Goal: Task Accomplishment & Management: Manage account settings

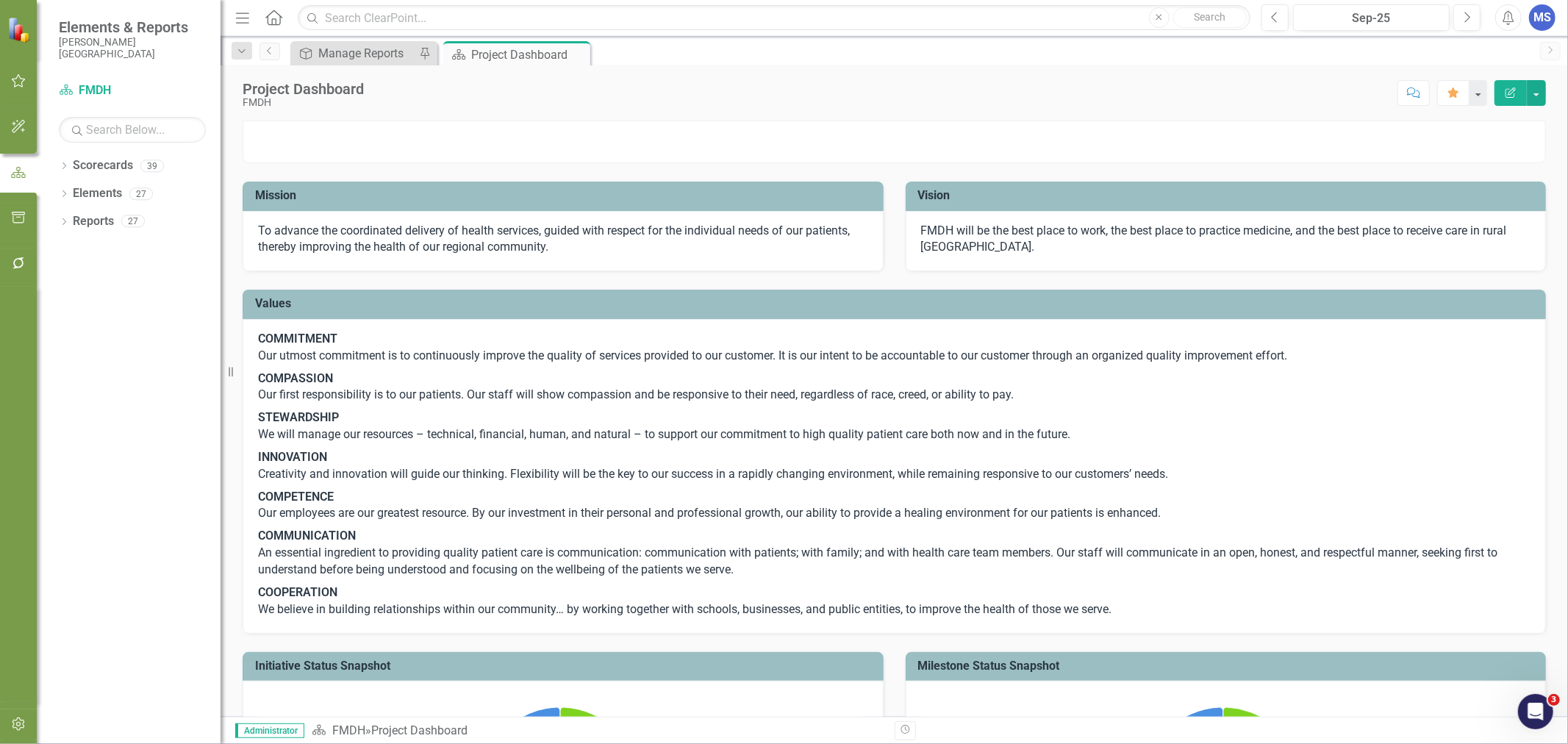
click at [63, 165] on icon "Dropdown" at bounding box center [64, 167] width 10 height 8
click at [69, 196] on icon "Dropdown" at bounding box center [72, 193] width 11 height 9
click at [95, 192] on link "FMDH" at bounding box center [151, 193] width 140 height 17
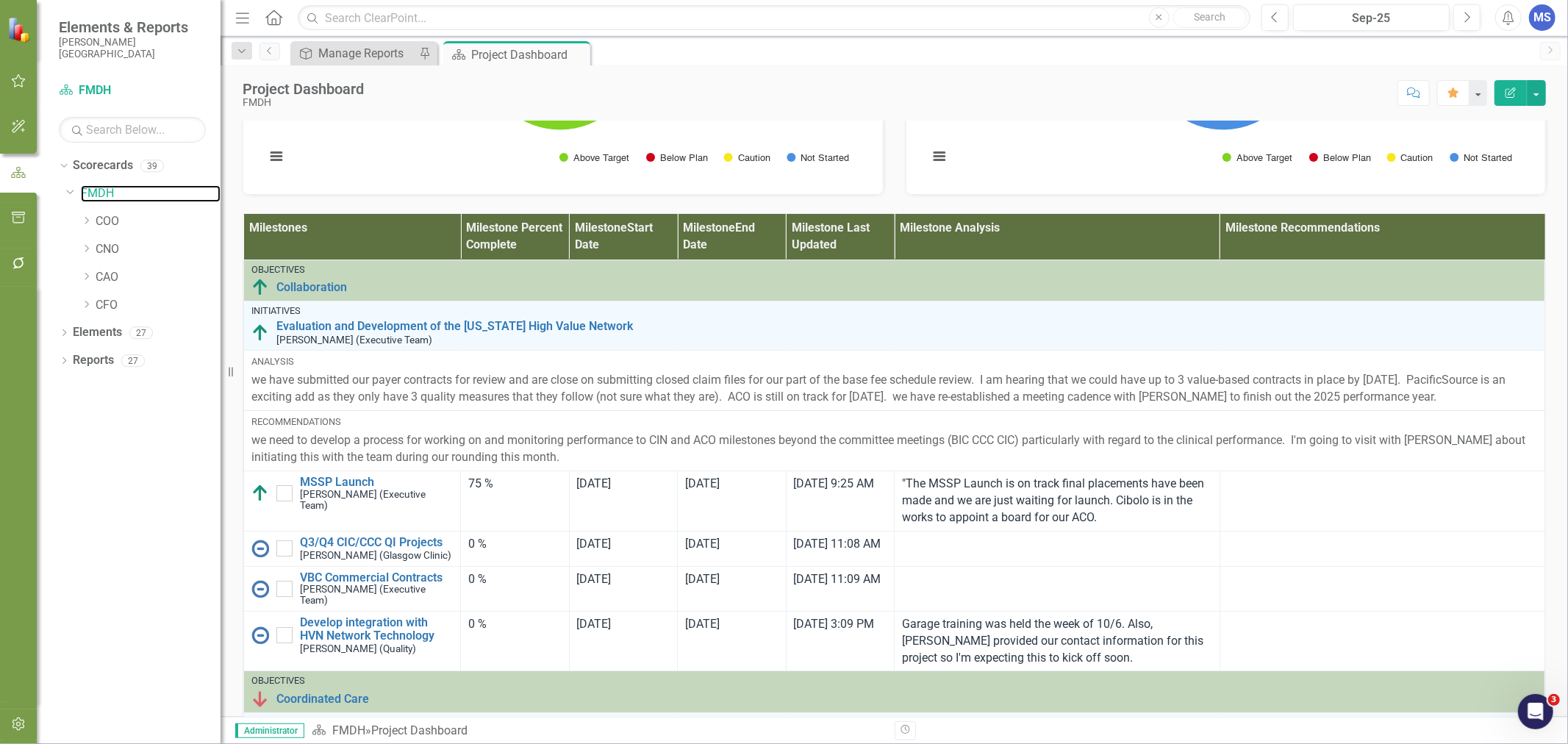
scroll to position [735, 0]
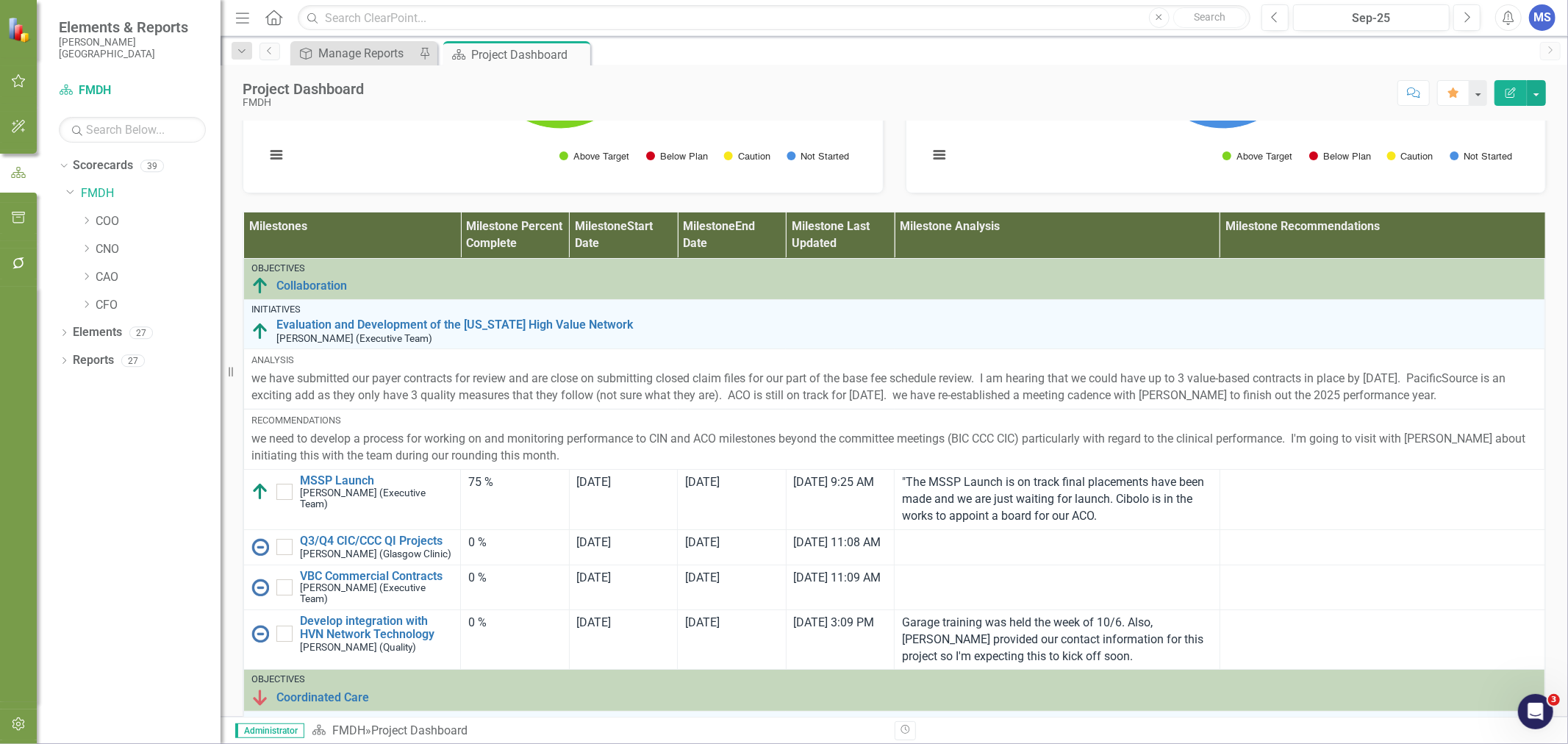
click at [67, 333] on icon "Dropdown" at bounding box center [64, 334] width 10 height 8
click at [113, 415] on link "Initiative Initiatives" at bounding box center [116, 416] width 72 height 17
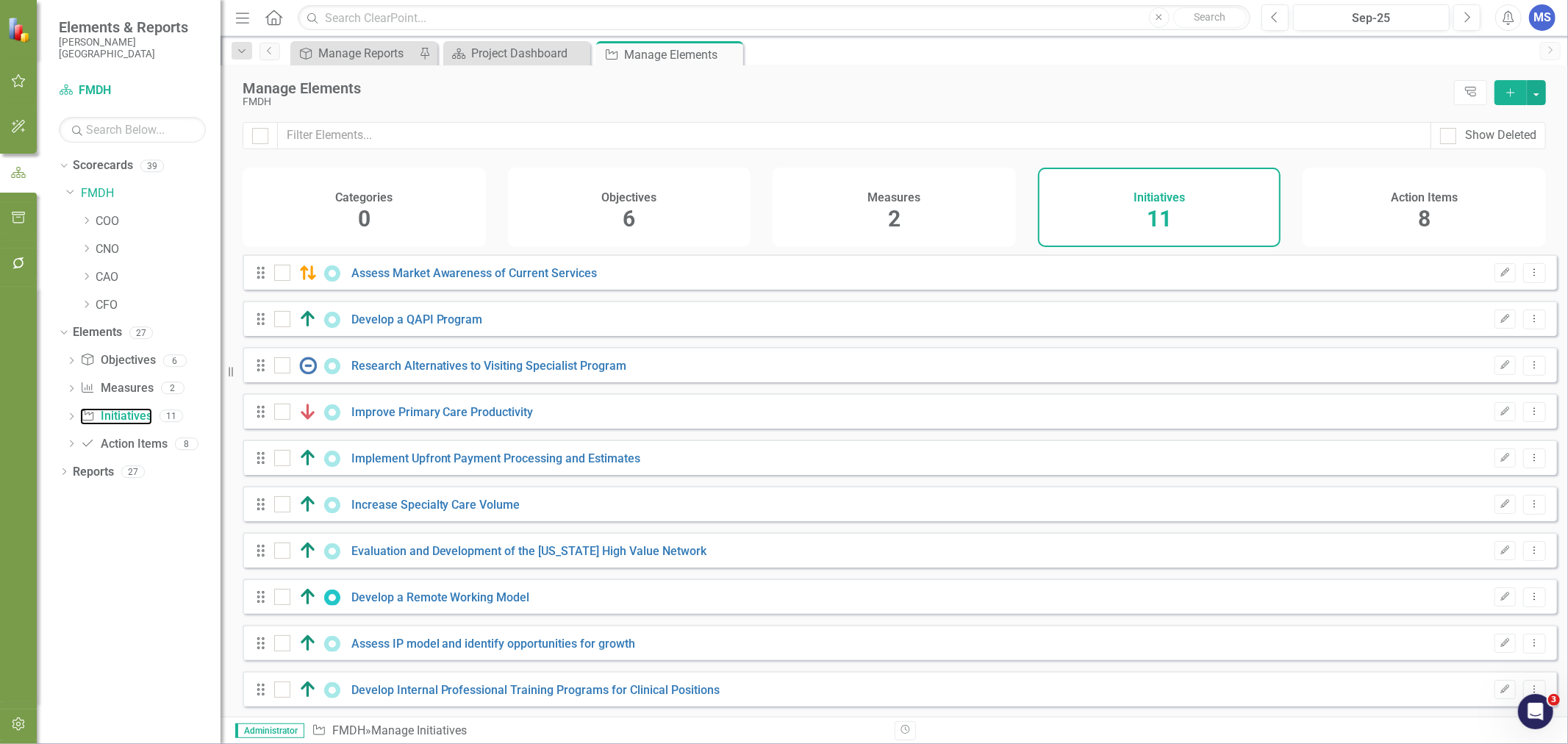
checkbox input "false"
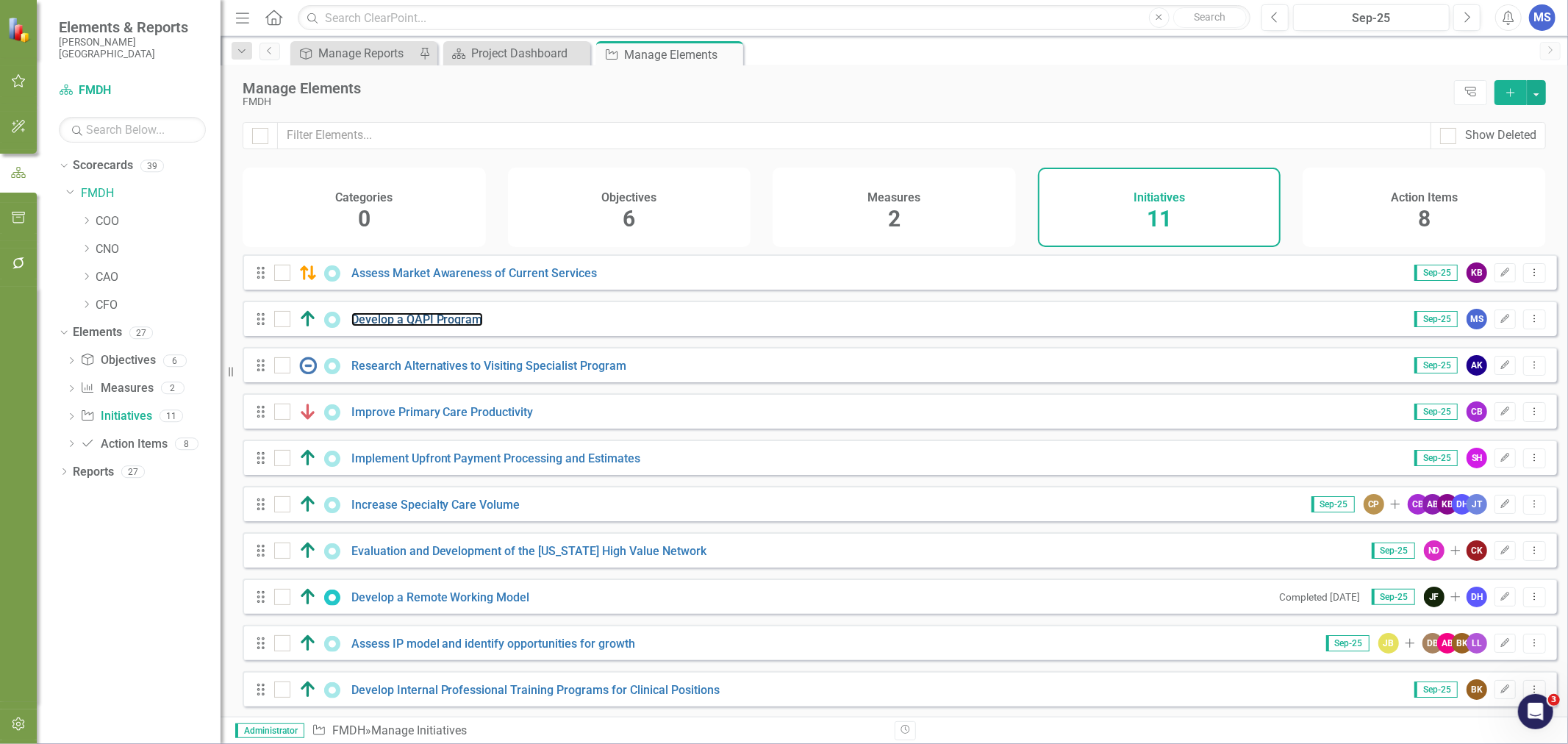
click at [449, 327] on link "Develop a QAPI Program" at bounding box center [416, 320] width 132 height 14
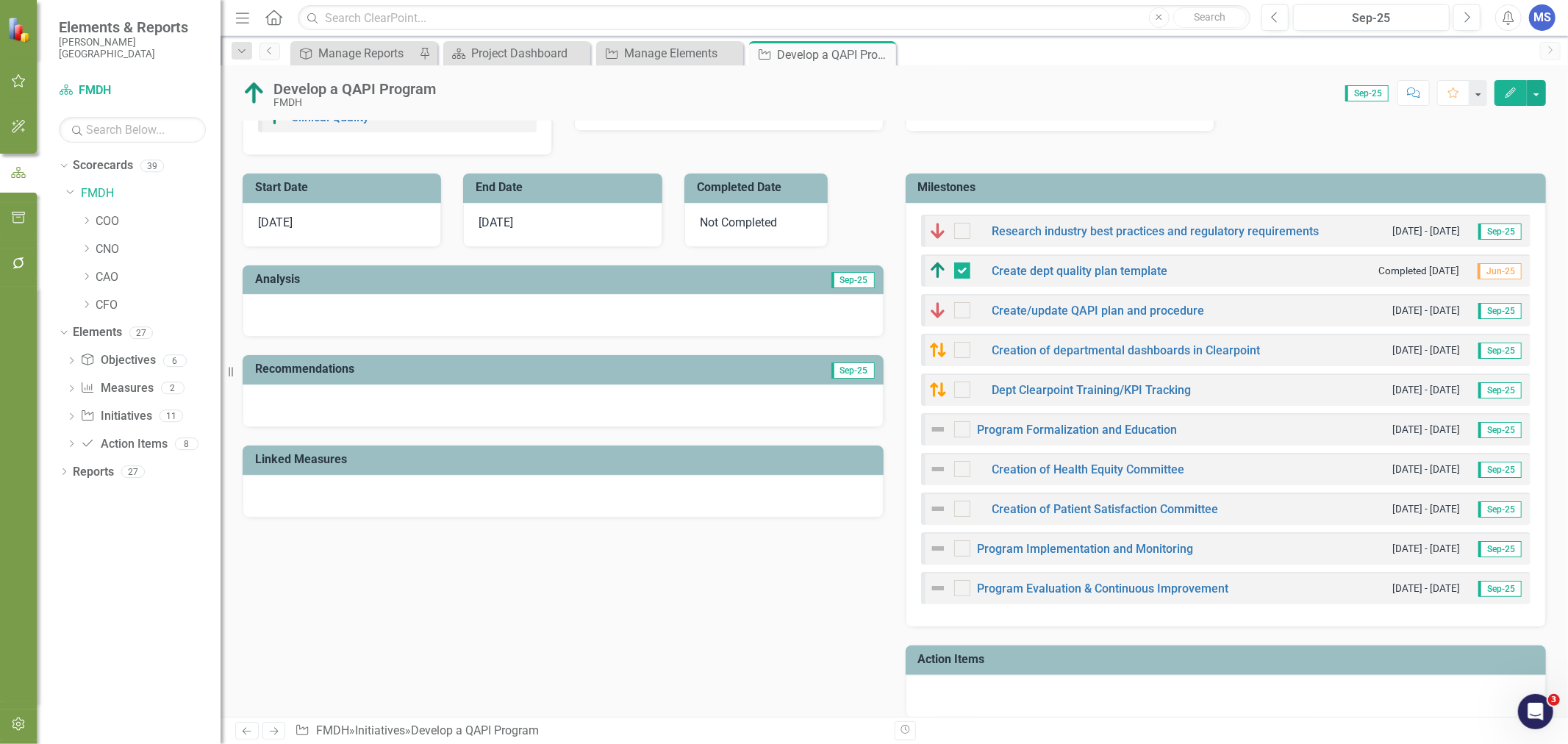
scroll to position [408, 0]
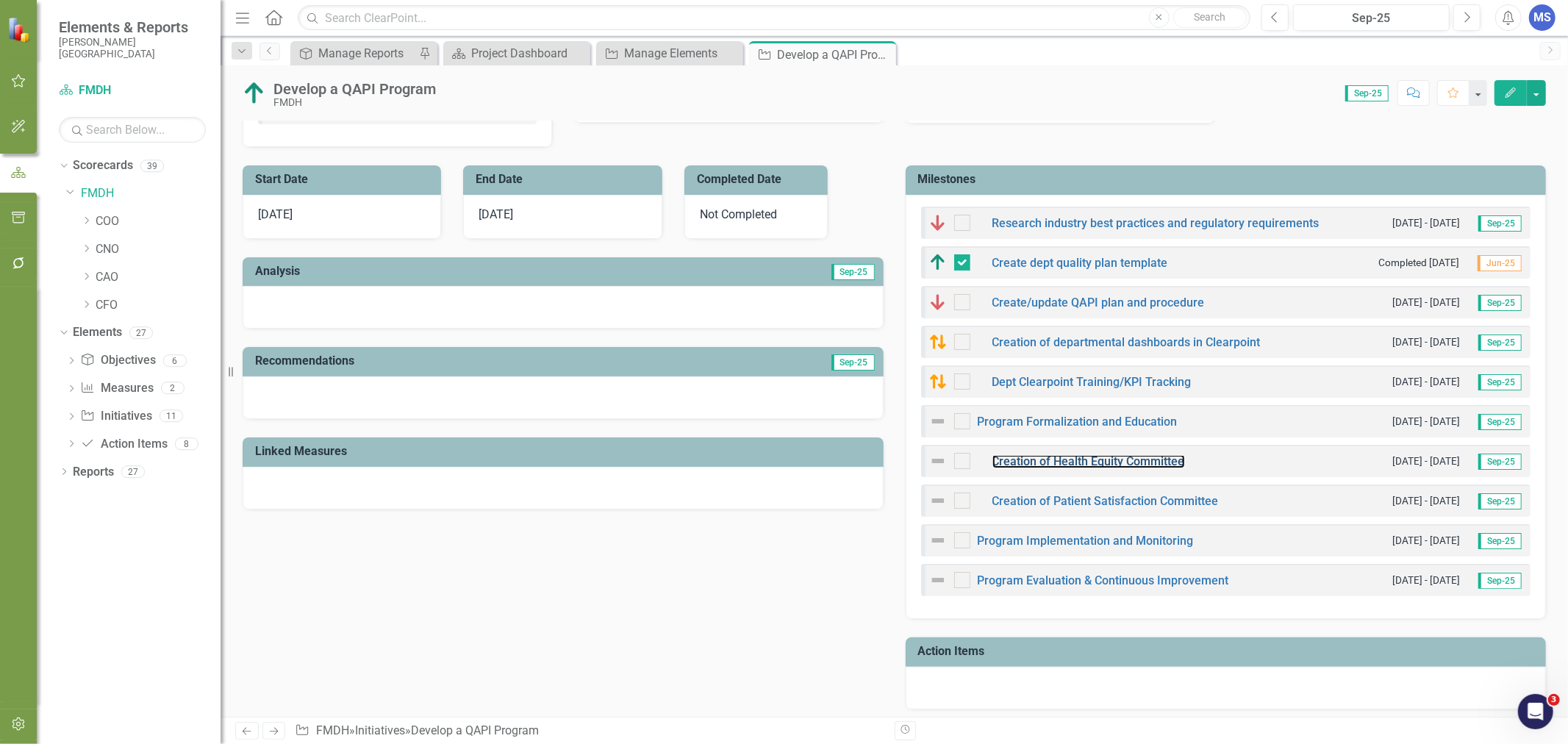
click at [1076, 458] on link "Creation of Health Equity Committee" at bounding box center [1089, 461] width 193 height 14
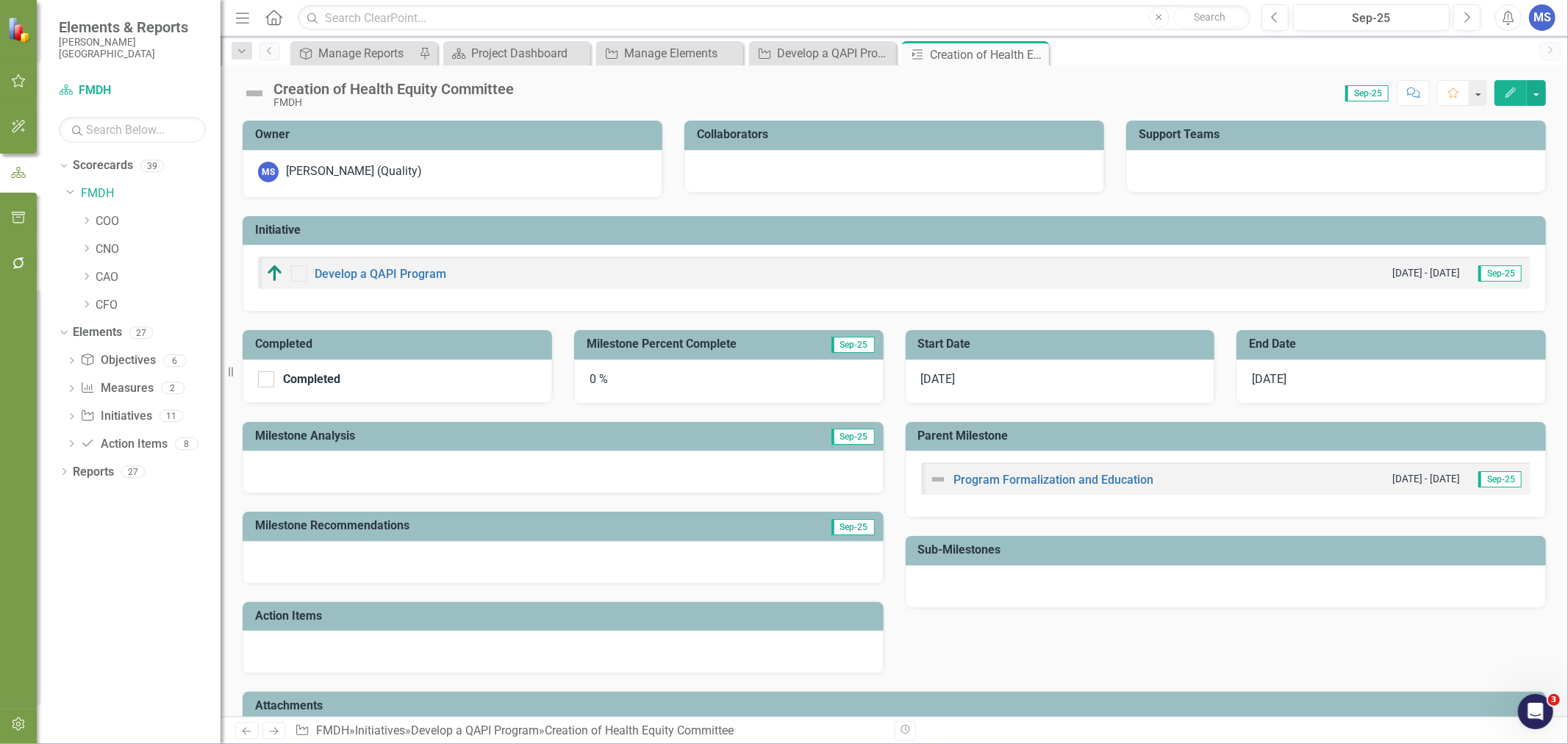
click at [601, 388] on div "0 %" at bounding box center [729, 382] width 309 height 45
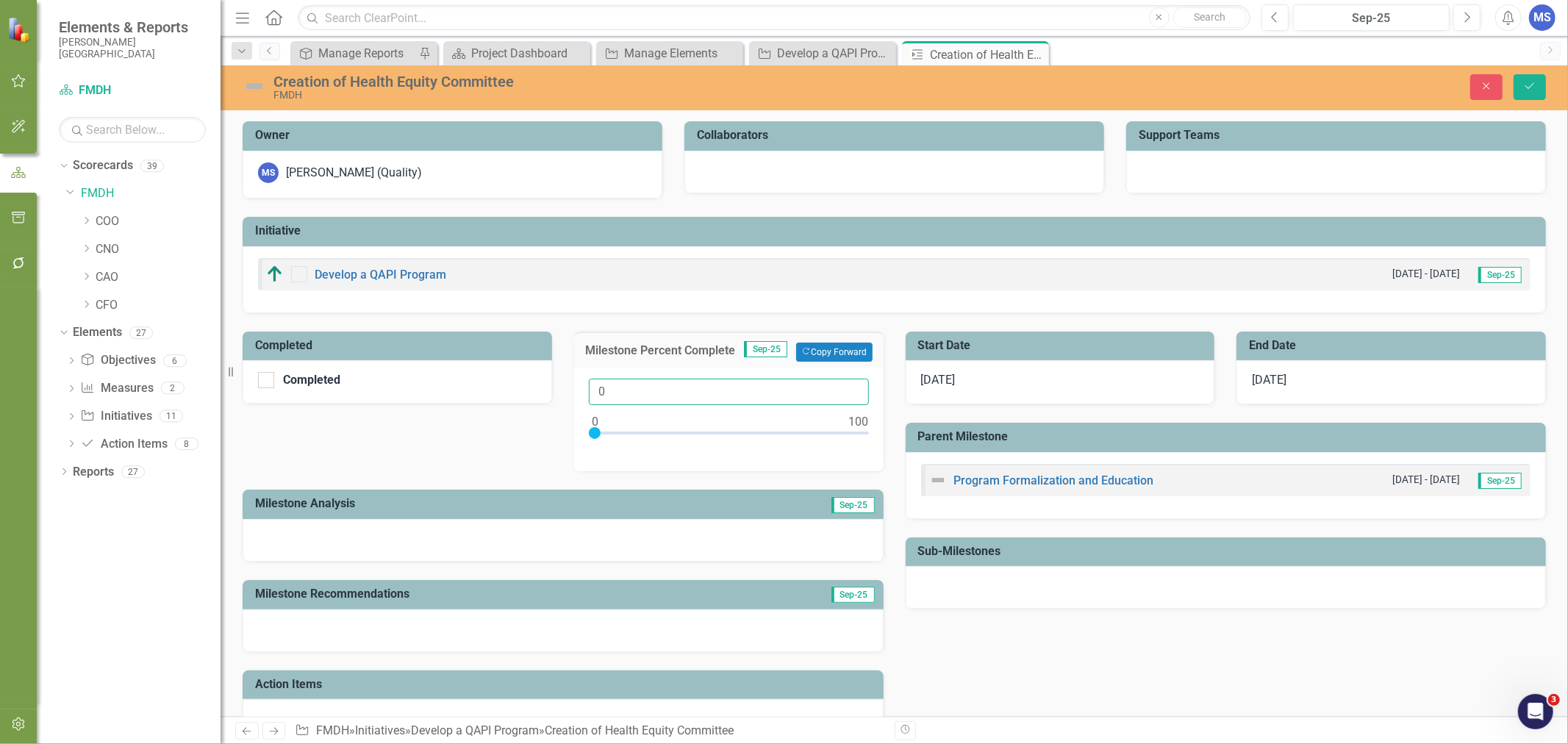
drag, startPoint x: 602, startPoint y: 393, endPoint x: 590, endPoint y: 391, distance: 12.2
click at [590, 391] on input "0" at bounding box center [728, 392] width 280 height 27
type input "20"
click at [395, 529] on div at bounding box center [563, 540] width 641 height 43
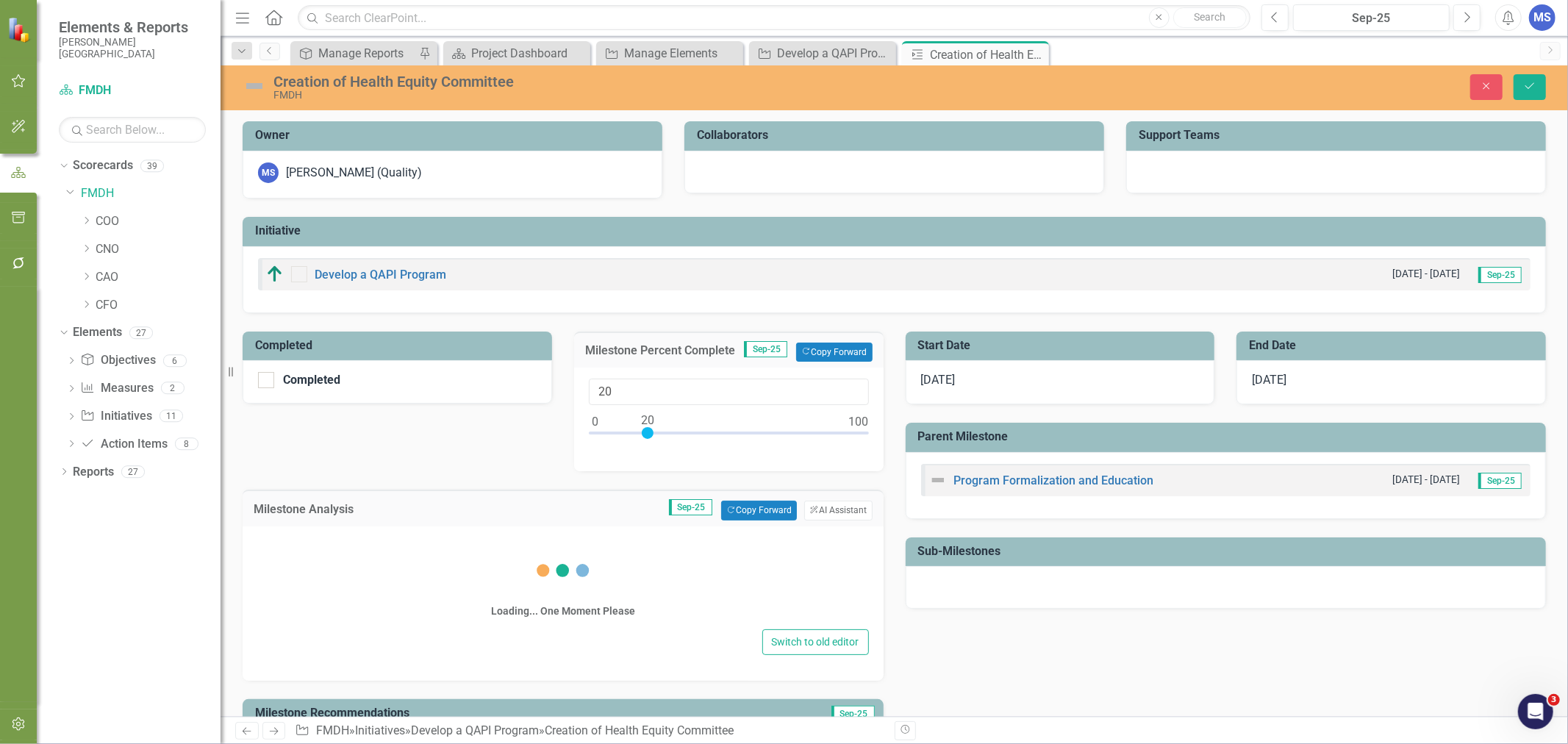
click at [399, 561] on div "Loading... One Moment Please" at bounding box center [563, 581] width 611 height 88
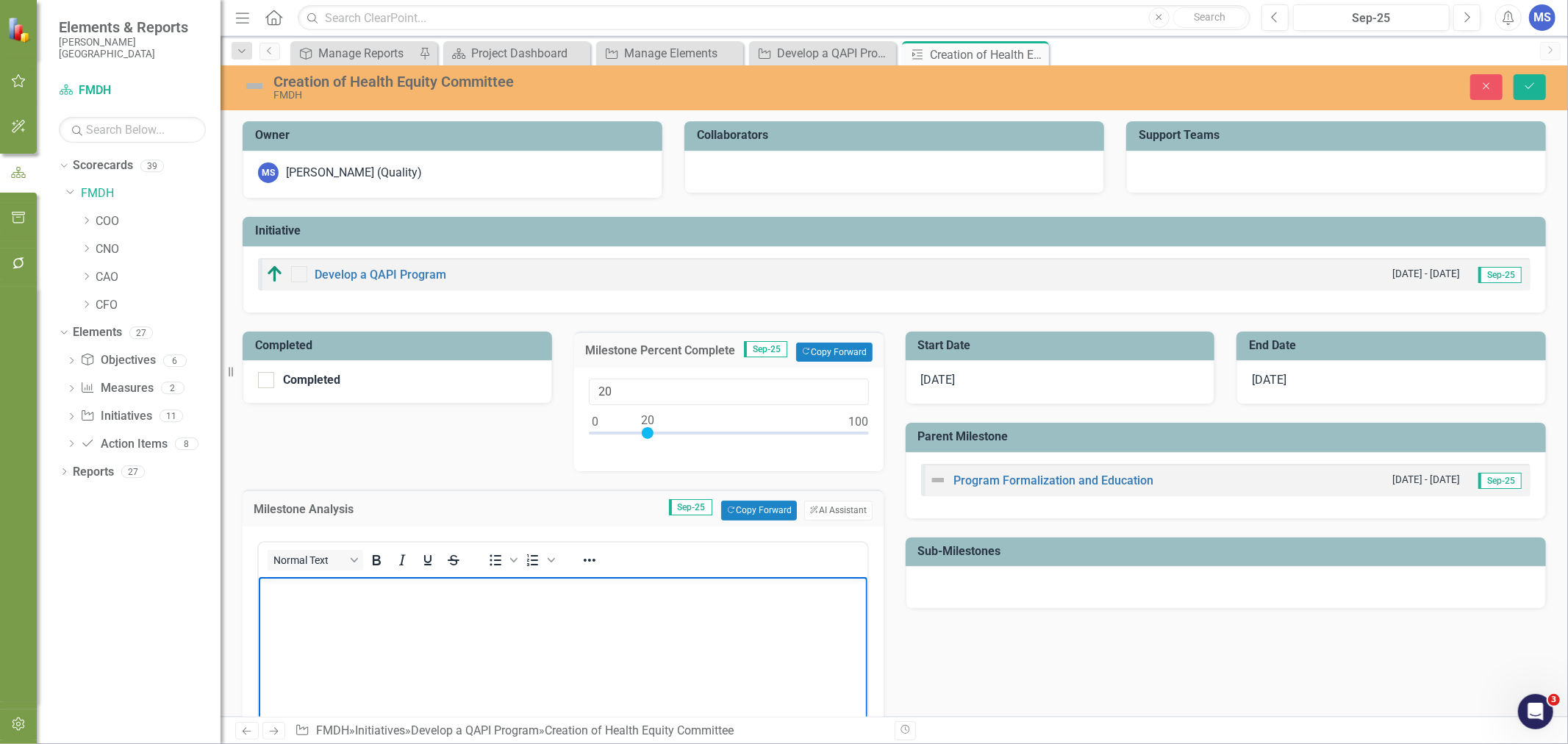
click at [402, 621] on body "Rich Text Area. Press ALT-0 for help." at bounding box center [562, 686] width 609 height 221
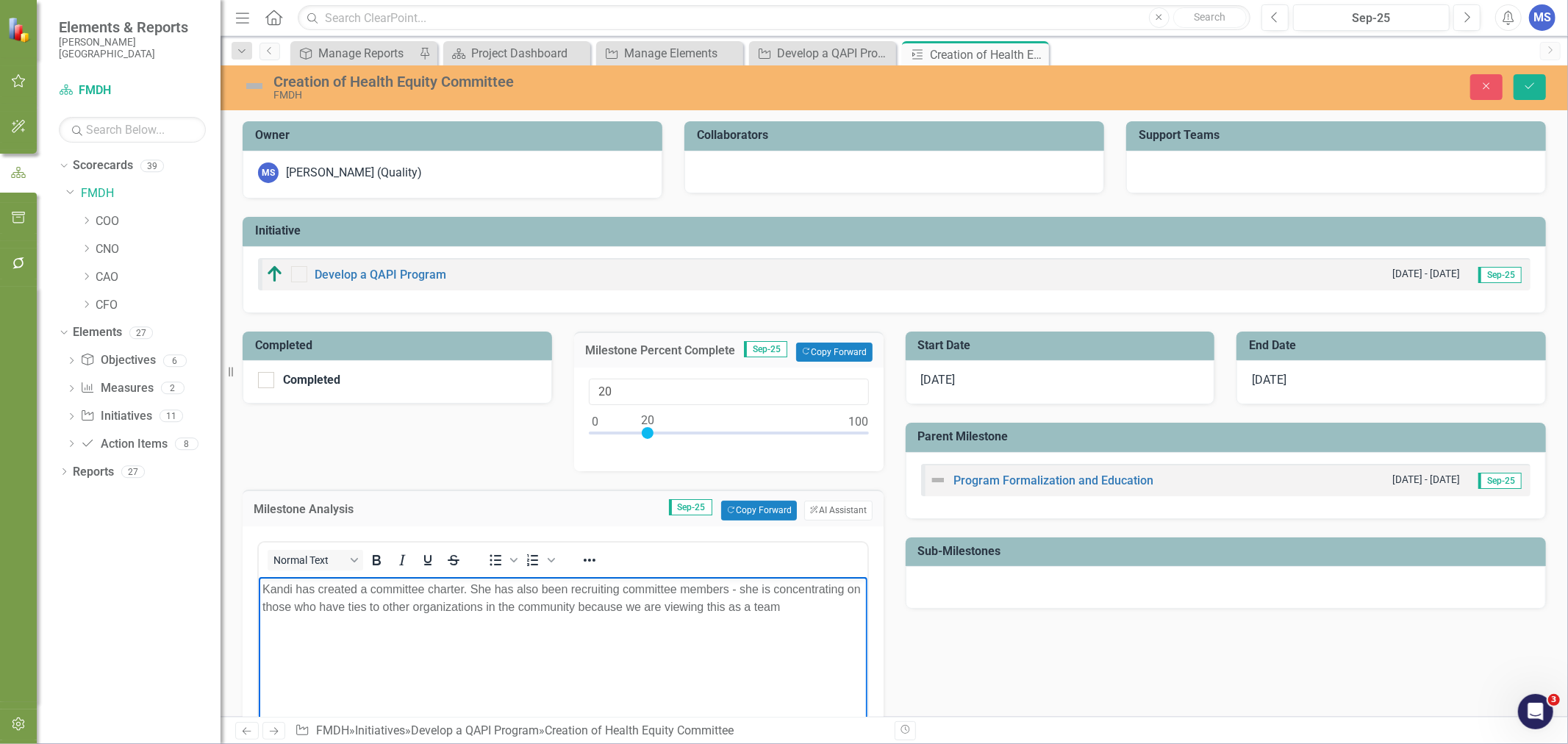
drag, startPoint x: 811, startPoint y: 606, endPoint x: 592, endPoint y: 602, distance: 219.0
click at [592, 602] on p "Kandi has created a committee charter. She has also been recruiting committee m…" at bounding box center [562, 597] width 602 height 35
click at [588, 606] on p "Kandi has created a committee charter. She has also been recruiting committee m…" at bounding box center [562, 597] width 602 height 35
click at [446, 626] on p "Kandi has created a committee charter. She has also been recruiting committee m…" at bounding box center [562, 606] width 602 height 53
click at [508, 627] on p "Kandi has created a committee charter. She has also been recruiting committee m…" at bounding box center [562, 606] width 602 height 53
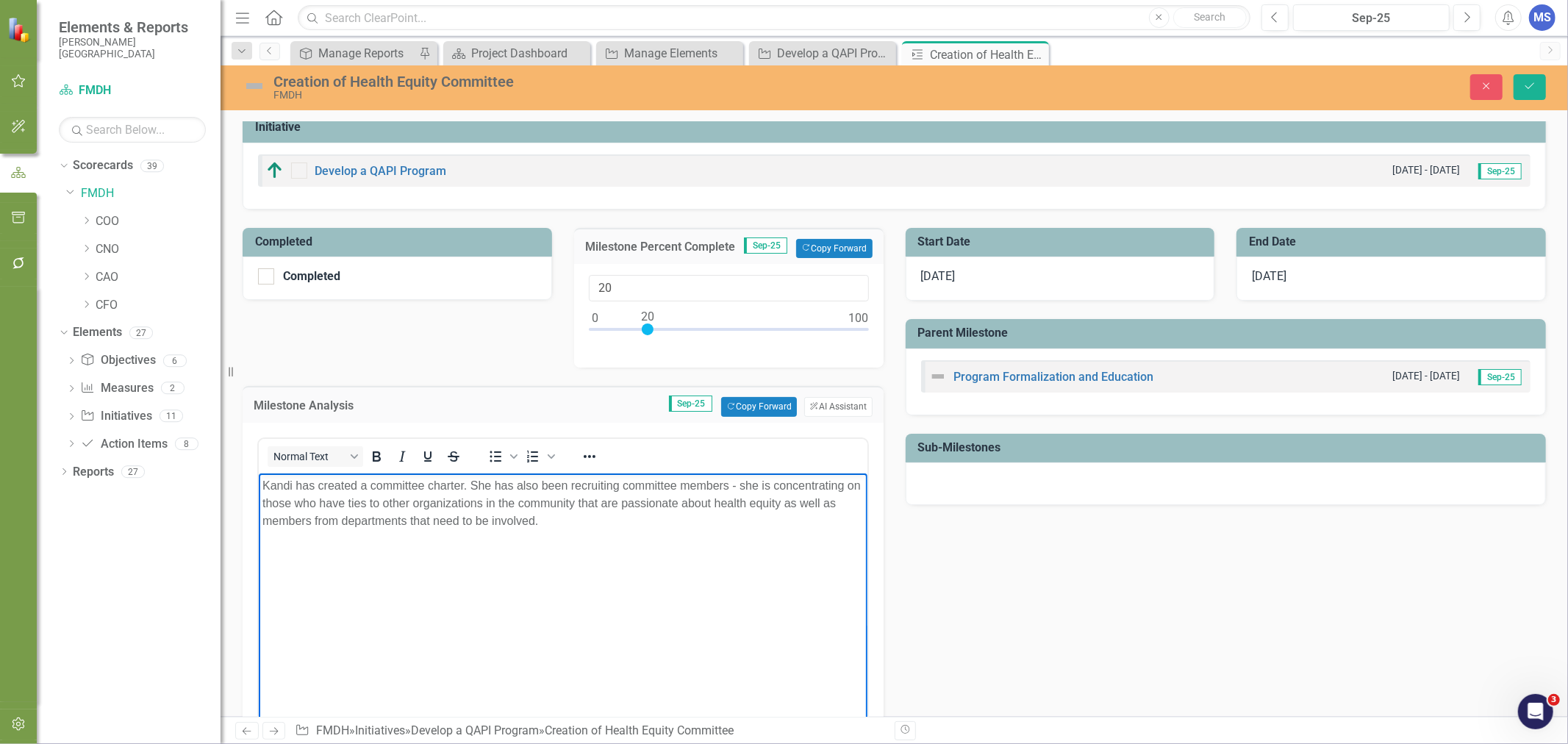
click at [514, 655] on body "Kandi has created a committee charter. She has also been recruiting committee m…" at bounding box center [562, 582] width 609 height 221
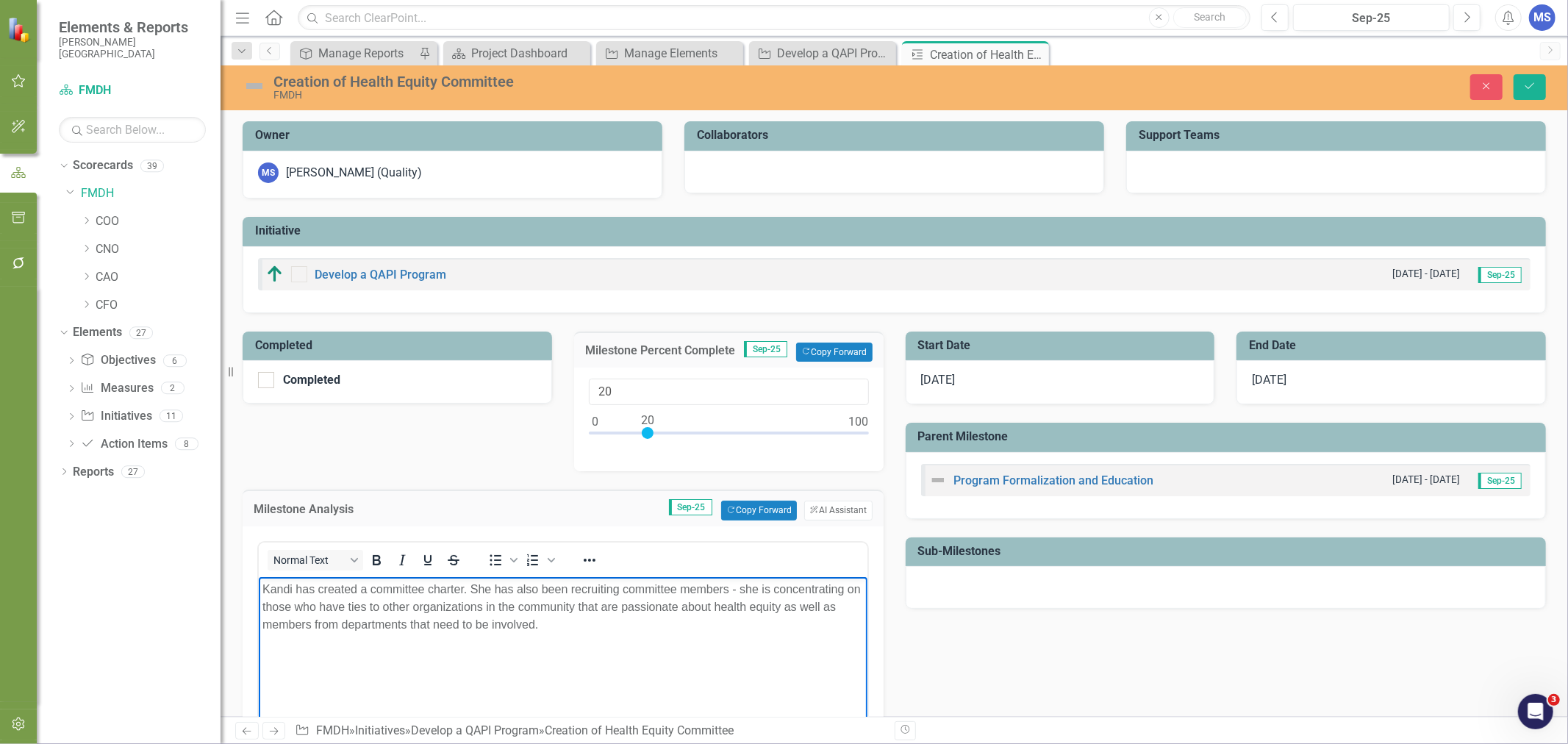
click at [449, 76] on div "Creation of Health Equity Committee" at bounding box center [625, 81] width 704 height 17
click at [533, 82] on div "Creation of Health Equity Committee" at bounding box center [625, 81] width 704 height 17
click at [510, 78] on div "Creation of Health Equity Committee" at bounding box center [625, 81] width 704 height 17
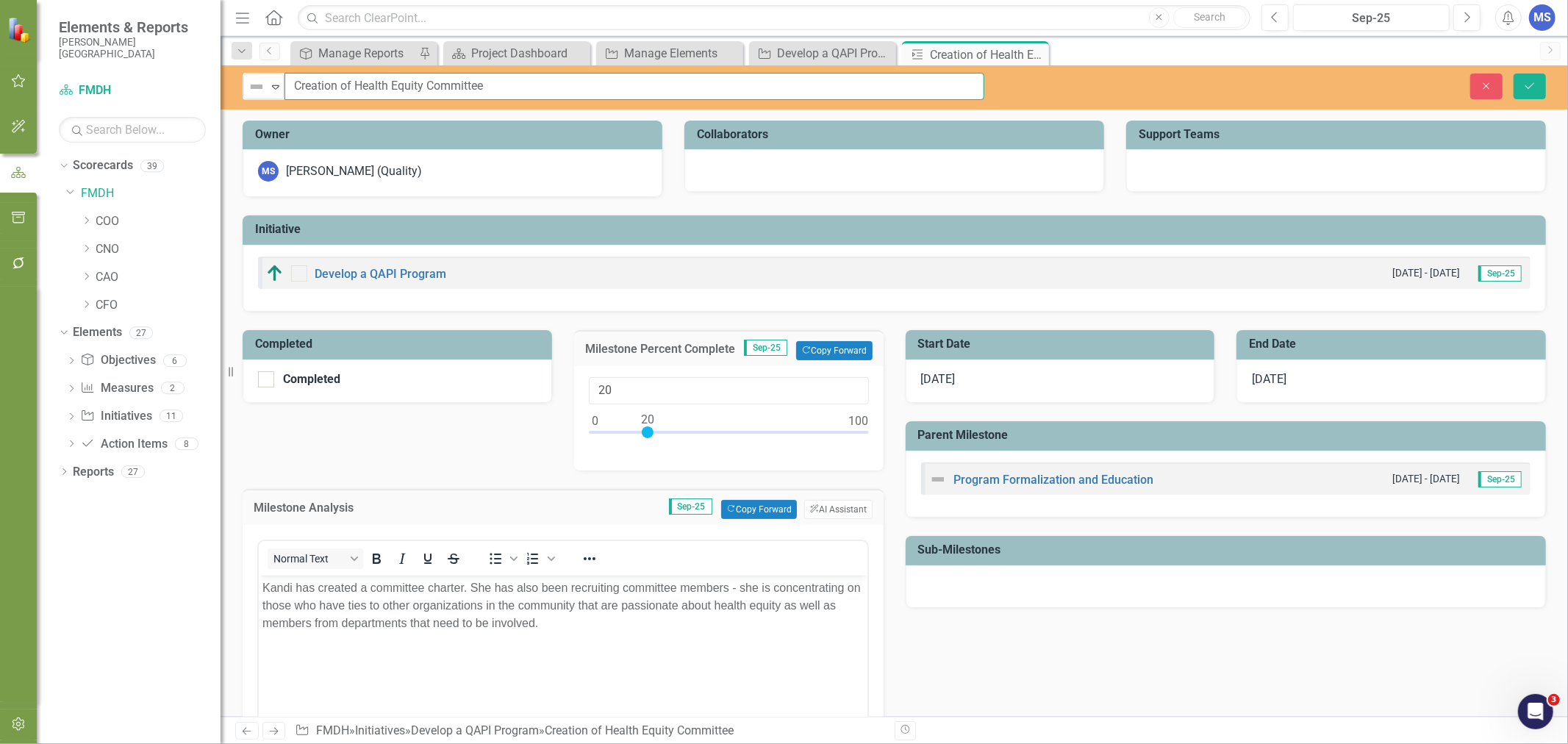
click at [499, 86] on input "Creation of Health Equity Committee" at bounding box center [635, 86] width 700 height 27
drag, startPoint x: 515, startPoint y: 86, endPoint x: 356, endPoint y: 86, distance: 159.0
click at [356, 86] on input "Creation of Health Equity Committee" at bounding box center [635, 86] width 700 height 27
type input "Creation of Access to Health Committee"
drag, startPoint x: 275, startPoint y: 602, endPoint x: 270, endPoint y: 593, distance: 10.3
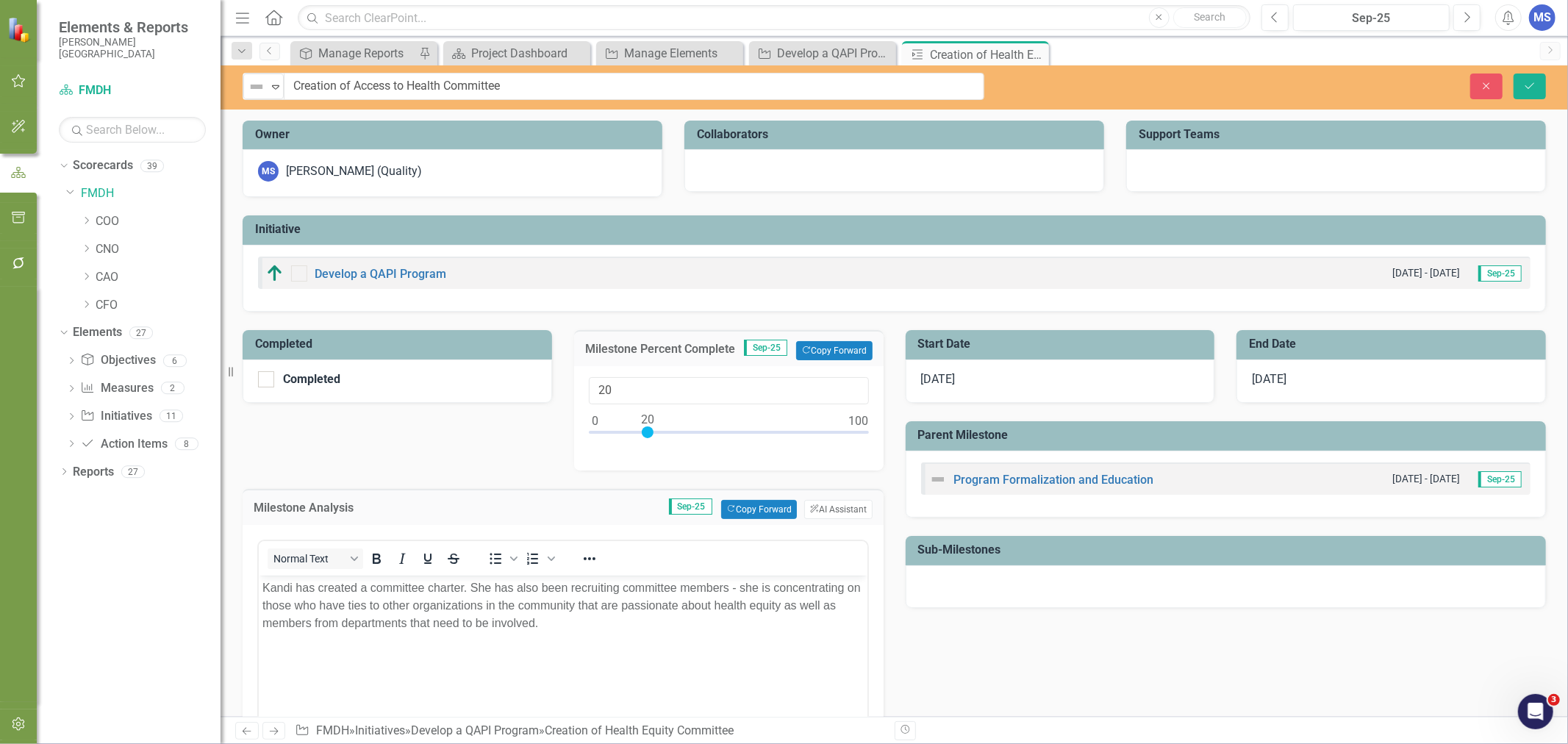
click at [276, 602] on p "Kandi has created a committee charter. She has also been recruiting committee m…" at bounding box center [562, 605] width 602 height 53
click at [263, 589] on p "Kandi has created a committee charter. She has also been recruiting committee m…" at bounding box center [562, 605] width 602 height 53
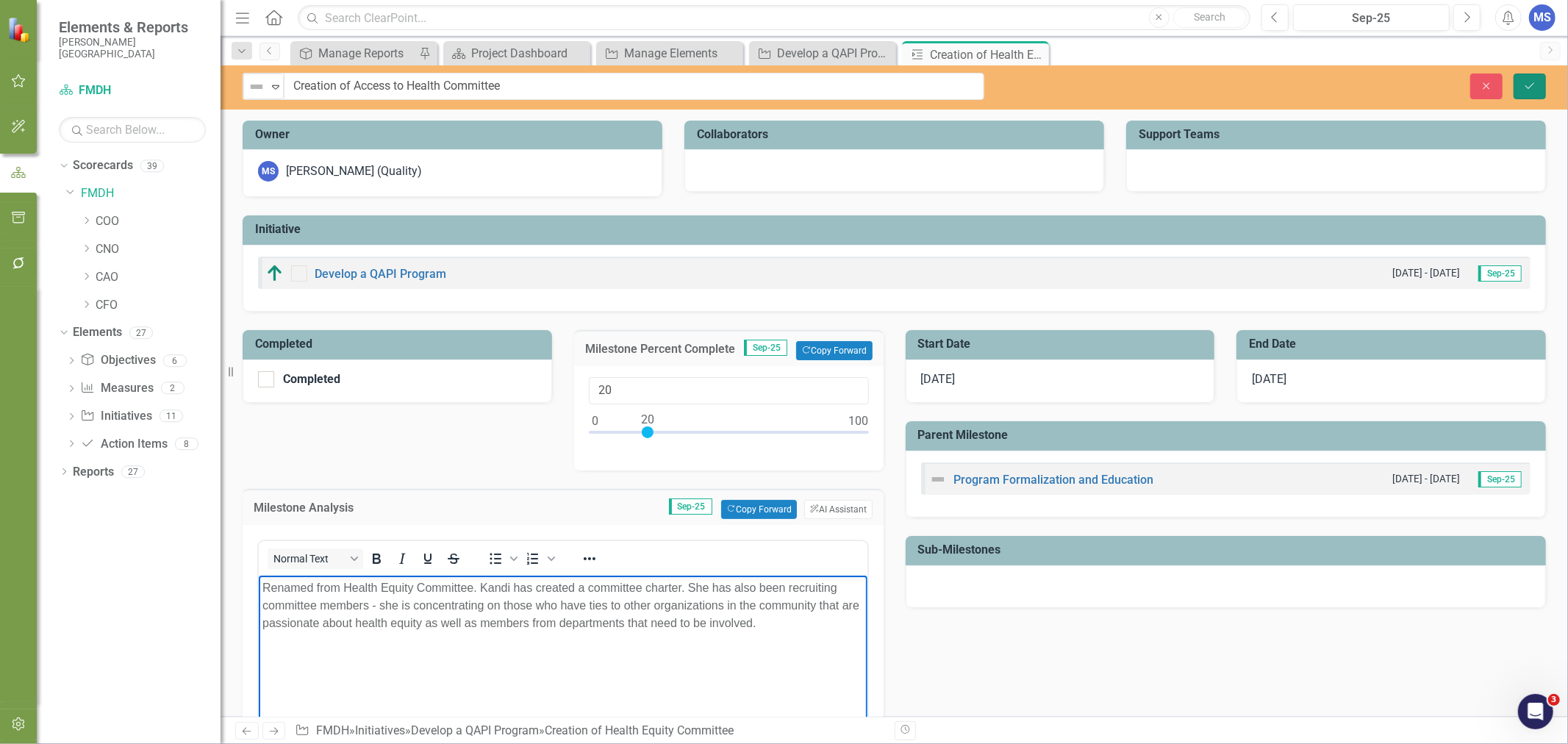
click at [1523, 79] on button "Save" at bounding box center [1530, 86] width 32 height 25
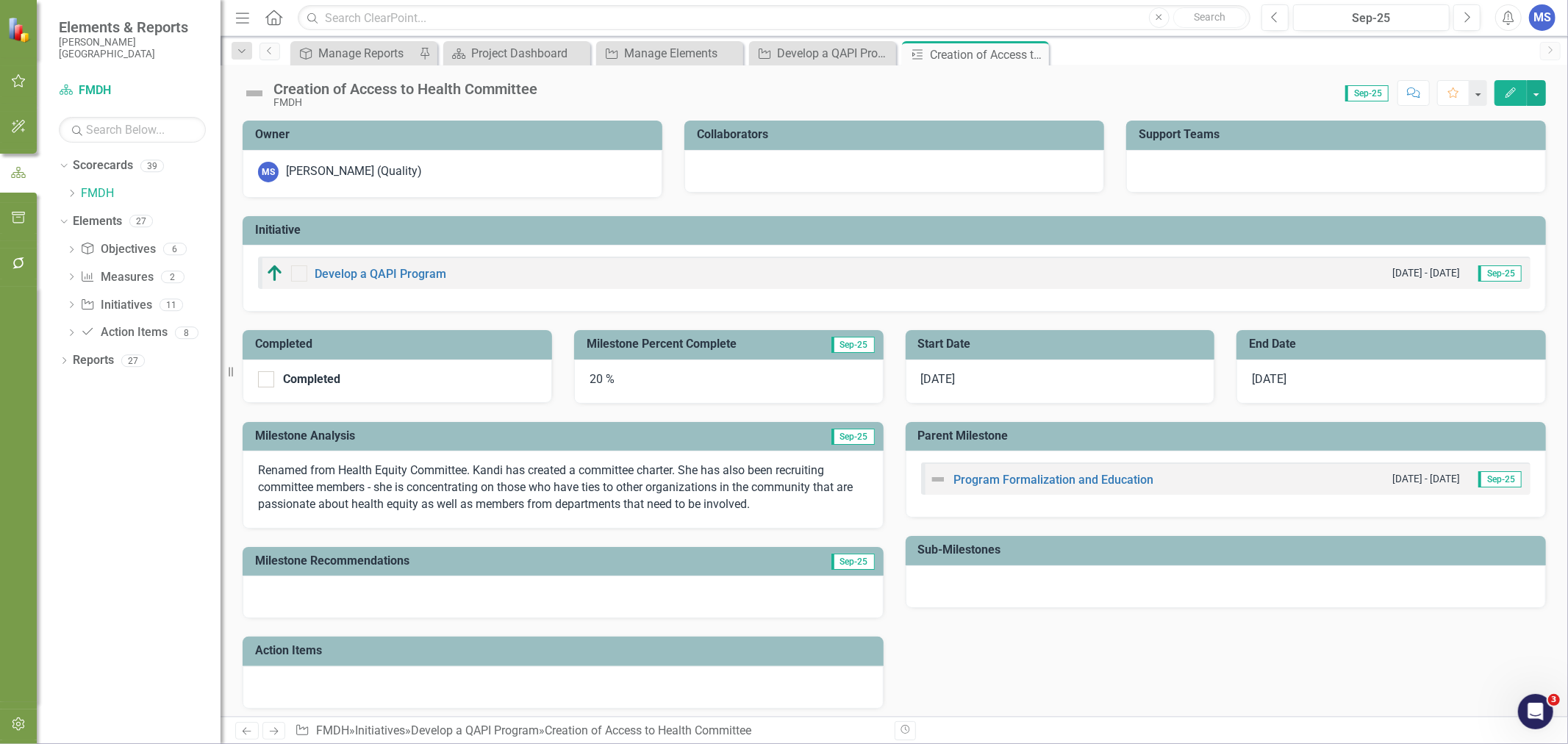
click at [923, 163] on div at bounding box center [894, 171] width 420 height 43
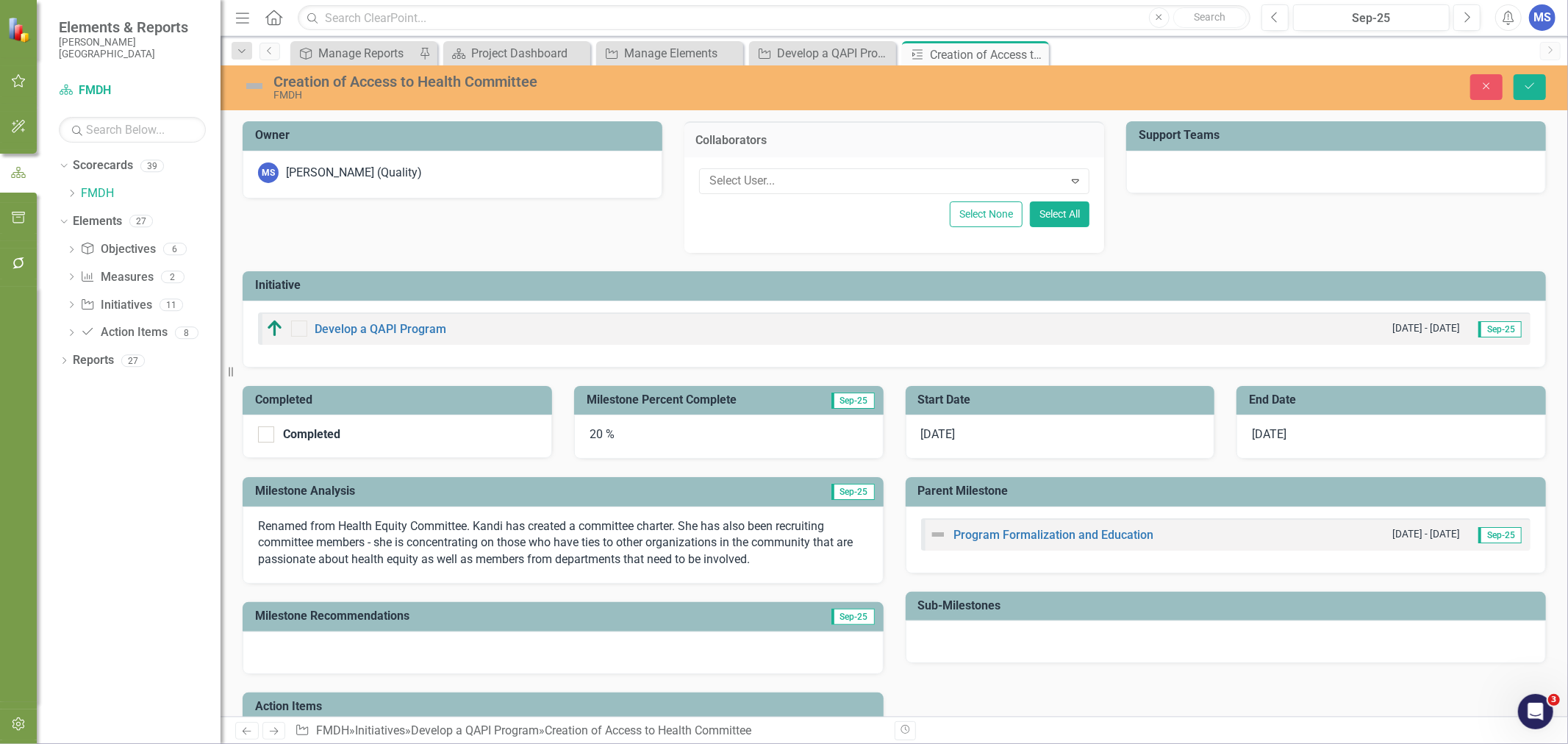
click at [850, 182] on div at bounding box center [884, 181] width 361 height 20
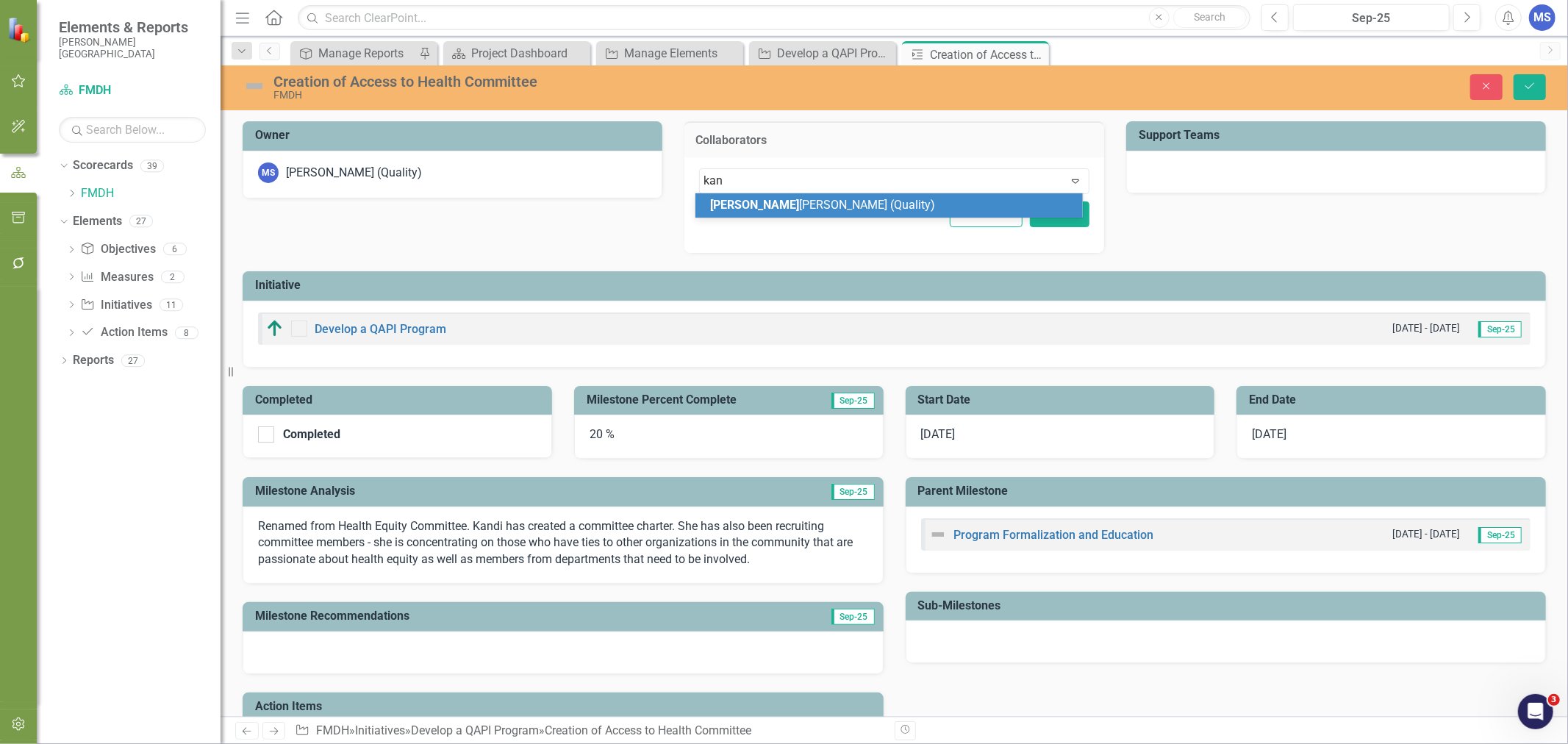
type input "kand"
click at [871, 193] on div "Kand i Svenningson (Quality)" at bounding box center [888, 205] width 387 height 24
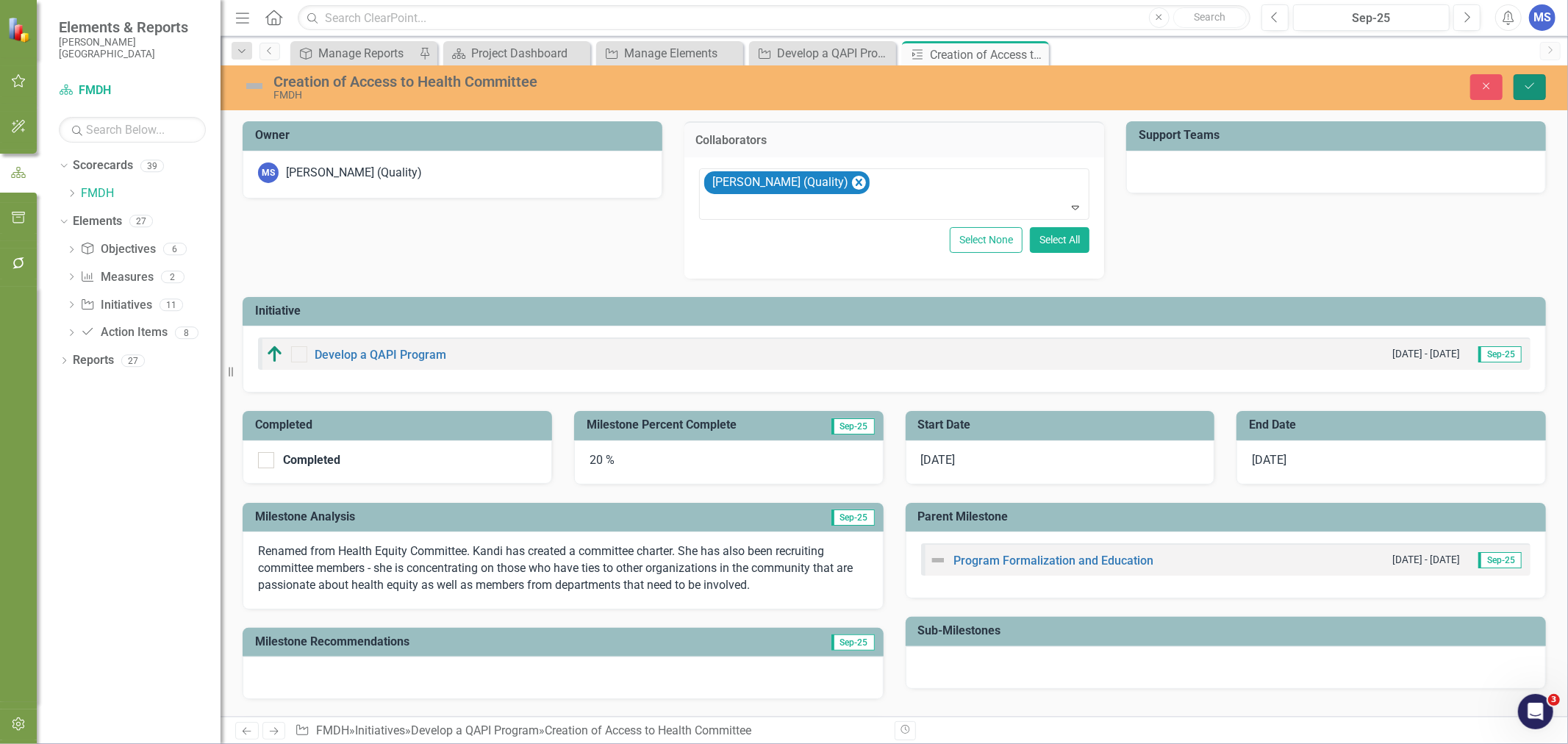
click at [1533, 81] on icon "Save" at bounding box center [1529, 86] width 13 height 10
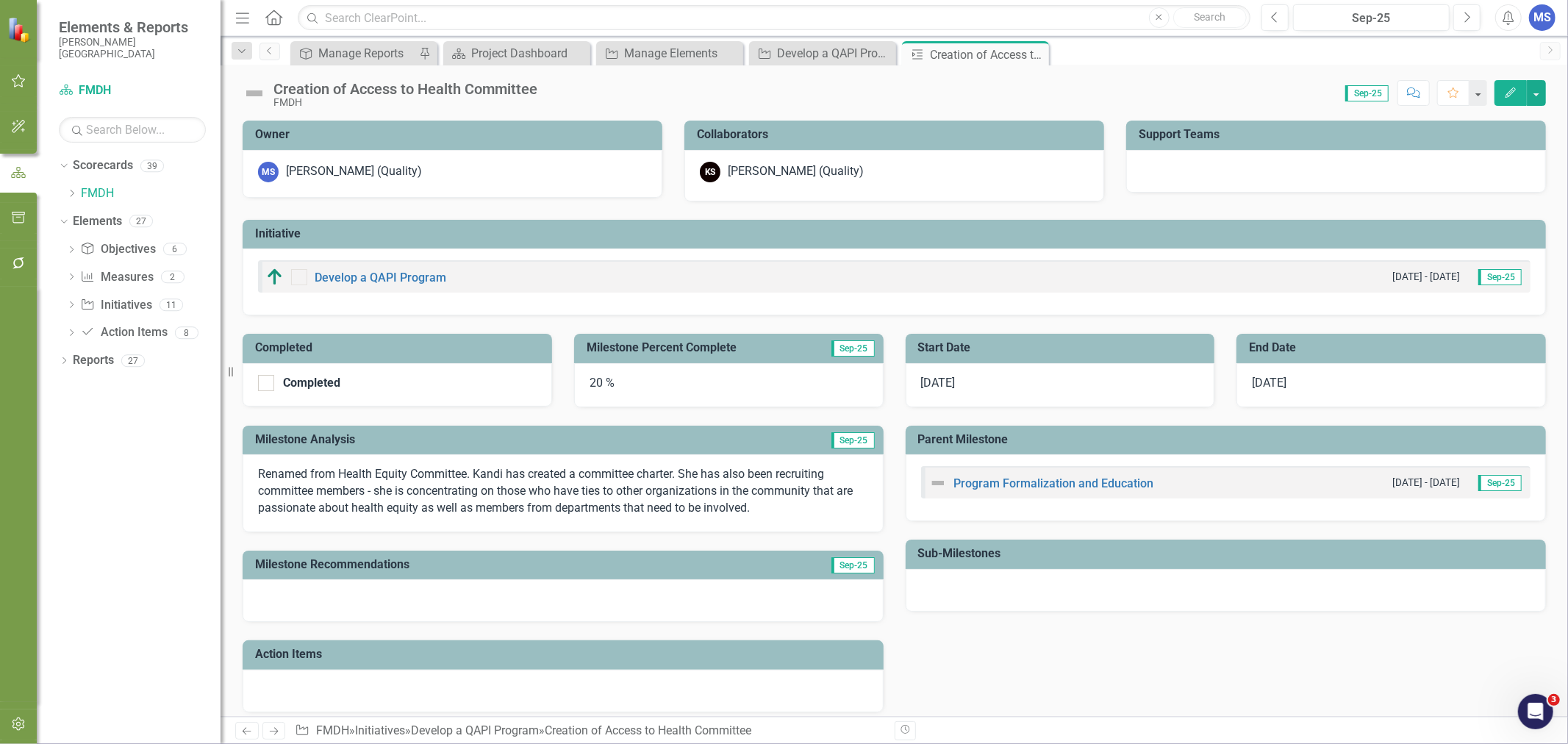
click at [0, 0] on icon "Close" at bounding box center [0, 0] width 0 height 0
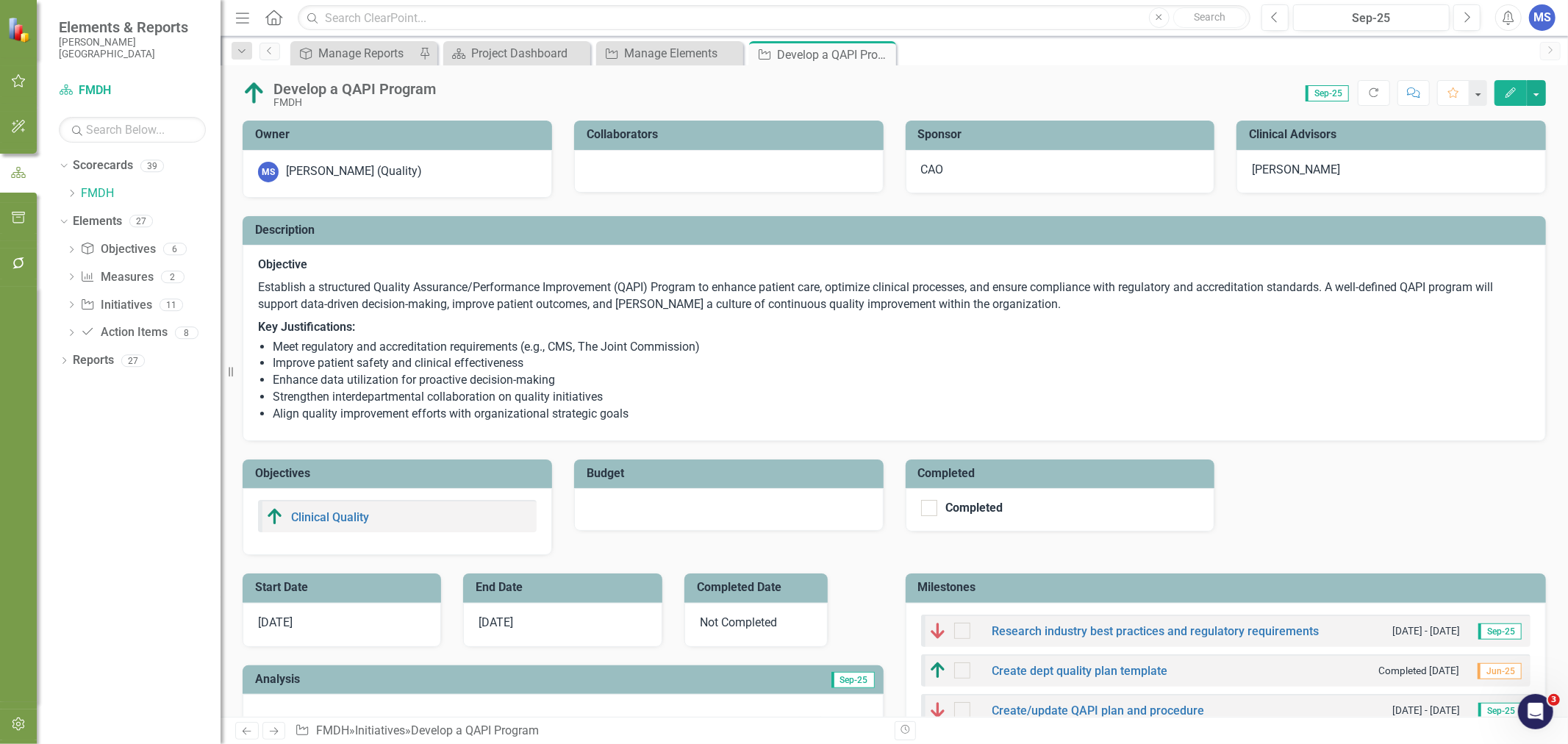
checkbox input "true"
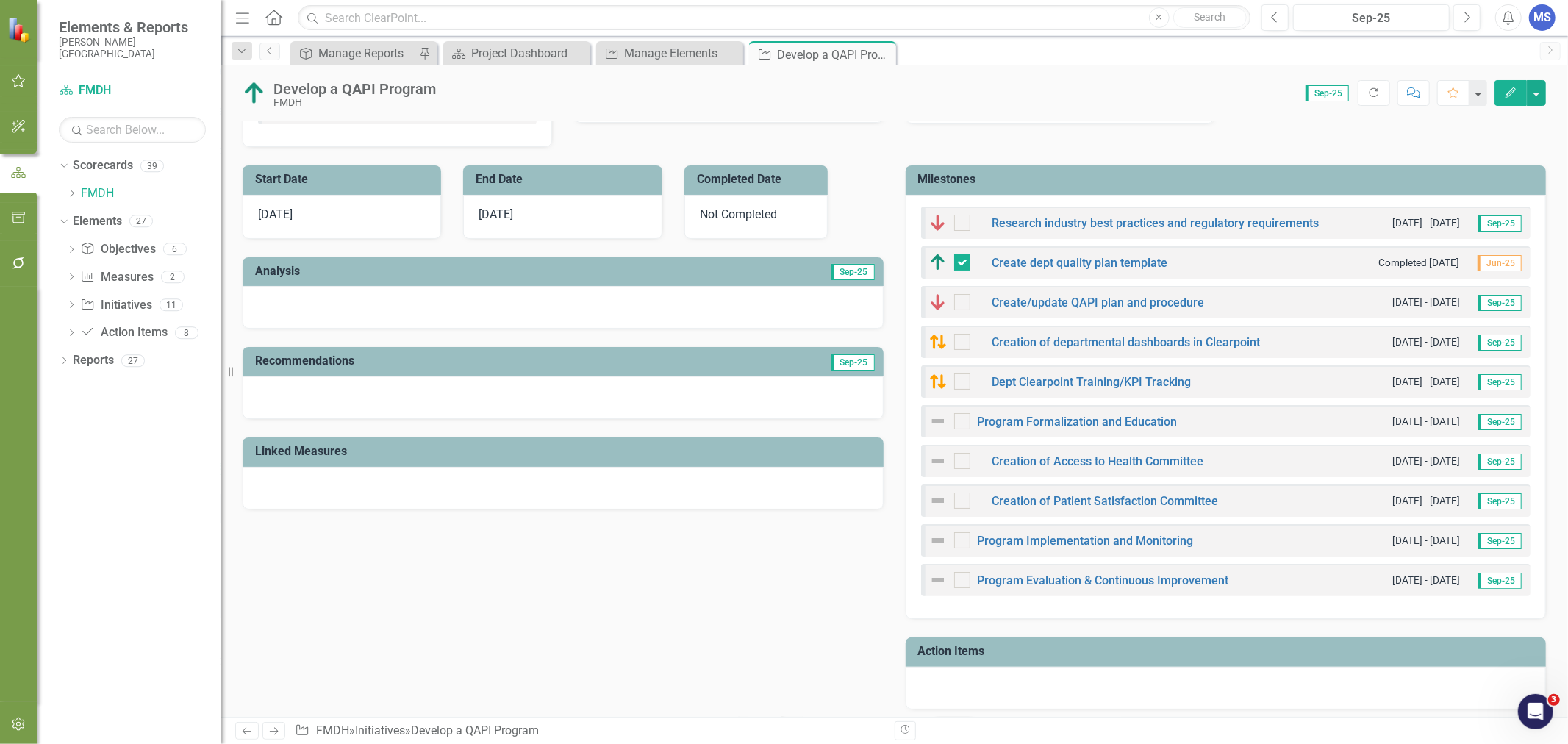
scroll to position [327, 0]
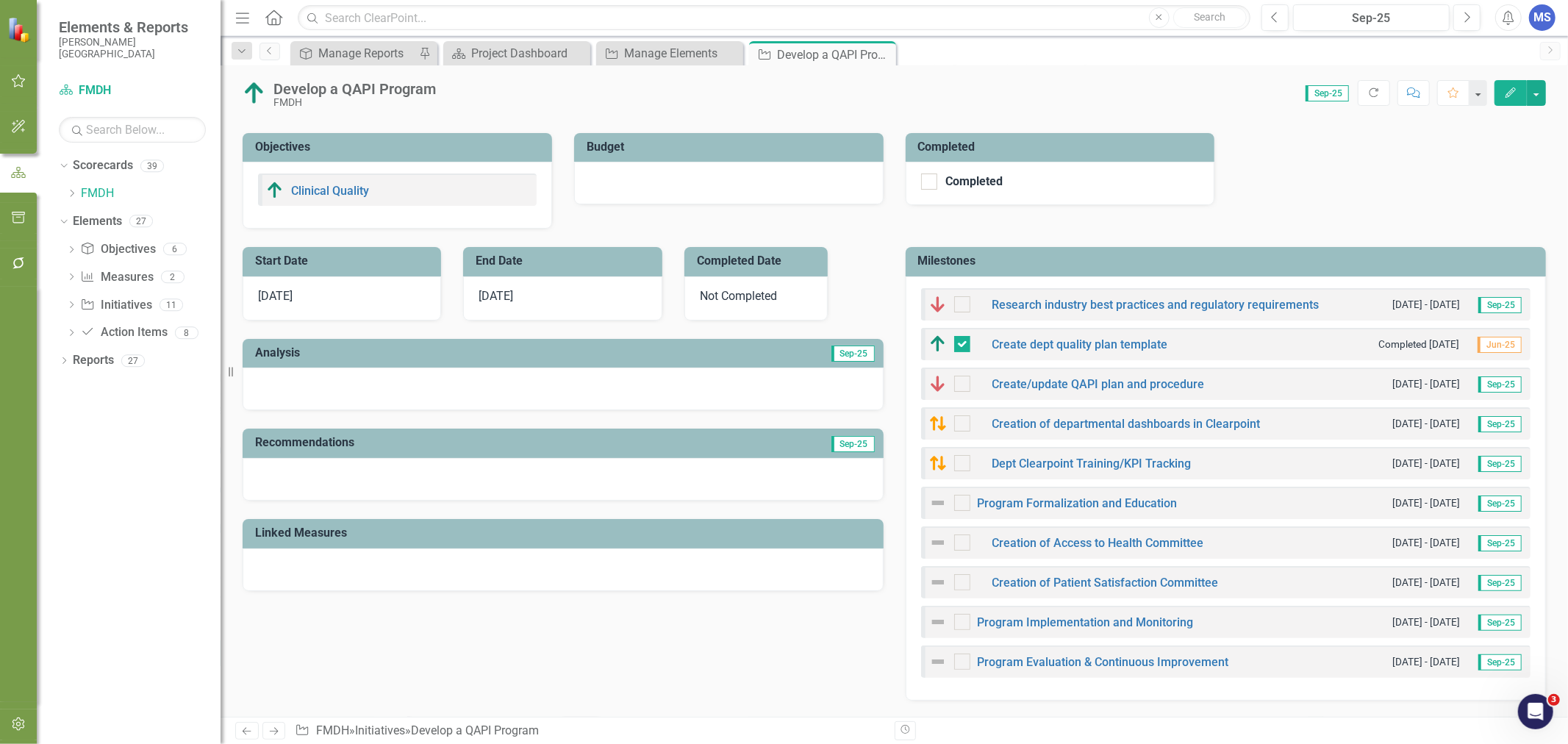
click at [1178, 255] on h3 "Milestones" at bounding box center [1228, 260] width 621 height 13
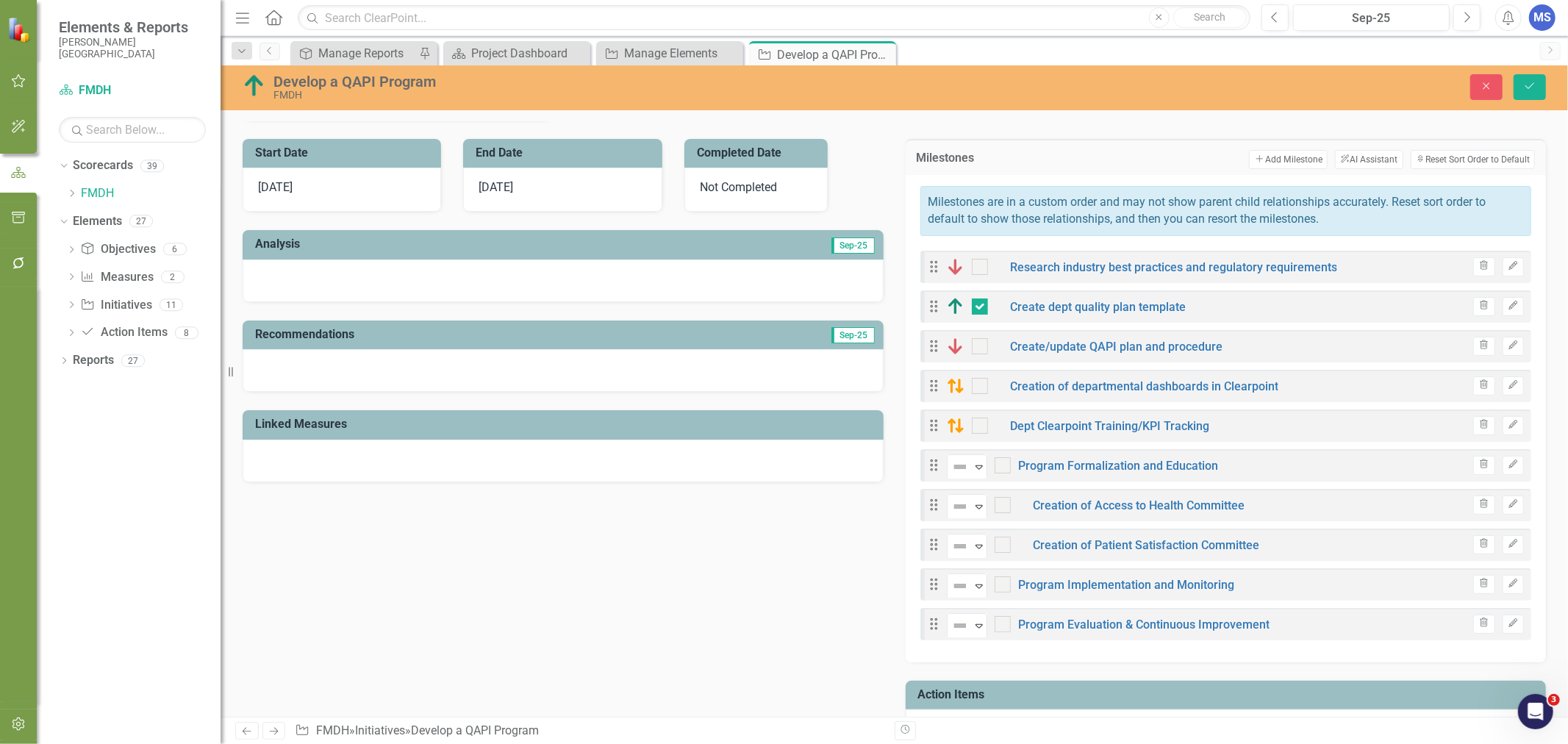
scroll to position [408, 0]
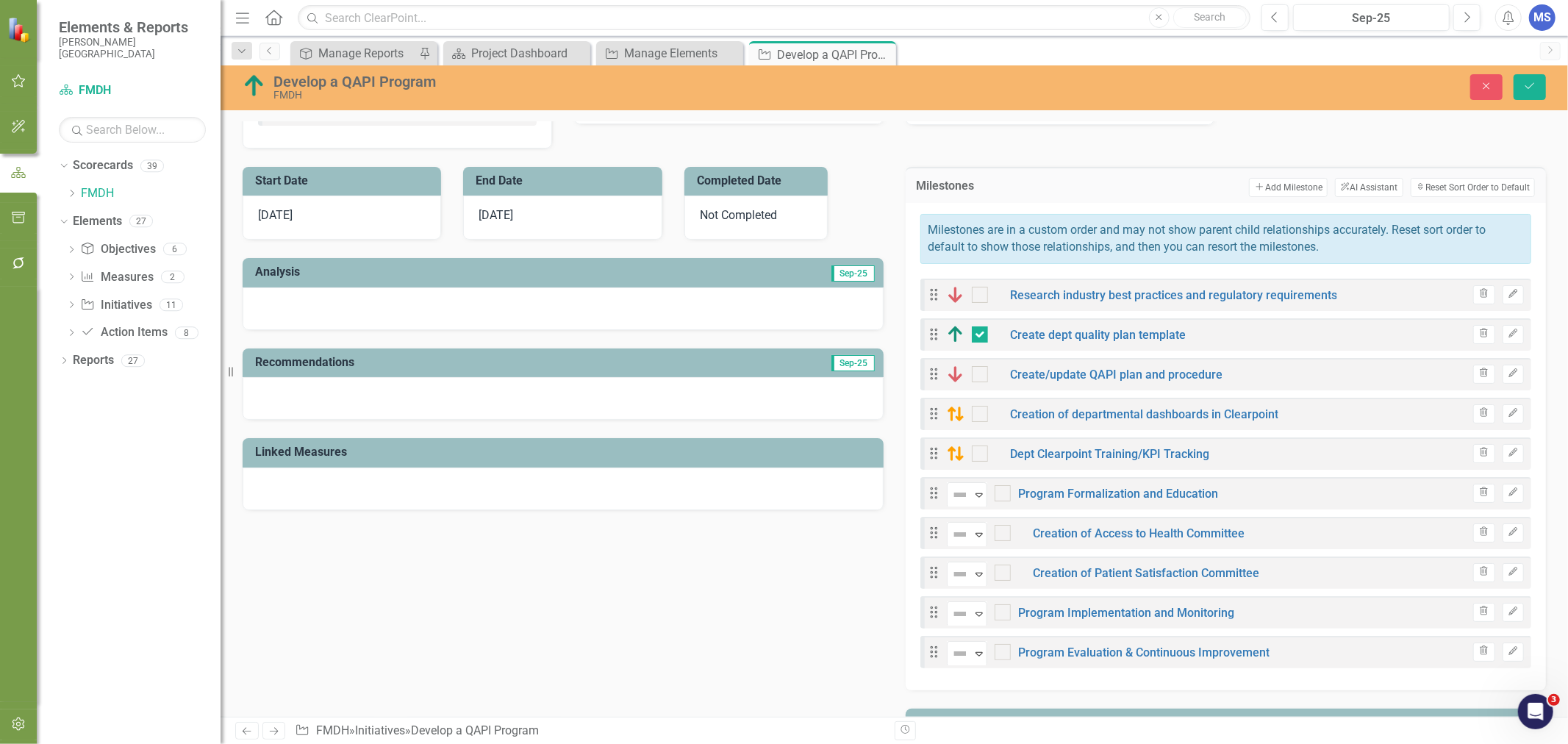
click at [1287, 189] on button "Add Add Milestone" at bounding box center [1288, 188] width 79 height 19
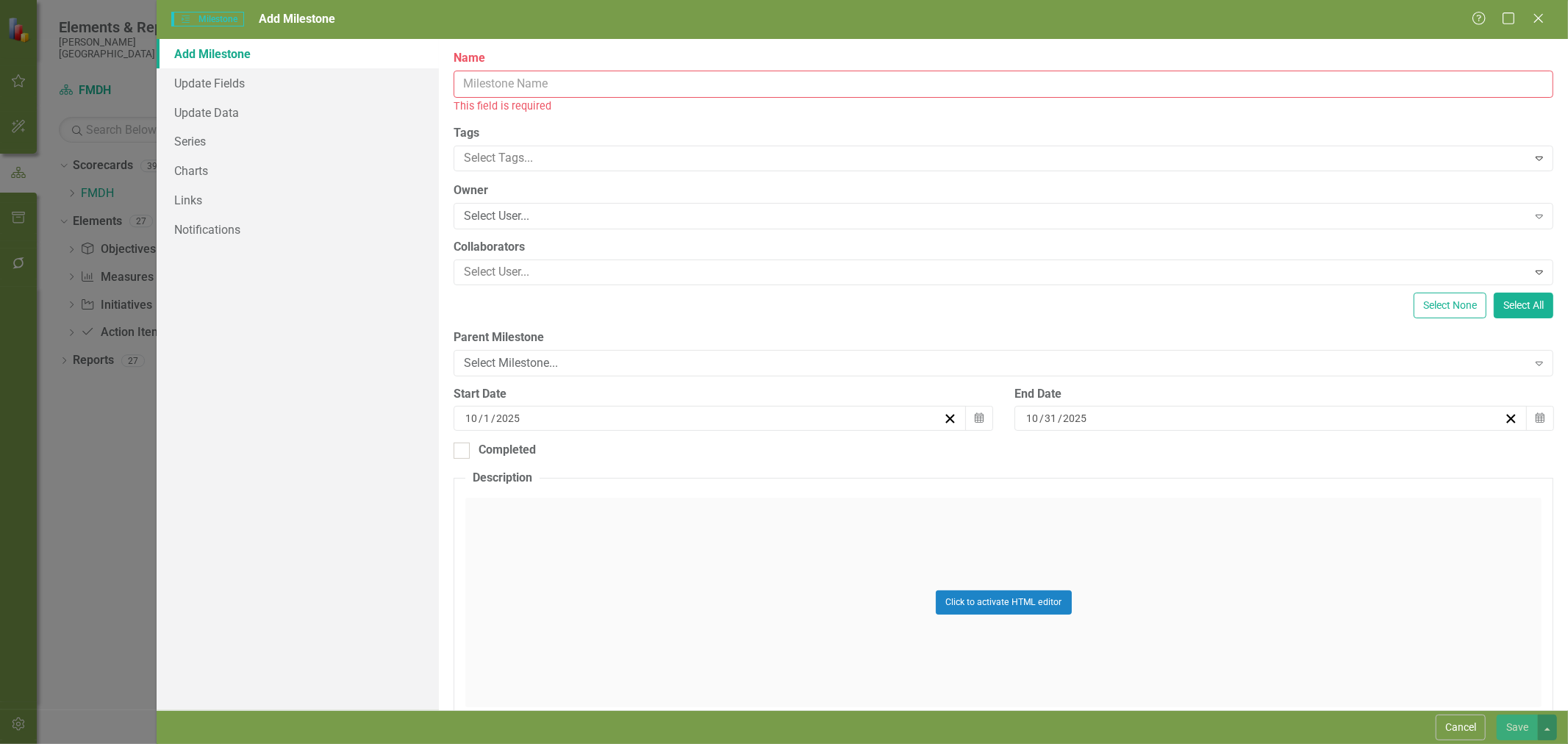
click at [505, 88] on input "Name" at bounding box center [1003, 84] width 1100 height 27
click at [503, 84] on input "Name" at bounding box center [1003, 84] width 1100 height 27
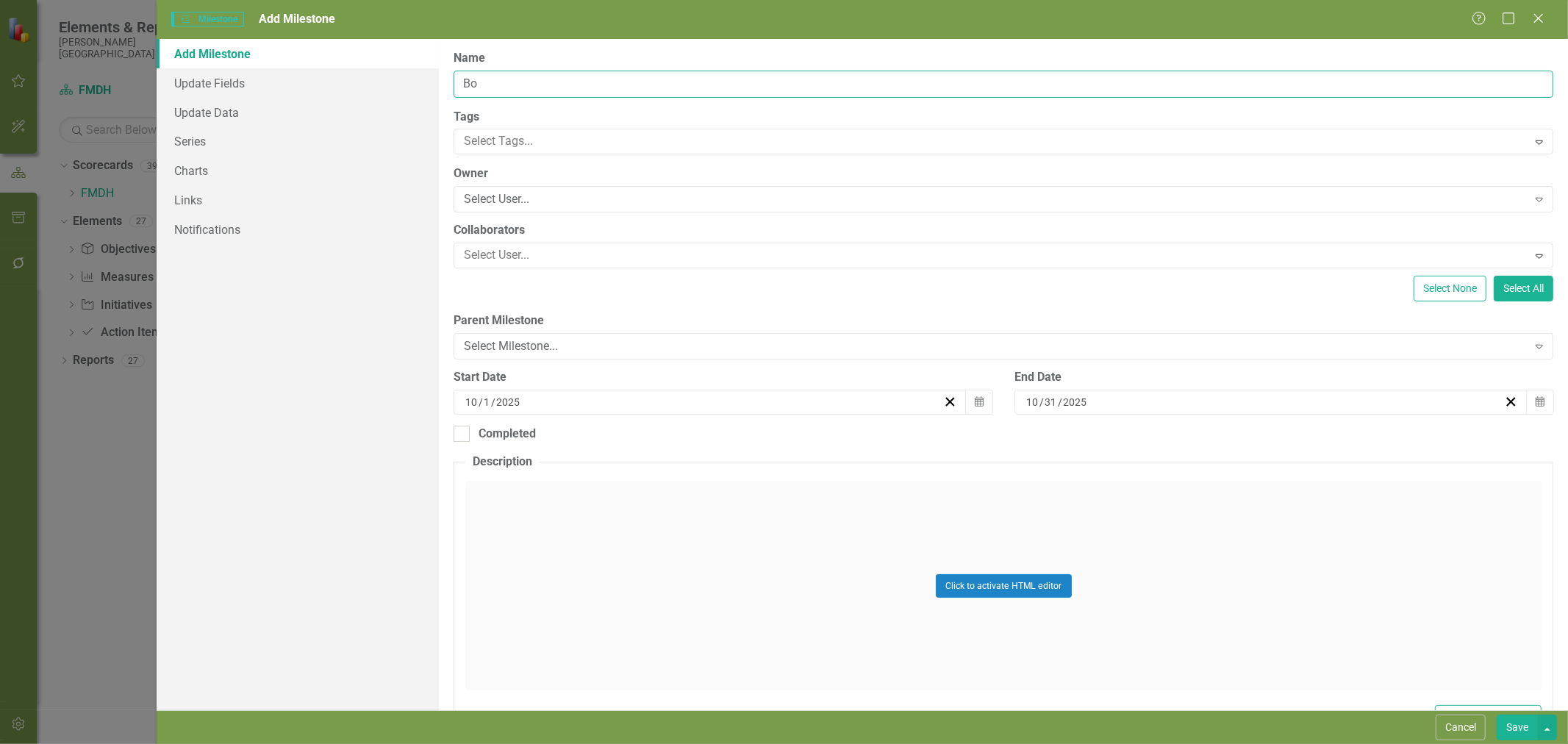
type input "B"
type input "Develop Patient Grievance/Complaint Policy/Procedures"
click at [980, 407] on button "Calendar" at bounding box center [979, 402] width 28 height 25
click at [789, 435] on button "›" at bounding box center [787, 438] width 32 height 32
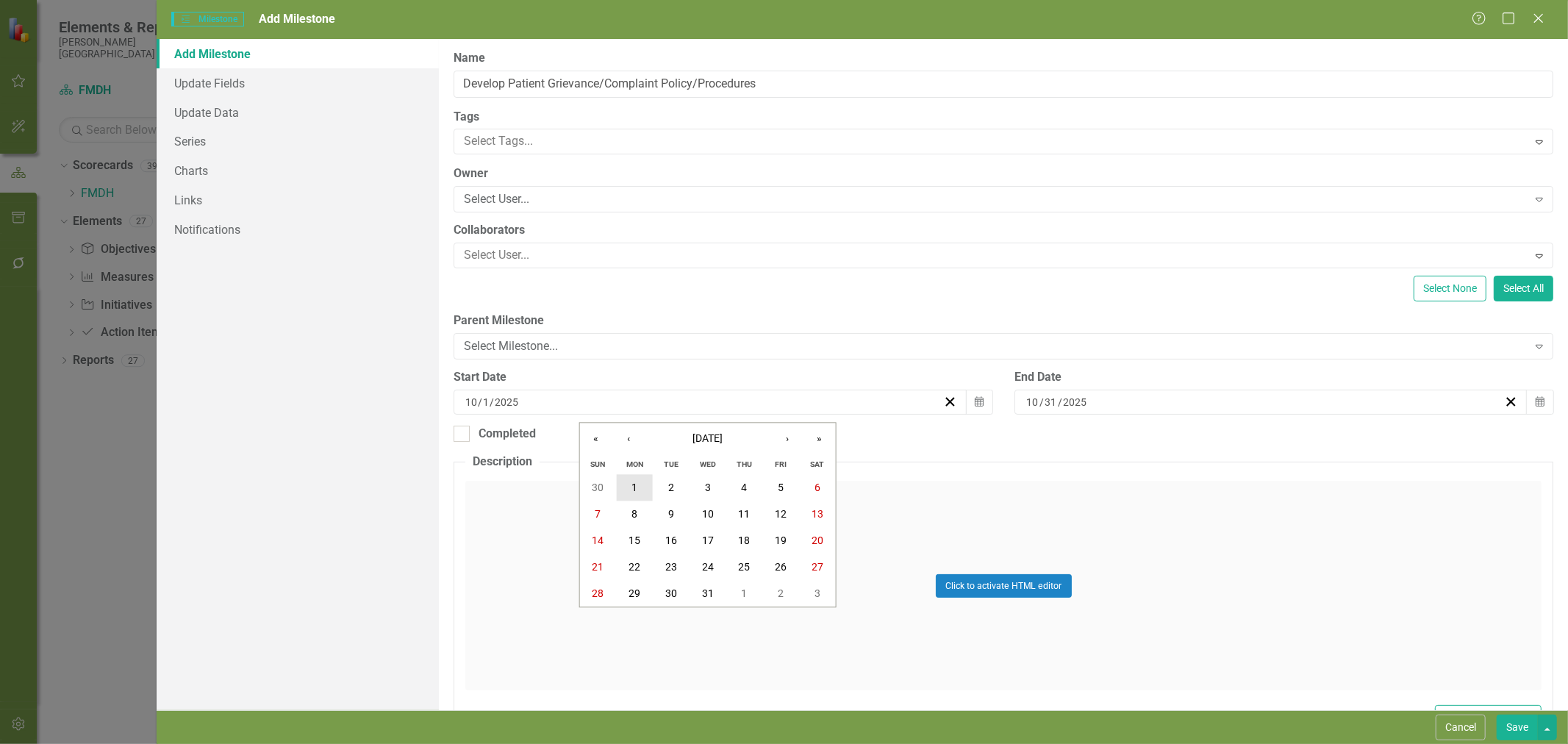
click at [634, 488] on abbr "1" at bounding box center [634, 487] width 6 height 11
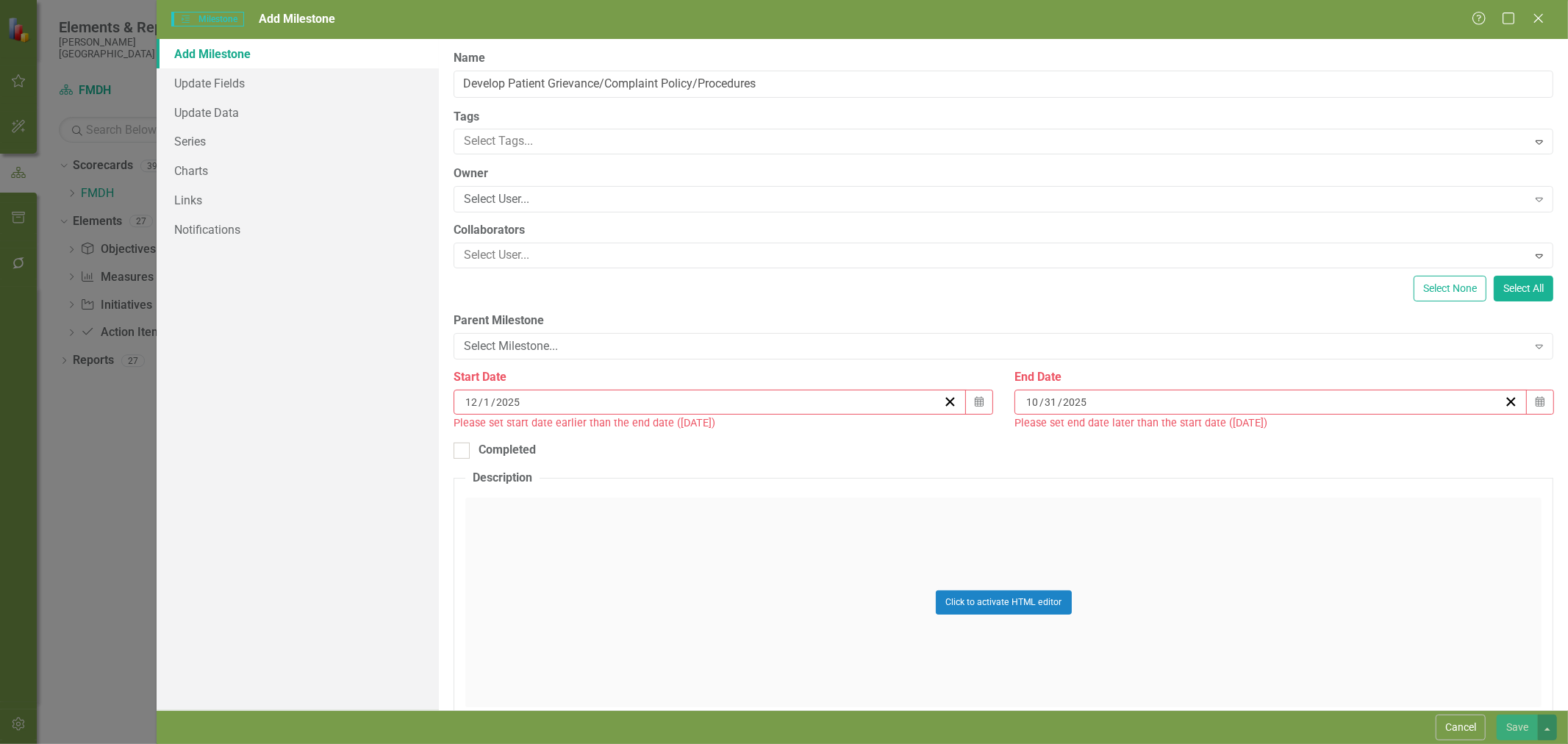
click at [1537, 407] on button "Calendar" at bounding box center [1540, 402] width 28 height 25
click at [1342, 444] on button "›" at bounding box center [1342, 438] width 32 height 32
click at [1337, 589] on abbr "30" at bounding box center [1336, 594] width 11 height 11
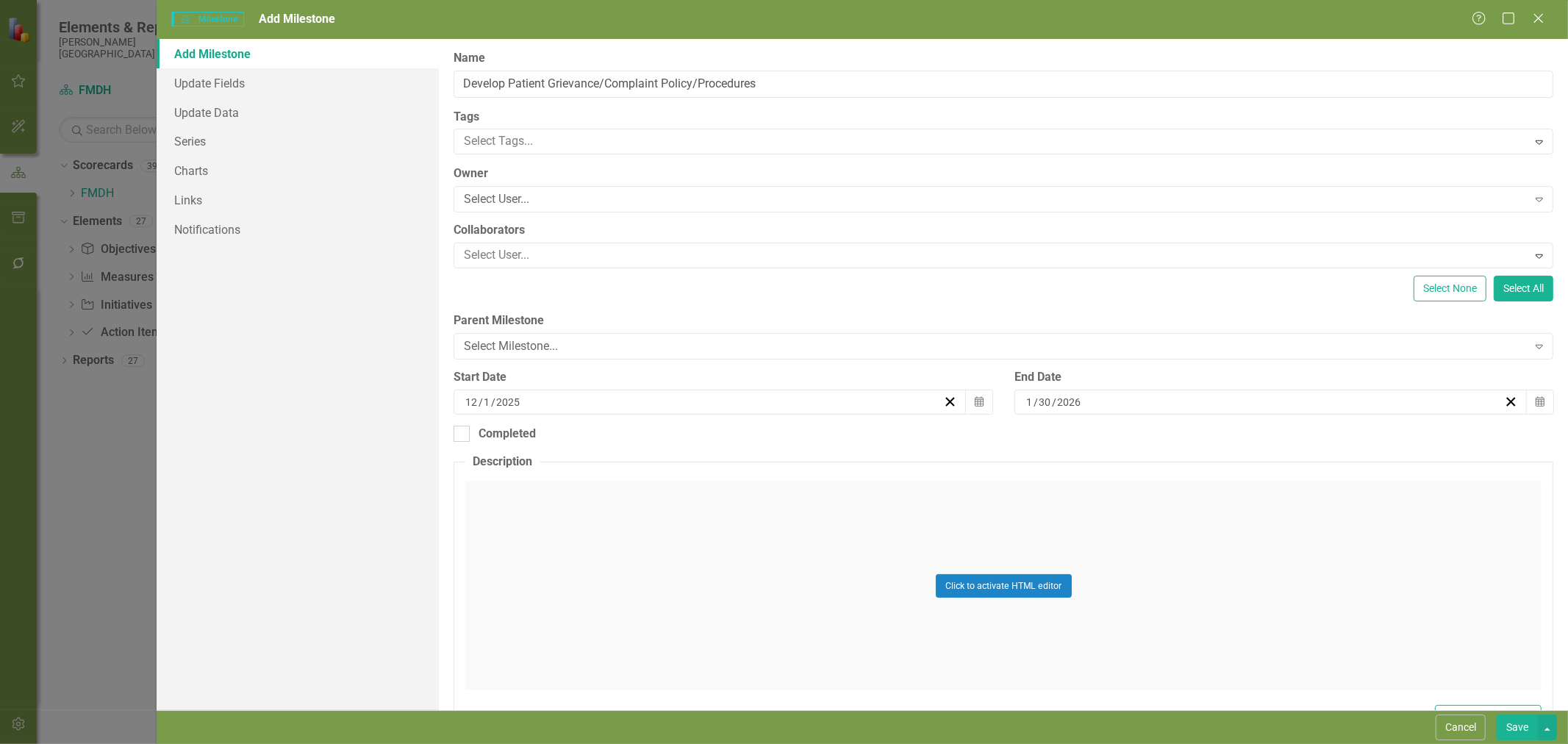
click at [557, 348] on div "Select Milestone..." at bounding box center [994, 346] width 1063 height 17
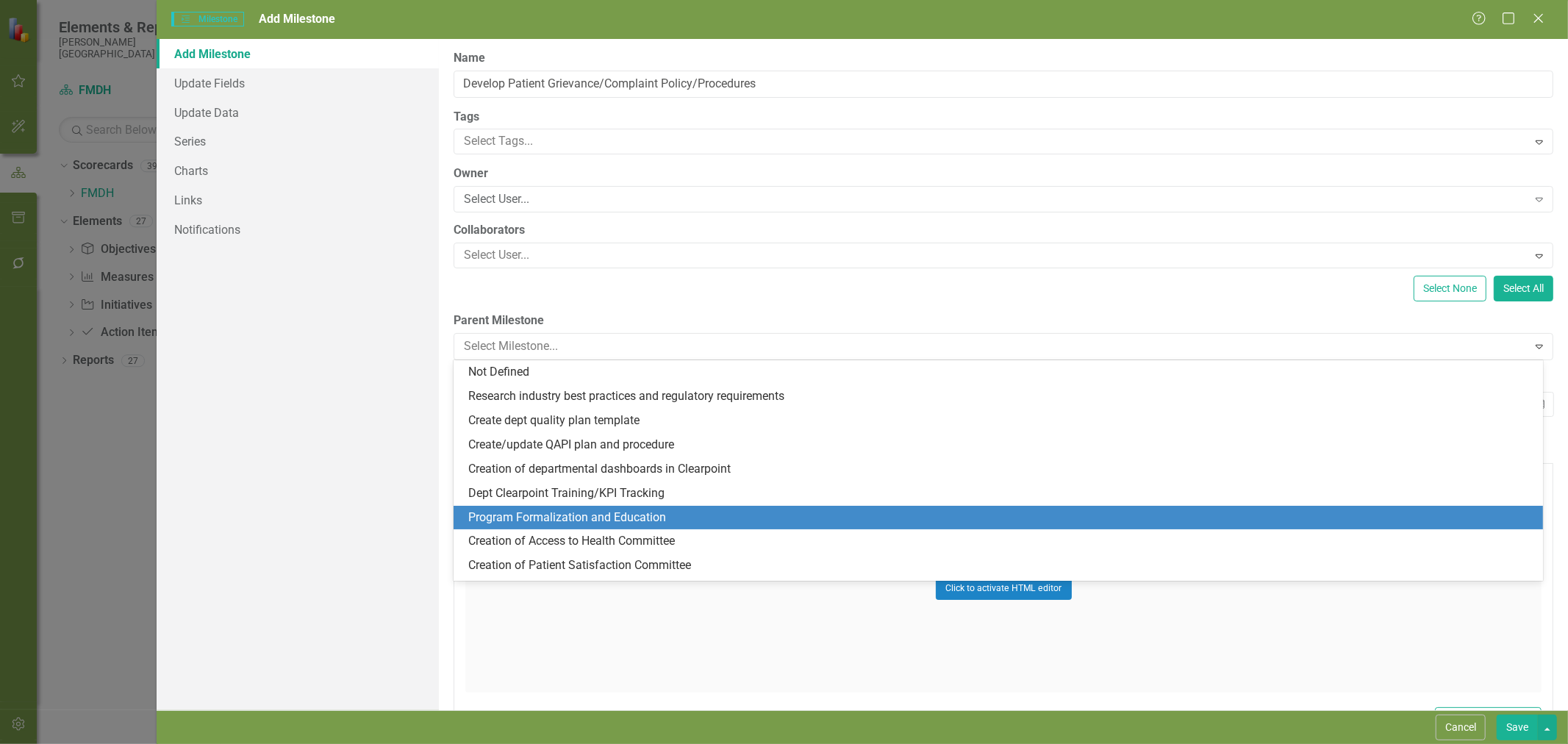
click at [611, 514] on div "Program Formalization and Education" at bounding box center [1001, 517] width 1066 height 17
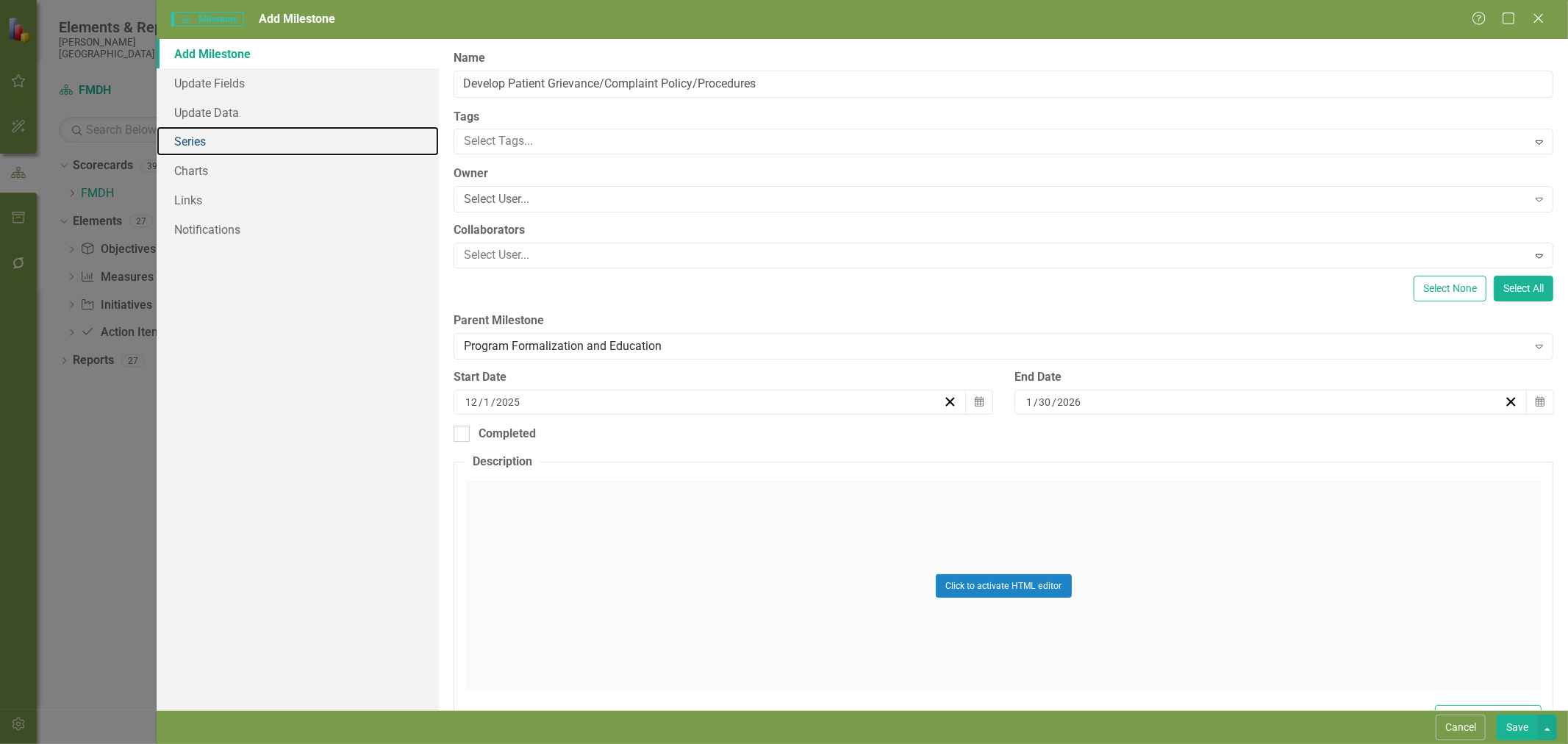
click at [202, 140] on link "Series" at bounding box center [297, 141] width 282 height 30
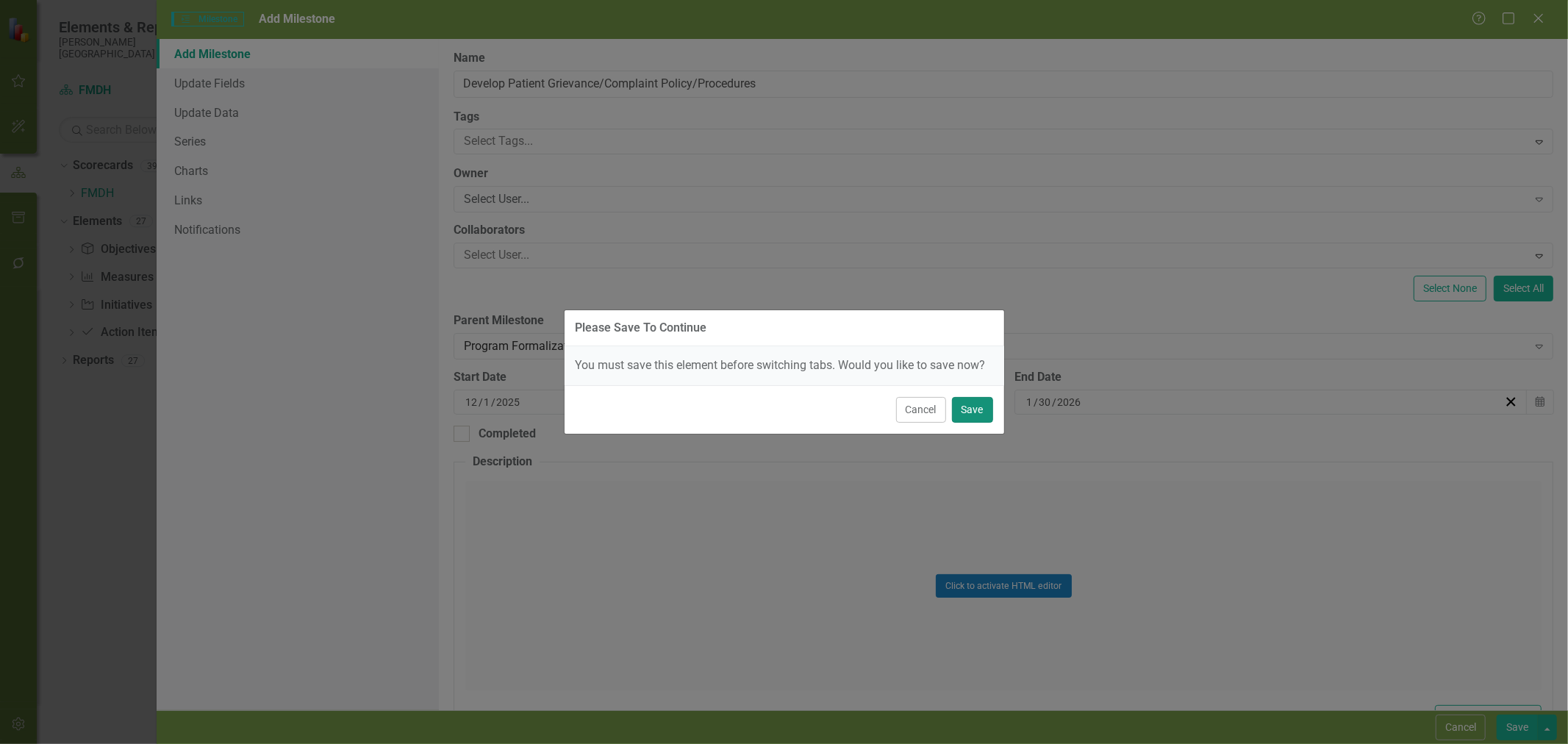
click at [973, 409] on button "Save" at bounding box center [972, 410] width 41 height 25
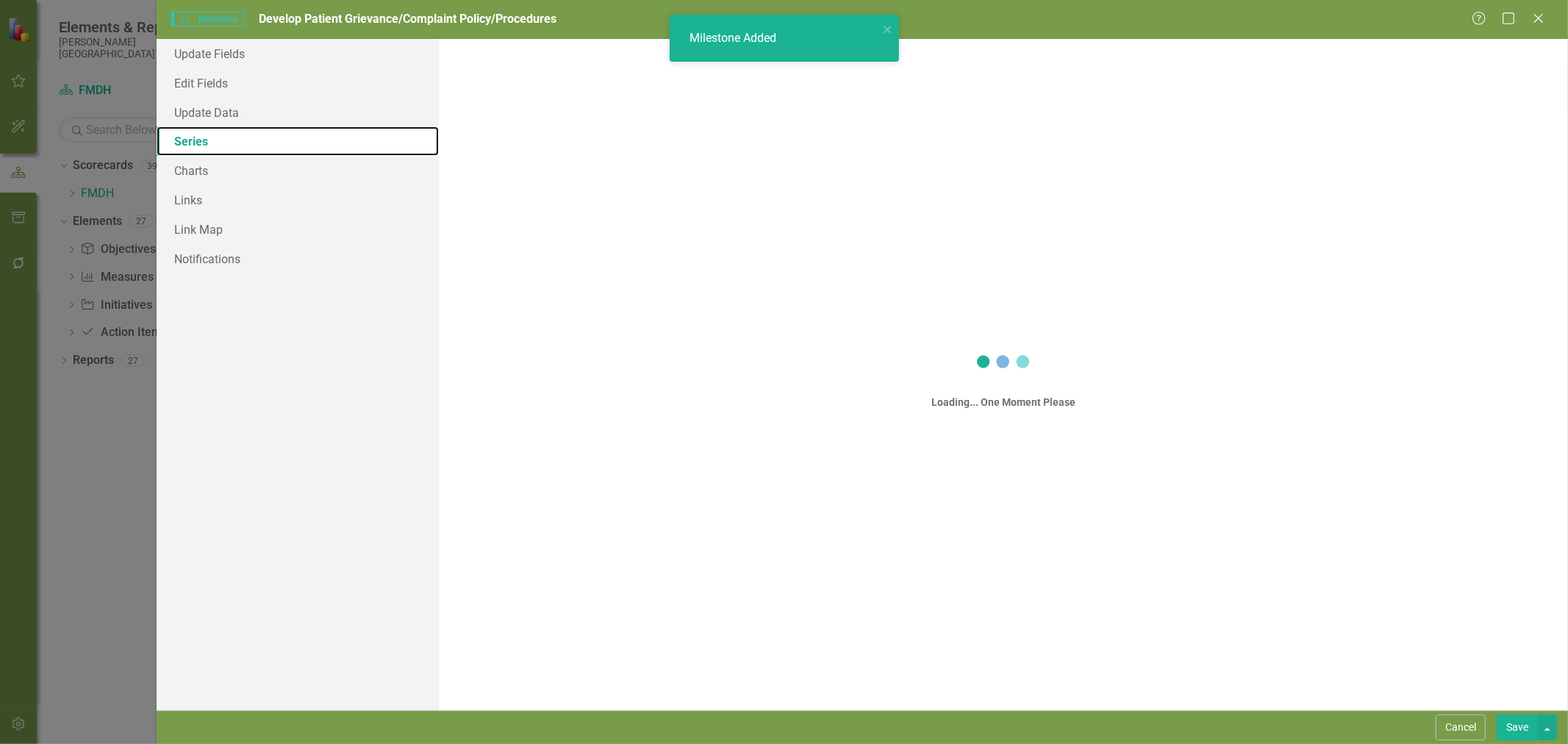
checkbox input "true"
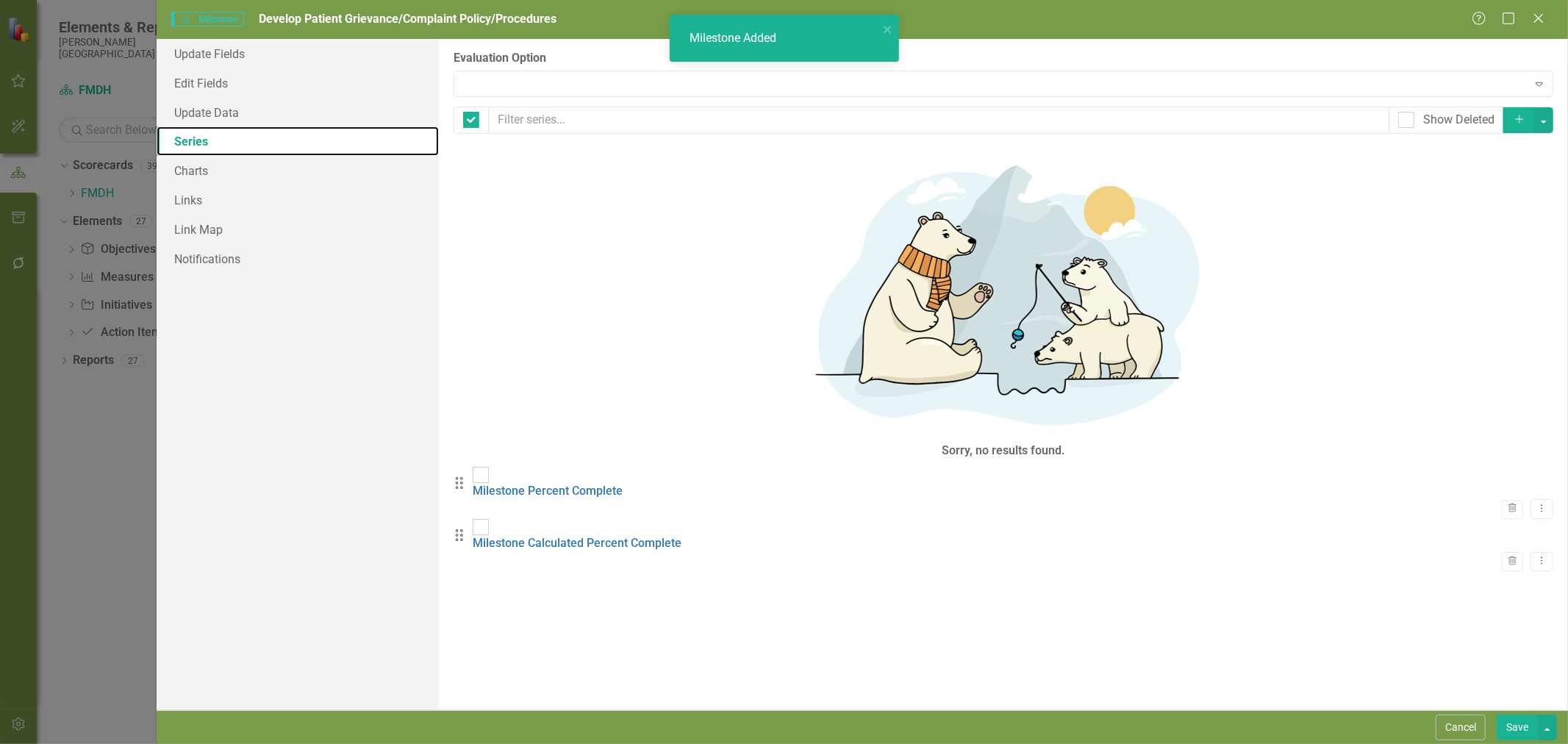
checkbox input "false"
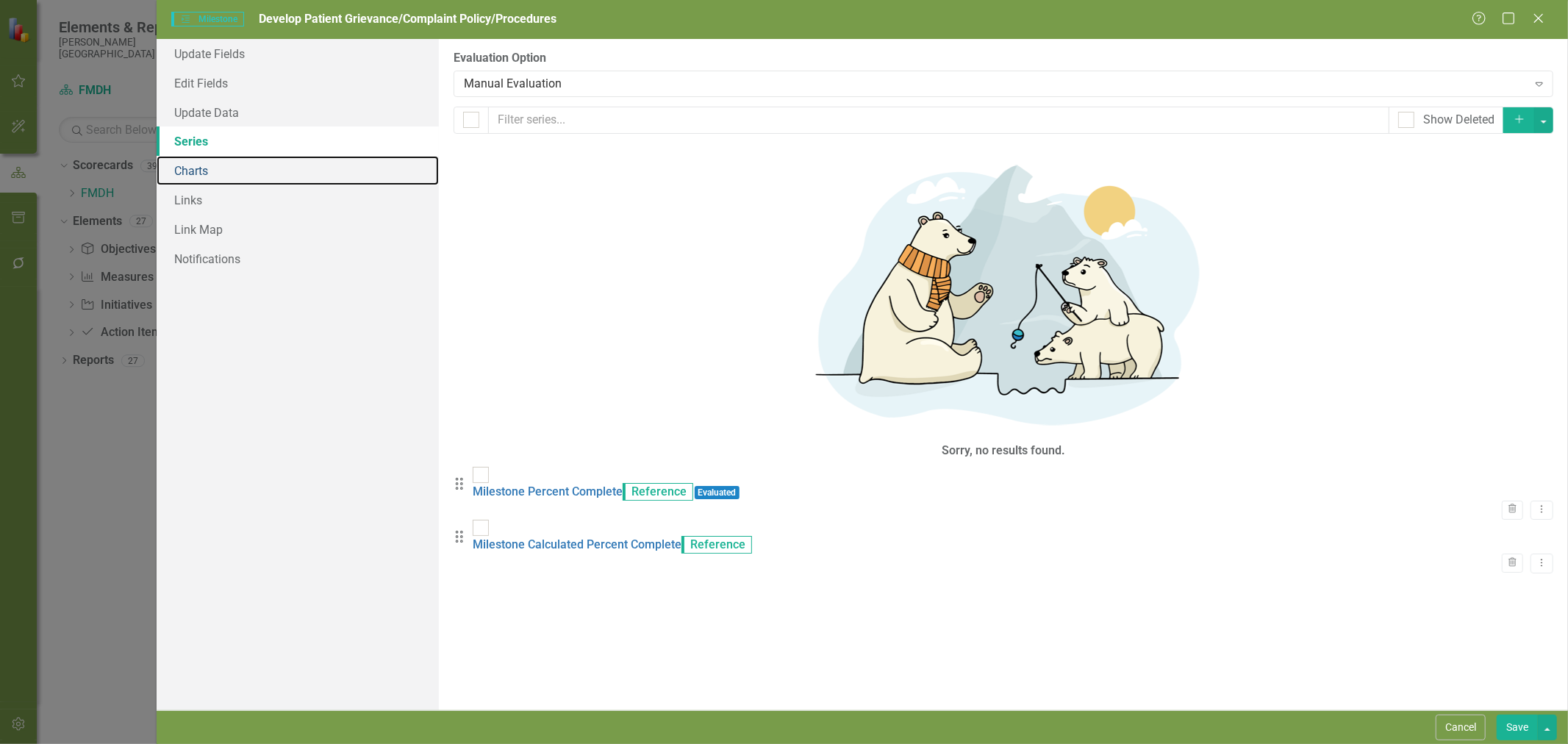
click at [203, 182] on link "Charts" at bounding box center [297, 170] width 282 height 30
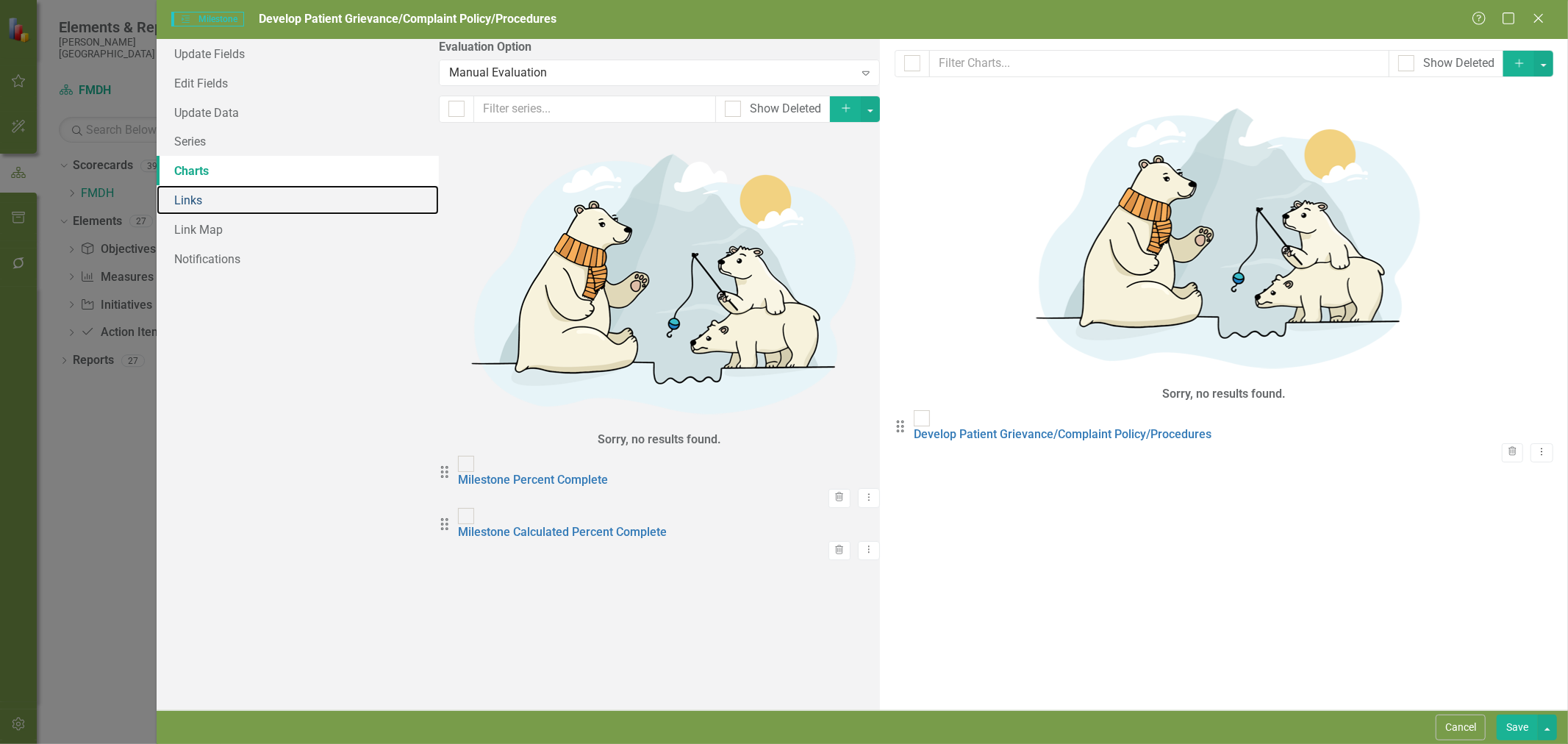
click at [201, 200] on link "Links" at bounding box center [297, 200] width 282 height 30
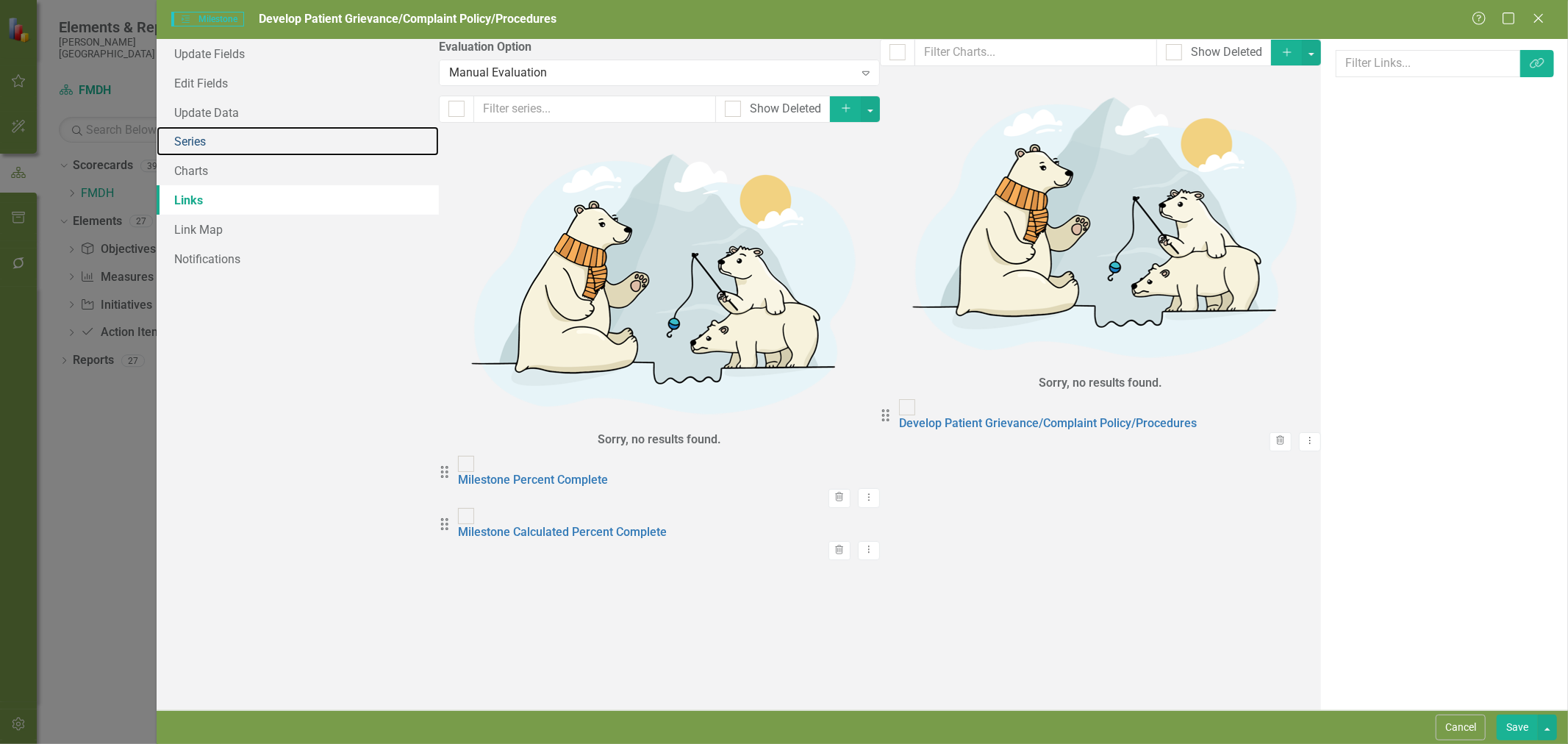
click at [209, 141] on link "Series" at bounding box center [297, 141] width 282 height 30
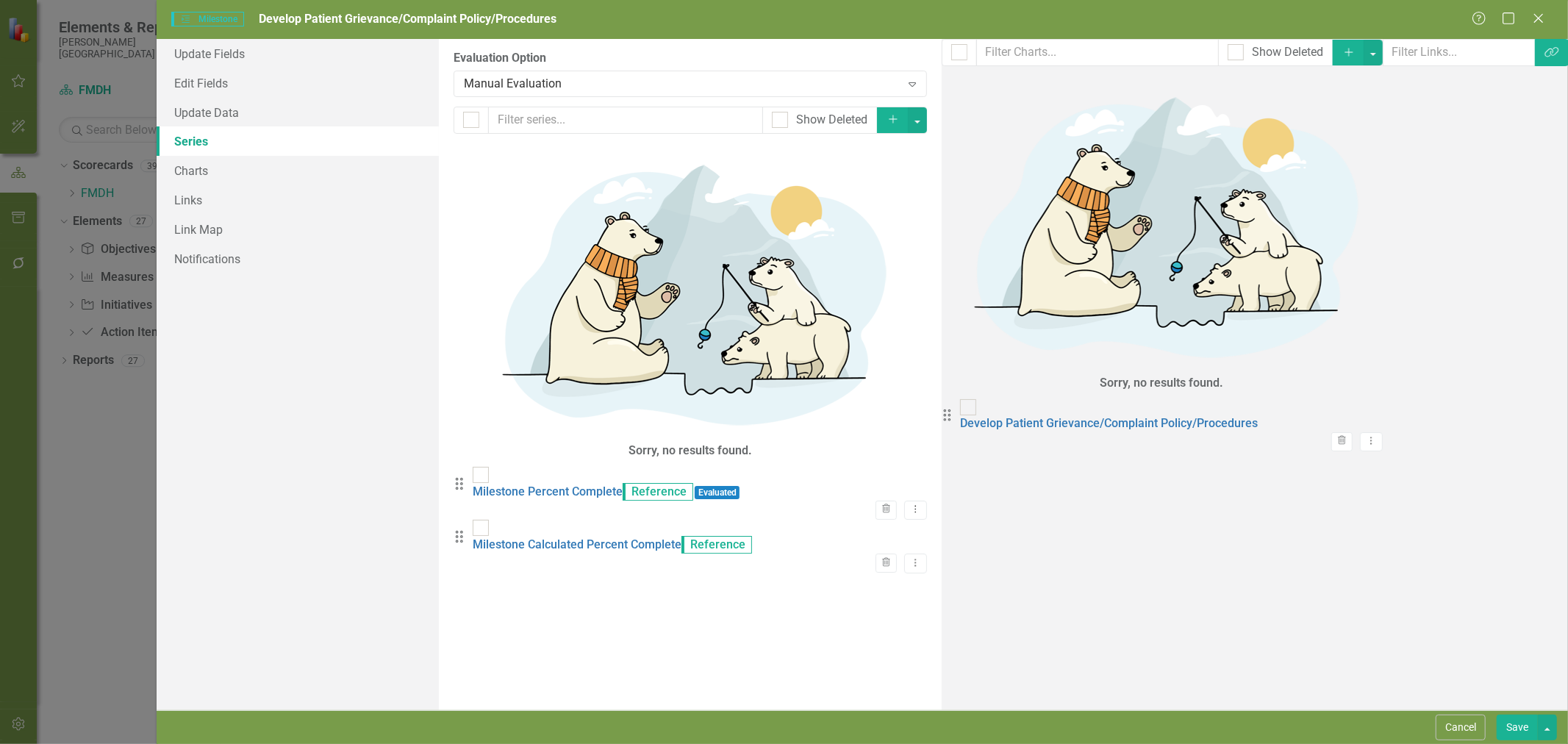
click at [1511, 726] on button "Save" at bounding box center [1516, 727] width 41 height 25
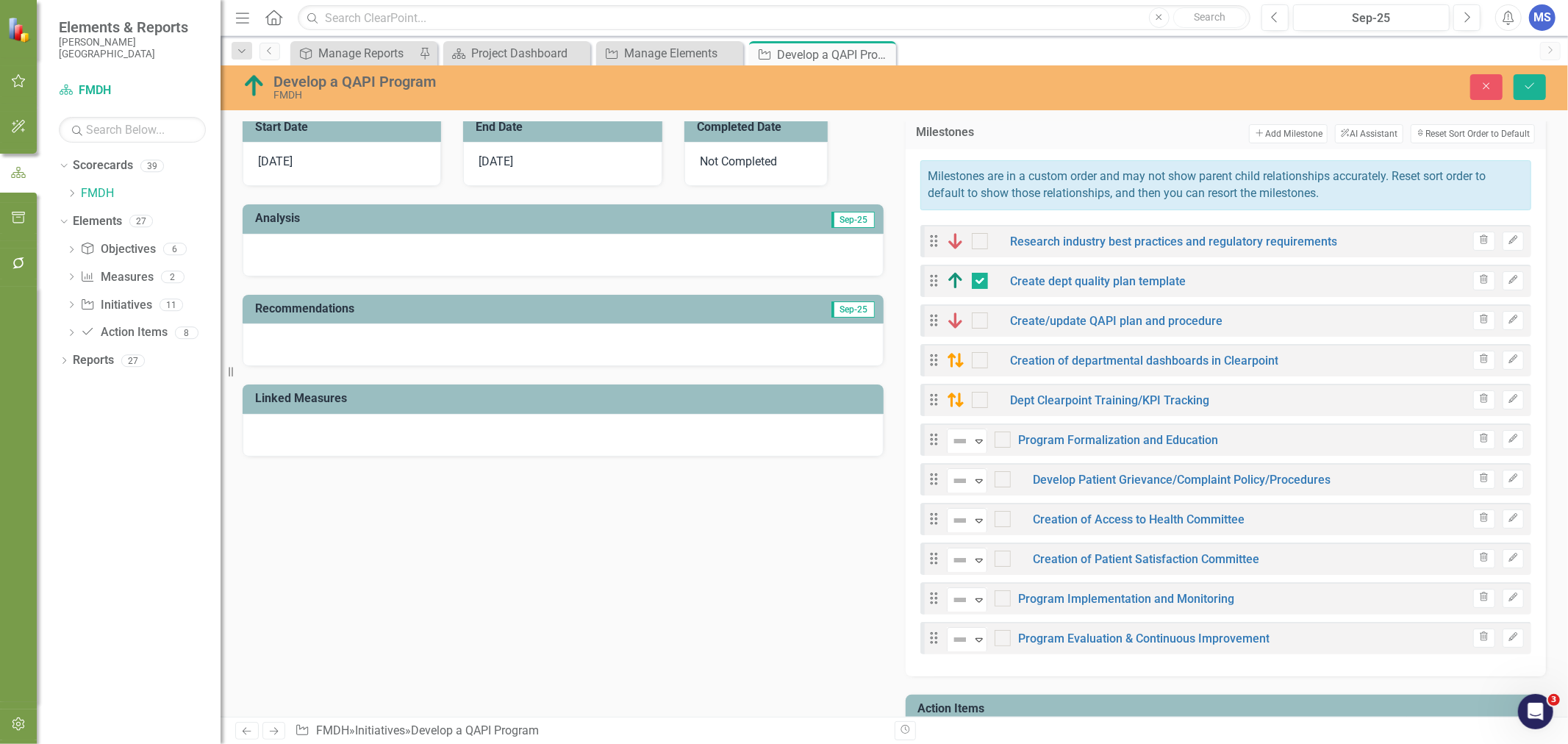
scroll to position [490, 0]
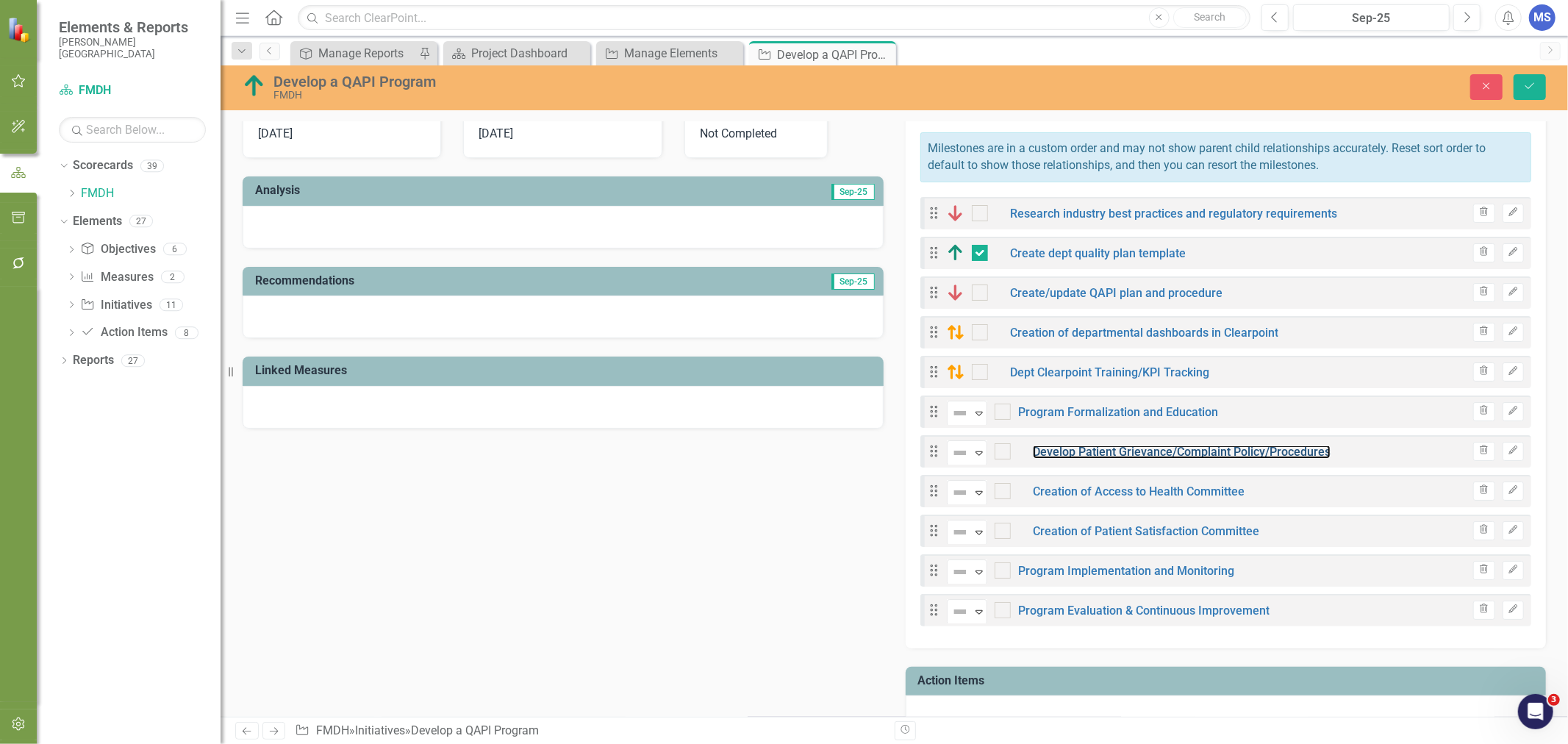
click at [1070, 457] on link "Develop Patient Grievance/Complaint Policy/Procedures" at bounding box center [1181, 451] width 298 height 14
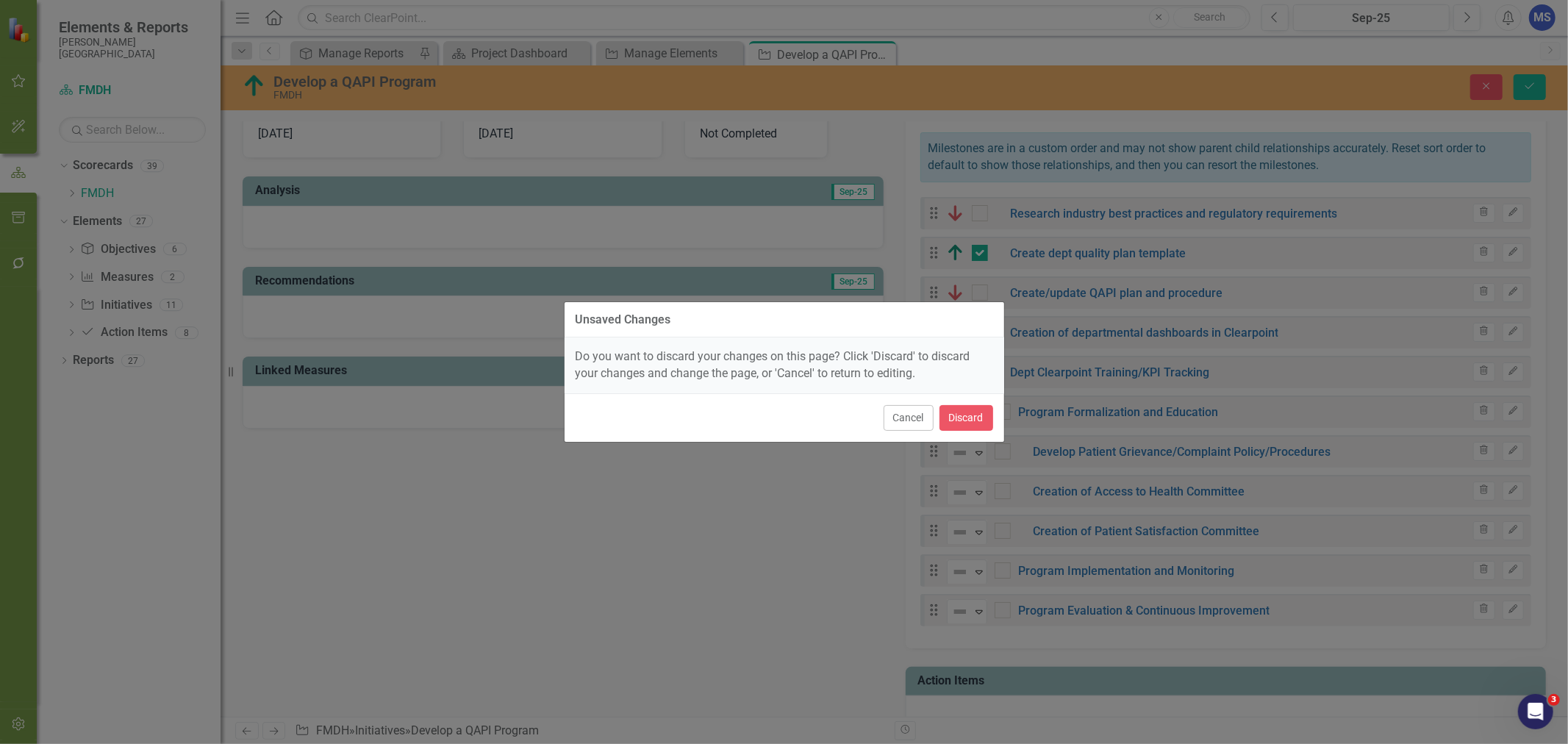
click at [901, 420] on button "Cancel" at bounding box center [908, 417] width 50 height 25
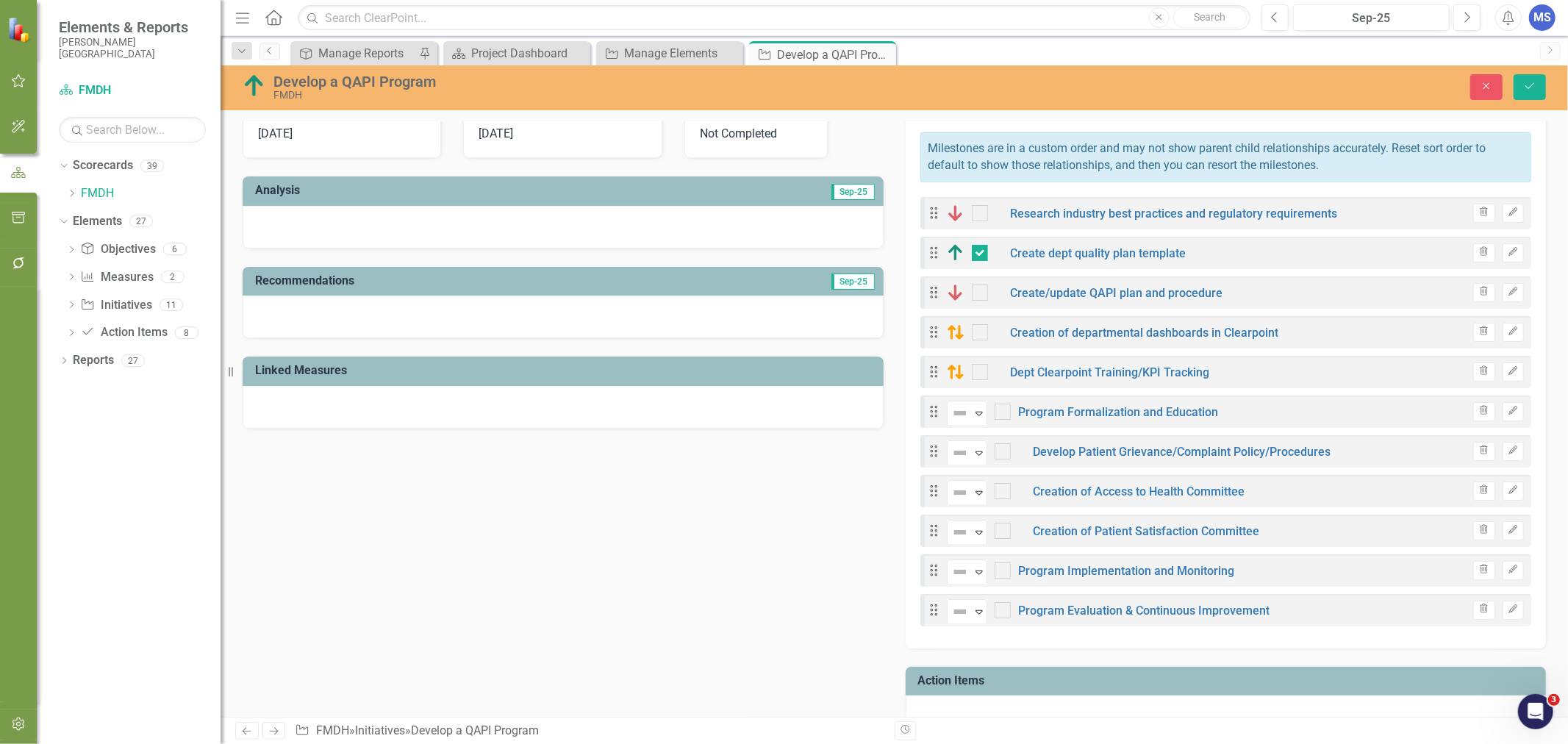
click at [1478, 412] on icon "Trash" at bounding box center [1483, 411] width 11 height 9
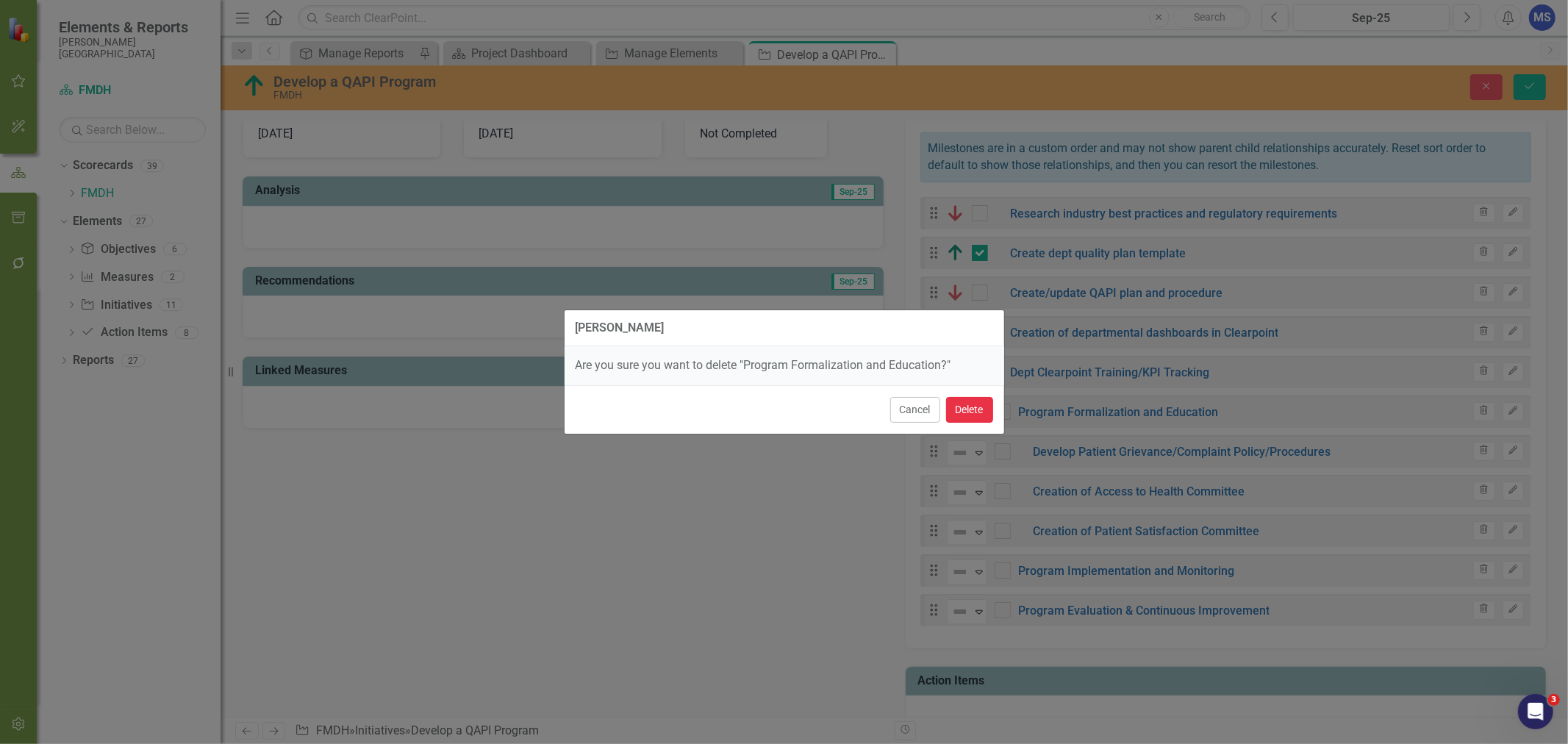
click at [978, 409] on button "Delete" at bounding box center [970, 410] width 47 height 25
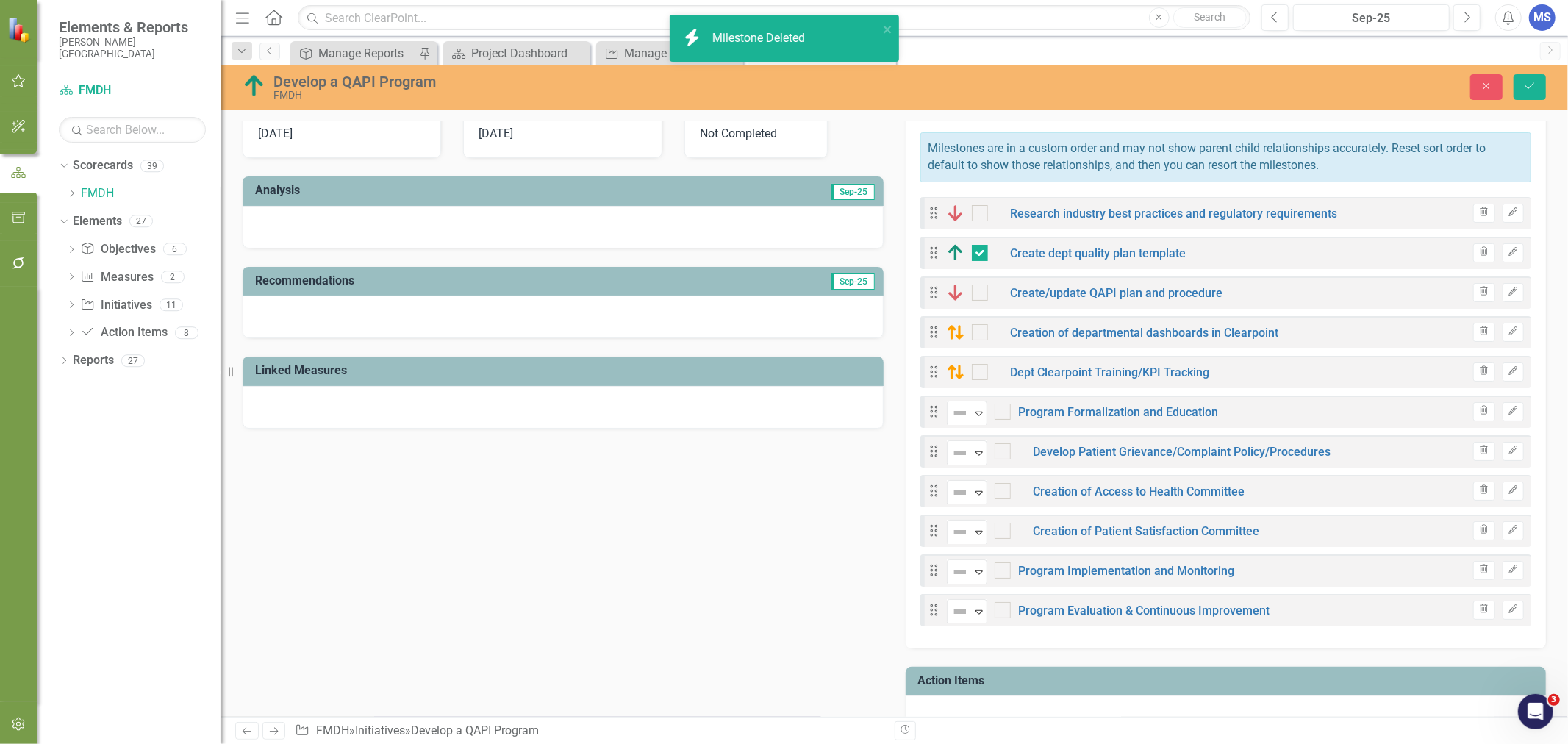
checkbox input "true"
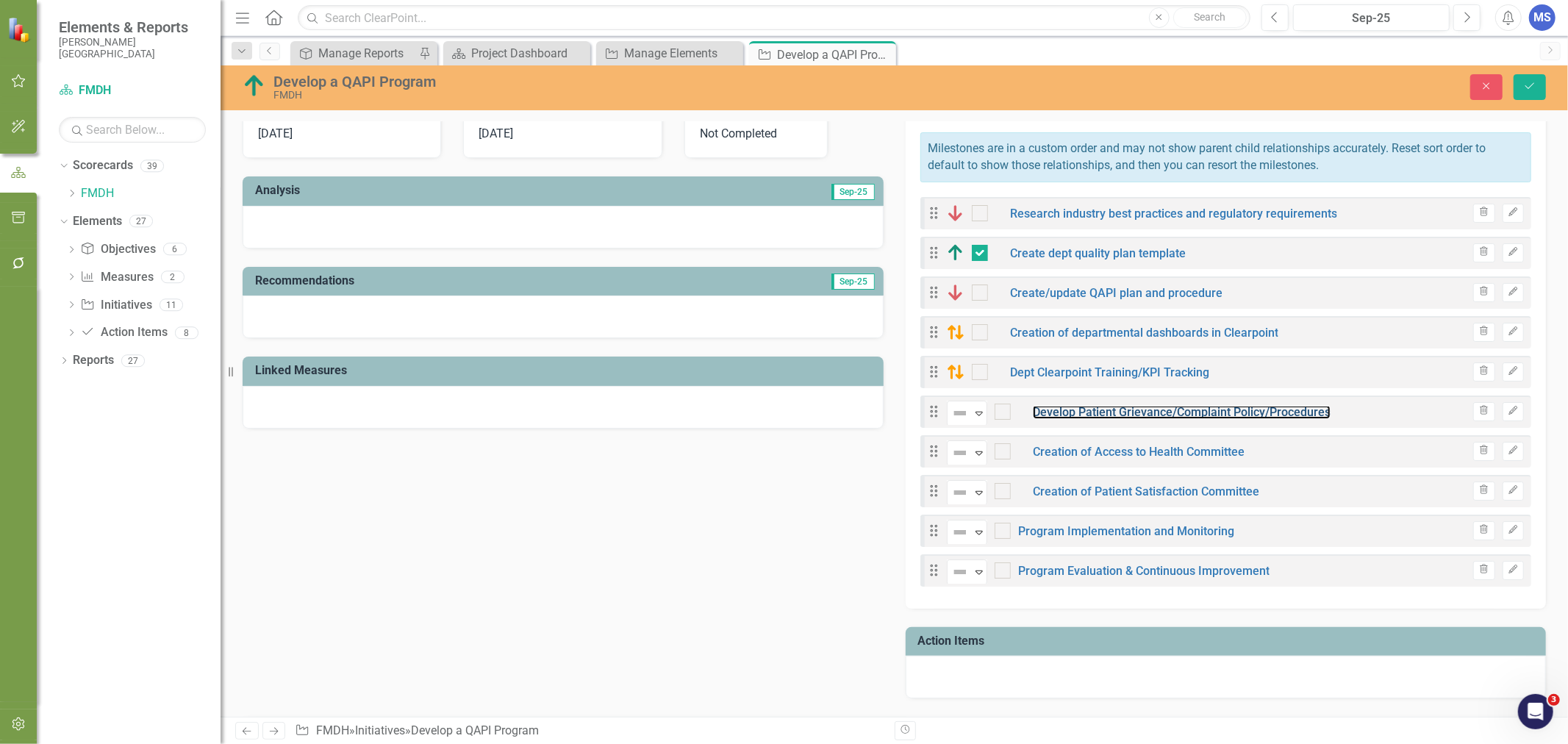
click at [1239, 412] on link "Develop Patient Grievance/Complaint Policy/Procedures" at bounding box center [1181, 412] width 298 height 14
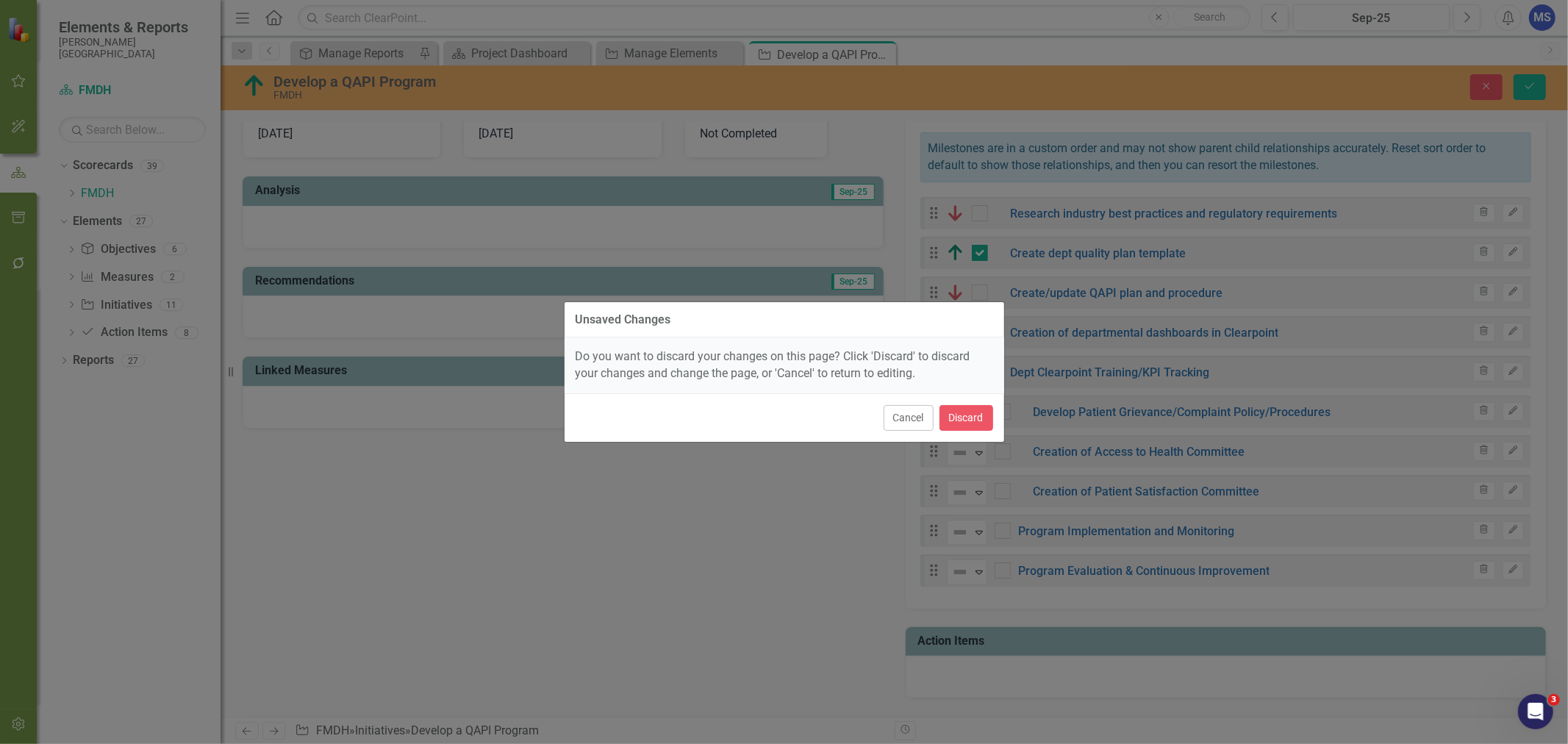
click at [912, 427] on button "Cancel" at bounding box center [908, 417] width 50 height 25
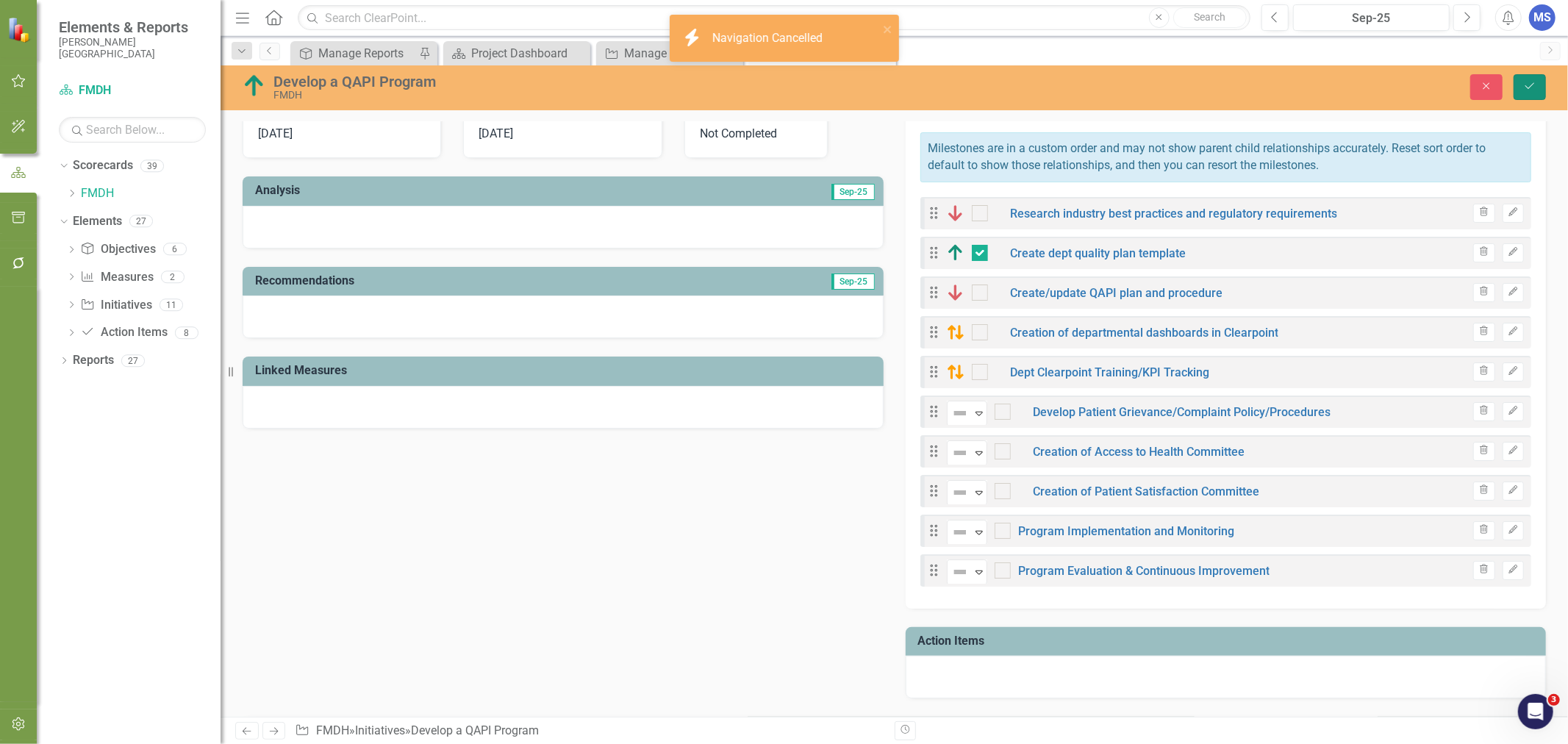
click at [1530, 86] on icon "submit" at bounding box center [1530, 86] width 9 height 6
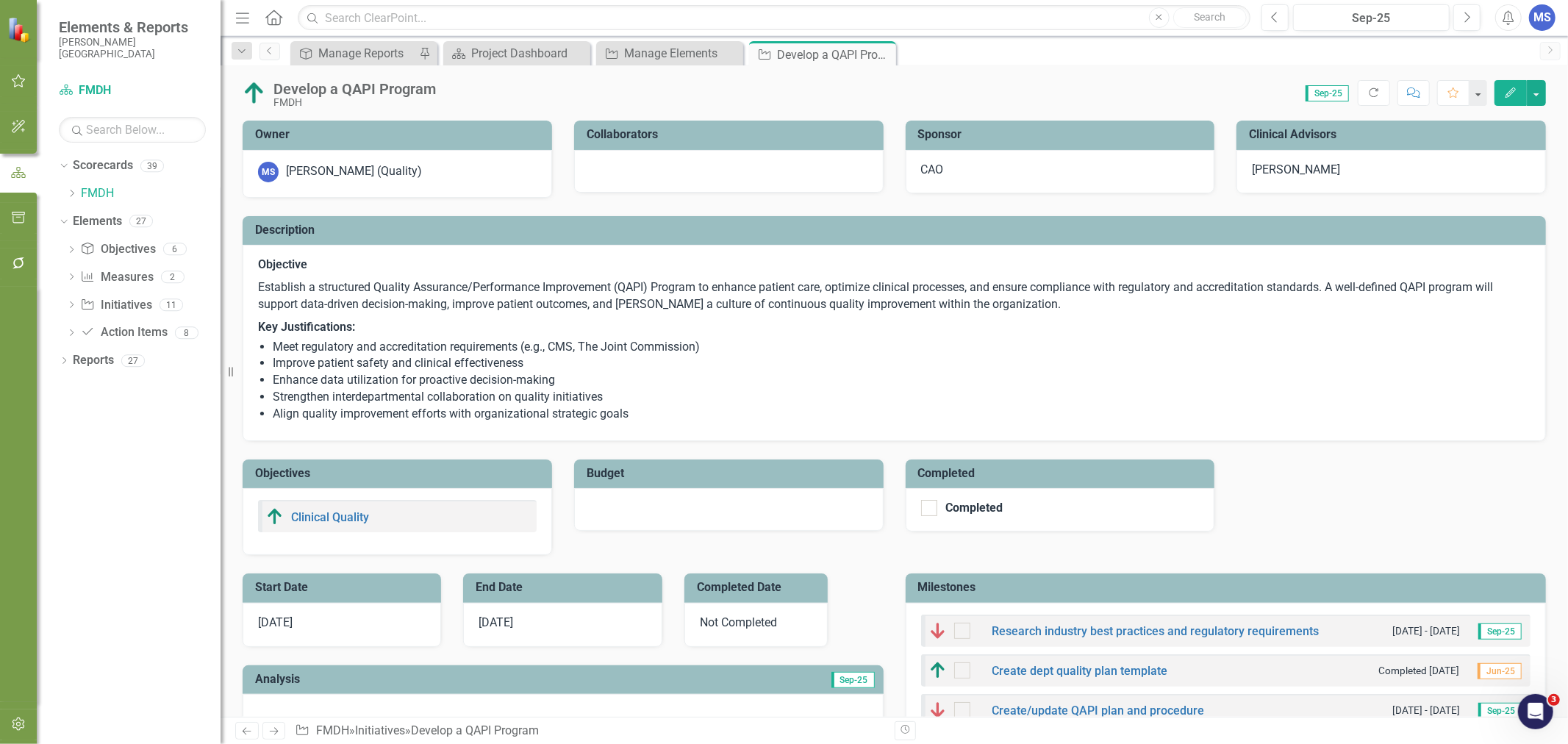
checkbox input "true"
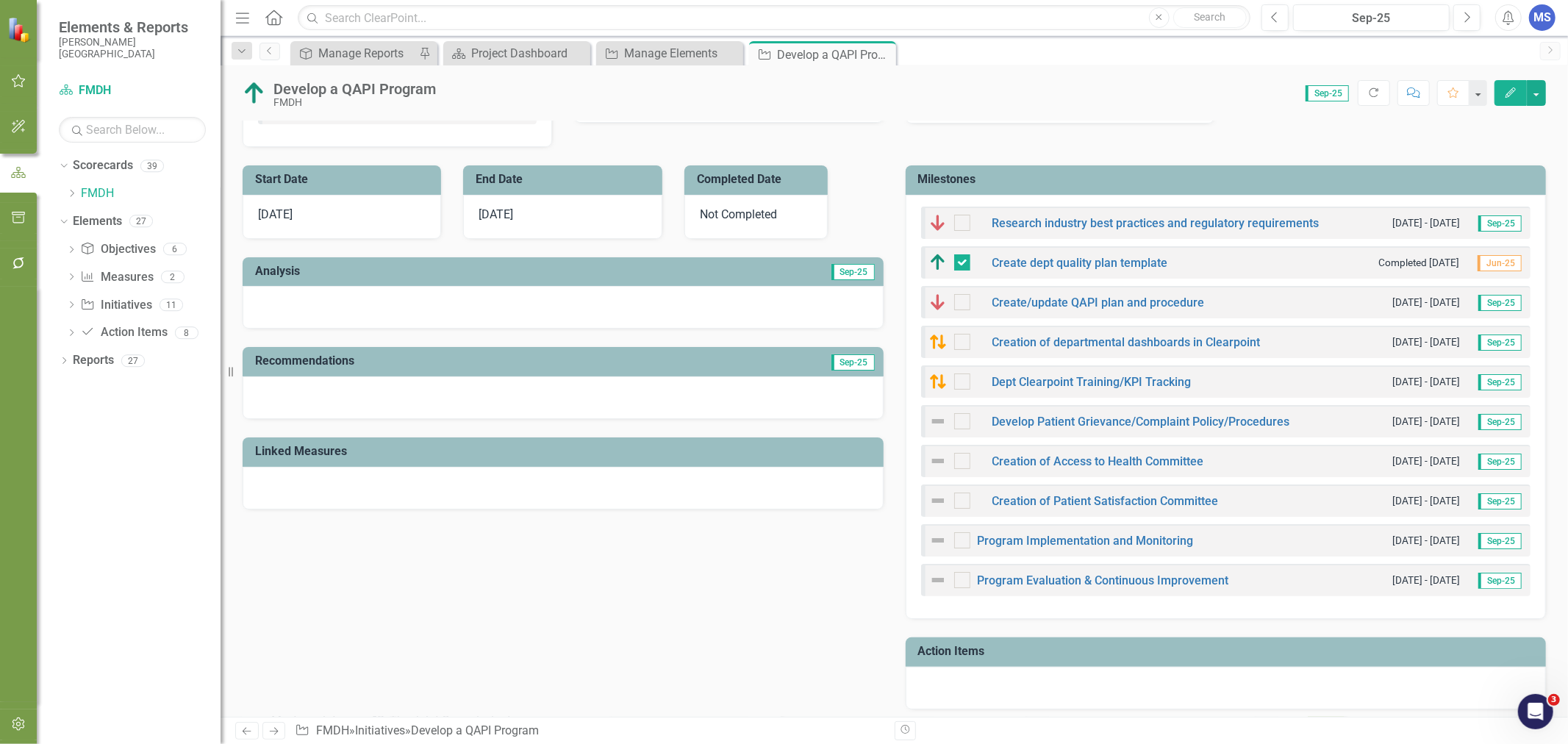
click at [1187, 186] on td "Milestones" at bounding box center [1228, 182] width 621 height 24
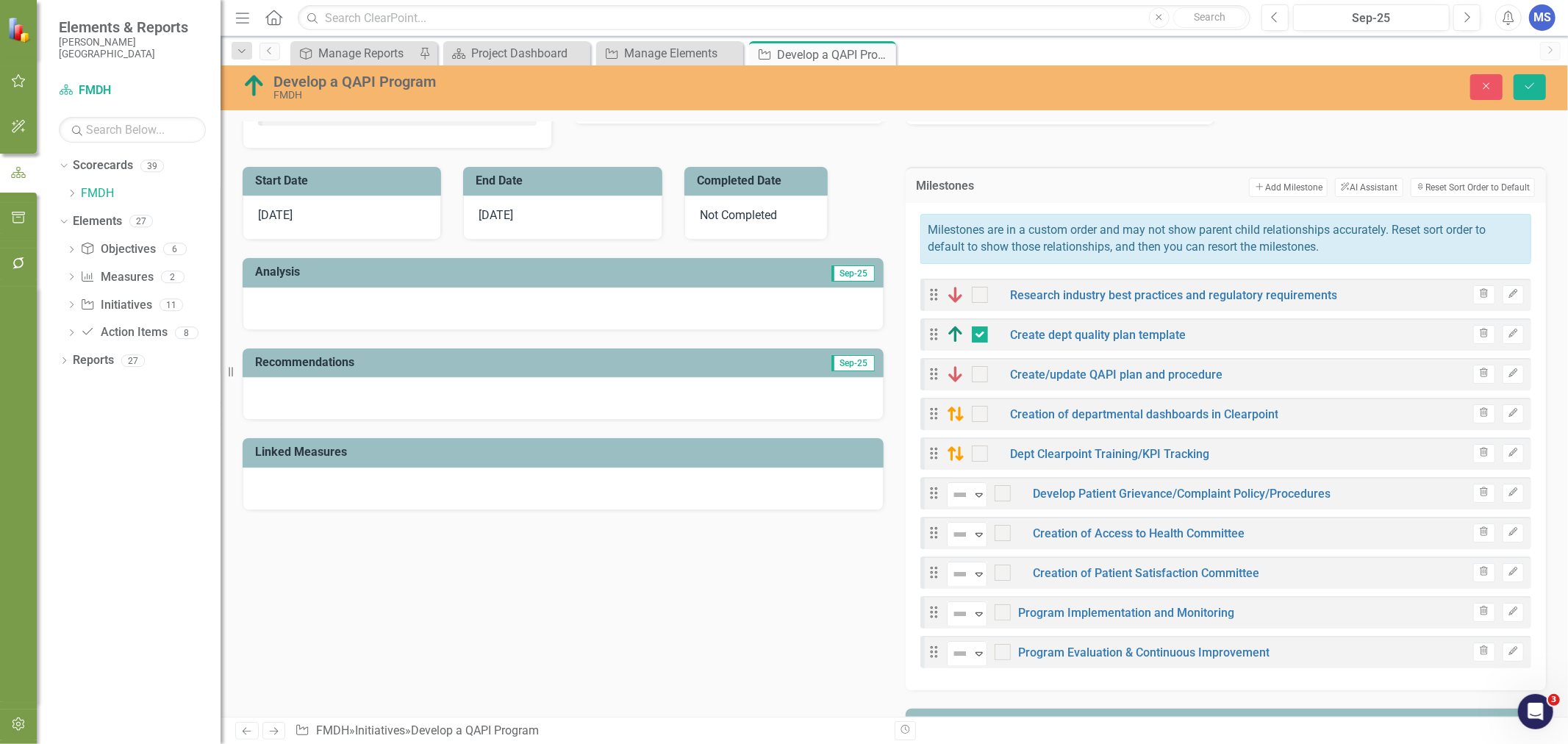
click at [1290, 192] on button "Add Add Milestone" at bounding box center [1288, 188] width 79 height 19
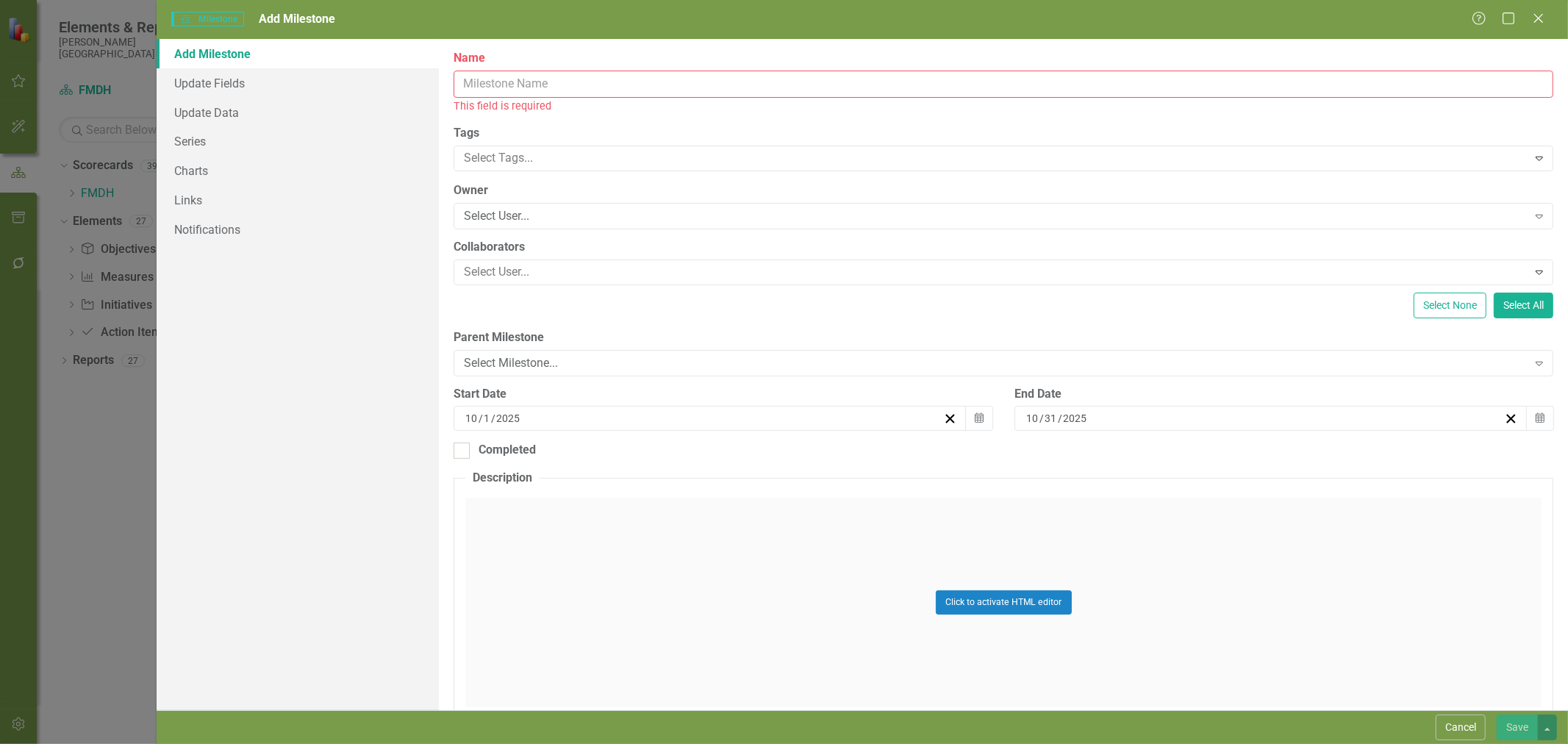
click at [647, 88] on input "Name" at bounding box center [1003, 84] width 1100 height 27
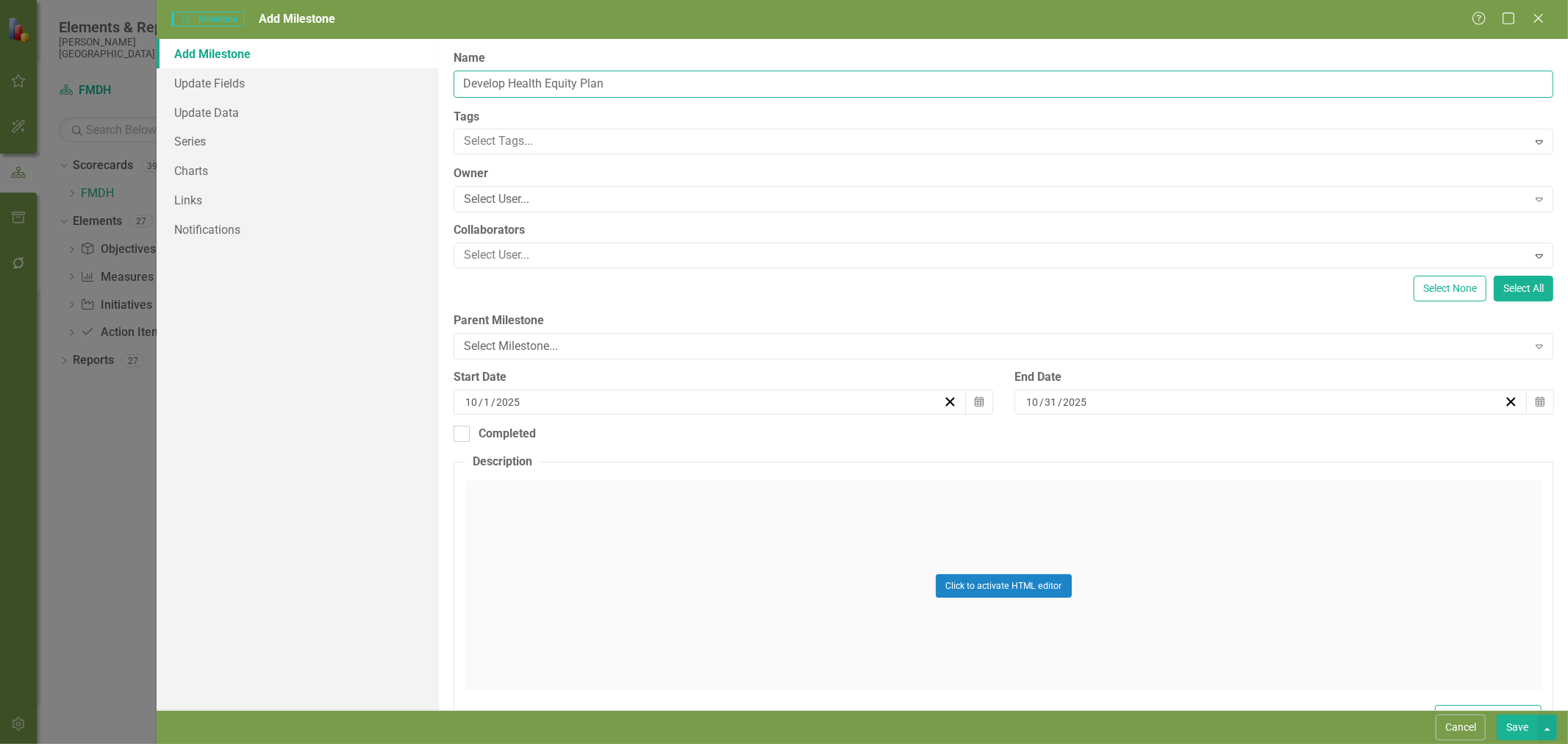
type input "Develop Health Equity Plan"
click at [636, 196] on div "Select User..." at bounding box center [994, 199] width 1063 height 17
type input "[PERSON_NAME]"
click at [623, 743] on div "[PERSON_NAME] (Quality)" at bounding box center [787, 755] width 1544 height 17
click at [574, 253] on div at bounding box center [993, 255] width 1069 height 20
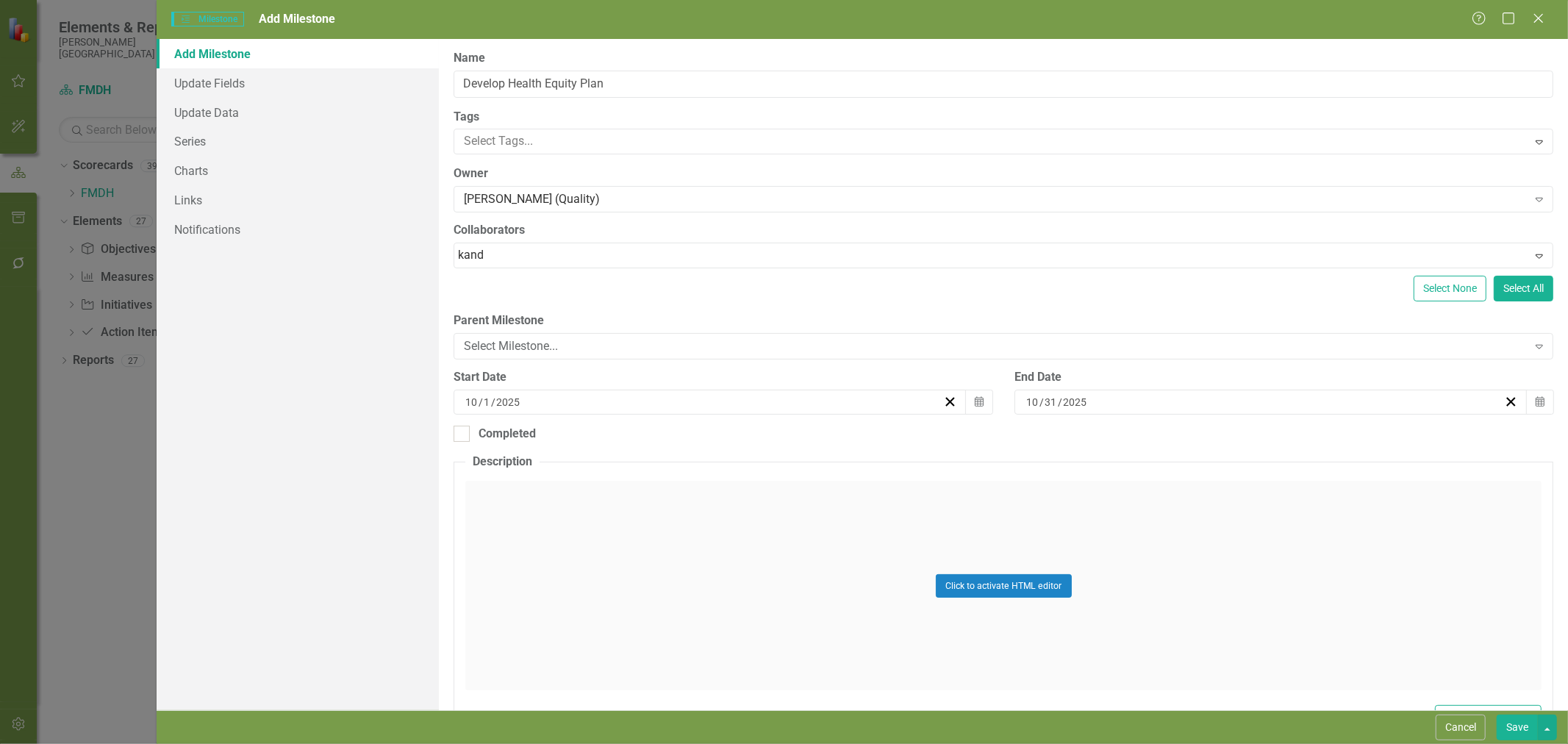
type input "kandi"
click at [161, 743] on span "[PERSON_NAME] (Quality)" at bounding box center [87, 755] width 146 height 14
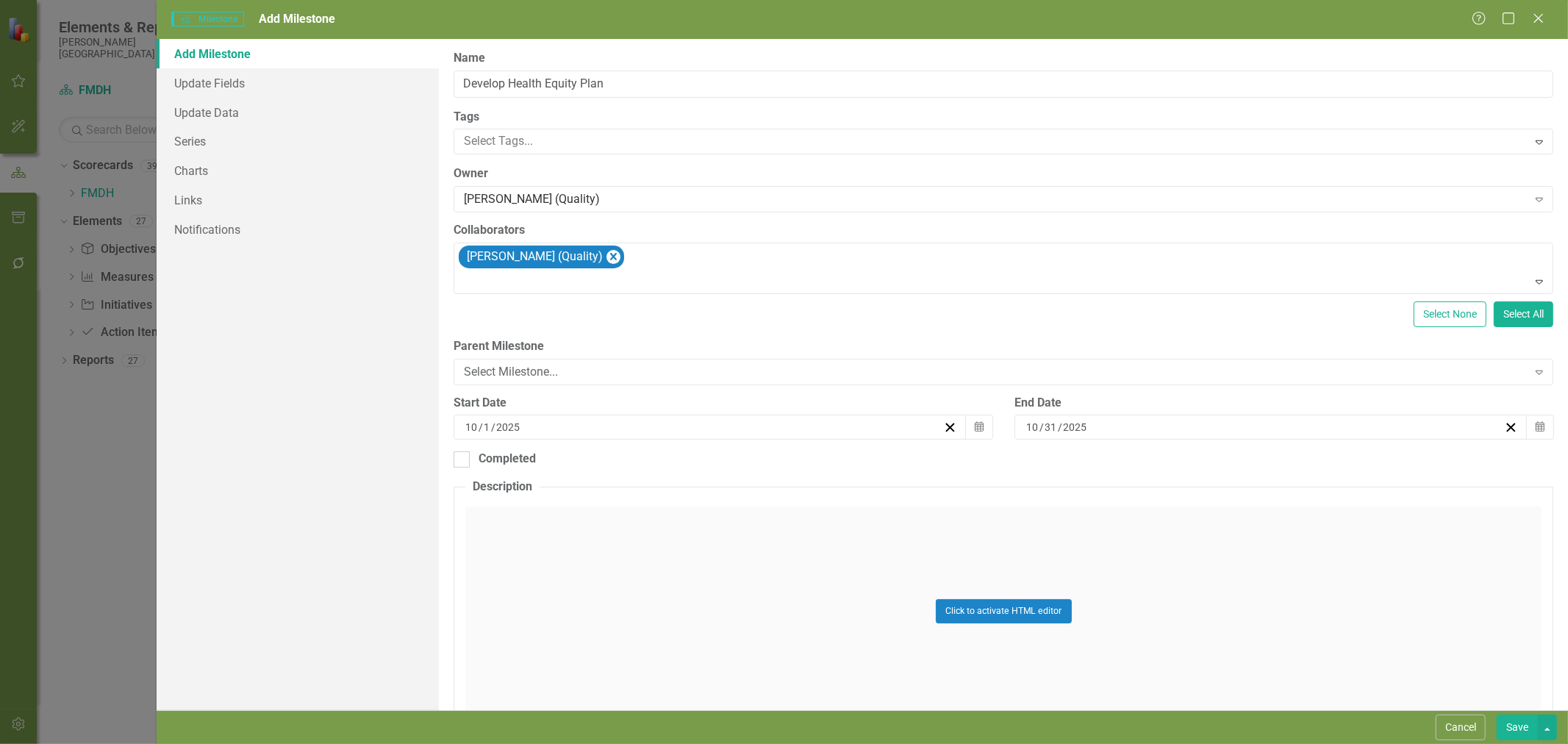
click at [975, 430] on icon "Calendar" at bounding box center [979, 427] width 9 height 10
click at [678, 467] on button "›" at bounding box center [662, 455] width 32 height 32
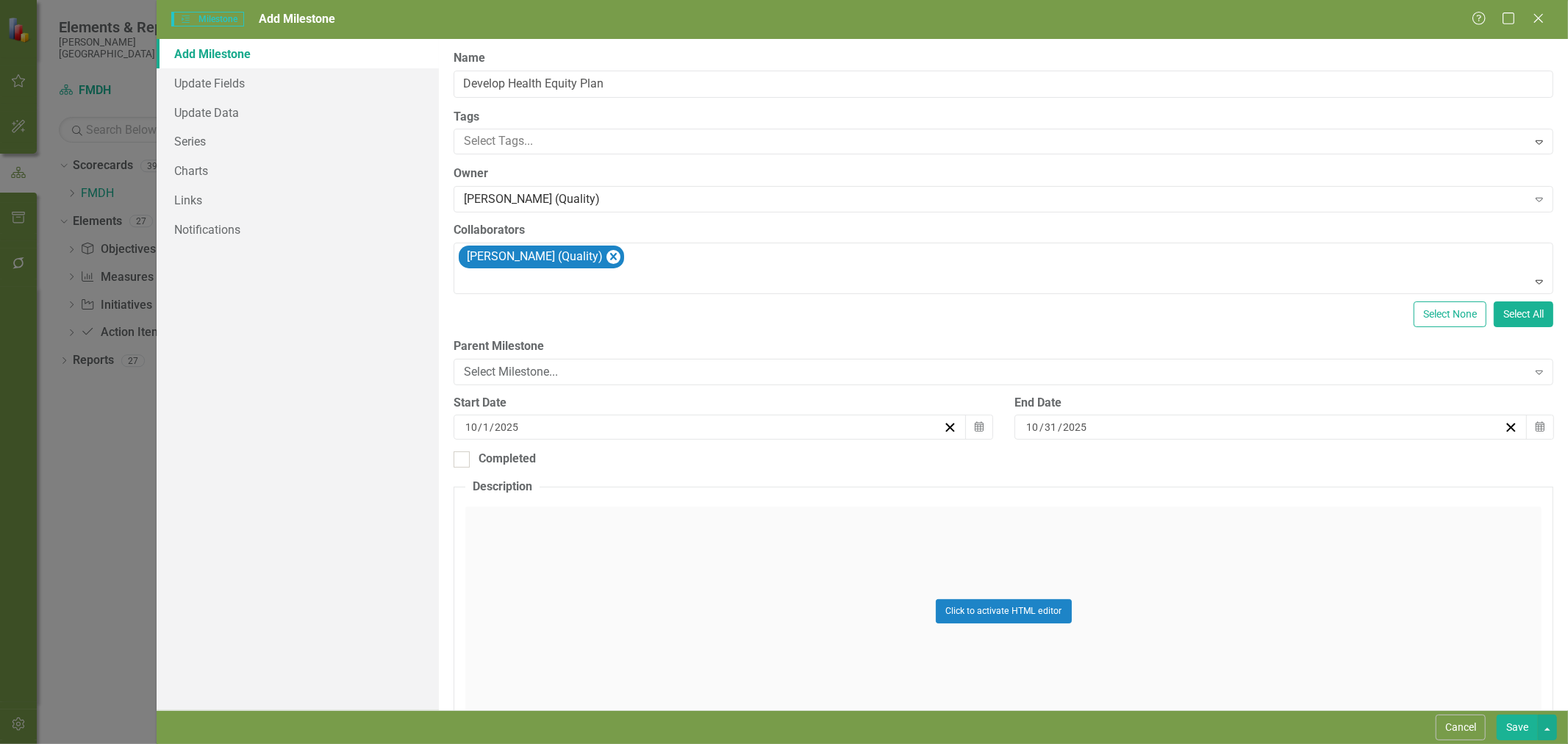
click at [513, 511] on abbr "2" at bounding box center [510, 505] width 6 height 11
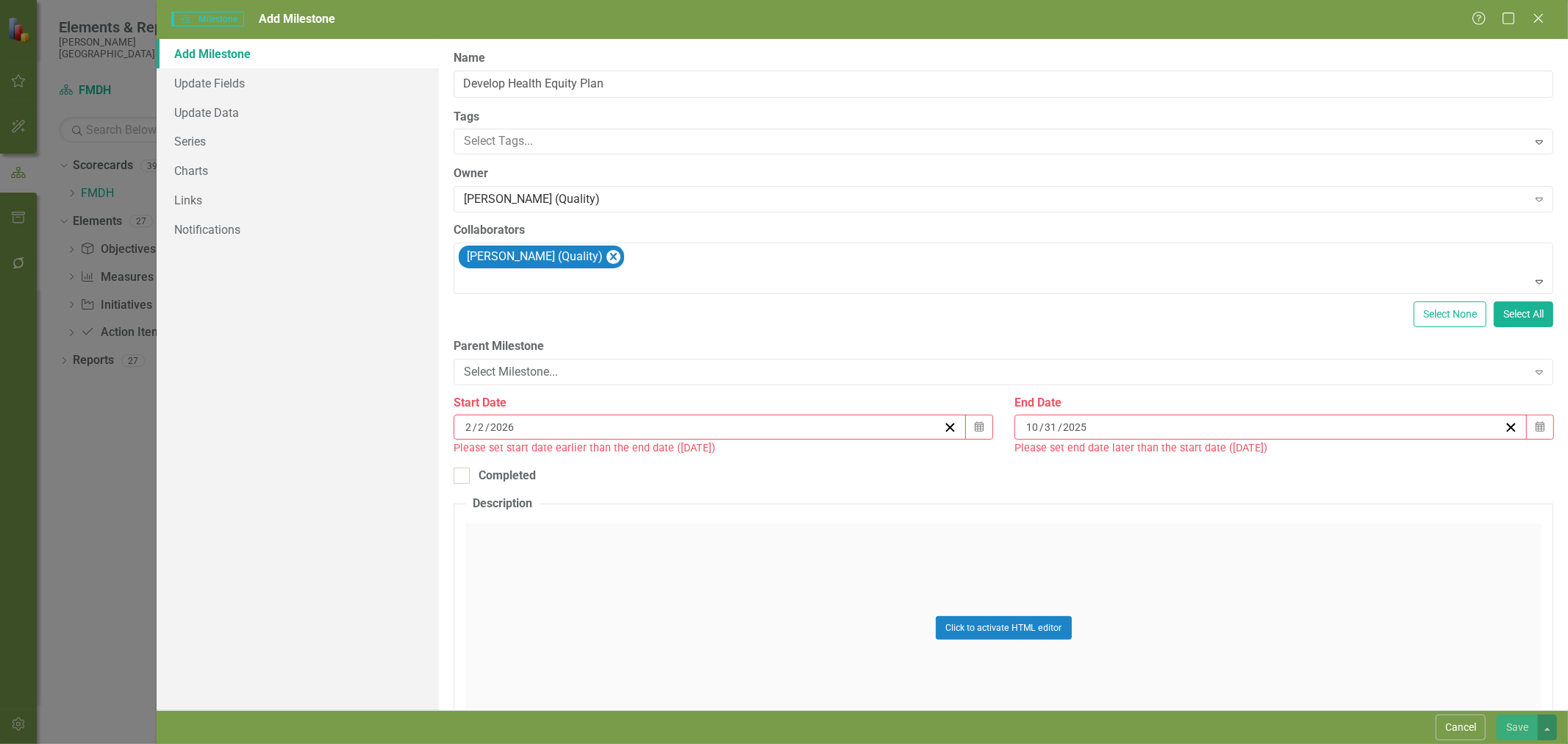
click at [1534, 428] on button "Calendar" at bounding box center [1540, 427] width 28 height 25
click at [1239, 466] on button "›" at bounding box center [1222, 455] width 32 height 32
click at [1239, 468] on button "›" at bounding box center [1222, 455] width 32 height 32
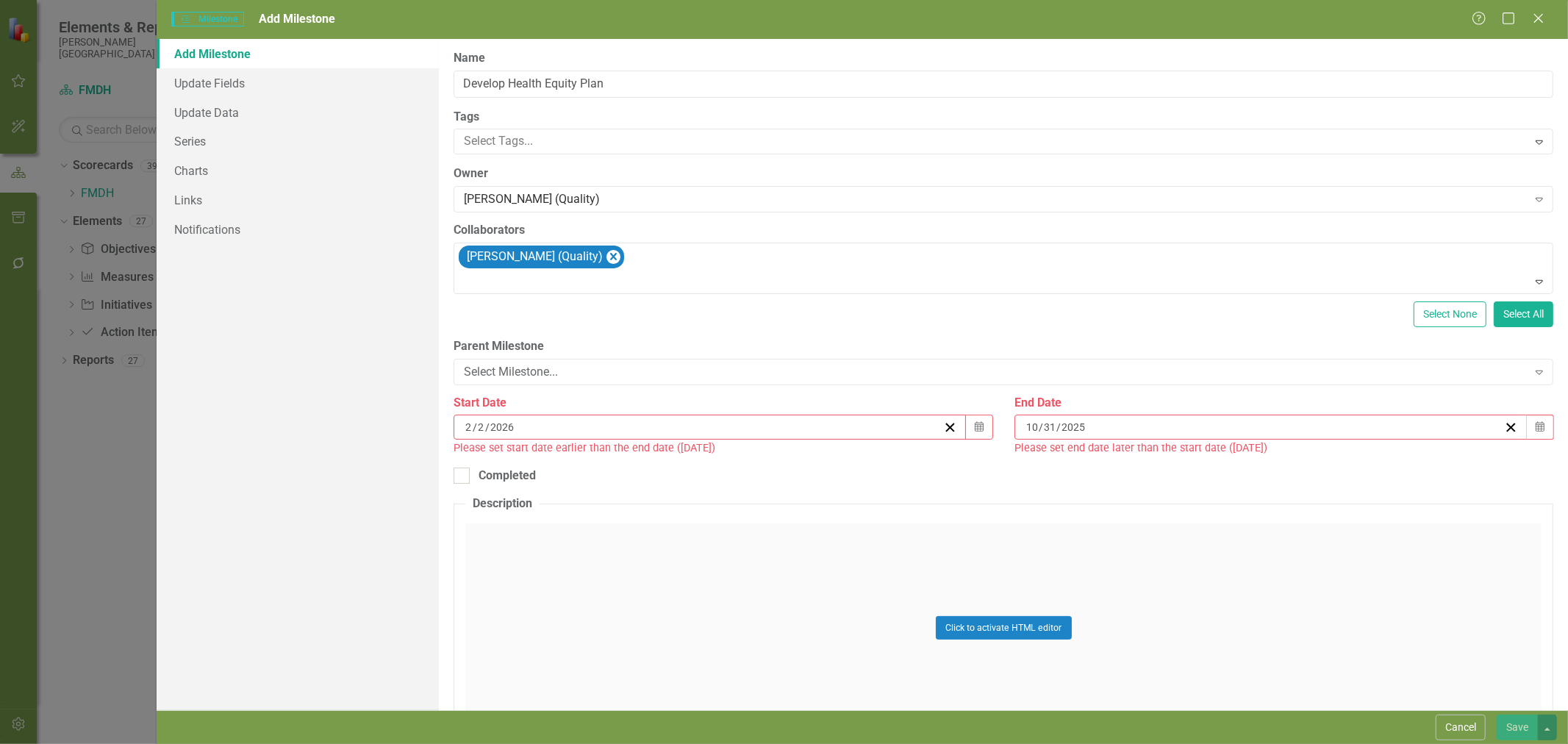
click at [1239, 468] on button "›" at bounding box center [1222, 455] width 32 height 32
click at [1126, 621] on button "31" at bounding box center [1108, 610] width 37 height 26
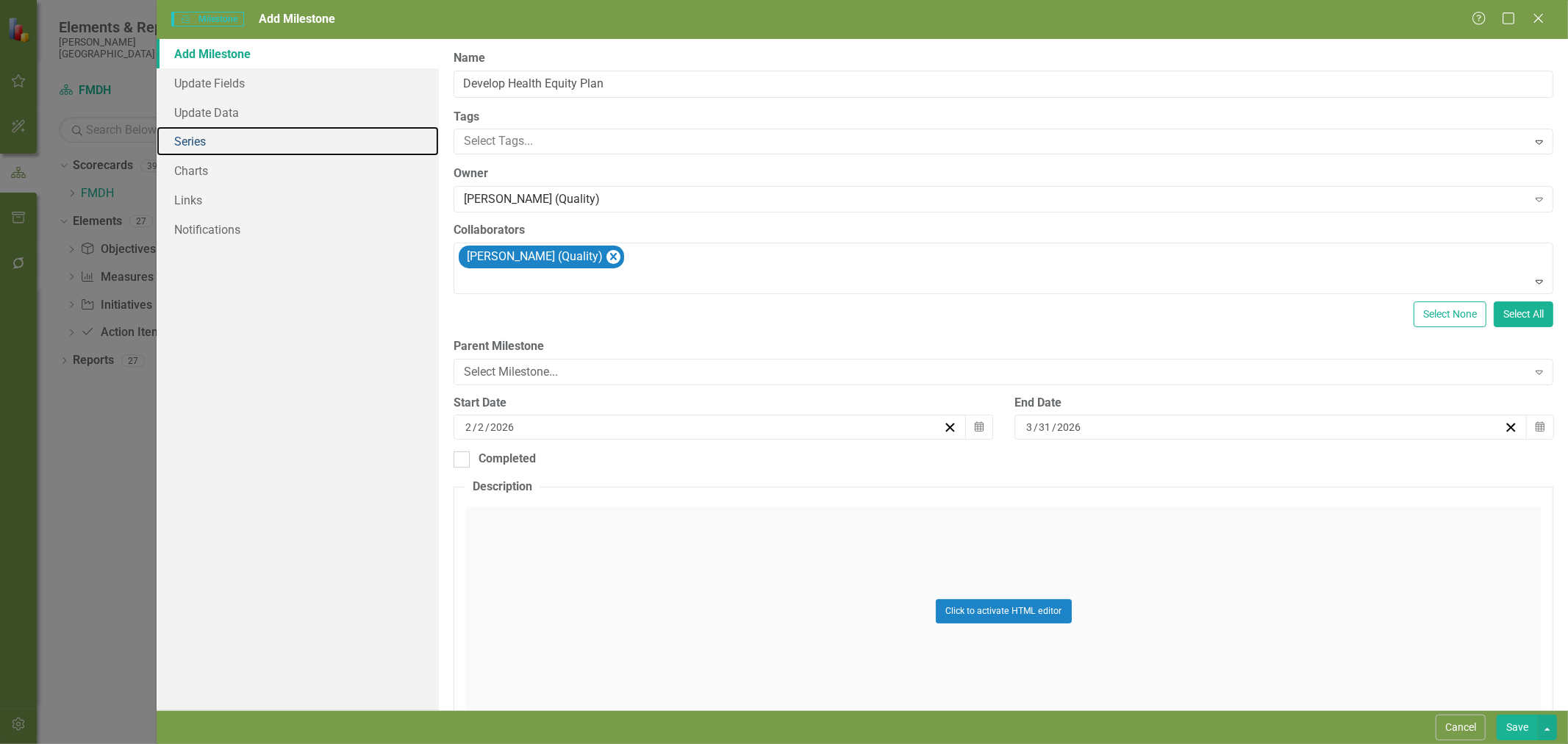
click at [193, 148] on link "Series" at bounding box center [297, 141] width 282 height 30
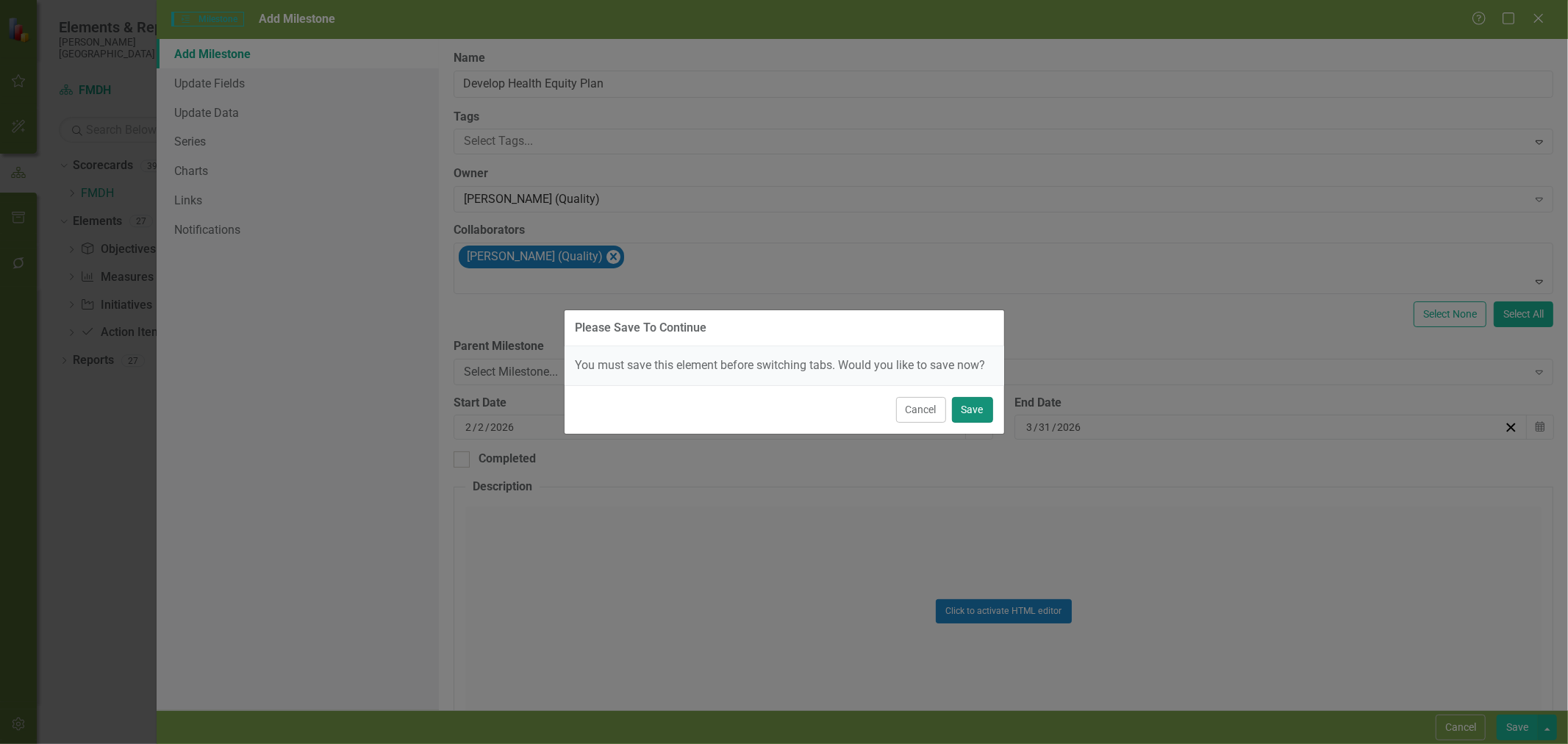
click at [990, 410] on button "Save" at bounding box center [972, 410] width 41 height 25
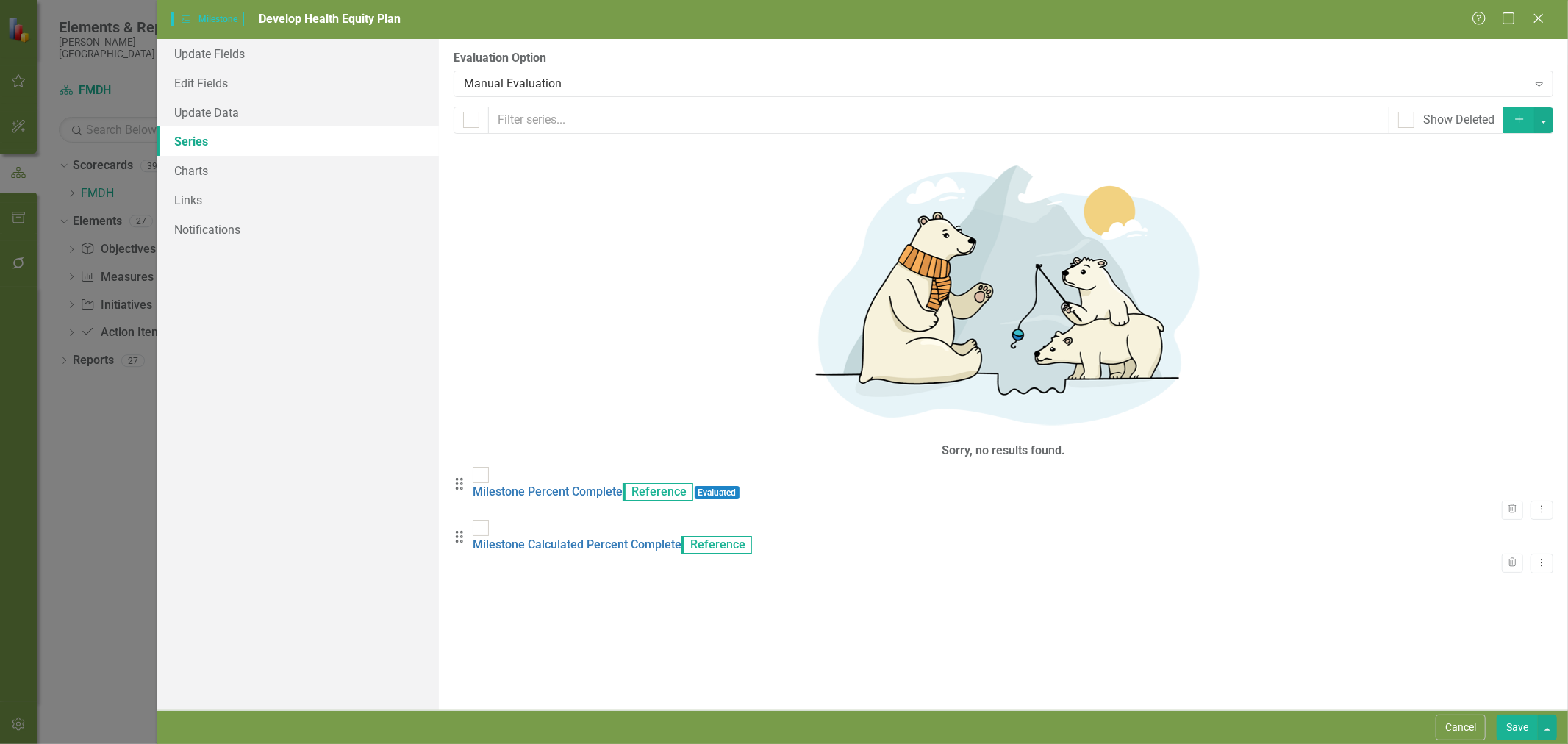
click at [530, 77] on div "Manual Evaluation" at bounding box center [994, 83] width 1063 height 17
click at [1516, 719] on button "Save" at bounding box center [1516, 727] width 41 height 25
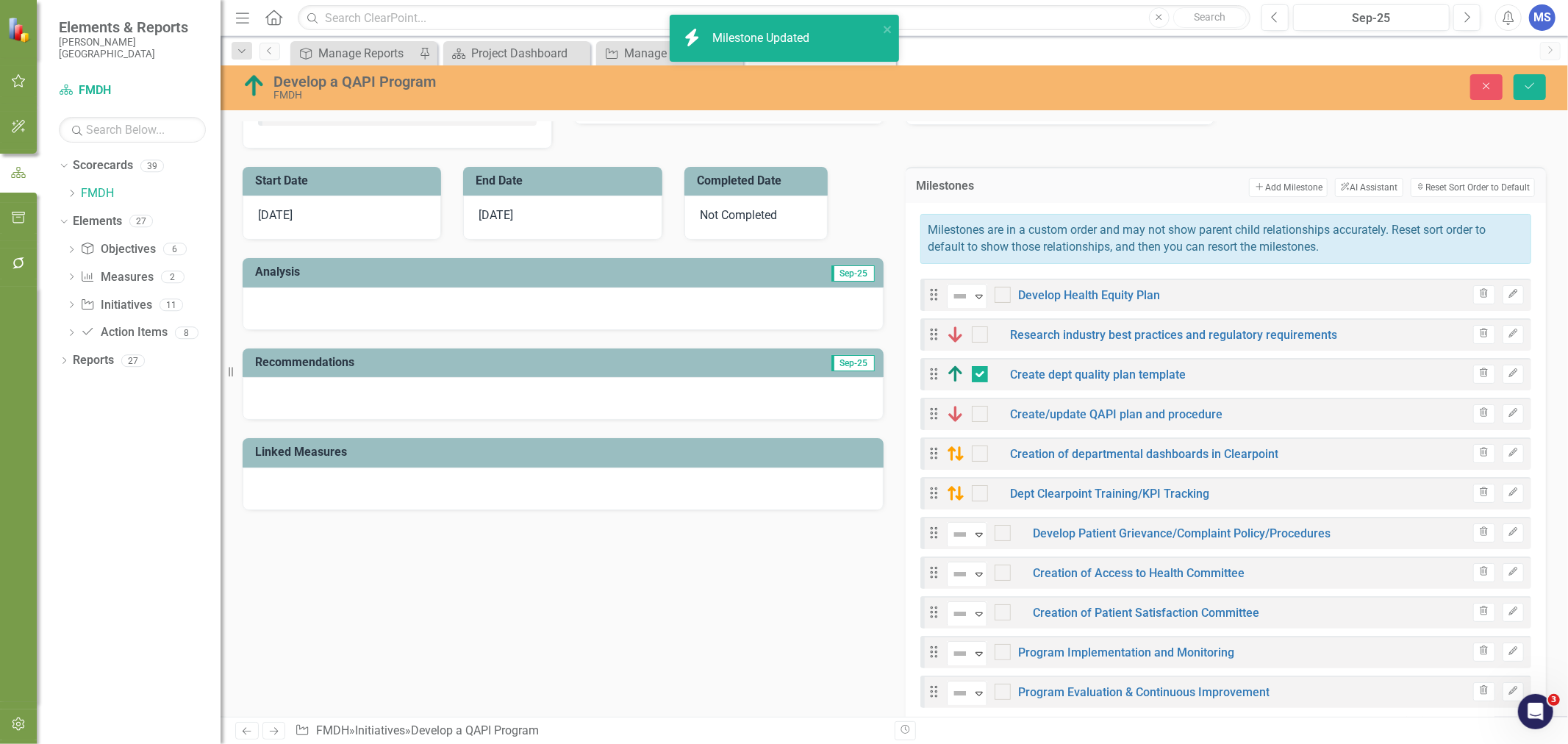
checkbox input "true"
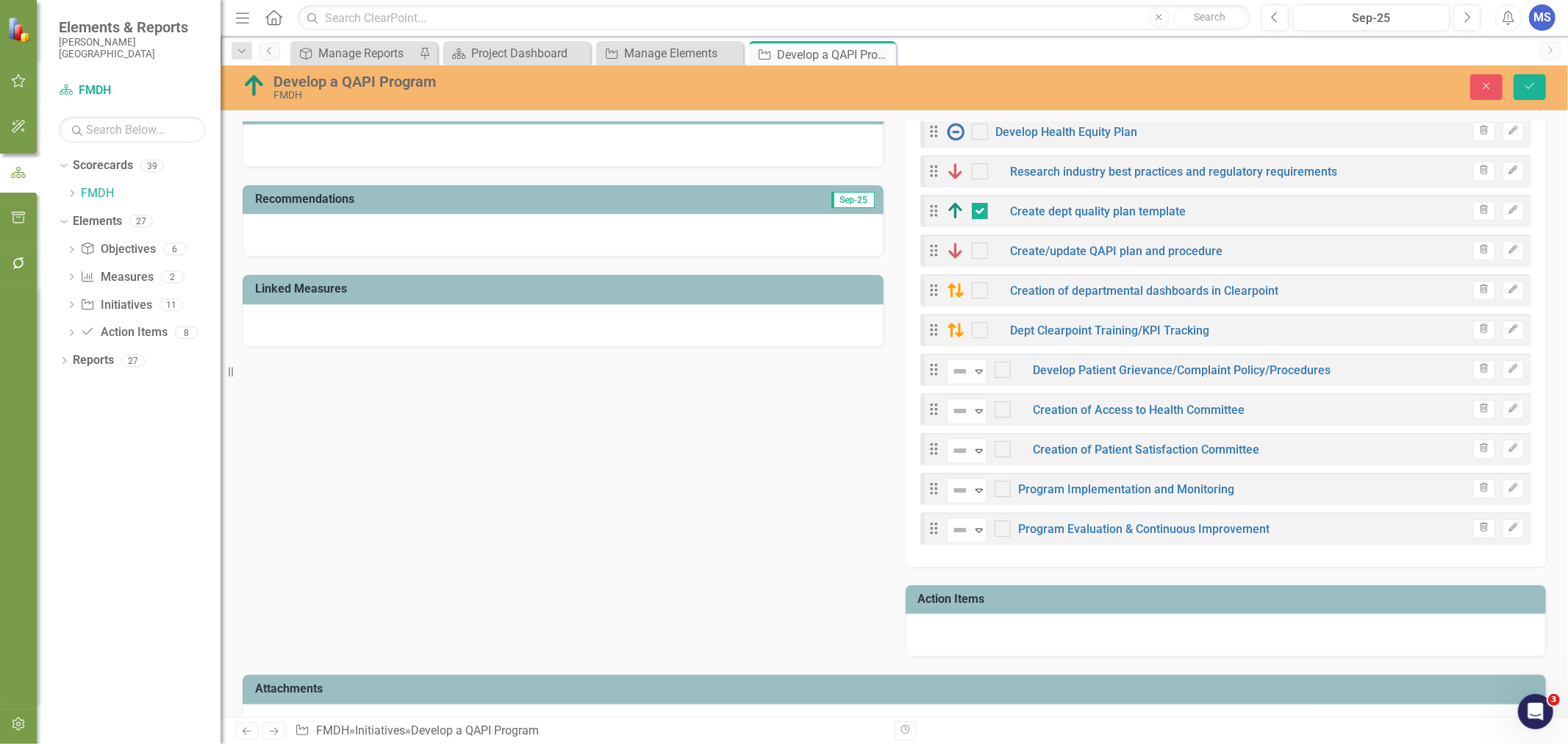
scroll to position [490, 0]
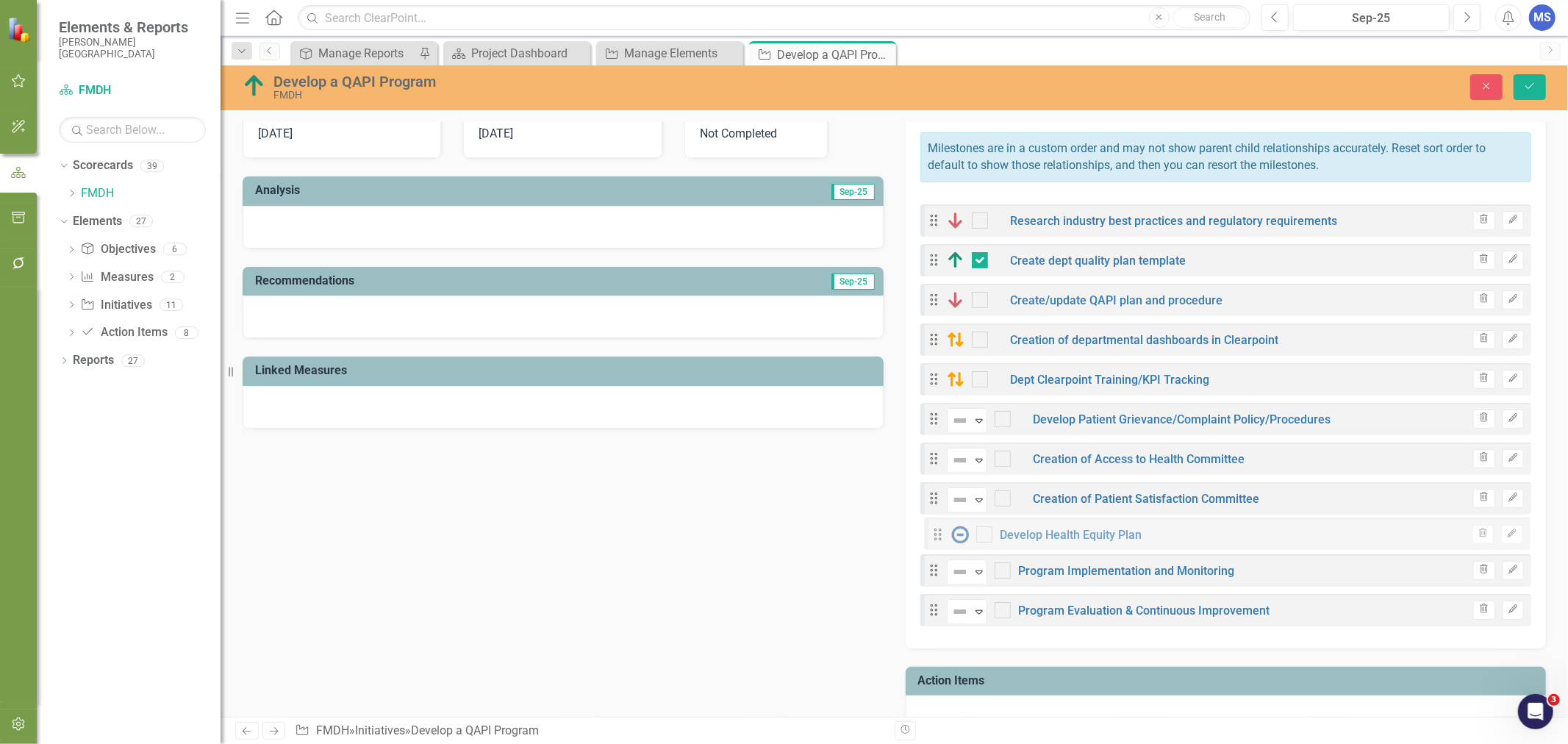
drag, startPoint x: 927, startPoint y: 217, endPoint x: 937, endPoint y: 538, distance: 321.2
click at [937, 538] on div "Drag Develop Health Equity Plan Trash Edit Drag Research industry best practice…" at bounding box center [1226, 412] width 611 height 430
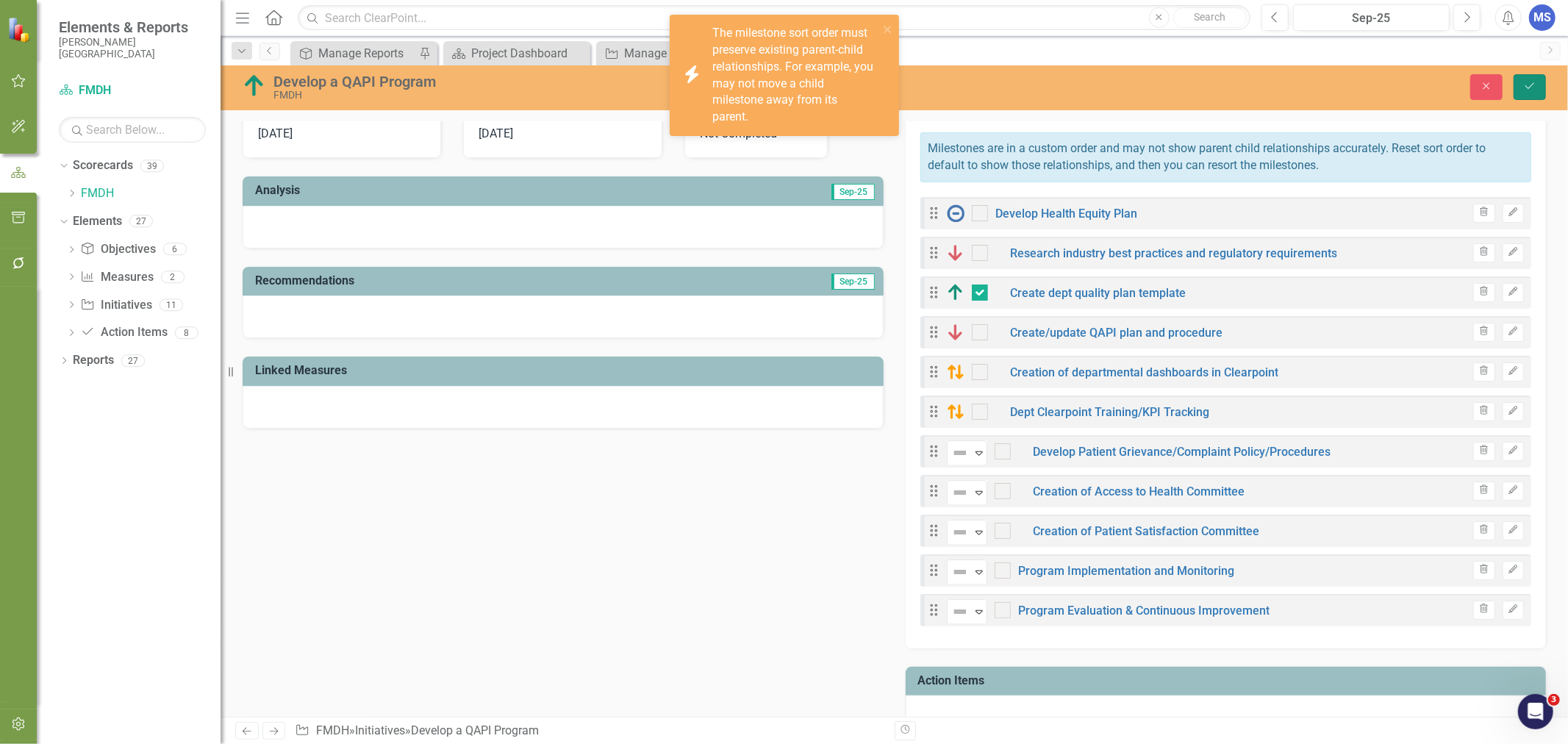
click at [1537, 89] on button "Save" at bounding box center [1530, 86] width 32 height 25
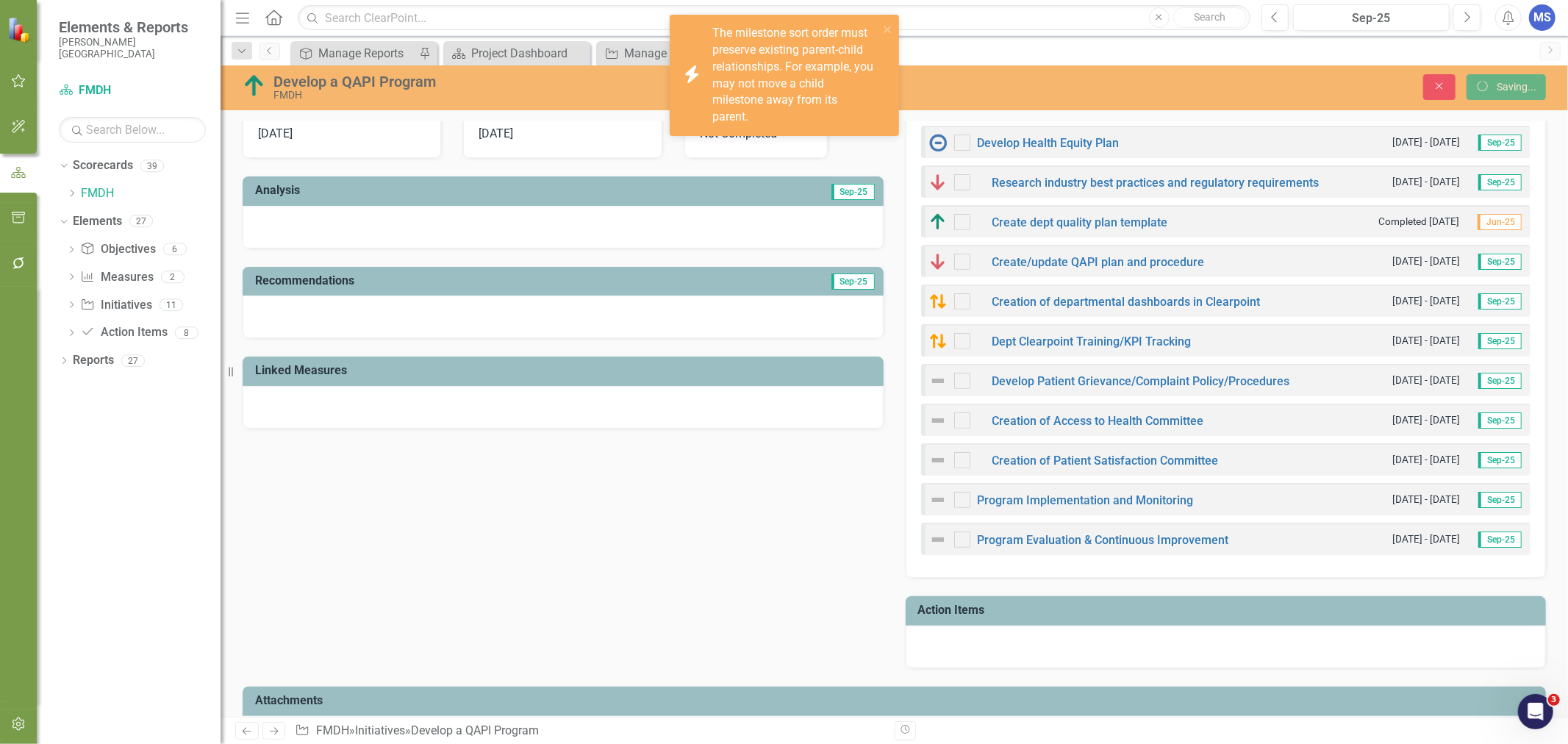
checkbox input "true"
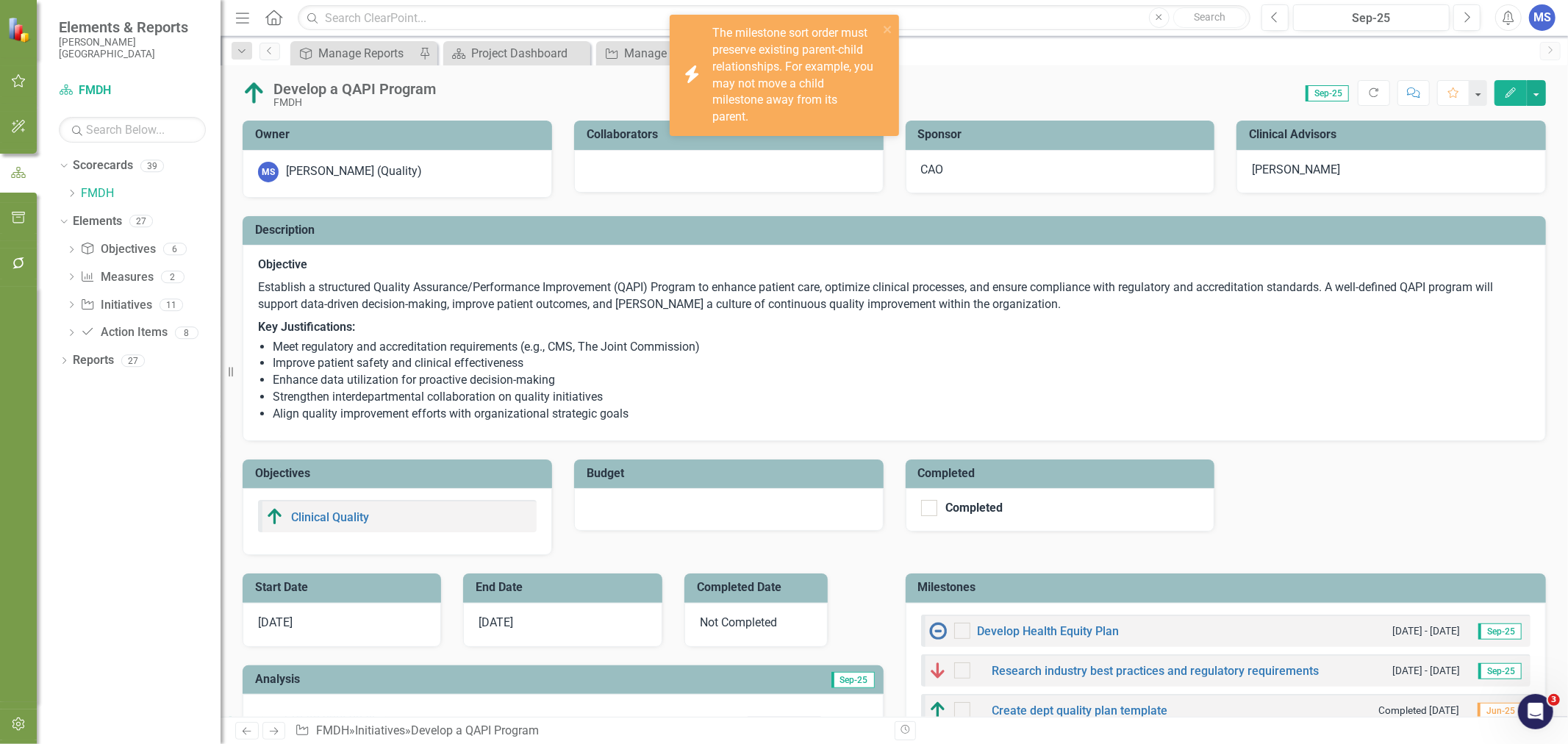
checkbox input "true"
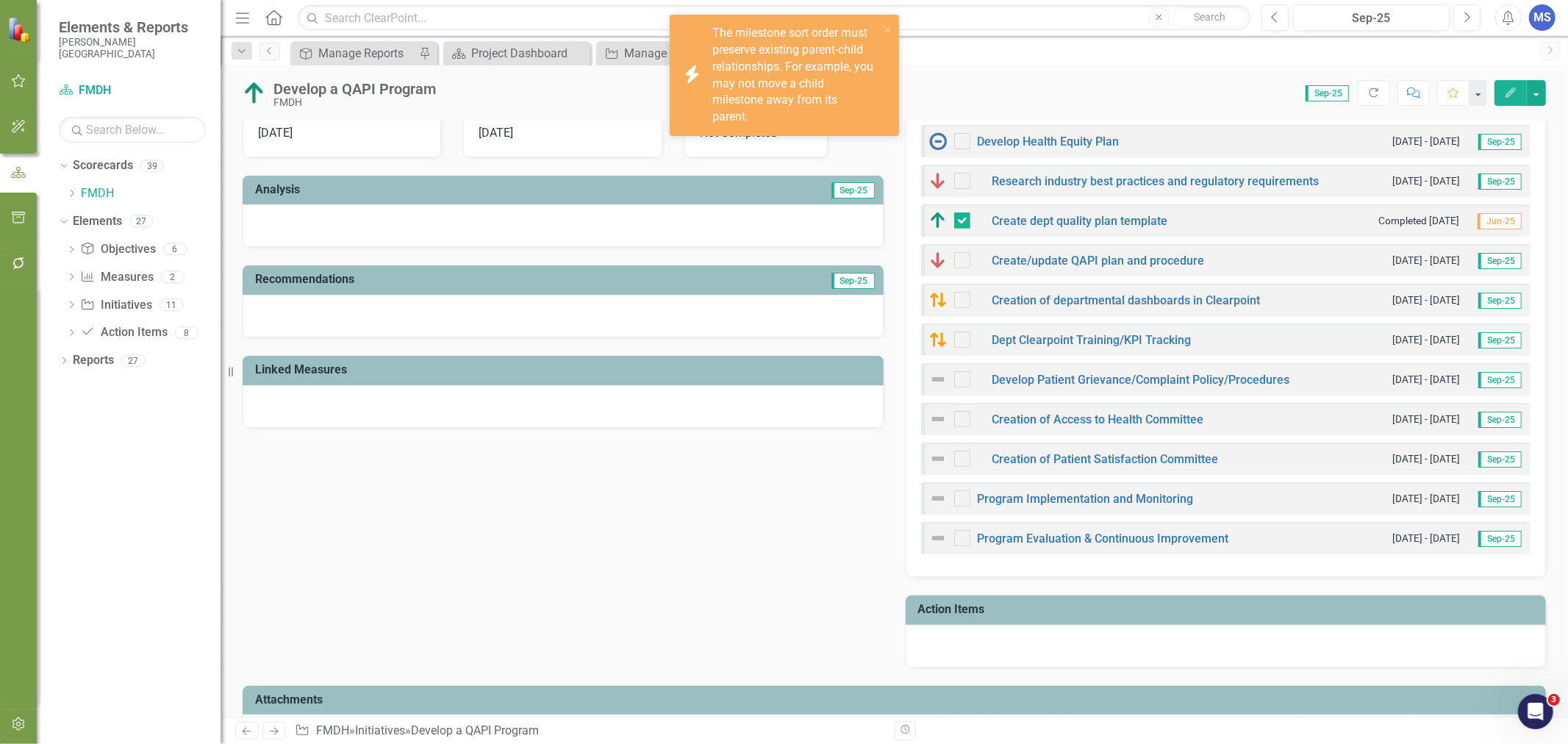
scroll to position [408, 0]
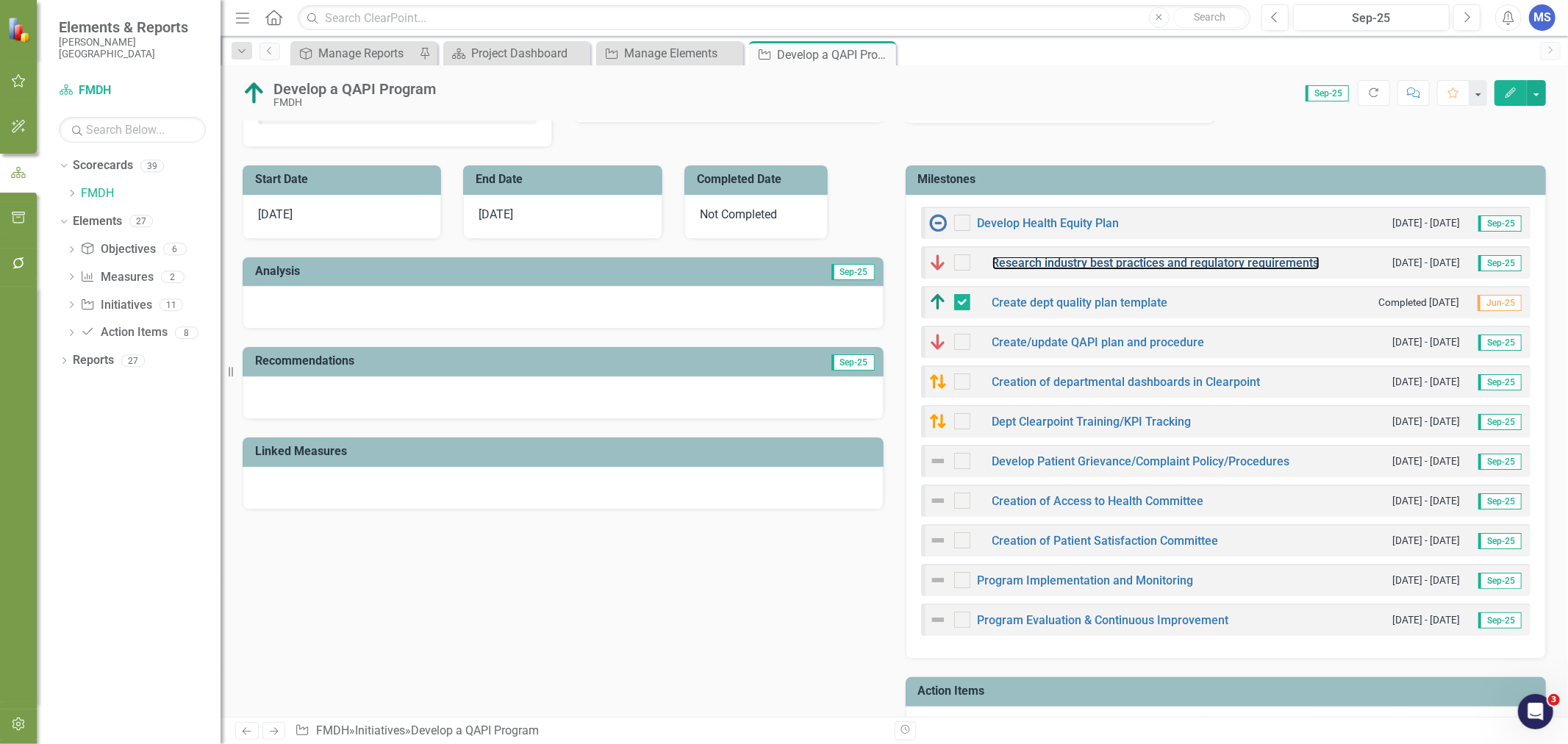
click at [1166, 260] on link "Research industry best practices and regulatory requirements" at bounding box center [1156, 263] width 327 height 14
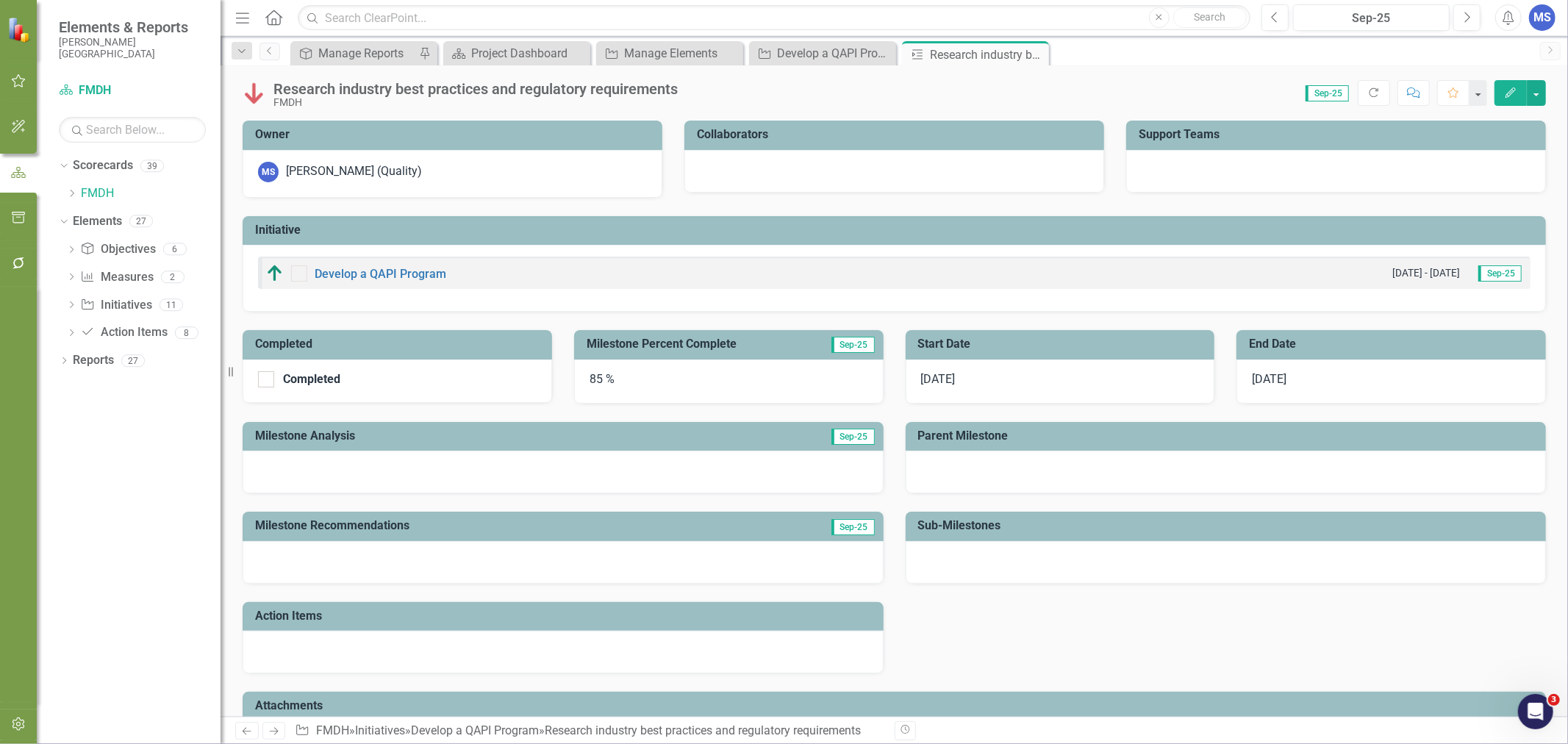
click at [0, 0] on icon "Close" at bounding box center [0, 0] width 0 height 0
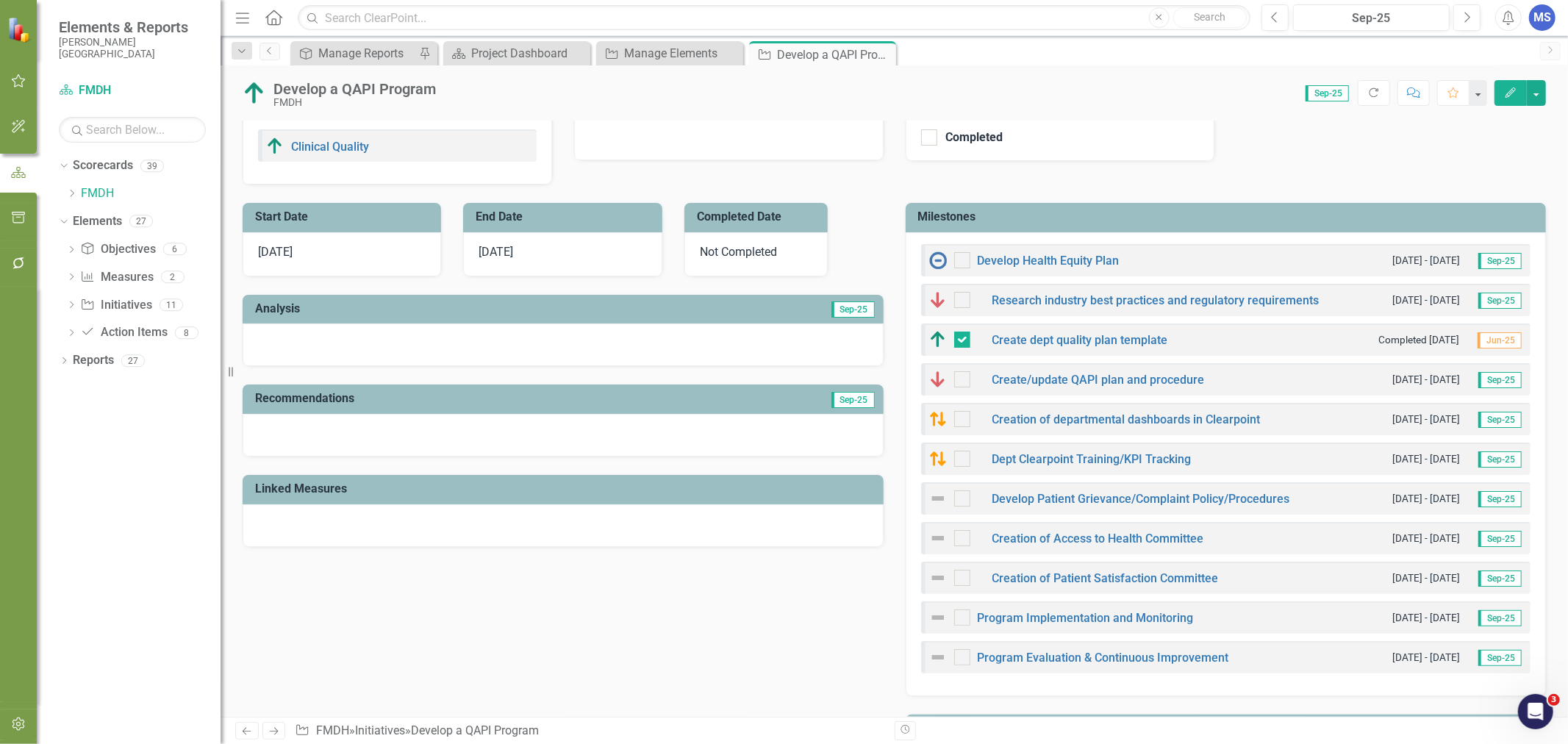
scroll to position [408, 0]
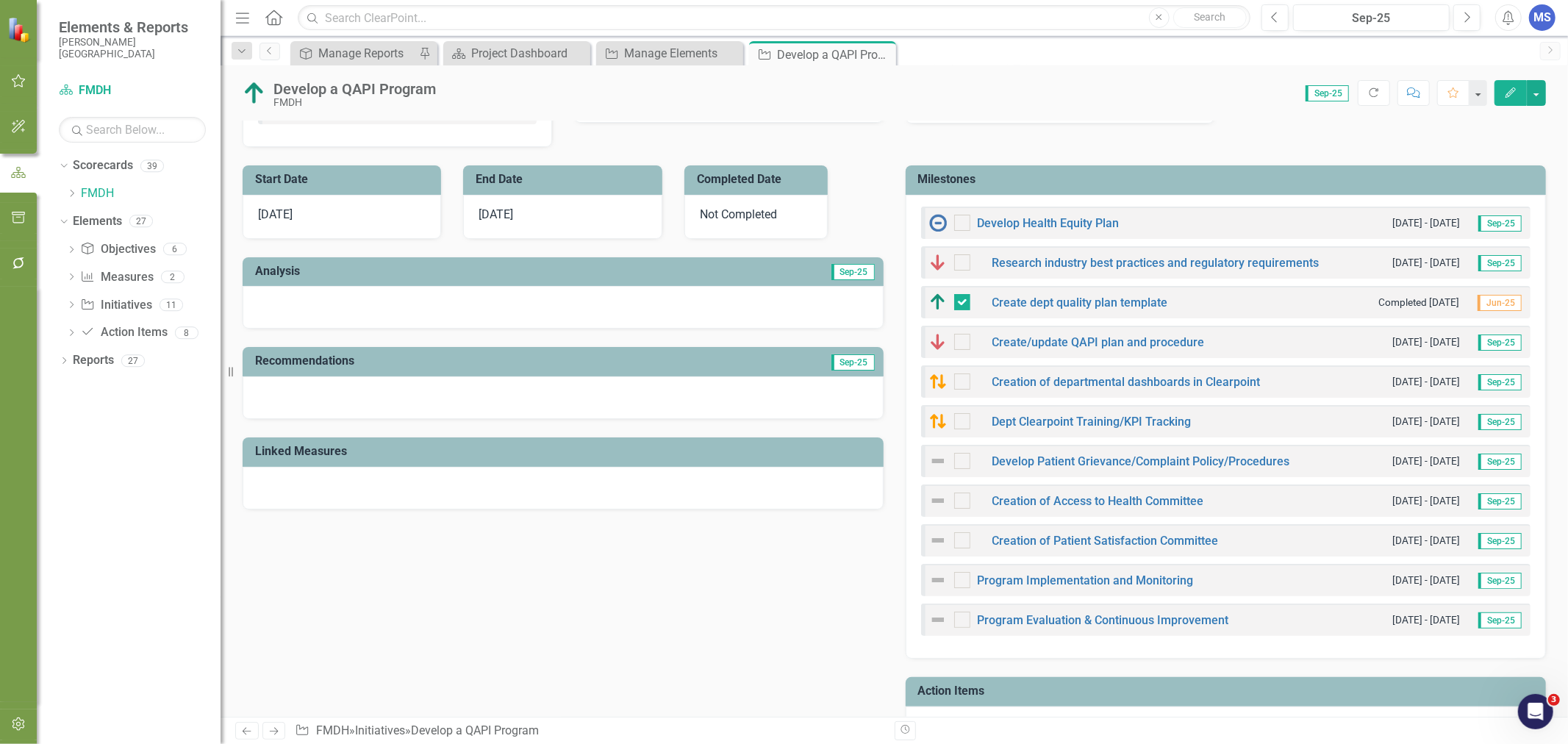
click at [1358, 179] on h3 "Milestones" at bounding box center [1228, 179] width 621 height 13
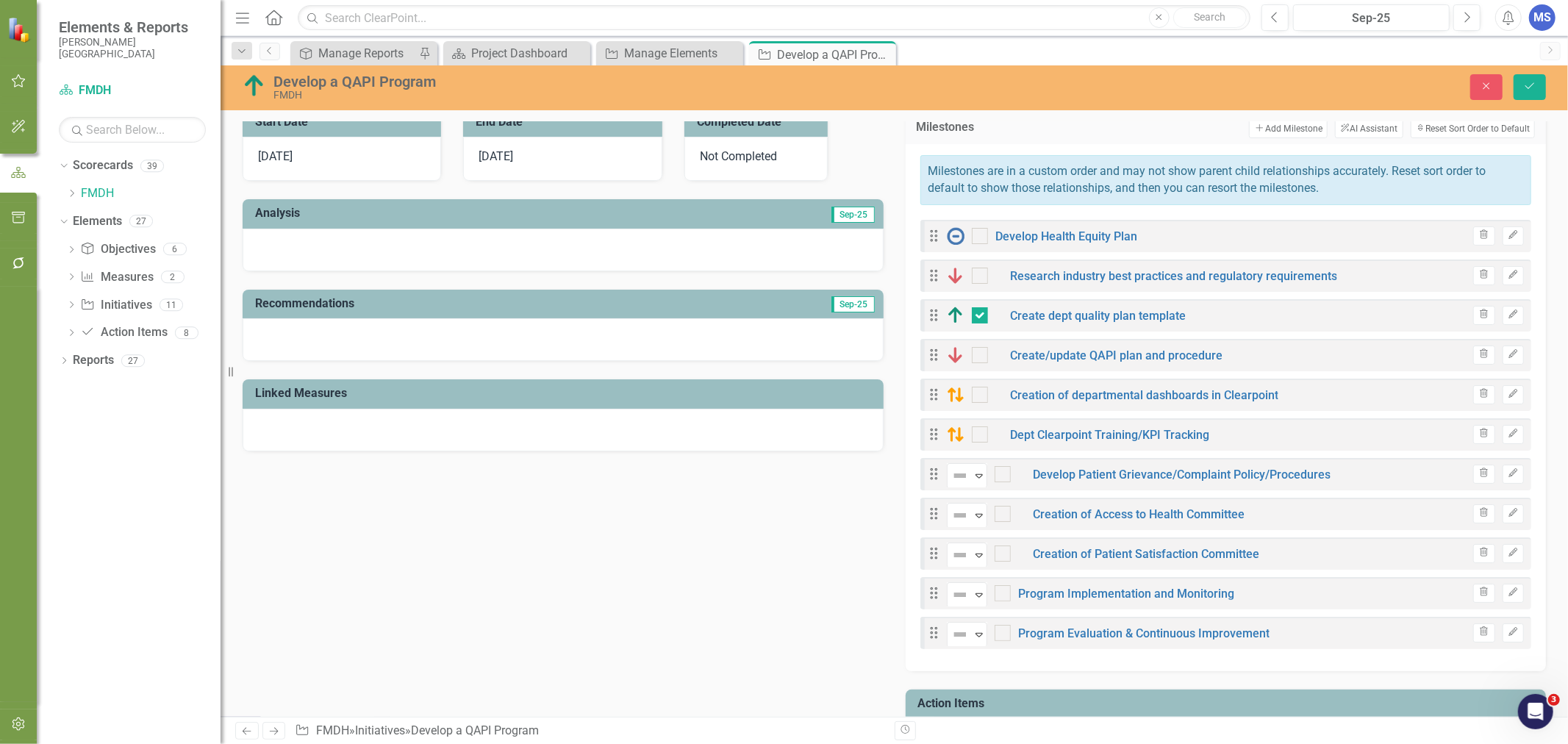
scroll to position [490, 0]
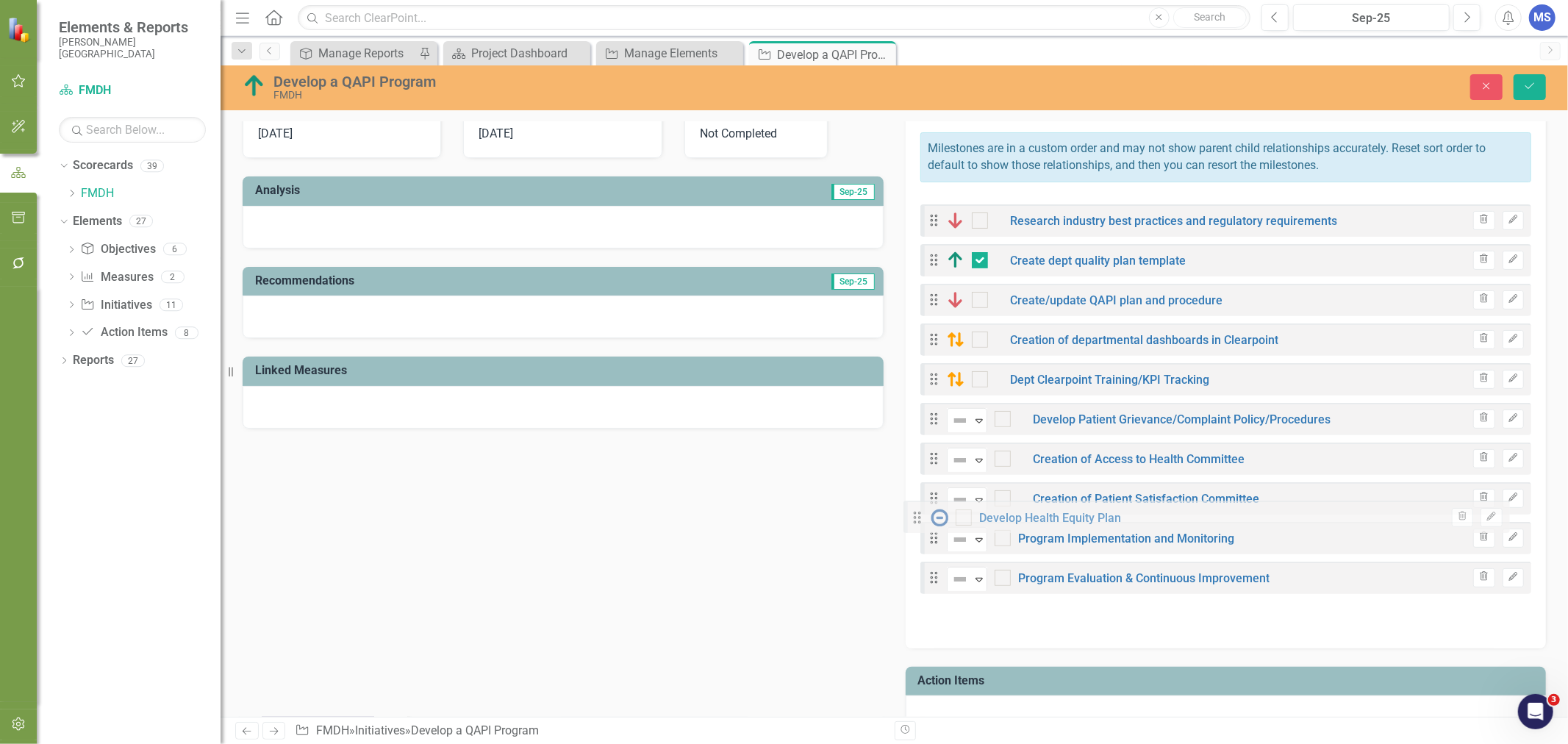
drag, startPoint x: 925, startPoint y: 211, endPoint x: 914, endPoint y: 516, distance: 305.2
click at [914, 516] on div "Milestones are in a custom order and may not show parent child relationships ac…" at bounding box center [1226, 385] width 641 height 527
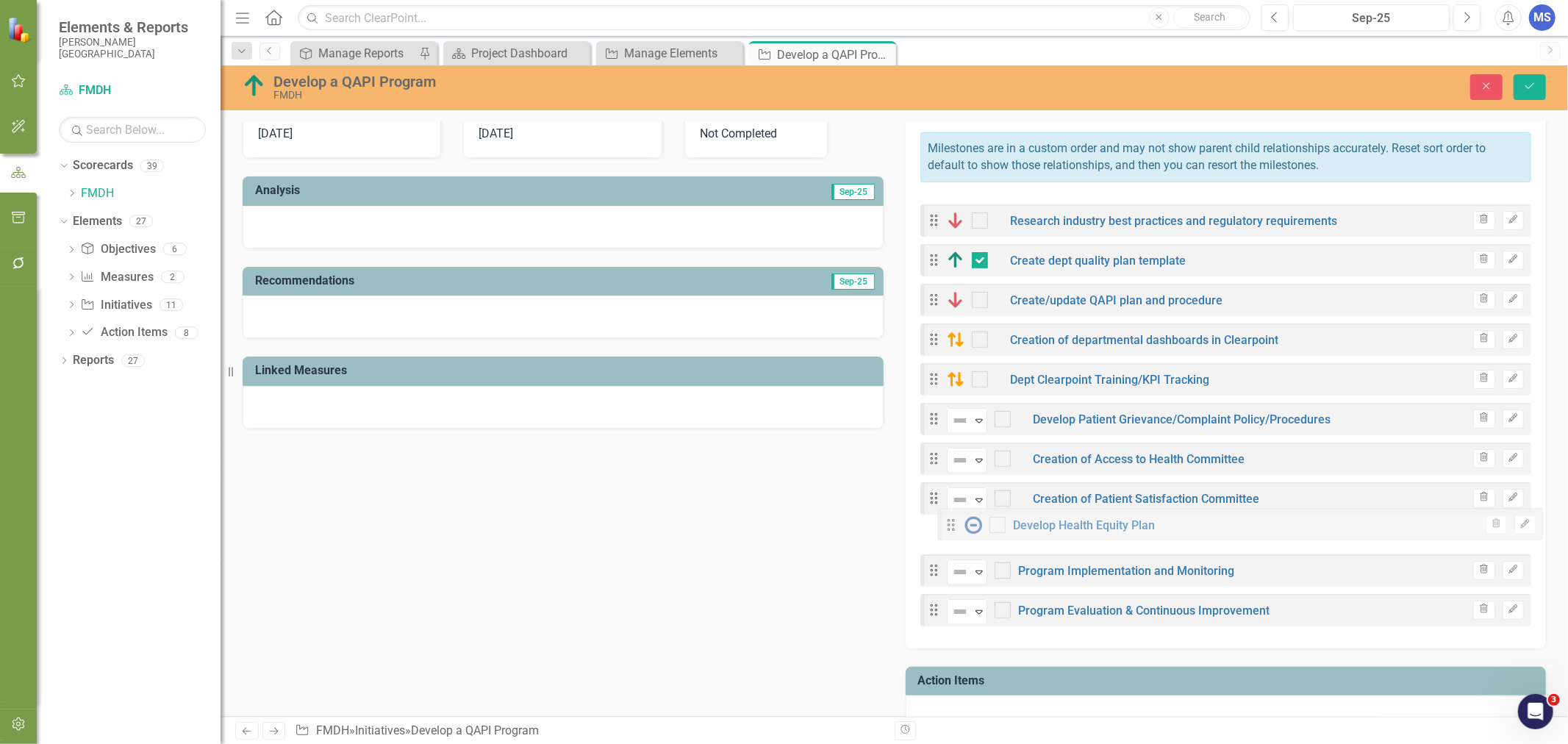
drag, startPoint x: 924, startPoint y: 210, endPoint x: 946, endPoint y: 522, distance: 312.8
click at [946, 522] on div "Drag Develop Health Equity Plan Trash Edit Drag Research industry best practice…" at bounding box center [1226, 412] width 611 height 430
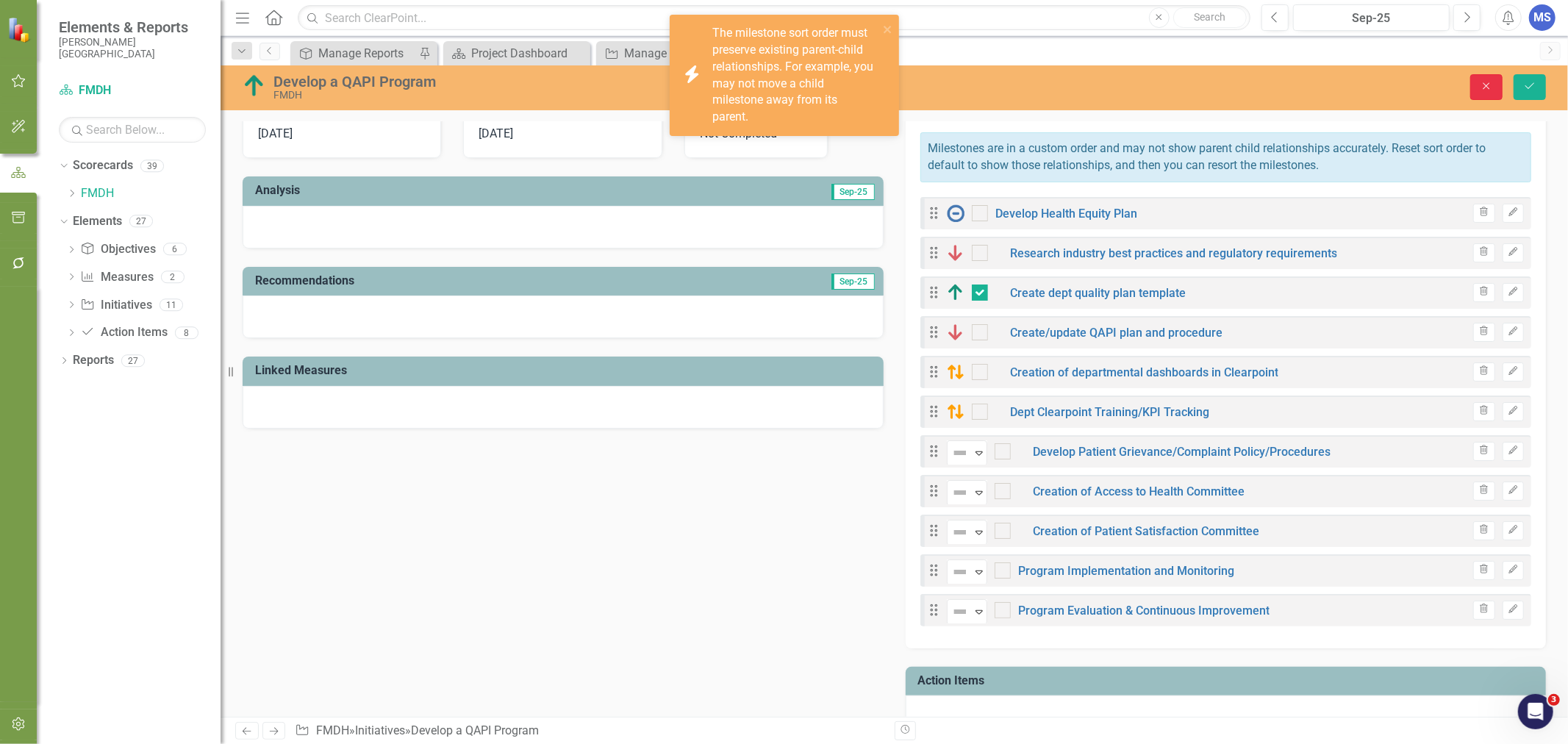
click at [1494, 86] on button "Close" at bounding box center [1486, 86] width 32 height 25
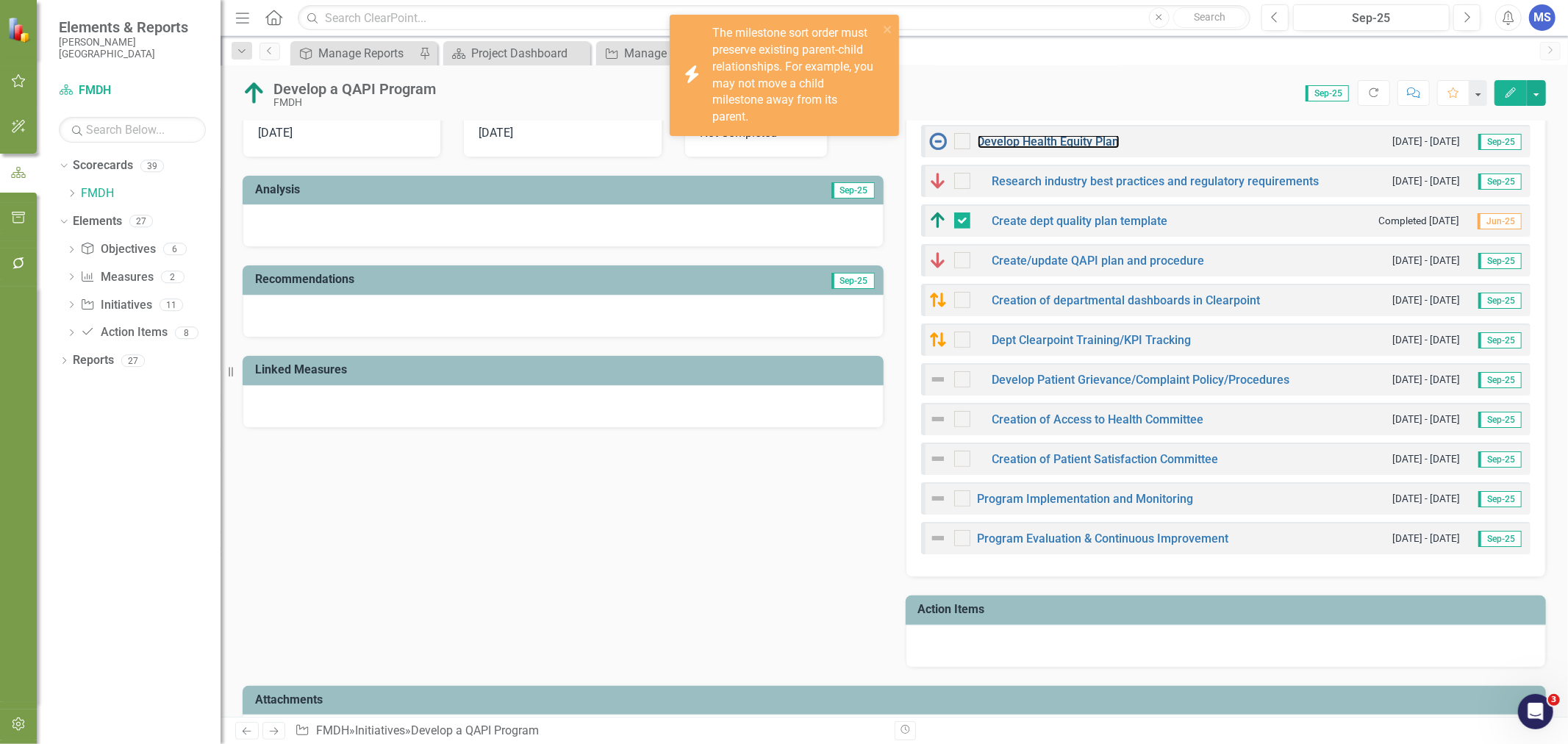
click at [1072, 138] on link "Develop Health Equity Plan" at bounding box center [1049, 141] width 141 height 14
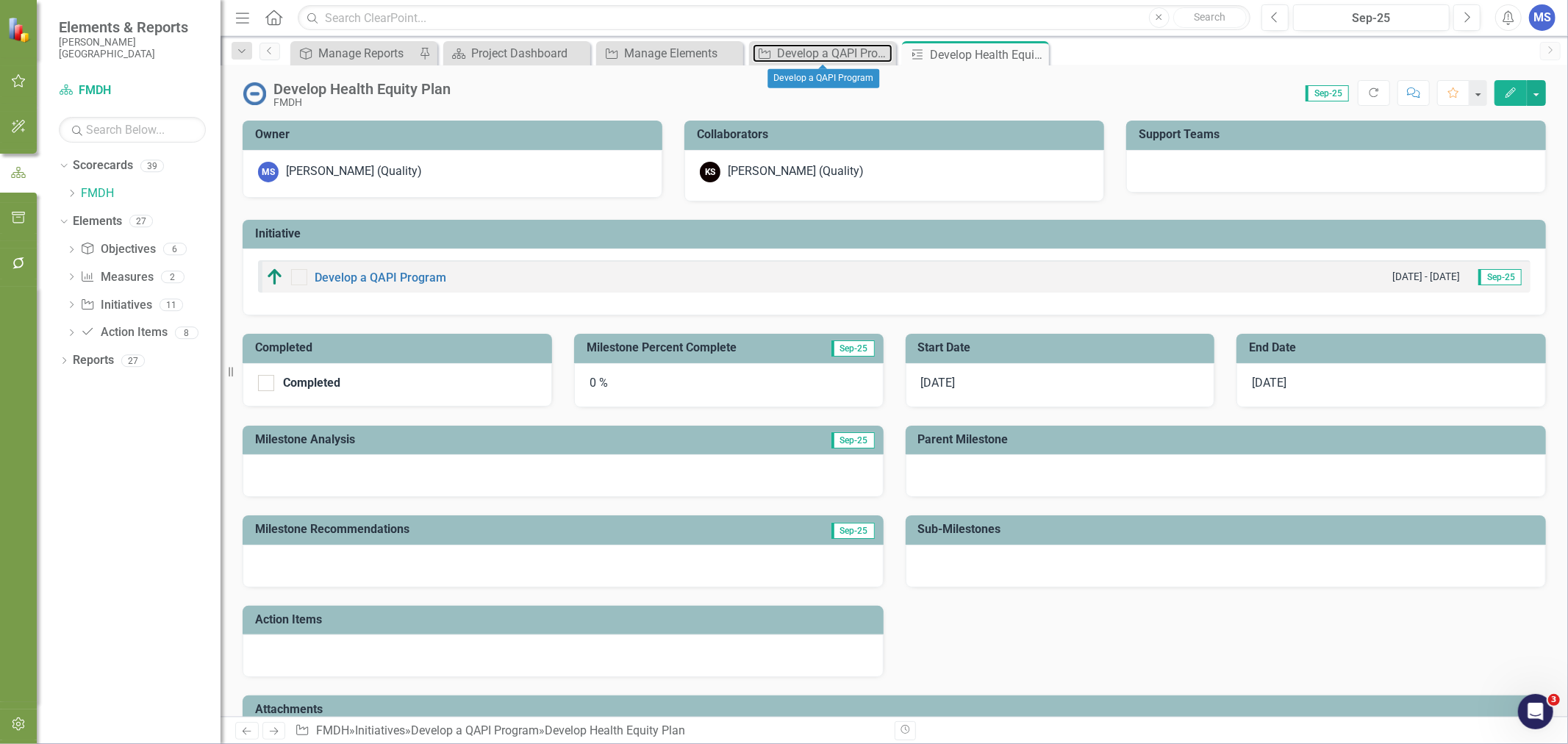
click at [839, 53] on div "Develop a QAPI Program" at bounding box center [835, 53] width 115 height 18
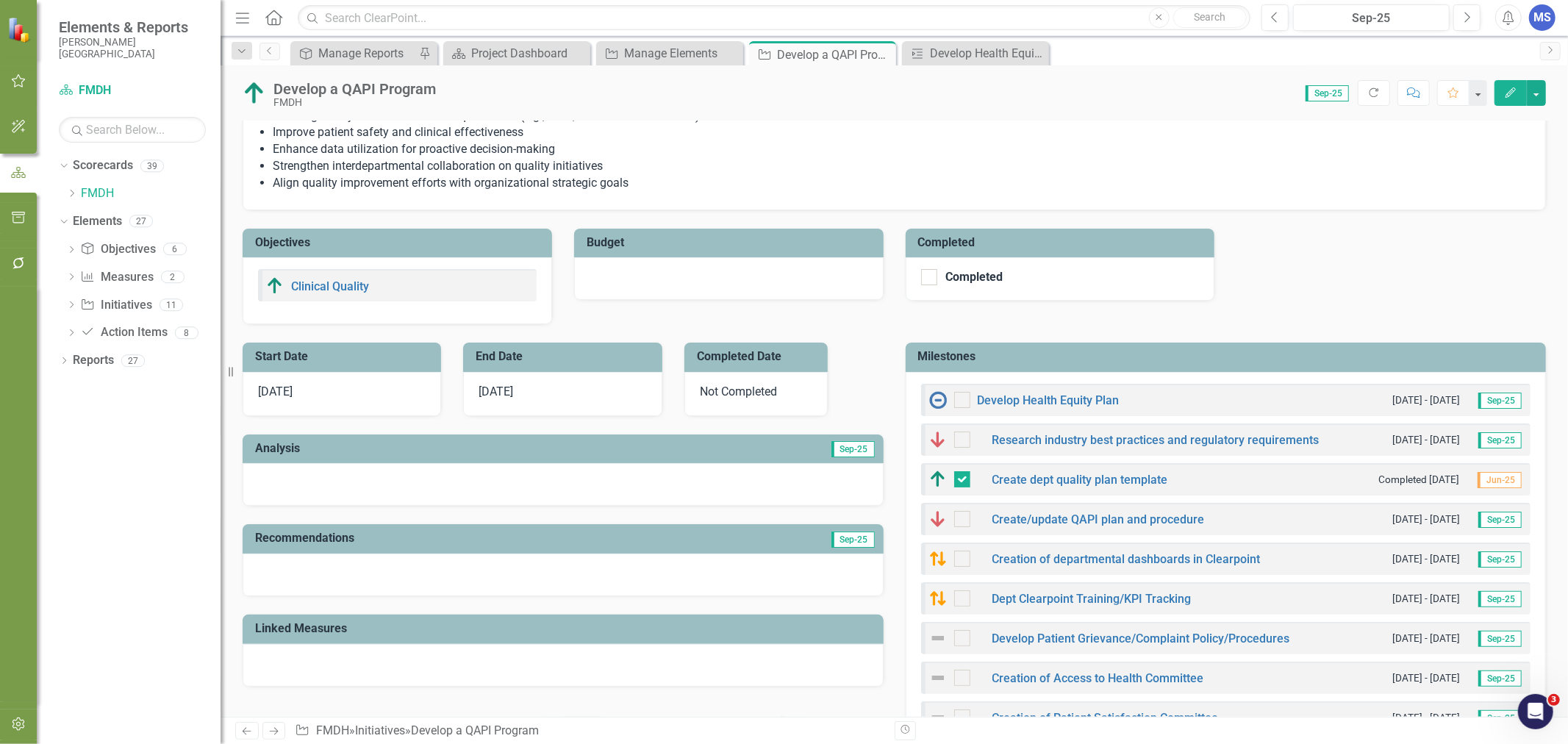
scroll to position [327, 0]
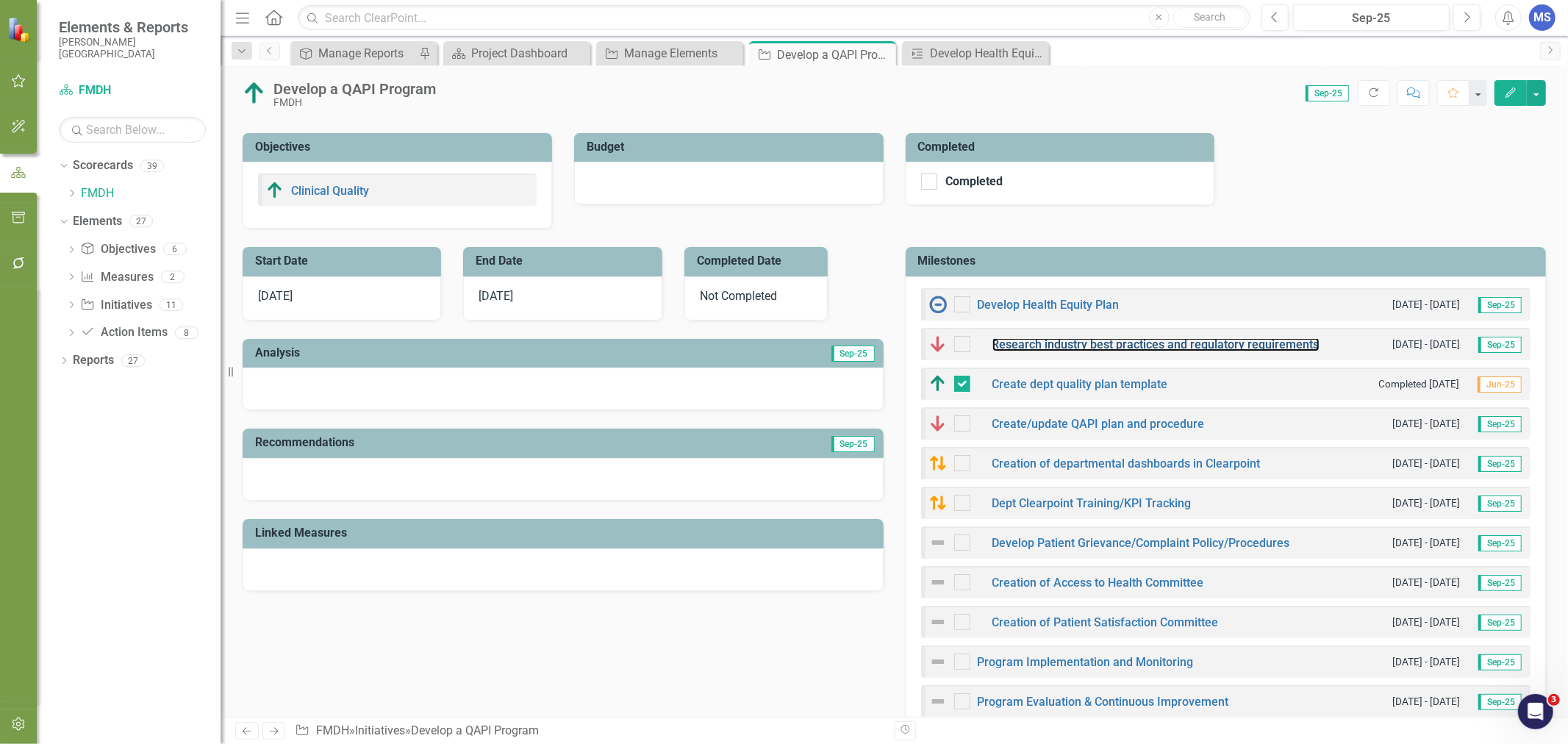
click at [1100, 348] on link "Research industry best practices and regulatory requirements" at bounding box center [1156, 344] width 327 height 14
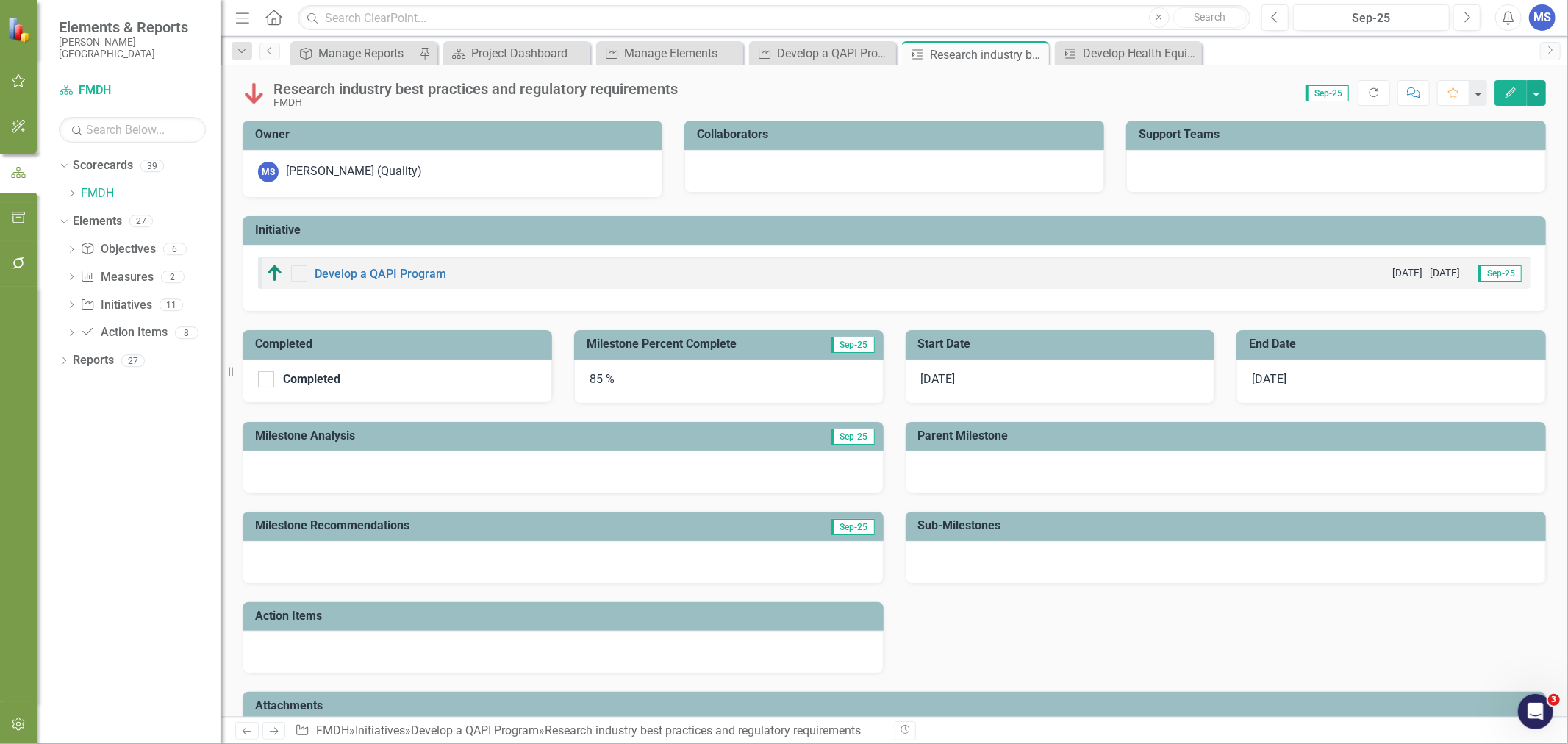
click at [1069, 439] on h3 "Parent Milestone" at bounding box center [1228, 436] width 621 height 13
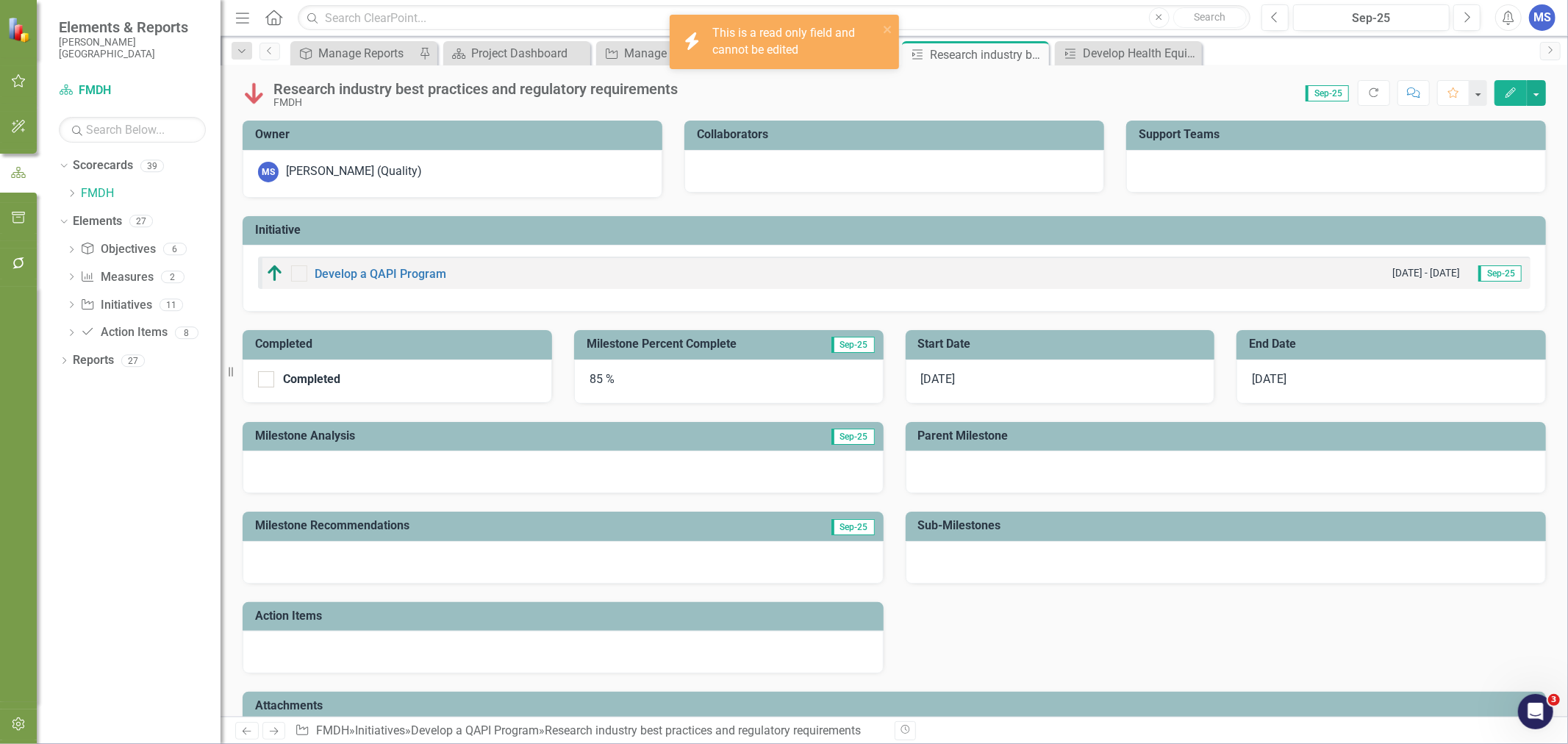
click at [1069, 439] on h3 "Parent Milestone" at bounding box center [1228, 436] width 621 height 13
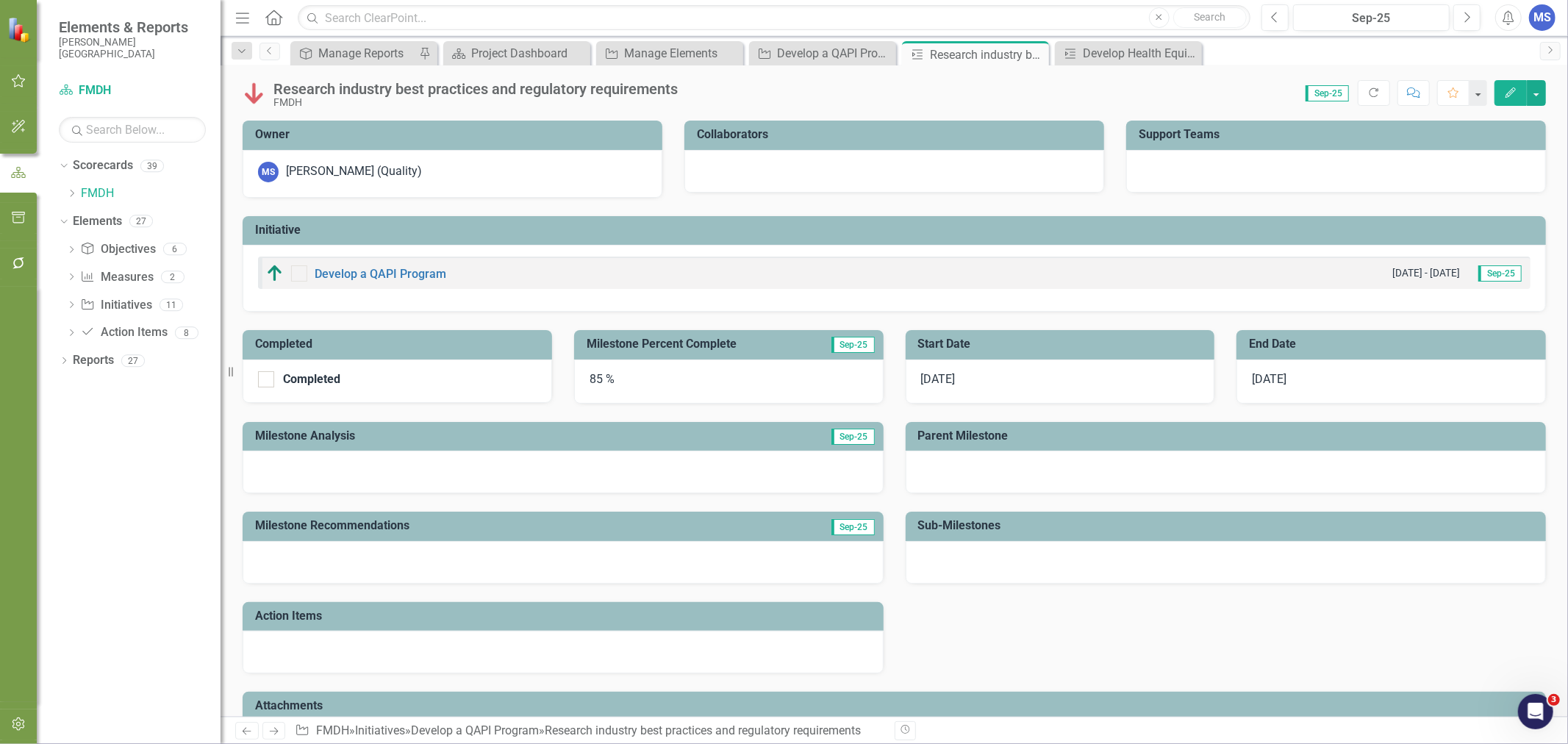
click at [1513, 96] on icon "Edit" at bounding box center [1510, 93] width 13 height 10
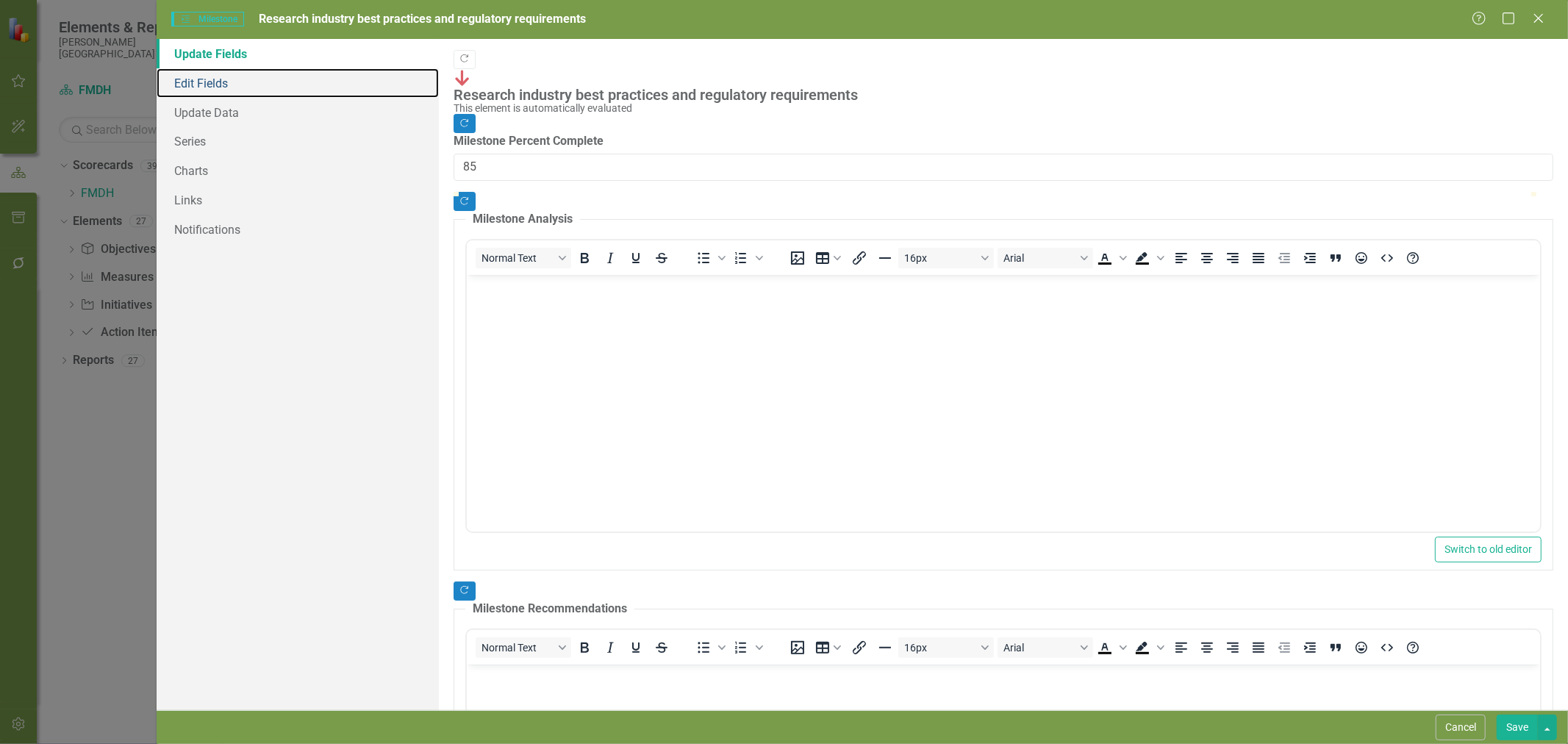
click at [234, 86] on link "Edit Fields" at bounding box center [297, 83] width 282 height 30
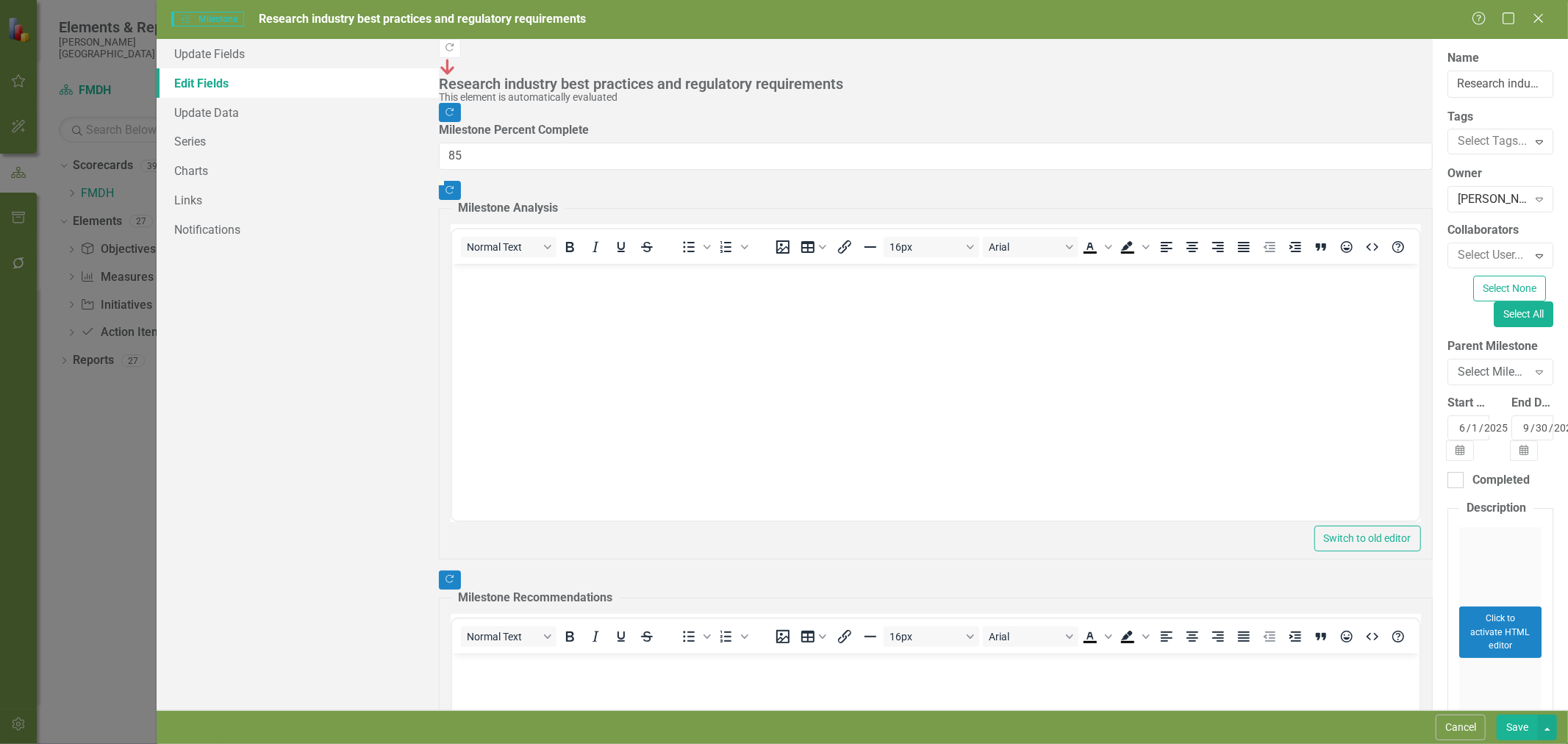
click at [1458, 364] on div "Select Milestone..." at bounding box center [1493, 372] width 70 height 17
click at [1528, 721] on button "Save" at bounding box center [1516, 727] width 41 height 25
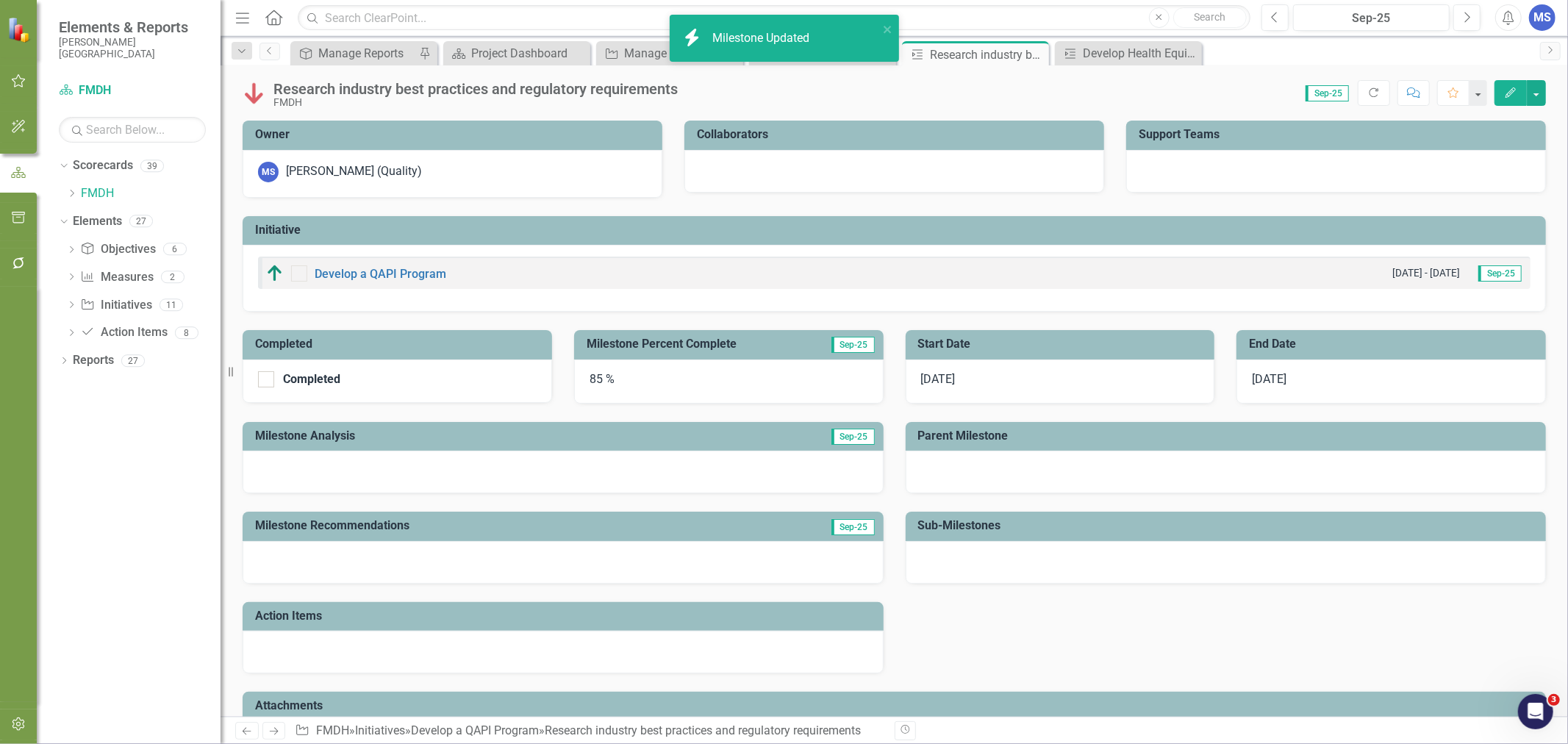
click at [0, 0] on icon at bounding box center [0, 0] width 0 height 0
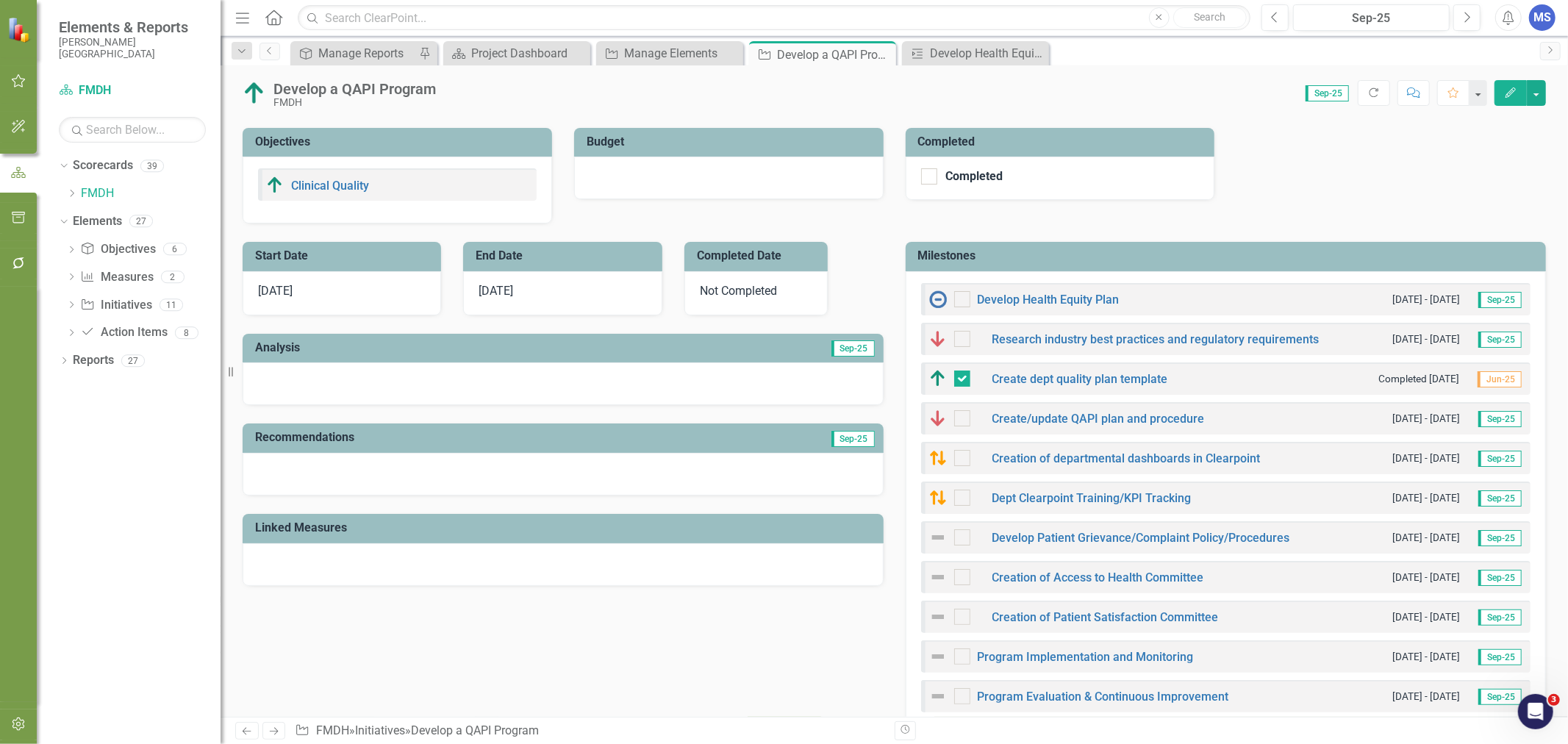
scroll to position [490, 0]
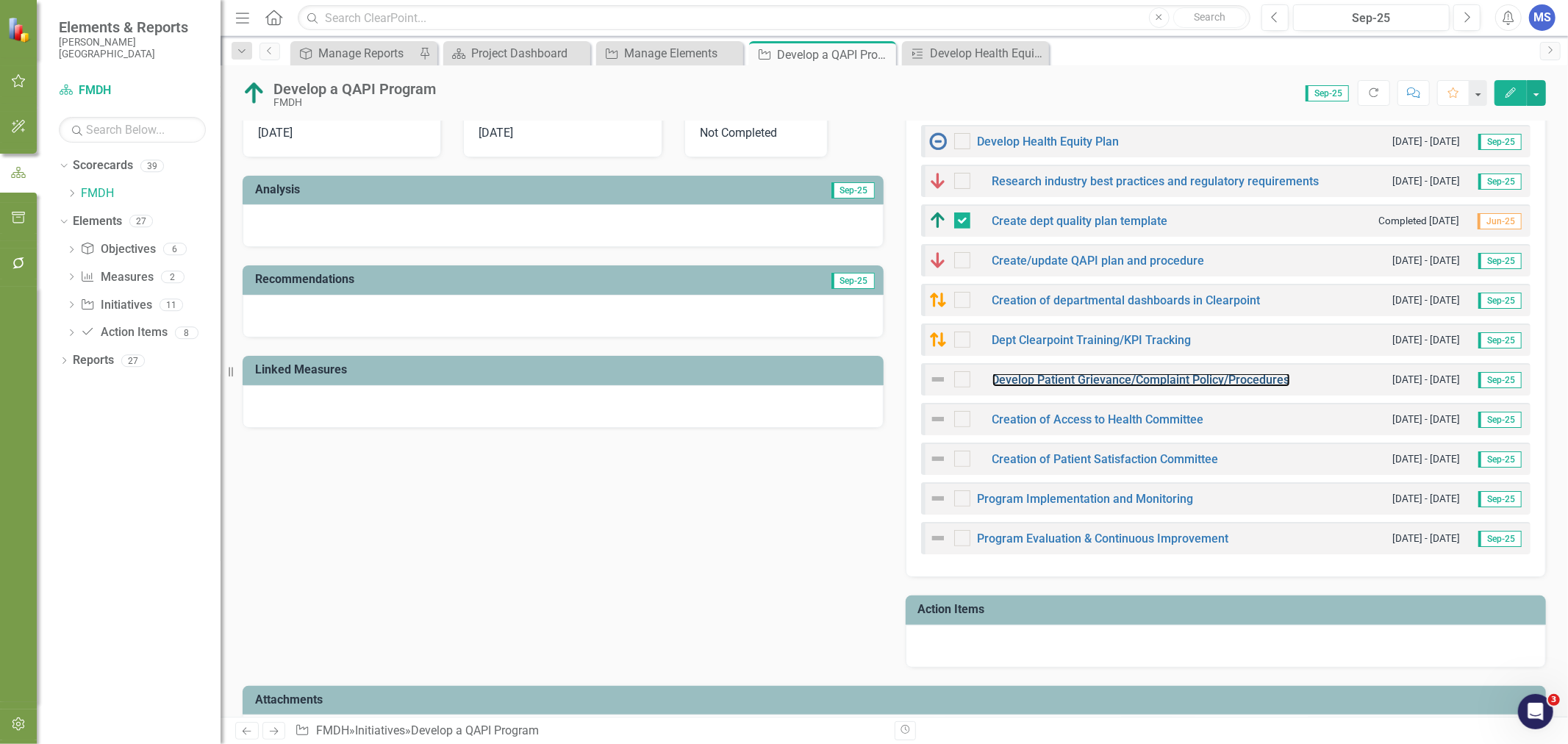
click at [1075, 381] on link "Develop Patient Grievance/Complaint Policy/Procedures" at bounding box center [1141, 380] width 298 height 14
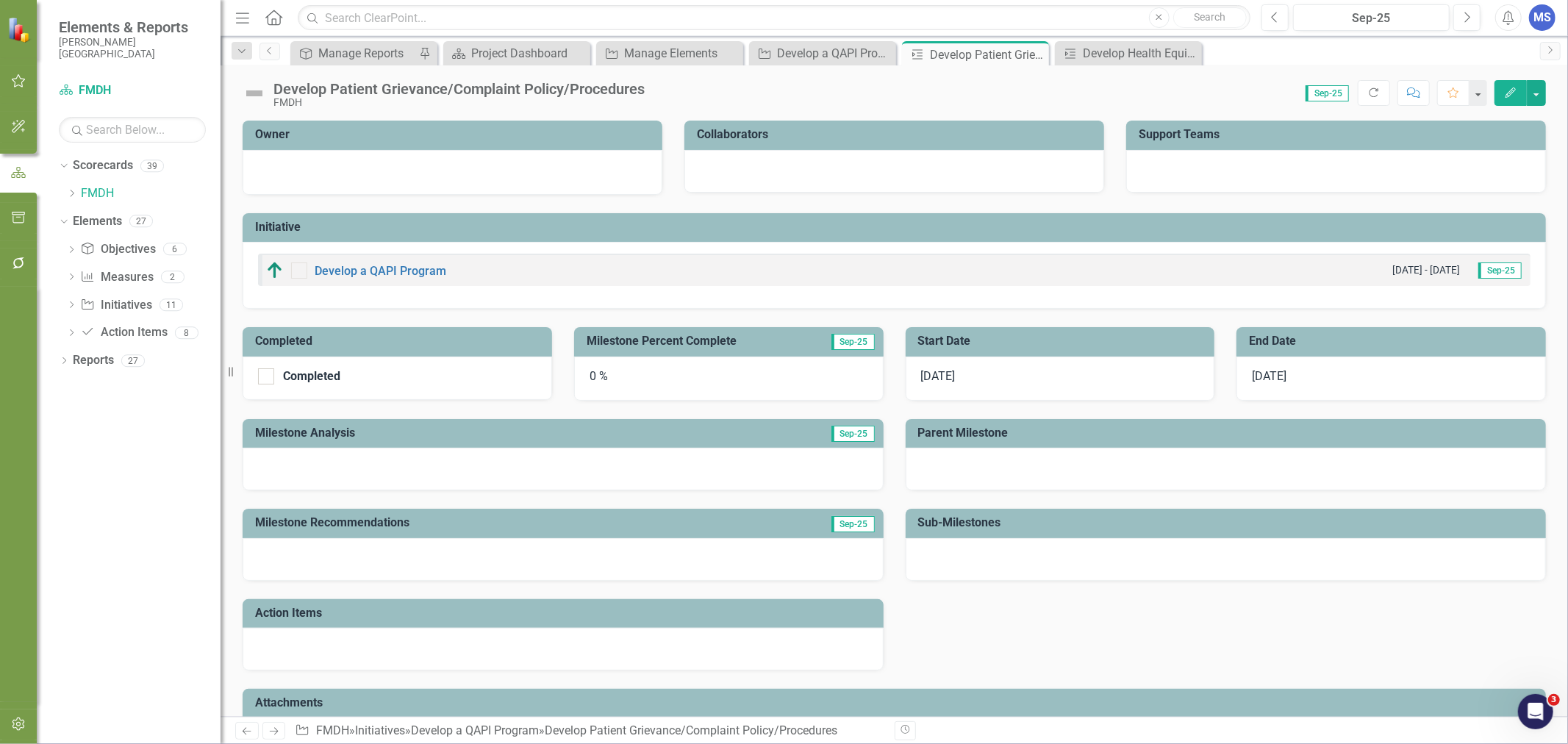
click at [1056, 437] on h3 "Parent Milestone" at bounding box center [1228, 432] width 621 height 13
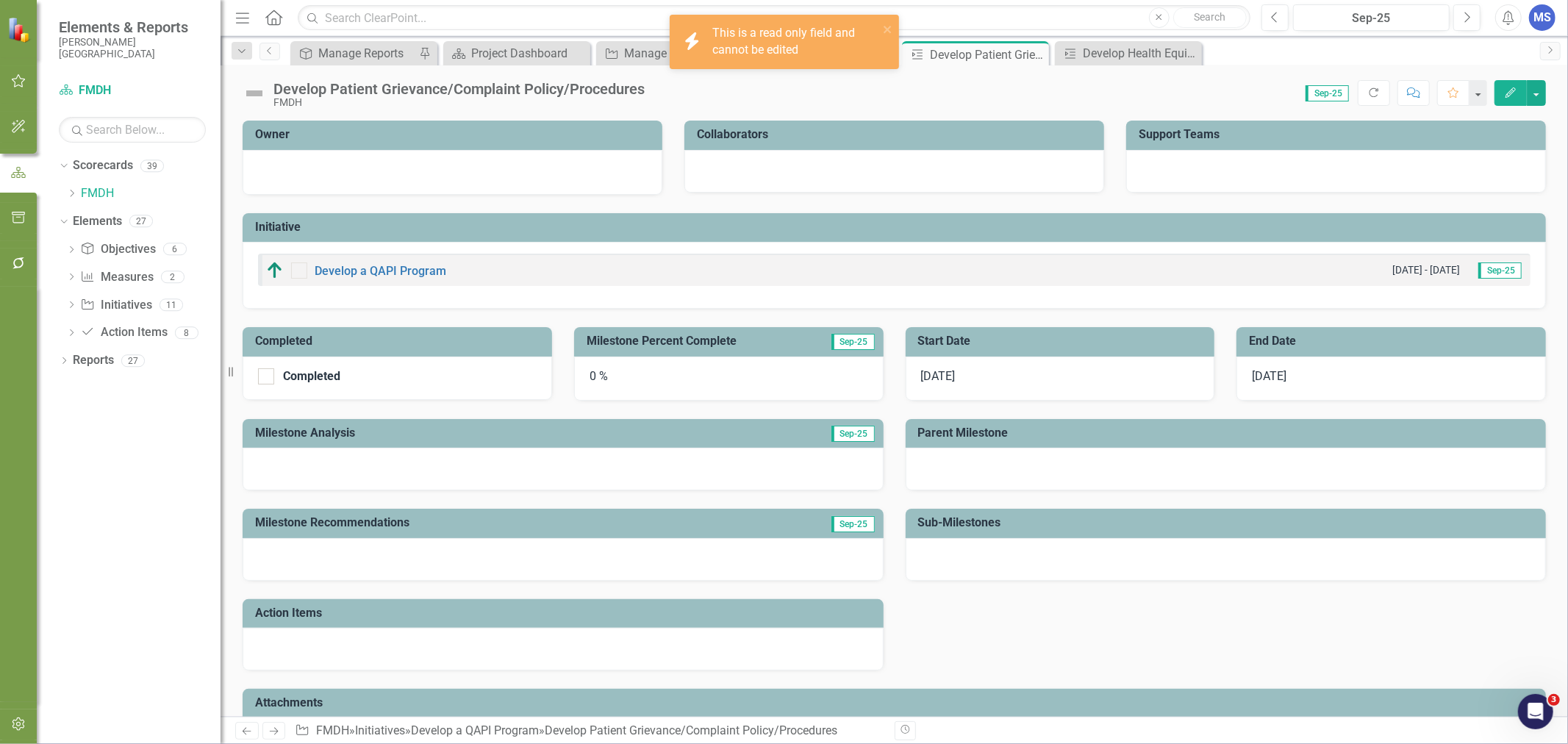
click at [1505, 87] on icon "Edit" at bounding box center [1510, 93] width 13 height 10
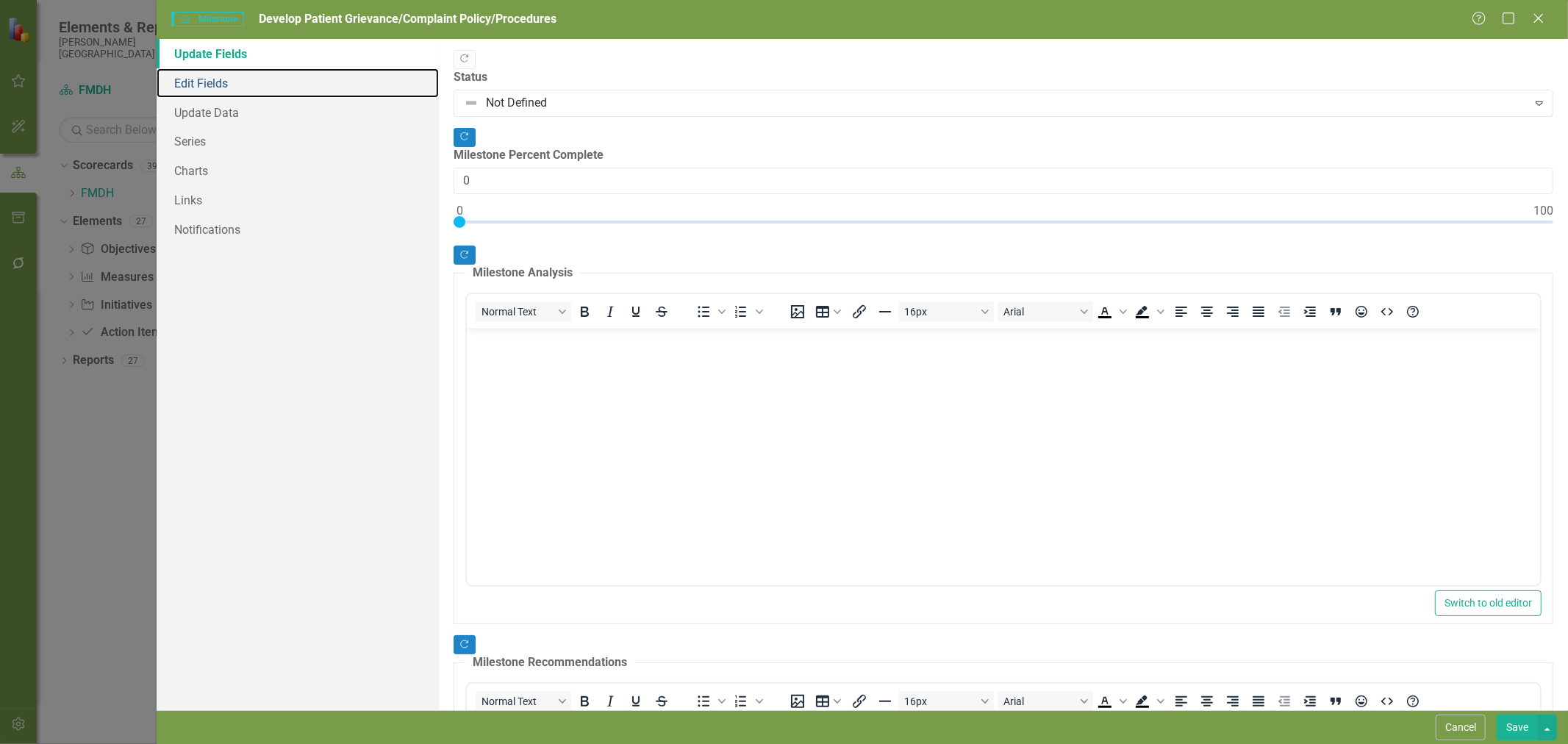
click at [196, 83] on link "Edit Fields" at bounding box center [297, 83] width 282 height 30
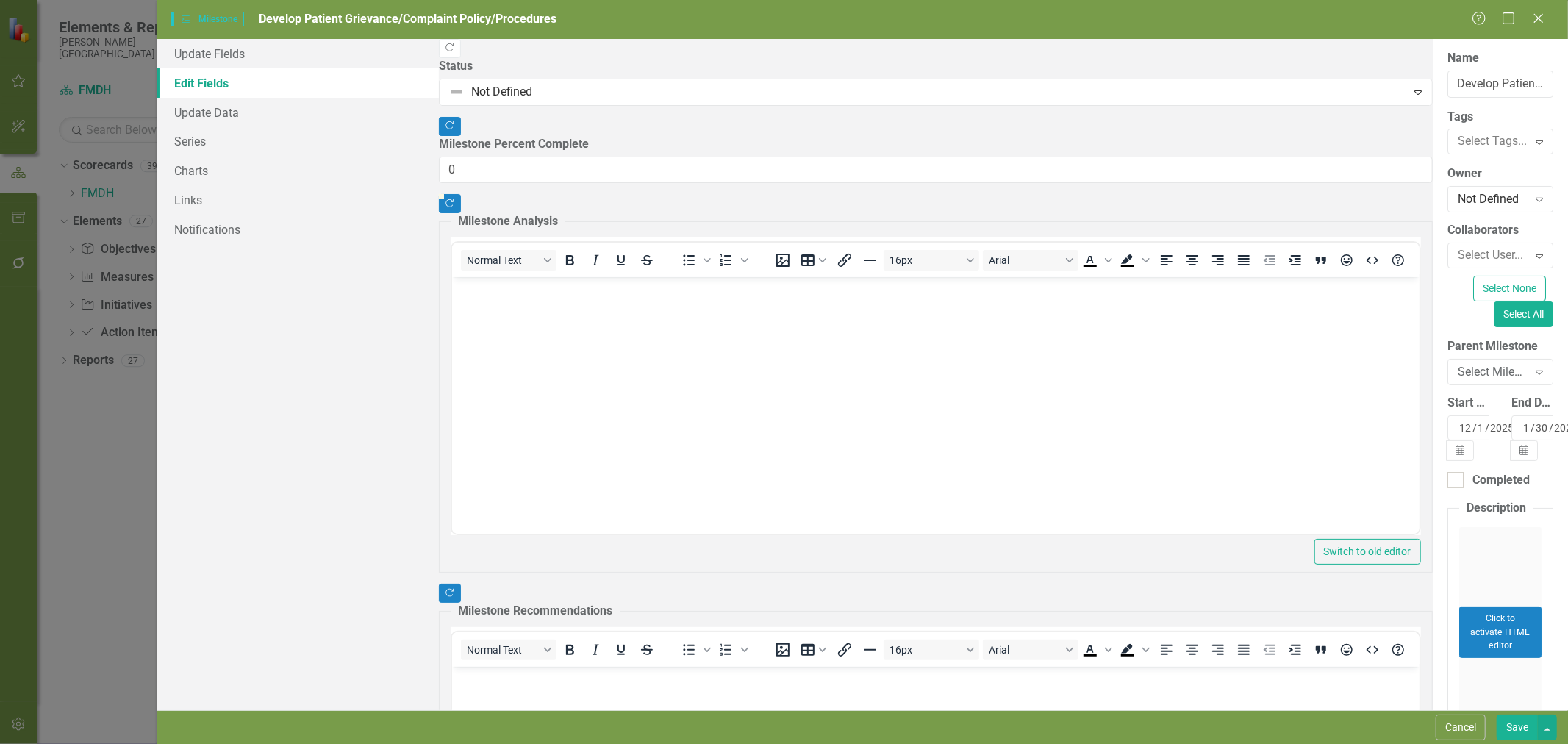
click at [1518, 720] on button "Save" at bounding box center [1516, 727] width 41 height 25
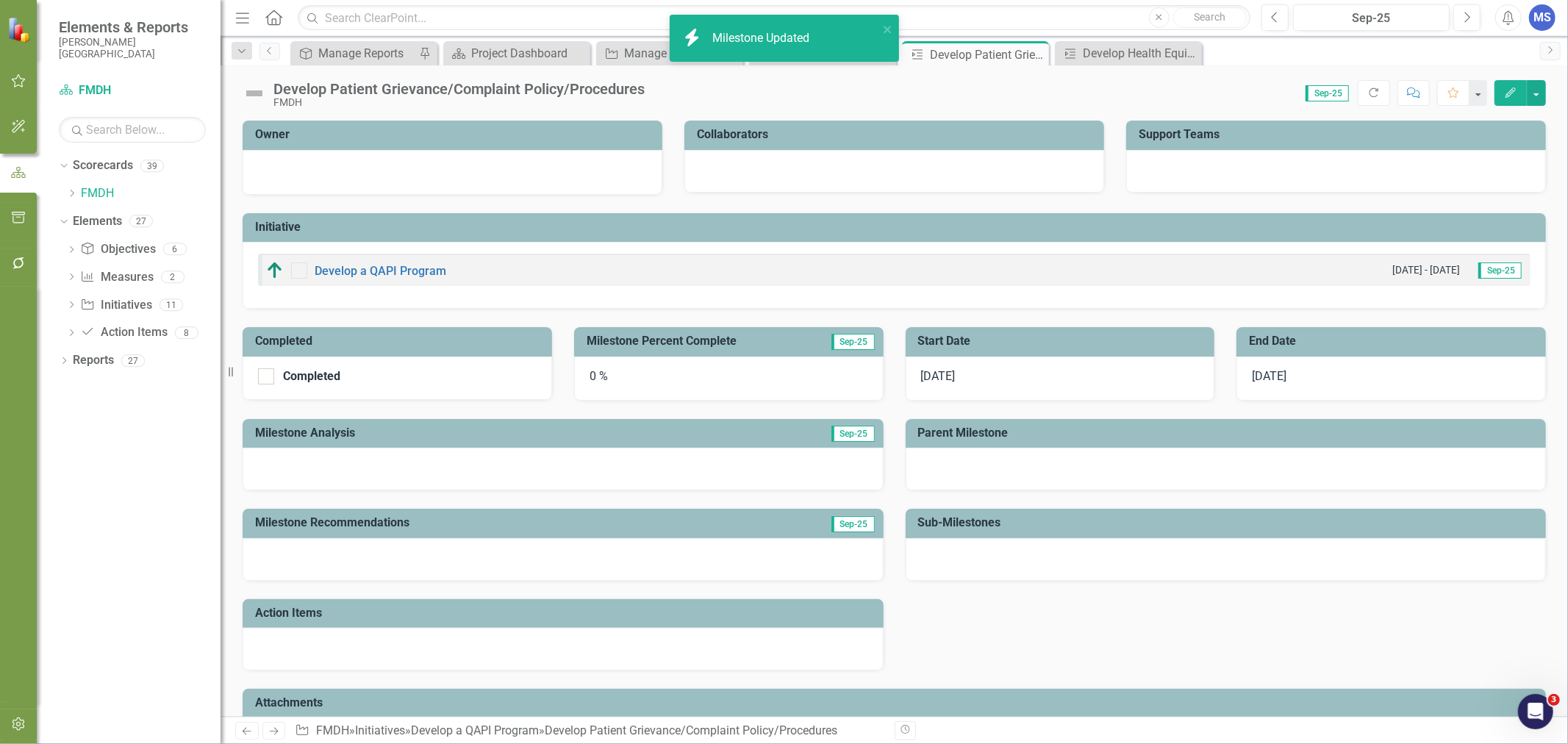
click at [1097, 39] on div "Dropdown Search Objective Manage Reports Pin Scorecard Project Dashboard Close …" at bounding box center [894, 51] width 1347 height 30
click at [1097, 47] on div "Develop Health Equity Plan" at bounding box center [1140, 53] width 115 height 18
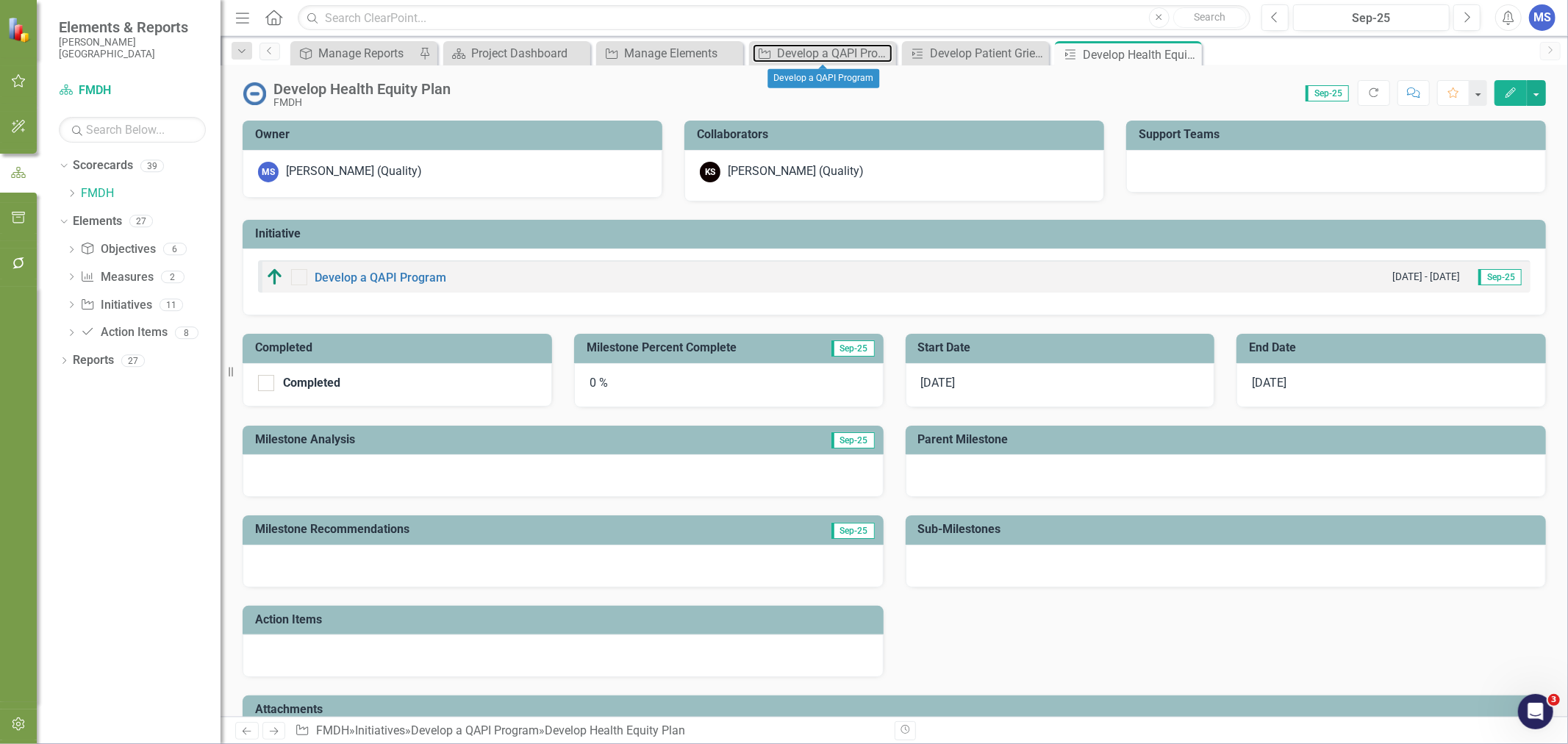
click at [817, 49] on div "Develop a QAPI Program" at bounding box center [835, 53] width 115 height 18
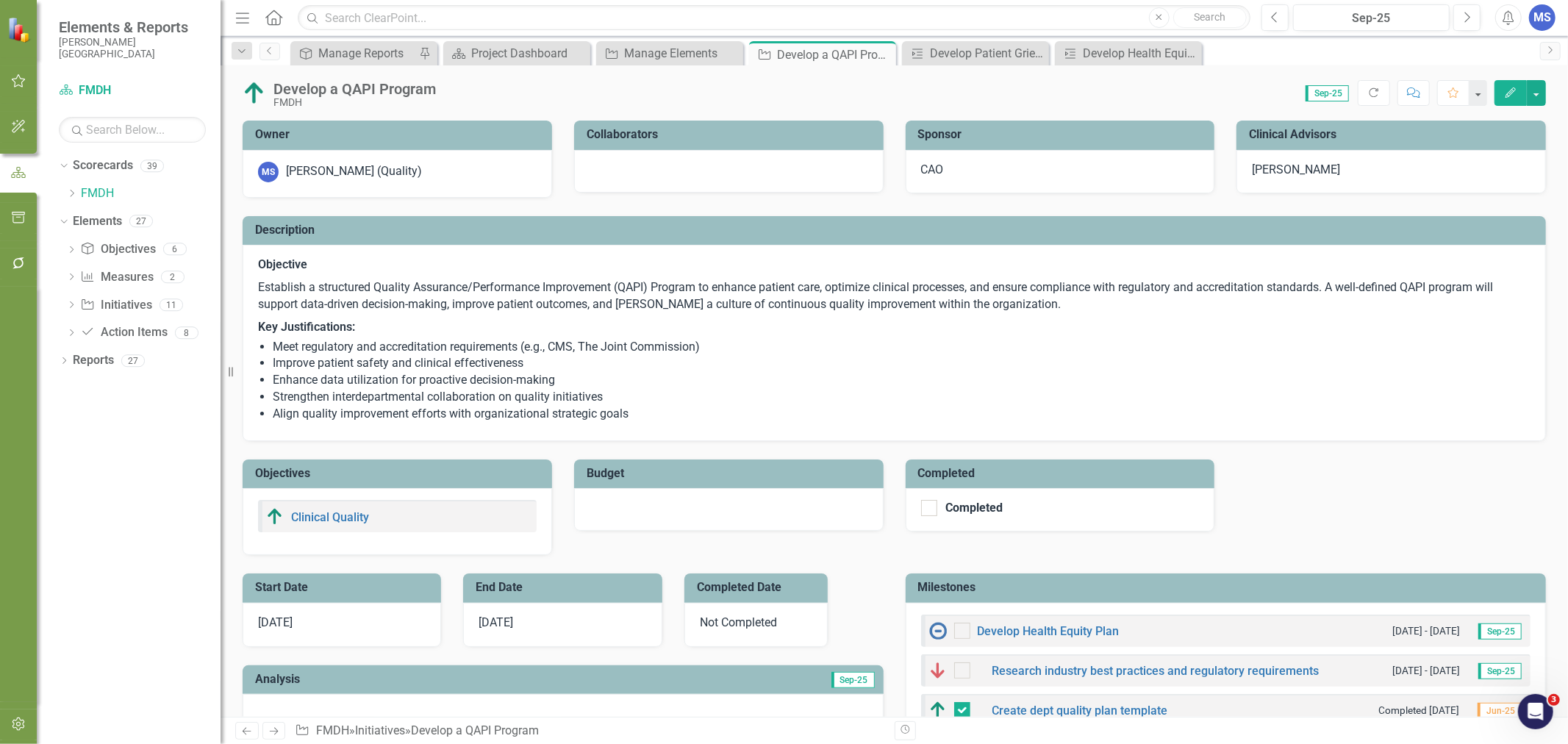
scroll to position [327, 0]
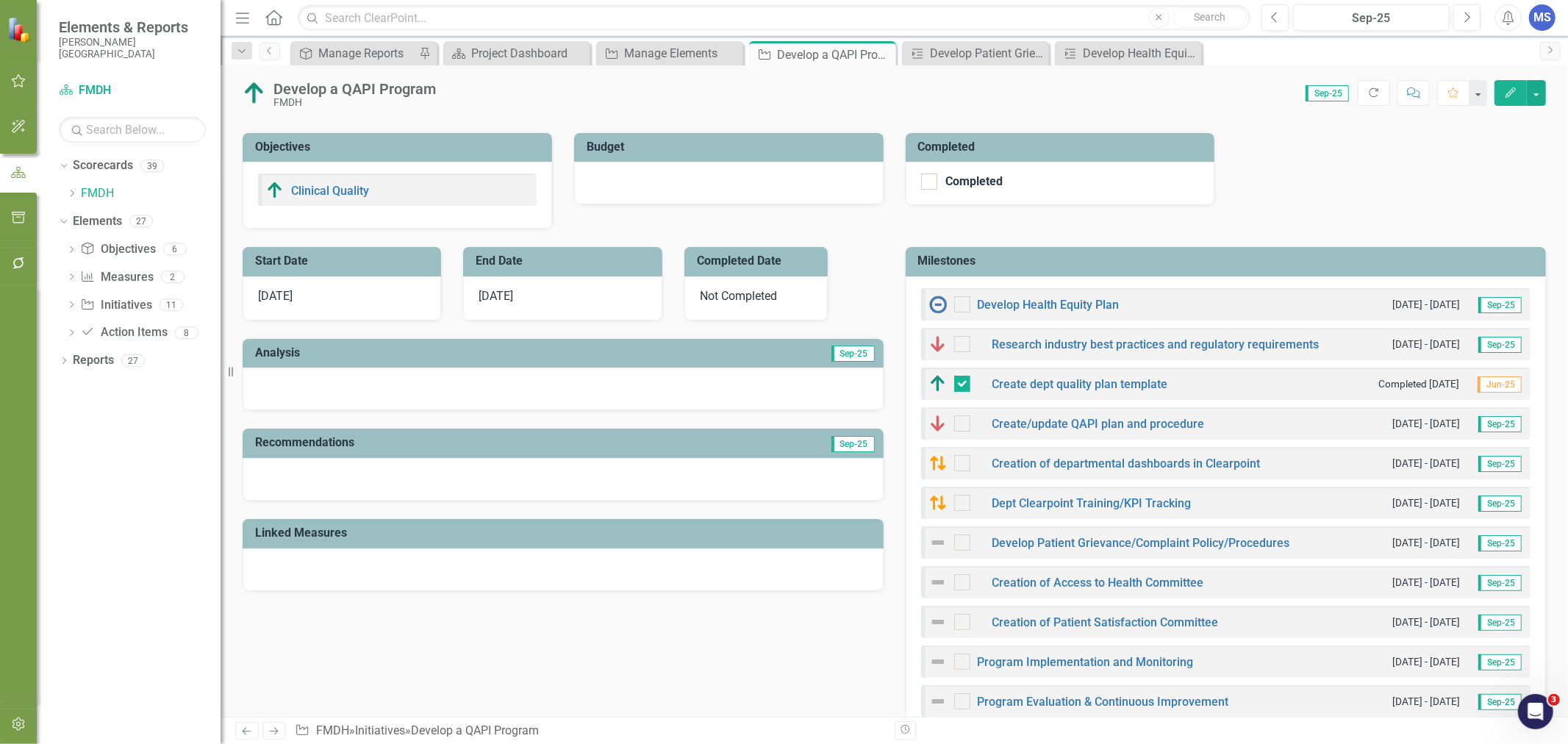
click at [1118, 263] on h3 "Milestones" at bounding box center [1228, 260] width 621 height 13
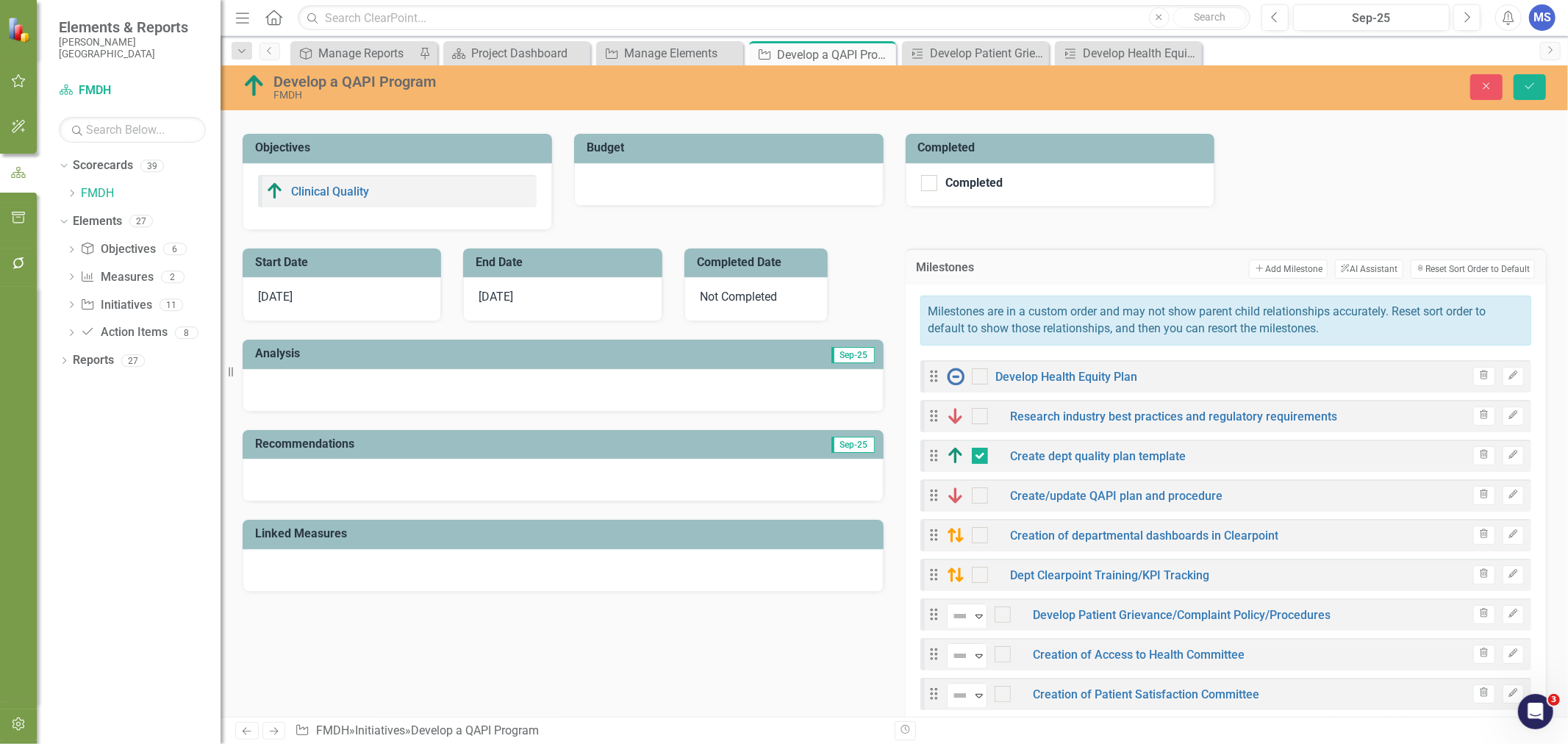
click at [1503, 379] on button "Edit" at bounding box center [1513, 376] width 21 height 19
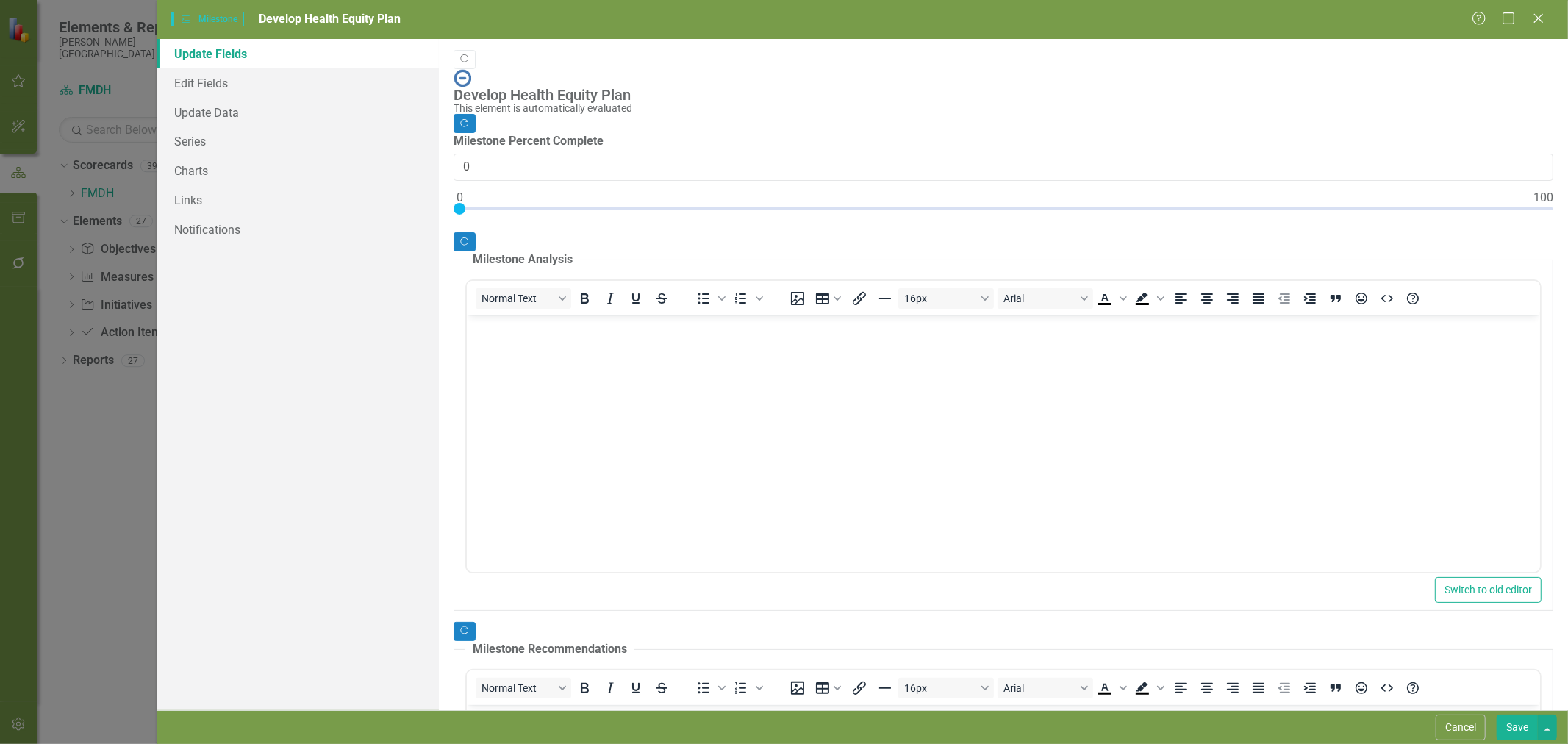
scroll to position [0, 0]
click at [195, 206] on link "Links" at bounding box center [297, 200] width 282 height 30
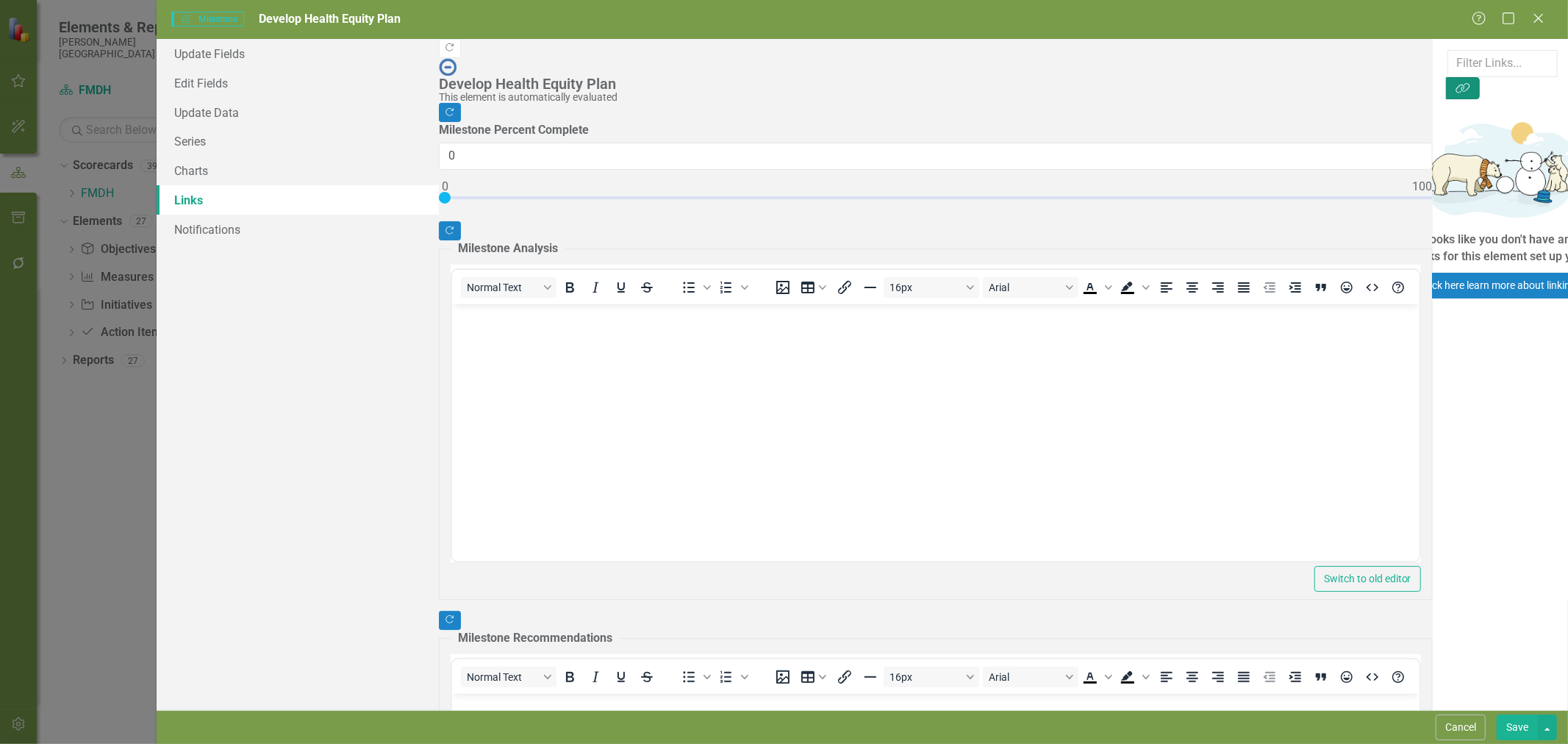
click at [1480, 77] on button "Link Tag" at bounding box center [1462, 87] width 34 height 22
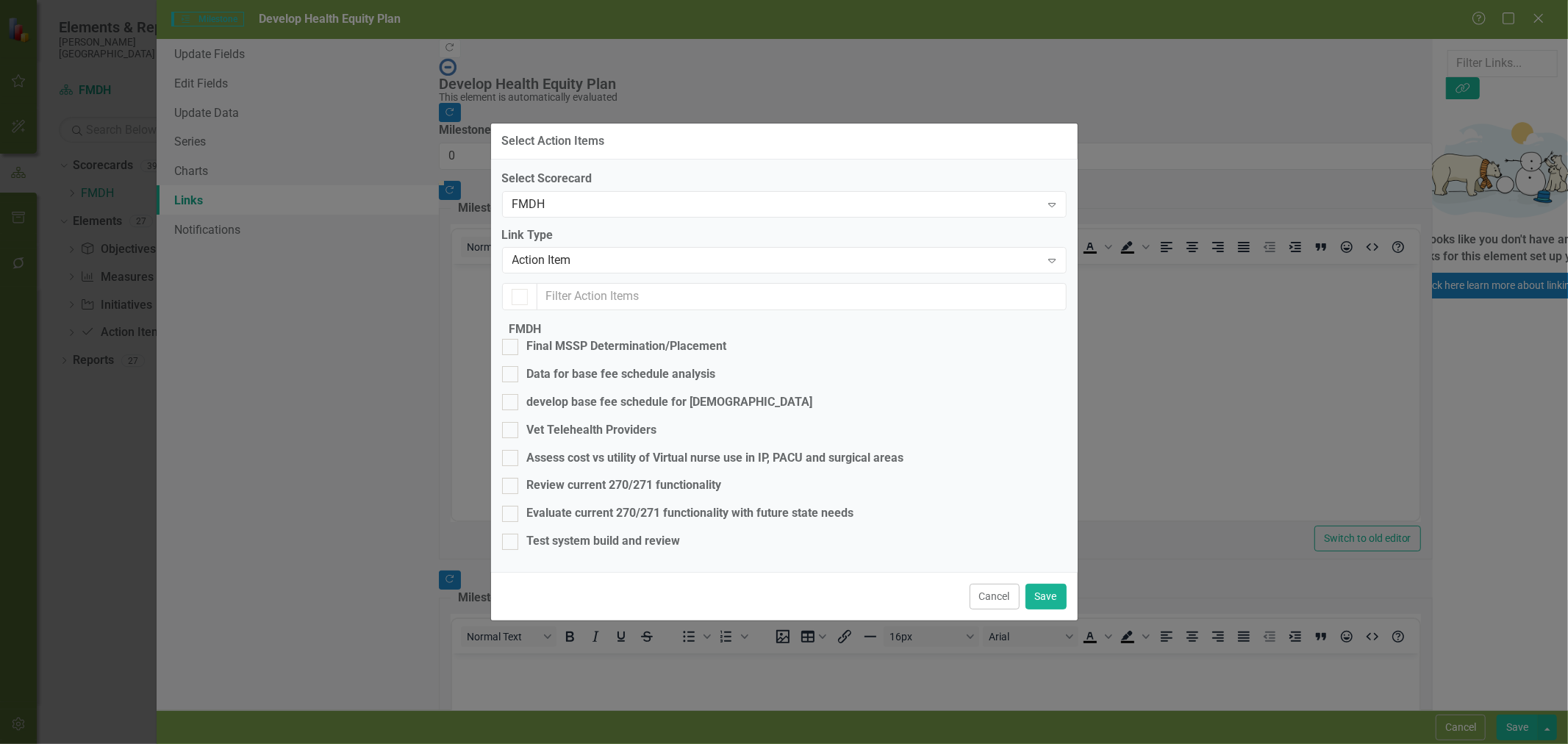
checkbox input "false"
click at [643, 252] on div "Action Item" at bounding box center [776, 260] width 528 height 17
click at [622, 252] on div "Action Item" at bounding box center [776, 260] width 528 height 17
click at [991, 610] on button "Cancel" at bounding box center [994, 596] width 50 height 25
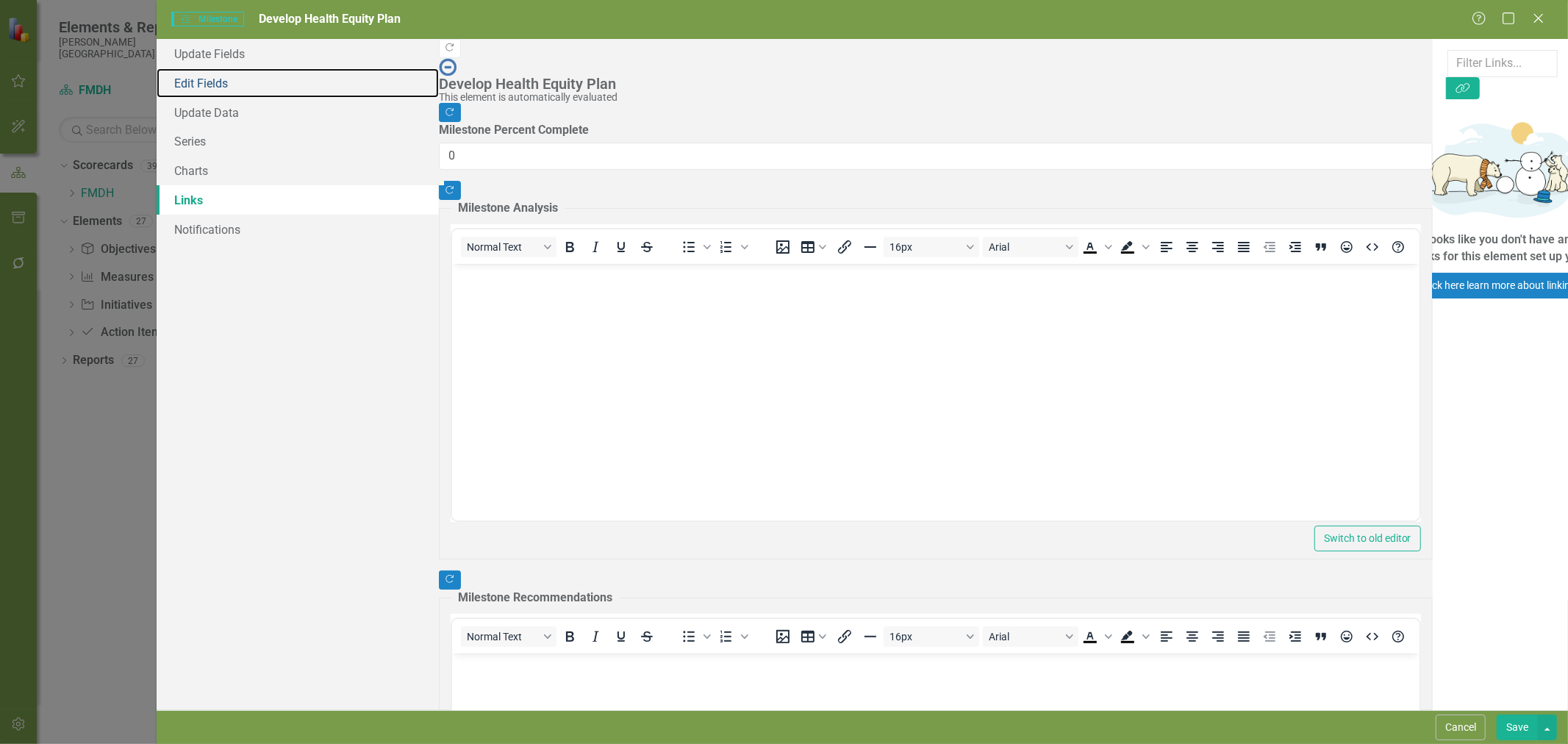
click at [229, 91] on link "Edit Fields" at bounding box center [297, 83] width 282 height 30
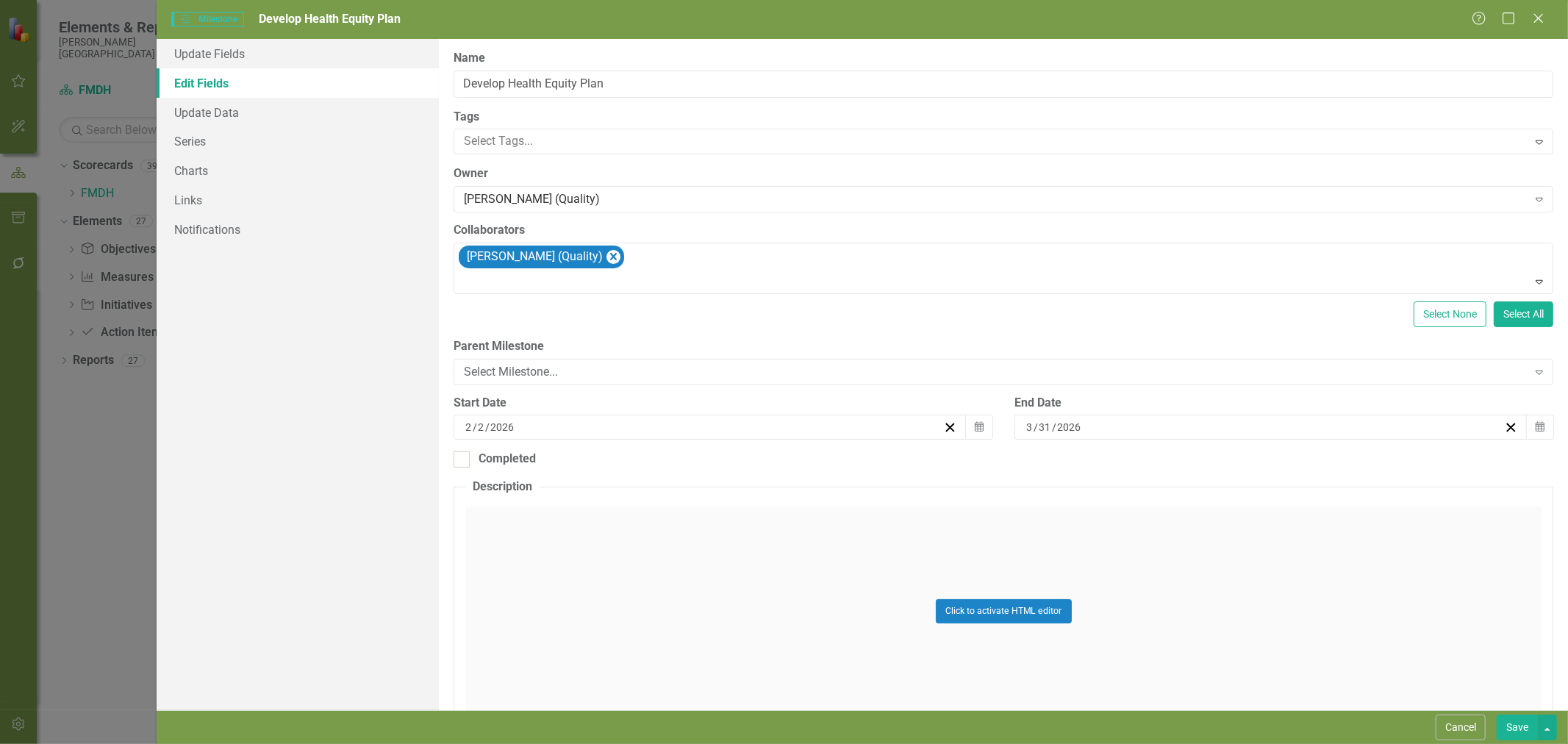
scroll to position [327, 0]
click at [492, 381] on div "Select Milestone... Expand" at bounding box center [1003, 372] width 1100 height 26
click at [497, 743] on div "Not Defined" at bounding box center [787, 755] width 1544 height 17
click at [1511, 725] on button "Save" at bounding box center [1516, 727] width 41 height 25
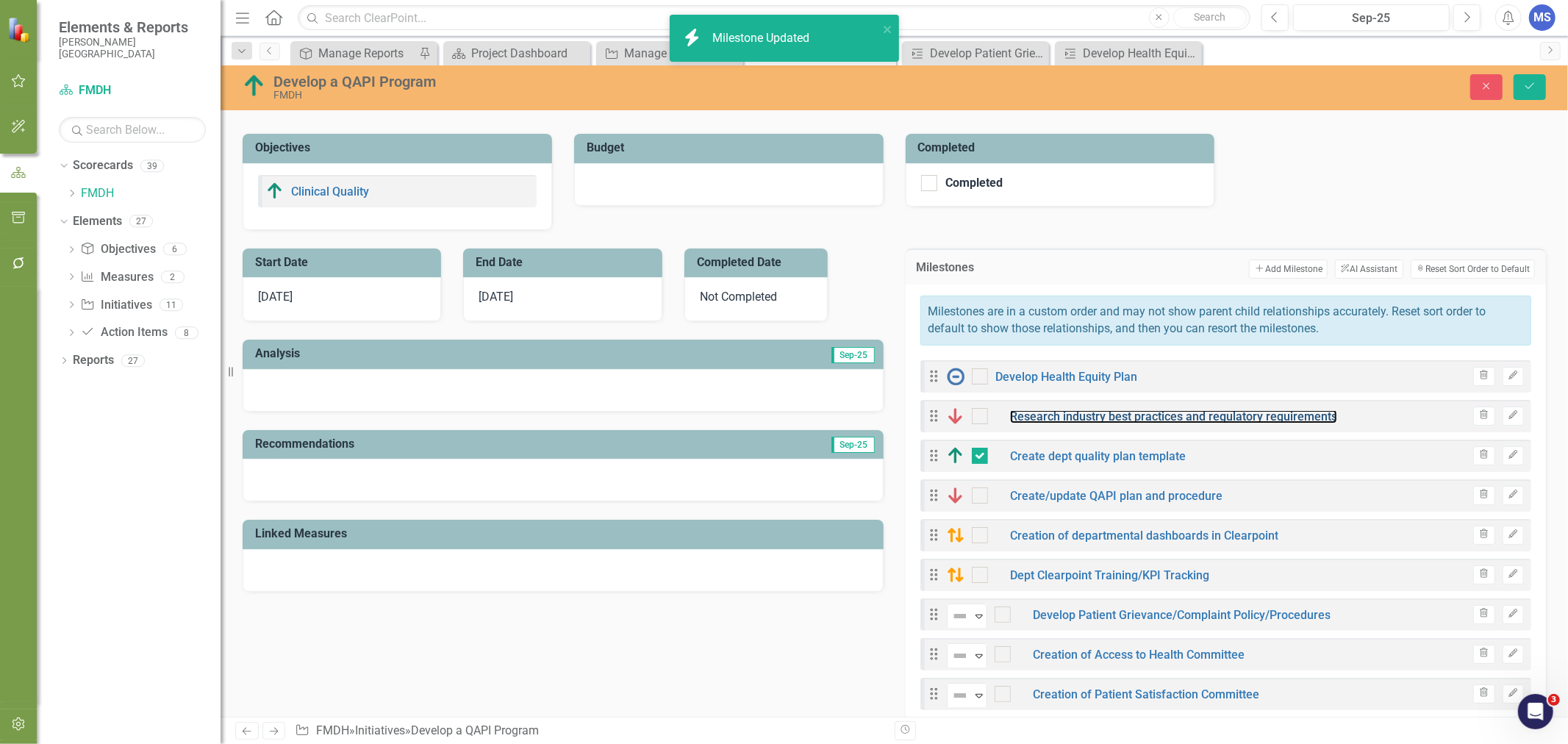
click at [1143, 415] on link "Research industry best practices and regulatory requirements" at bounding box center [1173, 417] width 327 height 14
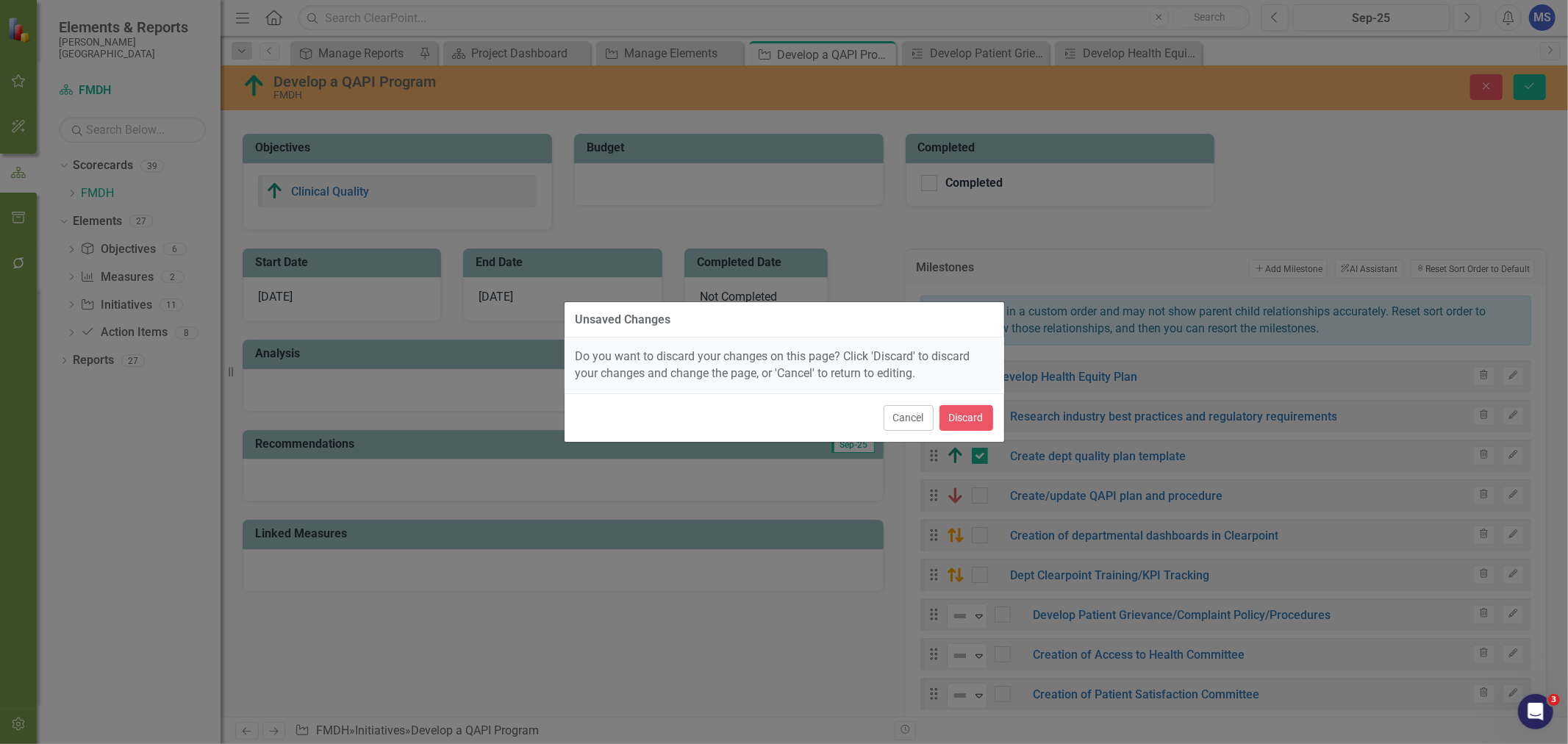
click at [916, 422] on button "Cancel" at bounding box center [908, 417] width 50 height 25
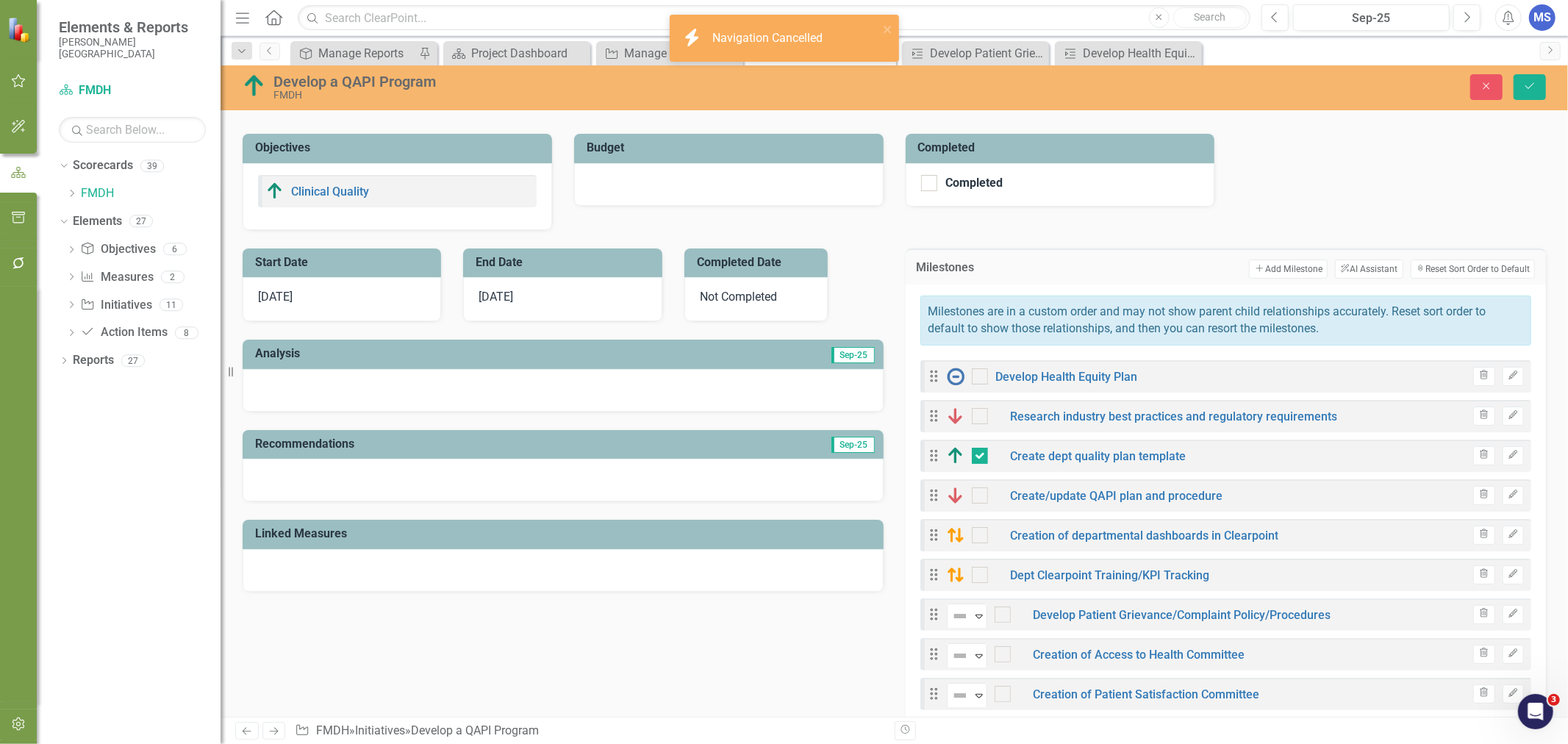
click at [1503, 413] on button "Edit" at bounding box center [1513, 417] width 21 height 19
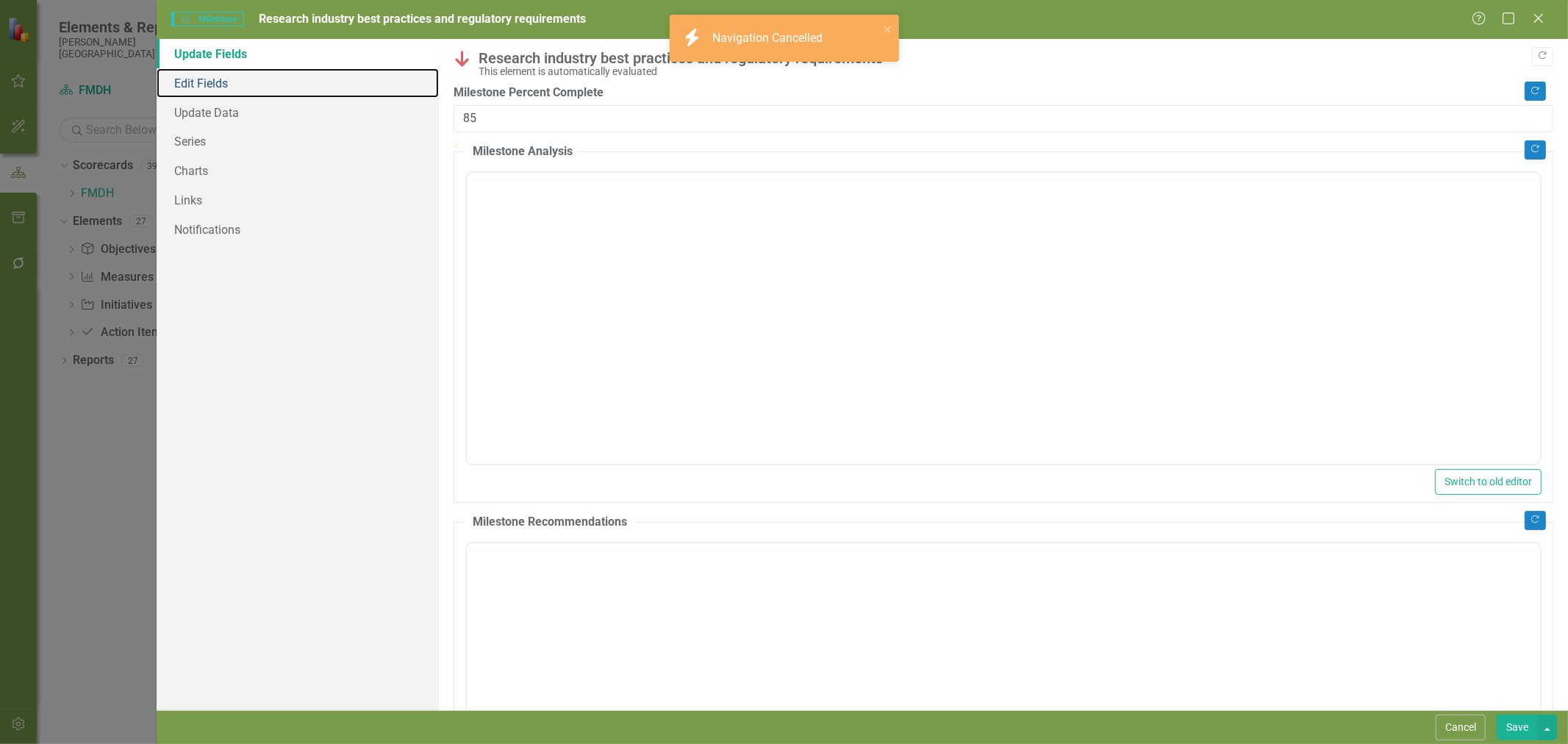
click at [217, 86] on link "Edit Fields" at bounding box center [297, 83] width 282 height 30
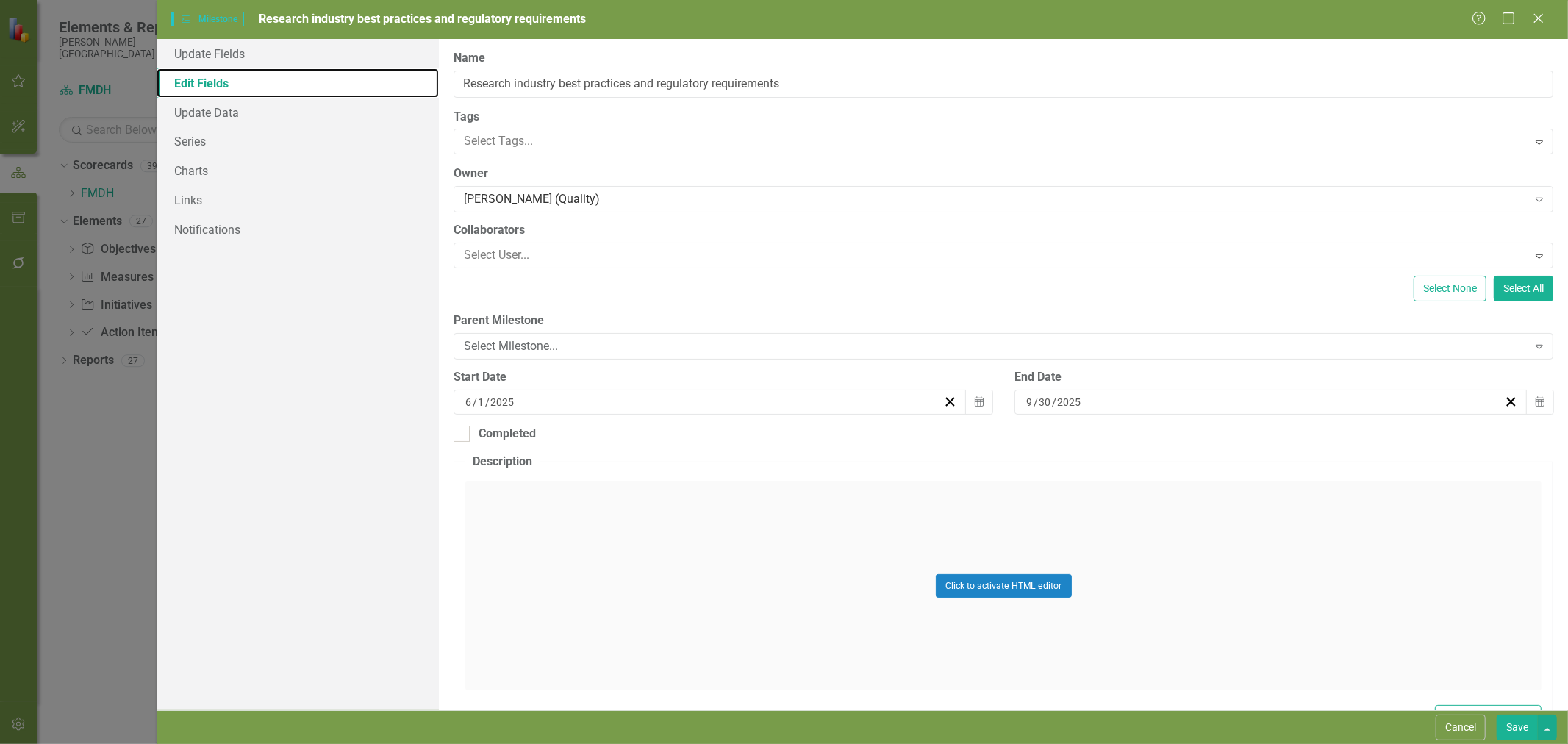
scroll to position [0, 0]
click at [588, 349] on div "Select Milestone..." at bounding box center [994, 346] width 1063 height 17
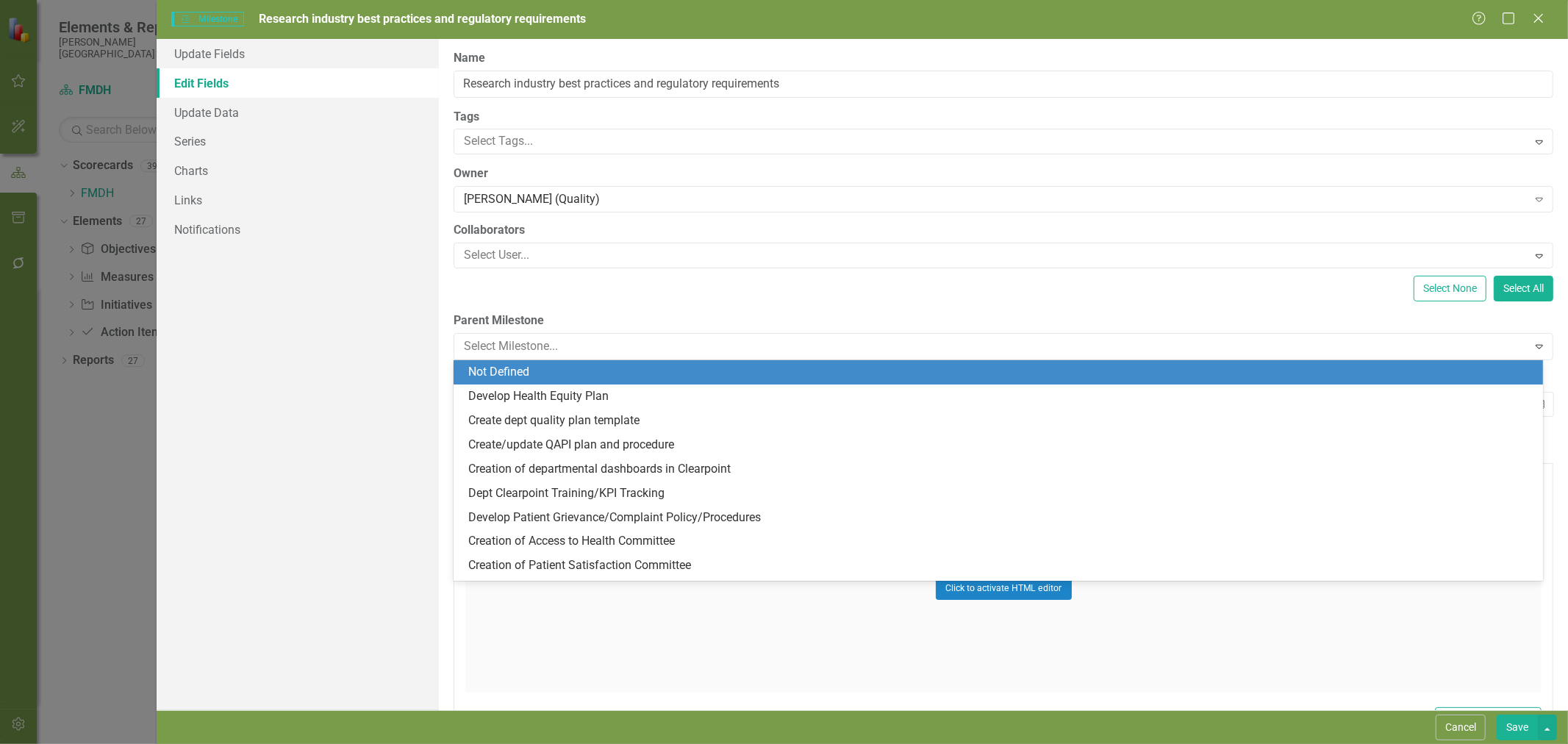
click at [566, 371] on div "Not Defined" at bounding box center [1001, 372] width 1066 height 17
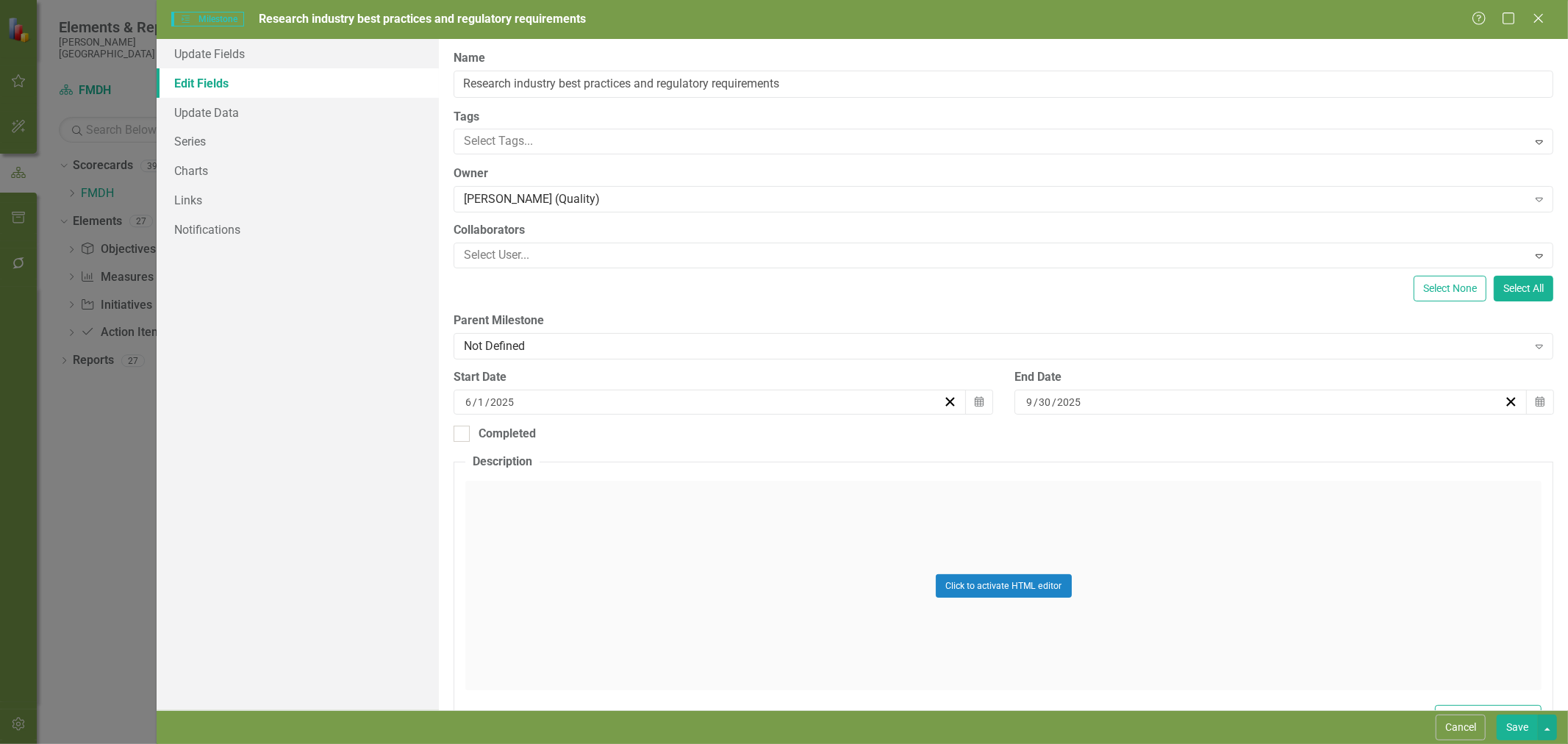
drag, startPoint x: 1511, startPoint y: 725, endPoint x: 1309, endPoint y: 496, distance: 305.4
click at [1510, 724] on button "Save" at bounding box center [1516, 727] width 41 height 25
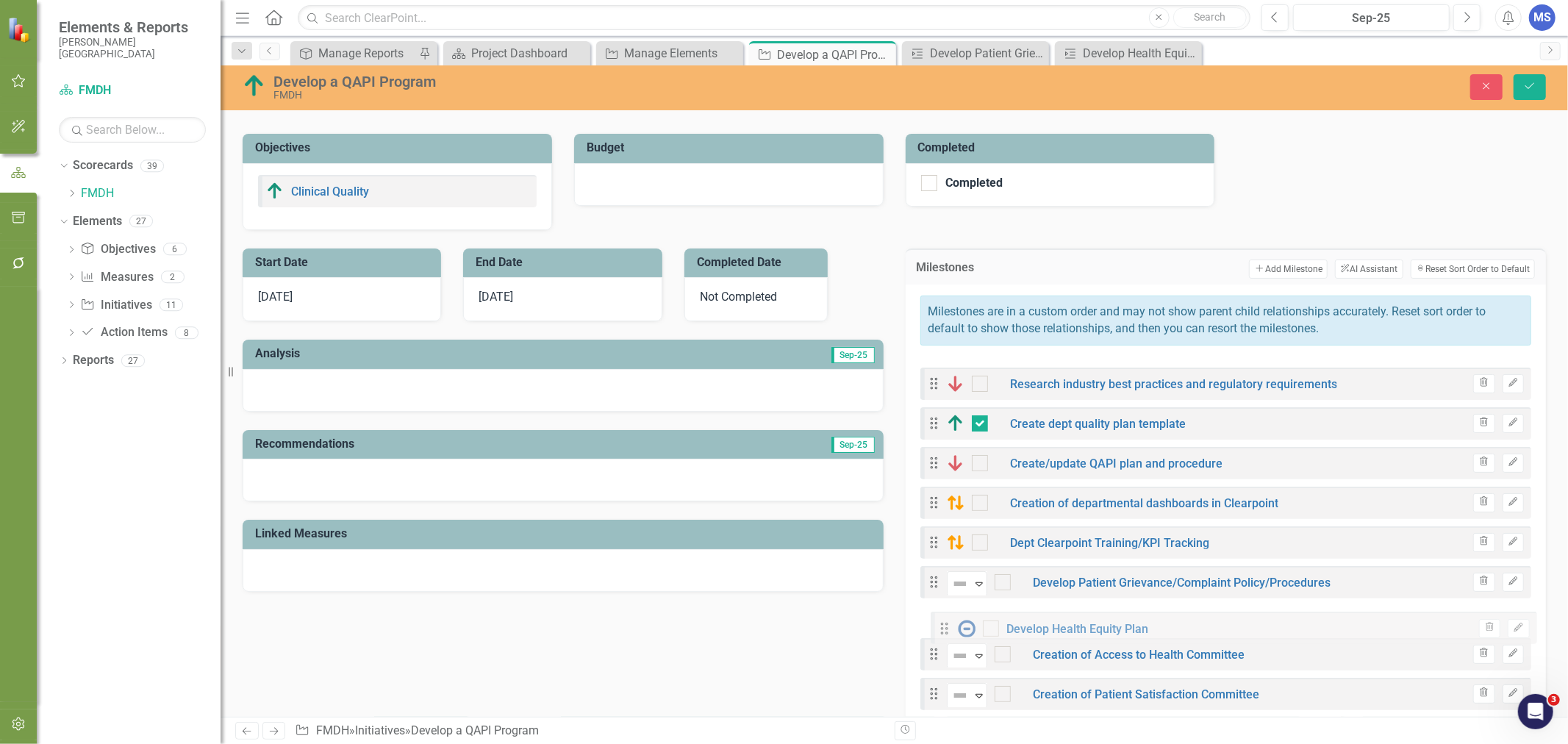
drag, startPoint x: 933, startPoint y: 393, endPoint x: 944, endPoint y: 630, distance: 237.3
click at [944, 630] on div "Drag Develop Health Equity Plan Trash Edit Drag Research industry best practice…" at bounding box center [1226, 575] width 611 height 430
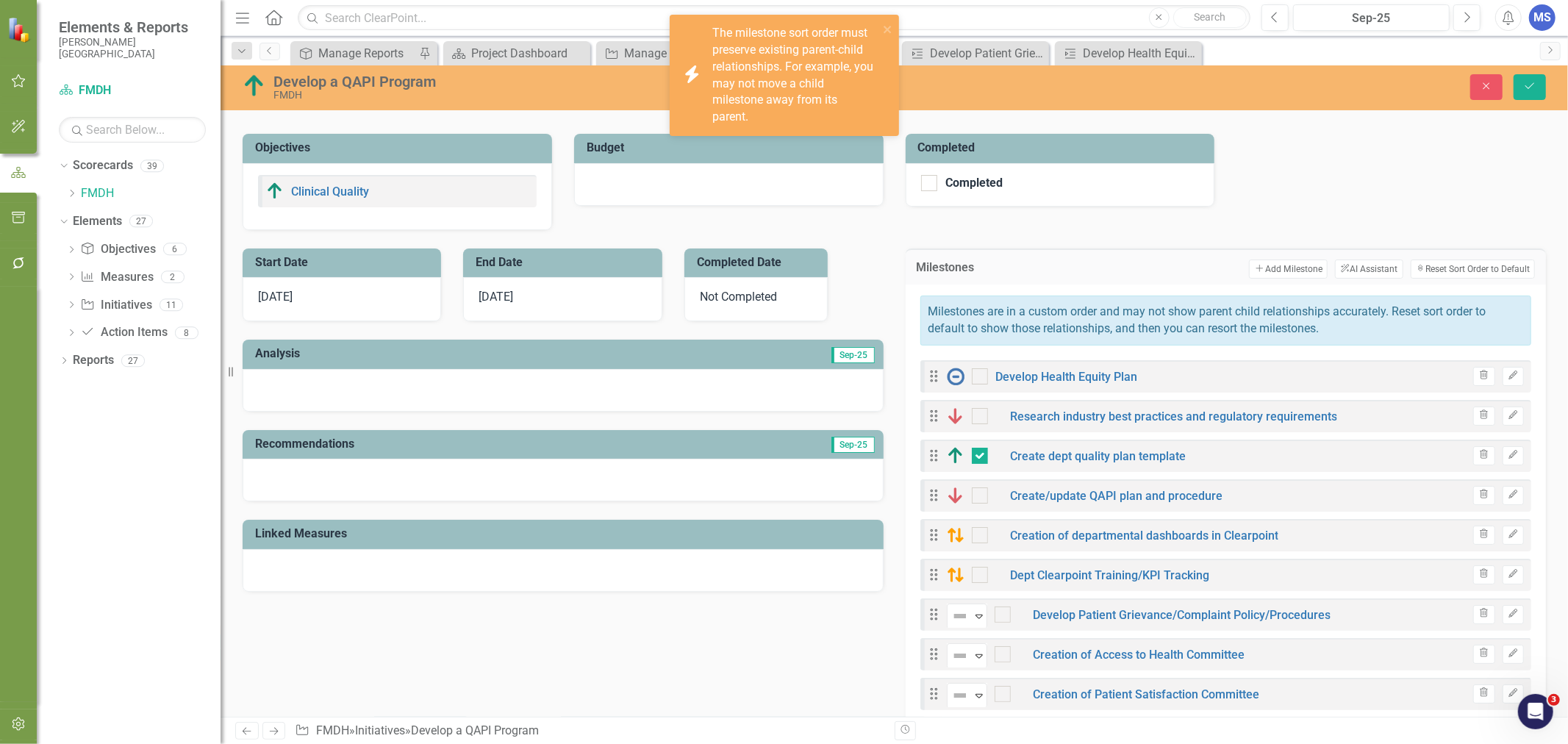
scroll to position [408, 0]
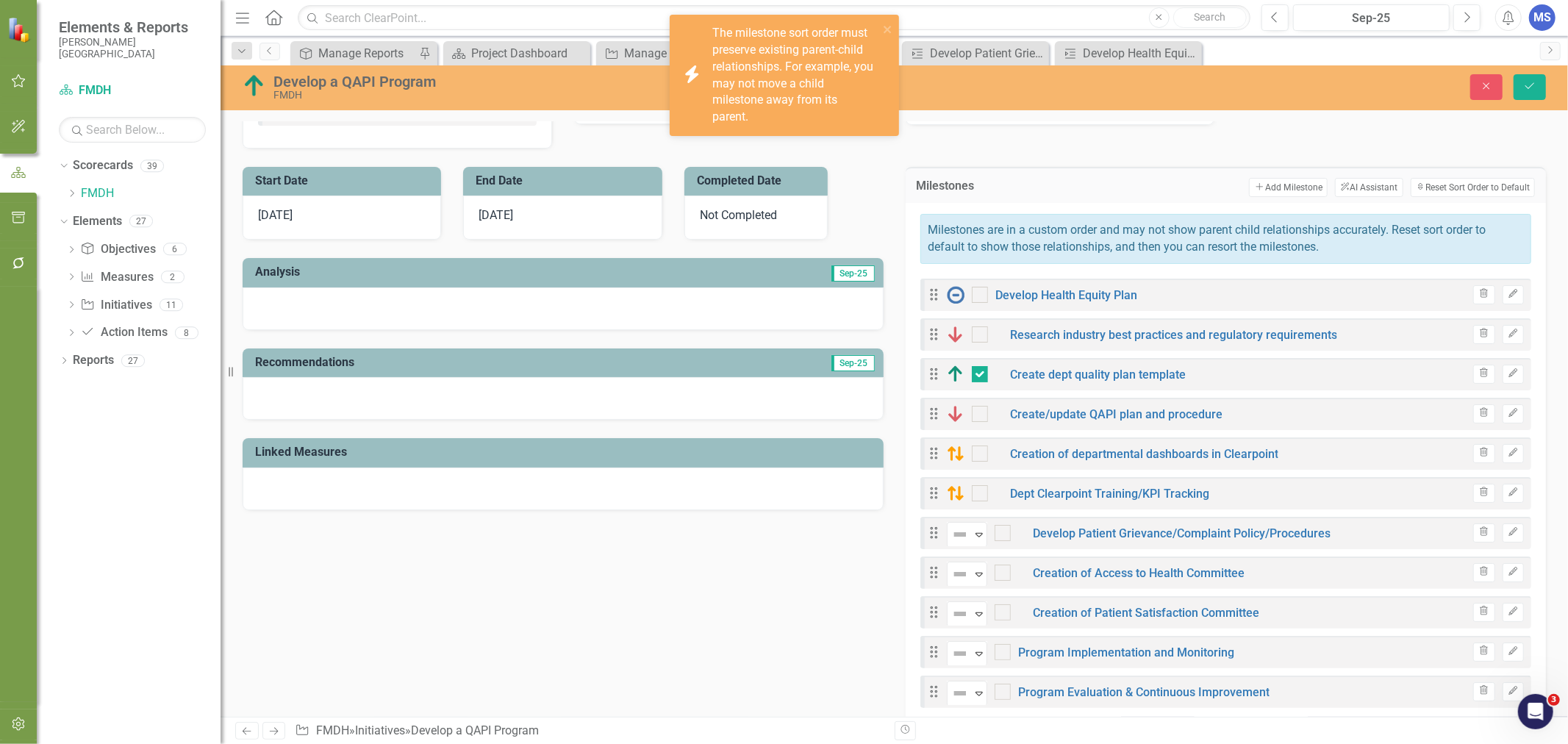
click at [1439, 193] on button "Sort Reset Sort Order to Default" at bounding box center [1473, 188] width 124 height 19
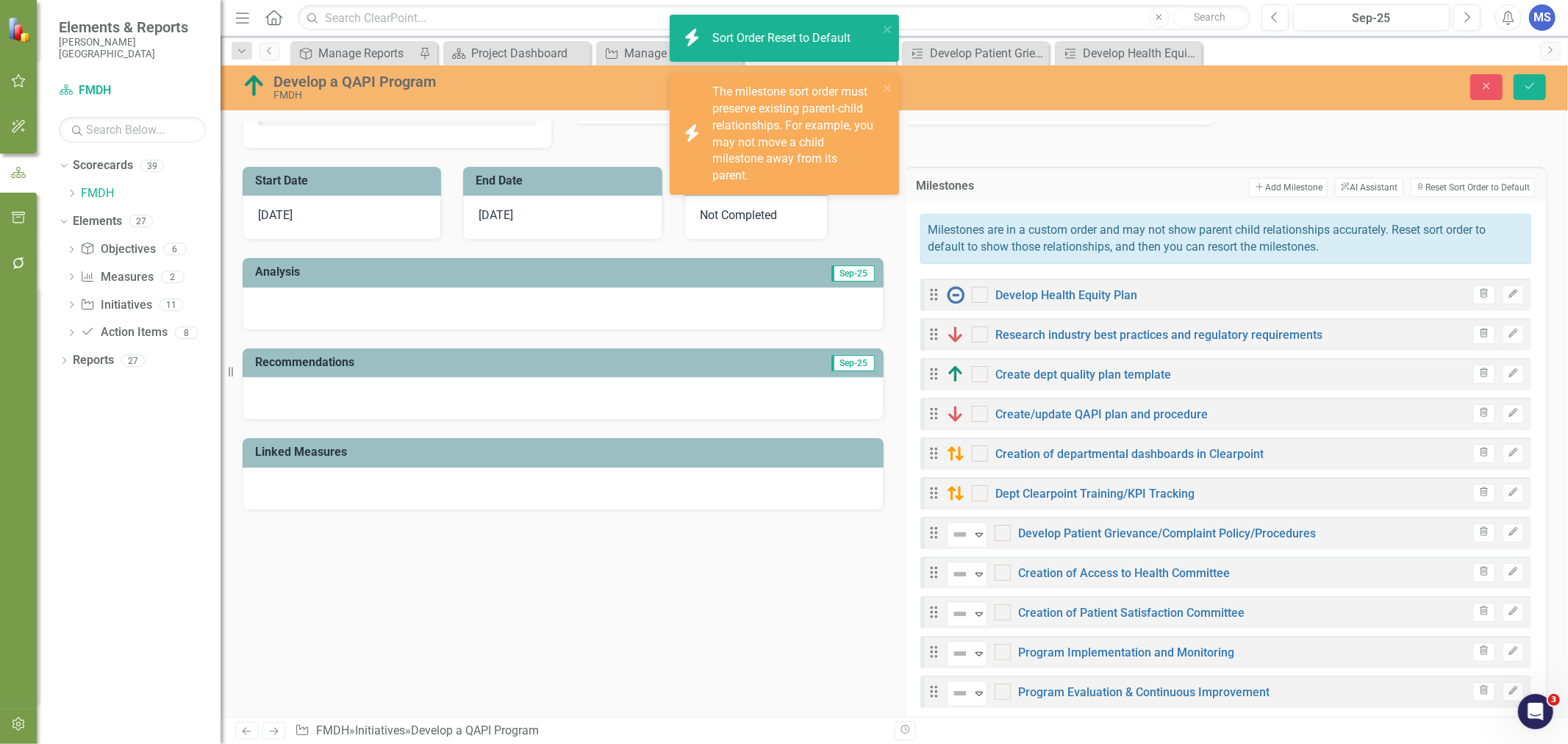
click at [1481, 187] on button "Sort Reset Sort Order to Default" at bounding box center [1473, 188] width 124 height 19
checkbox input "true"
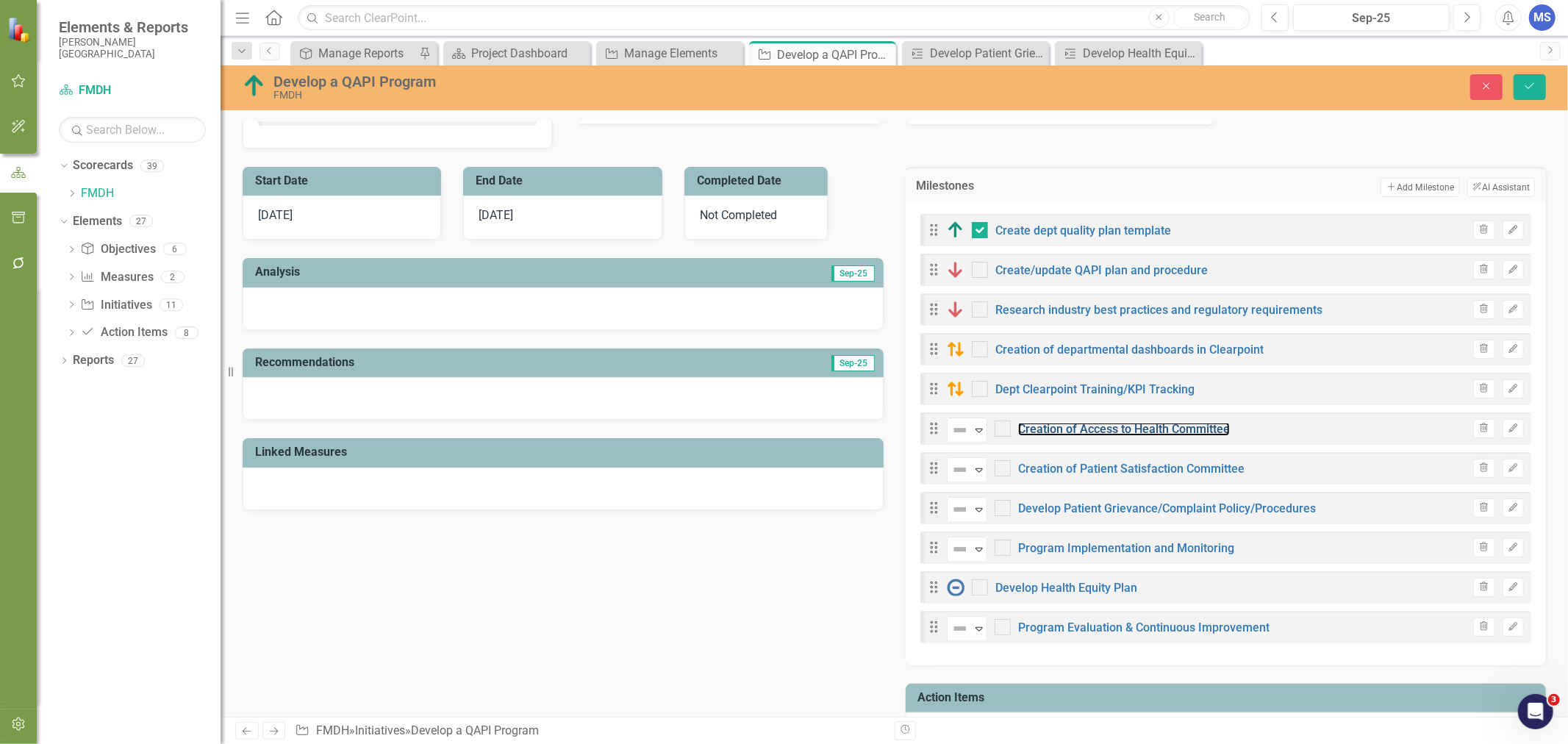
click at [1146, 431] on link "Creation of Access to Health Committee" at bounding box center [1124, 429] width 211 height 14
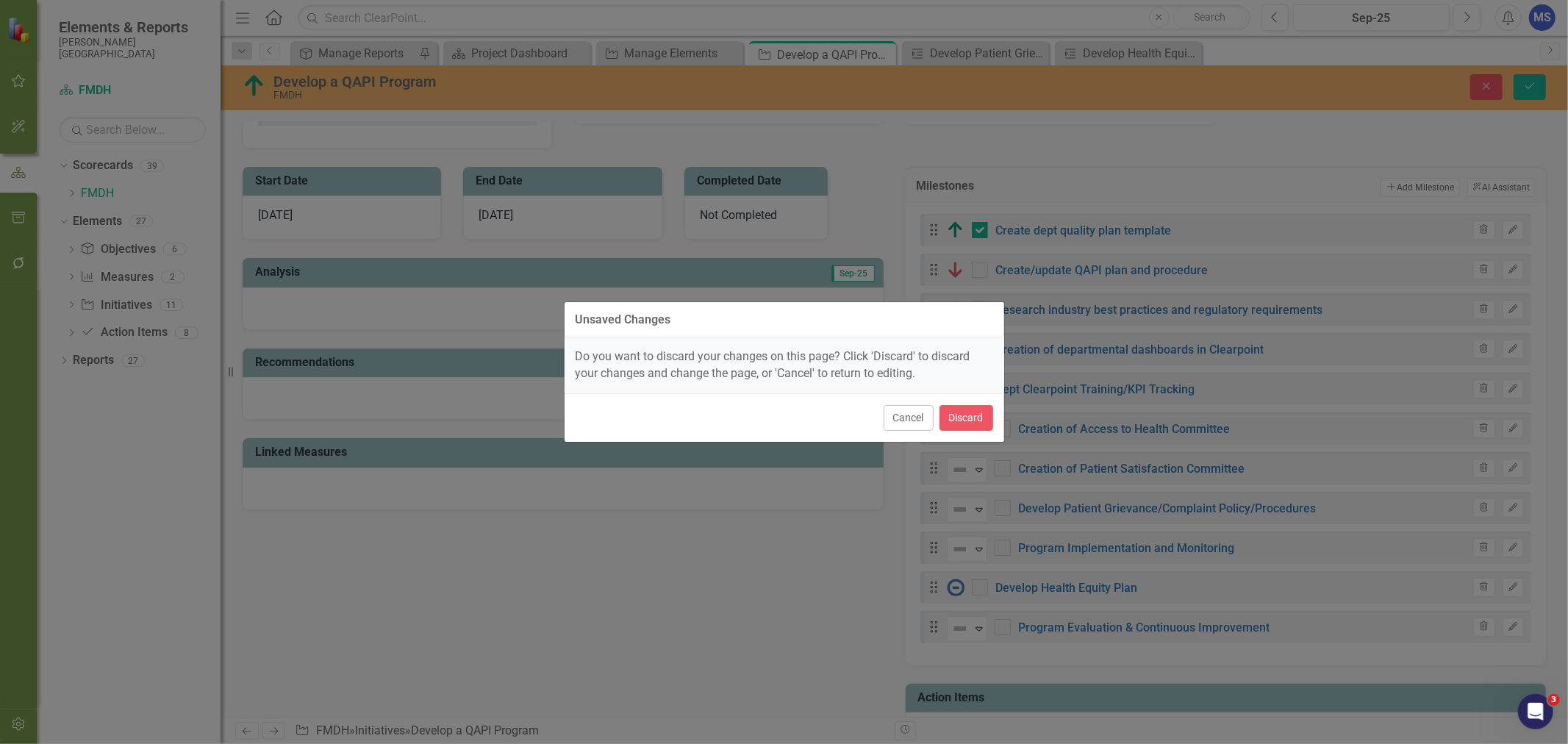
click at [911, 417] on button "Cancel" at bounding box center [908, 417] width 50 height 25
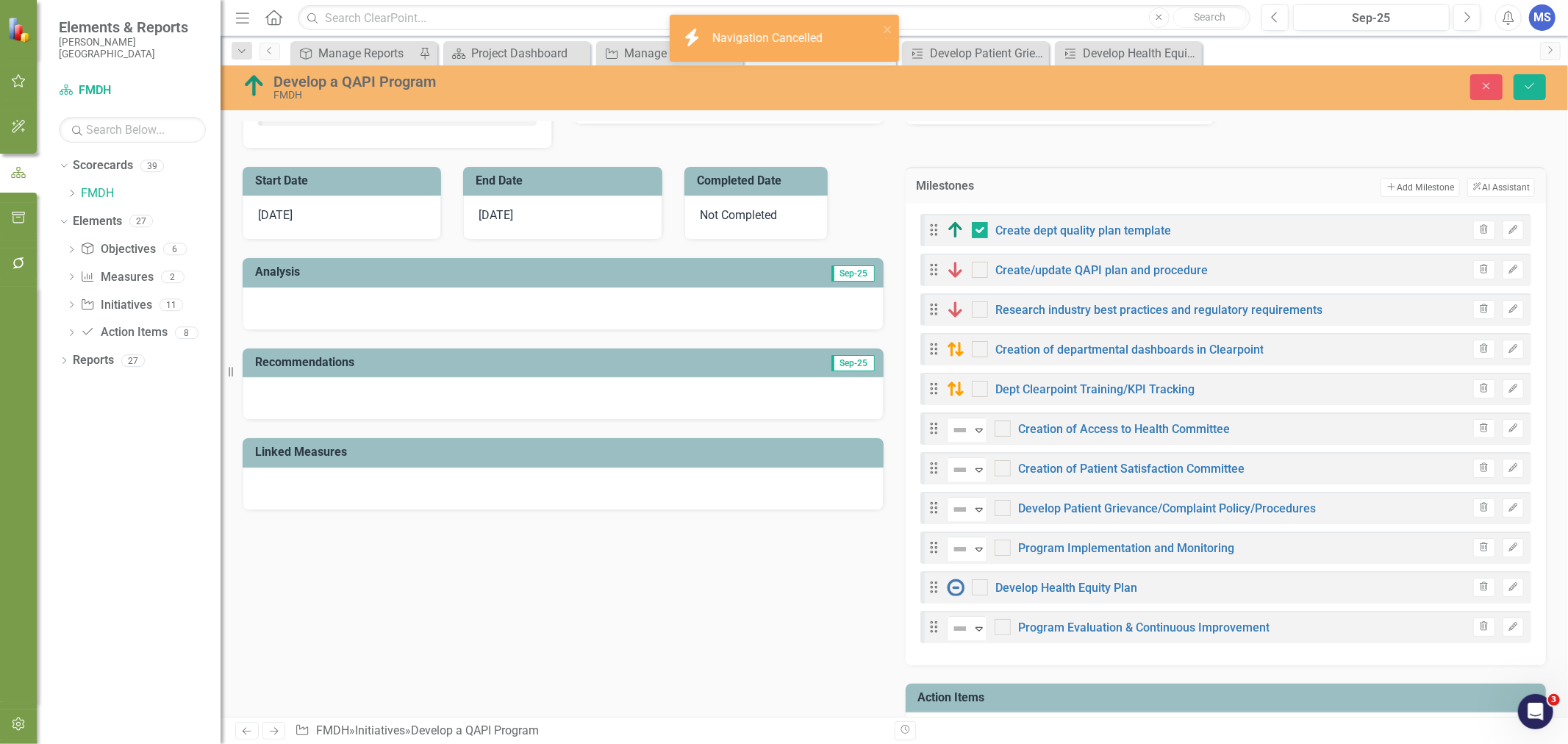
click at [1508, 428] on icon "Edit" at bounding box center [1513, 429] width 11 height 9
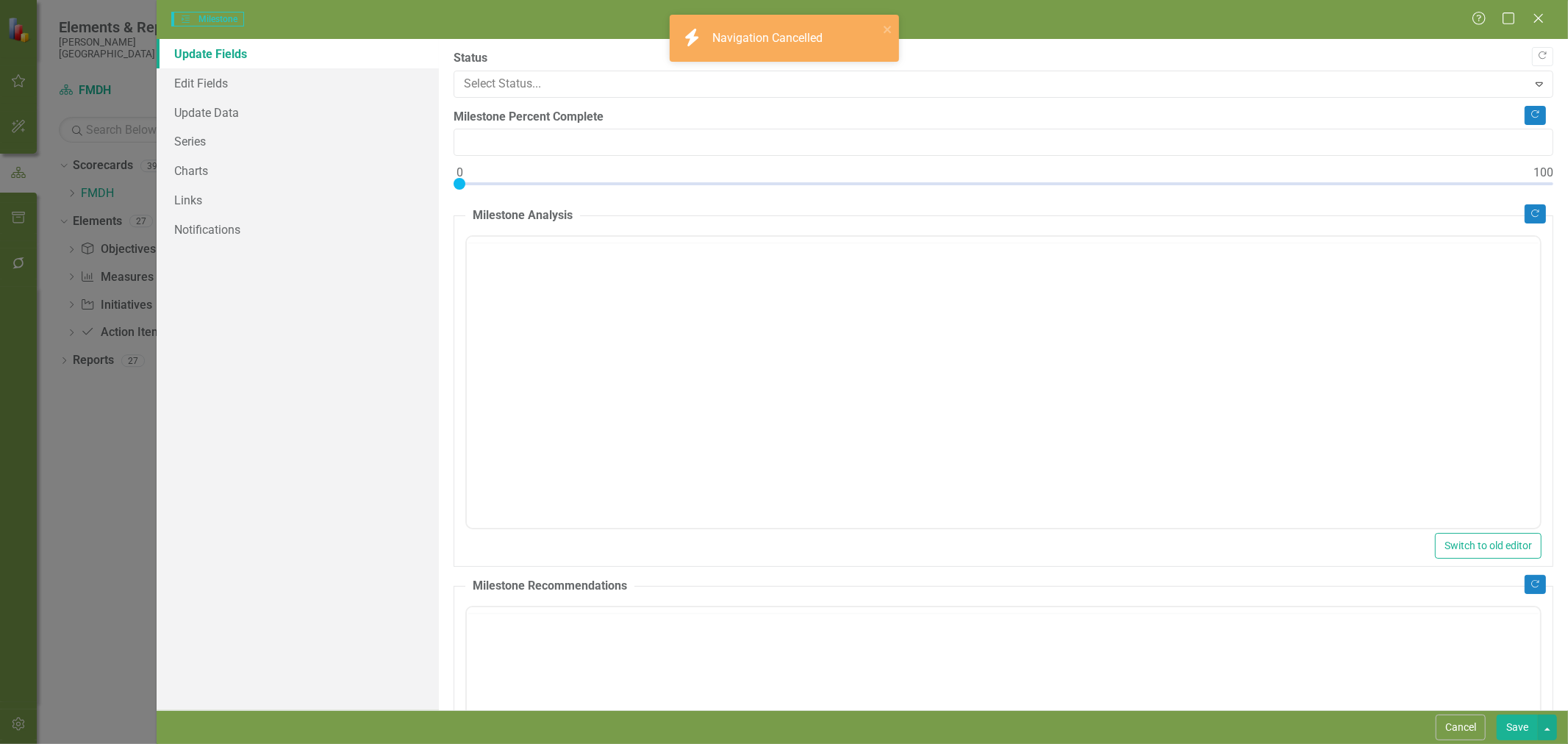
type input "20"
click at [207, 81] on link "Edit Fields" at bounding box center [297, 83] width 282 height 30
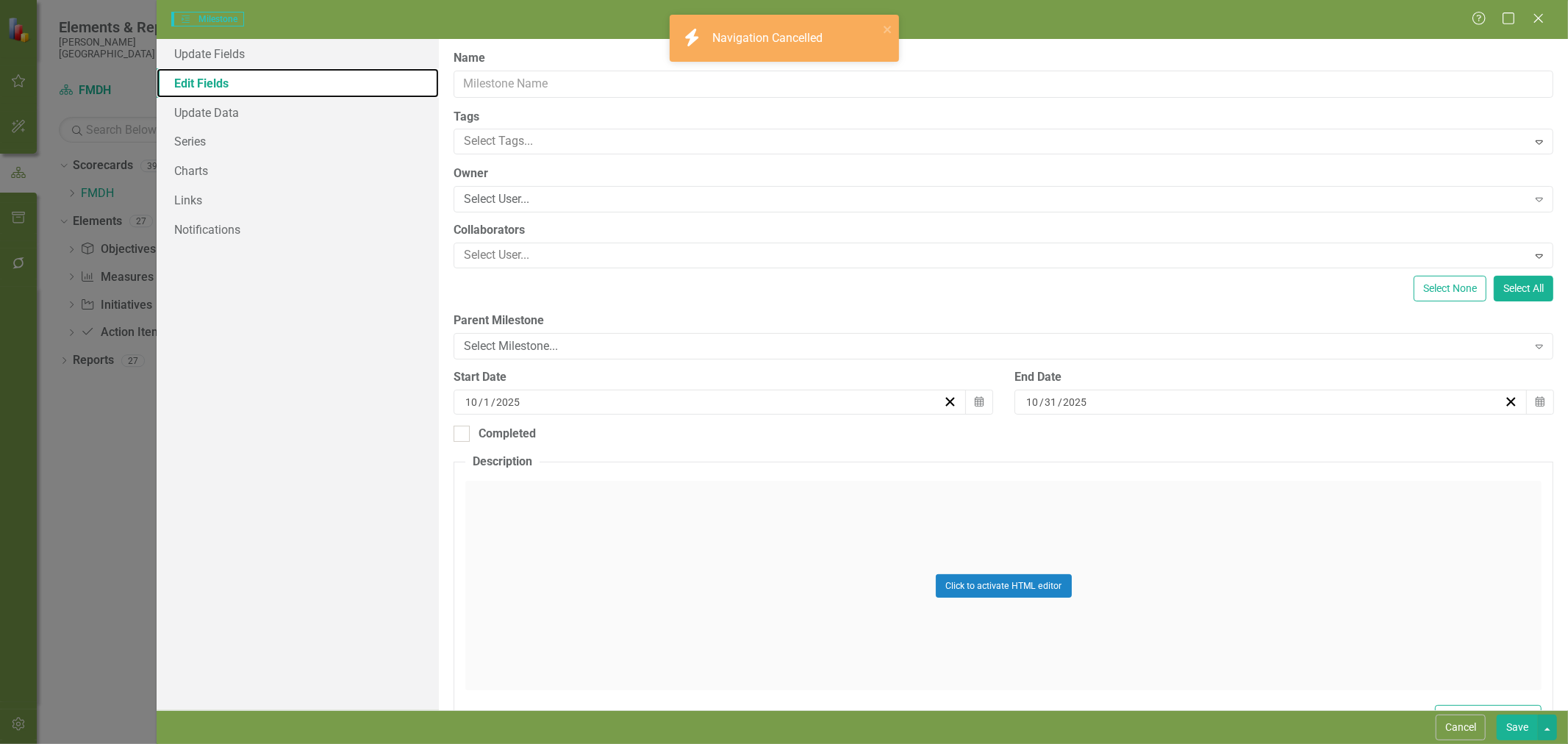
scroll to position [0, 0]
type input "Creation of Access to Health Committee"
type input "12"
type input "19"
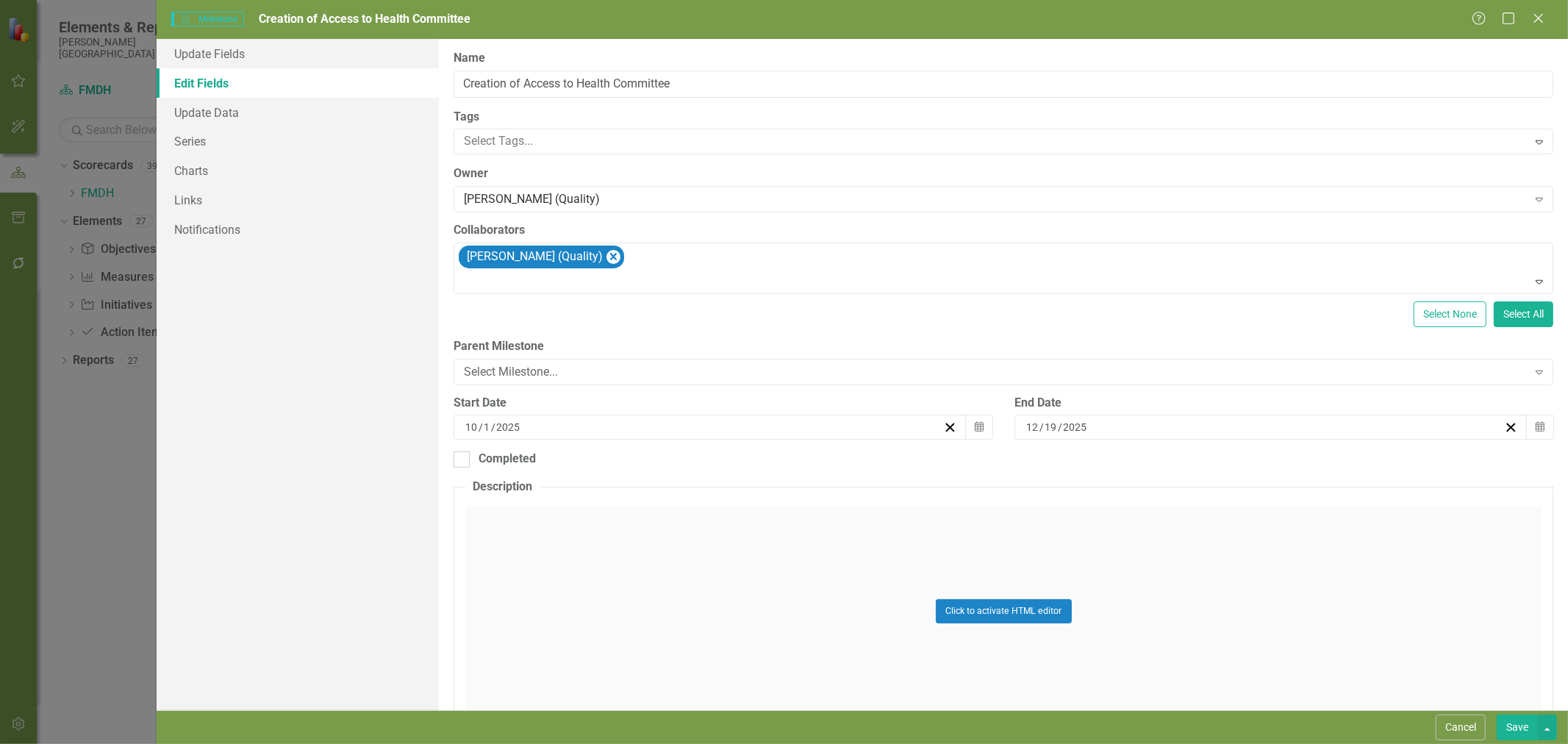
click at [554, 376] on div "Select Milestone..." at bounding box center [994, 371] width 1063 height 17
click at [546, 743] on div "Not Defined" at bounding box center [787, 755] width 1544 height 17
click at [1523, 723] on button "Save" at bounding box center [1516, 727] width 41 height 25
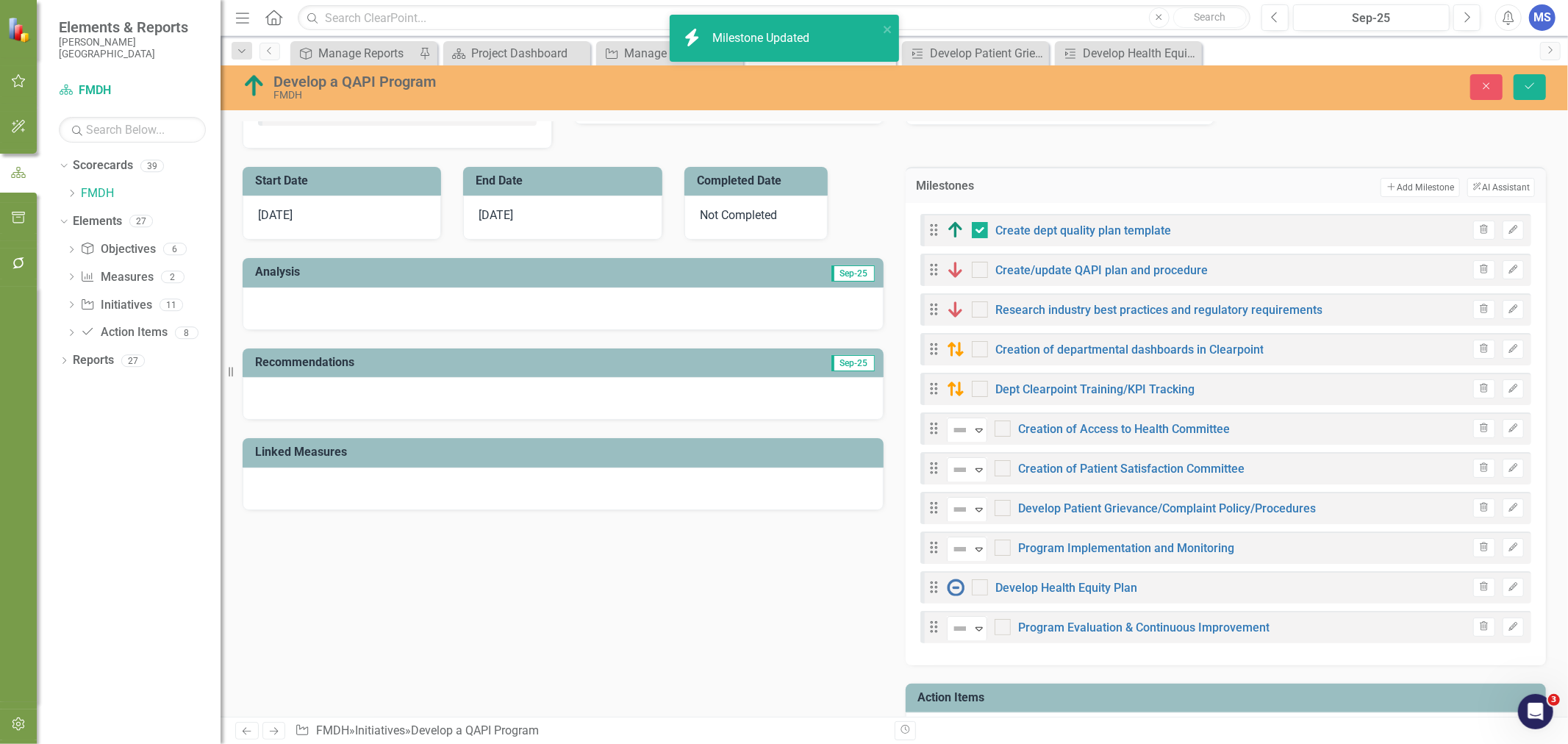
click at [1507, 472] on button "Edit" at bounding box center [1513, 468] width 21 height 19
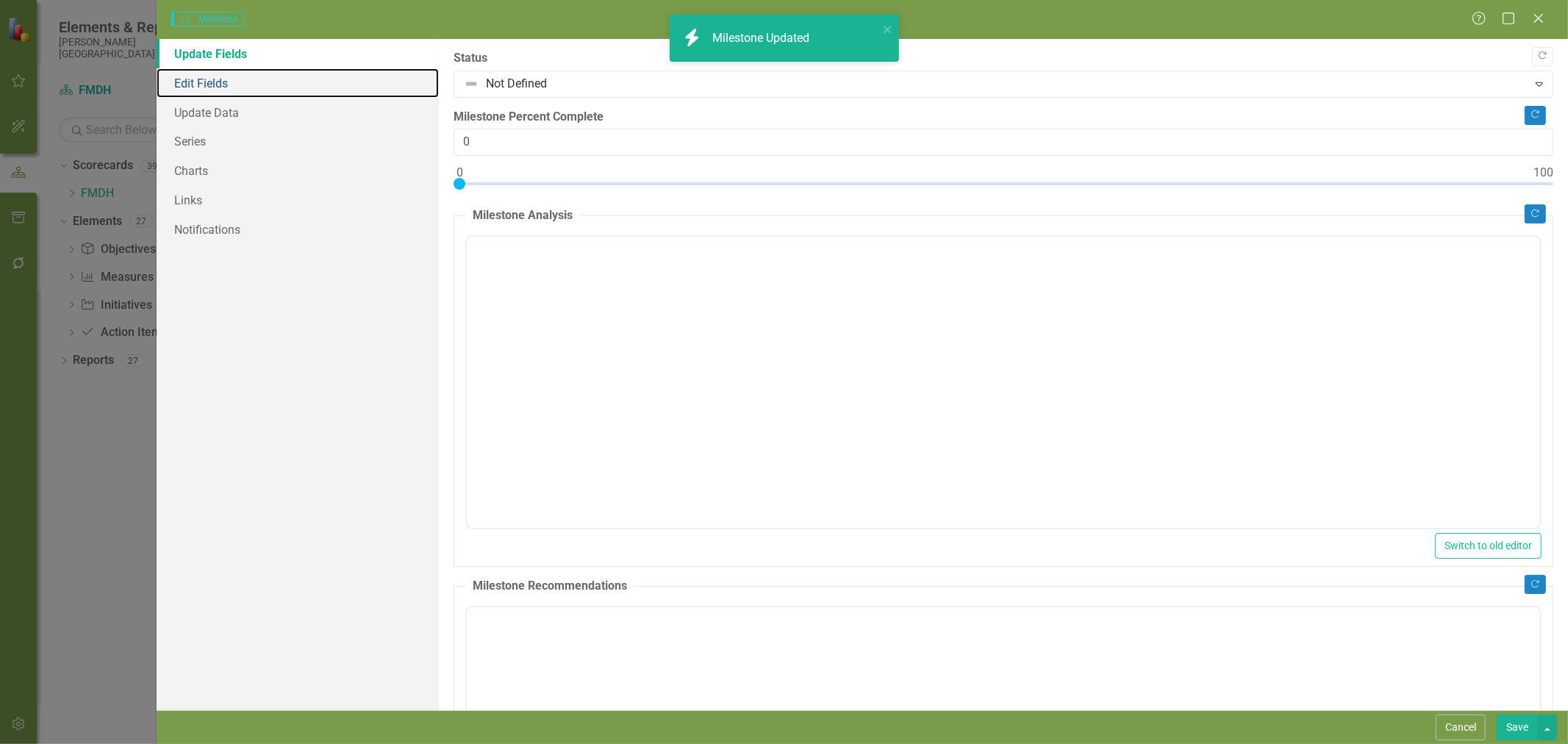
click at [203, 83] on link "Edit Fields" at bounding box center [297, 83] width 282 height 30
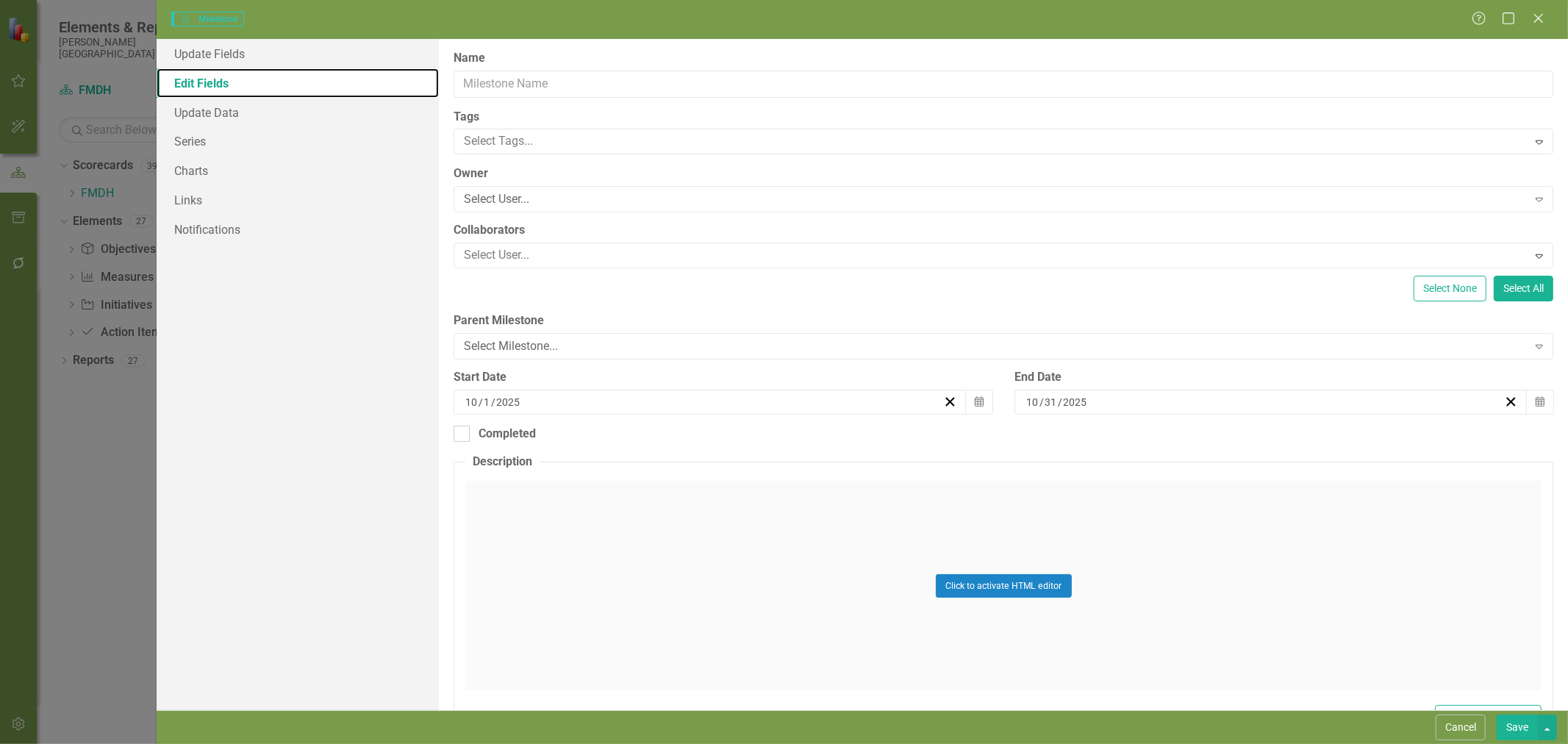
type input "Creation of Patient Satisfaction Committee"
type input "11"
type input "28"
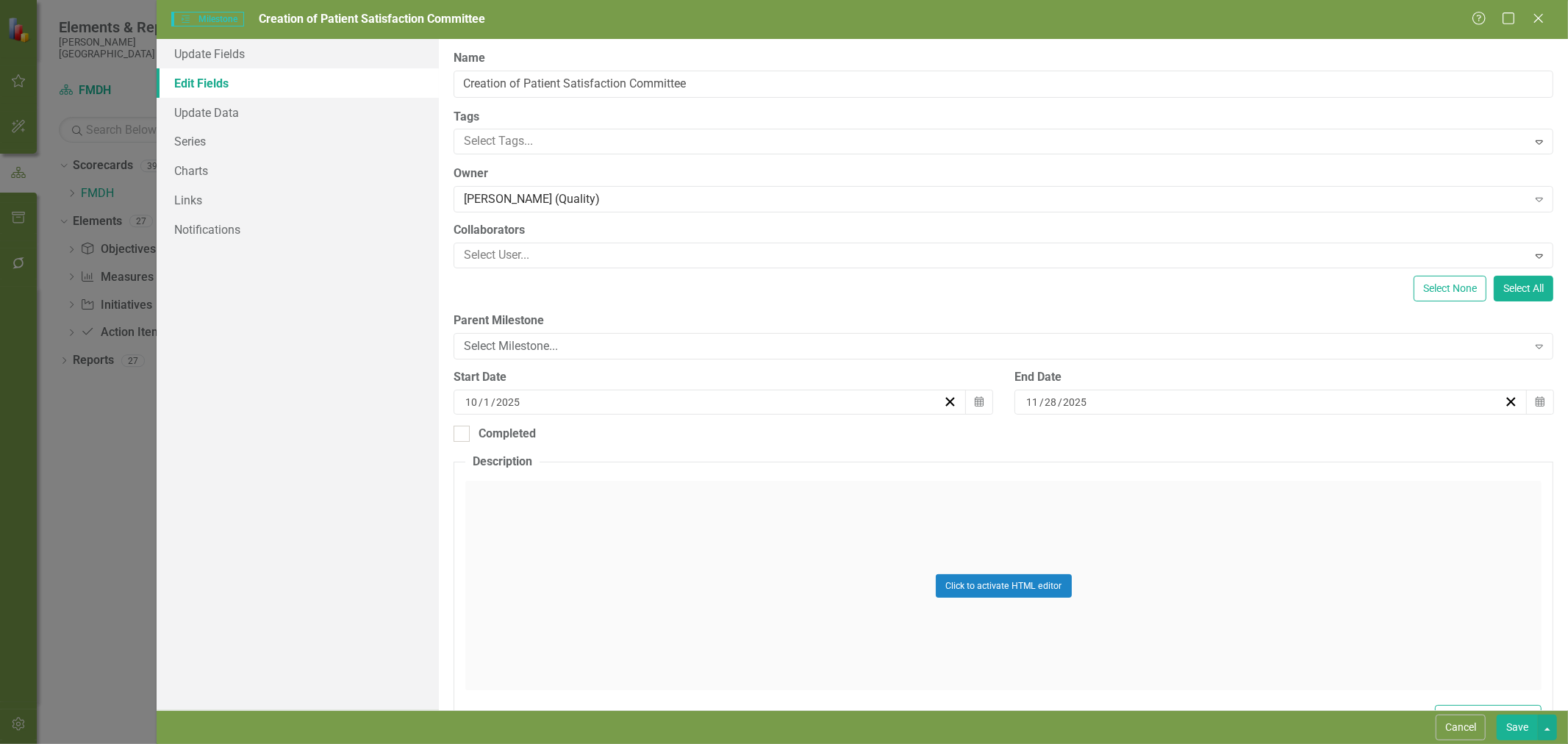
click at [512, 346] on div "Select Milestone..." at bounding box center [994, 346] width 1063 height 17
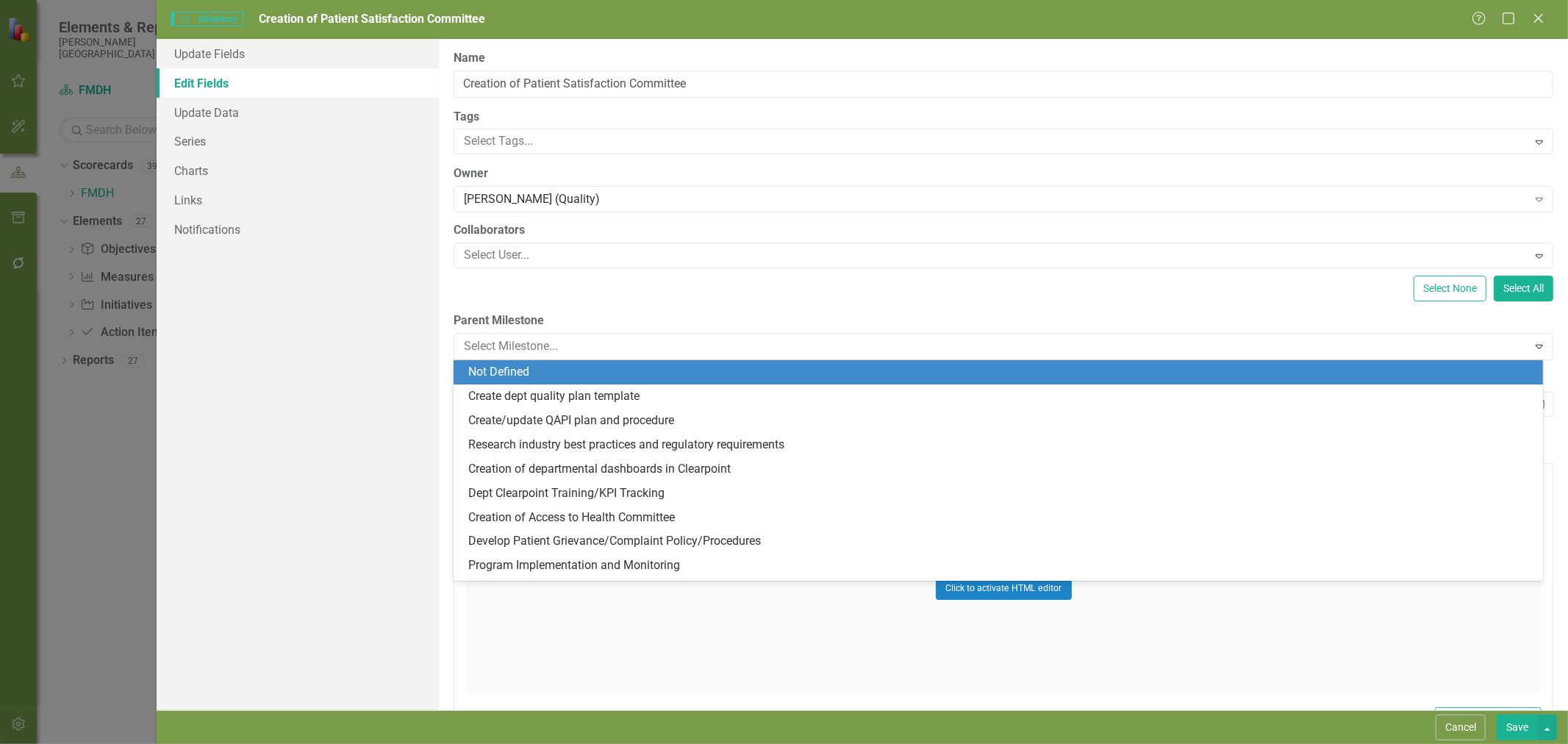
click at [520, 365] on div "Not Defined" at bounding box center [1001, 372] width 1066 height 17
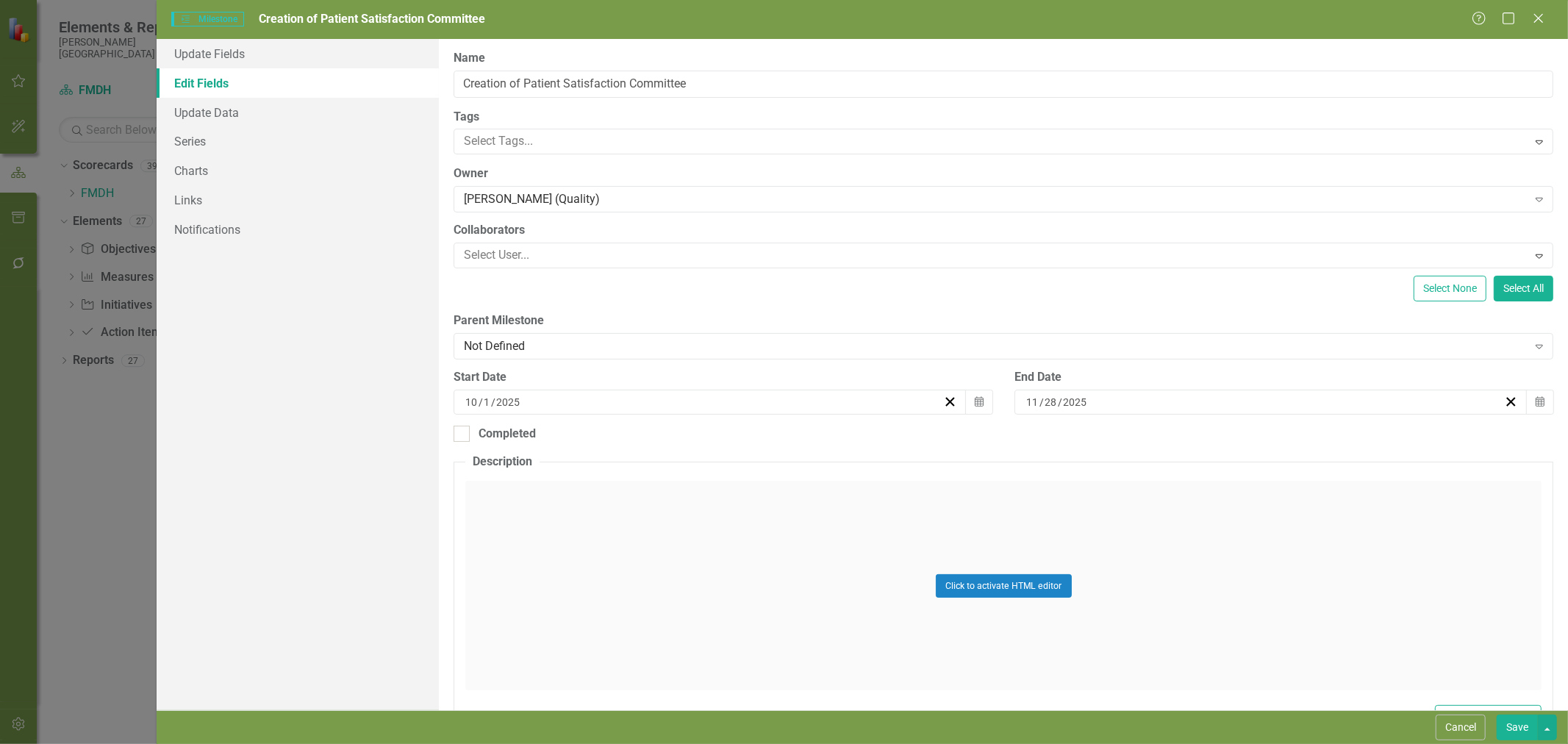
click at [1517, 728] on button "Save" at bounding box center [1516, 727] width 41 height 25
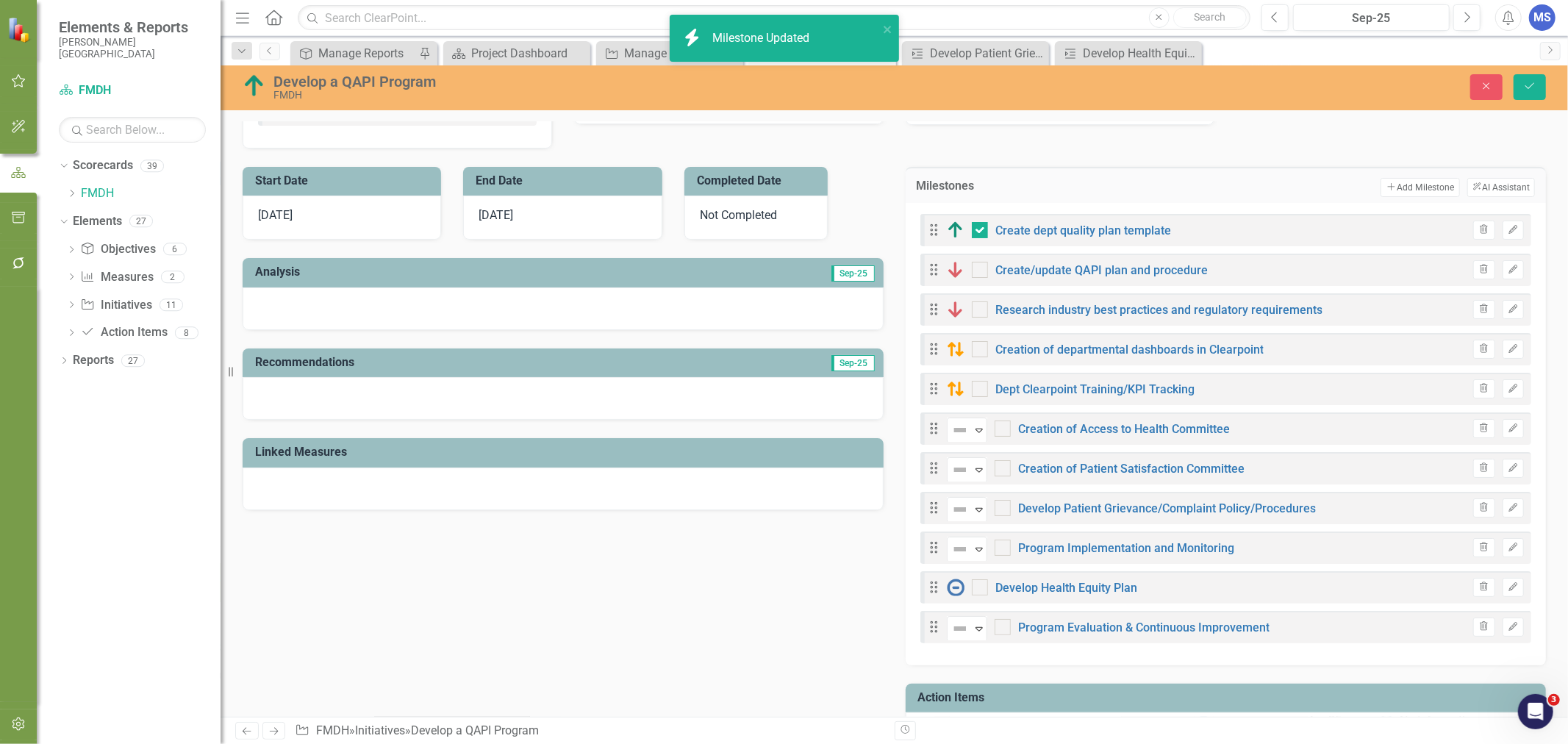
click at [1508, 509] on icon "Edit" at bounding box center [1513, 508] width 11 height 9
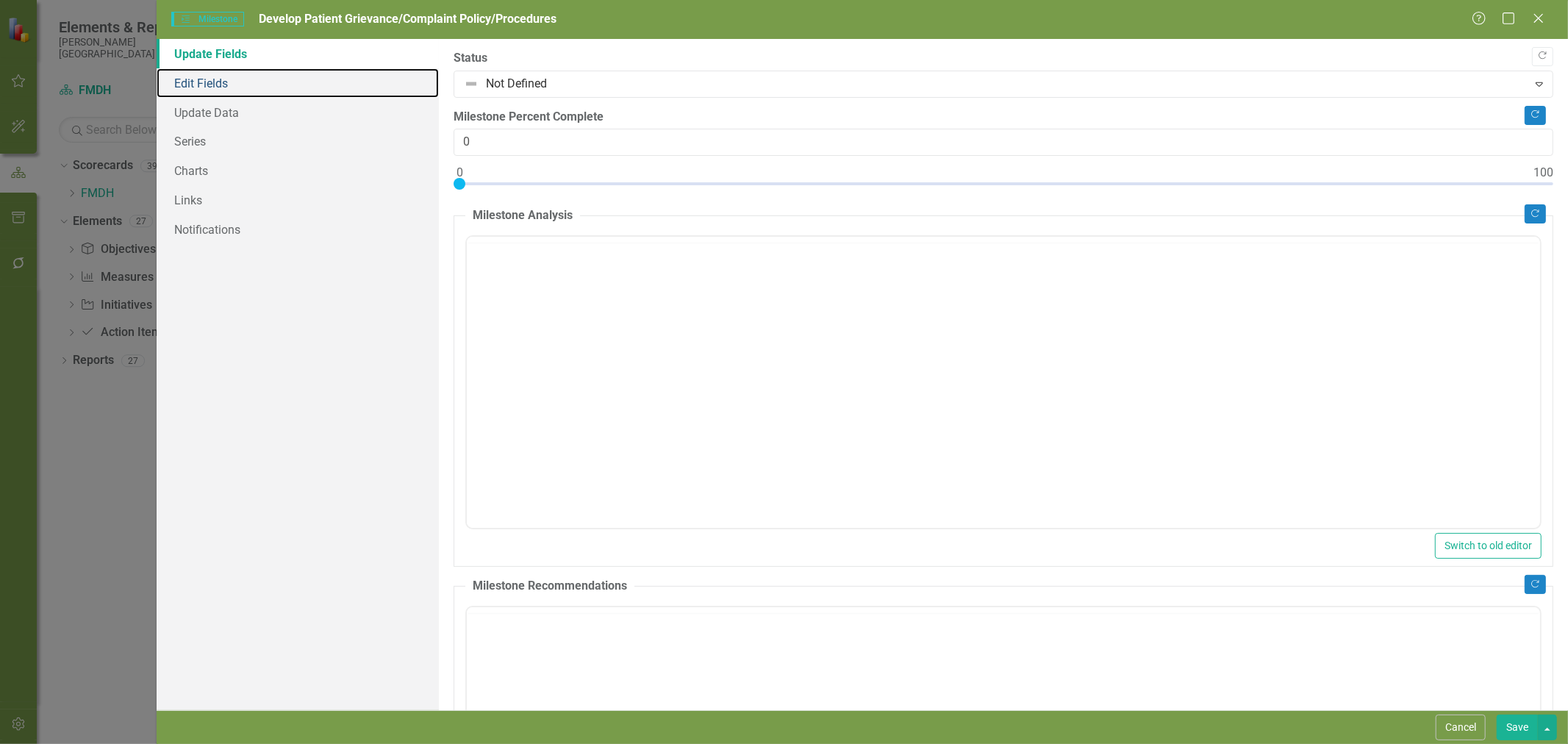
click at [217, 84] on link "Edit Fields" at bounding box center [297, 83] width 282 height 30
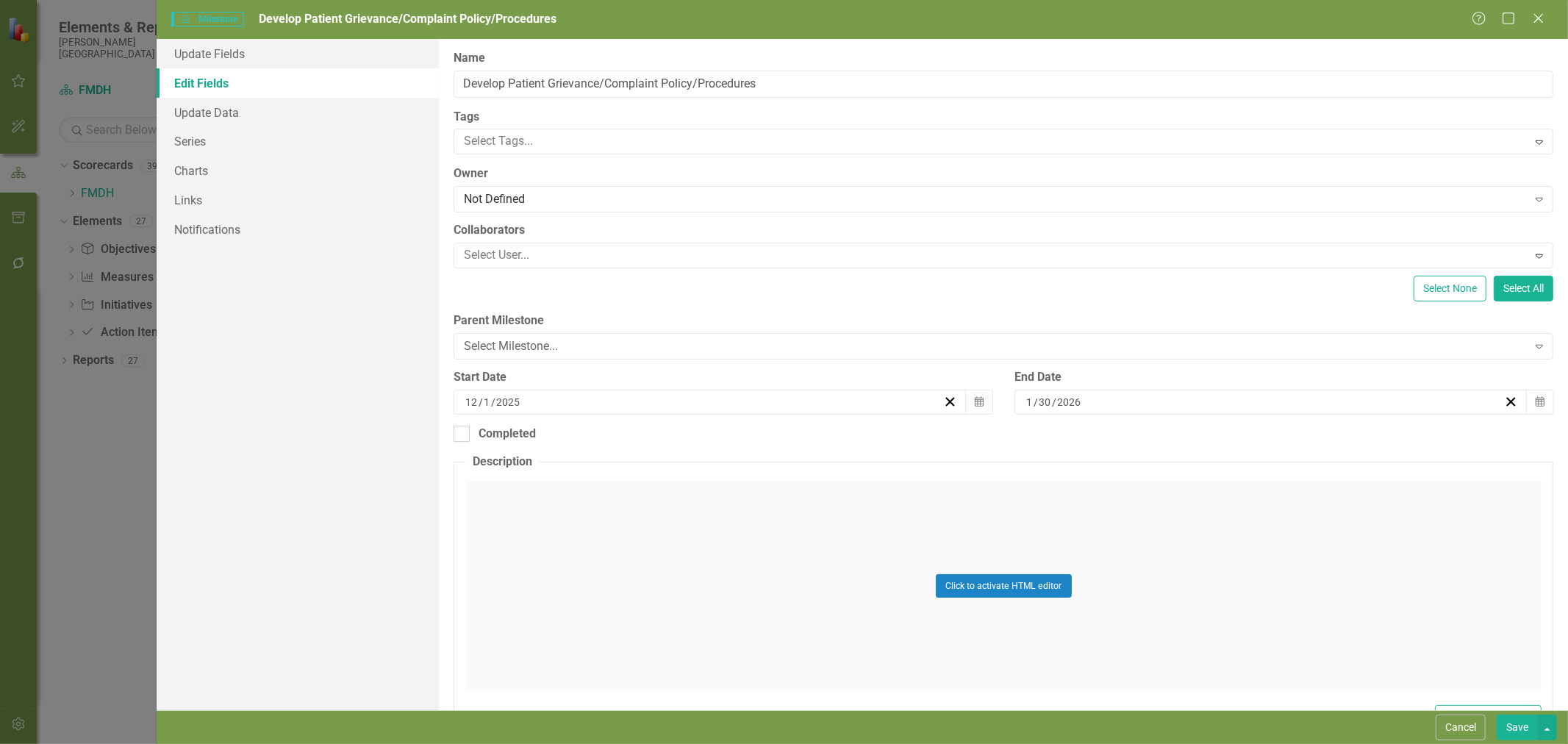
click at [541, 334] on div "Select Milestone... Expand" at bounding box center [1003, 346] width 1100 height 26
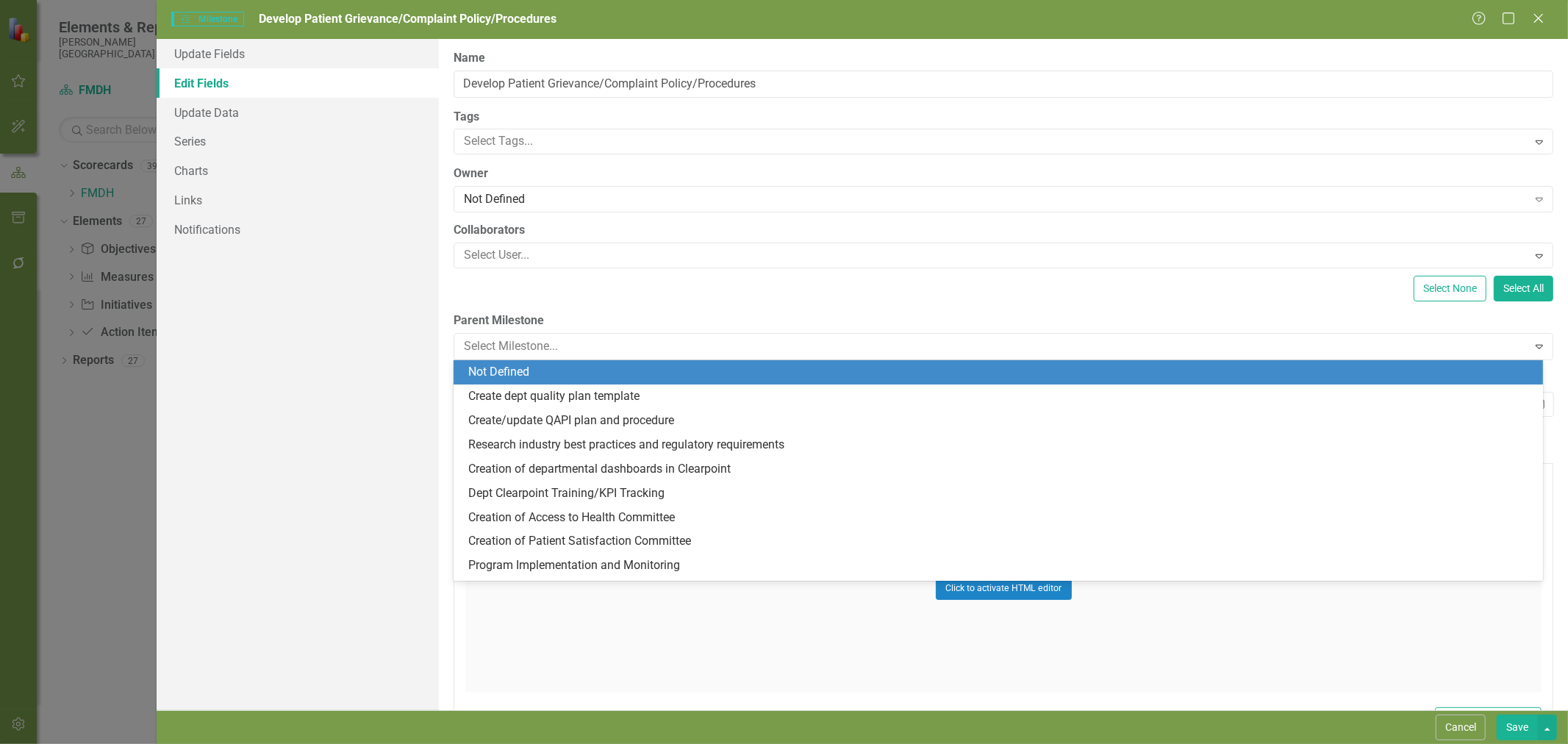
click at [540, 374] on div "Not Defined" at bounding box center [1001, 372] width 1066 height 17
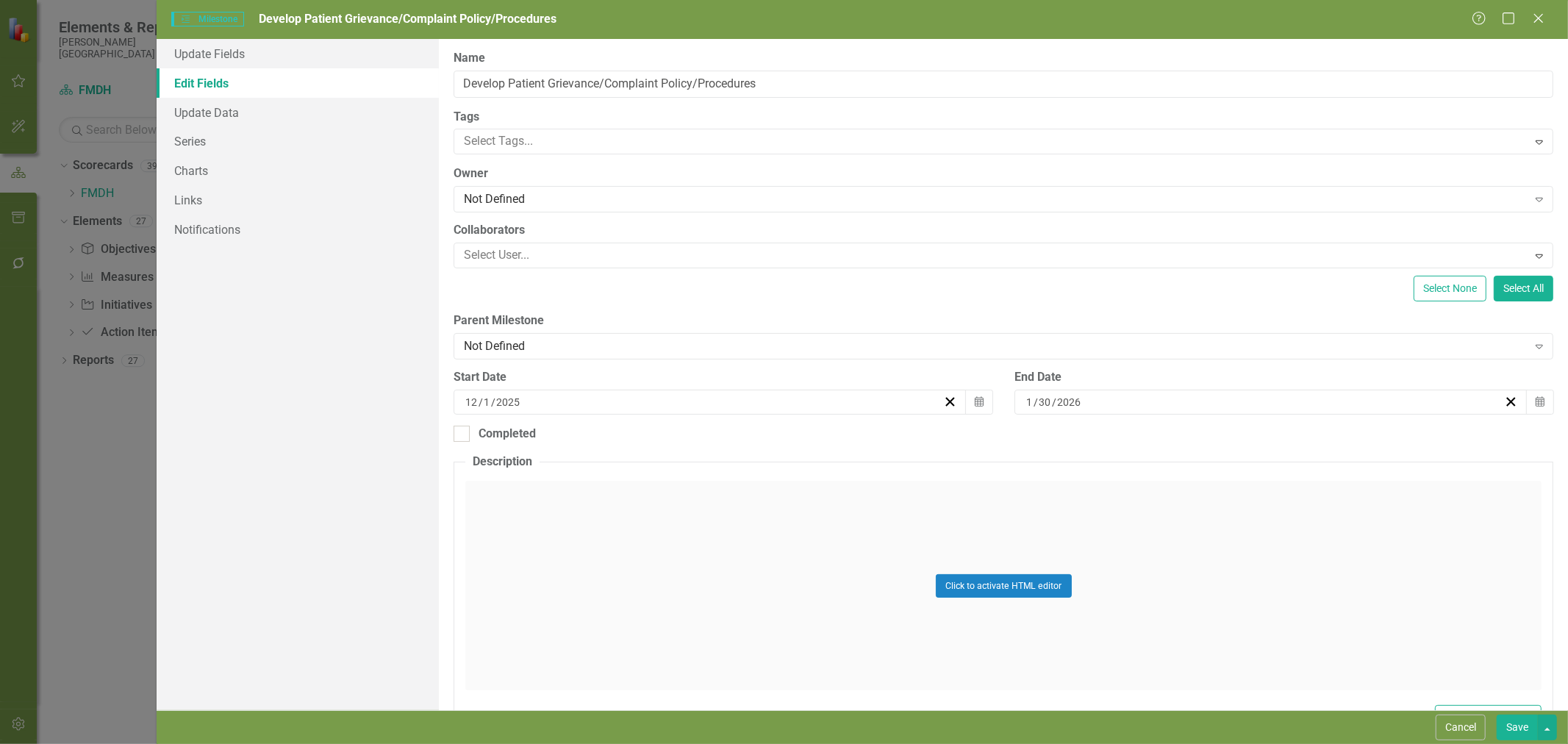
click at [1495, 725] on div "Save" at bounding box center [1524, 727] width 64 height 25
click at [1507, 725] on button "Save" at bounding box center [1516, 727] width 41 height 25
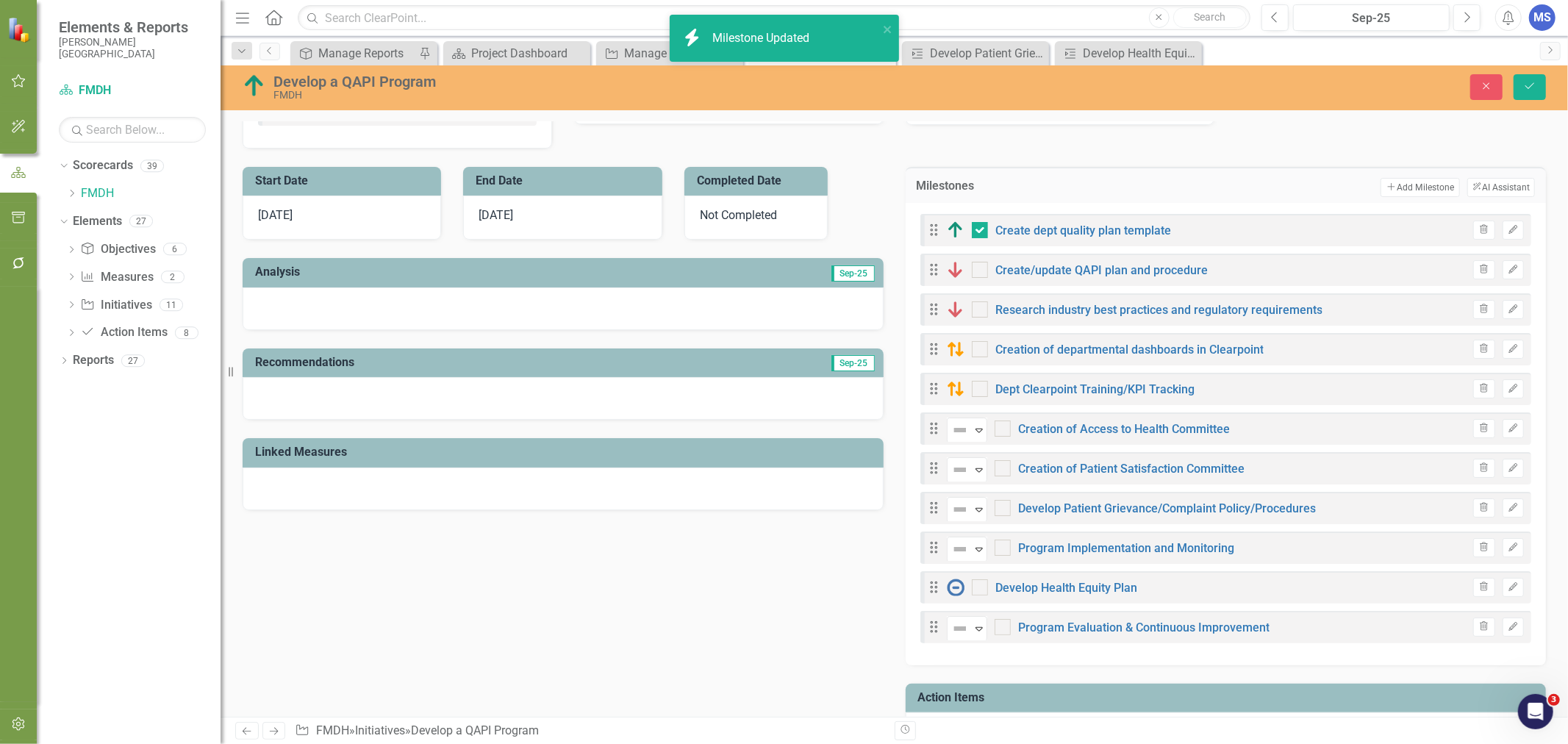
checkbox input "true"
click at [1535, 86] on icon "Save" at bounding box center [1529, 86] width 13 height 10
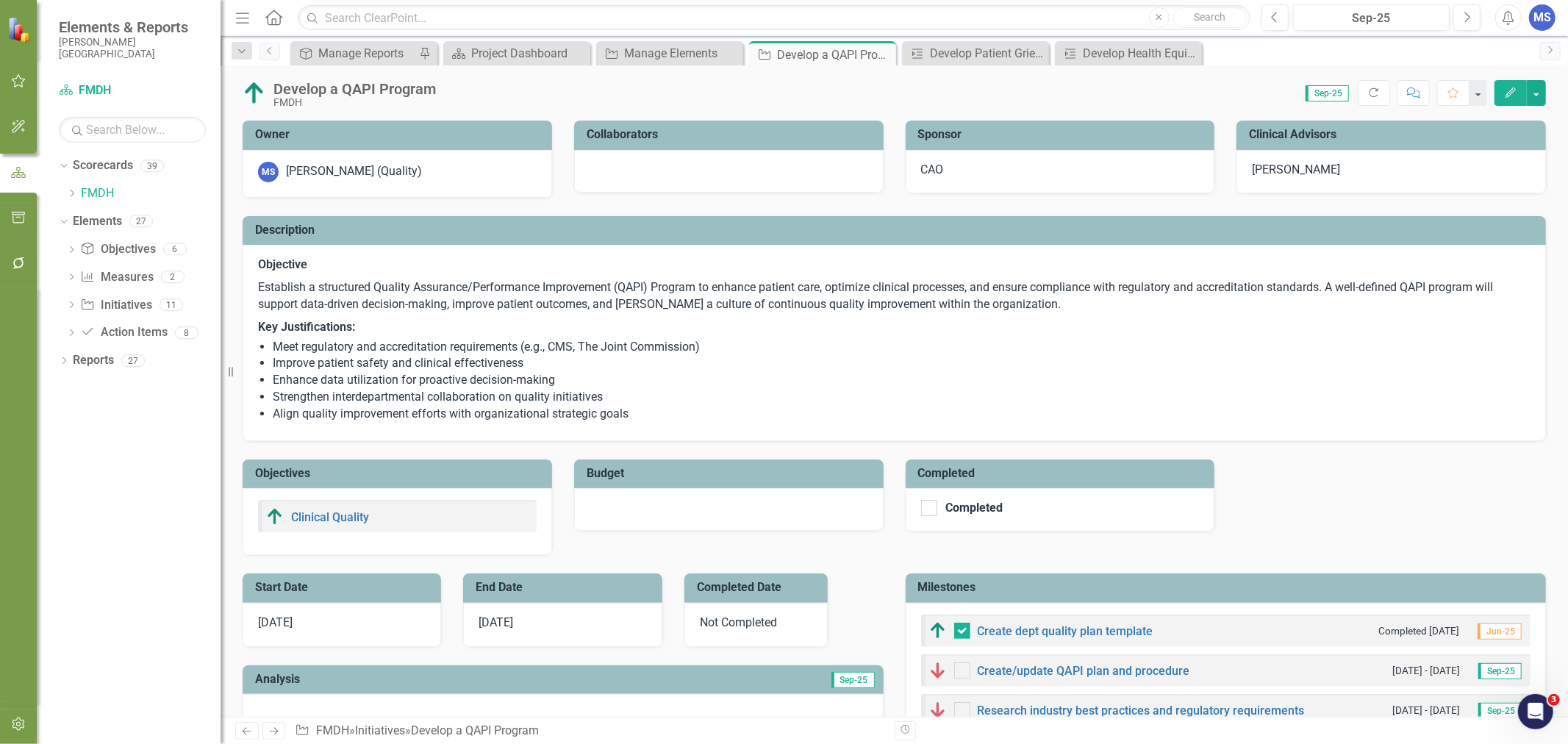
scroll to position [408, 0]
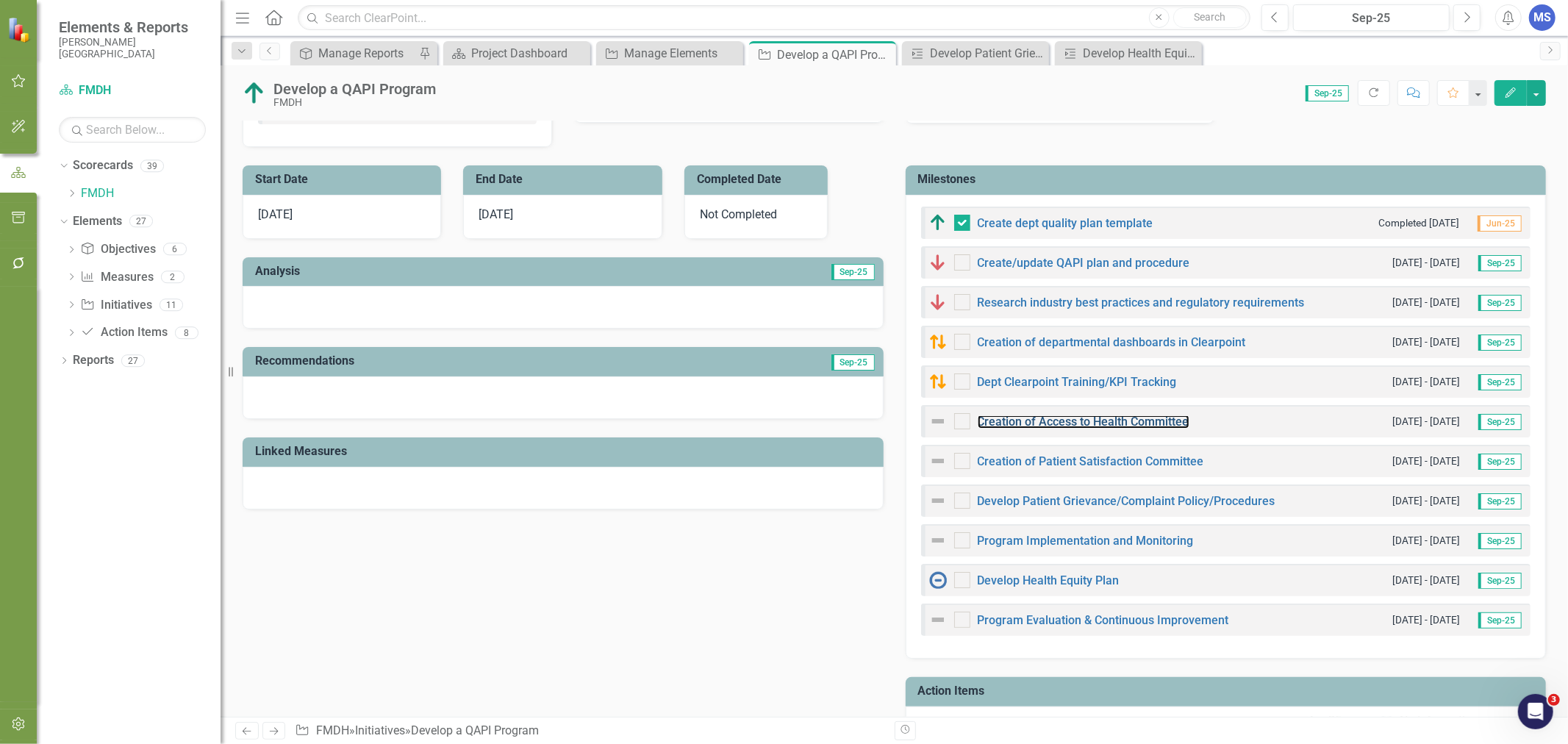
click at [1125, 423] on link "Creation of Access to Health Committee" at bounding box center [1083, 422] width 211 height 14
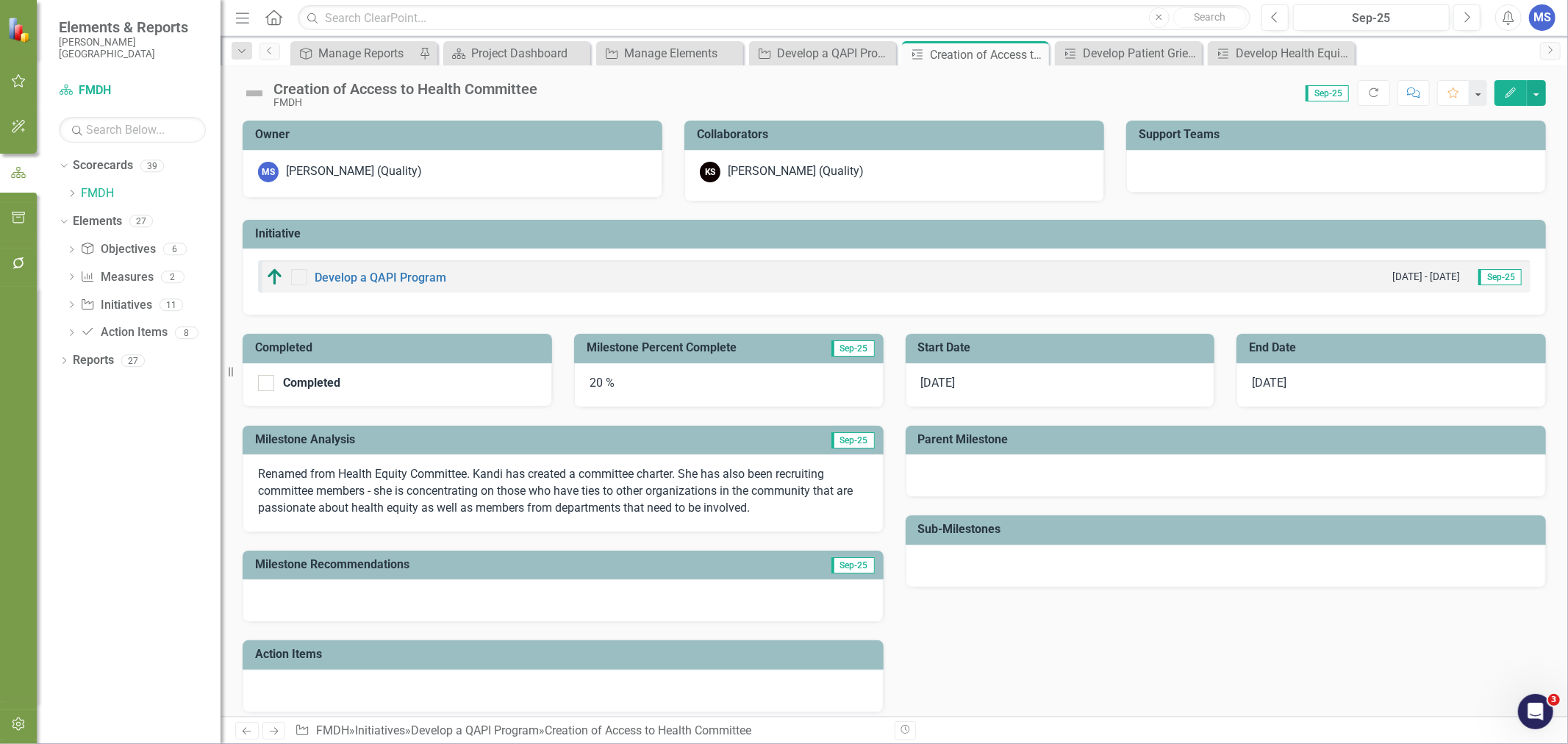
click at [1515, 91] on icon "Edit" at bounding box center [1510, 93] width 13 height 10
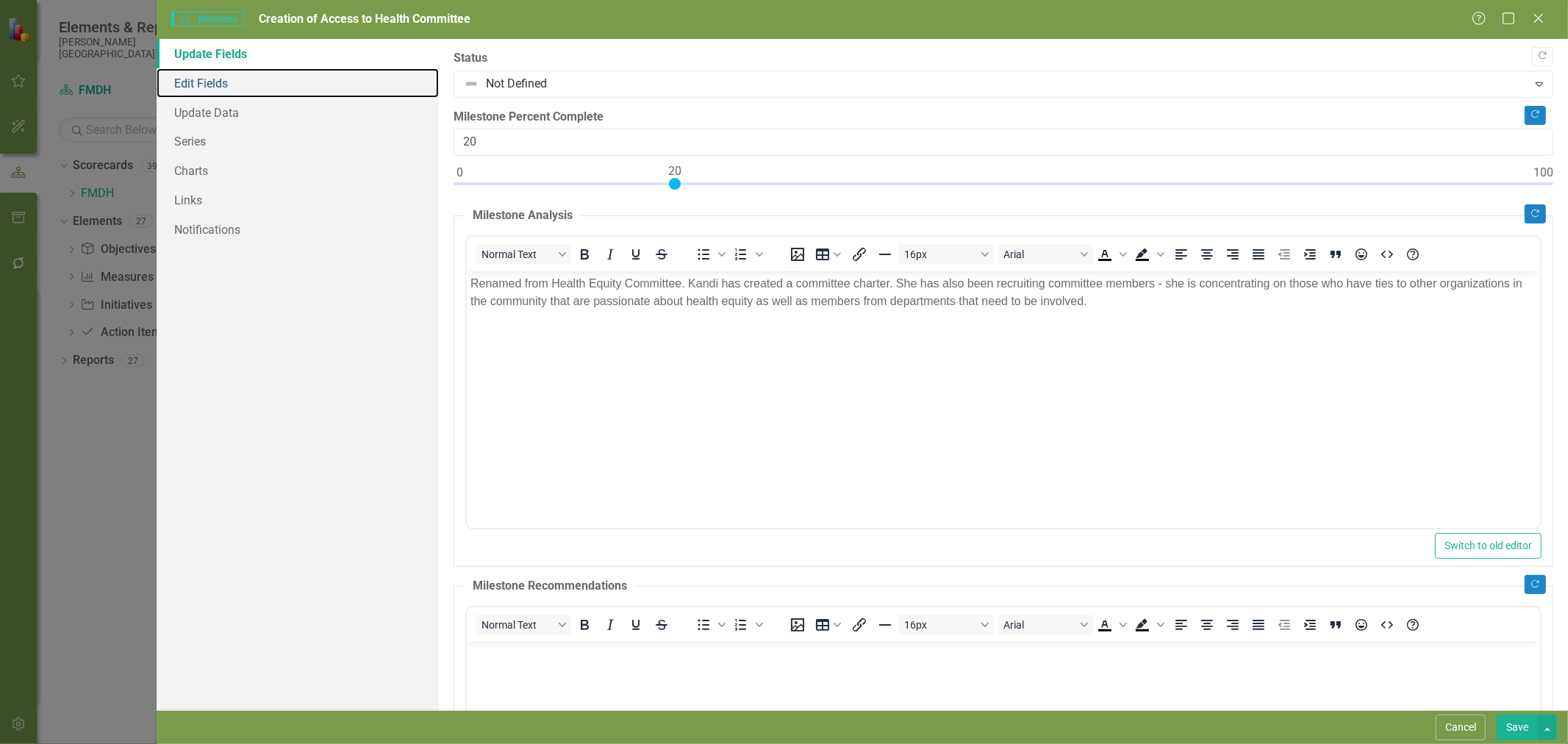
click at [196, 82] on link "Edit Fields" at bounding box center [297, 83] width 282 height 30
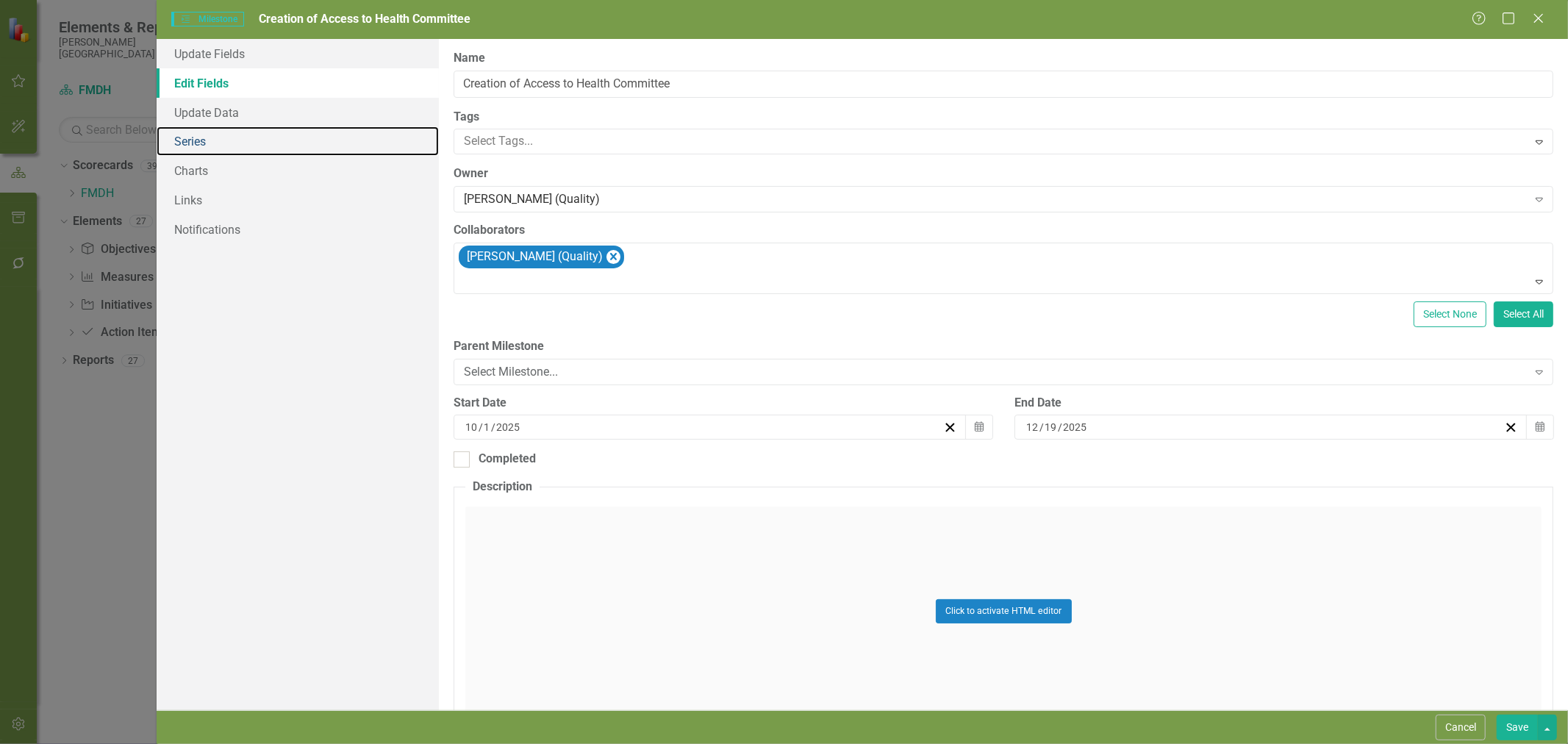
click at [200, 140] on link "Series" at bounding box center [297, 141] width 282 height 30
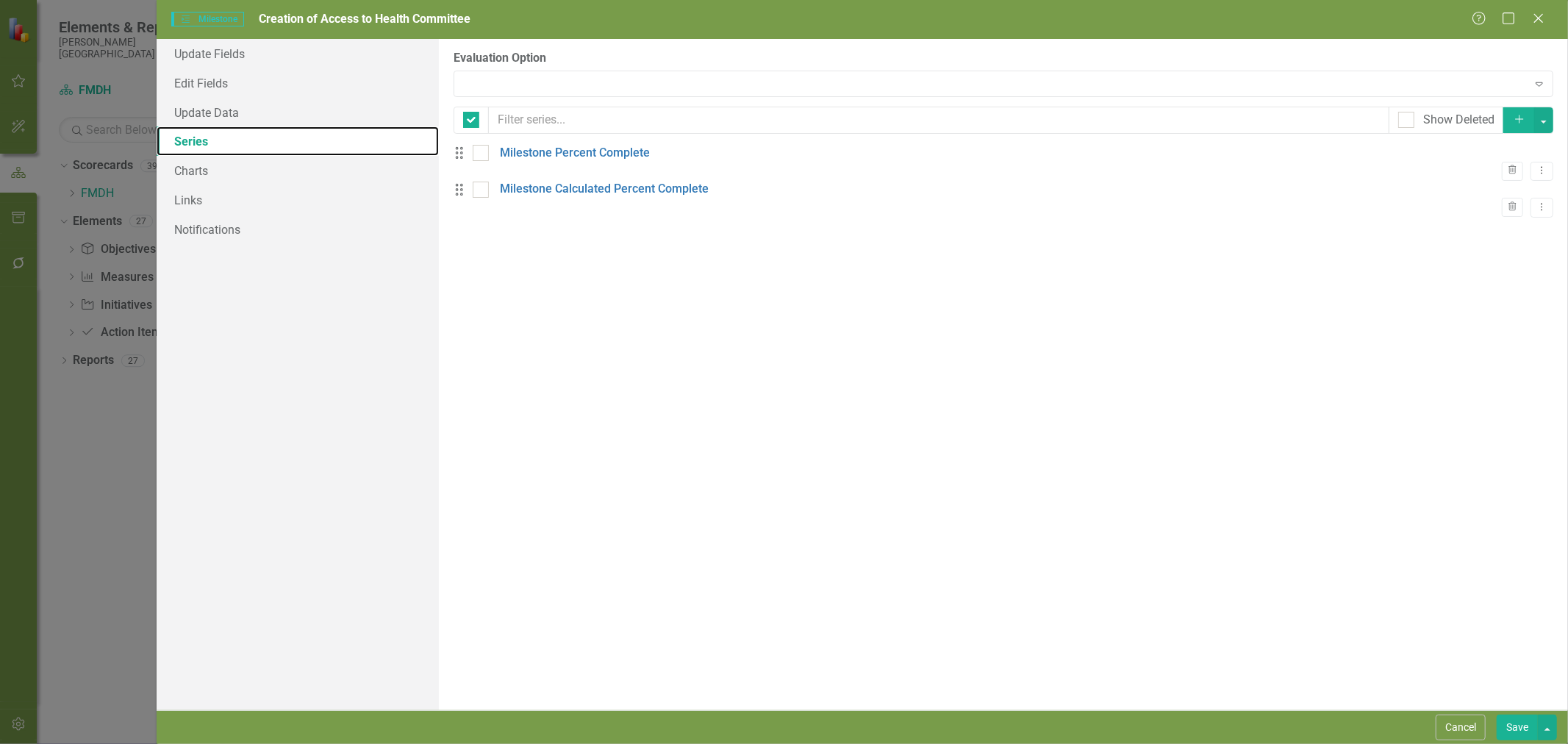
checkbox input "false"
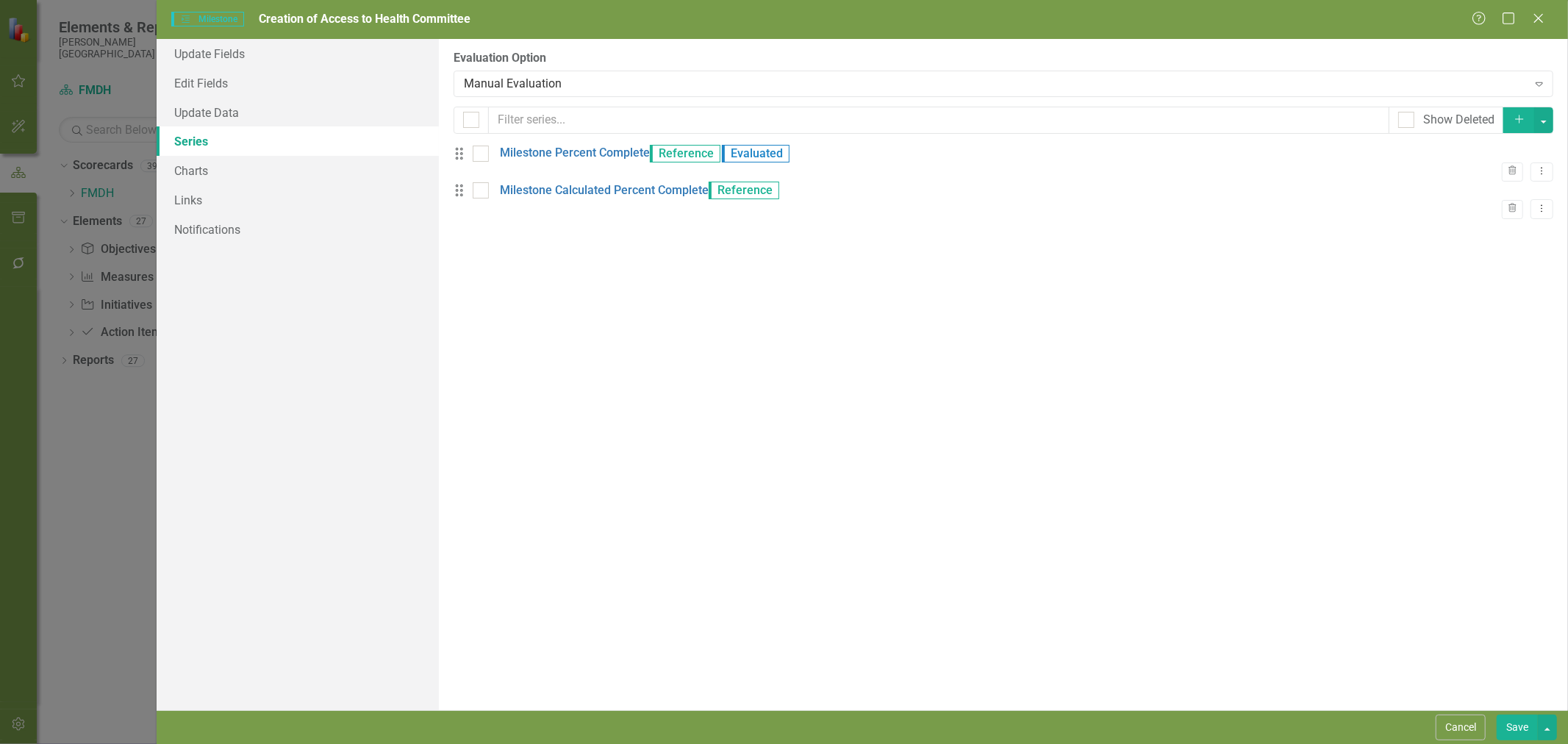
click at [569, 88] on div "Manual Evaluation" at bounding box center [994, 83] width 1063 height 17
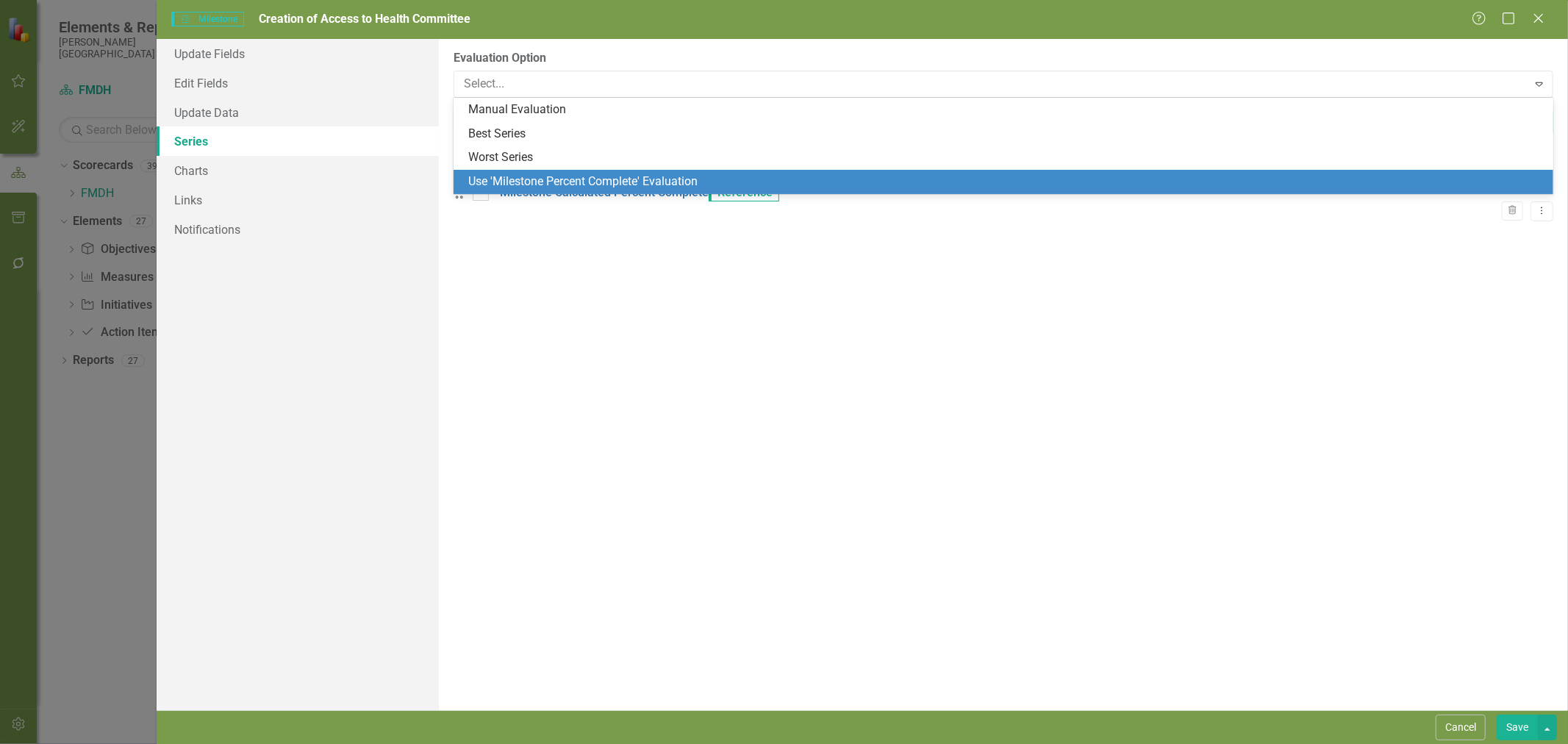
click at [574, 182] on div "Use 'Milestone Percent Complete' Evaluation" at bounding box center [1006, 182] width 1076 height 17
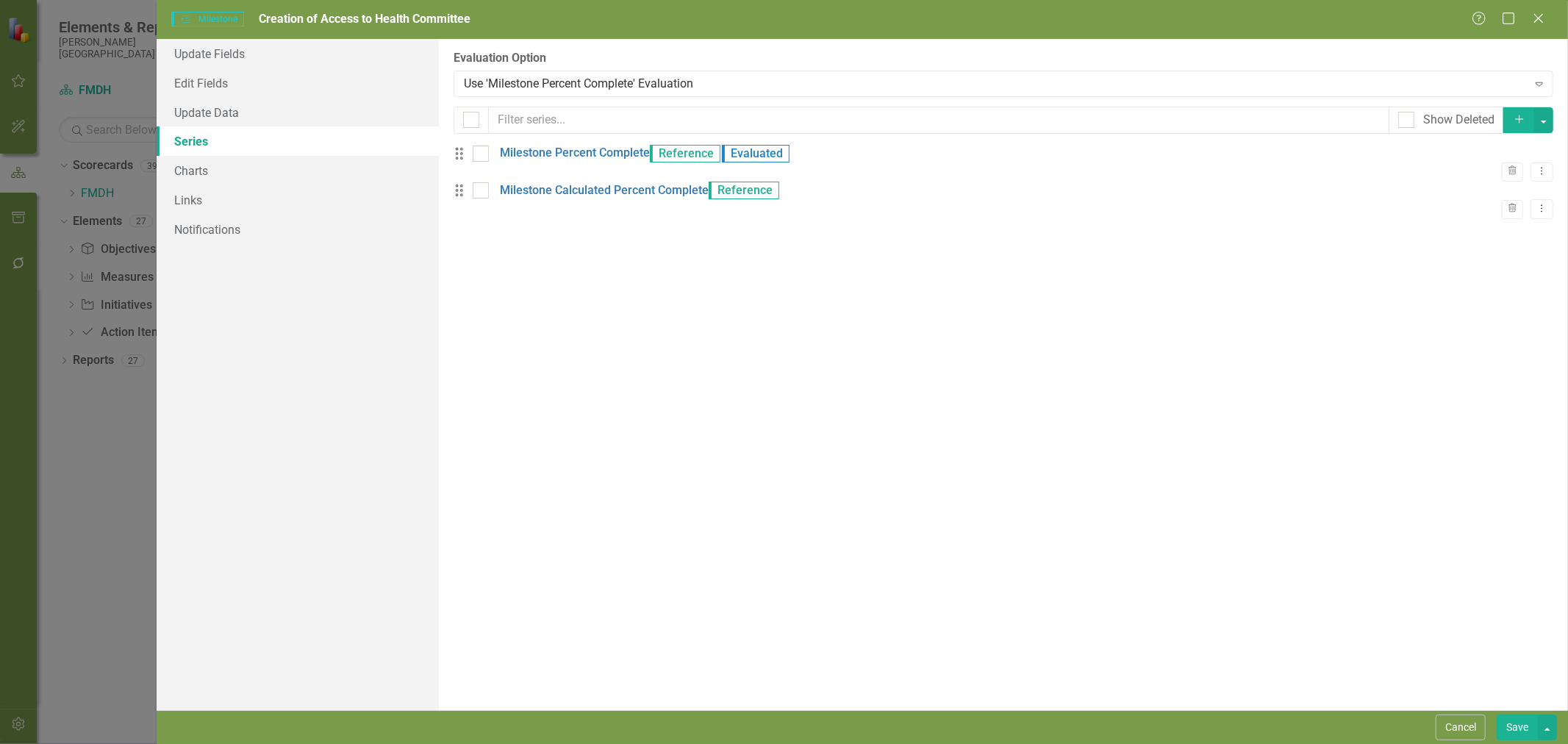
click at [1510, 738] on button "Save" at bounding box center [1516, 727] width 41 height 25
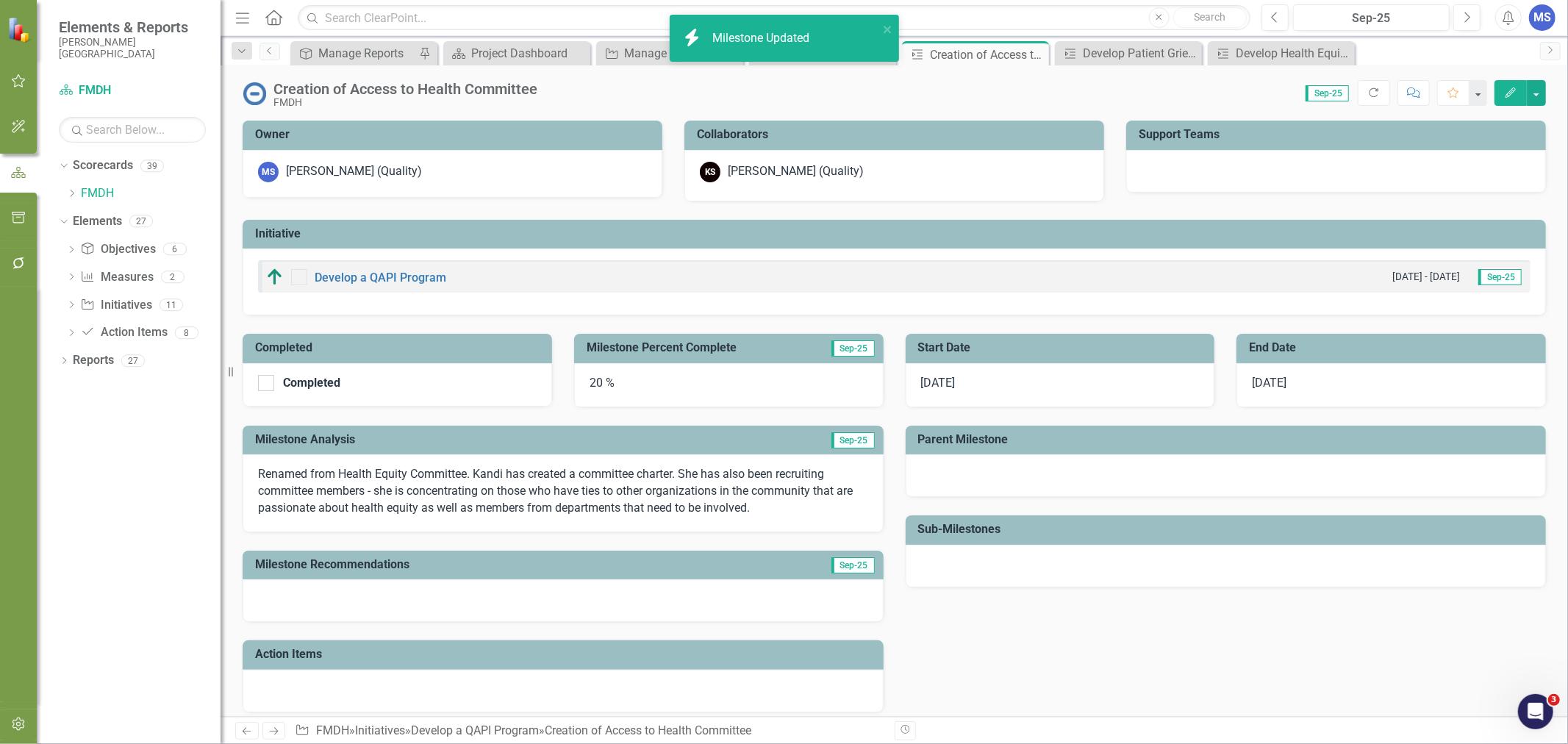
click at [0, 0] on icon at bounding box center [0, 0] width 0 height 0
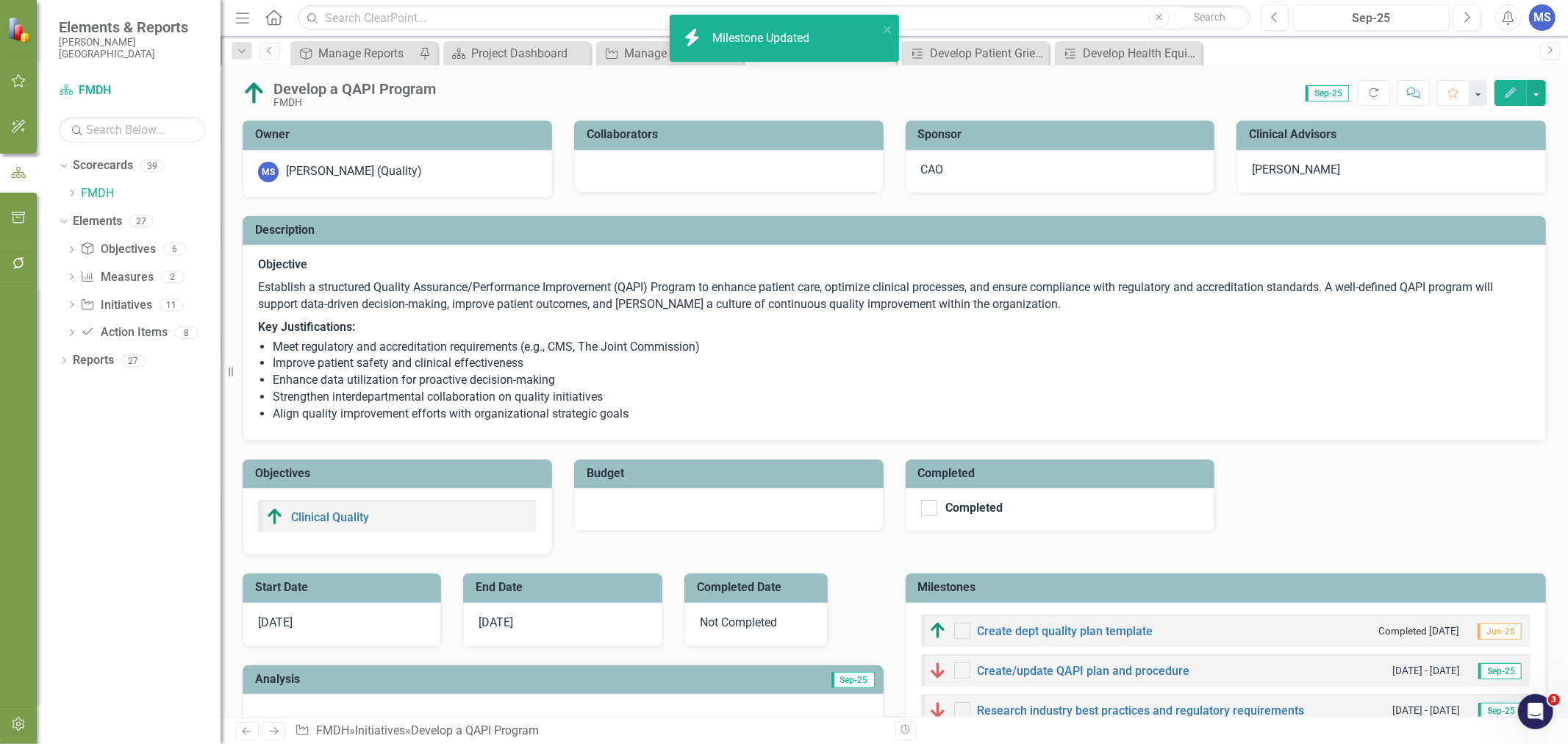
checkbox input "true"
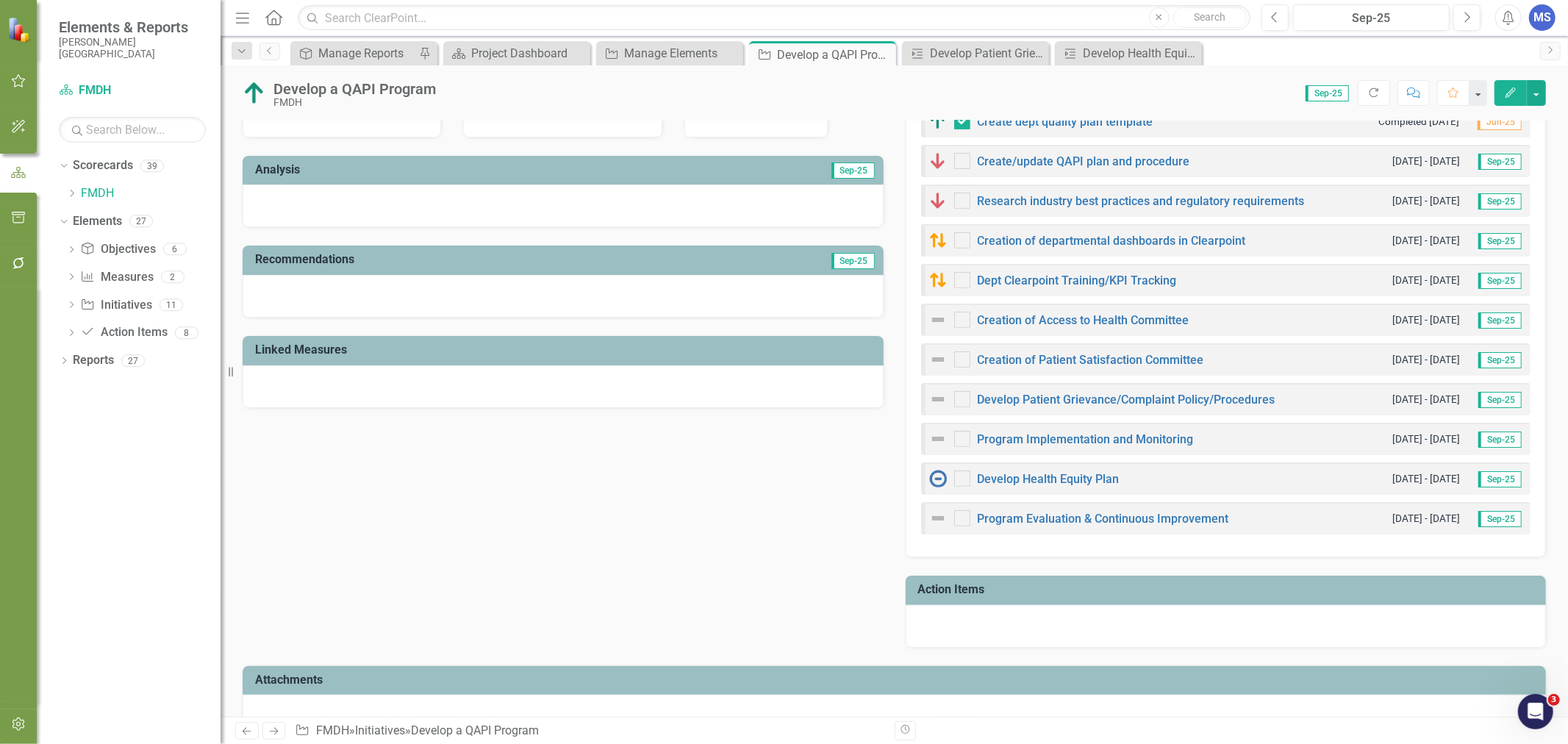
scroll to position [571, 0]
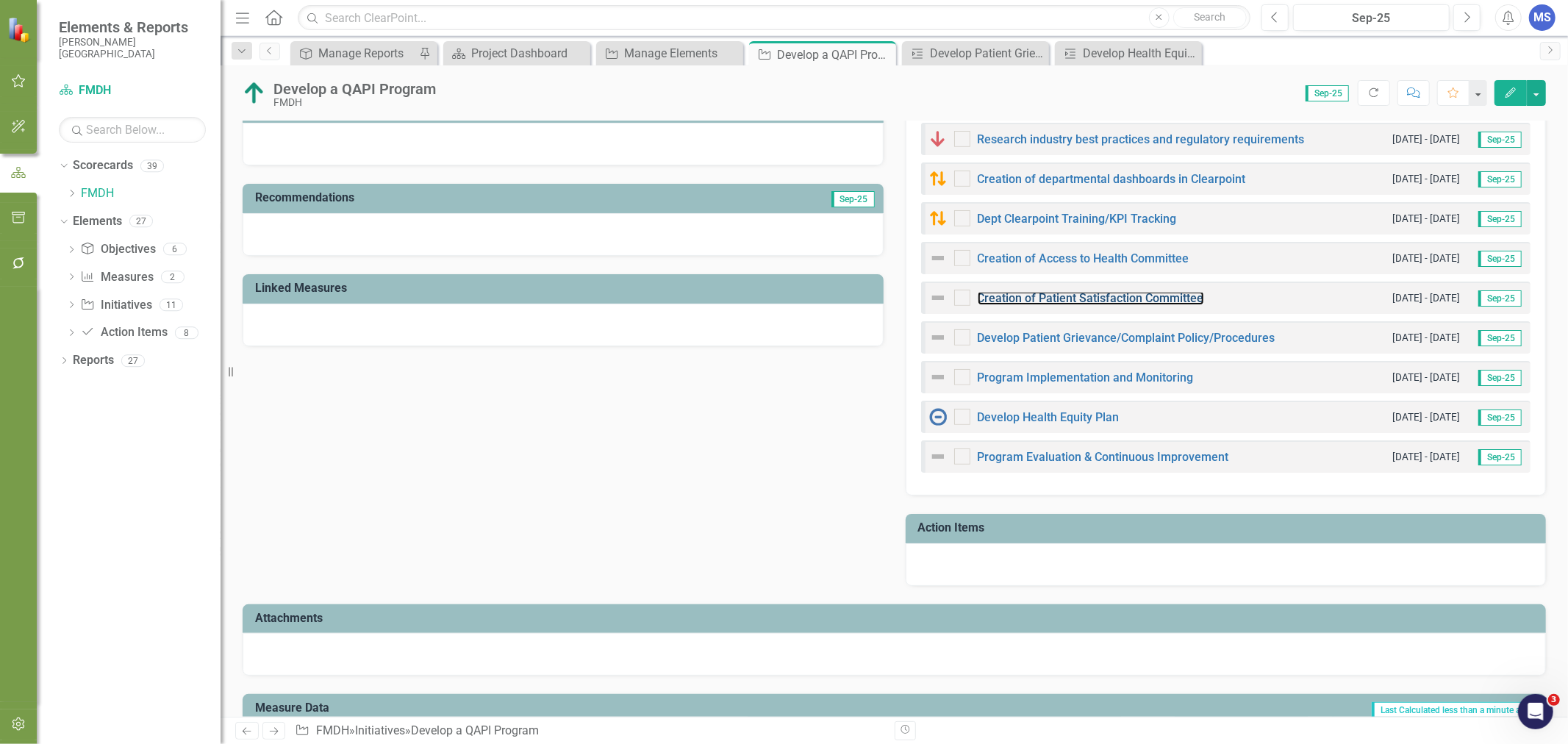
click at [1059, 302] on link "Creation of Patient Satisfaction Committee" at bounding box center [1090, 298] width 226 height 14
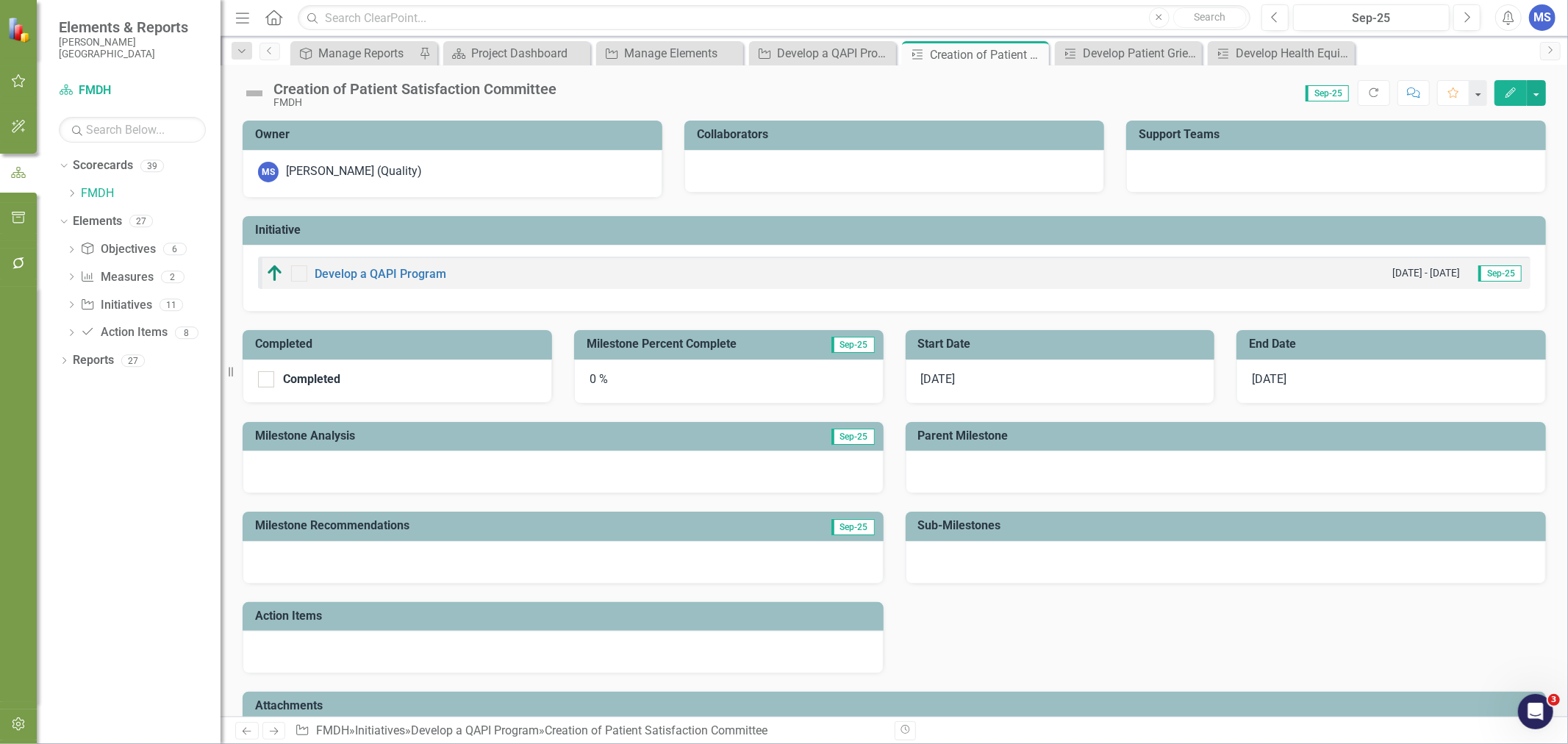
click at [1509, 92] on icon "button" at bounding box center [1510, 93] width 10 height 10
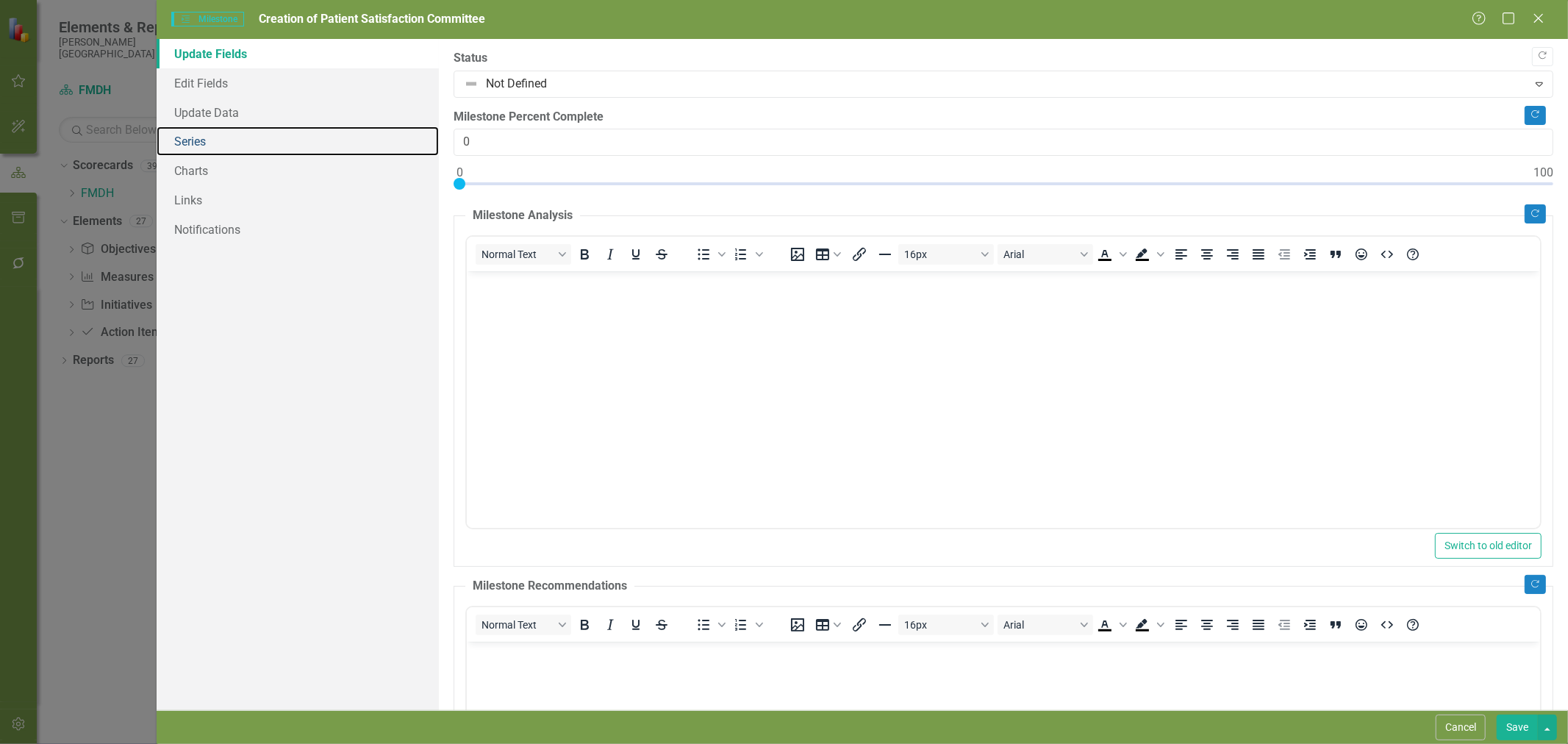
click at [208, 141] on link "Series" at bounding box center [297, 141] width 282 height 30
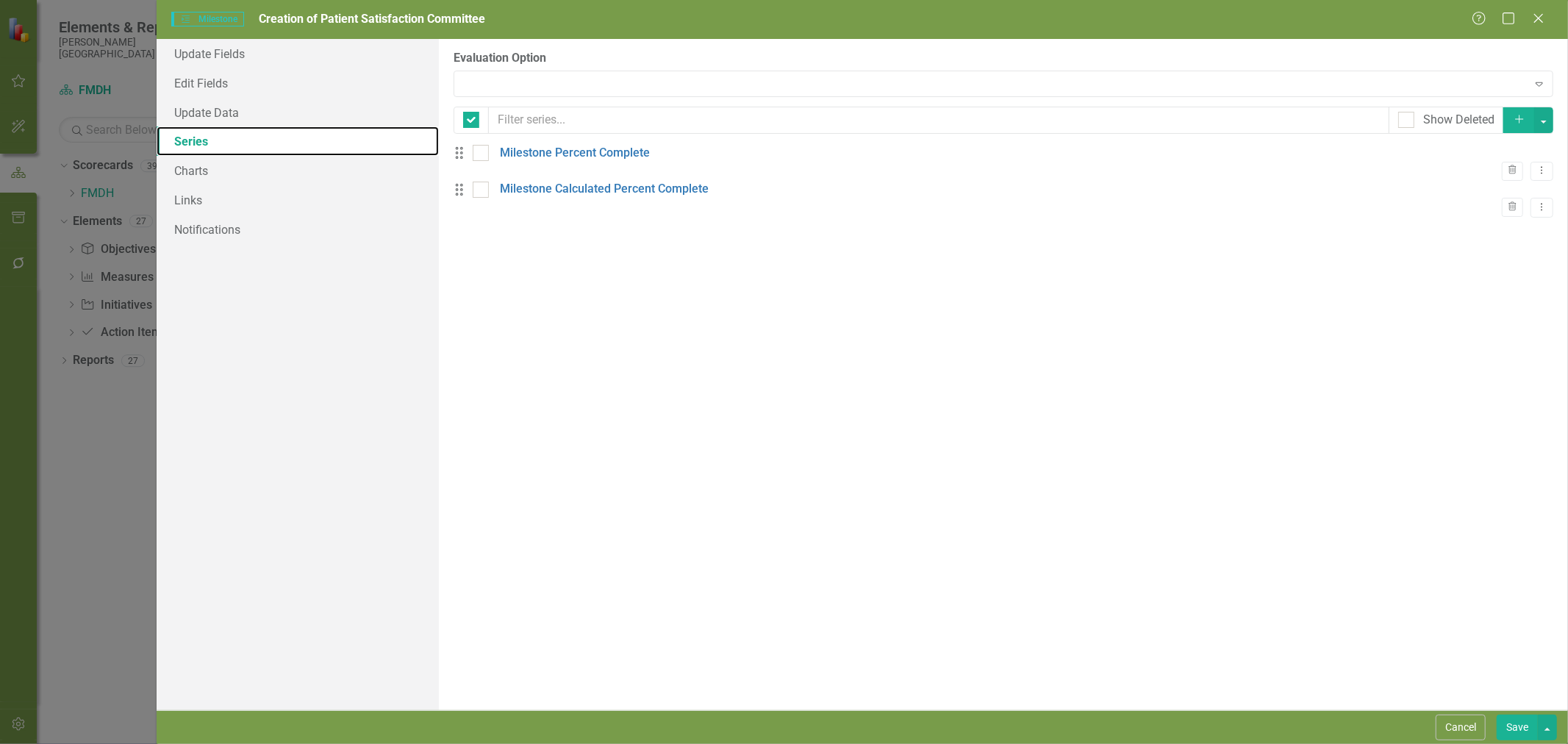
checkbox input "false"
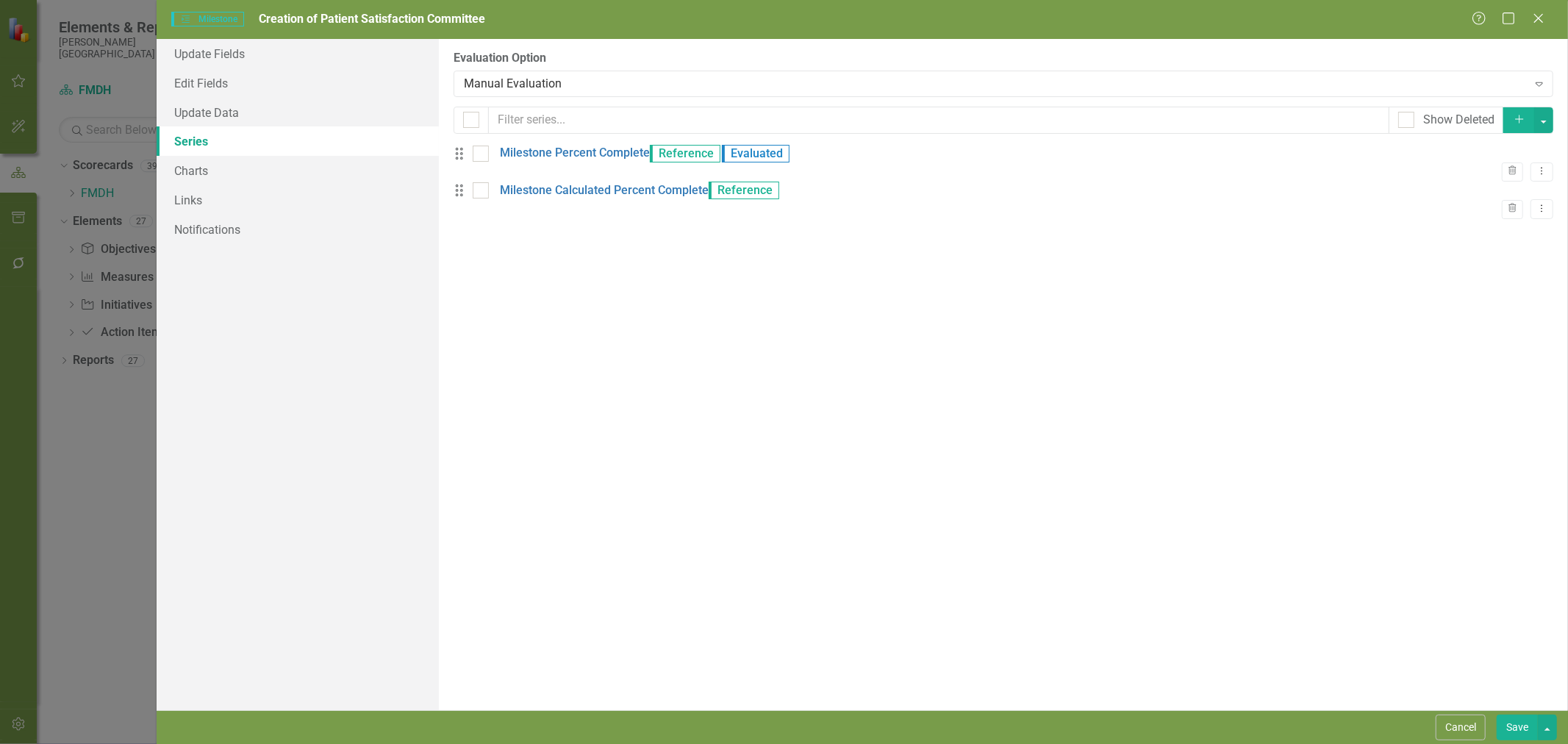
click at [537, 81] on div "Manual Evaluation" at bounding box center [994, 83] width 1063 height 17
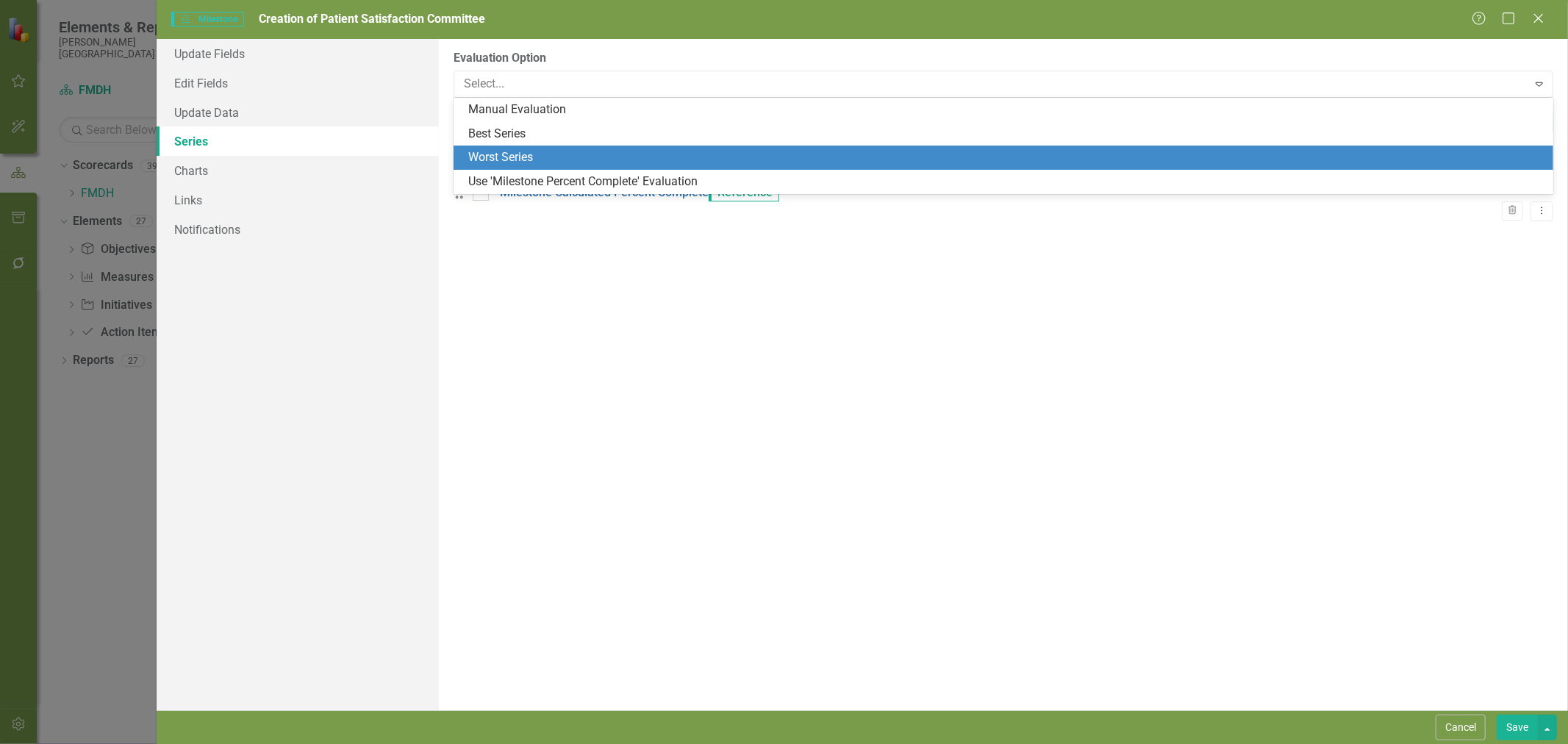
click at [548, 175] on div "Use 'Milestone Percent Complete' Evaluation" at bounding box center [1006, 182] width 1076 height 17
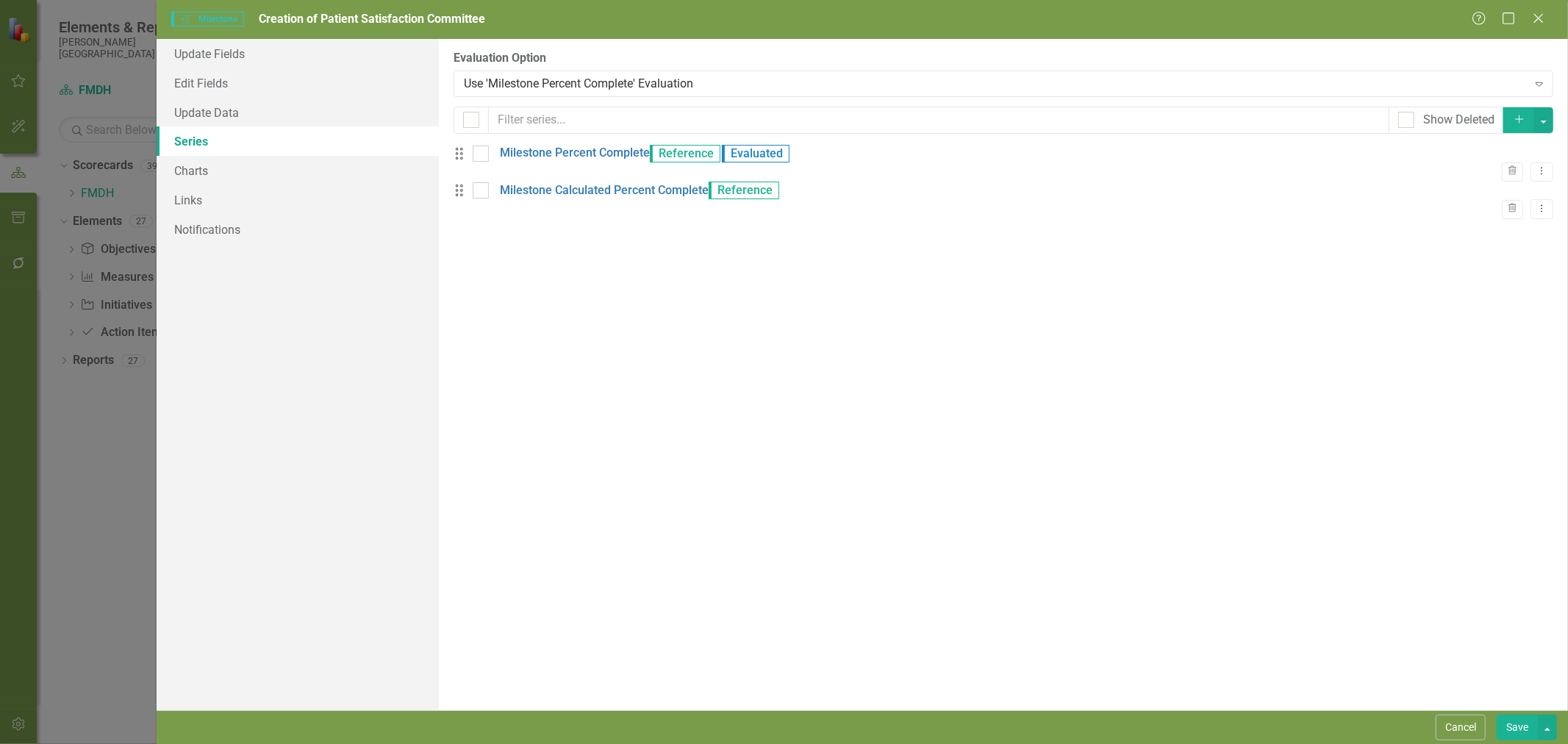
click at [1520, 728] on button "Save" at bounding box center [1516, 727] width 41 height 25
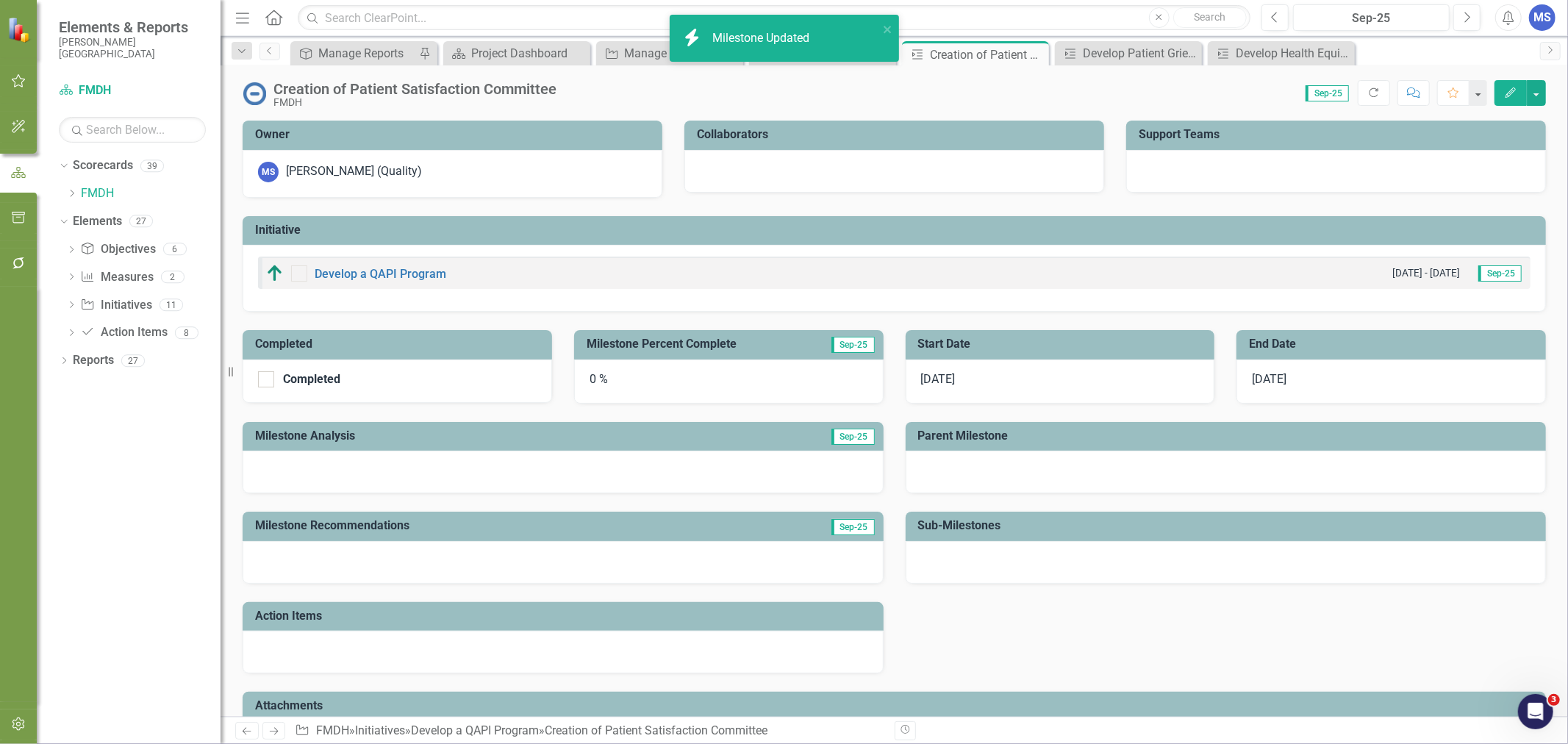
click at [0, 0] on icon "Close" at bounding box center [0, 0] width 0 height 0
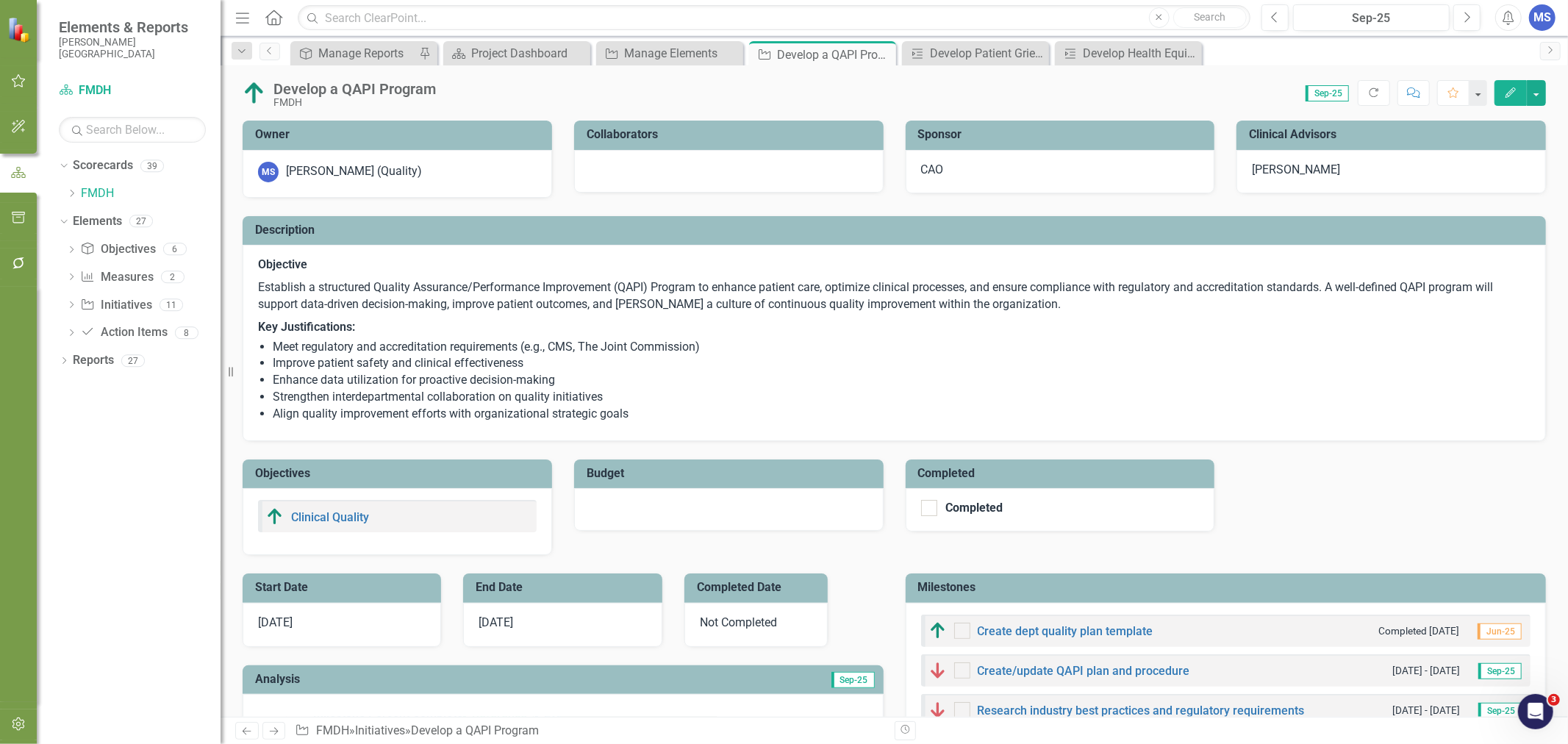
checkbox input "true"
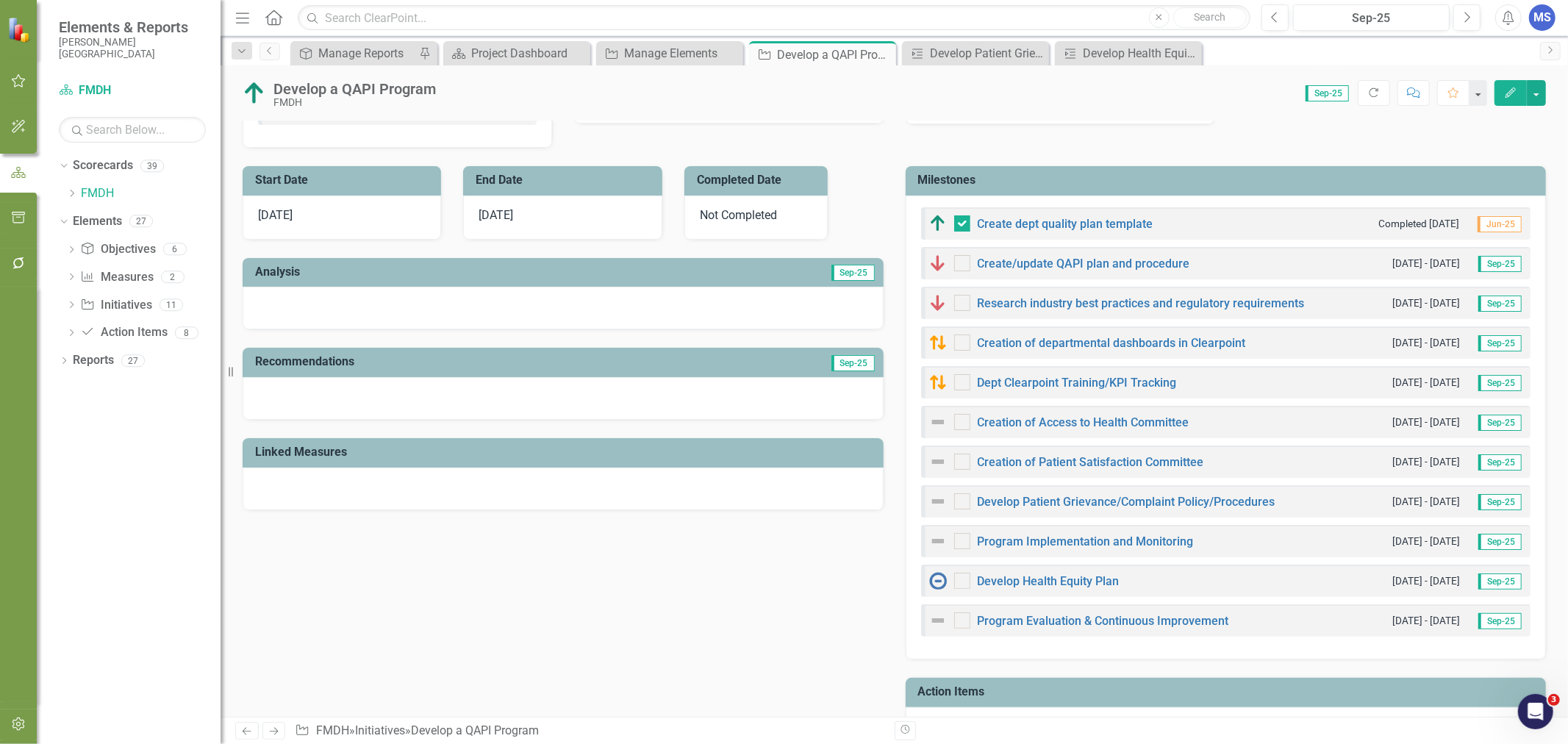
scroll to position [408, 0]
click at [1170, 502] on link "Develop Patient Grievance/Complaint Policy/Procedures" at bounding box center [1126, 501] width 298 height 14
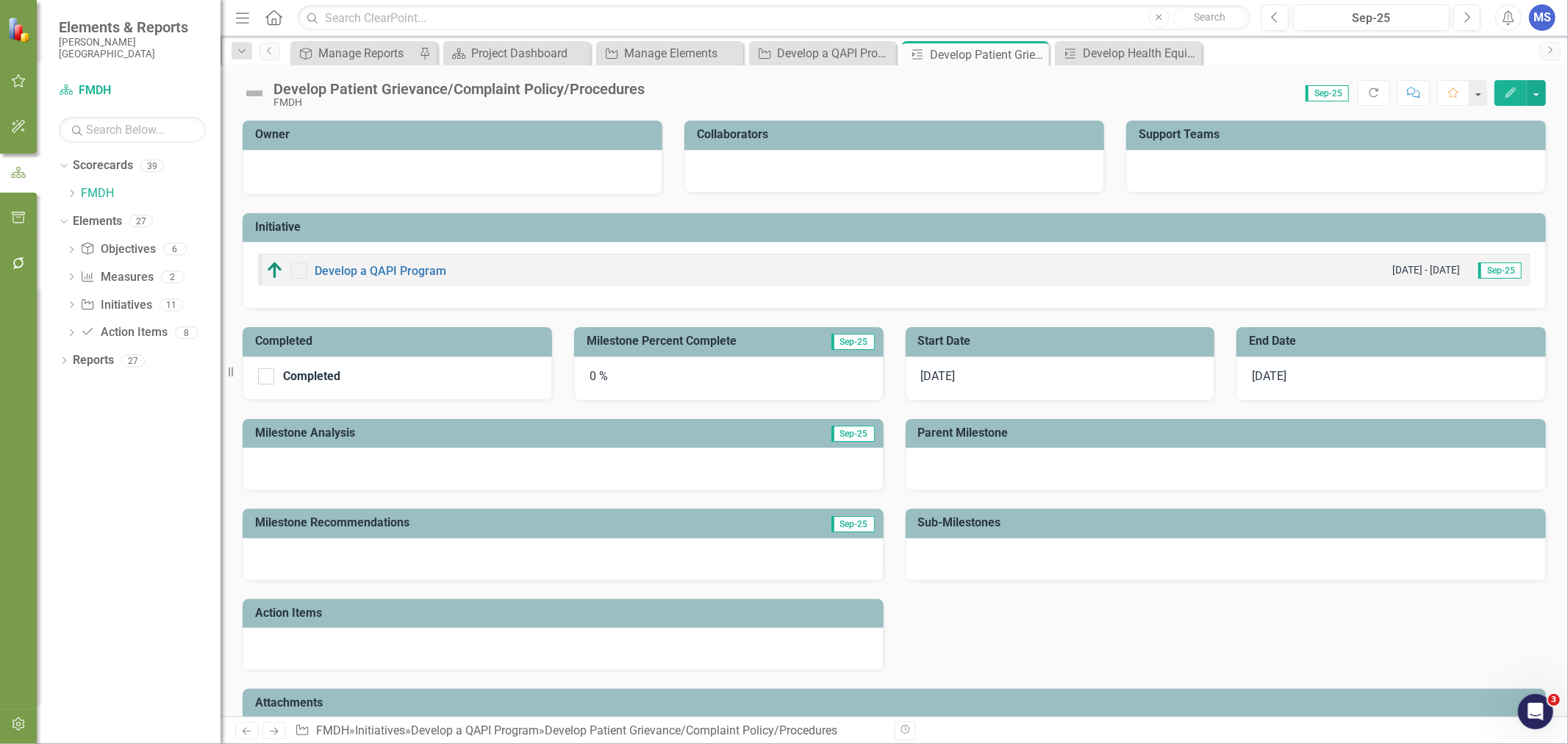
click at [1510, 95] on icon "Edit" at bounding box center [1510, 93] width 13 height 10
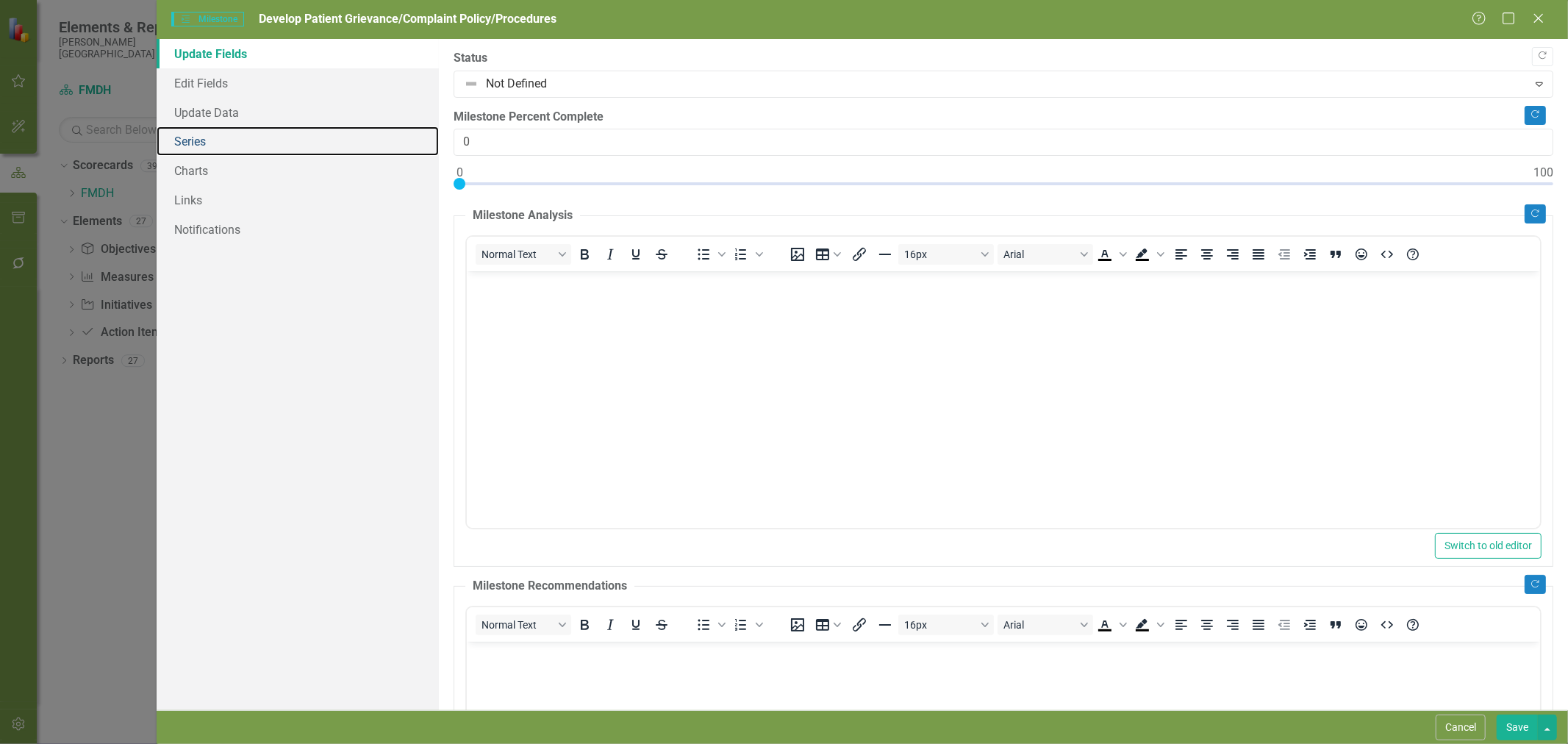
click at [214, 133] on link "Series" at bounding box center [297, 141] width 282 height 30
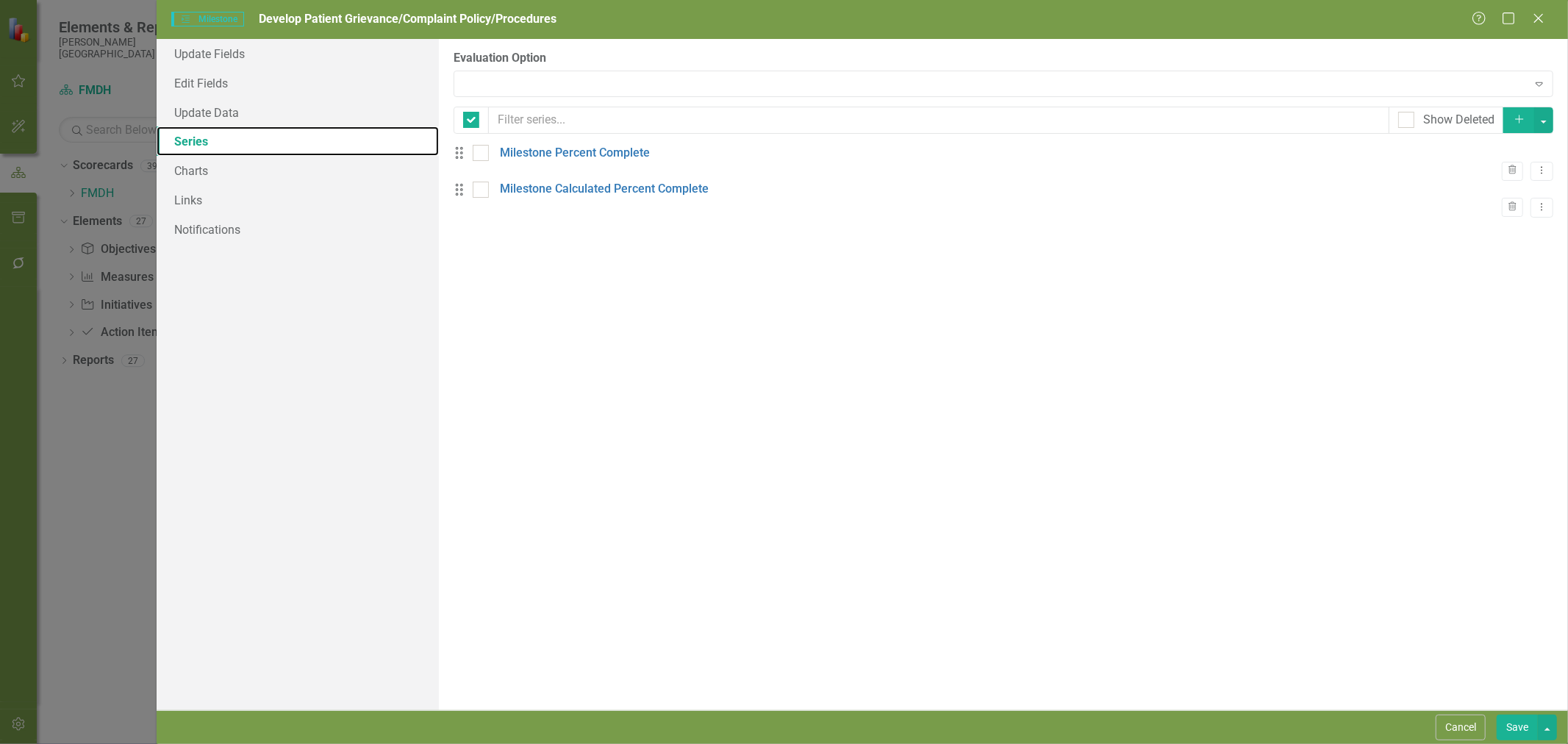
checkbox input "false"
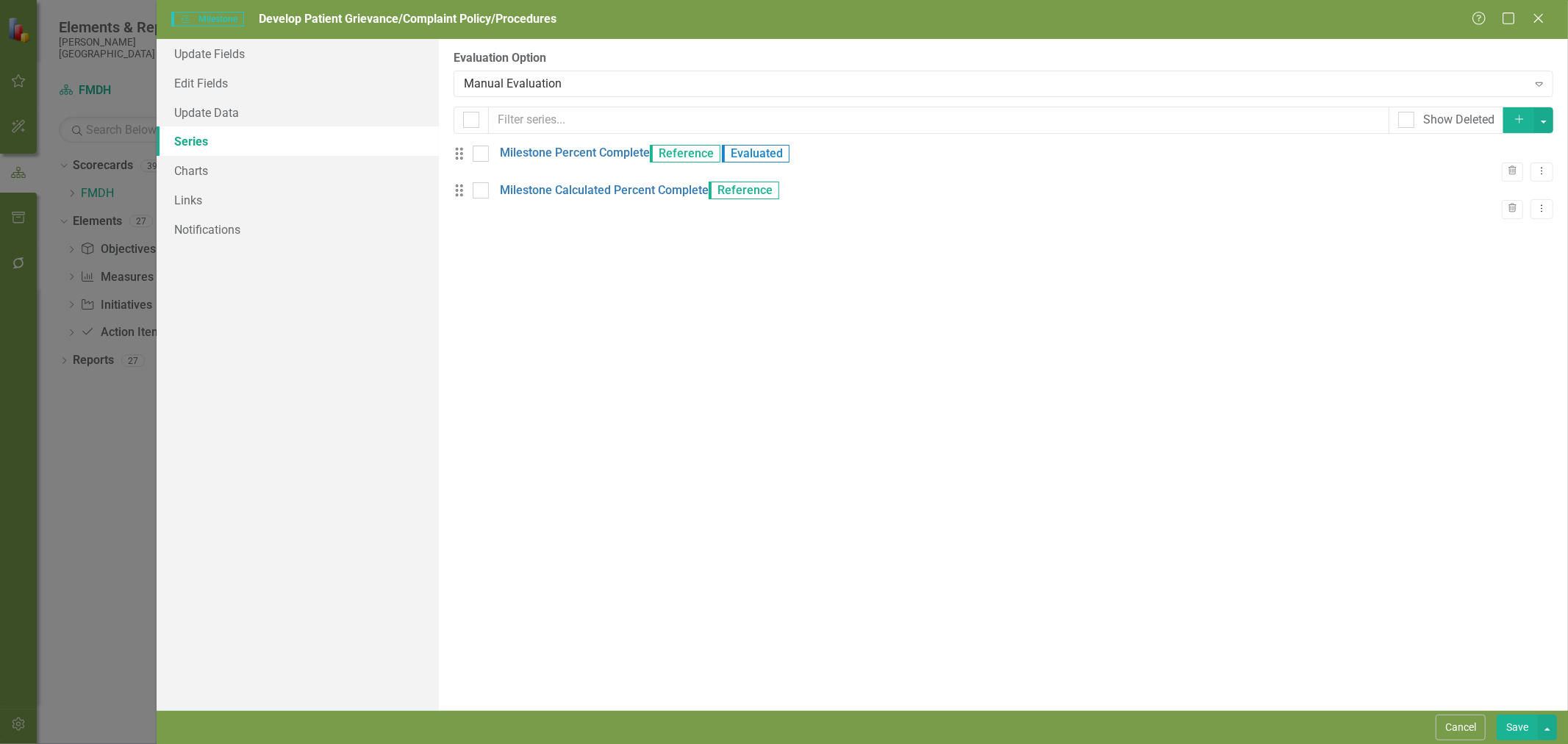
click at [567, 85] on div "Manual Evaluation" at bounding box center [994, 83] width 1063 height 17
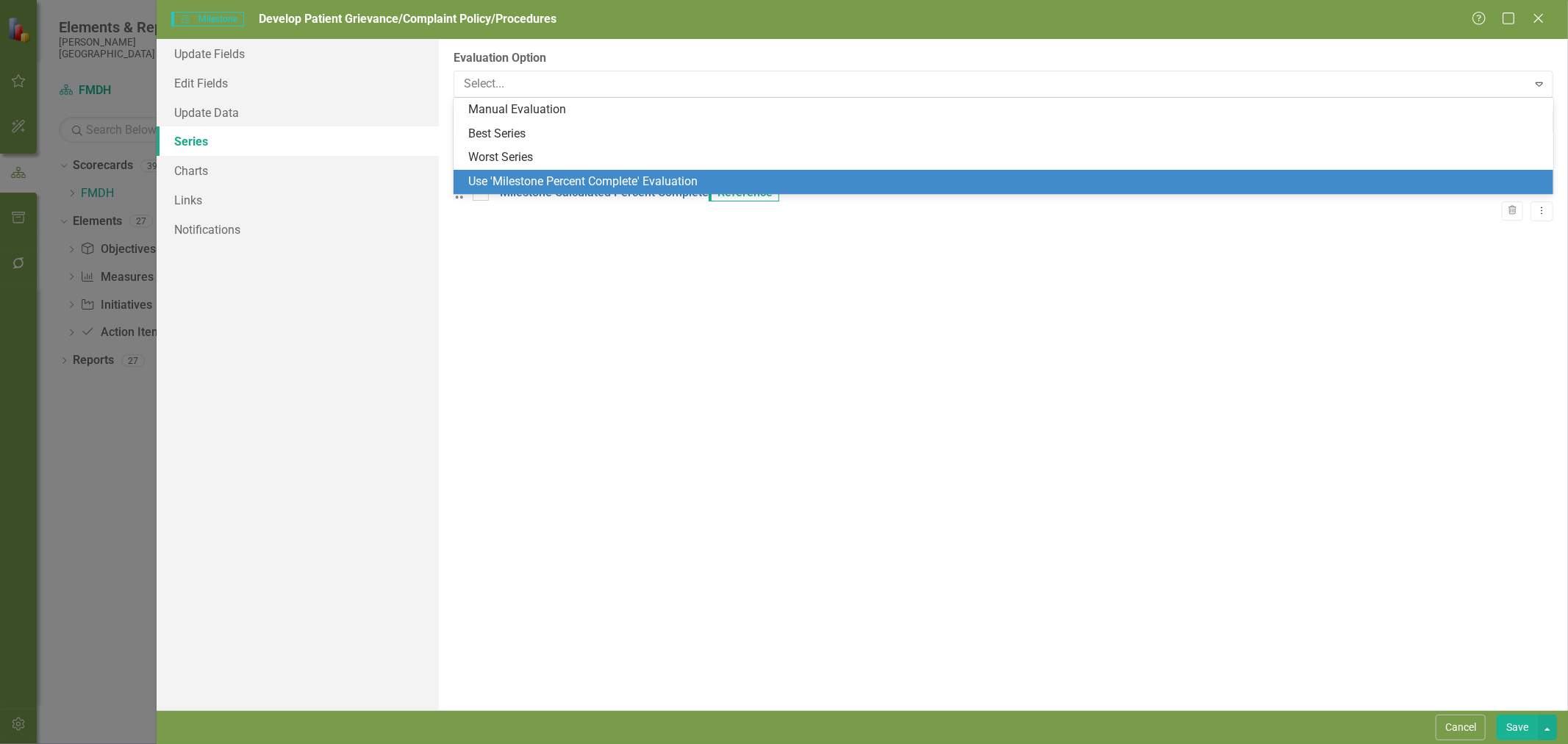
click at [563, 176] on div "Use 'Milestone Percent Complete' Evaluation" at bounding box center [1006, 182] width 1076 height 17
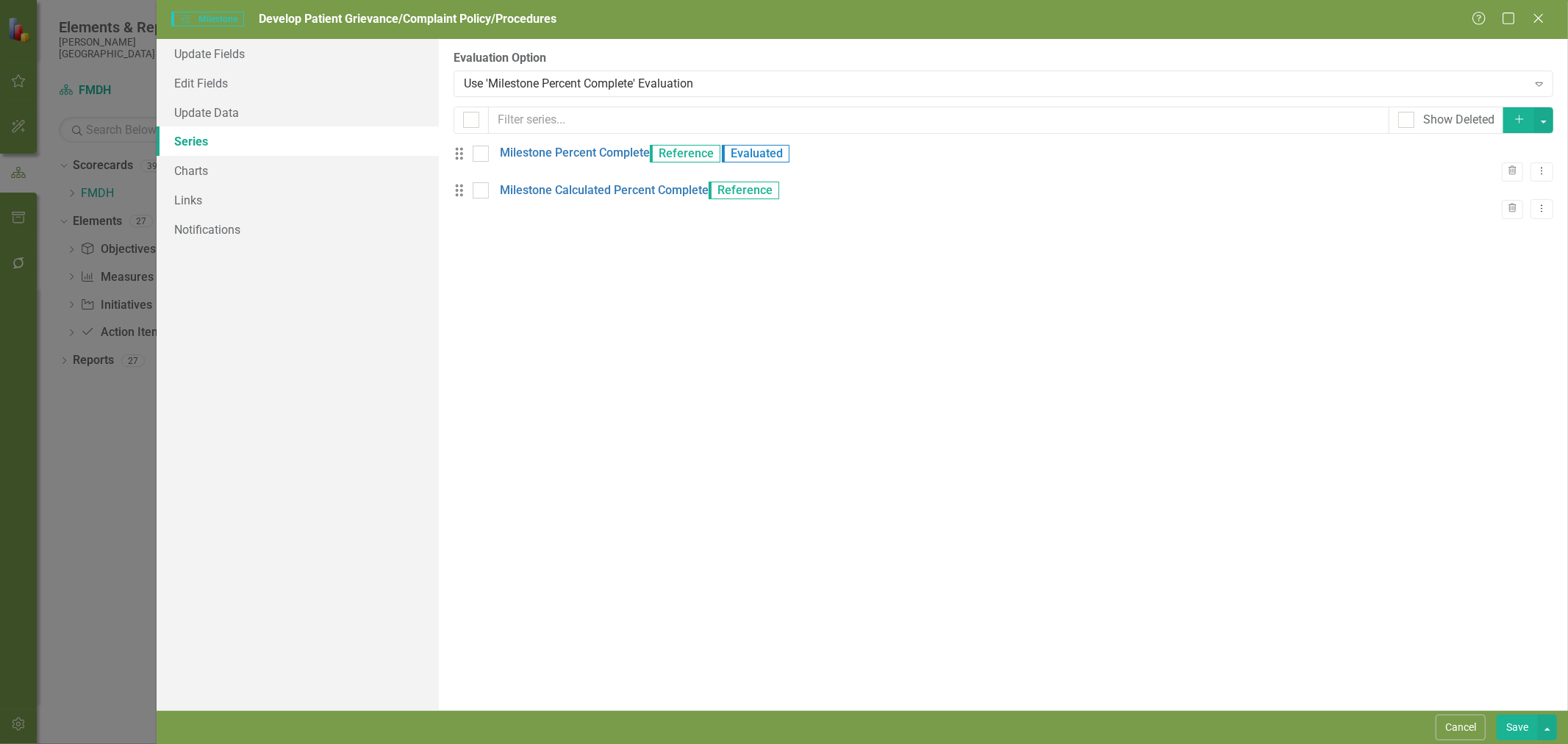
click at [1514, 730] on button "Save" at bounding box center [1516, 727] width 41 height 25
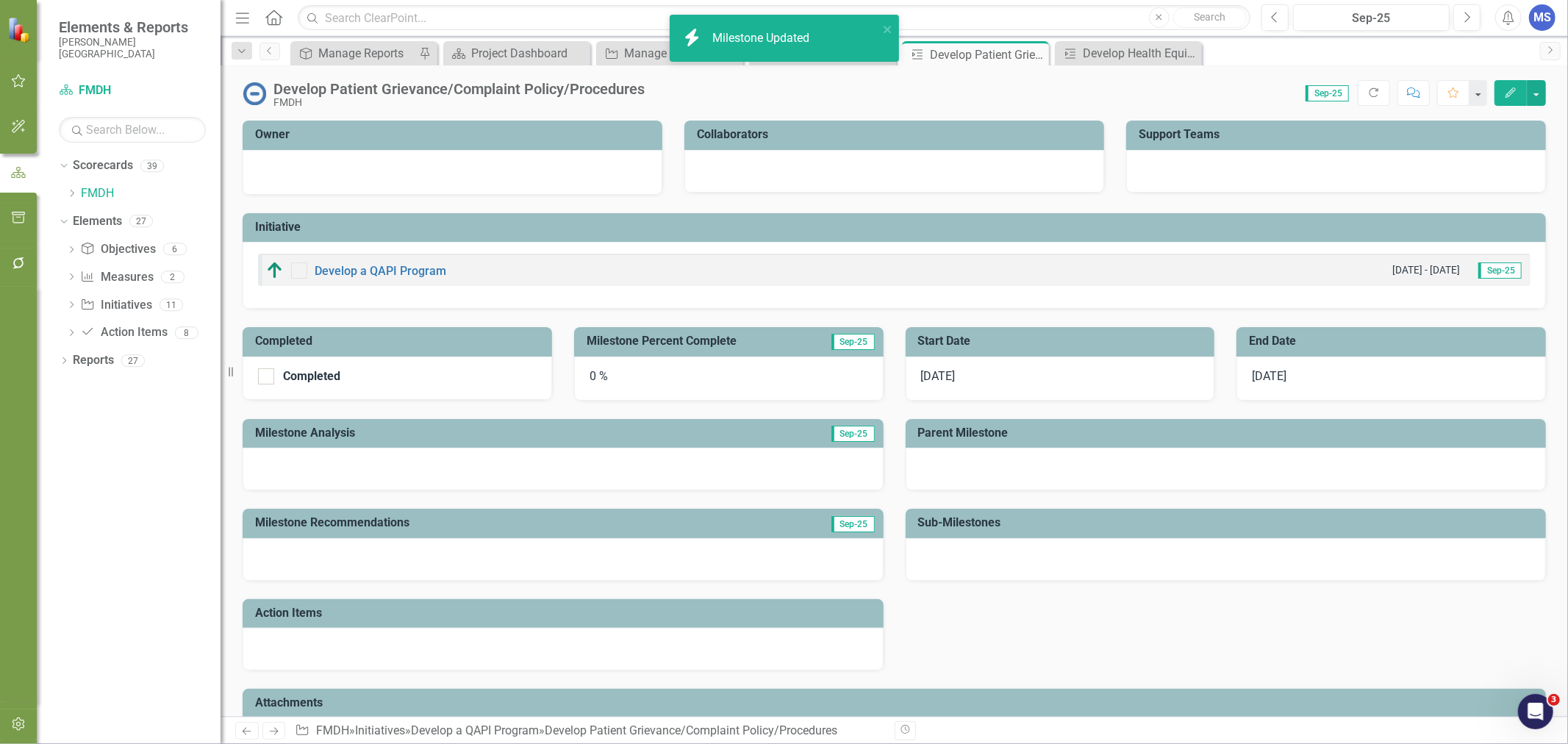
click at [0, 0] on icon at bounding box center [0, 0] width 0 height 0
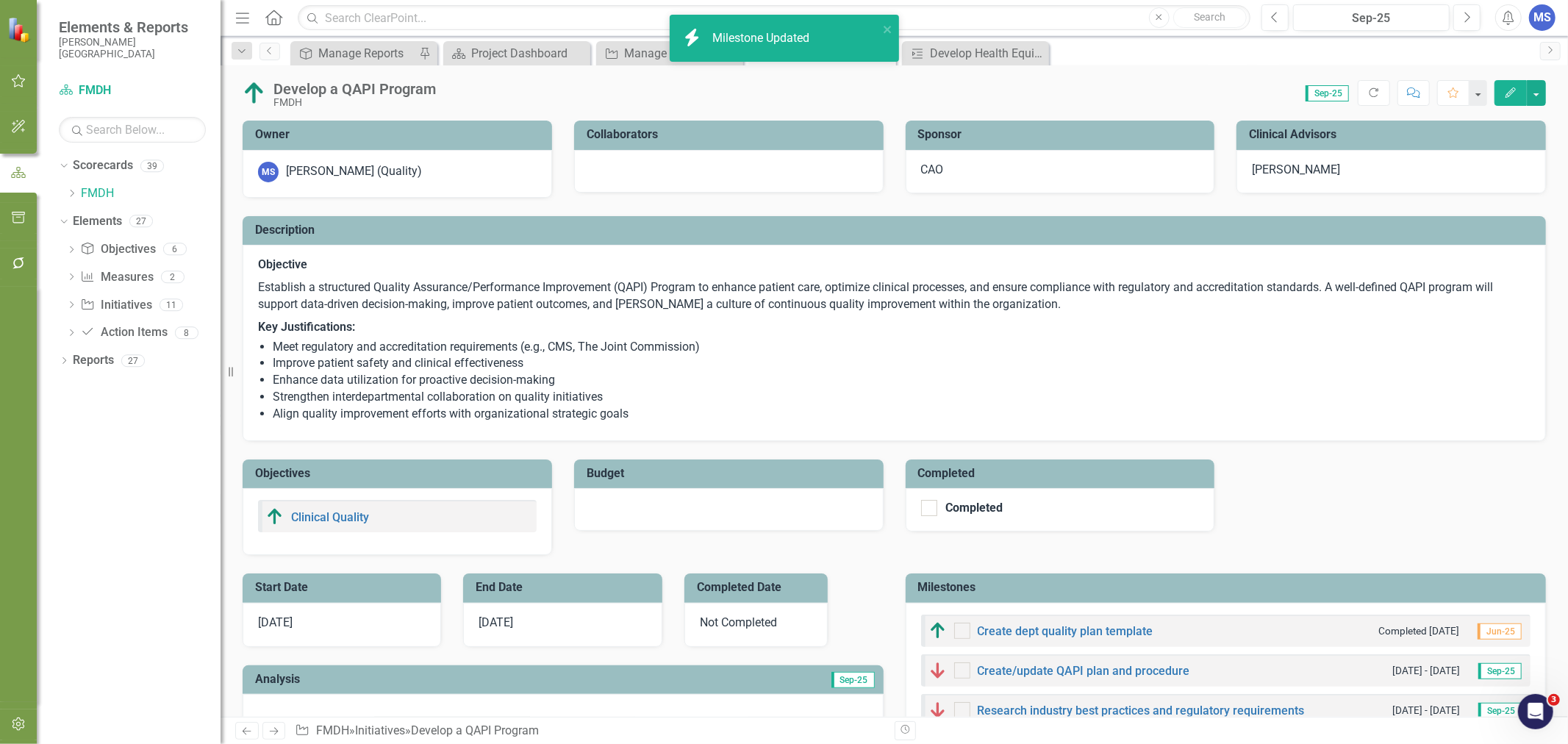
checkbox input "true"
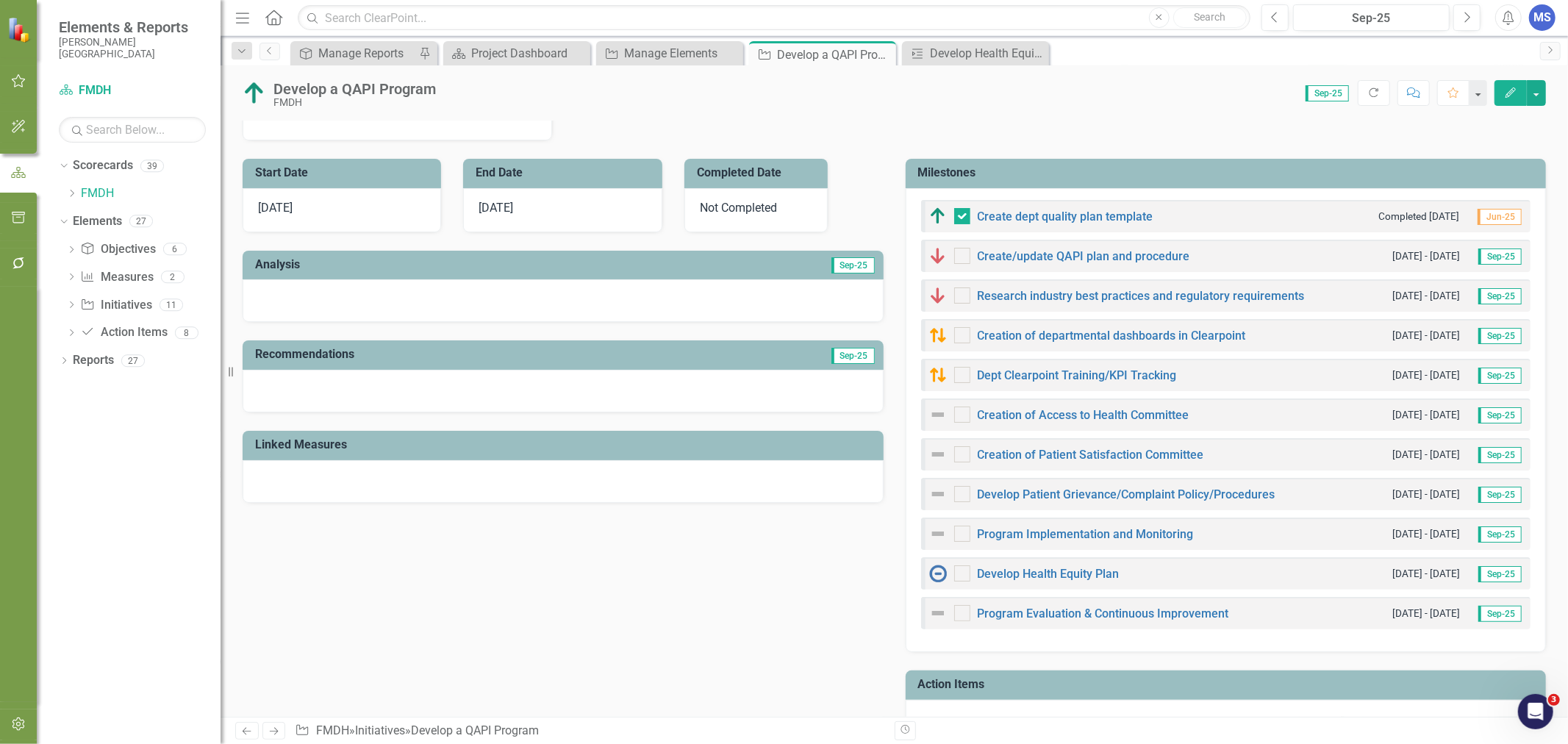
scroll to position [490, 0]
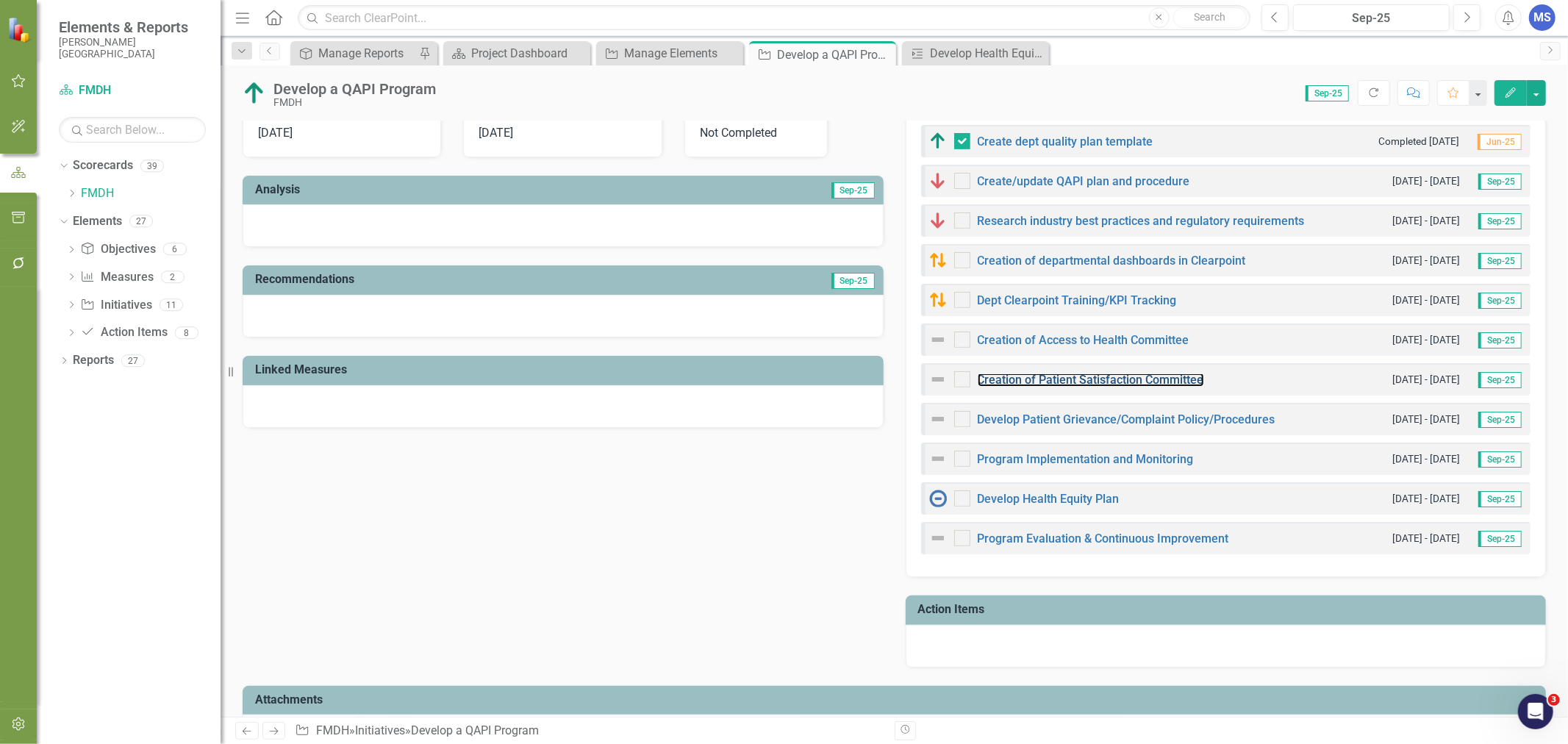
click at [1114, 380] on link "Creation of Patient Satisfaction Committee" at bounding box center [1090, 380] width 226 height 14
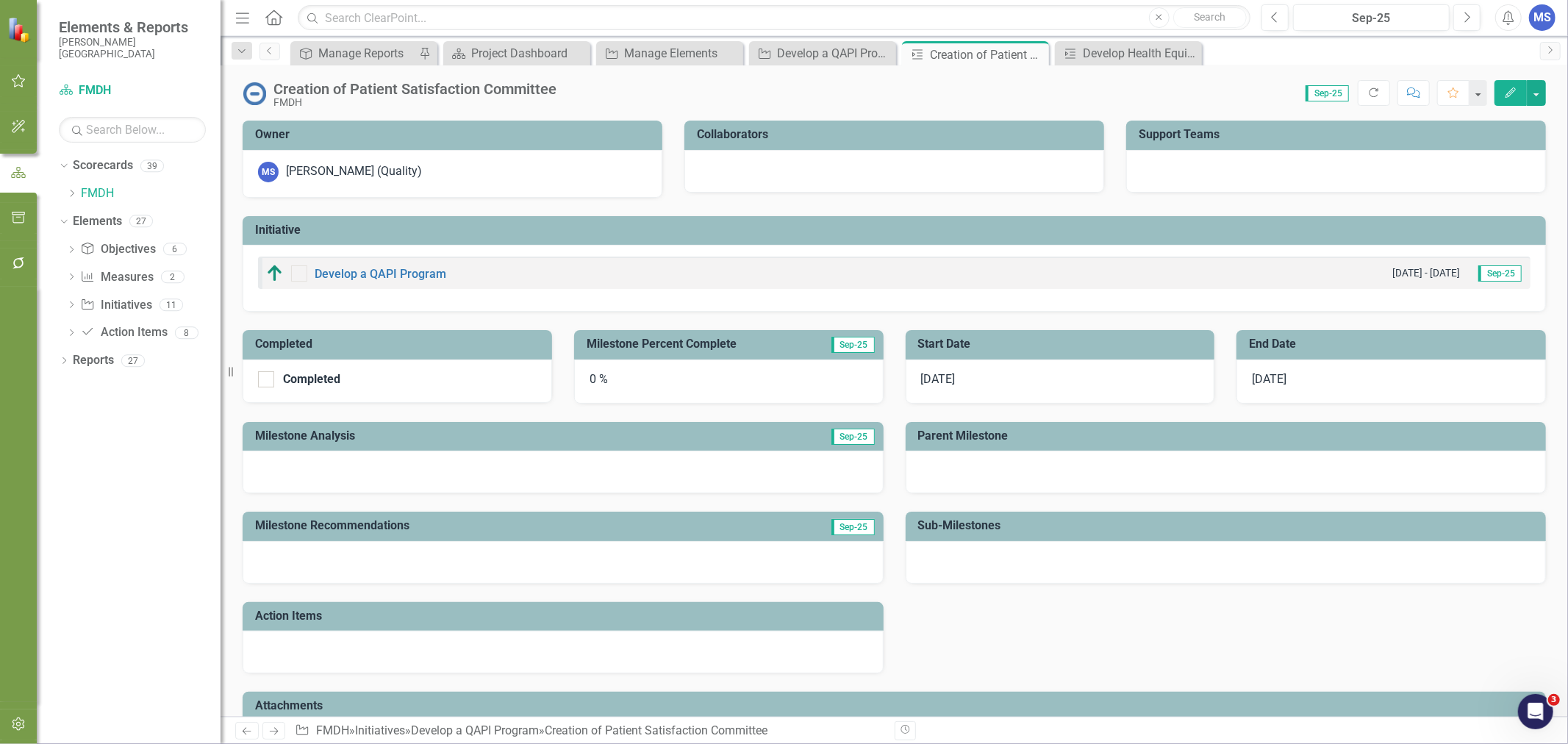
click at [0, 0] on icon "Close" at bounding box center [0, 0] width 0 height 0
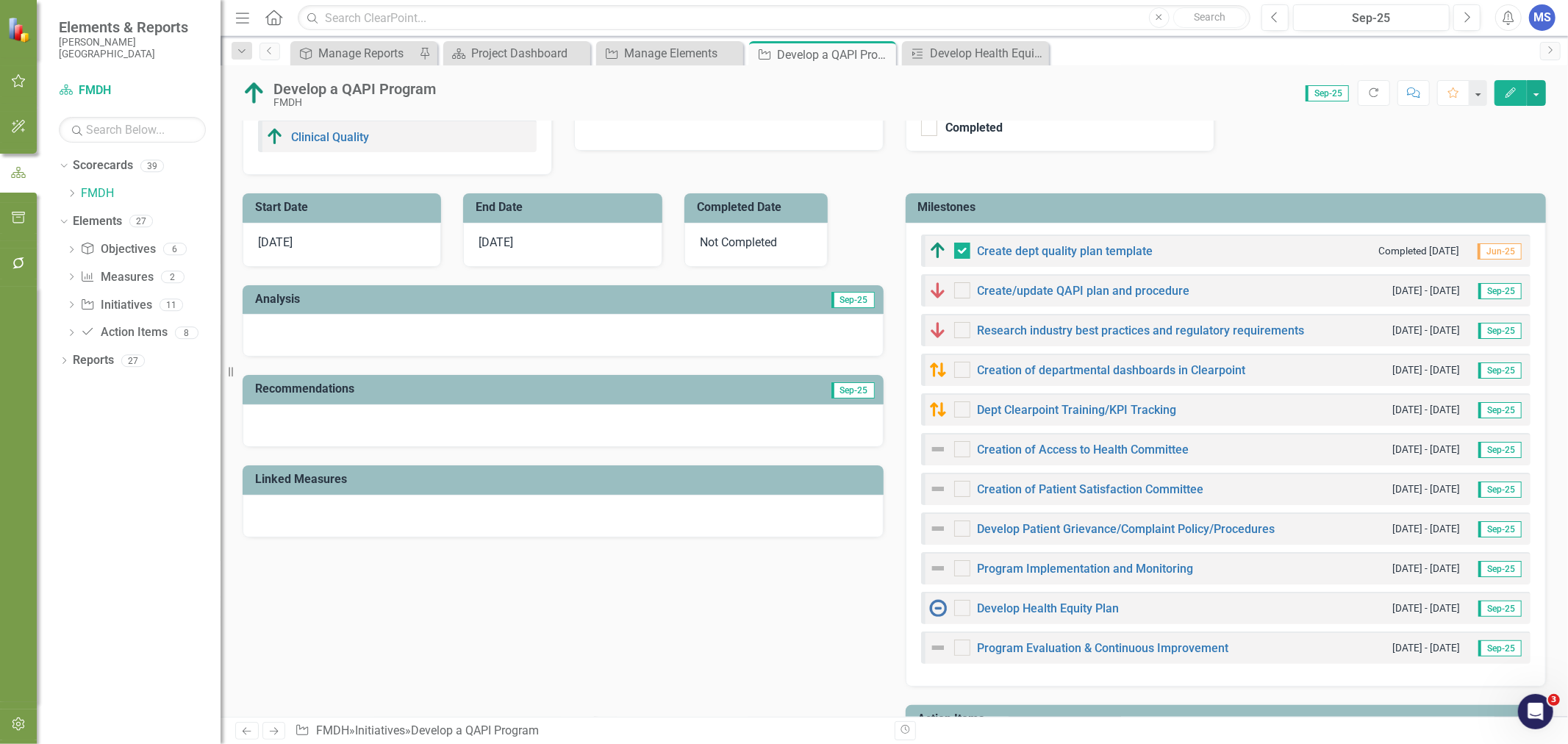
scroll to position [408, 0]
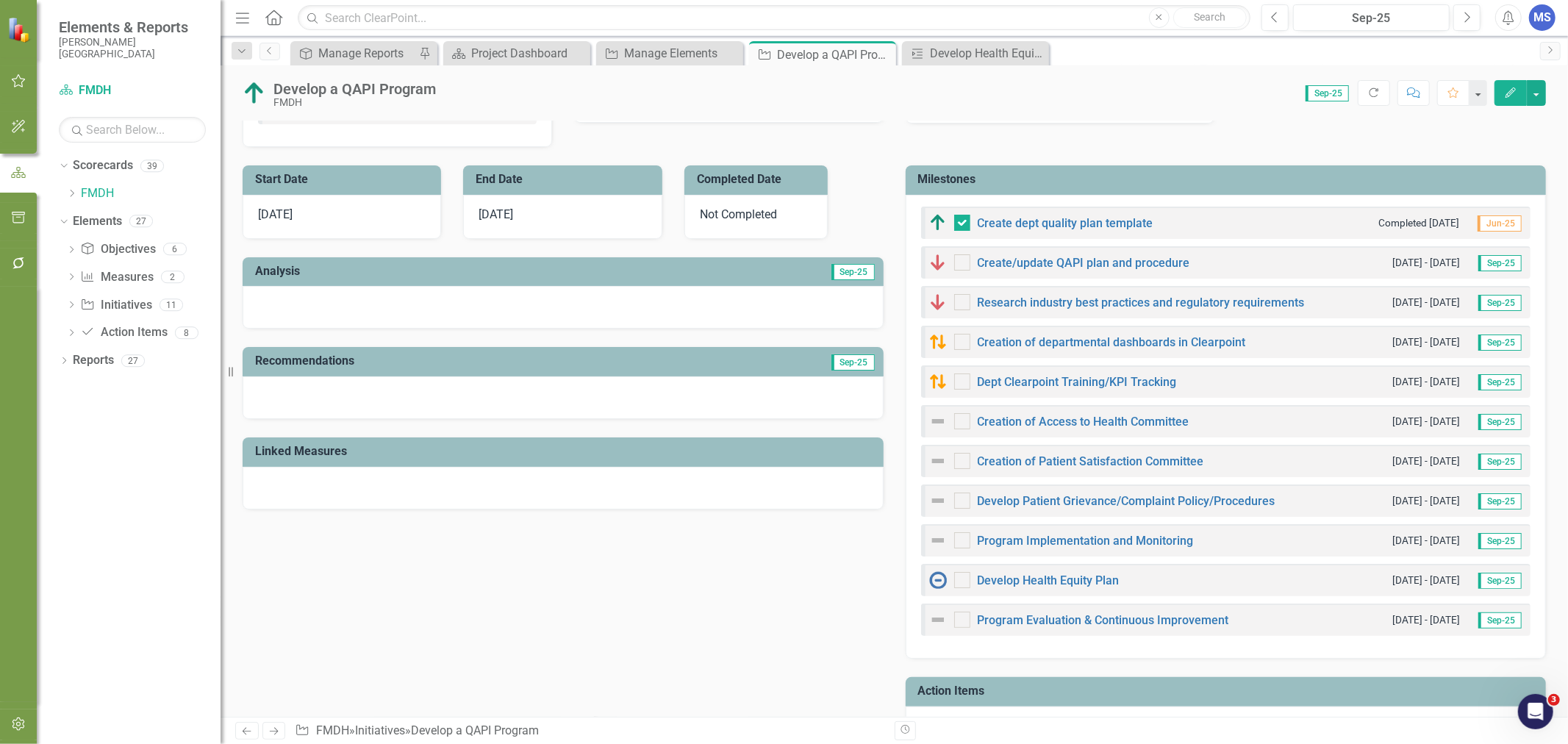
click at [1203, 175] on h3 "Milestones" at bounding box center [1228, 179] width 621 height 13
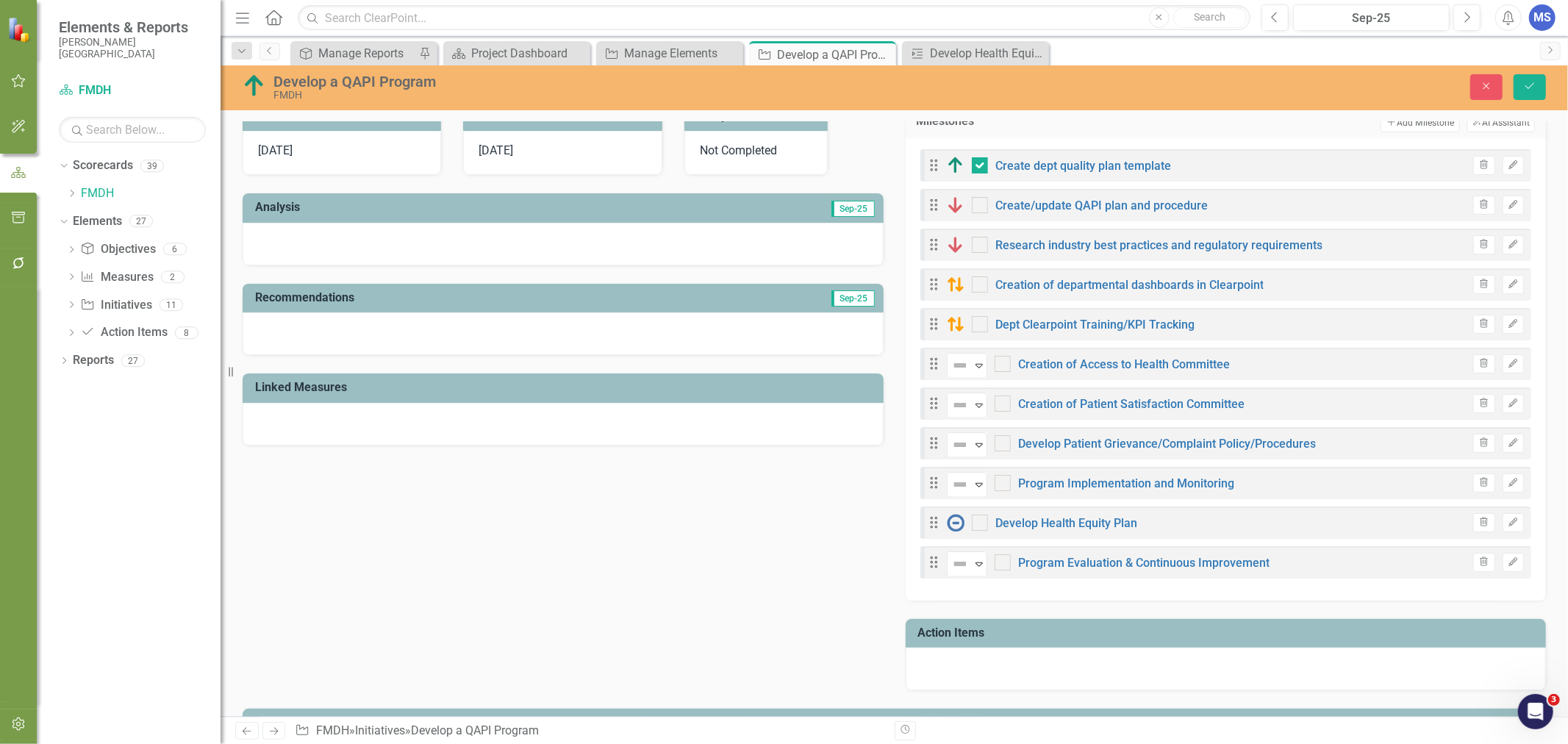
scroll to position [490, 0]
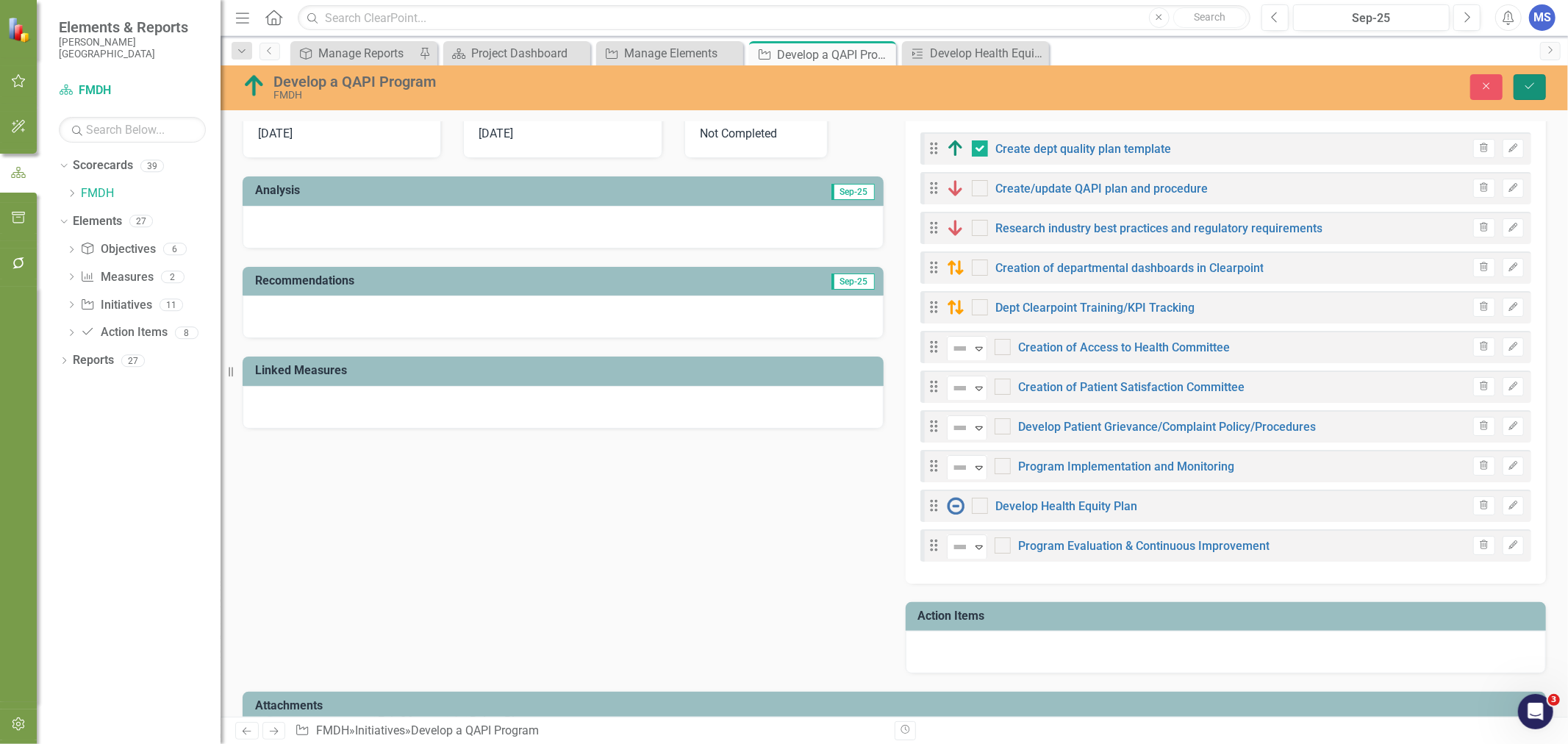
drag, startPoint x: 1537, startPoint y: 94, endPoint x: 1379, endPoint y: 217, distance: 200.2
click at [1537, 94] on button "Save" at bounding box center [1530, 86] width 32 height 25
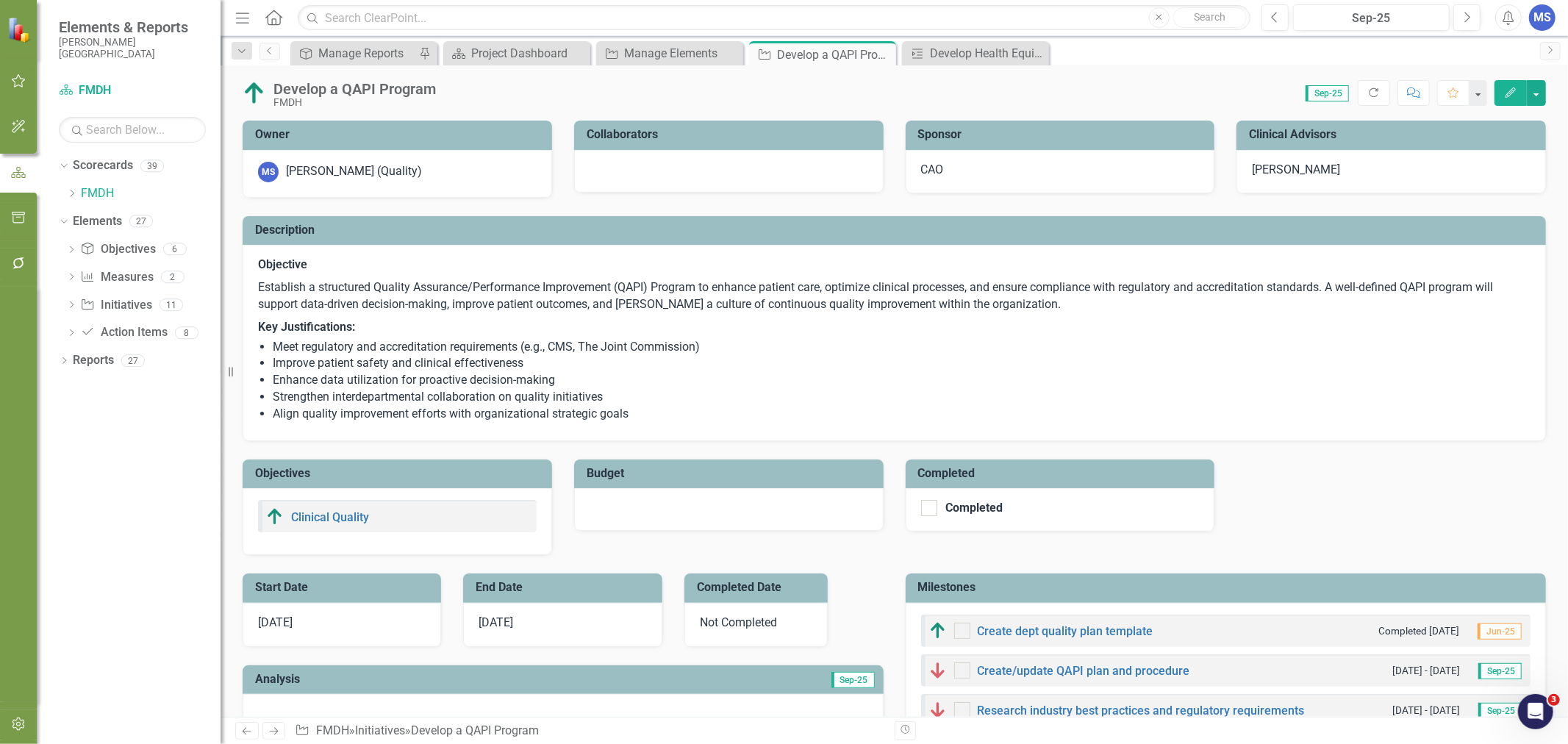
checkbox input "true"
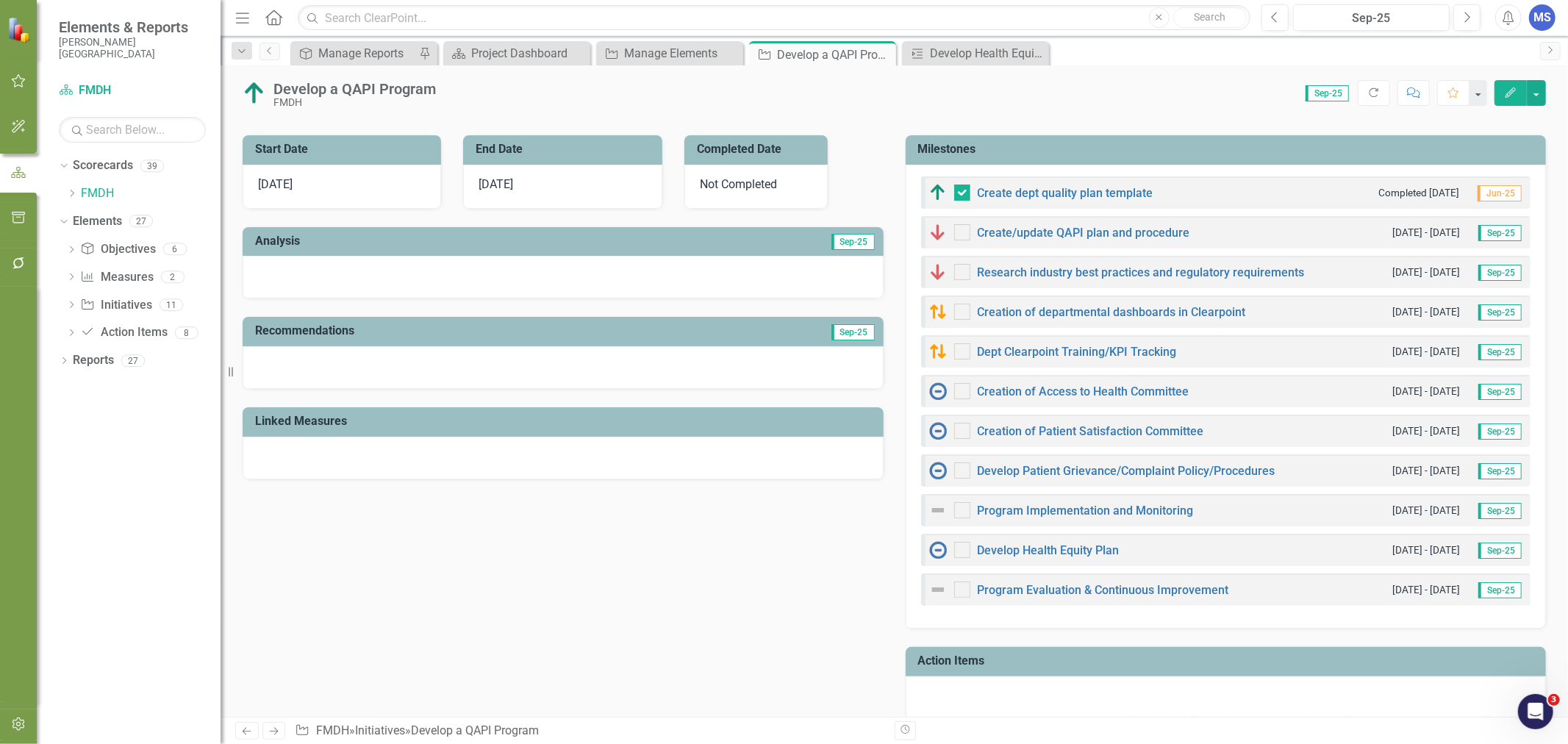
scroll to position [408, 0]
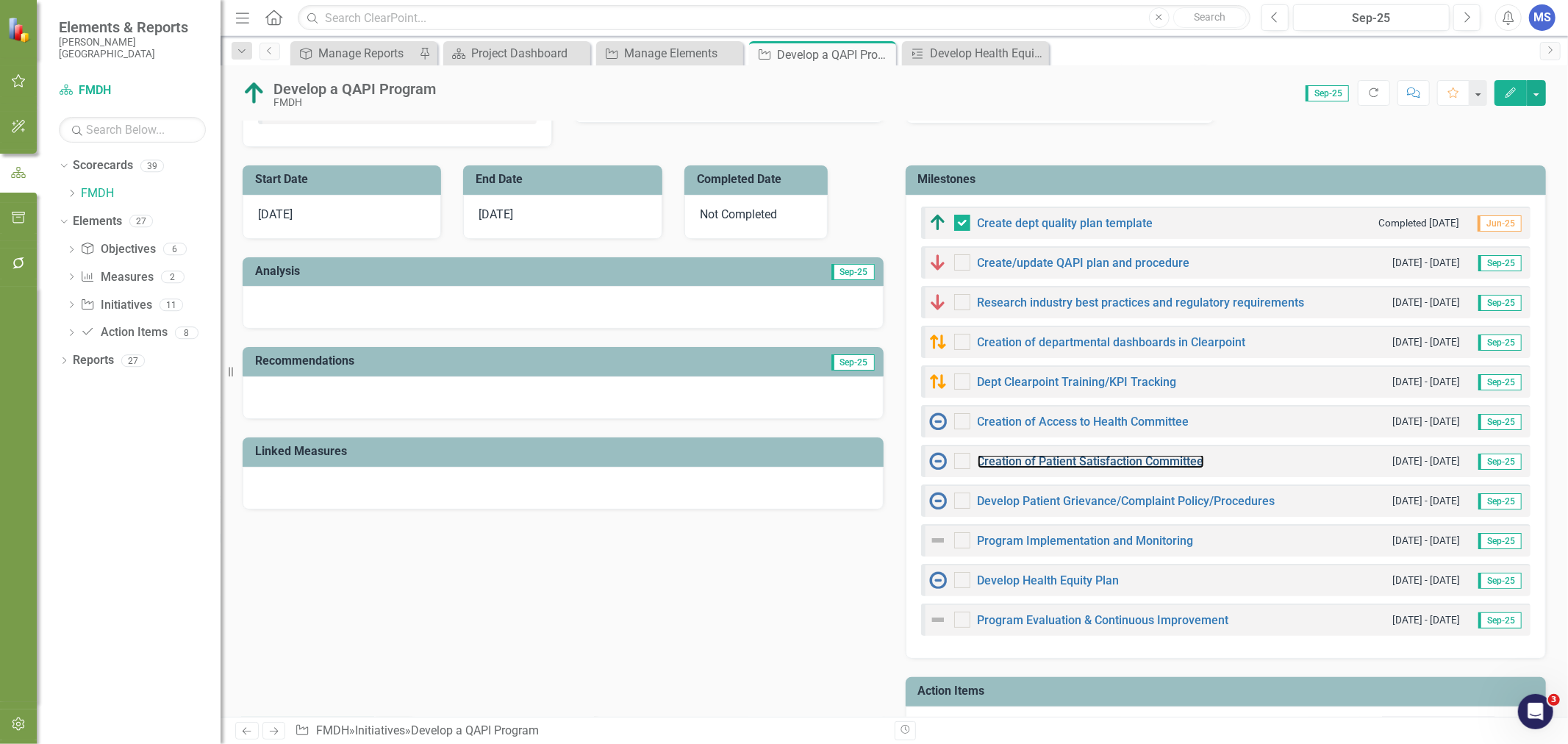
click at [1166, 463] on link "Creation of Patient Satisfaction Committee" at bounding box center [1090, 461] width 226 height 14
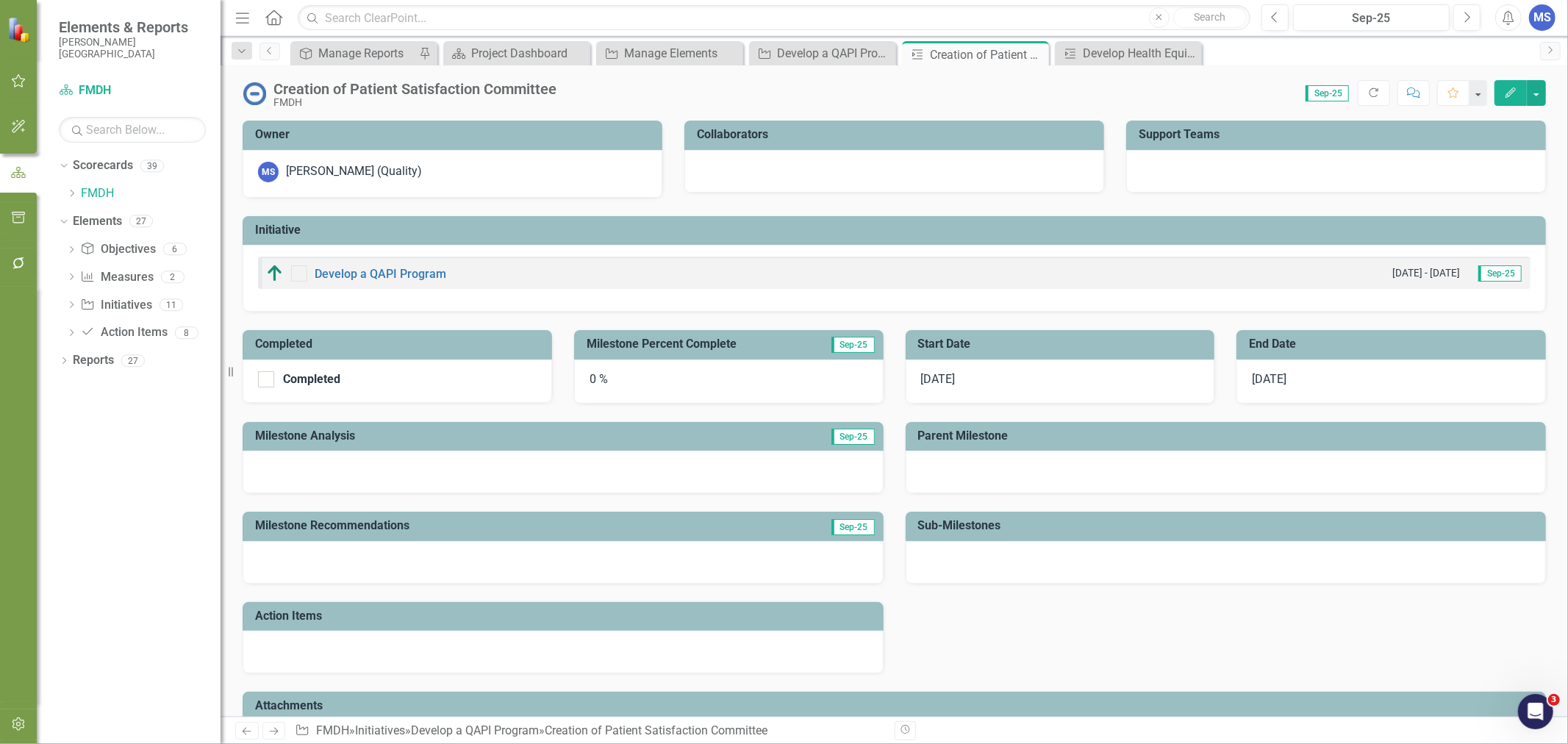
click at [959, 381] on div "10/1/25" at bounding box center [1060, 382] width 309 height 45
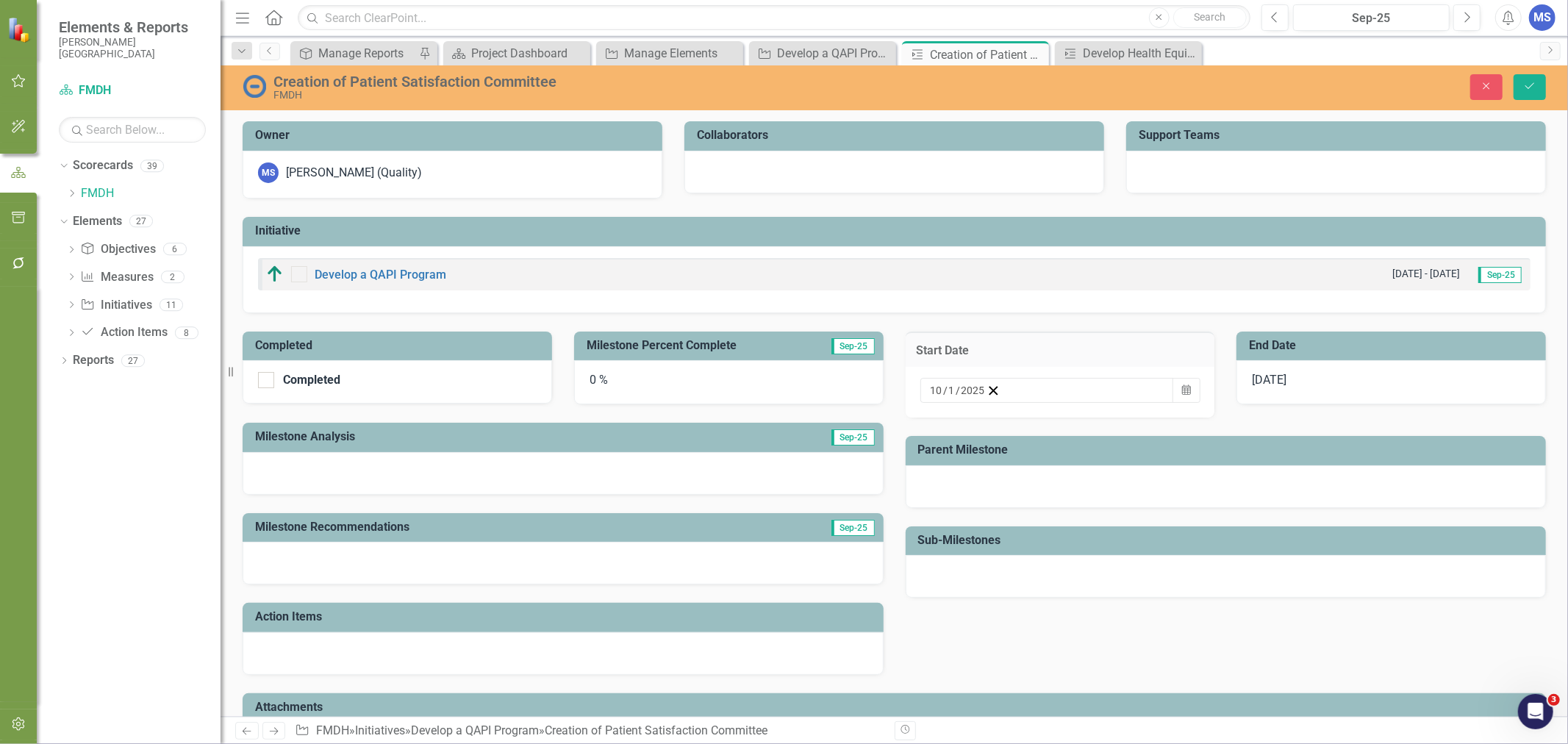
click at [1332, 382] on div "11/28/25" at bounding box center [1391, 382] width 309 height 45
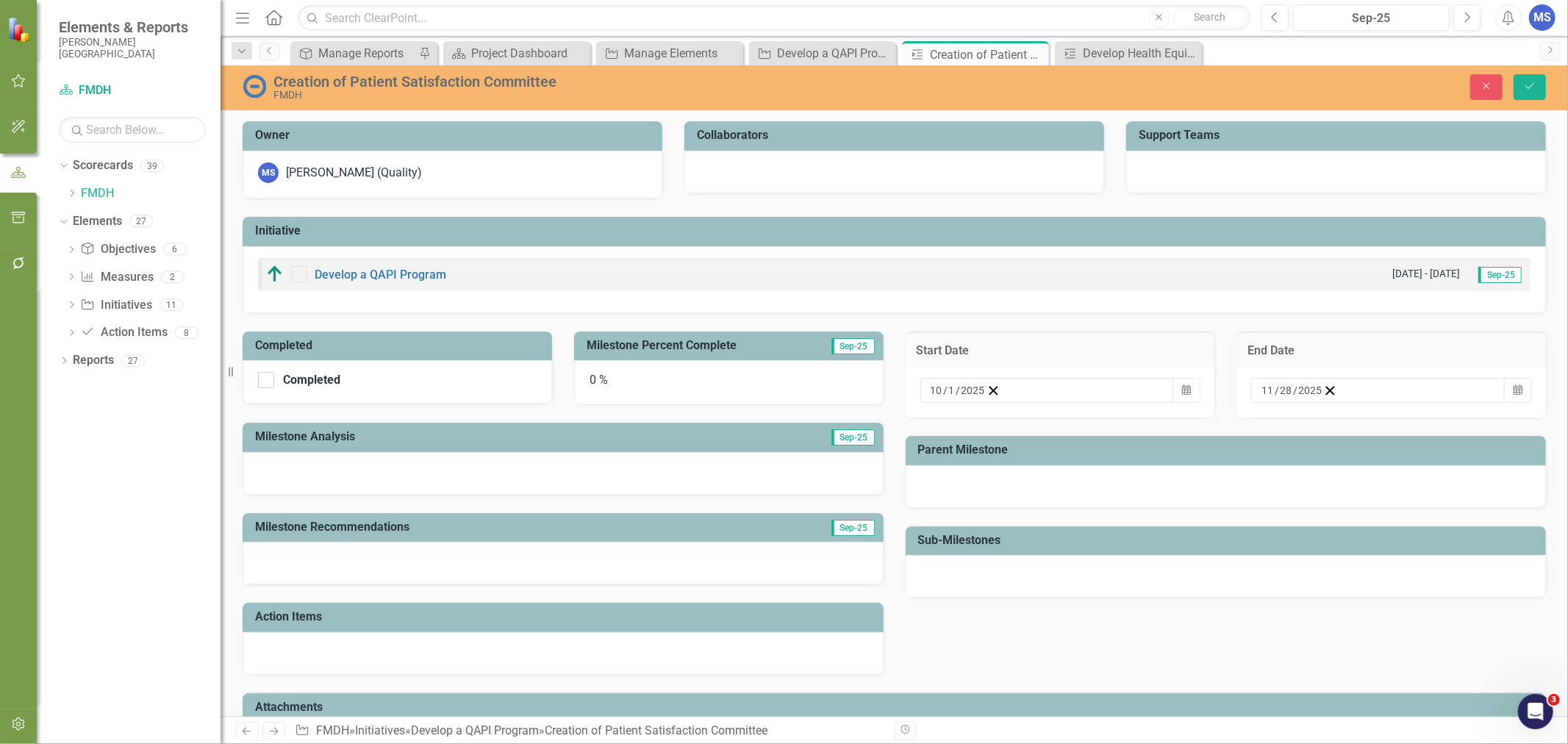
click at [1530, 387] on div "11 / 28 / 2025 Calendar" at bounding box center [1391, 392] width 309 height 51
click at [1514, 389] on icon "Calendar" at bounding box center [1518, 390] width 9 height 10
click at [1456, 431] on button "›" at bounding box center [1460, 418] width 32 height 32
click at [1448, 527] on abbr "19" at bounding box center [1454, 520] width 11 height 11
click at [1525, 72] on div "Creation of Patient Satisfaction Committee FMDH Close Save" at bounding box center [894, 86] width 1347 height 28
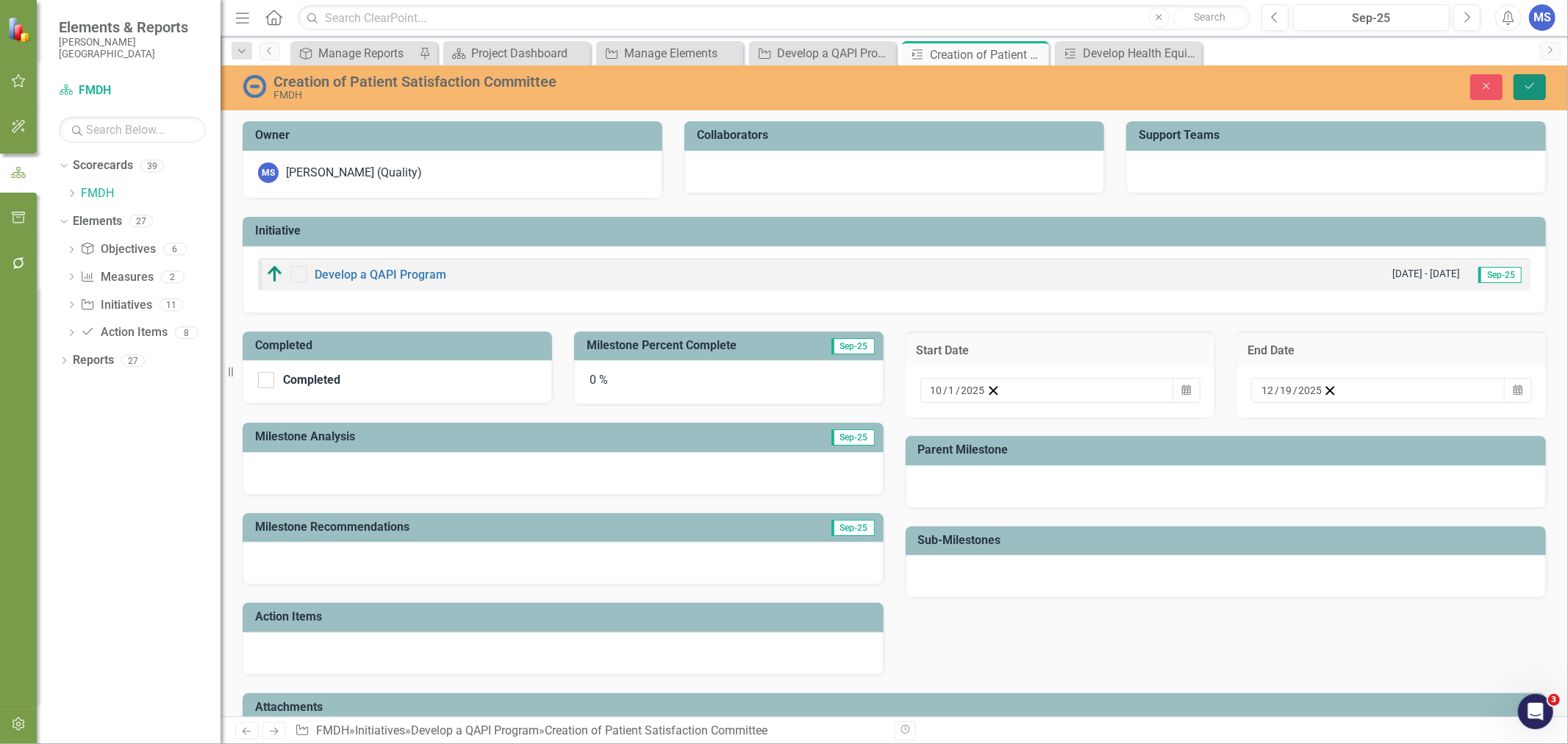
click at [1518, 90] on button "Save" at bounding box center [1530, 86] width 32 height 25
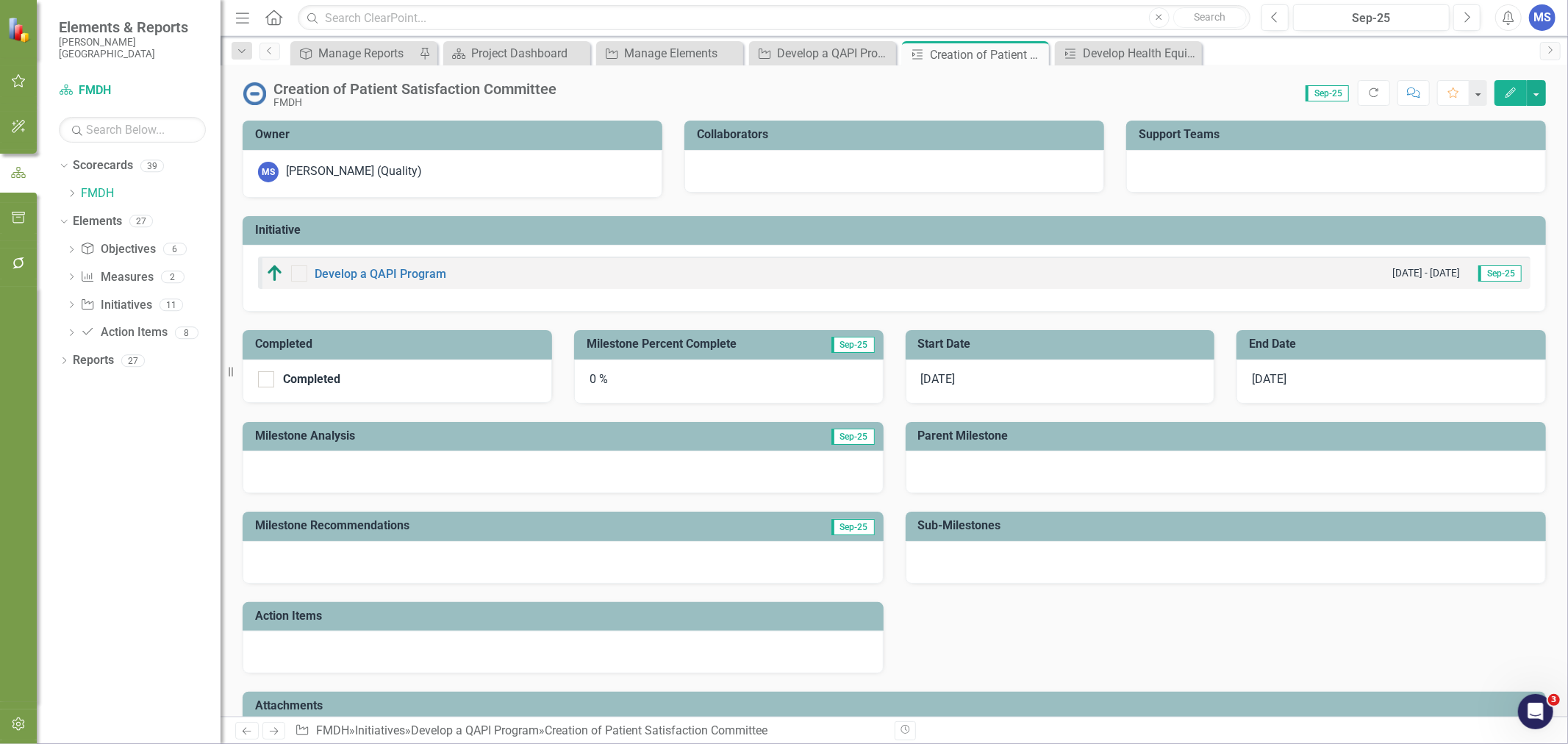
click at [0, 0] on icon "Close" at bounding box center [0, 0] width 0 height 0
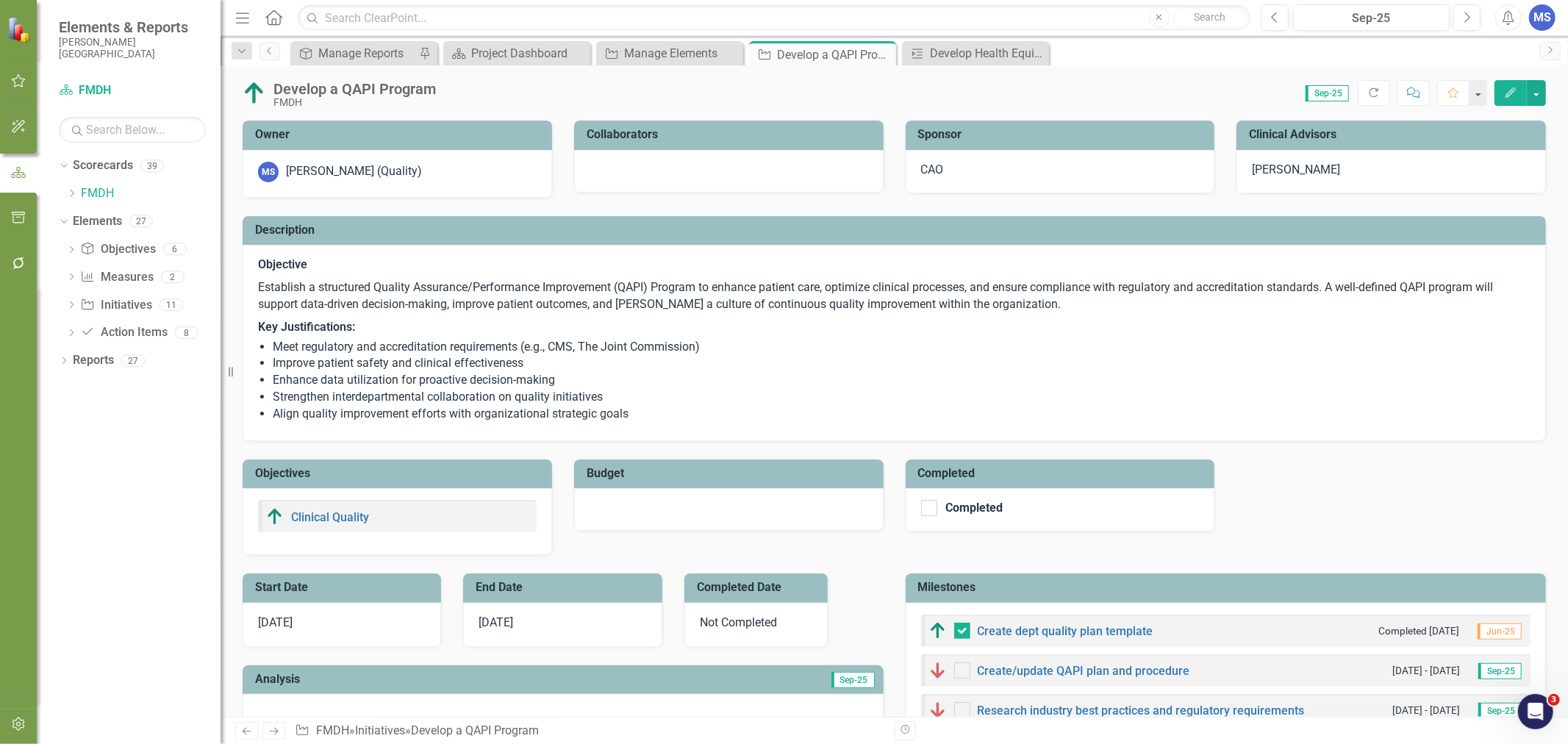
checkbox input "true"
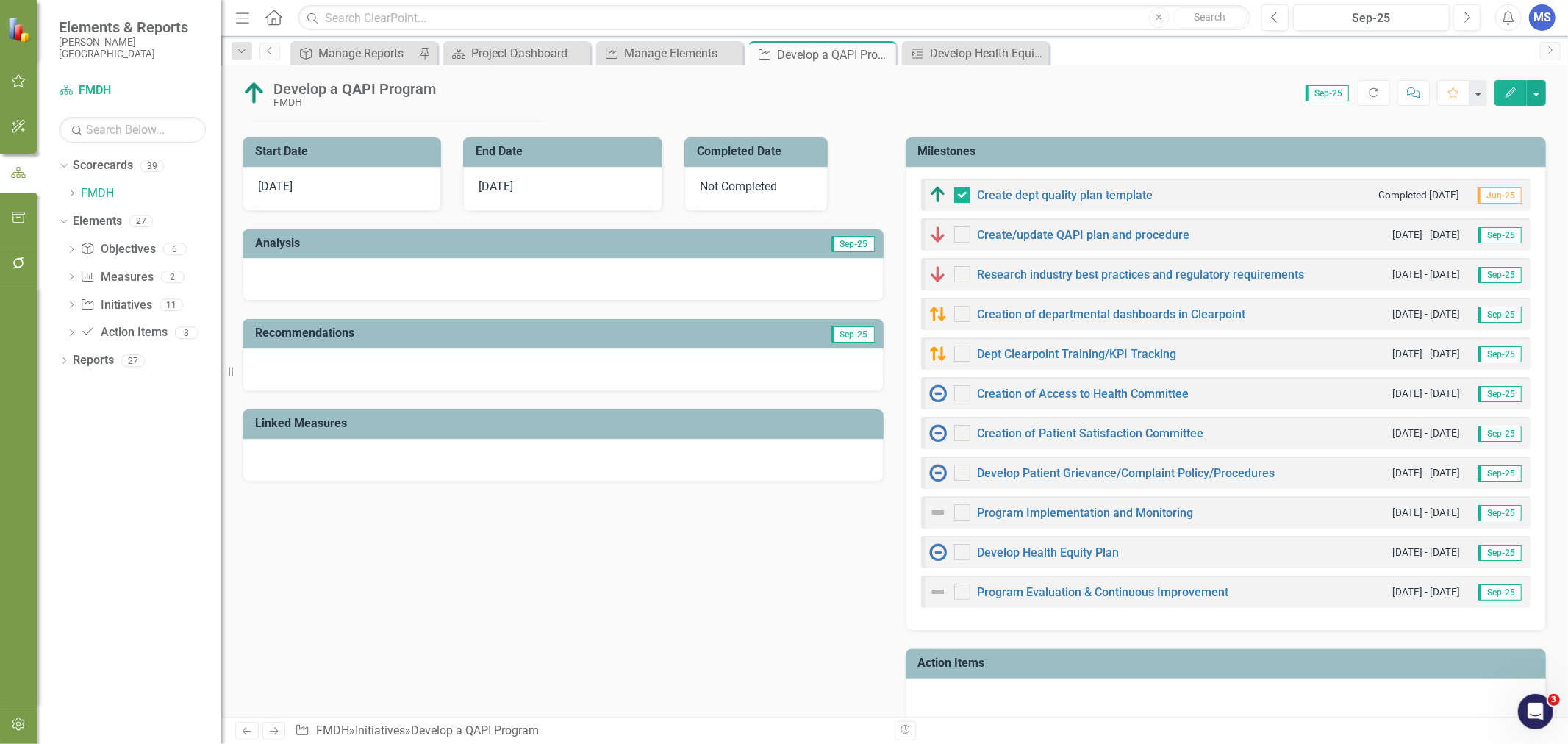
scroll to position [408, 0]
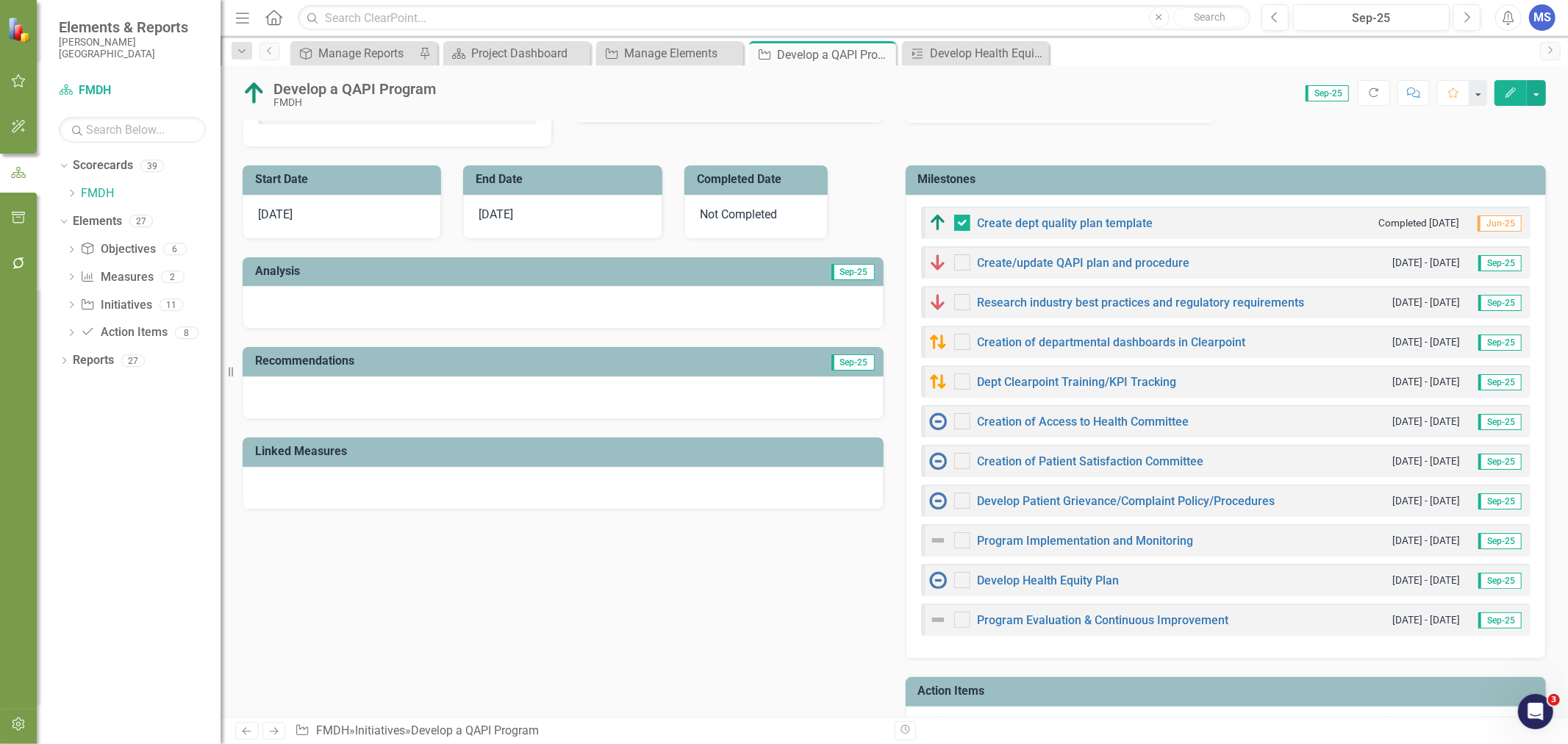
click at [1236, 179] on h3 "Milestones" at bounding box center [1228, 179] width 621 height 13
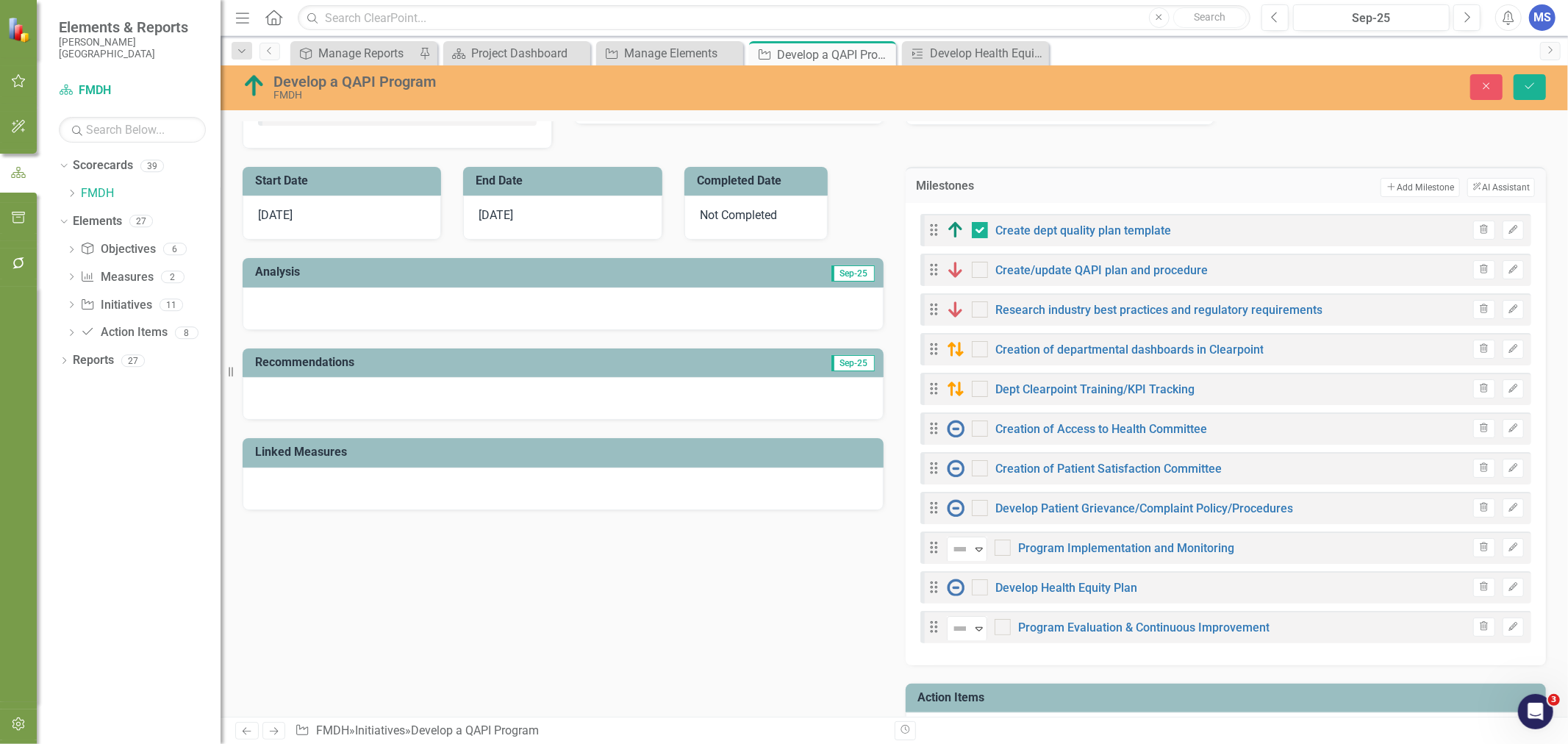
click at [1478, 548] on icon "Trash" at bounding box center [1483, 548] width 11 height 9
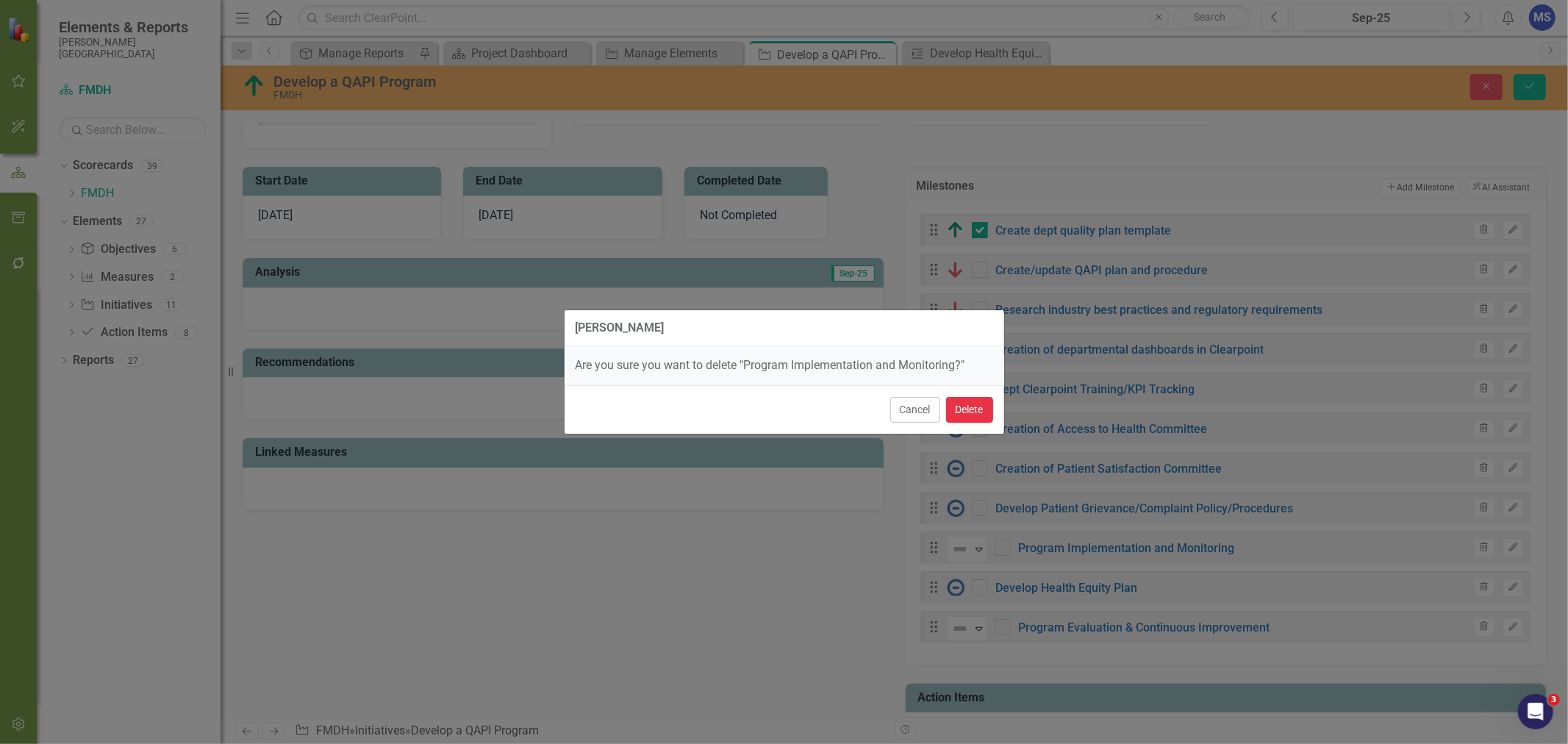
click at [983, 409] on button "Delete" at bounding box center [970, 410] width 47 height 25
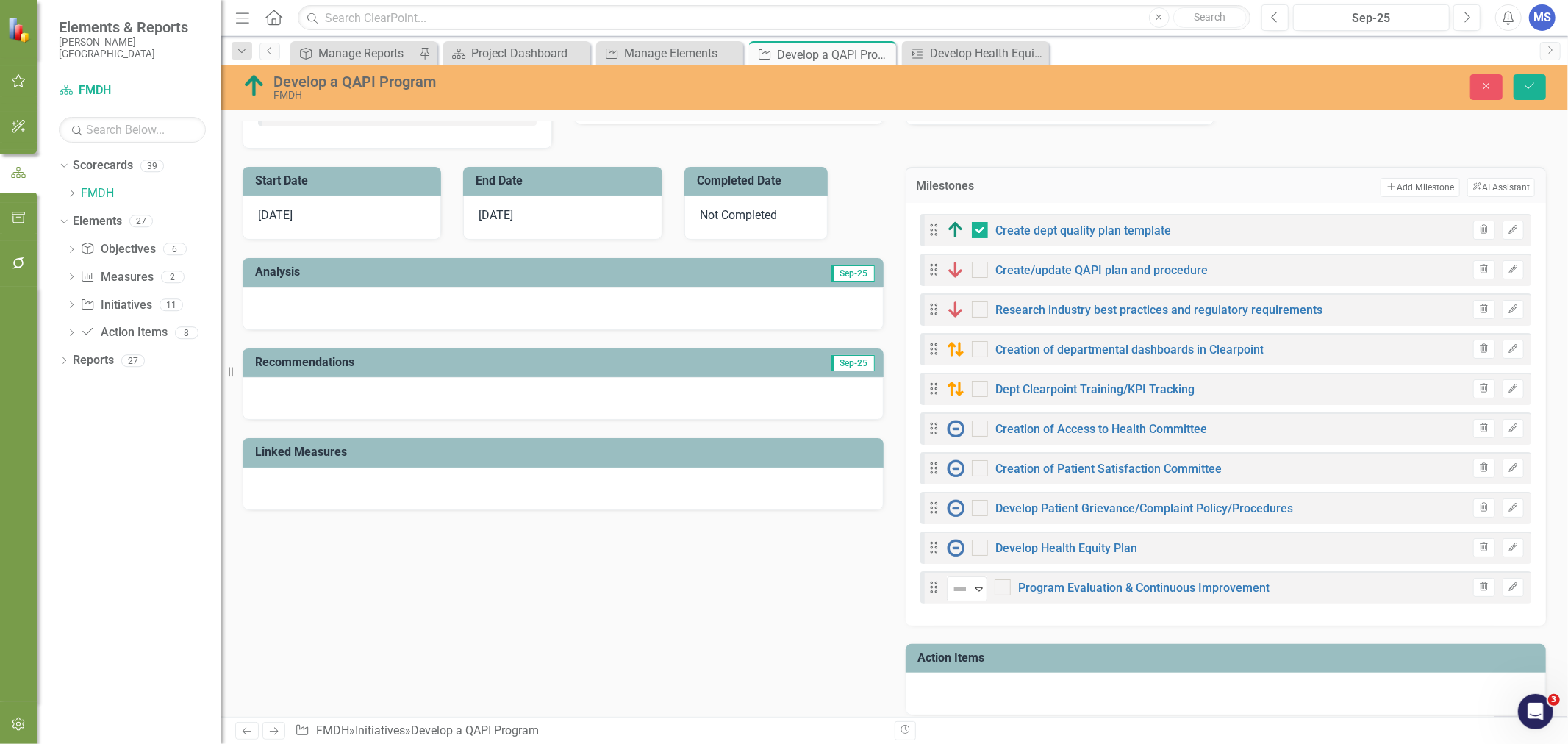
click at [1481, 587] on icon "button" at bounding box center [1484, 586] width 8 height 9
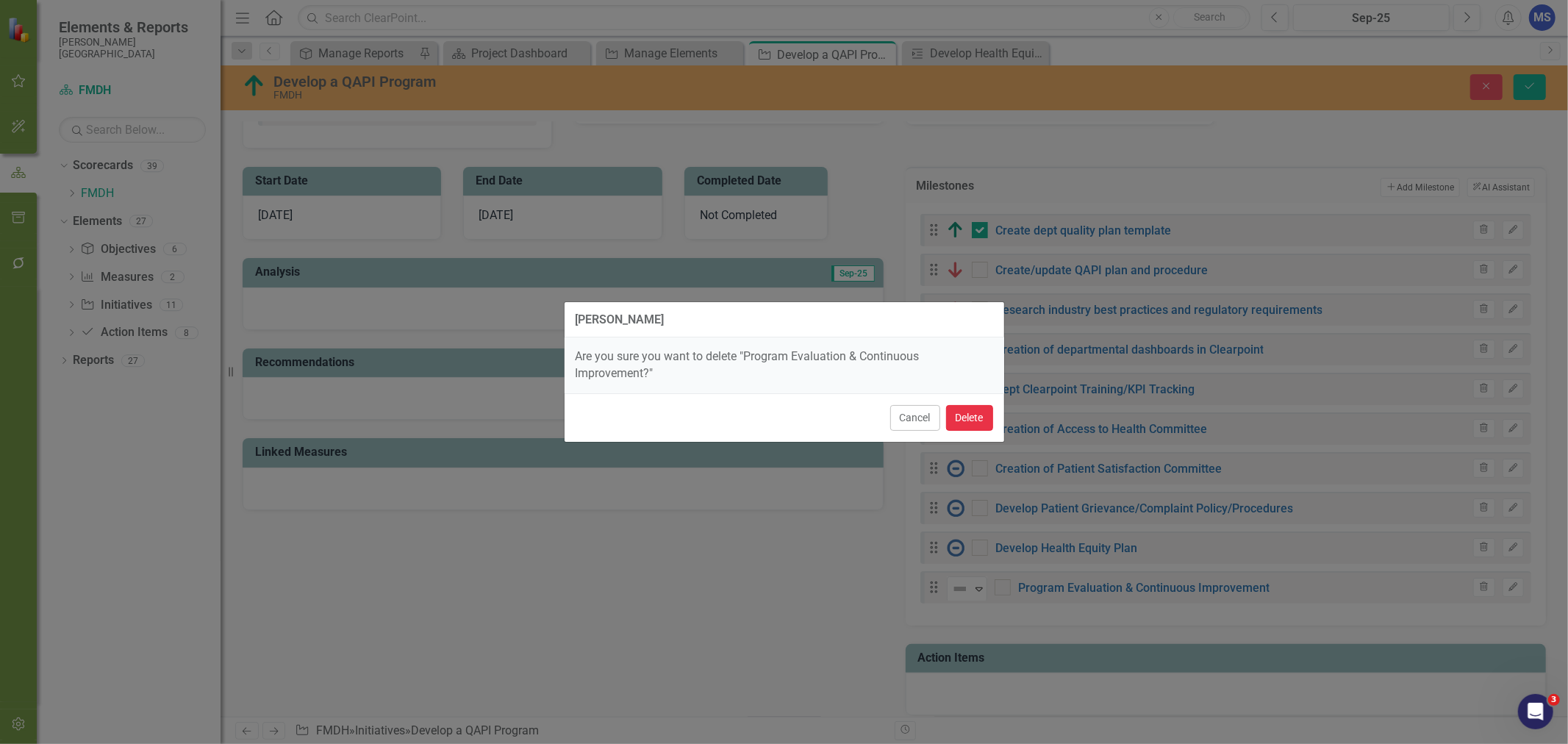
click at [966, 424] on button "Delete" at bounding box center [970, 417] width 47 height 25
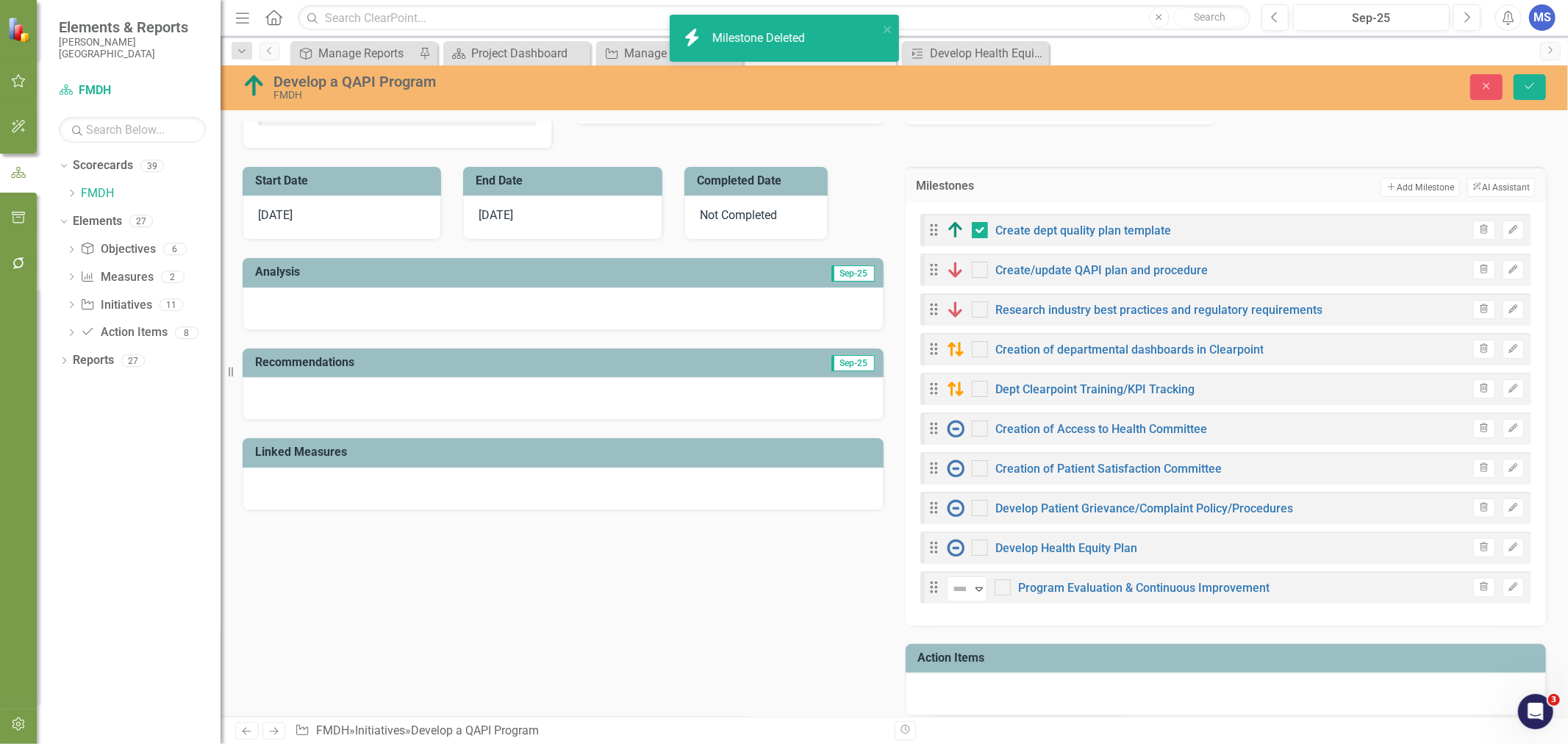
checkbox input "true"
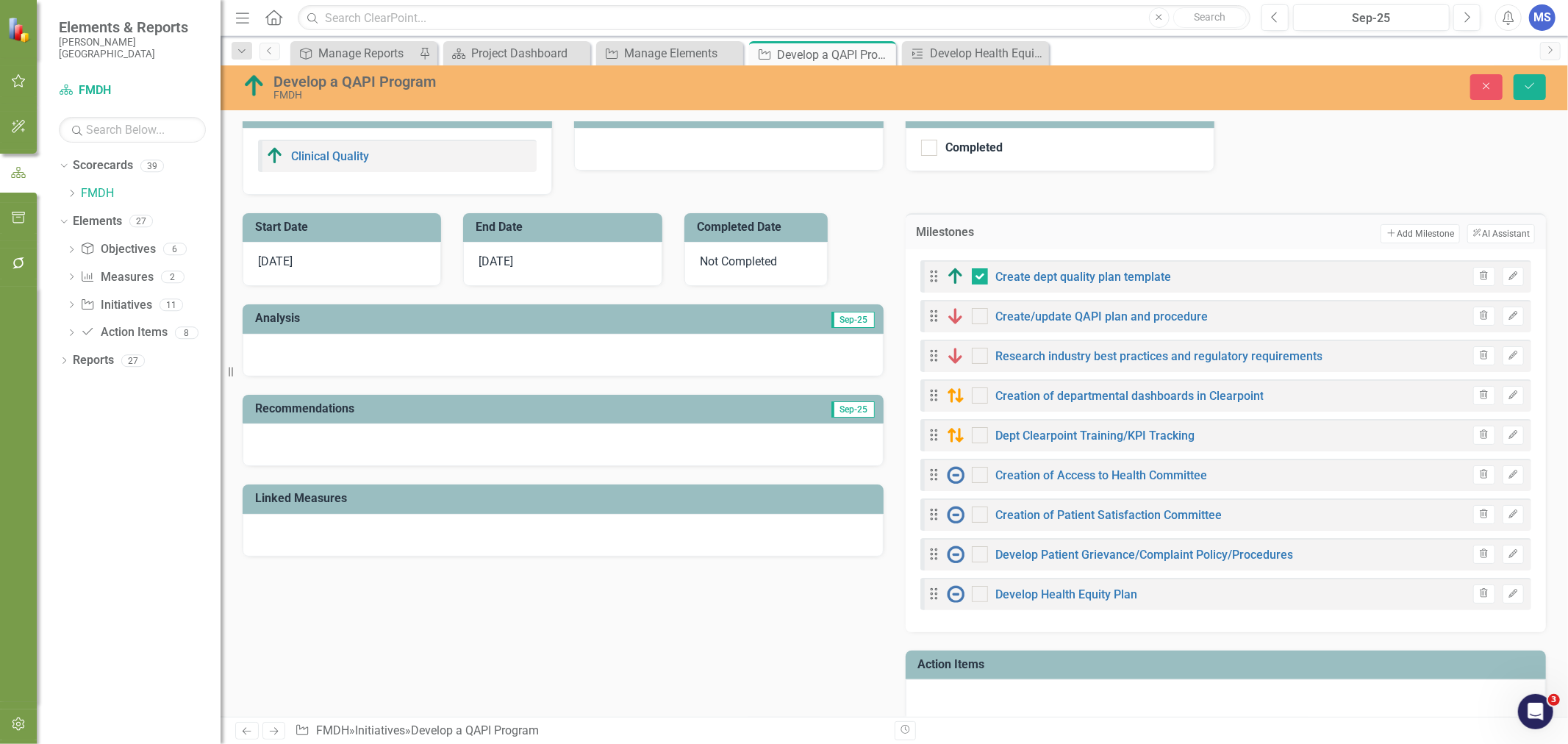
scroll to position [327, 0]
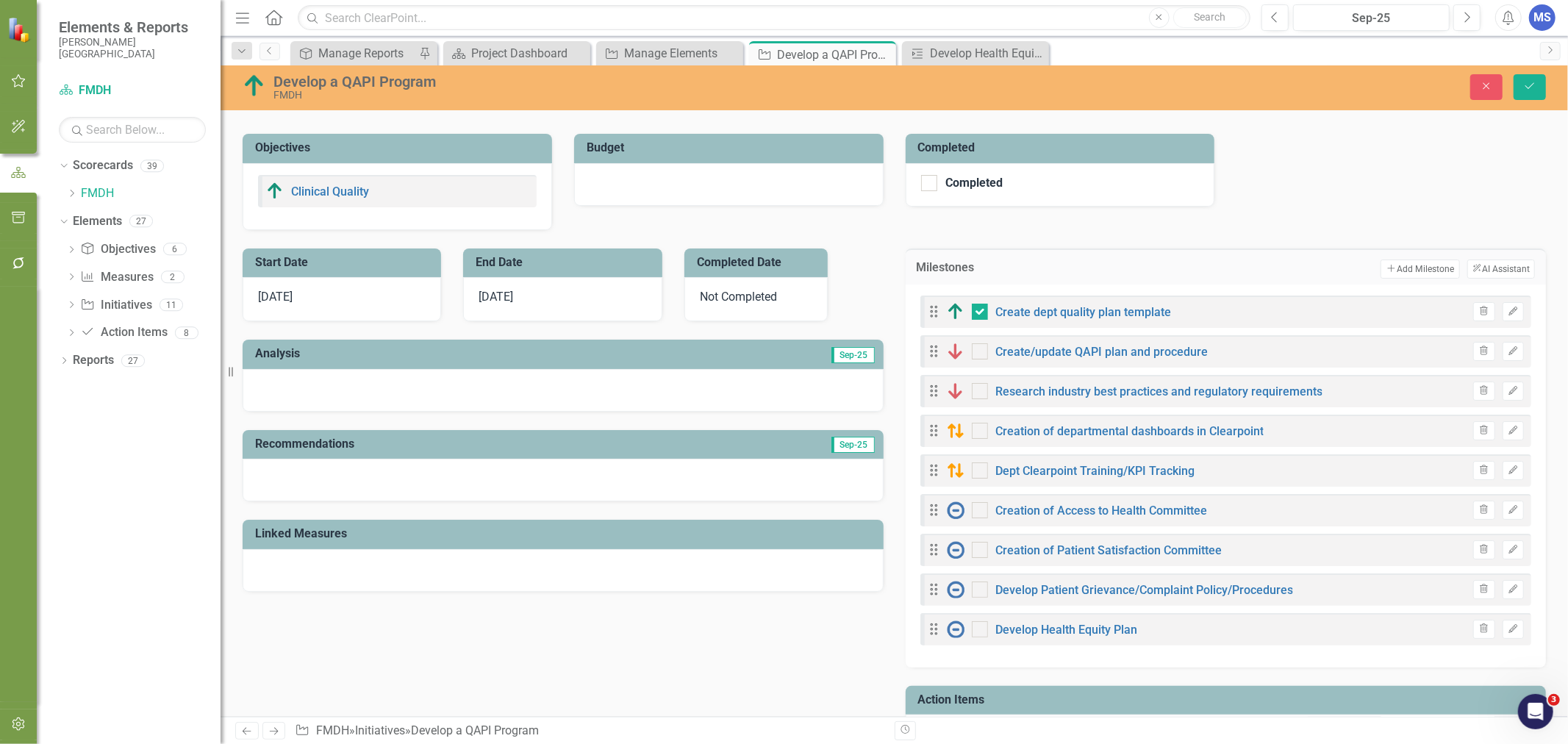
click at [1398, 273] on button "Add Add Milestone" at bounding box center [1420, 269] width 79 height 19
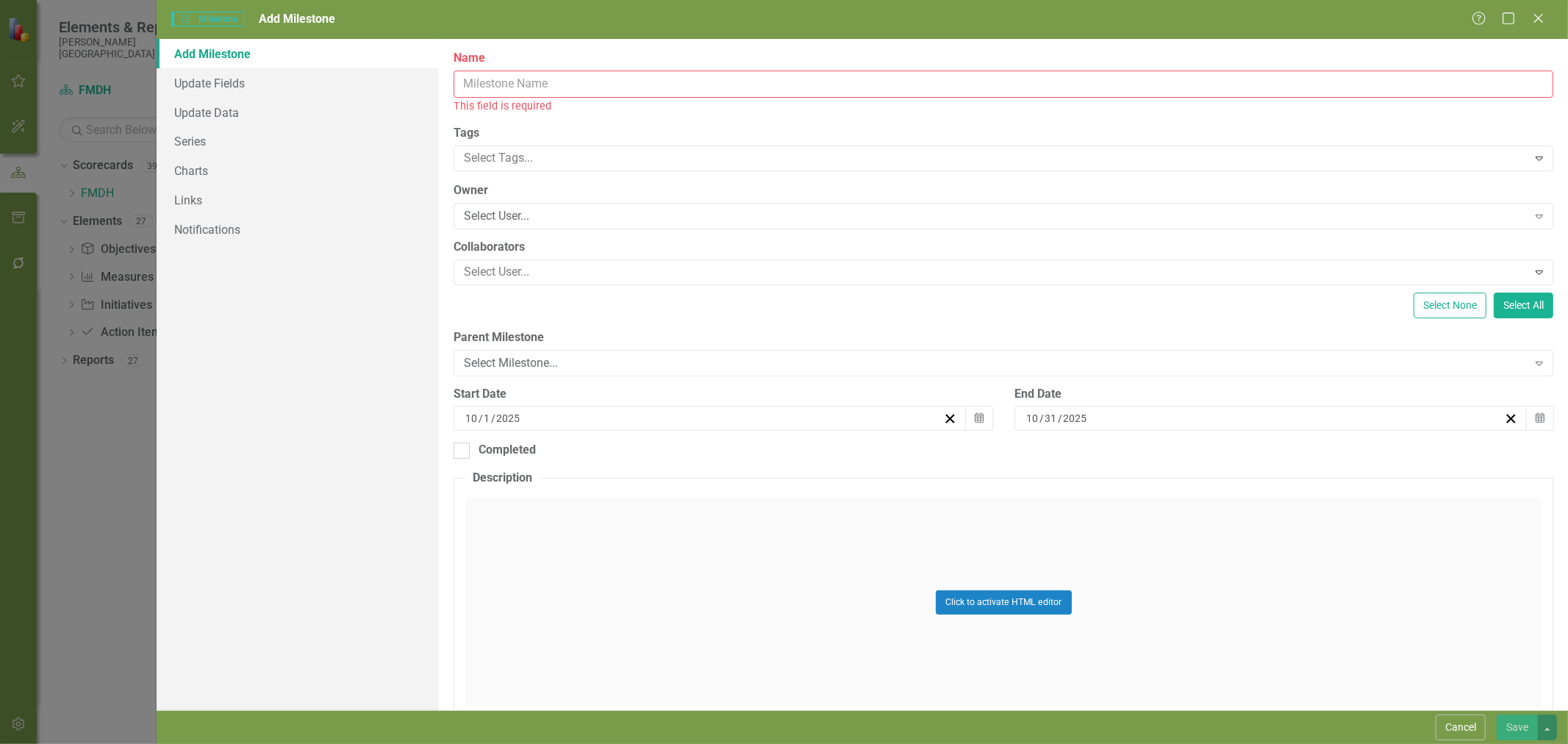
click at [608, 83] on input "Name" at bounding box center [1003, 84] width 1100 height 27
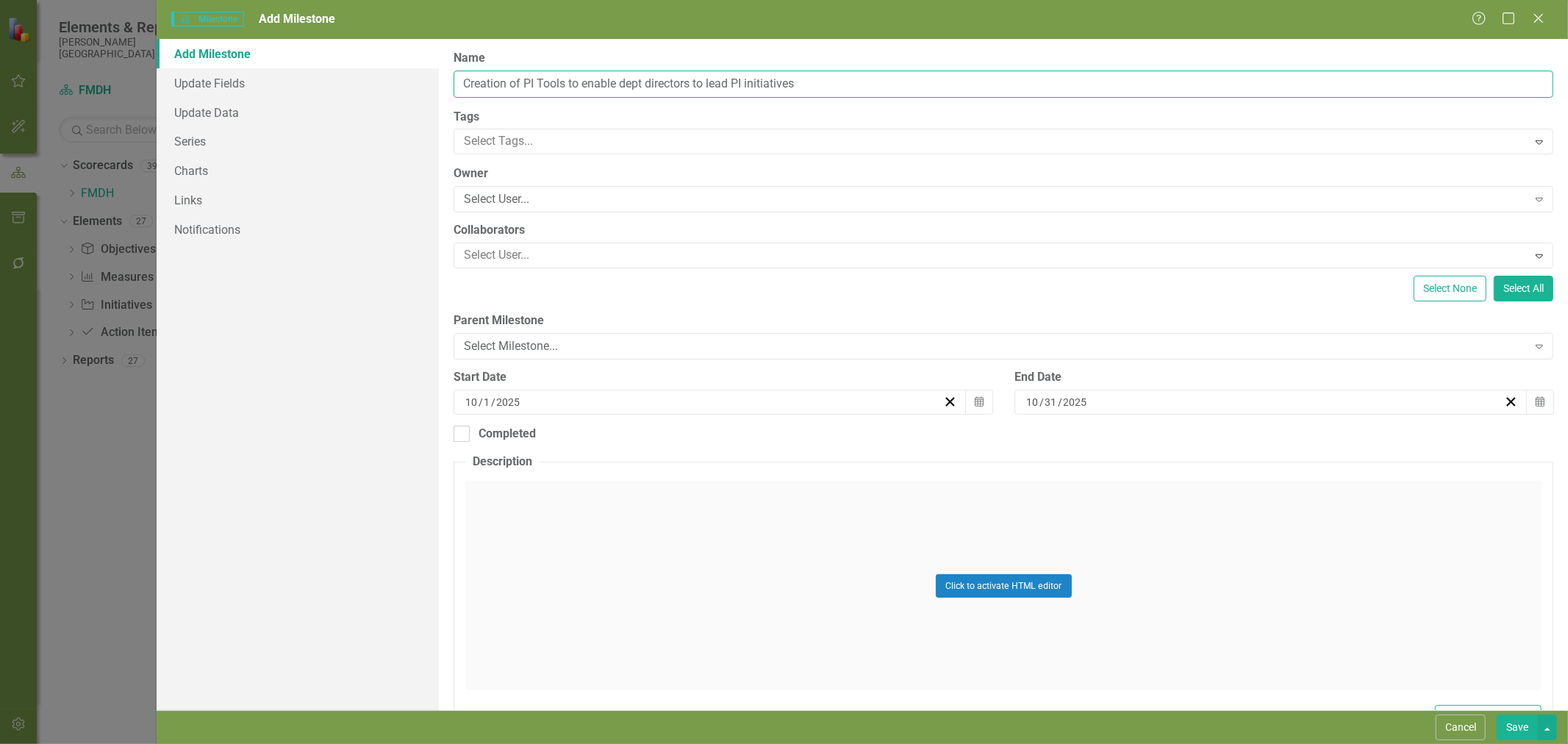
type input "Creation of PI Tools to enable dept directors to lead PI initiatives"
click at [582, 193] on div "Select User..." at bounding box center [994, 199] width 1063 height 17
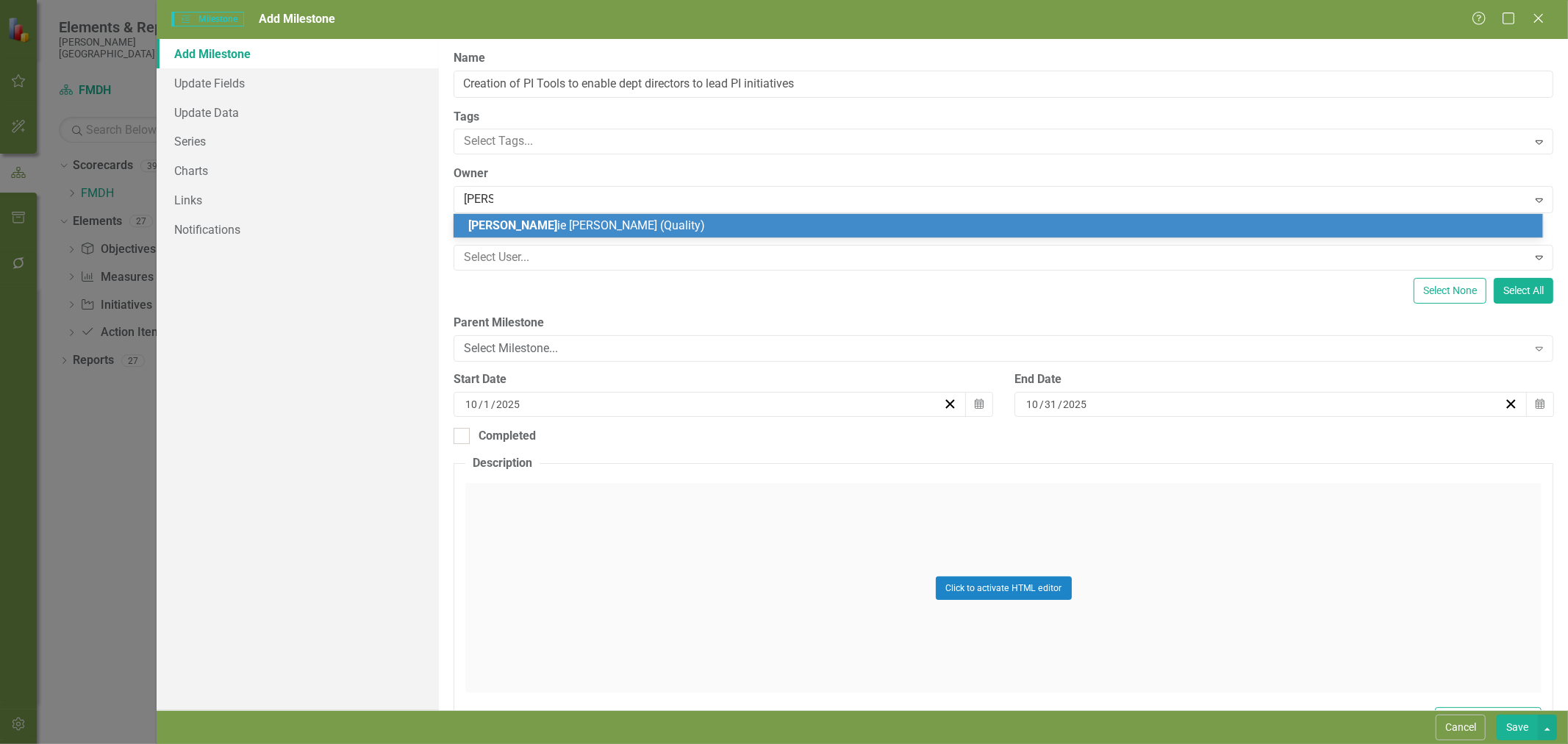
type input "[PERSON_NAME]"
click at [572, 224] on span "[PERSON_NAME] (Quality)" at bounding box center [581, 225] width 225 height 14
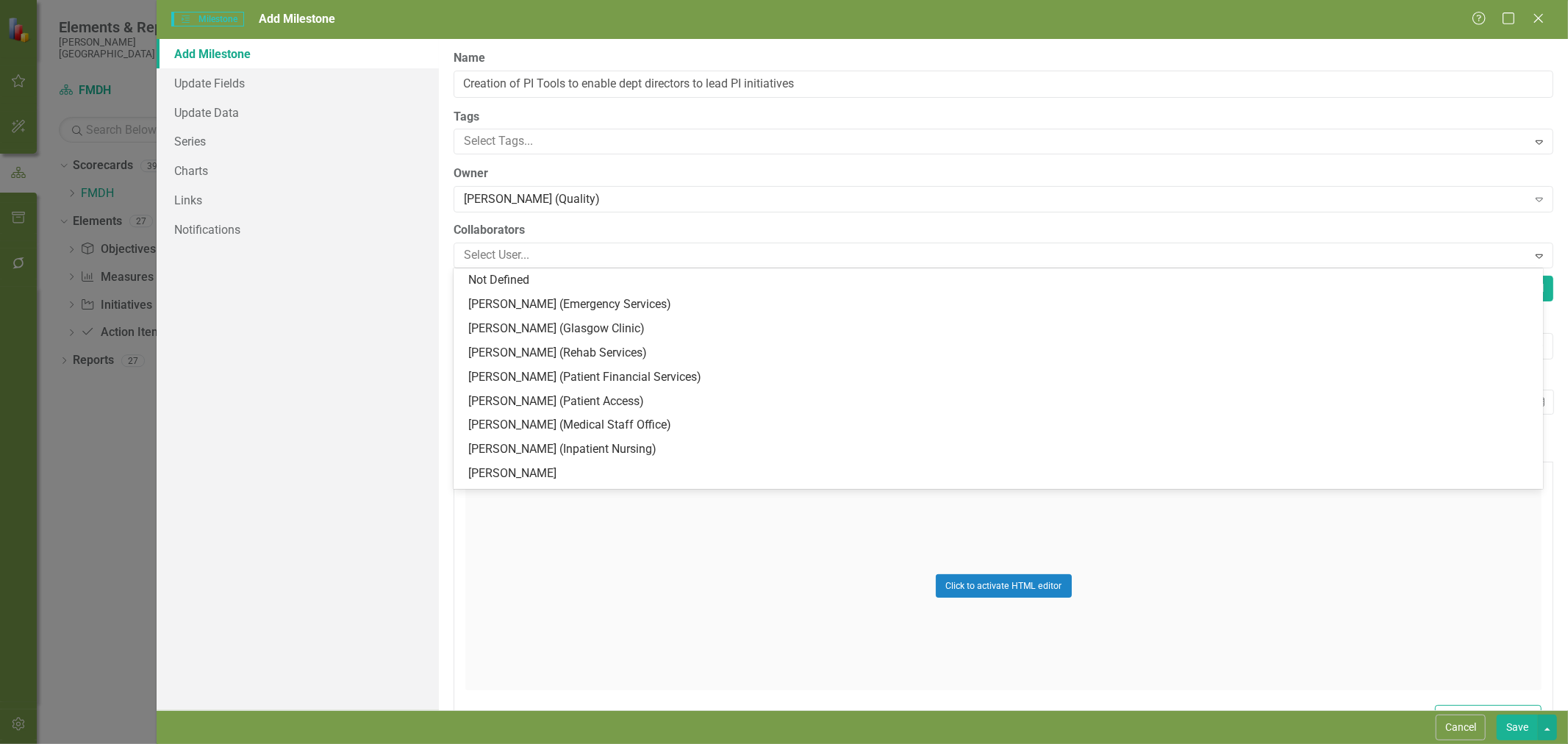
click at [572, 251] on div at bounding box center [993, 255] width 1069 height 20
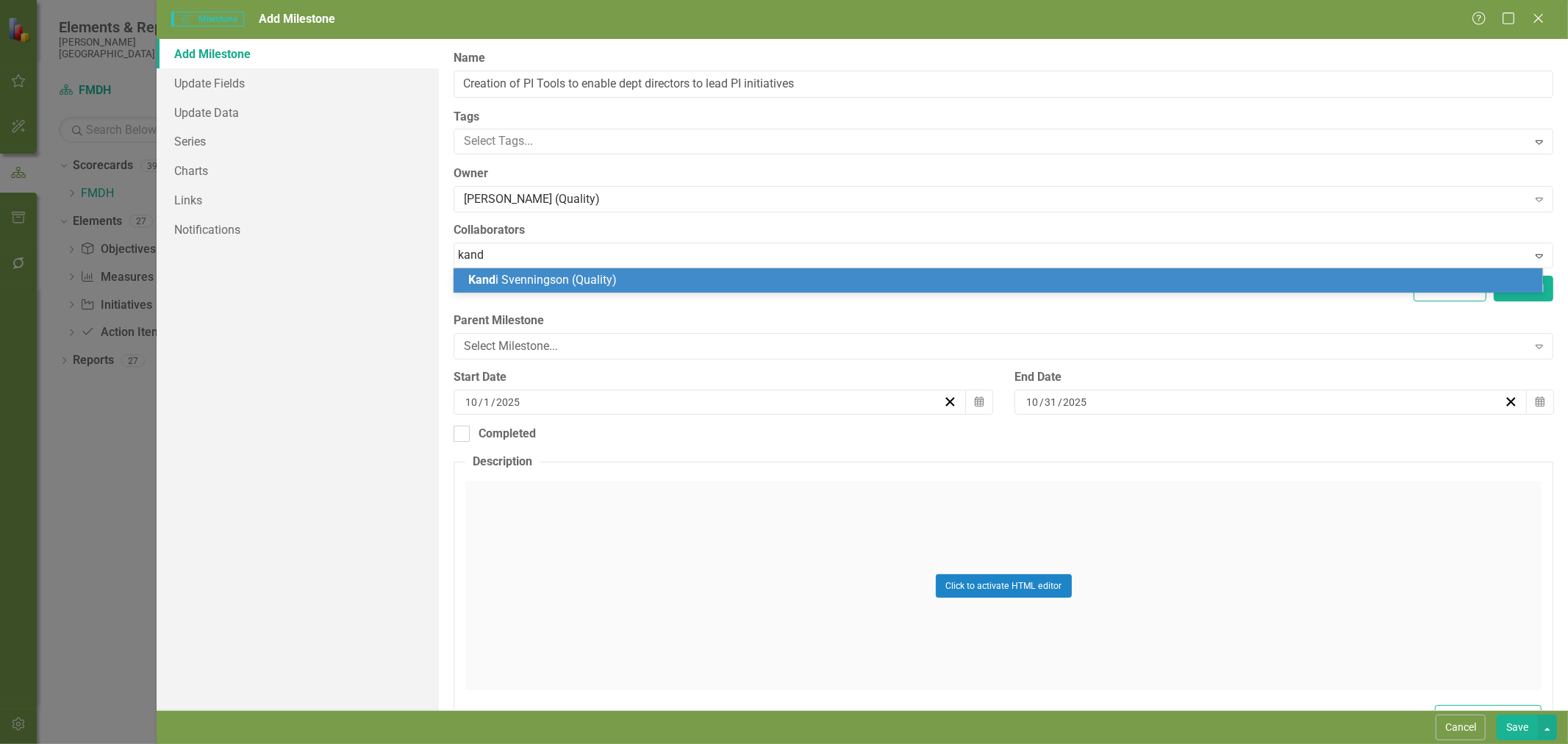
type input "kandi"
click at [554, 283] on span "[PERSON_NAME] (Quality)" at bounding box center [540, 279] width 146 height 14
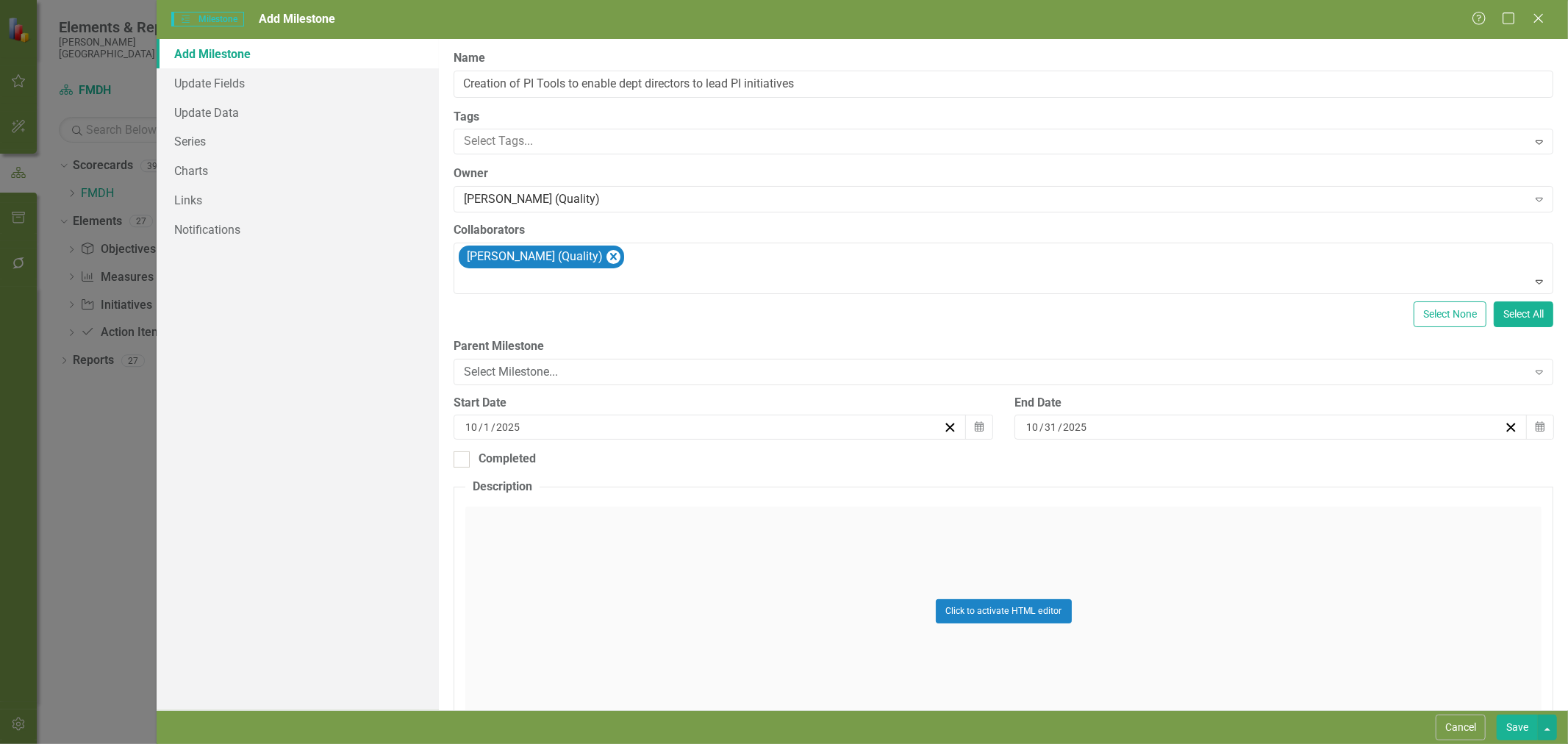
click at [974, 431] on icon "Calendar" at bounding box center [979, 427] width 9 height 10
click at [783, 461] on button "›" at bounding box center [787, 465] width 32 height 32
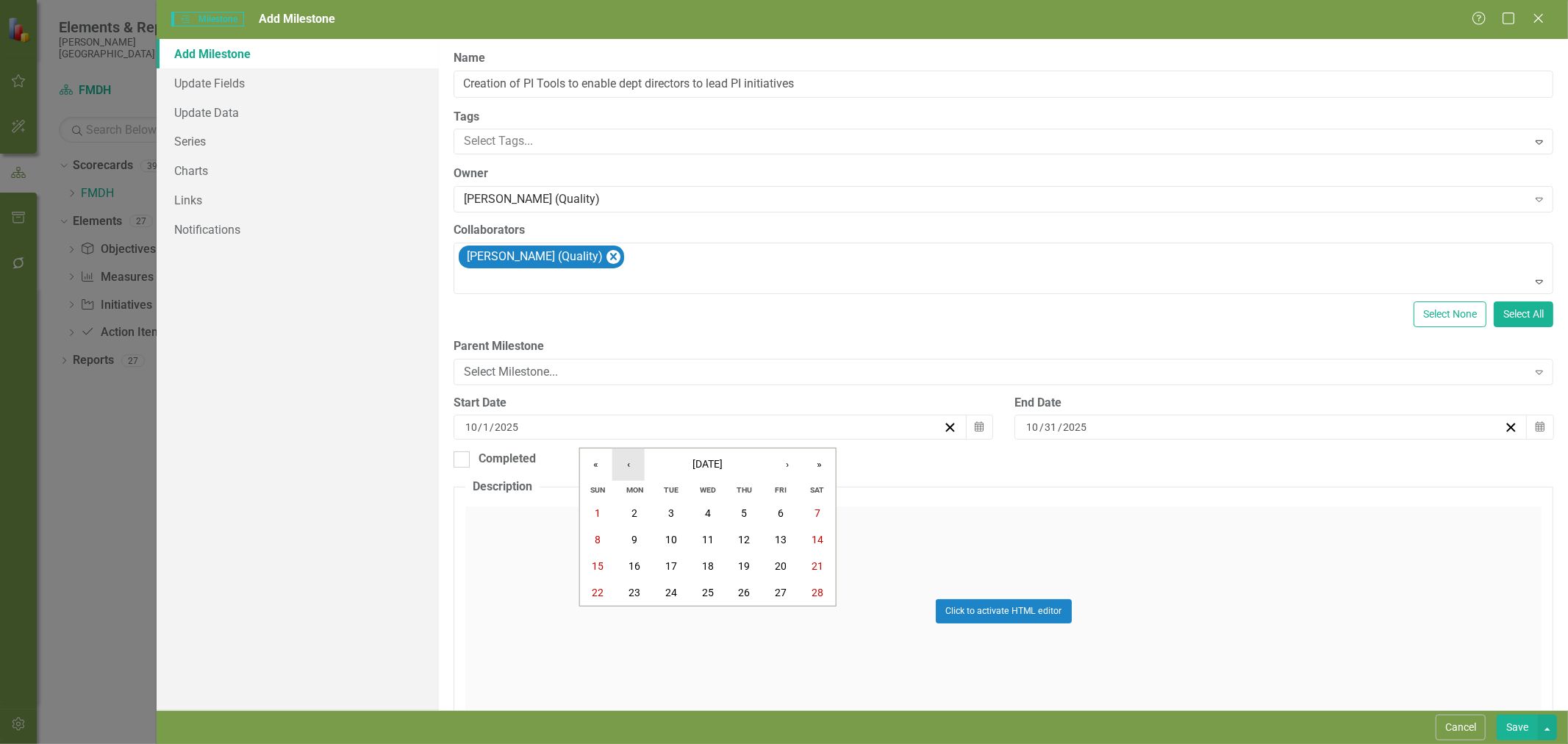
click at [630, 466] on button "‹" at bounding box center [628, 465] width 32 height 32
click at [788, 465] on button "›" at bounding box center [787, 465] width 32 height 32
click at [633, 519] on button "2" at bounding box center [635, 513] width 37 height 26
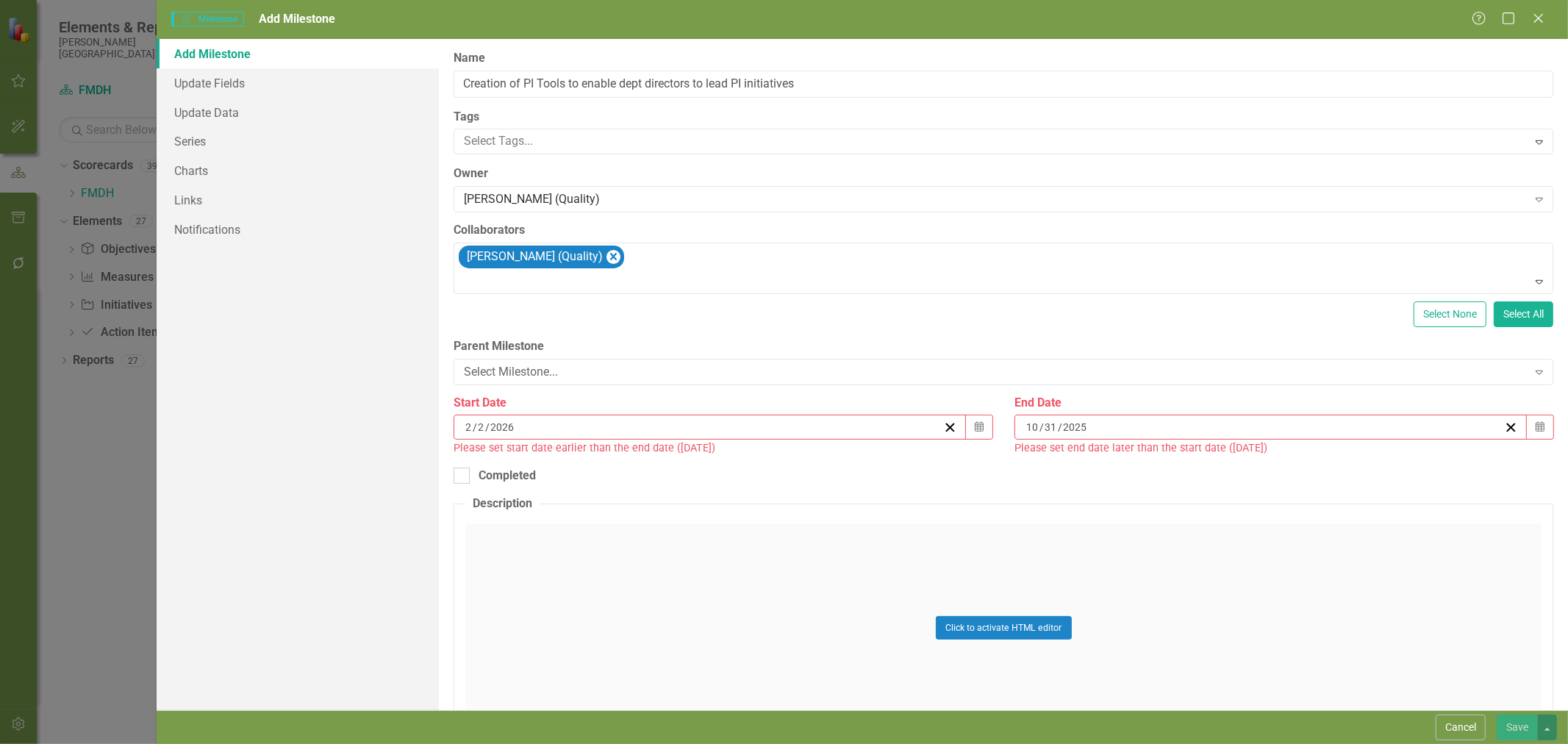
click at [1537, 431] on button "Calendar" at bounding box center [1540, 427] width 28 height 25
click at [1356, 472] on button "›" at bounding box center [1342, 465] width 32 height 32
click at [1353, 472] on button "›" at bounding box center [1342, 465] width 32 height 32
click at [1352, 472] on button "›" at bounding box center [1342, 465] width 32 height 32
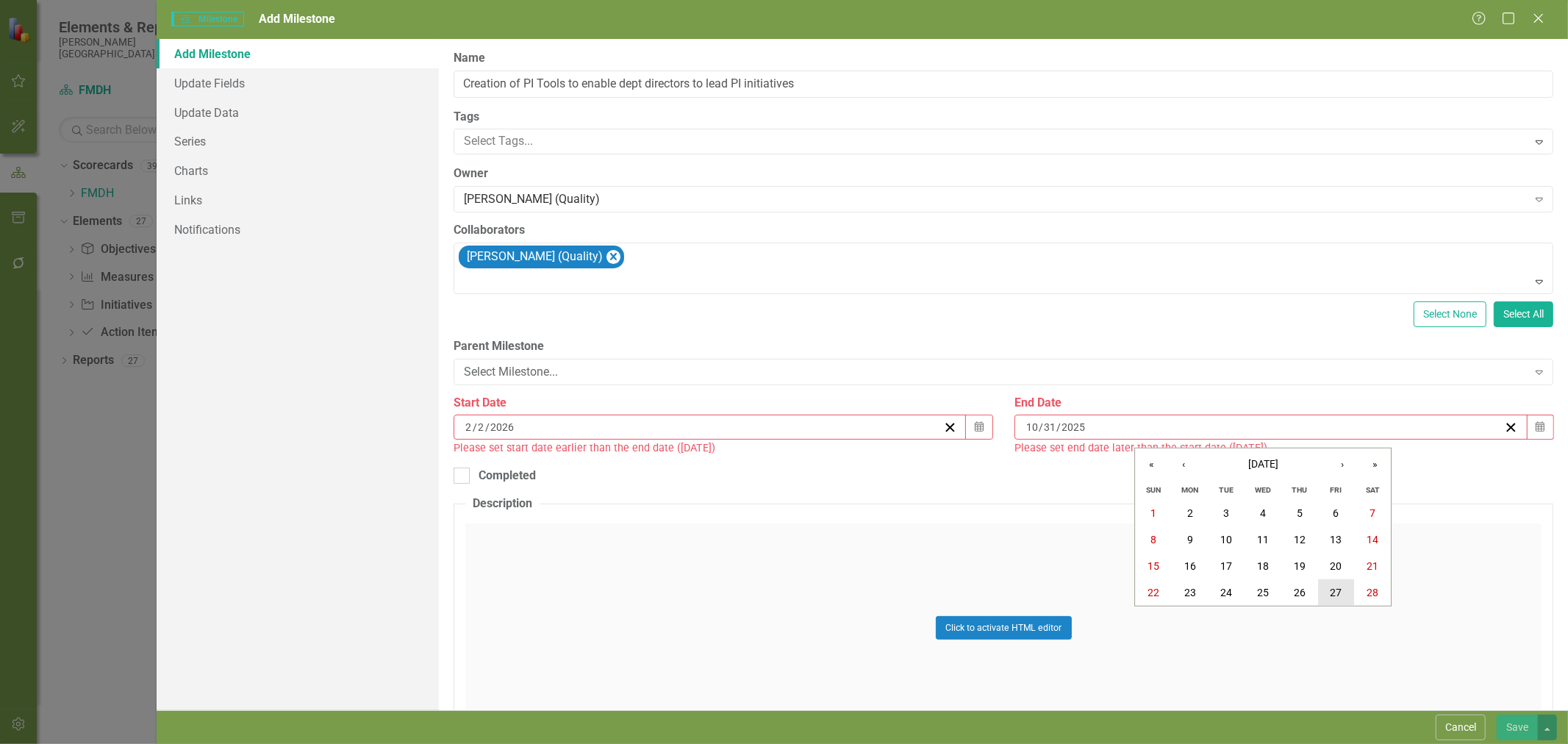
click at [1344, 592] on button "27" at bounding box center [1337, 592] width 37 height 26
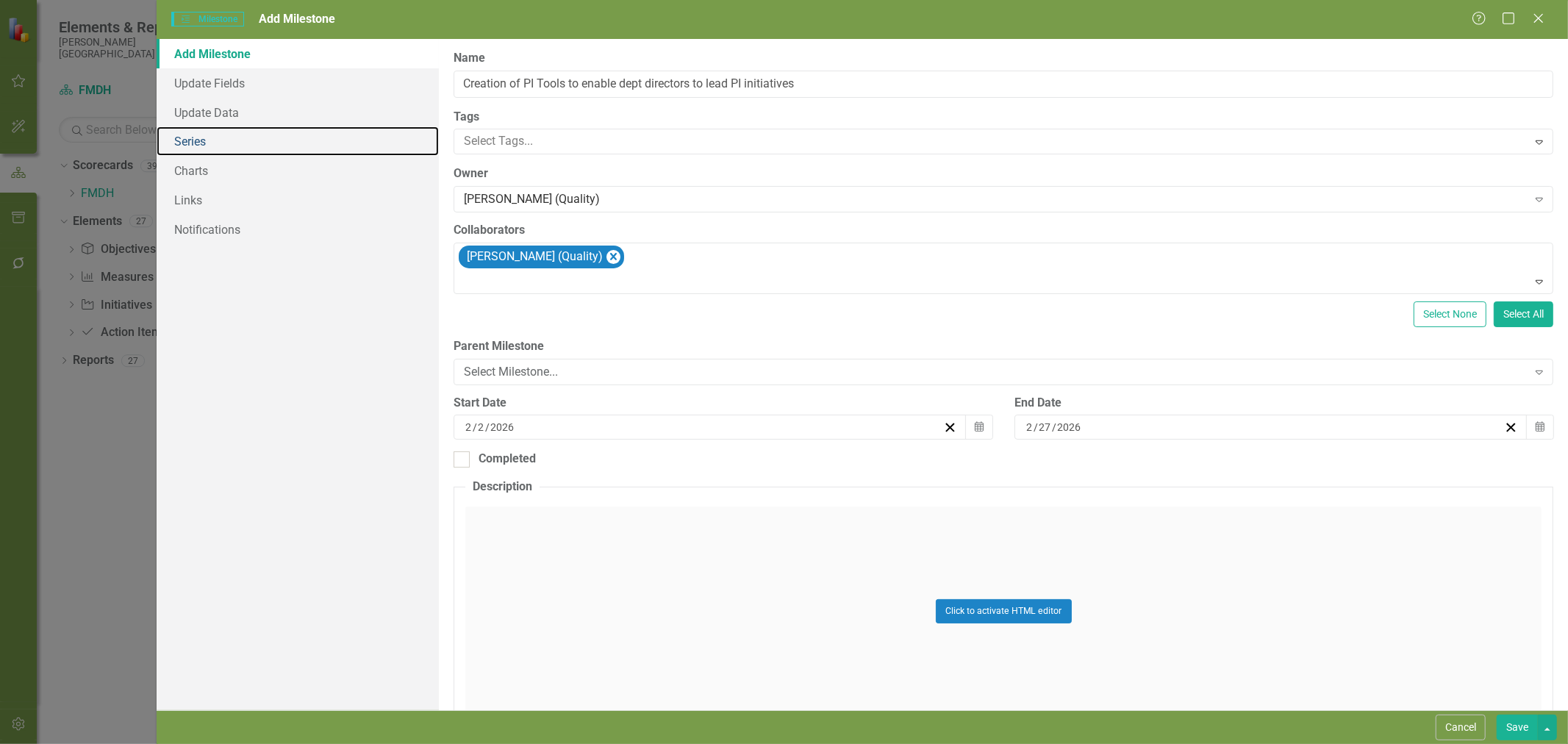
click at [217, 155] on link "Series" at bounding box center [297, 141] width 282 height 30
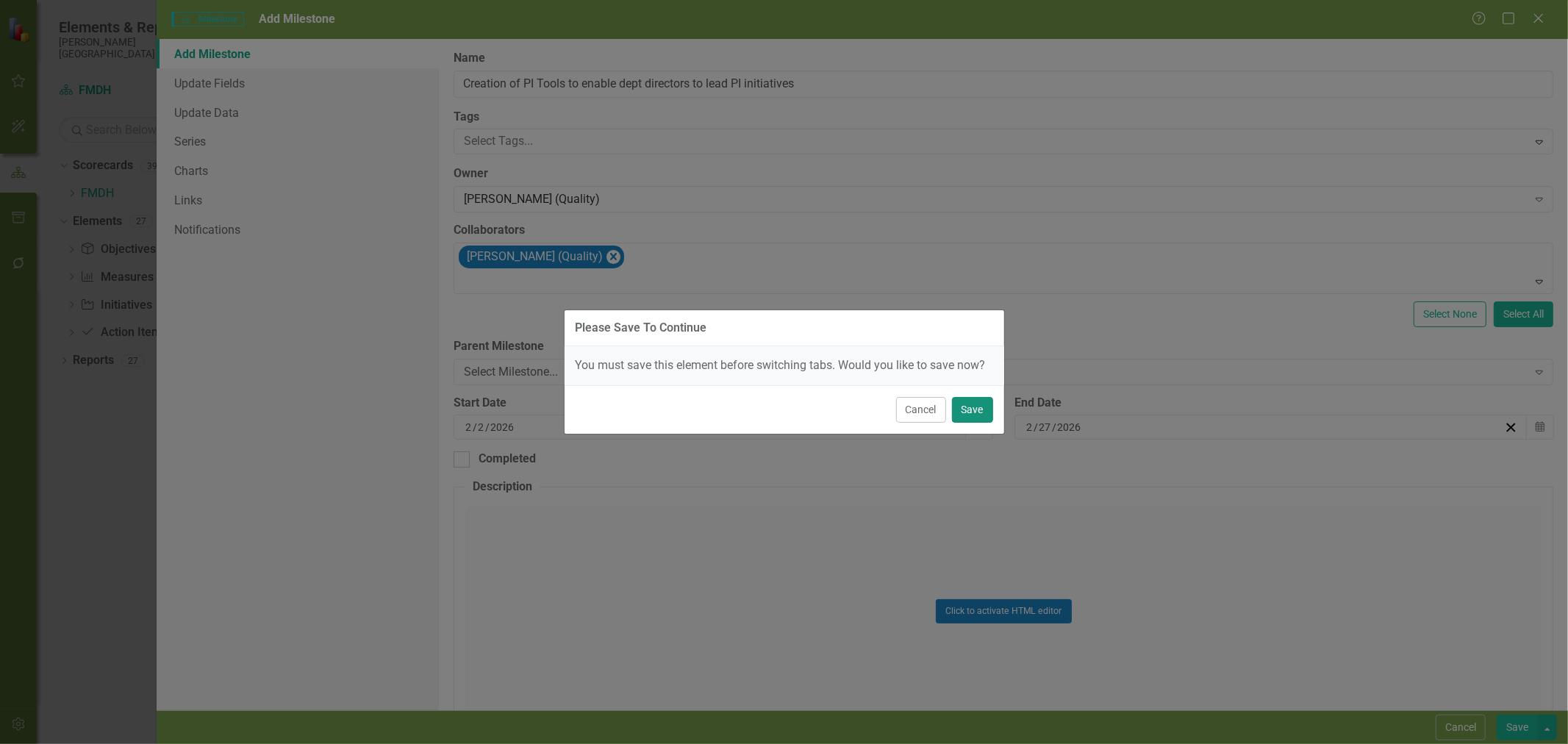
click at [980, 416] on button "Save" at bounding box center [972, 410] width 41 height 25
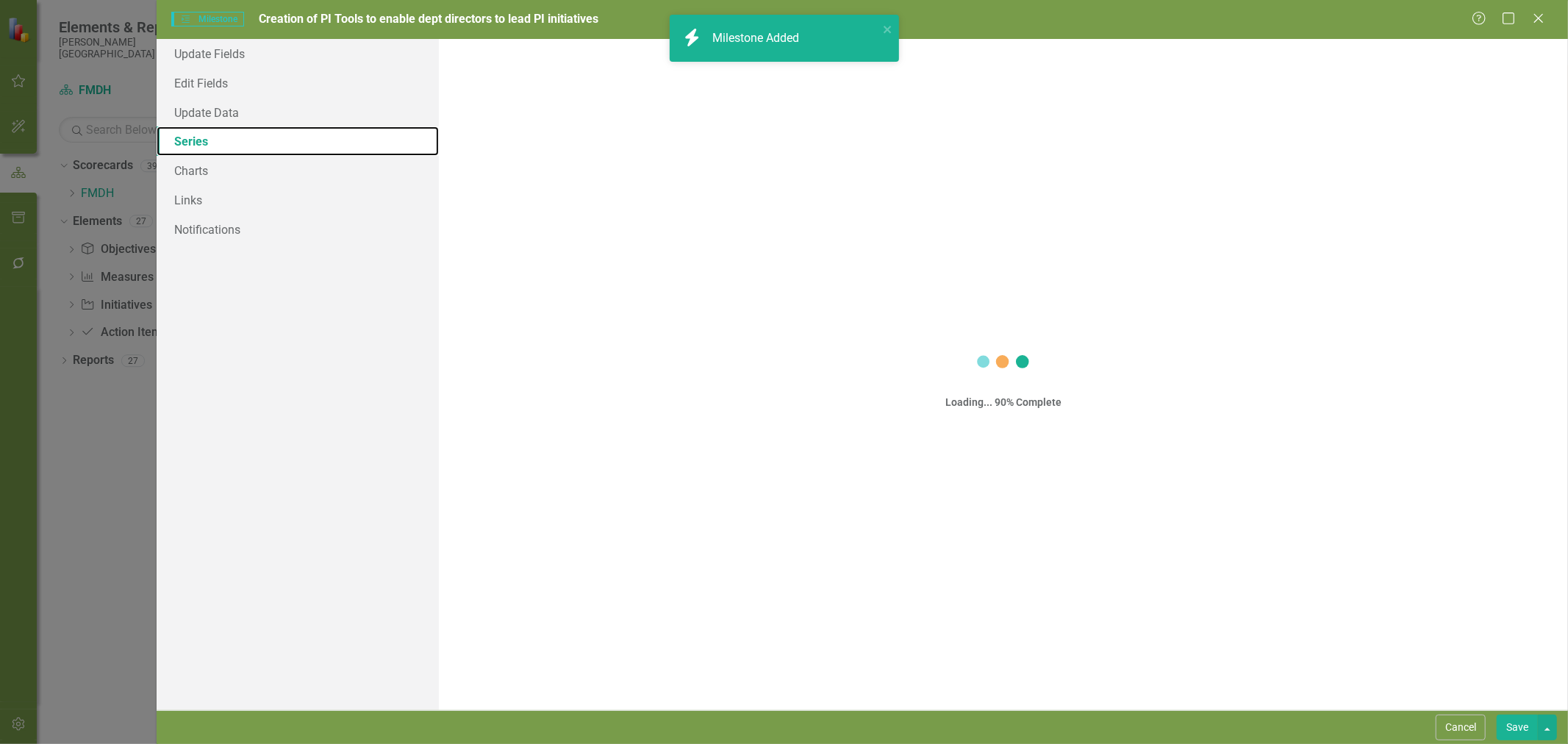
checkbox input "true"
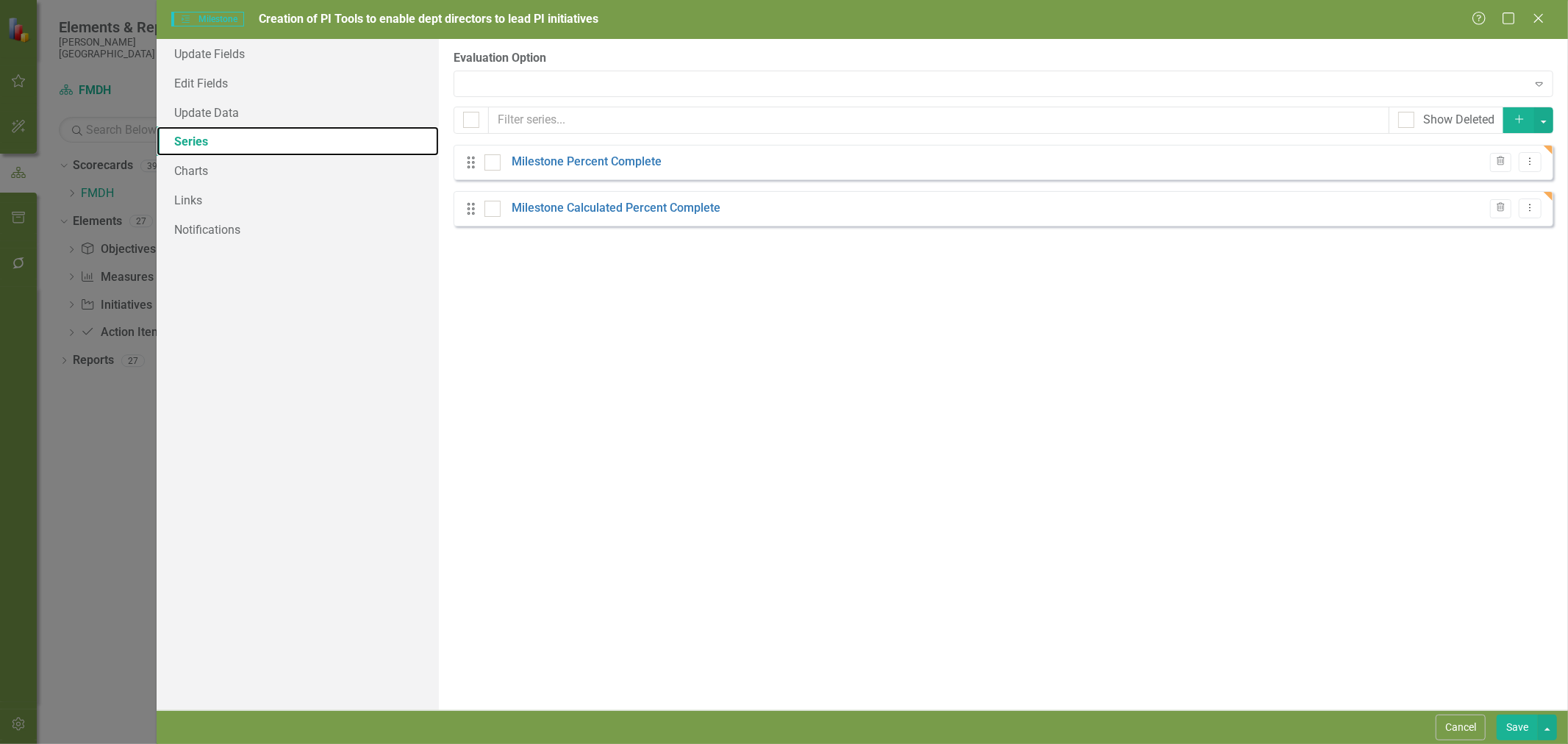
checkbox input "false"
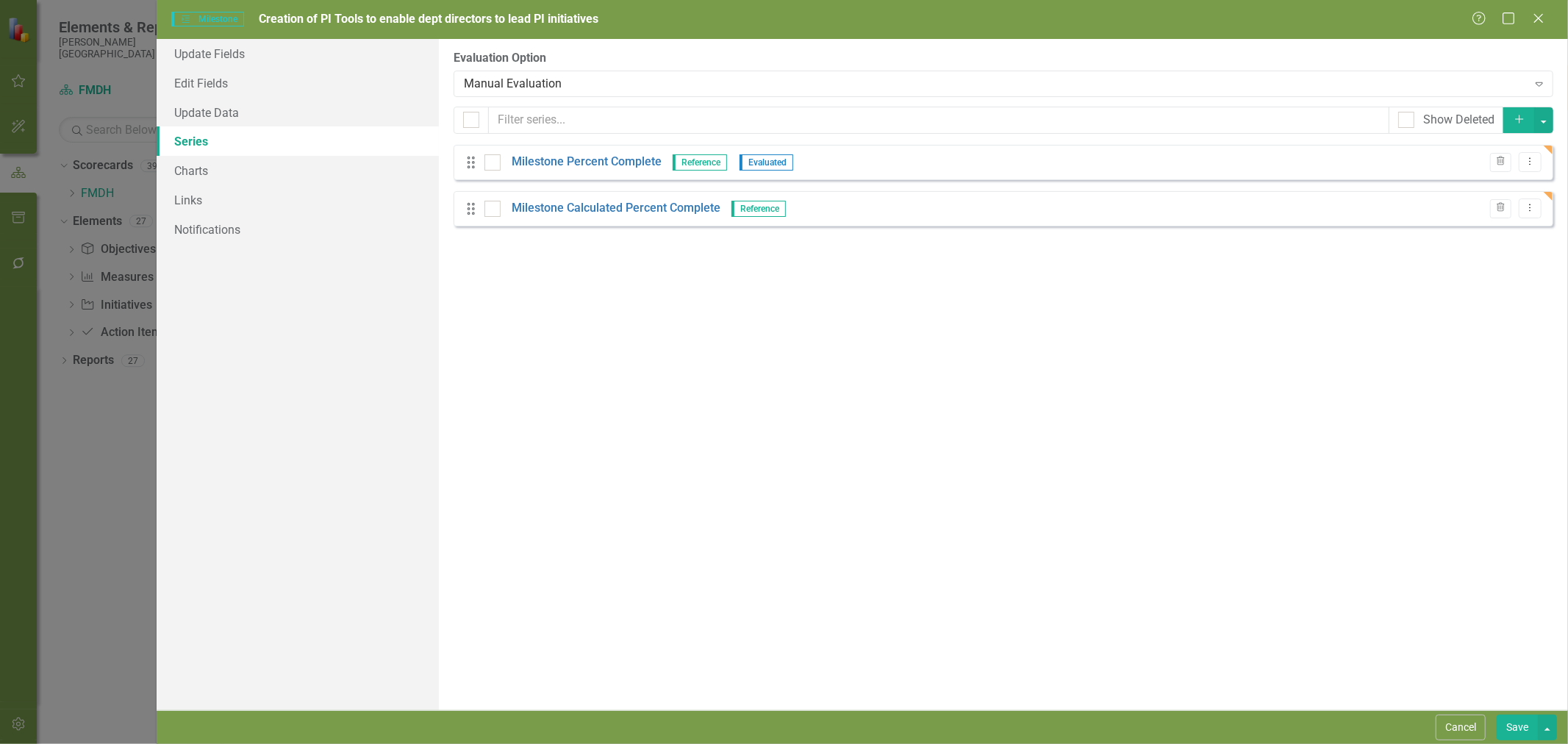
click at [569, 86] on div "Manual Evaluation" at bounding box center [994, 83] width 1063 height 17
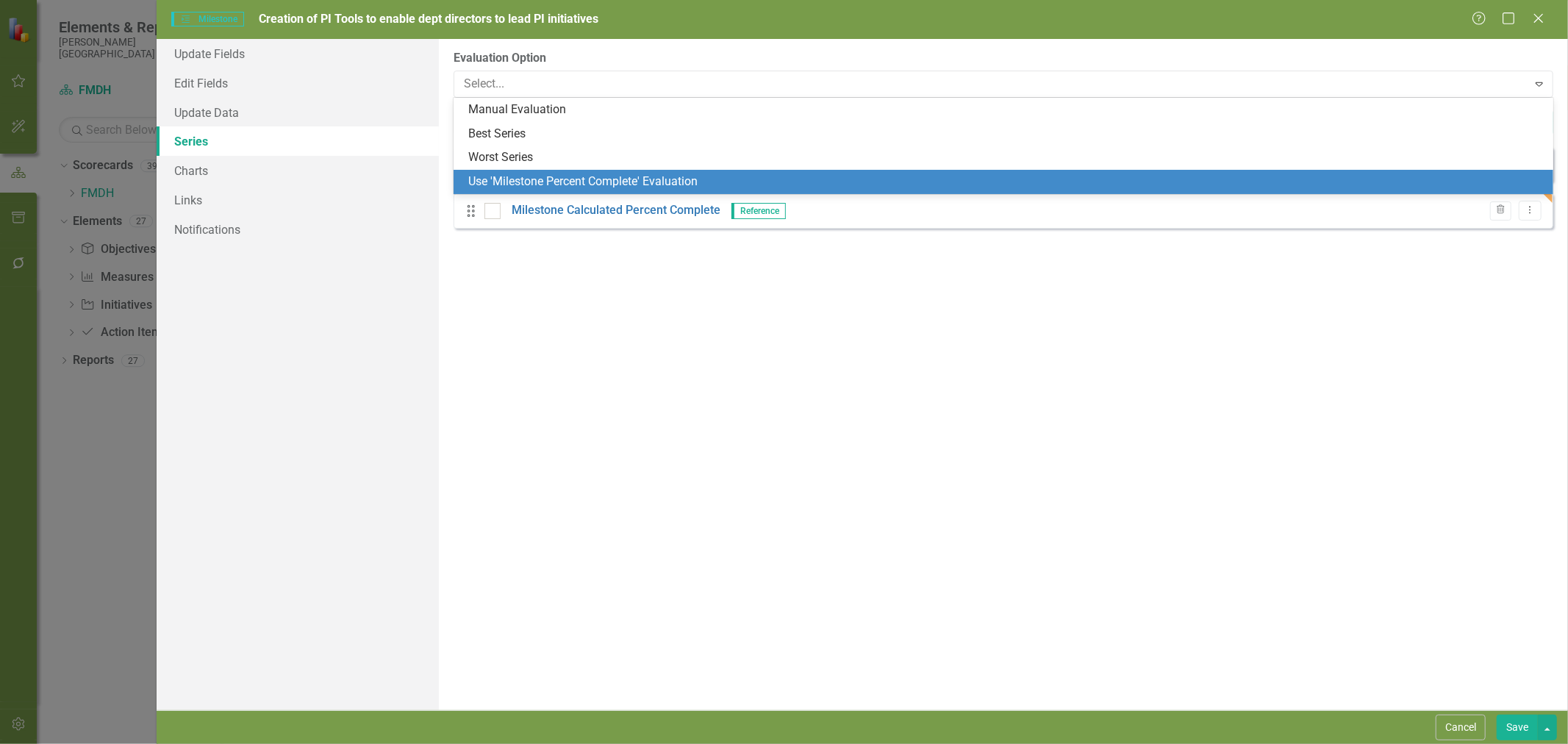
click at [575, 175] on div "Use 'Milestone Percent Complete' Evaluation" at bounding box center [1006, 182] width 1076 height 17
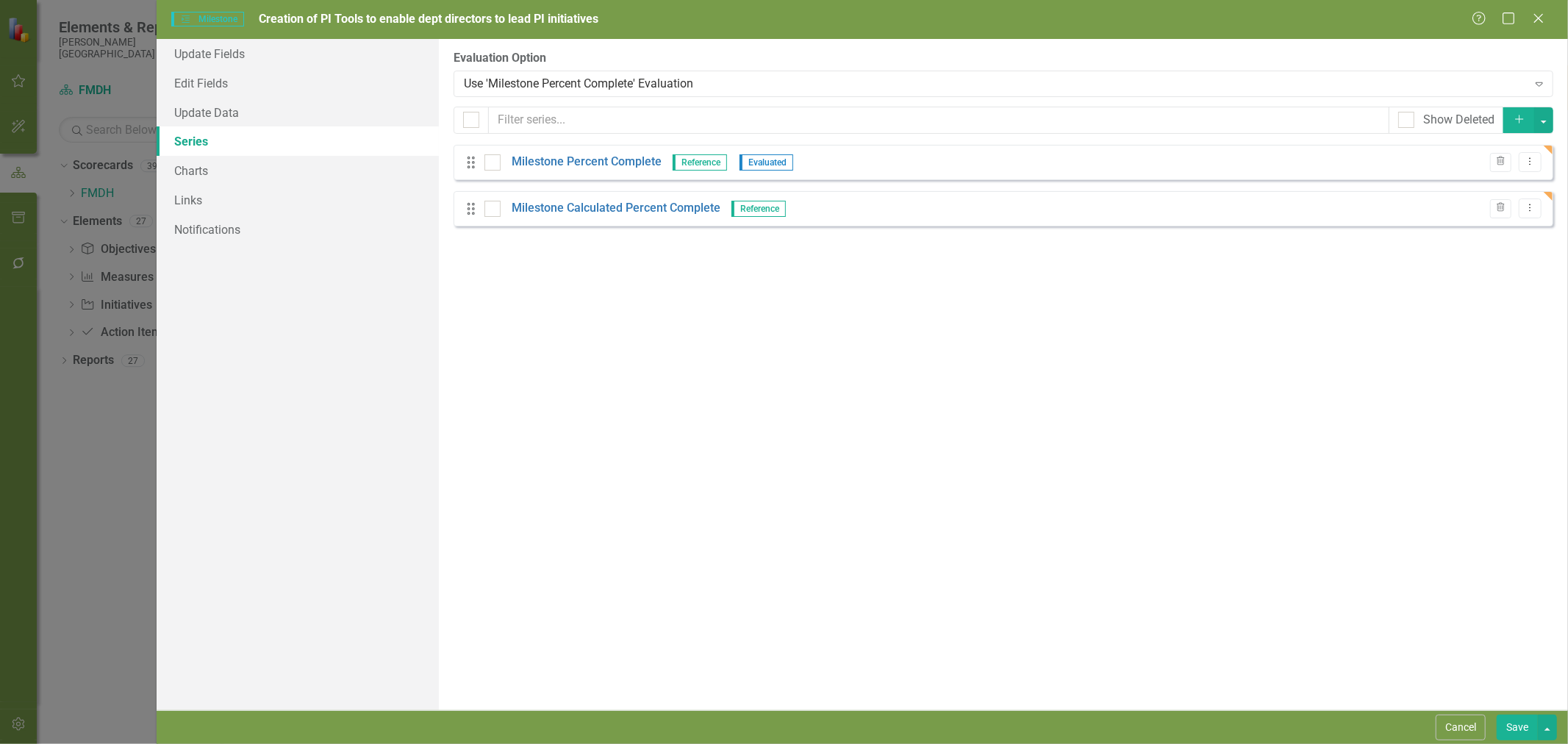
click at [1513, 728] on button "Save" at bounding box center [1516, 727] width 41 height 25
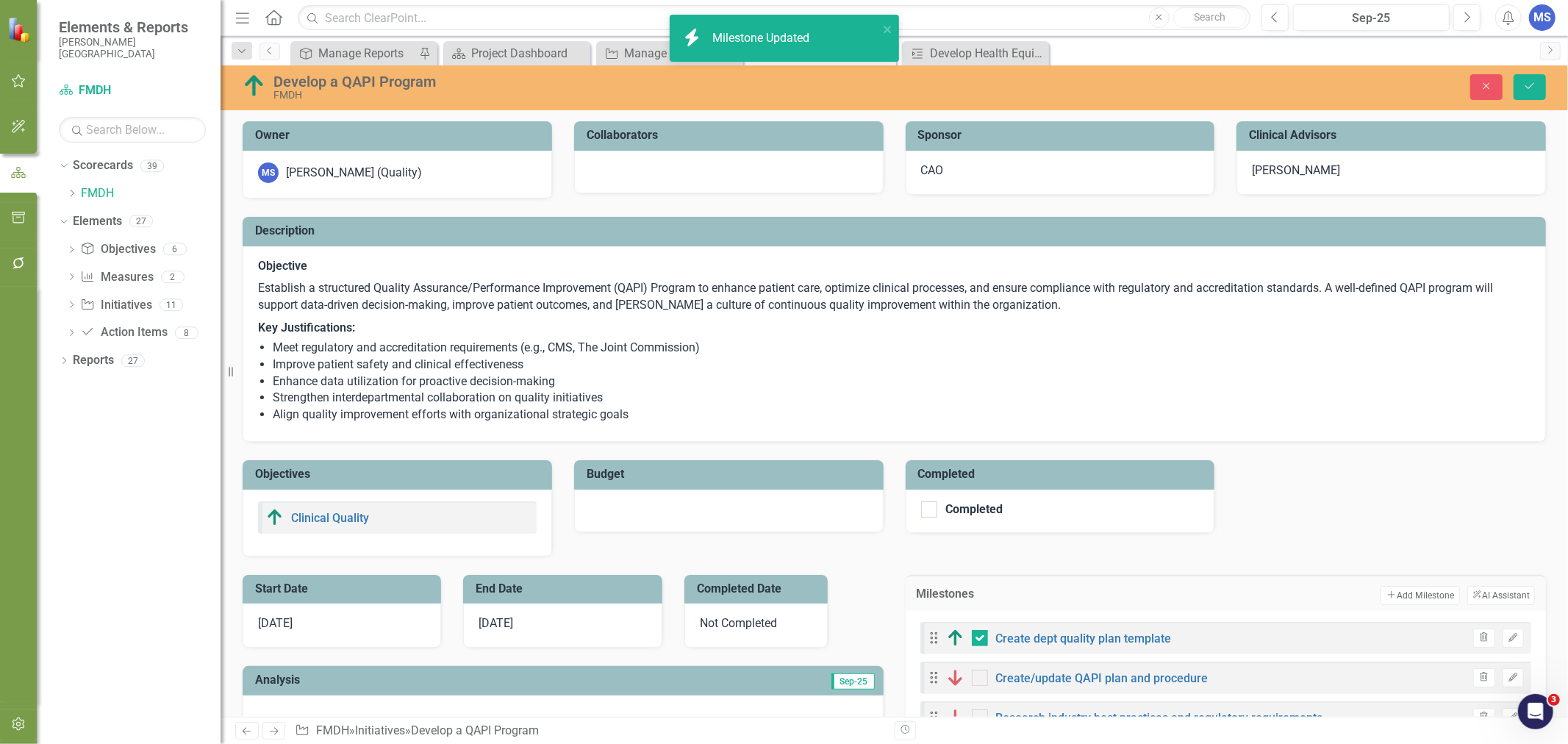
scroll to position [327, 0]
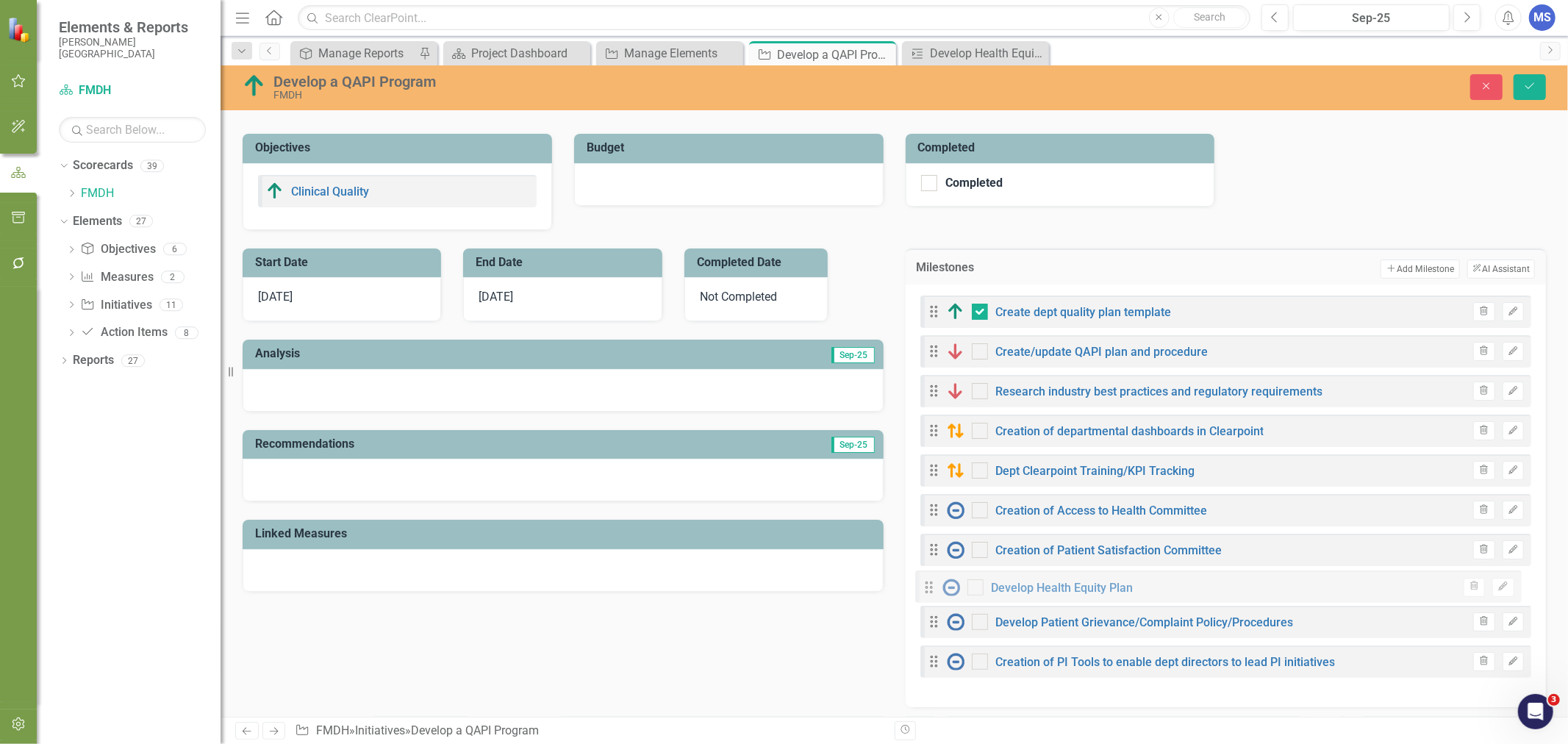
drag, startPoint x: 929, startPoint y: 667, endPoint x: 930, endPoint y: 586, distance: 81.0
click at [930, 586] on div "Drag Create dept quality plan template Trash Edit Drag Create/update QAPI plan …" at bounding box center [1226, 490] width 611 height 389
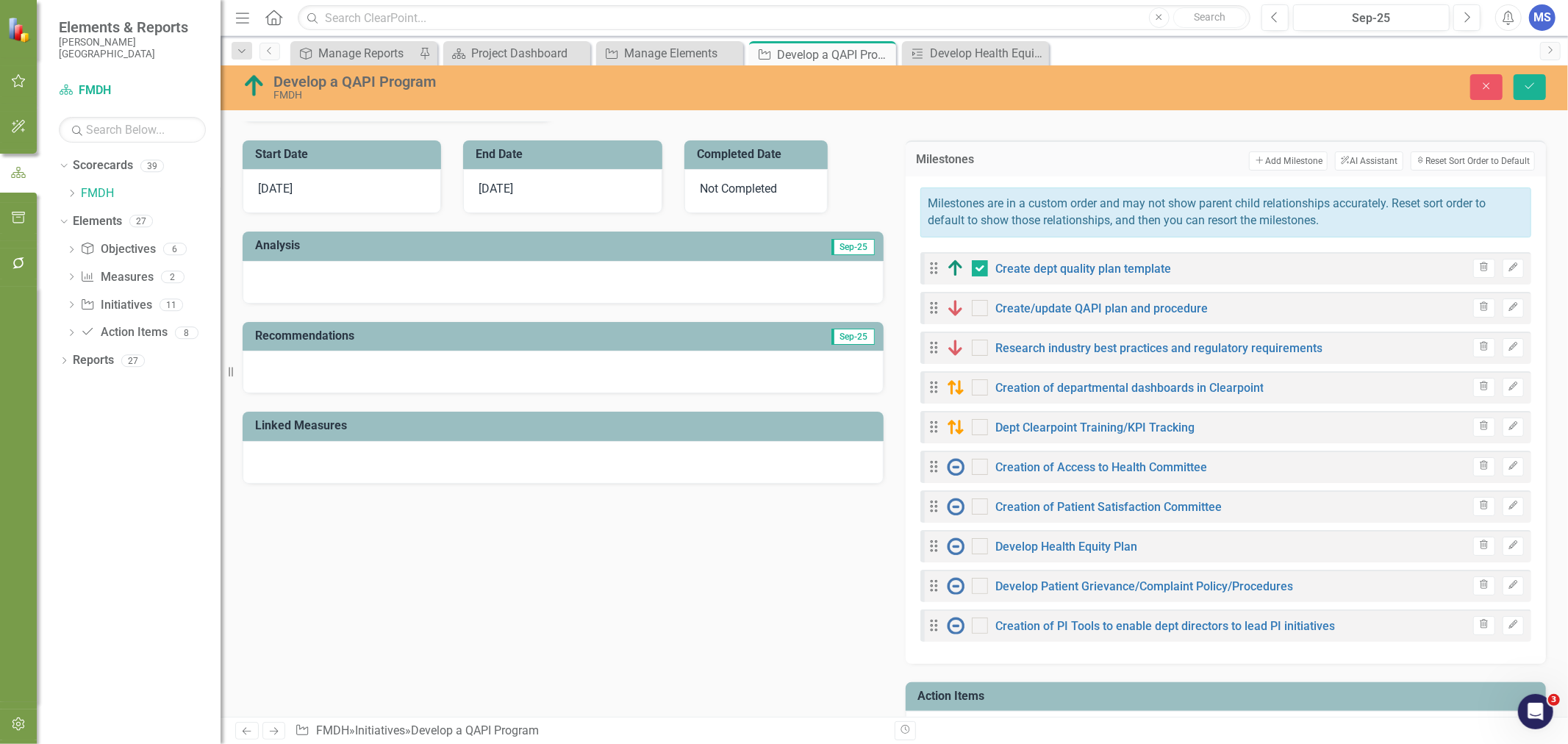
scroll to position [408, 0]
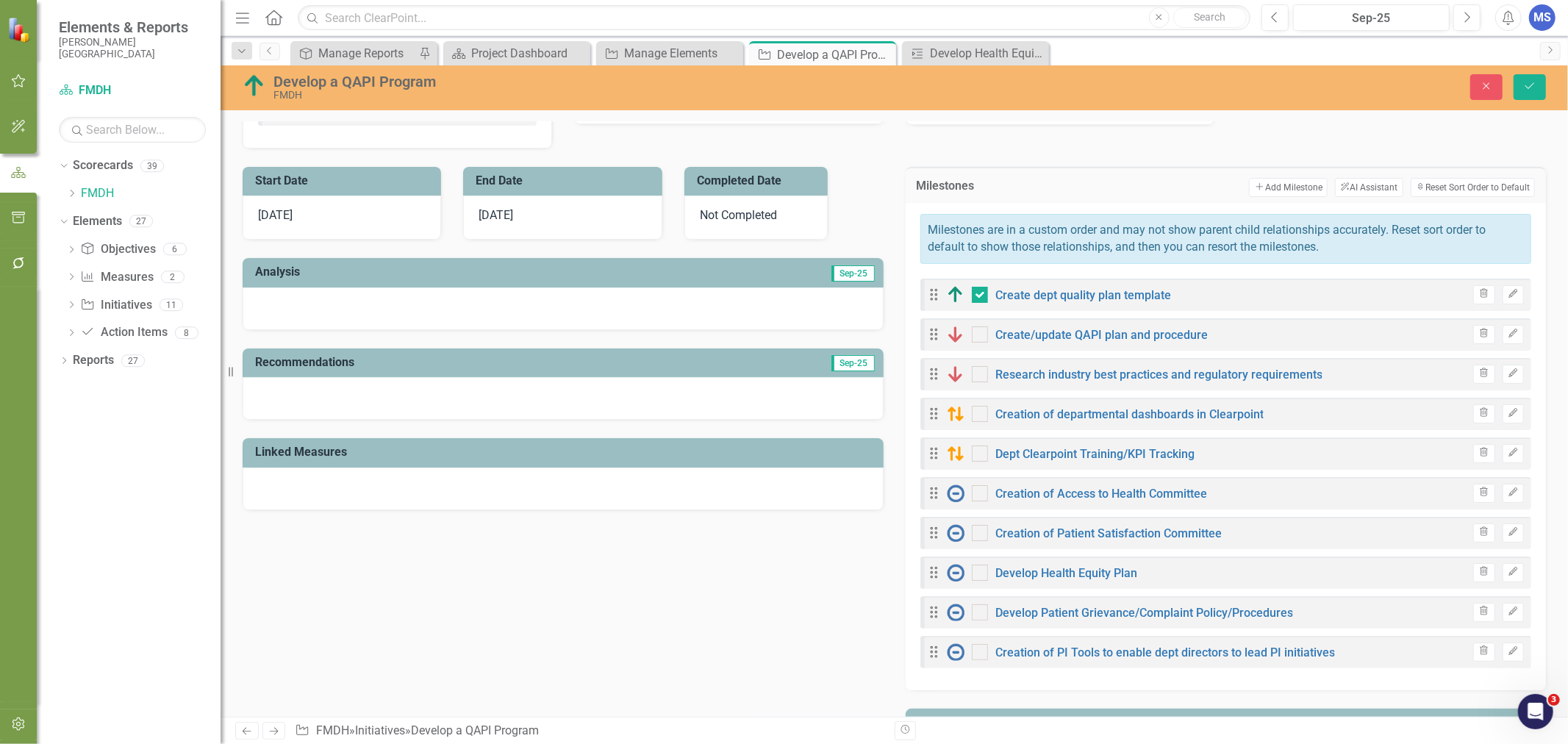
click at [1253, 189] on button "Add Add Milestone" at bounding box center [1288, 188] width 79 height 19
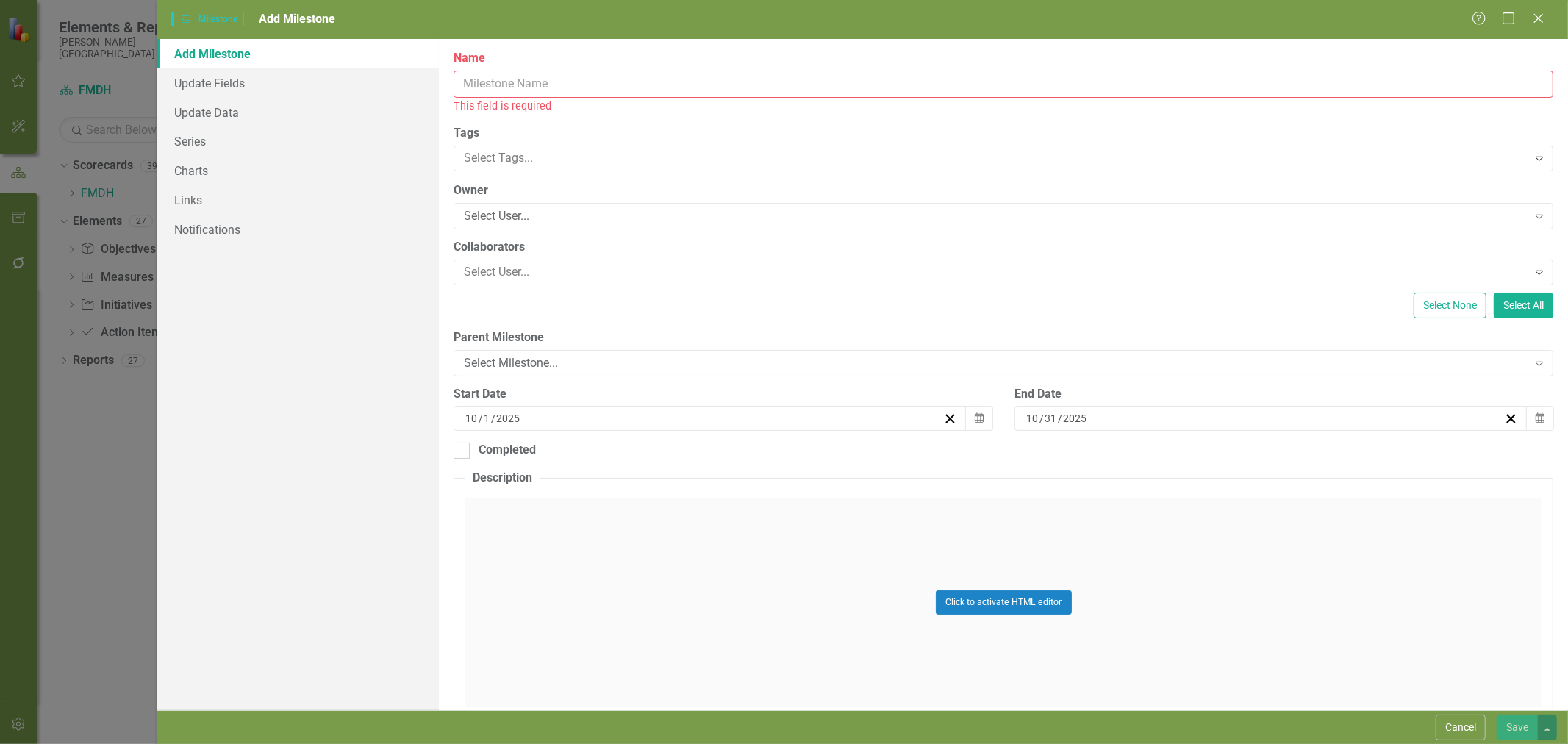
click at [569, 86] on input "Name" at bounding box center [1003, 84] width 1100 height 27
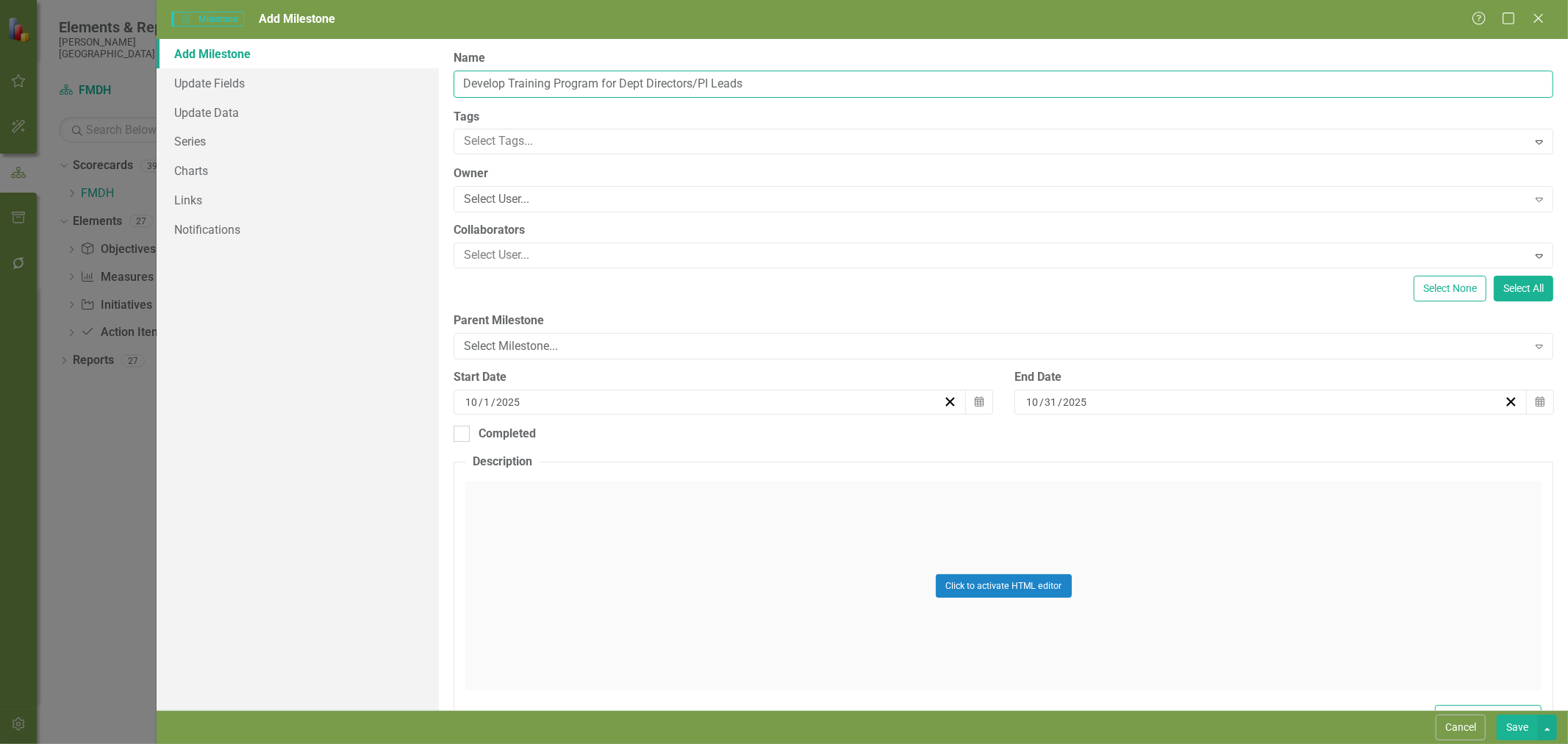
type input "Develop Training Program for Dept Directors/PI Leads"
click at [581, 200] on div "Select User..." at bounding box center [994, 199] width 1063 height 17
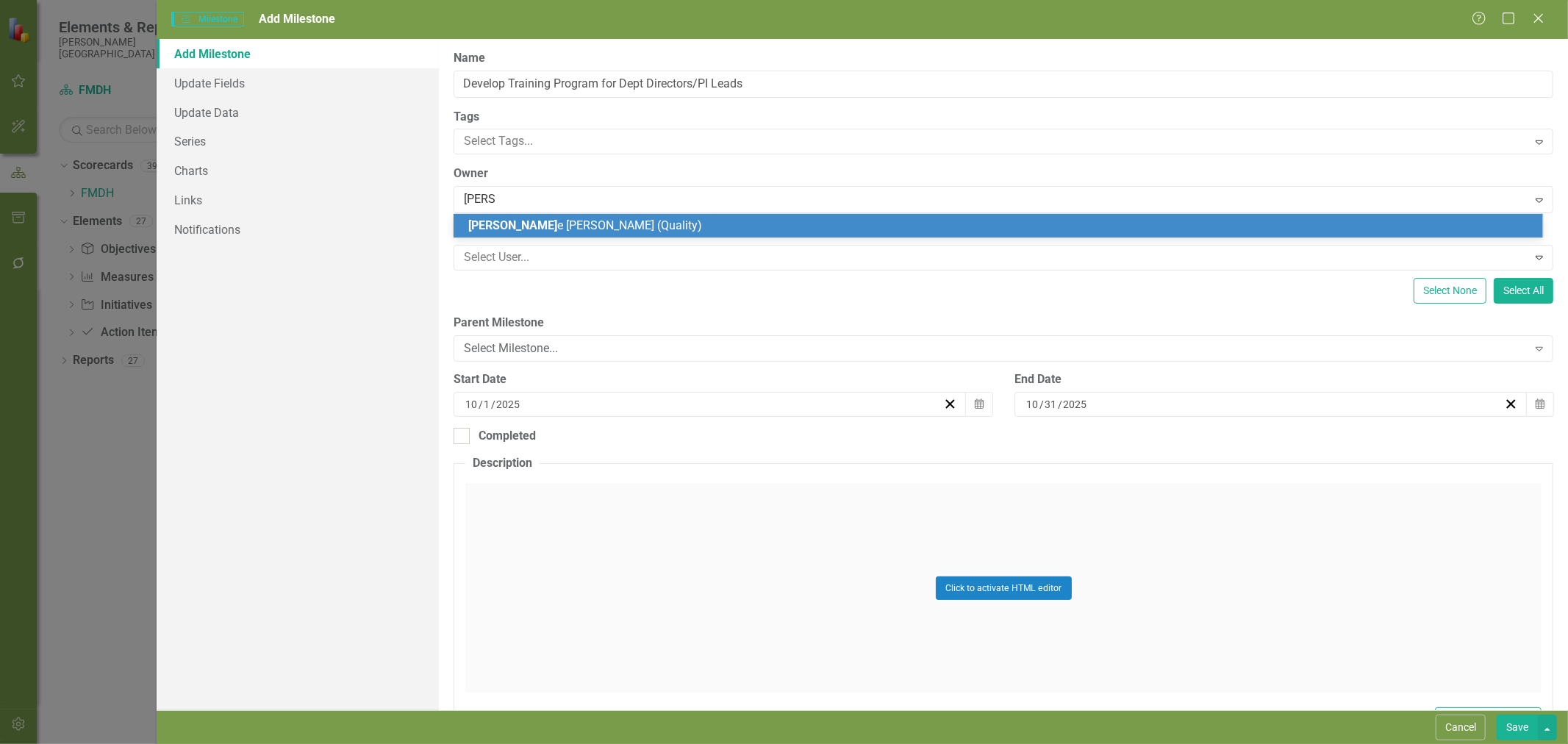
type input "[PERSON_NAME]"
click at [556, 224] on span "[PERSON_NAME] (Quality)" at bounding box center [581, 225] width 225 height 14
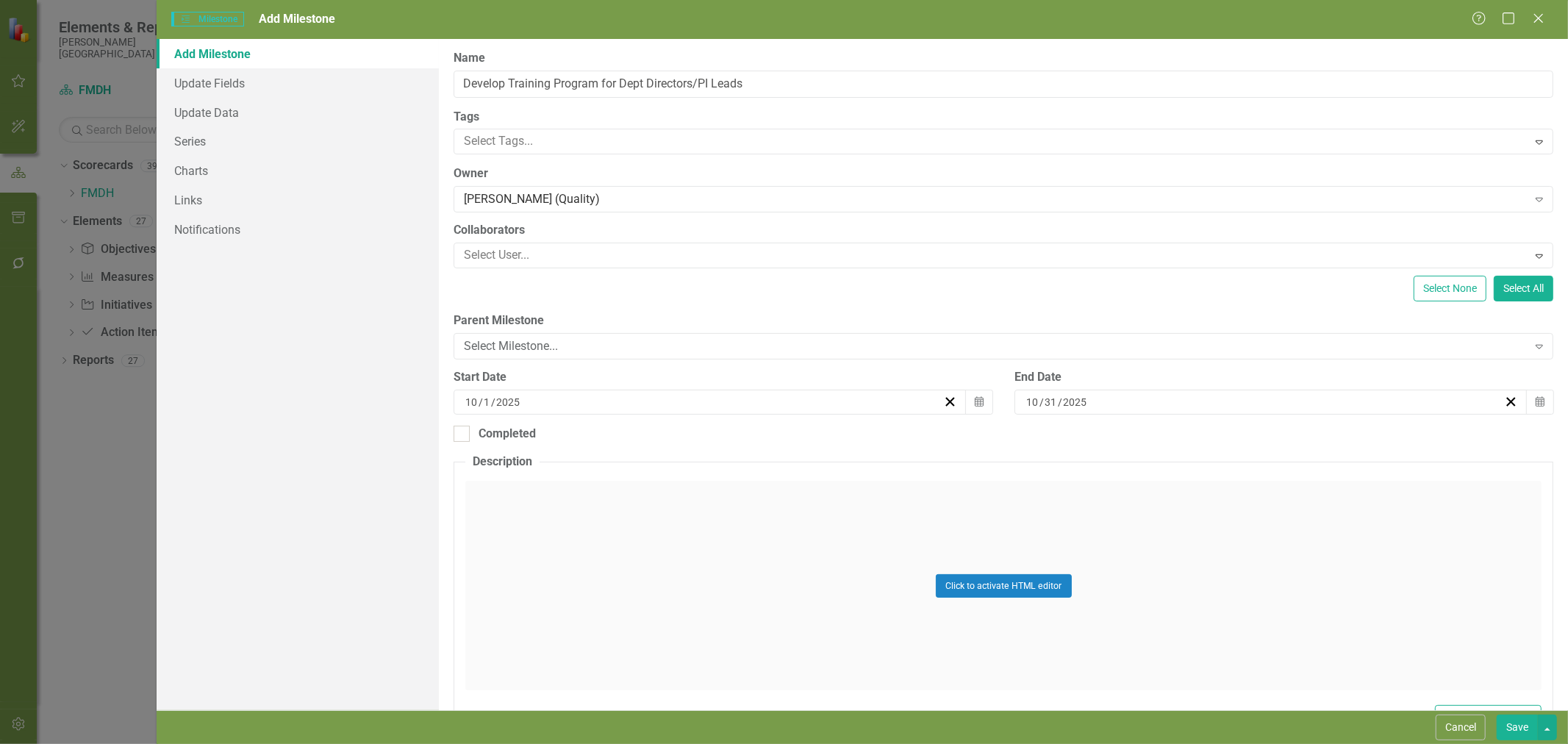
click at [546, 256] on div at bounding box center [993, 255] width 1069 height 20
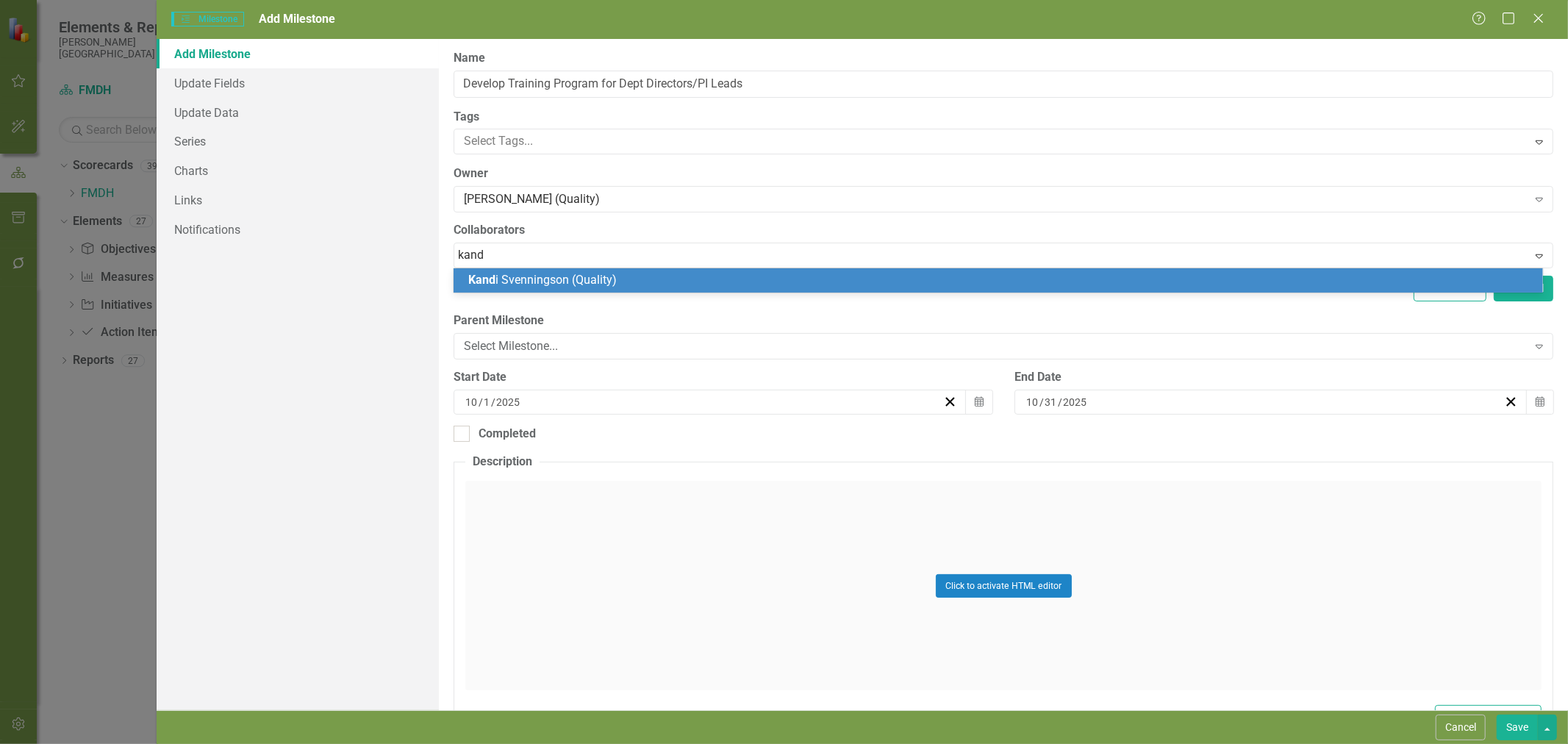
type input "kandi"
click at [537, 282] on span "[PERSON_NAME] (Quality)" at bounding box center [540, 279] width 146 height 14
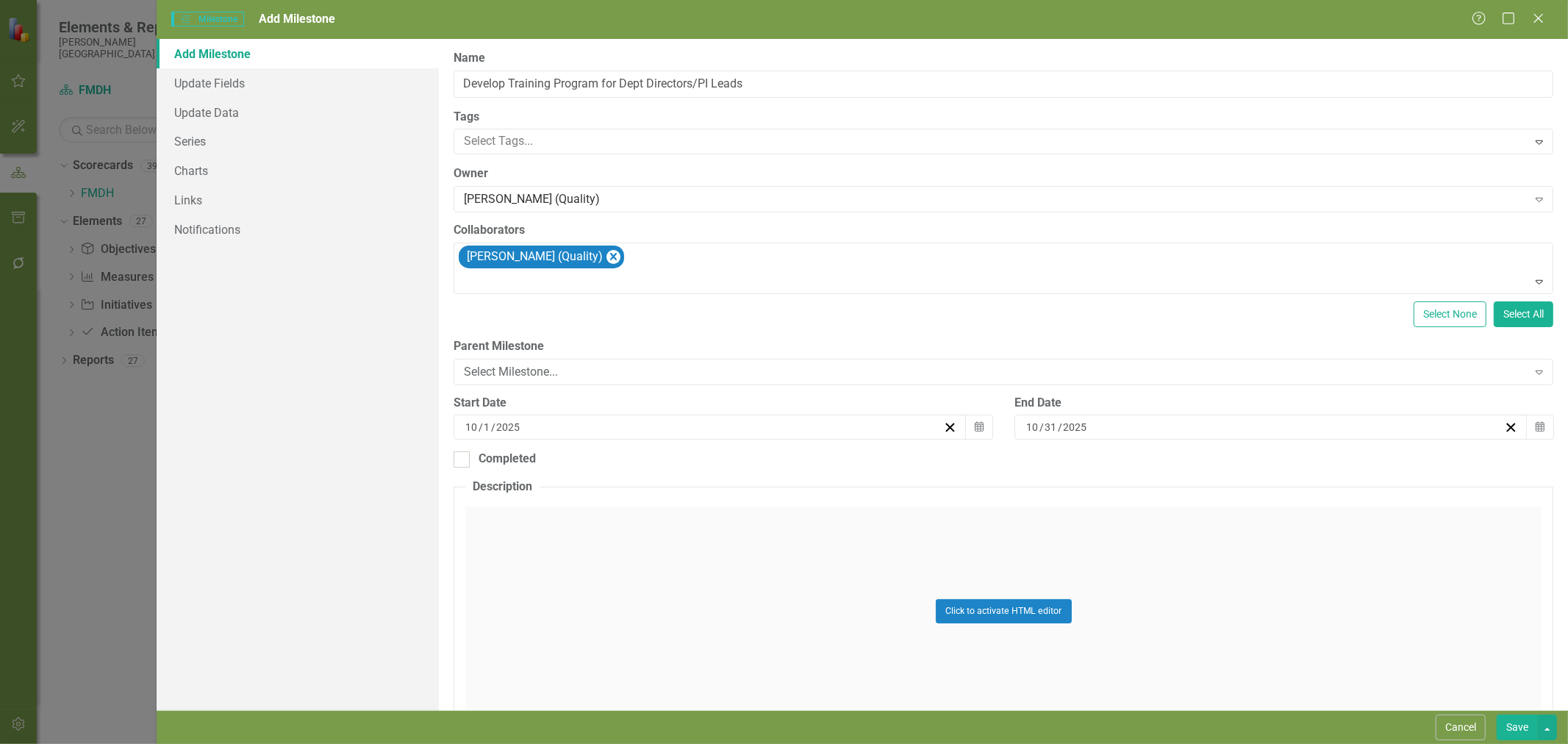
click at [966, 427] on button "Calendar" at bounding box center [979, 427] width 28 height 25
click at [793, 472] on button "›" at bounding box center [787, 465] width 32 height 32
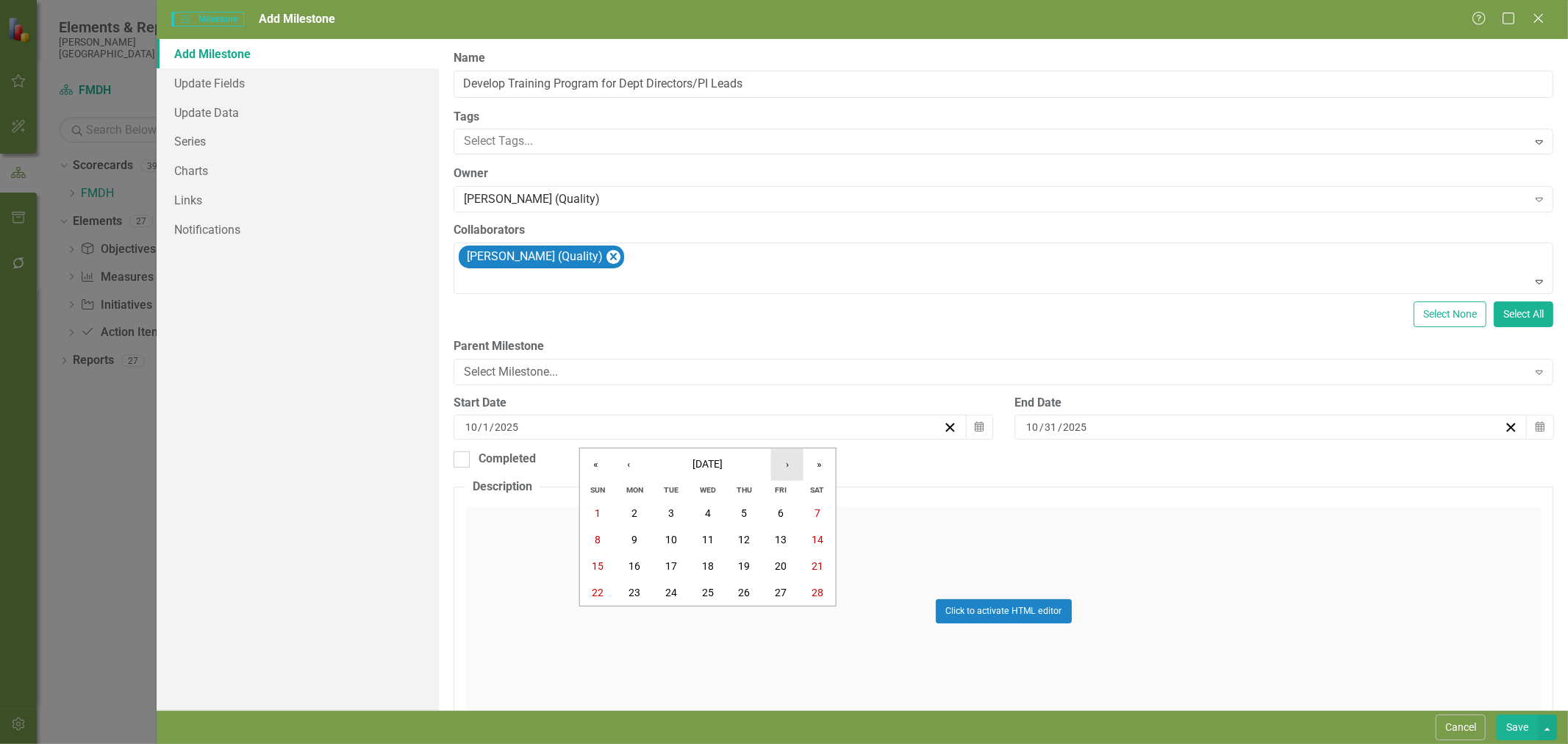
click at [793, 472] on button "›" at bounding box center [787, 465] width 32 height 32
click at [636, 517] on abbr "2" at bounding box center [634, 513] width 6 height 11
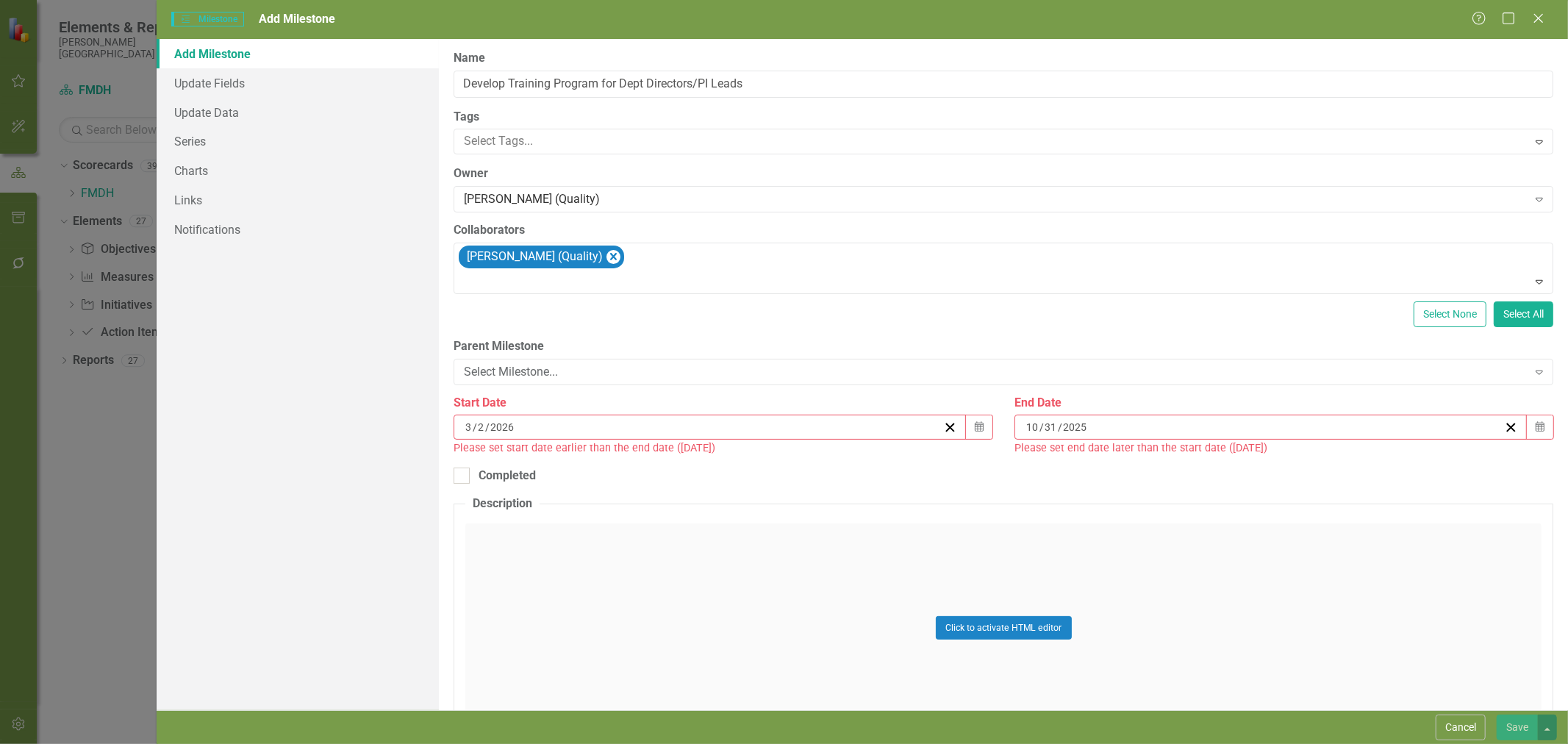
click at [1534, 431] on button "Calendar" at bounding box center [1540, 427] width 28 height 25
click at [1338, 468] on button "›" at bounding box center [1342, 465] width 32 height 32
click at [1338, 468] on button "›" at bounding box center [1342, 465] width 32 height 32
click at [1341, 468] on button "›" at bounding box center [1342, 465] width 32 height 32
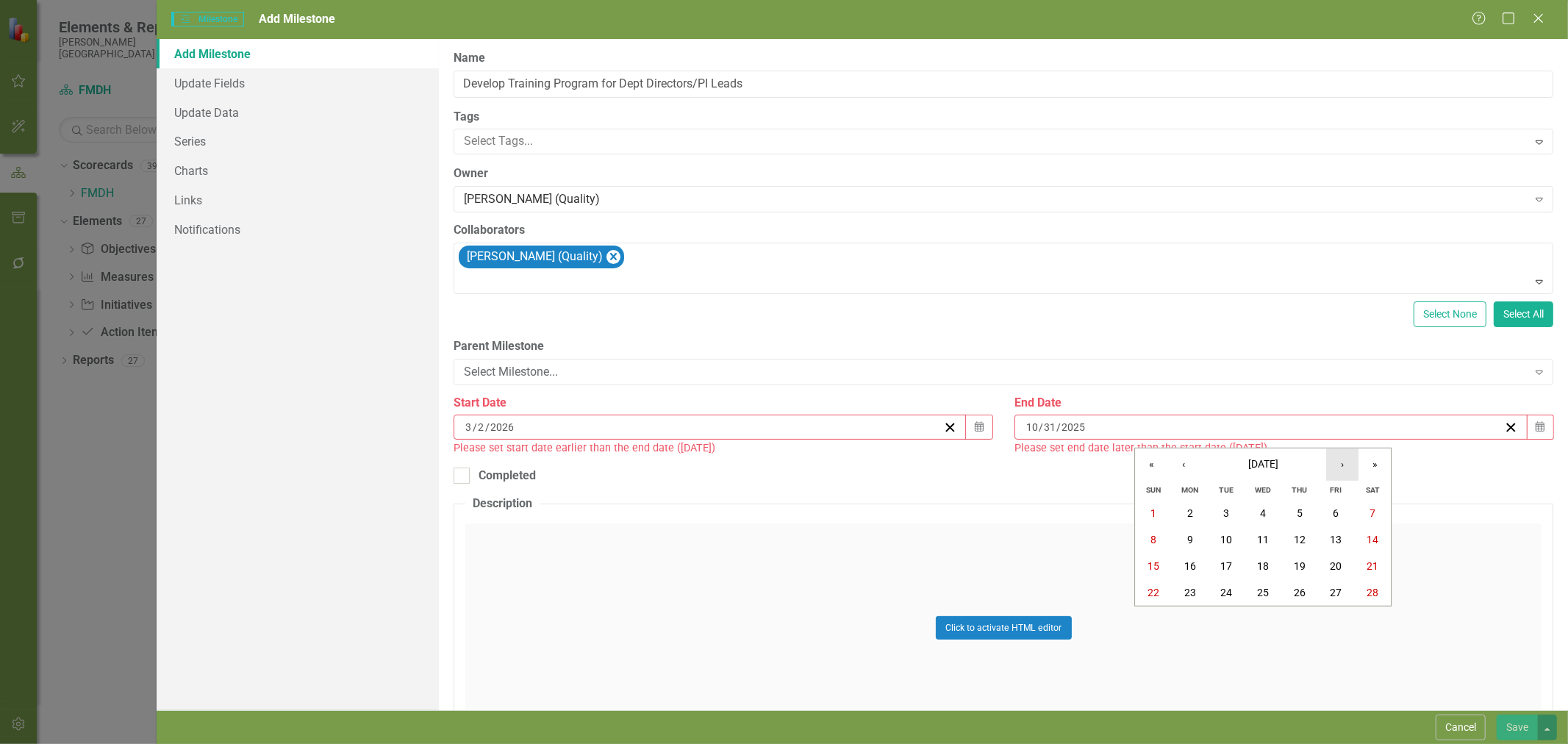
click at [1342, 469] on button "›" at bounding box center [1342, 465] width 32 height 32
click at [1341, 615] on button "3" at bounding box center [1337, 619] width 37 height 26
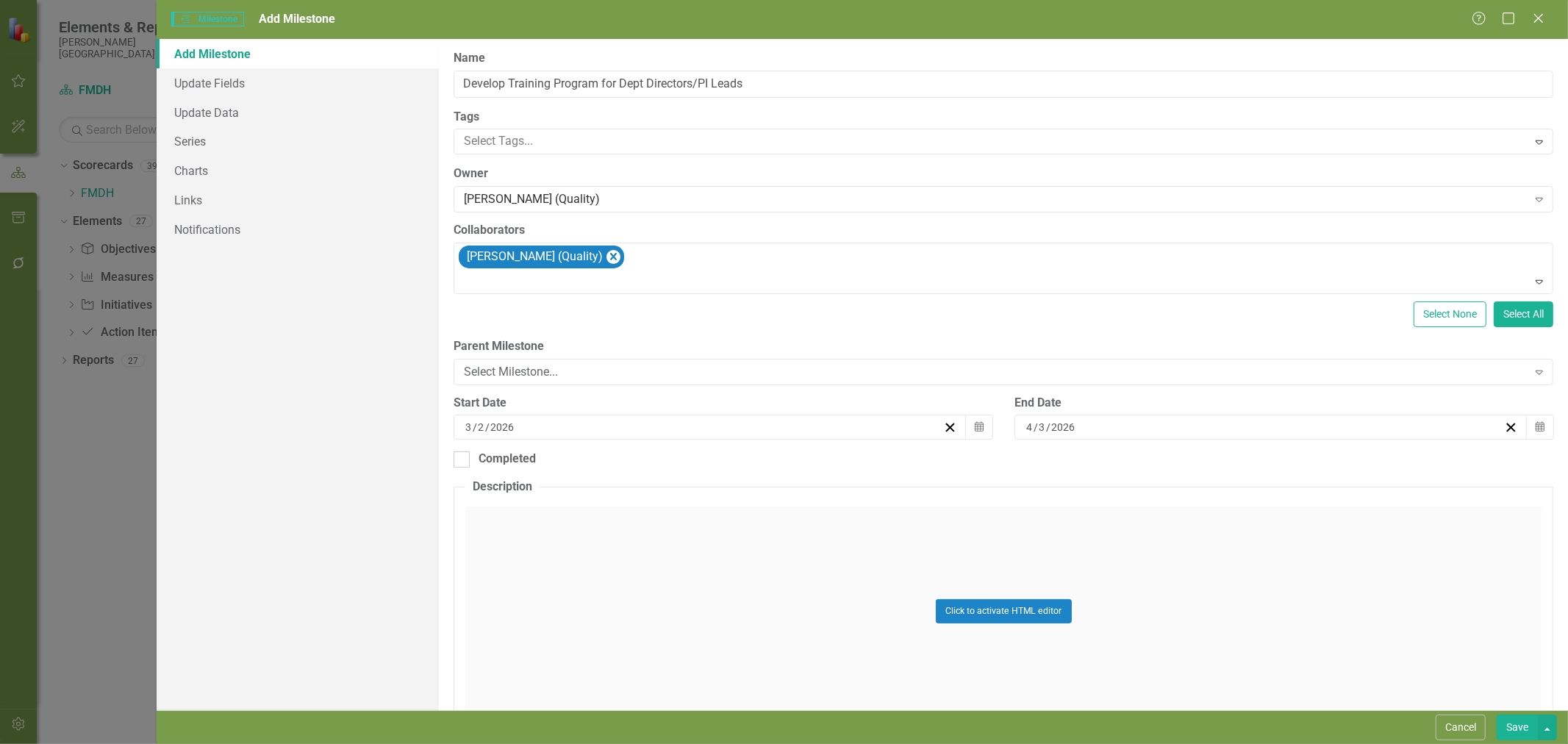
click at [1510, 728] on button "Save" at bounding box center [1516, 727] width 41 height 25
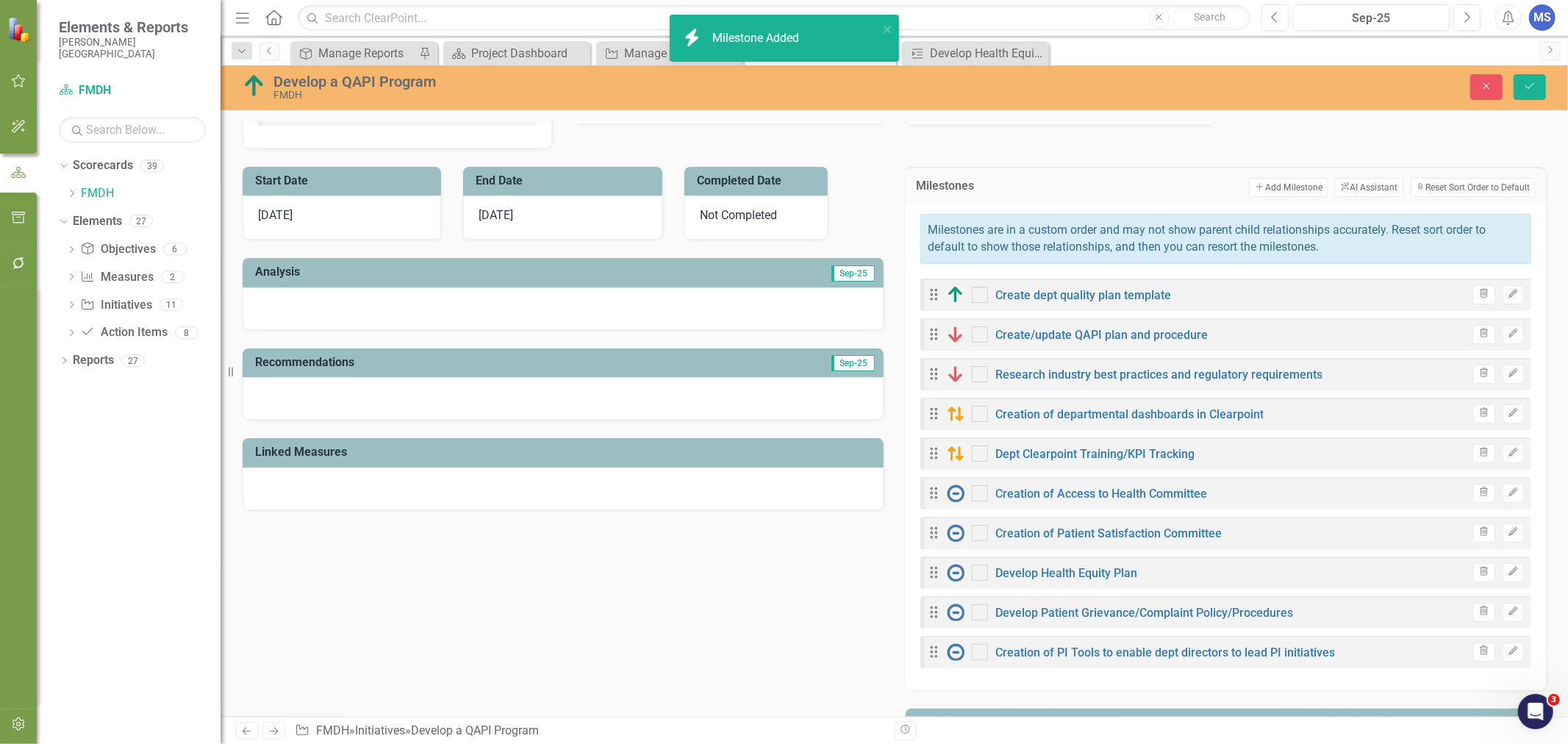
checkbox input "true"
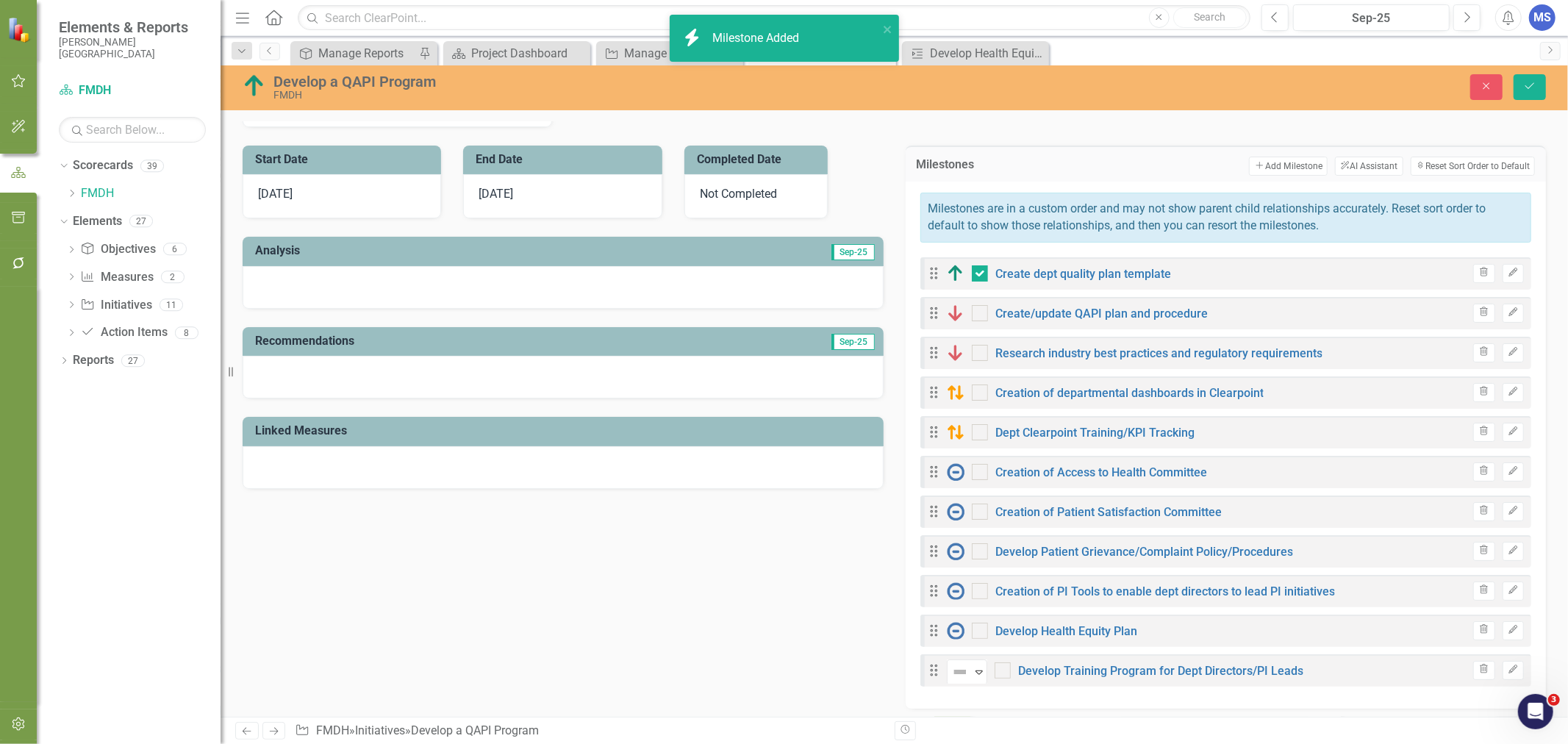
scroll to position [490, 0]
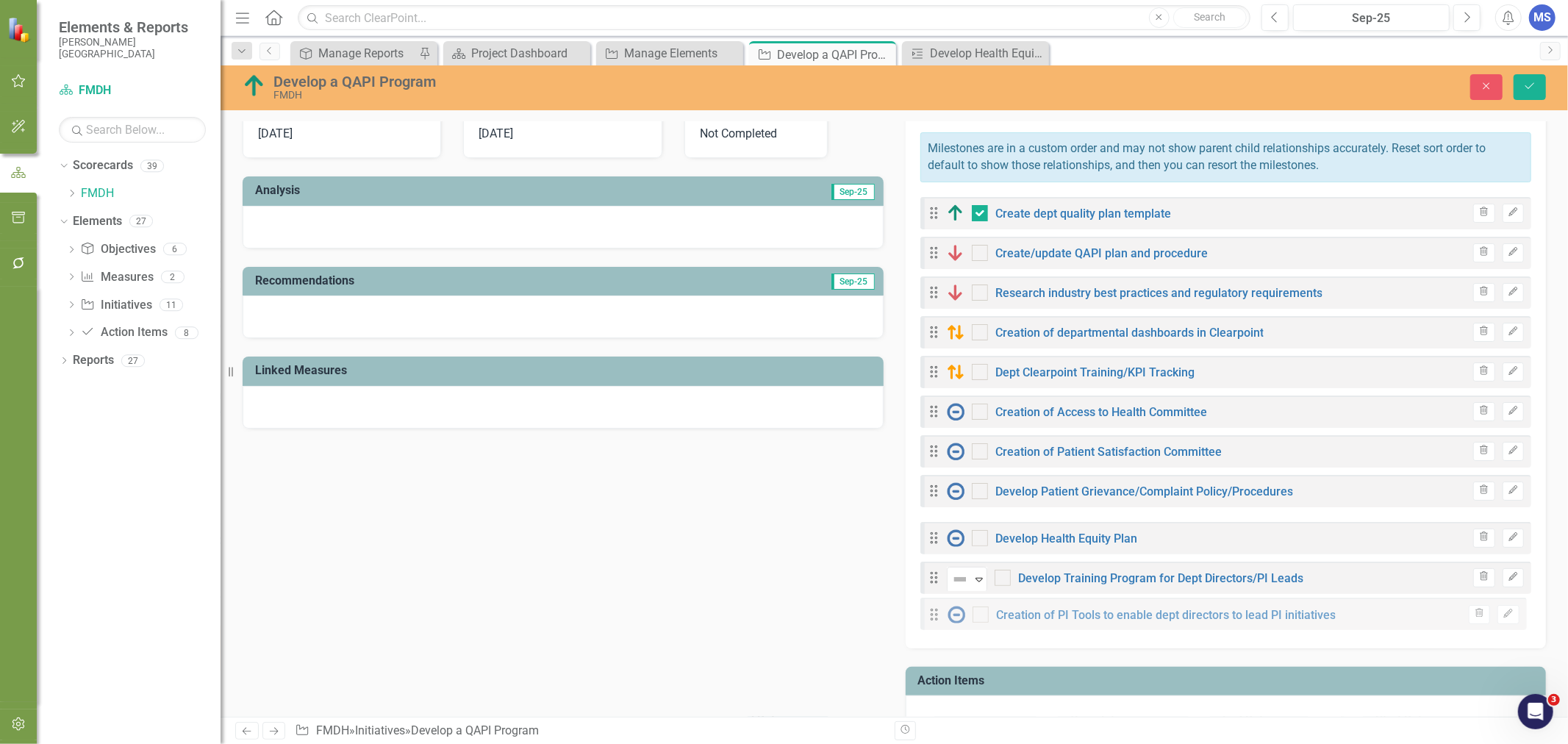
drag, startPoint x: 925, startPoint y: 525, endPoint x: 931, endPoint y: 609, distance: 84.2
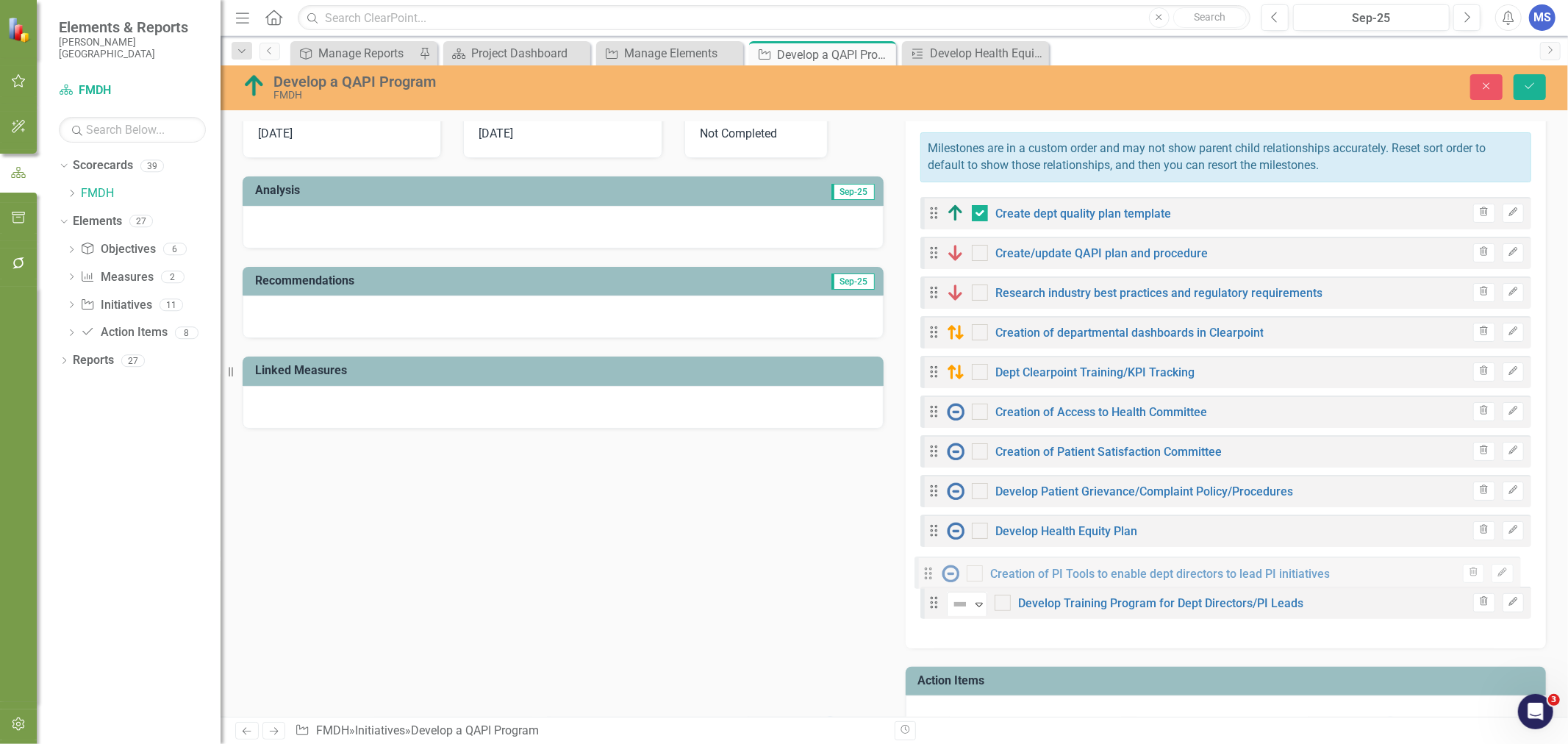
drag, startPoint x: 930, startPoint y: 606, endPoint x: 930, endPoint y: 574, distance: 32.0
click at [930, 574] on div "Drag Create dept quality plan template Trash Edit Drag Create/update QAPI plan …" at bounding box center [1226, 412] width 611 height 430
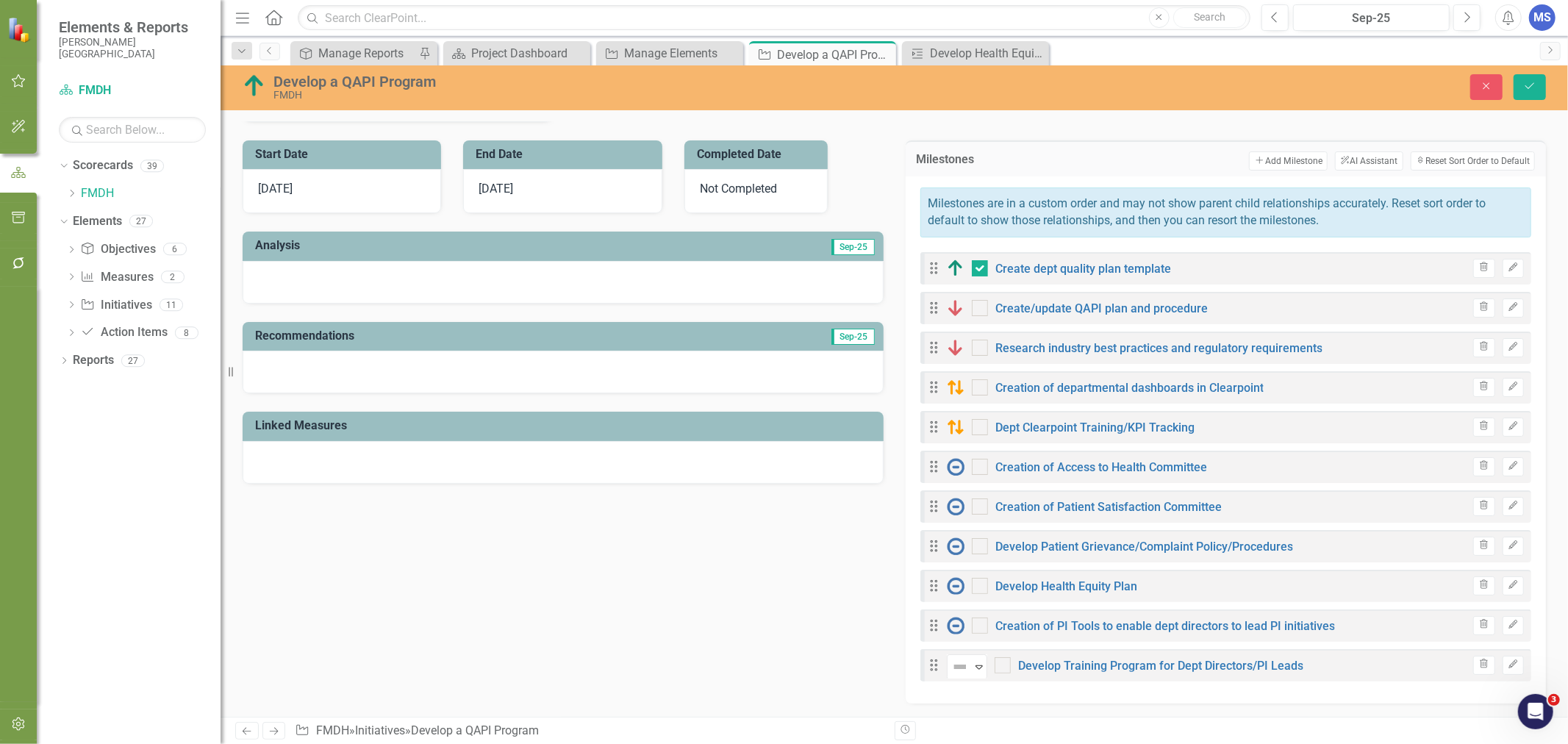
scroll to position [408, 0]
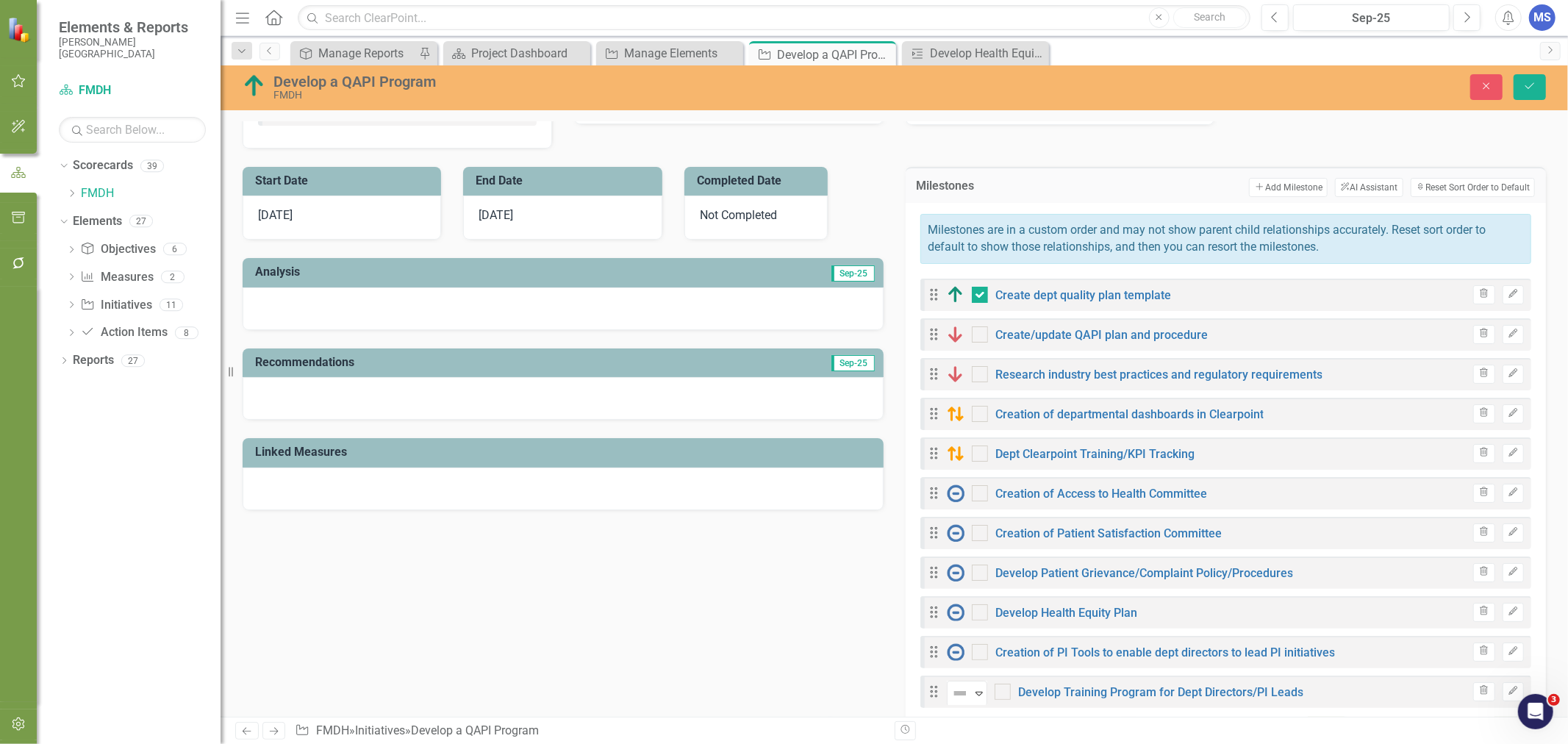
click at [1260, 186] on button "Add Add Milestone" at bounding box center [1288, 188] width 79 height 19
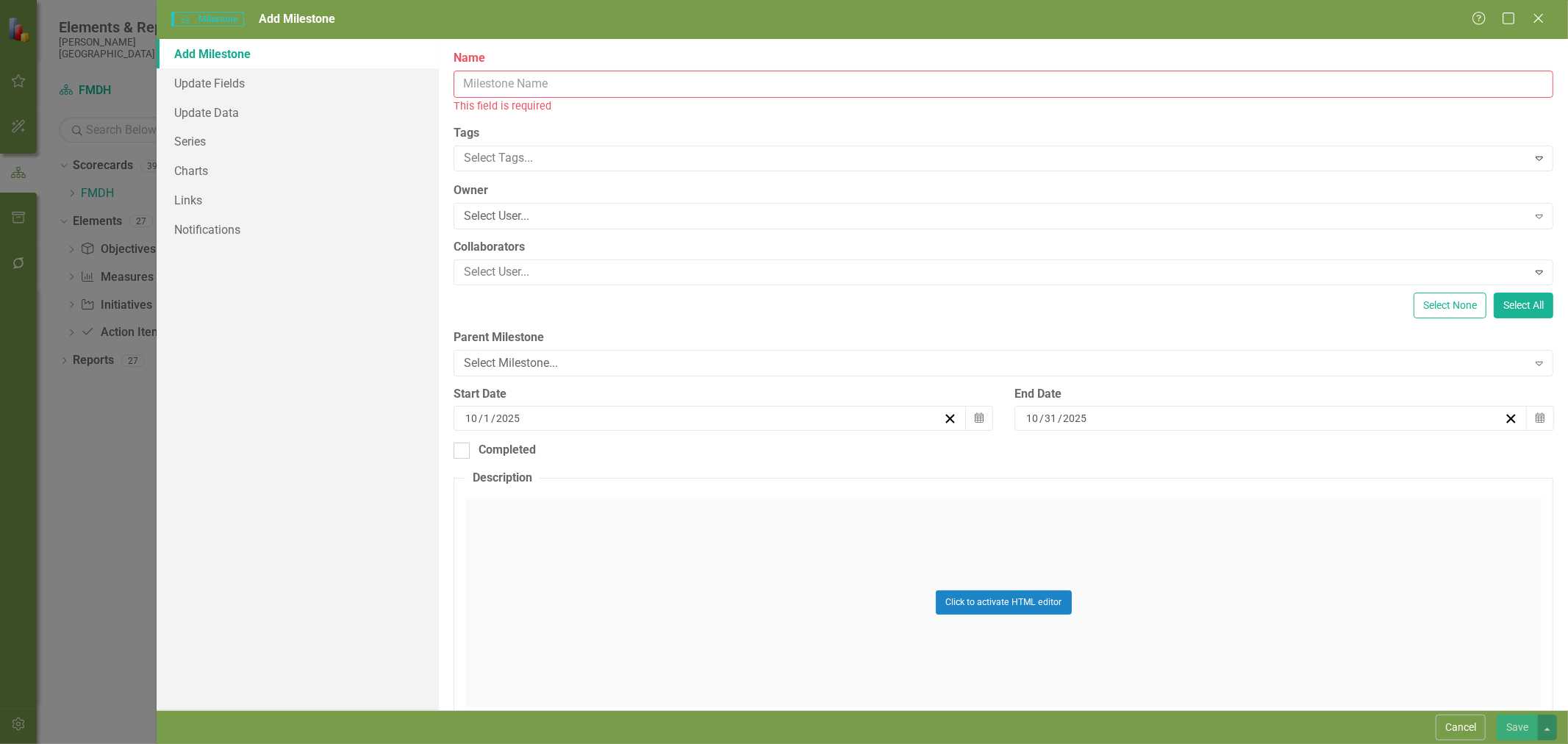
click at [548, 81] on input "Name" at bounding box center [1003, 84] width 1100 height 27
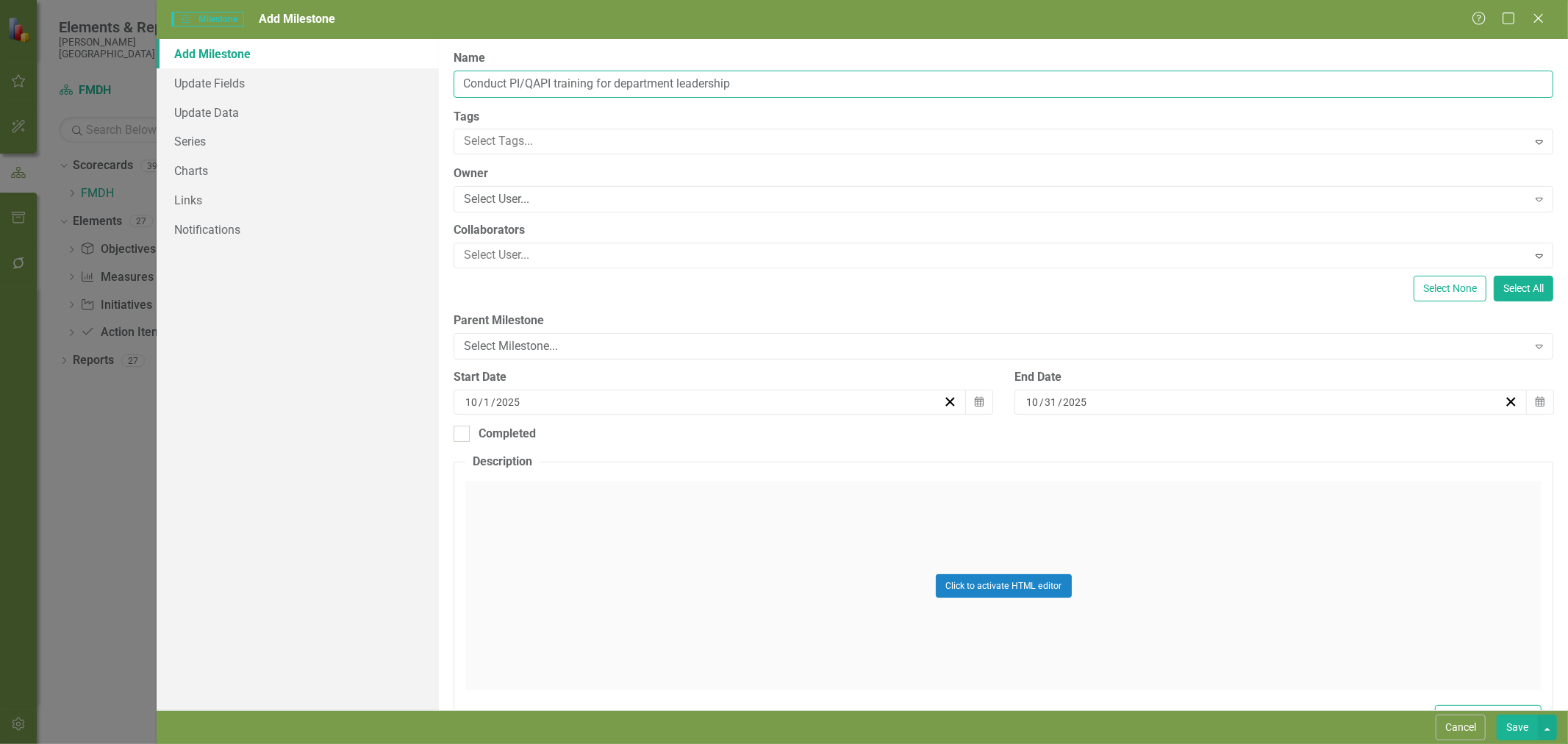
type input "Conduct PI/QAPI training for department leadership"
click at [612, 206] on div "Select User..." at bounding box center [994, 199] width 1063 height 17
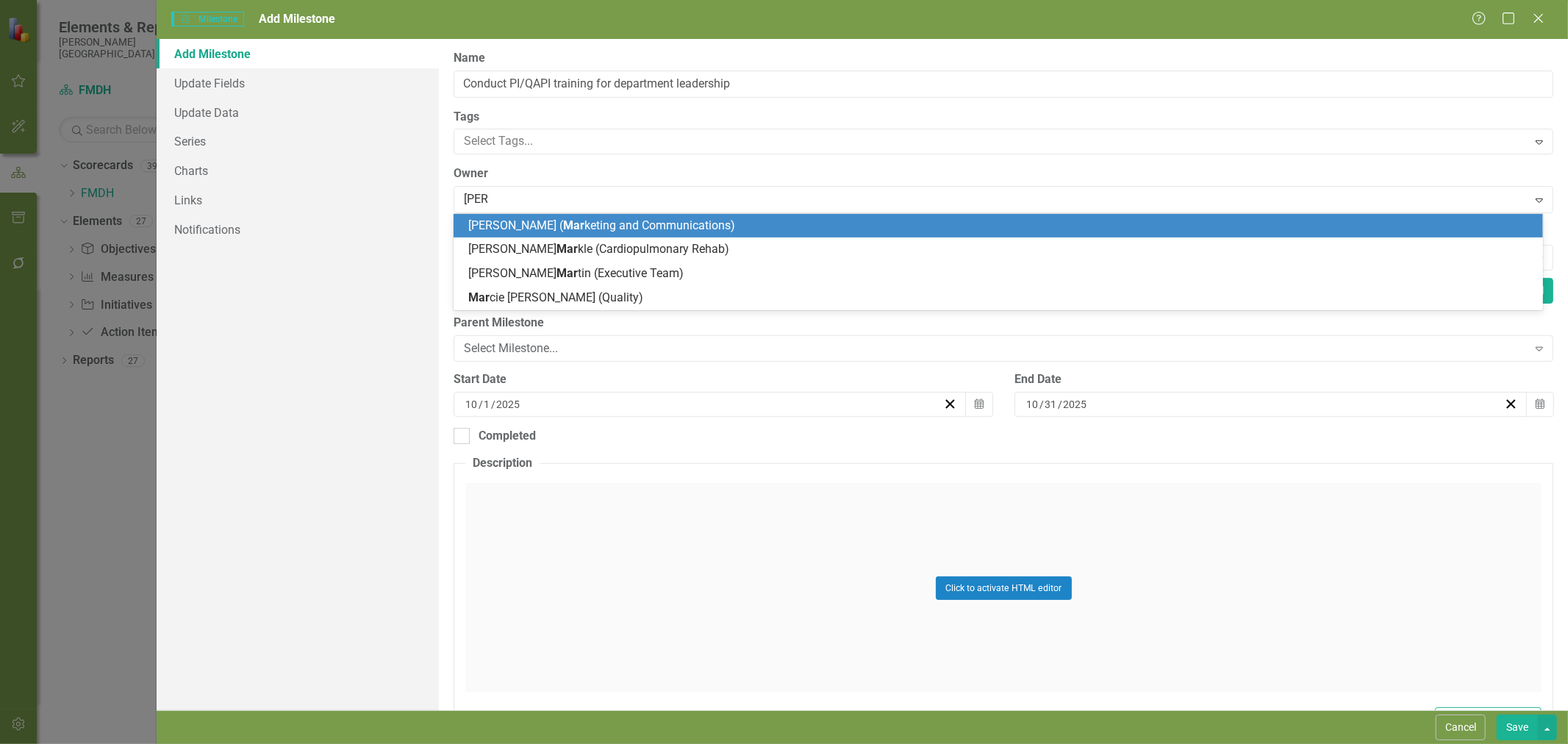
type input "[PERSON_NAME]"
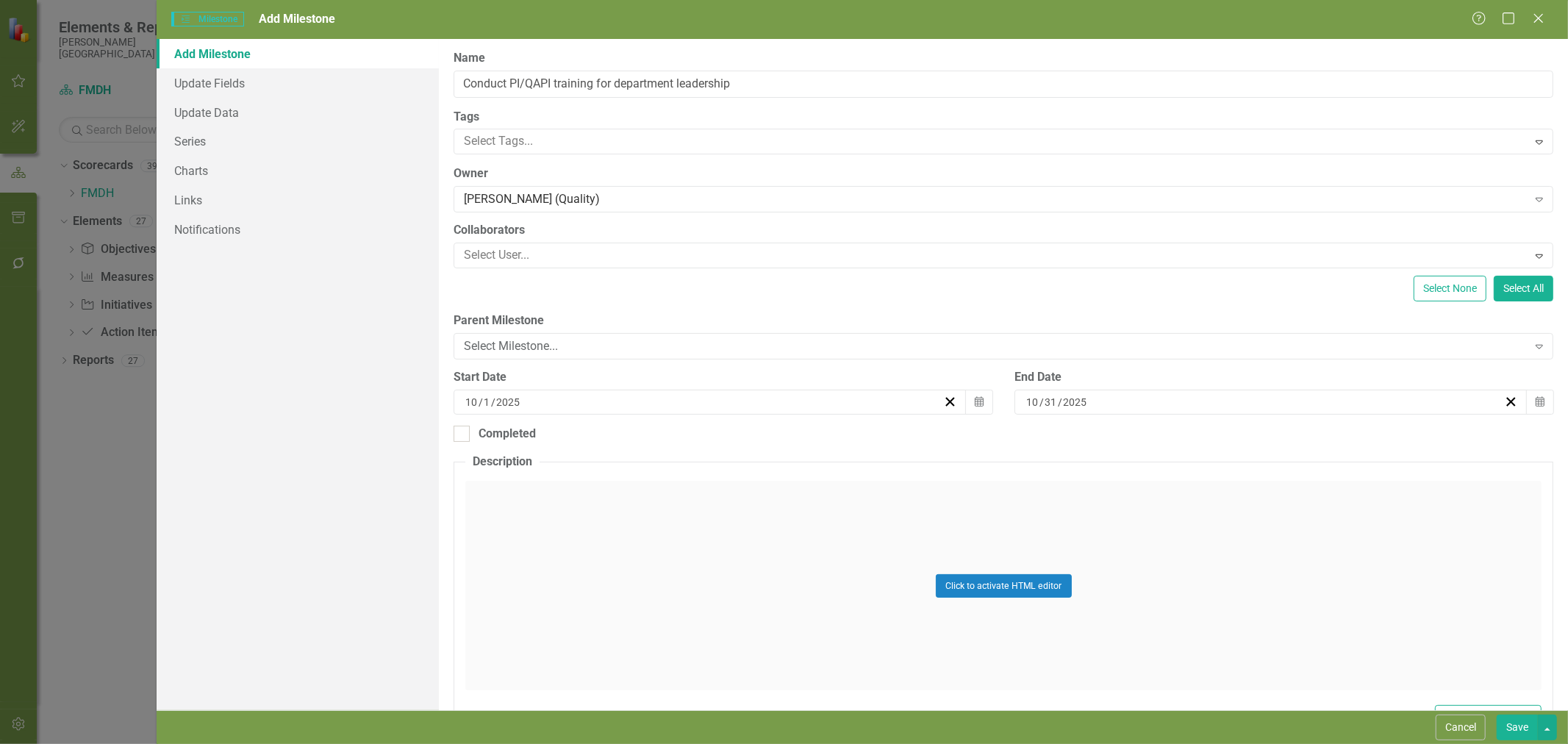
click at [603, 247] on div at bounding box center [993, 255] width 1069 height 20
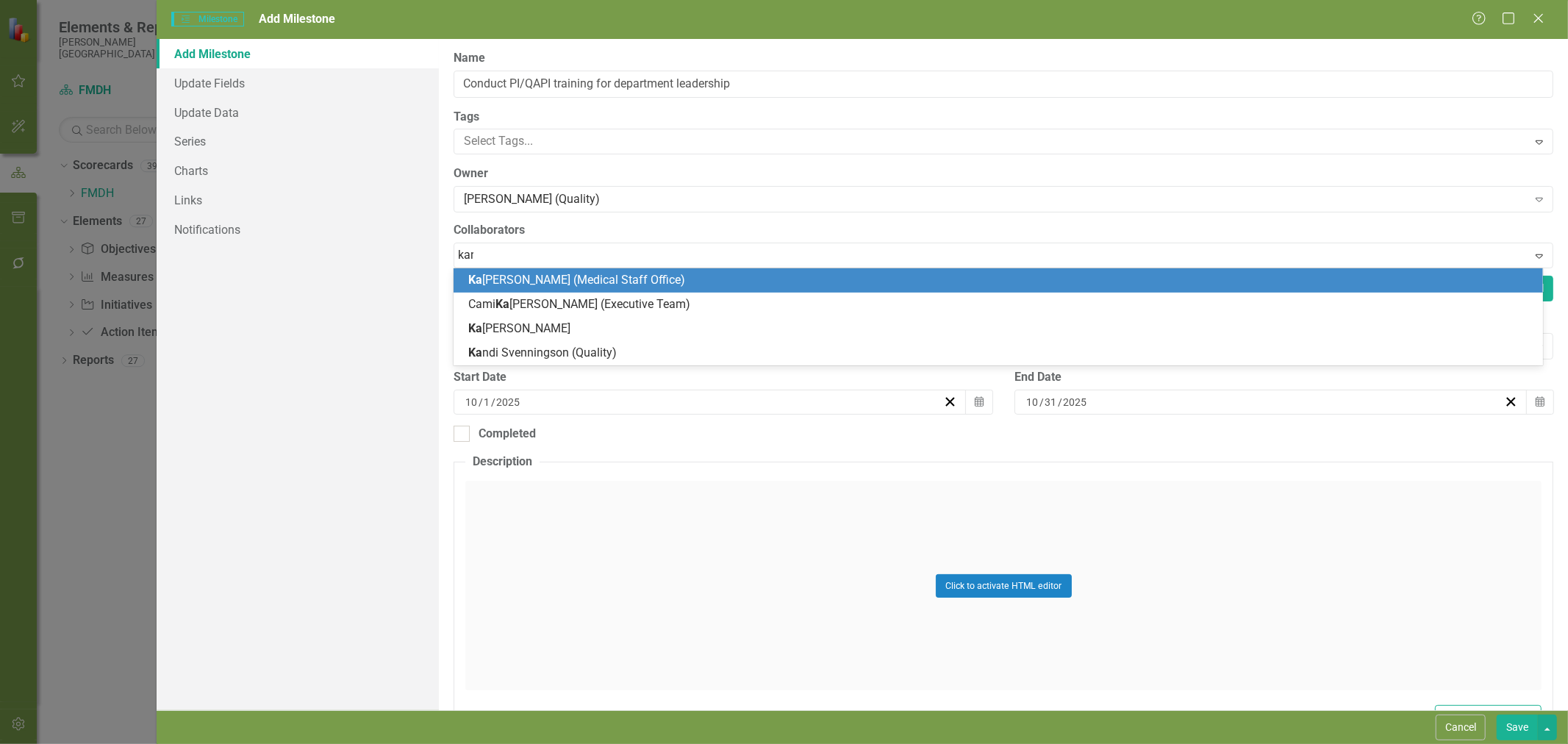
type input "kandi"
click at [594, 276] on span "[PERSON_NAME] (Quality)" at bounding box center [540, 279] width 146 height 14
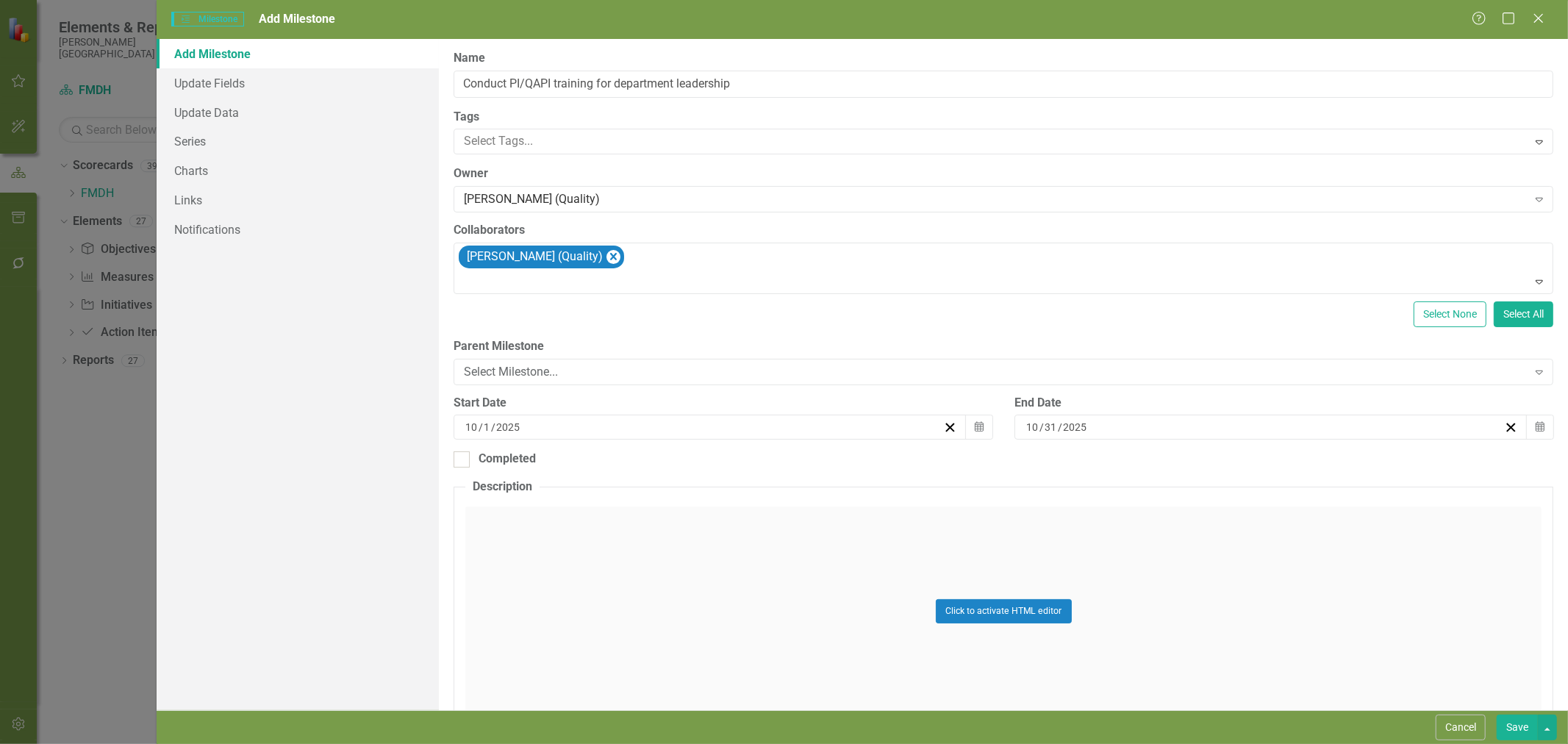
click at [974, 427] on icon "button" at bounding box center [979, 427] width 9 height 10
click at [795, 465] on button "›" at bounding box center [787, 465] width 32 height 32
click at [791, 465] on button "›" at bounding box center [787, 465] width 32 height 32
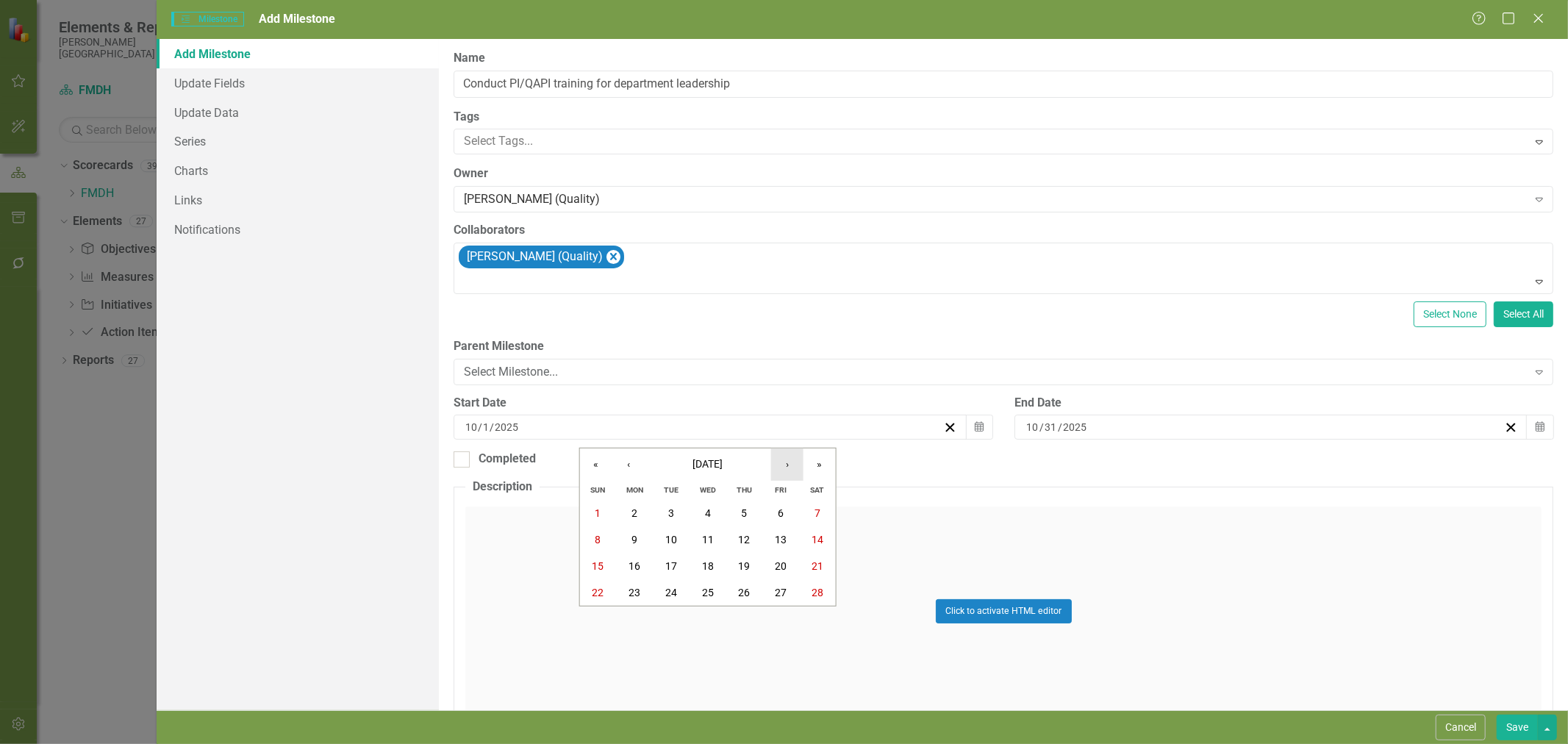
click at [791, 465] on button "›" at bounding box center [787, 465] width 32 height 32
click at [640, 510] on button "2" at bounding box center [635, 513] width 37 height 26
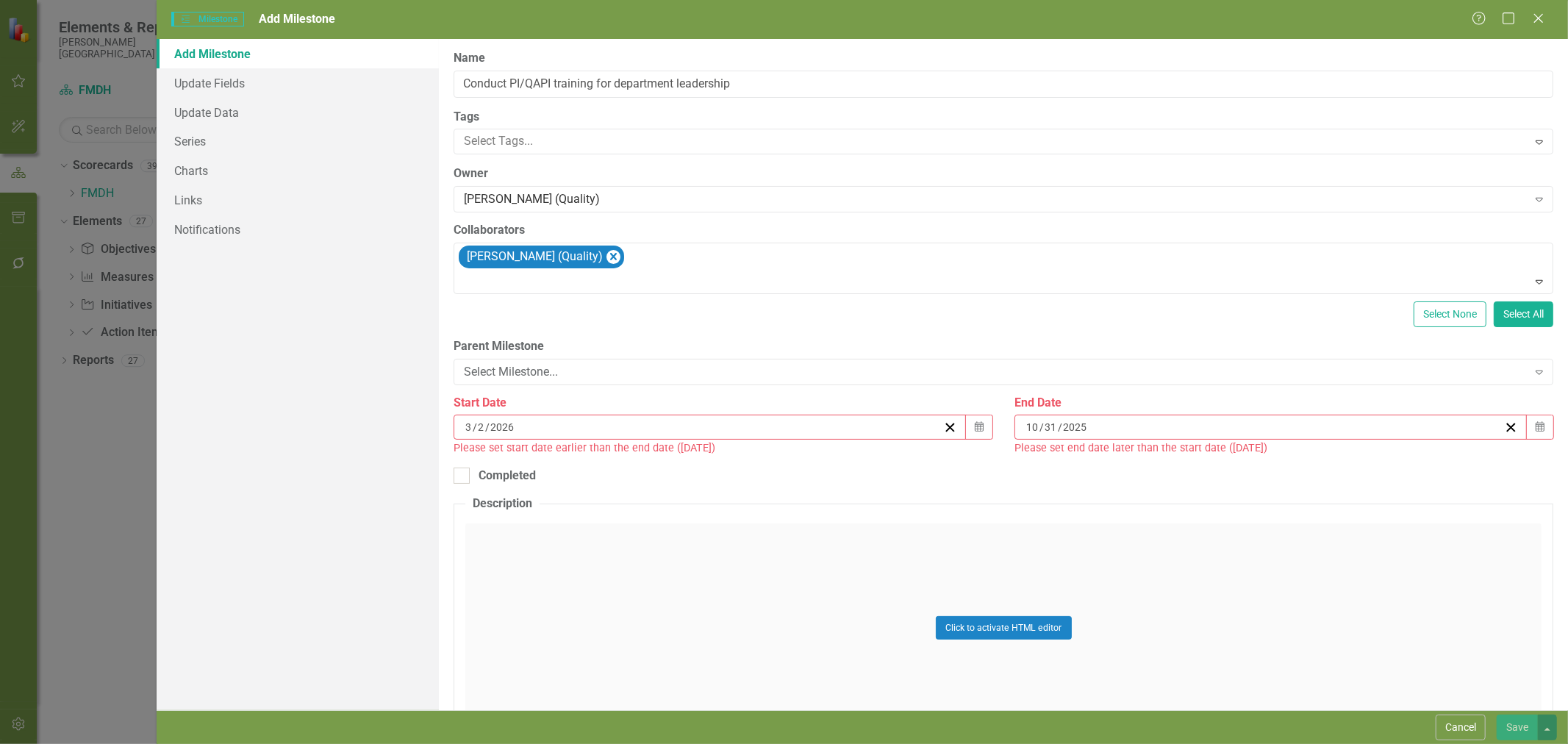
click at [1526, 424] on button "Calendar" at bounding box center [1540, 427] width 28 height 25
click at [1349, 465] on button "›" at bounding box center [1342, 465] width 32 height 32
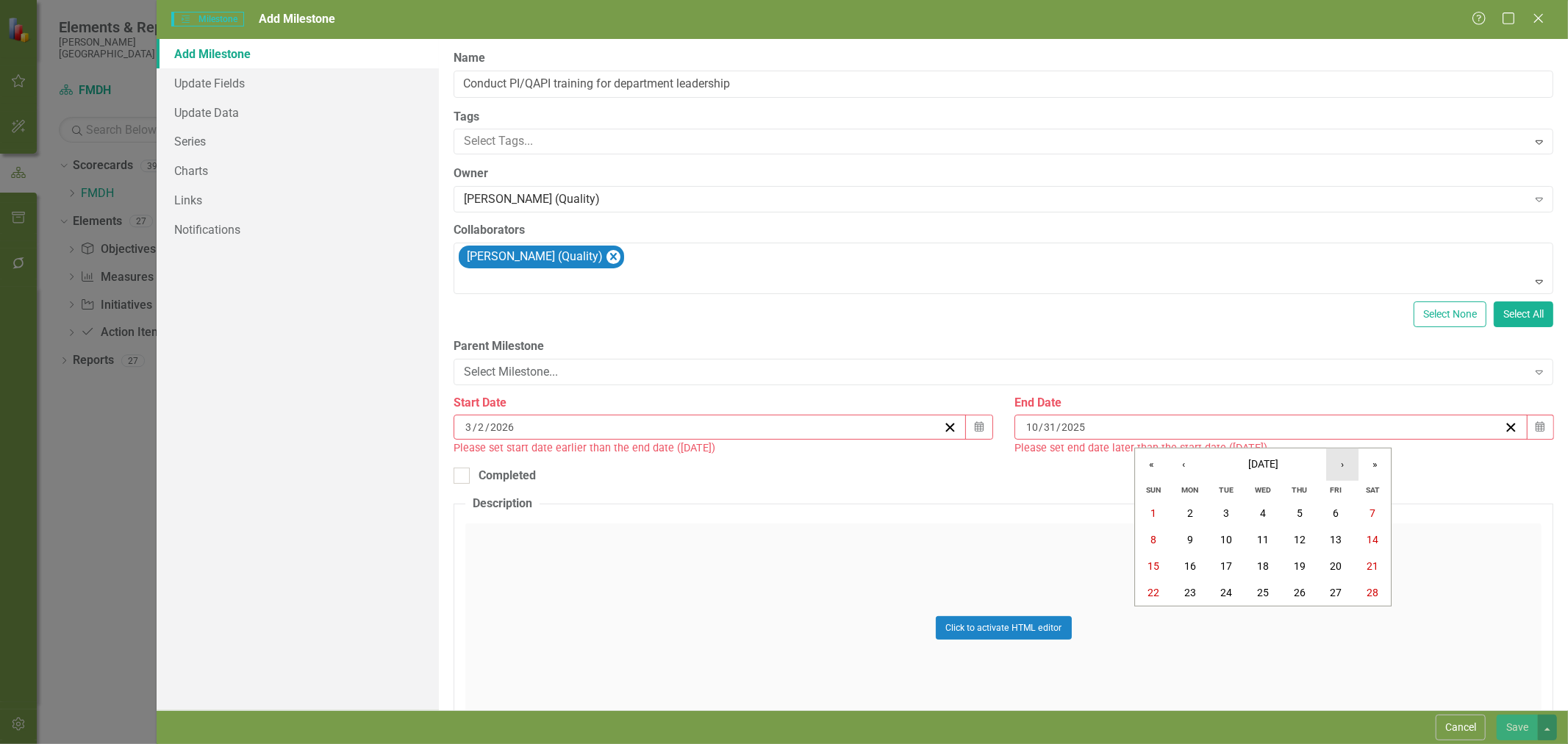
click at [1349, 465] on button "›" at bounding box center [1342, 465] width 32 height 32
click at [1228, 620] on abbr "31" at bounding box center [1226, 618] width 11 height 11
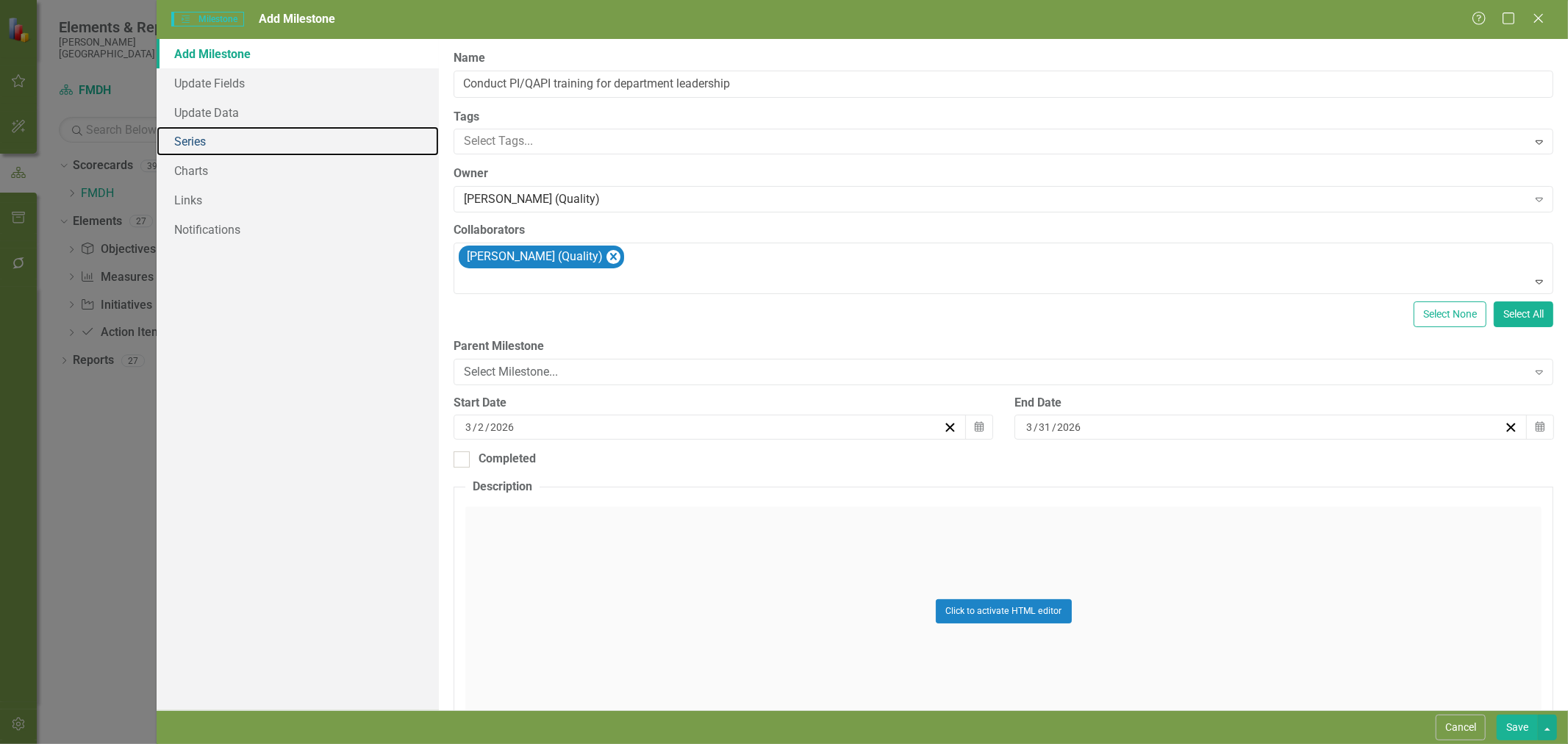
click at [219, 141] on link "Series" at bounding box center [297, 141] width 282 height 30
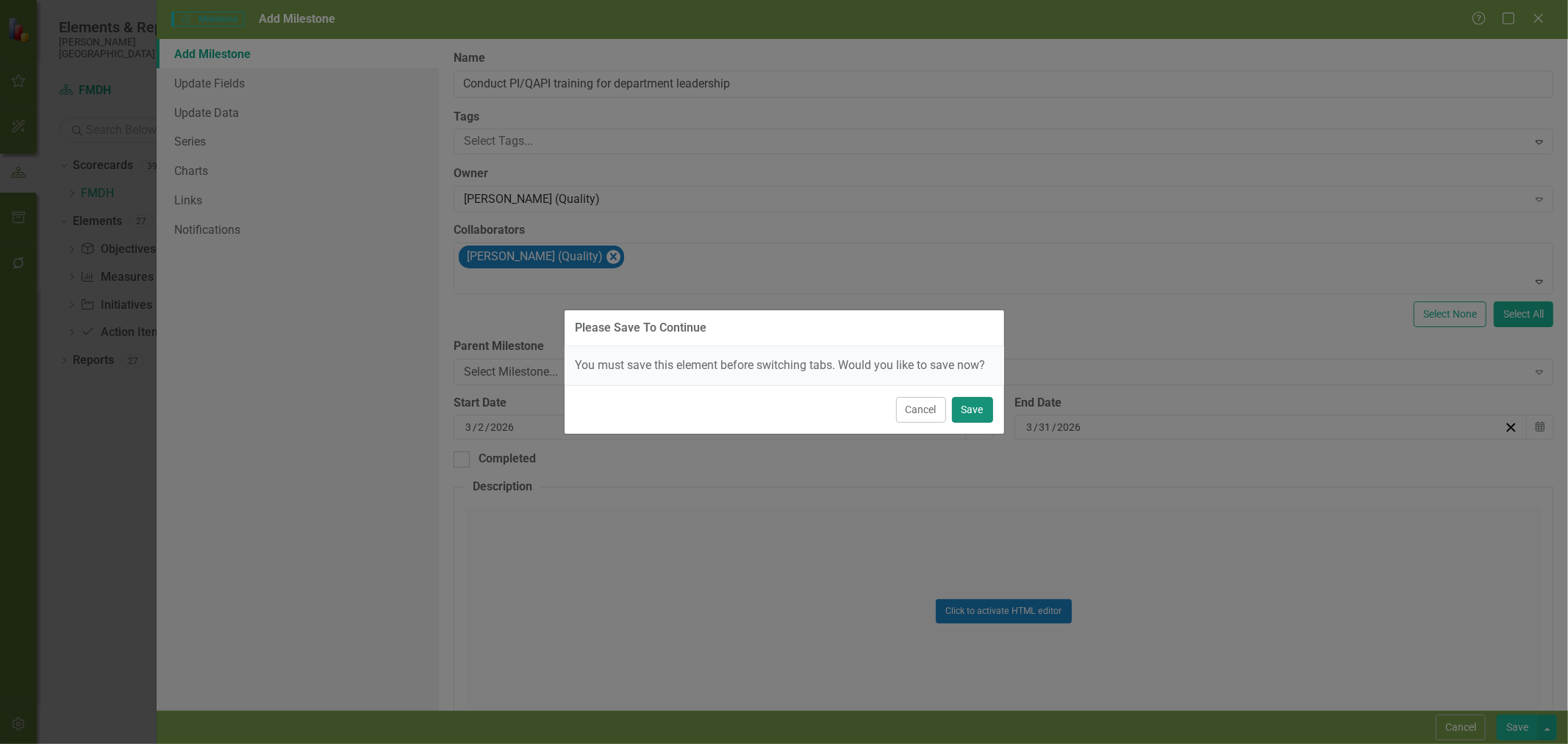
click at [982, 420] on button "Save" at bounding box center [972, 410] width 41 height 25
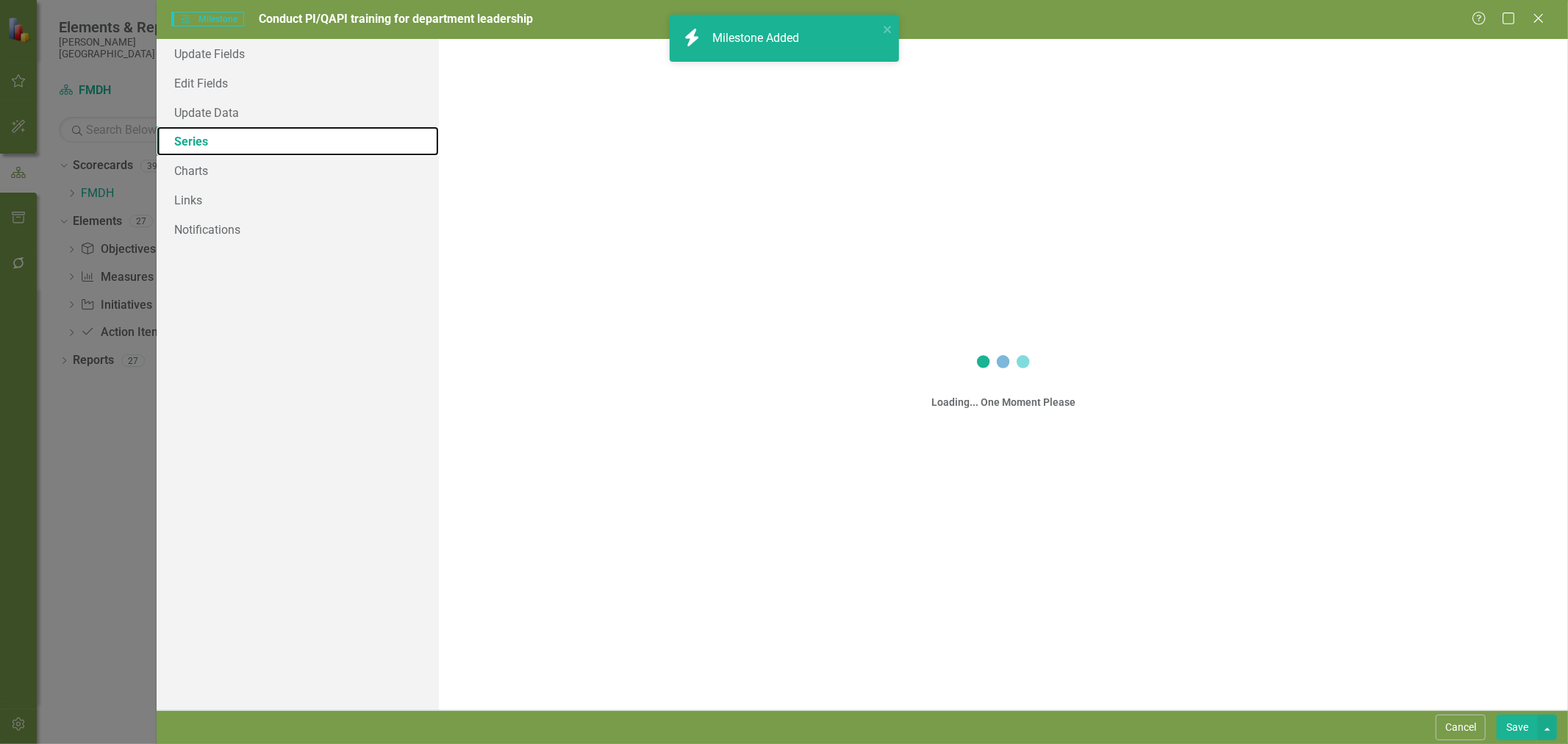
checkbox input "true"
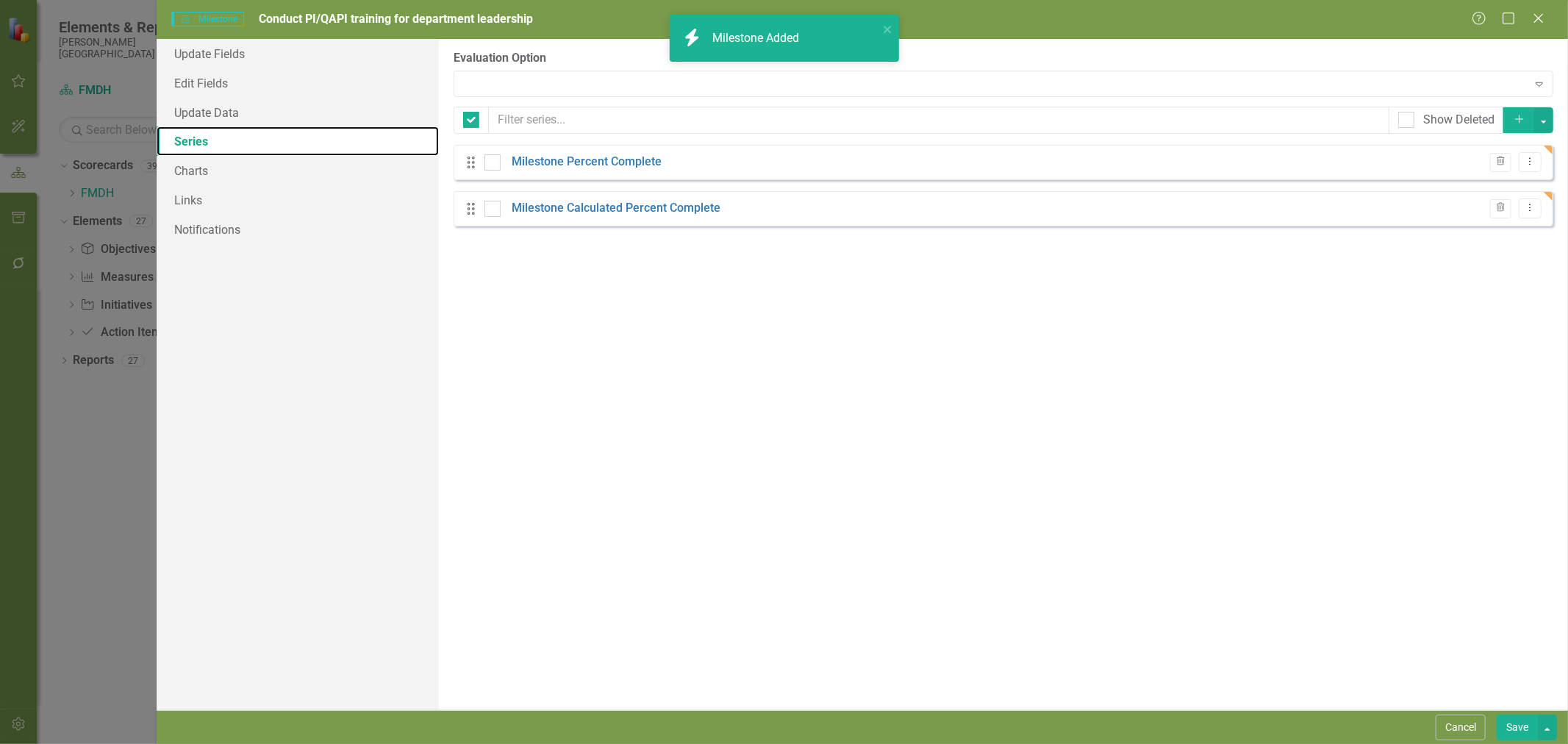
checkbox input "false"
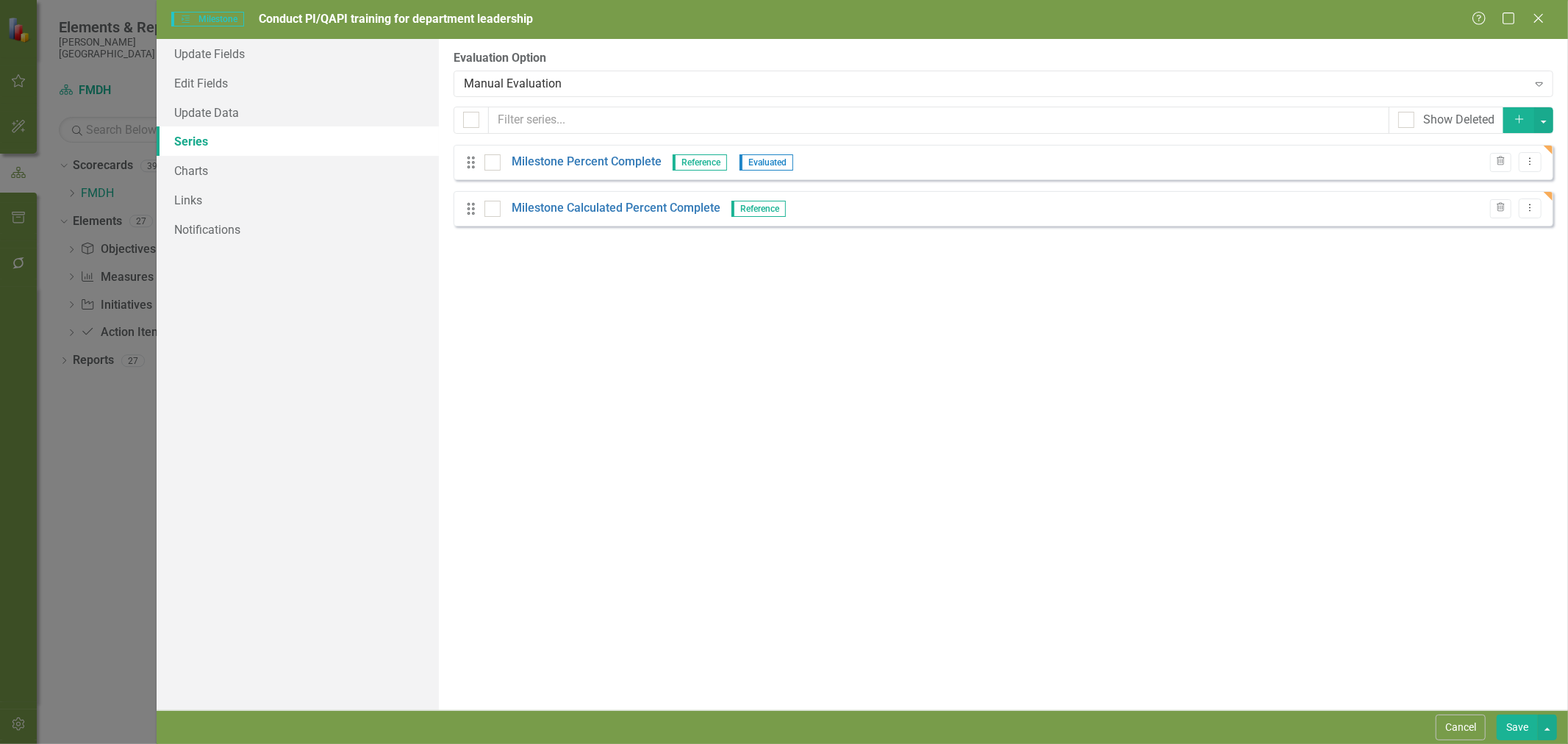
click at [547, 89] on div "Manual Evaluation" at bounding box center [994, 83] width 1063 height 17
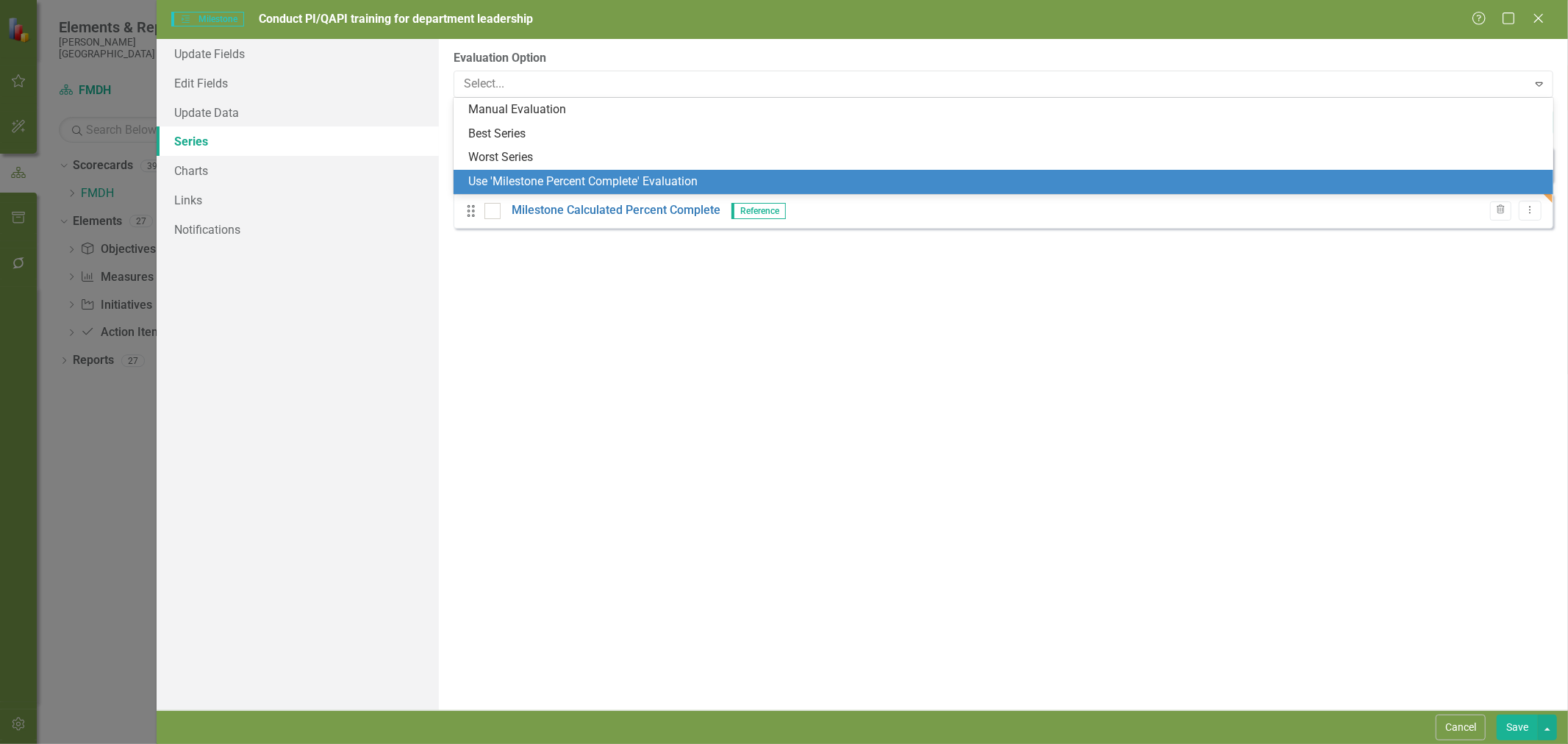
click at [549, 183] on div "Use 'Milestone Percent Complete' Evaluation" at bounding box center [1006, 182] width 1076 height 17
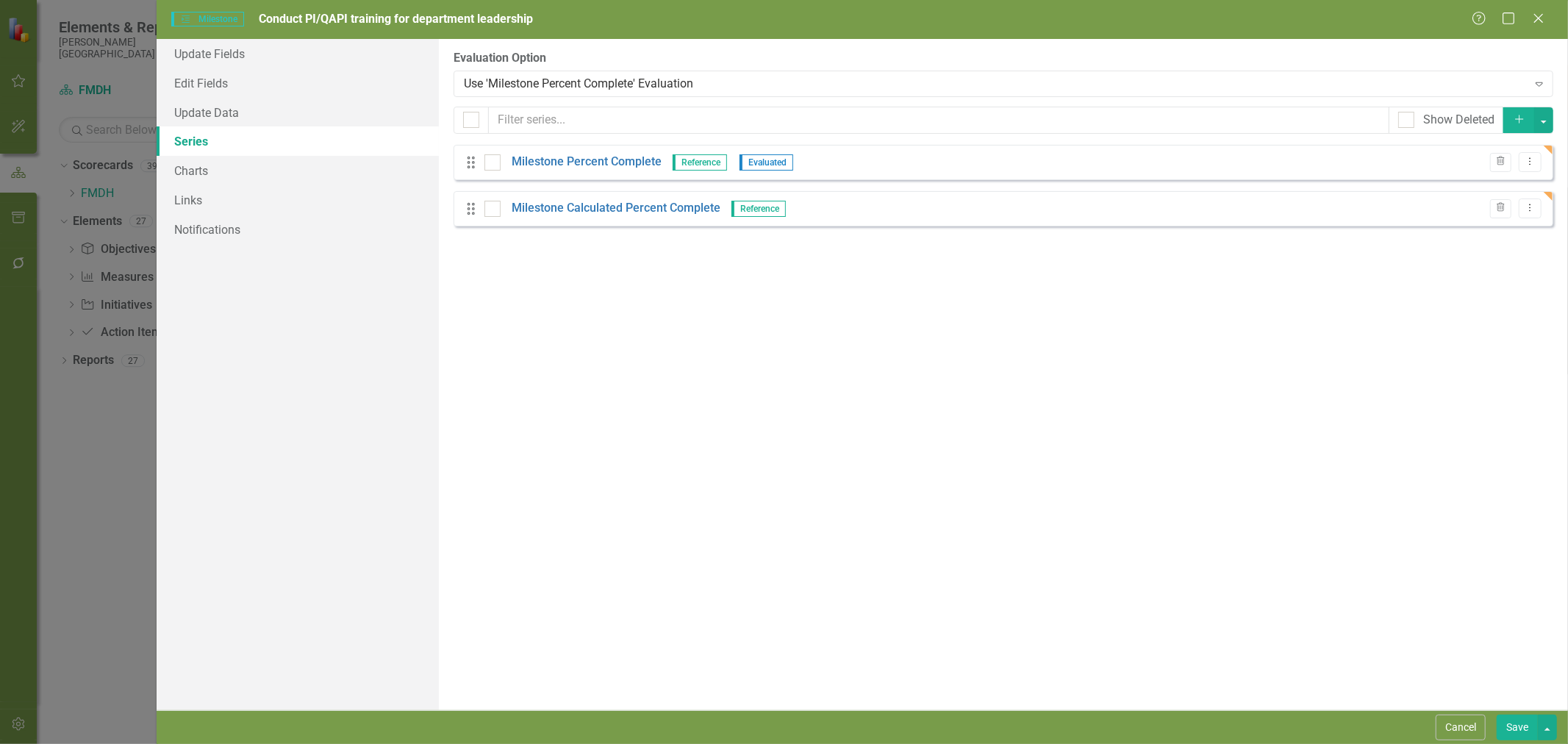
click at [1509, 725] on button "Save" at bounding box center [1516, 727] width 41 height 25
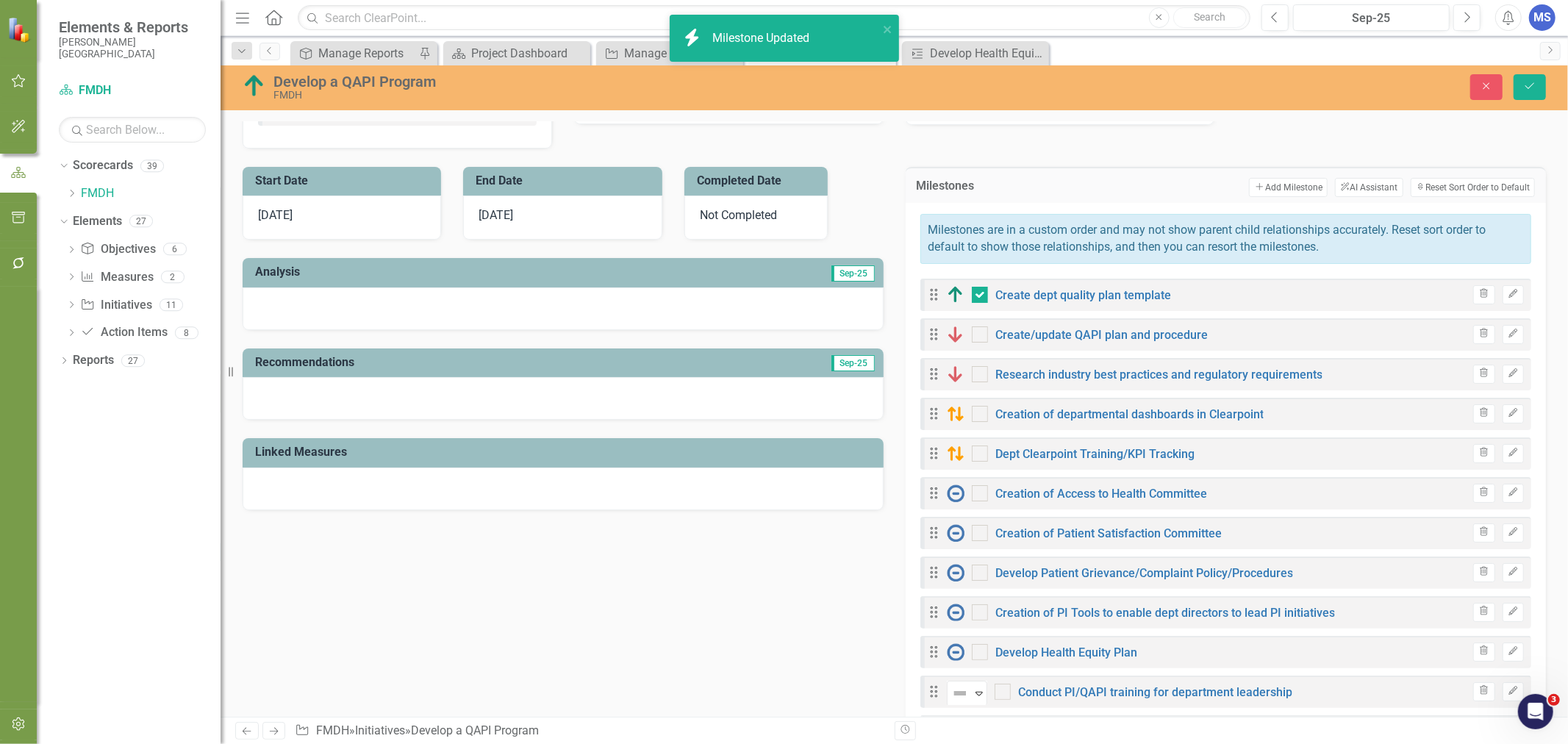
checkbox input "true"
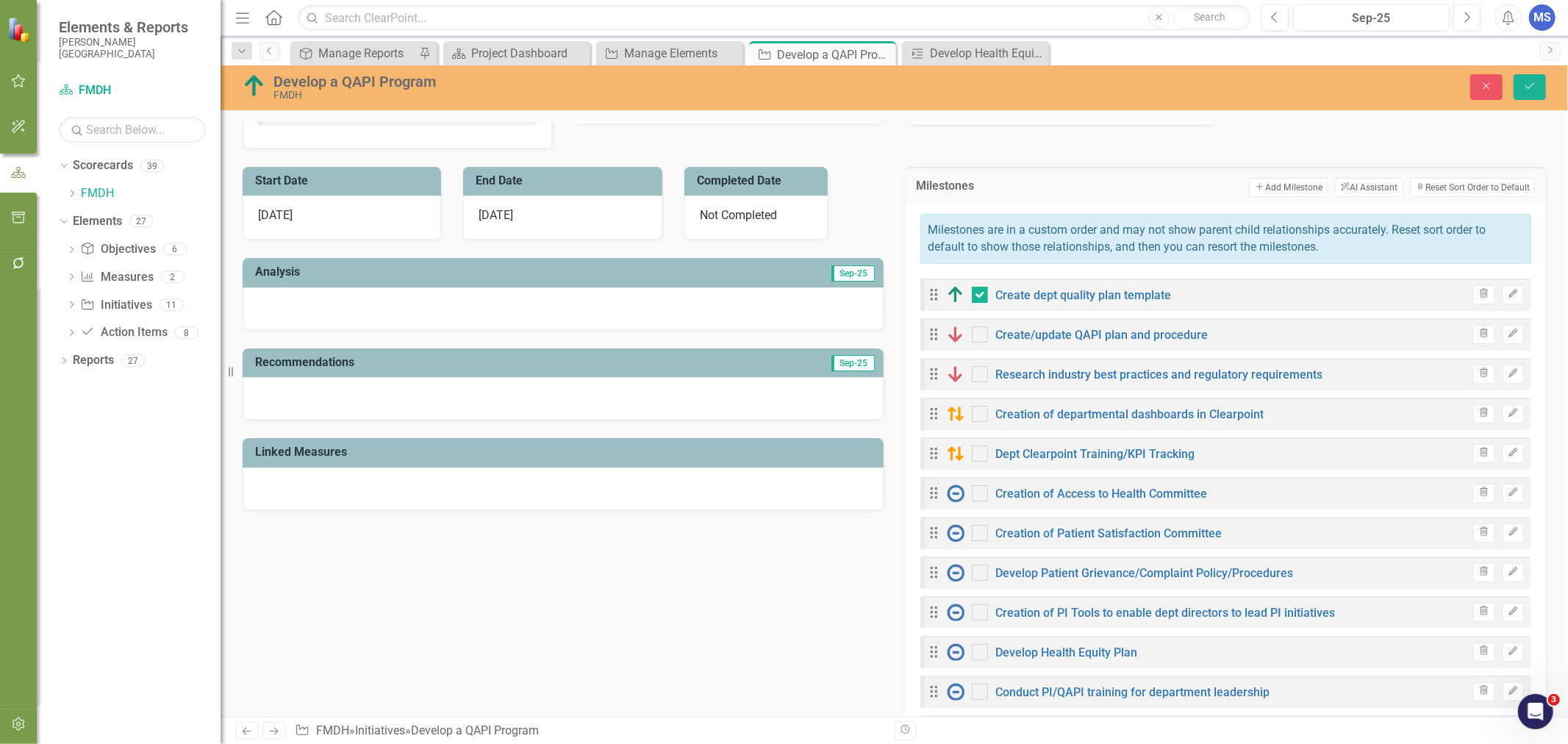
click at [1258, 184] on button "Add Add Milestone" at bounding box center [1288, 188] width 79 height 19
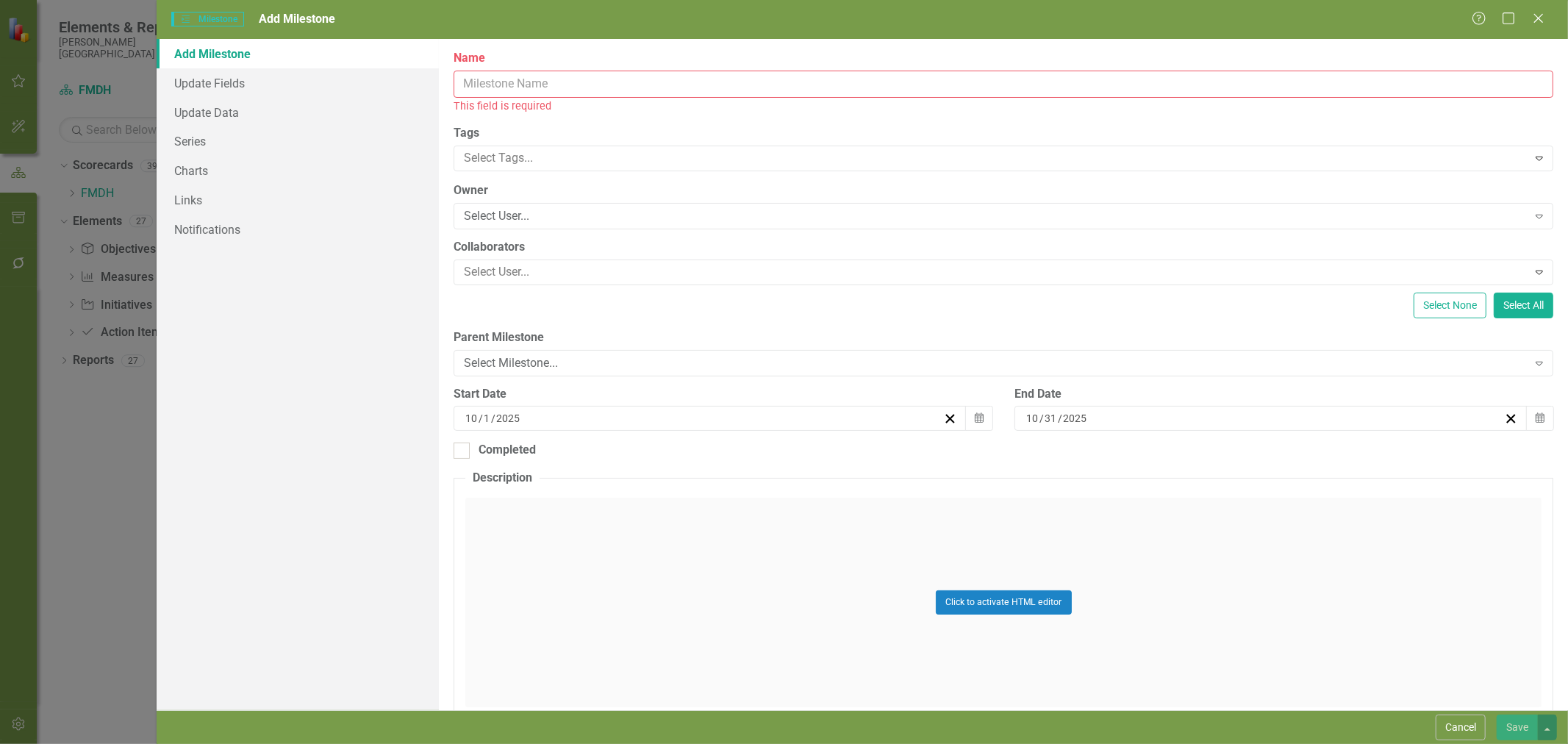
click at [541, 79] on input "Name" at bounding box center [1003, 84] width 1100 height 27
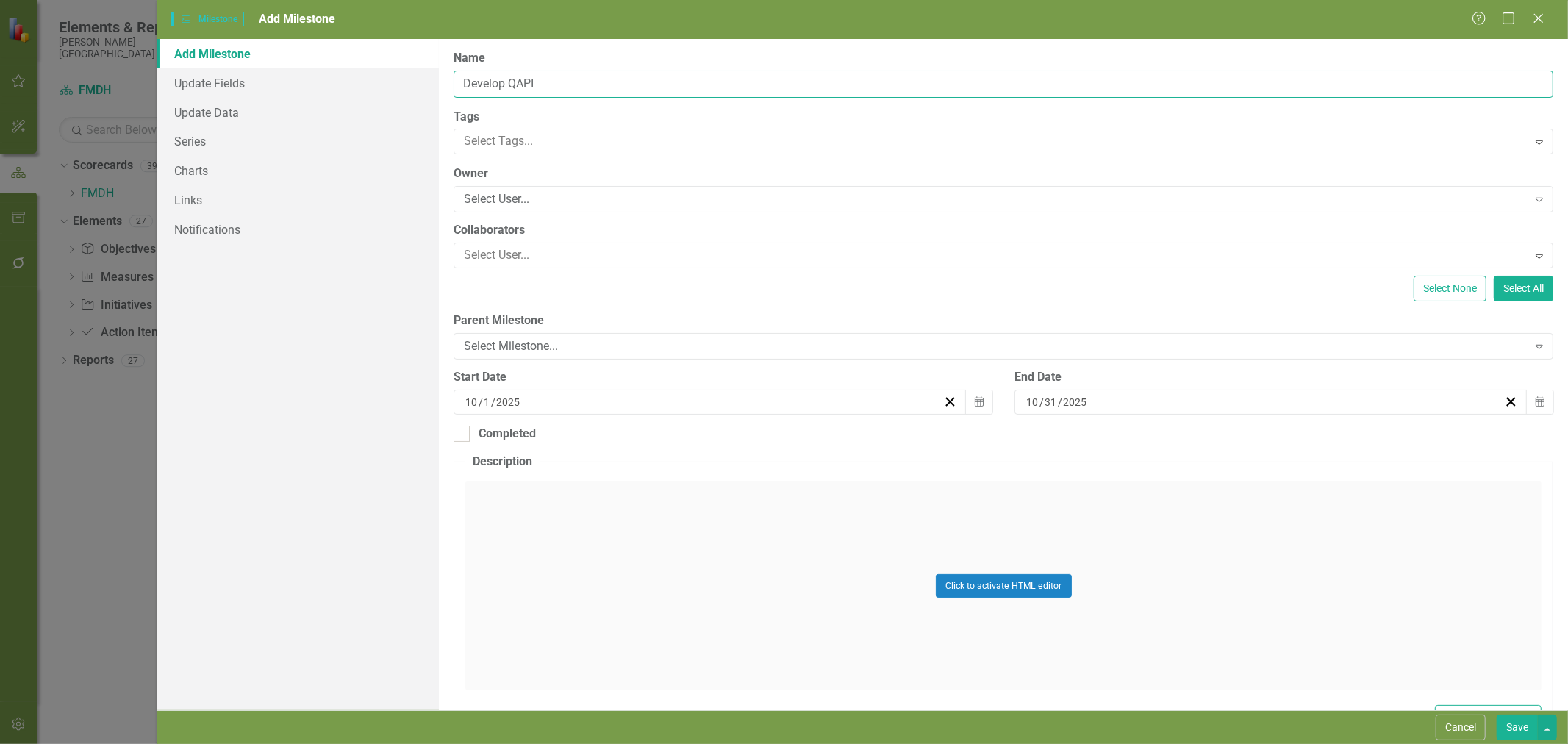
drag, startPoint x: 603, startPoint y: 90, endPoint x: 512, endPoint y: 86, distance: 91.1
click at [512, 86] on input "Develop QAPI" at bounding box center [1003, 84] width 1100 height 27
type input "Develop QAPI training for non-leaders"
click at [555, 189] on div "Select User... Expand" at bounding box center [1003, 199] width 1100 height 26
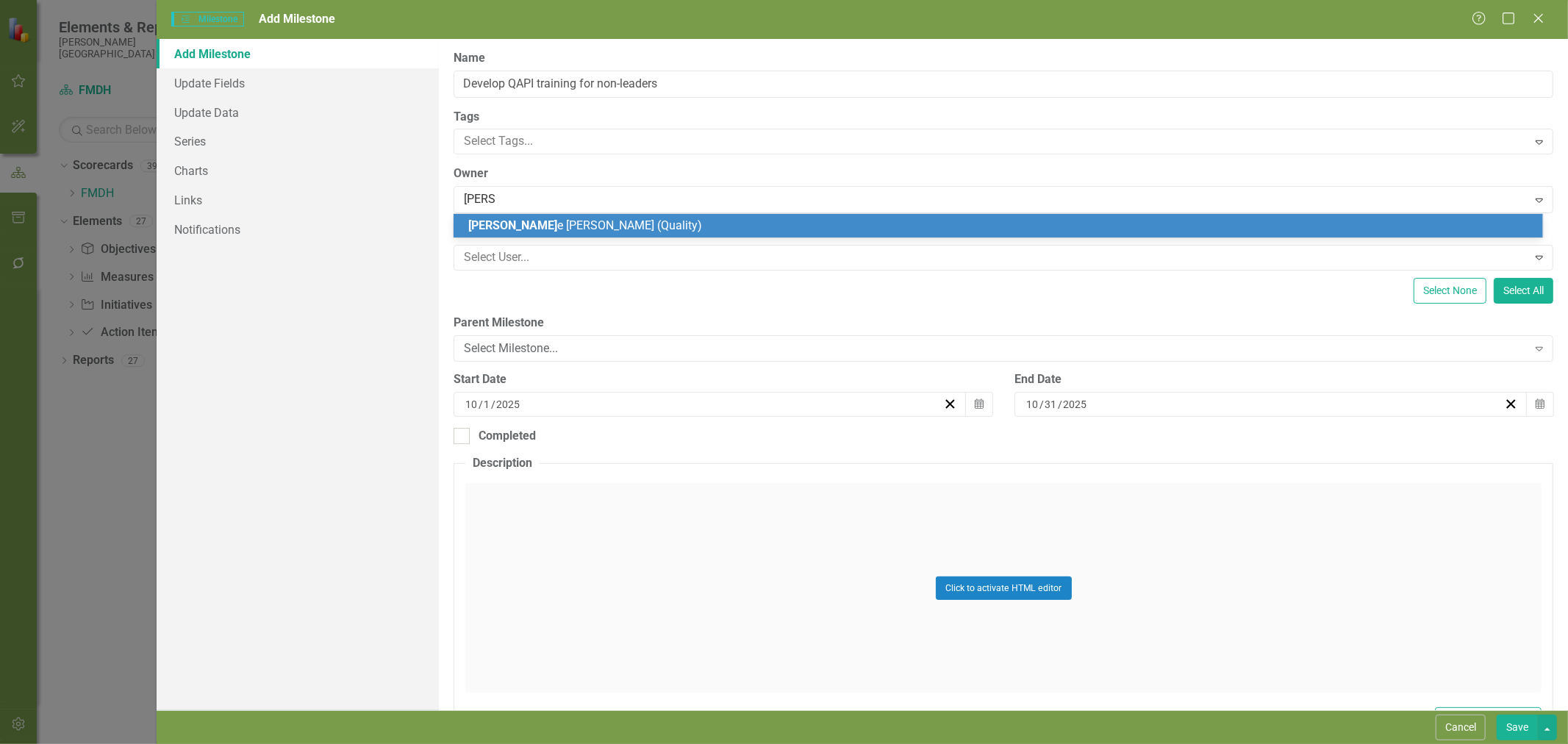
type input "[PERSON_NAME]"
click at [555, 231] on span "[PERSON_NAME] (Quality)" at bounding box center [581, 225] width 225 height 14
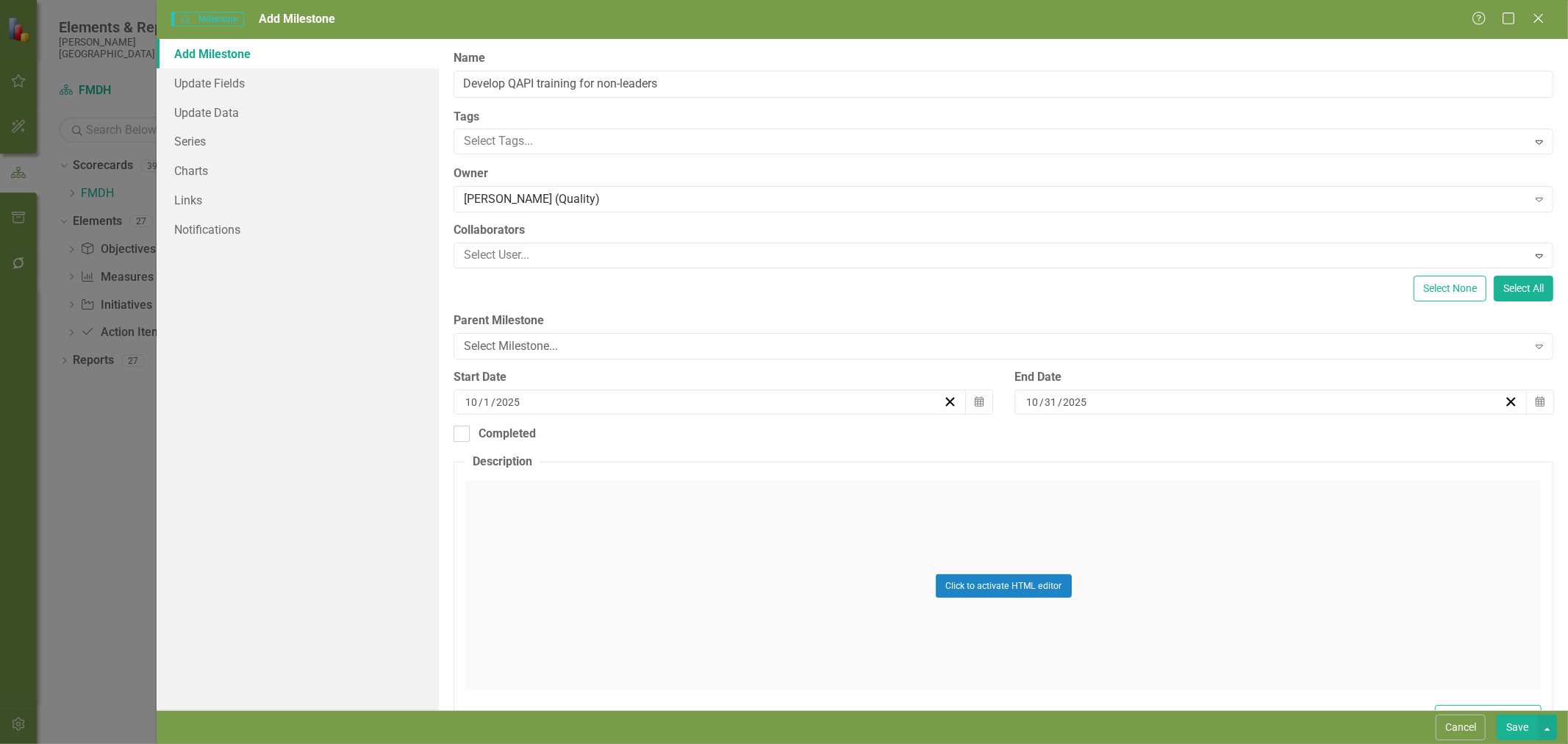
click at [546, 251] on div at bounding box center [993, 255] width 1069 height 20
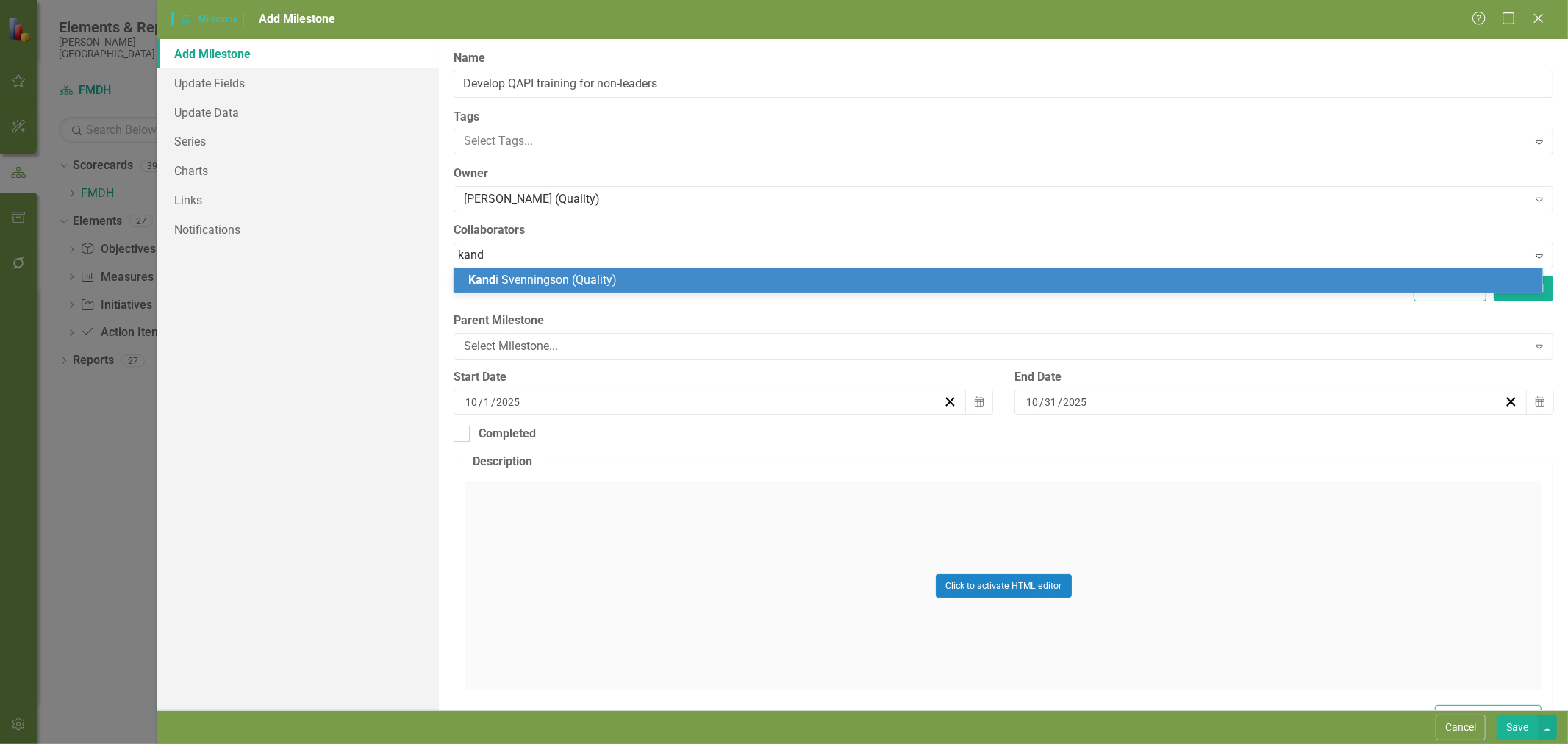
type input "kandi"
click at [555, 289] on div "[PERSON_NAME] (Quality)" at bounding box center [998, 280] width 1090 height 24
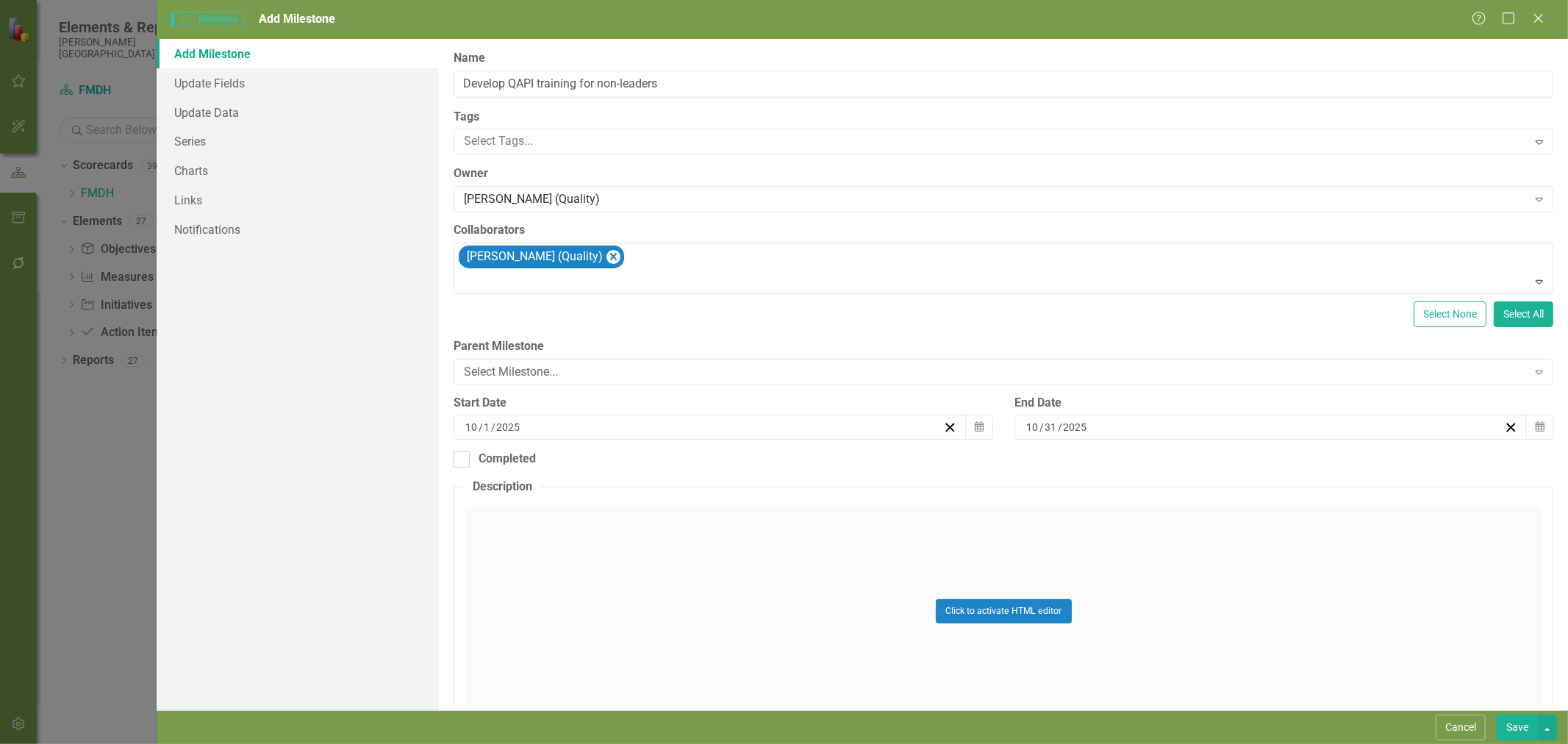
click at [979, 426] on button "Calendar" at bounding box center [979, 427] width 28 height 25
click at [787, 477] on button "›" at bounding box center [787, 465] width 32 height 32
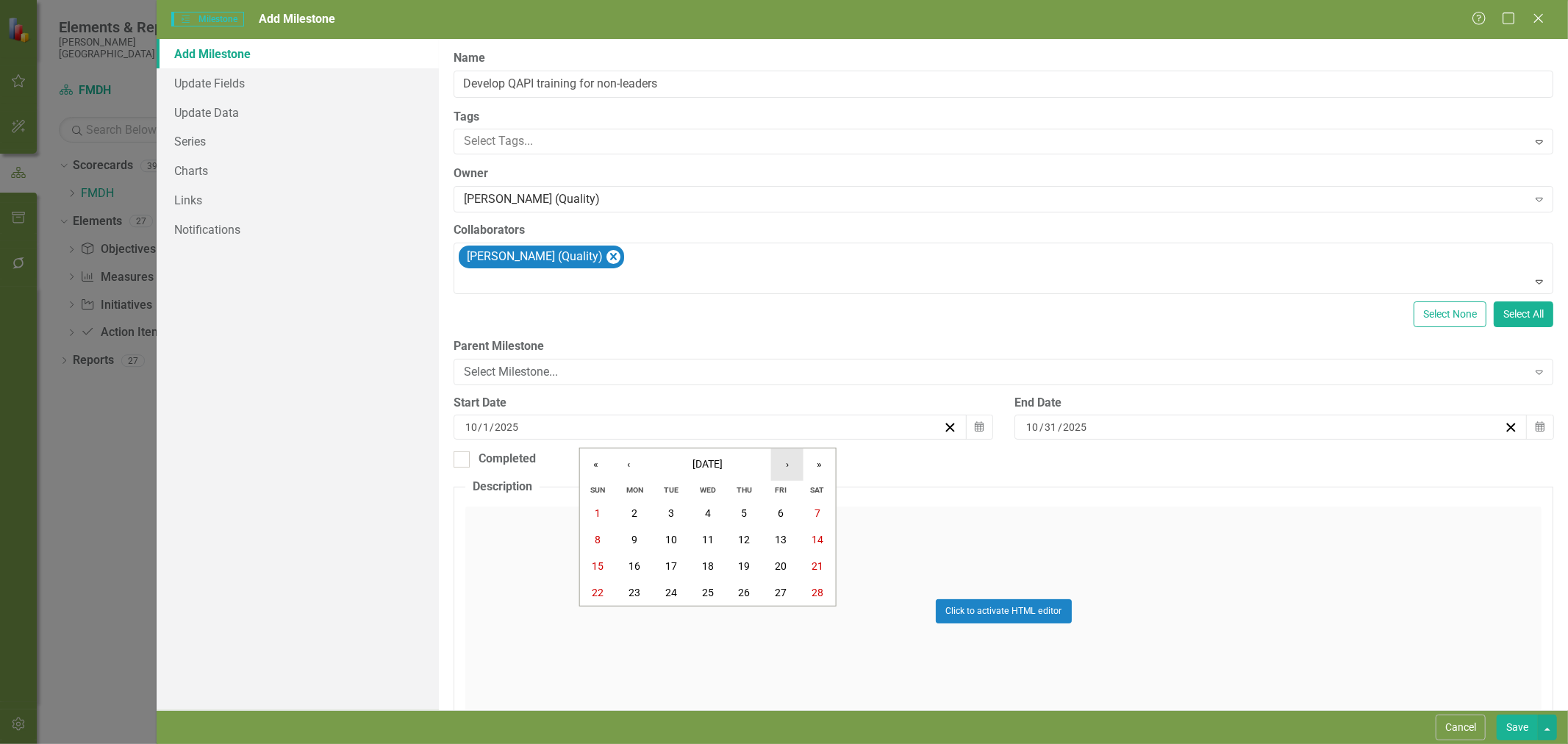
click at [787, 477] on button "›" at bounding box center [787, 465] width 32 height 32
click at [708, 520] on button "1" at bounding box center [708, 513] width 37 height 26
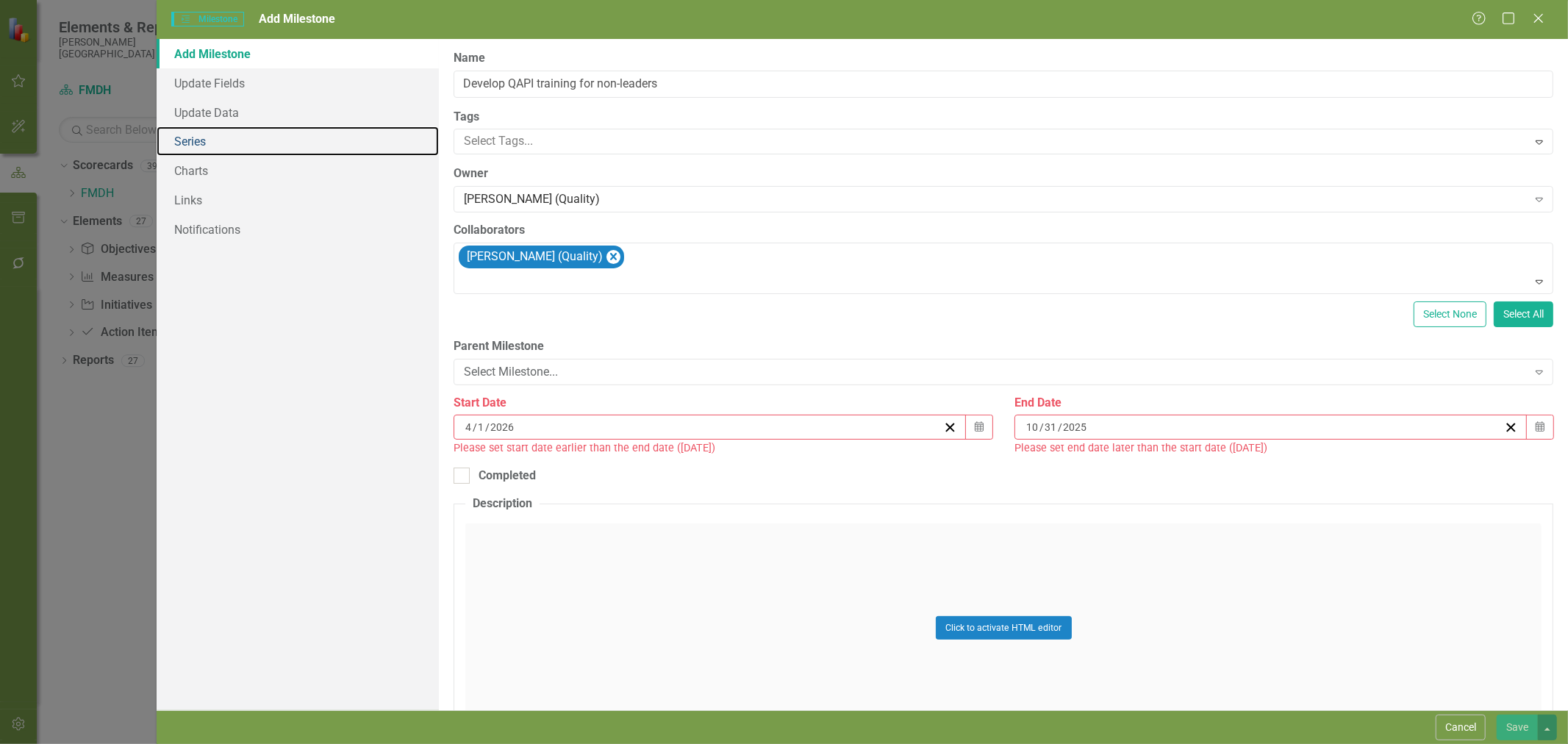
click at [230, 140] on link "Series" at bounding box center [297, 141] width 282 height 30
click at [1530, 420] on button "Calendar" at bounding box center [1540, 427] width 28 height 25
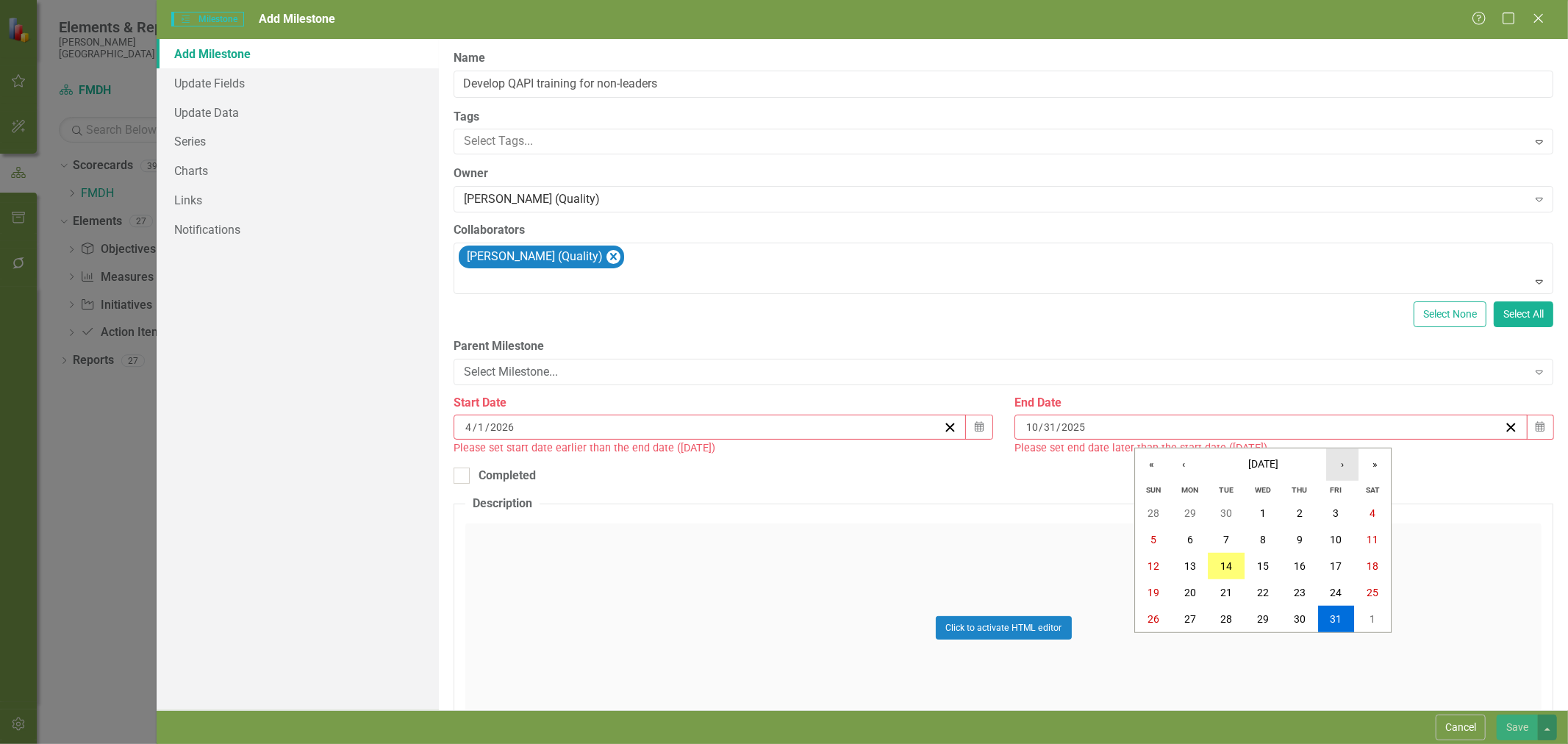
click at [1342, 472] on button "›" at bounding box center [1342, 465] width 32 height 32
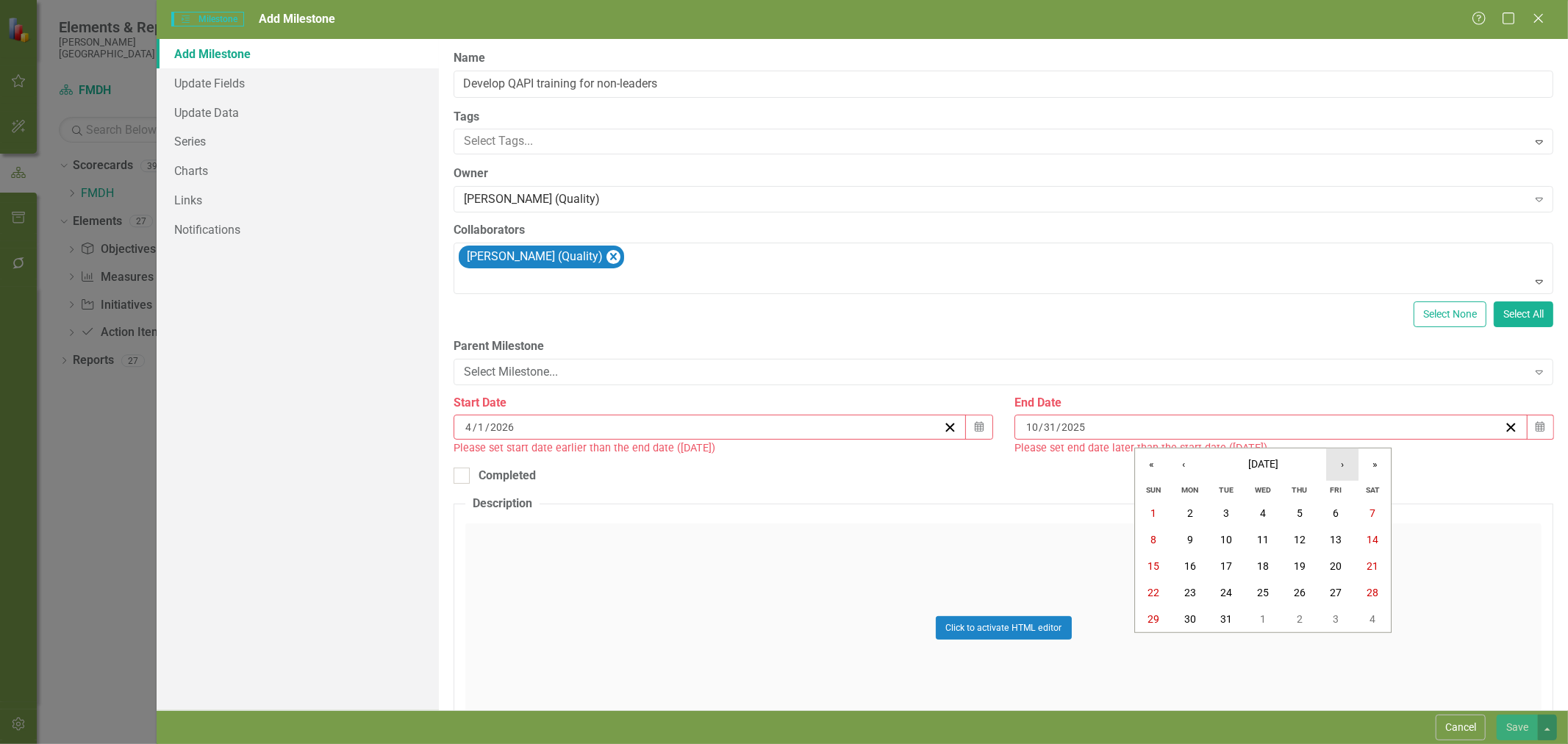
click at [1342, 472] on button "›" at bounding box center [1342, 465] width 32 height 32
click at [1290, 621] on button "30" at bounding box center [1299, 619] width 37 height 26
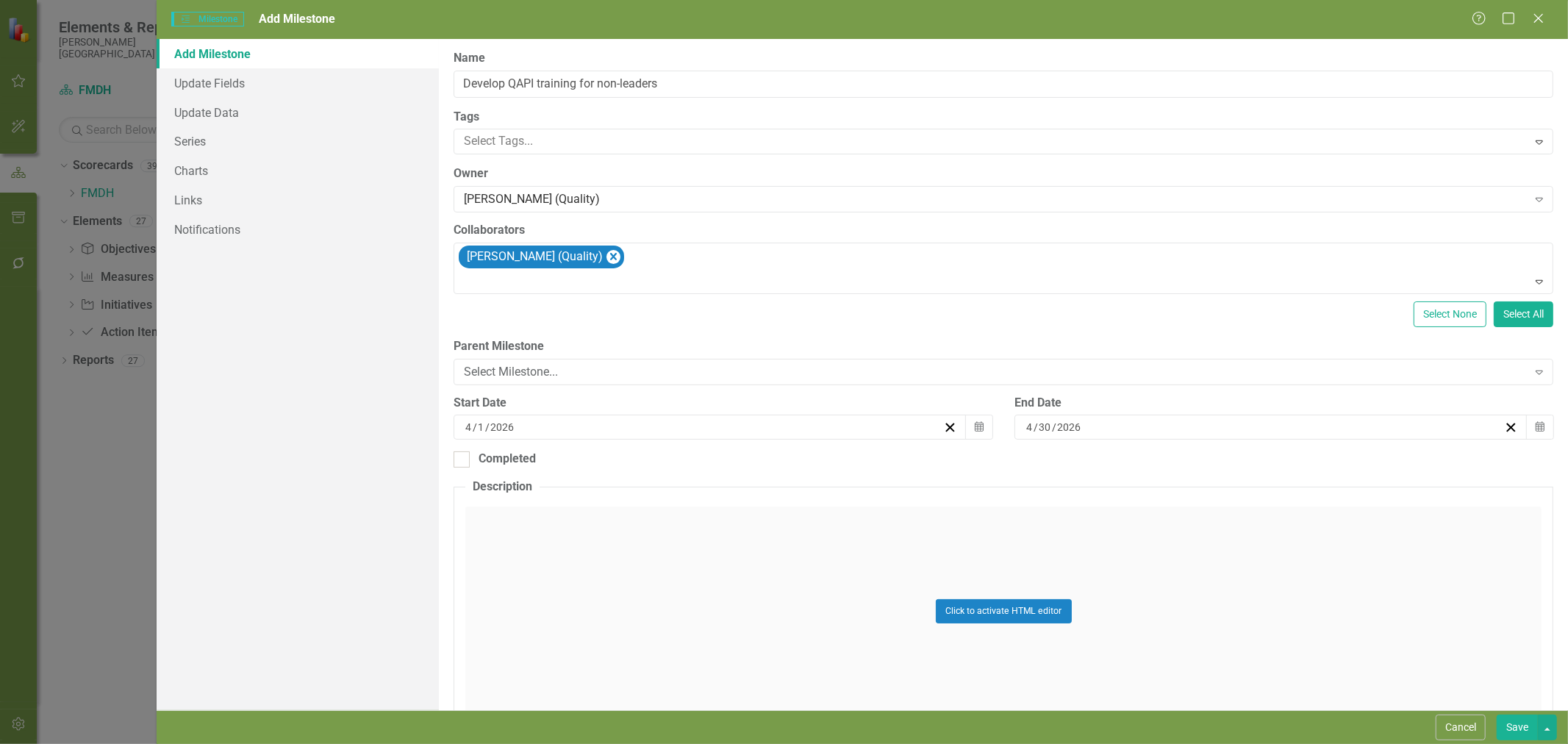
click at [1522, 732] on button "Save" at bounding box center [1516, 727] width 41 height 25
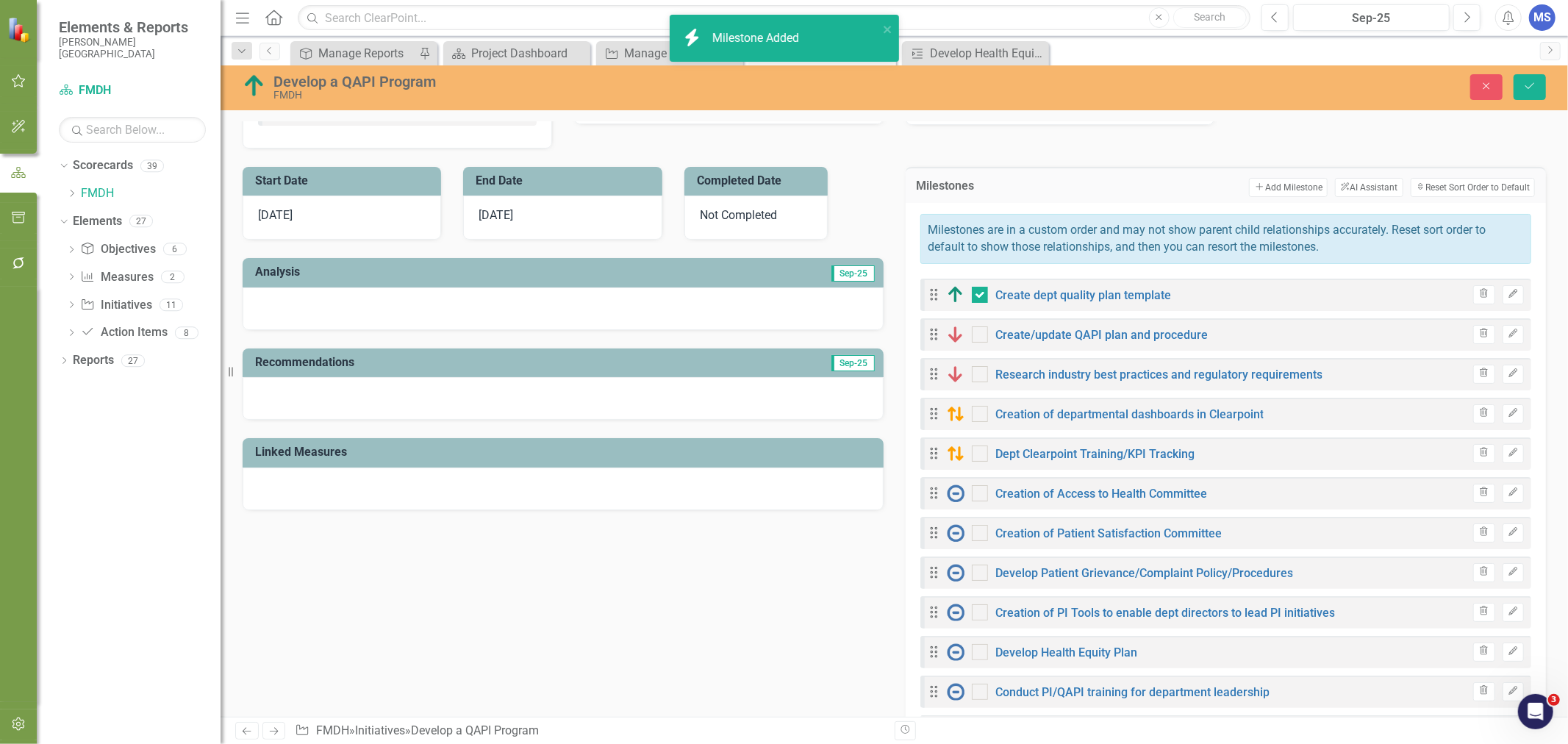
checkbox input "true"
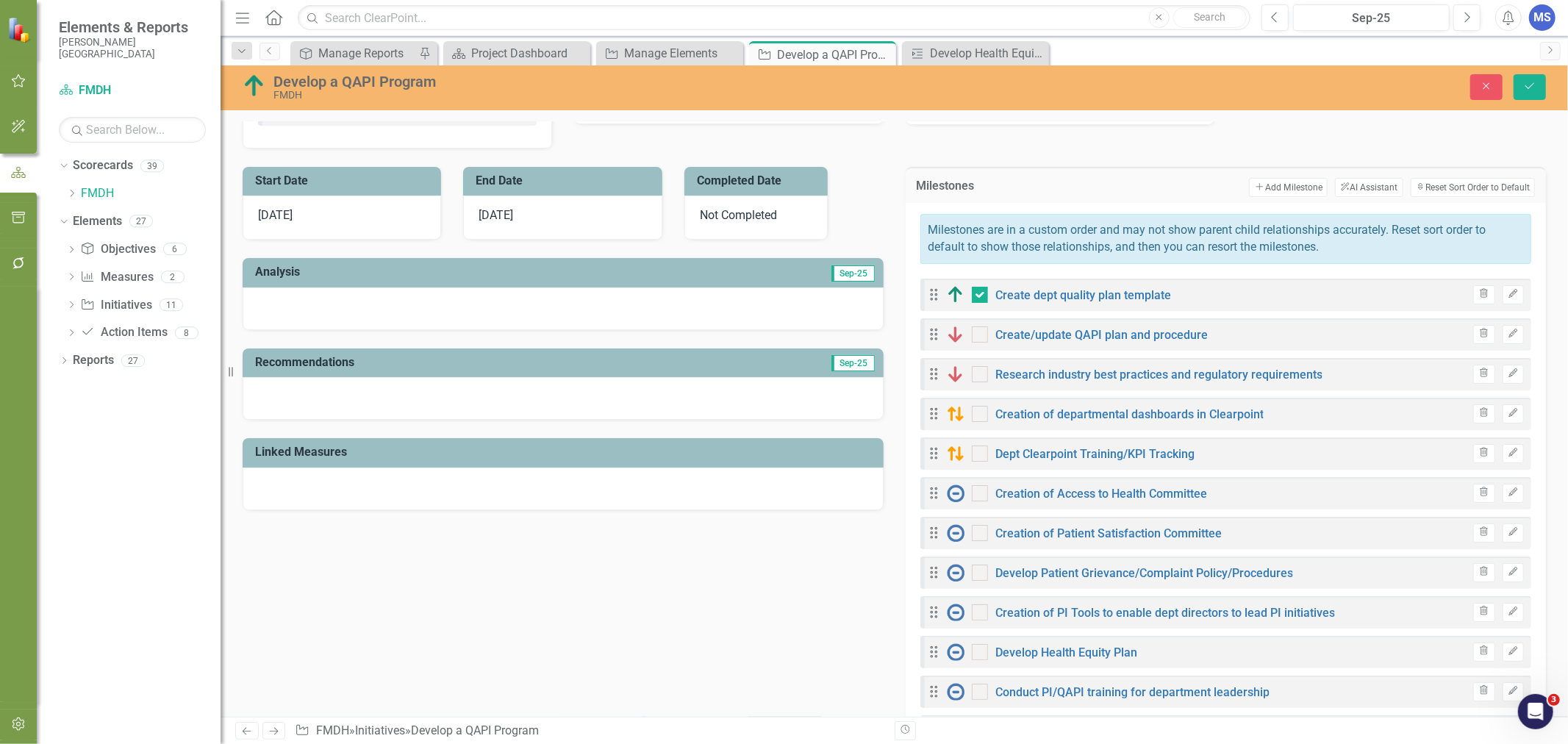
click at [1287, 185] on button "Add Add Milestone" at bounding box center [1288, 188] width 79 height 19
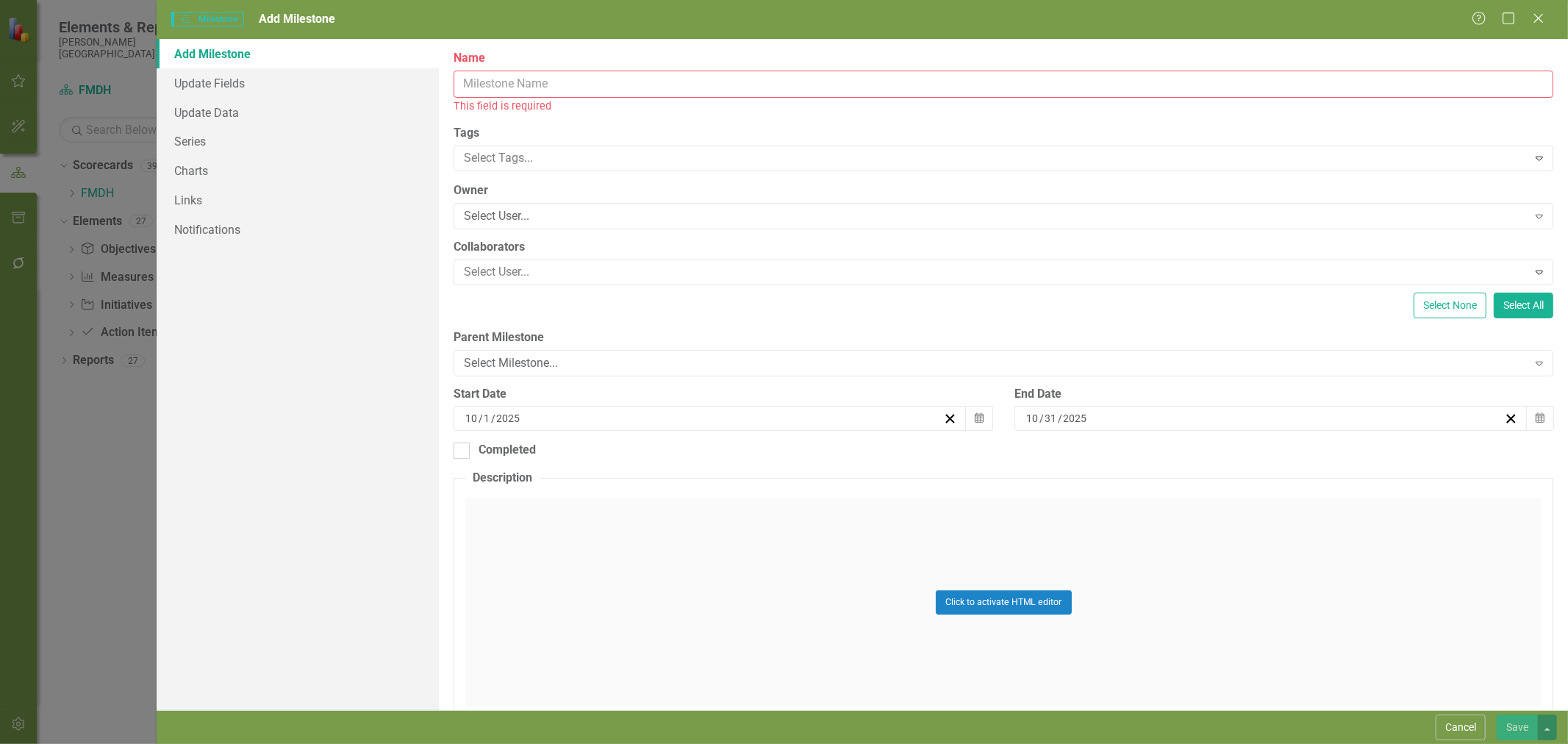
click at [569, 81] on input "Name" at bounding box center [1003, 84] width 1100 height 27
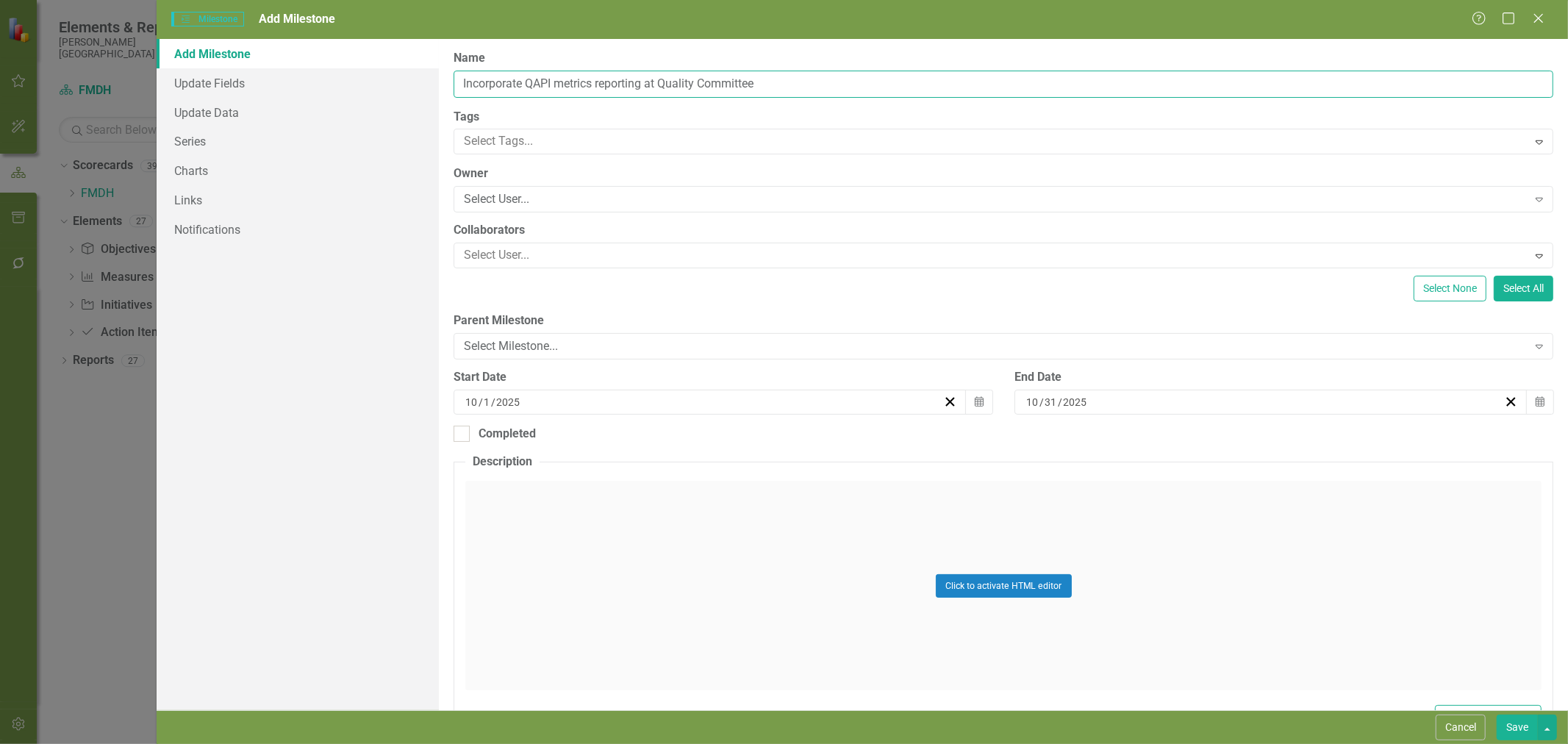
type input "Incorporate QAPI metrics reporting at Quality Committee"
click at [640, 193] on div "Select User..." at bounding box center [994, 199] width 1063 height 17
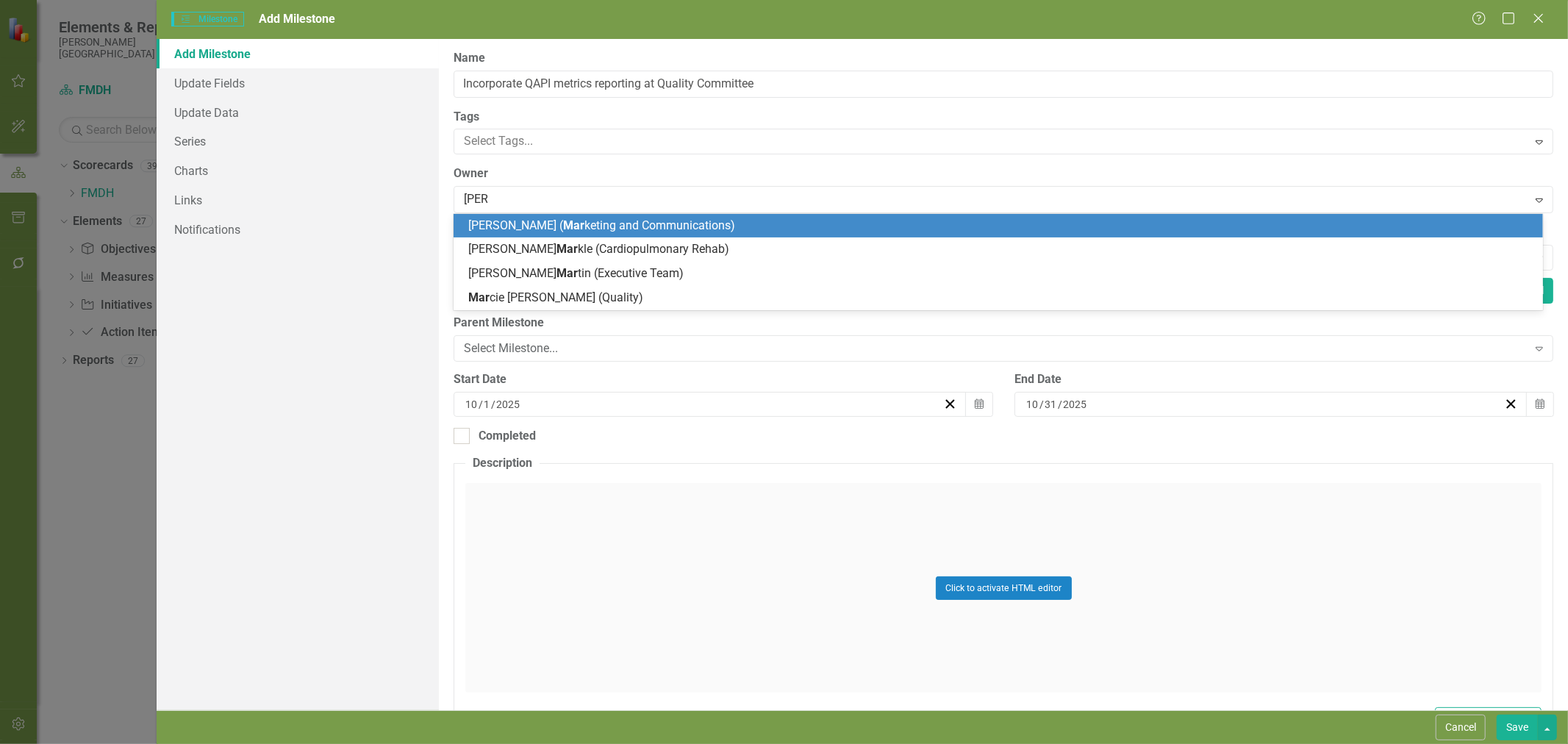
type input "[PERSON_NAME]"
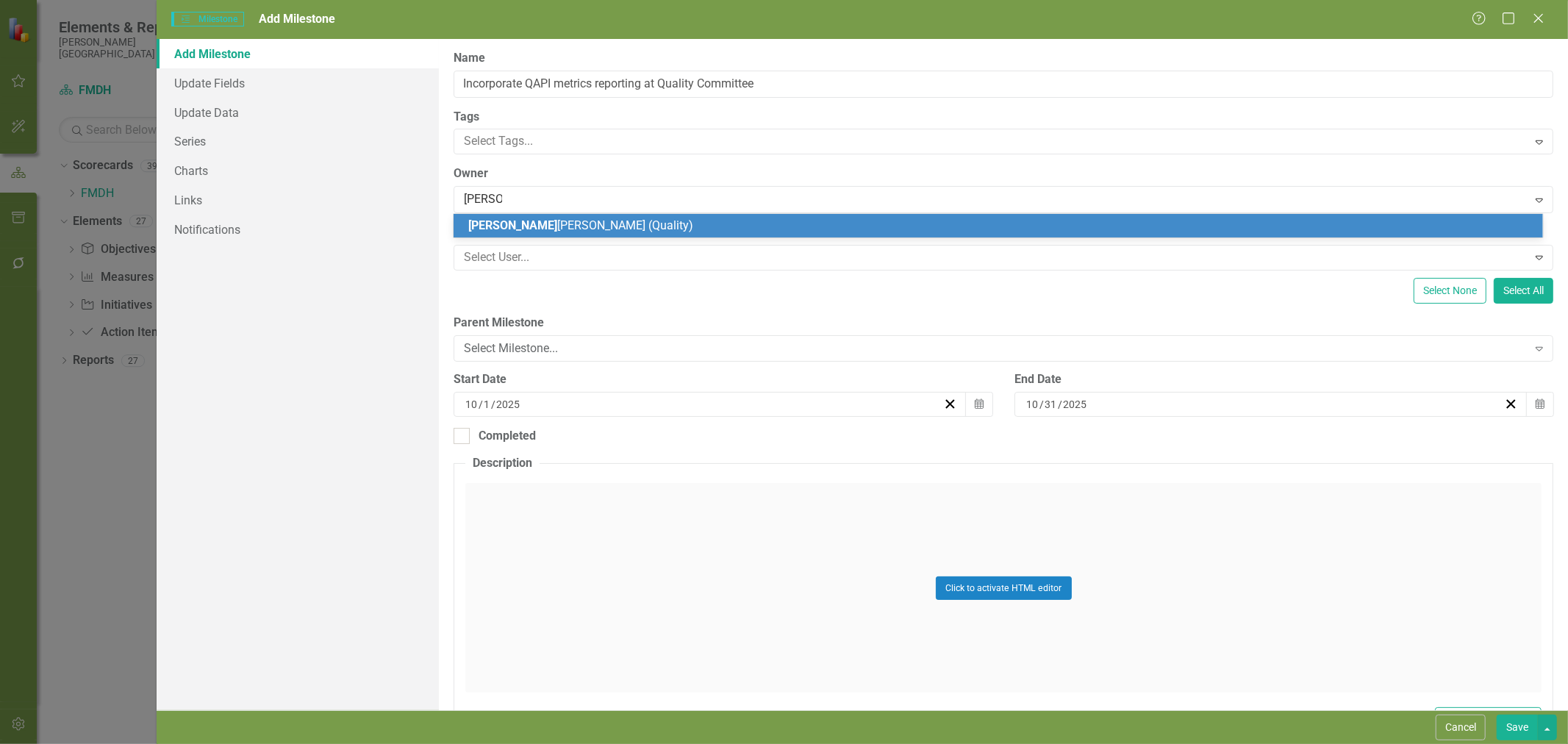
click at [629, 231] on div "[PERSON_NAME] (Quality)" at bounding box center [1001, 225] width 1066 height 17
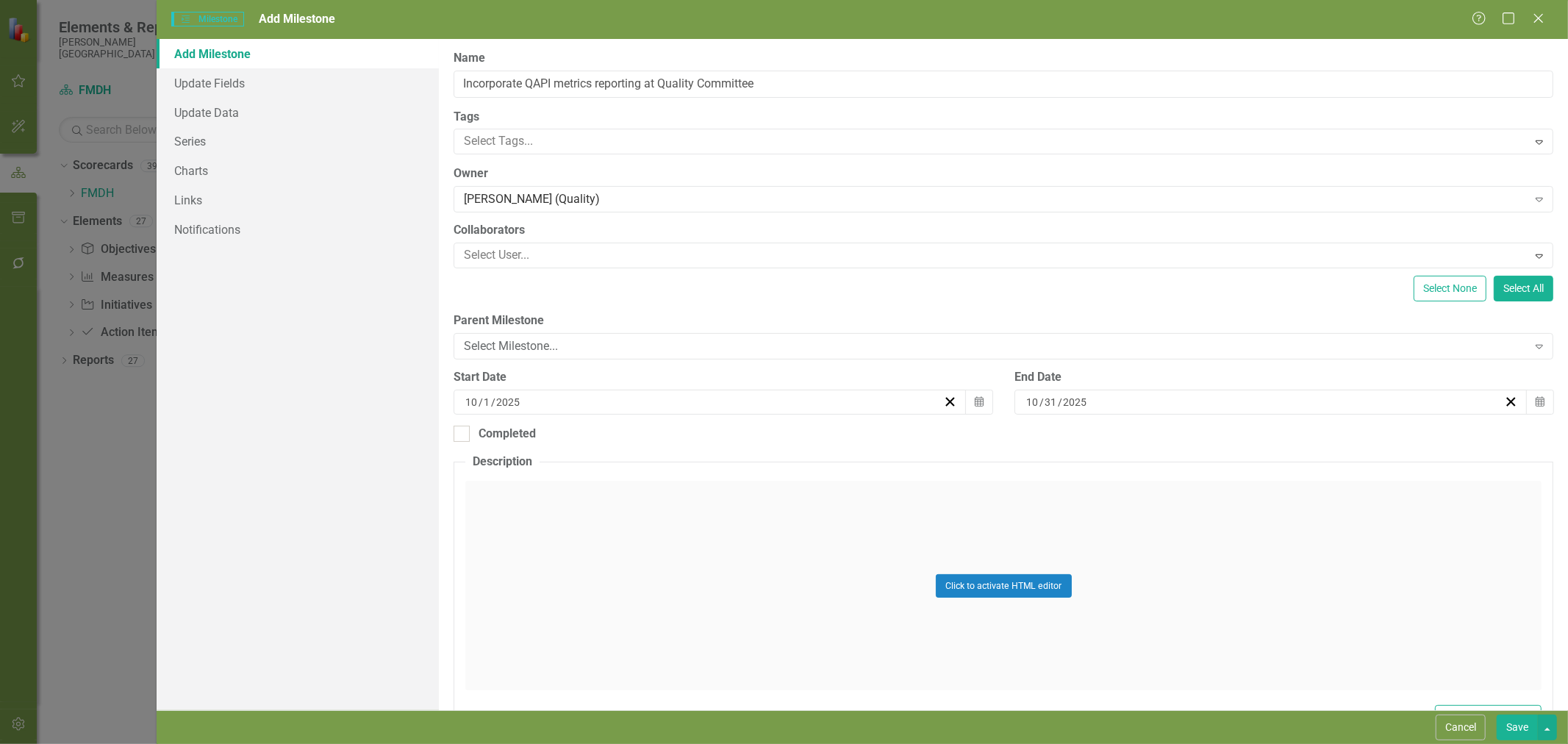
click at [979, 404] on button "Calendar" at bounding box center [979, 402] width 28 height 25
click at [784, 438] on button "›" at bounding box center [787, 438] width 32 height 32
drag, startPoint x: 784, startPoint y: 438, endPoint x: 781, endPoint y: 444, distance: 6.7
click at [785, 438] on button "›" at bounding box center [787, 438] width 32 height 32
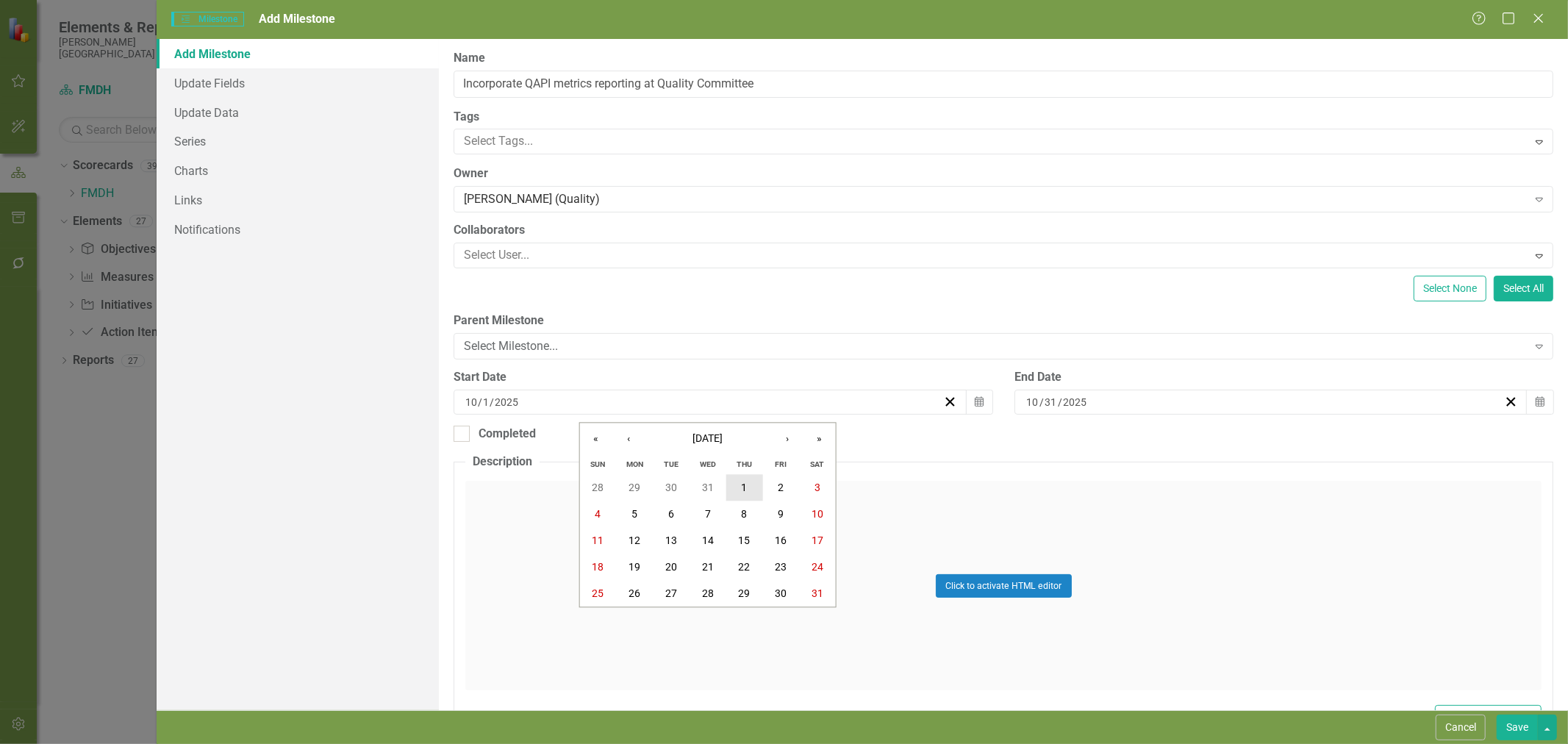
click at [732, 486] on button "1" at bounding box center [745, 488] width 37 height 26
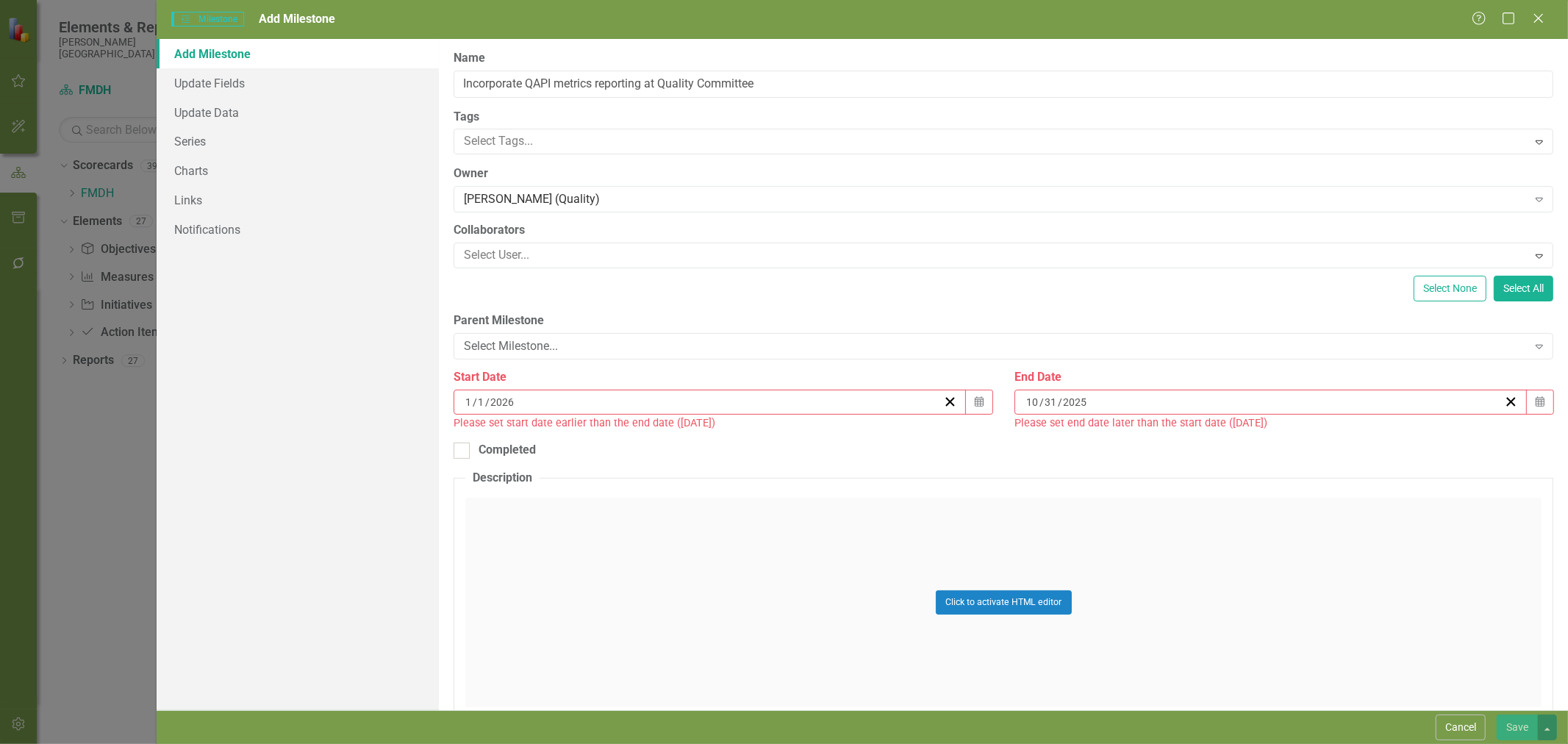
click at [1536, 401] on icon "button" at bounding box center [1540, 402] width 9 height 10
click at [1343, 444] on button "›" at bounding box center [1342, 438] width 32 height 32
click at [1341, 569] on abbr "23" at bounding box center [1336, 567] width 11 height 11
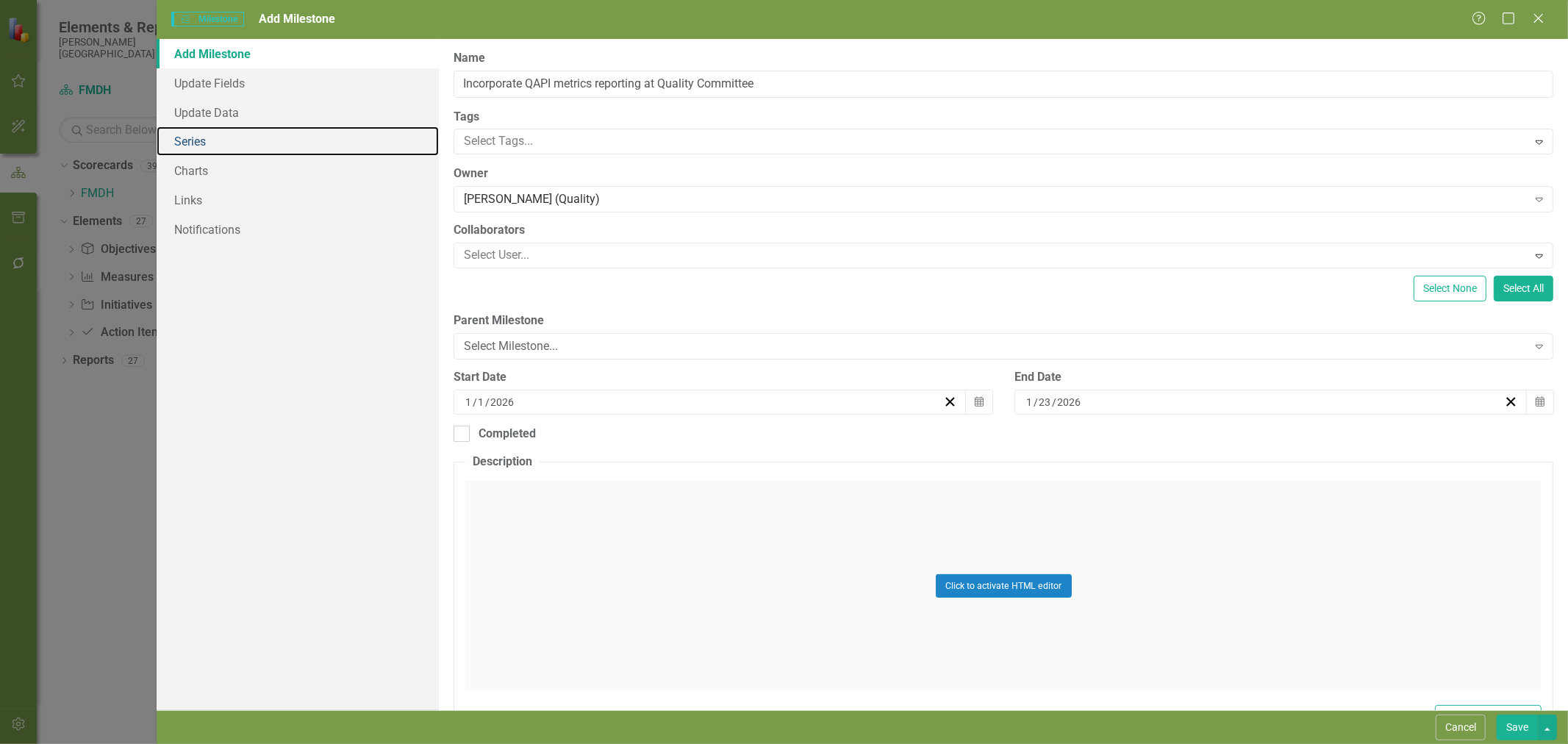
click at [195, 141] on link "Series" at bounding box center [297, 141] width 282 height 30
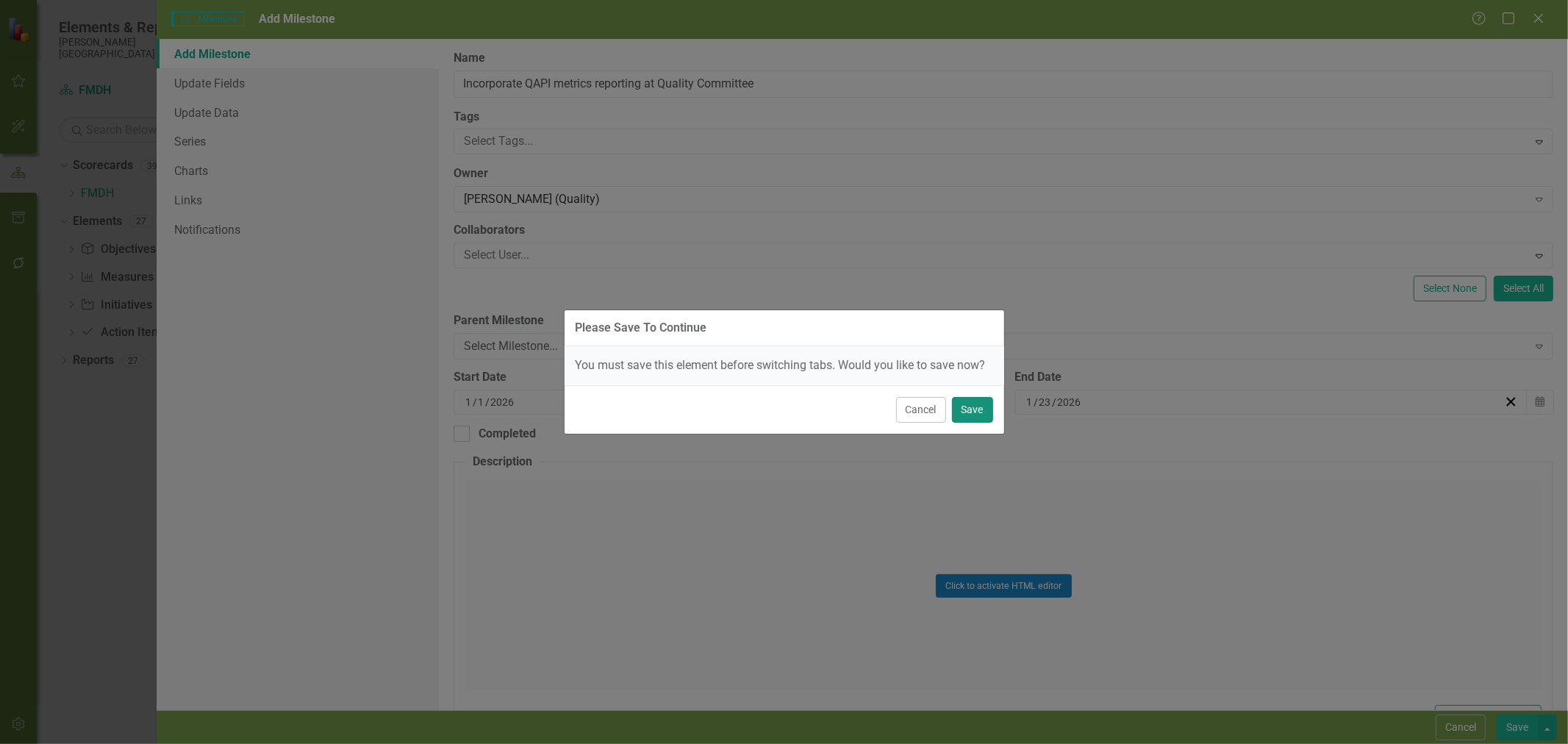
click at [969, 414] on button "Save" at bounding box center [972, 410] width 41 height 25
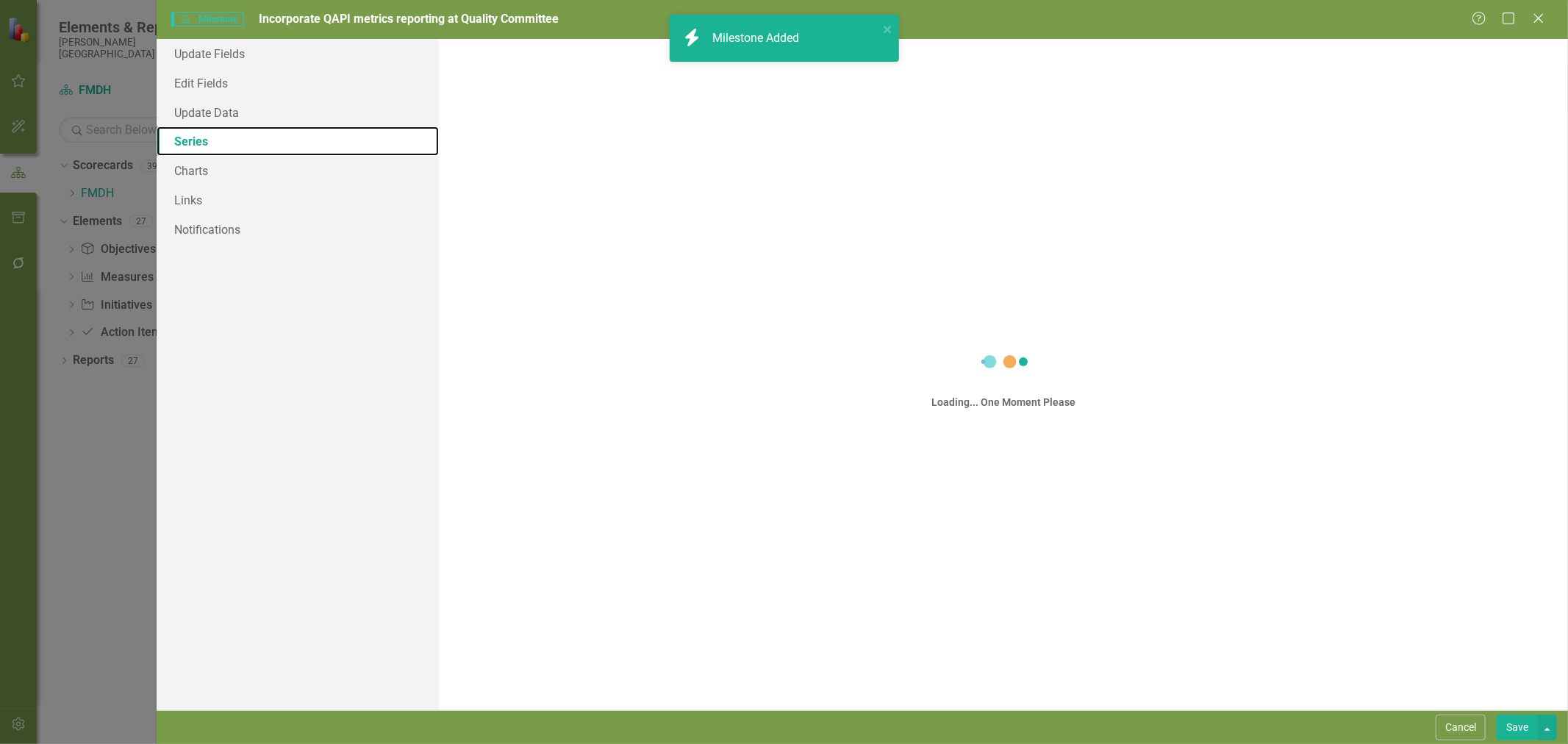
checkbox input "true"
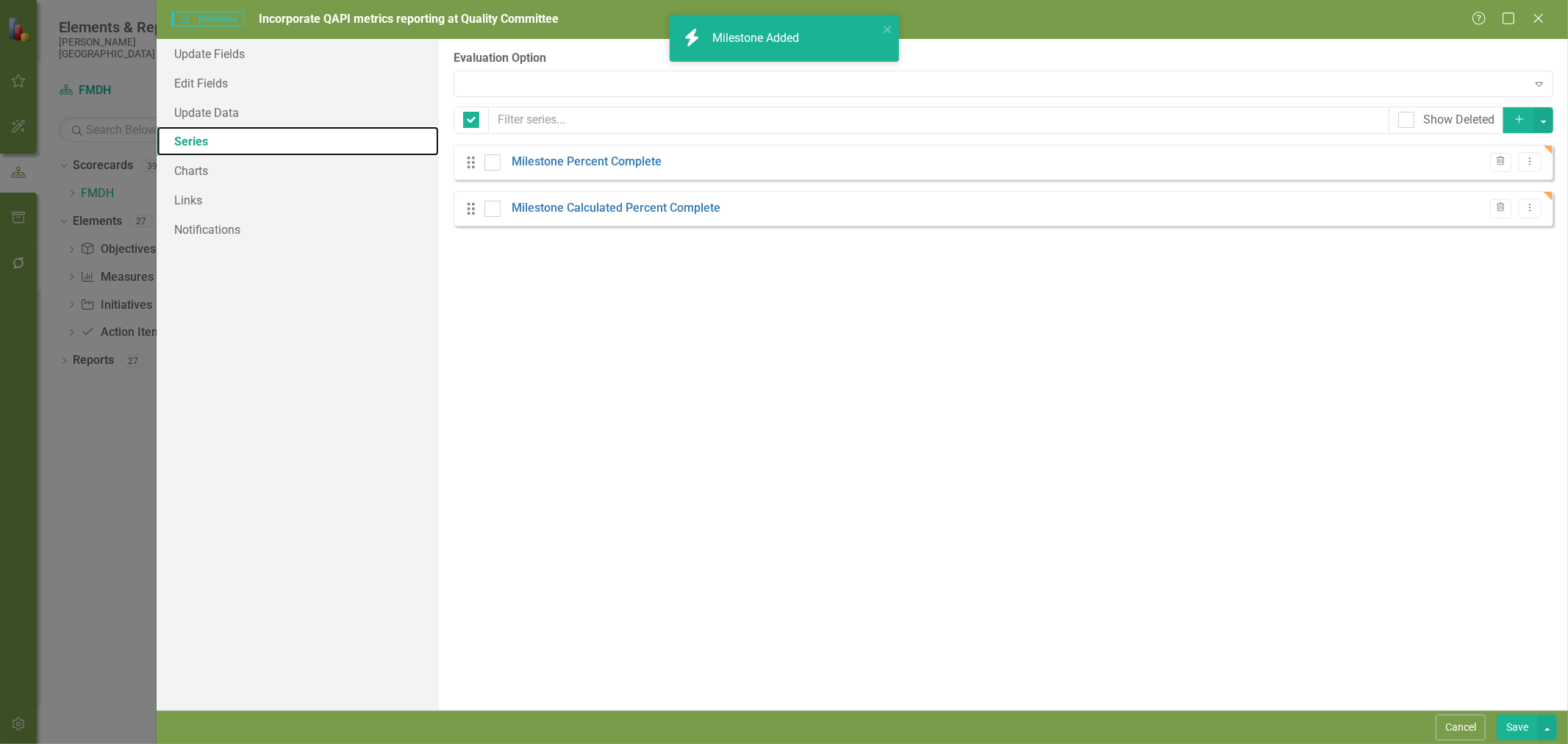
checkbox input "false"
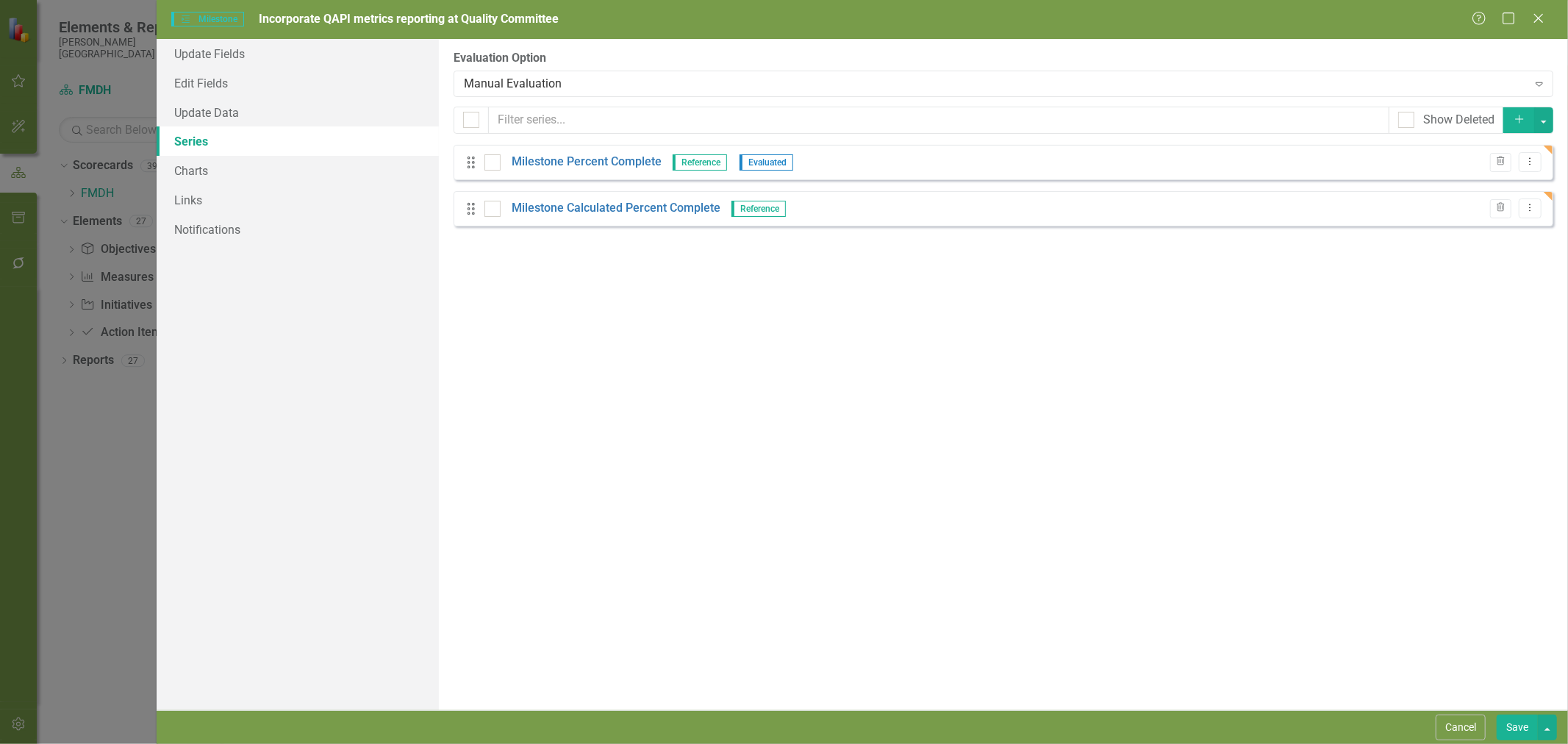
click at [505, 86] on div "Manual Evaluation" at bounding box center [994, 83] width 1063 height 17
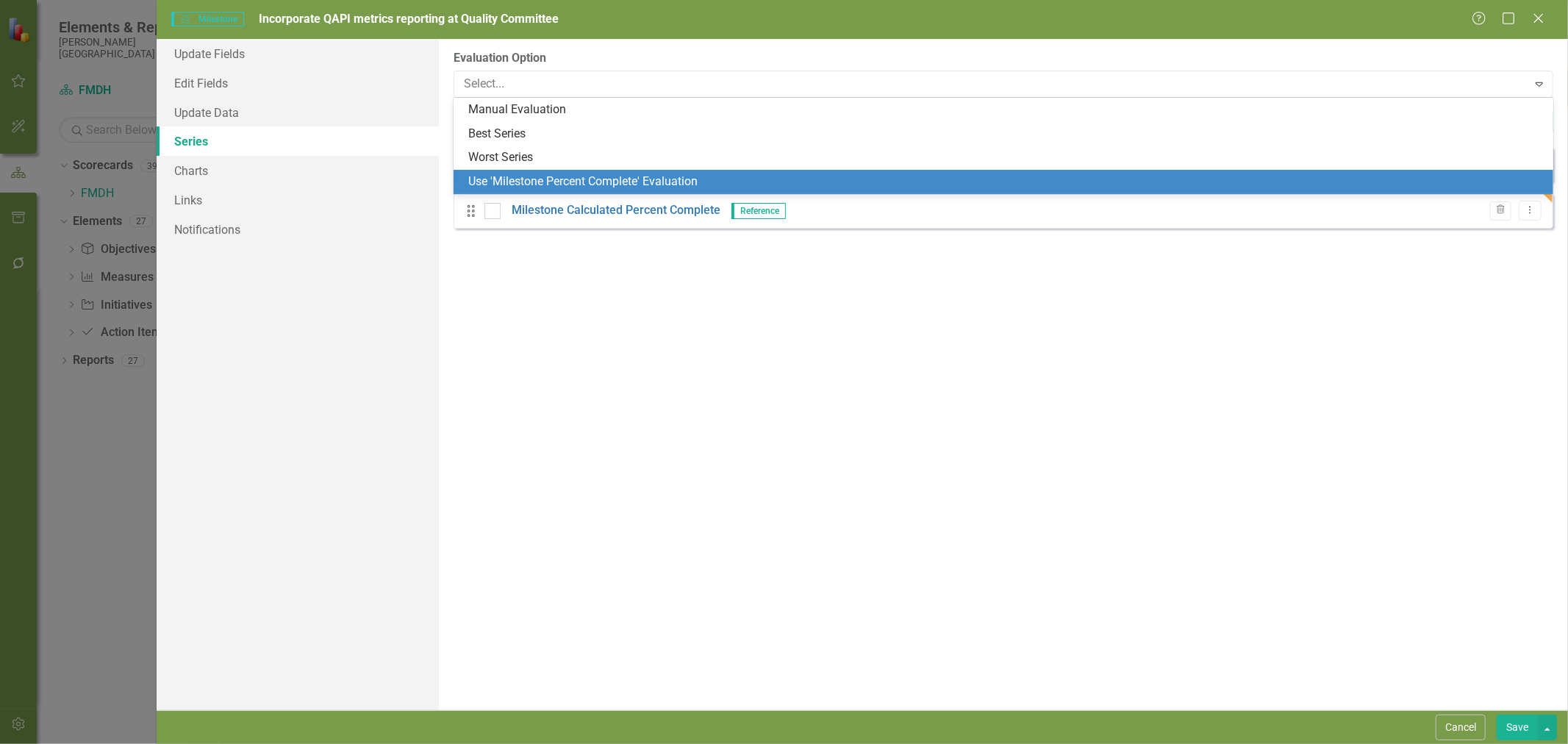
click at [519, 177] on div "Use 'Milestone Percent Complete' Evaluation" at bounding box center [1006, 182] width 1076 height 17
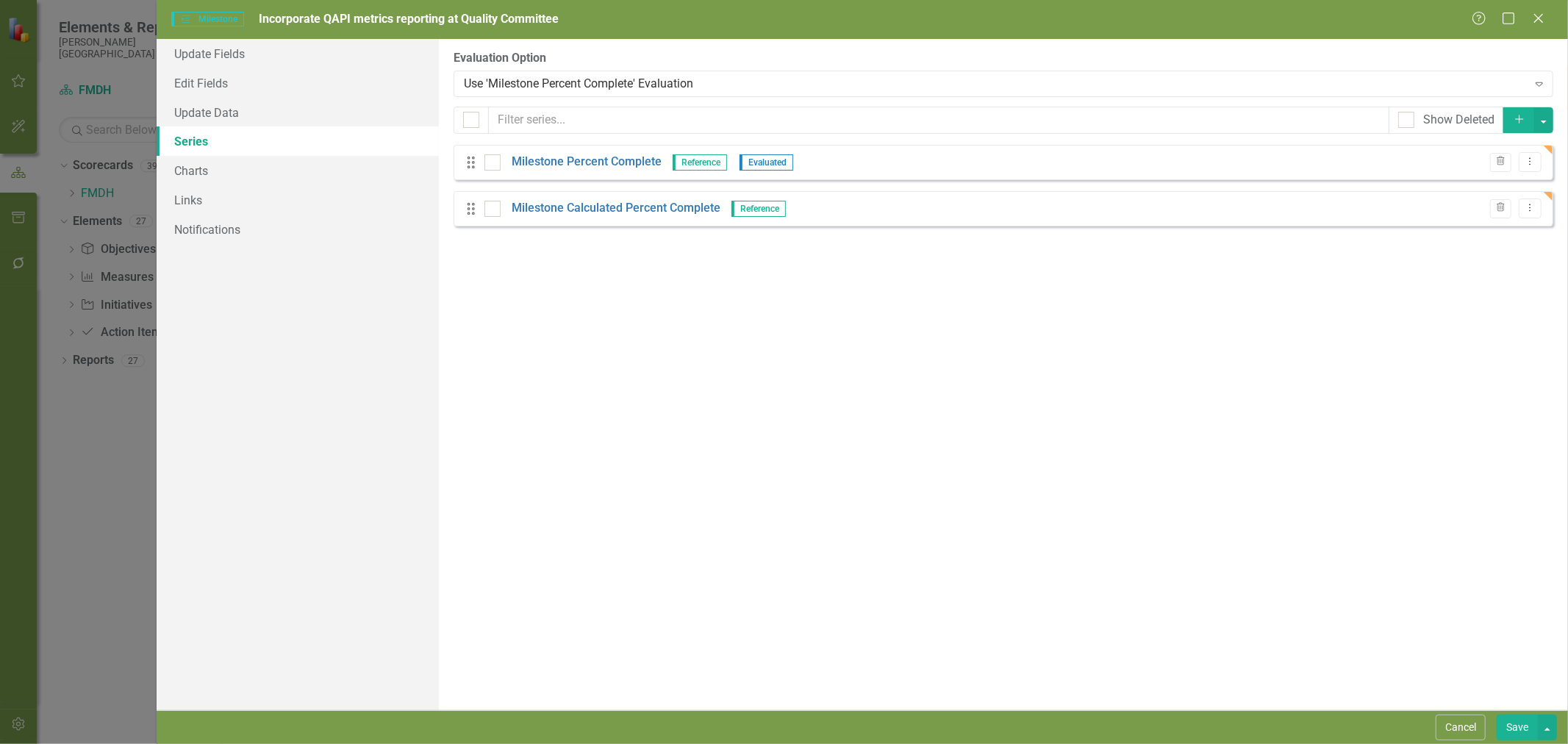
click at [1517, 728] on button "Save" at bounding box center [1516, 727] width 41 height 25
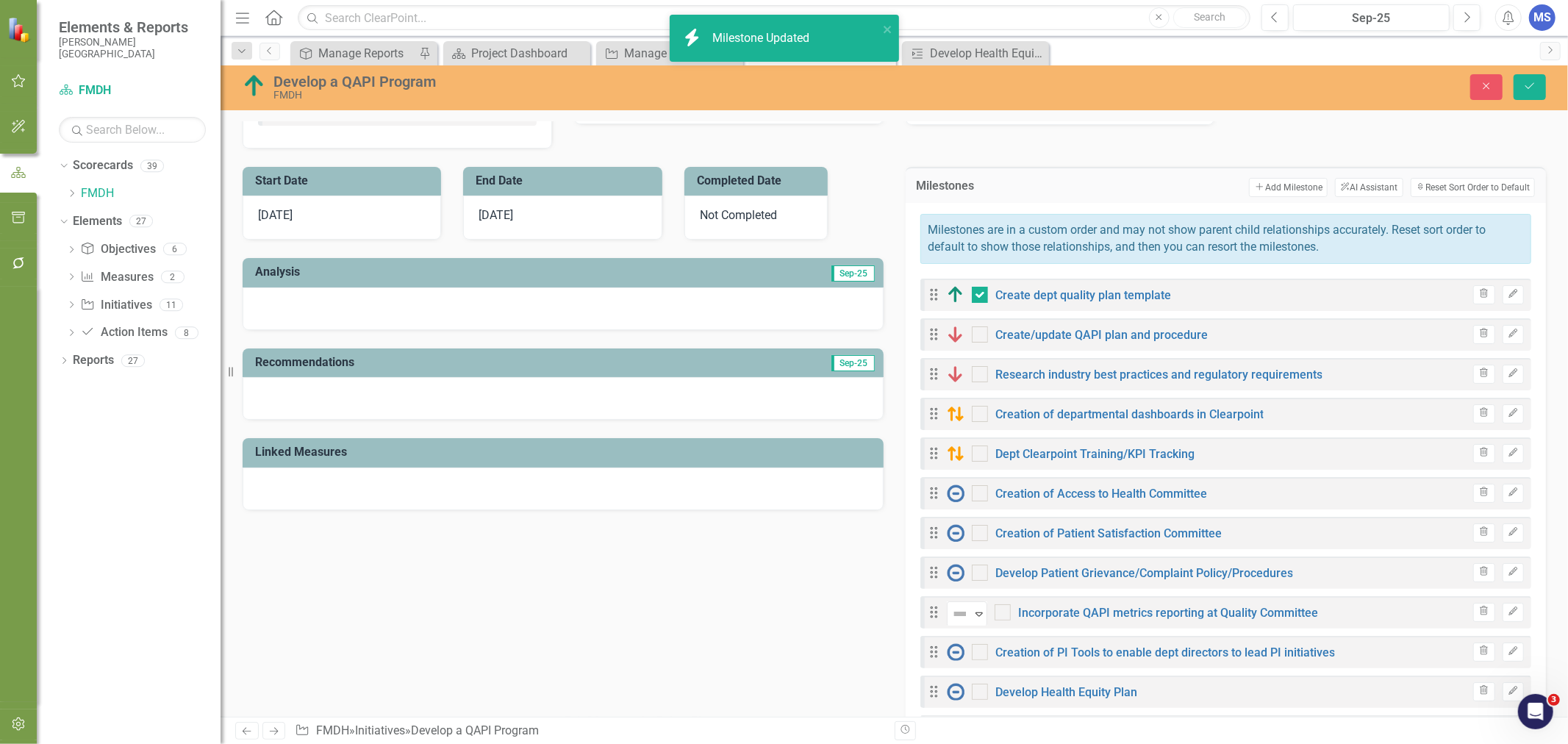
checkbox input "true"
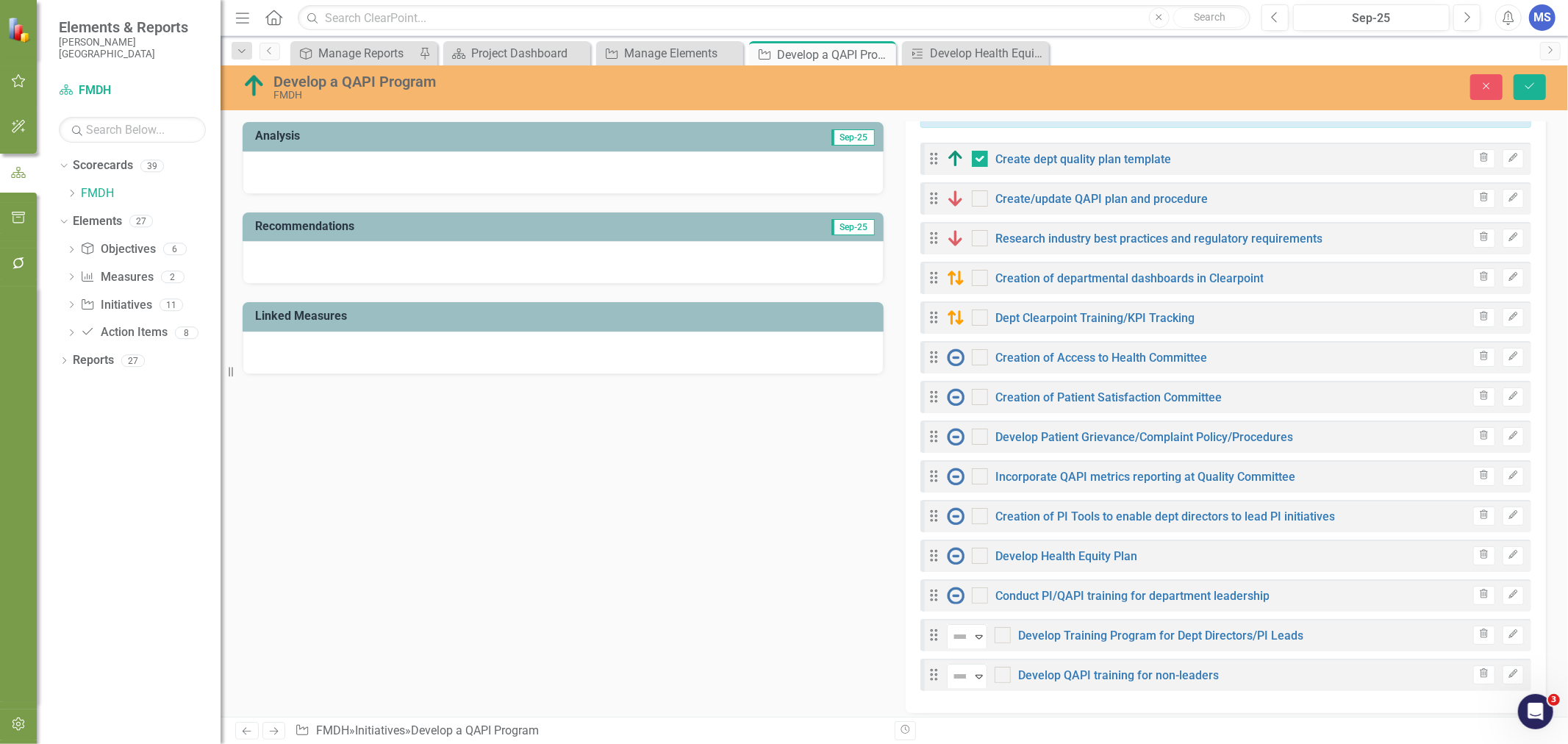
scroll to position [571, 0]
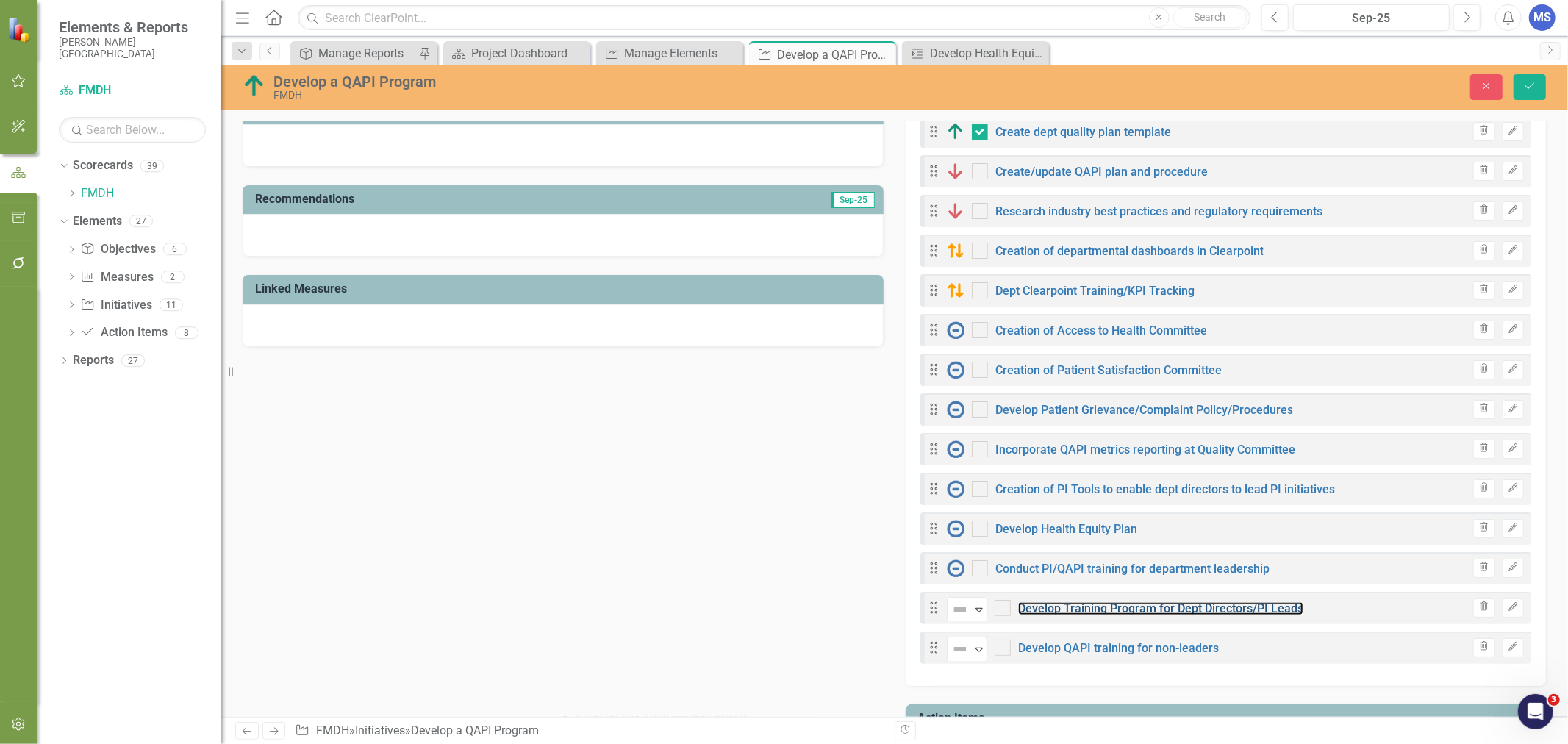
click at [1210, 606] on link "Develop Training Program for Dept Directors/PI Leads" at bounding box center [1160, 609] width 285 height 14
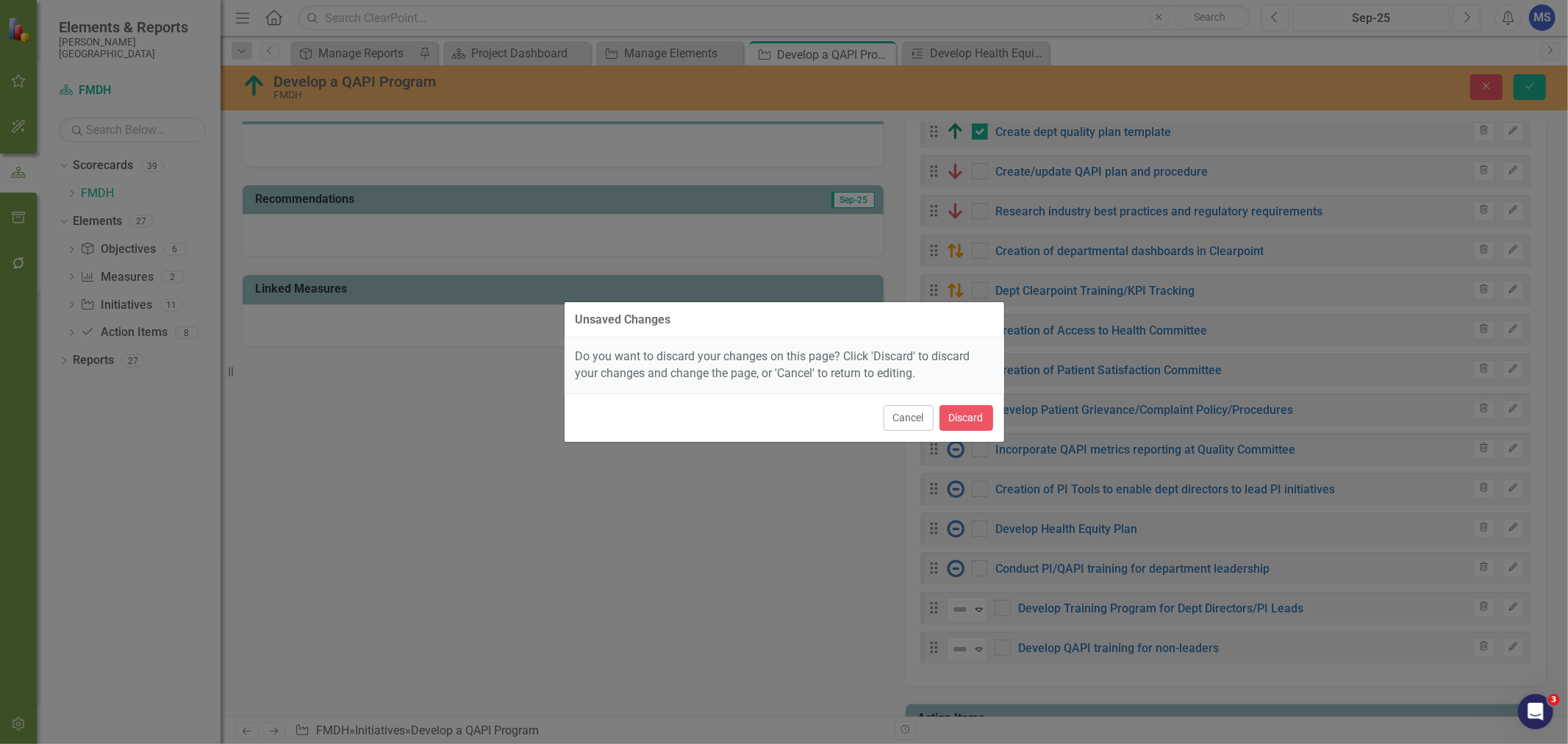
click at [911, 421] on button "Cancel" at bounding box center [908, 417] width 50 height 25
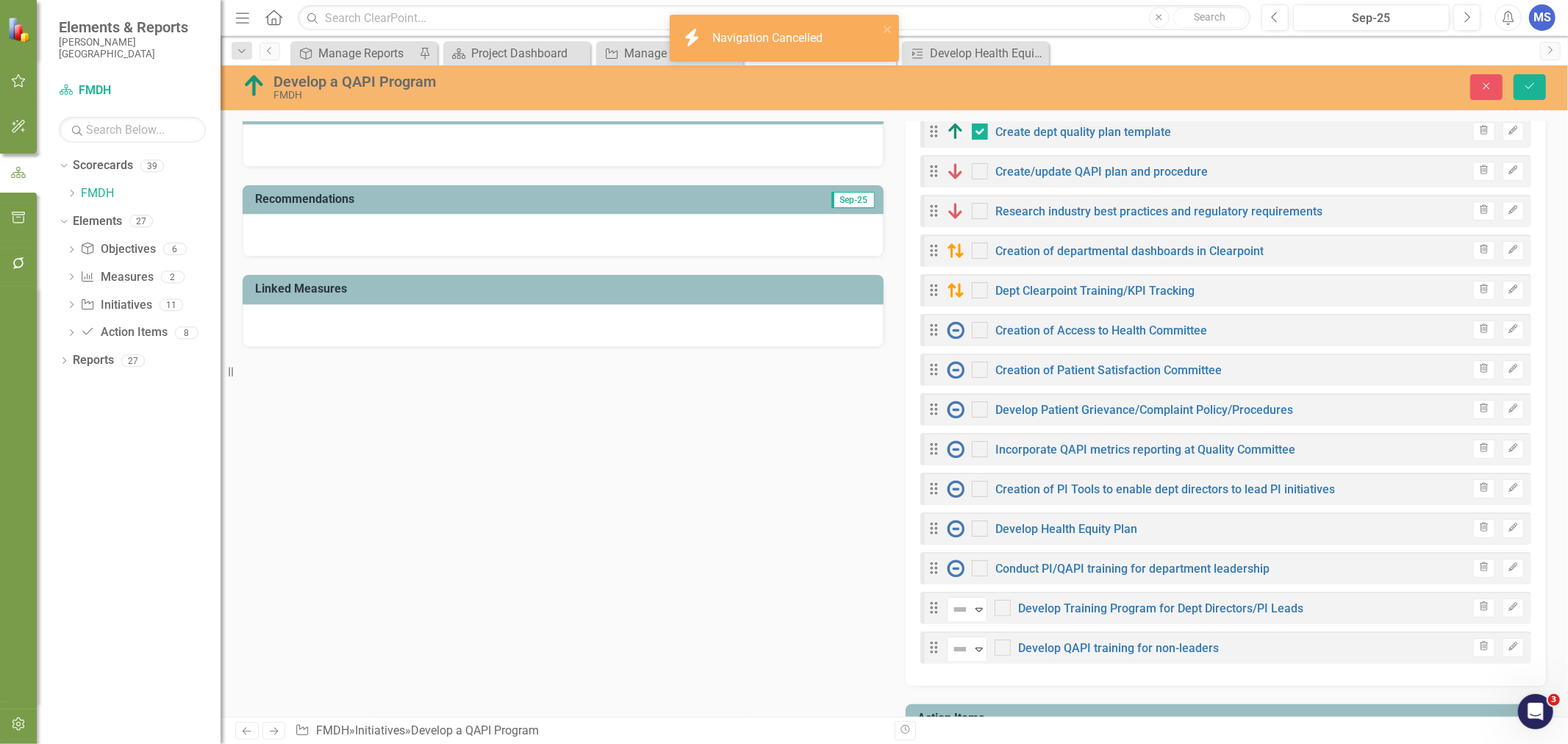
click at [1503, 613] on button "Edit" at bounding box center [1513, 608] width 21 height 19
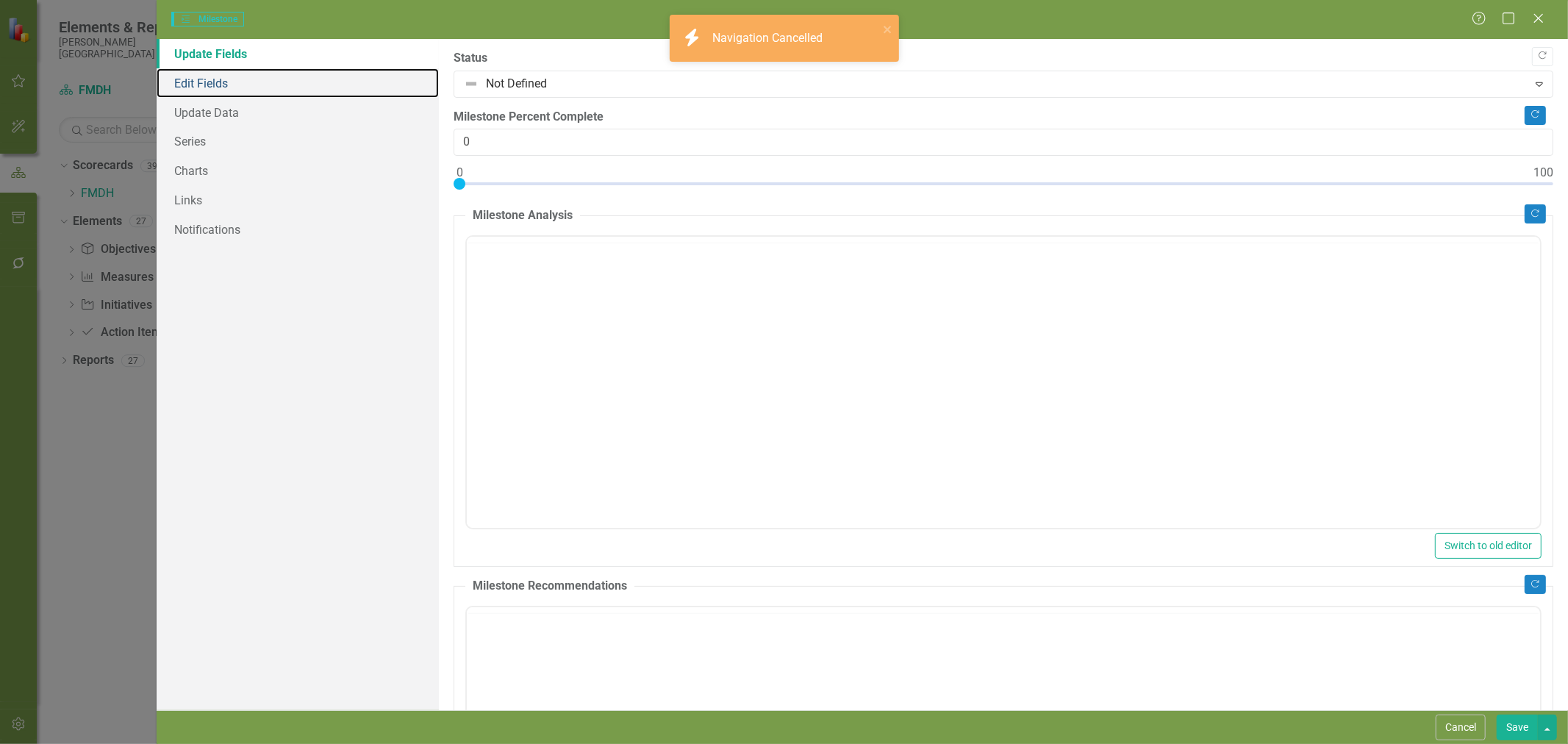
click at [221, 84] on link "Edit Fields" at bounding box center [297, 83] width 282 height 30
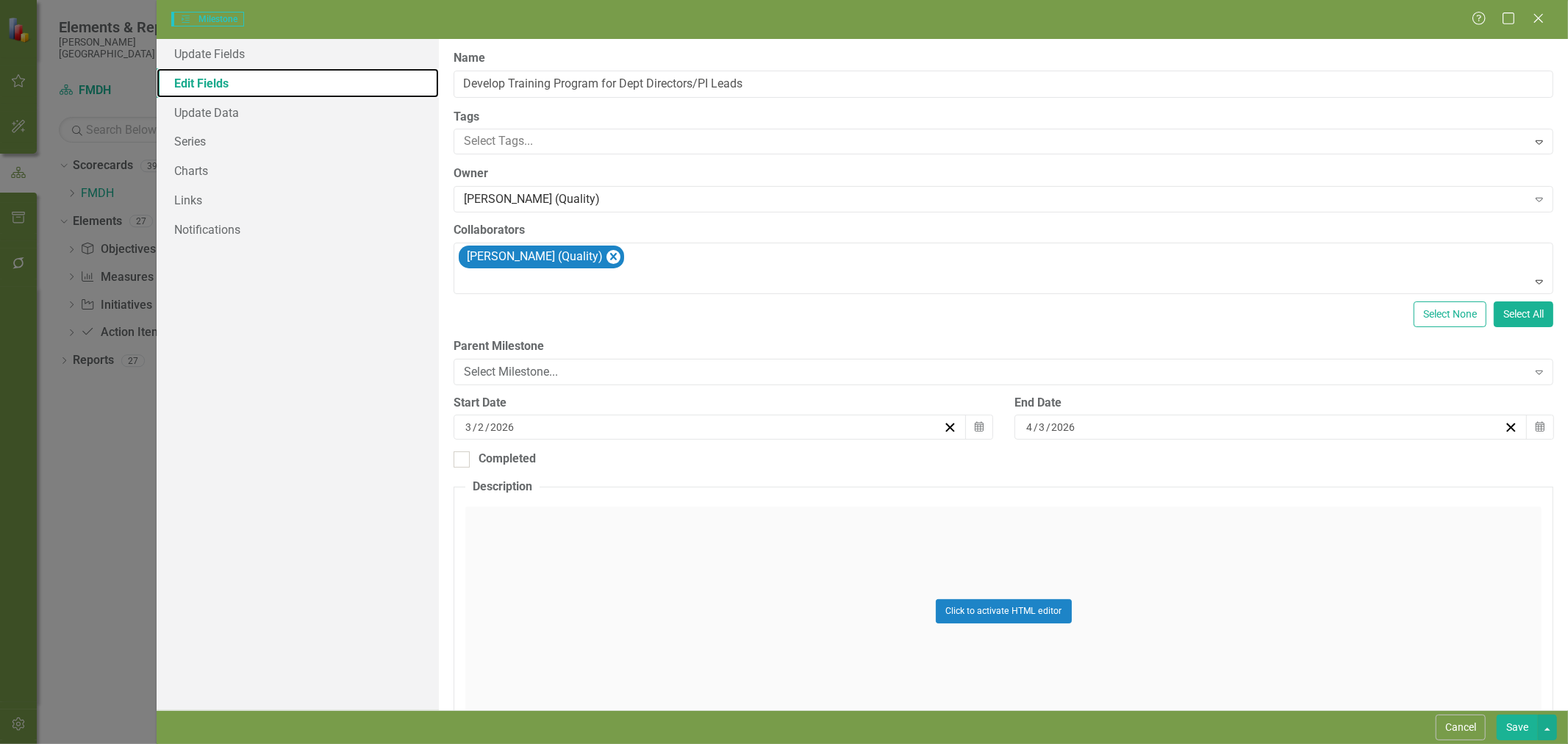
type input "Develop Training Program for Dept Directors/PI Leads"
type input "3"
type input "2"
type input "2026"
type input "4"
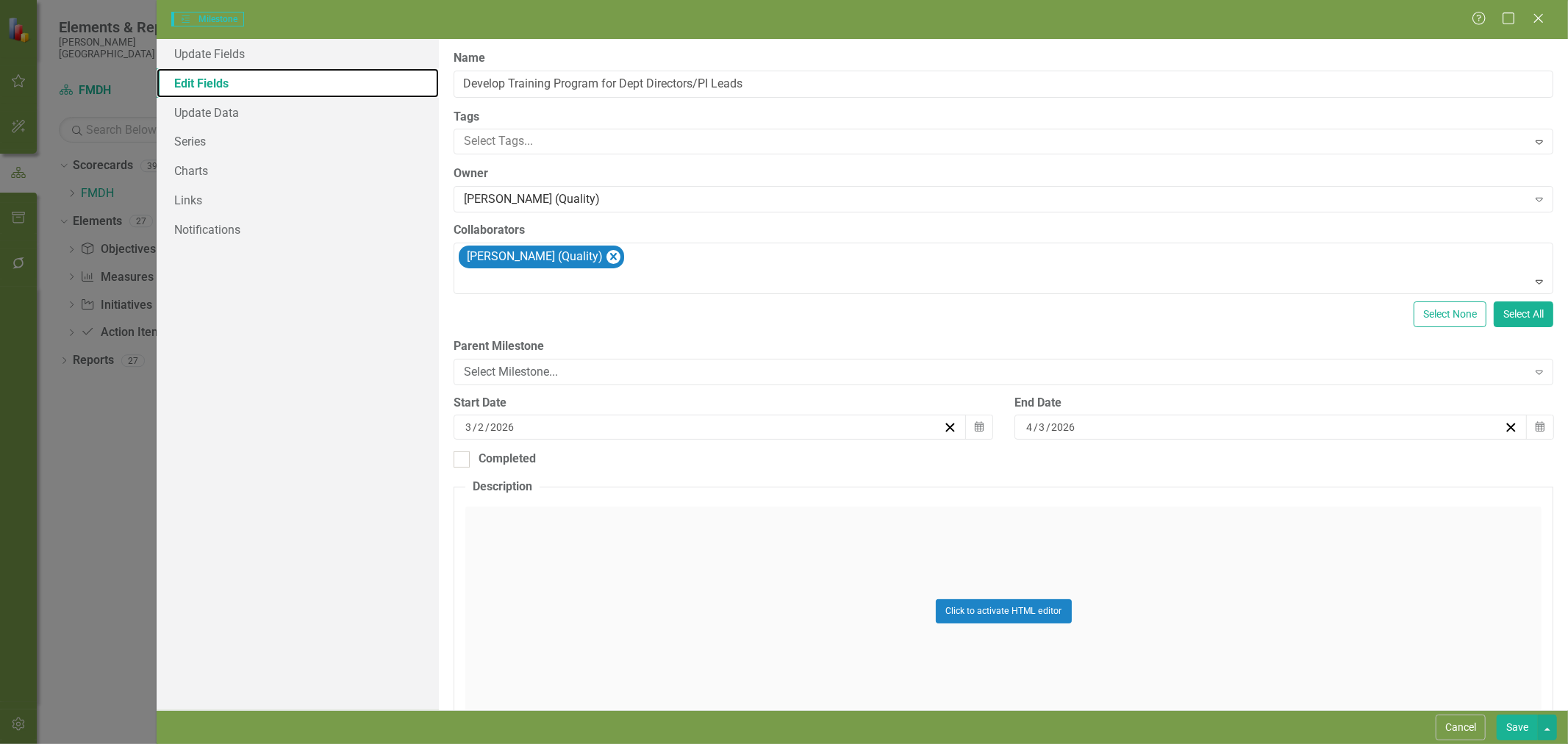
type input "3"
type input "2026"
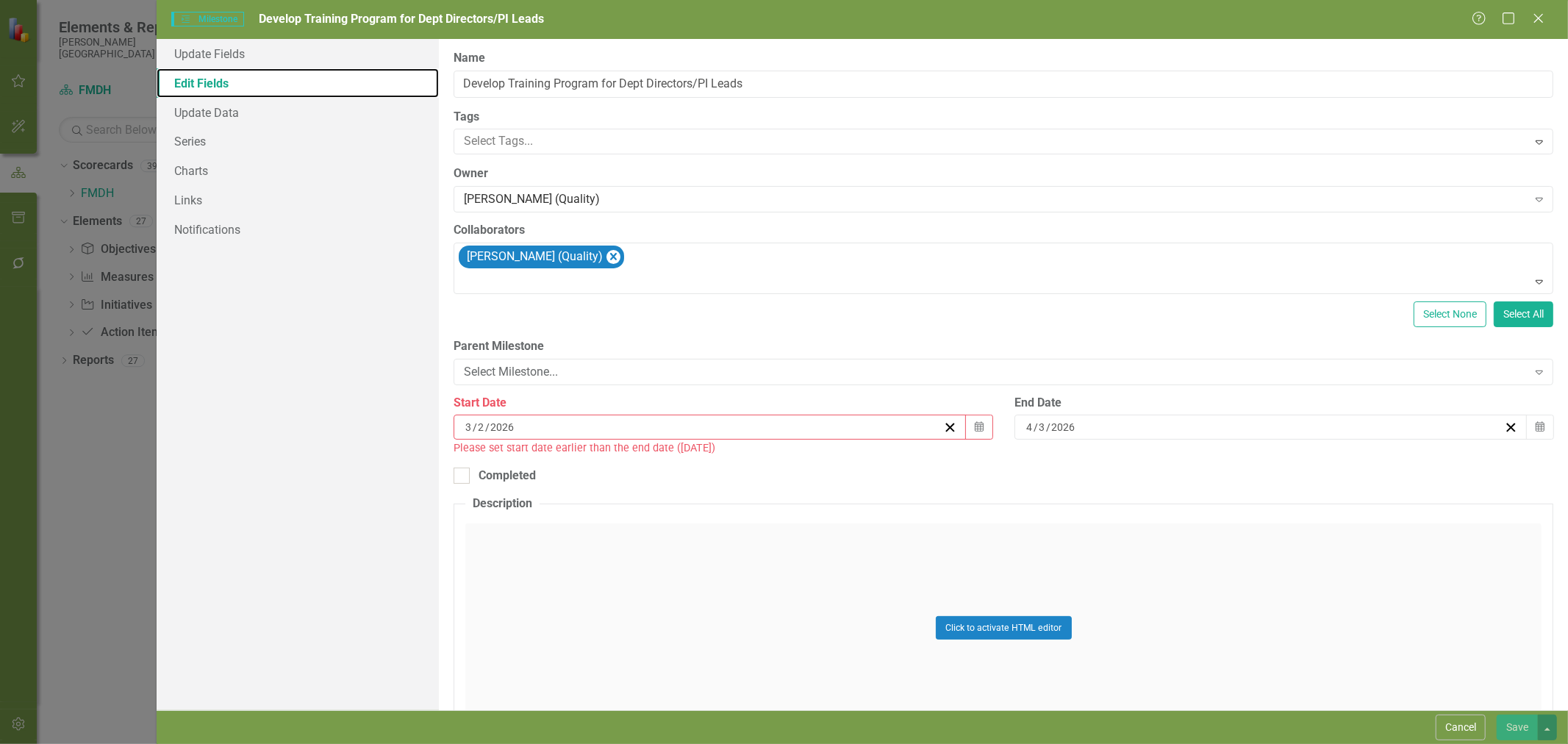
scroll to position [0, 0]
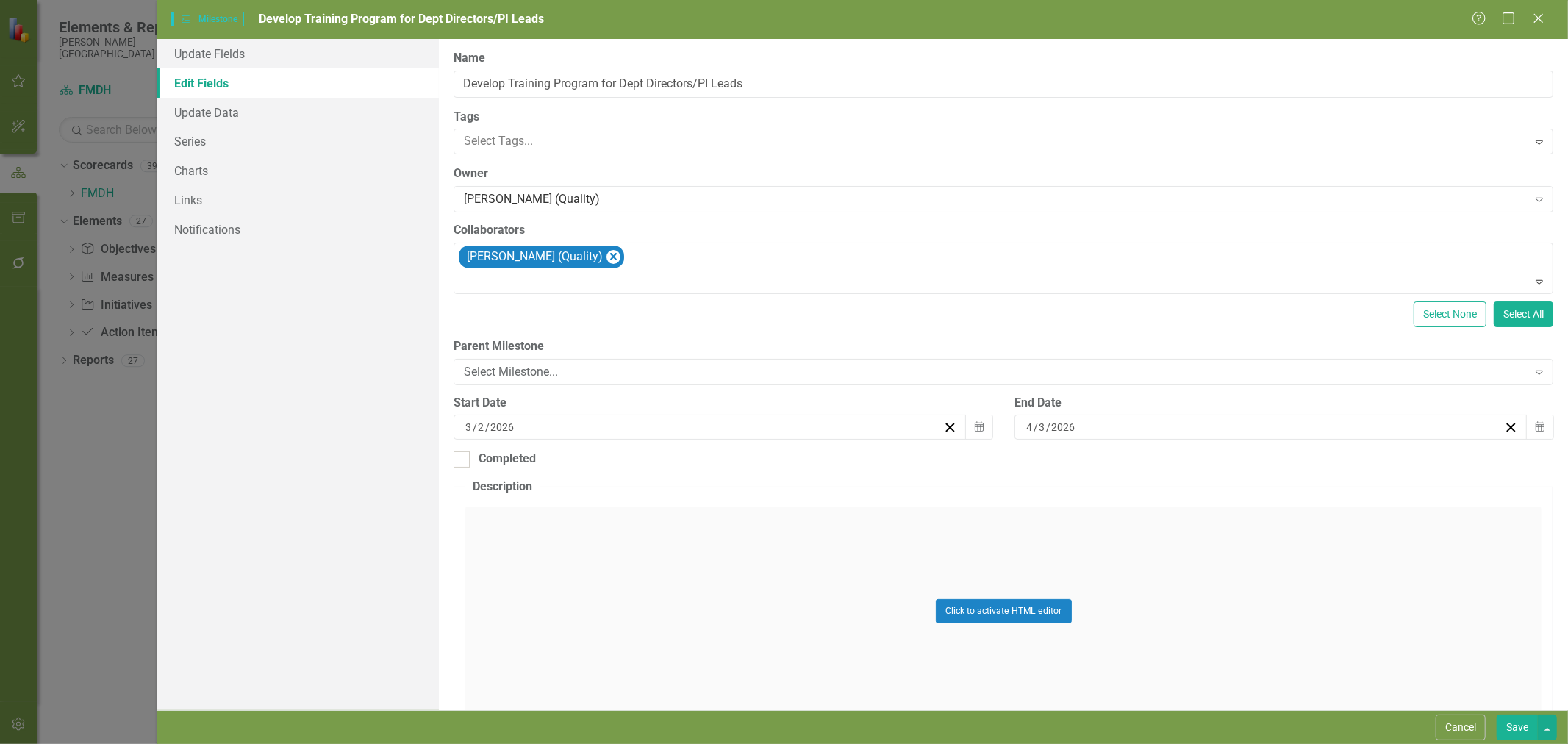
click at [593, 377] on div "Select Milestone..." at bounding box center [994, 371] width 1063 height 17
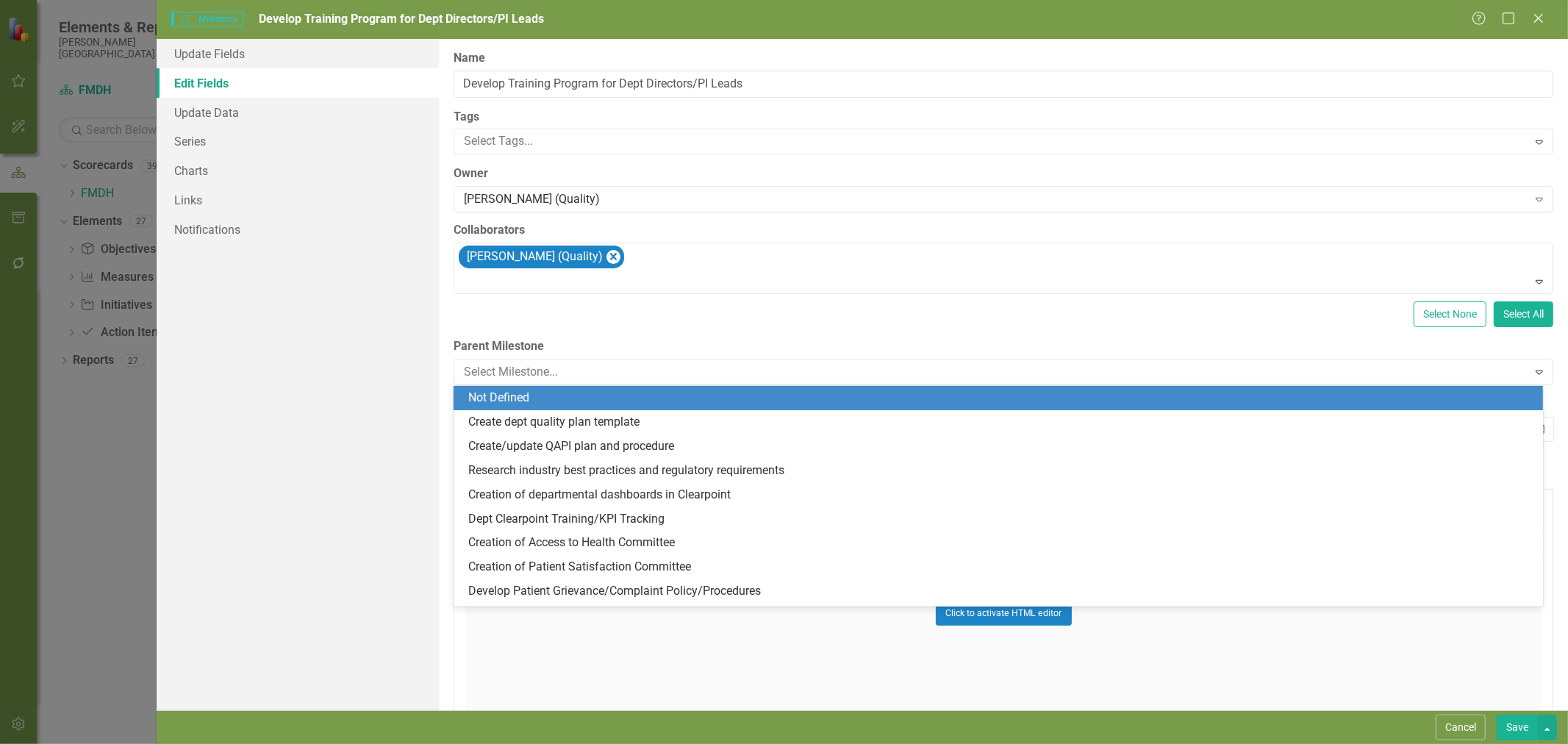
click at [583, 401] on div "Not Defined" at bounding box center [1001, 397] width 1066 height 17
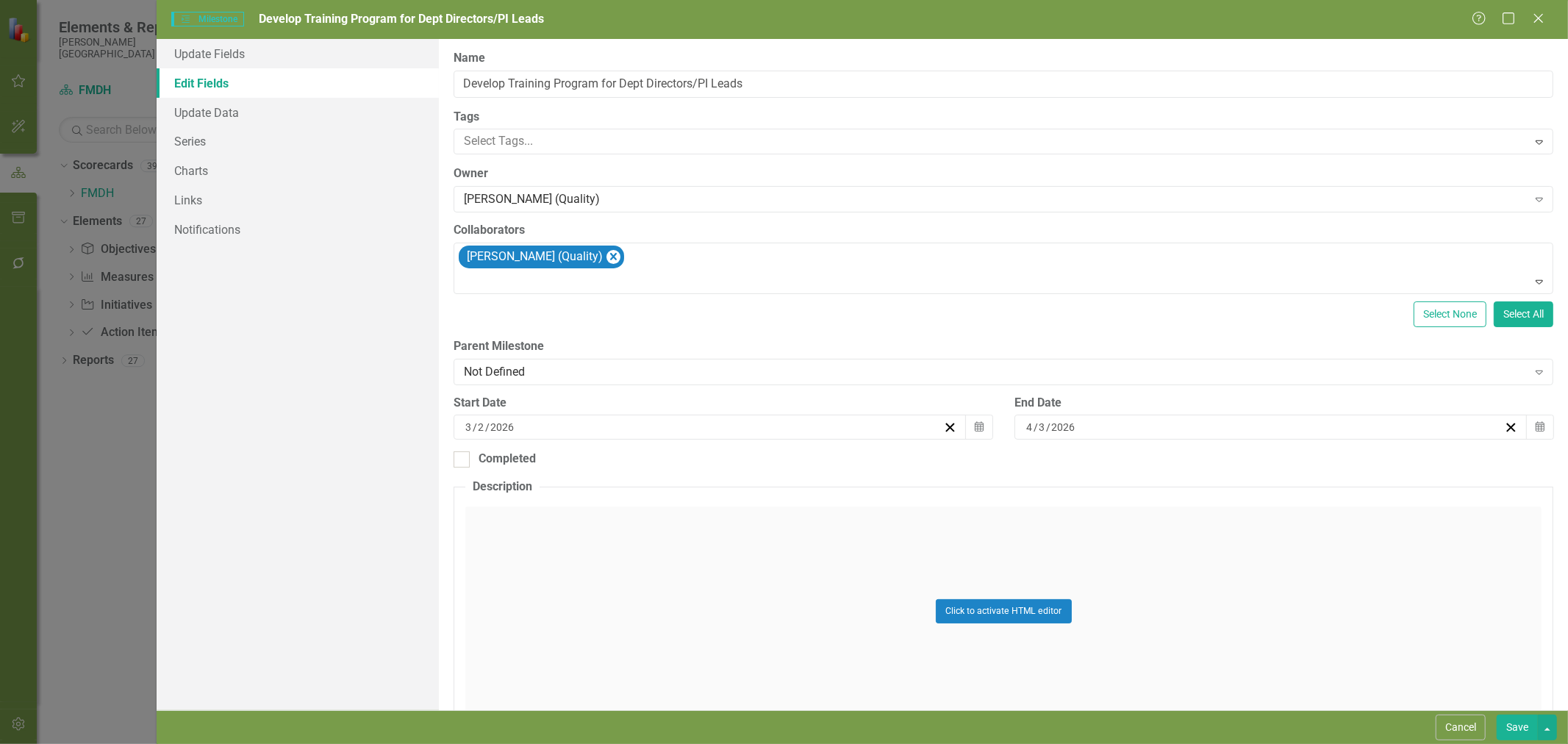
click at [1518, 733] on button "Save" at bounding box center [1516, 727] width 41 height 25
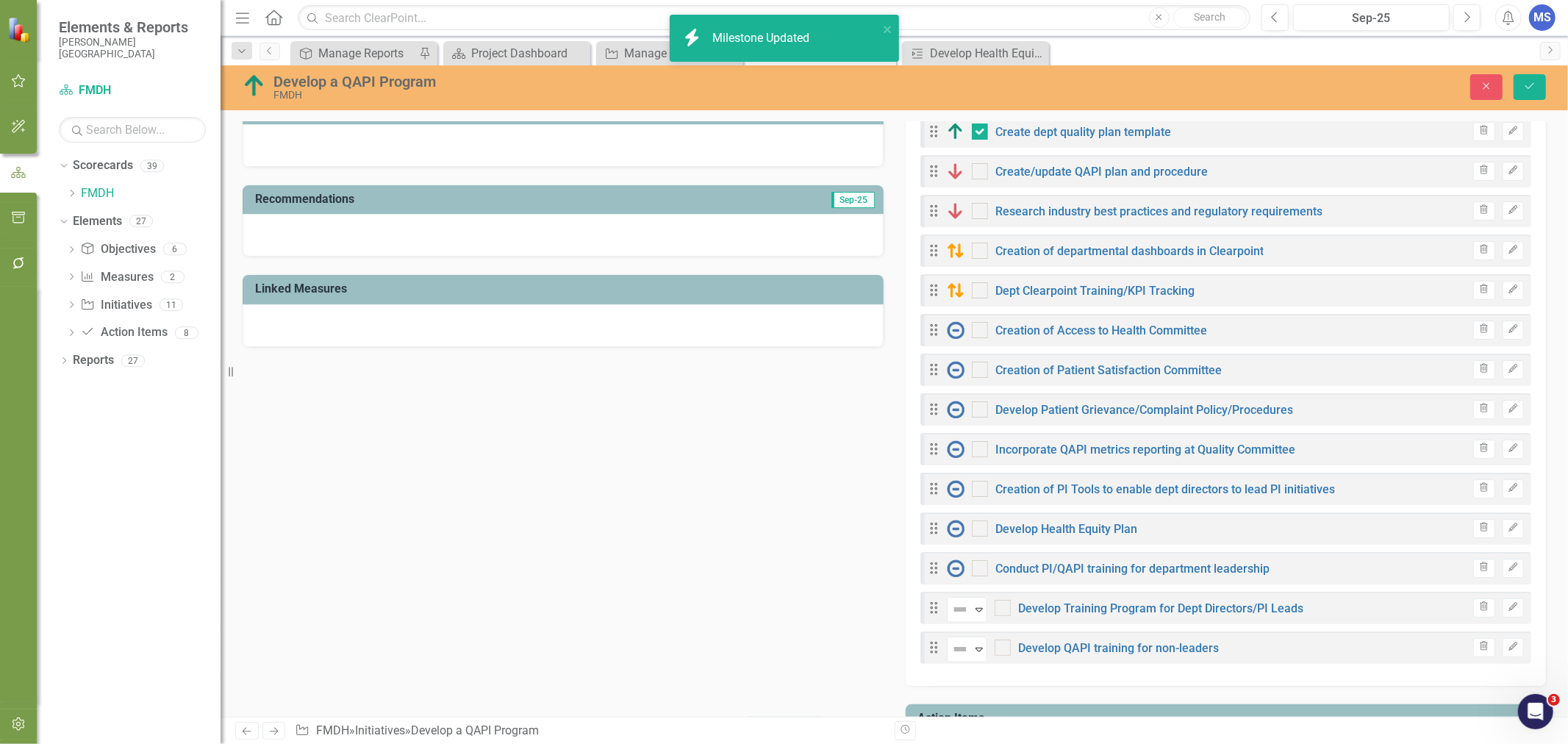
checkbox input "true"
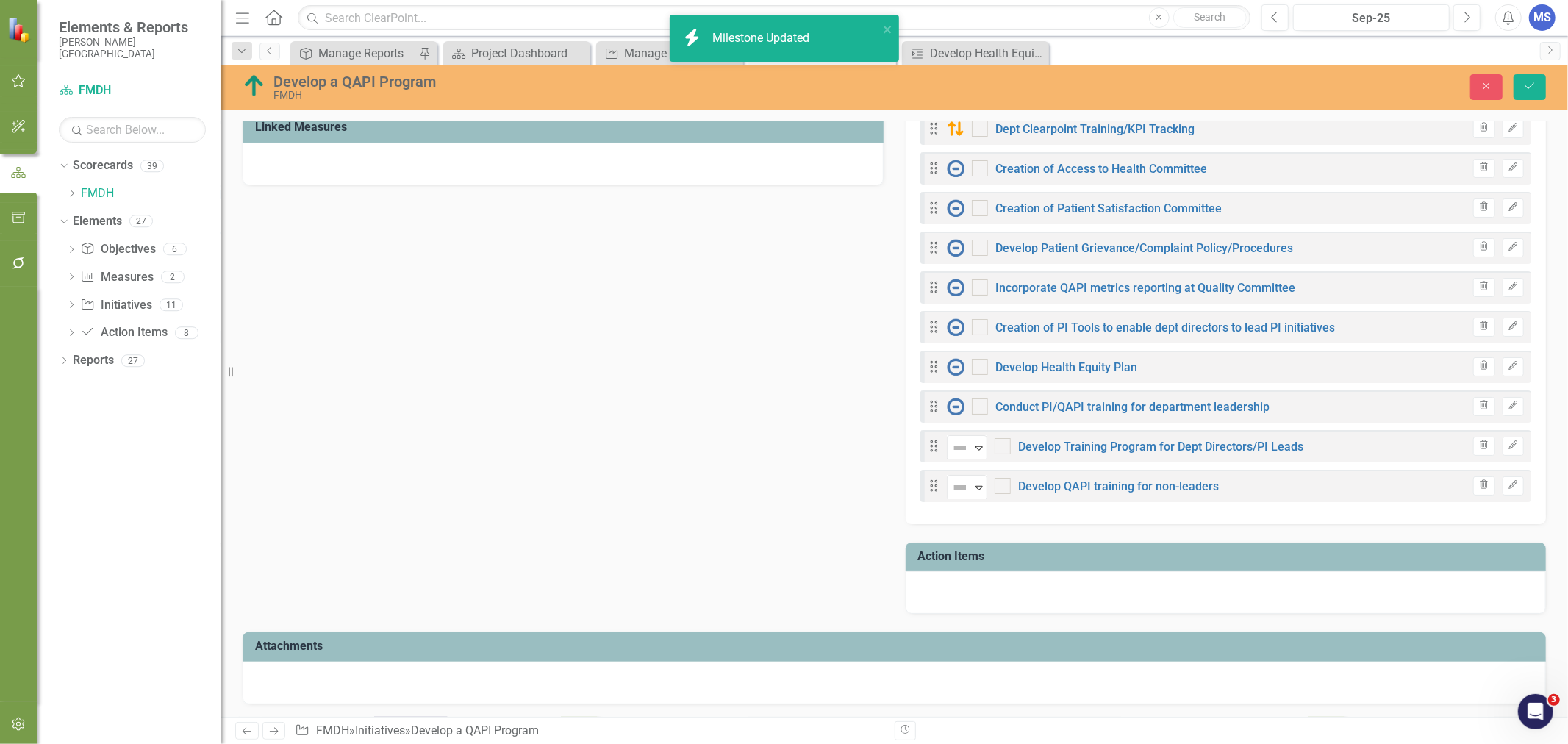
scroll to position [735, 0]
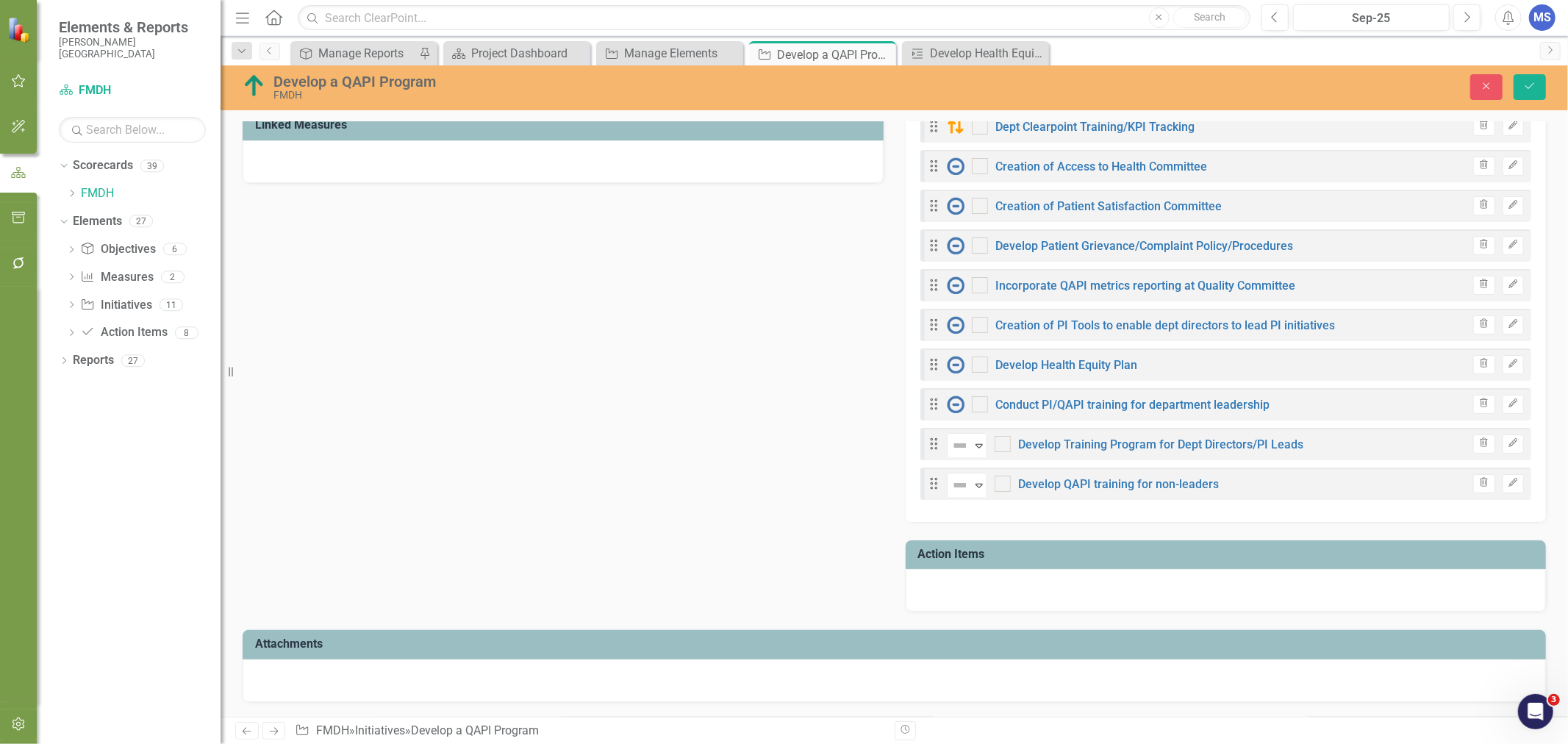
click at [1508, 484] on icon "Edit" at bounding box center [1513, 483] width 11 height 9
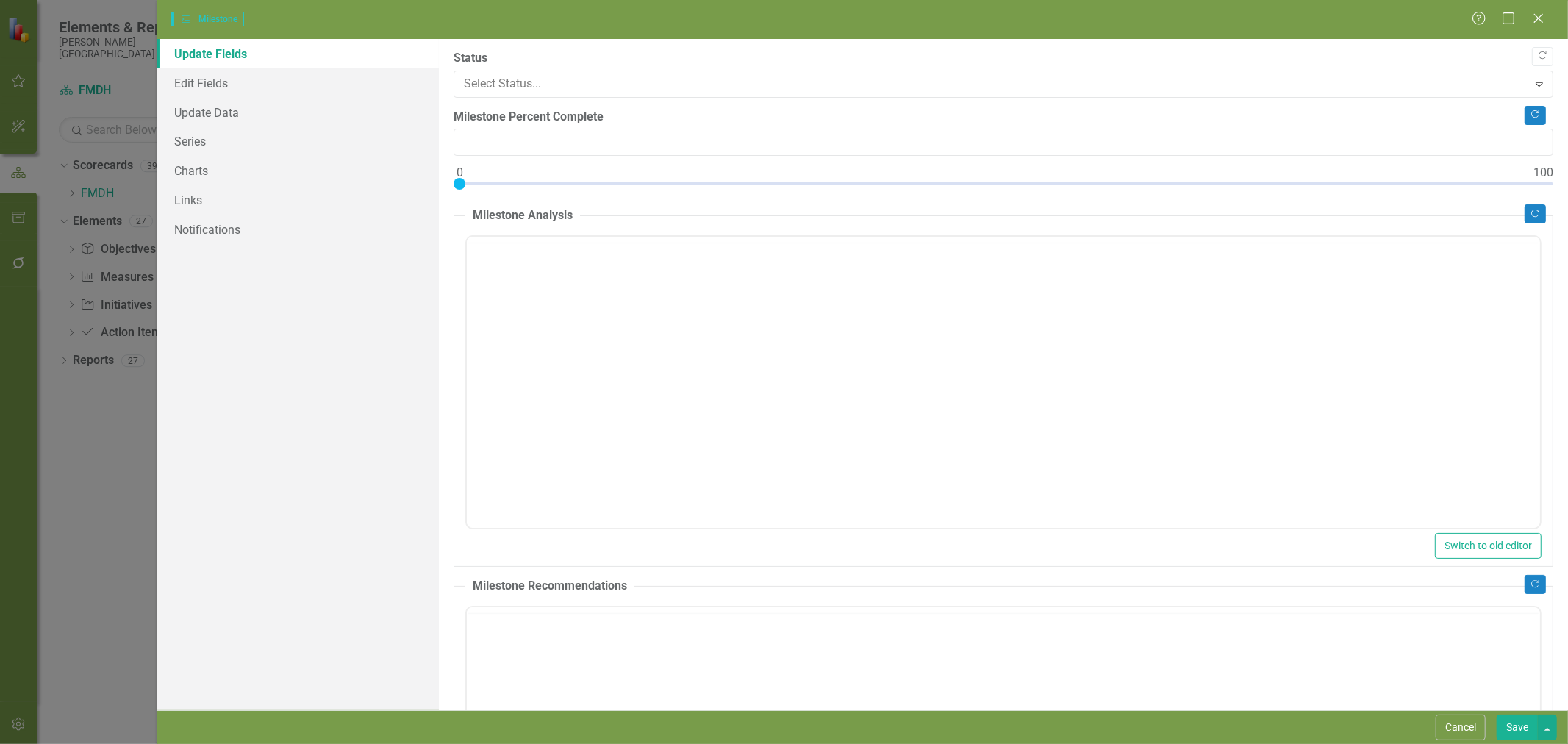
type input "0"
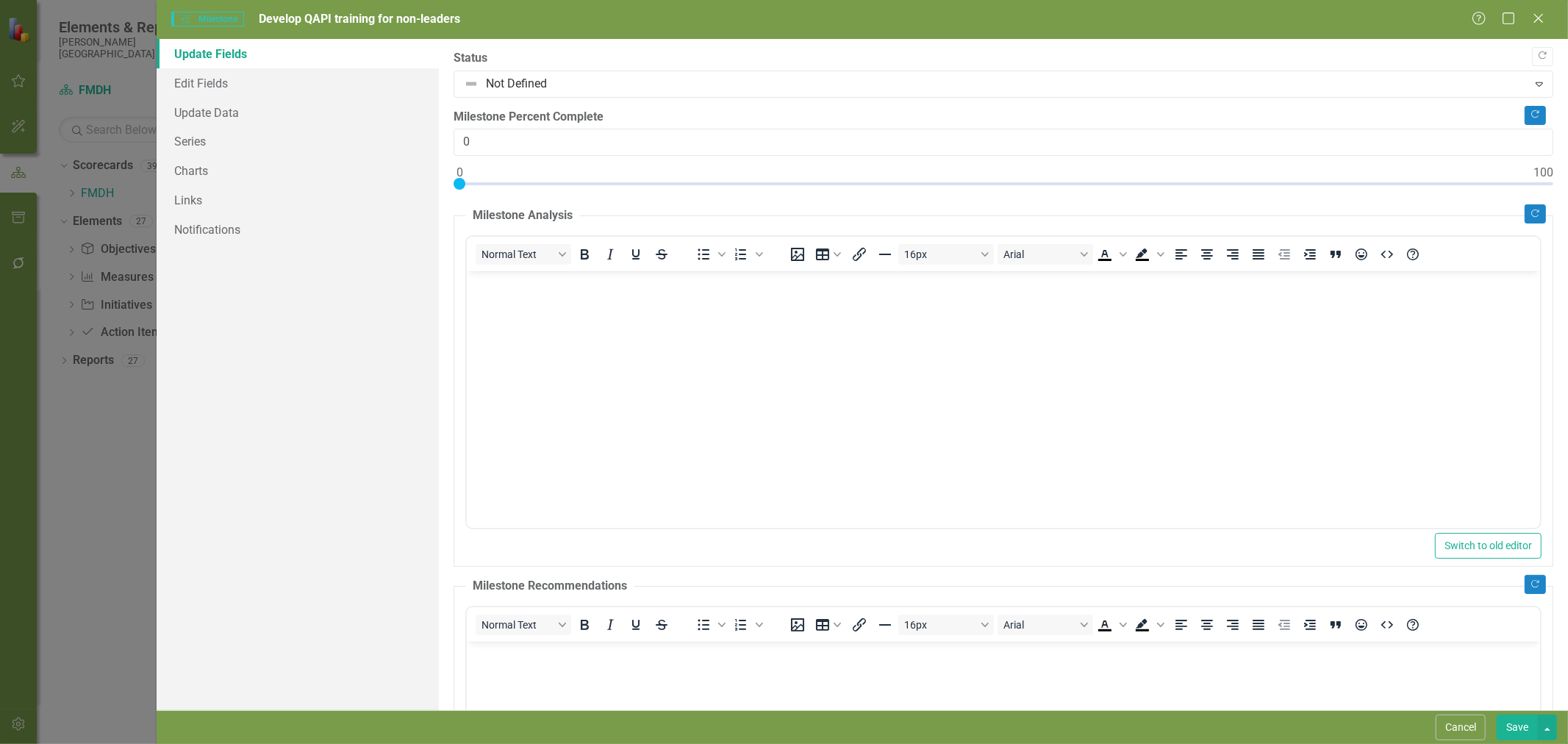
scroll to position [0, 0]
click at [239, 92] on link "Edit Fields" at bounding box center [297, 83] width 282 height 30
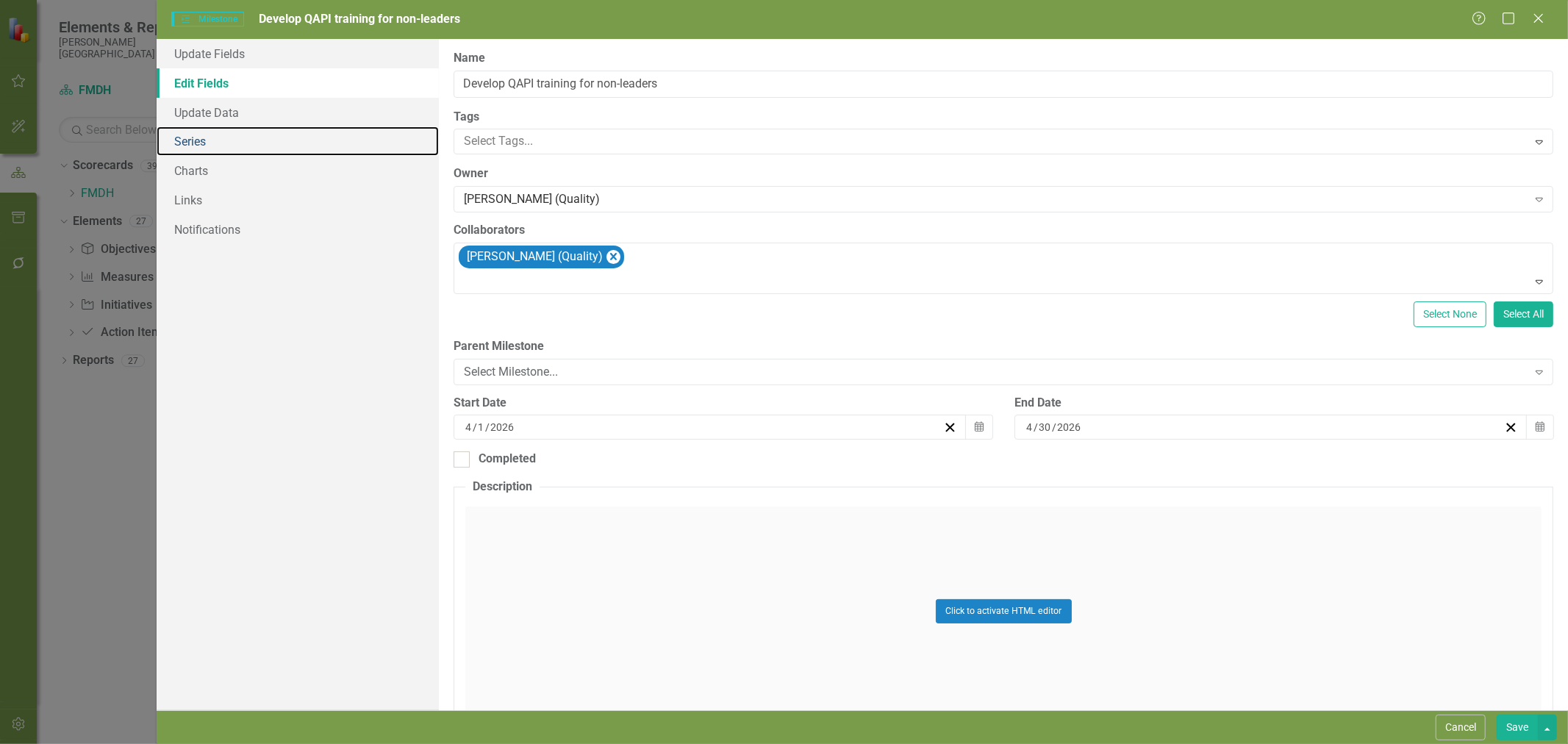
click at [237, 150] on link "Series" at bounding box center [297, 141] width 282 height 30
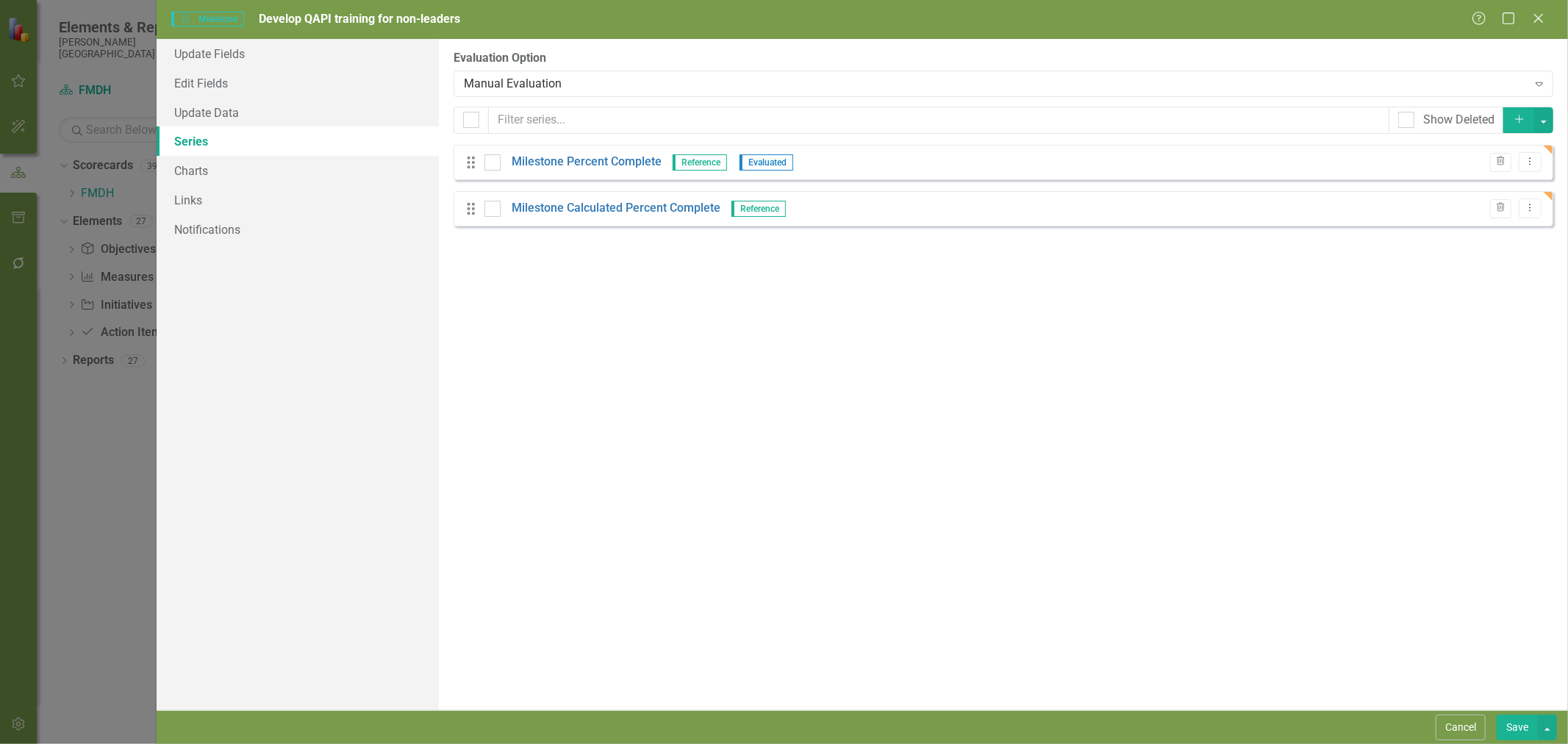
click at [597, 83] on div "Manual Evaluation" at bounding box center [994, 83] width 1063 height 17
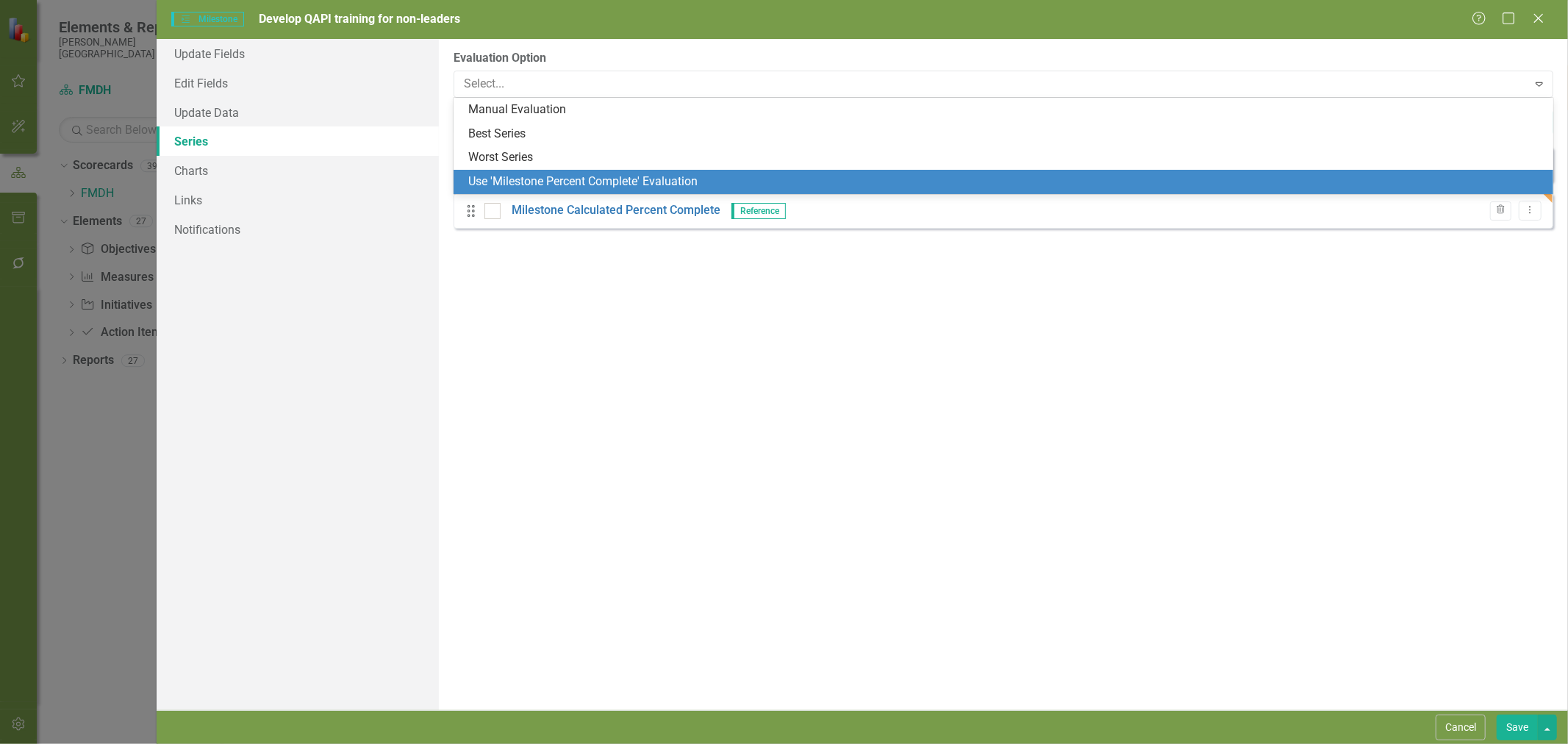
click at [588, 180] on div "Use 'Milestone Percent Complete' Evaluation" at bounding box center [1006, 182] width 1076 height 17
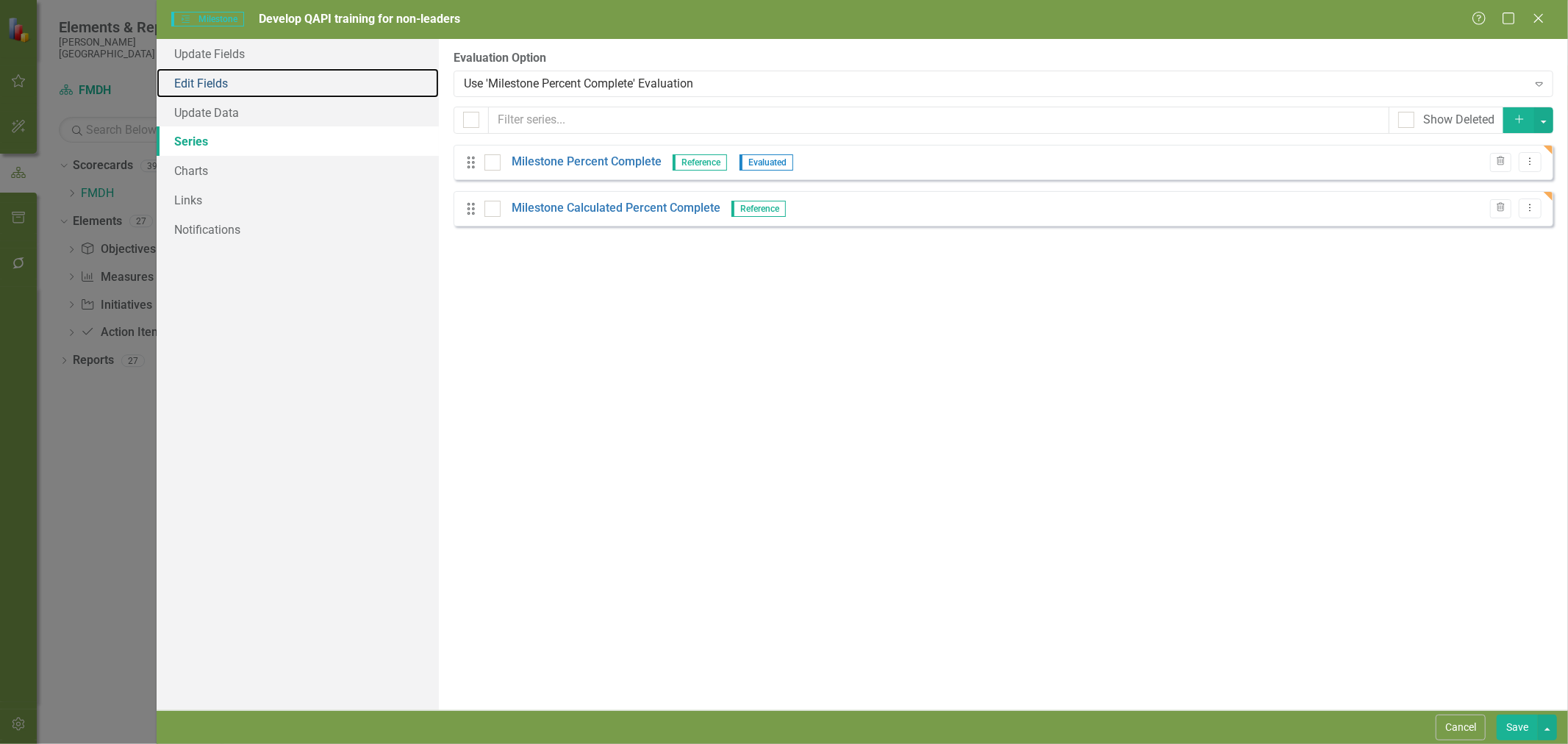
click at [246, 90] on link "Edit Fields" at bounding box center [297, 83] width 282 height 30
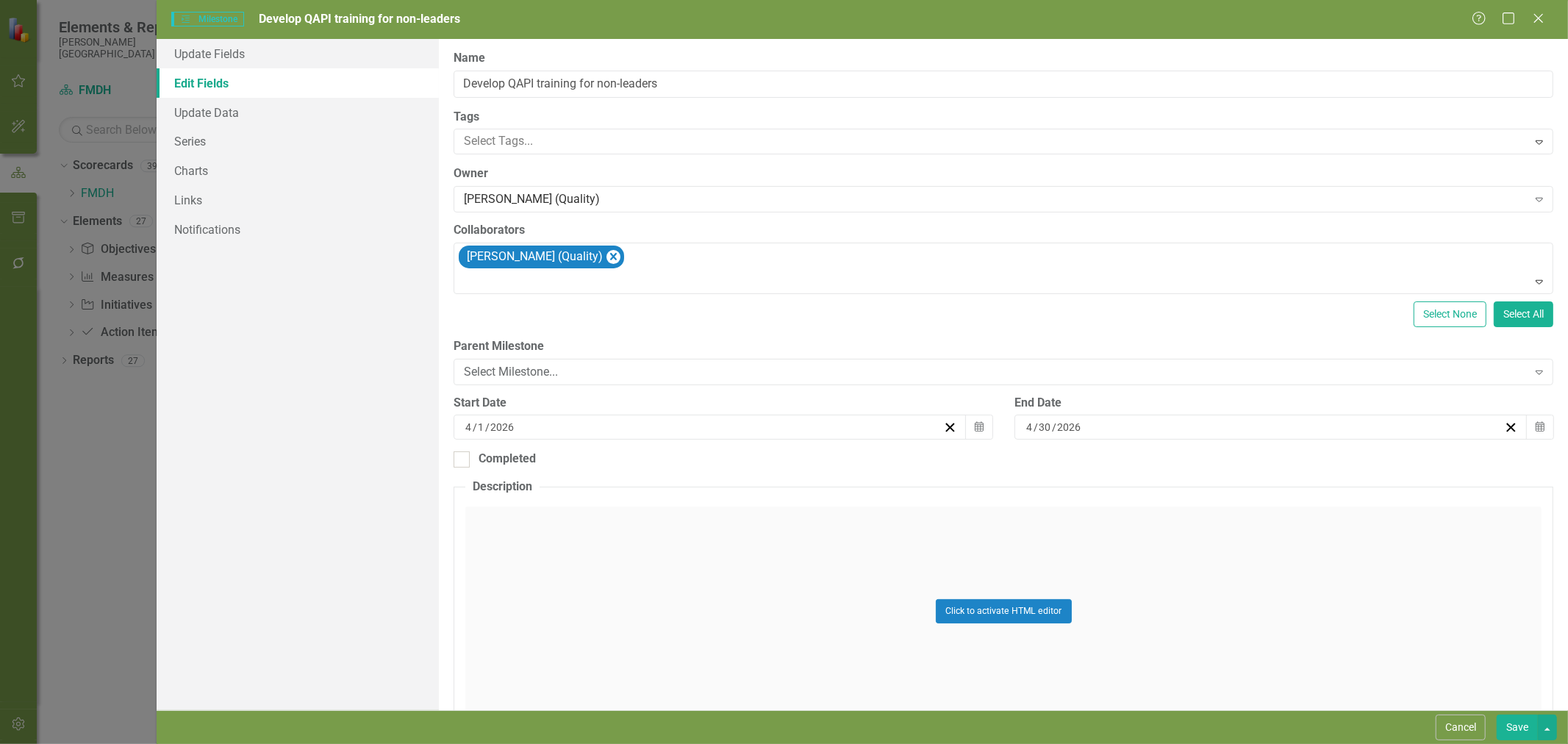
click at [541, 375] on div "Select Milestone..." at bounding box center [994, 371] width 1063 height 17
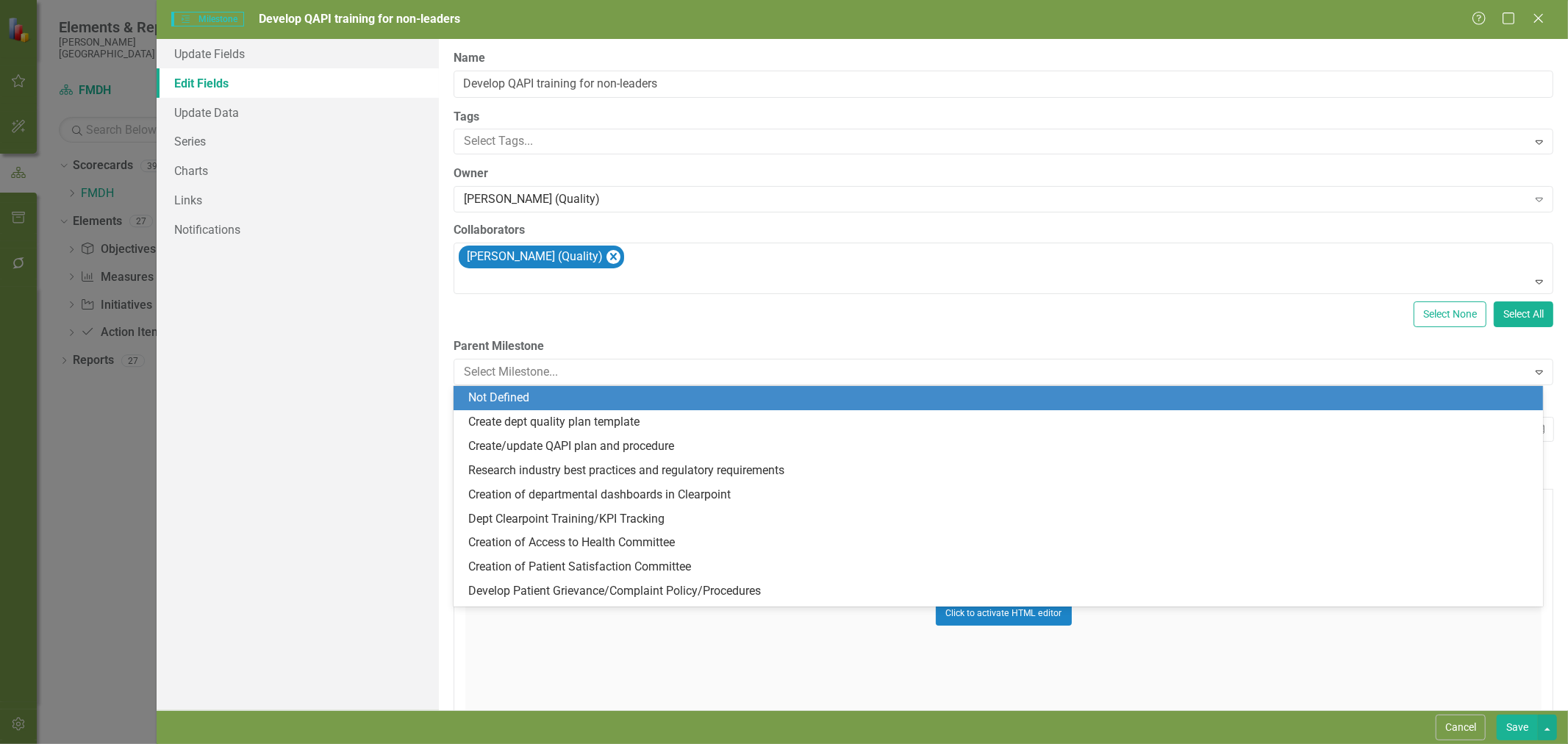
click at [534, 403] on div "Not Defined" at bounding box center [1001, 397] width 1066 height 17
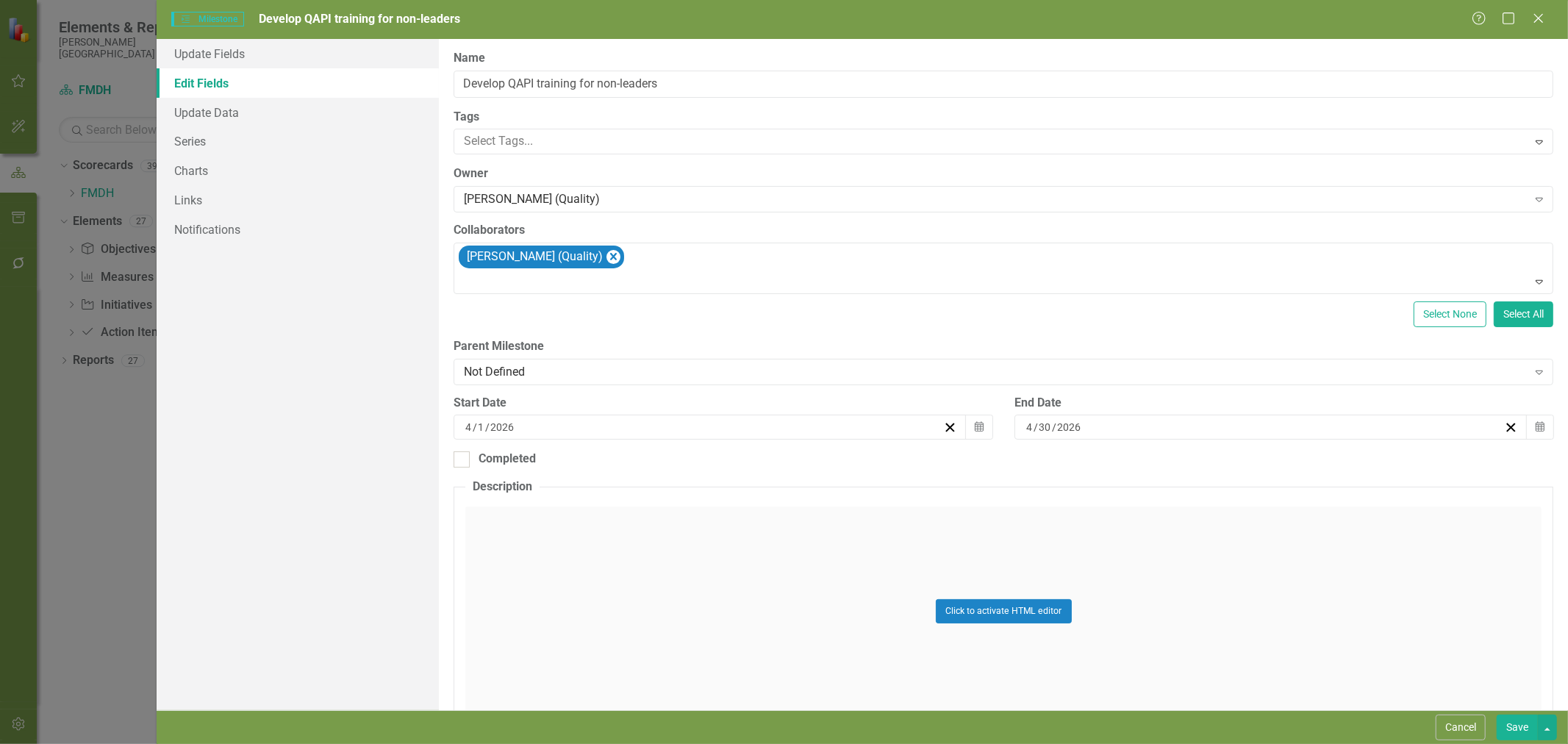
click at [1512, 727] on button "Save" at bounding box center [1516, 727] width 41 height 25
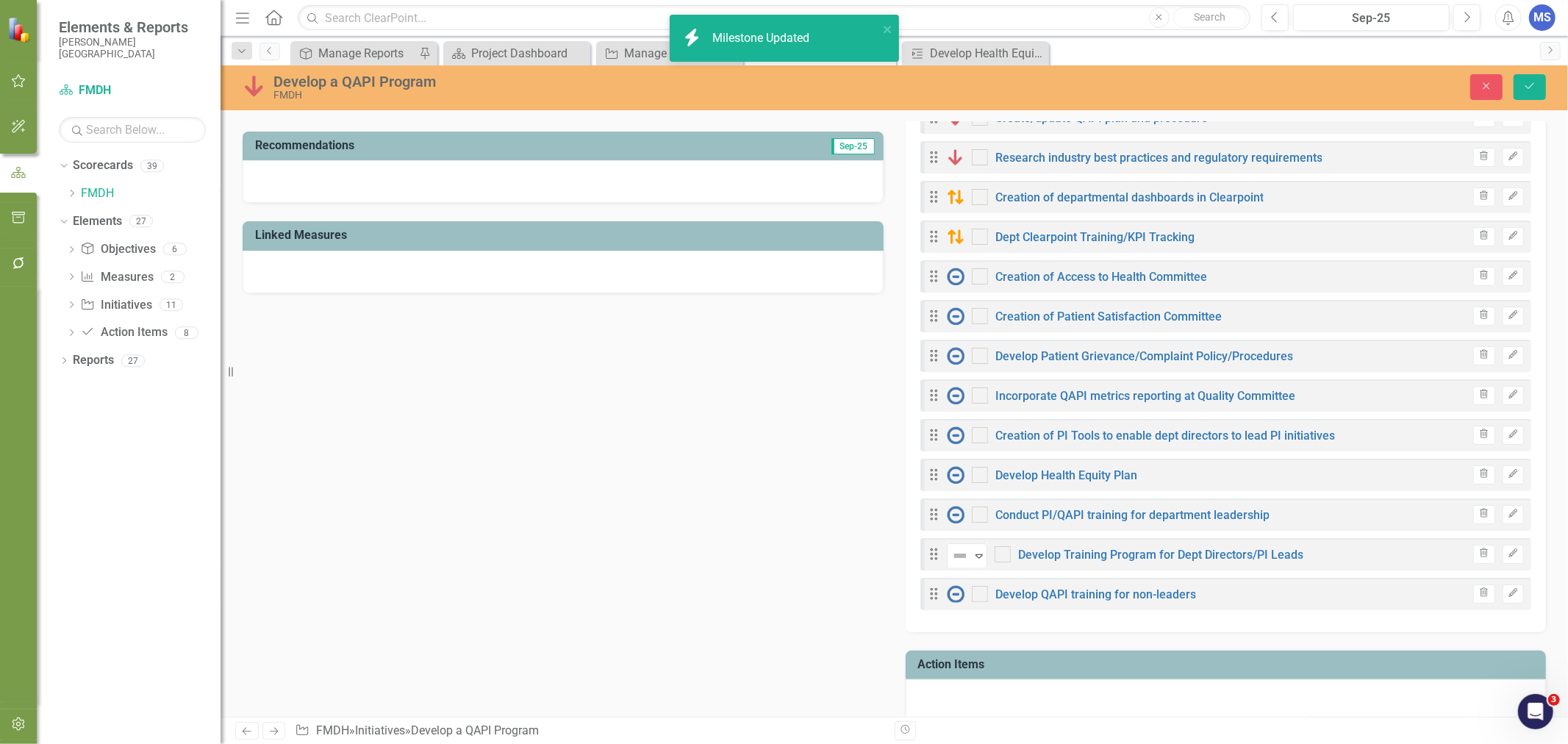
scroll to position [653, 0]
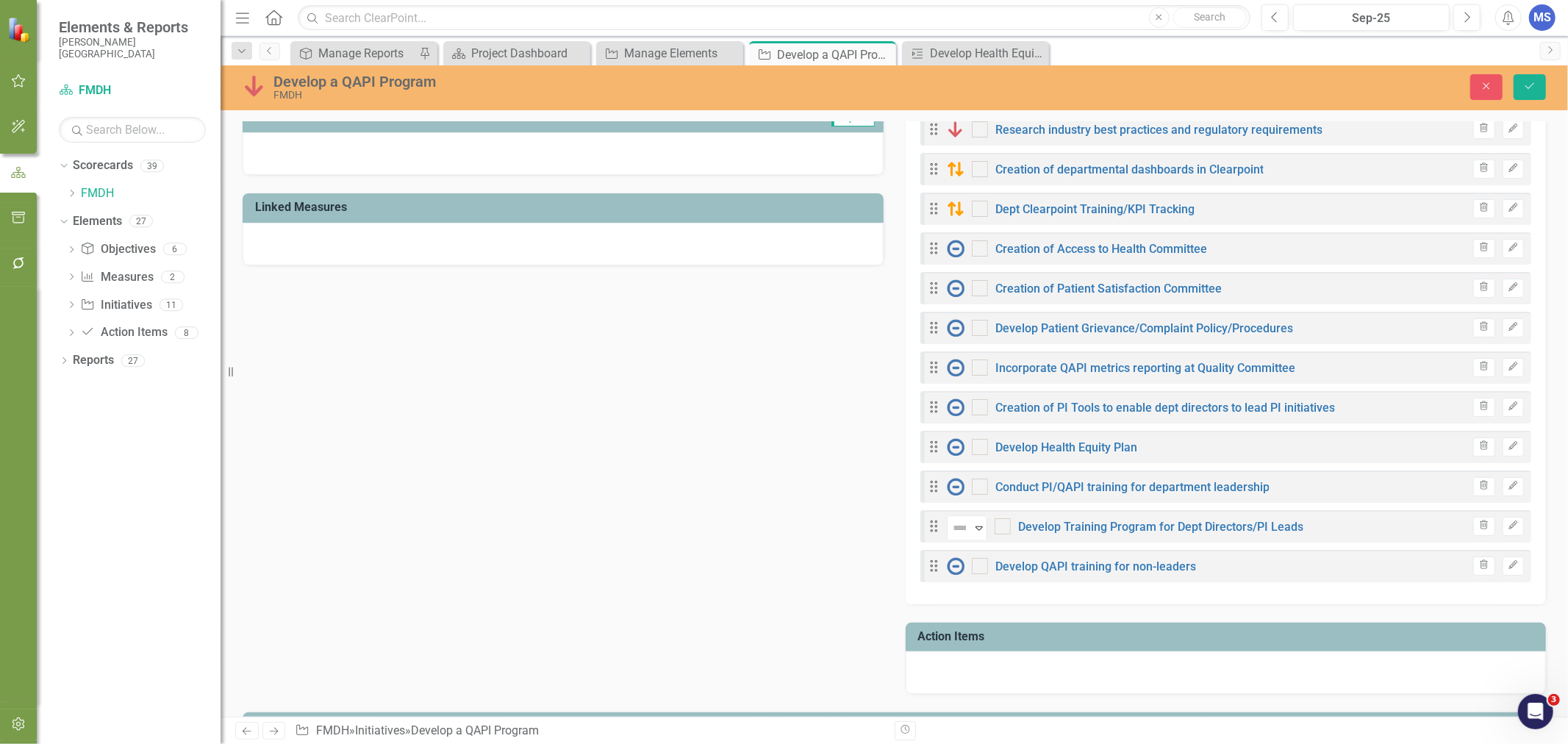
click at [1509, 525] on icon "button" at bounding box center [1513, 526] width 9 height 9
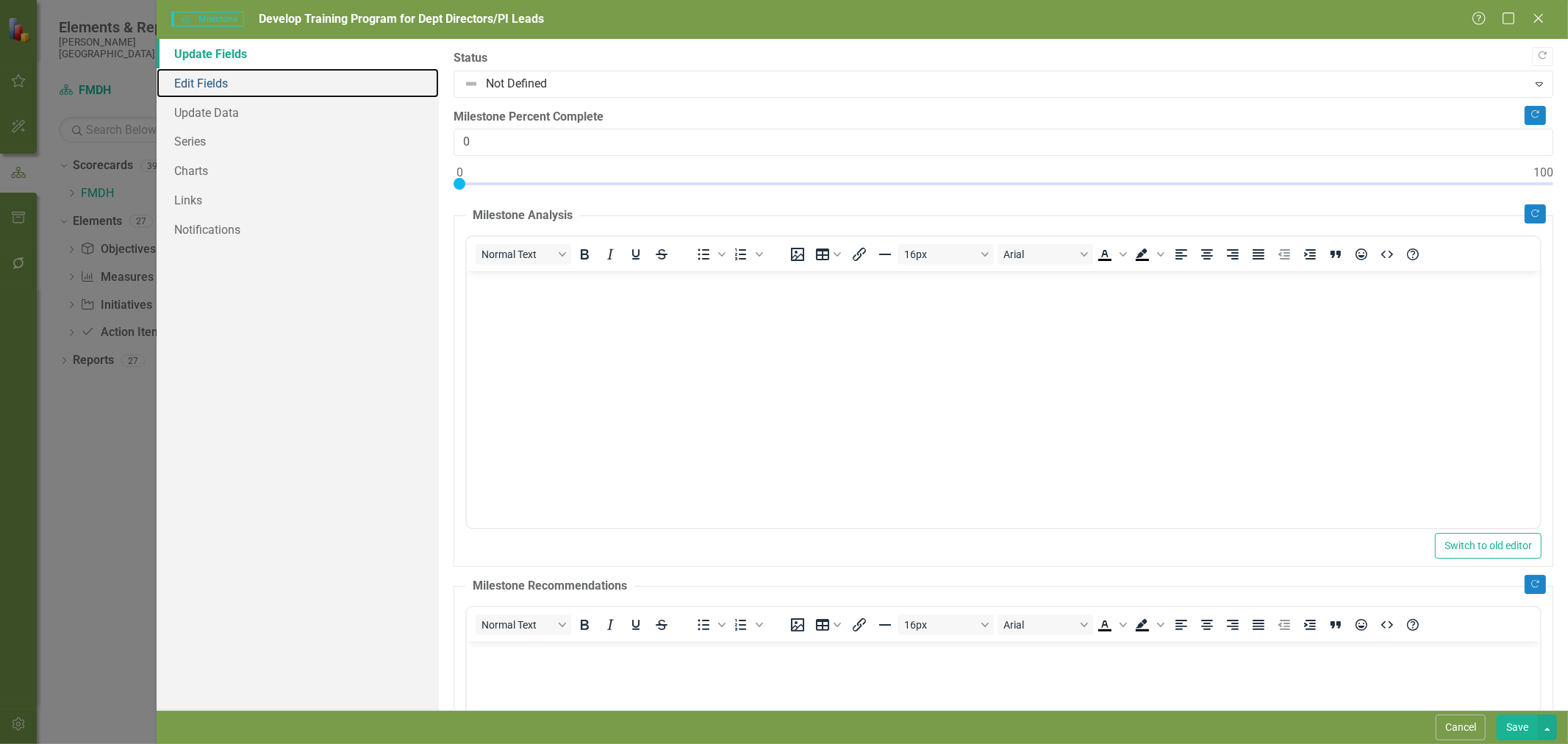
click at [214, 91] on link "Edit Fields" at bounding box center [297, 83] width 282 height 30
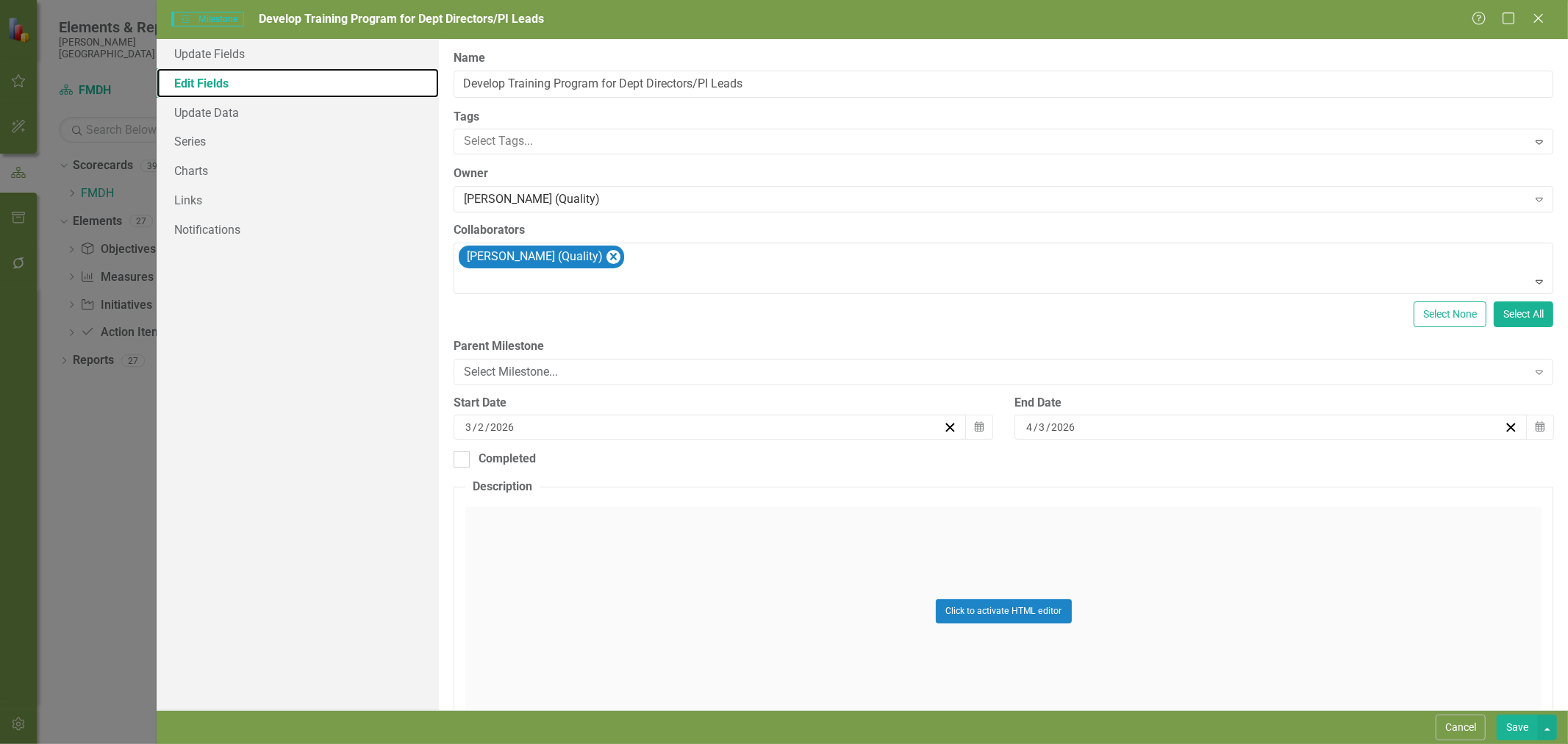
scroll to position [0, 0]
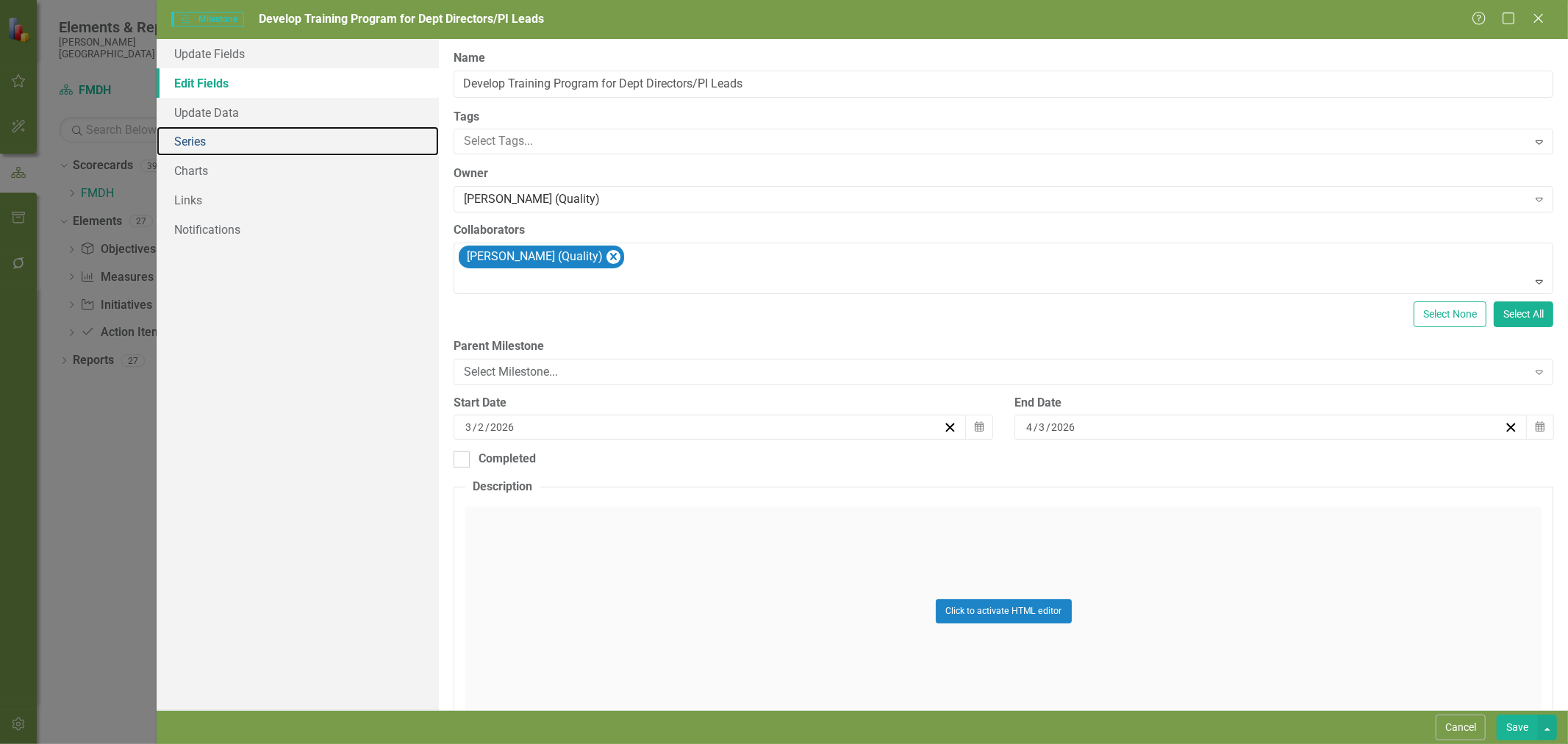
click at [229, 137] on link "Series" at bounding box center [297, 141] width 282 height 30
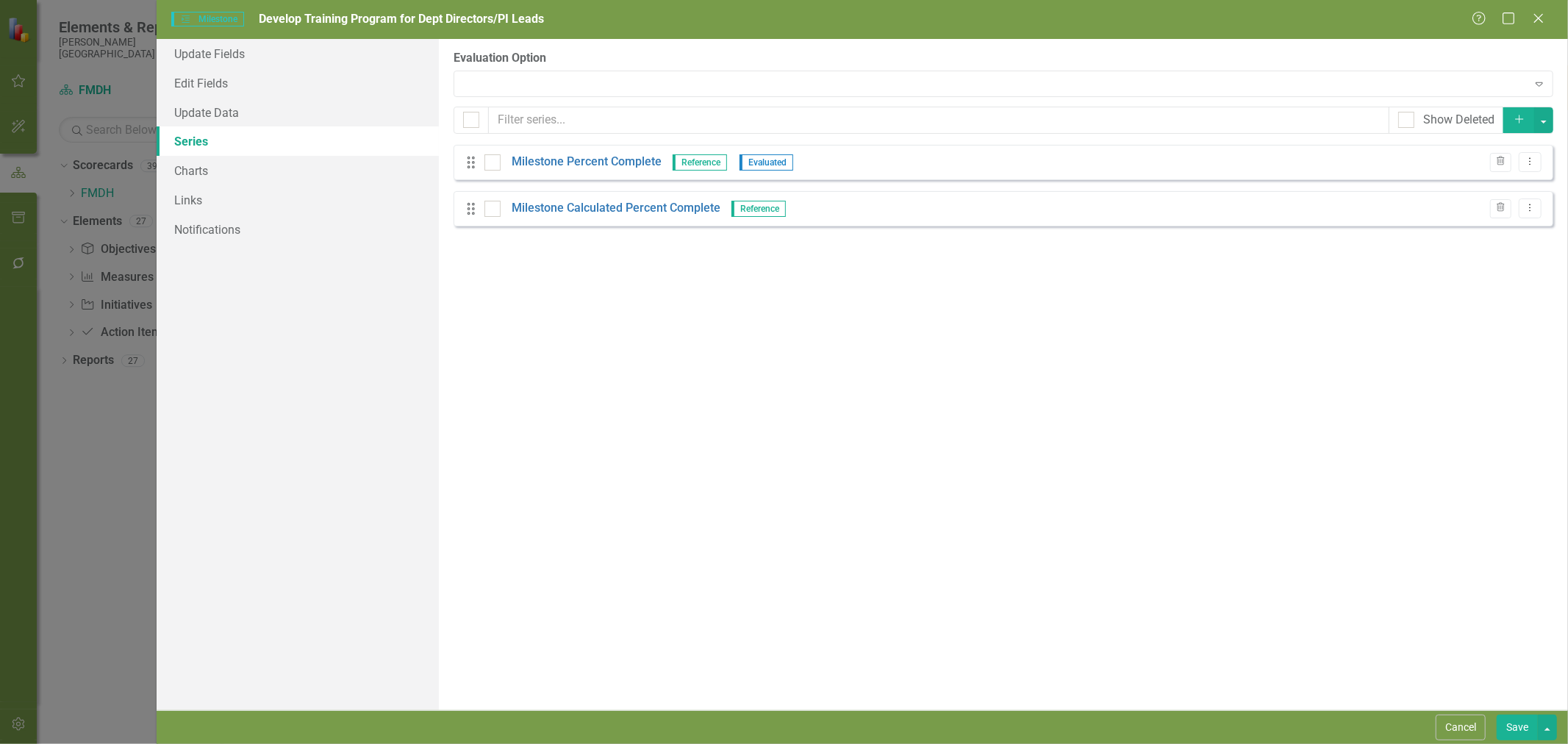
click at [526, 85] on div at bounding box center [991, 83] width 1069 height 3
click at [520, 86] on div "Expand" at bounding box center [1003, 84] width 1100 height 26
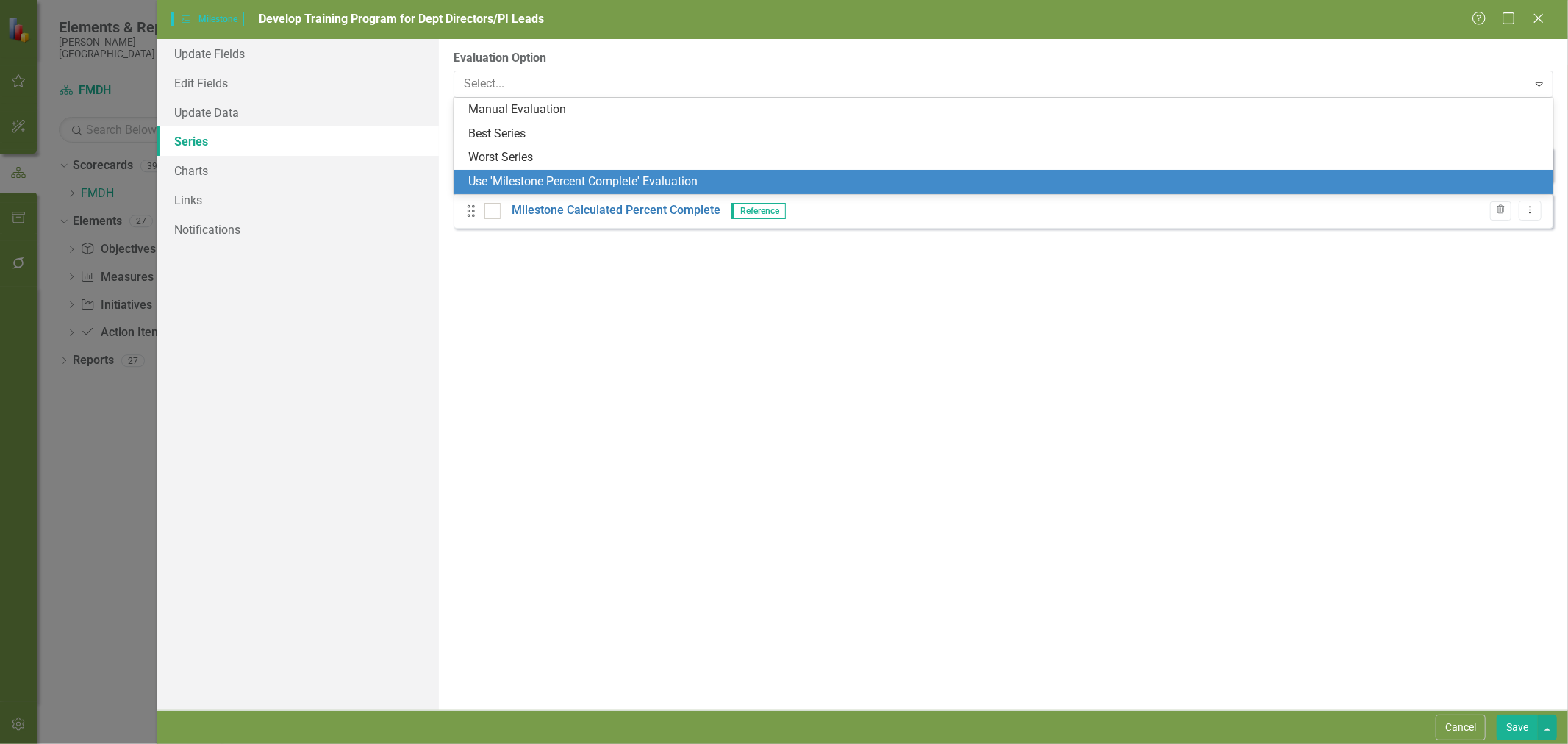
click at [520, 175] on div "Use 'Milestone Percent Complete' Evaluation" at bounding box center [1006, 182] width 1076 height 17
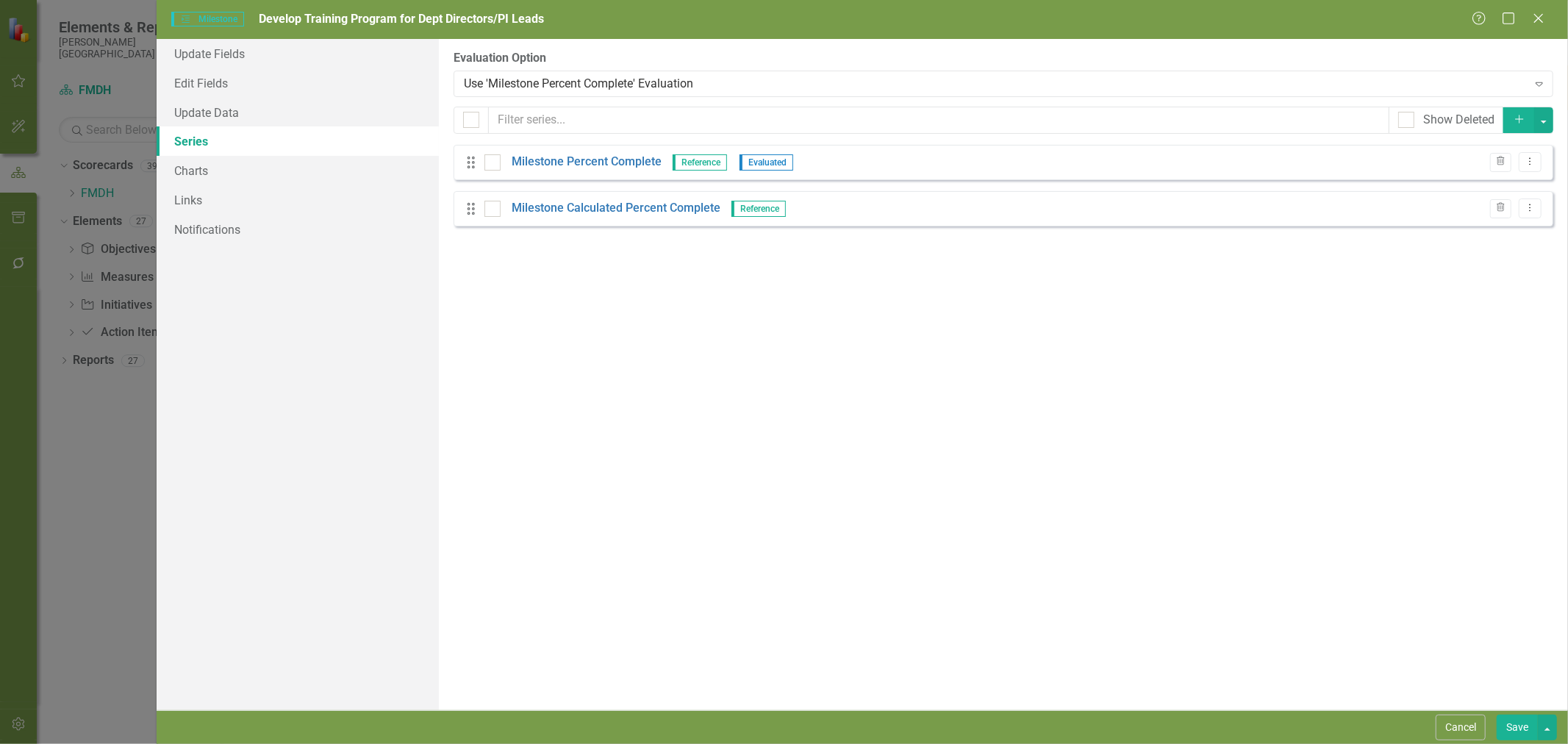
click at [1522, 728] on button "Save" at bounding box center [1516, 727] width 41 height 25
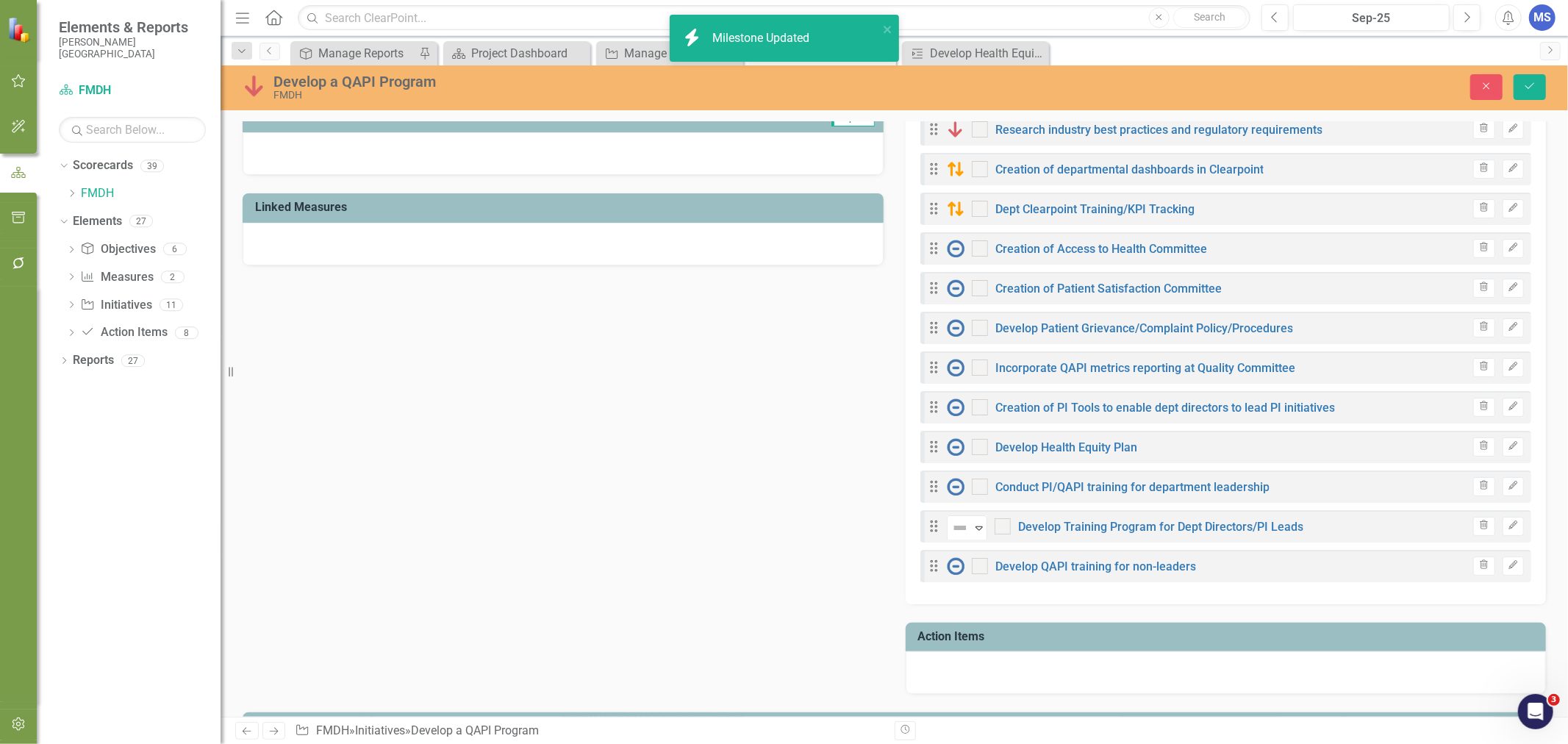
checkbox input "true"
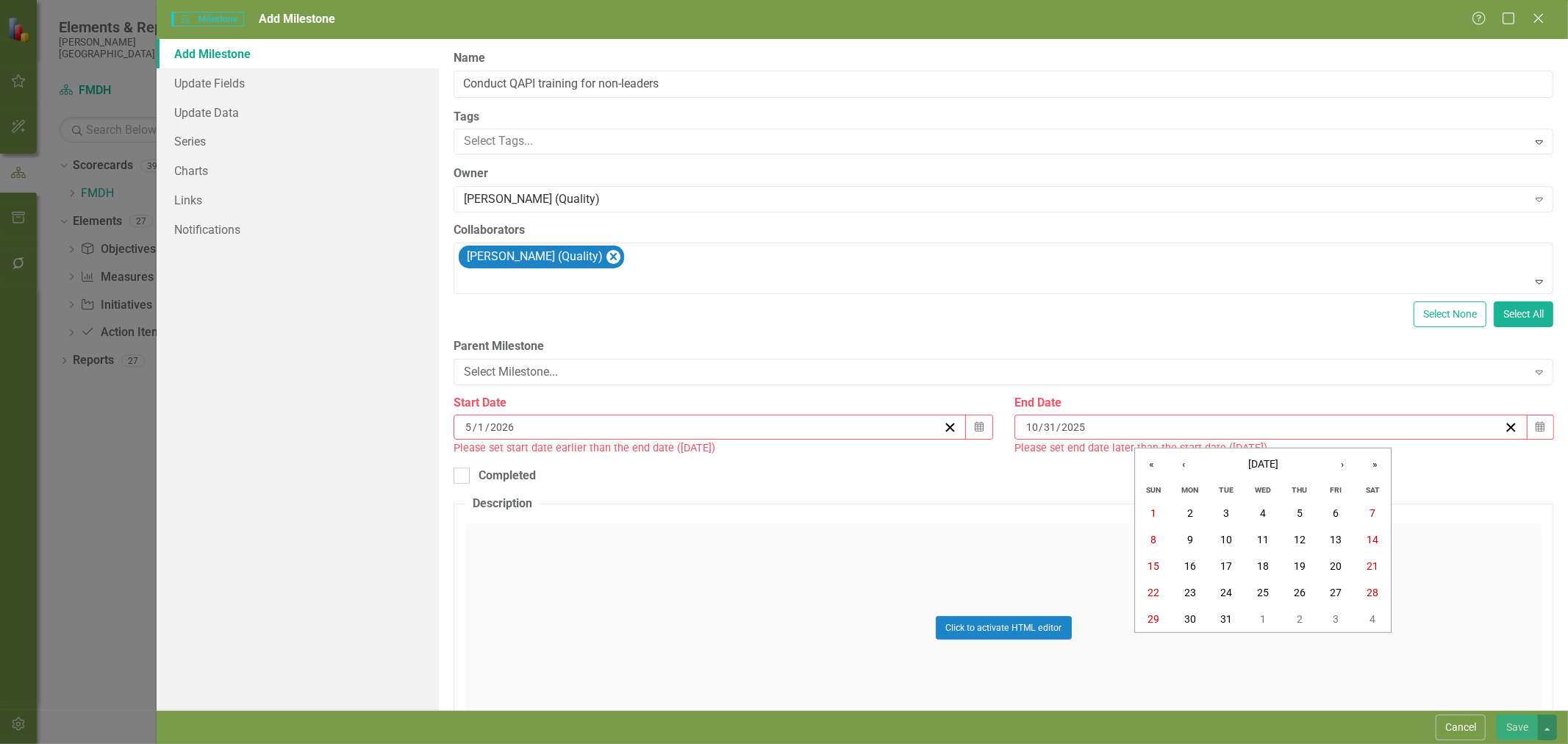
scroll to position [327, 0]
click at [1346, 467] on button "›" at bounding box center [1342, 465] width 32 height 32
click at [1322, 622] on button "29" at bounding box center [1337, 619] width 37 height 26
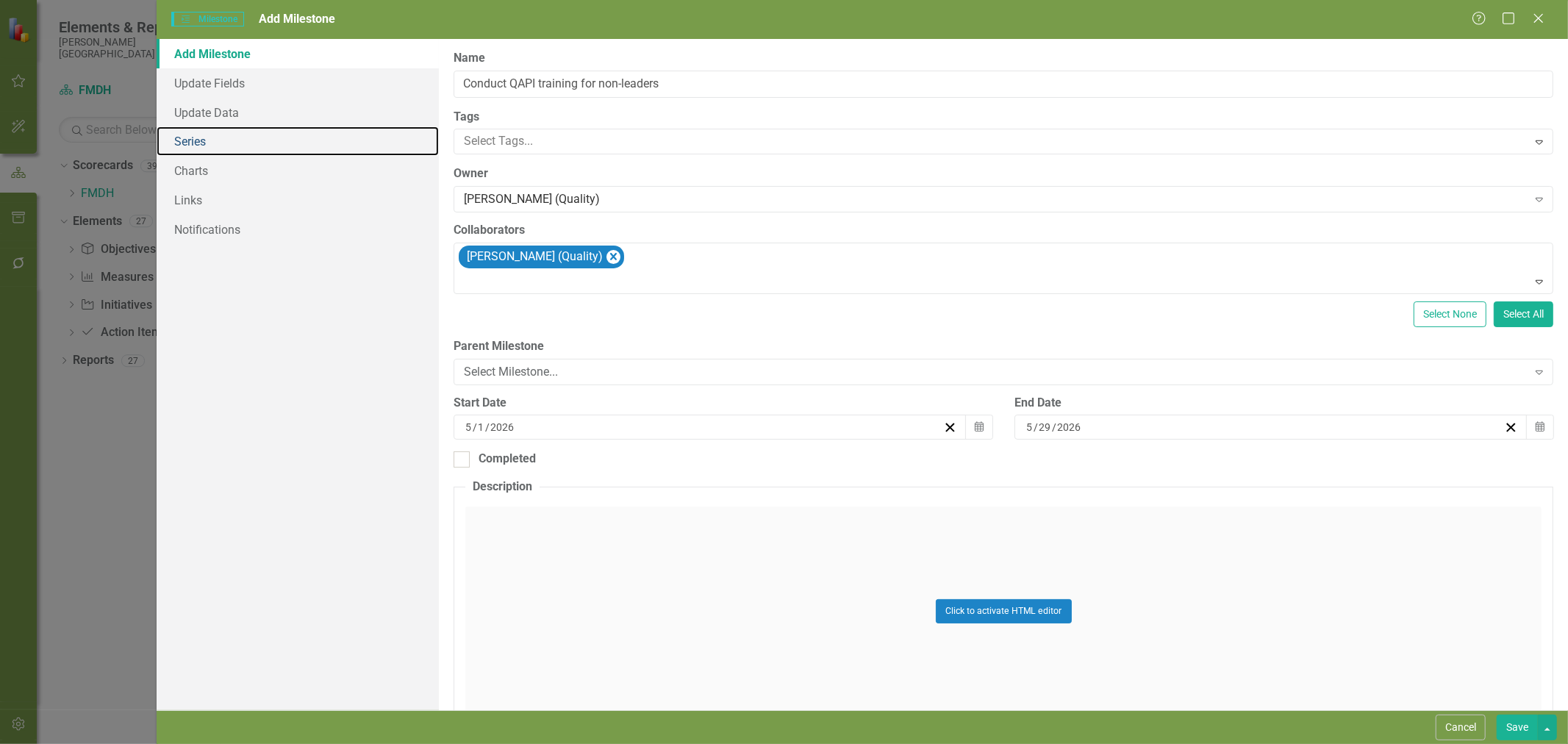
click at [237, 148] on link "Series" at bounding box center [297, 141] width 282 height 30
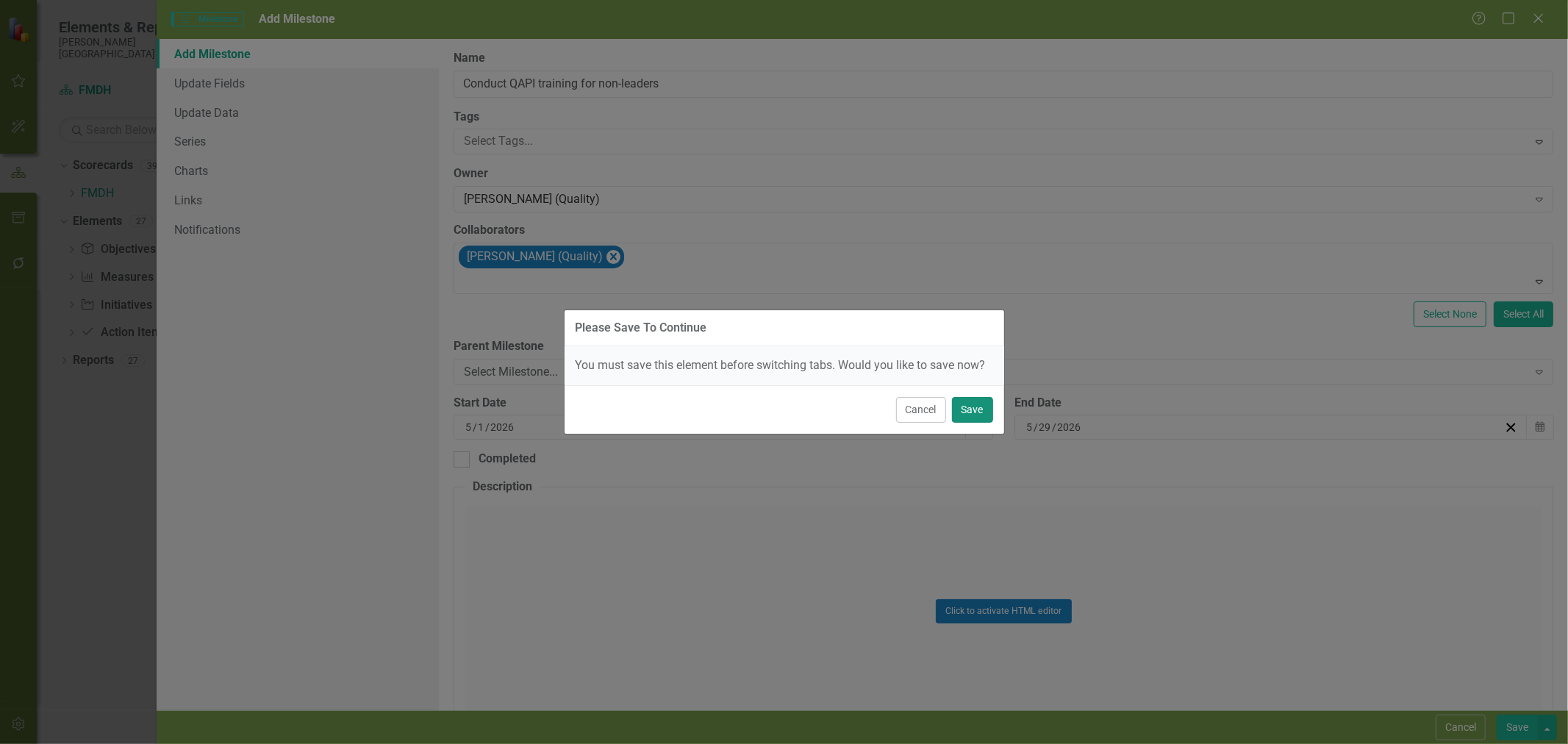
click at [960, 407] on button "Save" at bounding box center [972, 410] width 41 height 25
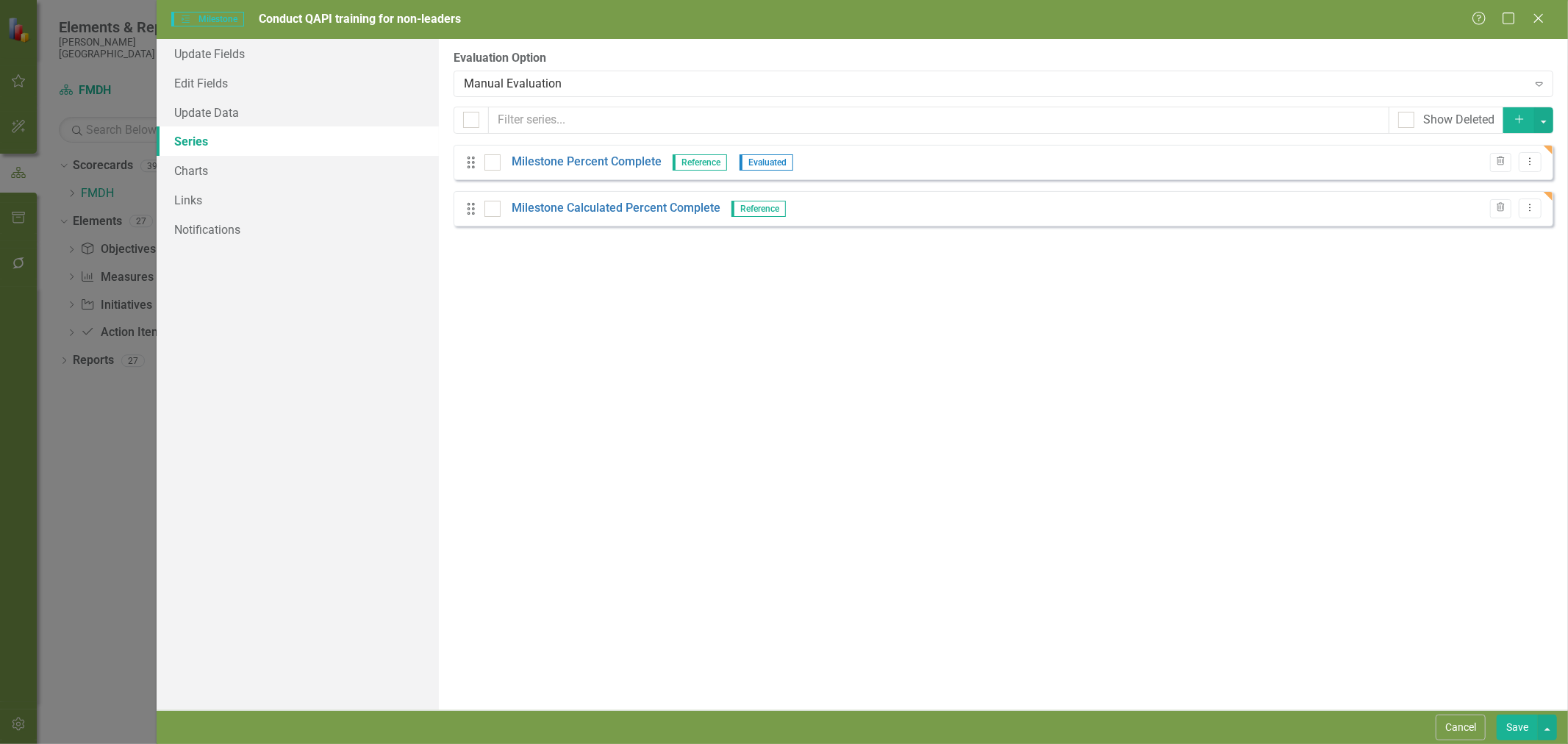
click at [545, 82] on div "Manual Evaluation" at bounding box center [994, 83] width 1063 height 17
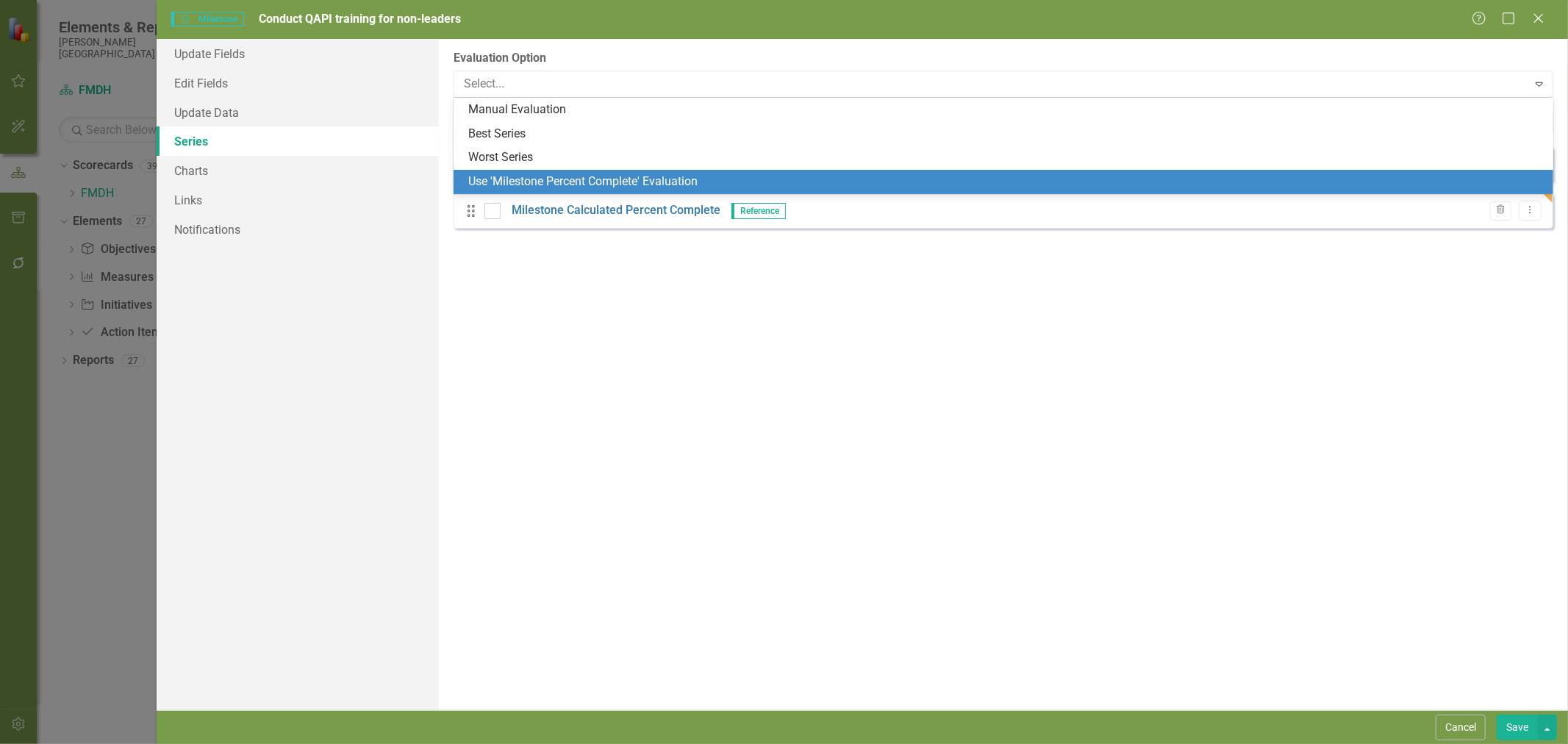
click at [541, 180] on div "Use 'Milestone Percent Complete' Evaluation" at bounding box center [1006, 182] width 1076 height 17
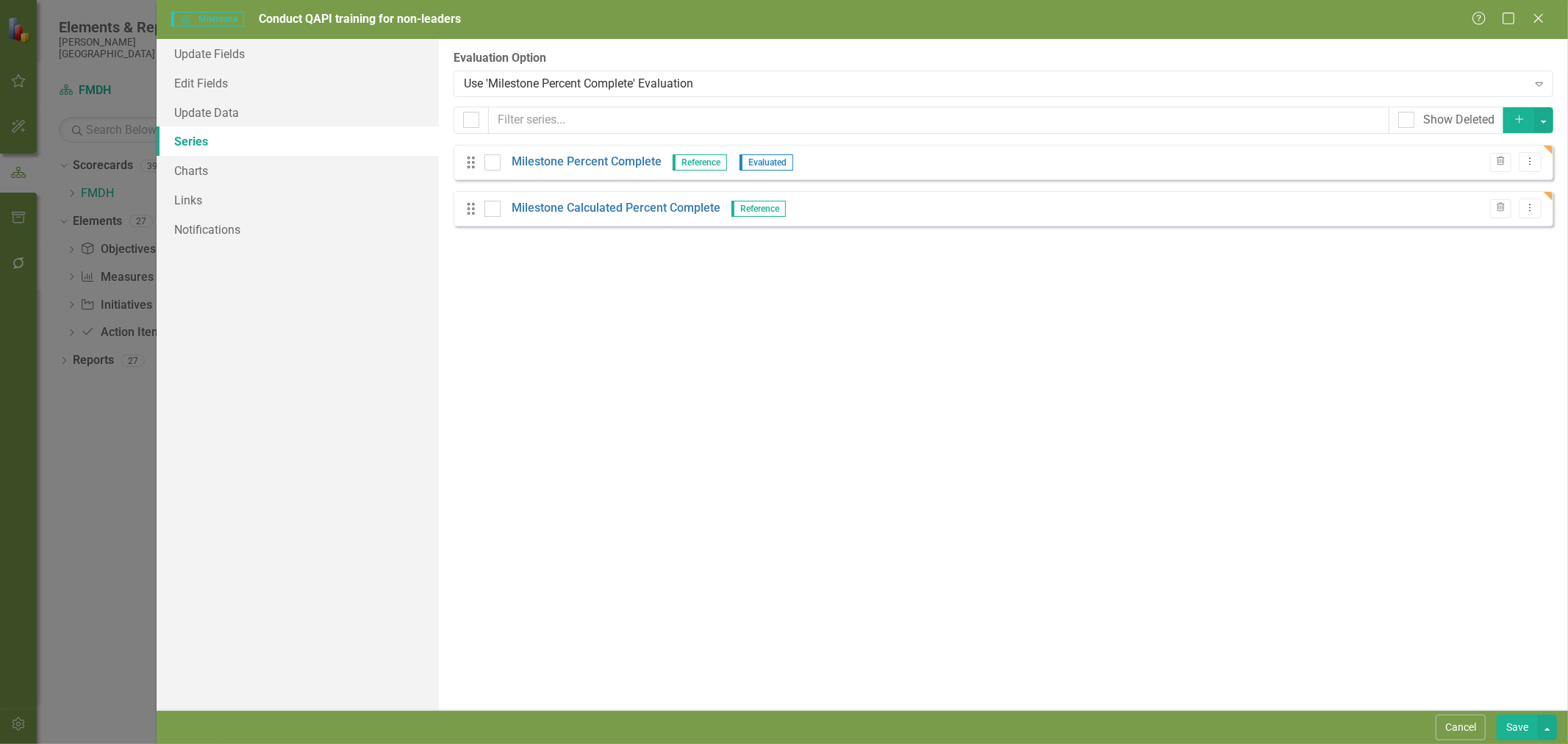
click at [1512, 730] on button "Save" at bounding box center [1516, 727] width 41 height 25
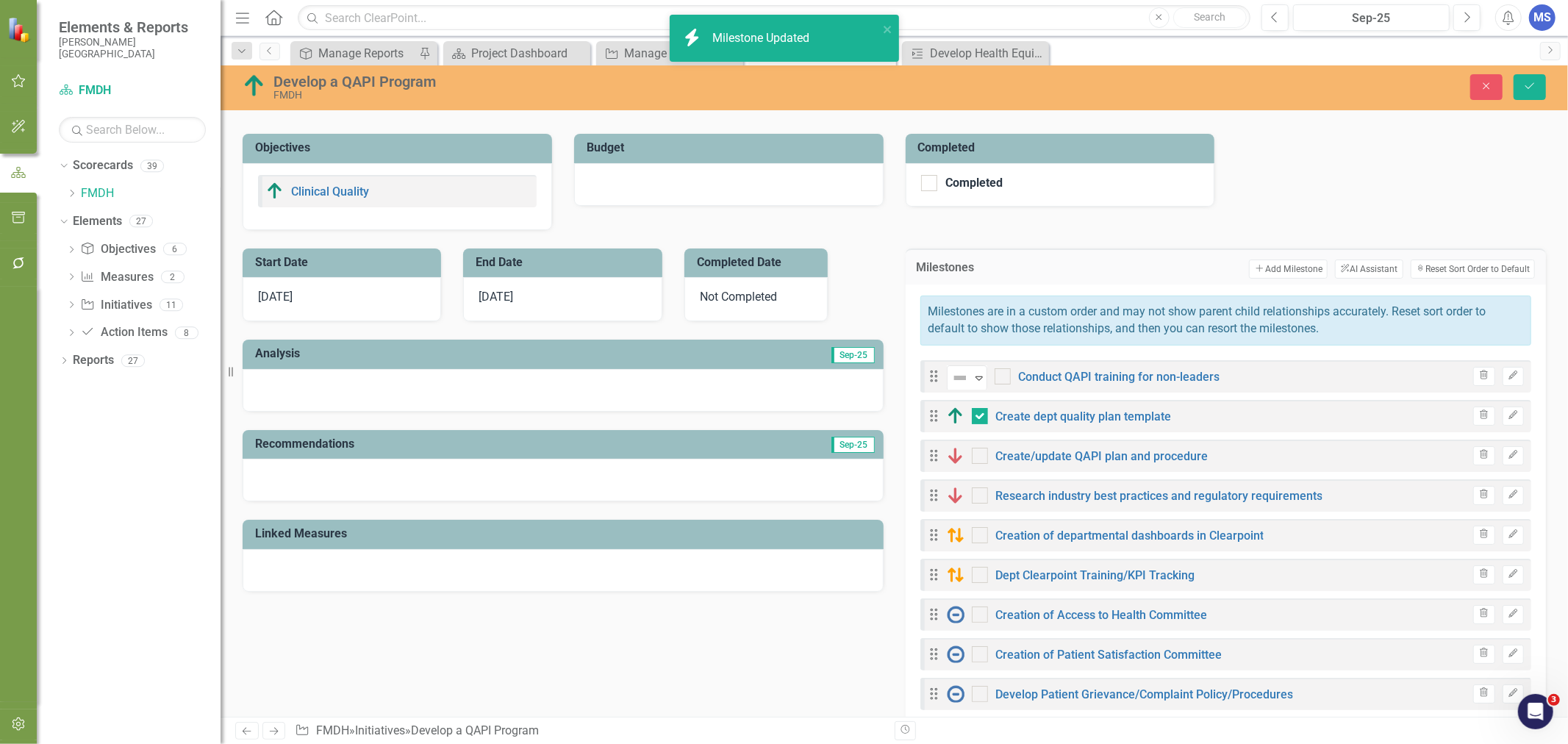
checkbox input "true"
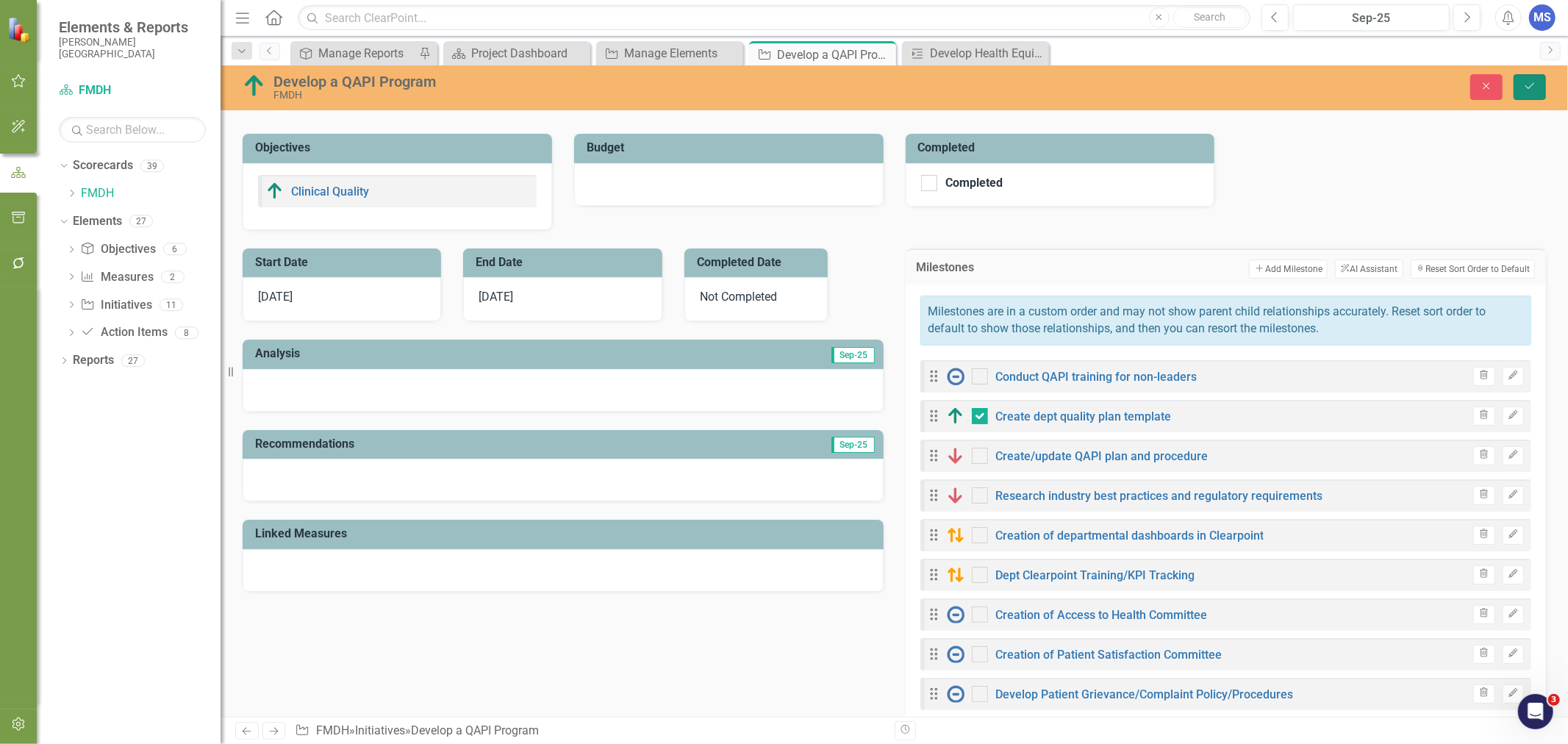
drag, startPoint x: 1533, startPoint y: 86, endPoint x: 1385, endPoint y: 258, distance: 226.9
click at [1533, 86] on icon "Save" at bounding box center [1529, 86] width 13 height 10
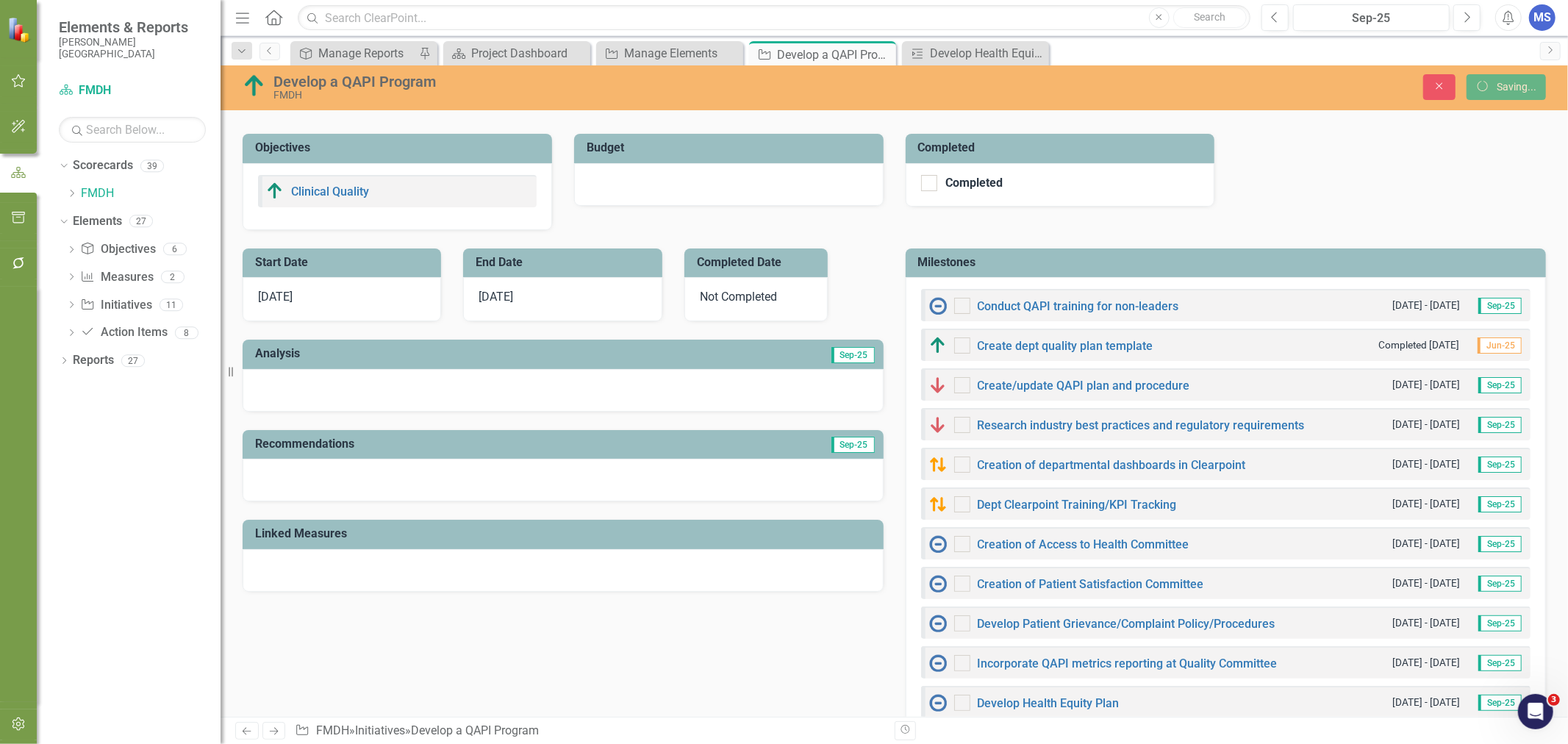
checkbox input "false"
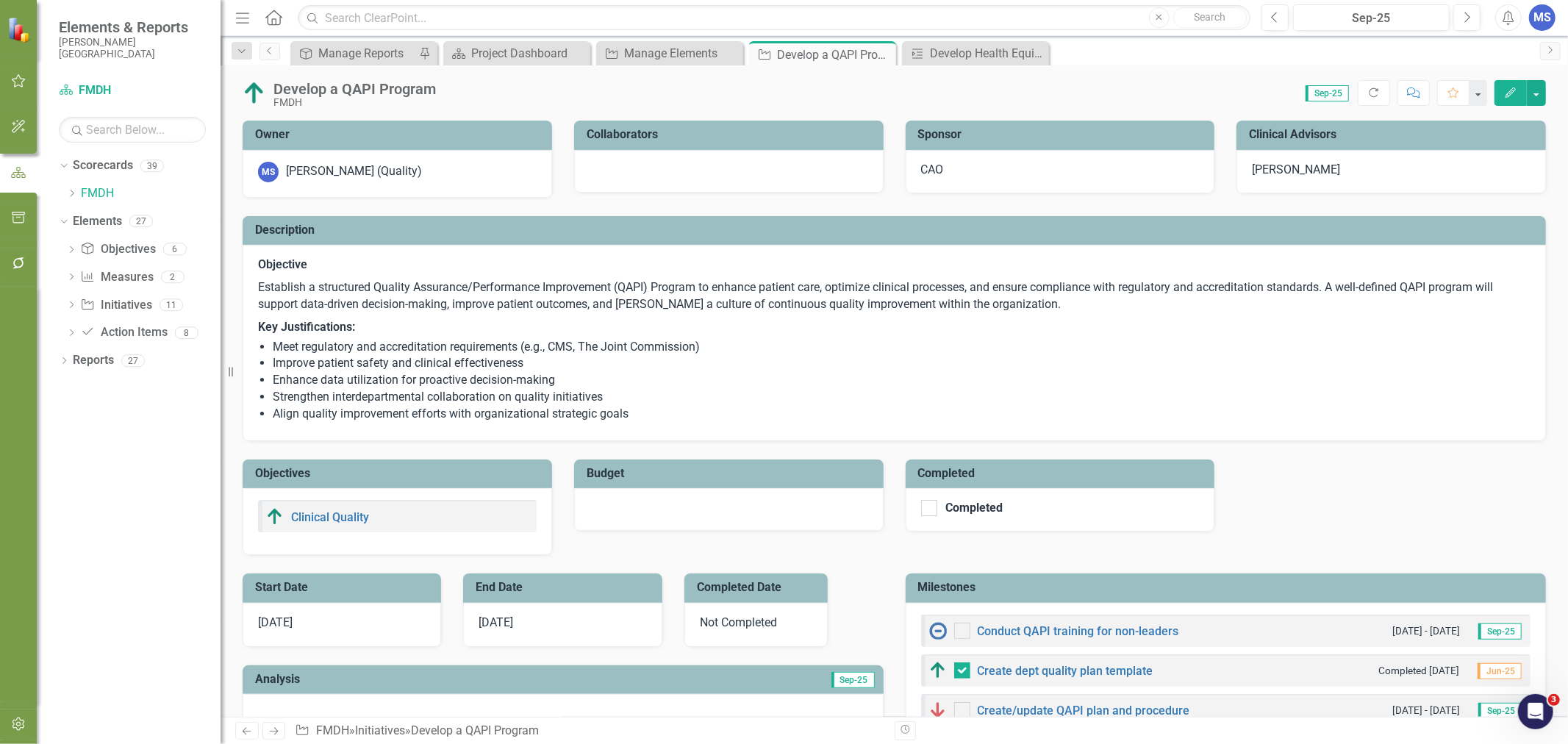
checkbox input "true"
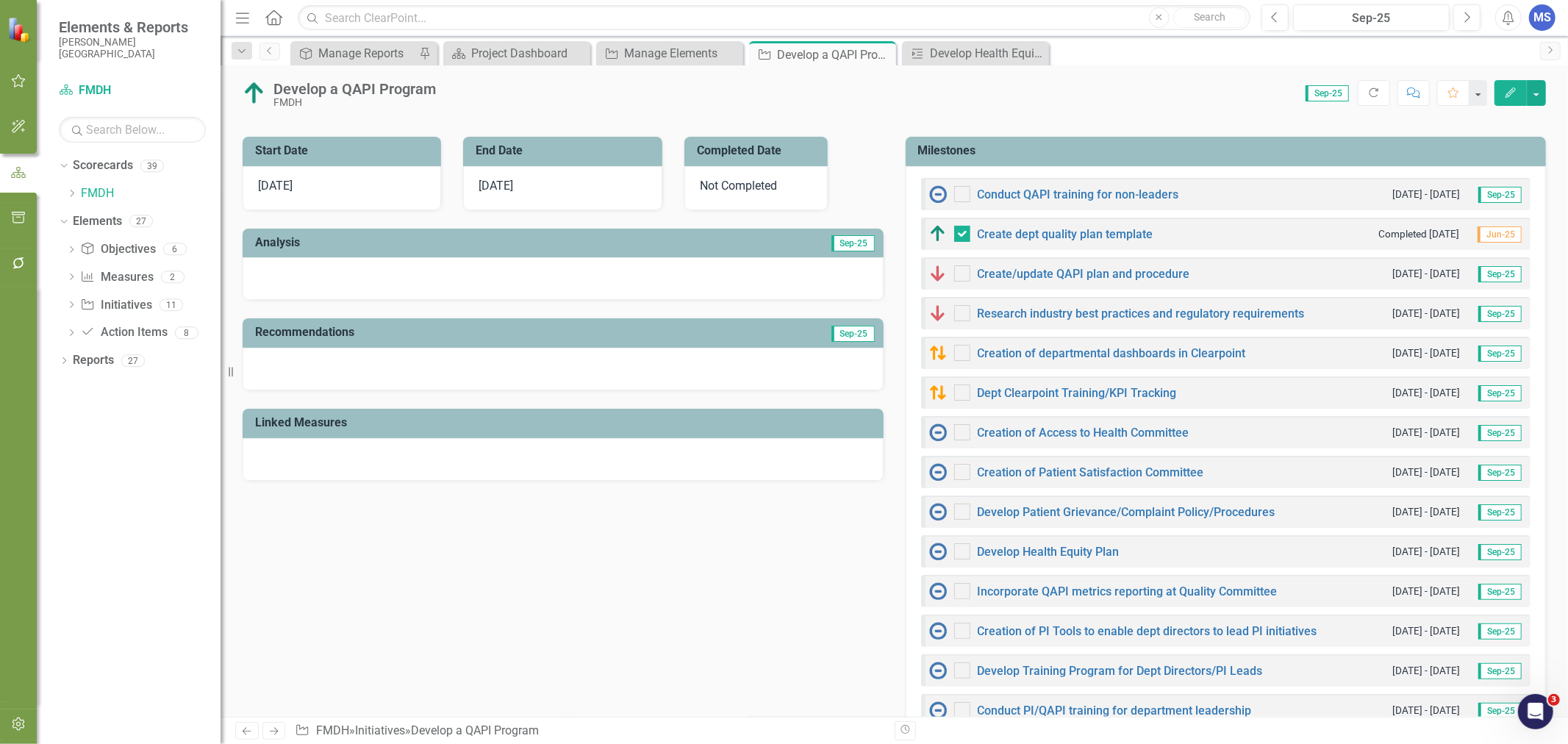
scroll to position [408, 0]
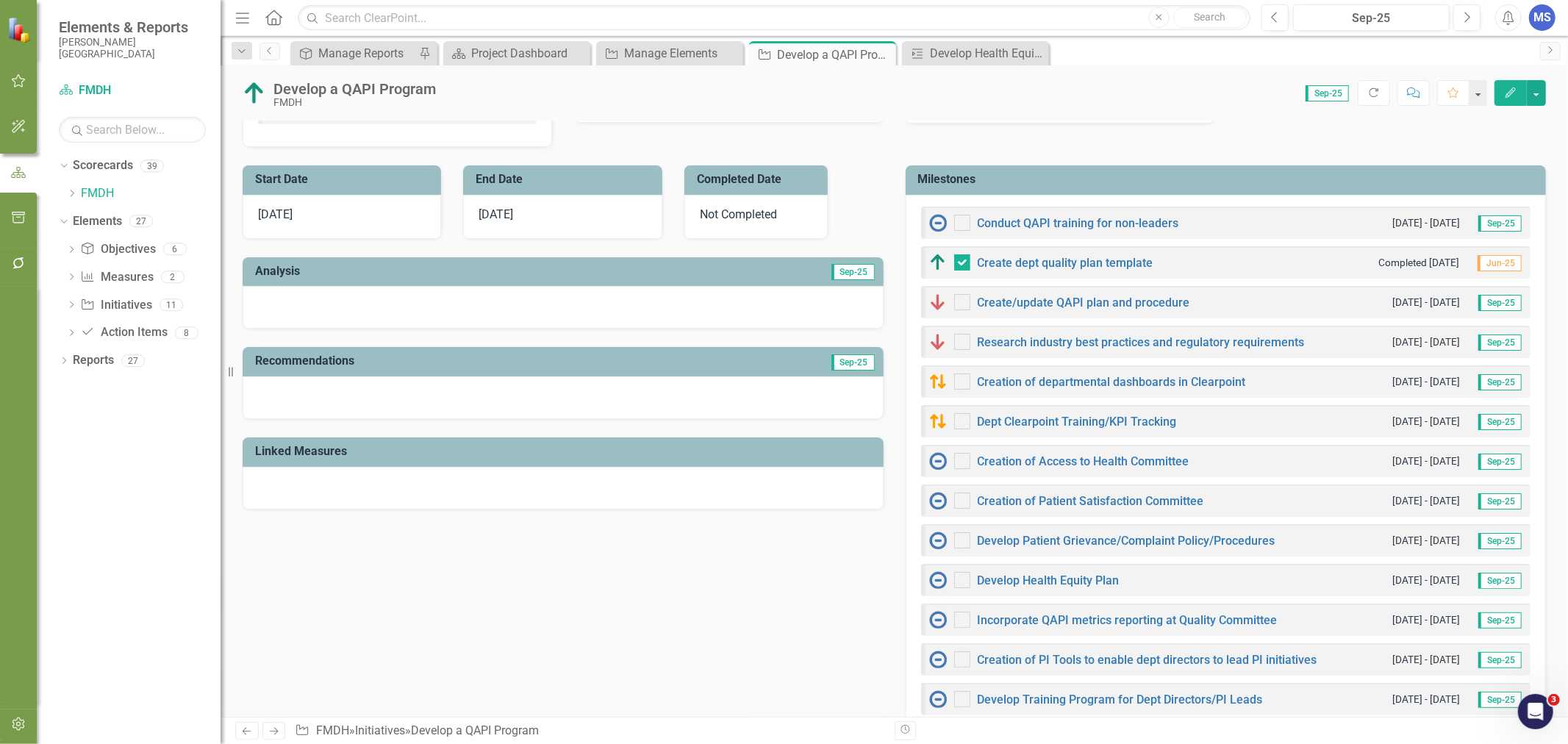
click at [1181, 179] on h3 "Milestones" at bounding box center [1228, 179] width 621 height 13
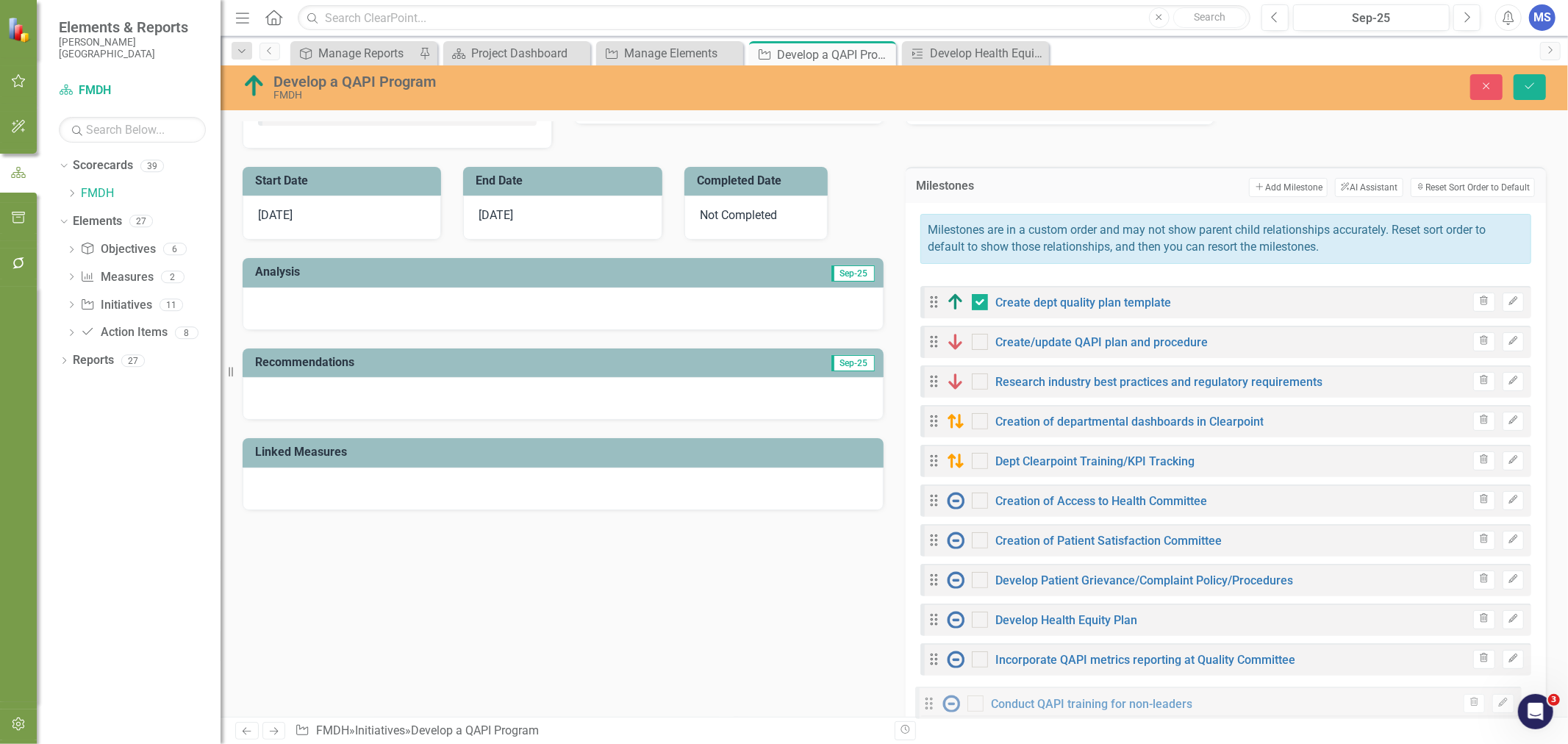
drag, startPoint x: 929, startPoint y: 295, endPoint x: 930, endPoint y: 705, distance: 410.0
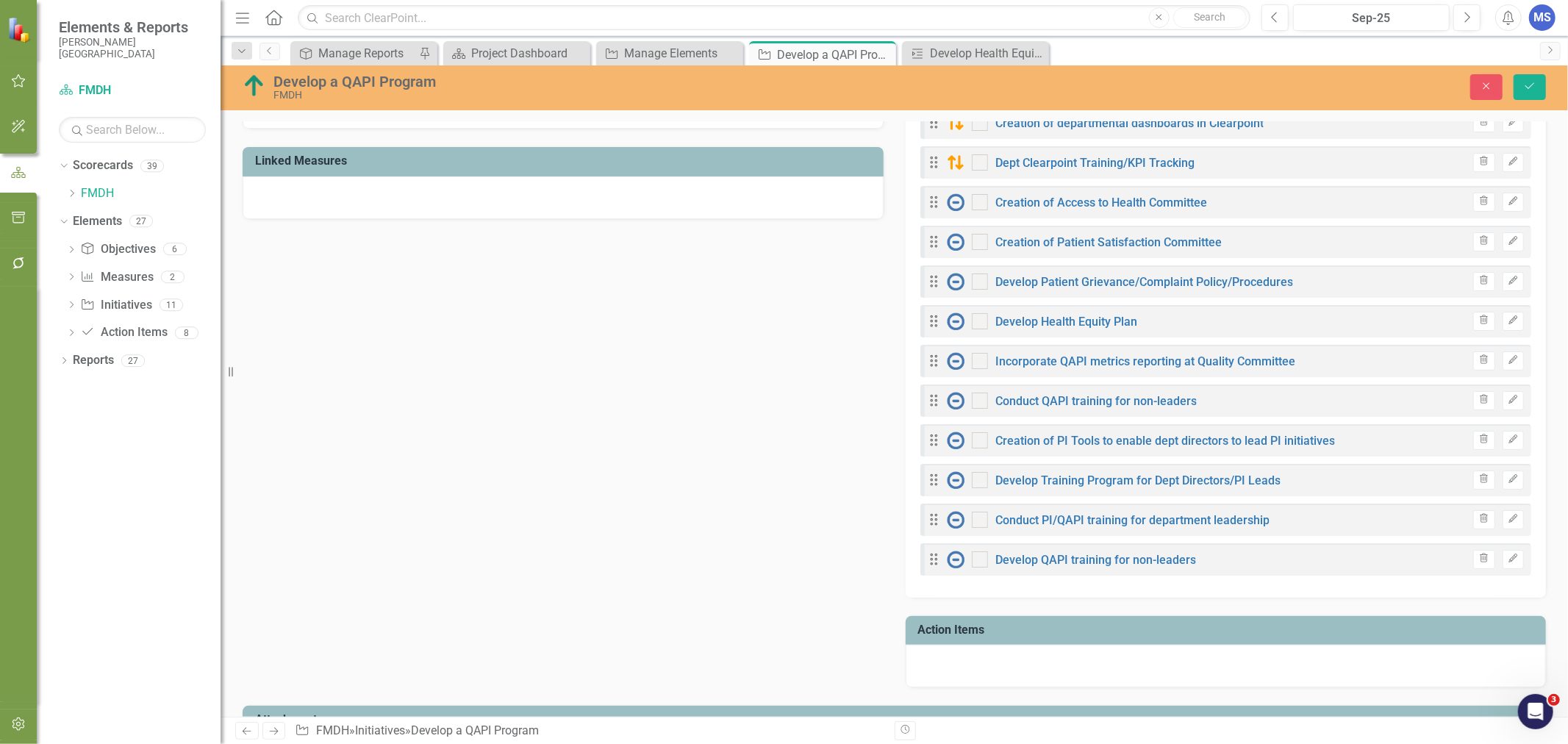
scroll to position [735, 0]
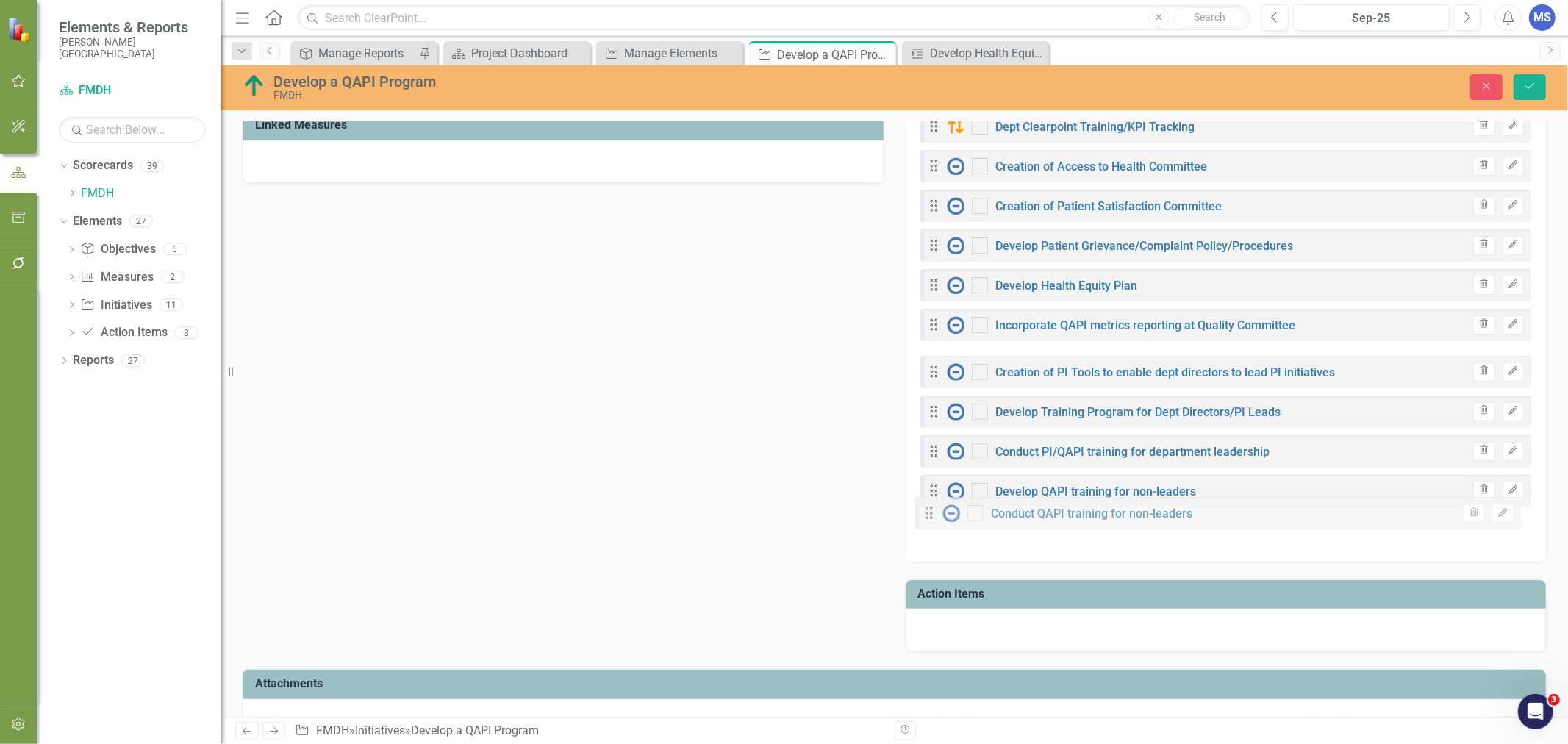
drag, startPoint x: 928, startPoint y: 363, endPoint x: 928, endPoint y: 512, distance: 149.0
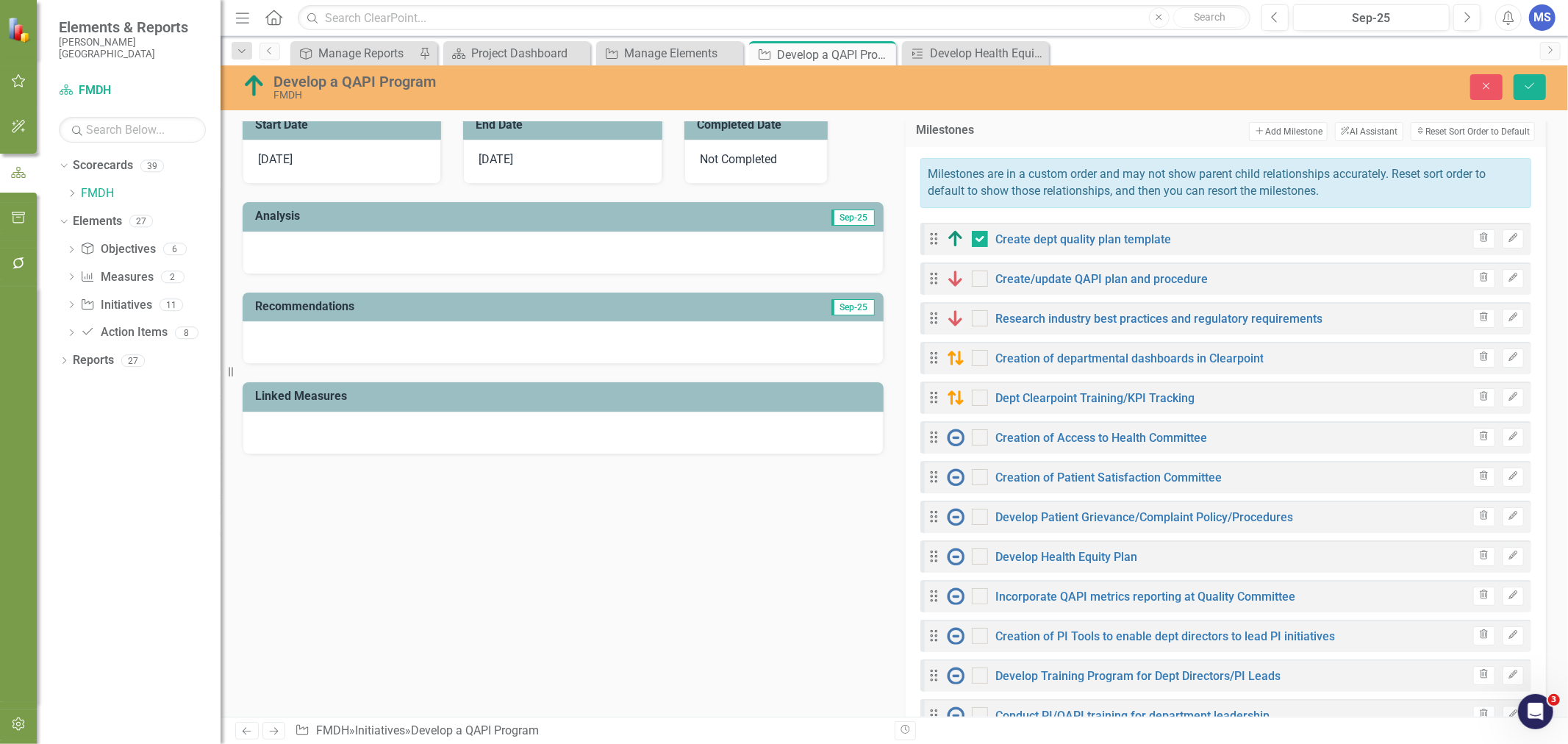
scroll to position [408, 0]
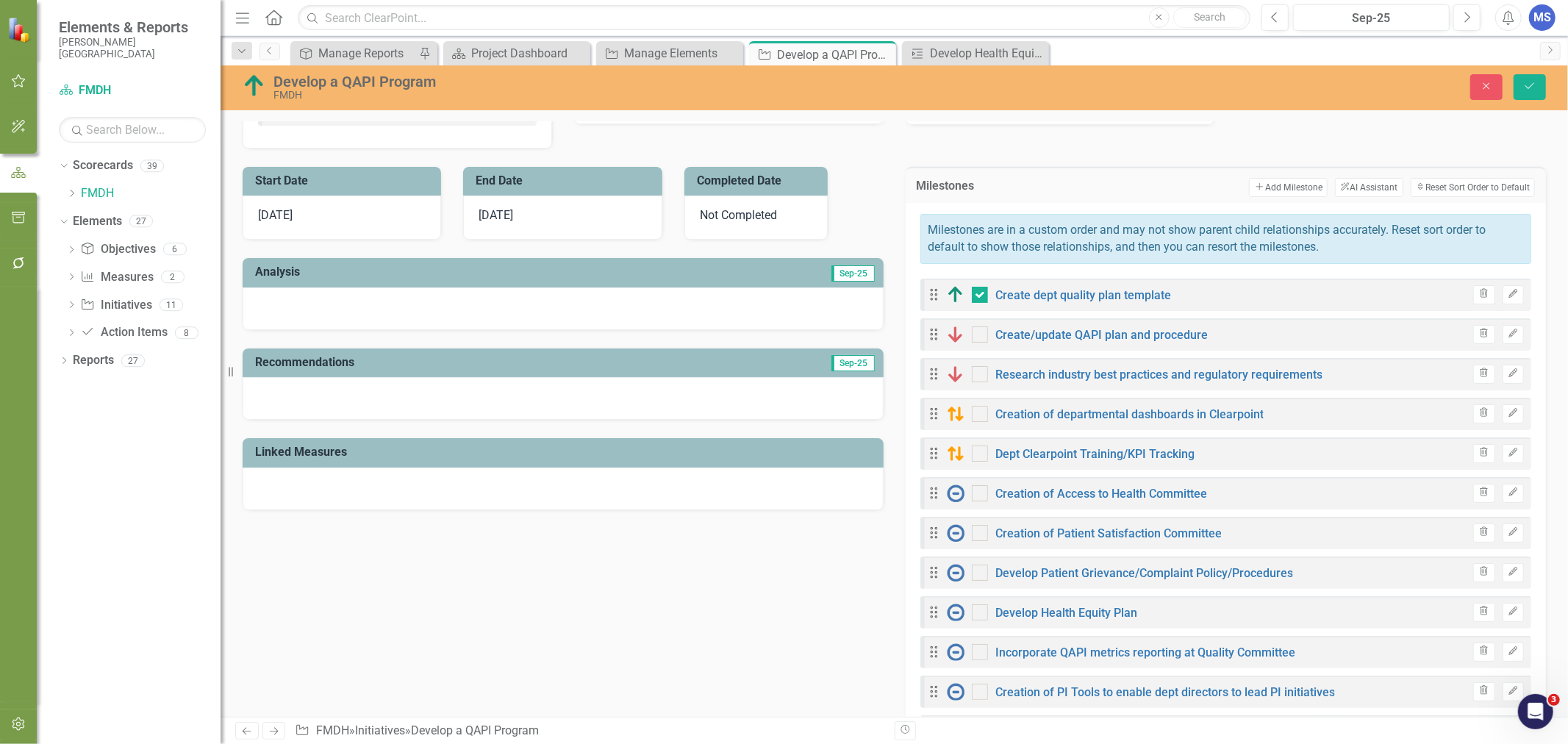
click at [1292, 189] on button "Add Add Milestone" at bounding box center [1288, 188] width 79 height 19
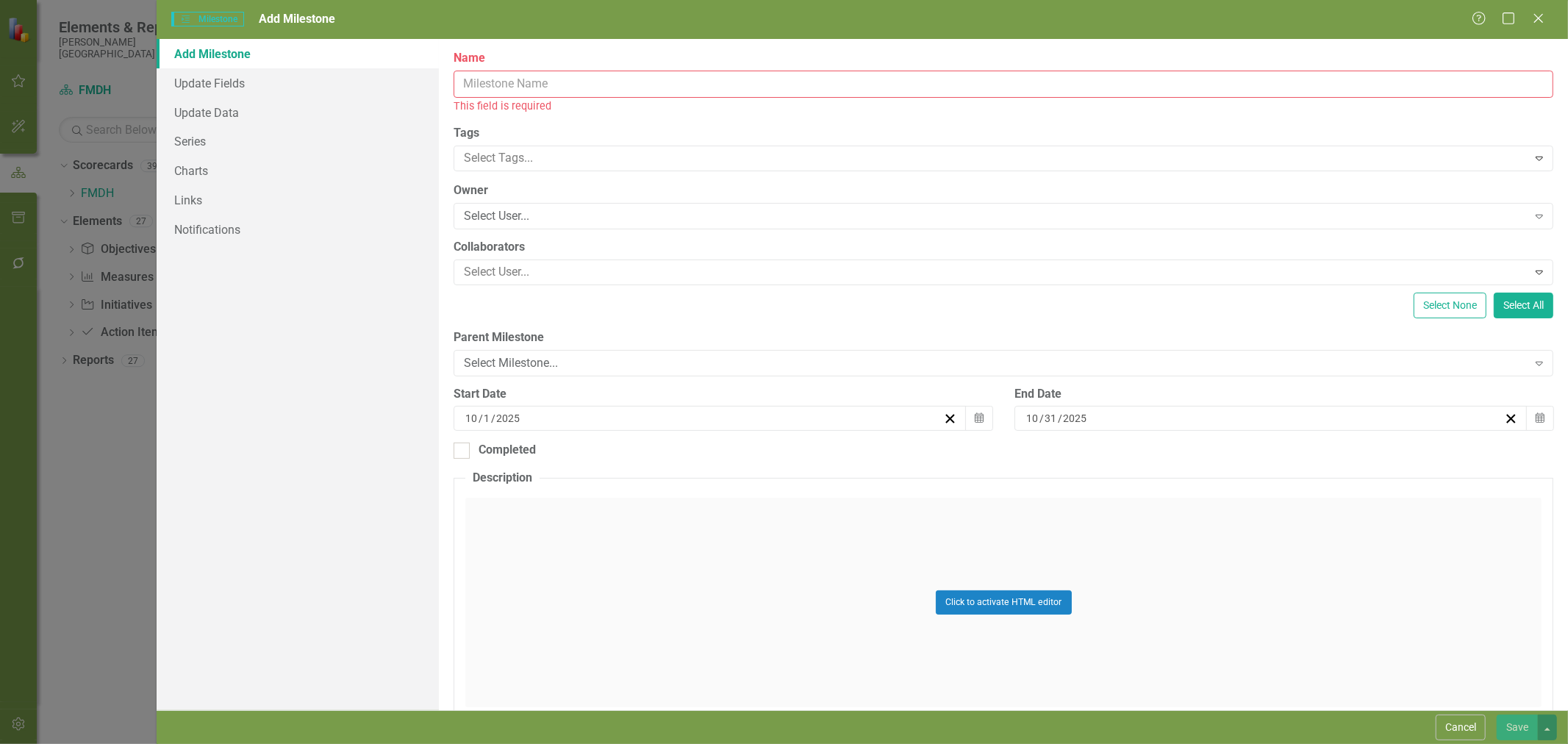
click at [593, 86] on input "Name" at bounding box center [1003, 84] width 1100 height 27
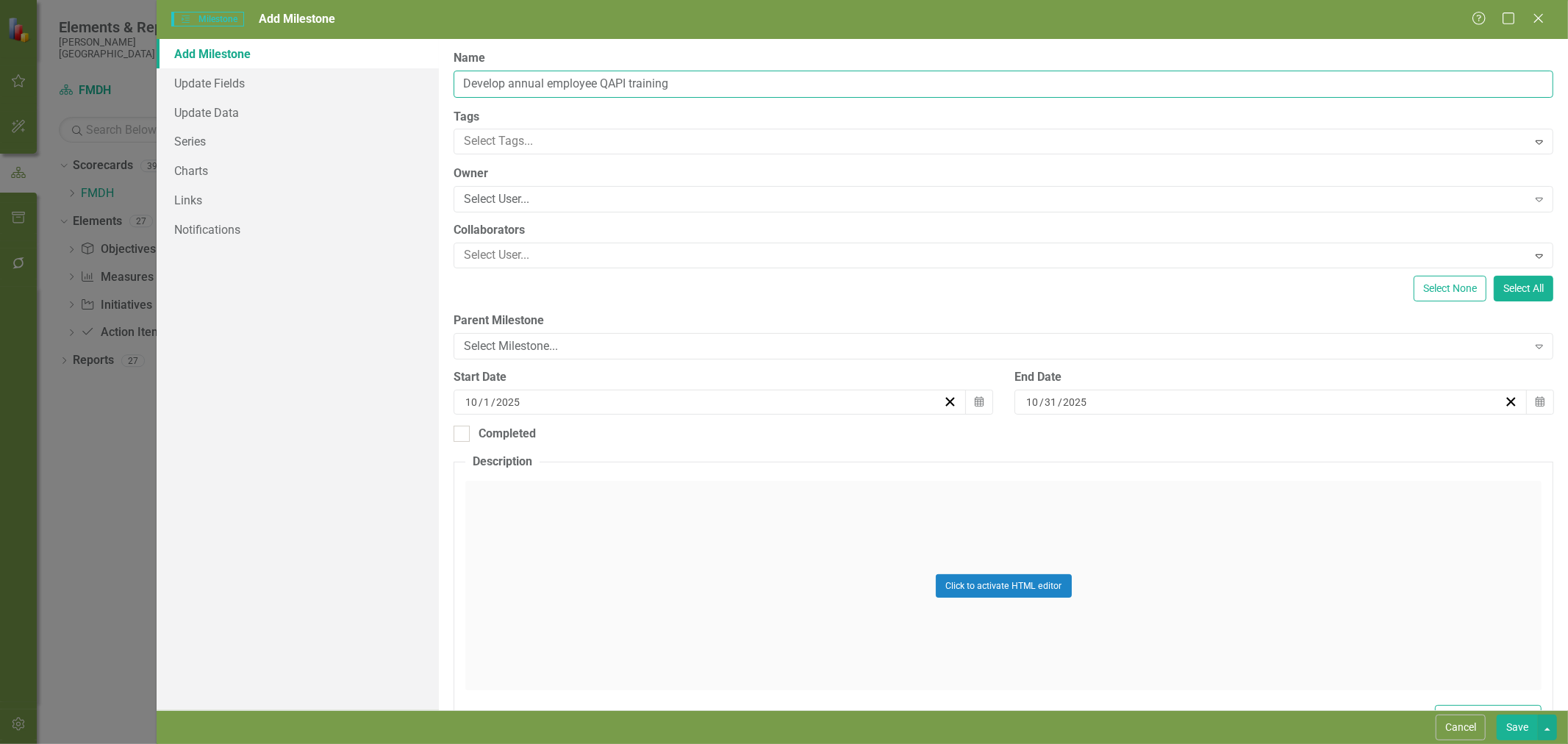
type input "Develop annual employee QAPI training"
click at [974, 403] on icon "Calendar" at bounding box center [979, 403] width 9 height 10
click at [788, 436] on button "›" at bounding box center [787, 438] width 32 height 32
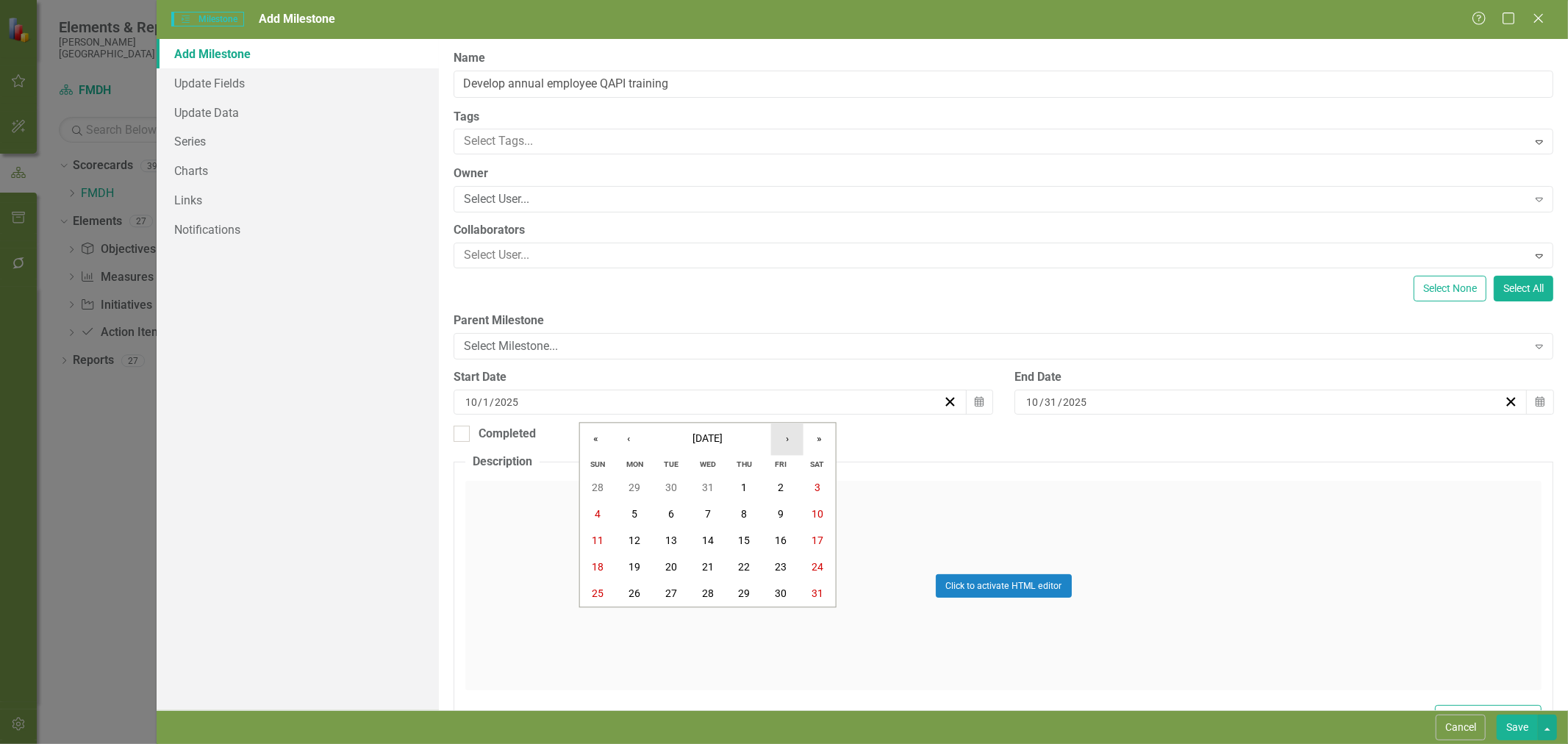
click at [788, 436] on button "›" at bounding box center [787, 438] width 32 height 32
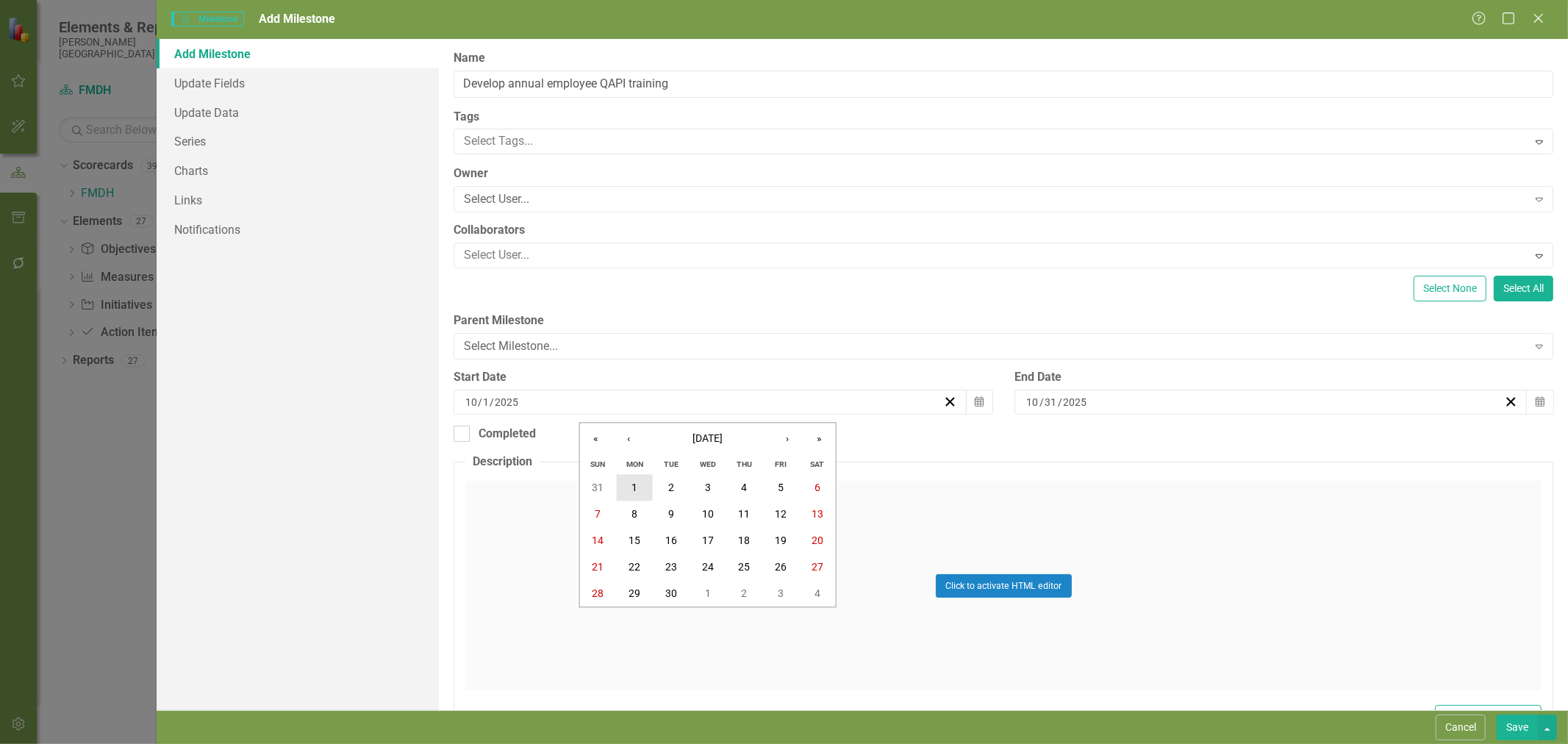
click at [626, 489] on button "1" at bounding box center [635, 488] width 37 height 26
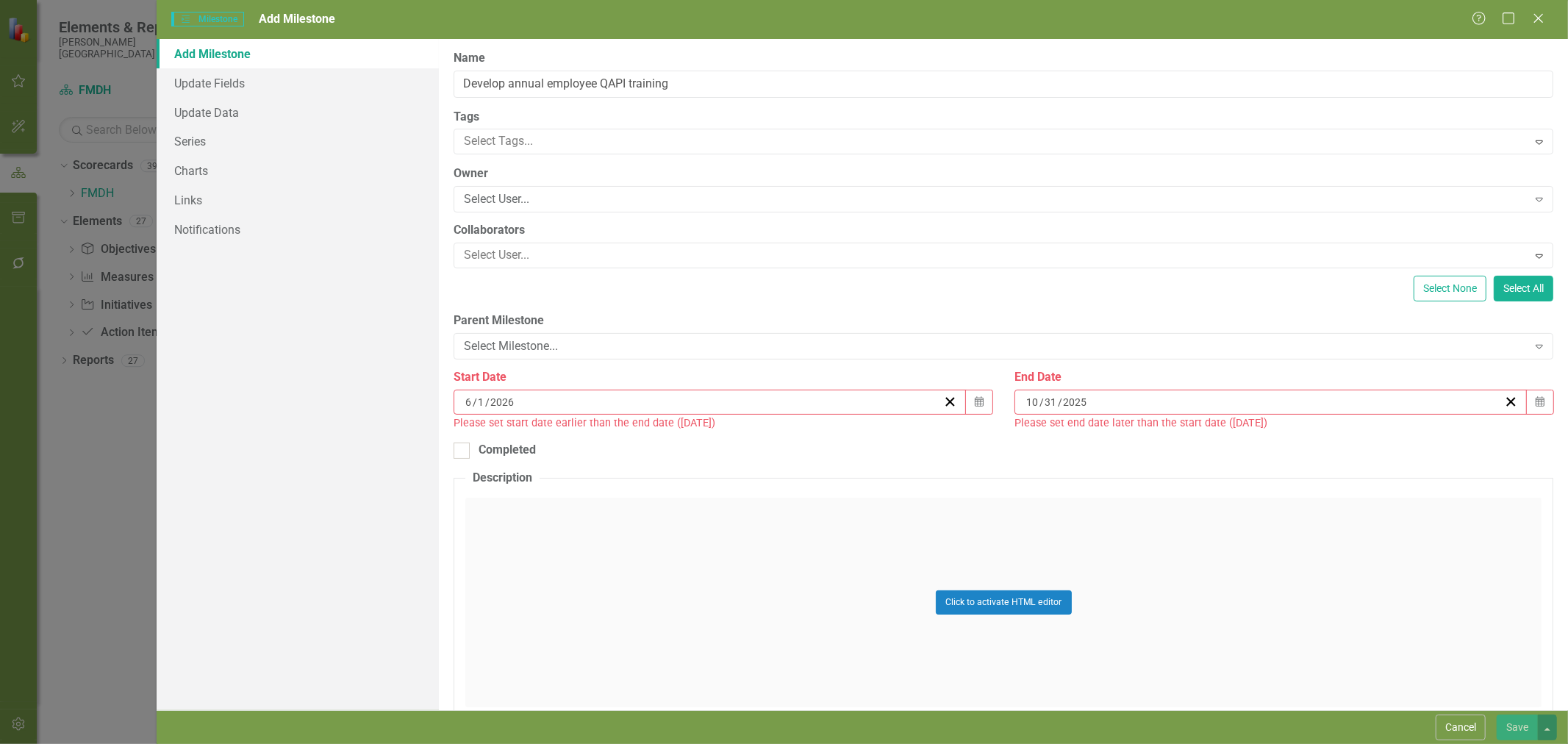
click at [1536, 400] on icon "button" at bounding box center [1540, 402] width 9 height 10
click at [1340, 443] on button "›" at bounding box center [1342, 438] width 32 height 32
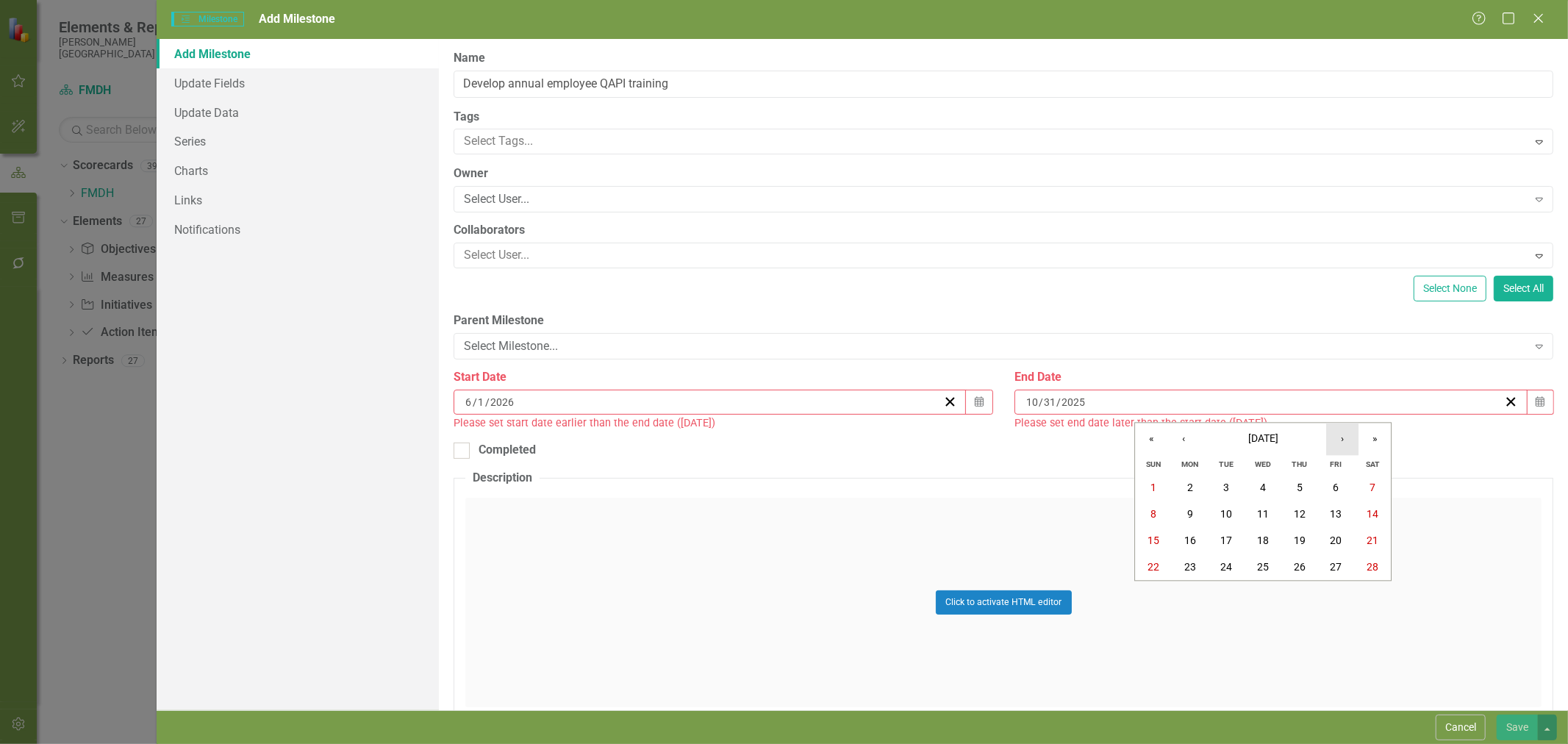
click at [1340, 443] on button "›" at bounding box center [1342, 438] width 32 height 32
click at [1186, 438] on button "‹" at bounding box center [1183, 438] width 32 height 32
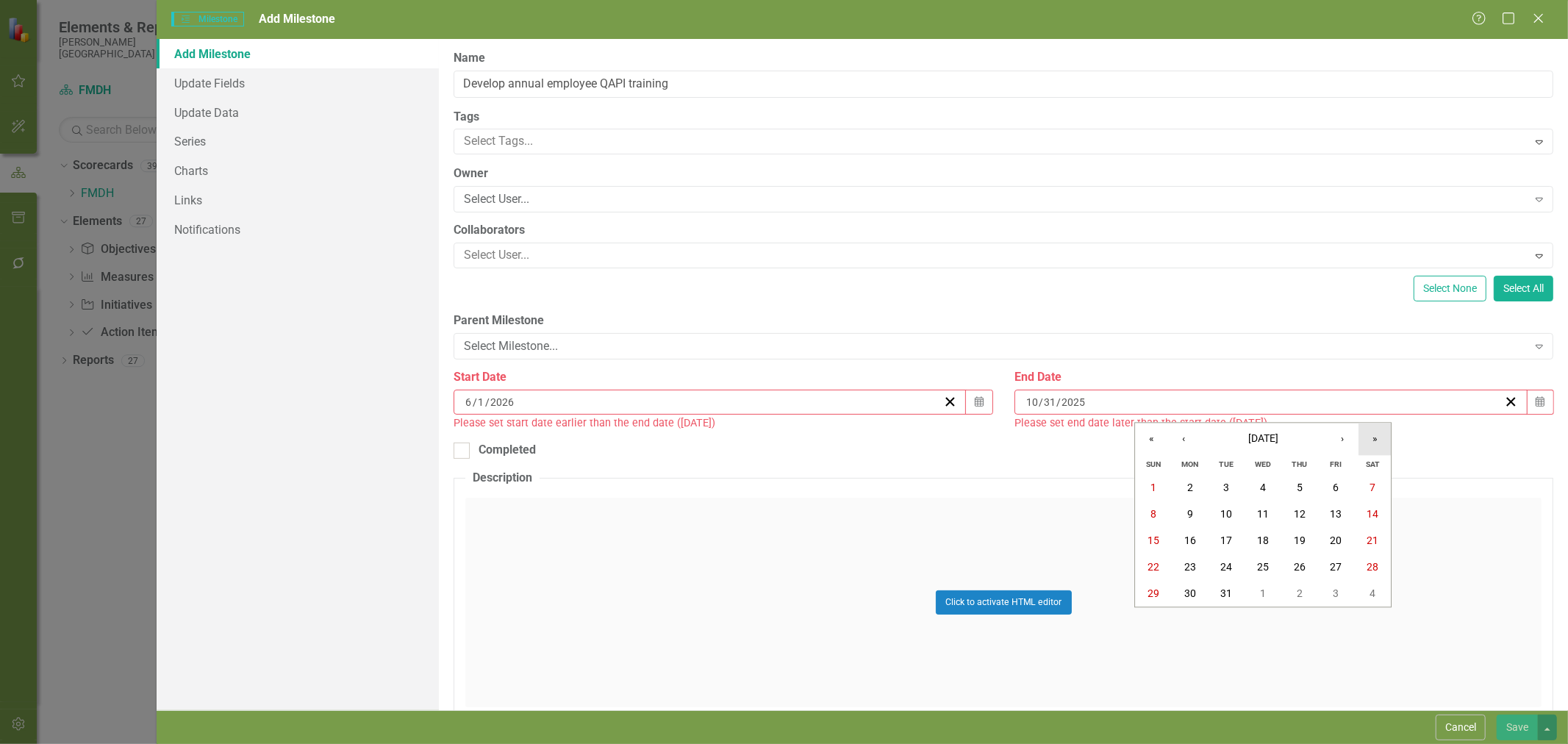
click at [1365, 442] on button "»" at bounding box center [1374, 438] width 32 height 32
click at [1157, 446] on button "«" at bounding box center [1151, 438] width 32 height 32
click at [1339, 441] on button "›" at bounding box center [1342, 438] width 32 height 32
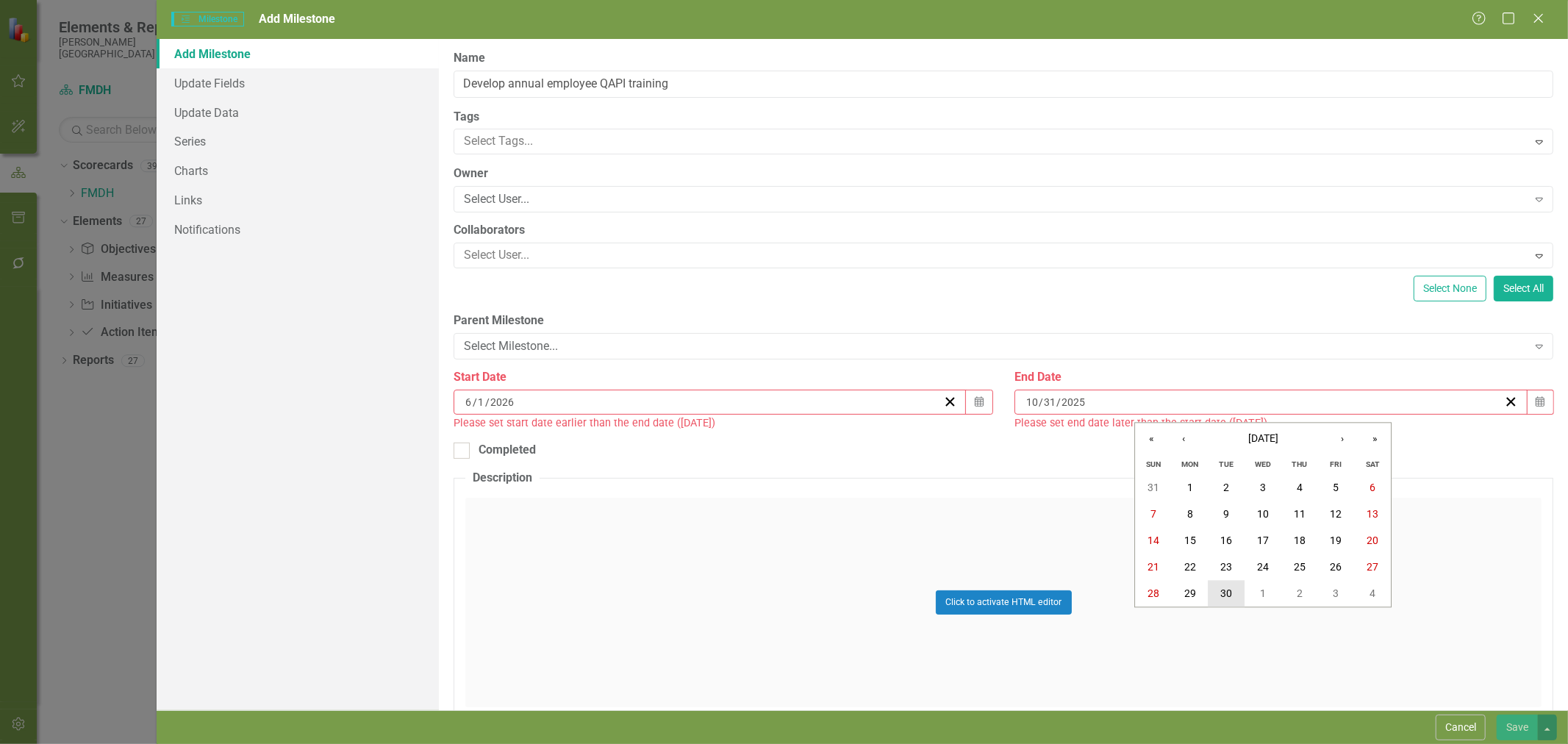
click at [1236, 591] on button "30" at bounding box center [1227, 594] width 37 height 26
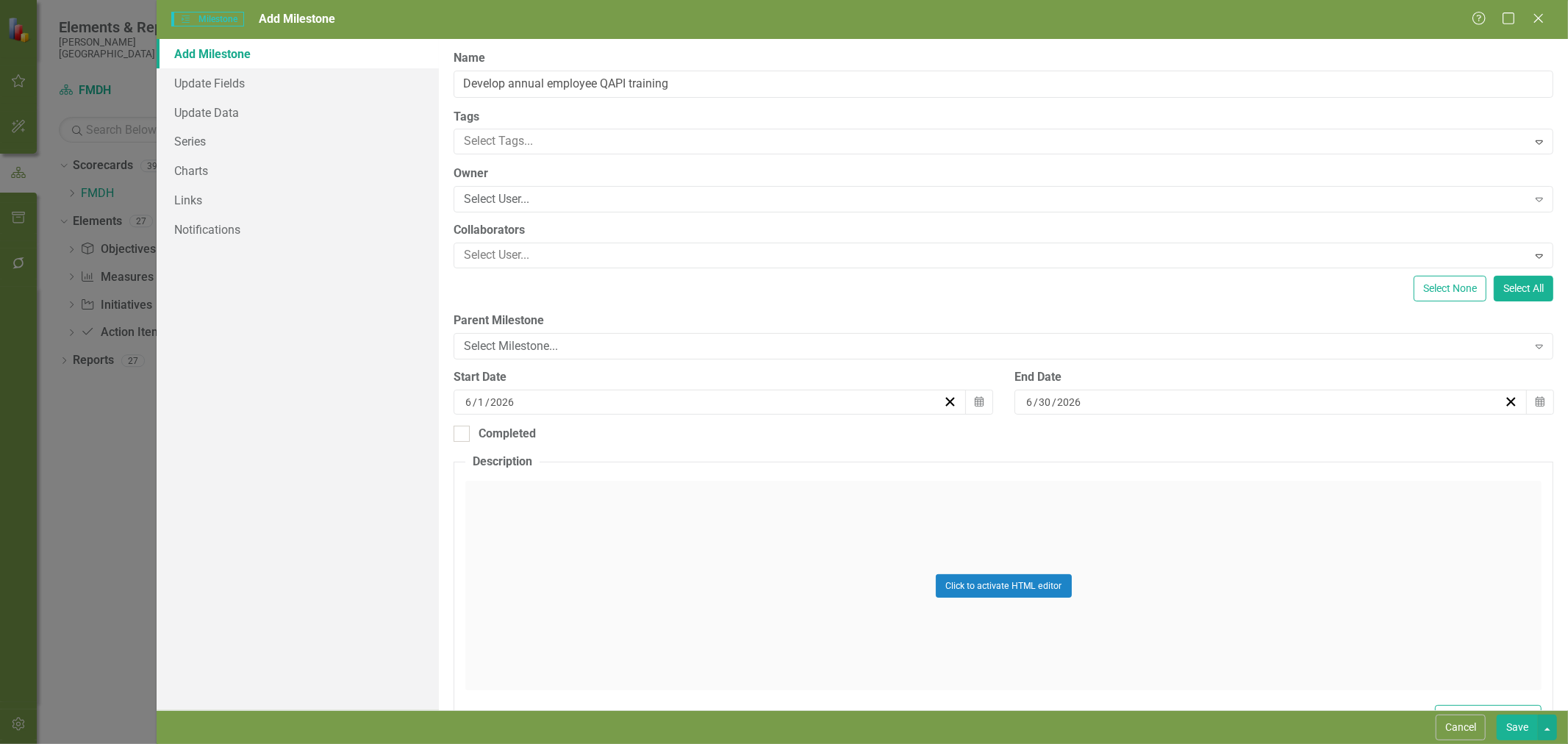
click at [1519, 728] on button "Save" at bounding box center [1516, 727] width 41 height 25
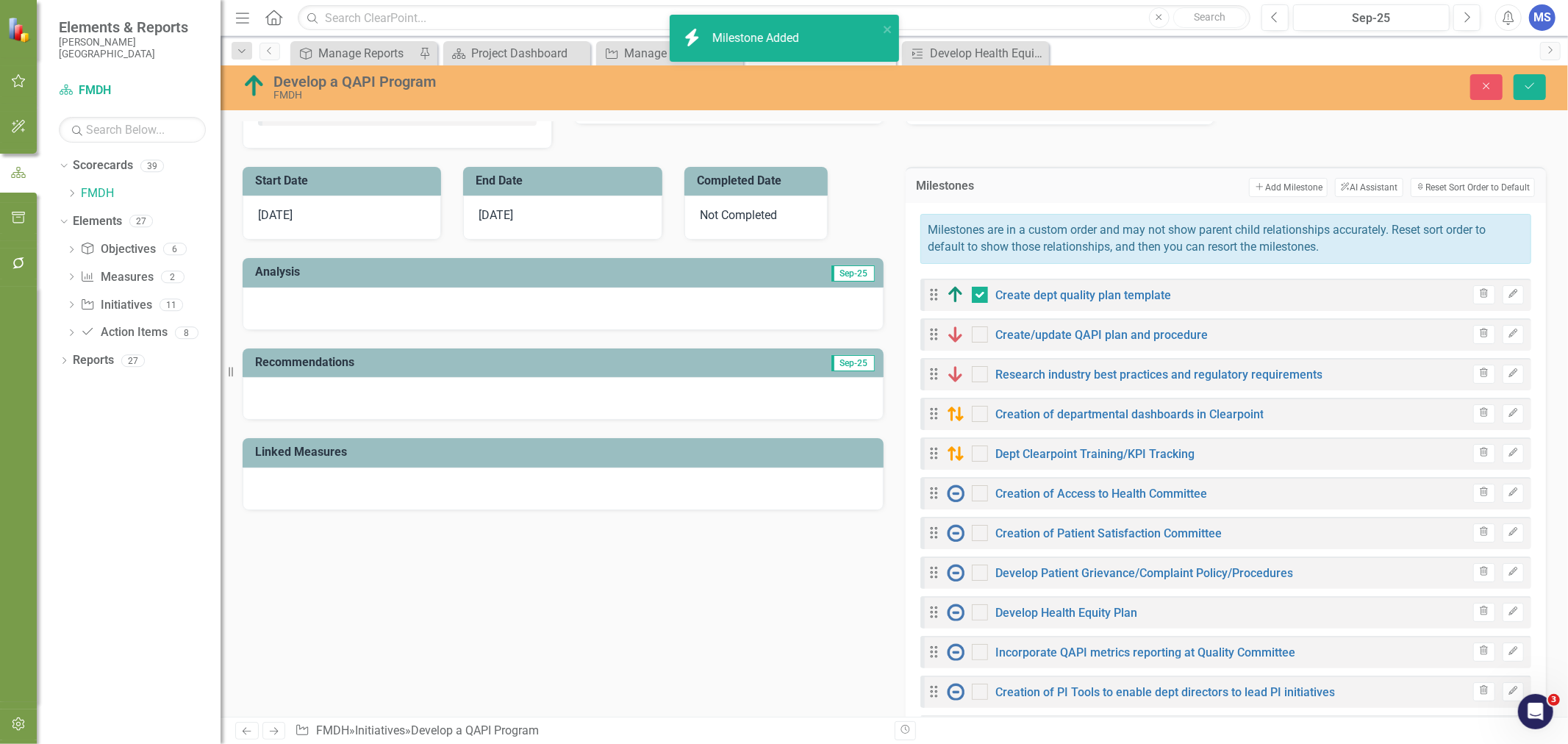
checkbox input "false"
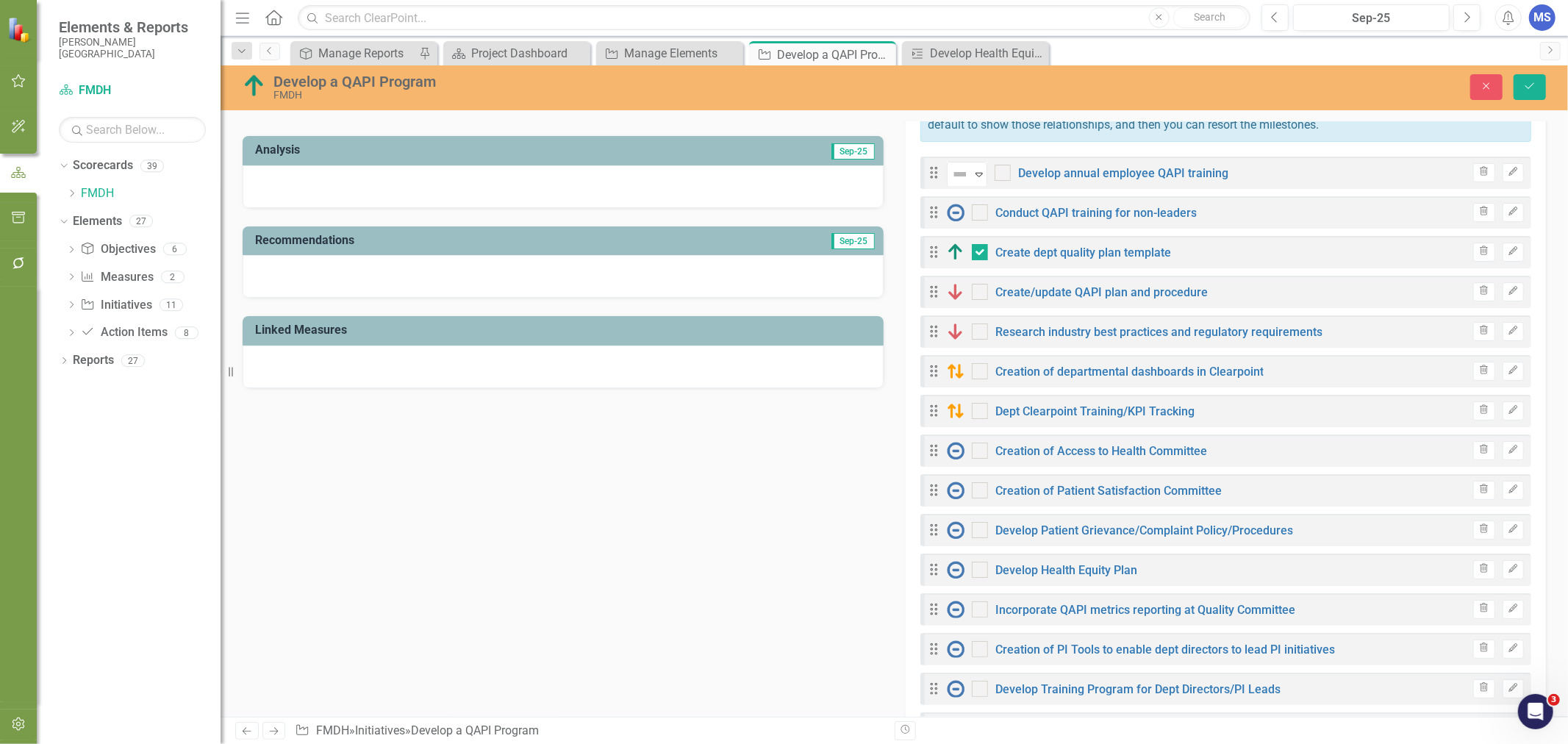
scroll to position [449, 0]
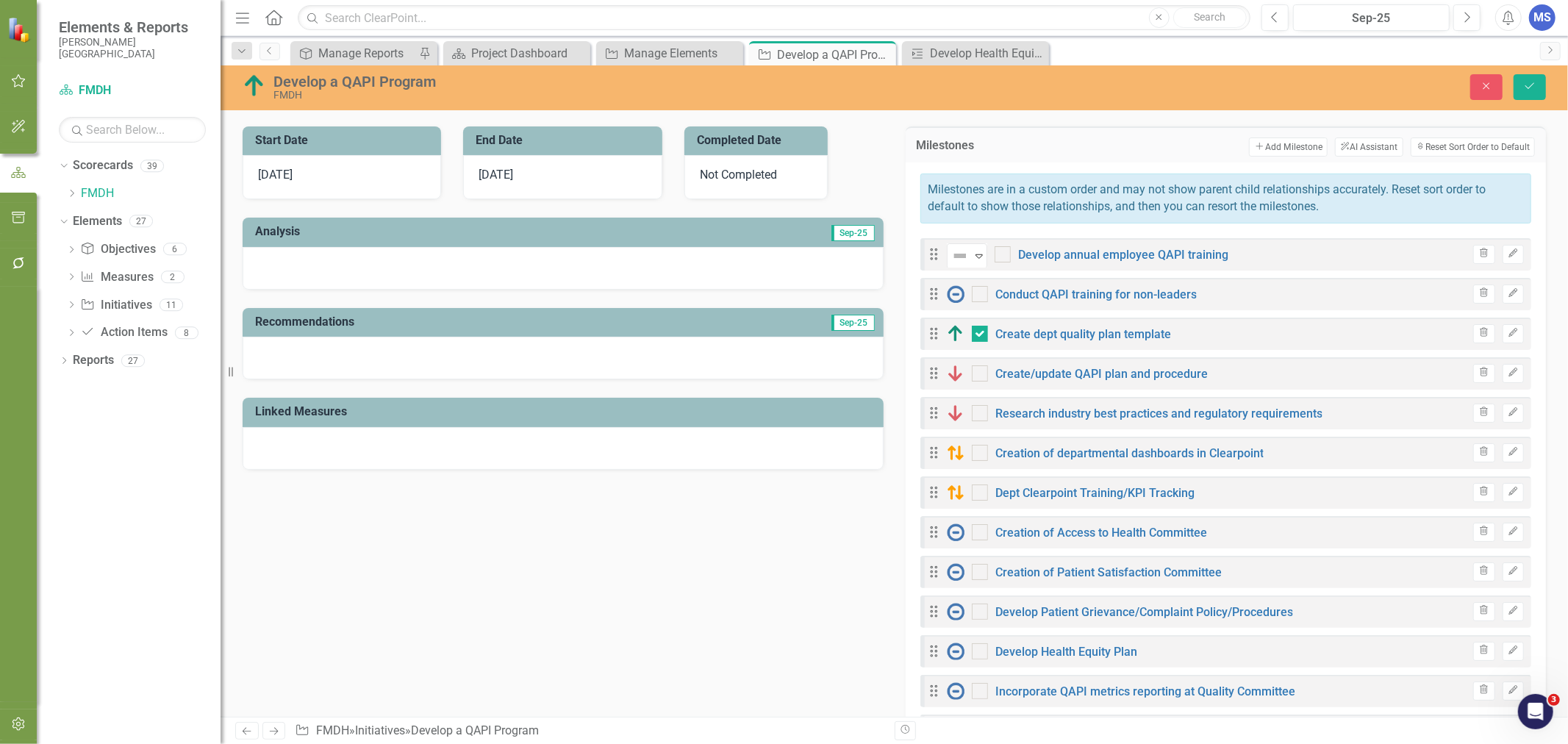
click at [1260, 146] on button "Add Add Milestone" at bounding box center [1288, 147] width 79 height 19
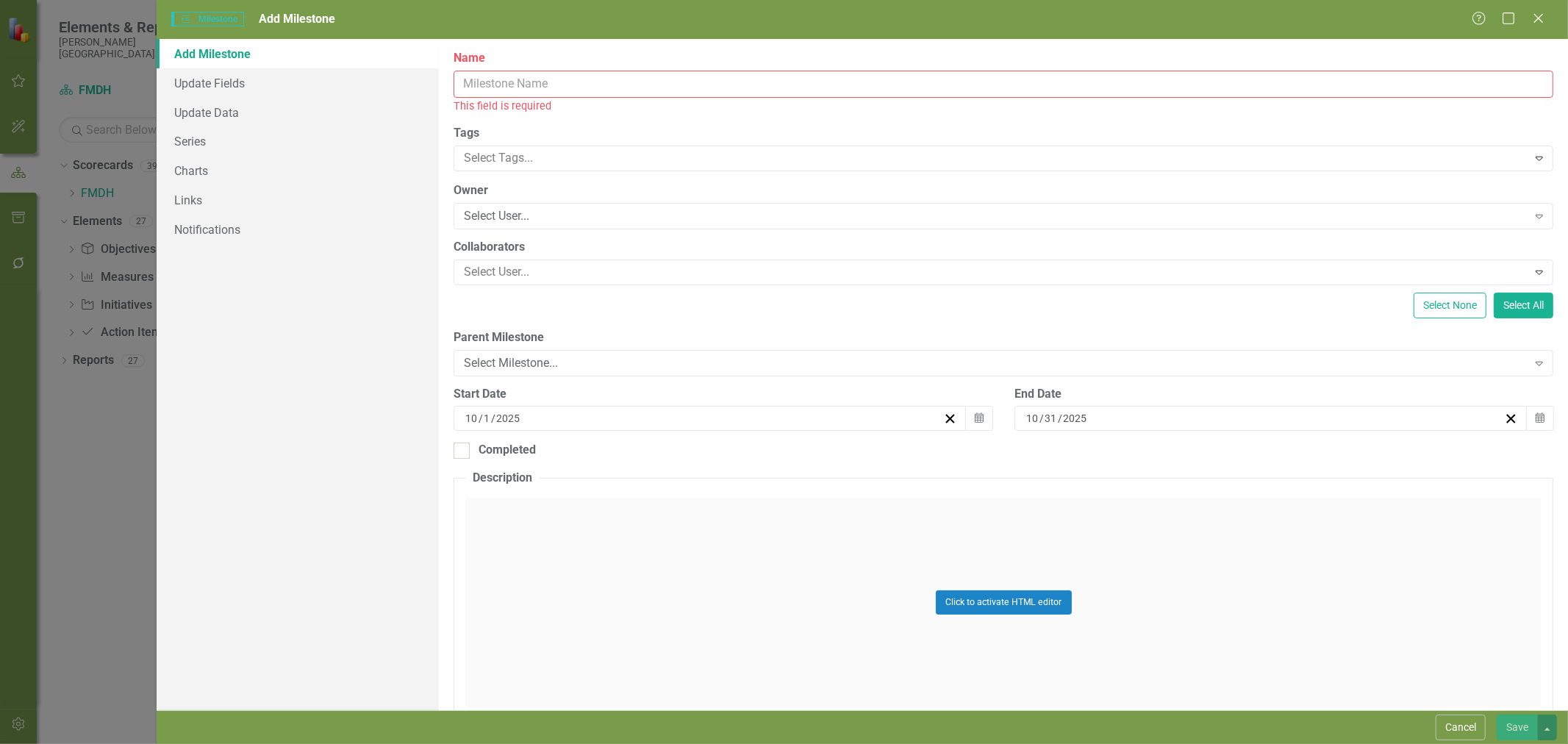
drag, startPoint x: 480, startPoint y: 78, endPoint x: 486, endPoint y: 83, distance: 7.8
click at [480, 78] on input "Name" at bounding box center [1003, 84] width 1100 height 27
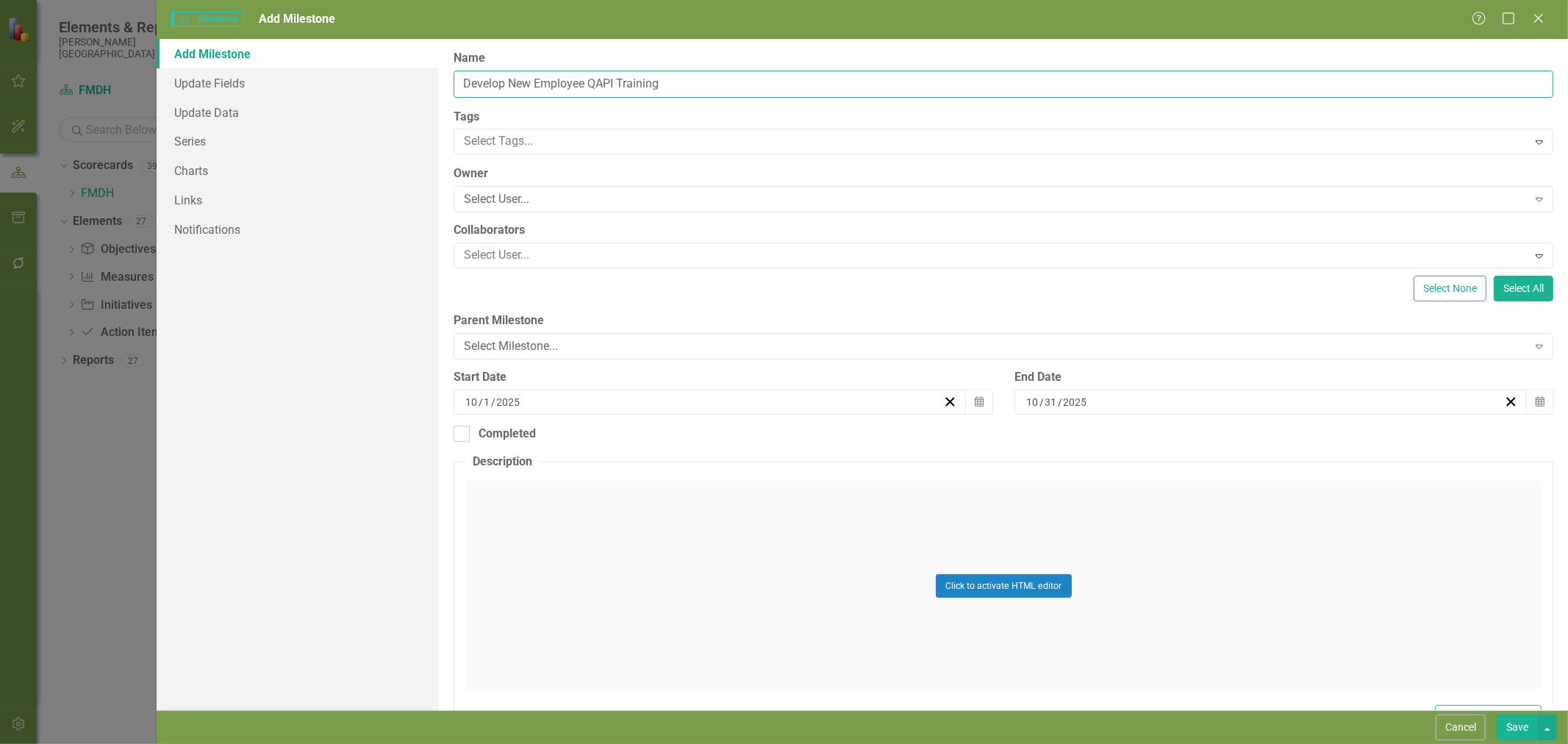
type input "Develop New Employee QAPI Training"
click at [527, 206] on div "Select User..." at bounding box center [994, 199] width 1063 height 17
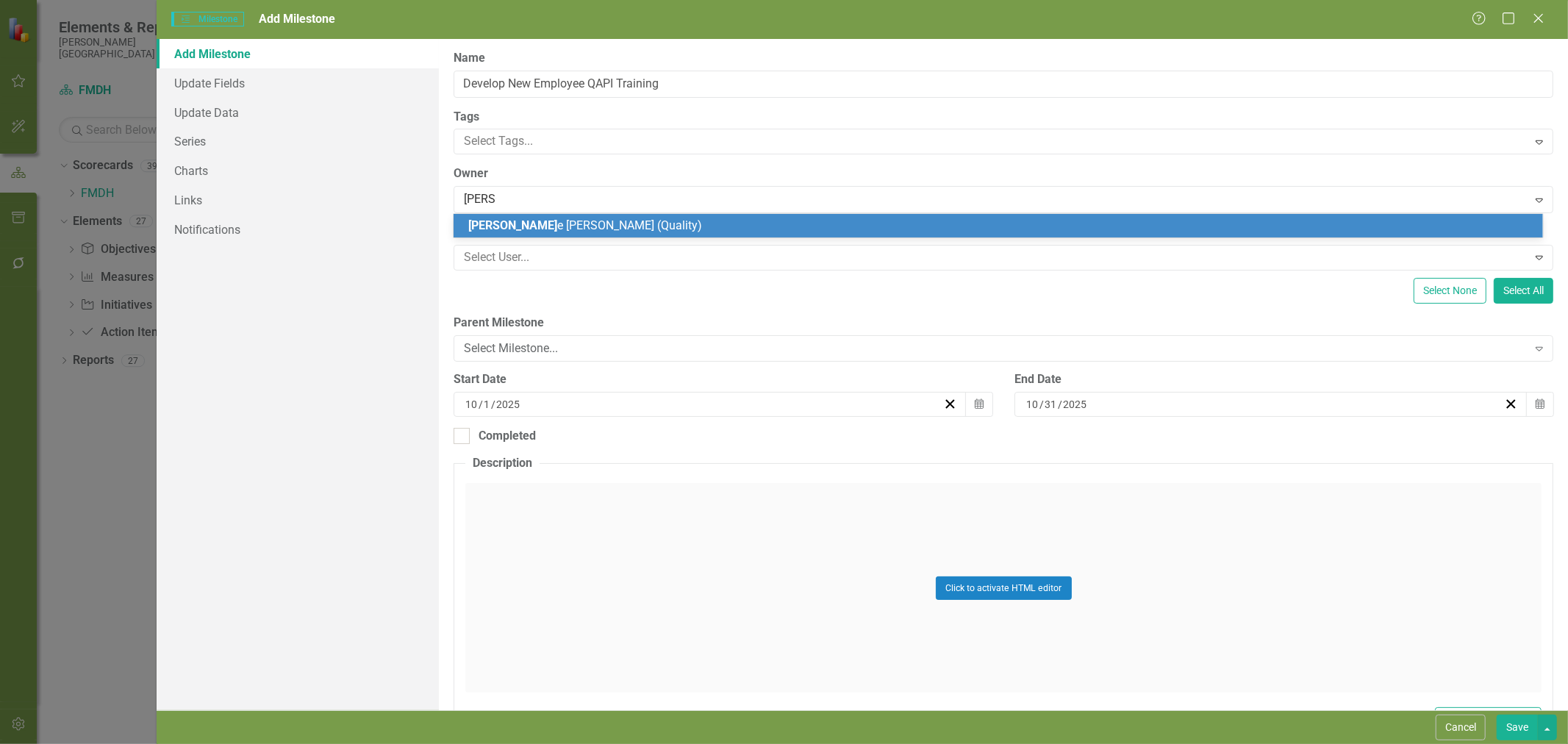
type input "[PERSON_NAME]"
click at [528, 229] on span "[PERSON_NAME] (Quality)" at bounding box center [581, 225] width 225 height 14
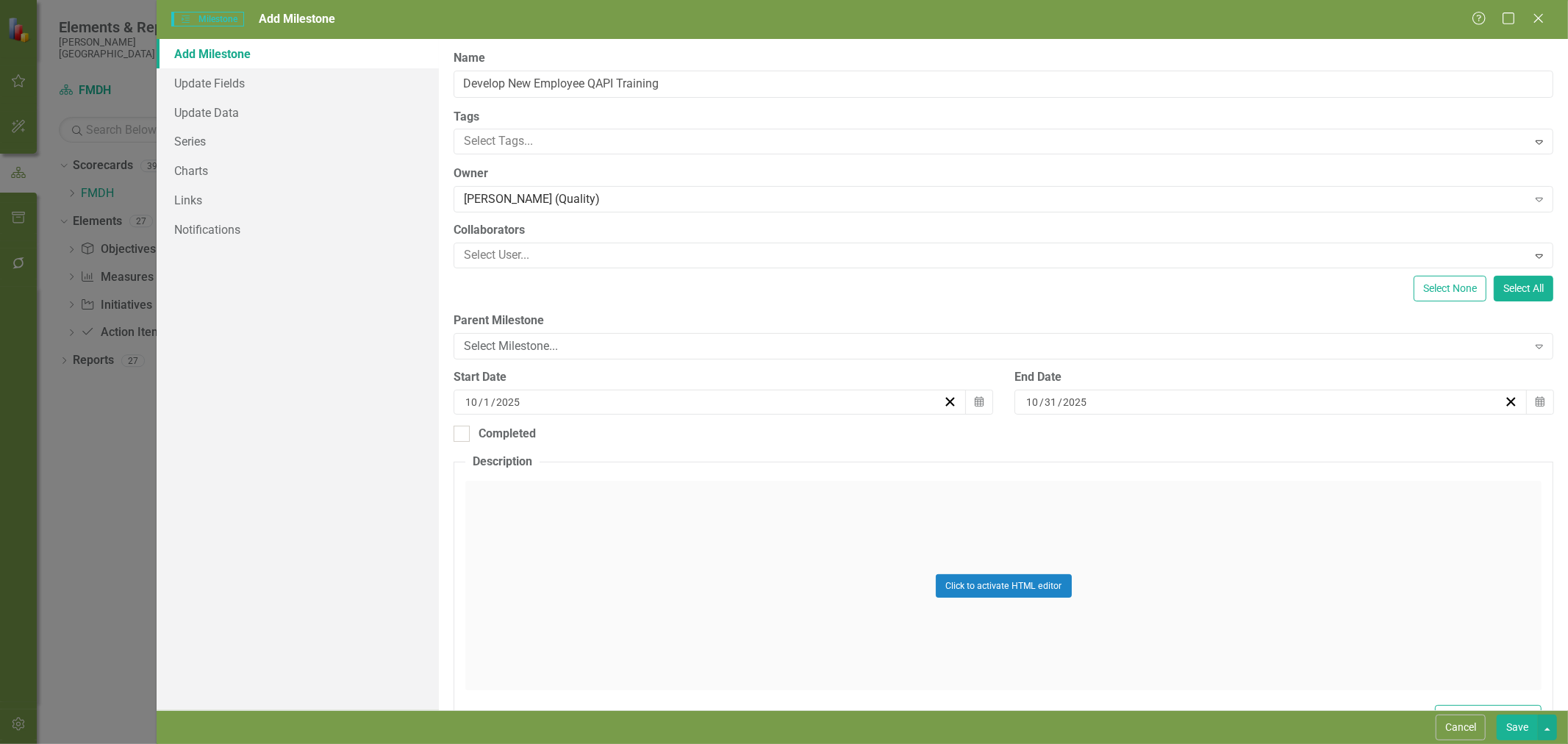
click at [525, 259] on div at bounding box center [993, 255] width 1069 height 20
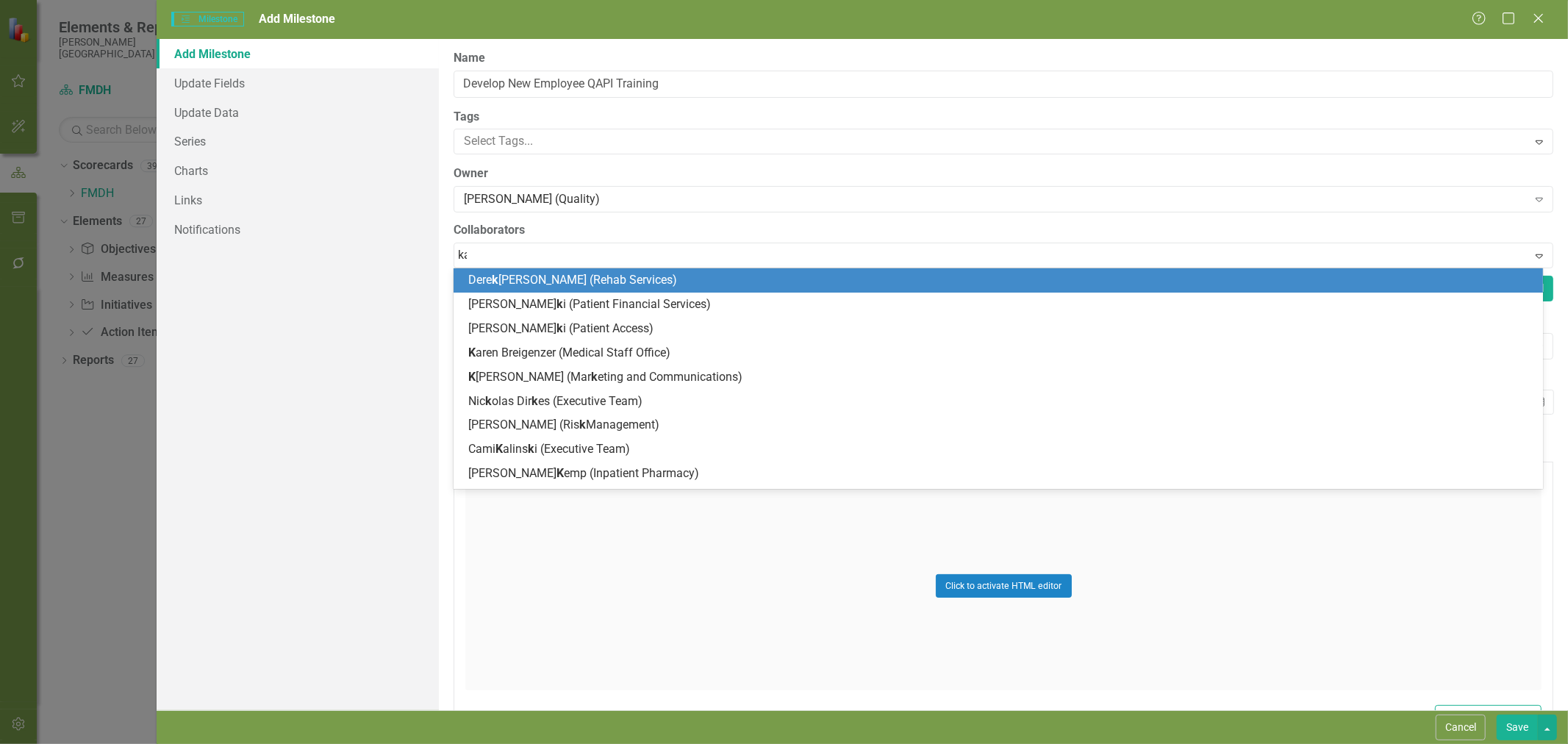
type input "kandi"
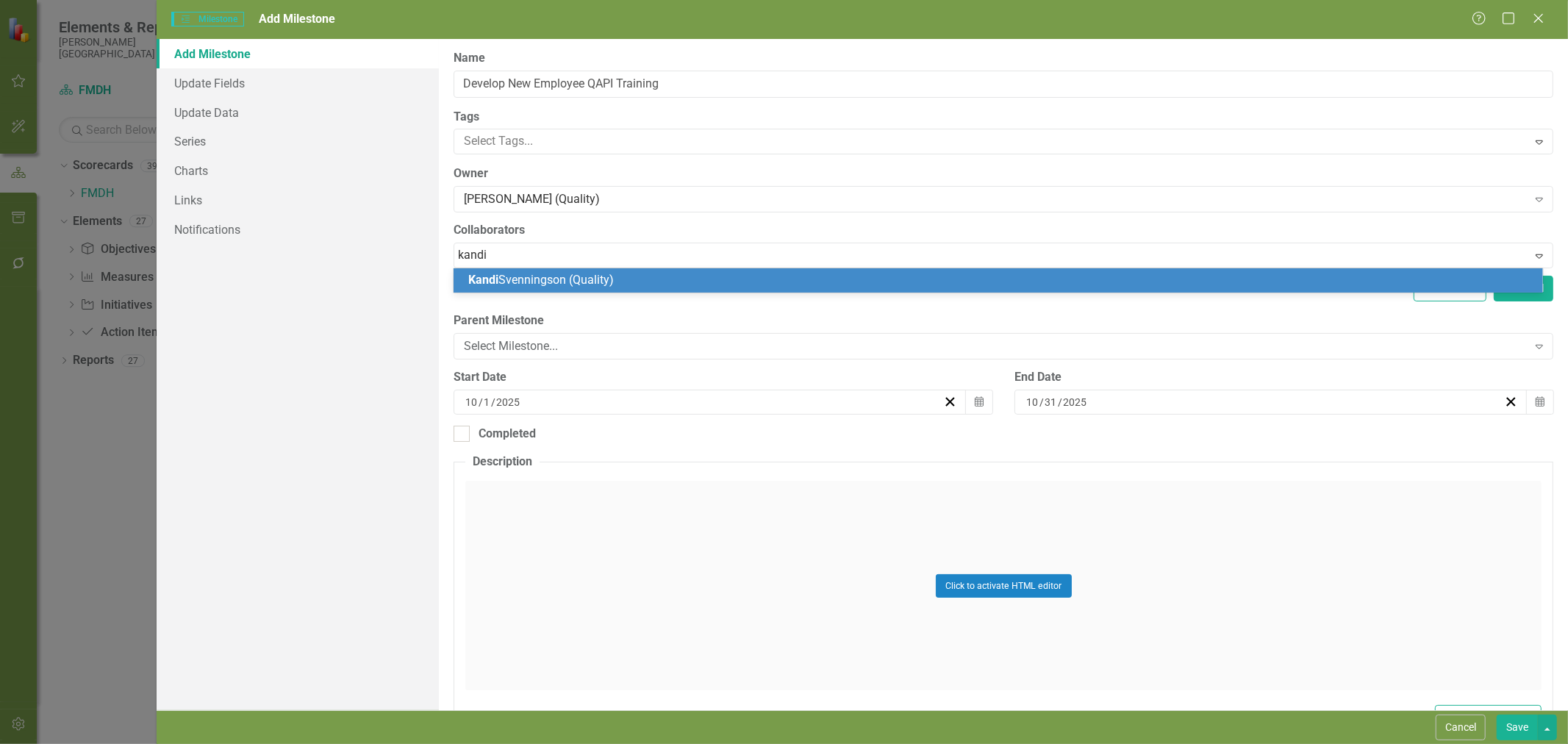
click at [532, 277] on span "[PERSON_NAME] (Quality)" at bounding box center [540, 279] width 146 height 14
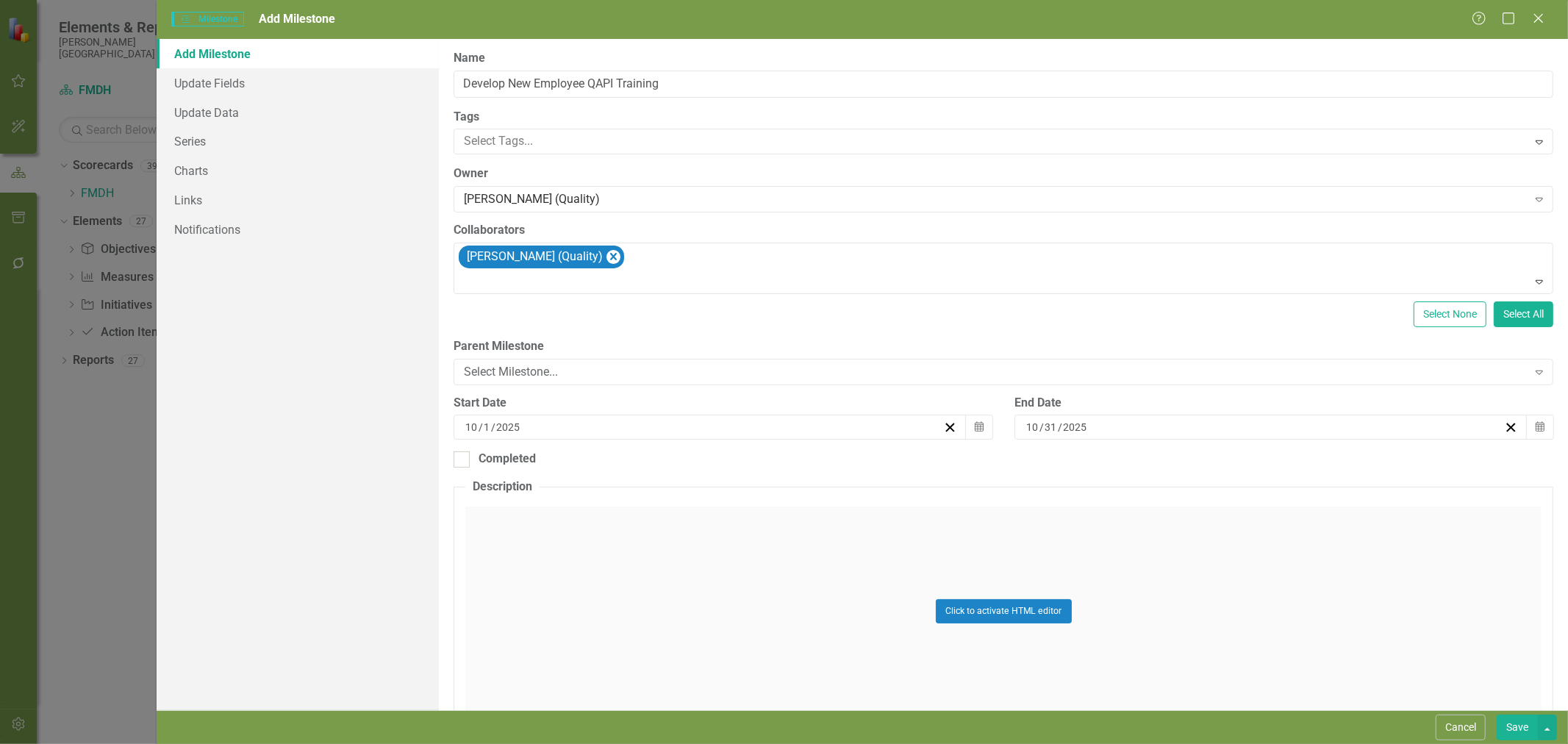
click at [974, 426] on icon "Calendar" at bounding box center [979, 427] width 9 height 10
click at [794, 465] on button "›" at bounding box center [787, 465] width 32 height 32
click at [793, 465] on button "›" at bounding box center [787, 465] width 32 height 32
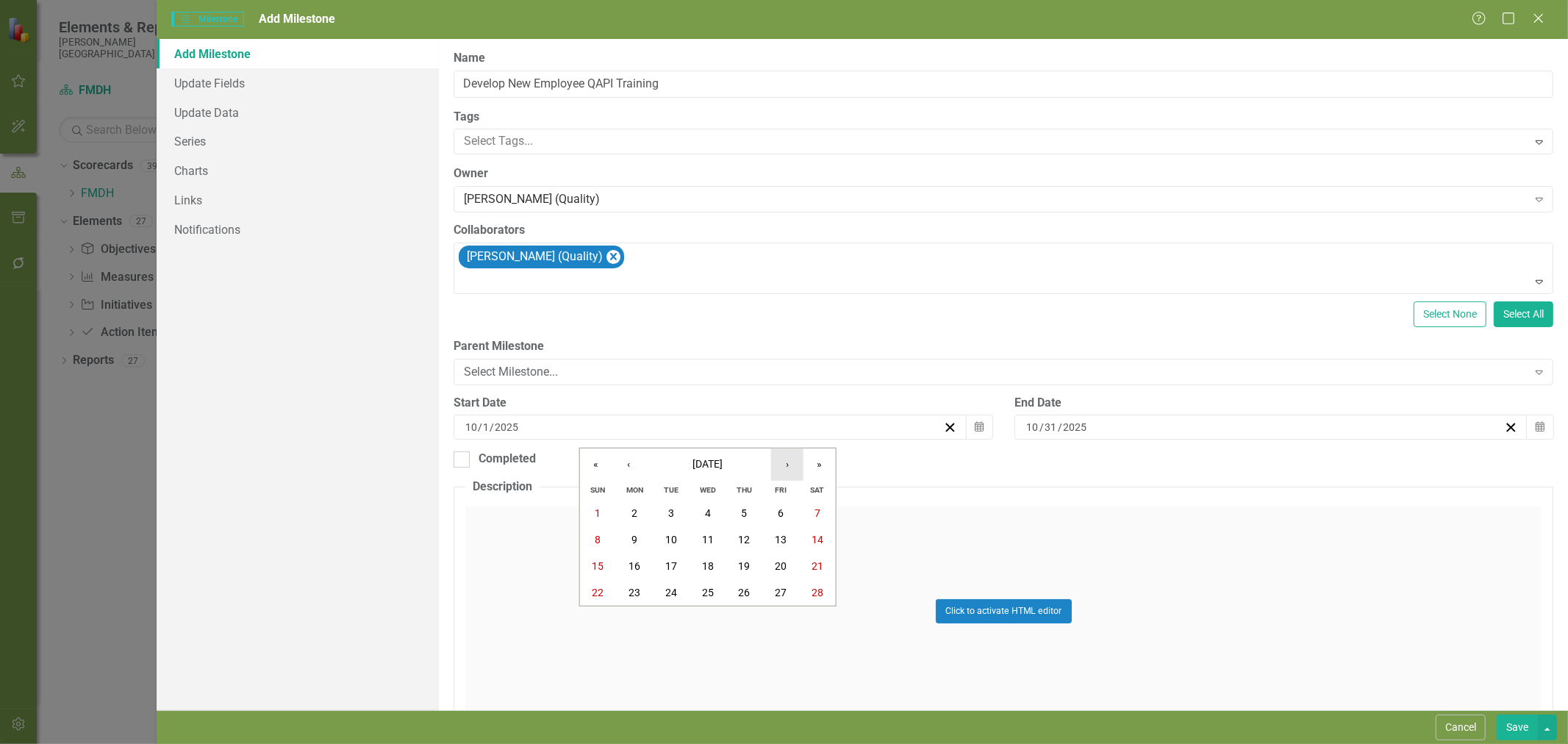
click at [793, 465] on button "›" at bounding box center [787, 465] width 32 height 32
click at [635, 517] on abbr "1" at bounding box center [634, 513] width 6 height 11
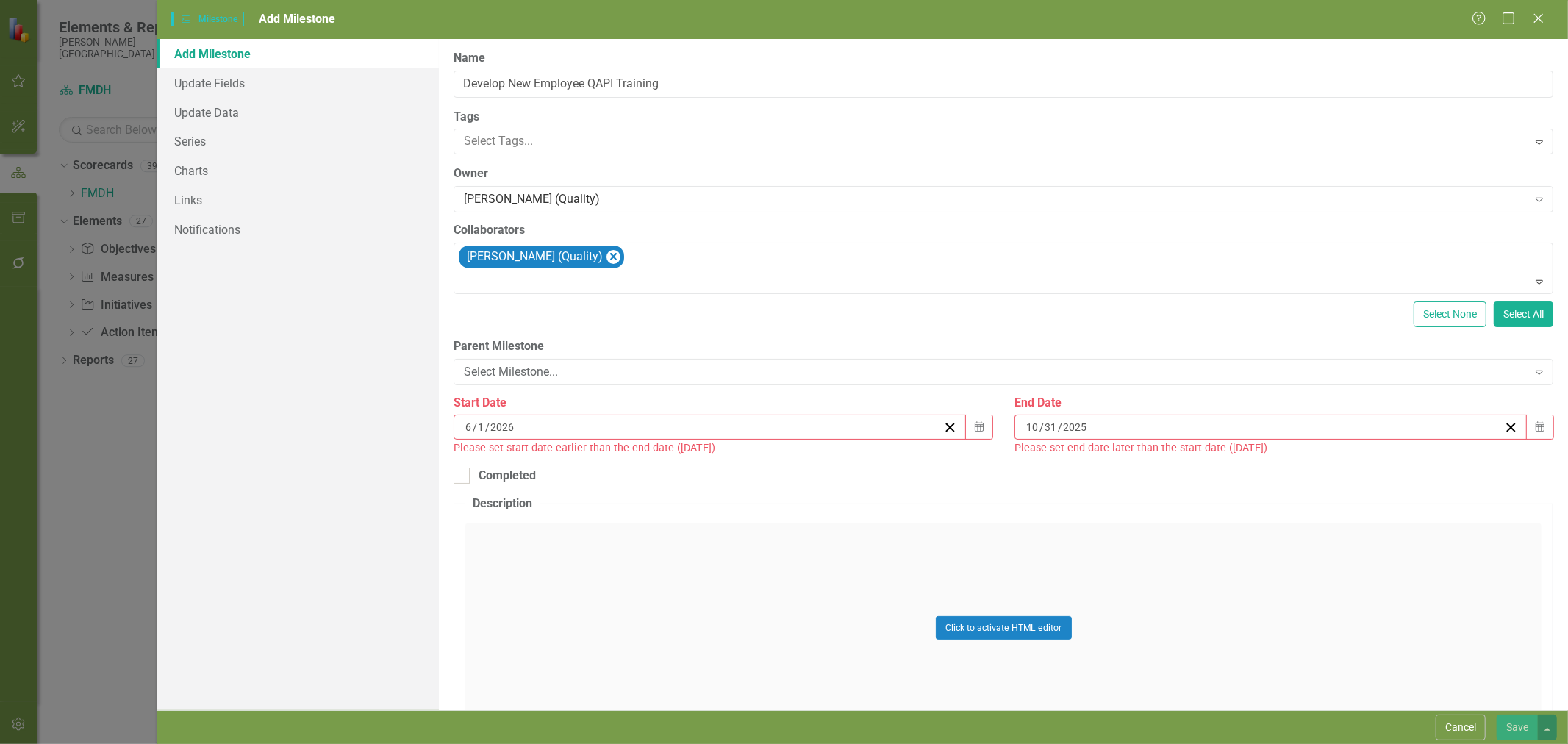
click at [1536, 431] on icon "Calendar" at bounding box center [1540, 427] width 9 height 10
click at [1322, 472] on button "[DATE]" at bounding box center [1262, 465] width 127 height 32
click at [1351, 460] on button "›" at bounding box center [1342, 465] width 32 height 32
click at [1352, 571] on button "June" at bounding box center [1348, 560] width 86 height 53
click at [1234, 623] on button "30" at bounding box center [1227, 619] width 37 height 26
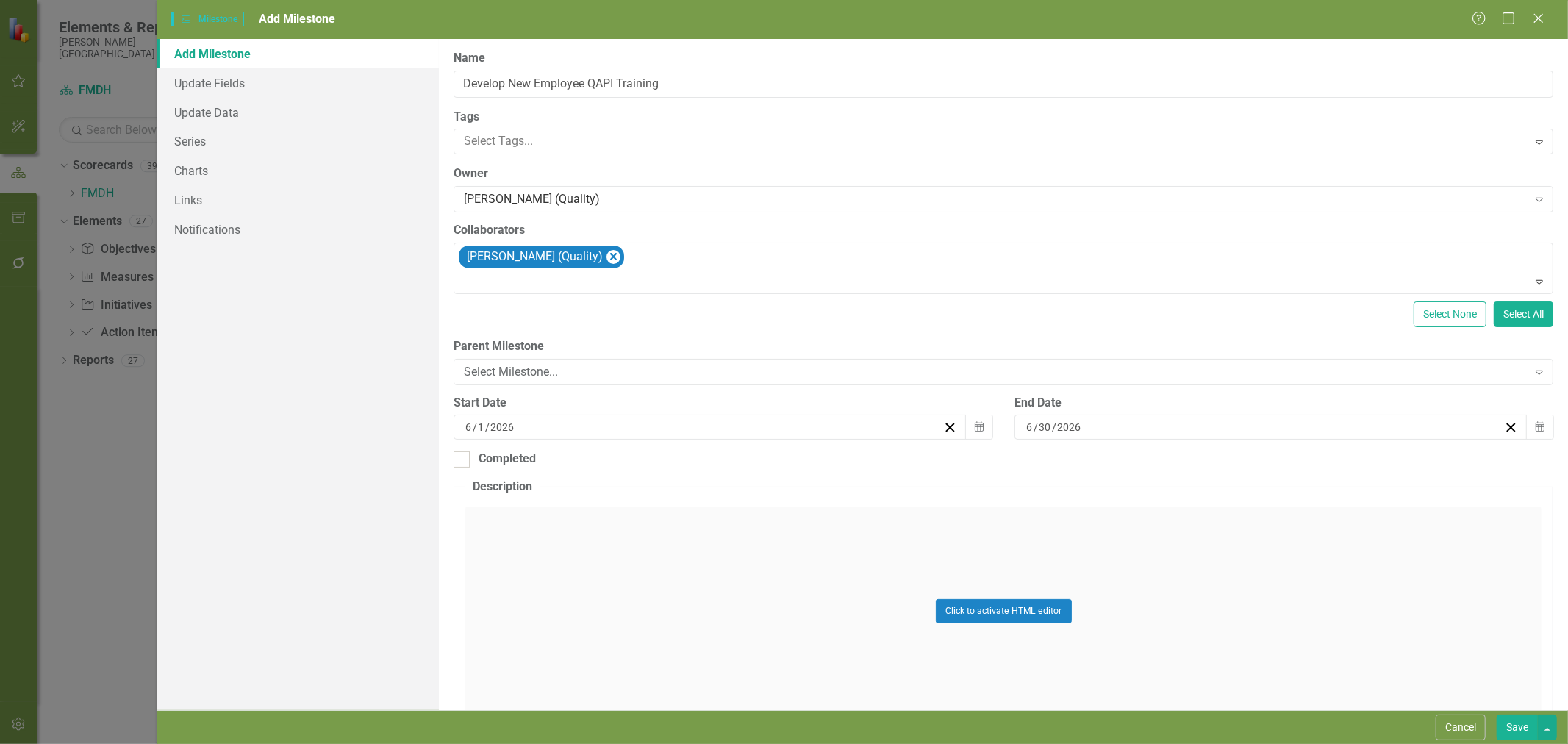
click at [1524, 733] on button "Save" at bounding box center [1516, 727] width 41 height 25
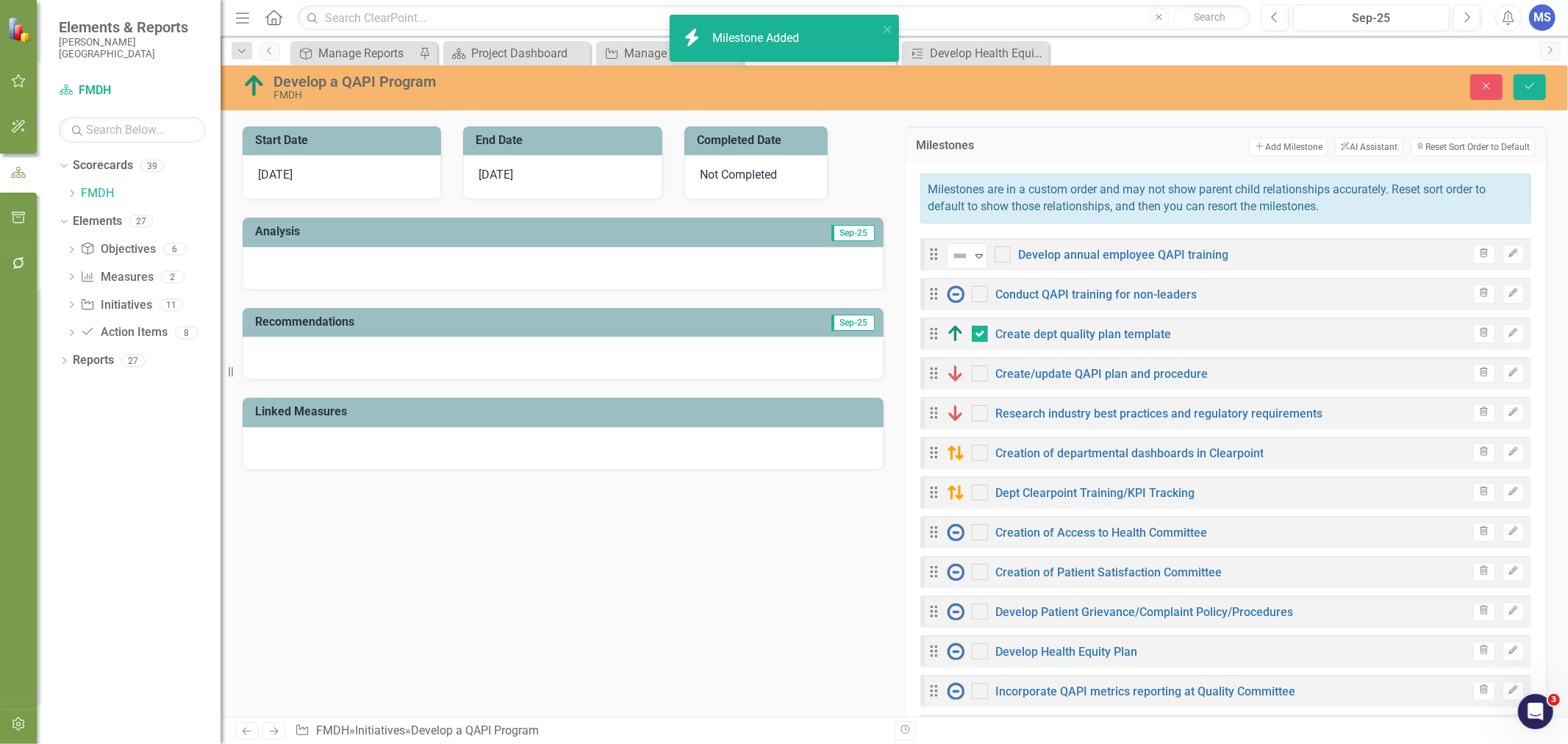
checkbox input "true"
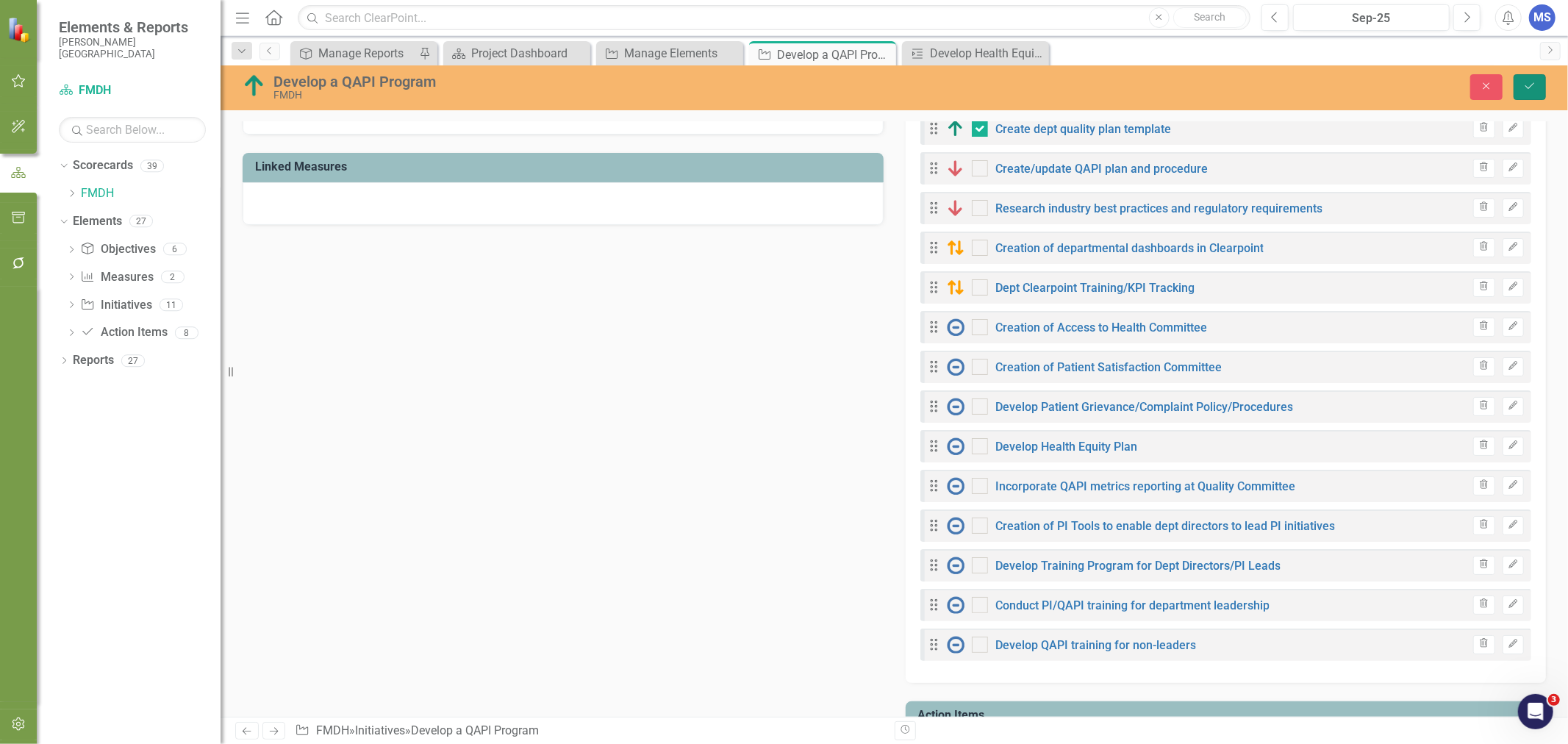
click at [1542, 97] on button "Save" at bounding box center [1530, 86] width 32 height 25
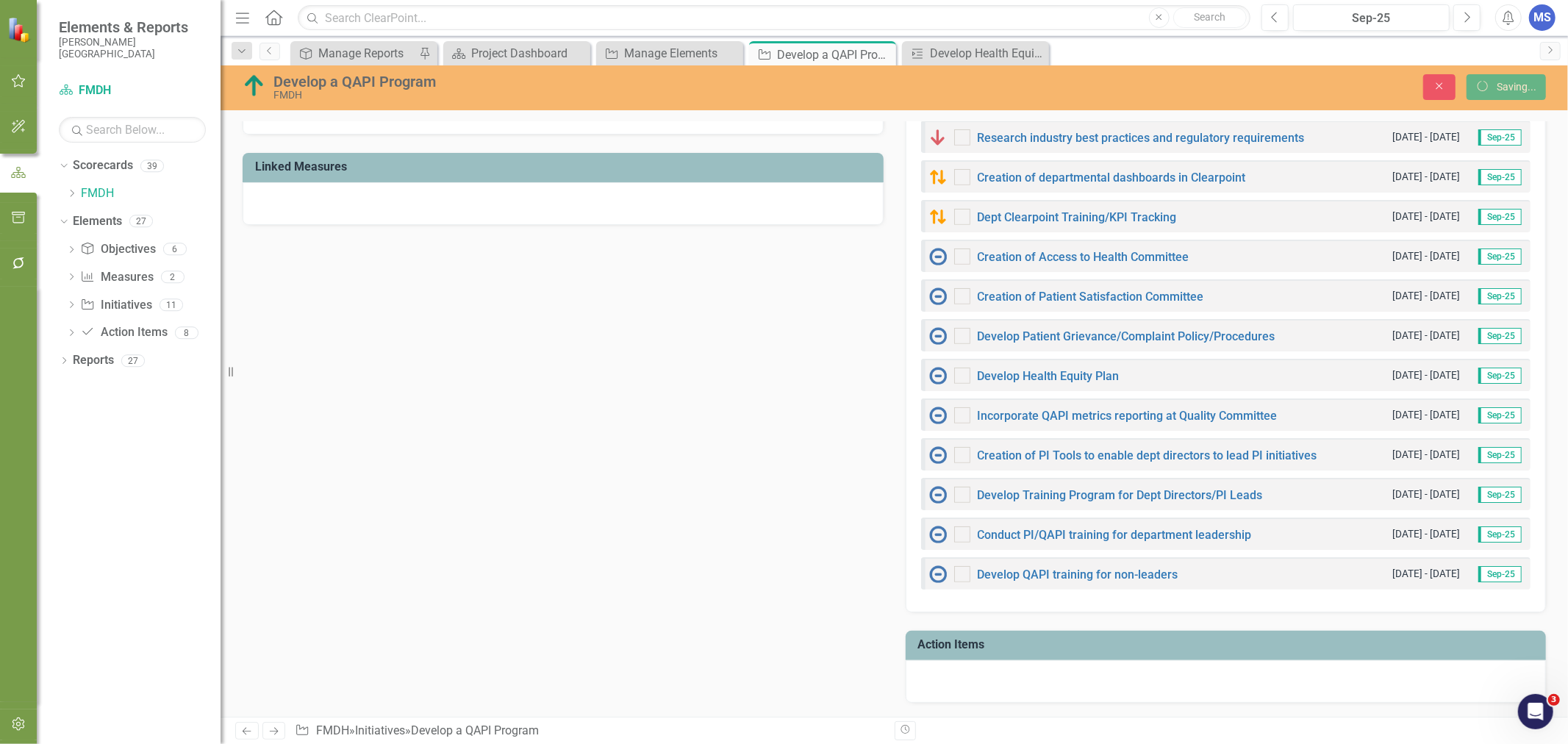
checkbox input "true"
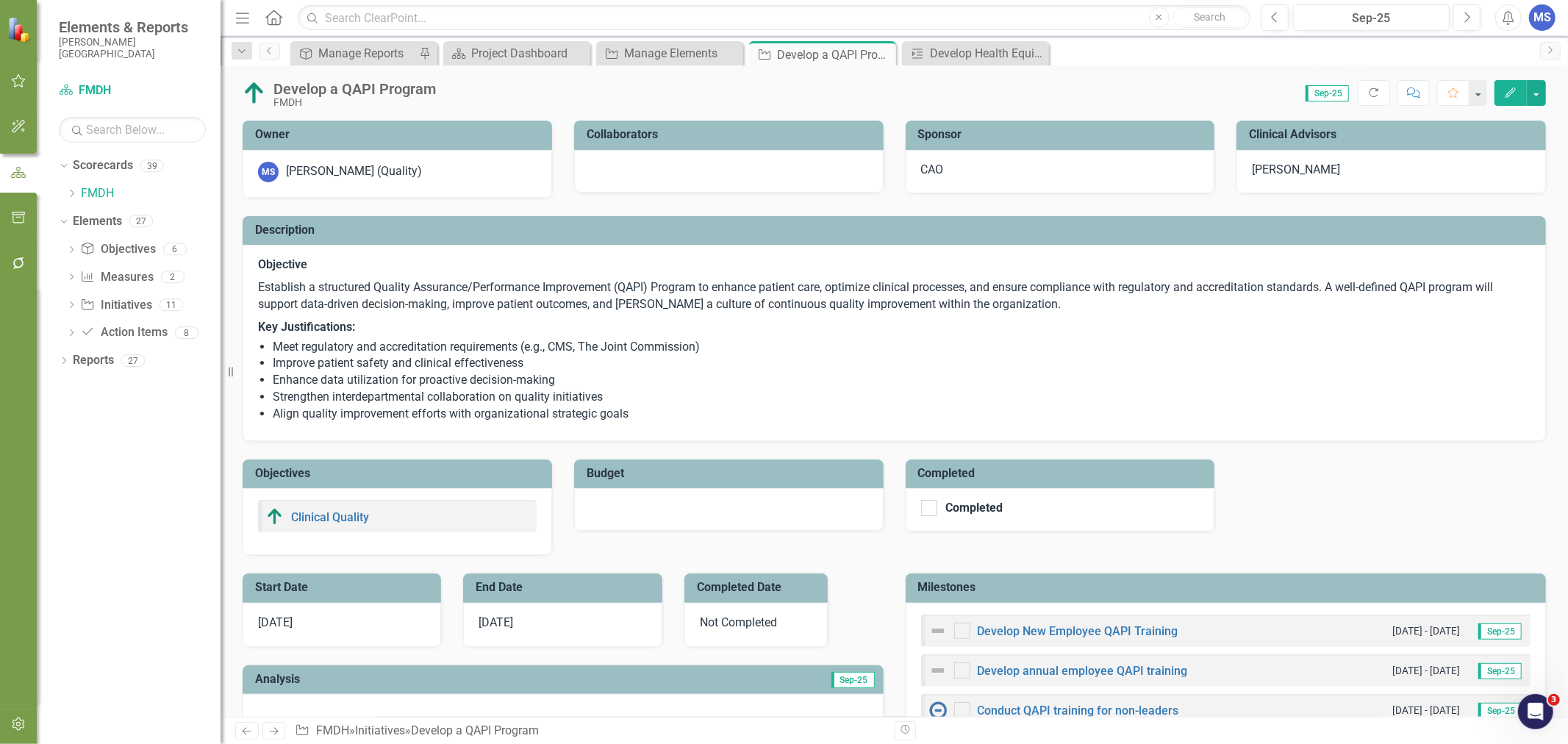
checkbox input "true"
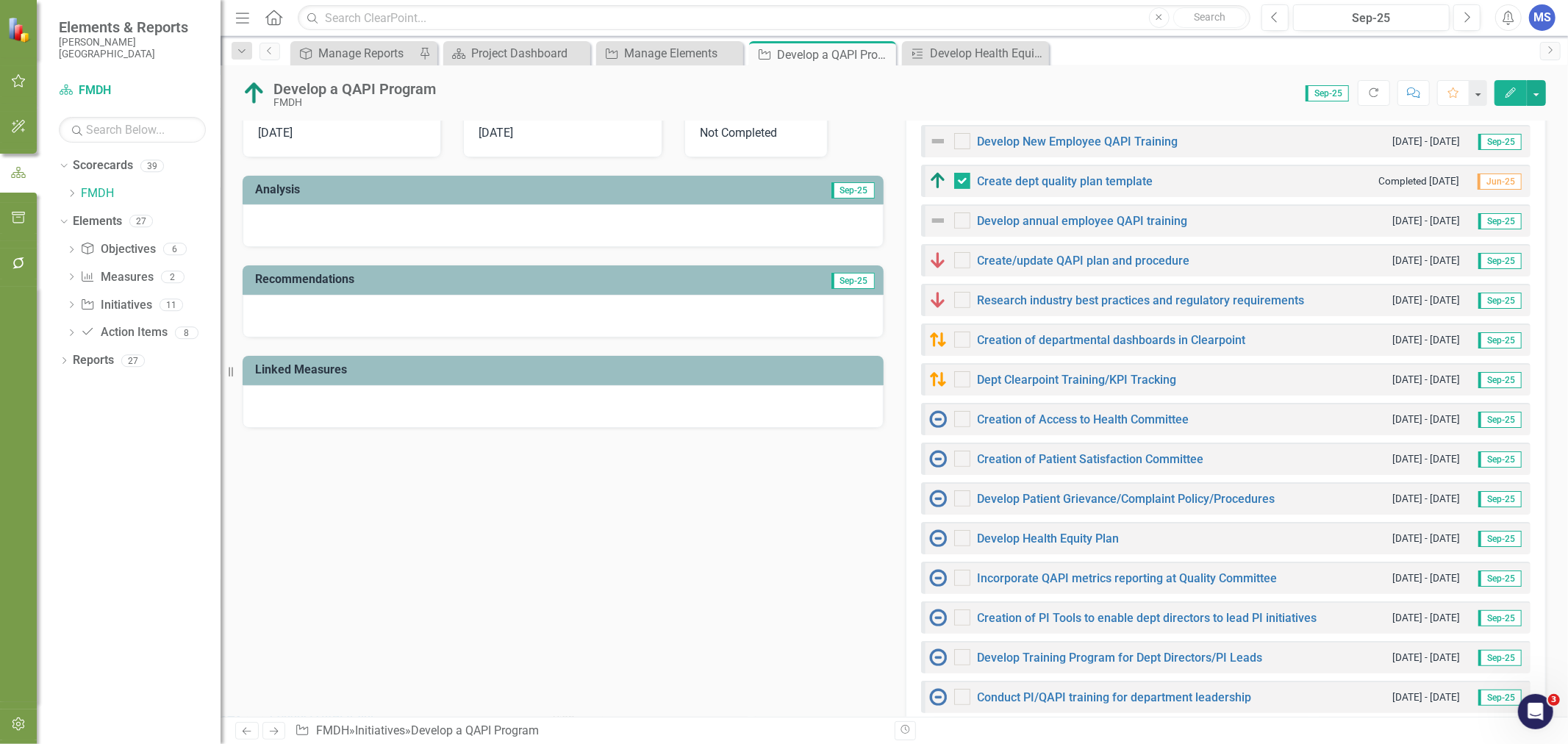
scroll to position [408, 0]
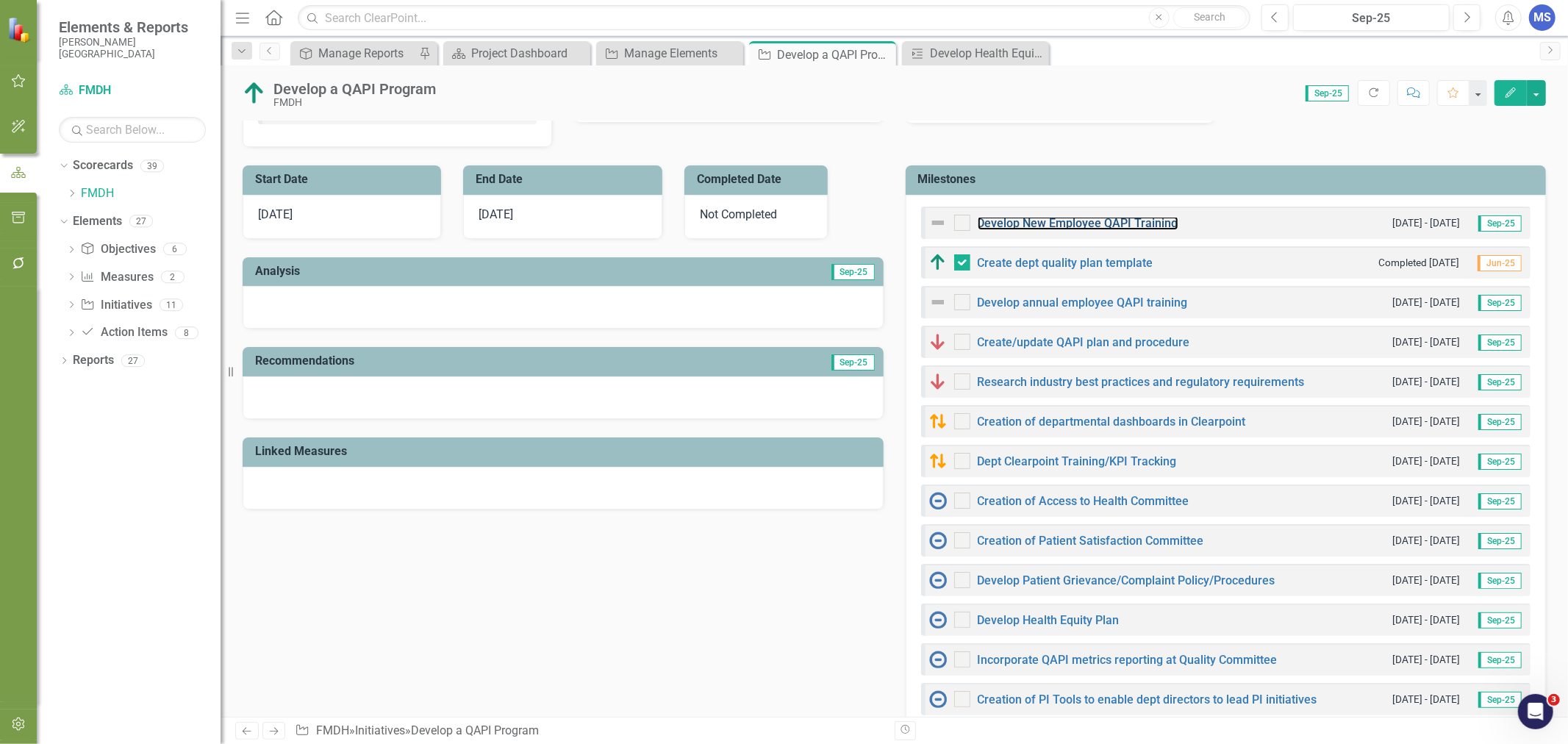
click at [1146, 224] on link "Develop New Employee QAPI Training" at bounding box center [1078, 224] width 201 height 14
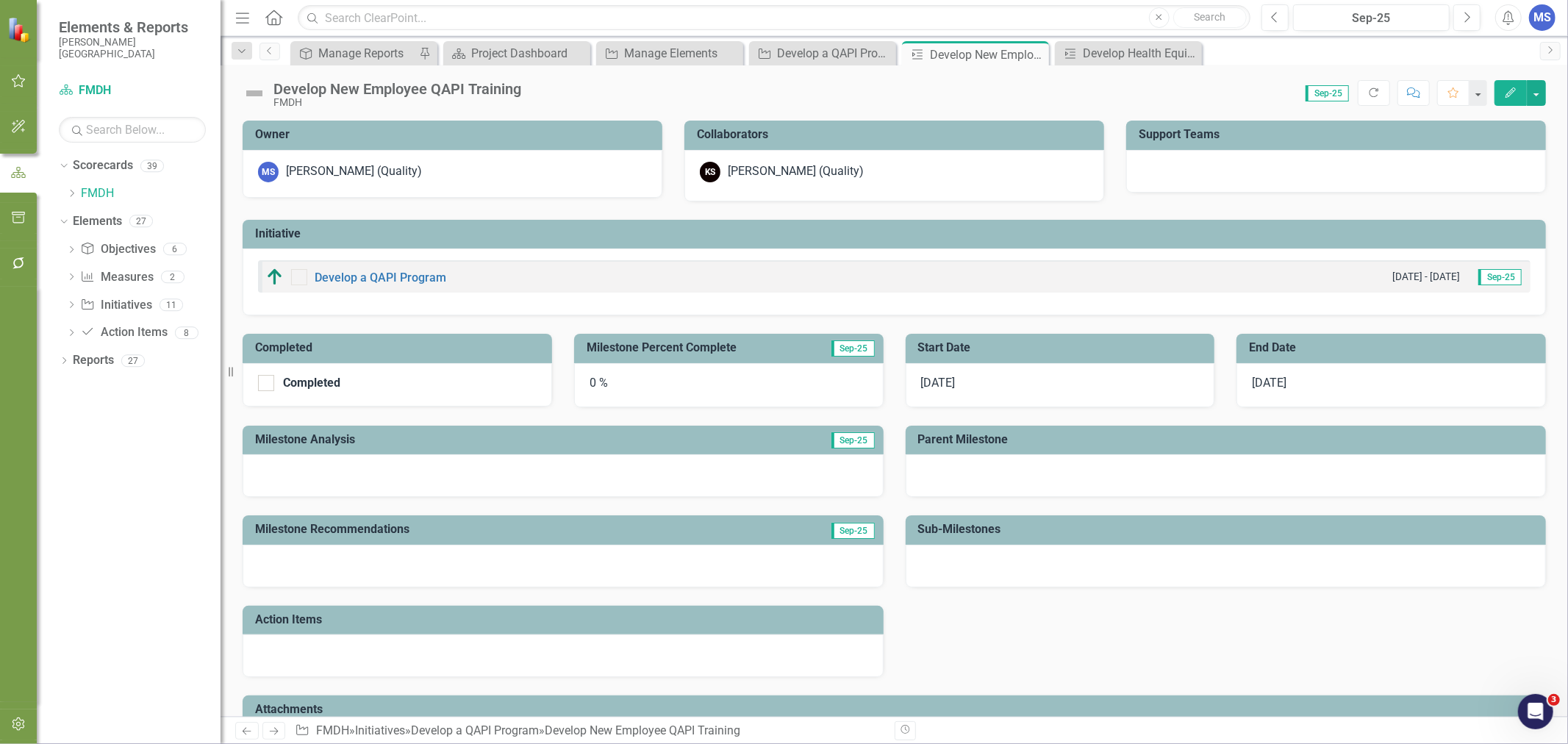
click at [1507, 91] on icon "Edit" at bounding box center [1510, 93] width 13 height 10
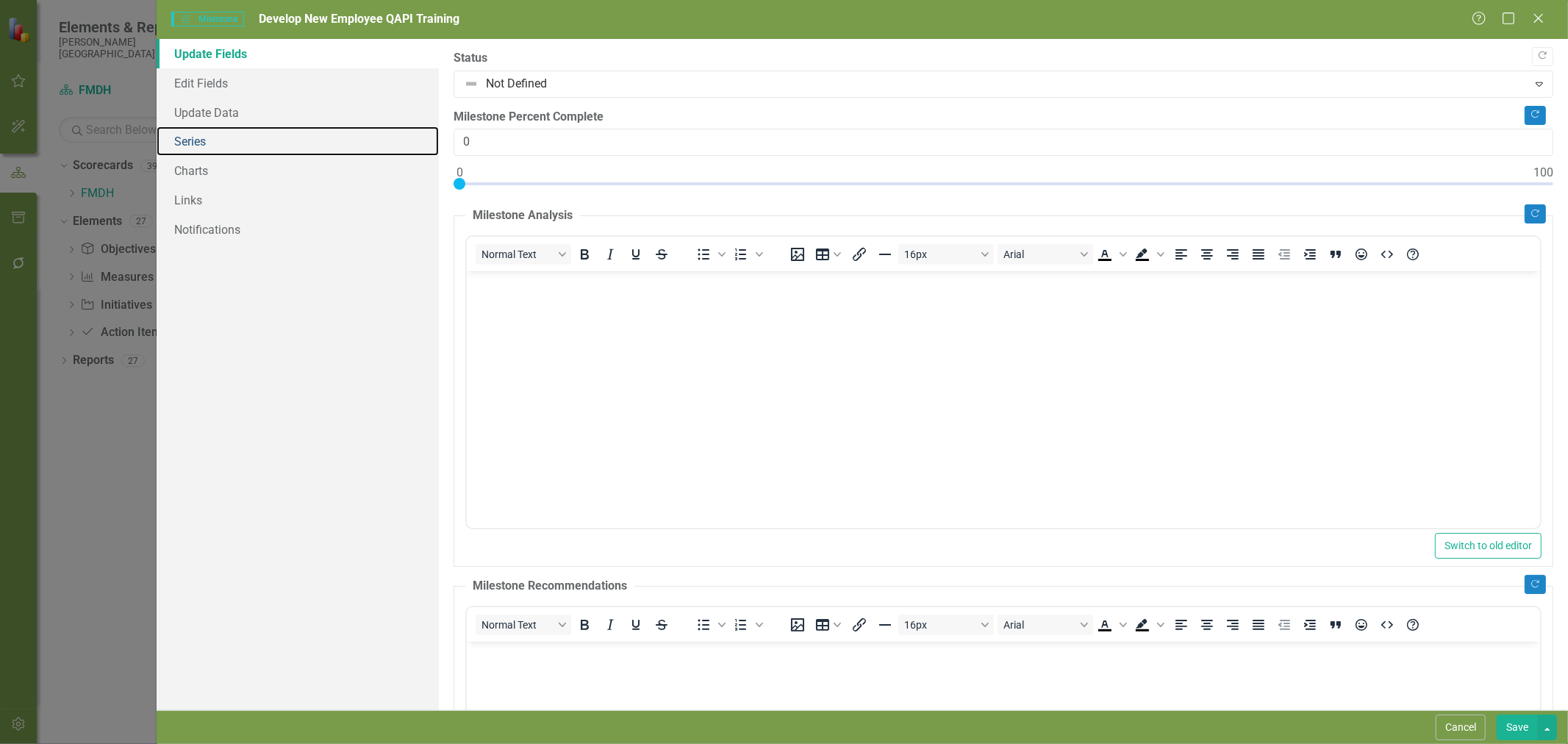
click at [210, 141] on link "Series" at bounding box center [297, 141] width 282 height 30
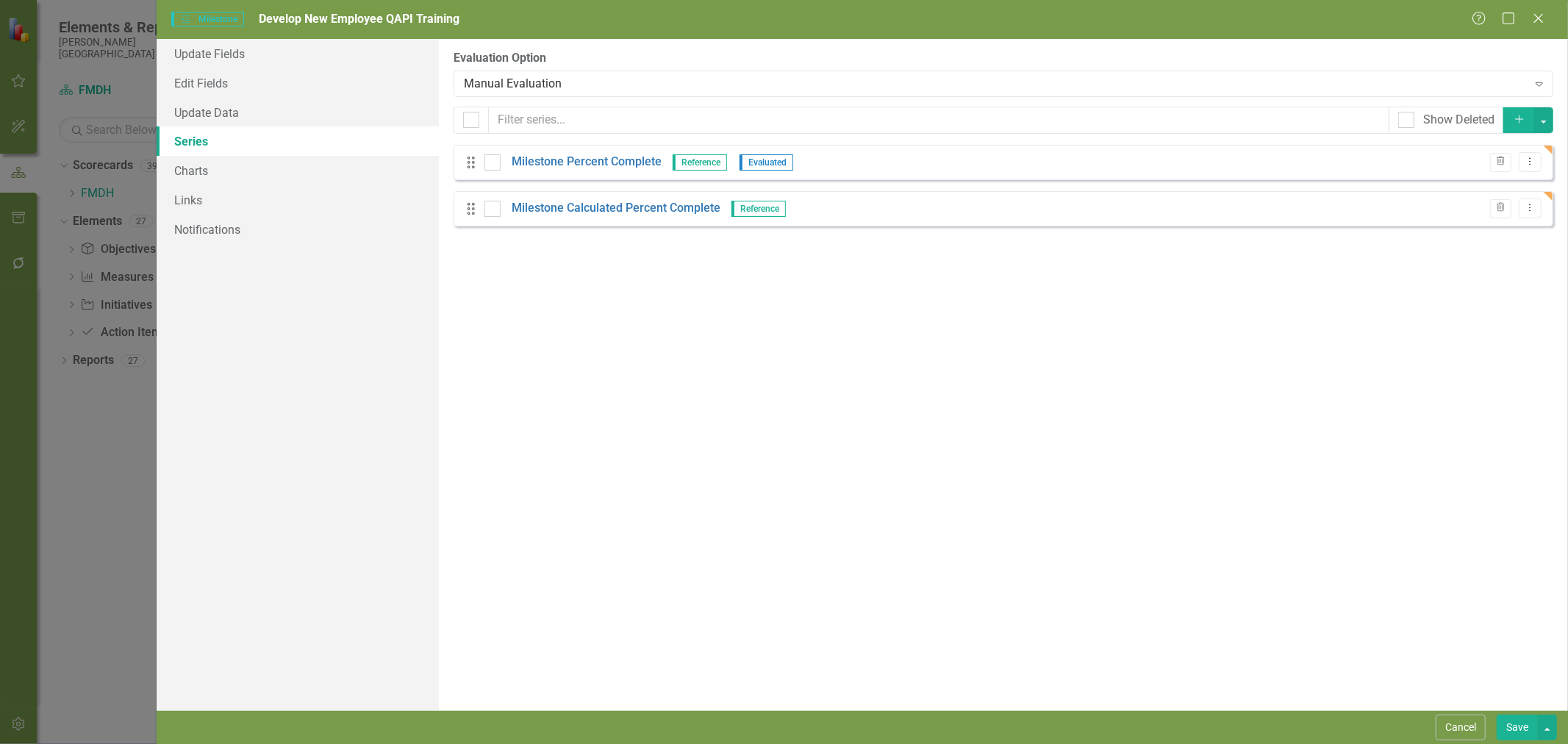
click at [560, 91] on div "Manual Evaluation" at bounding box center [994, 83] width 1063 height 17
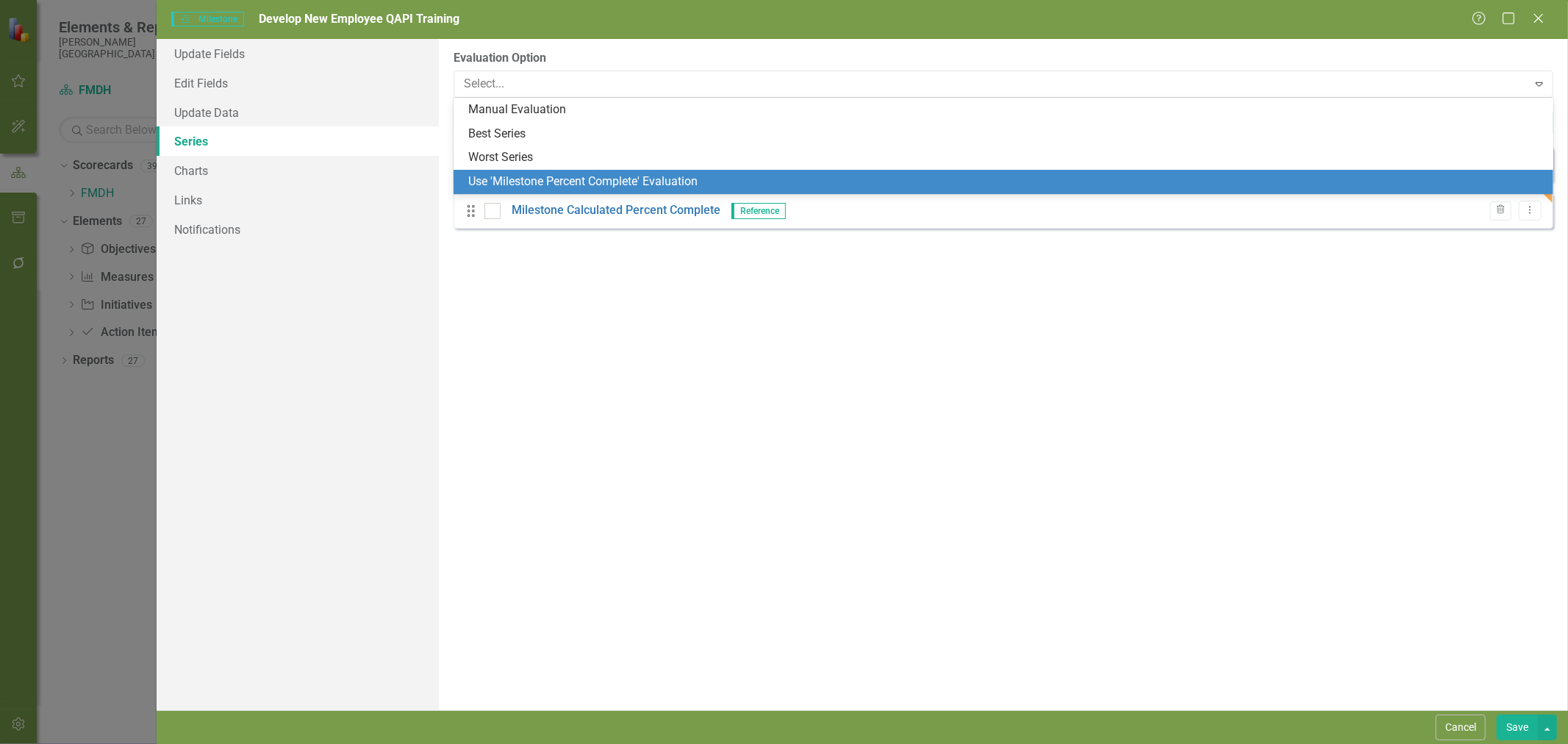
click at [551, 177] on div "Use 'Milestone Percent Complete' Evaluation" at bounding box center [1006, 182] width 1076 height 17
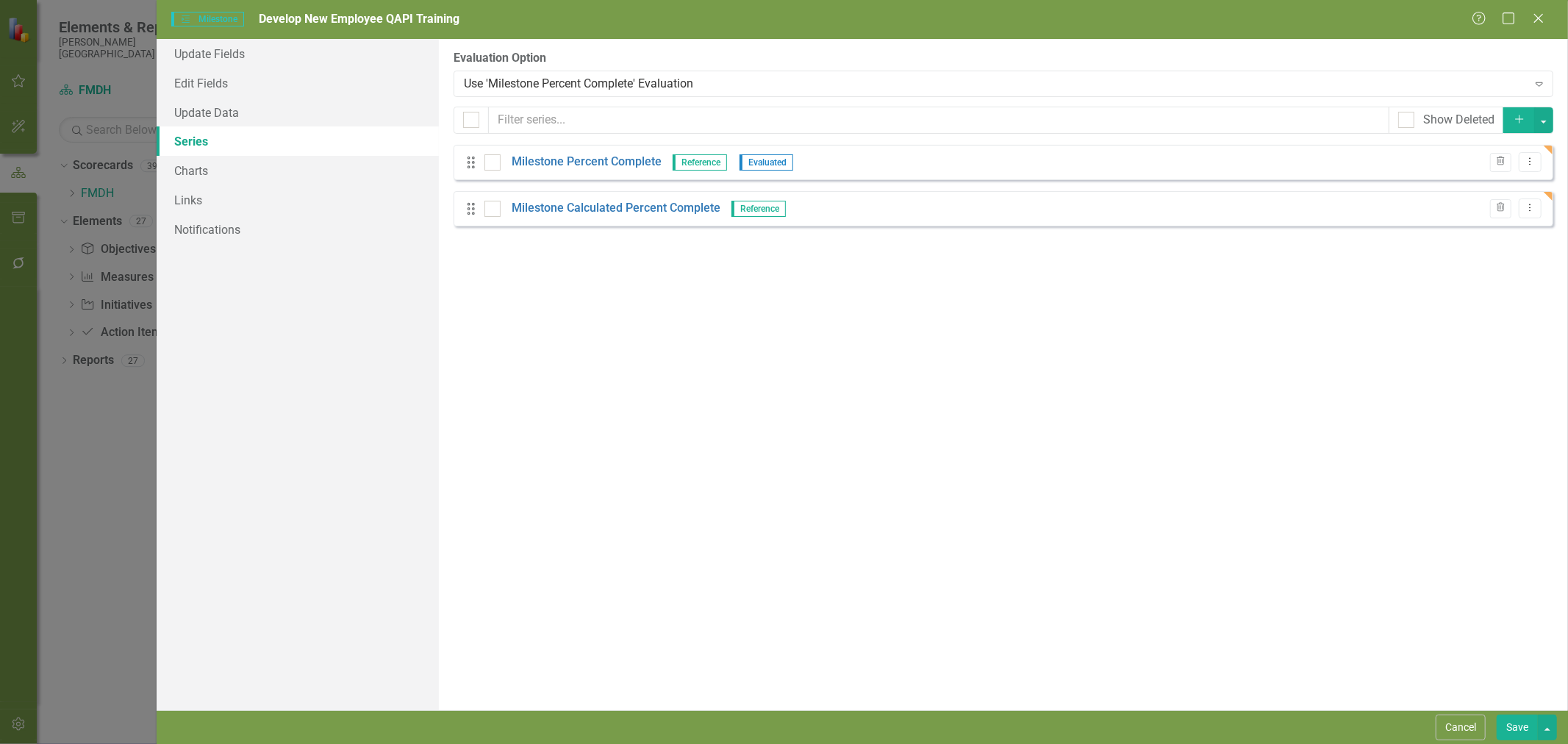
click at [1507, 719] on button "Save" at bounding box center [1516, 727] width 41 height 25
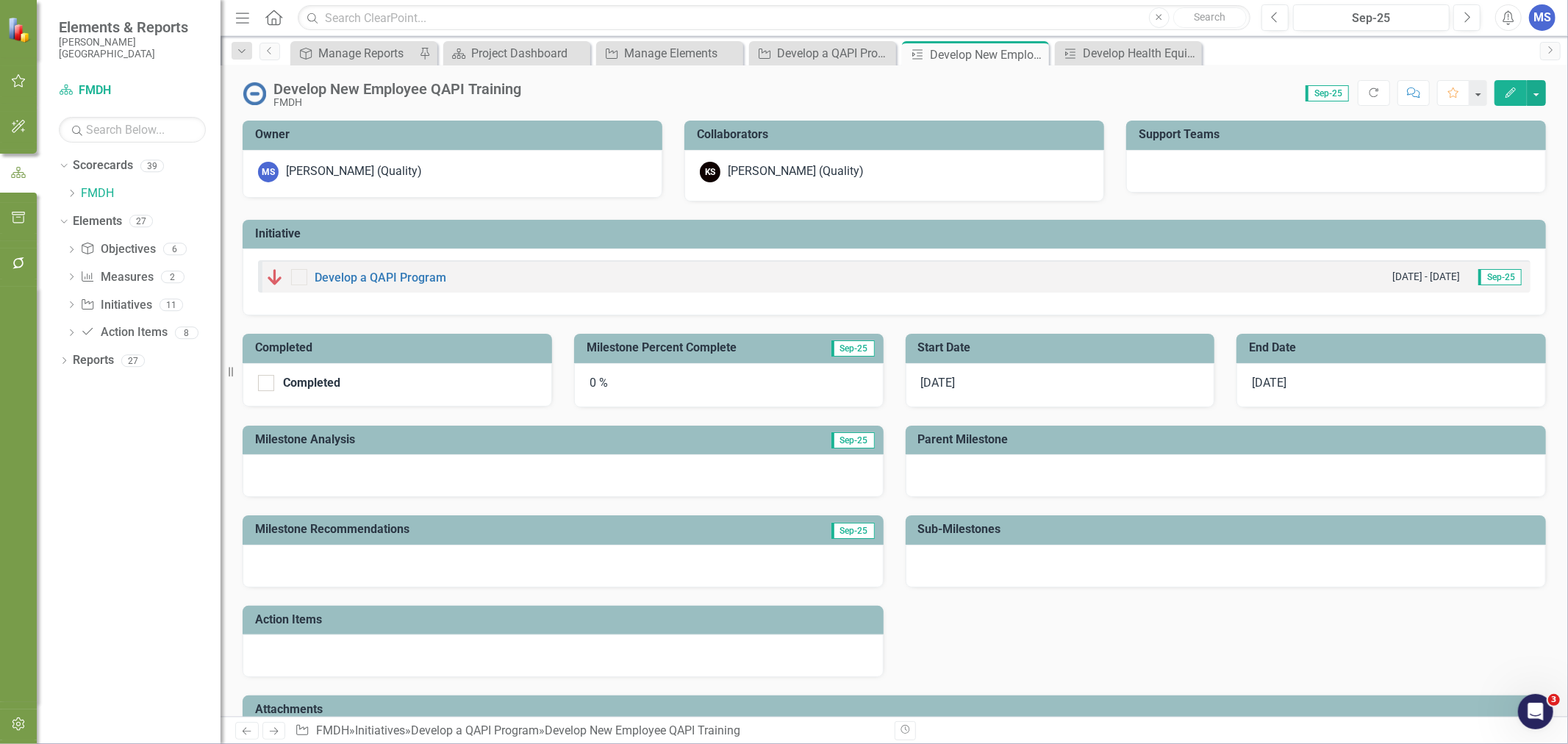
click at [0, 0] on icon "Close" at bounding box center [0, 0] width 0 height 0
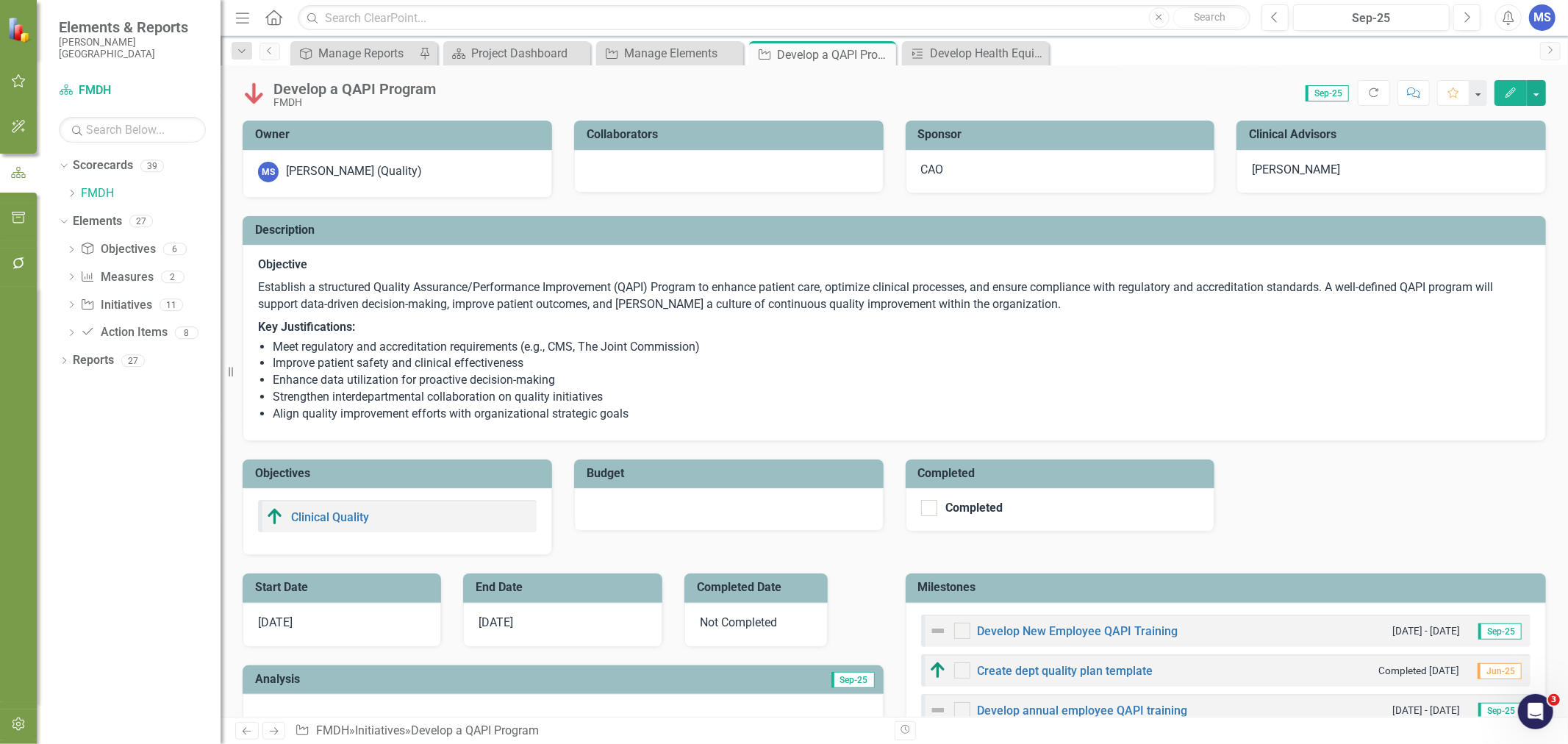
checkbox input "true"
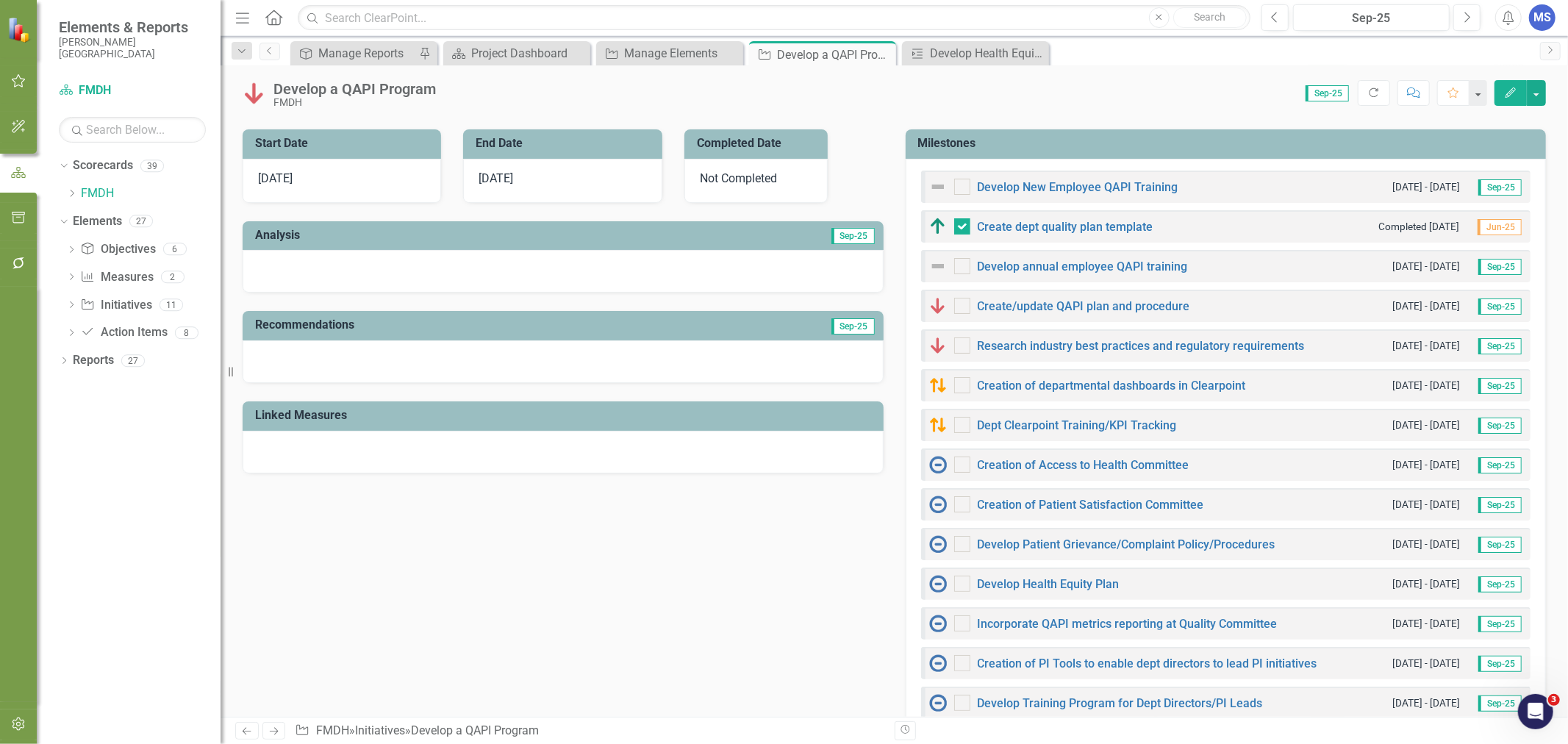
scroll to position [408, 0]
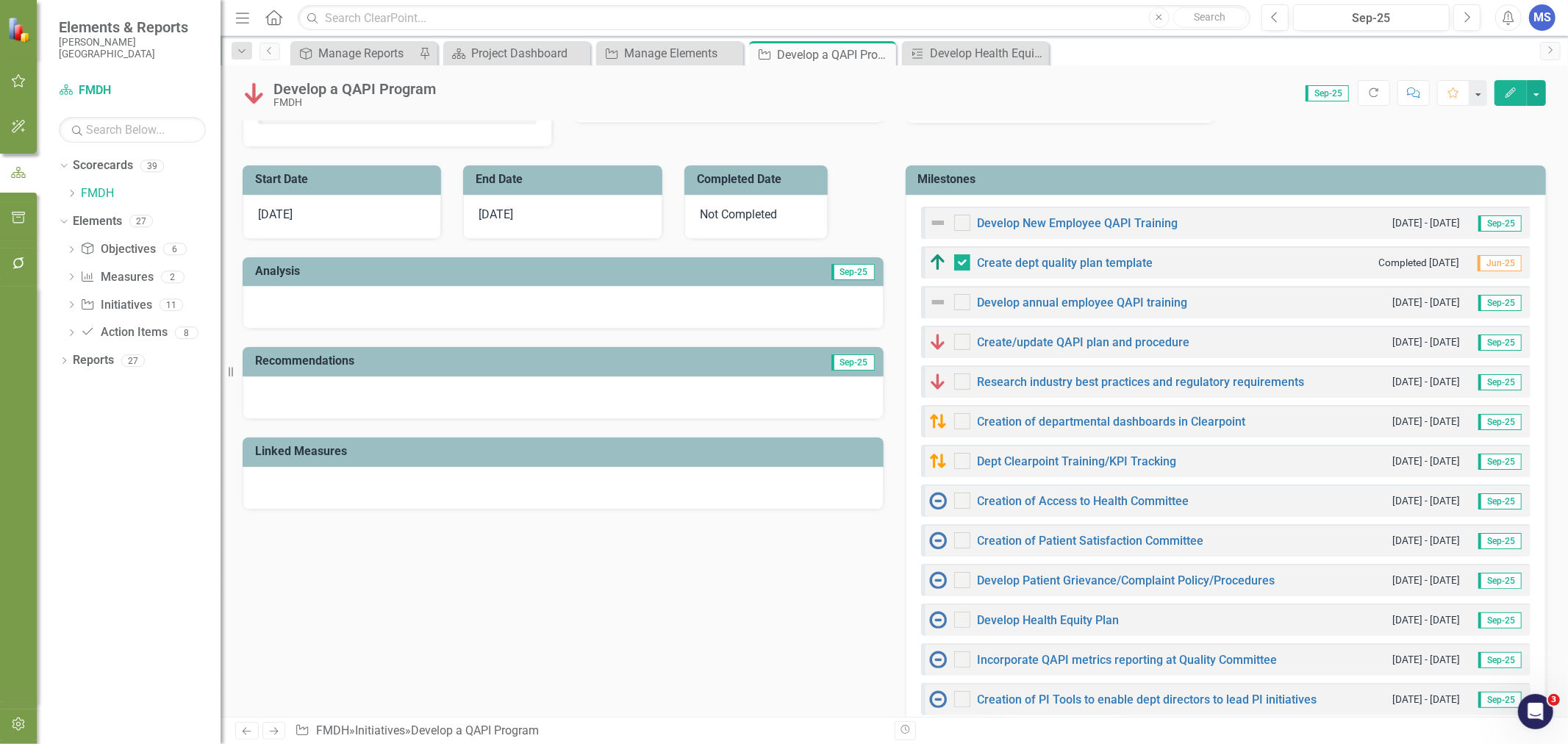
click at [1104, 172] on td "Milestones" at bounding box center [1228, 182] width 621 height 24
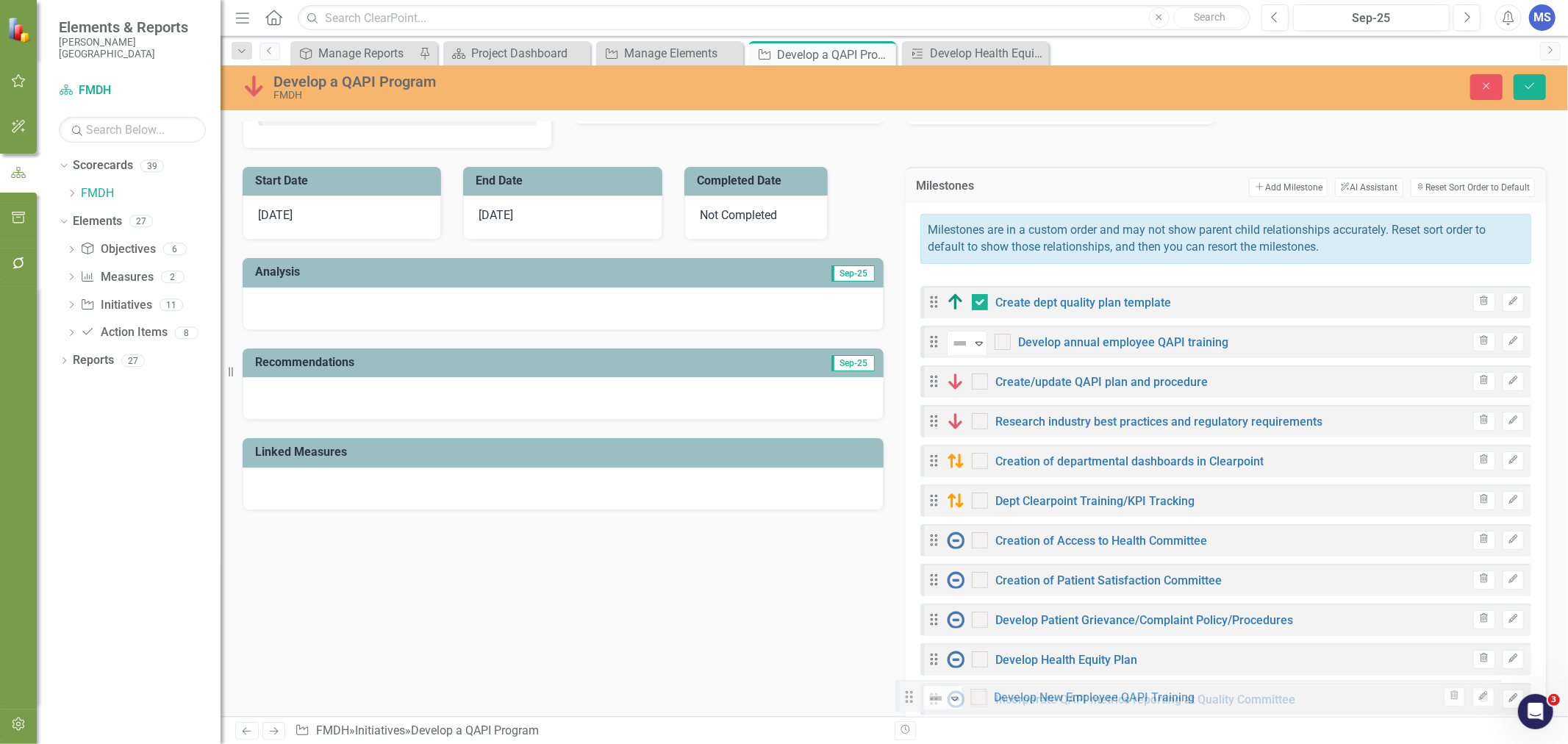
drag, startPoint x: 932, startPoint y: 314, endPoint x: 919, endPoint y: 719, distance: 405.2
click at [919, 719] on div "Menu Home Search Close Search Previous Sep-25 Next Alerts MS User Edit Profile …" at bounding box center [894, 372] width 1347 height 744
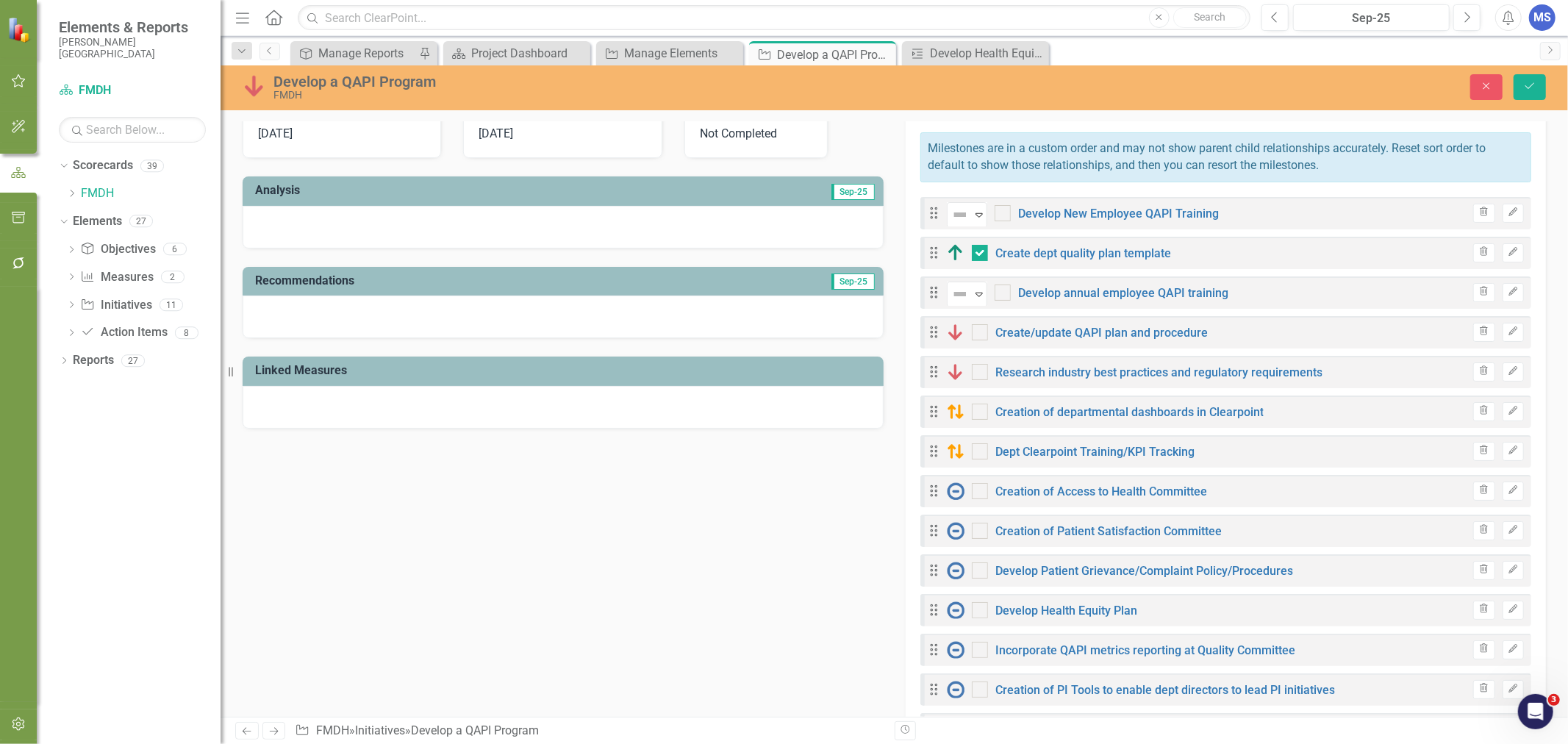
scroll to position [571, 0]
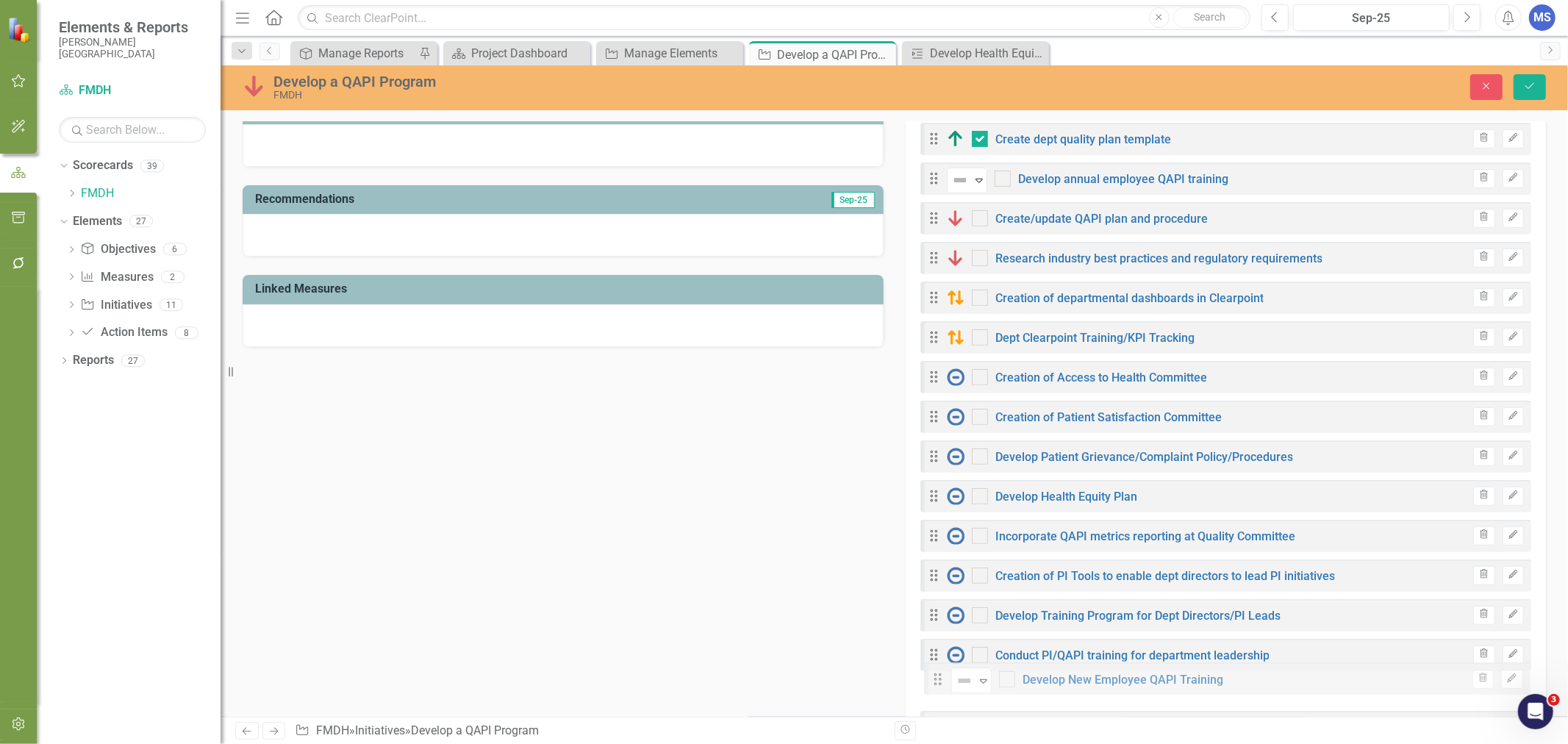
drag, startPoint x: 928, startPoint y: 134, endPoint x: 937, endPoint y: 681, distance: 547.1
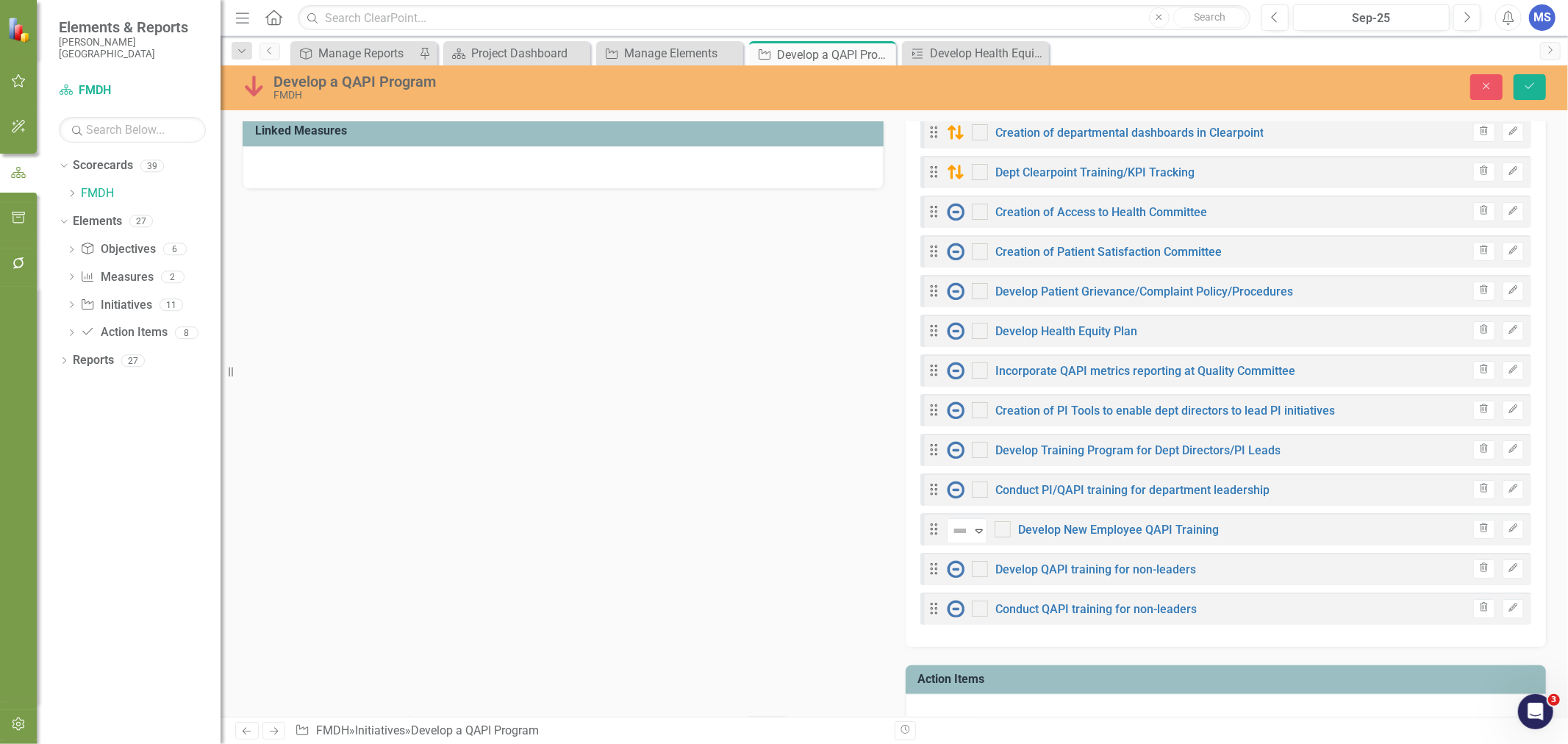
scroll to position [735, 0]
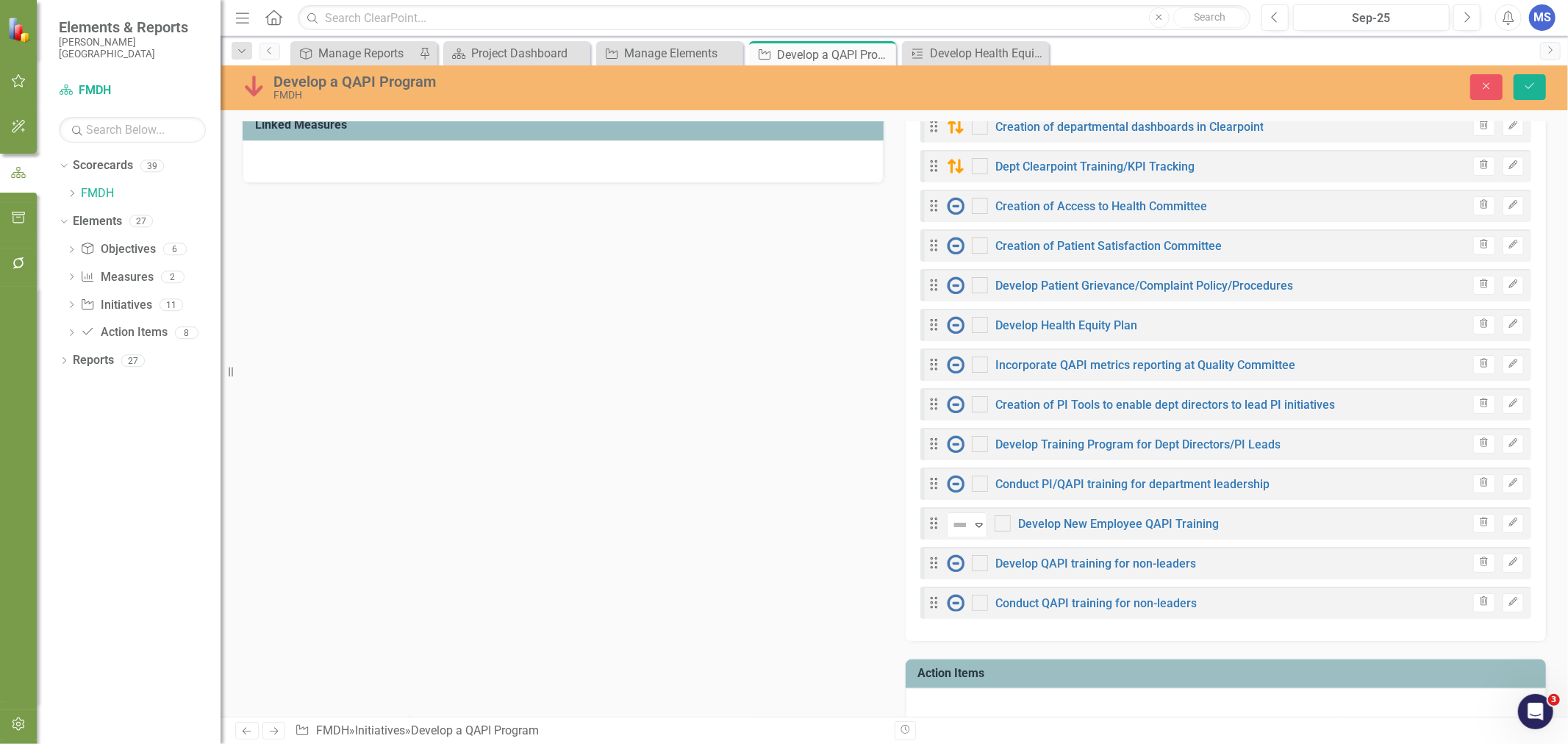
click at [928, 523] on icon "Drag" at bounding box center [934, 523] width 19 height 15
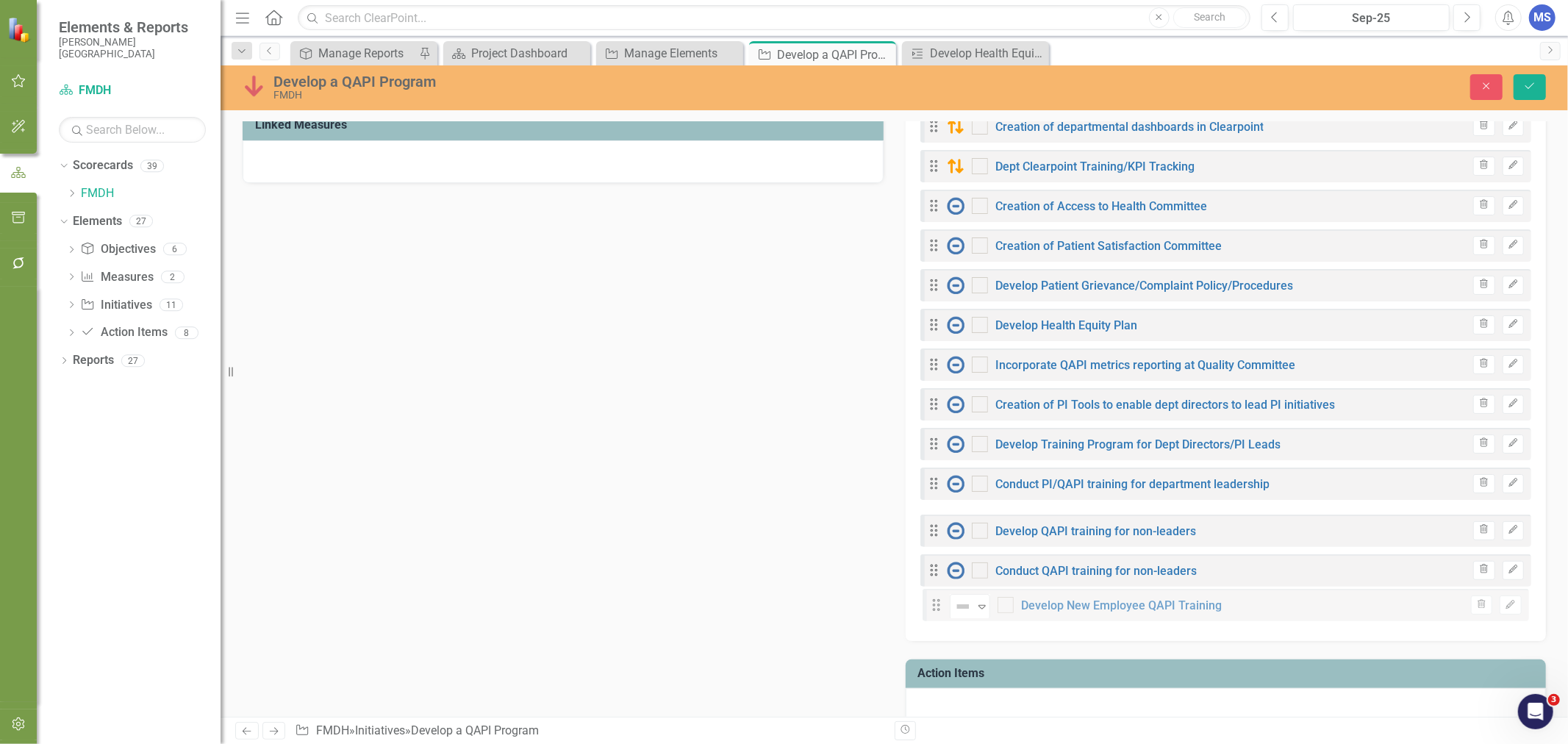
drag, startPoint x: 928, startPoint y: 523, endPoint x: 936, endPoint y: 605, distance: 82.4
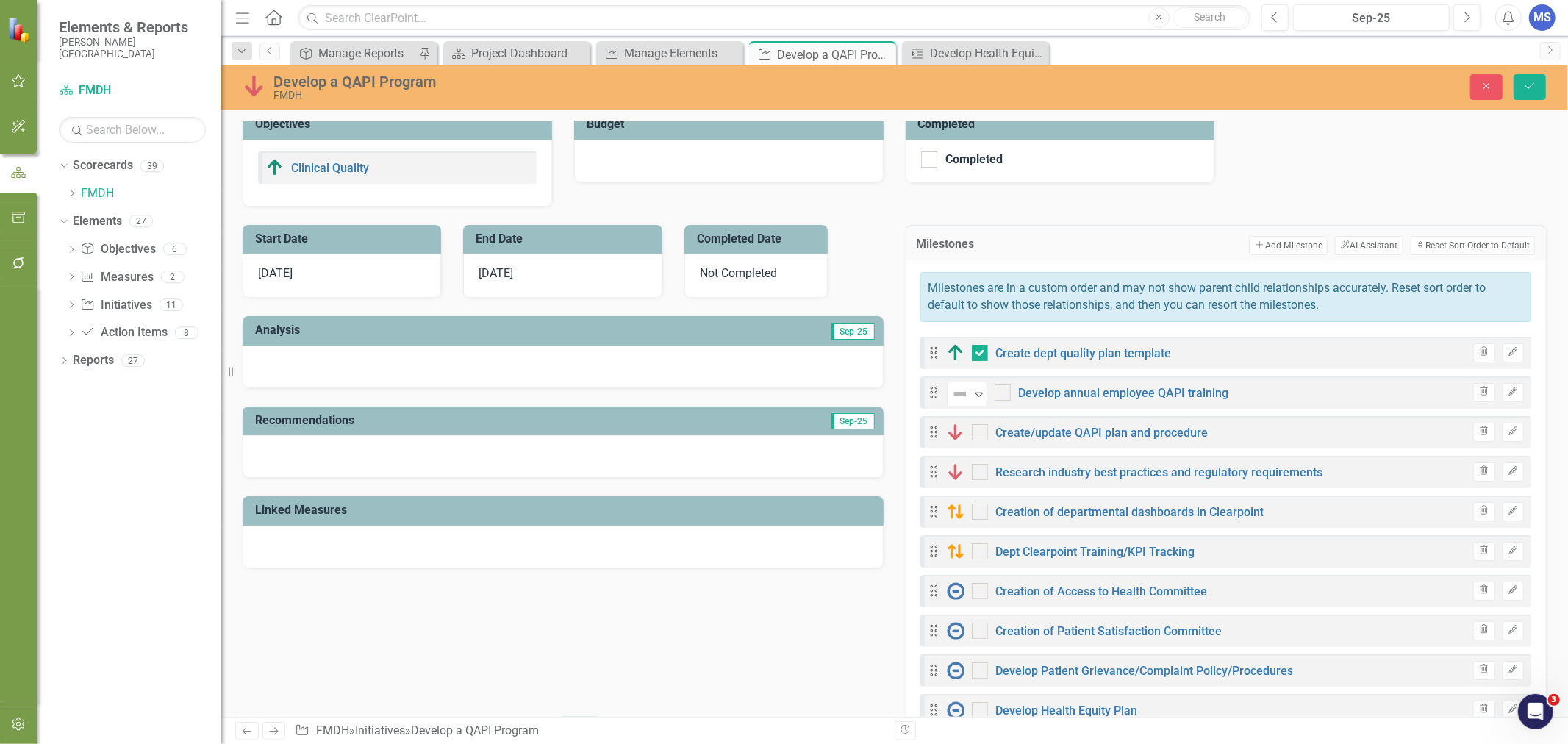
scroll to position [327, 0]
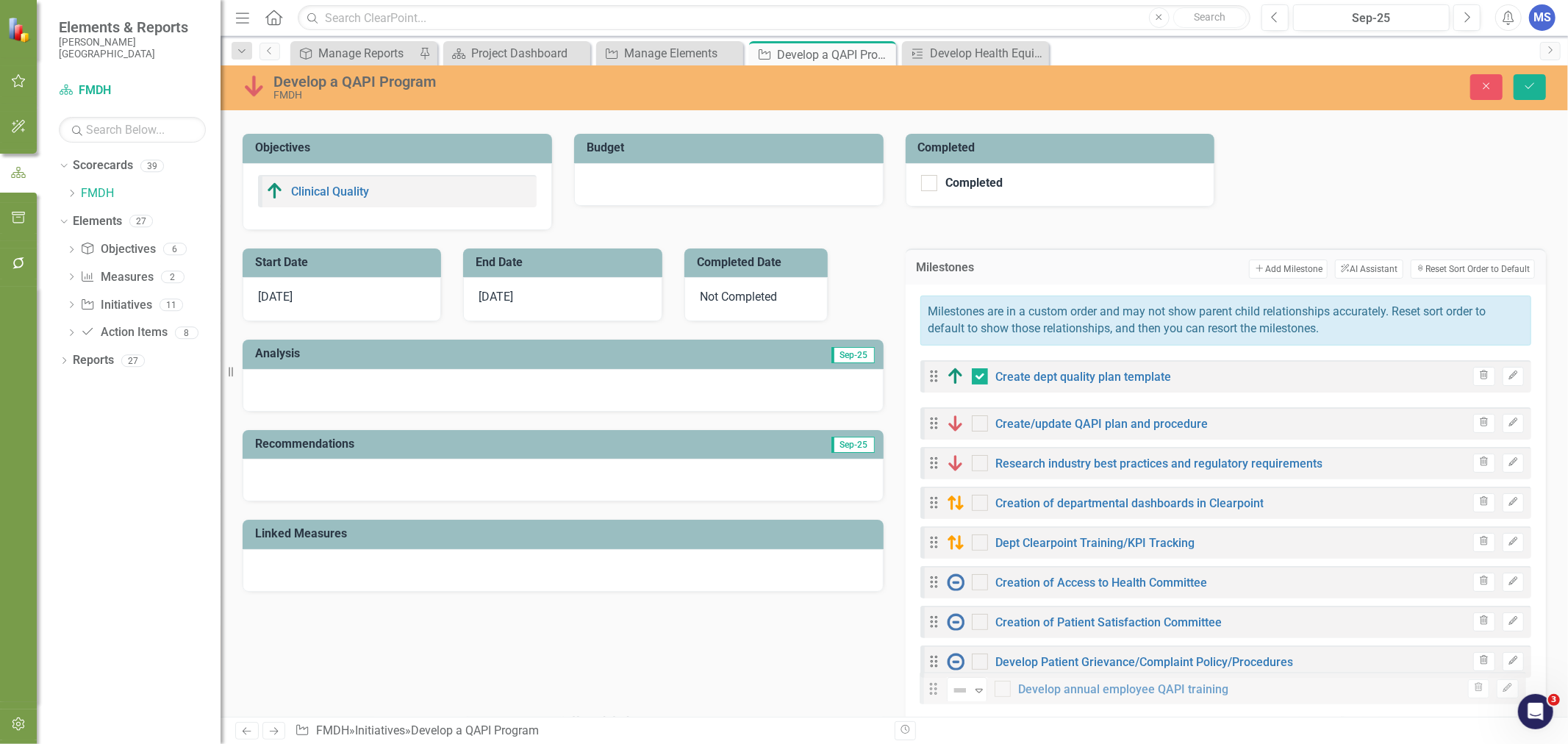
drag, startPoint x: 932, startPoint y: 417, endPoint x: 936, endPoint y: 686, distance: 269.0
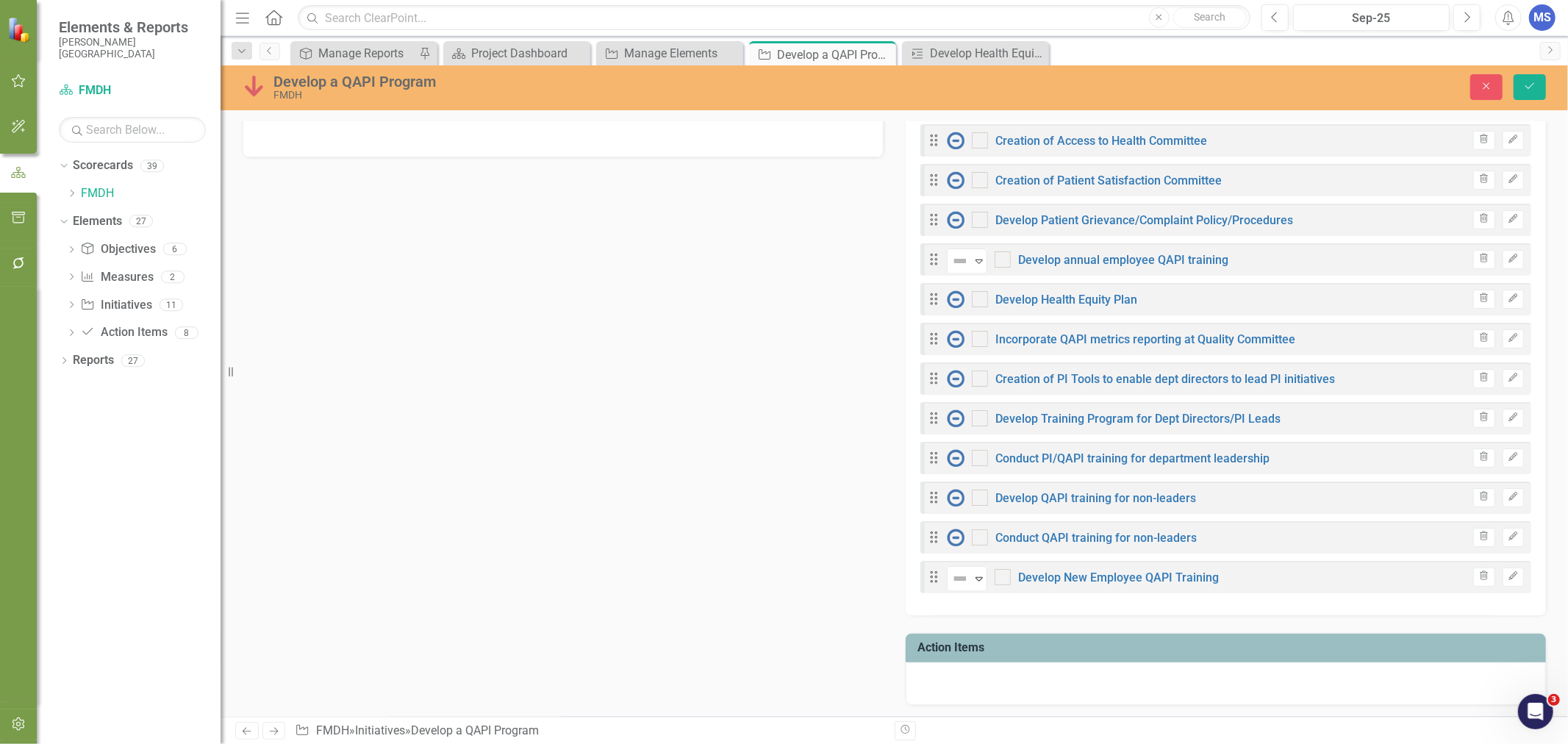
scroll to position [735, 0]
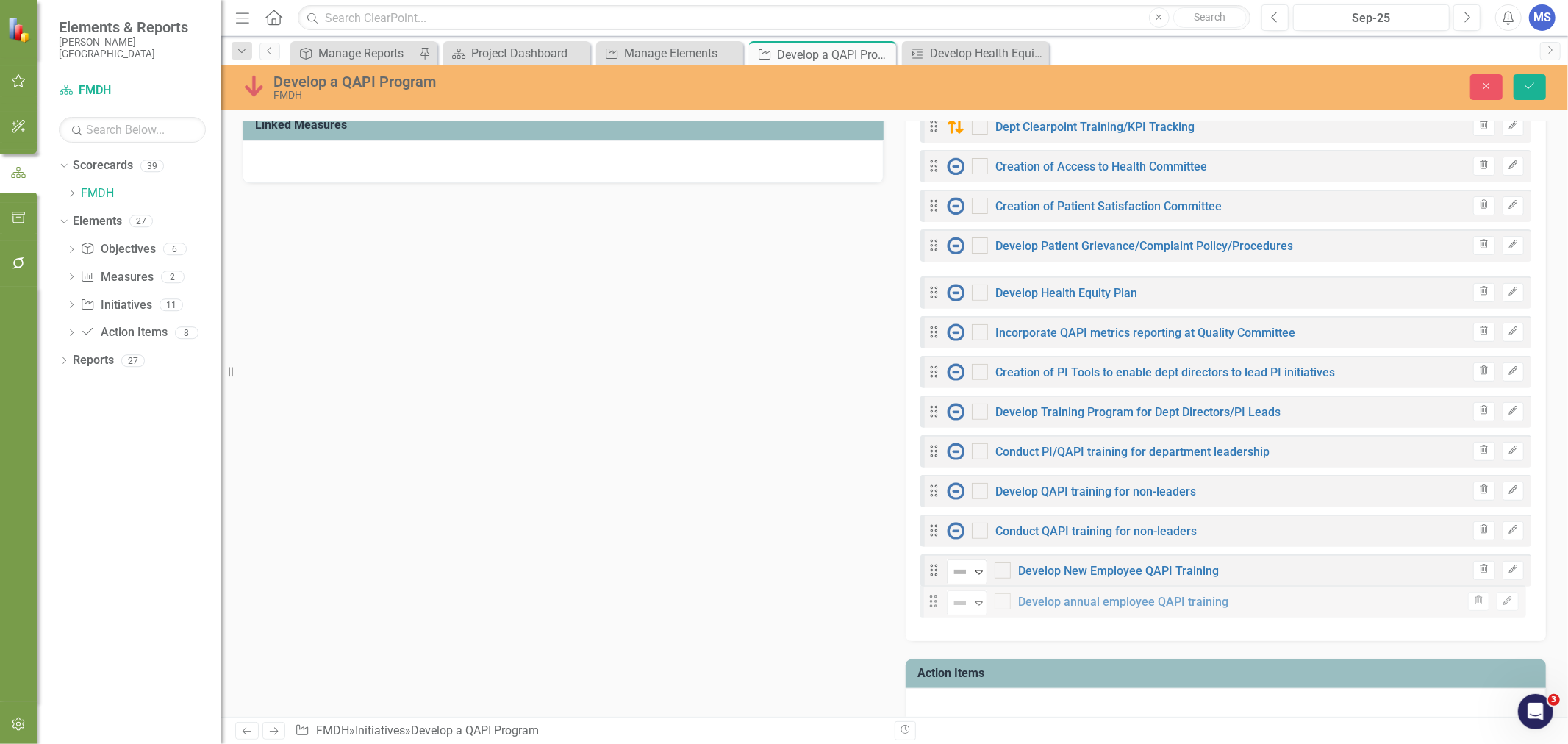
drag, startPoint x: 927, startPoint y: 344, endPoint x: 937, endPoint y: 603, distance: 259.2
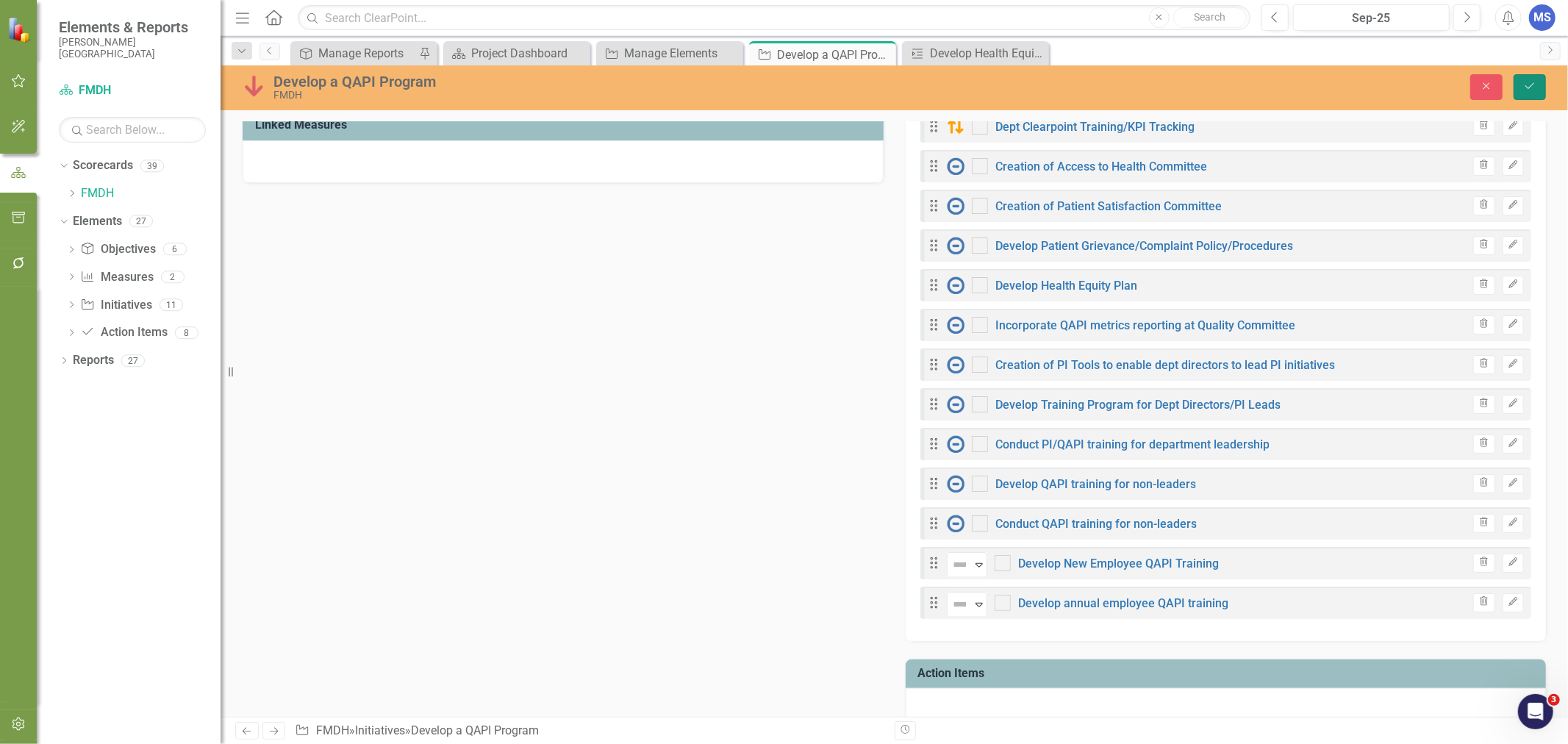
drag, startPoint x: 1530, startPoint y: 79, endPoint x: 1313, endPoint y: 283, distance: 297.8
click at [1530, 81] on icon "Save" at bounding box center [1529, 86] width 13 height 10
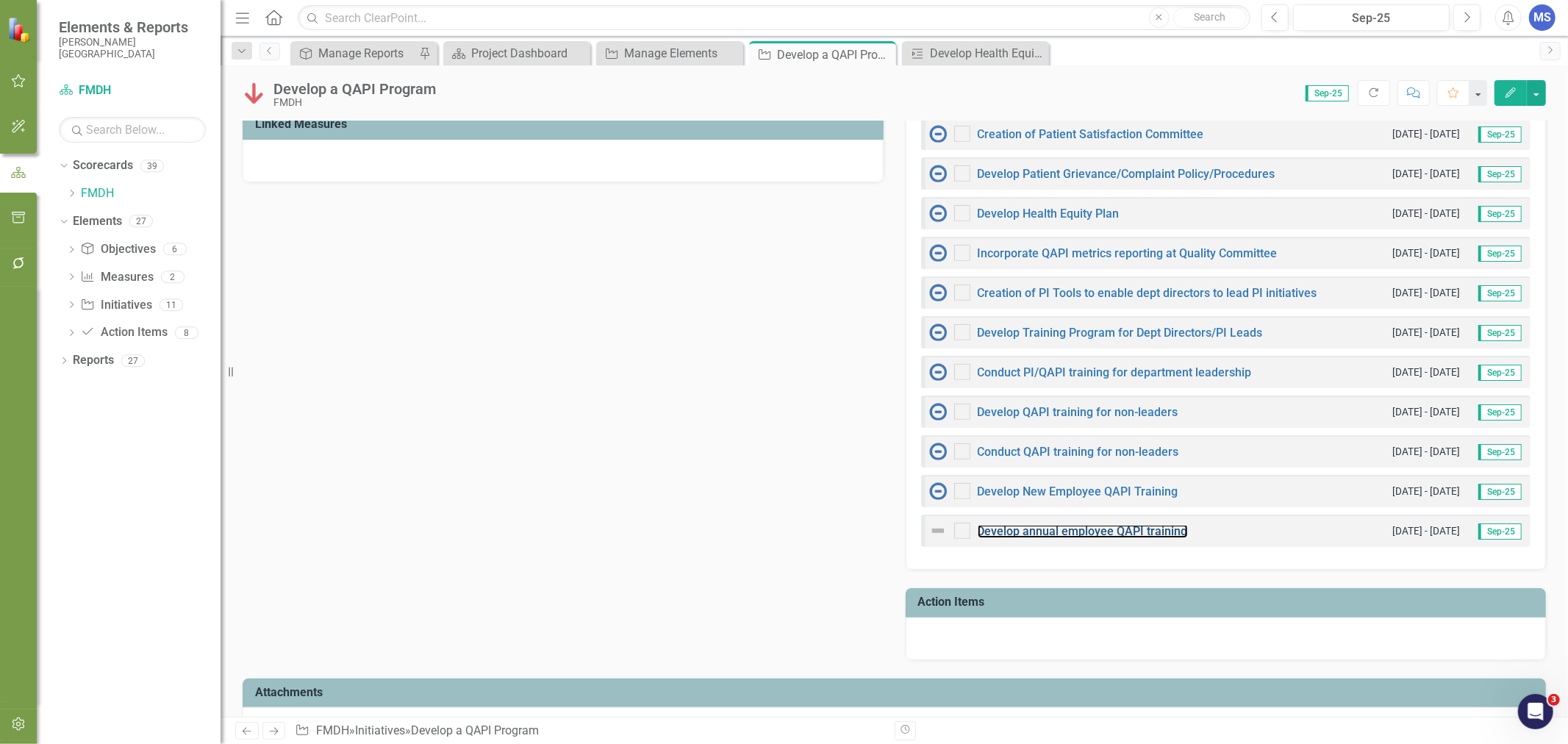
click at [1026, 533] on link "Develop annual employee QAPI training" at bounding box center [1083, 531] width 210 height 14
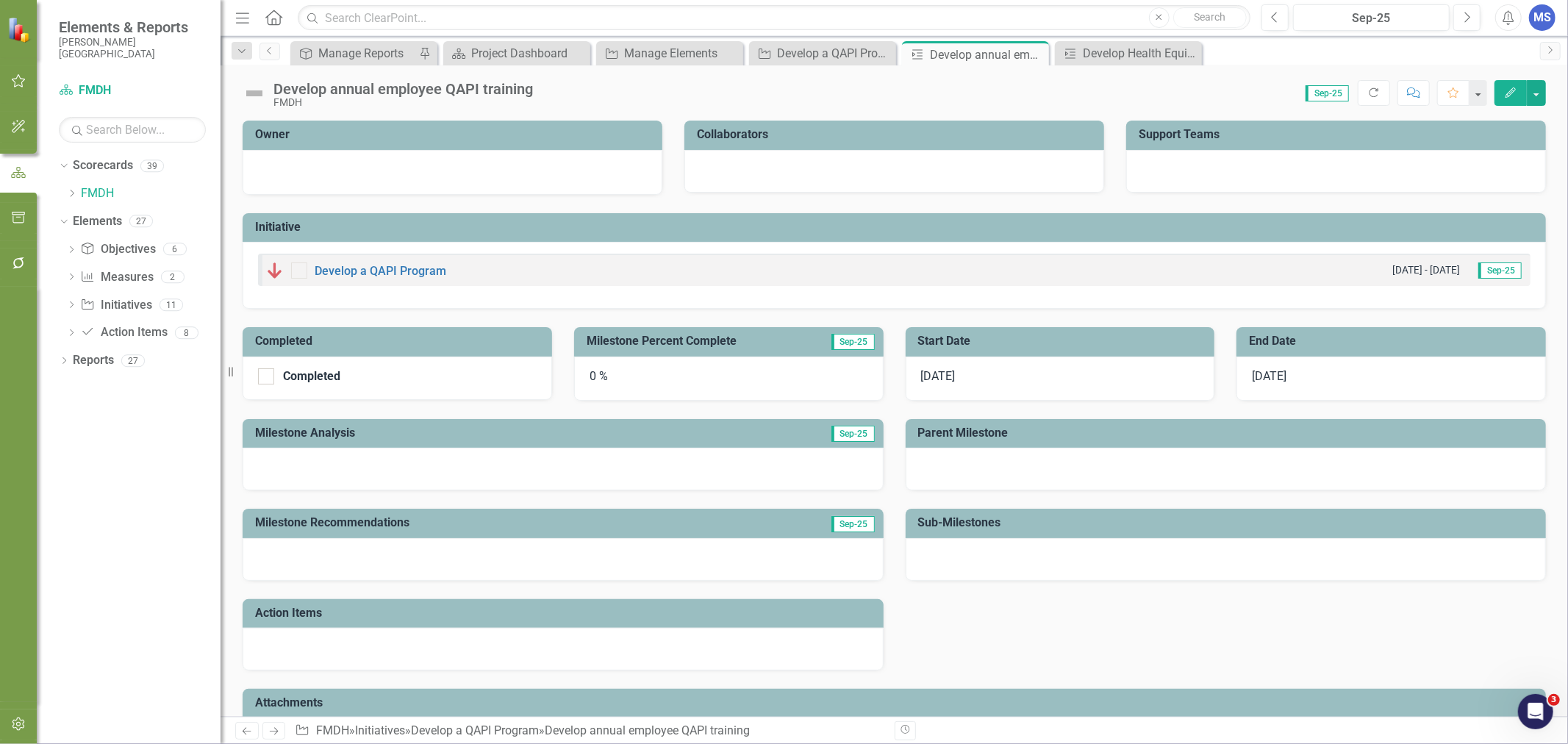
click at [1513, 99] on button "Edit" at bounding box center [1510, 93] width 32 height 25
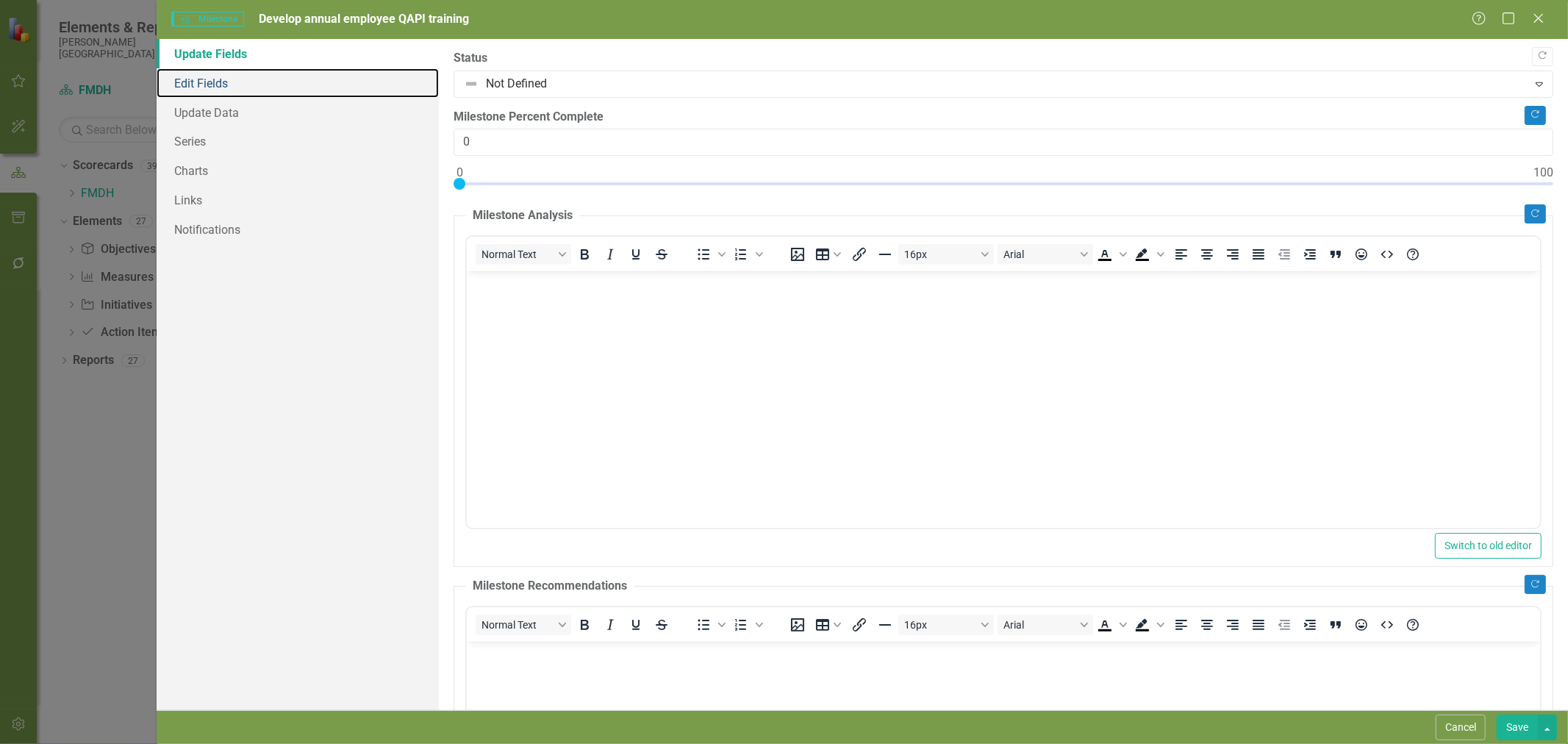
click at [192, 86] on link "Edit Fields" at bounding box center [297, 83] width 282 height 30
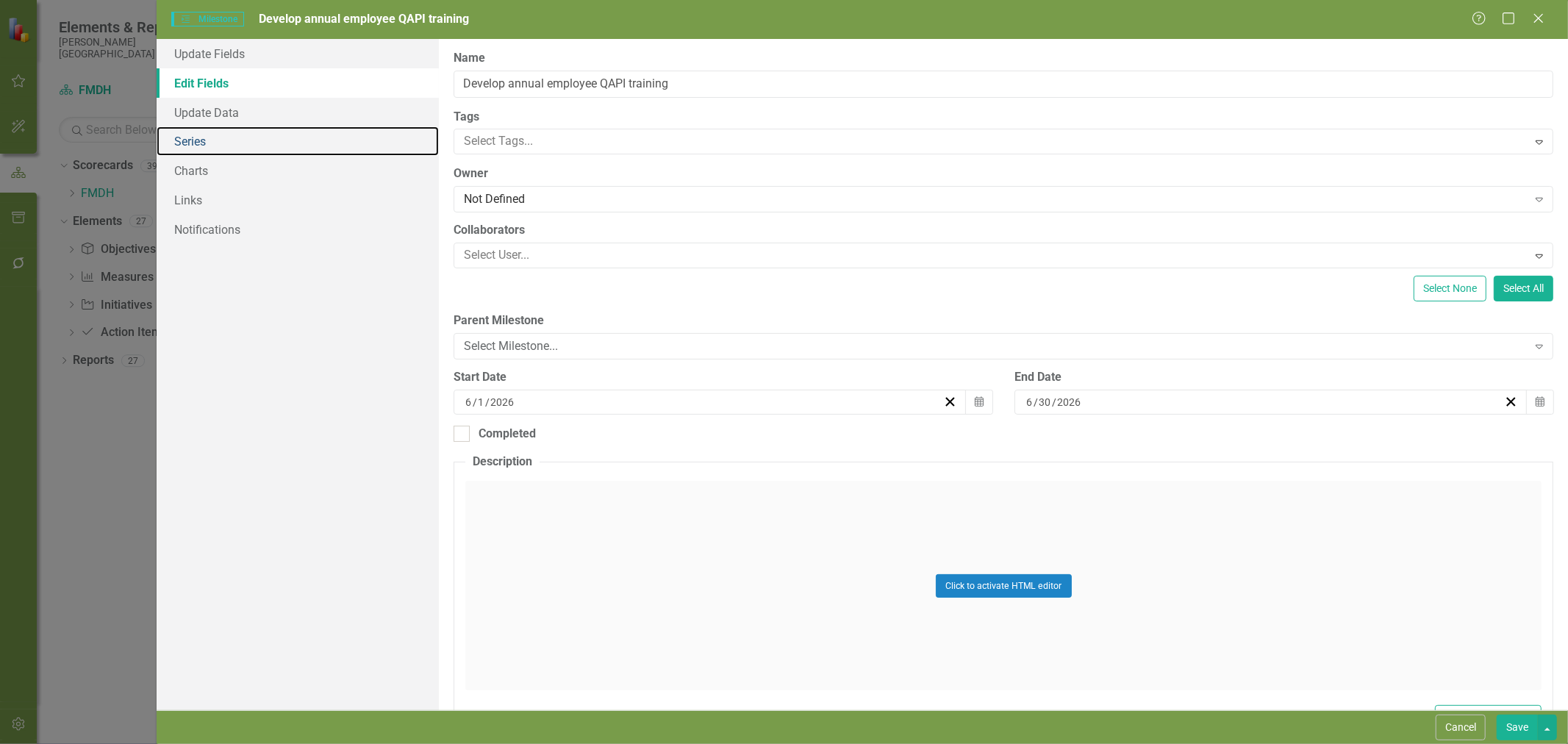
click at [210, 131] on link "Series" at bounding box center [297, 141] width 282 height 30
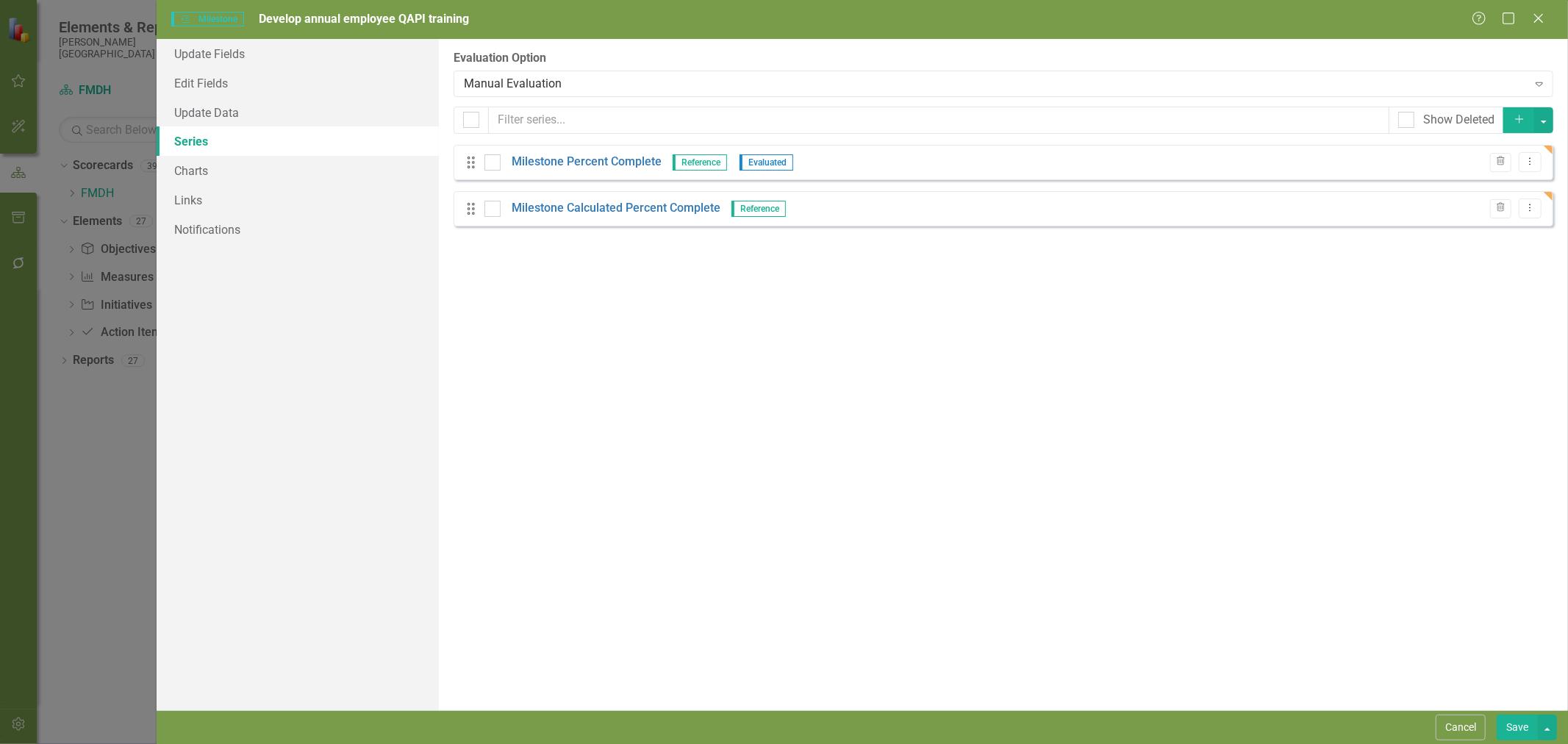
click at [626, 90] on div "Manual Evaluation" at bounding box center [994, 83] width 1063 height 17
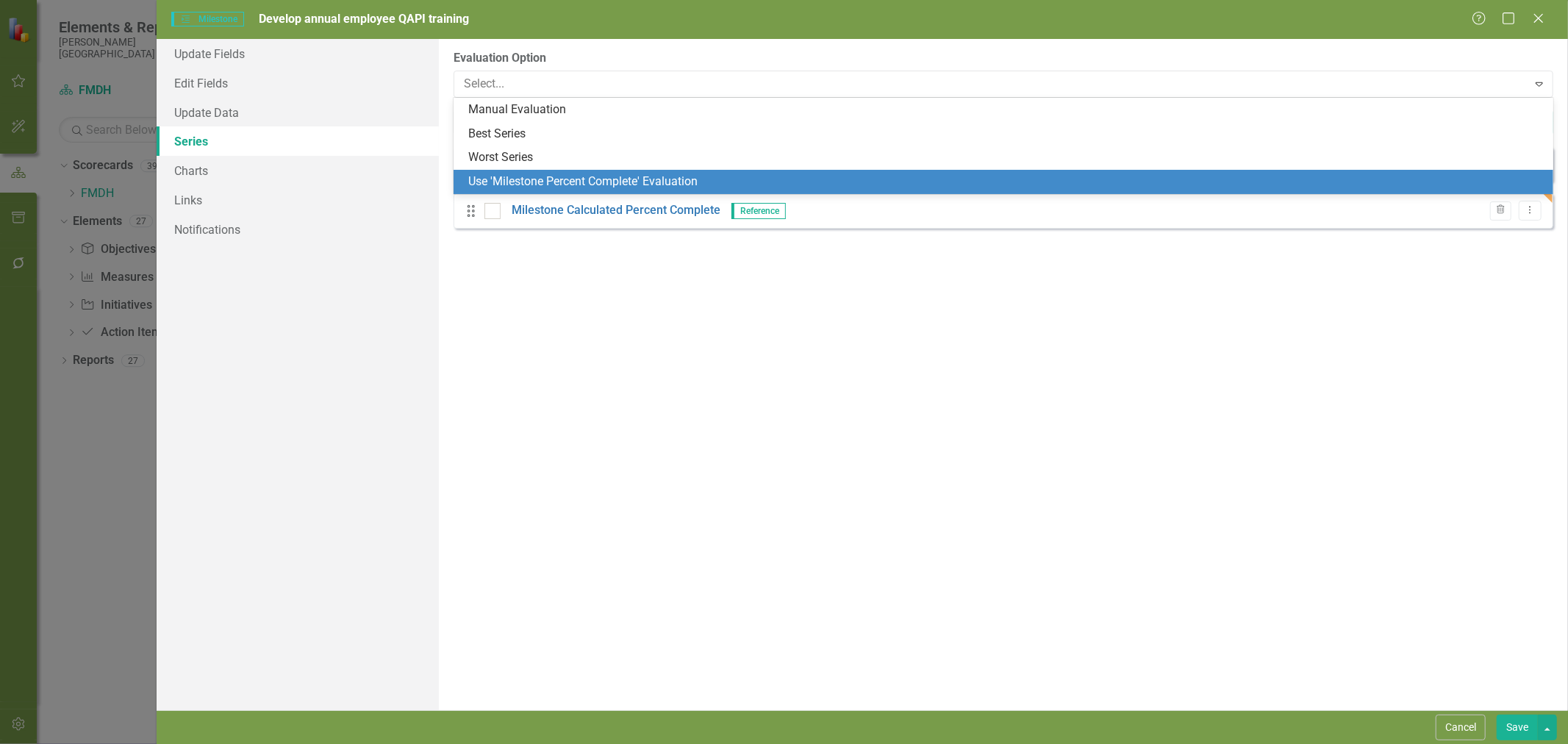
click at [588, 183] on div "Use 'Milestone Percent Complete' Evaluation" at bounding box center [1006, 182] width 1076 height 17
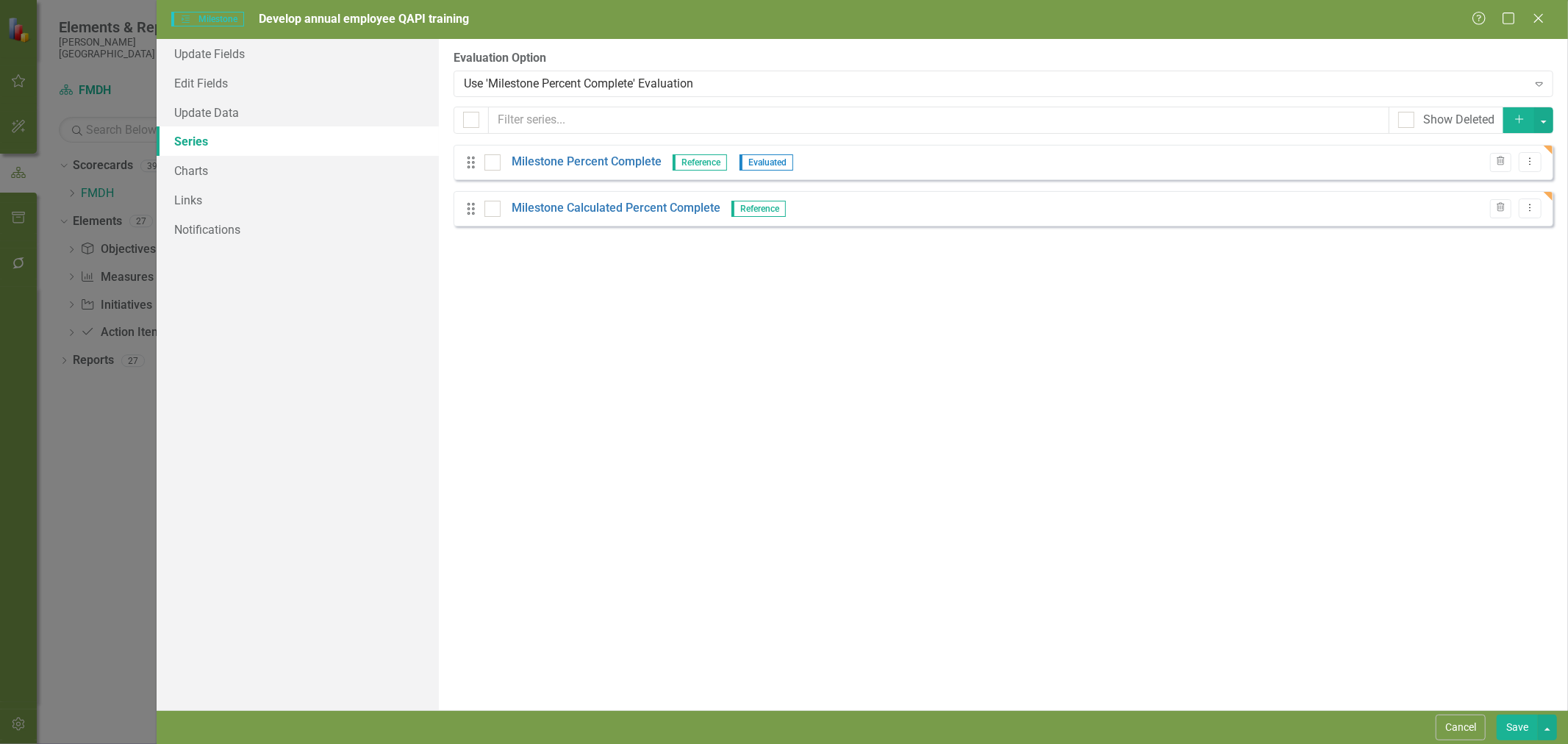
click at [1509, 720] on button "Save" at bounding box center [1516, 727] width 41 height 25
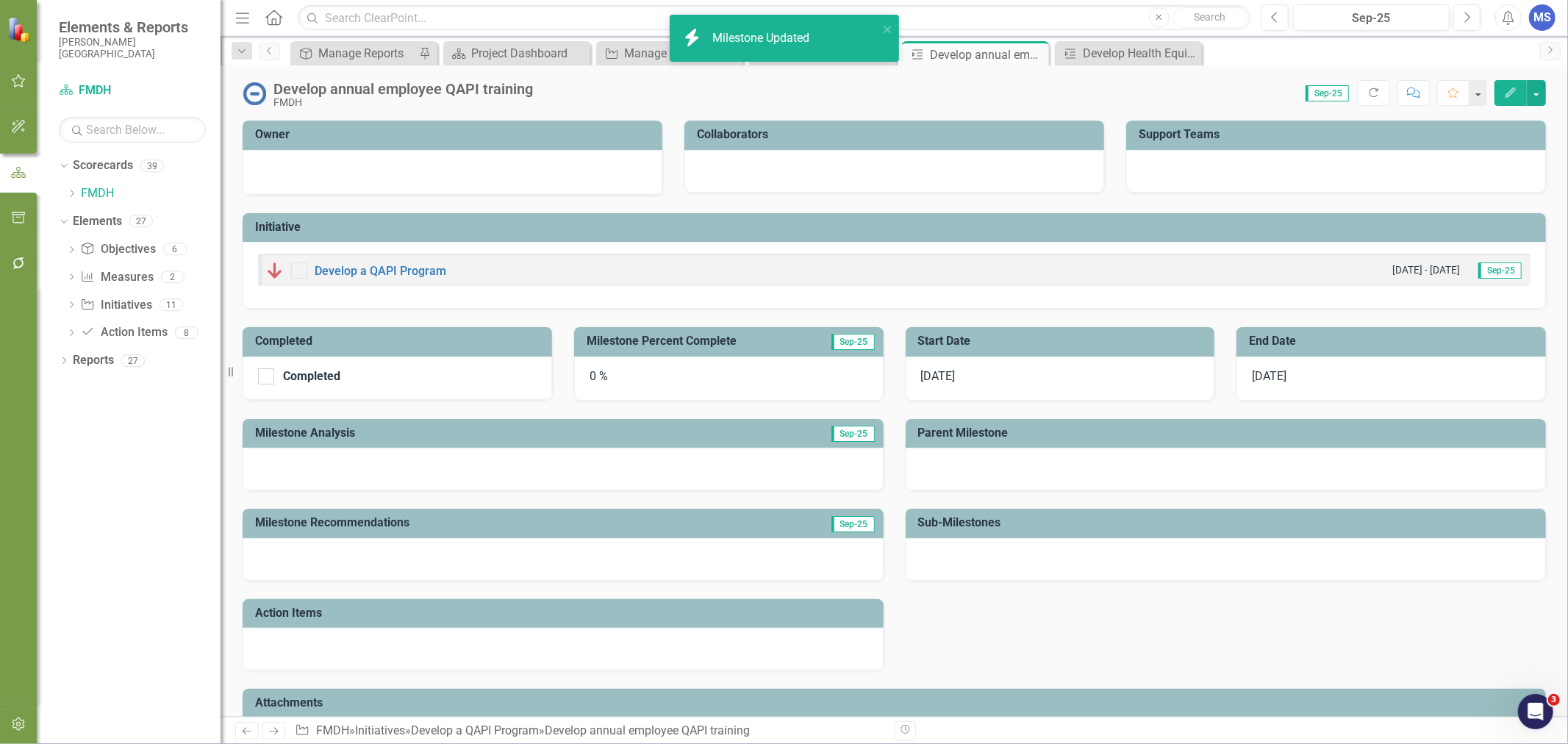
click at [0, 0] on icon "Close" at bounding box center [0, 0] width 0 height 0
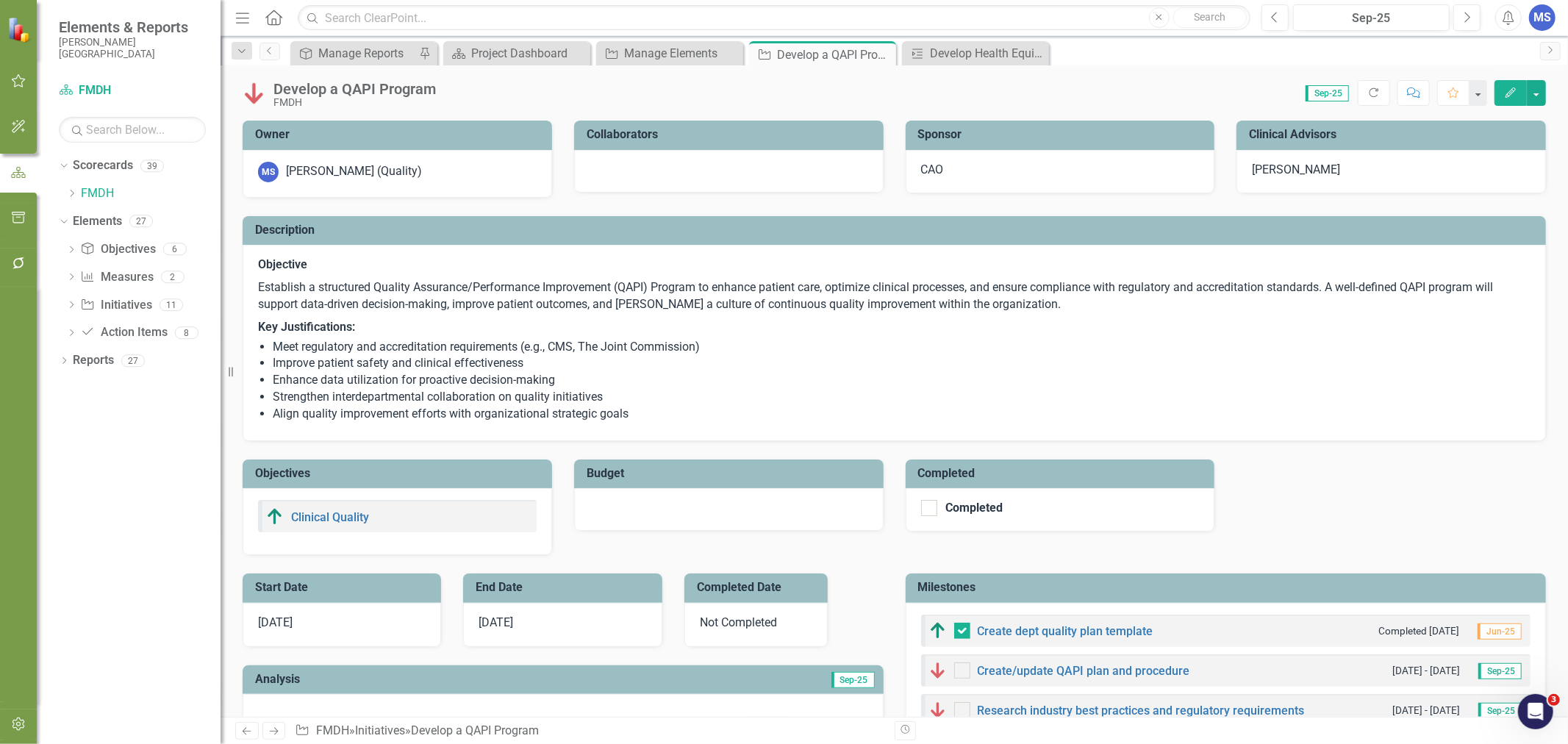
checkbox input "true"
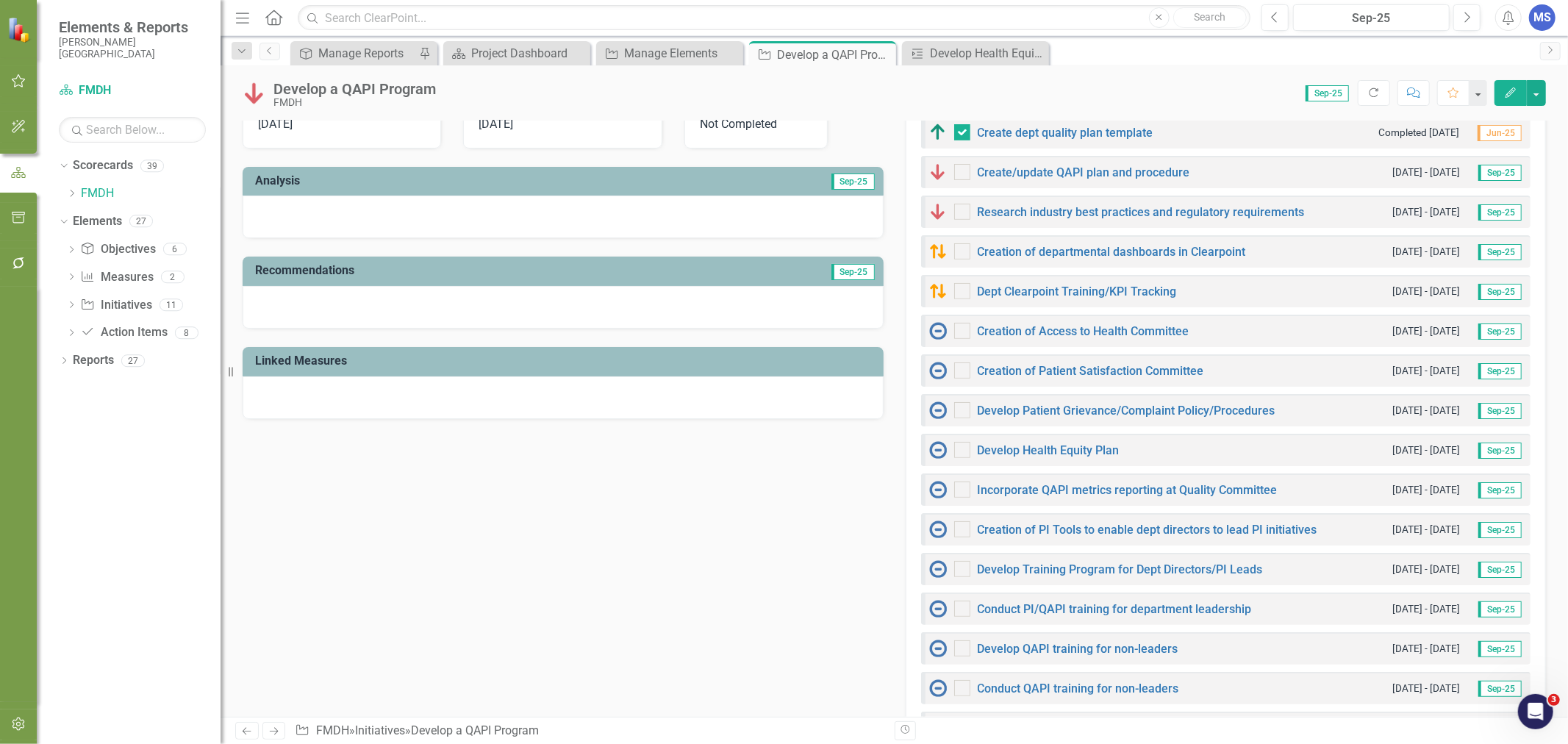
scroll to position [408, 0]
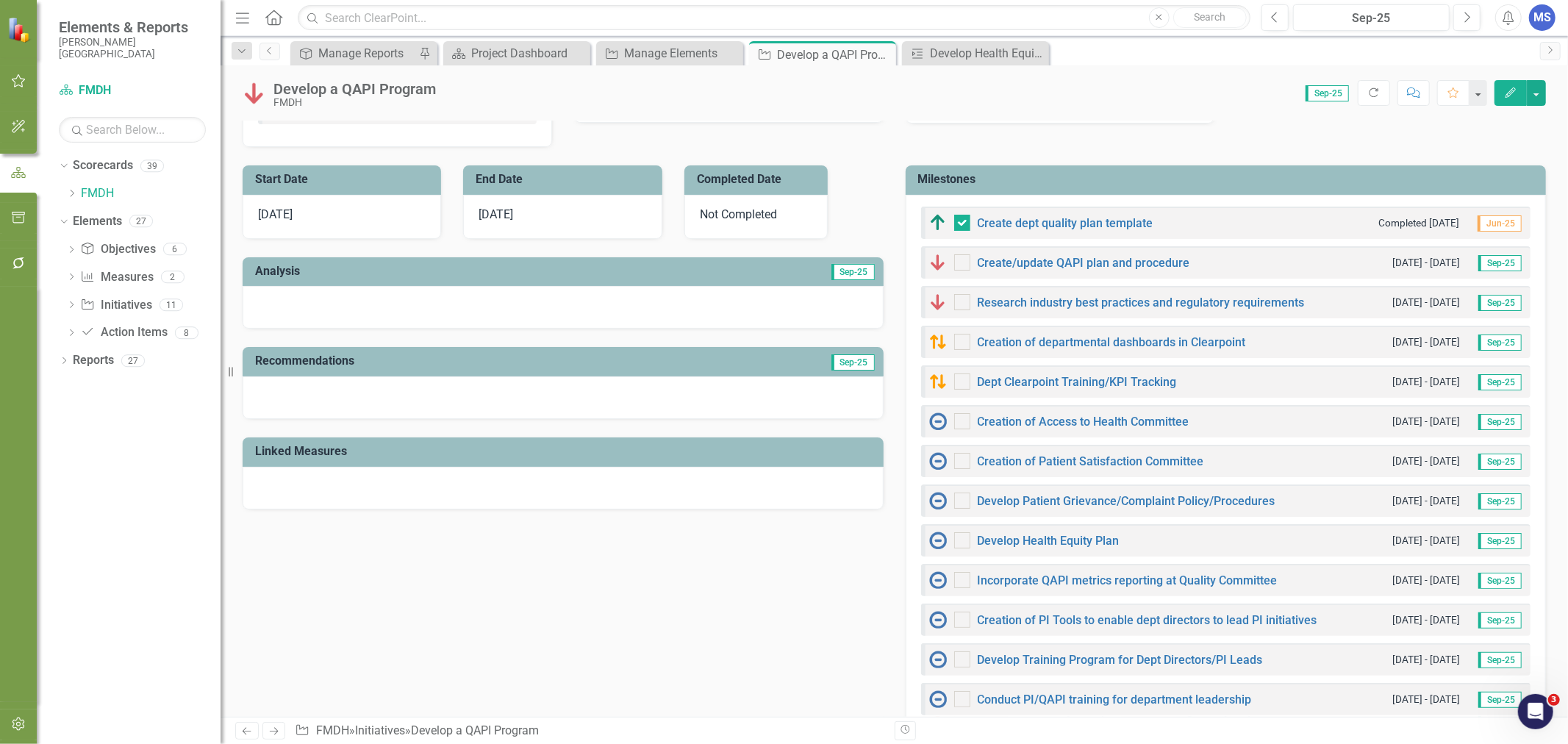
click at [1151, 186] on td "Milestones" at bounding box center [1228, 182] width 621 height 24
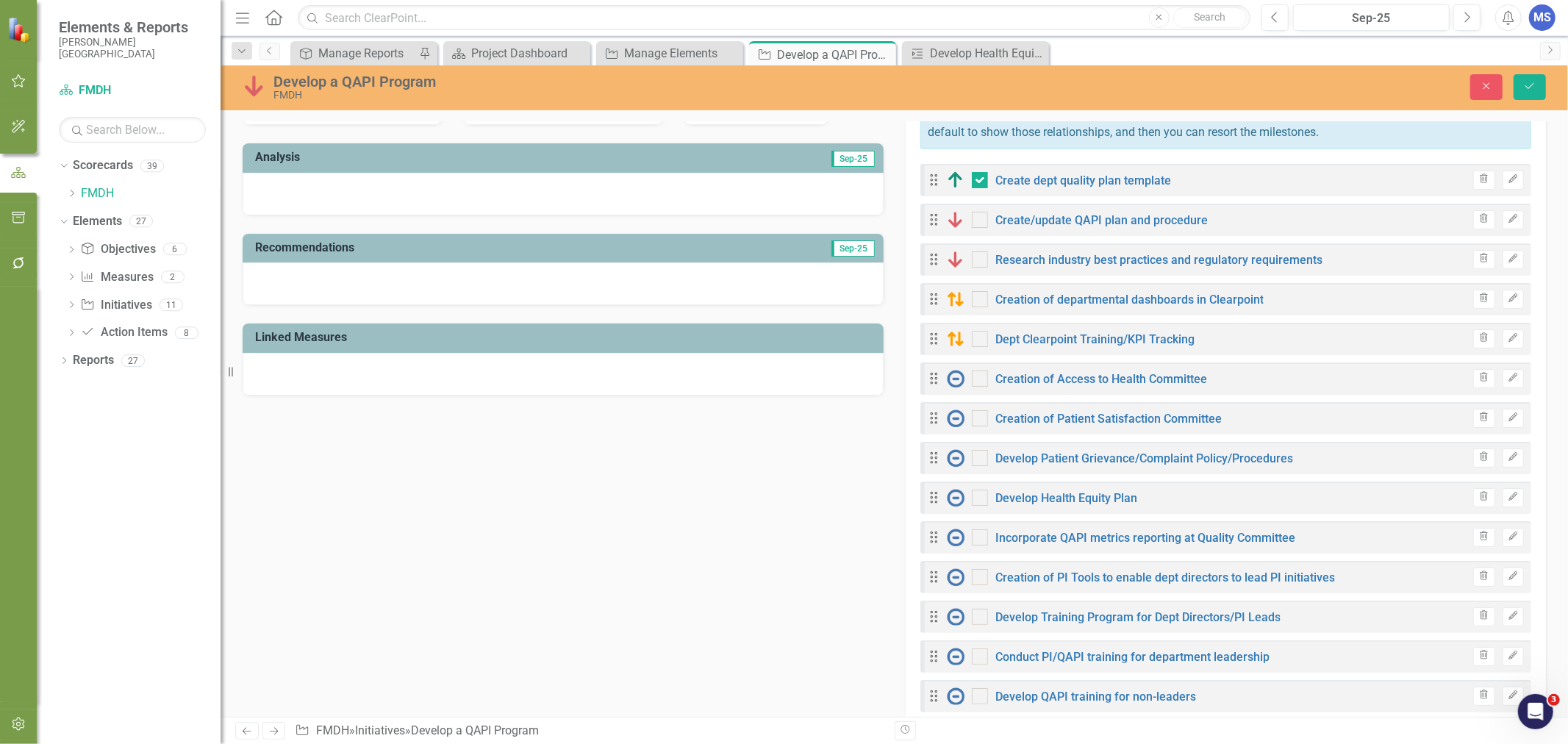
scroll to position [653, 0]
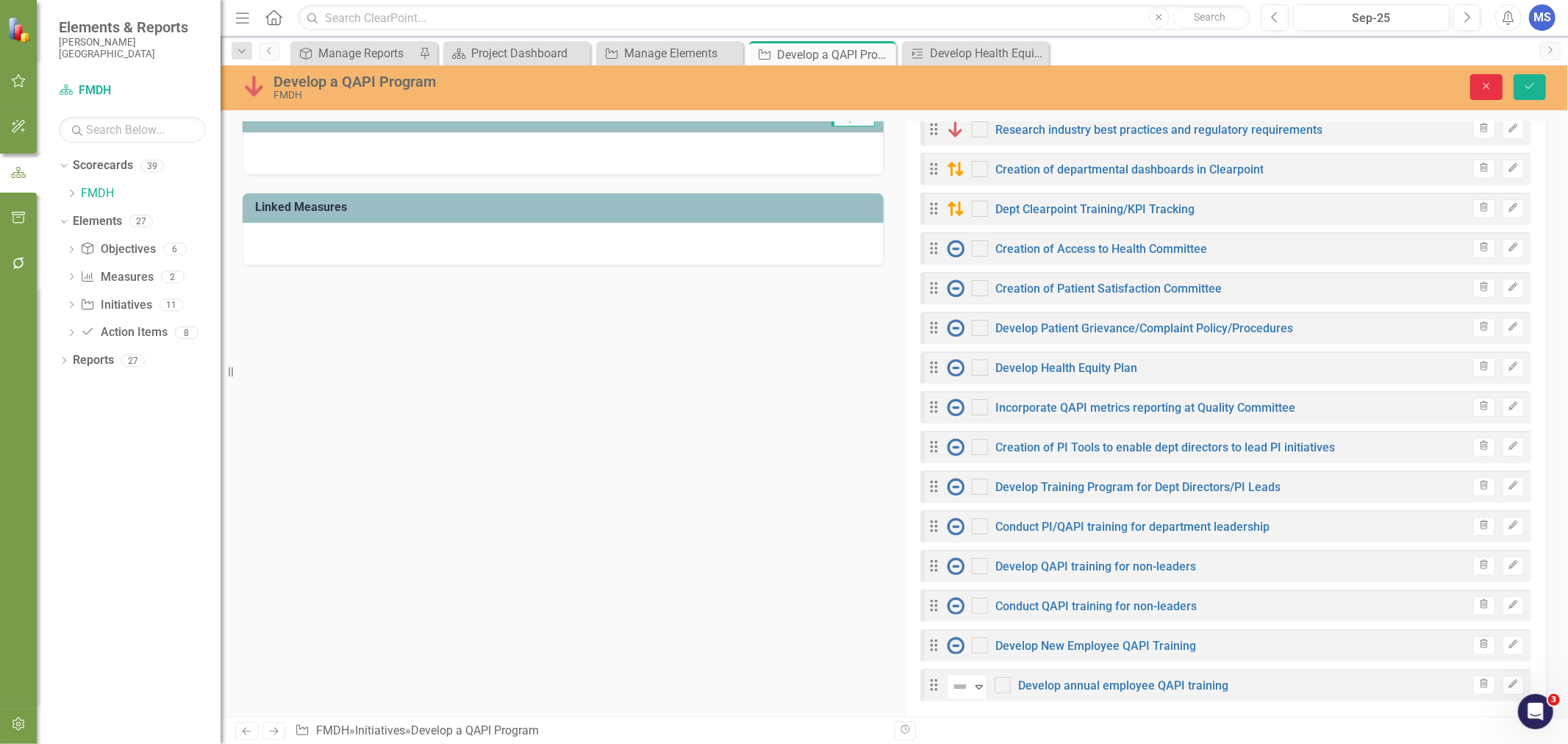
click at [1492, 86] on icon "Close" at bounding box center [1486, 86] width 13 height 10
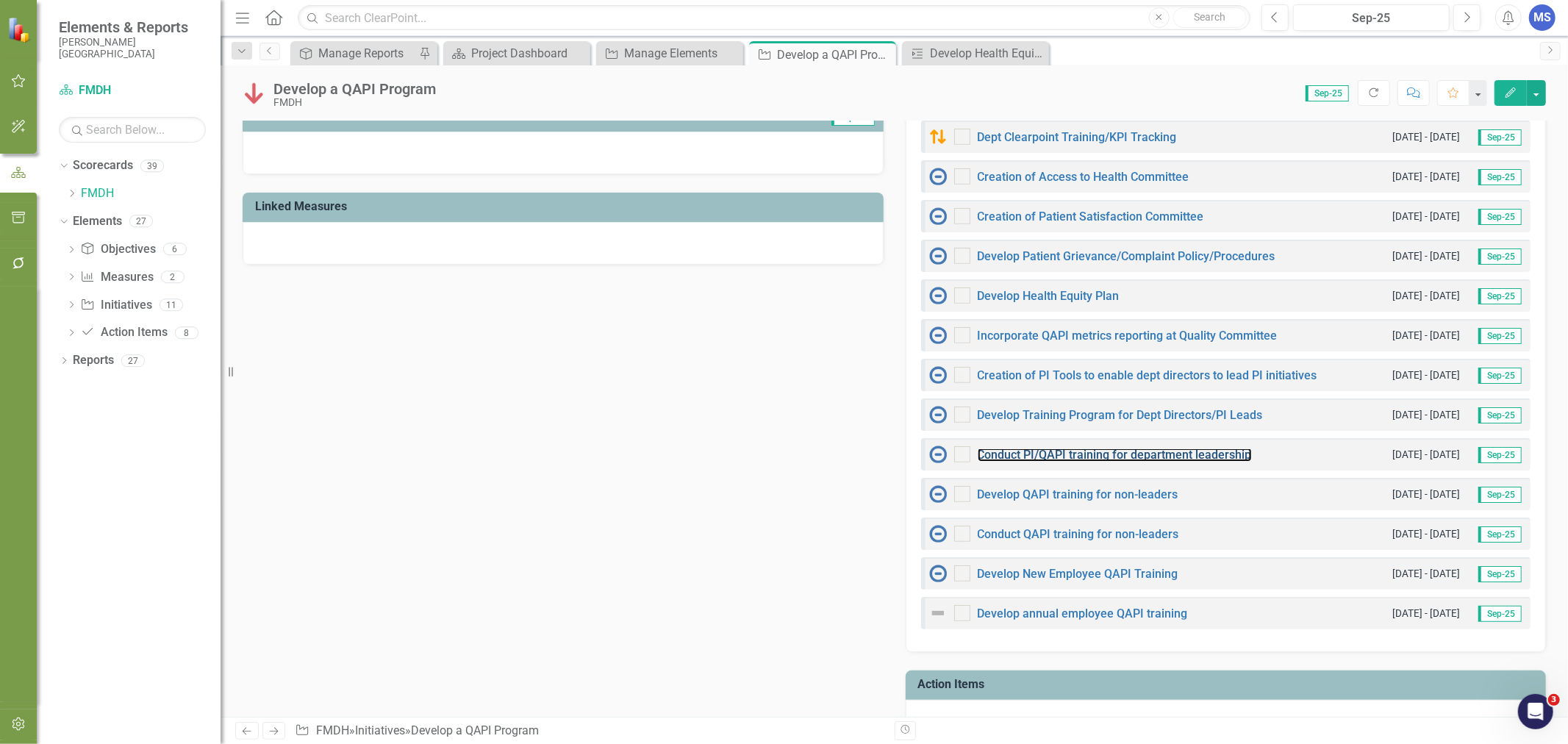
click at [1210, 453] on link "Conduct PI/QAPI training for department leadership" at bounding box center [1115, 455] width 274 height 14
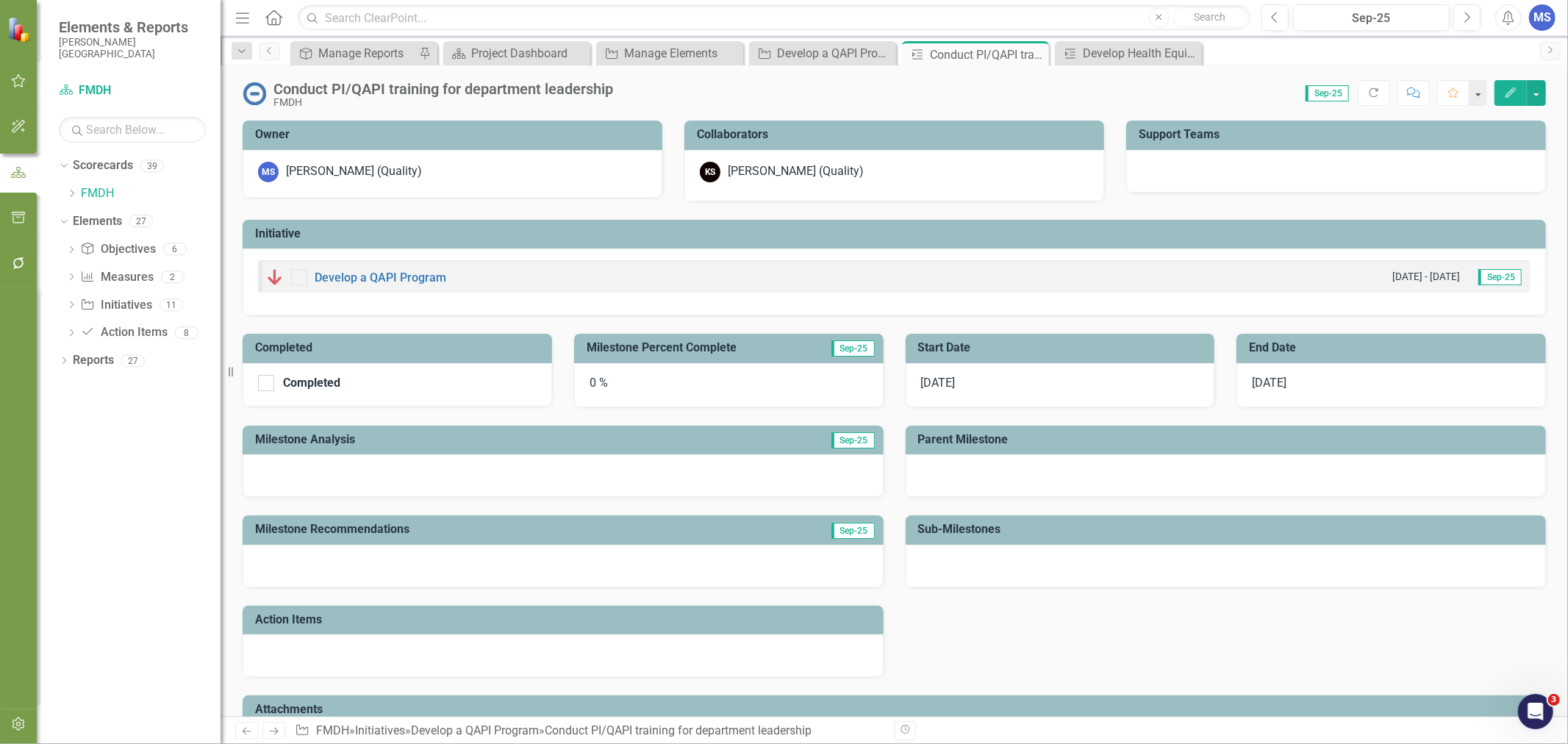
click at [1507, 98] on button "Edit" at bounding box center [1510, 93] width 32 height 25
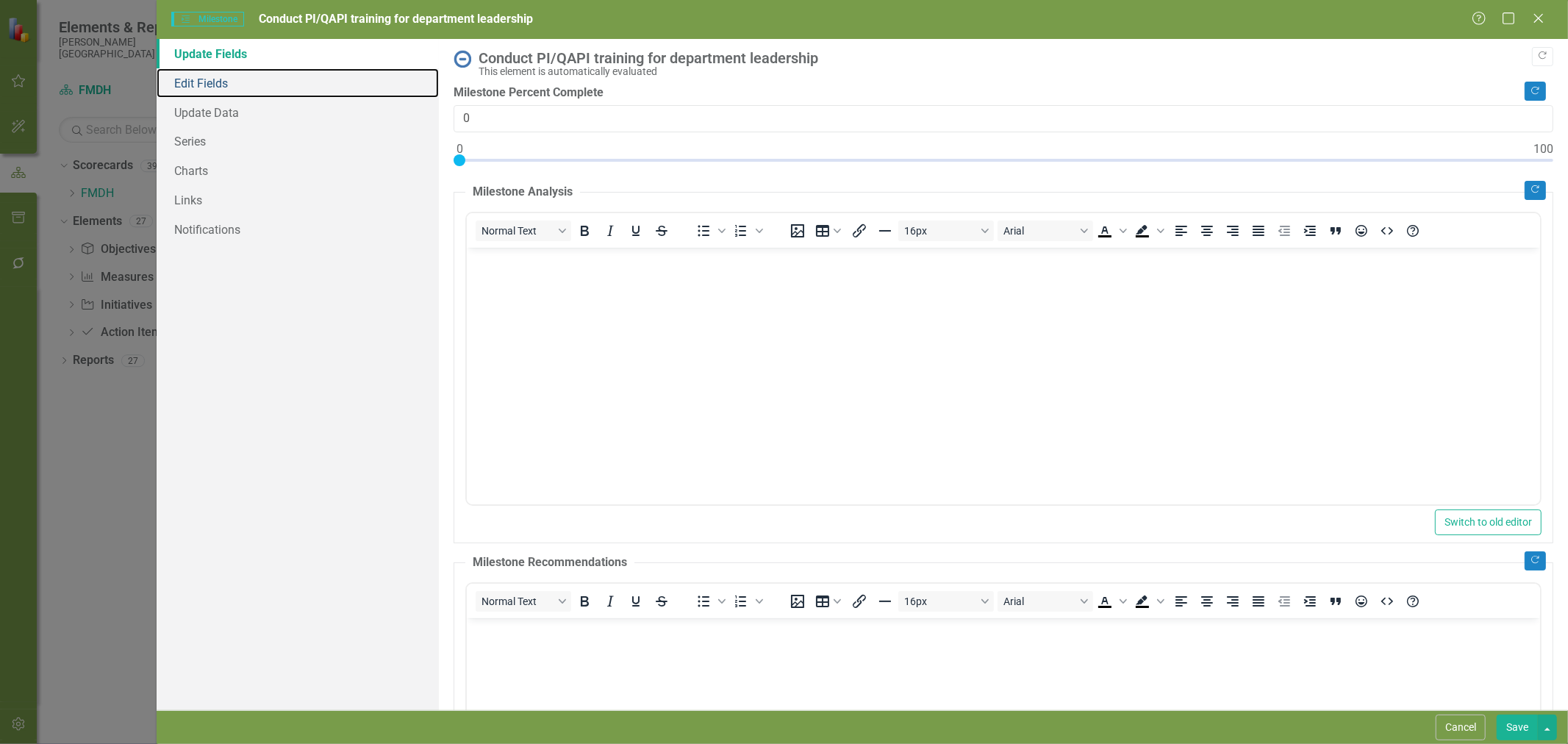
click at [203, 86] on link "Edit Fields" at bounding box center [297, 83] width 282 height 30
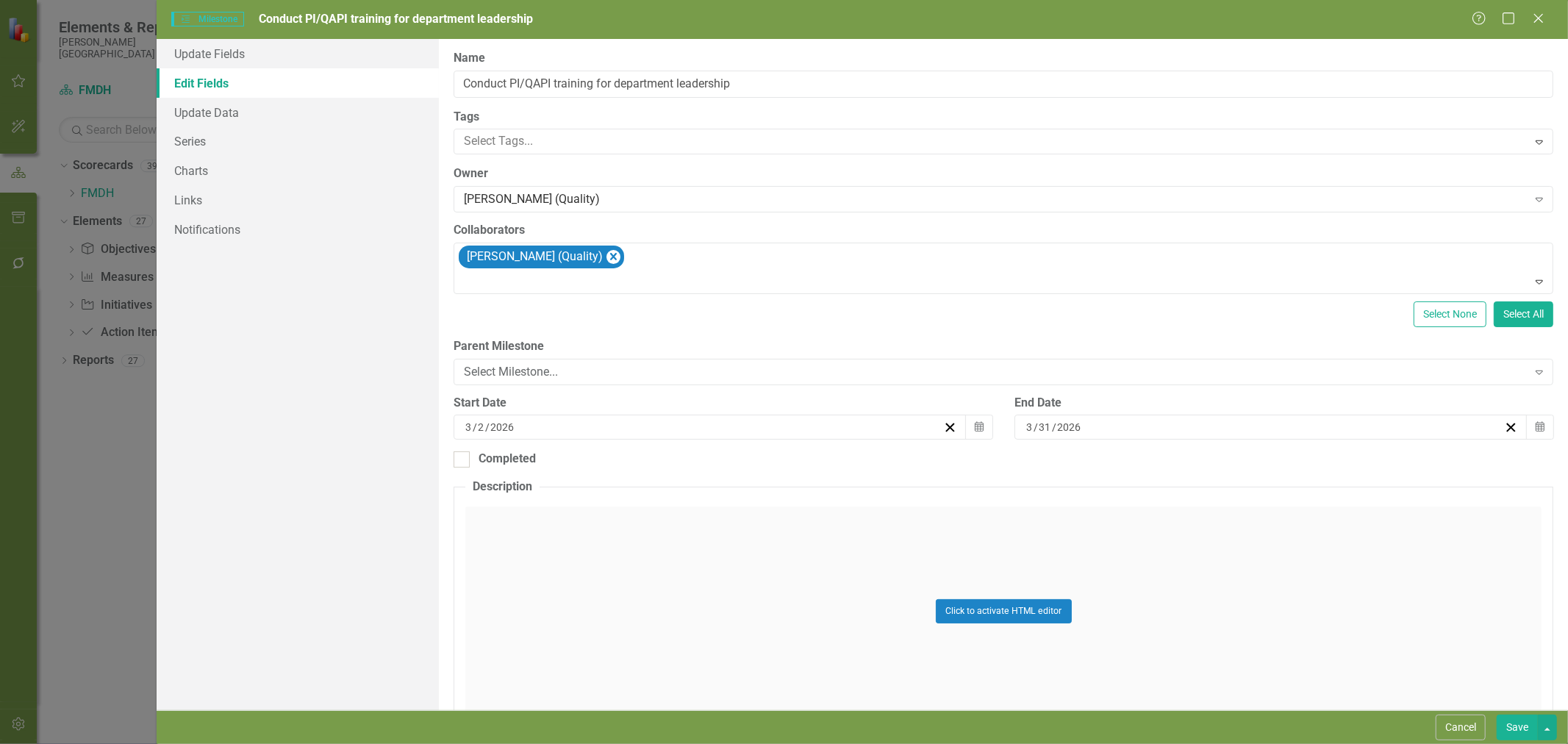
click at [981, 430] on button "Calendar" at bounding box center [979, 427] width 28 height 25
click at [782, 467] on button "›" at bounding box center [787, 465] width 32 height 32
click at [709, 505] on button "1" at bounding box center [708, 513] width 37 height 26
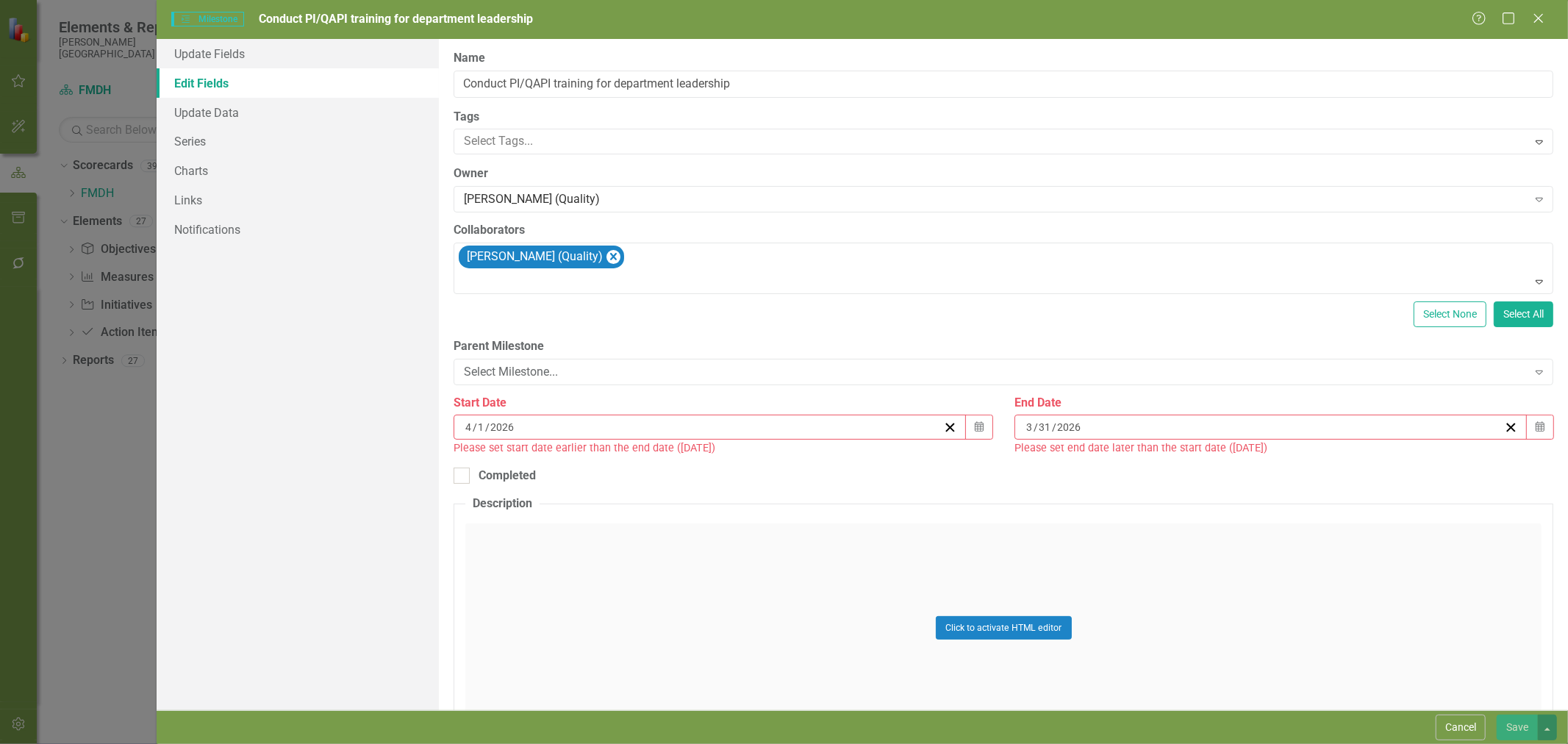
click at [1534, 428] on button "Calendar" at bounding box center [1540, 427] width 28 height 25
click at [1334, 467] on button "›" at bounding box center [1342, 465] width 32 height 32
click at [1309, 617] on button "30" at bounding box center [1299, 619] width 37 height 26
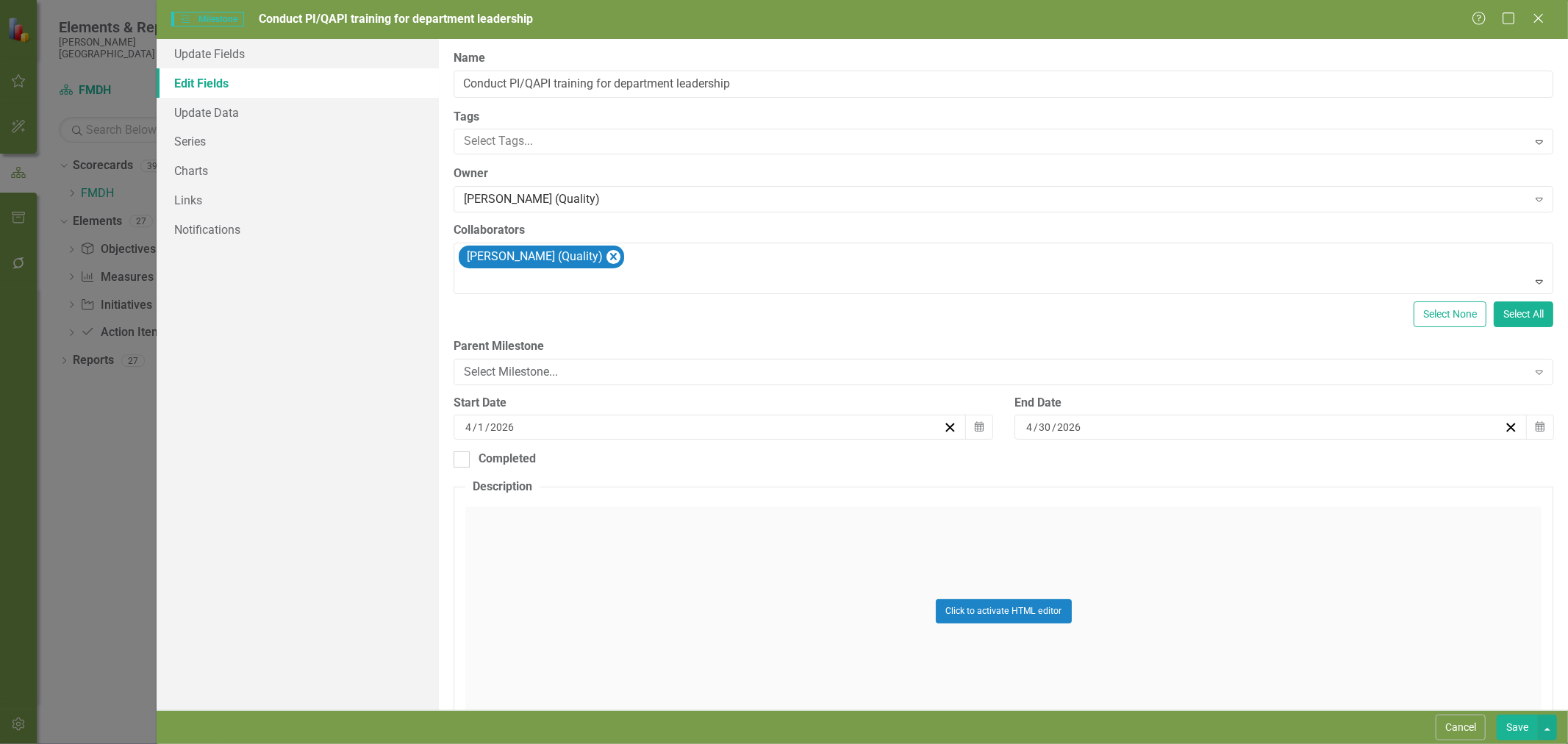
click at [1514, 730] on button "Save" at bounding box center [1516, 727] width 41 height 25
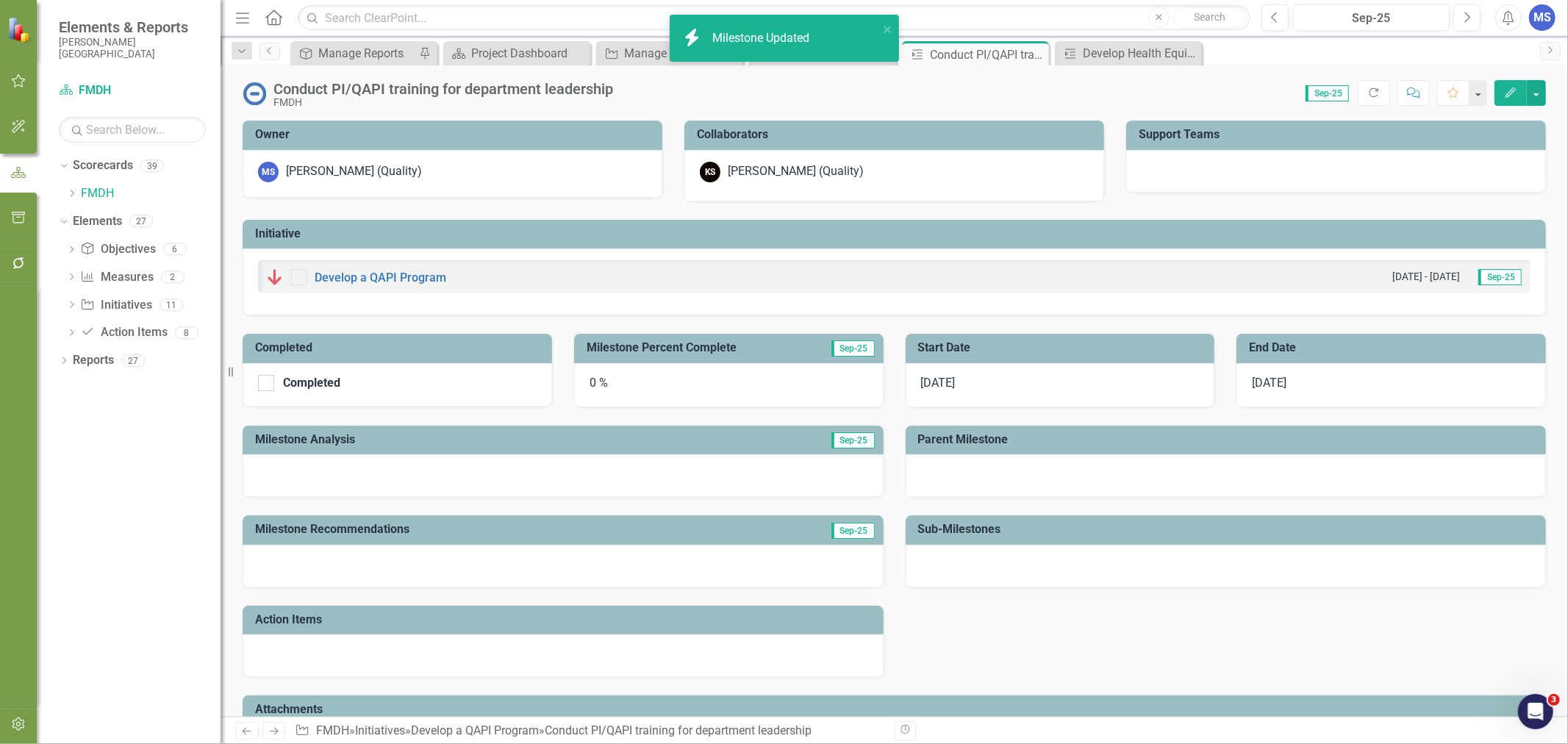
click at [0, 0] on icon at bounding box center [0, 0] width 0 height 0
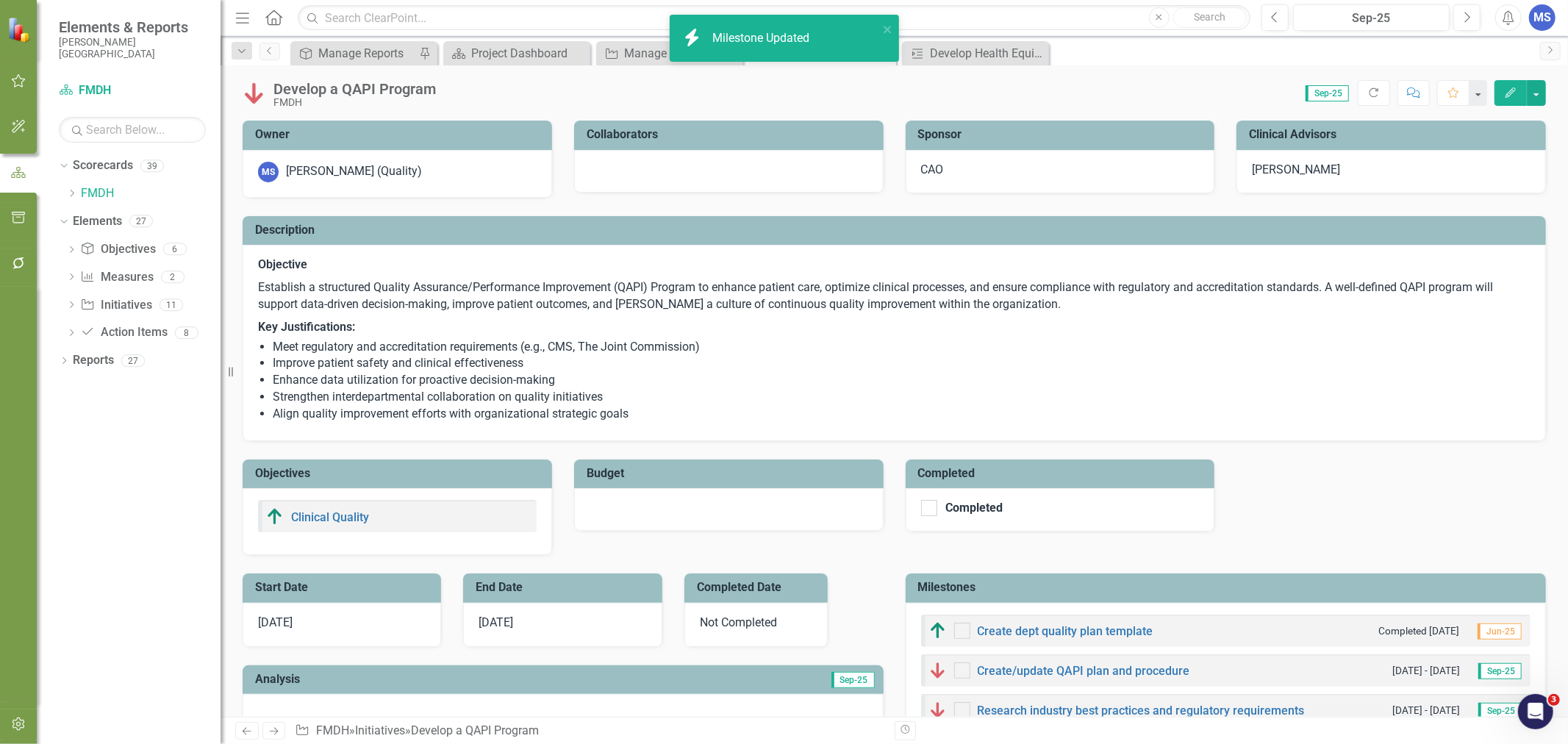
checkbox input "true"
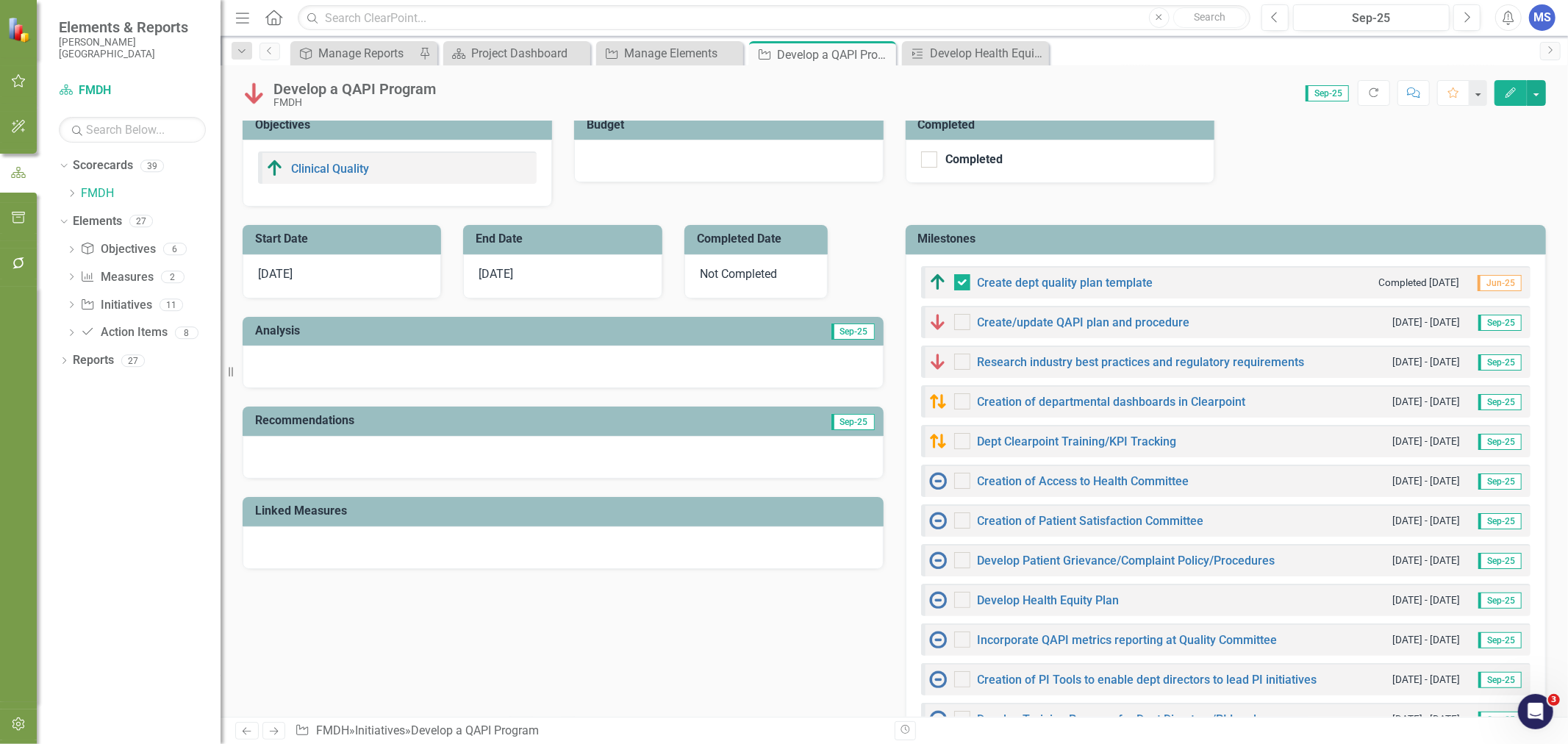
scroll to position [327, 0]
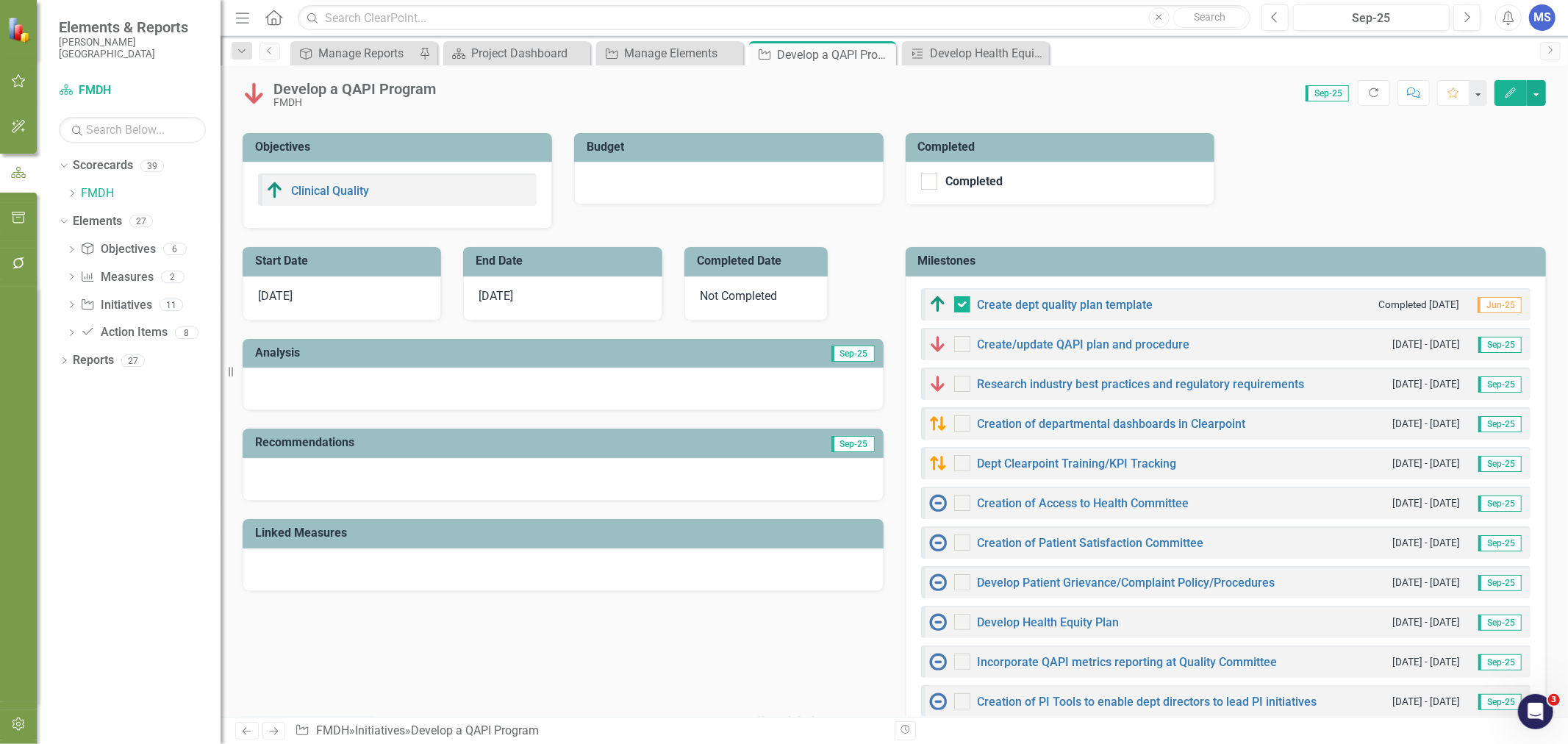
click at [1238, 267] on td "Milestones" at bounding box center [1228, 263] width 621 height 24
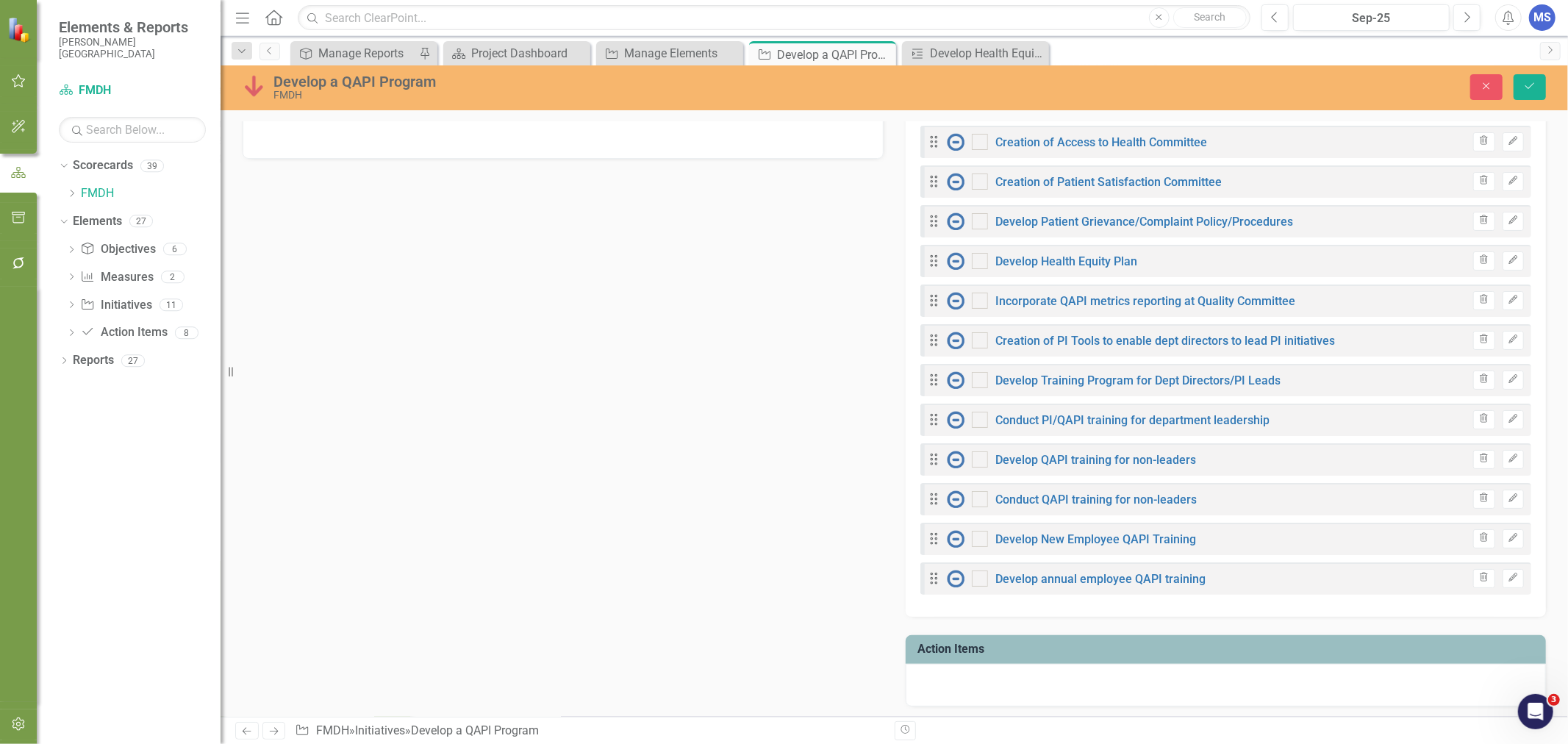
scroll to position [735, 0]
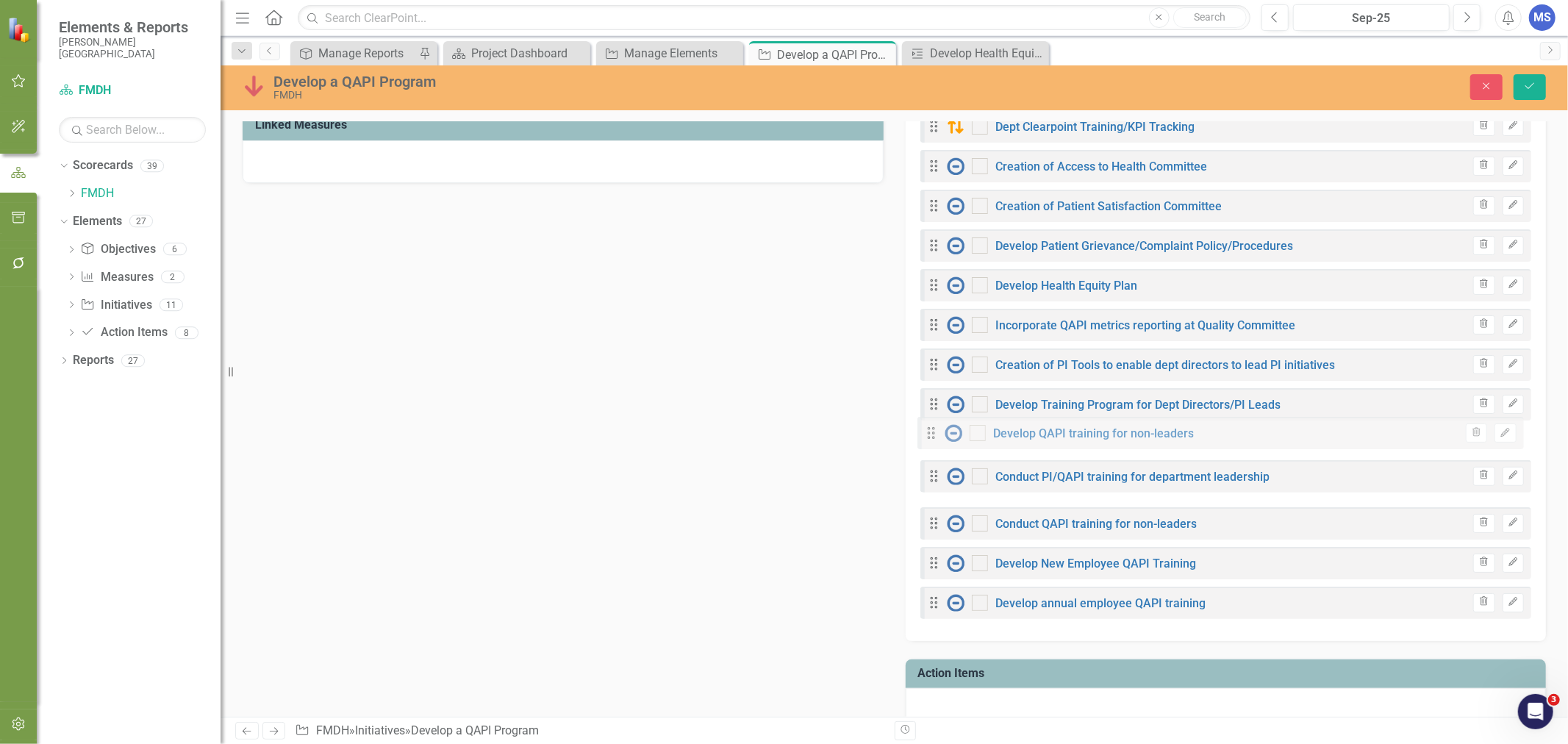
drag, startPoint x: 933, startPoint y: 488, endPoint x: 937, endPoint y: 437, distance: 51.2
click at [937, 437] on div "Drag Create dept quality plan template Trash Edit Drag Create/update QAPI plan …" at bounding box center [1226, 285] width 611 height 667
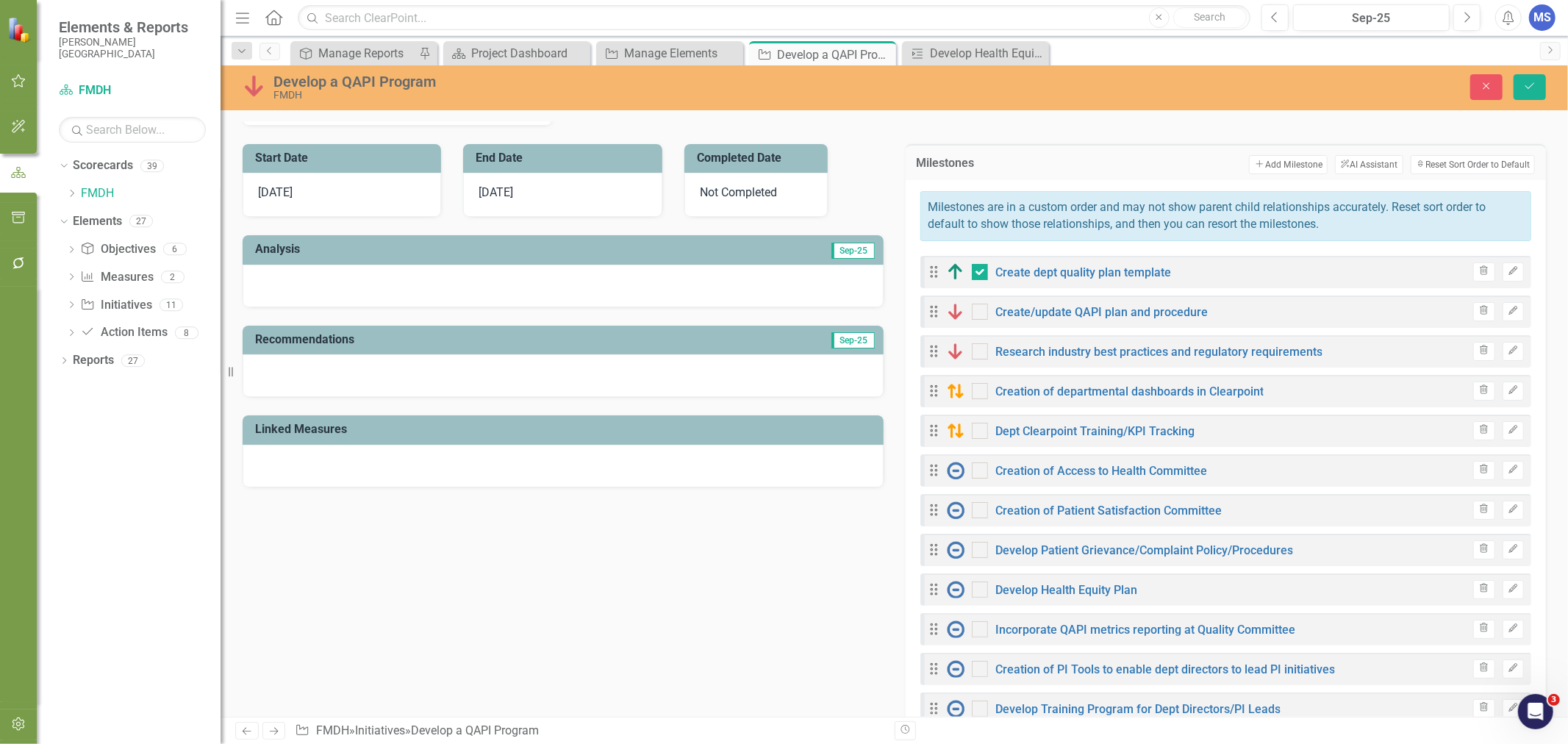
scroll to position [408, 0]
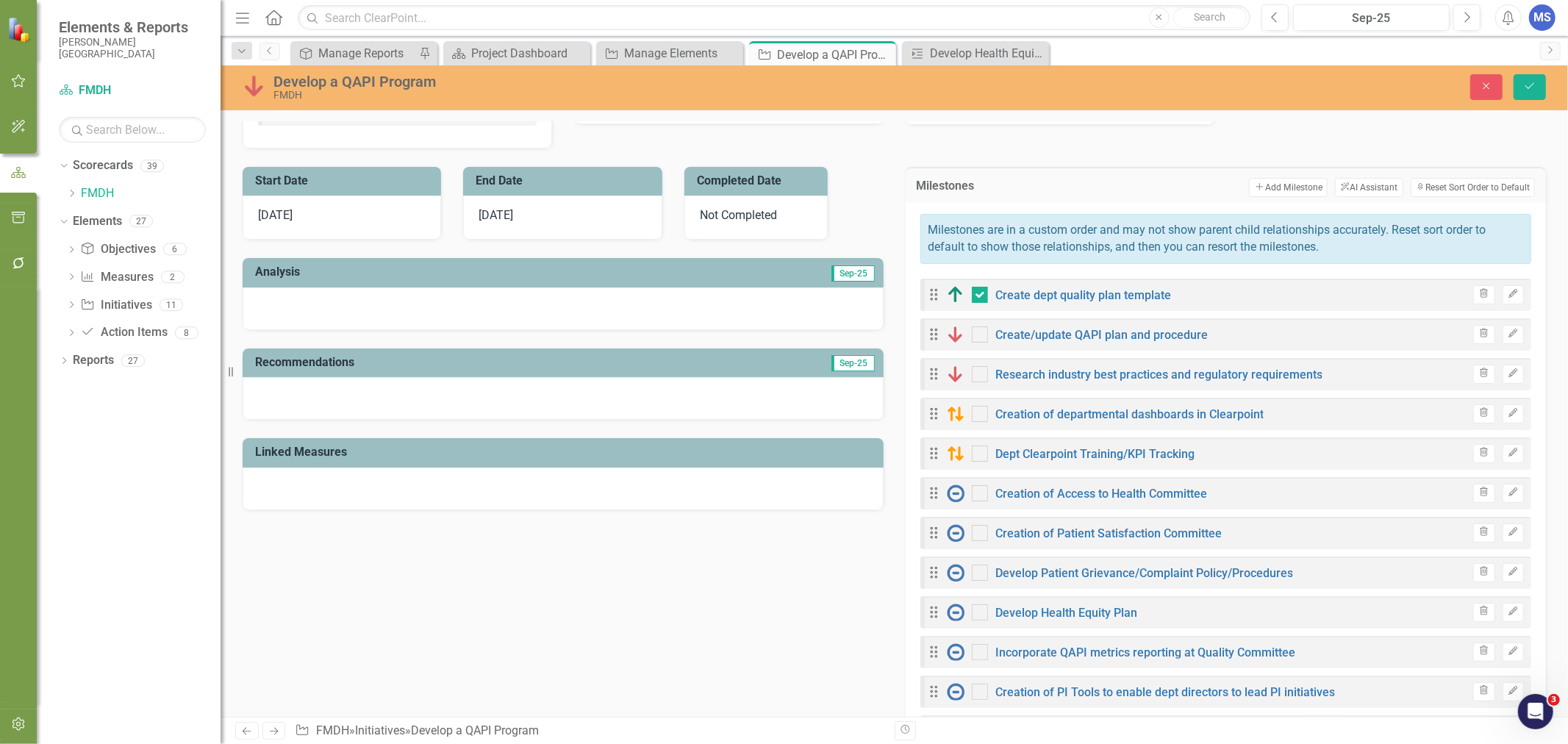
click at [1282, 189] on button "Add Add Milestone" at bounding box center [1288, 188] width 79 height 19
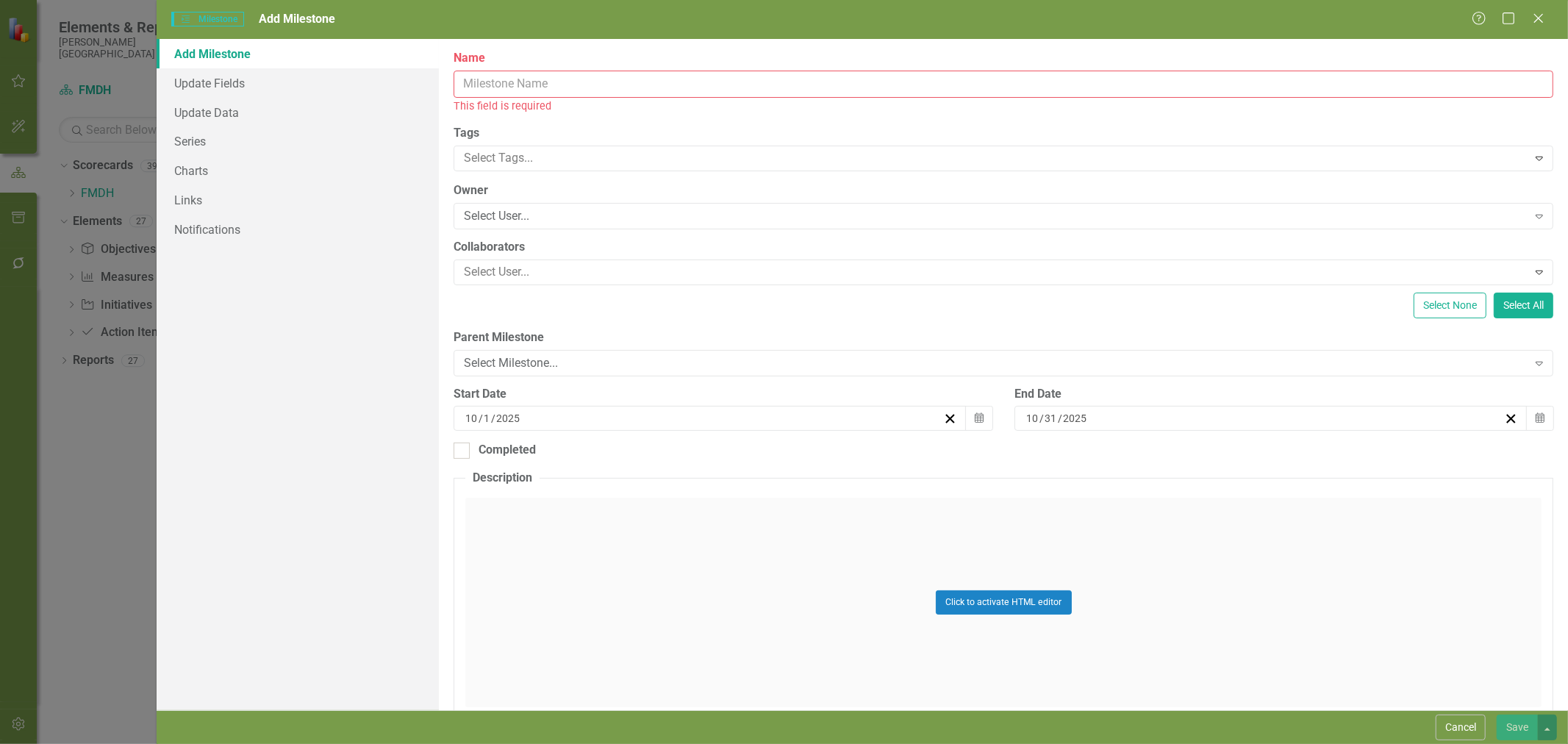
click at [542, 89] on input "Name" at bounding box center [1003, 84] width 1100 height 27
click at [1467, 728] on button "Cancel" at bounding box center [1460, 727] width 50 height 25
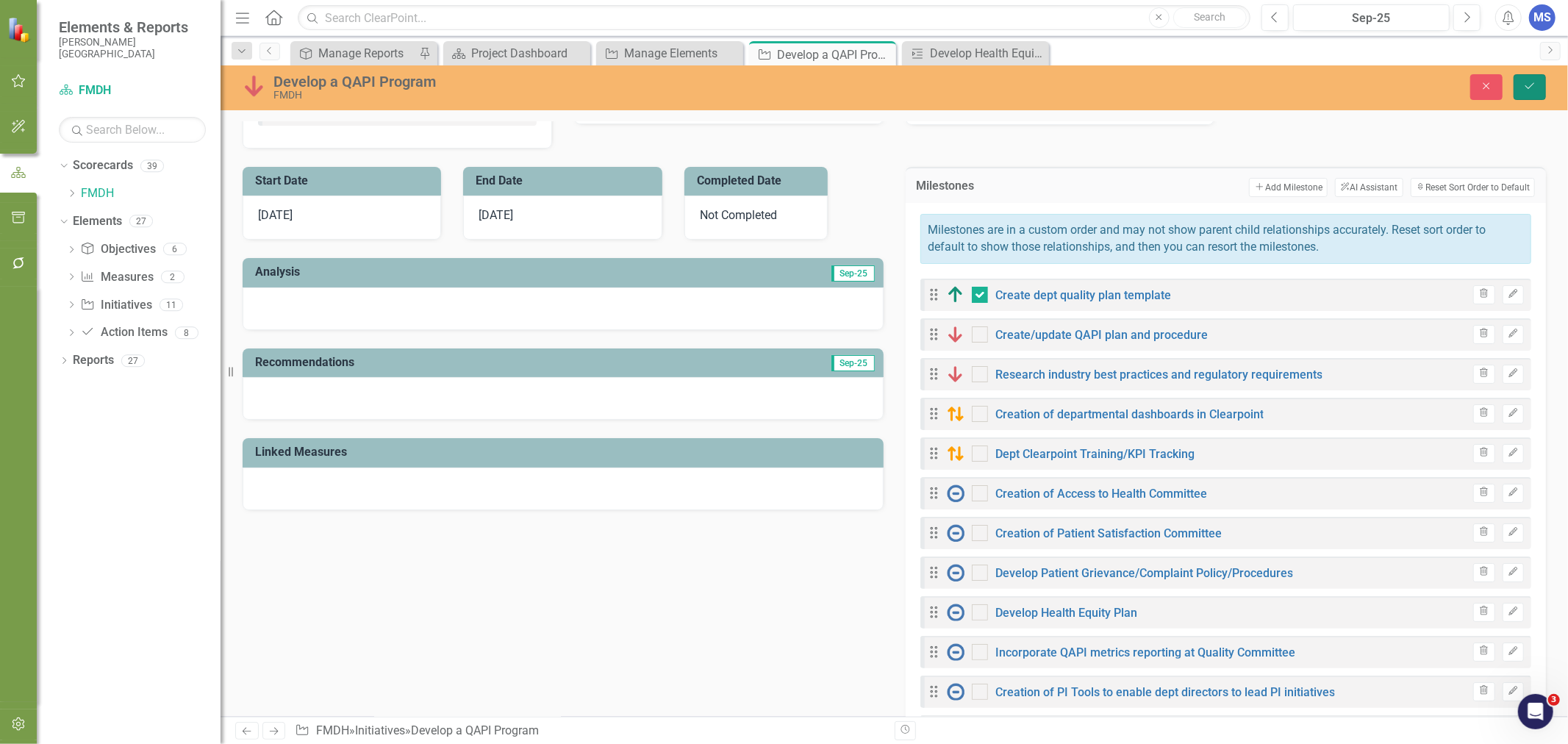
click at [1525, 81] on icon "Save" at bounding box center [1529, 86] width 13 height 10
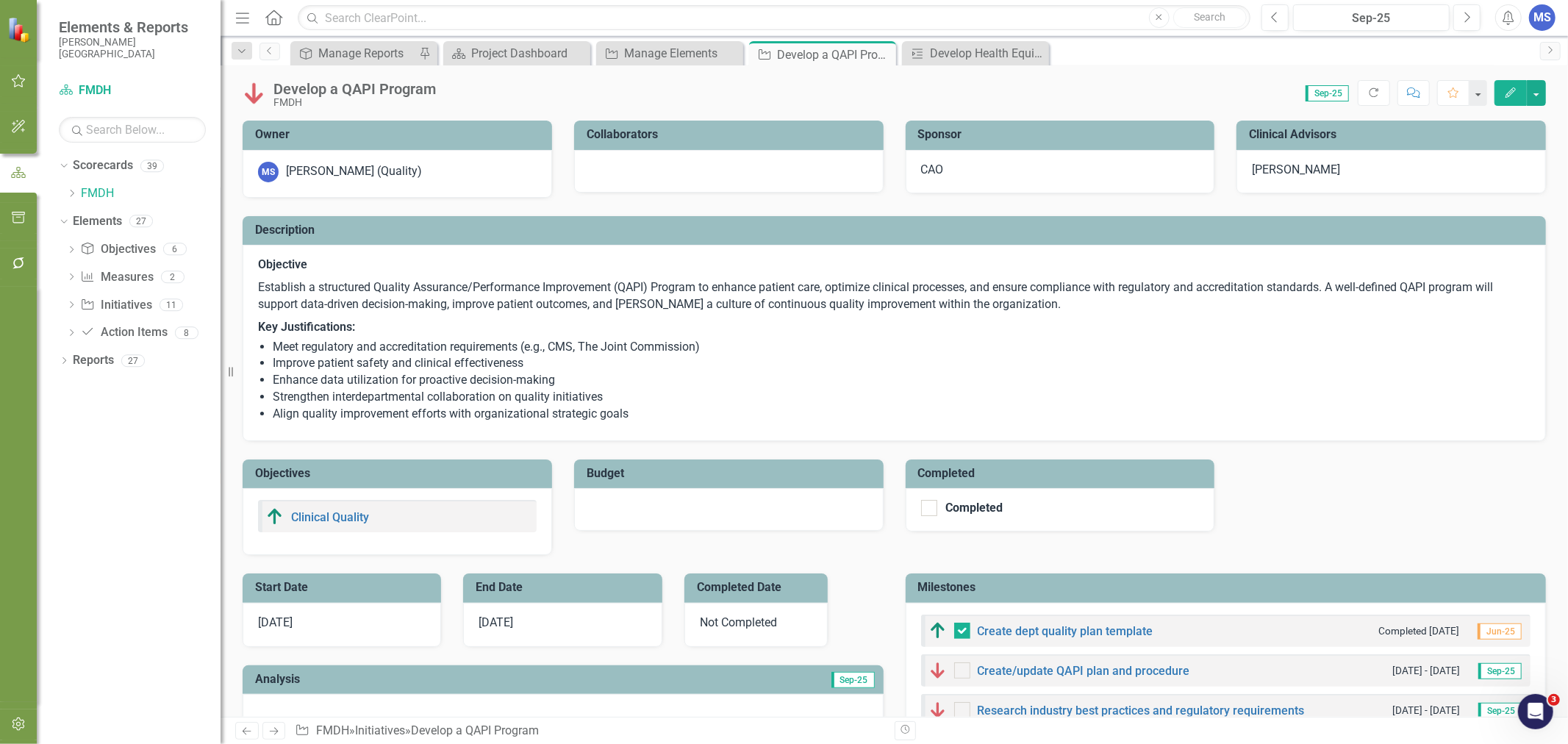
checkbox input "true"
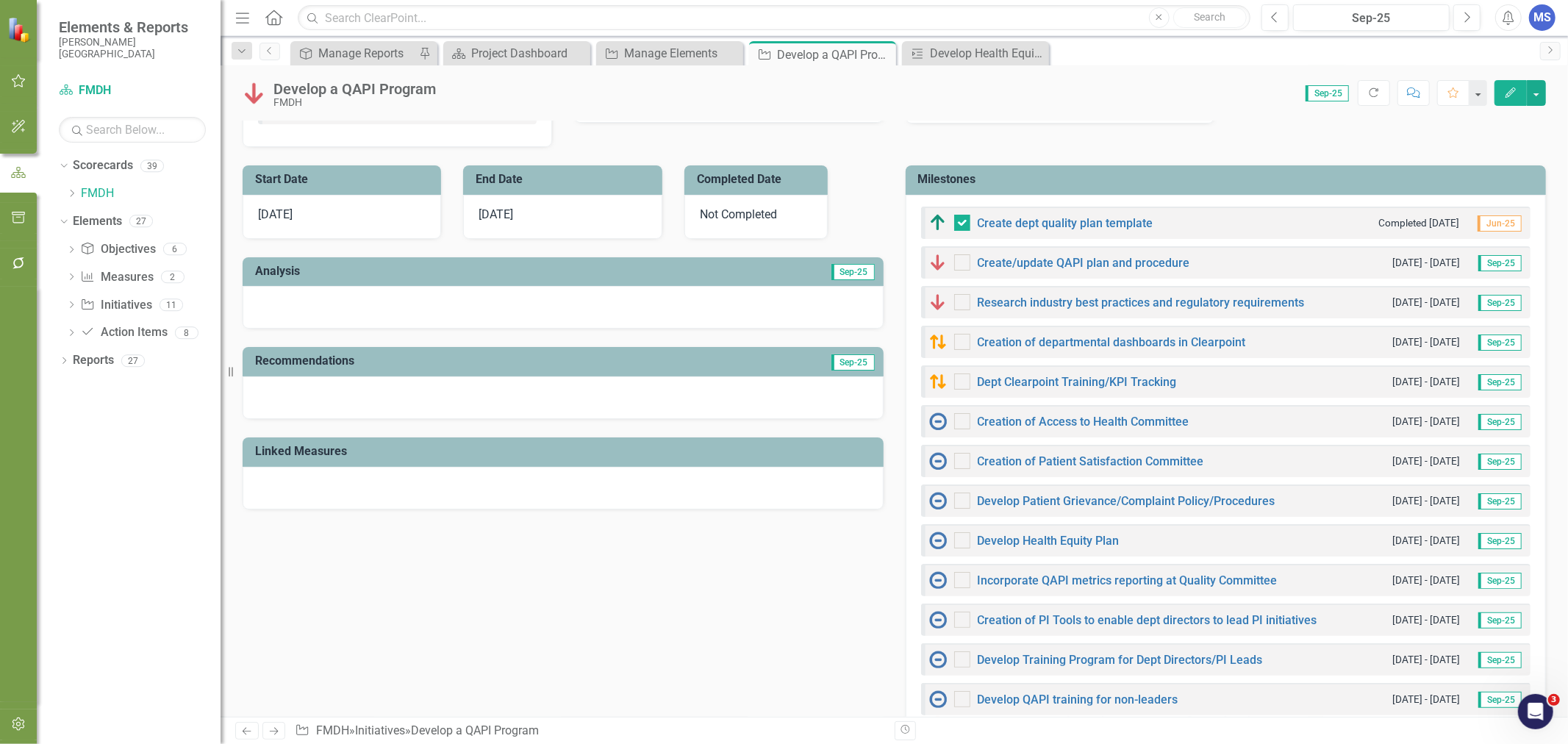
click at [1306, 182] on h3 "Milestones" at bounding box center [1228, 179] width 621 height 13
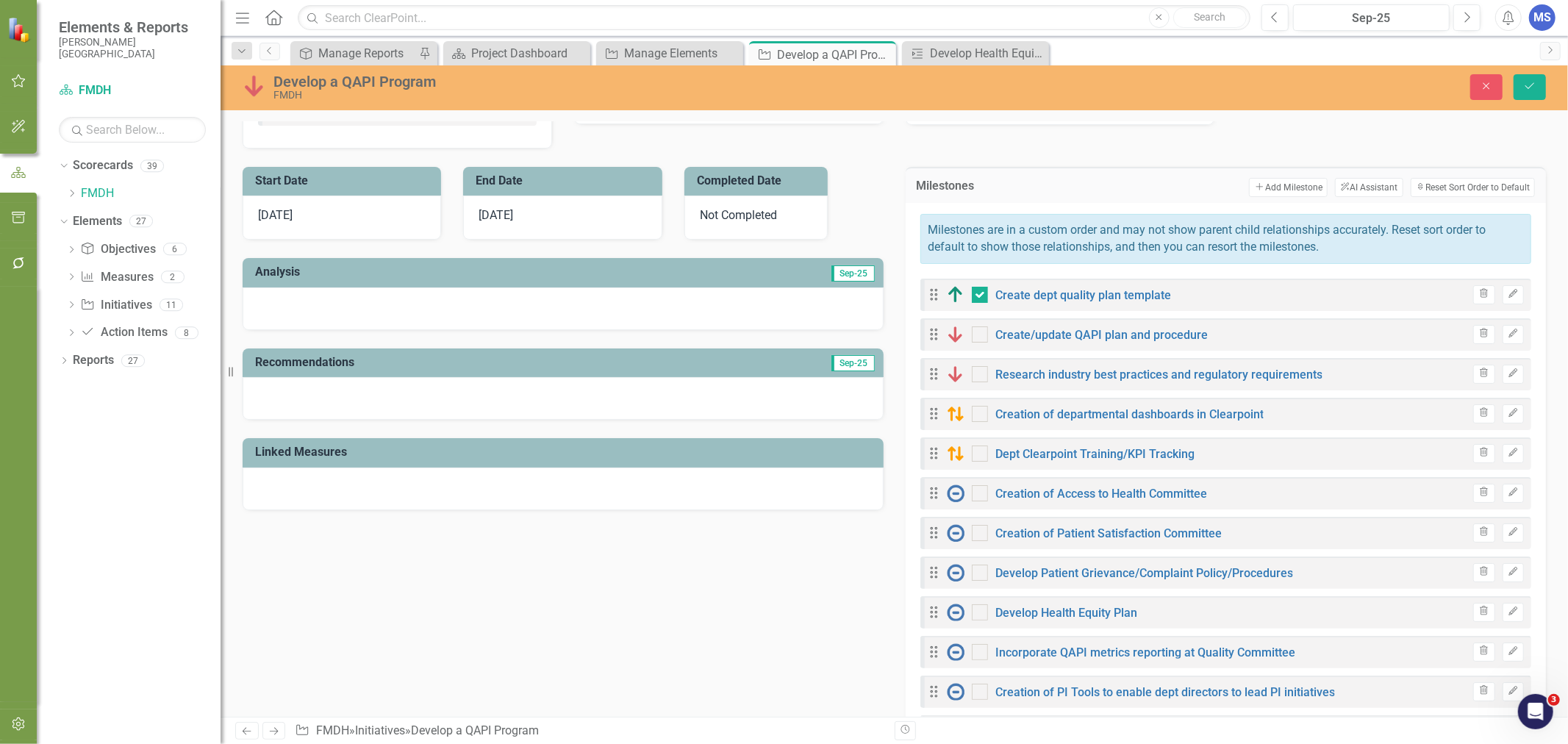
click at [1289, 192] on button "Add Add Milestone" at bounding box center [1288, 188] width 79 height 19
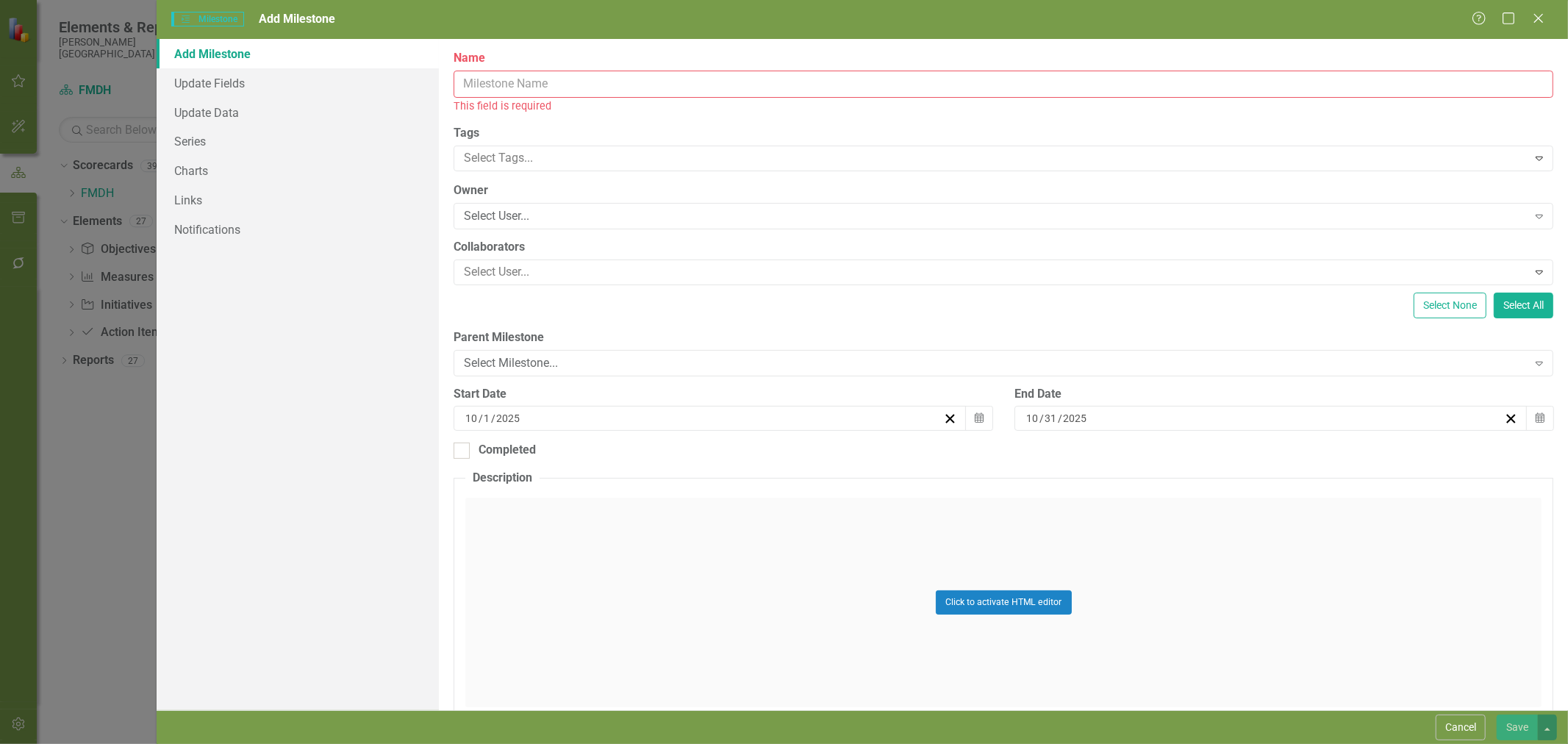
click at [569, 84] on input "Name" at bounding box center [1003, 84] width 1100 height 27
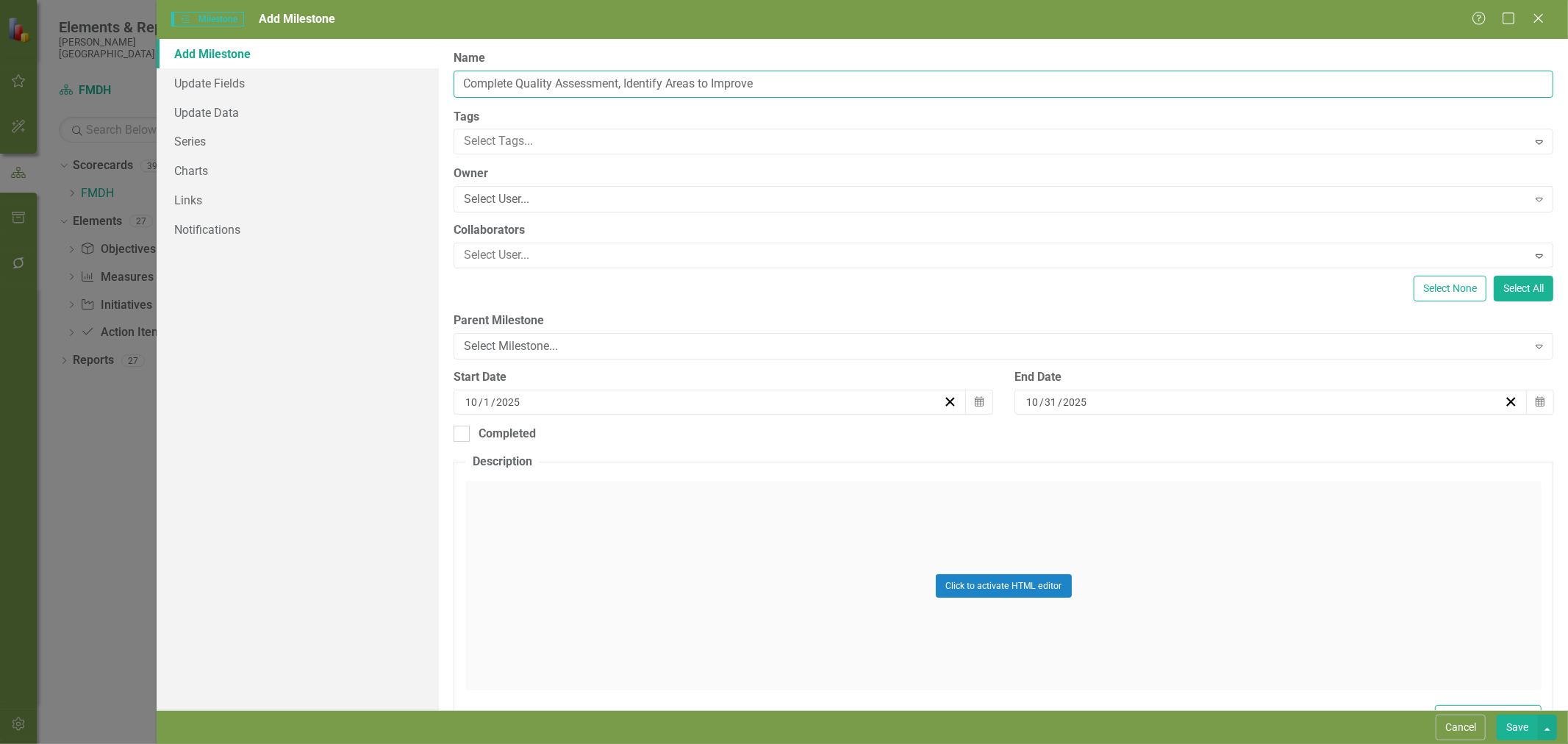
type input "Complete Quality Assessment, Identify Areas to Improve"
click at [569, 203] on div "Select User..." at bounding box center [994, 199] width 1063 height 17
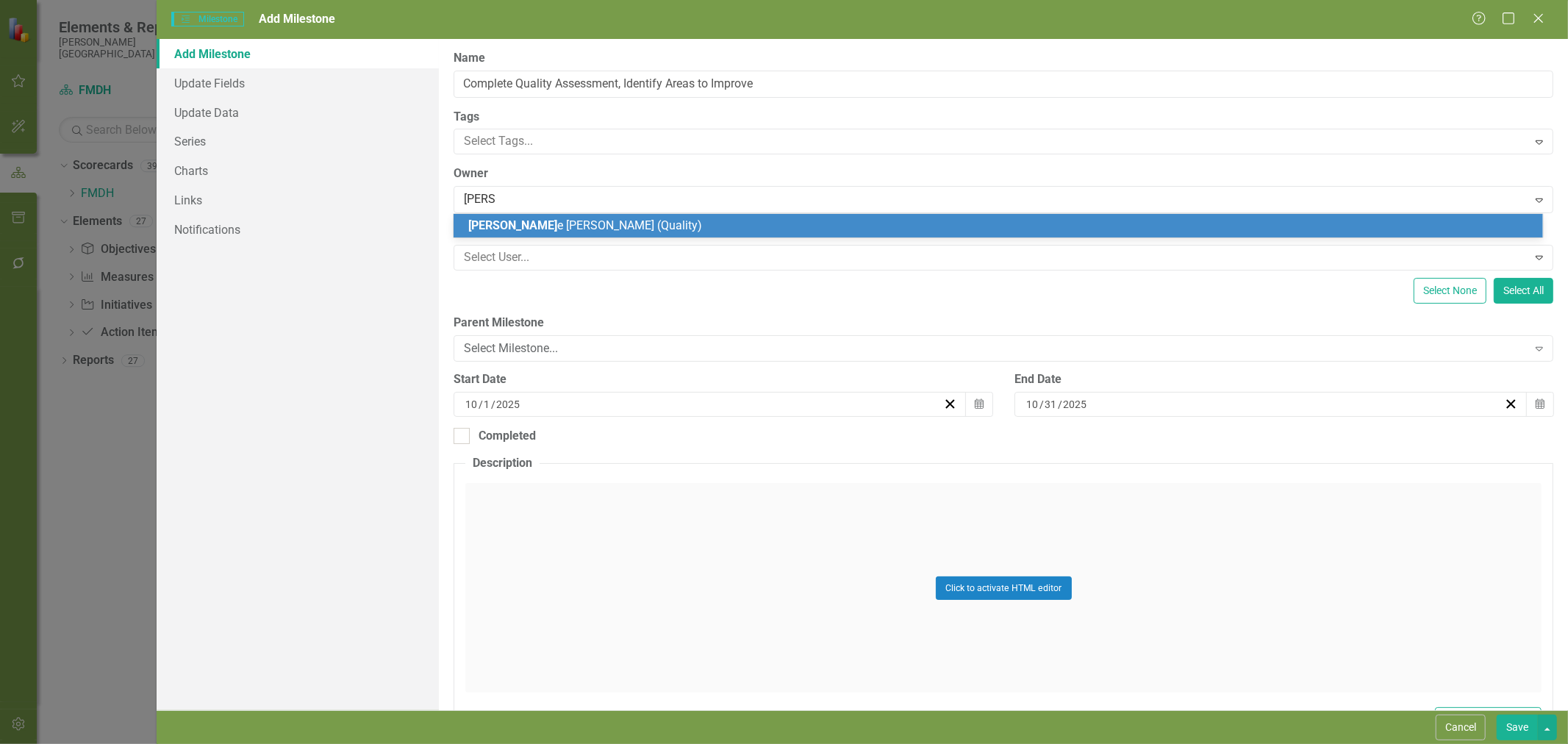
type input "[PERSON_NAME]"
click at [575, 230] on span "[PERSON_NAME] (Quality)" at bounding box center [581, 225] width 225 height 14
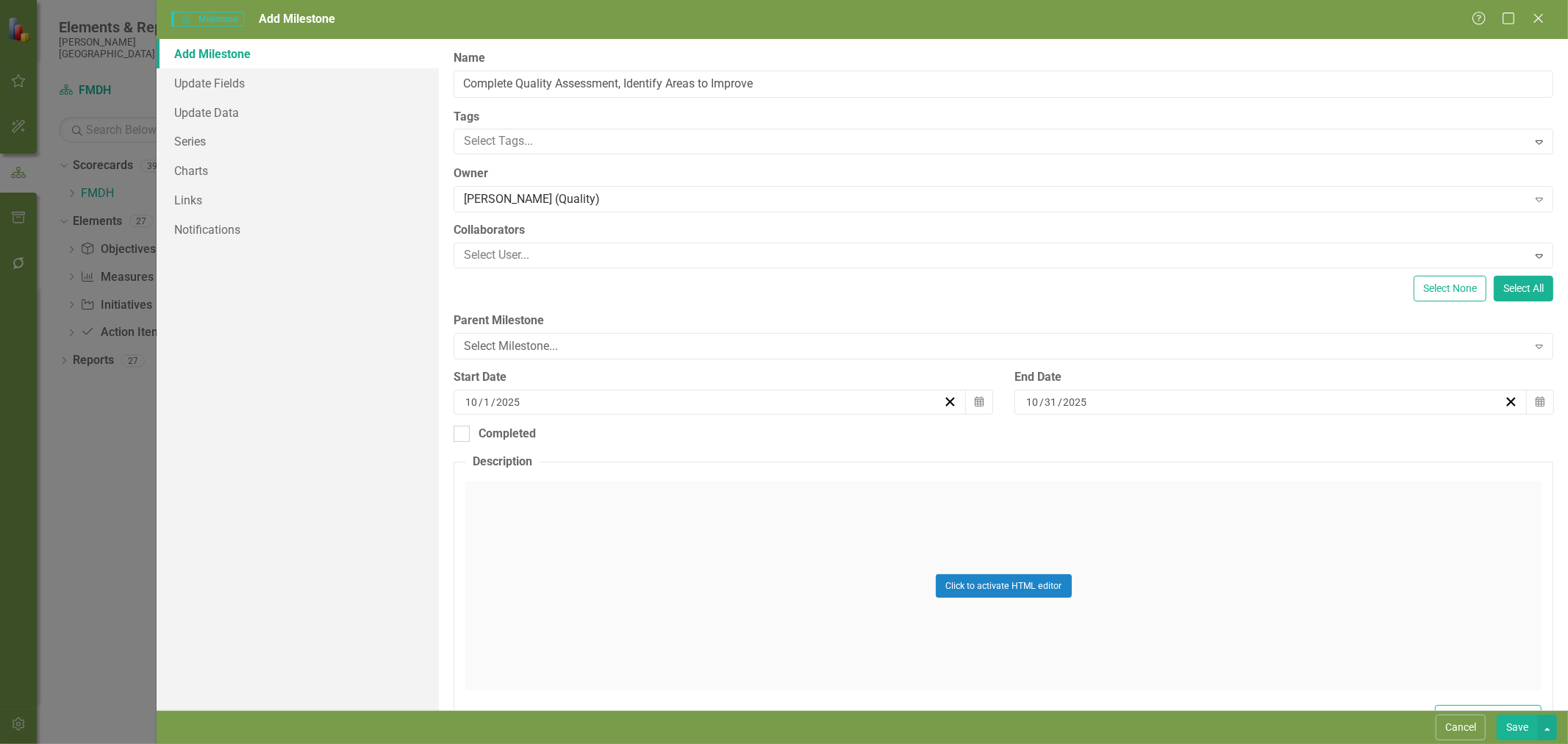
click at [560, 252] on div at bounding box center [993, 255] width 1069 height 20
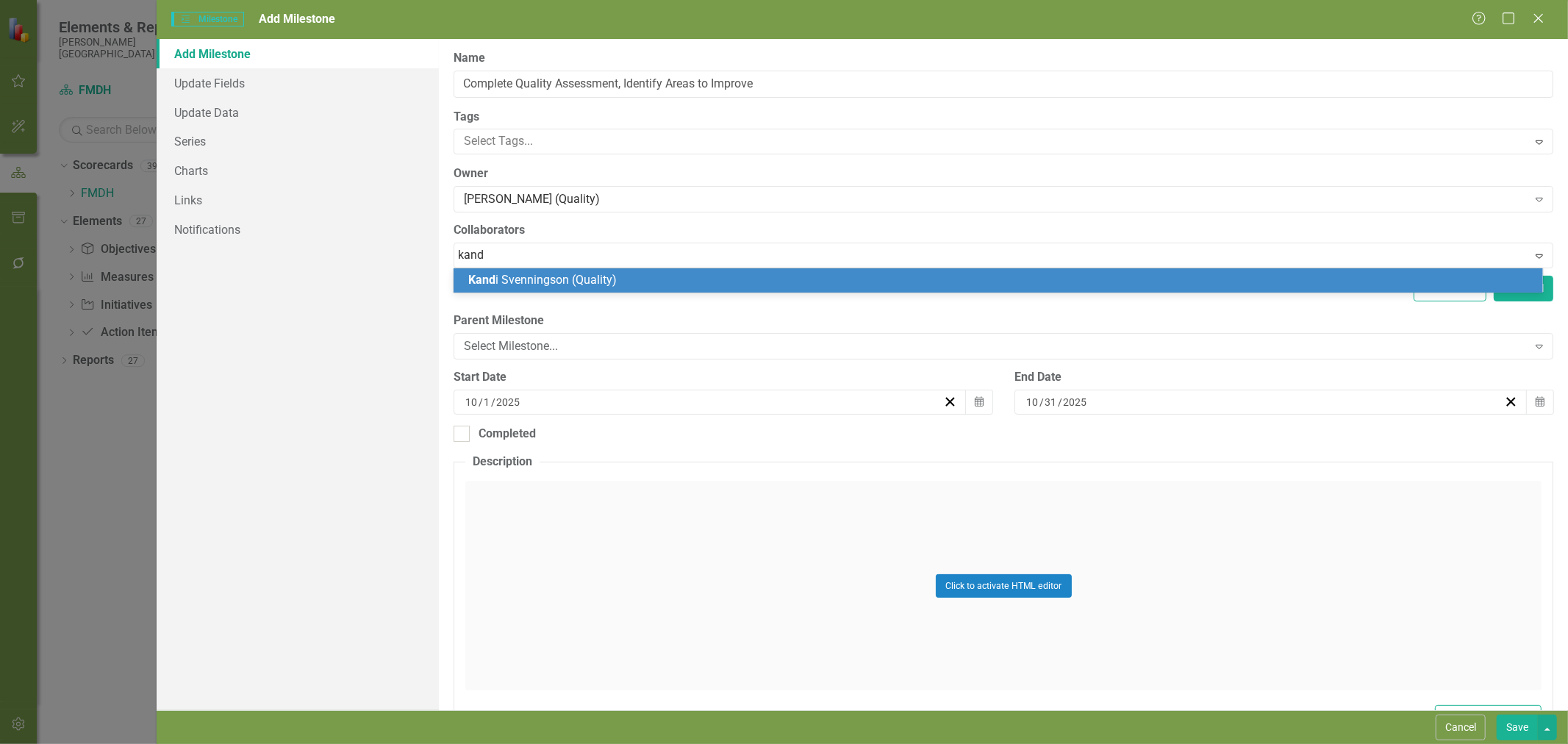
type input "kandi"
click at [560, 282] on span "Kandi Svenningson (Quality)" at bounding box center [540, 279] width 146 height 14
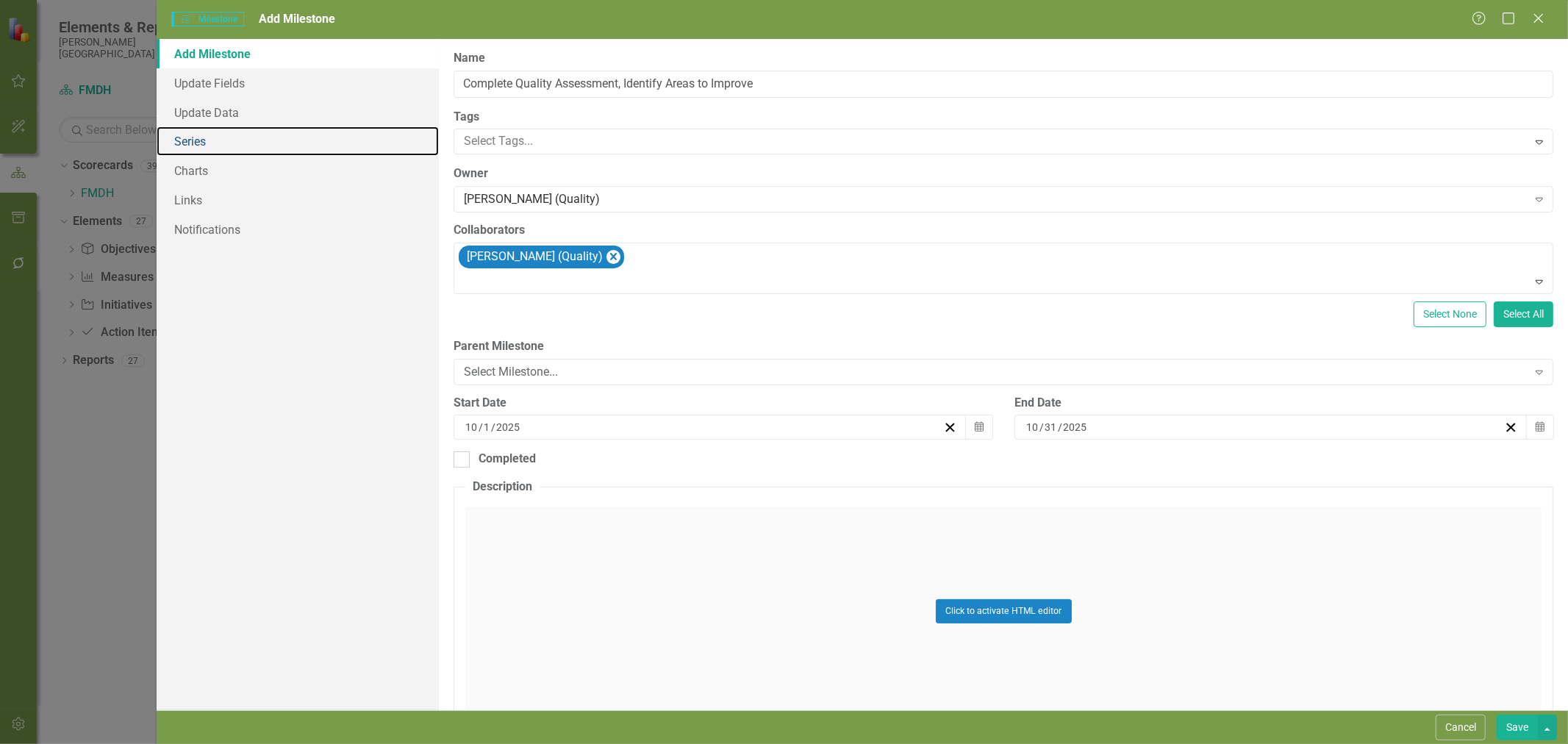
click at [263, 134] on link "Series" at bounding box center [297, 141] width 282 height 30
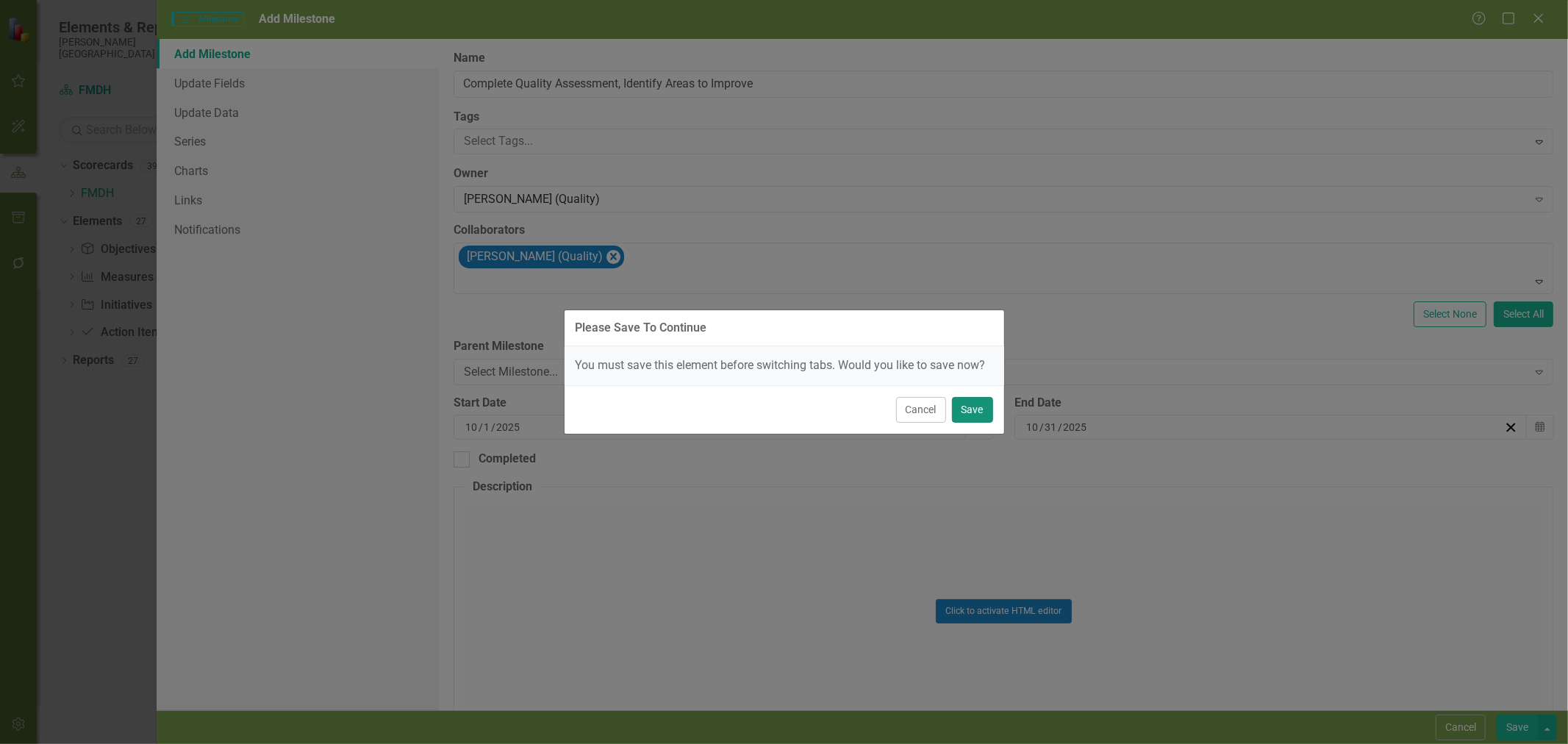
click at [986, 417] on button "Save" at bounding box center [972, 410] width 41 height 25
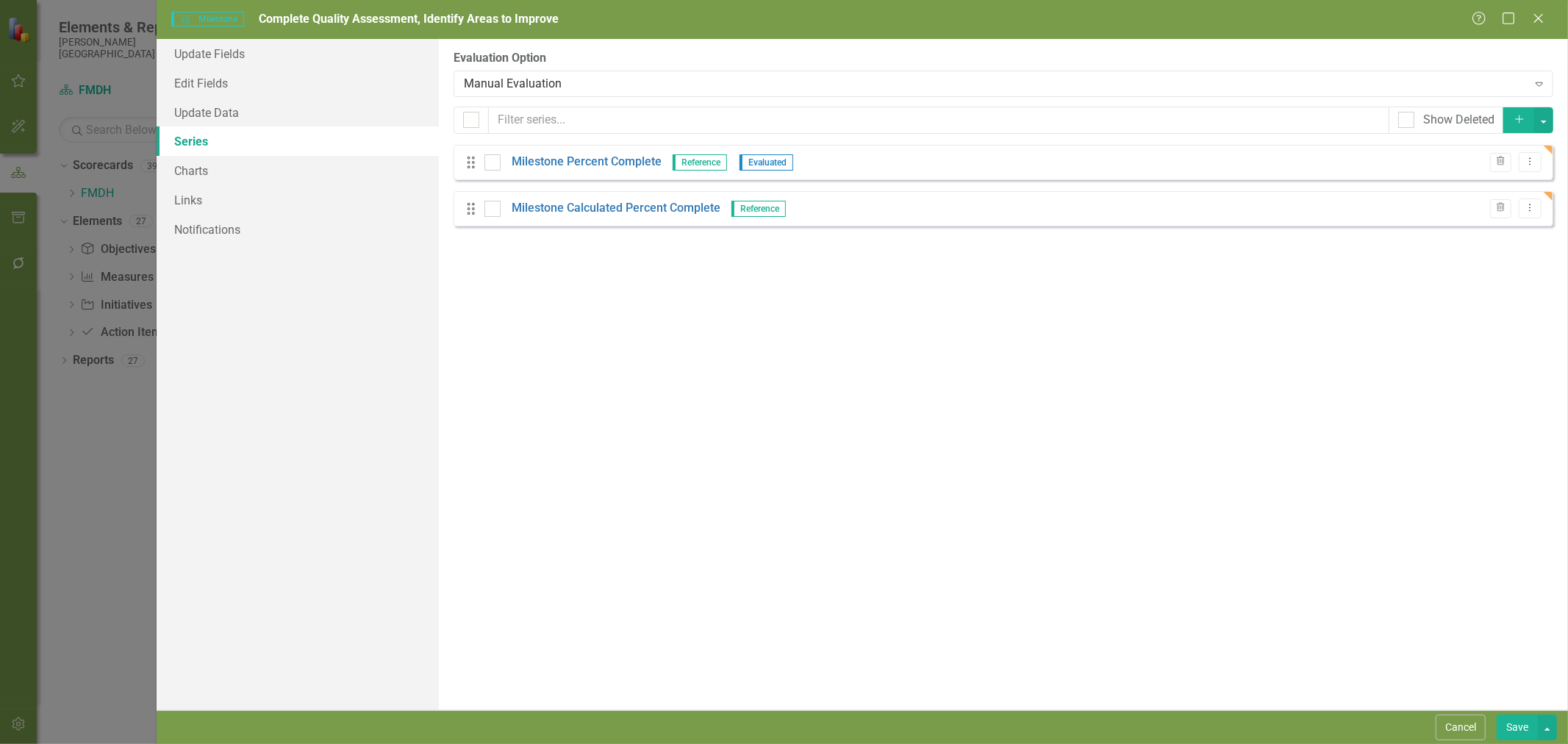
click at [540, 84] on div "Manual Evaluation" at bounding box center [994, 83] width 1063 height 17
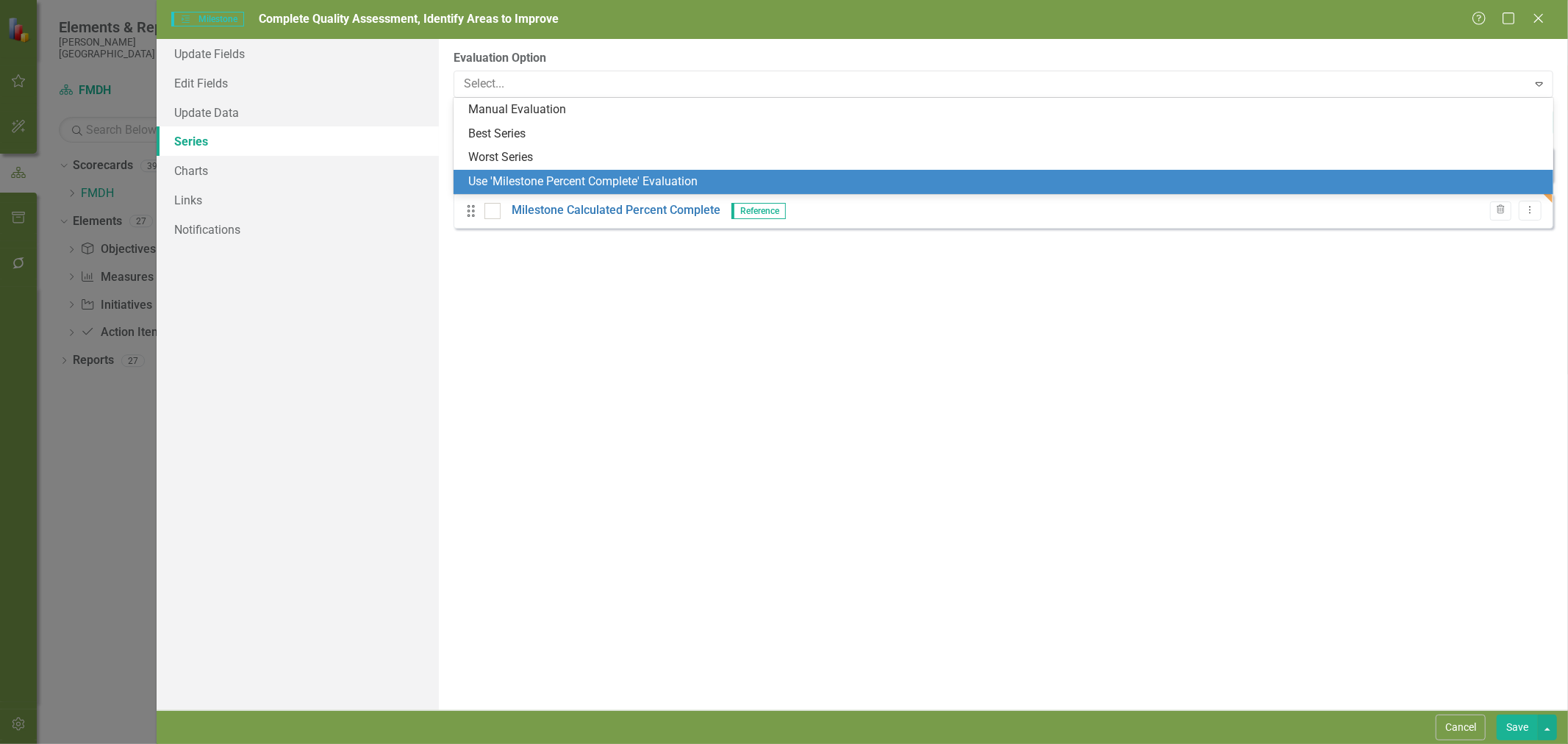
click at [540, 182] on div "Use 'Milestone Percent Complete' Evaluation" at bounding box center [1006, 182] width 1076 height 17
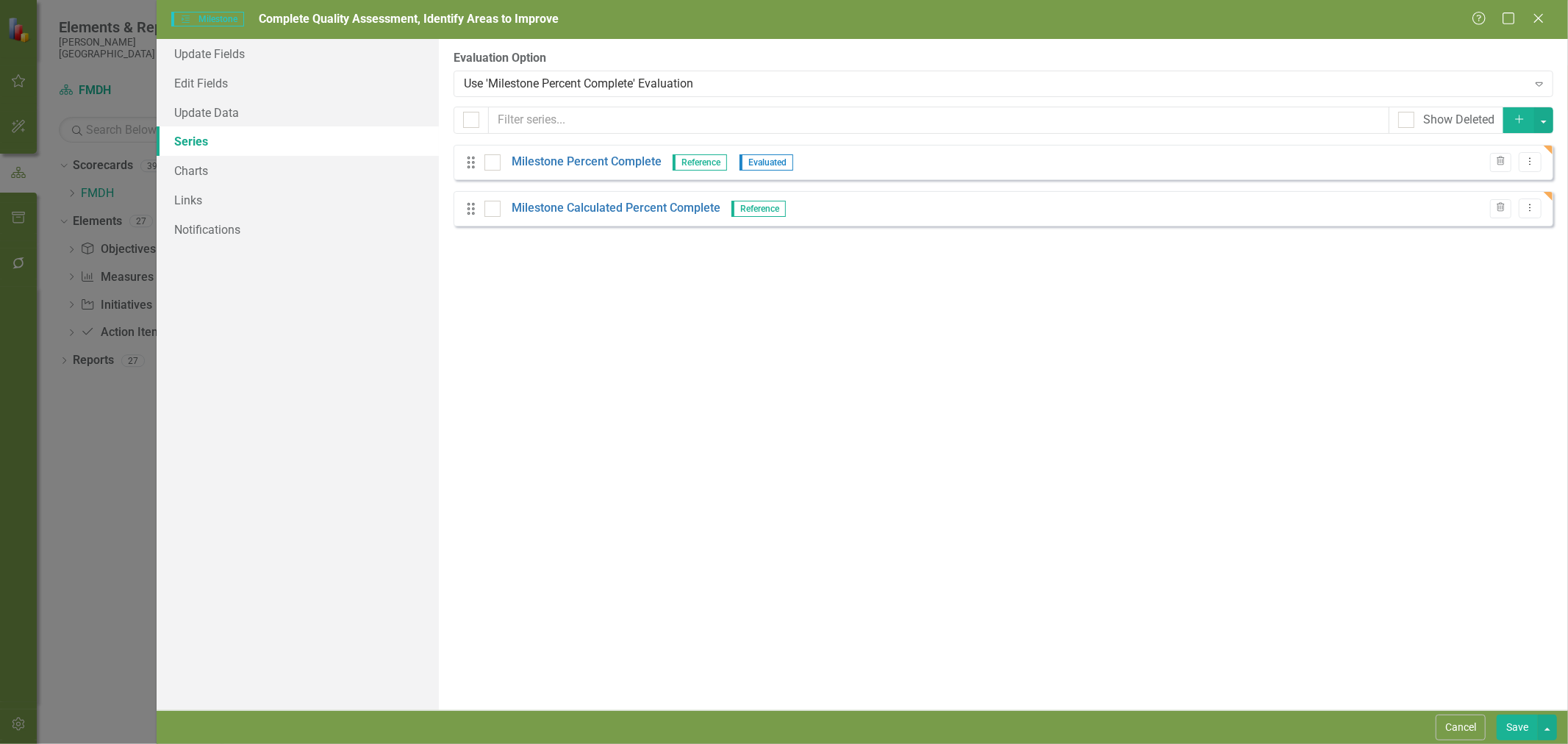
click at [1515, 730] on button "Save" at bounding box center [1516, 727] width 41 height 25
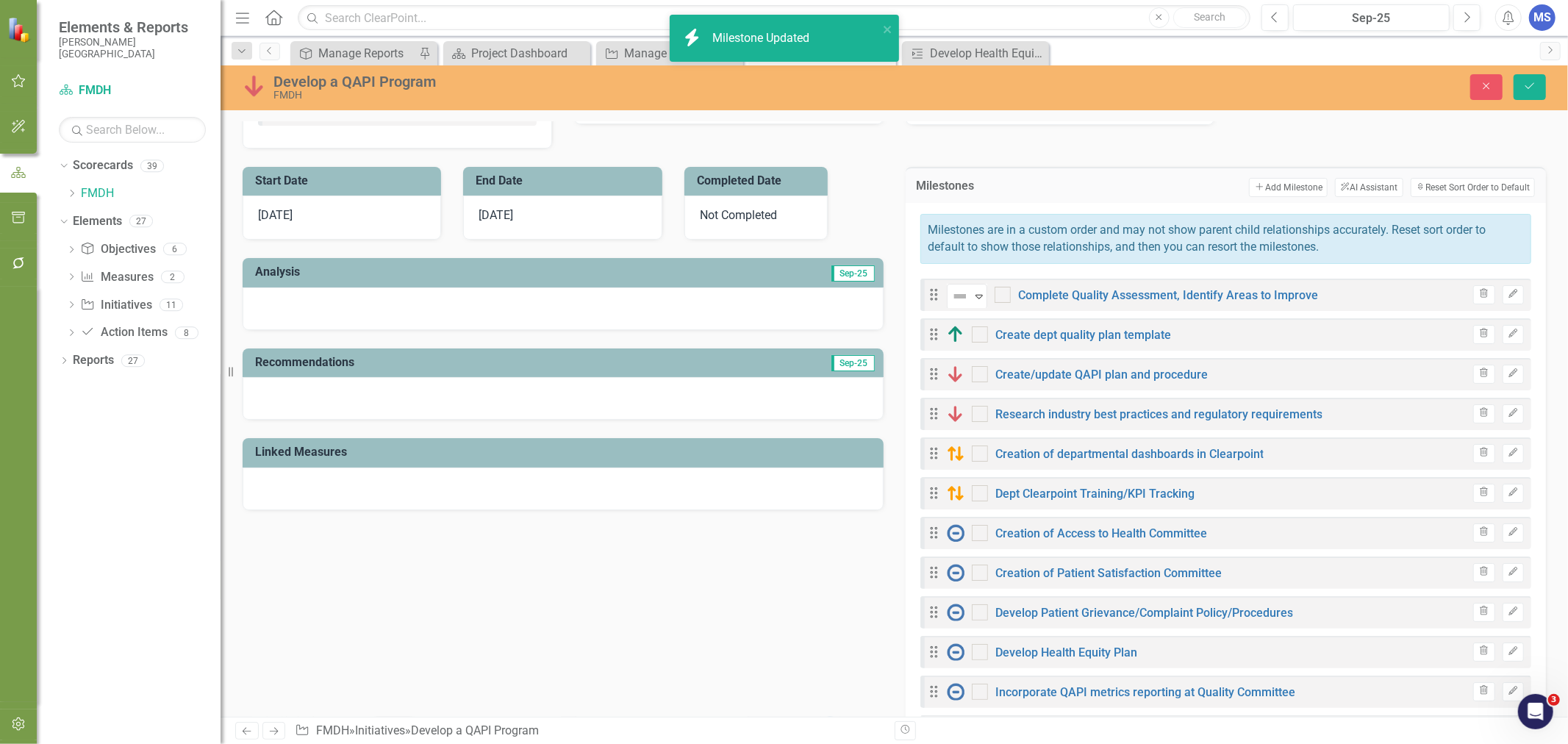
checkbox input "true"
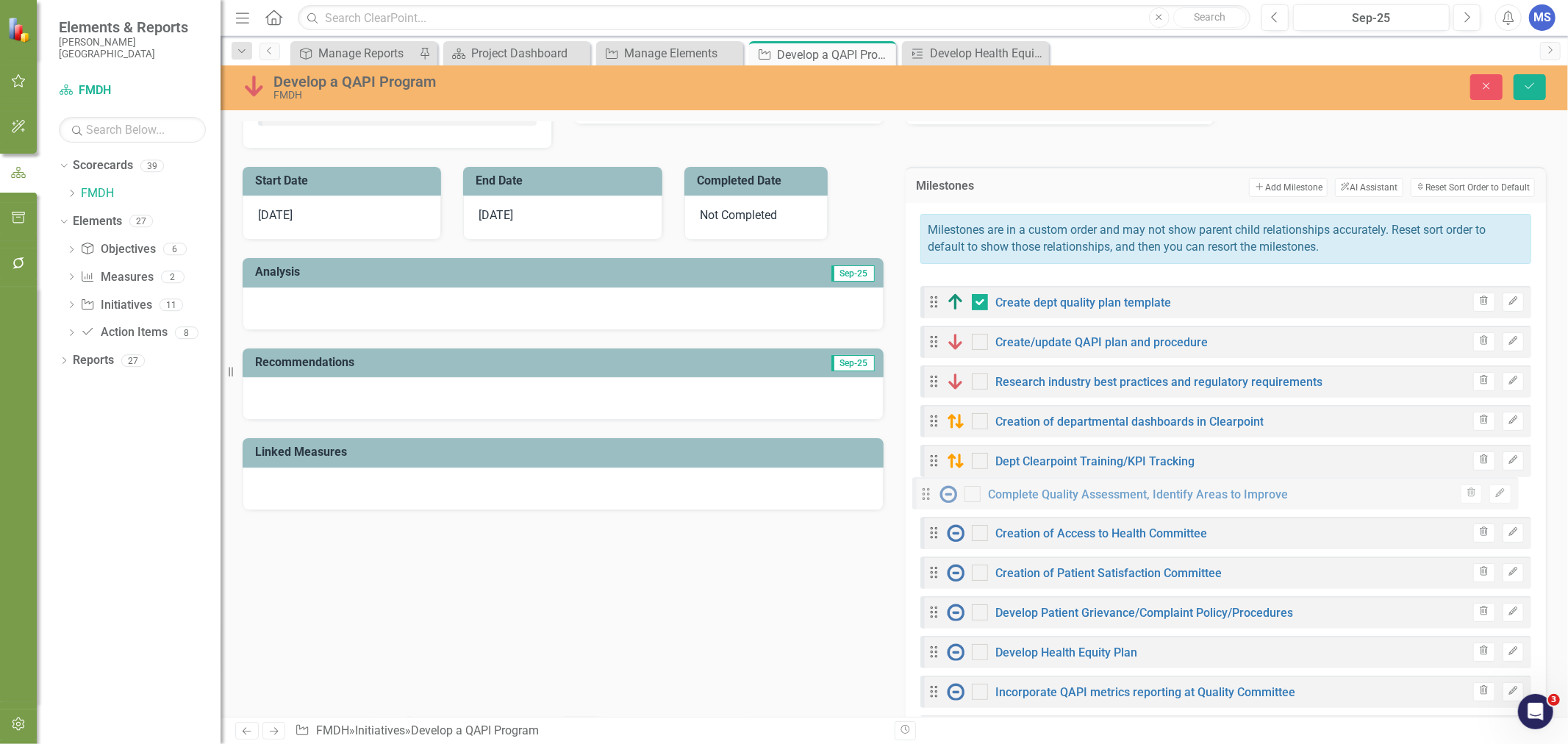
drag, startPoint x: 930, startPoint y: 289, endPoint x: 928, endPoint y: 491, distance: 202.0
click at [928, 491] on div "Drag Complete Quality Assessment, Identify Areas to Improve Trash Edit Drag Cre…" at bounding box center [1226, 632] width 611 height 707
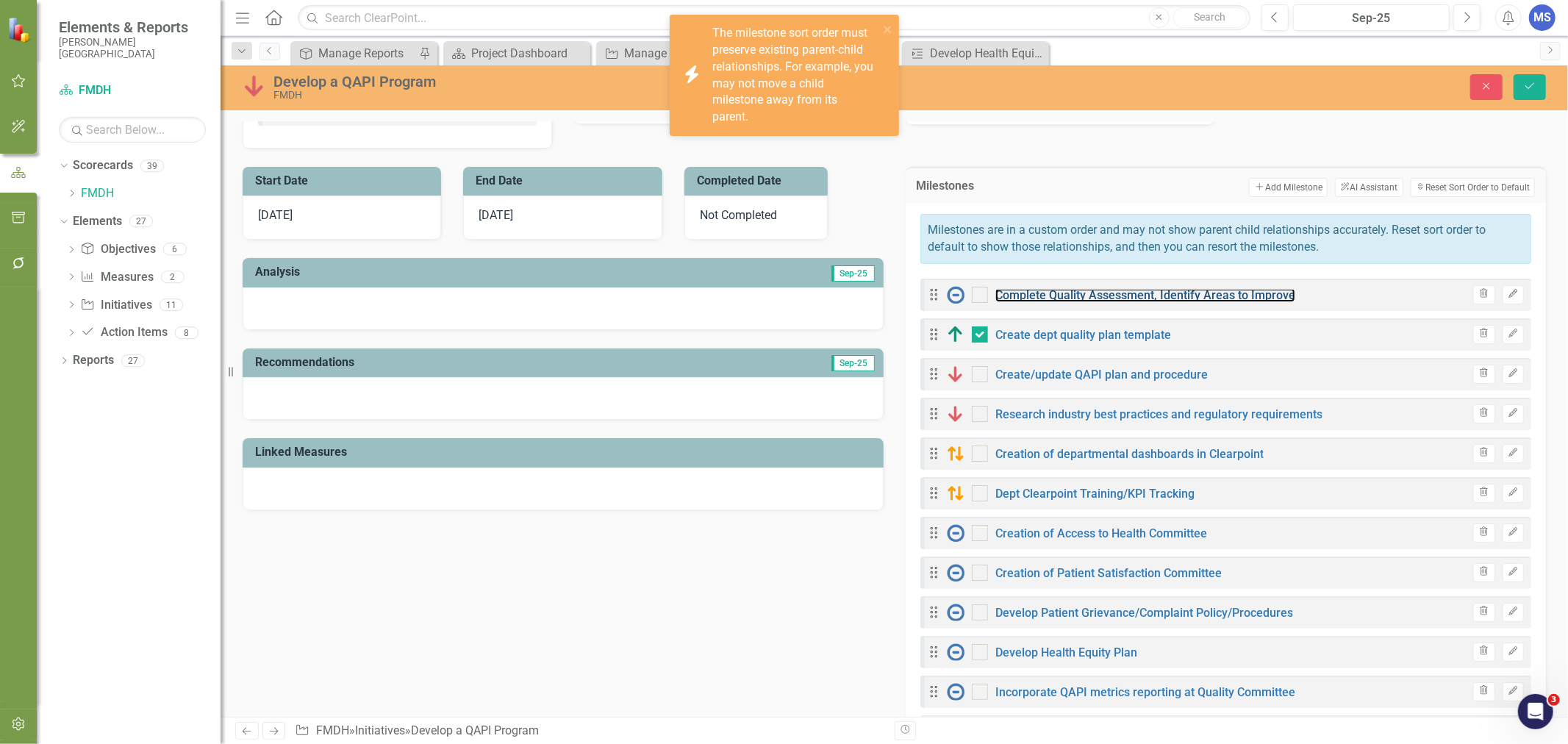
click at [1225, 293] on link "Complete Quality Assessment, Identify Areas to Improve" at bounding box center [1145, 295] width 300 height 14
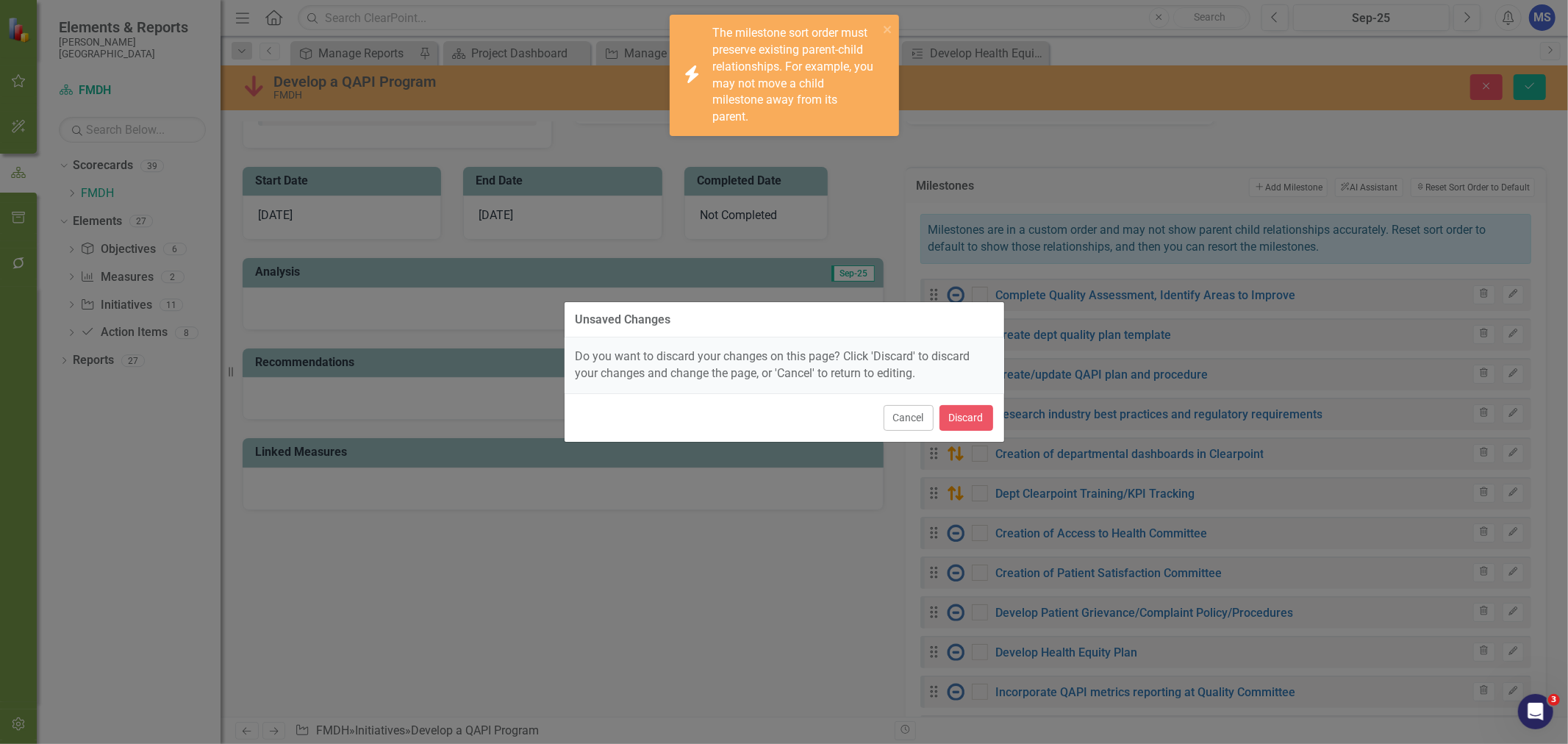
click at [918, 430] on button "Cancel" at bounding box center [908, 417] width 50 height 25
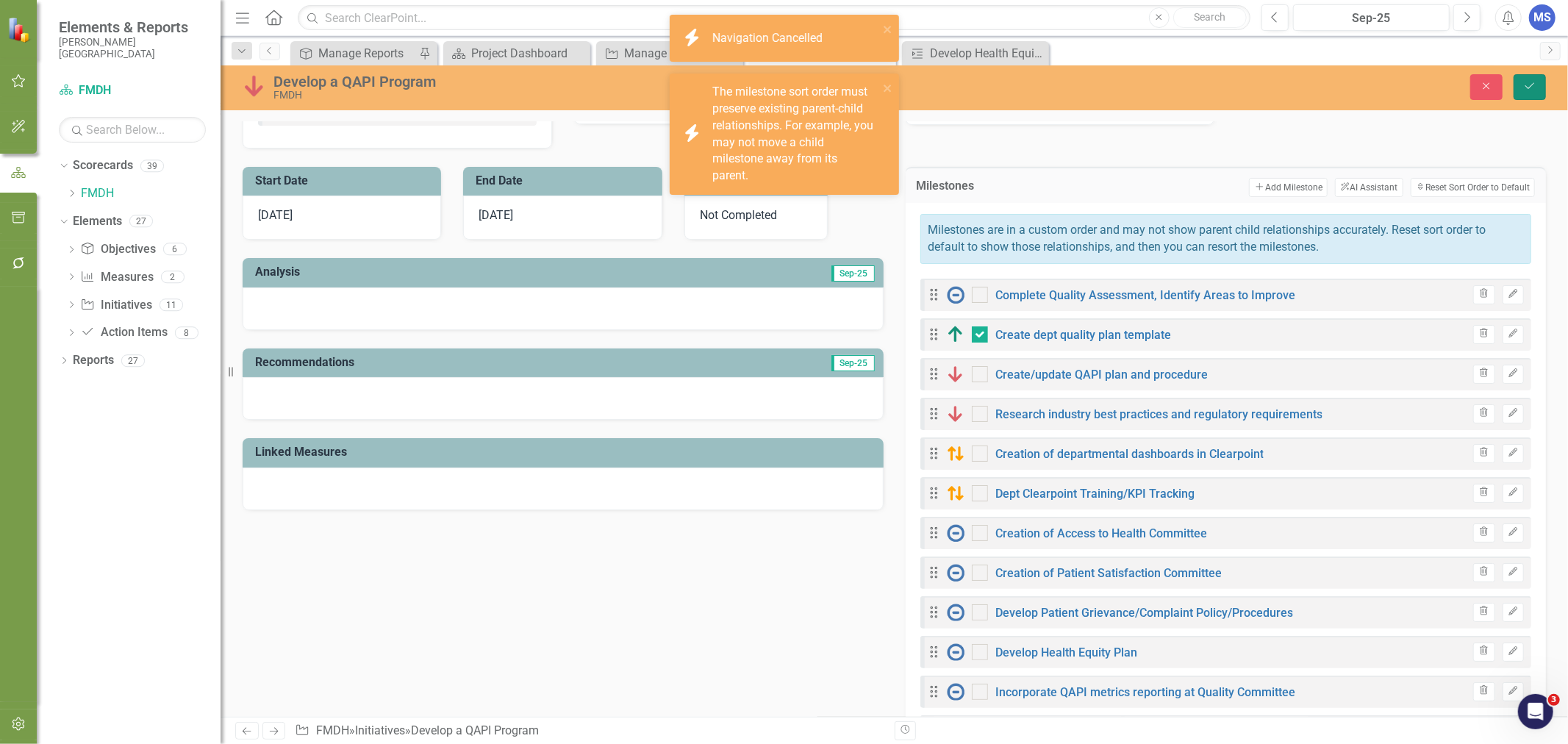
click at [1533, 88] on icon "Save" at bounding box center [1529, 86] width 13 height 10
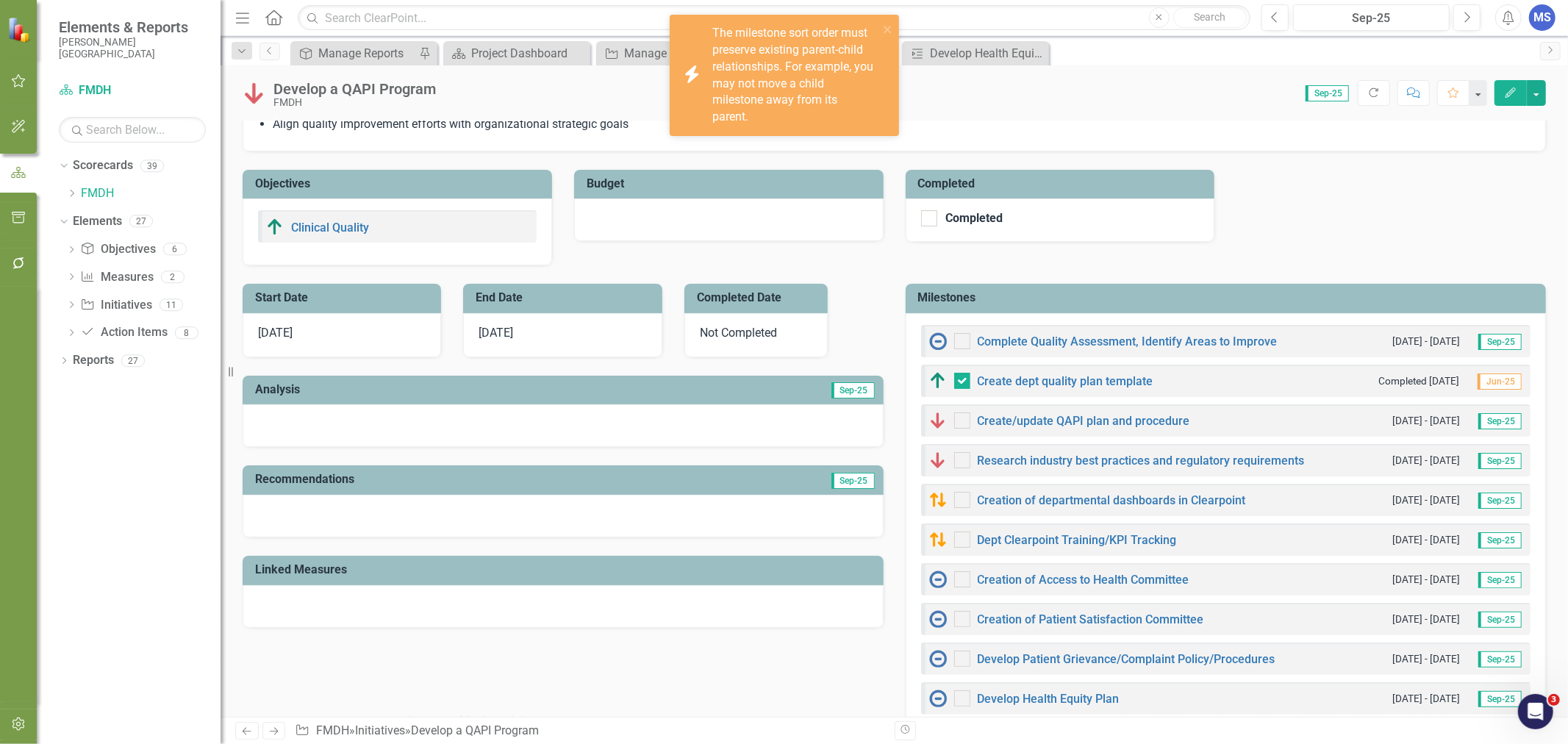
scroll to position [327, 0]
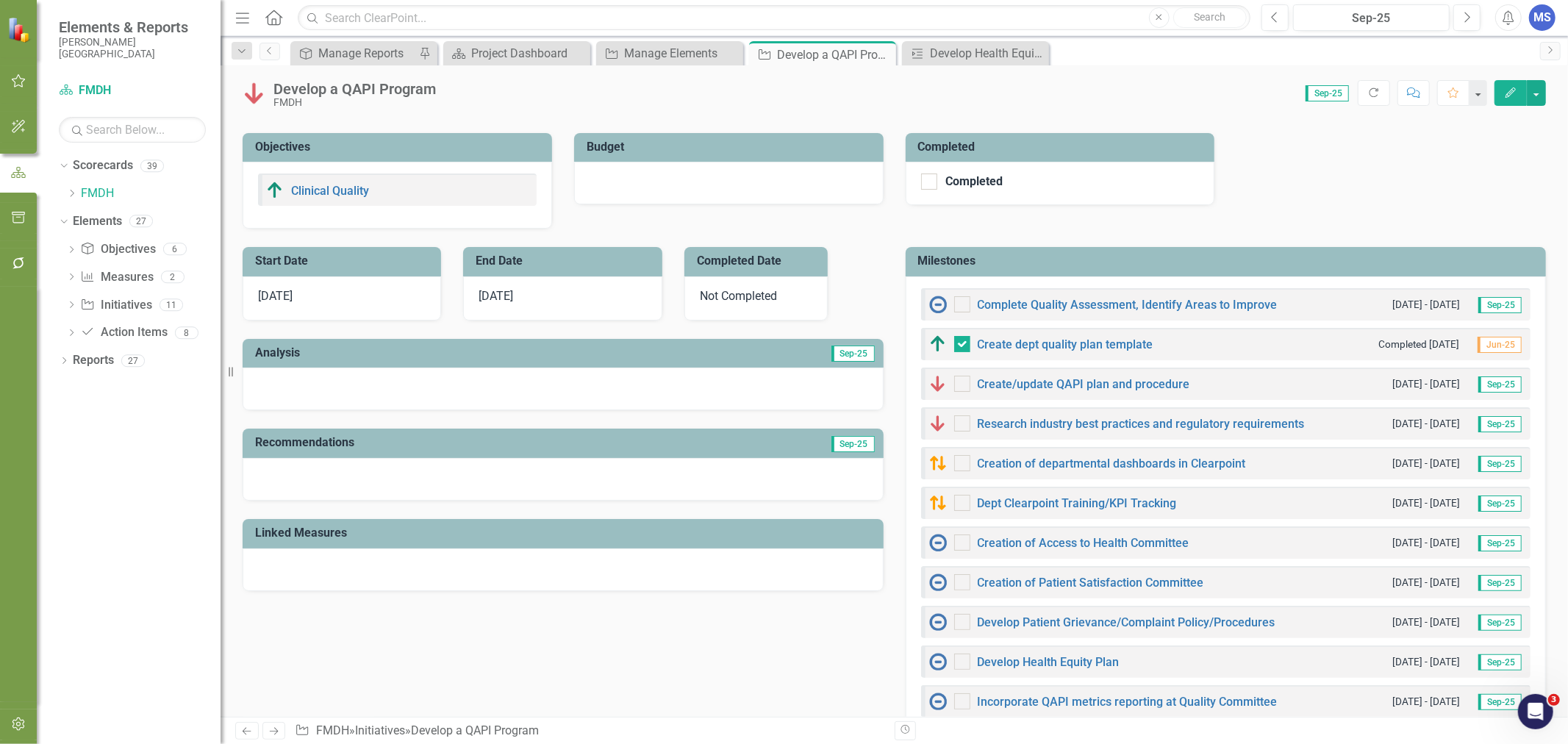
click at [1249, 263] on h3 "Milestones" at bounding box center [1228, 260] width 621 height 13
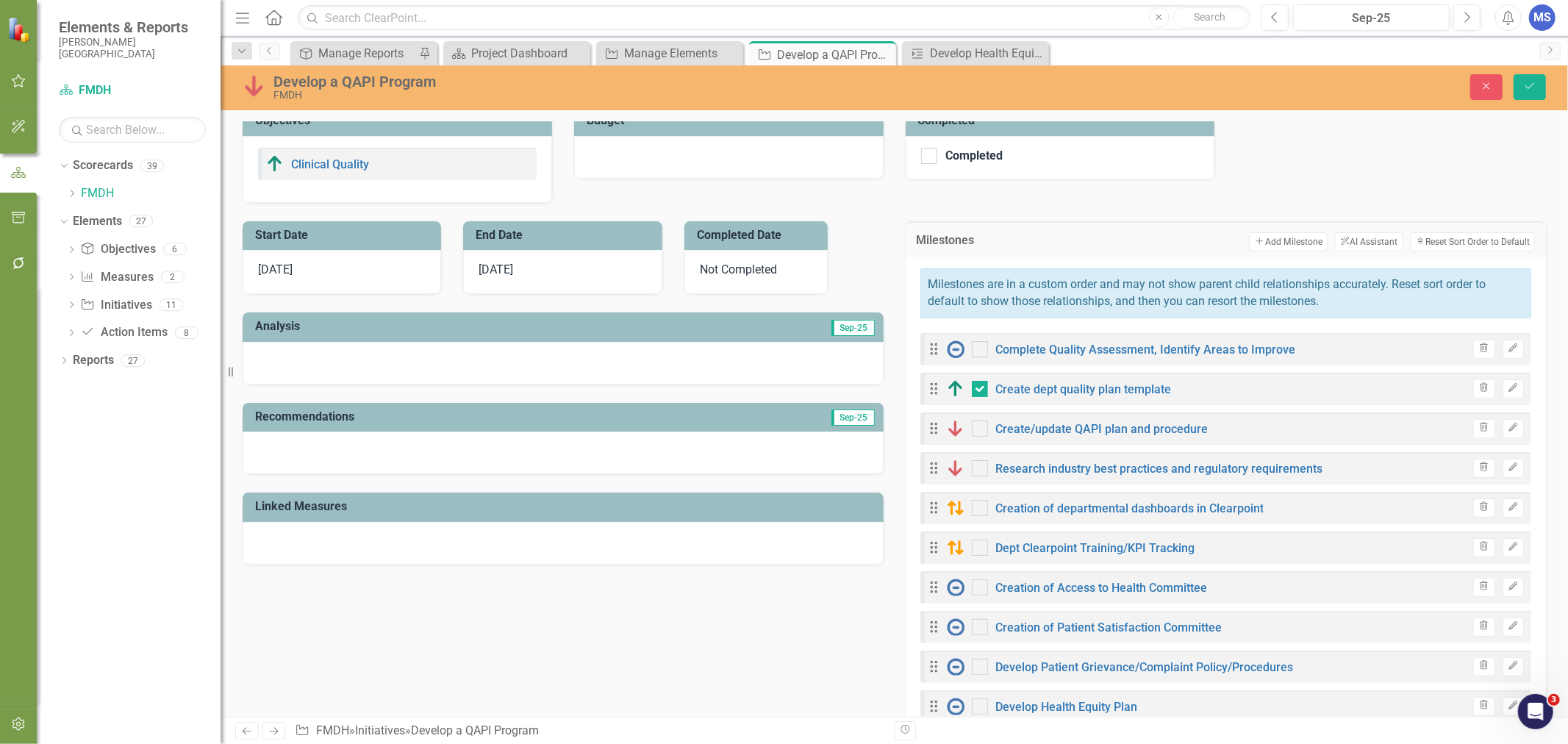
scroll to position [408, 0]
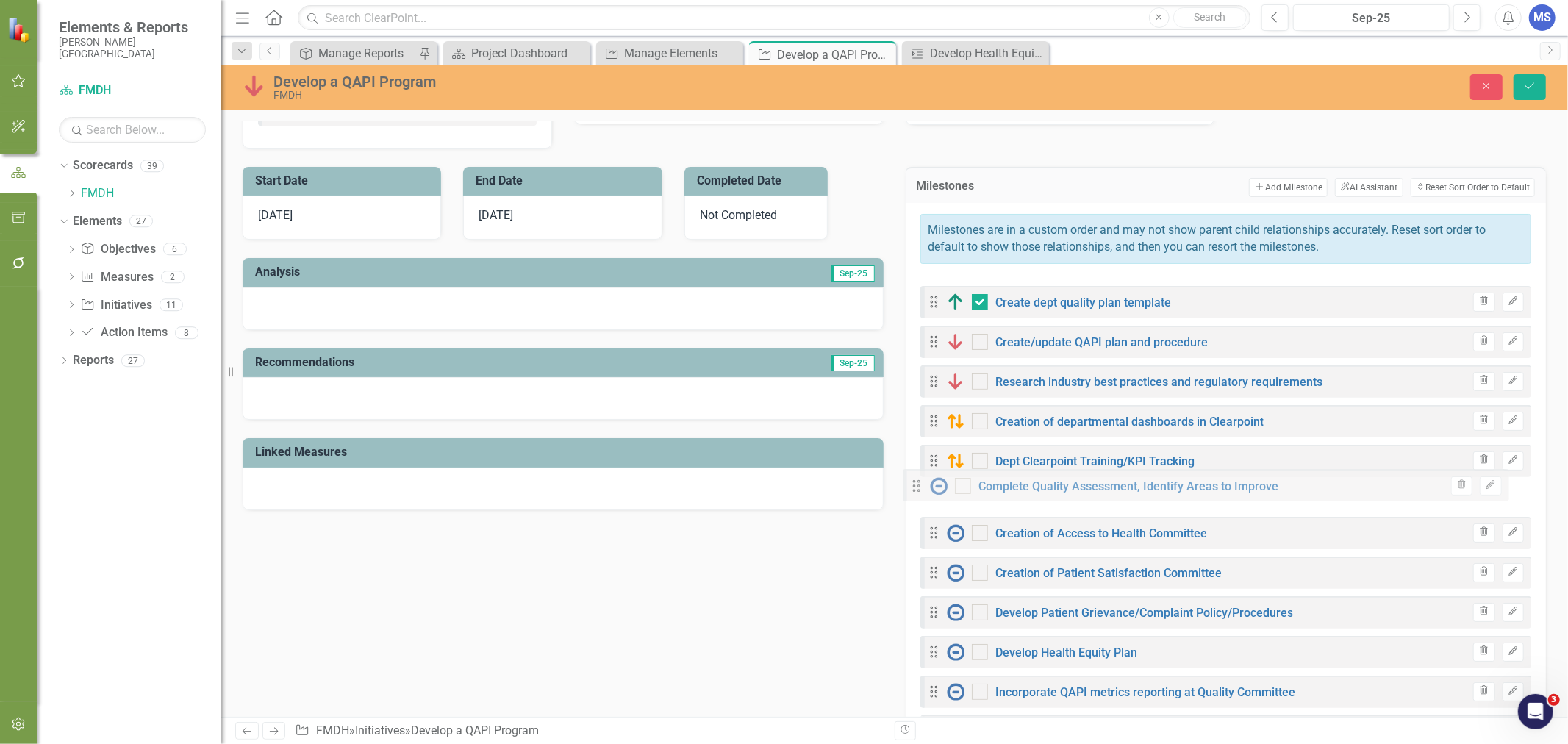
drag, startPoint x: 928, startPoint y: 296, endPoint x: 916, endPoint y: 491, distance: 195.4
click at [920, 491] on div "Drag Complete Quality Assessment, Identify Areas to Improve Trash Edit Drag Cre…" at bounding box center [1226, 632] width 611 height 707
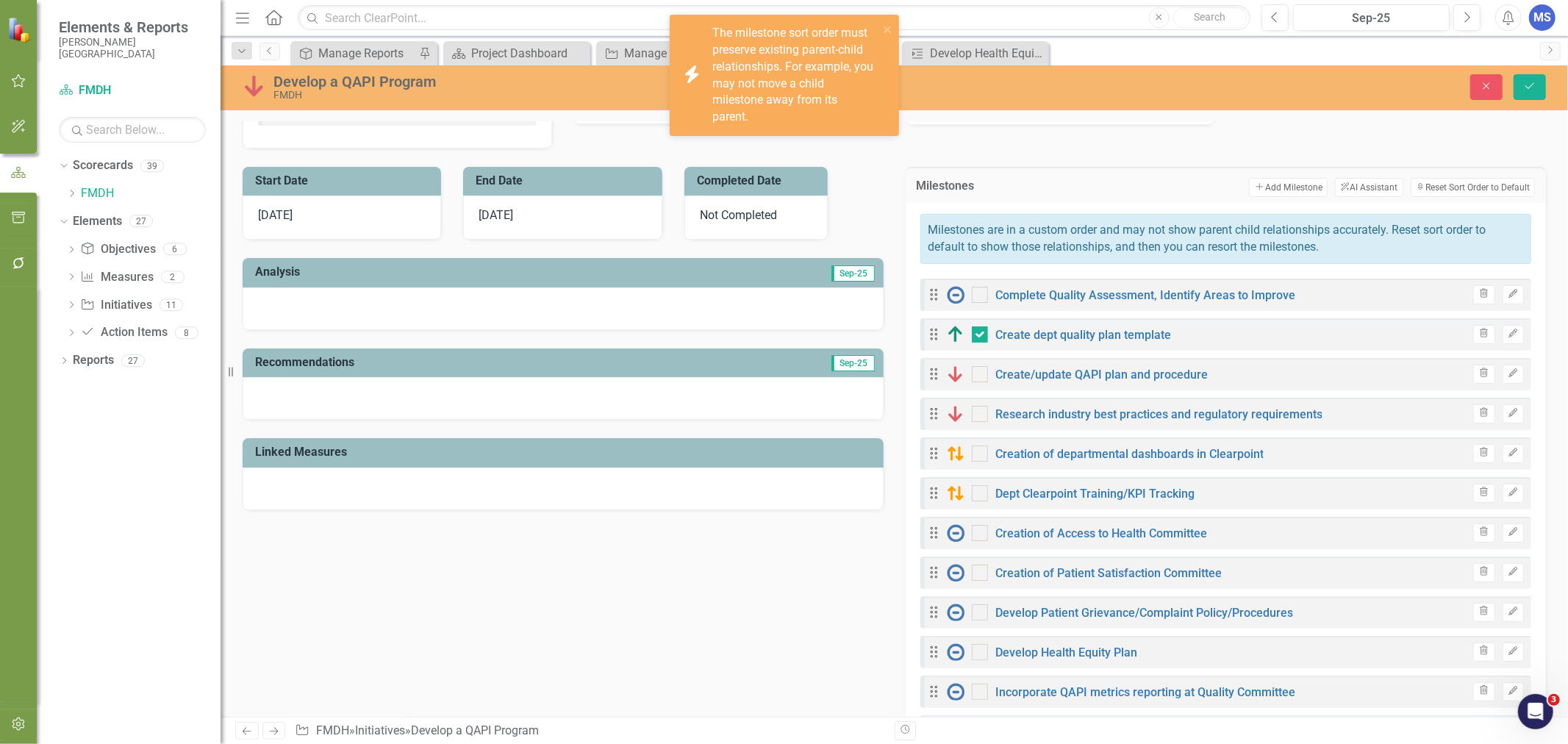
click at [1508, 294] on icon "Edit" at bounding box center [1513, 294] width 11 height 9
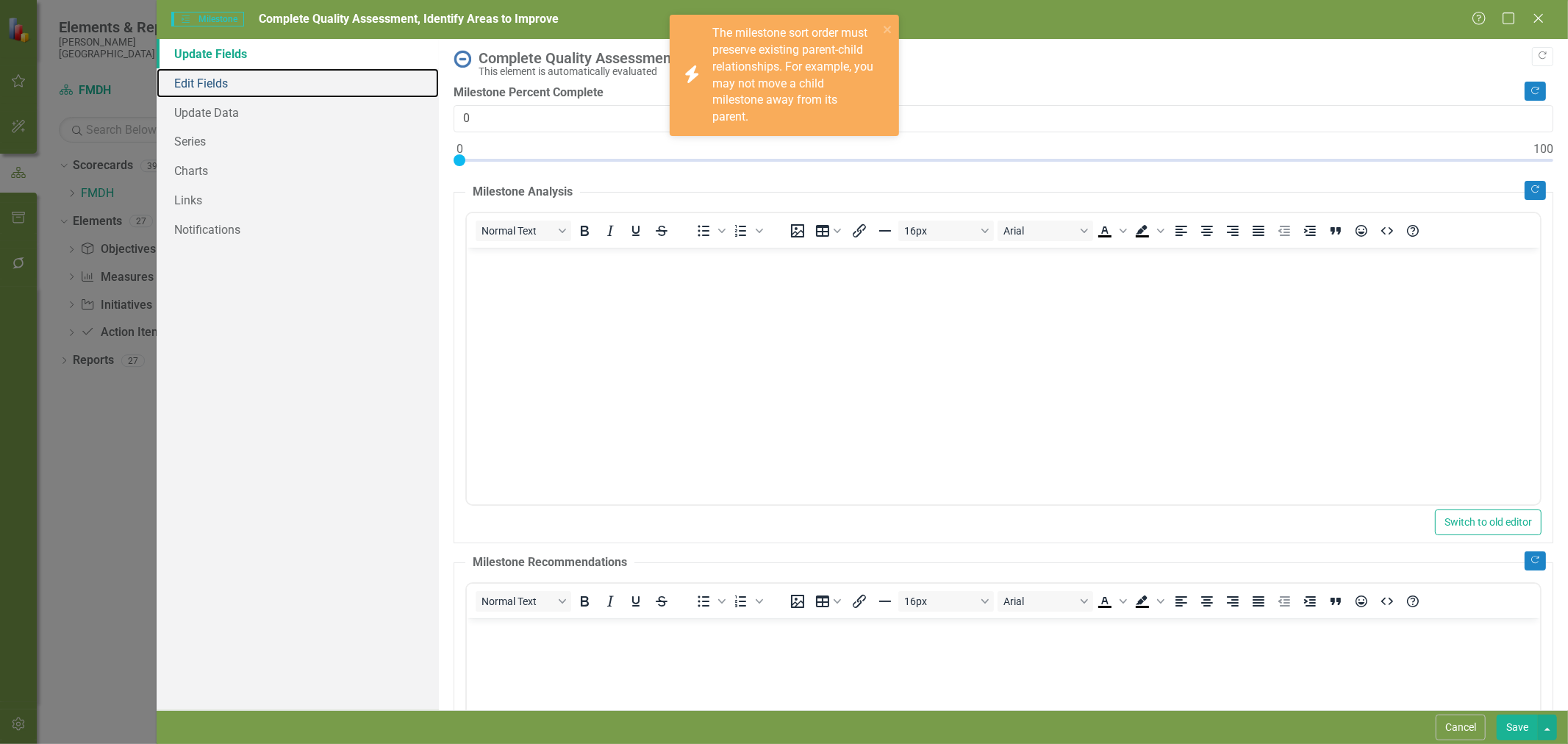
click at [198, 81] on link "Edit Fields" at bounding box center [297, 83] width 282 height 30
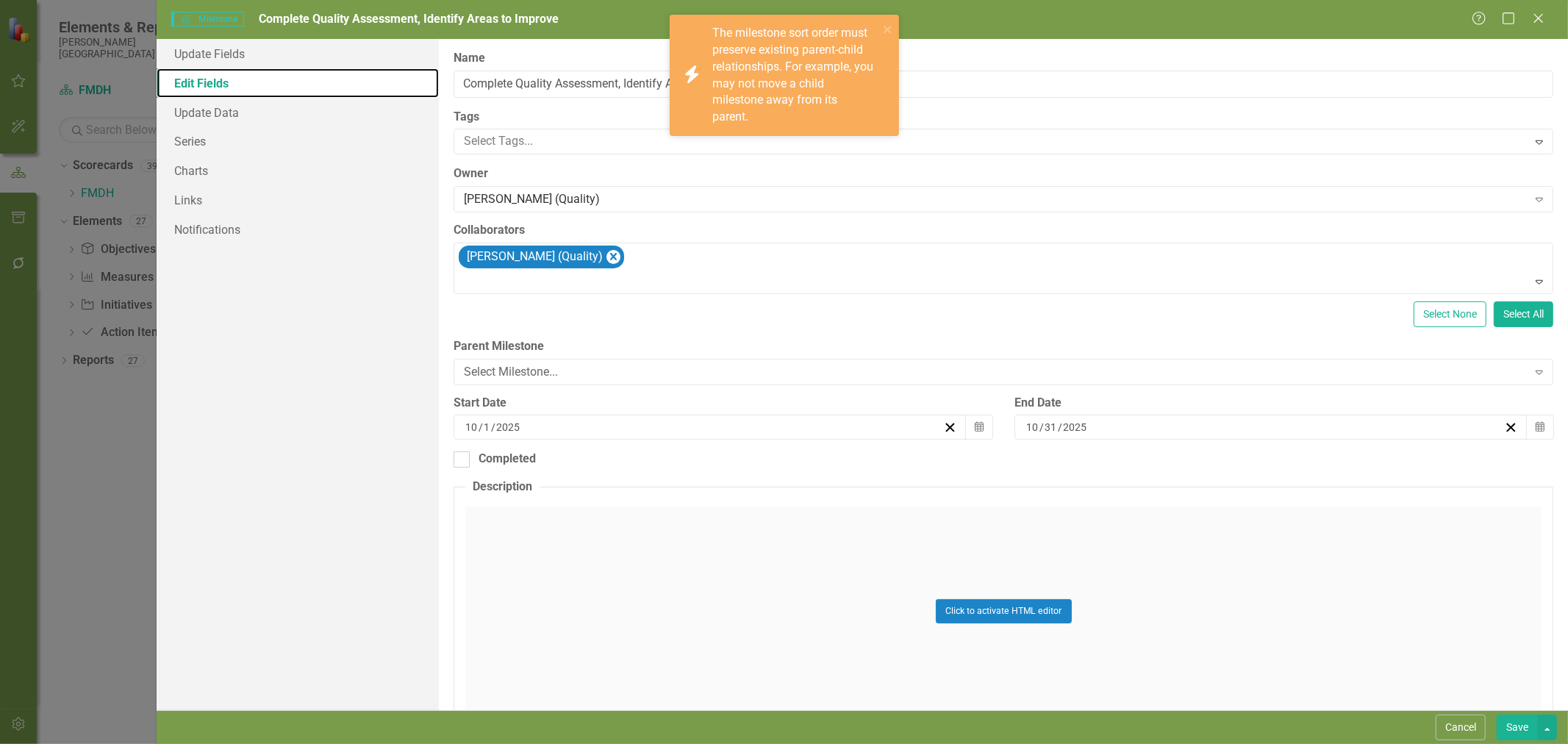
scroll to position [0, 0]
click at [511, 378] on div "Select Milestone..." at bounding box center [994, 371] width 1063 height 17
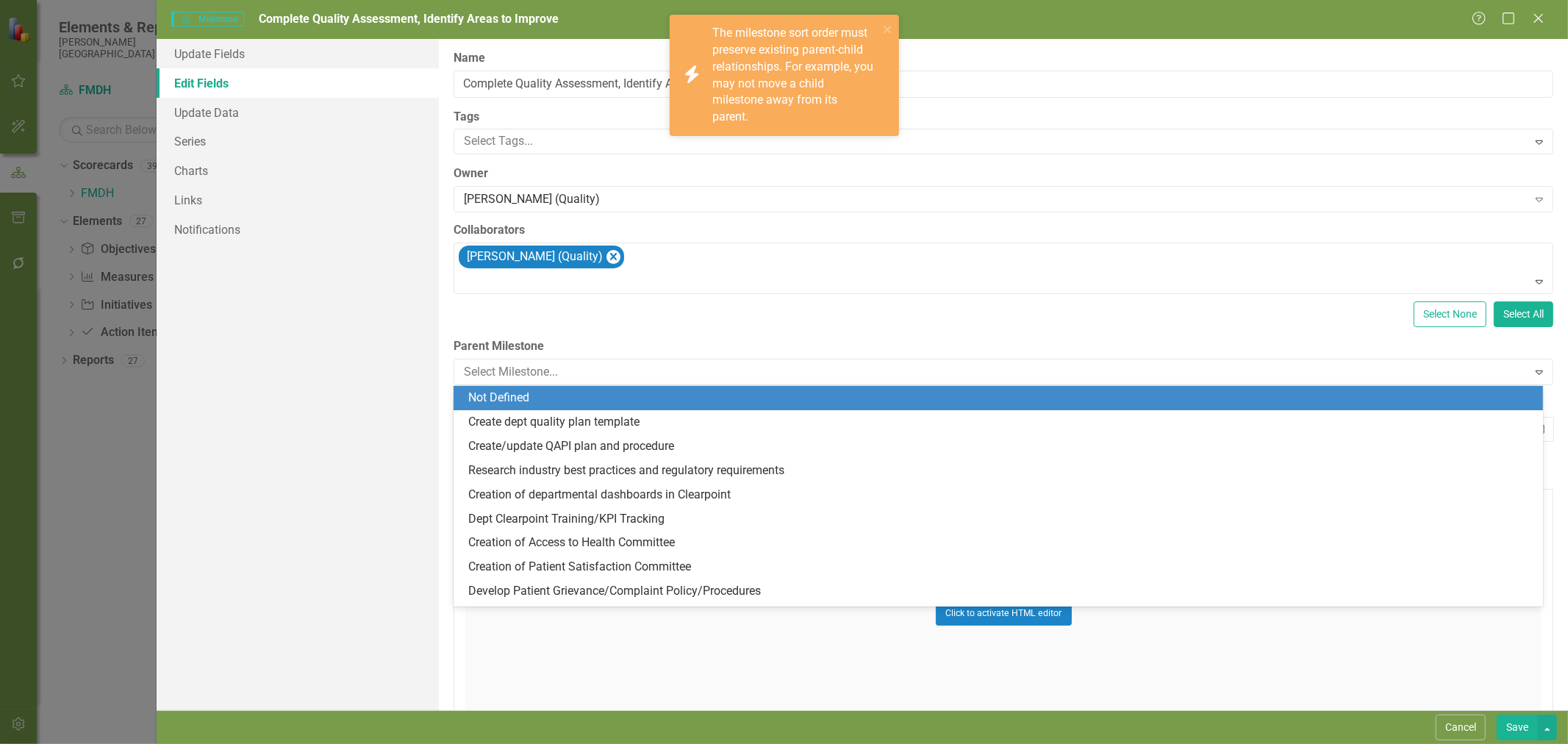
click at [511, 403] on div "Not Defined" at bounding box center [1001, 397] width 1066 height 17
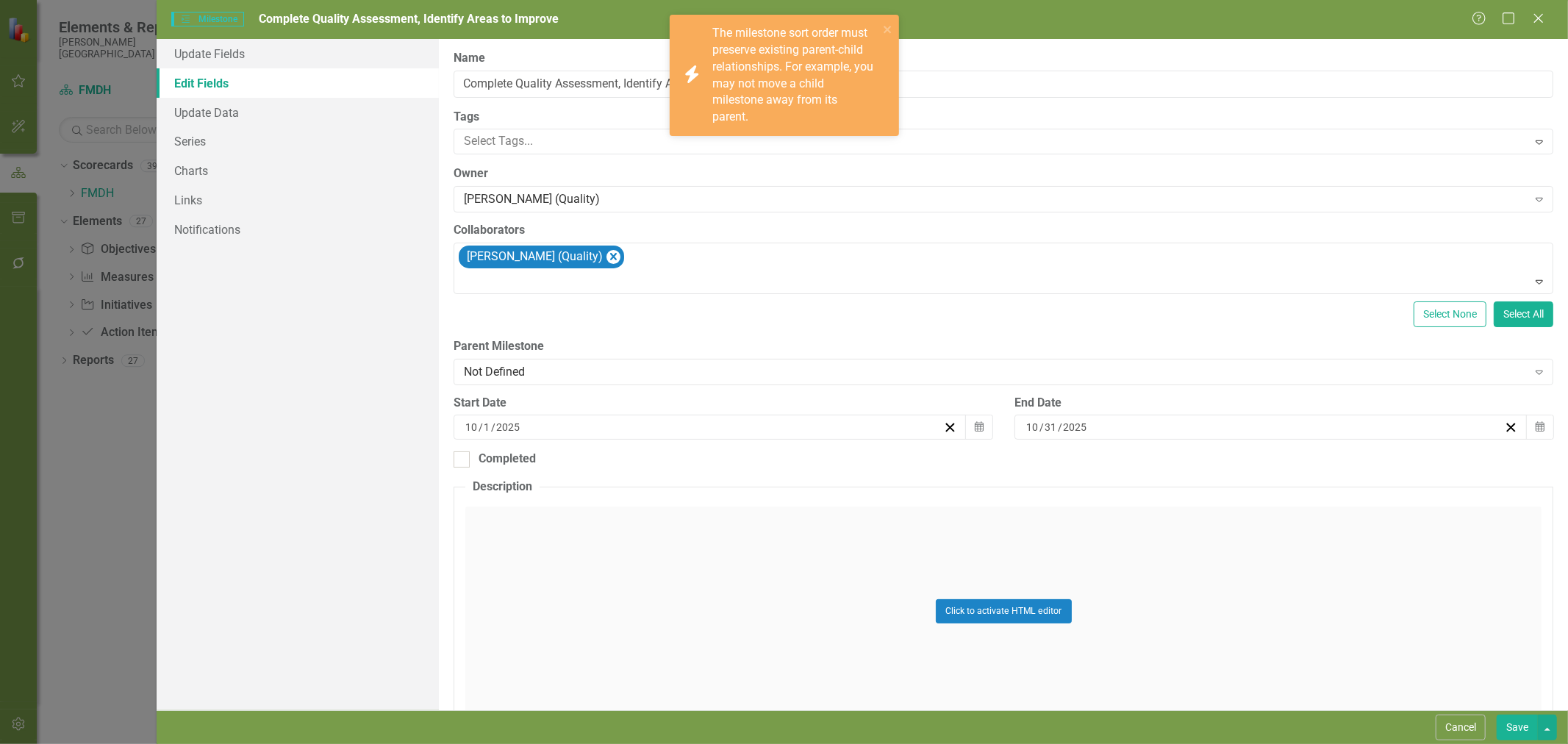
click at [1504, 724] on button "Save" at bounding box center [1516, 727] width 41 height 25
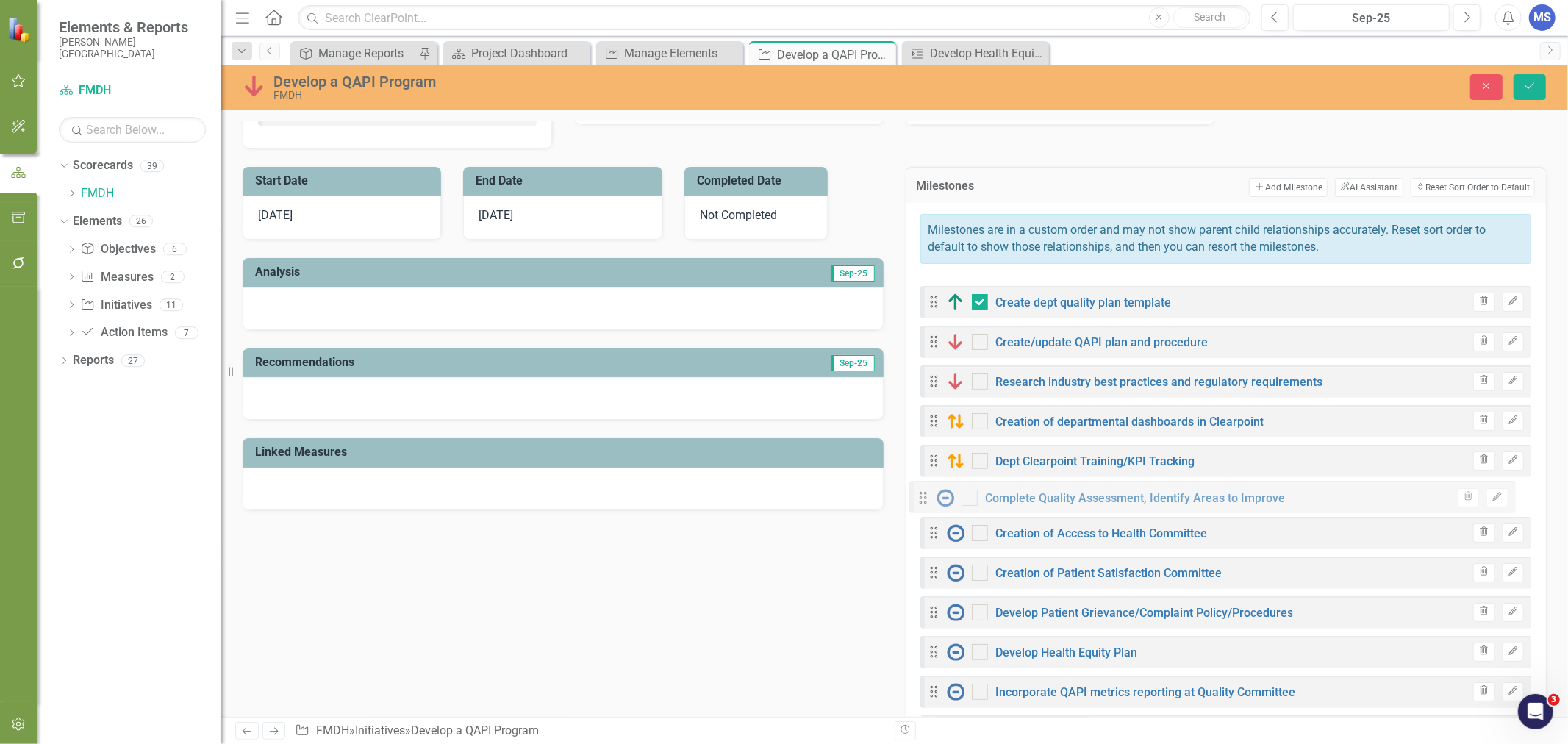
drag, startPoint x: 927, startPoint y: 293, endPoint x: 922, endPoint y: 495, distance: 202.1
click at [922, 495] on div "Drag Complete Quality Assessment, Identify Areas to Improve Trash Edit Drag Cre…" at bounding box center [1226, 632] width 611 height 707
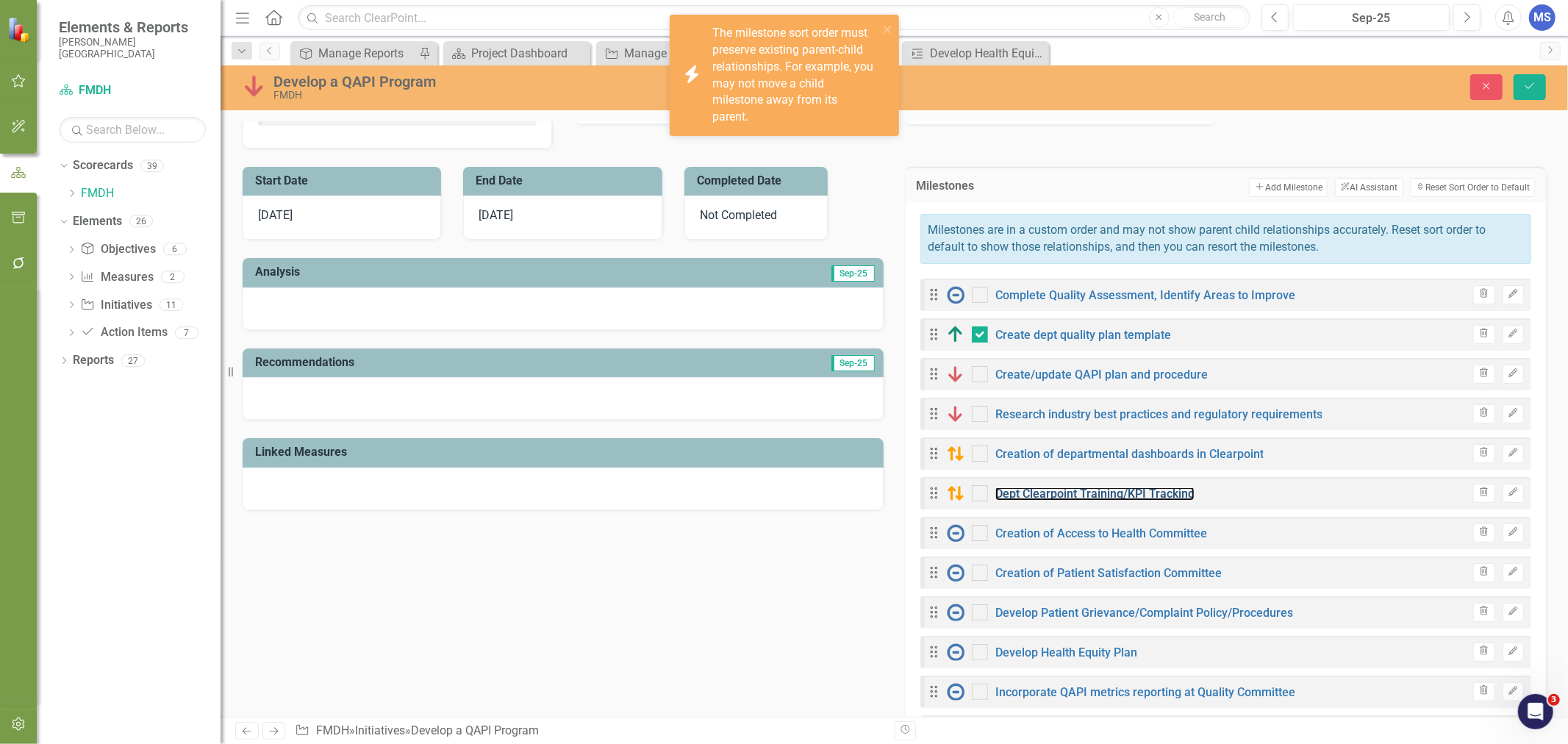
click at [1115, 499] on link "Dept Clearpoint Training/KPI Tracking" at bounding box center [1095, 493] width 199 height 14
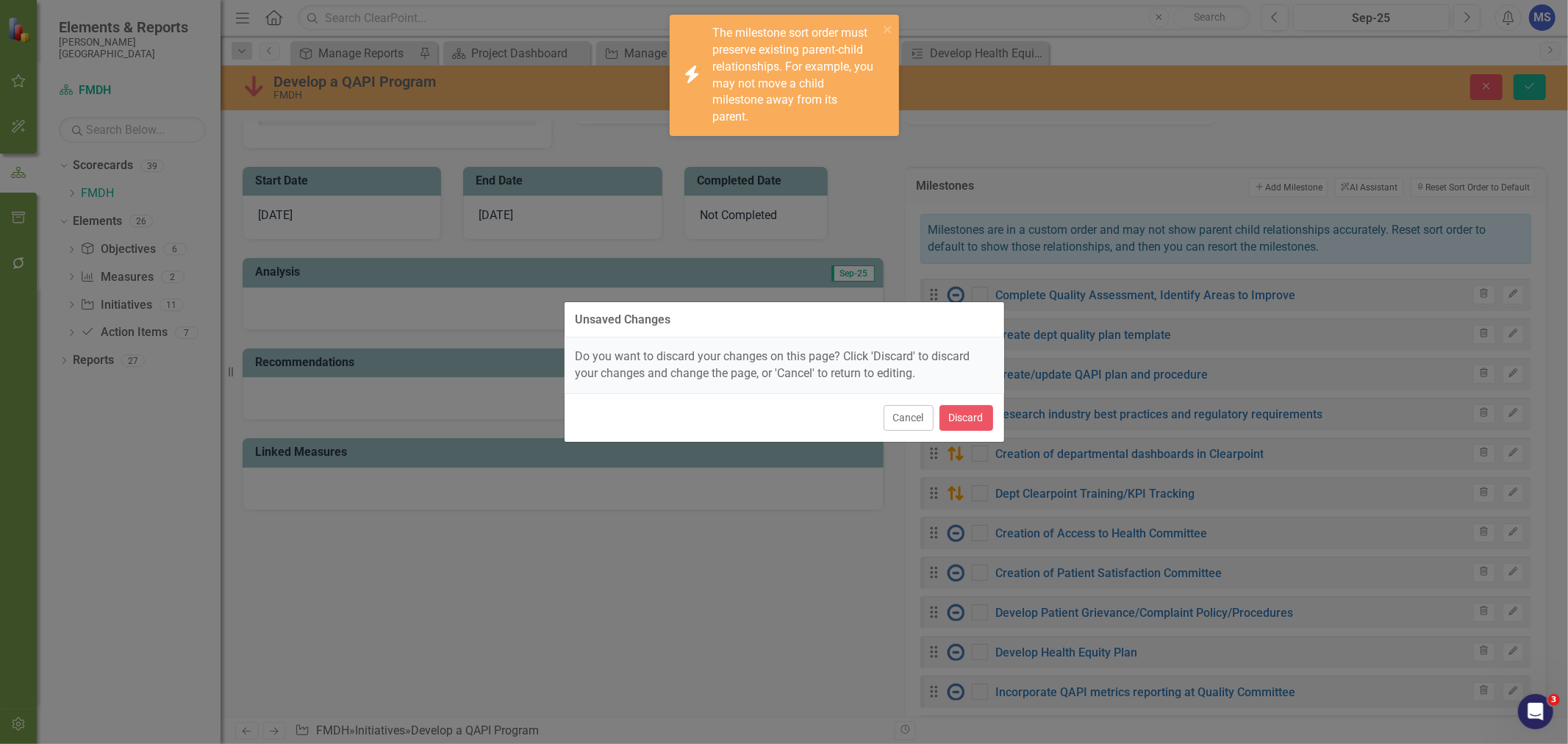
click at [914, 424] on button "Cancel" at bounding box center [908, 417] width 50 height 25
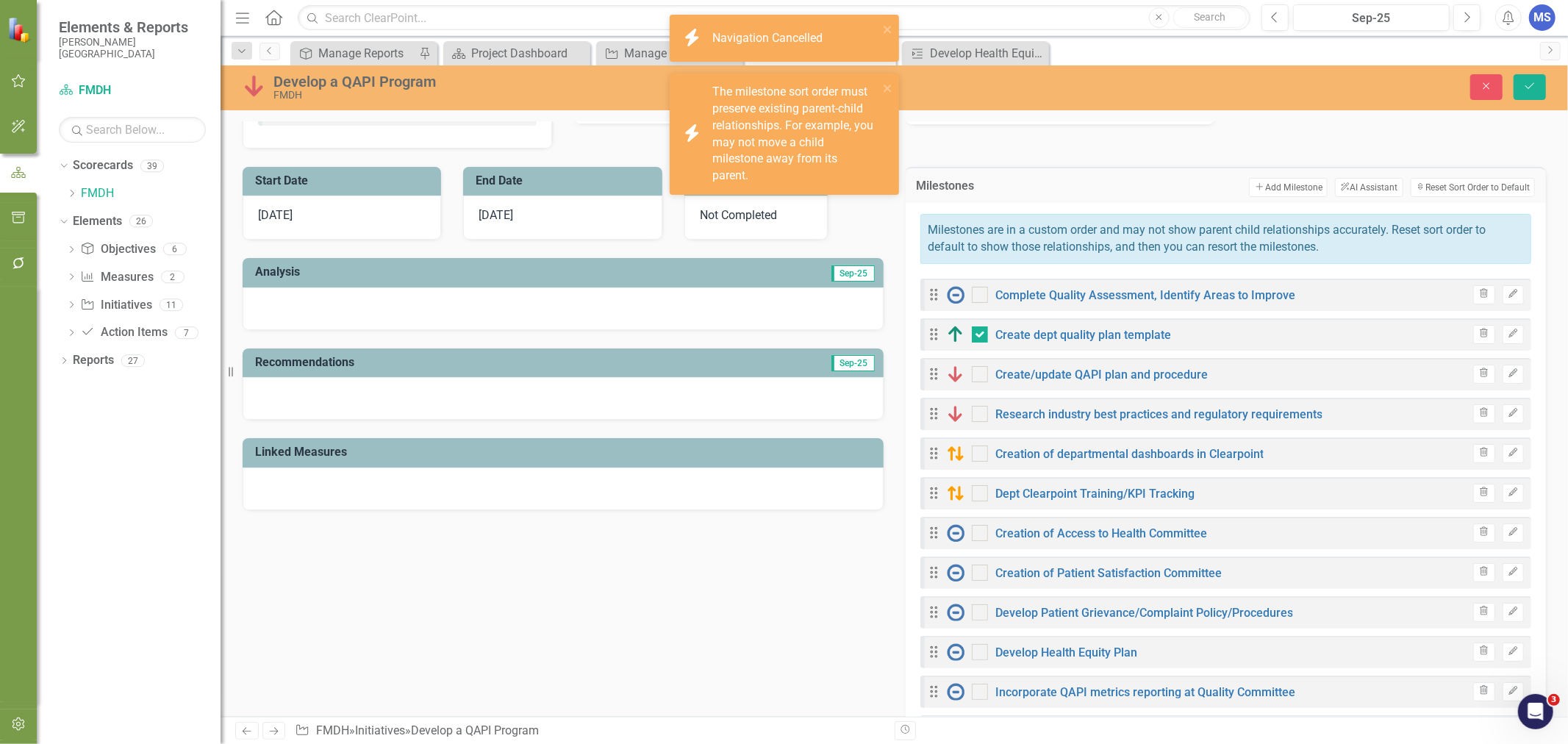
click at [1508, 451] on icon "Edit" at bounding box center [1513, 453] width 11 height 9
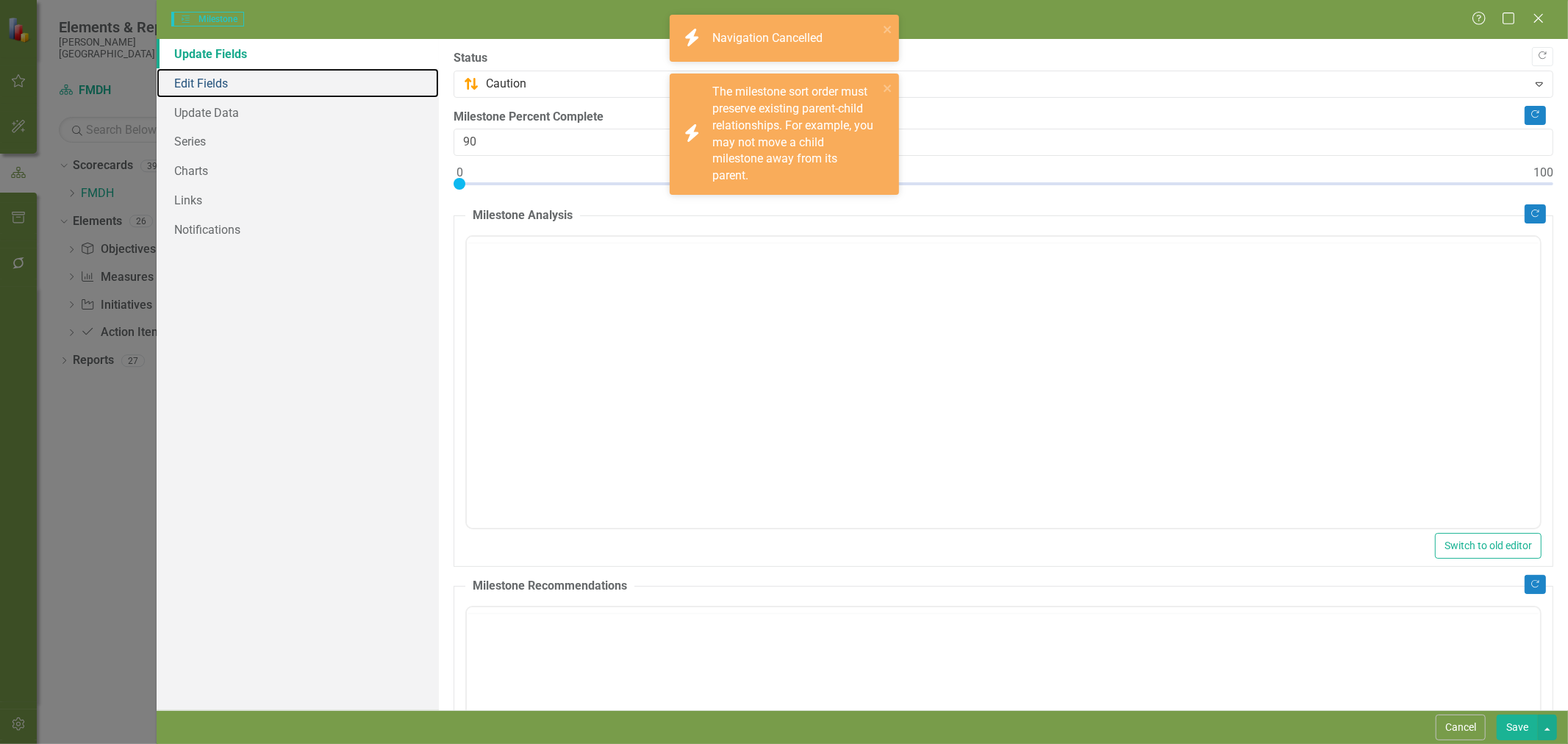
click at [206, 86] on link "Edit Fields" at bounding box center [297, 83] width 282 height 30
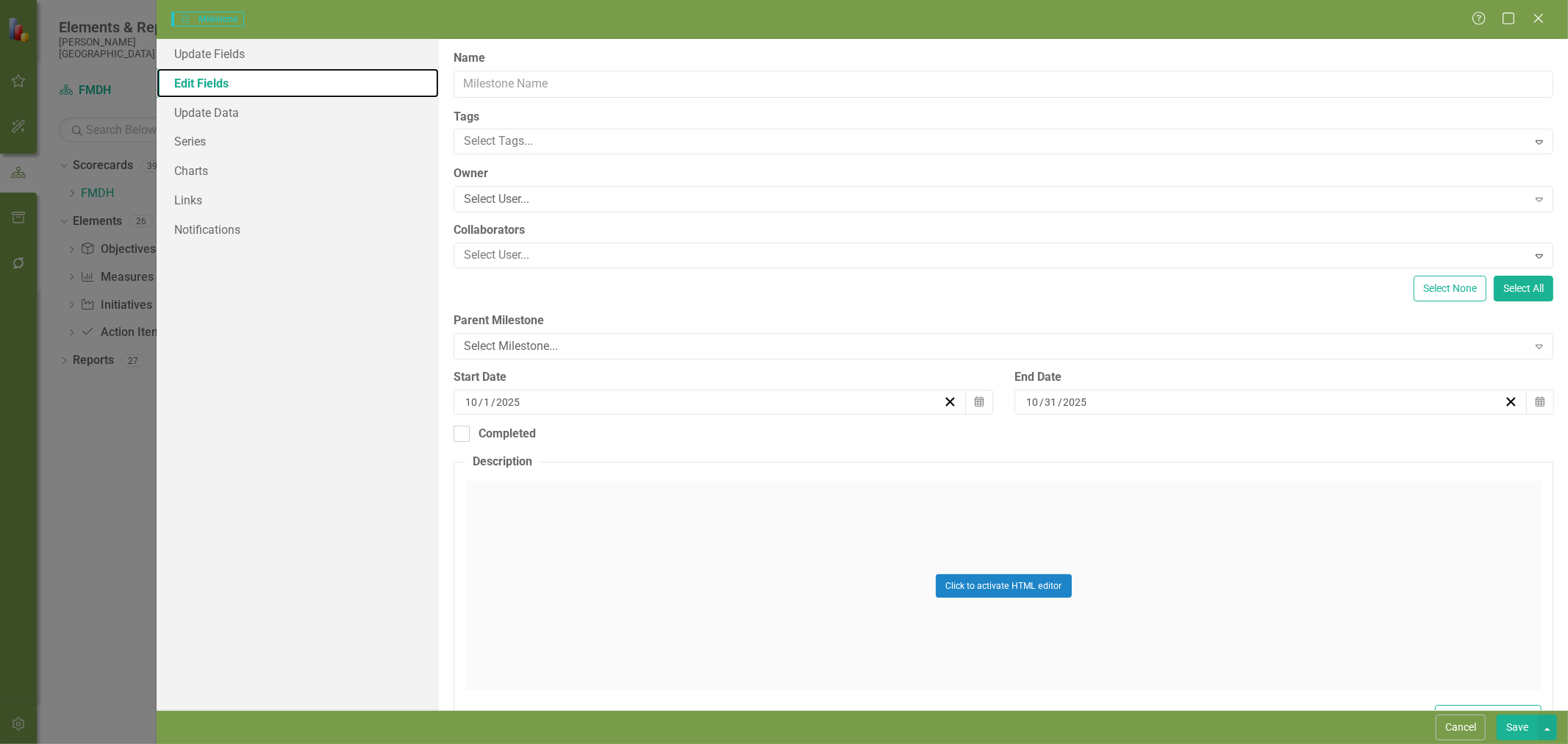
type input "Creation of departmental dashboards in Clearpoint"
type input "6"
type input "23"
type input "8"
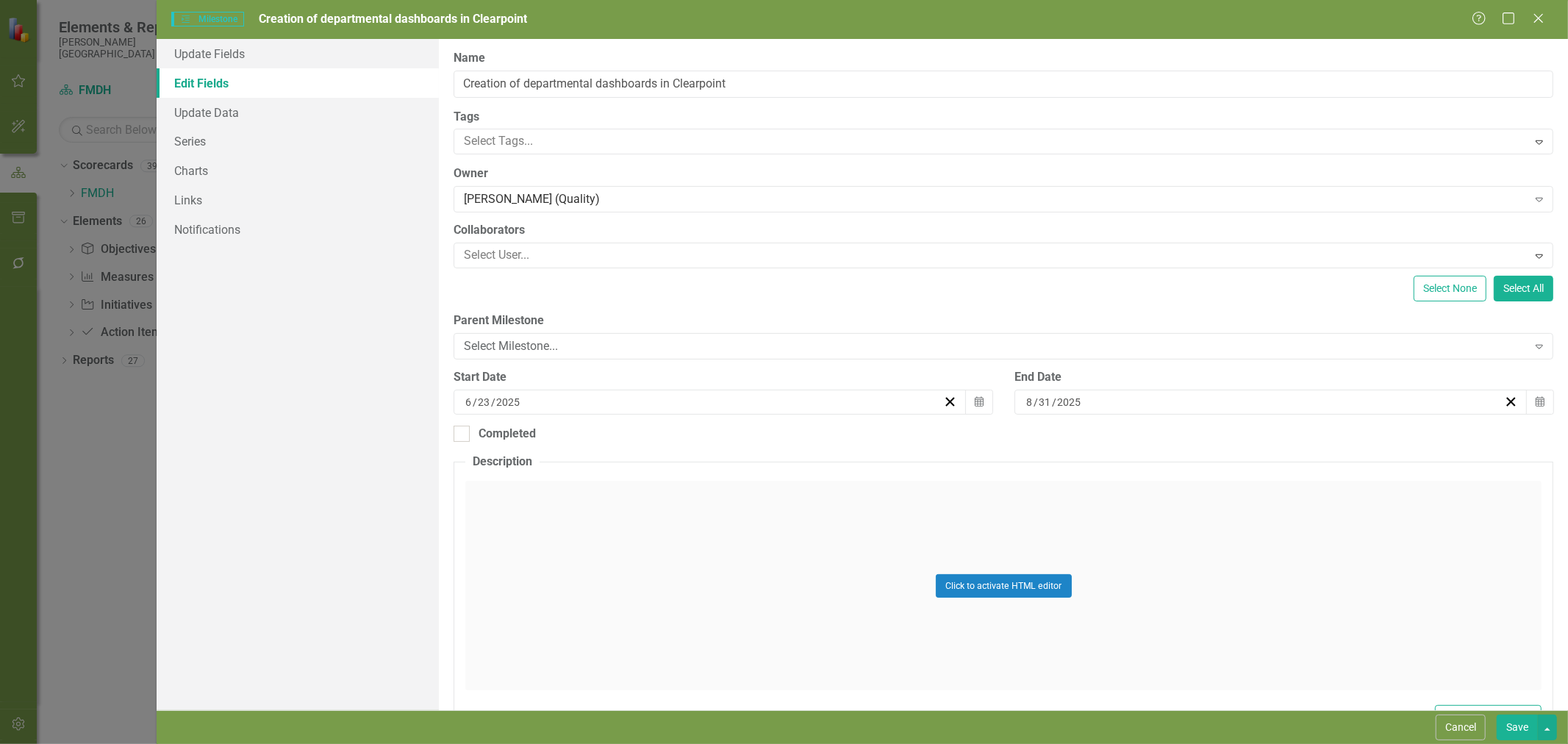
click at [550, 344] on div "Select Milestone..." at bounding box center [994, 346] width 1063 height 17
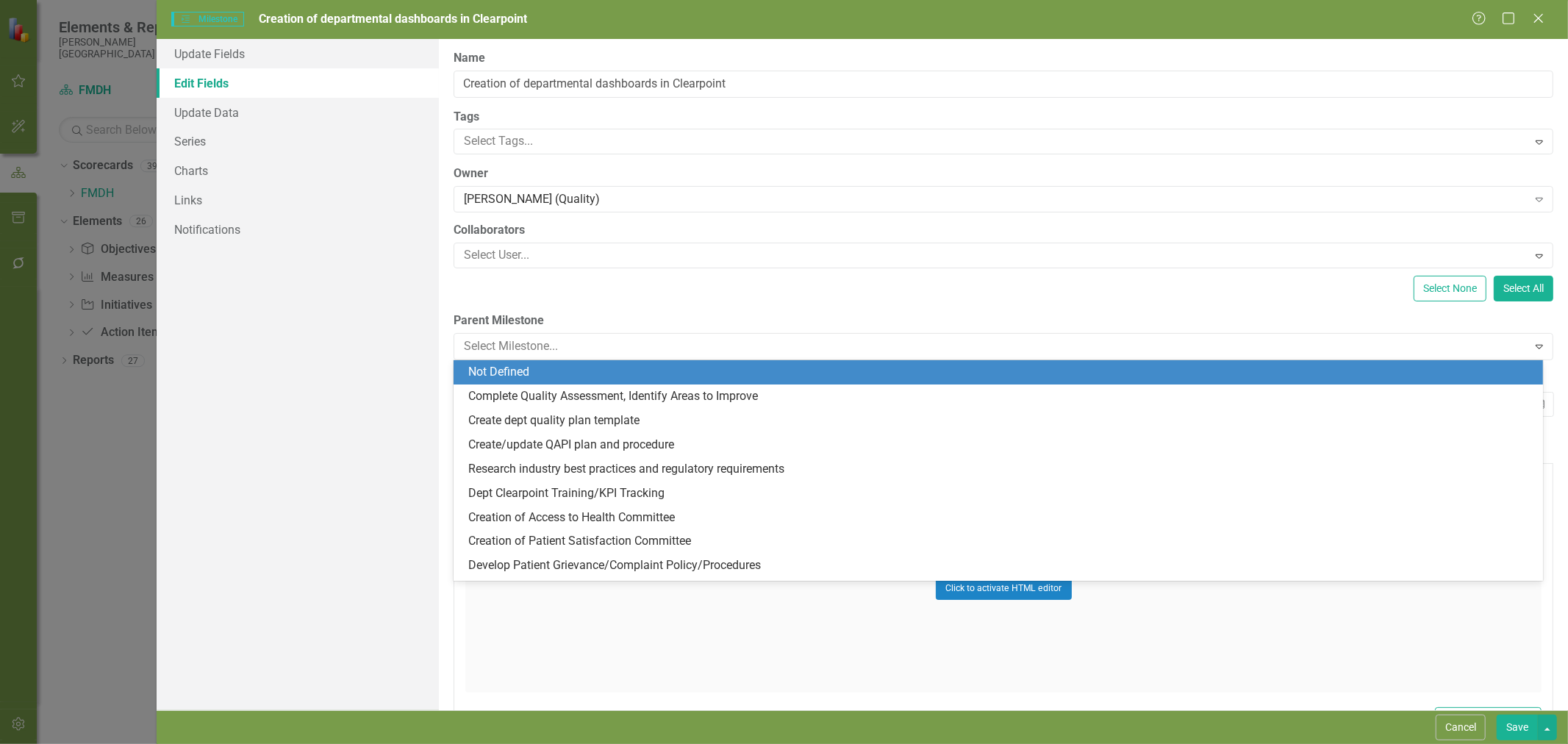
click at [554, 370] on div "Not Defined" at bounding box center [1001, 372] width 1066 height 17
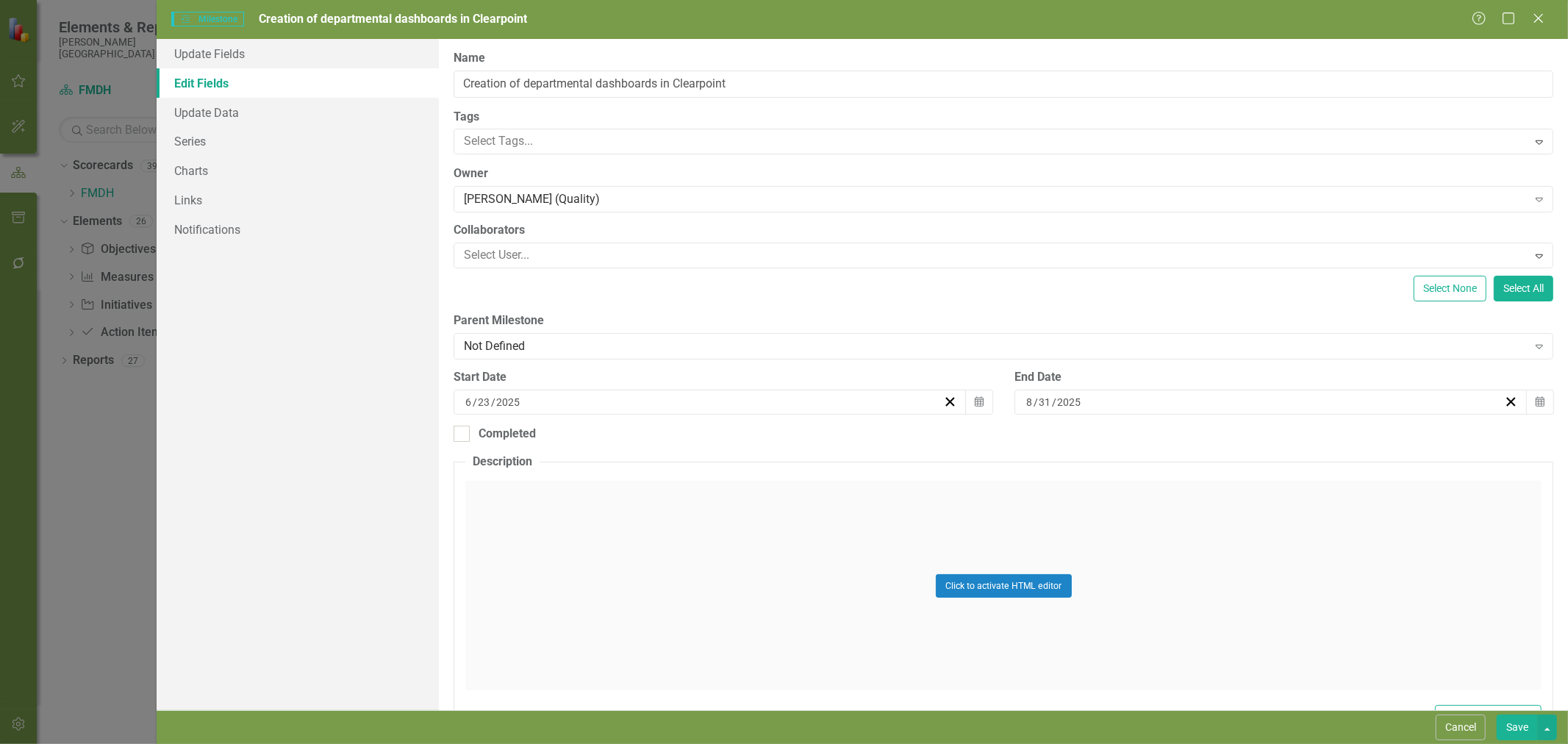
click at [1518, 718] on button "Save" at bounding box center [1516, 727] width 41 height 25
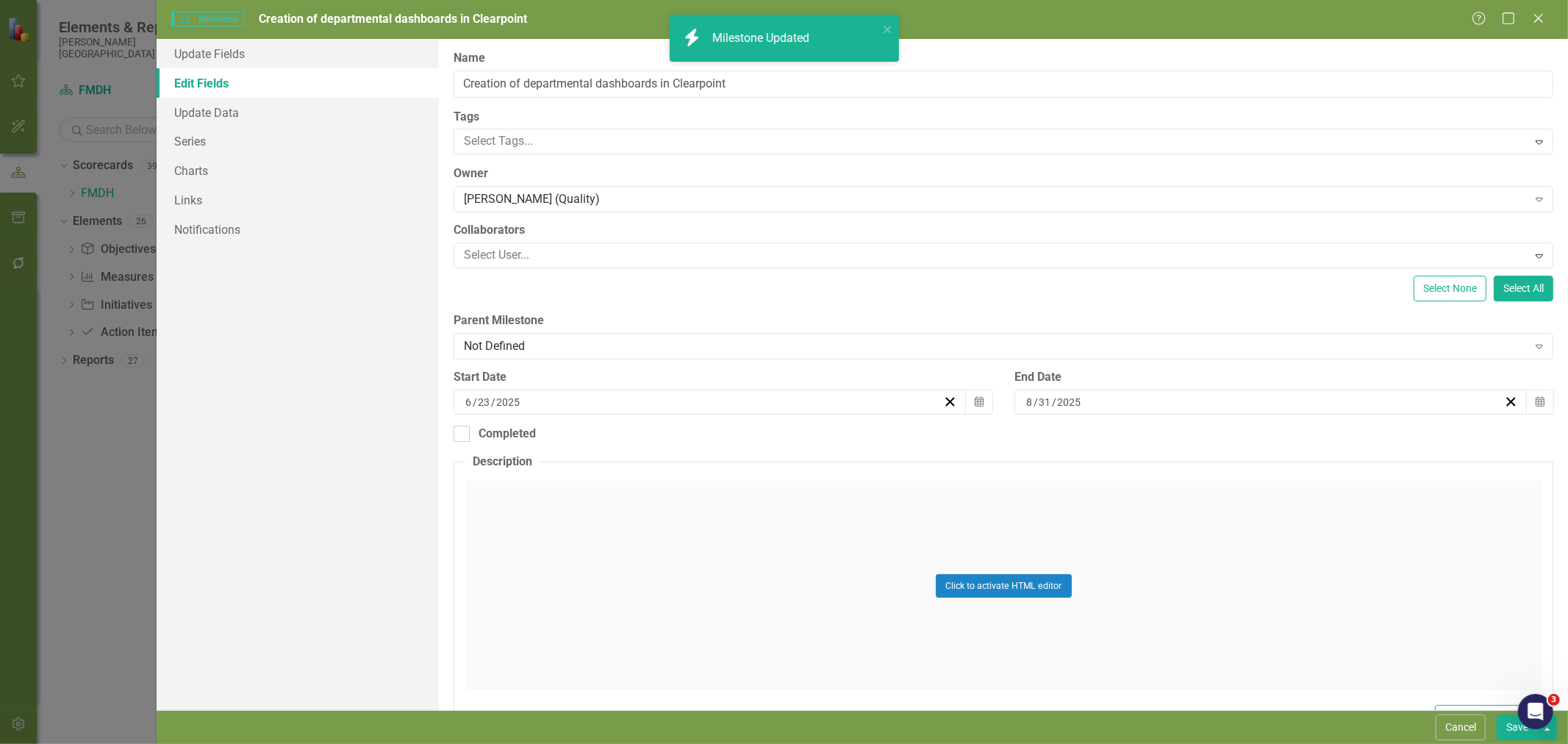
checkbox input "true"
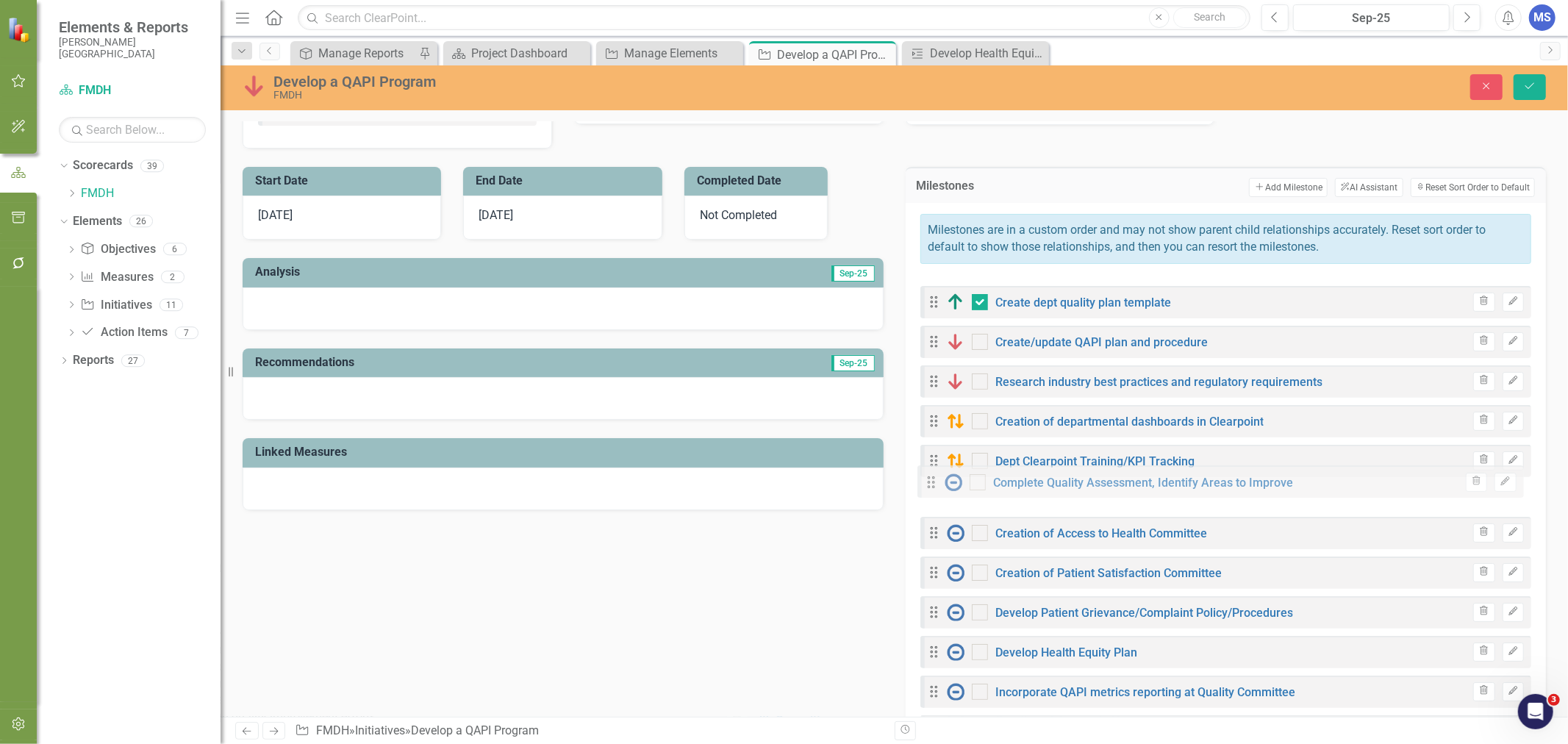
drag, startPoint x: 927, startPoint y: 318, endPoint x: 927, endPoint y: 495, distance: 177.0
click at [927, 495] on div "Drag Complete Quality Assessment, Identify Areas to Improve Trash Edit Drag Cre…" at bounding box center [1226, 632] width 611 height 707
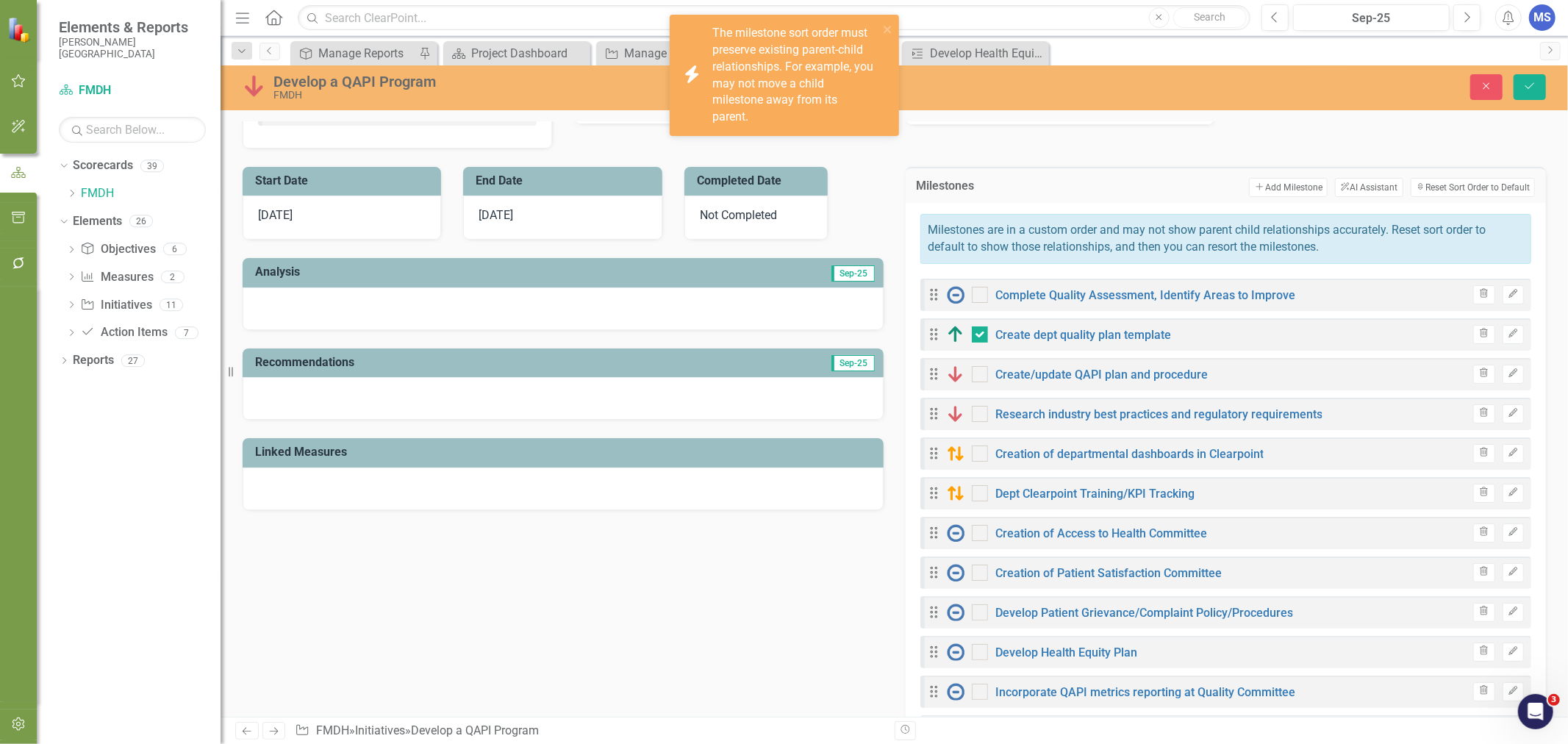
click at [1508, 534] on icon "Edit" at bounding box center [1513, 533] width 11 height 9
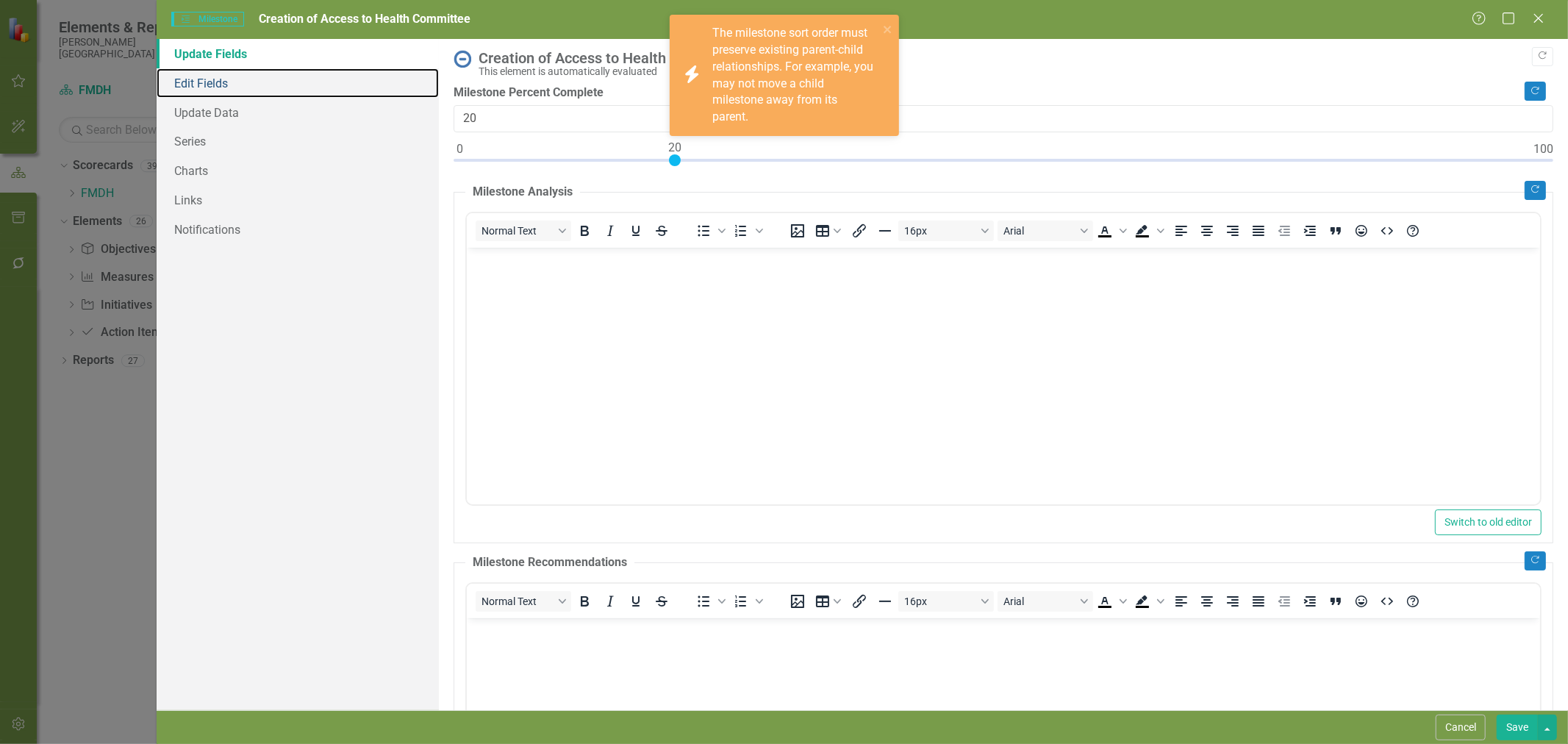
click at [204, 77] on link "Edit Fields" at bounding box center [297, 83] width 282 height 30
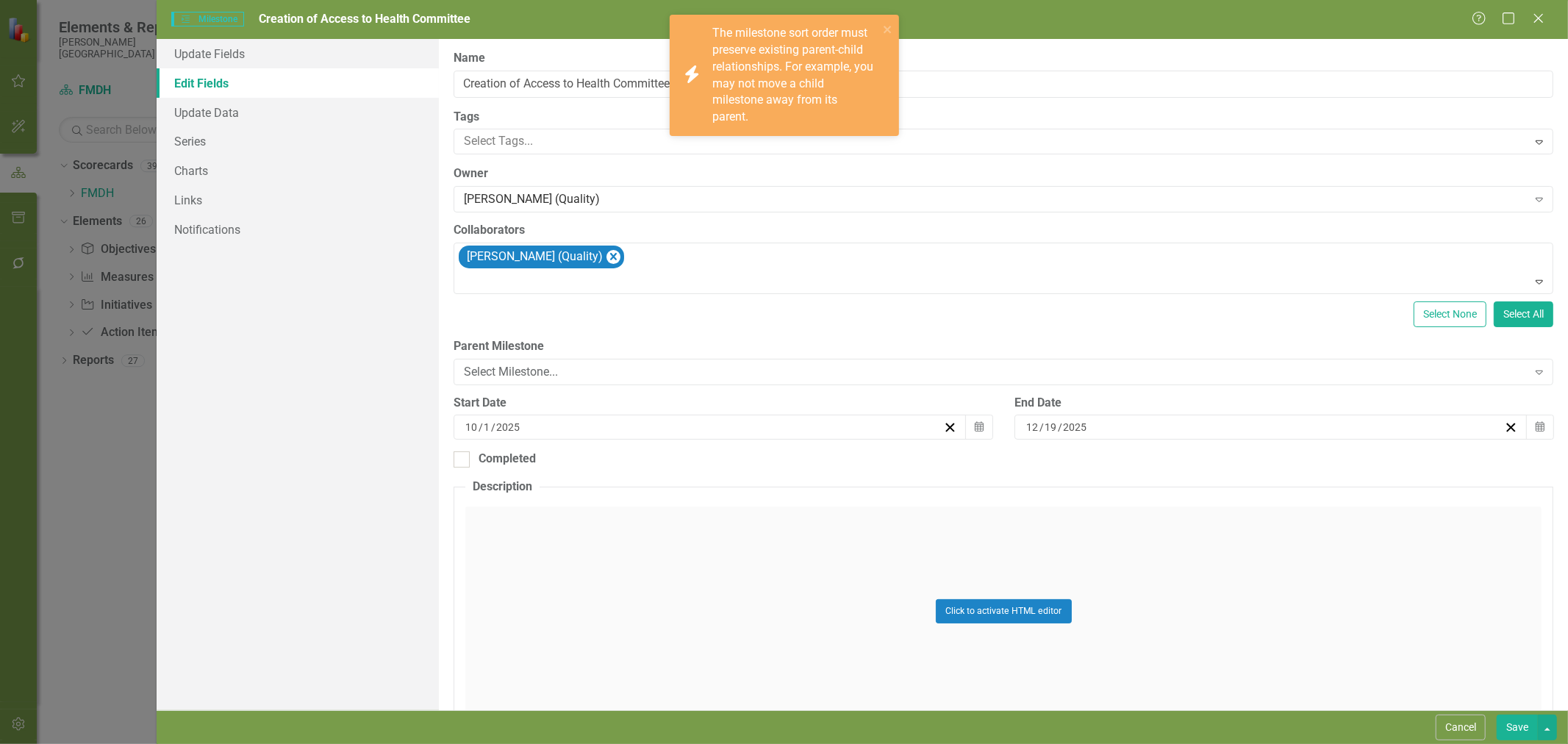
click at [563, 381] on div "Select Milestone... Expand" at bounding box center [1003, 372] width 1100 height 26
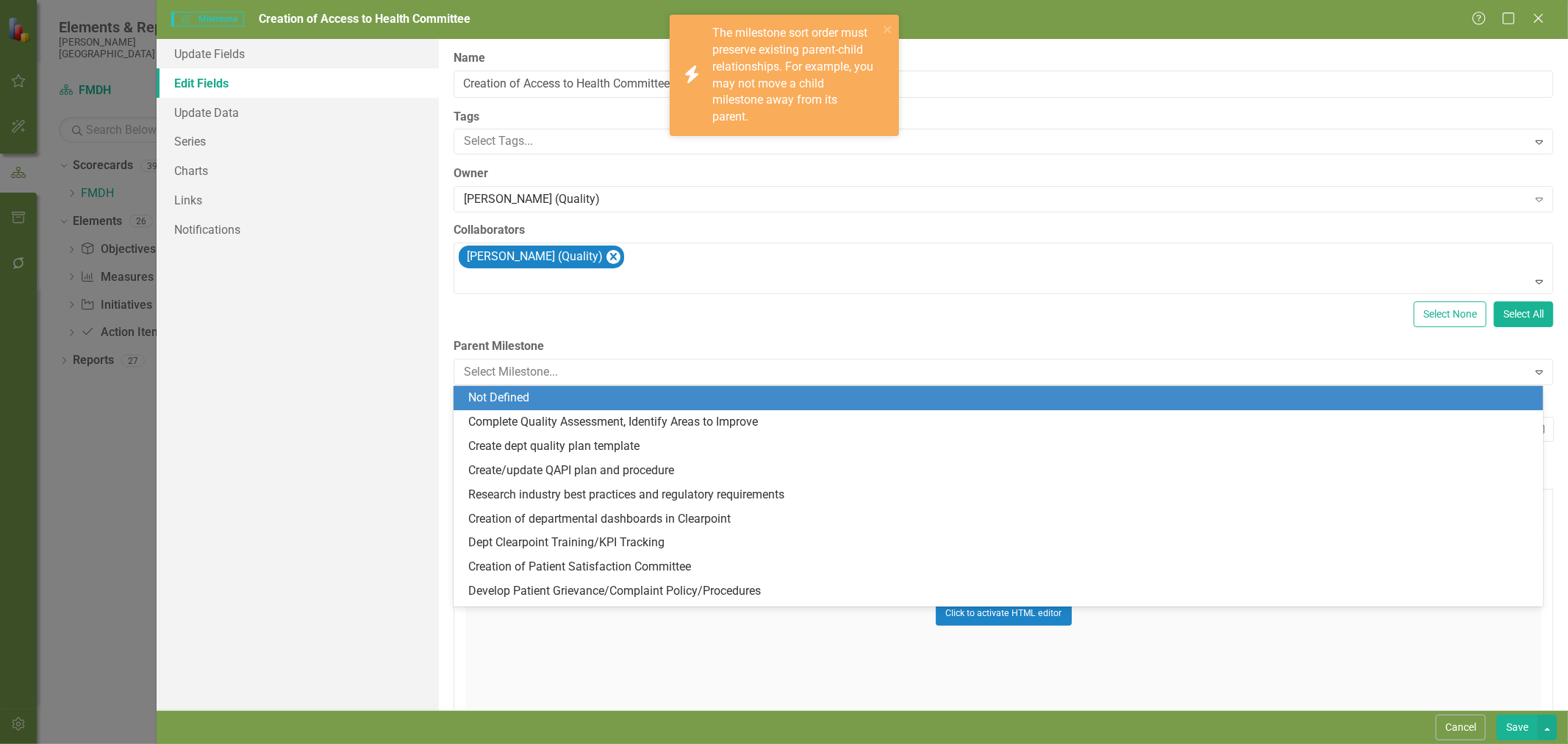
click at [559, 396] on div "Not Defined" at bounding box center [1001, 397] width 1066 height 17
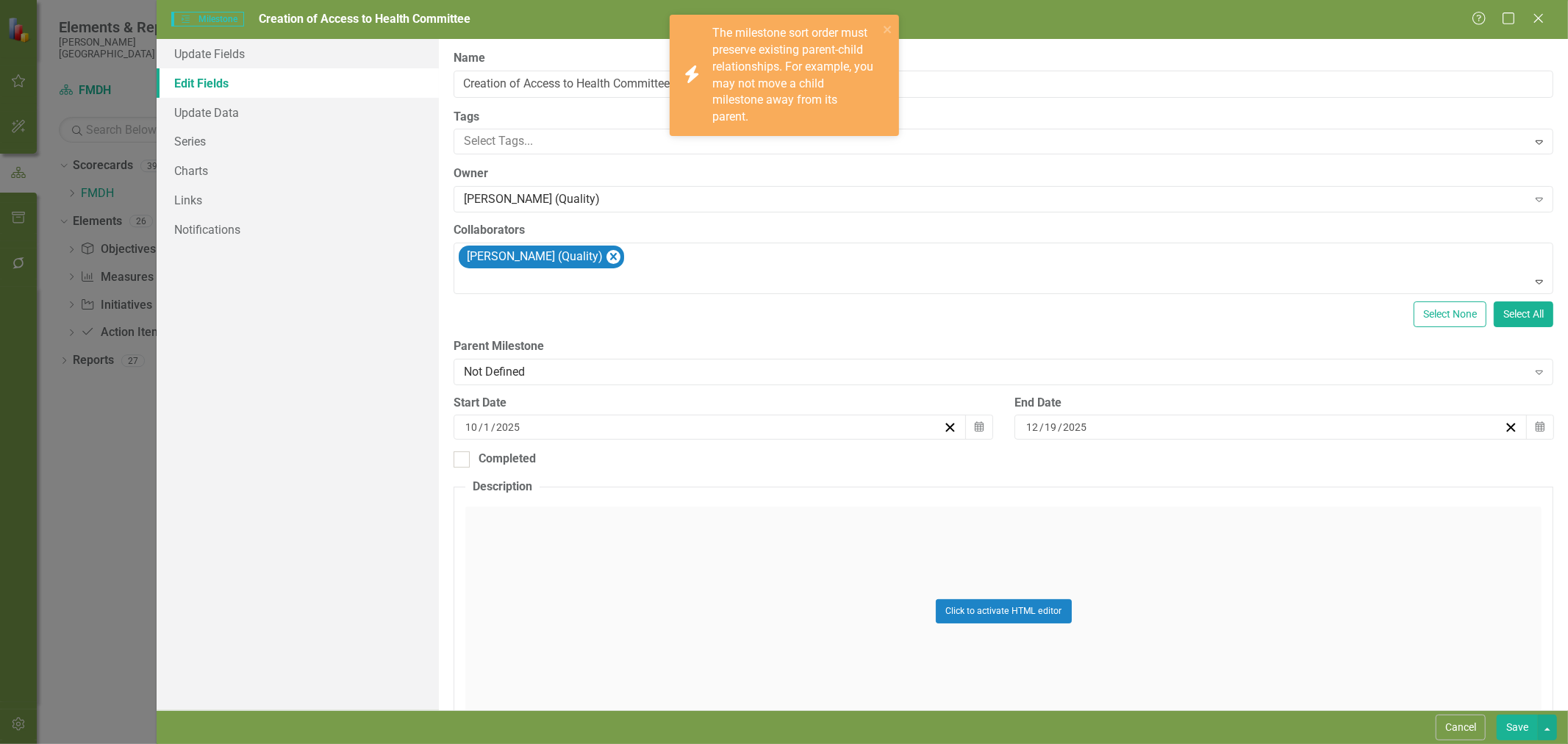
click at [1515, 731] on button "Save" at bounding box center [1516, 727] width 41 height 25
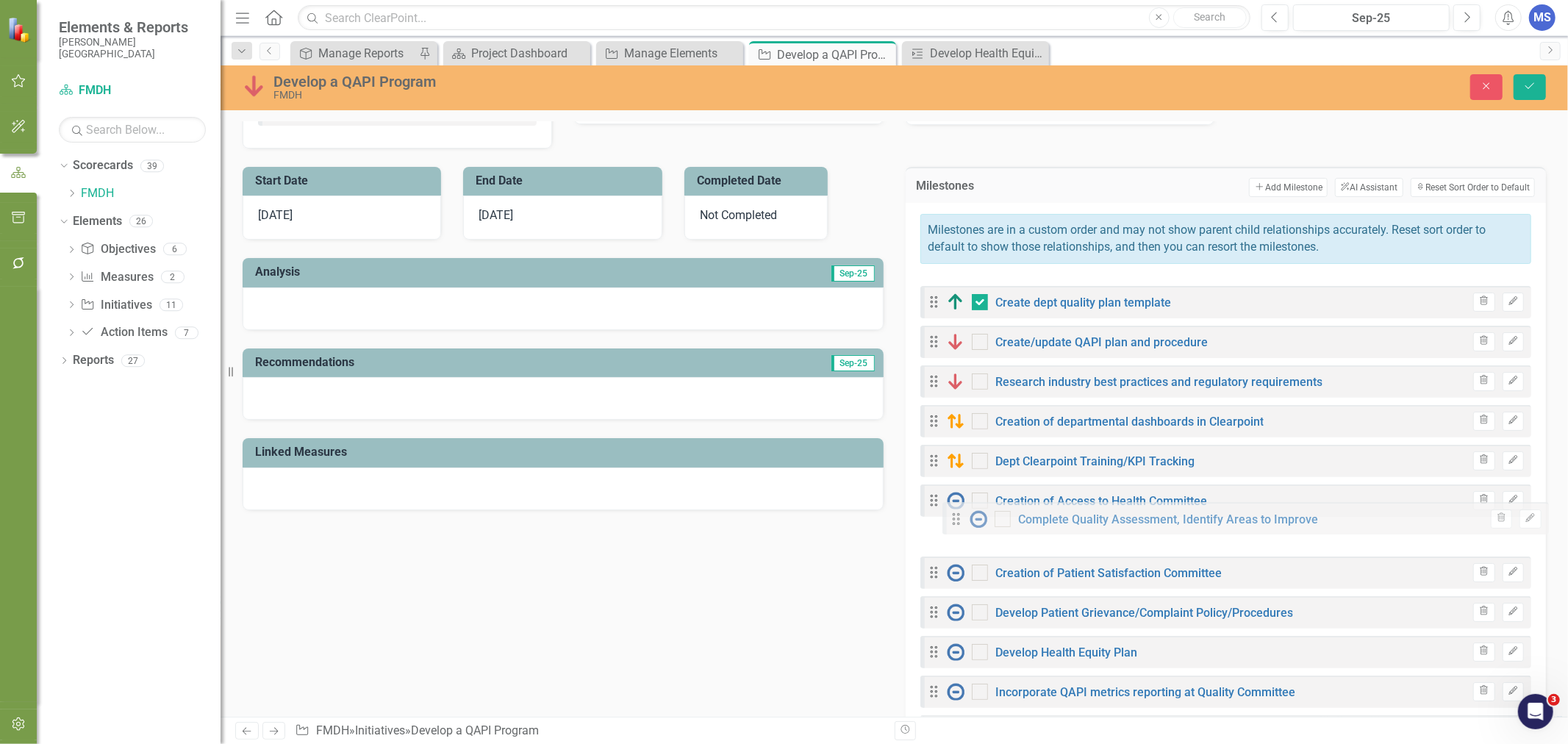
drag, startPoint x: 933, startPoint y: 295, endPoint x: 961, endPoint y: 520, distance: 226.7
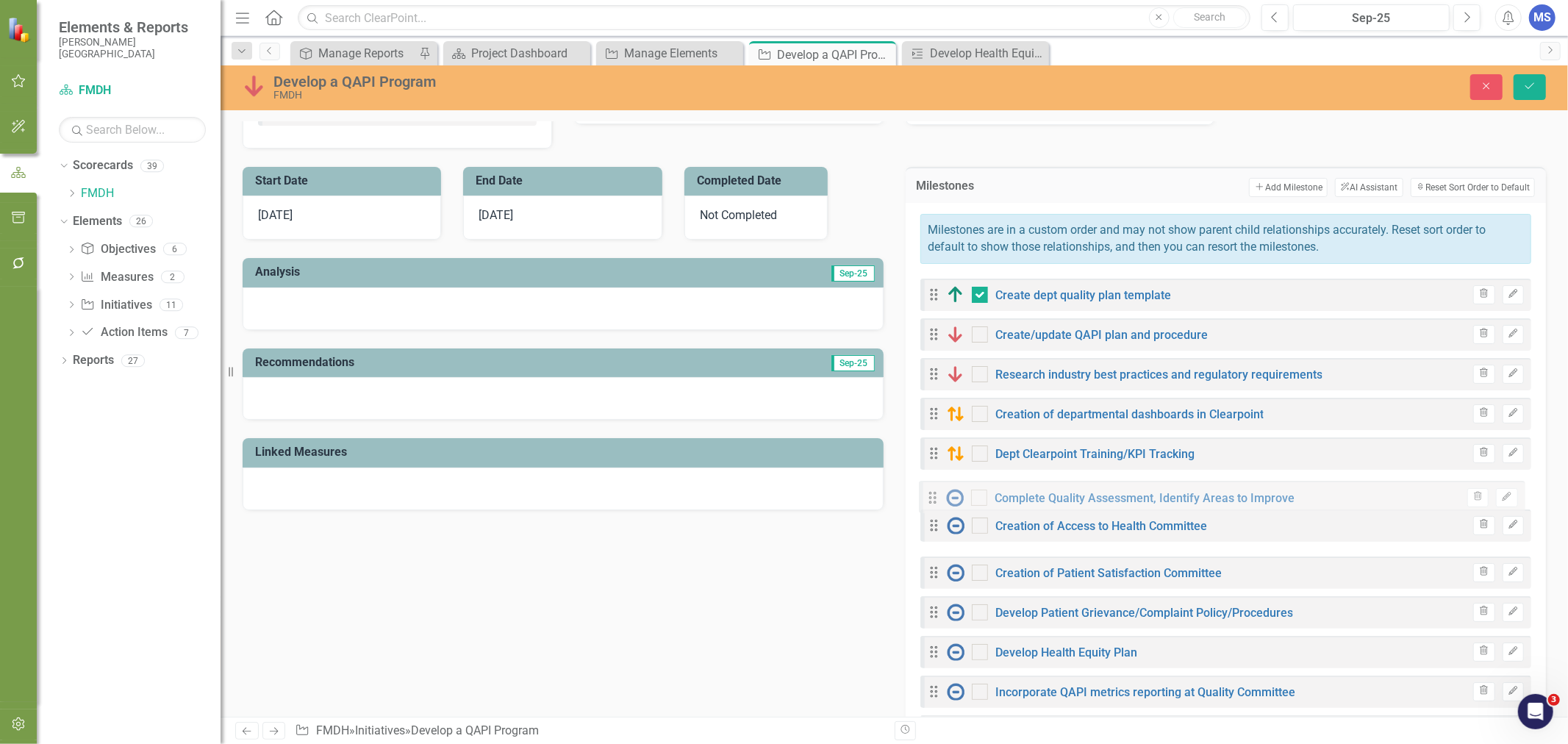
drag, startPoint x: 929, startPoint y: 512, endPoint x: 932, endPoint y: 493, distance: 19.2
click at [932, 493] on div "Drag Create dept quality plan template Trash Edit Drag Create/update QAPI plan …" at bounding box center [1226, 632] width 611 height 707
drag, startPoint x: 1530, startPoint y: 92, endPoint x: 910, endPoint y: 292, distance: 651.5
click at [1530, 92] on button "Save" at bounding box center [1530, 86] width 32 height 25
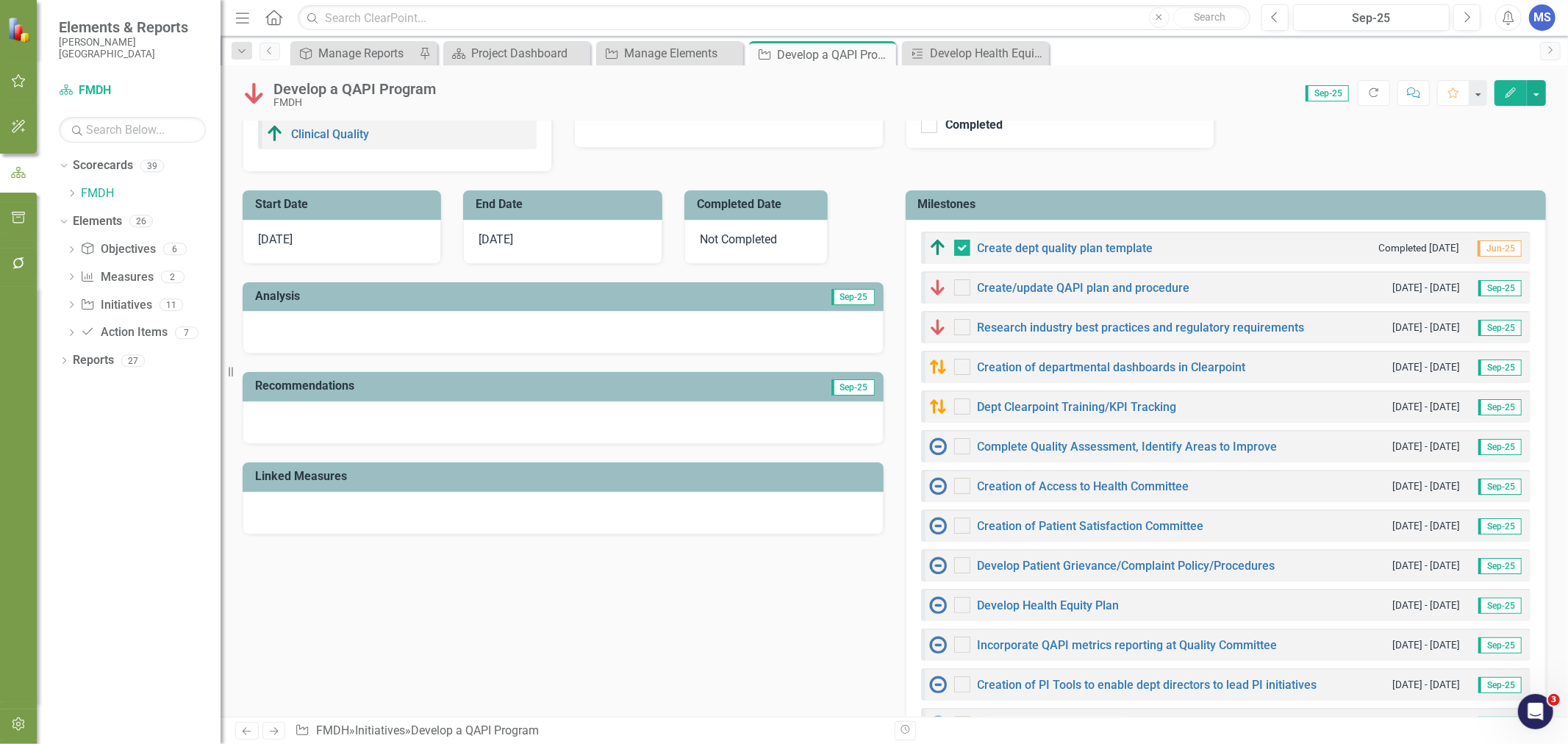
scroll to position [408, 0]
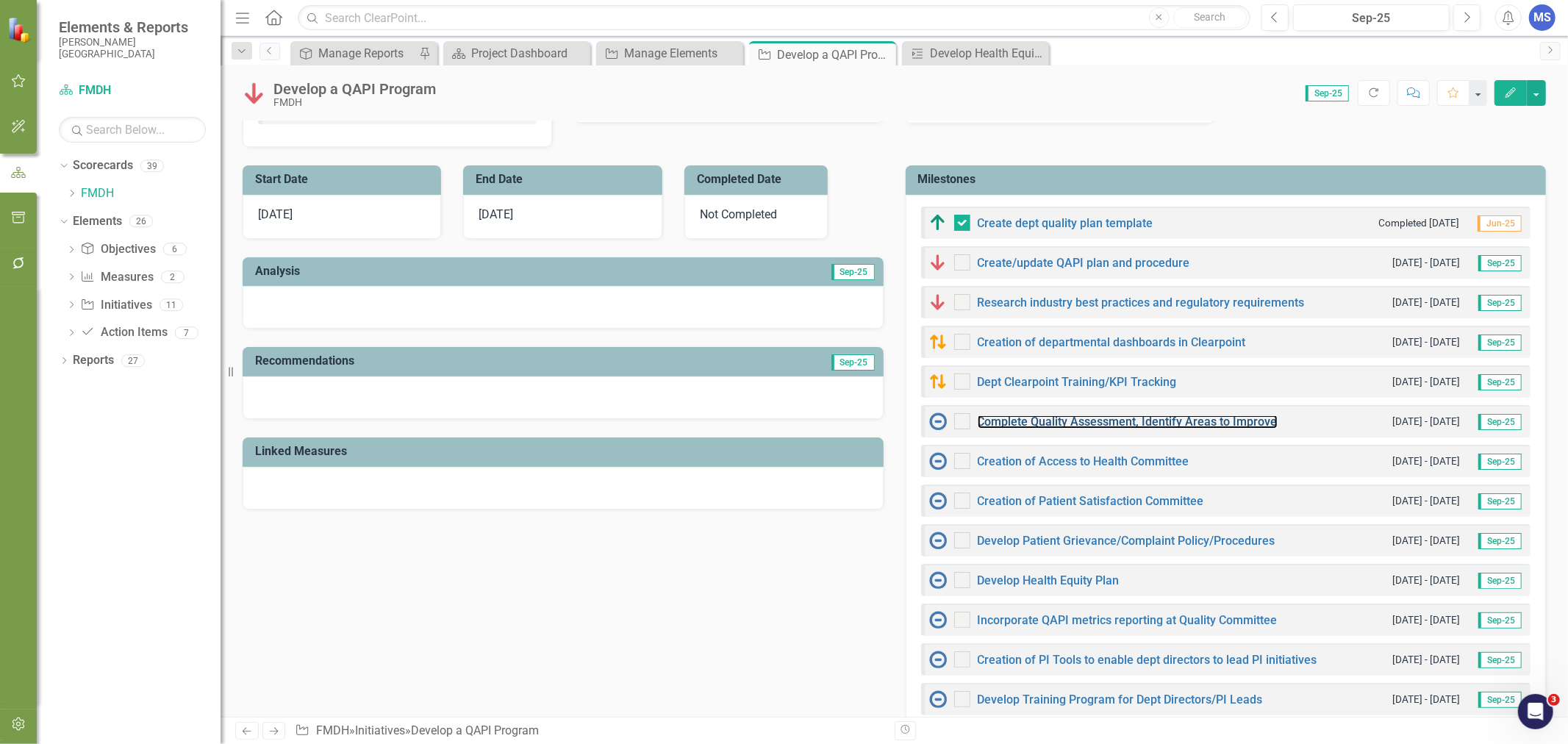
click at [1045, 423] on link "Complete Quality Assessment, Identify Areas to Improve" at bounding box center [1128, 422] width 300 height 14
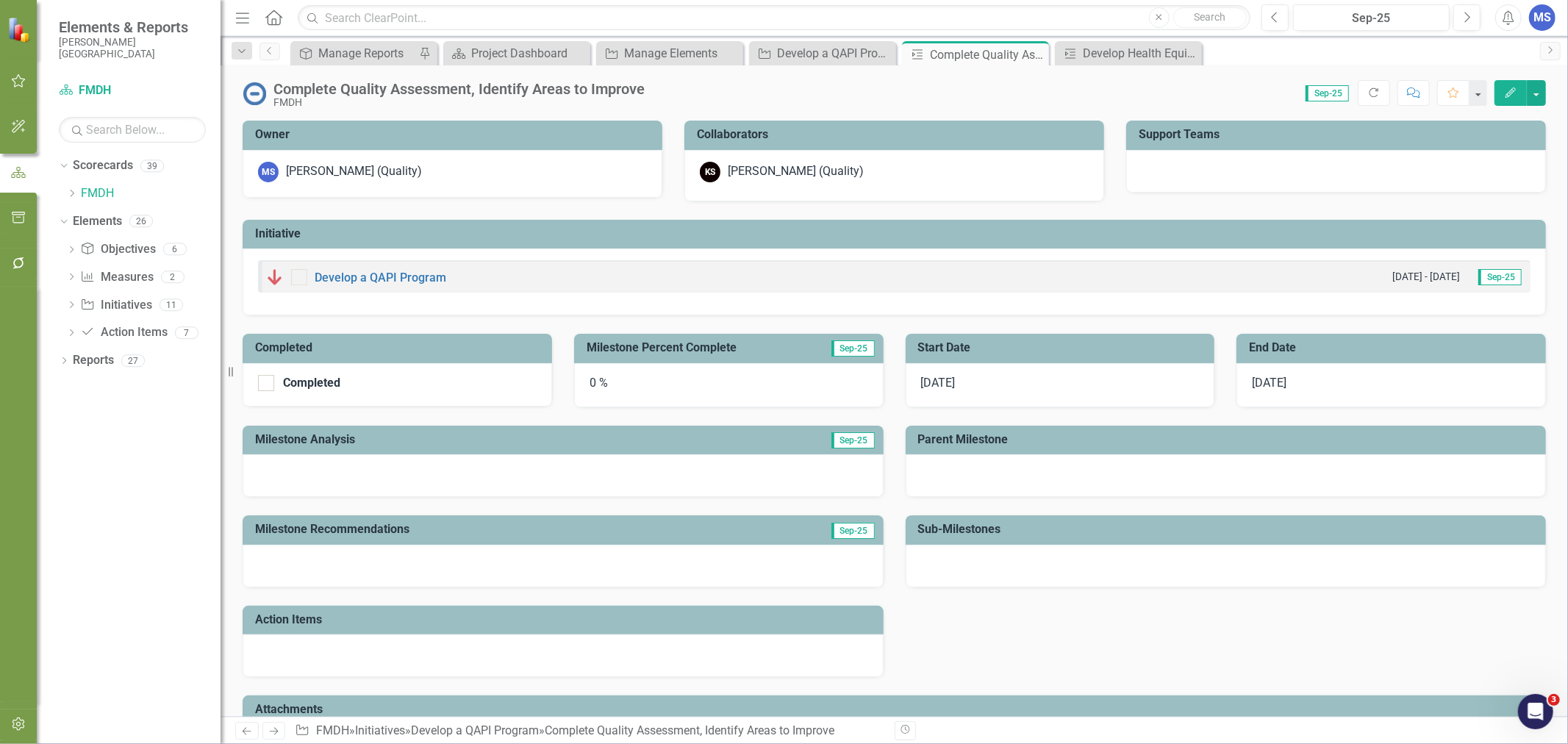
click at [622, 391] on div "0 %" at bounding box center [729, 385] width 309 height 45
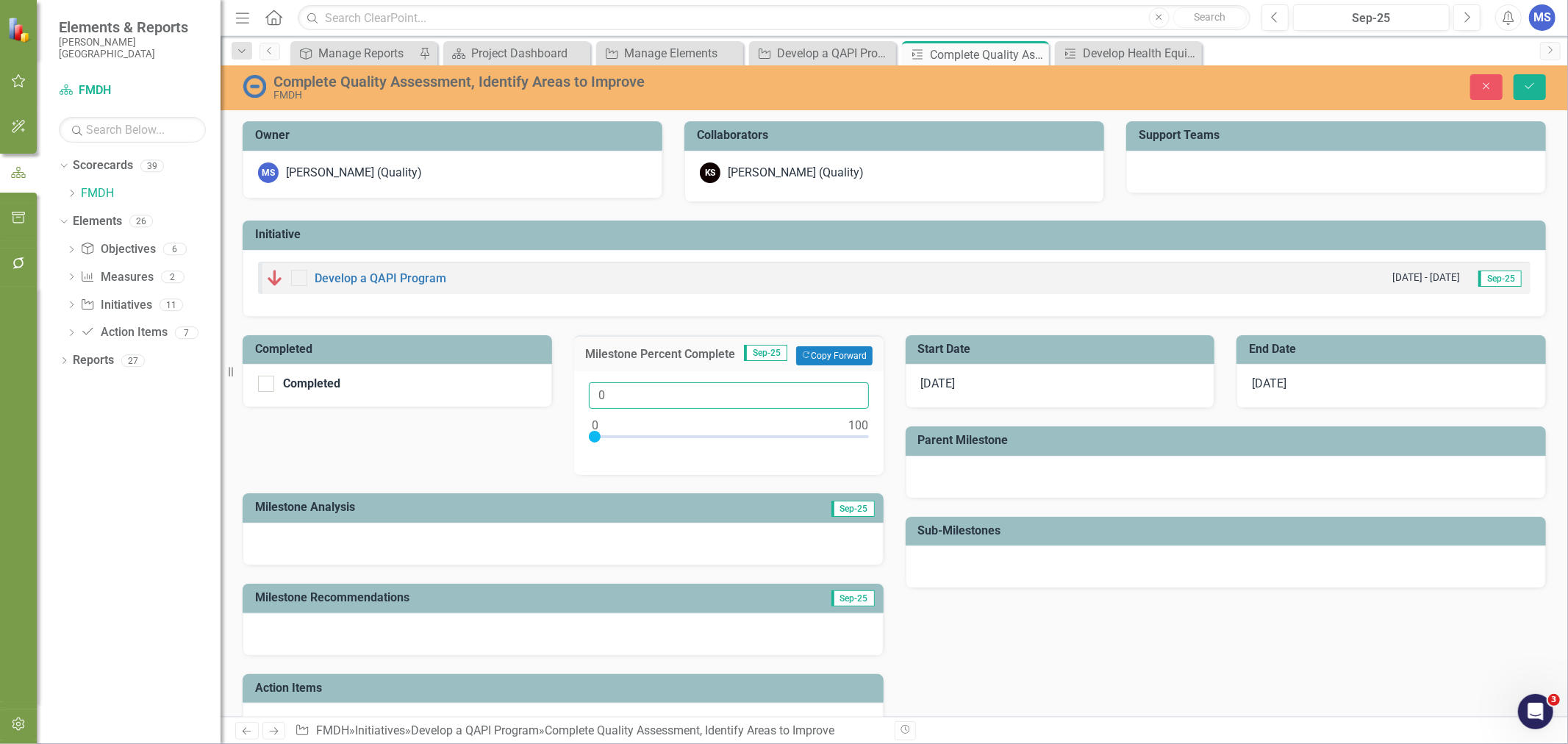
drag, startPoint x: 602, startPoint y: 397, endPoint x: 586, endPoint y: 397, distance: 16.0
click at [588, 397] on input "0" at bounding box center [728, 396] width 280 height 27
type input "20"
click at [1532, 75] on button "Save" at bounding box center [1530, 86] width 32 height 25
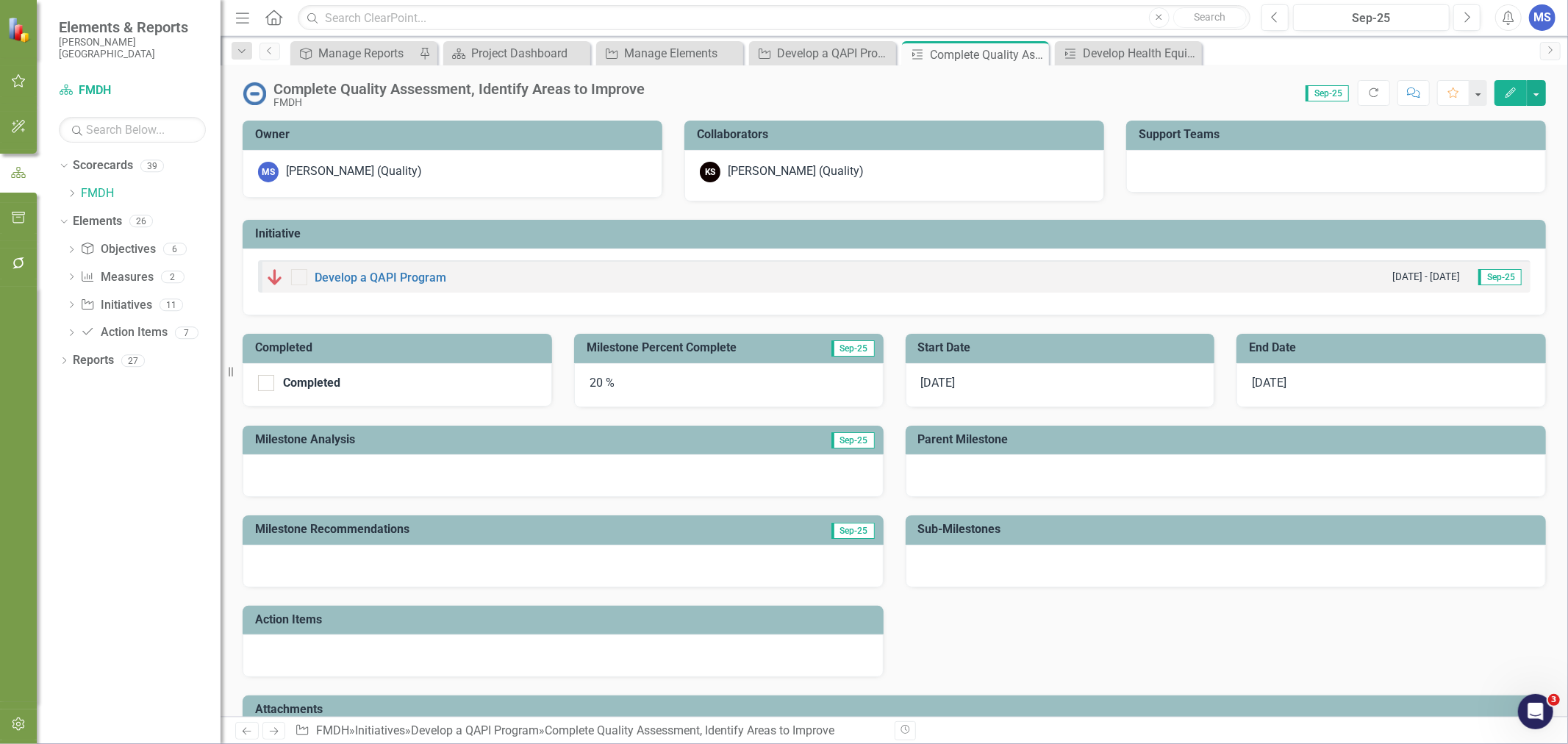
click at [481, 471] on div at bounding box center [563, 475] width 641 height 43
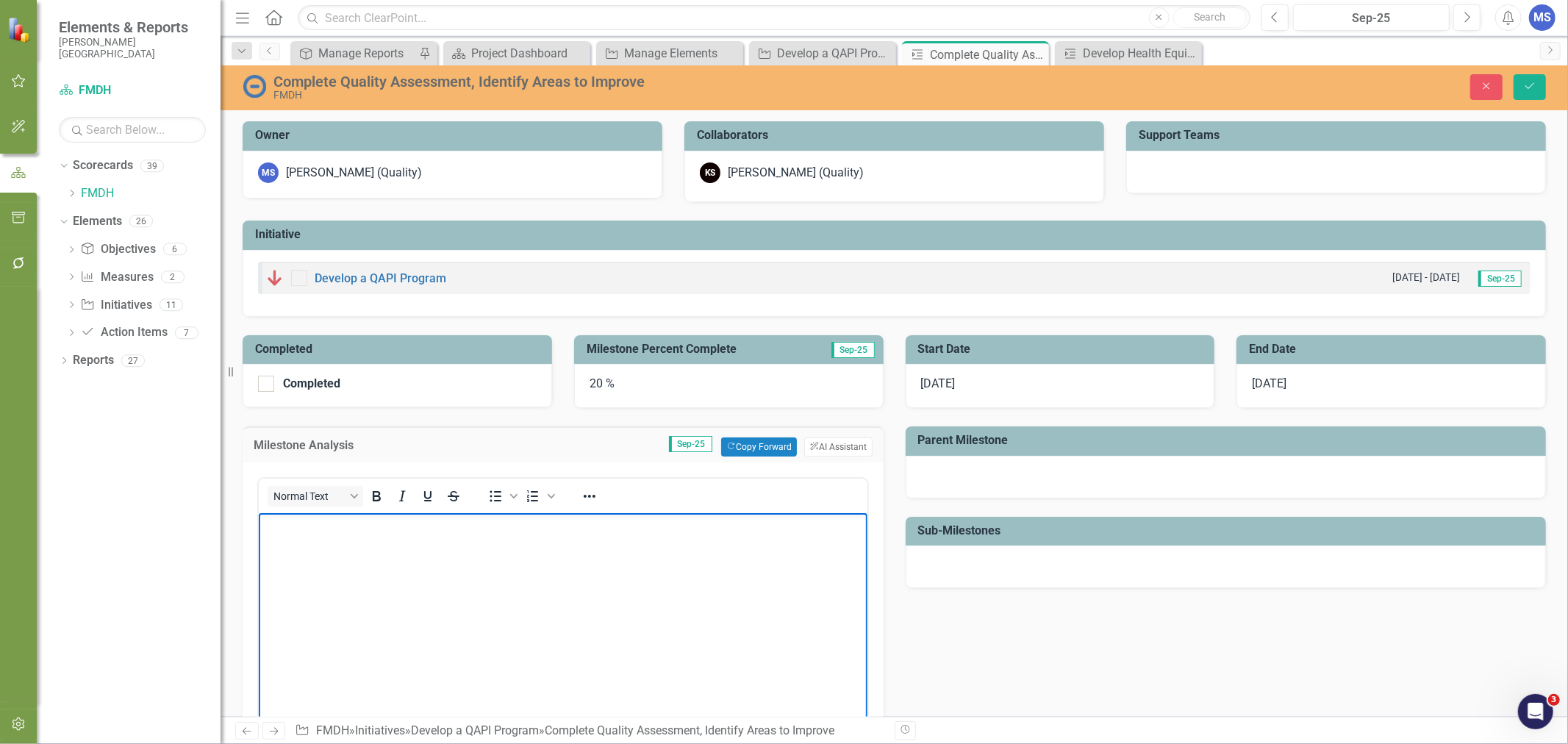
click at [436, 546] on body "Rich Text Area. Press ALT-0 for help." at bounding box center [562, 623] width 609 height 221
click at [1532, 85] on icon "Save" at bounding box center [1529, 86] width 13 height 10
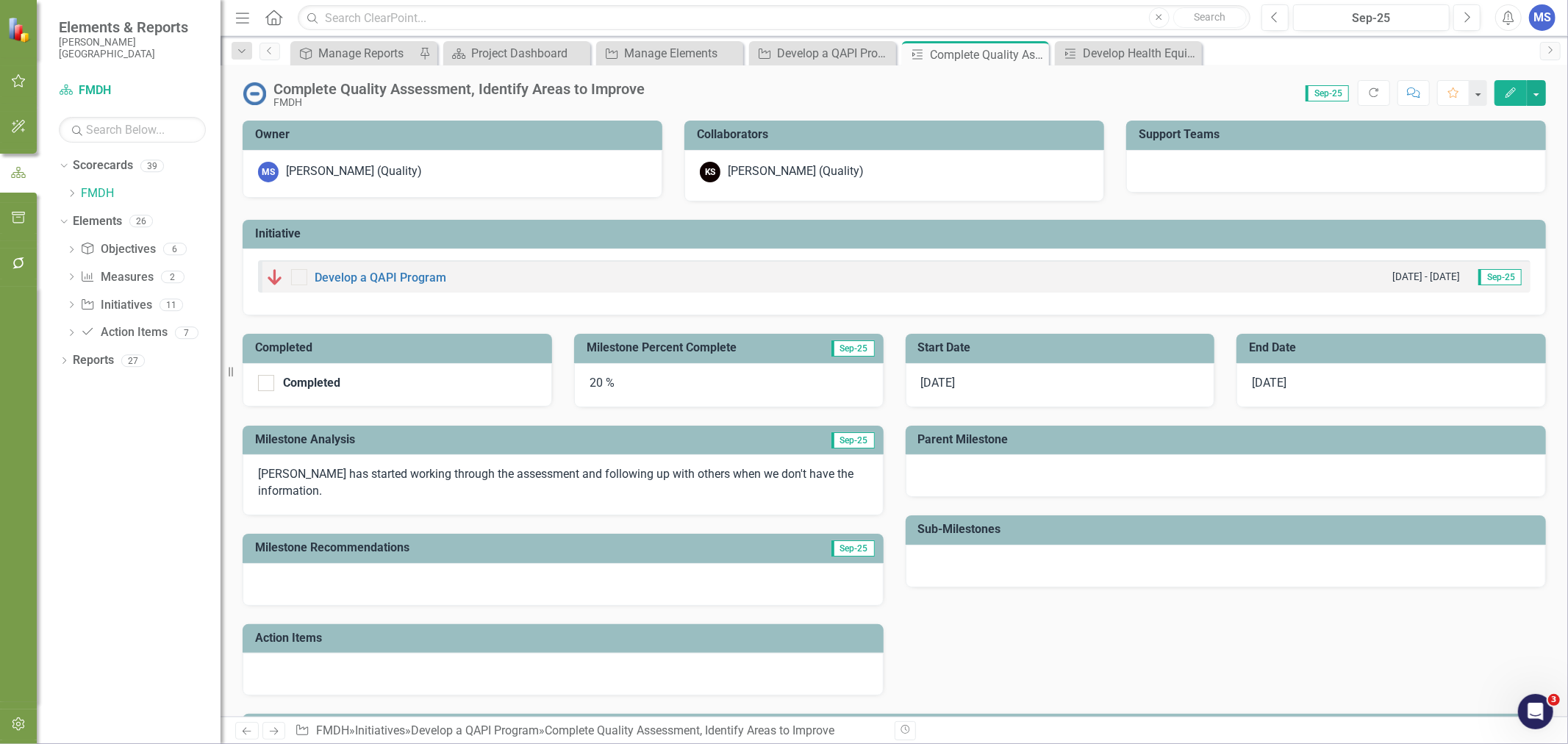
click at [0, 0] on icon "Close" at bounding box center [0, 0] width 0 height 0
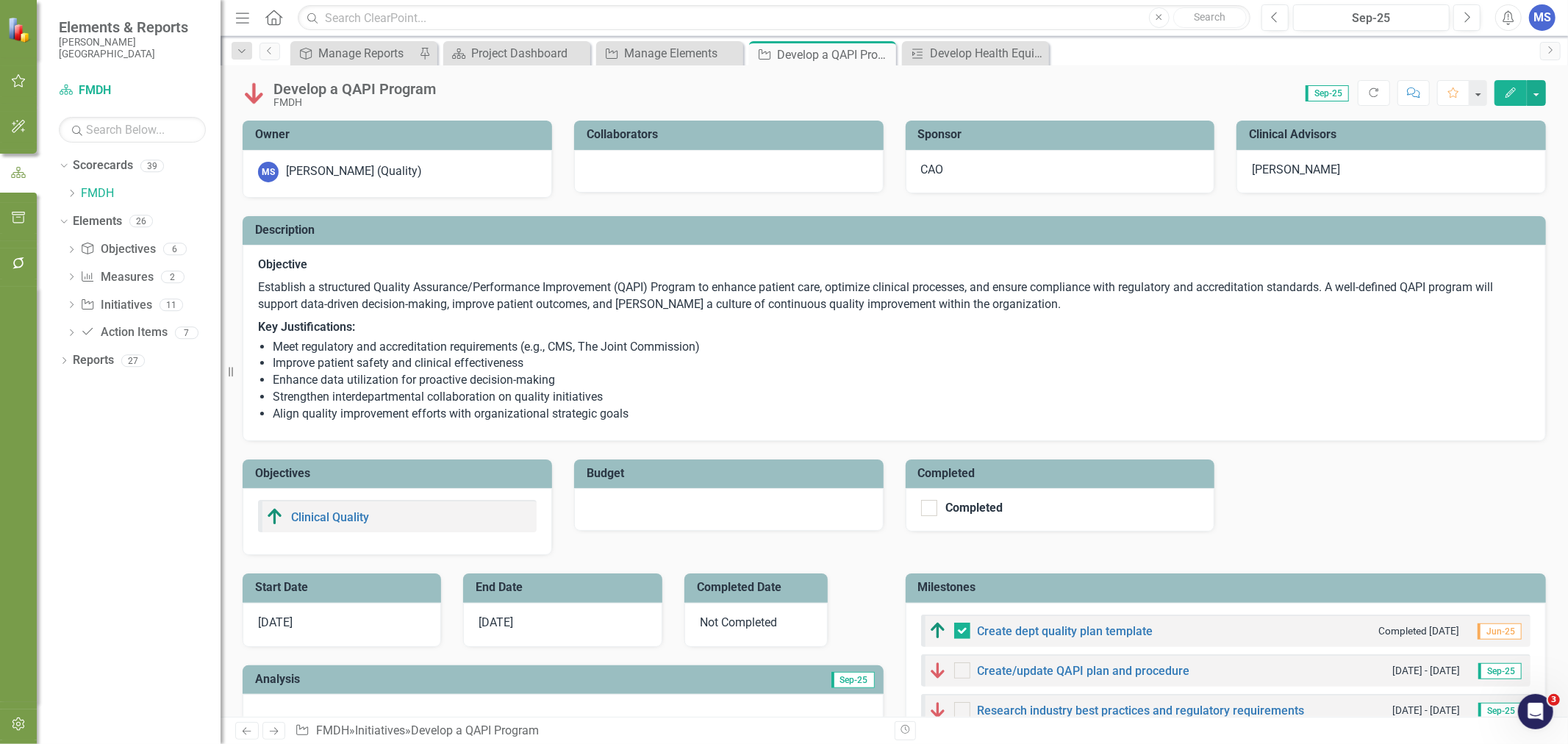
checkbox input "true"
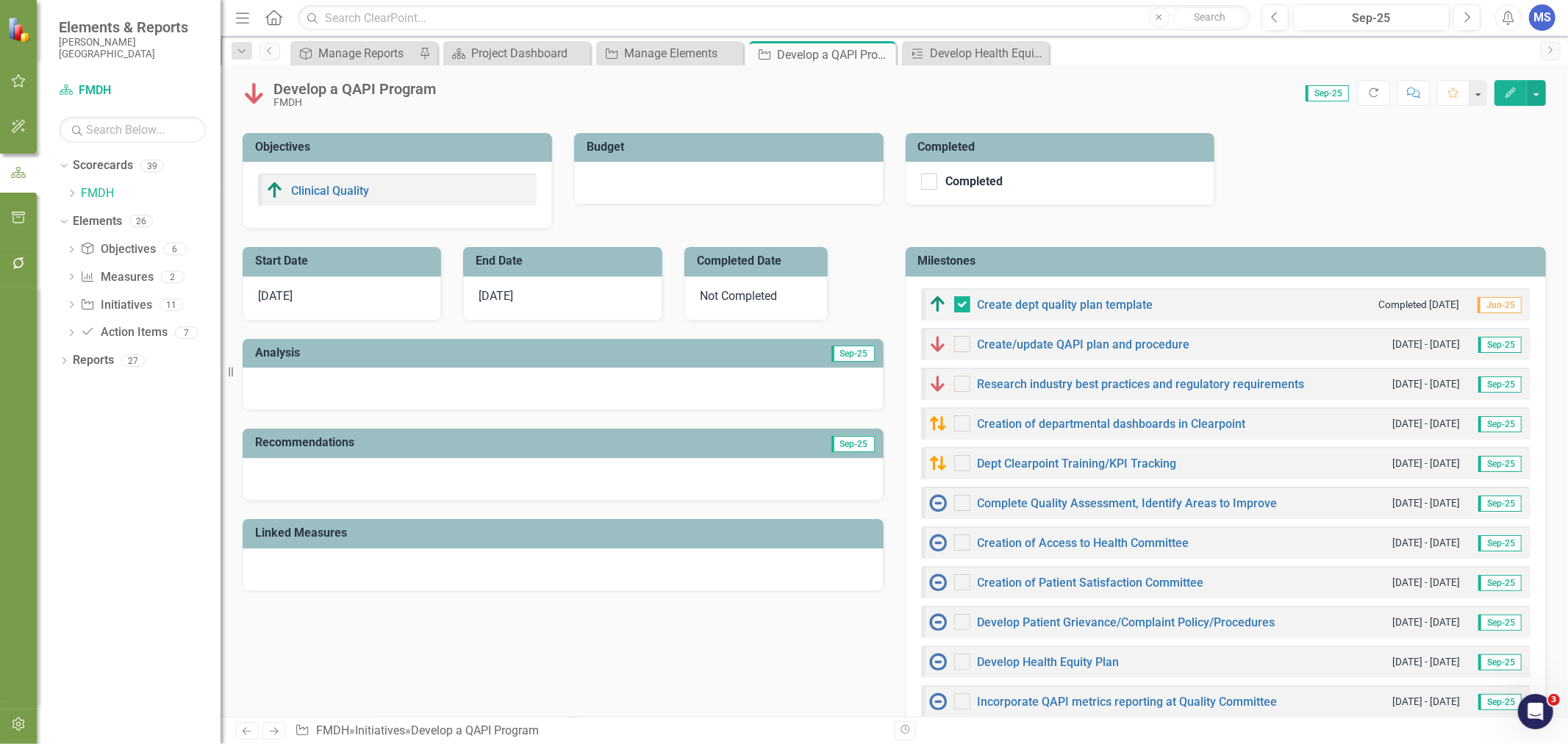
scroll to position [408, 0]
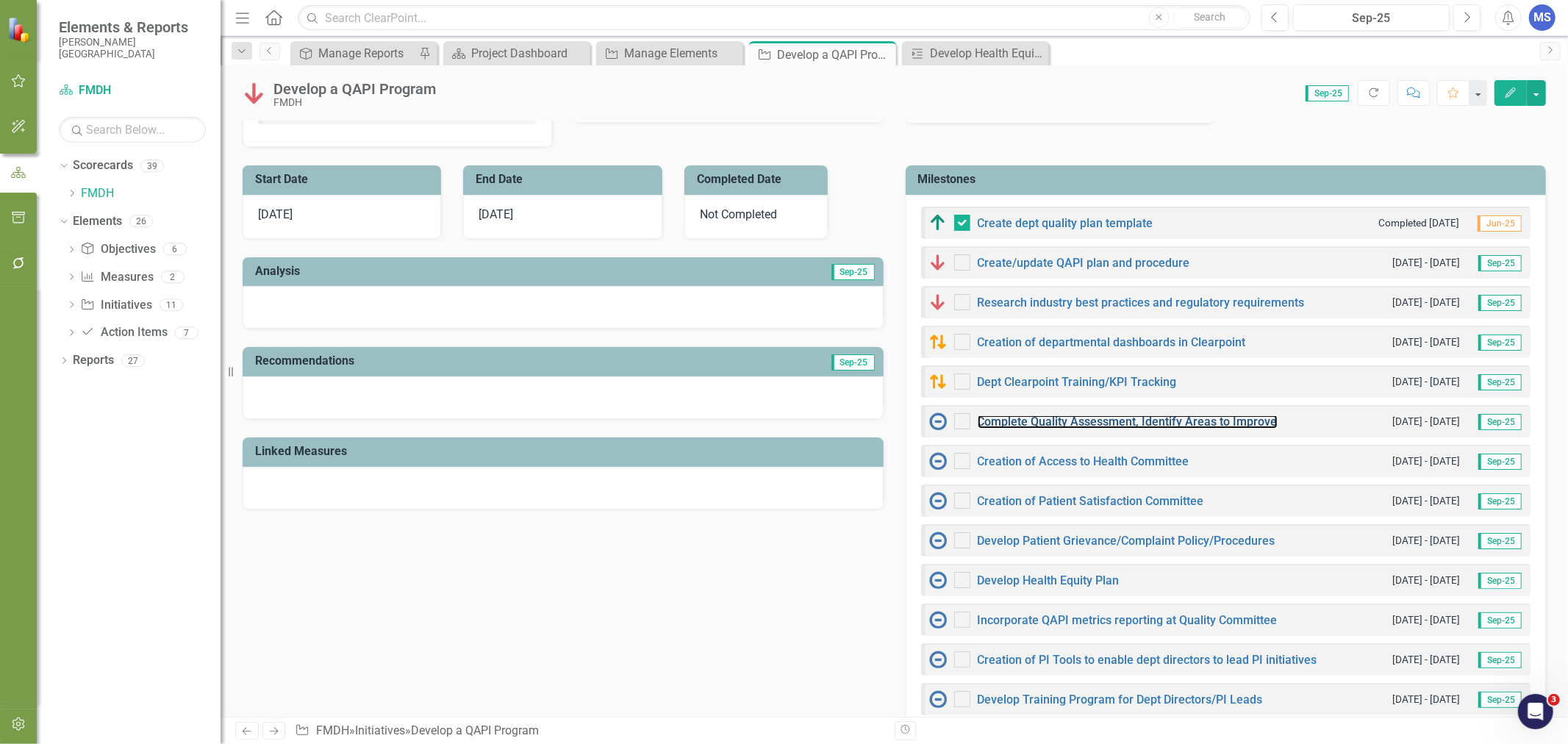
click at [1149, 421] on link "Complete Quality Assessment, Identify Areas to Improve" at bounding box center [1128, 422] width 300 height 14
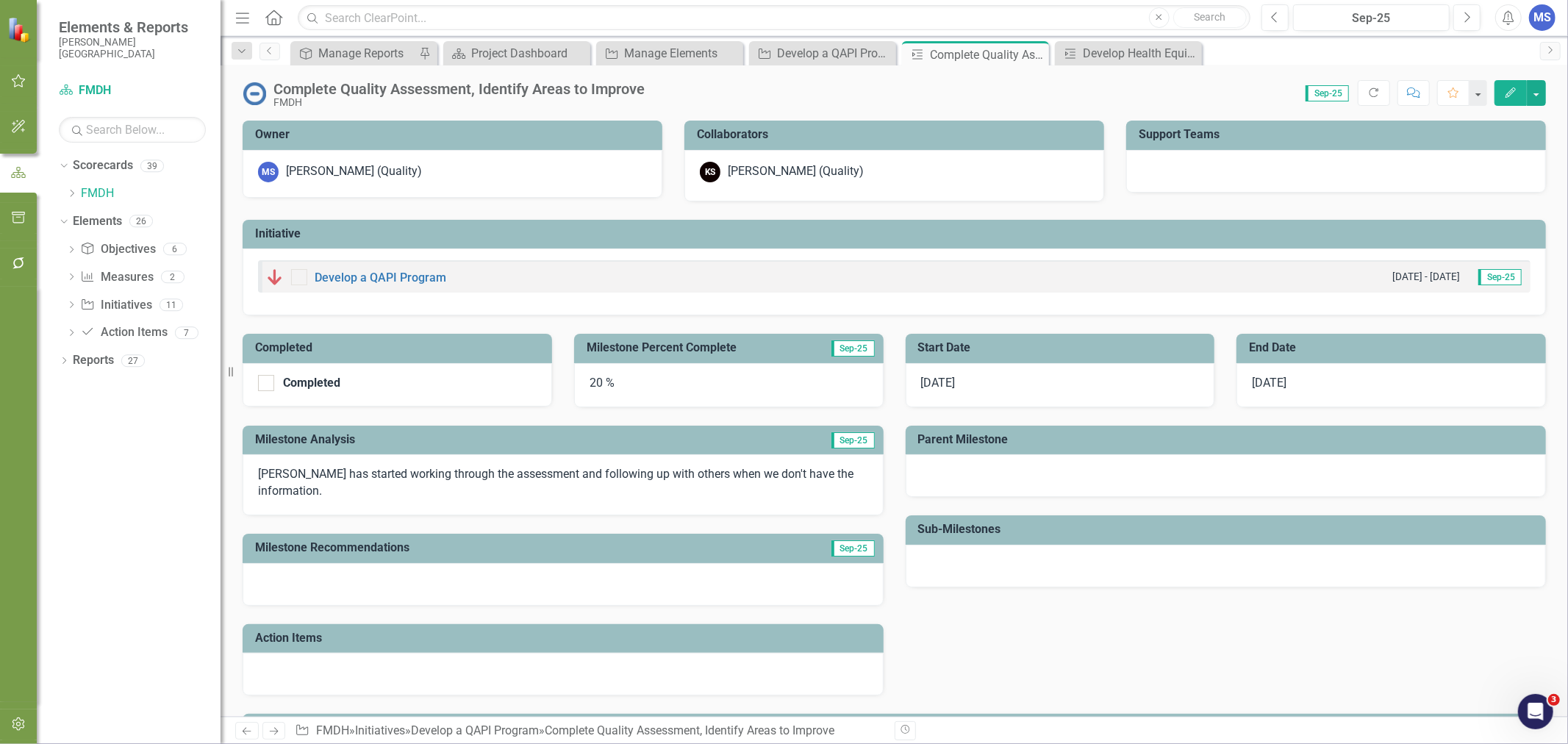
click at [409, 86] on div "Complete Quality Assessment, Identify Areas to Improve" at bounding box center [458, 89] width 371 height 17
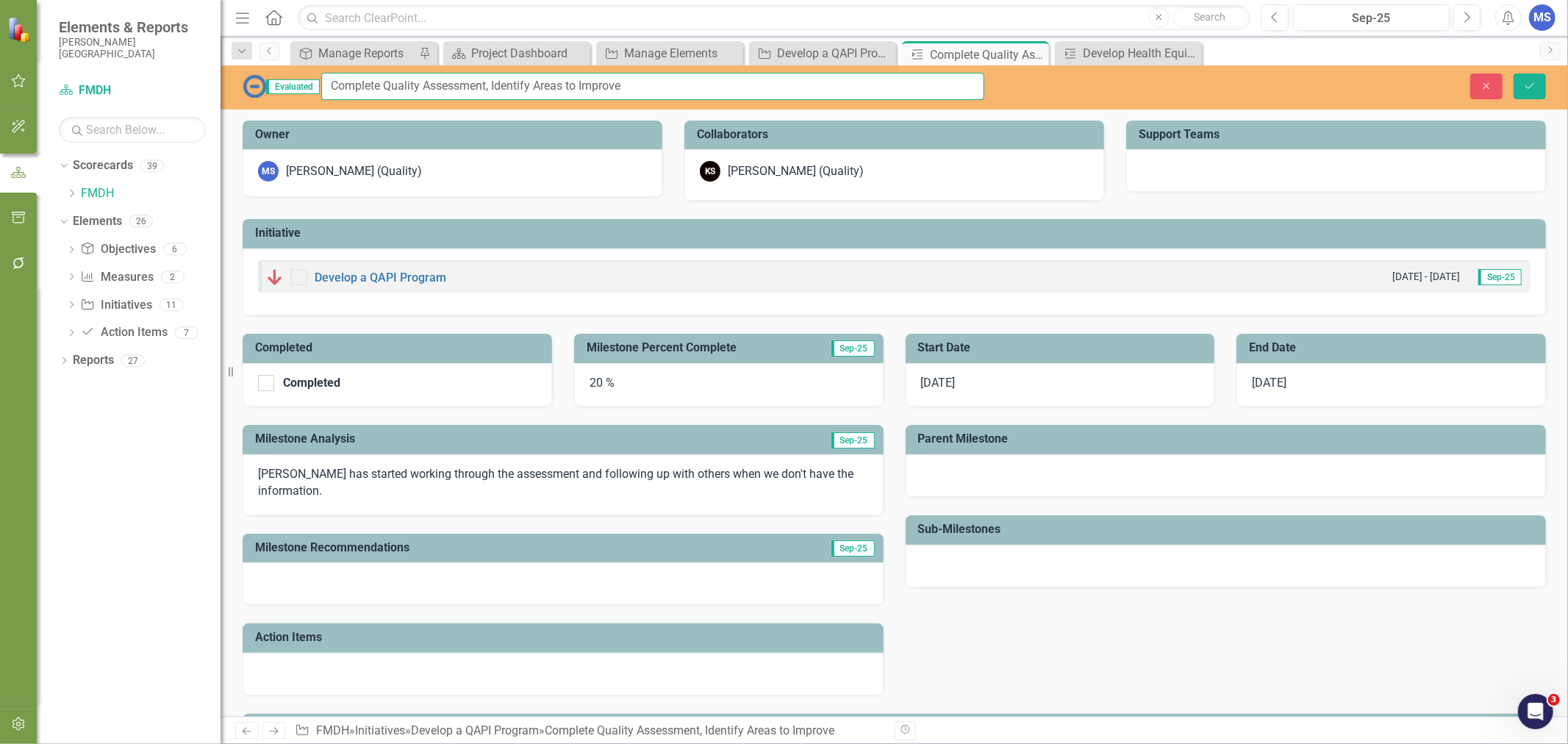
click at [397, 81] on input "Complete Quality Assessment, Identify Areas to Improve" at bounding box center [652, 86] width 663 height 27
type input "Complete CAH Quality Inventory Assessment, Identify Areas to Improve"
click at [1533, 84] on icon "Save" at bounding box center [1529, 86] width 13 height 10
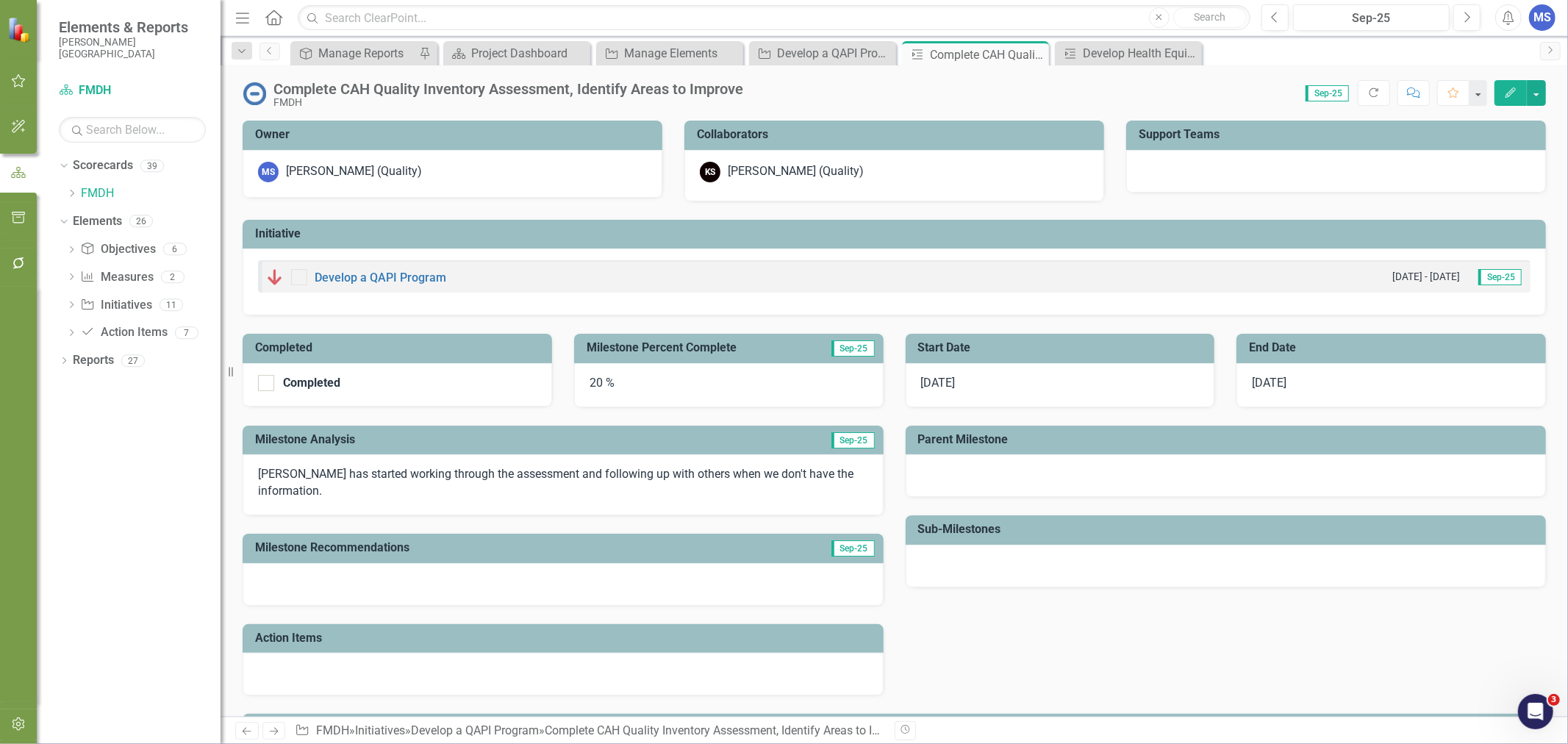
click at [0, 0] on icon "Close" at bounding box center [0, 0] width 0 height 0
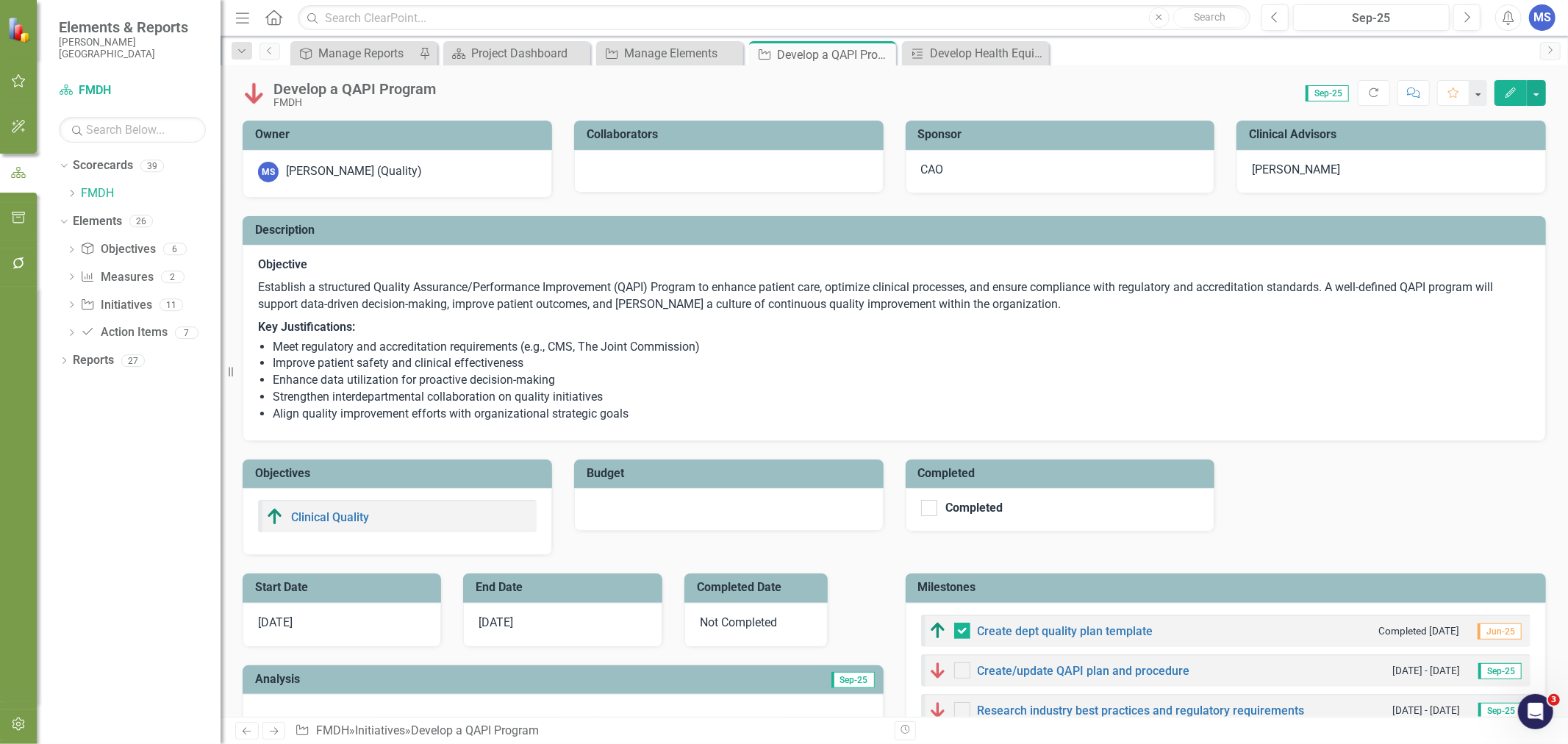
checkbox input "true"
click at [493, 53] on div "Project Dashboard" at bounding box center [529, 53] width 115 height 18
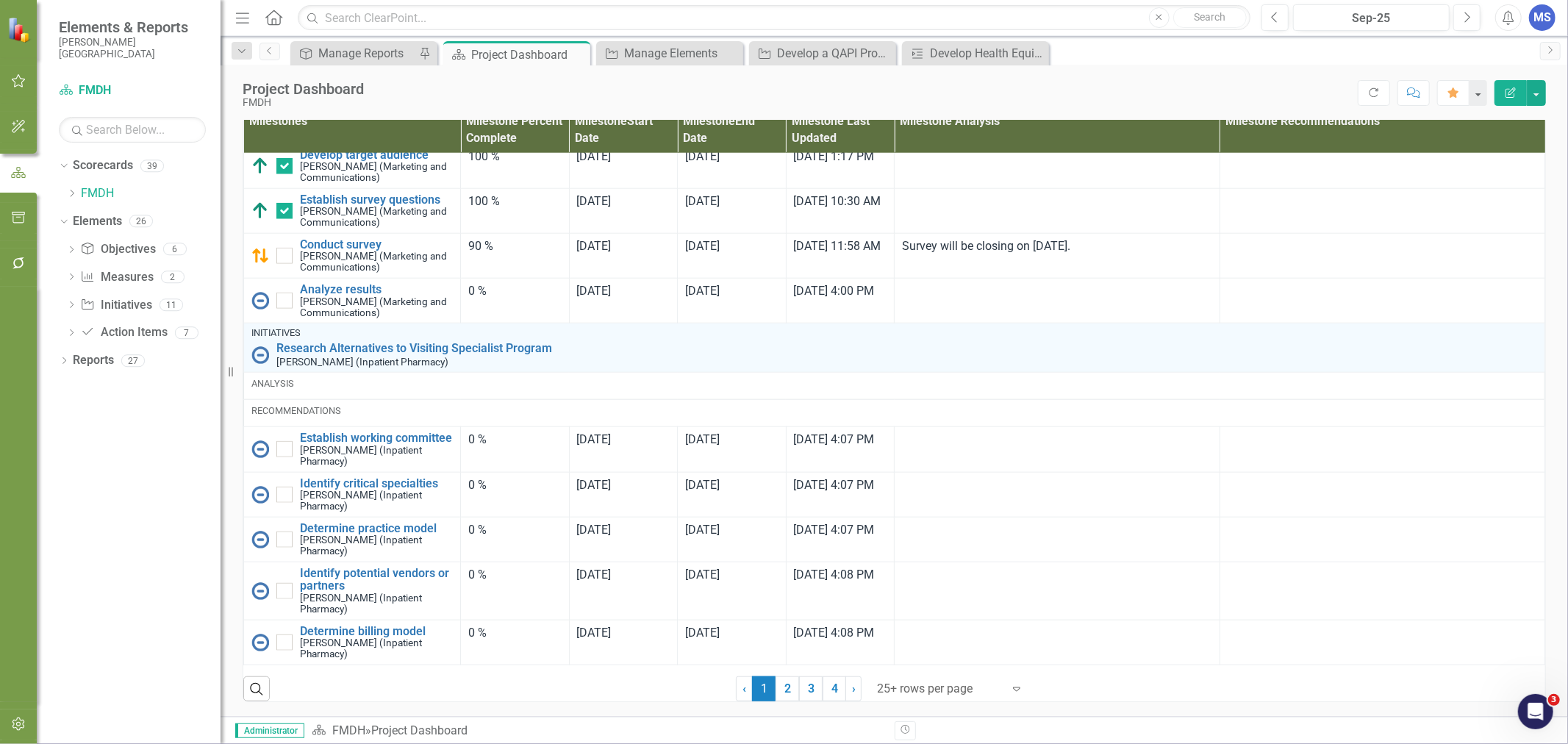
scroll to position [1458, 0]
drag, startPoint x: 783, startPoint y: 689, endPoint x: 966, endPoint y: 359, distance: 377.3
click at [783, 689] on link "2" at bounding box center [787, 689] width 24 height 25
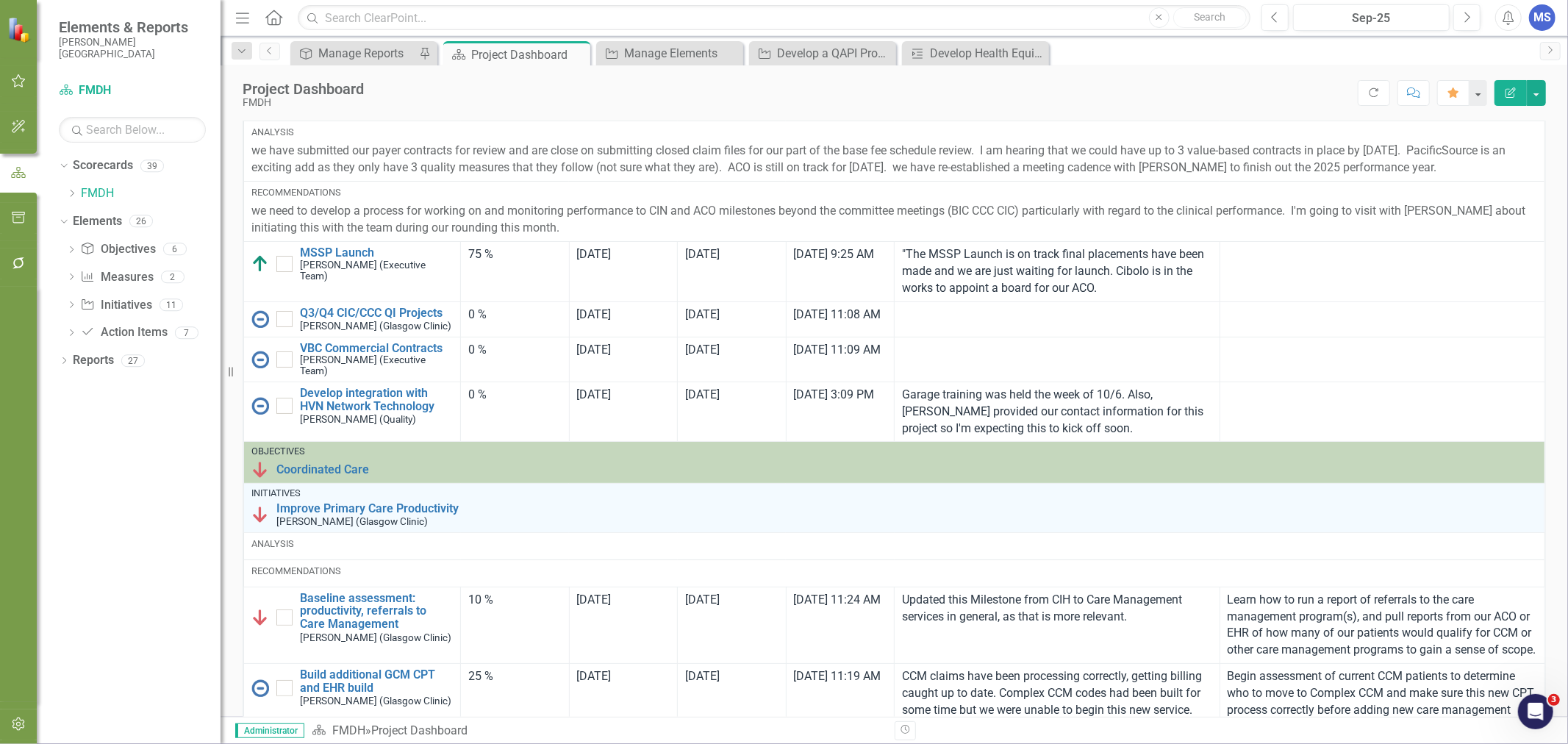
scroll to position [0, 0]
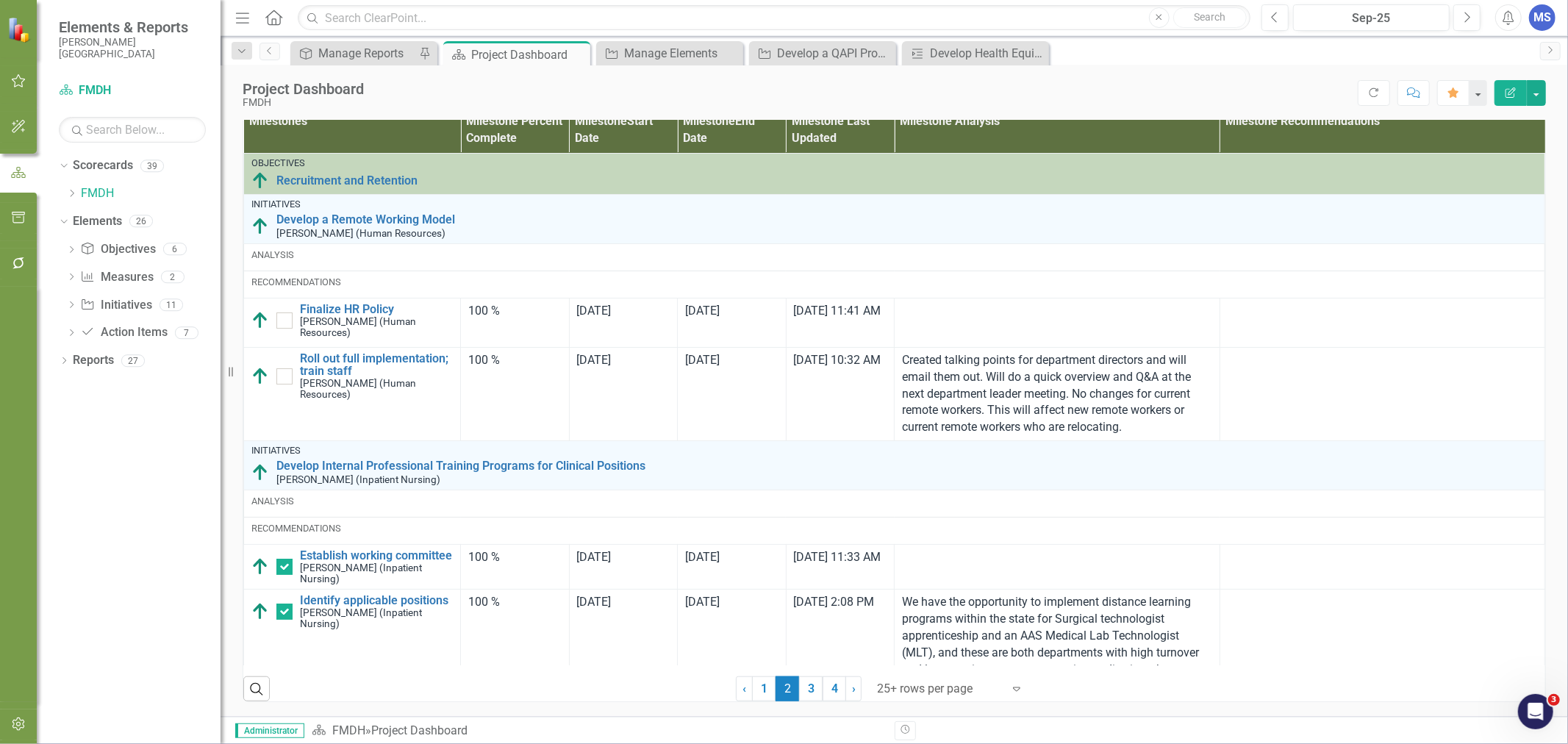
checkbox input "true"
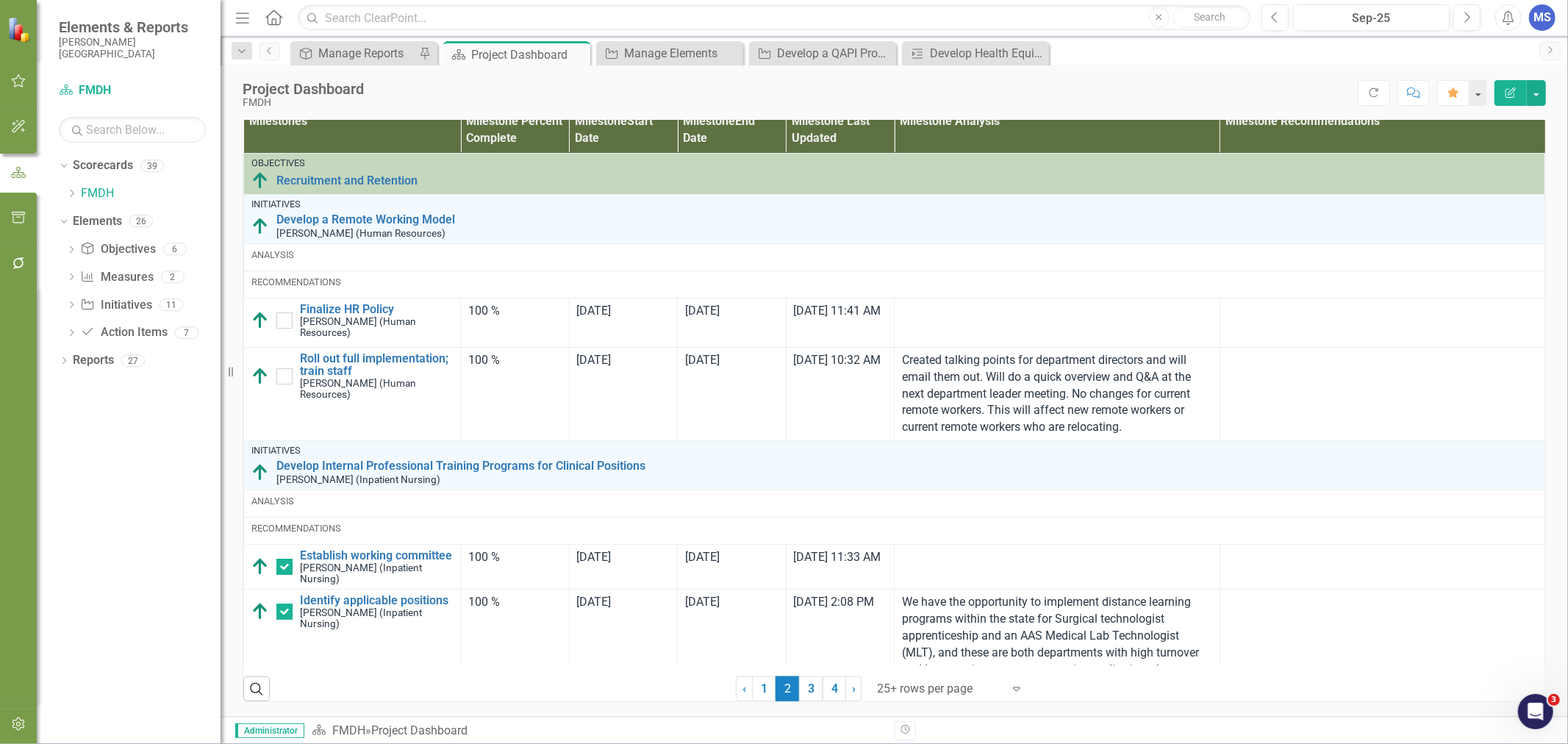
checkbox input "true"
checkbox input "false"
checkbox input "true"
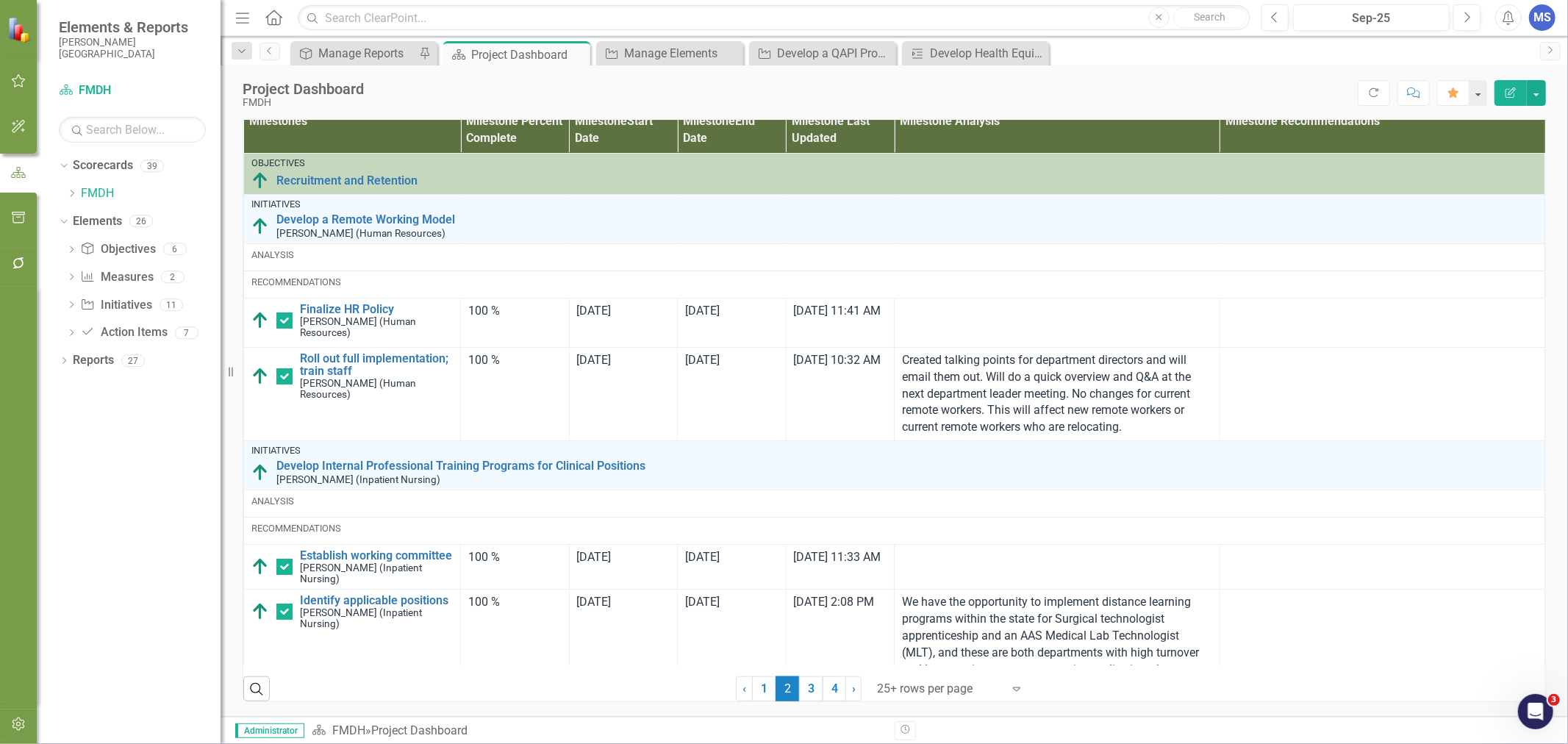
click at [761, 693] on link "1" at bounding box center [763, 689] width 24 height 25
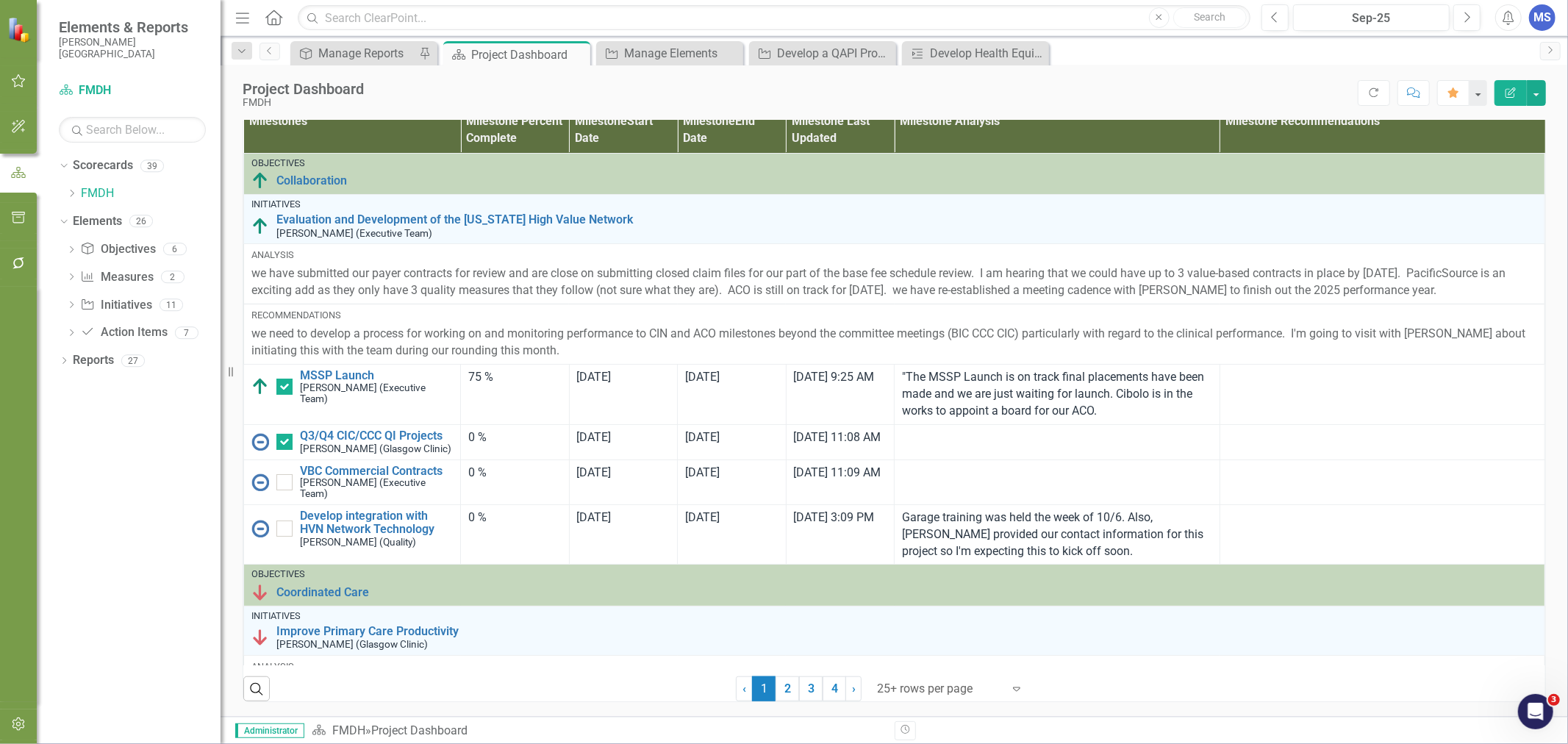
checkbox input "false"
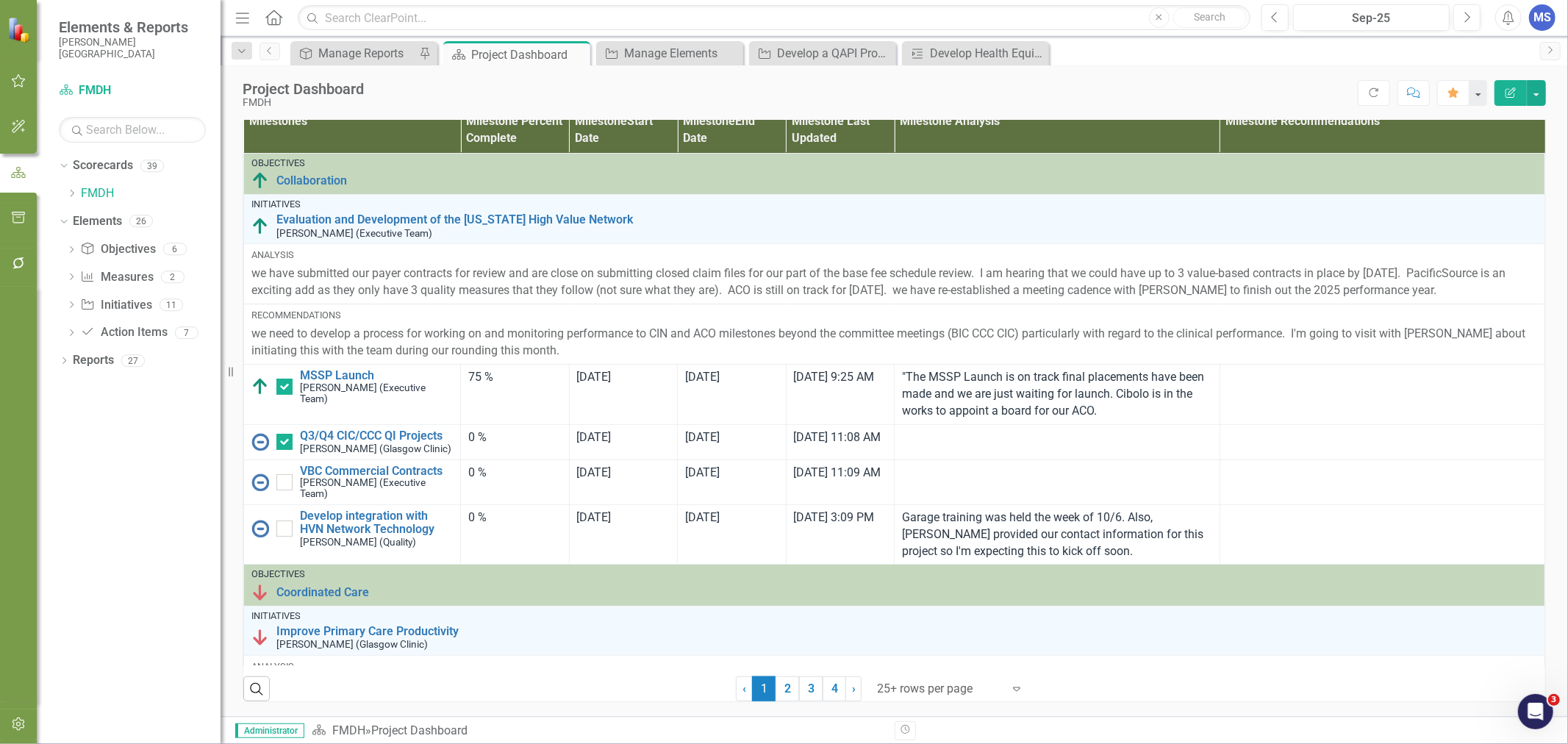
checkbox input "false"
checkbox input "true"
checkbox input "false"
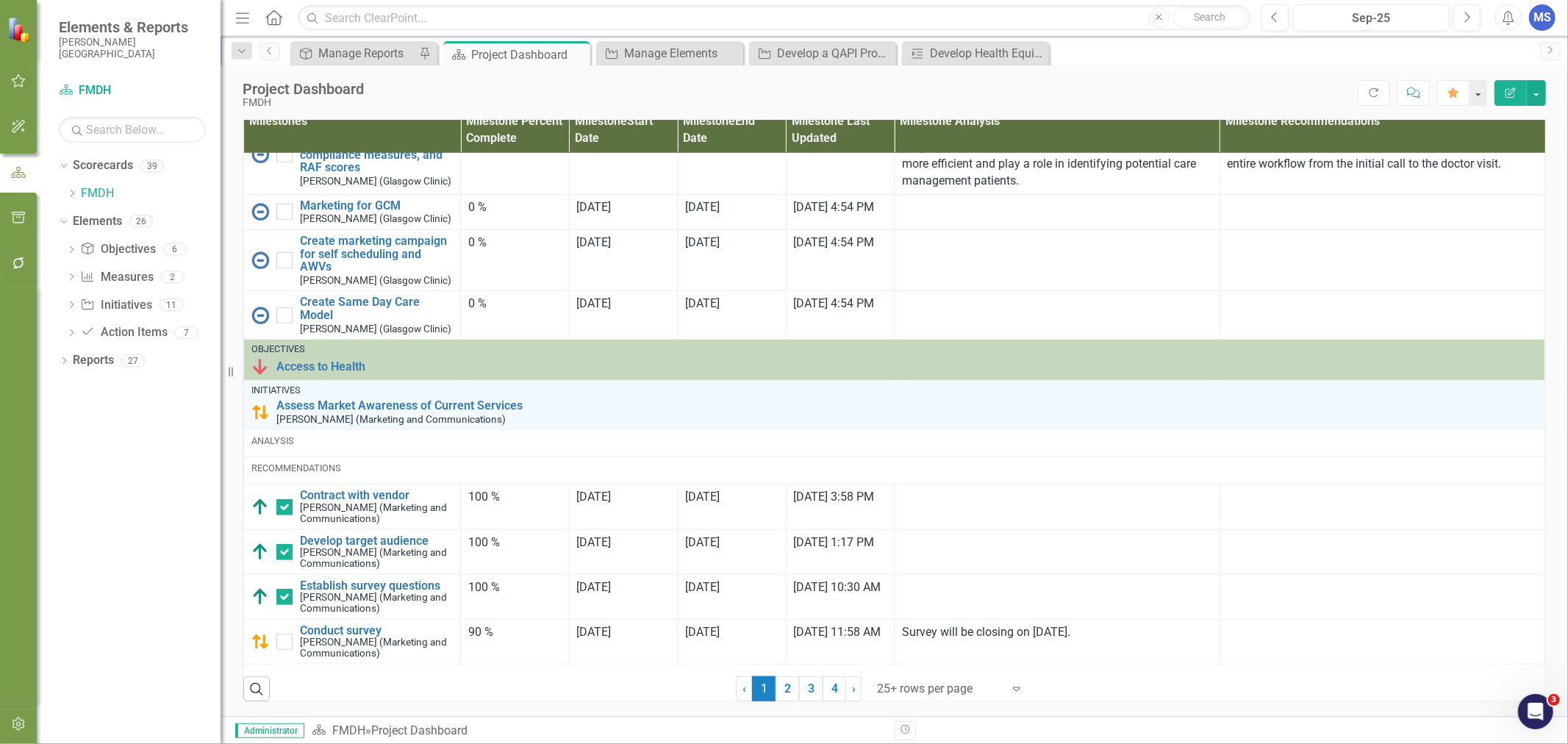
scroll to position [968, 0]
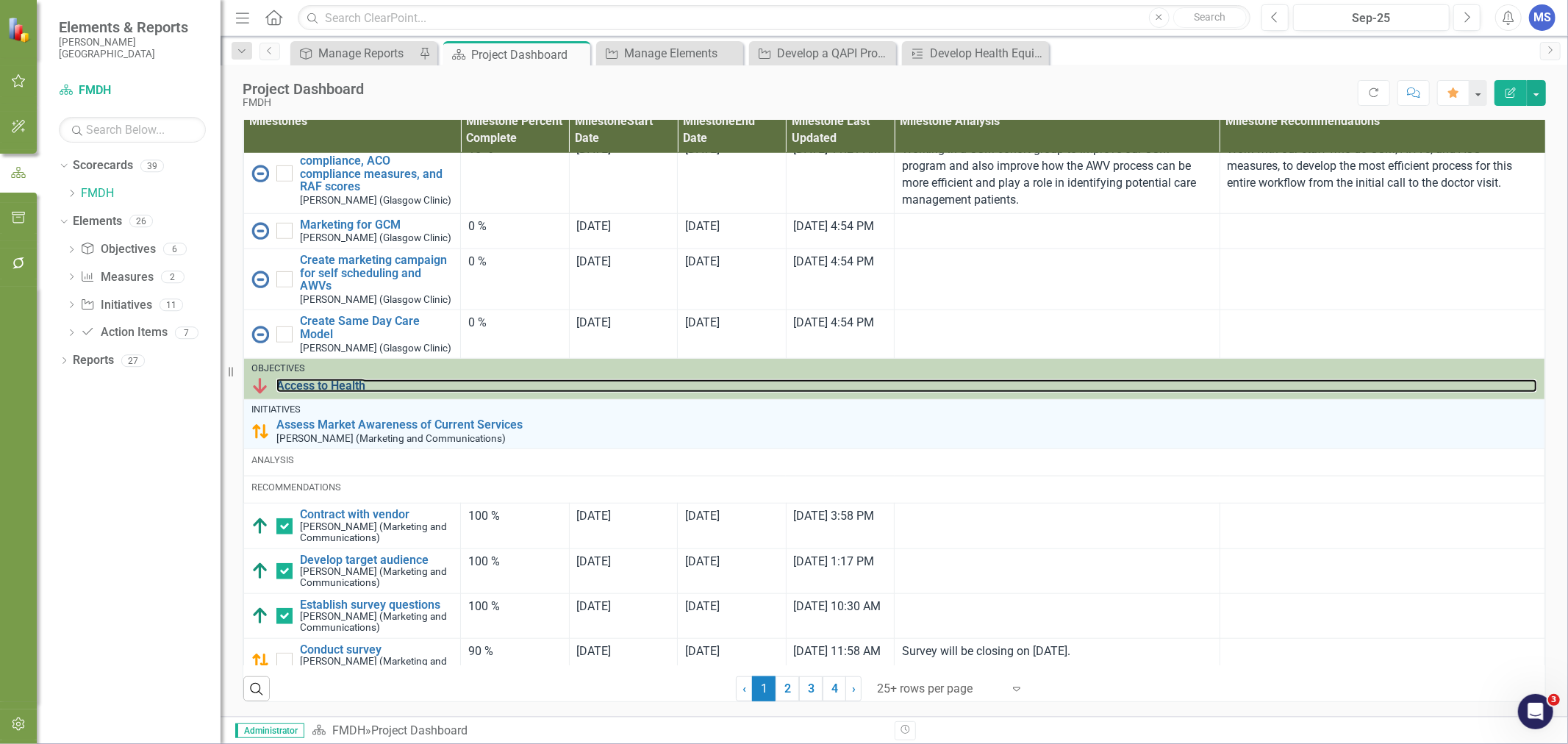
click at [343, 393] on link "Access to Health" at bounding box center [907, 385] width 1261 height 13
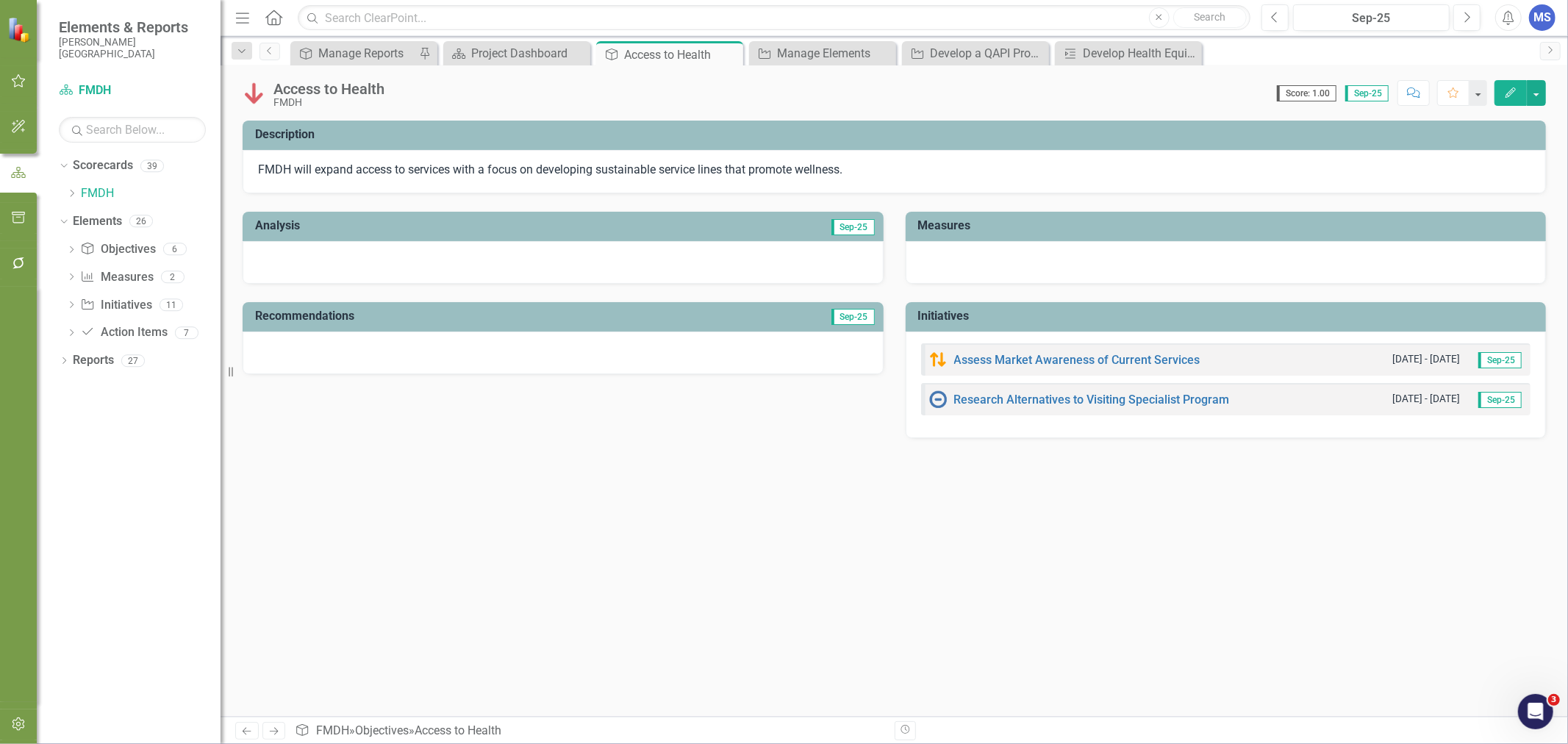
click at [1503, 99] on button "Edit" at bounding box center [1510, 93] width 32 height 25
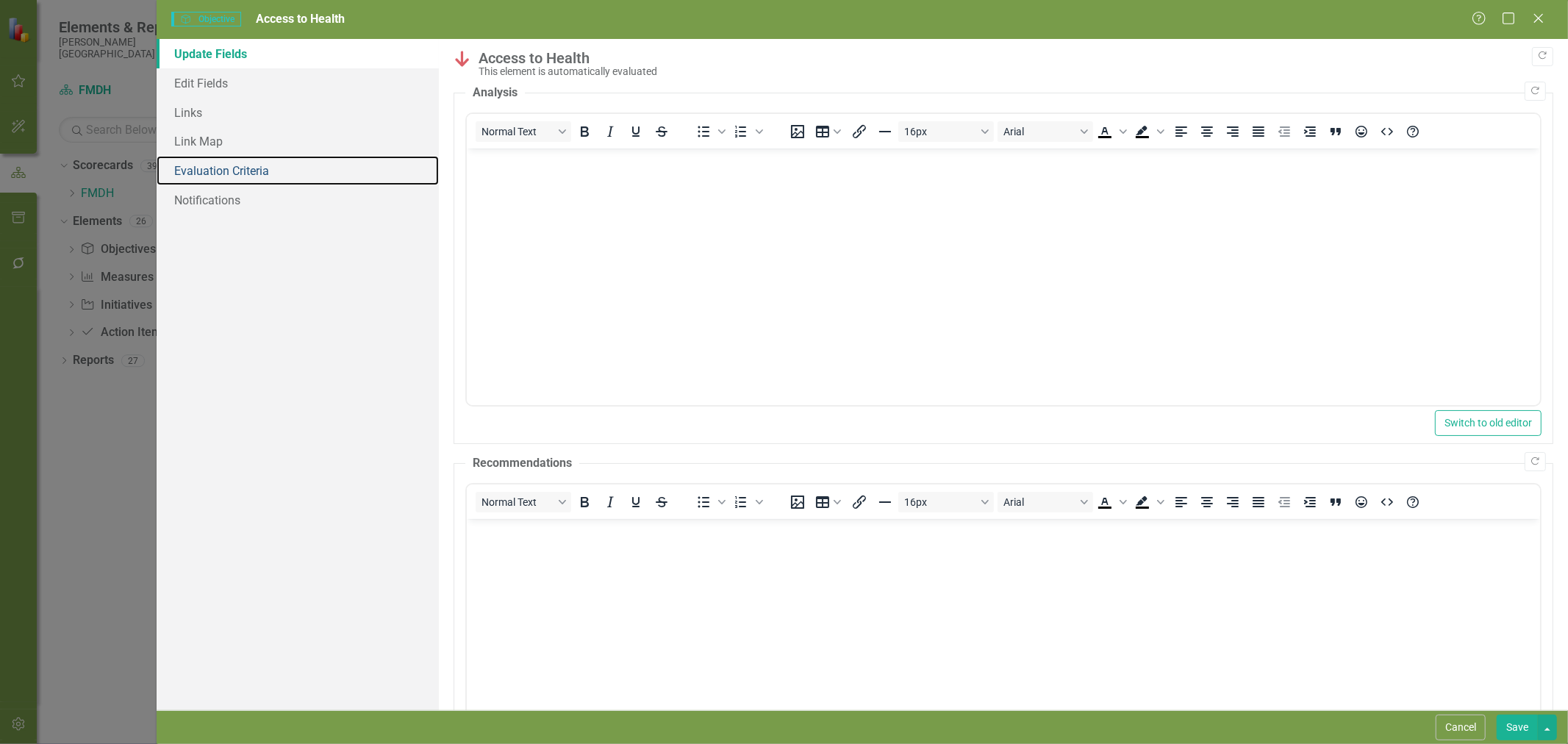
click at [223, 164] on link "Evaluation Criteria" at bounding box center [297, 170] width 282 height 30
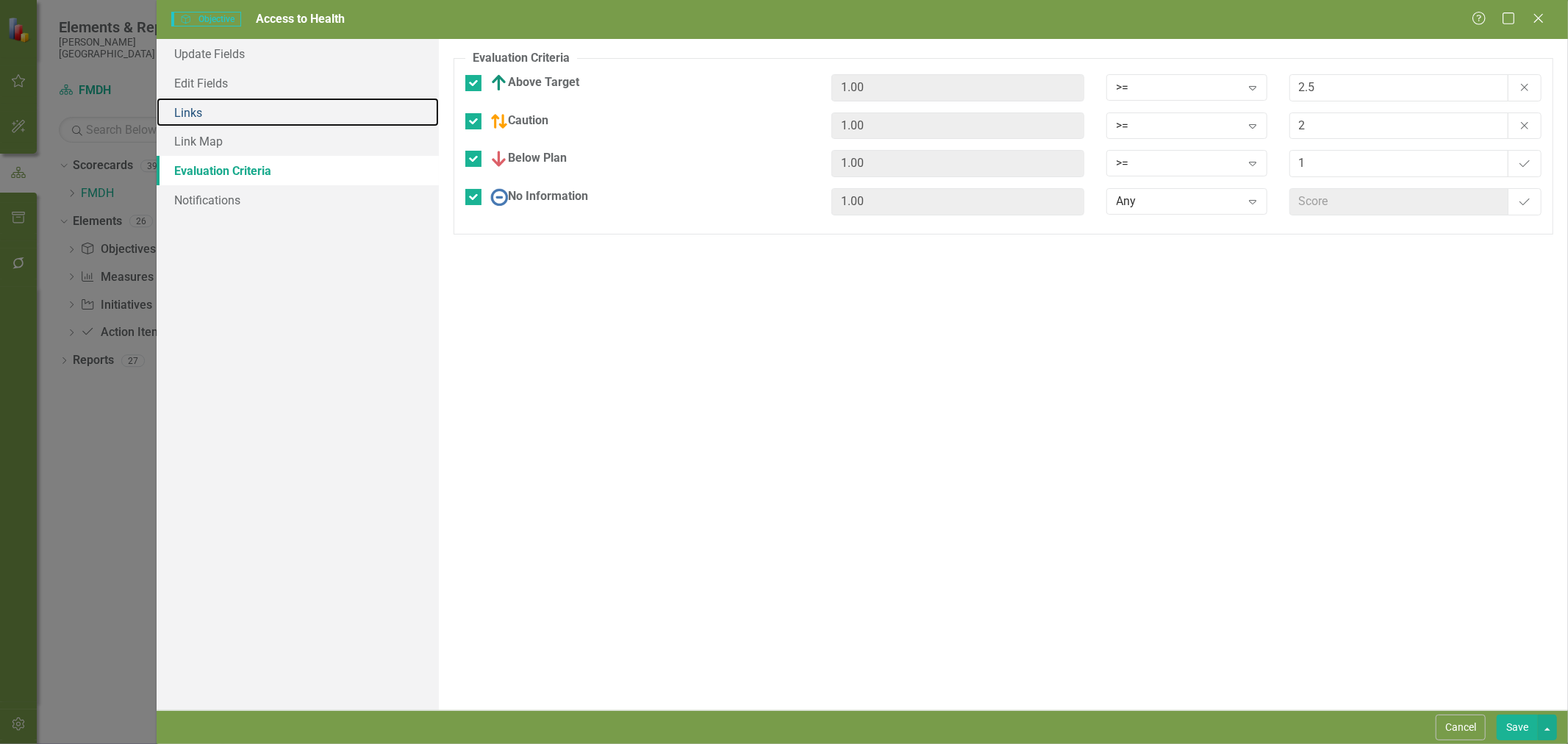
click at [216, 112] on link "Links" at bounding box center [297, 113] width 282 height 30
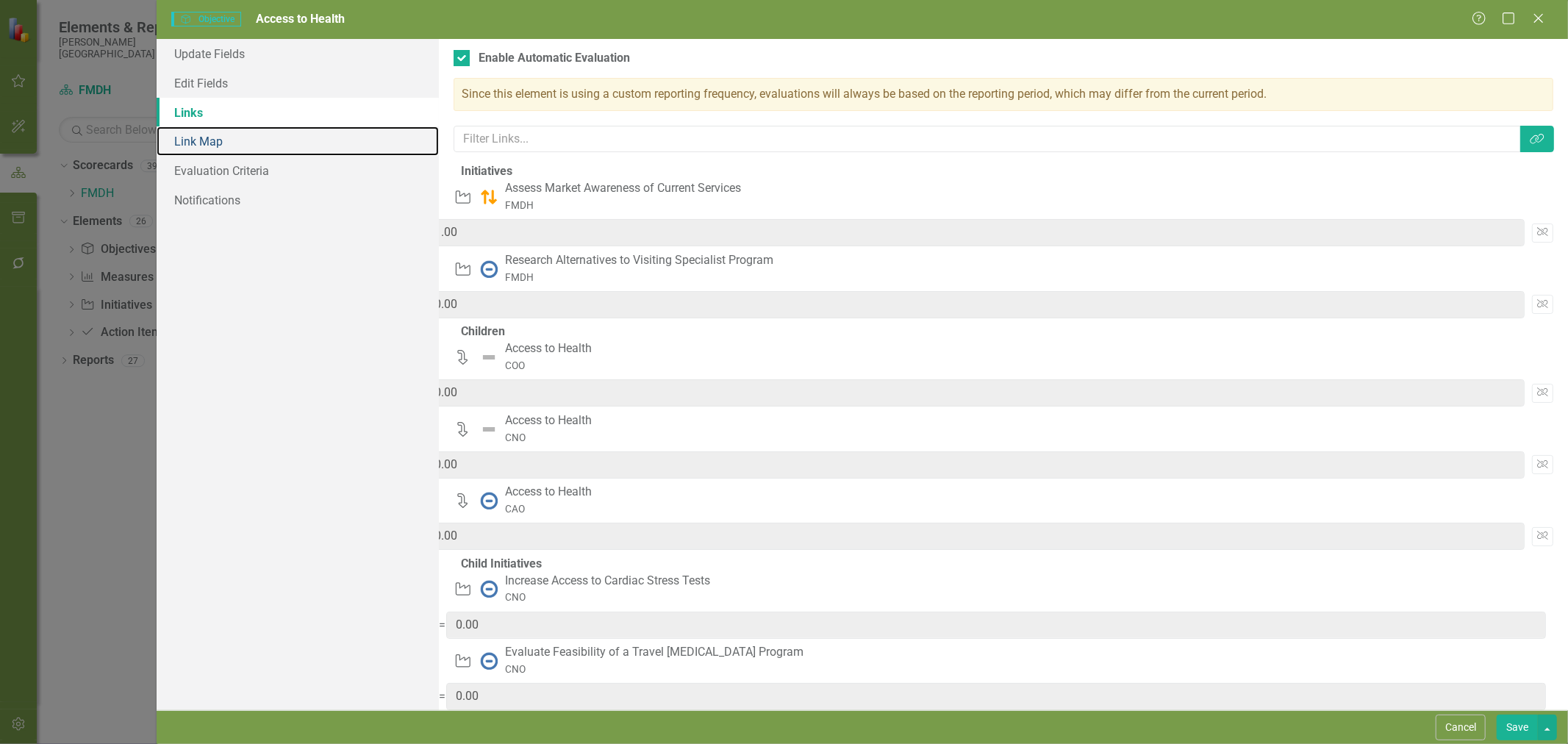
click at [224, 149] on link "Link Map" at bounding box center [297, 141] width 282 height 30
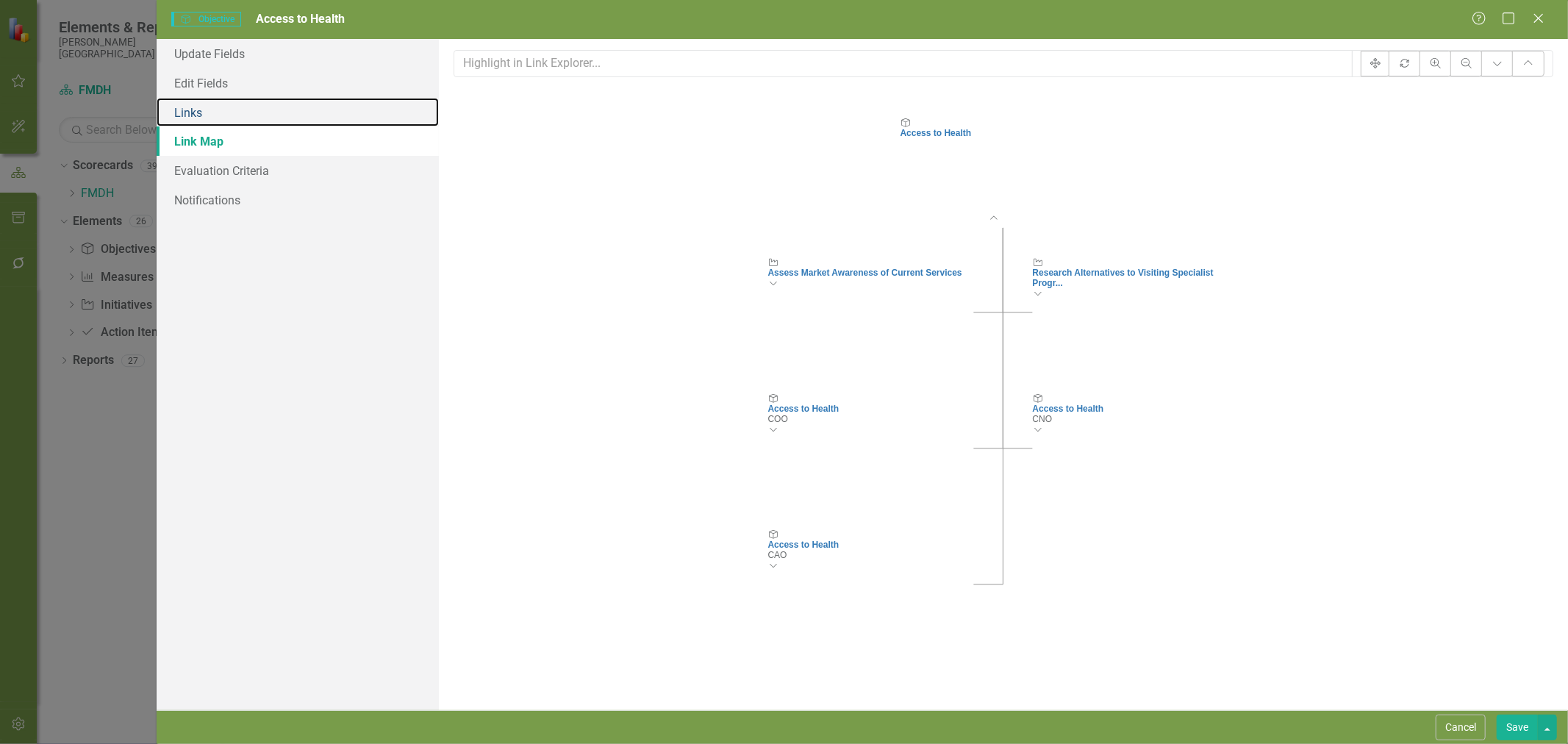
click at [214, 119] on link "Links" at bounding box center [297, 113] width 282 height 30
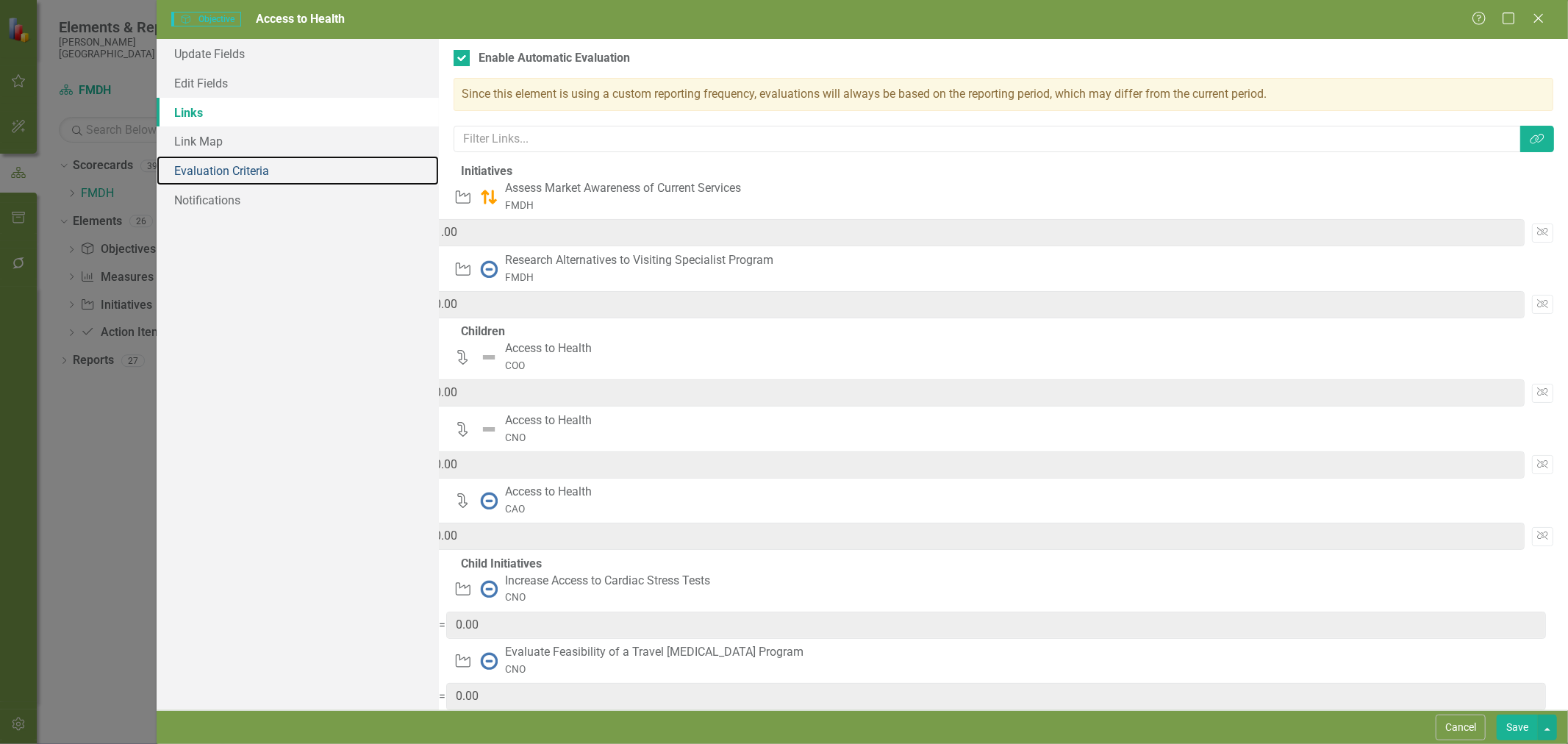
click at [214, 174] on link "Evaluation Criteria" at bounding box center [297, 170] width 282 height 30
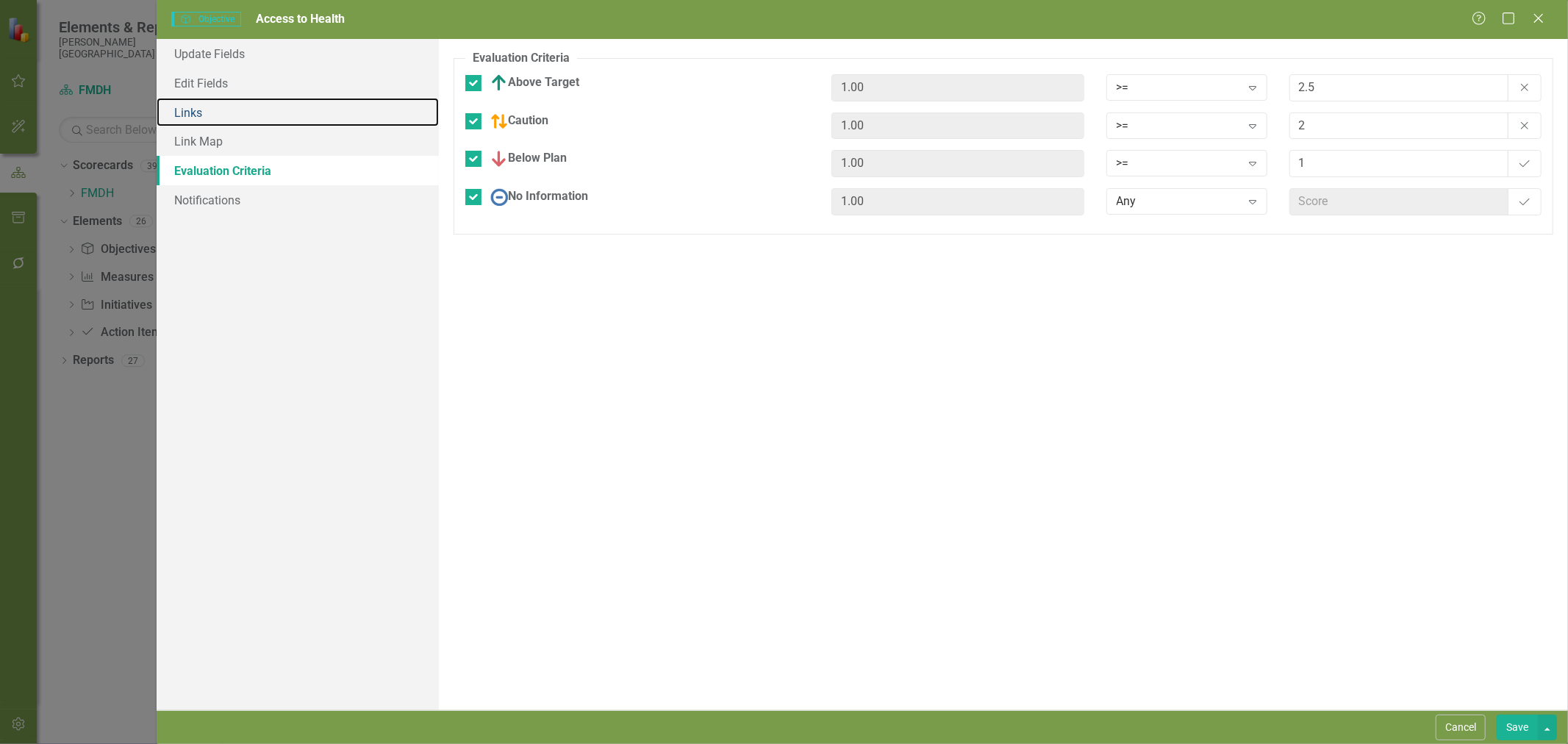
click at [221, 118] on link "Links" at bounding box center [297, 113] width 282 height 30
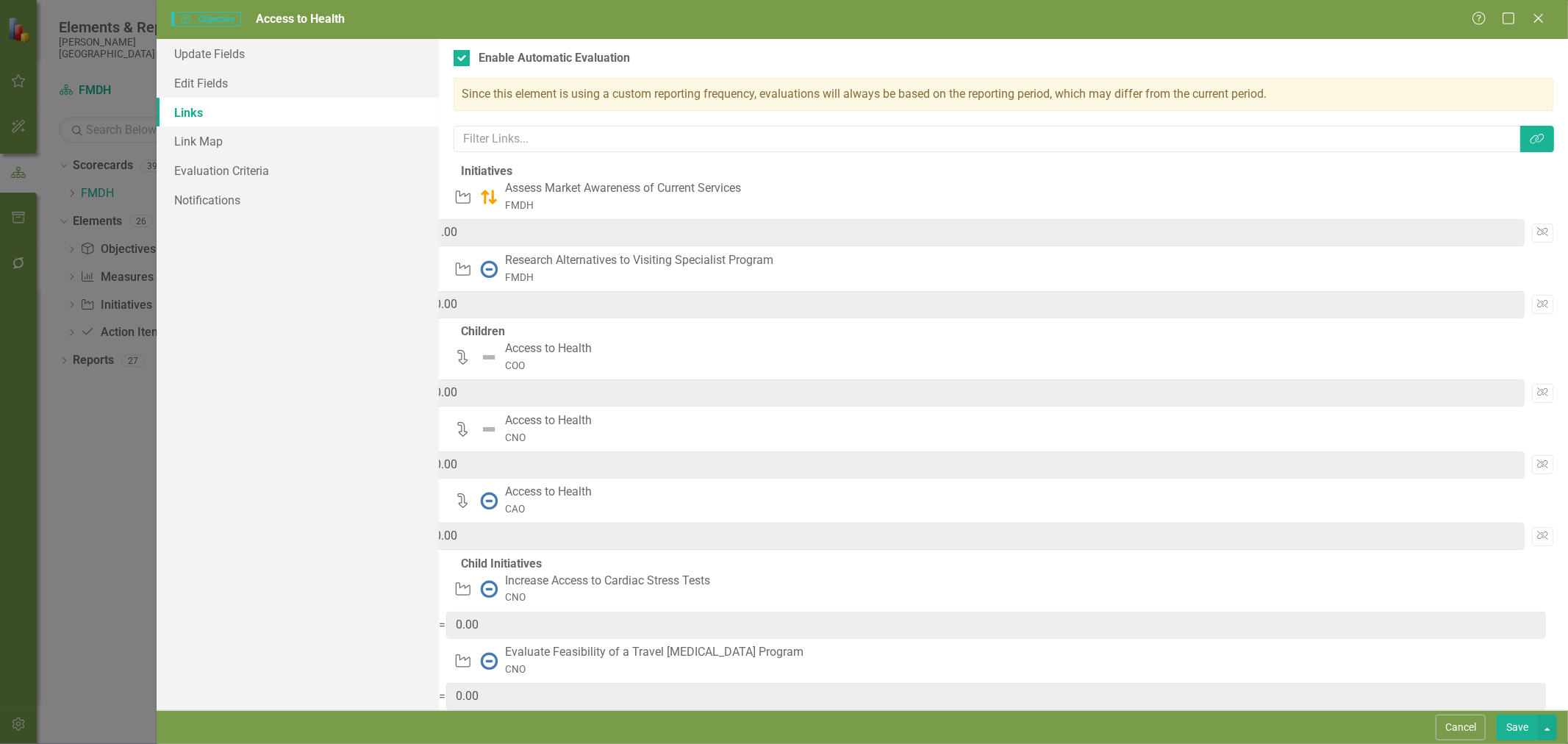
click at [1458, 719] on button "Cancel" at bounding box center [1460, 727] width 50 height 25
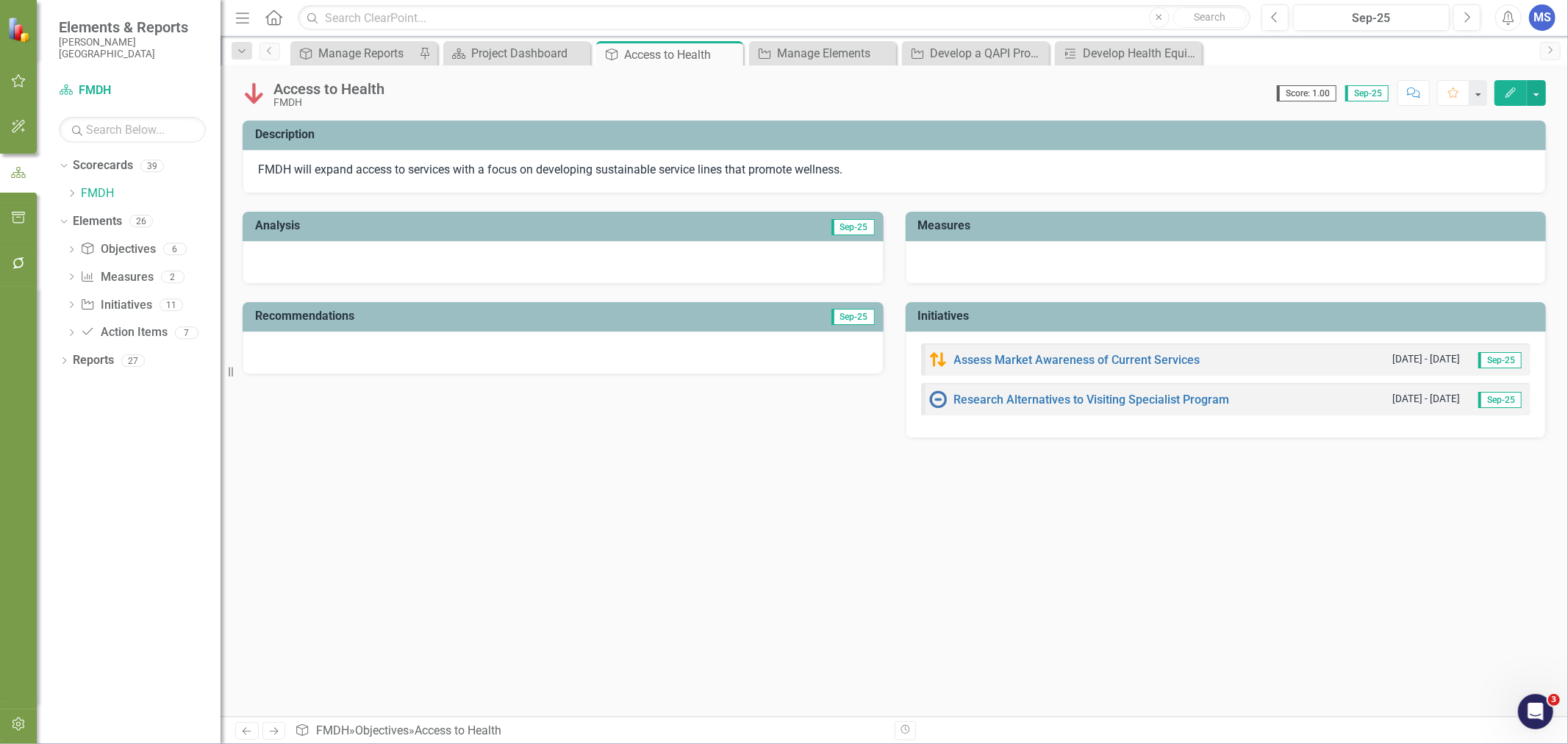
click at [0, 0] on icon at bounding box center [0, 0] width 0 height 0
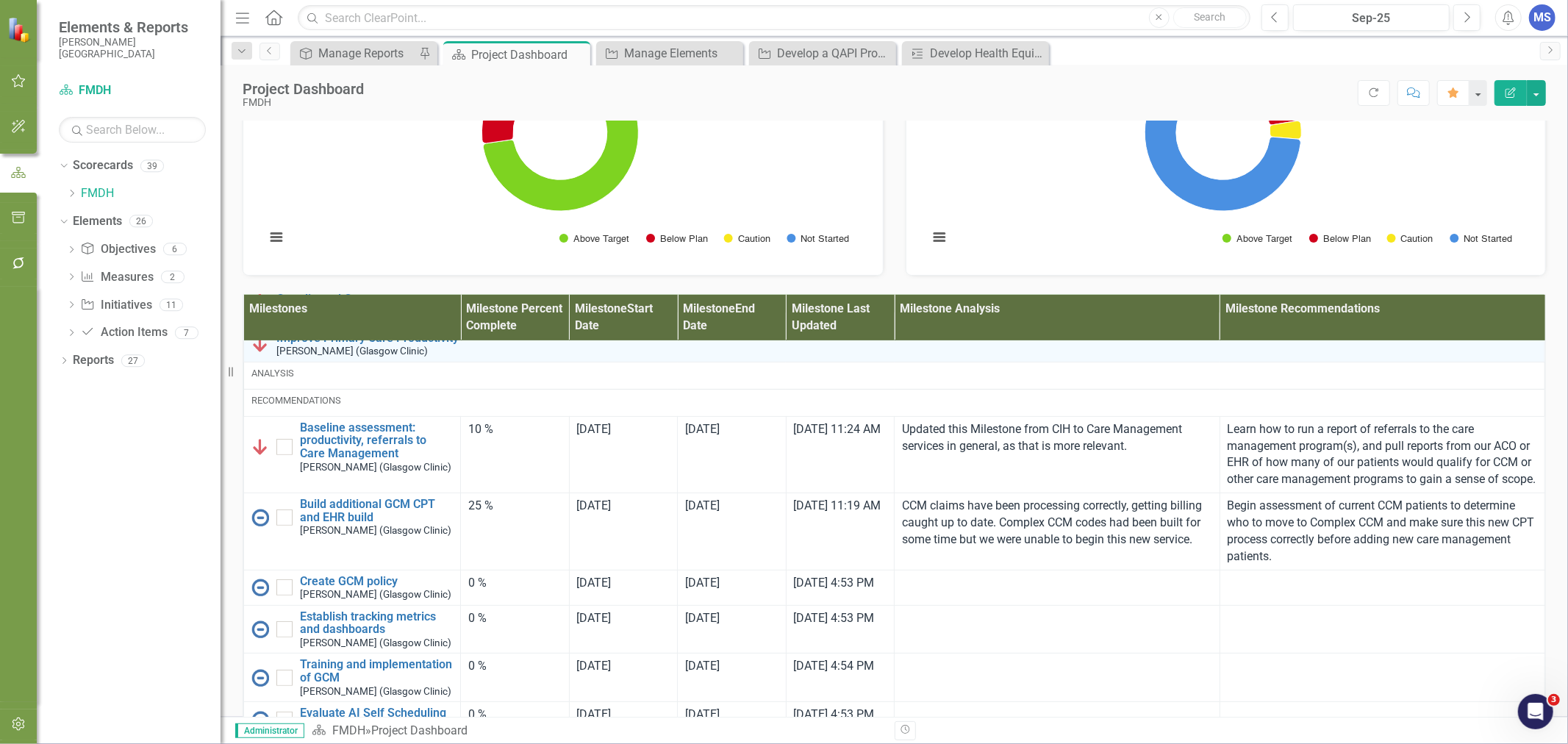
scroll to position [408, 0]
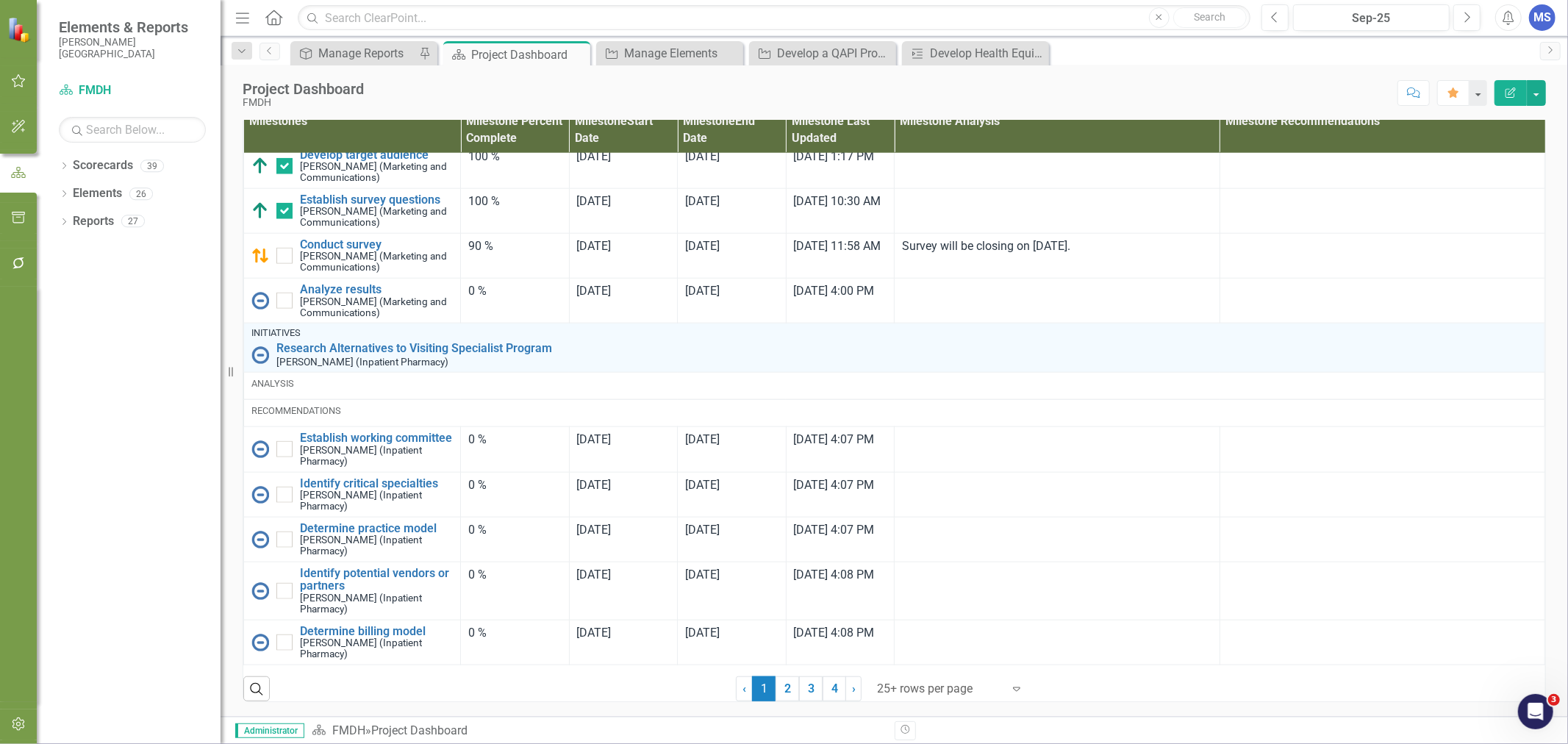
scroll to position [1458, 0]
click at [831, 685] on link "4" at bounding box center [834, 689] width 24 height 25
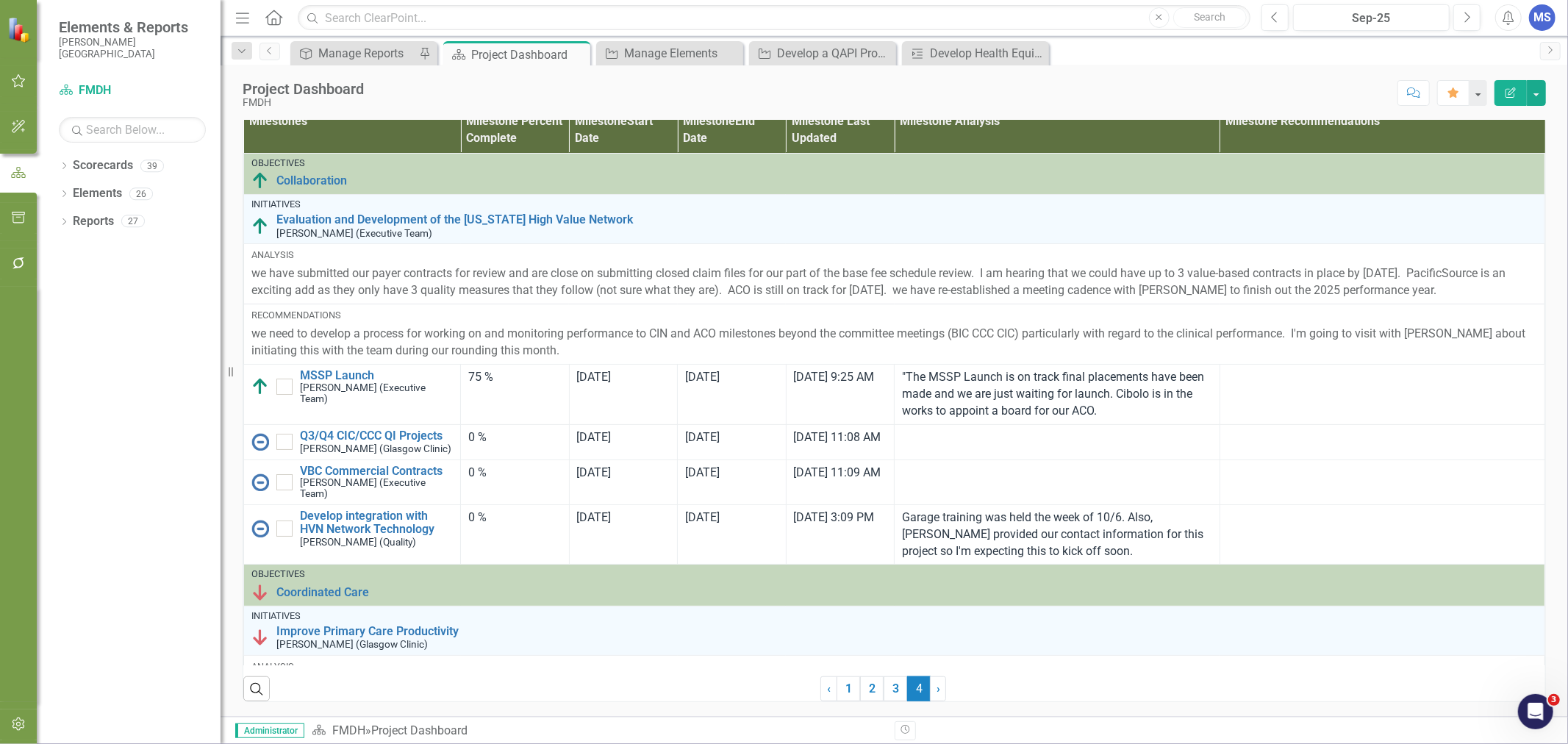
checkbox input "true"
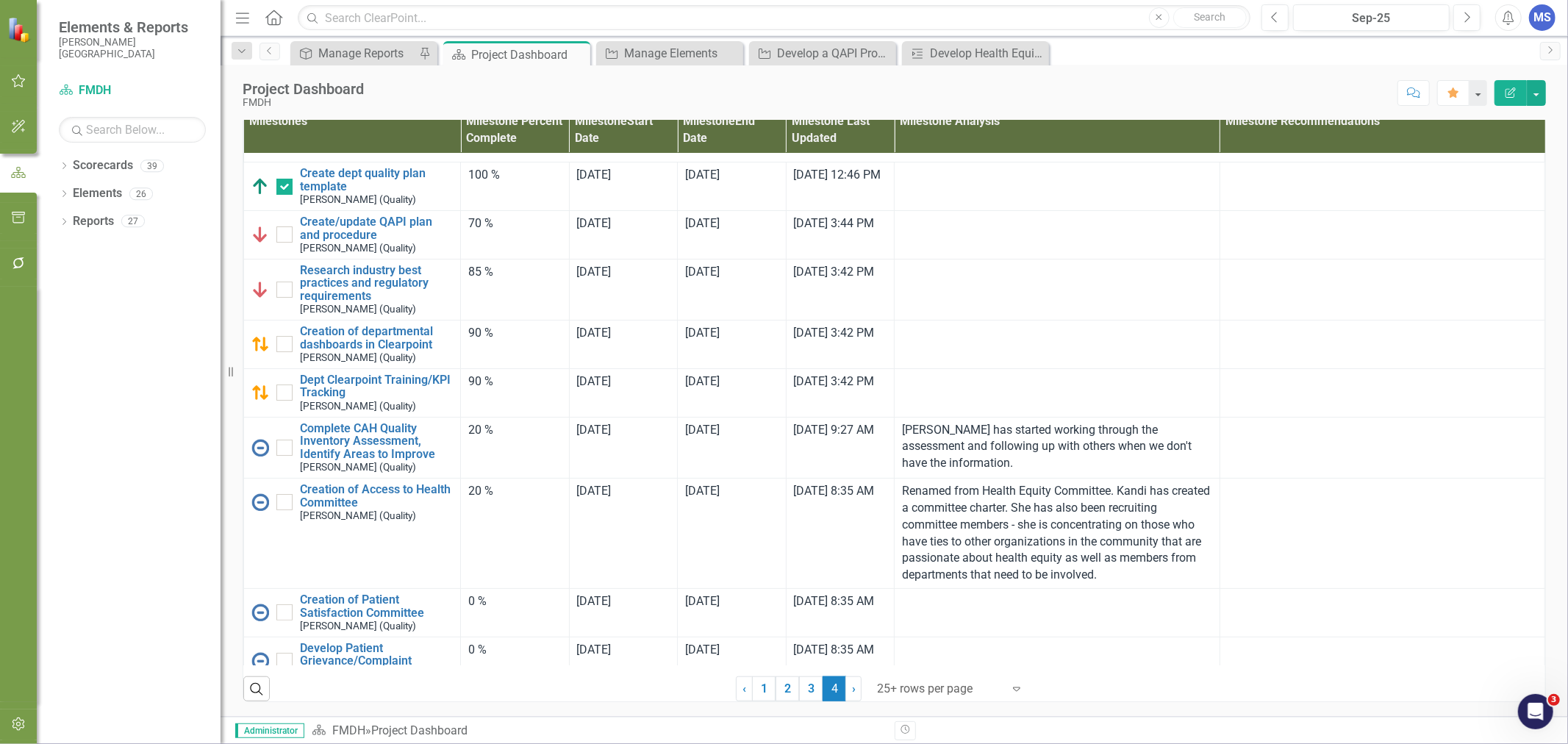
scroll to position [135, 0]
click at [937, 343] on div at bounding box center [1056, 334] width 310 height 17
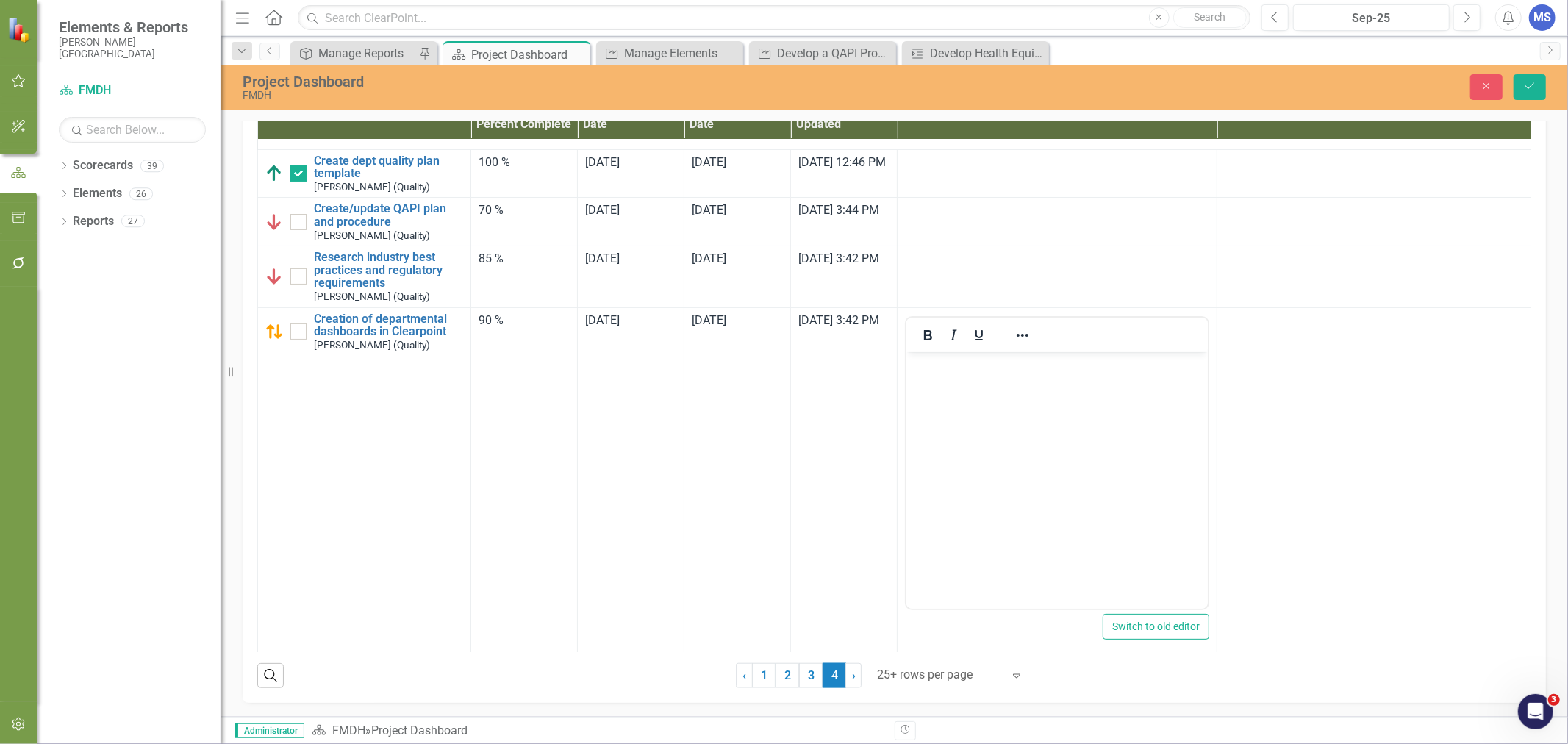
scroll to position [0, 0]
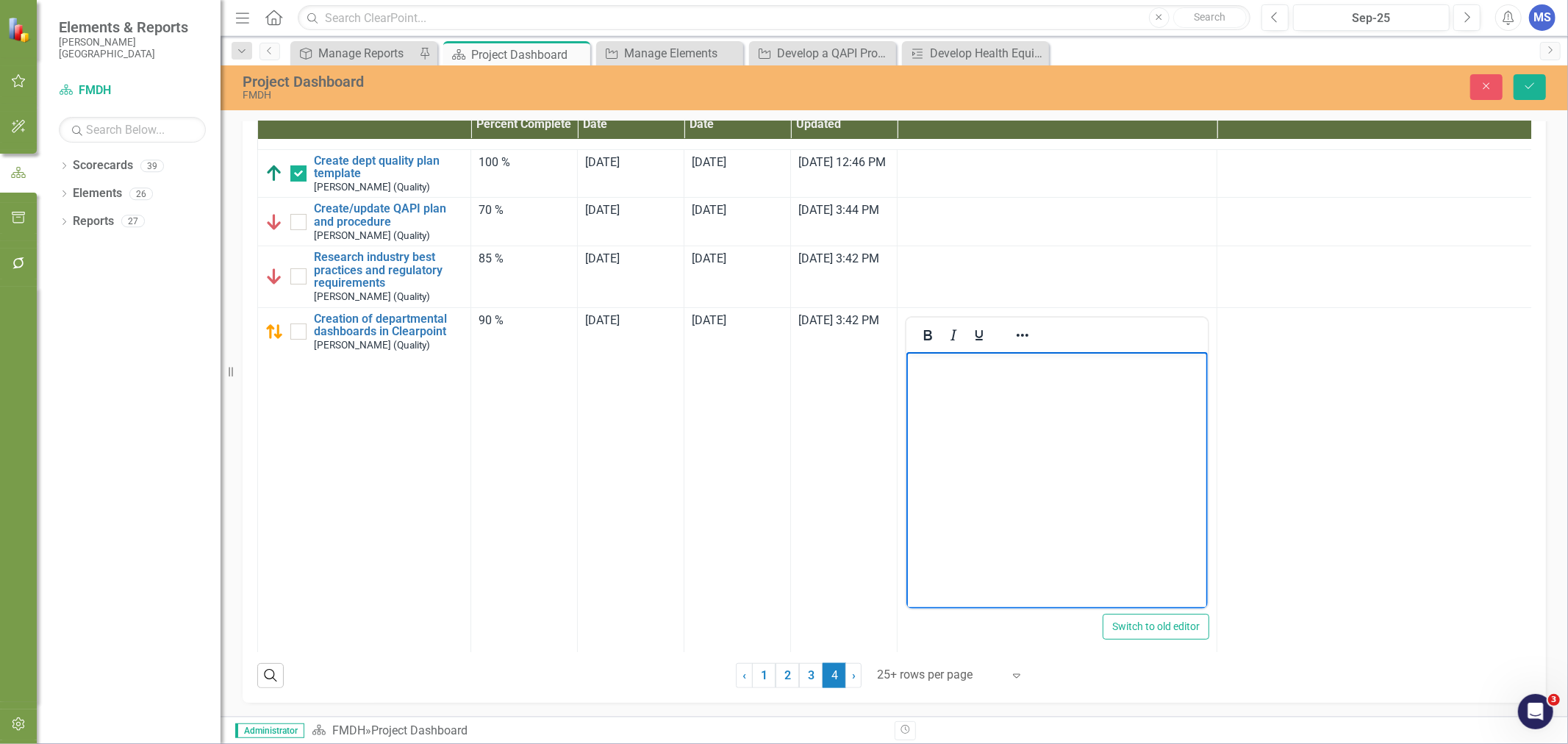
click at [989, 390] on body "Rich Text Area. Press ALT-0 for help." at bounding box center [1056, 461] width 301 height 221
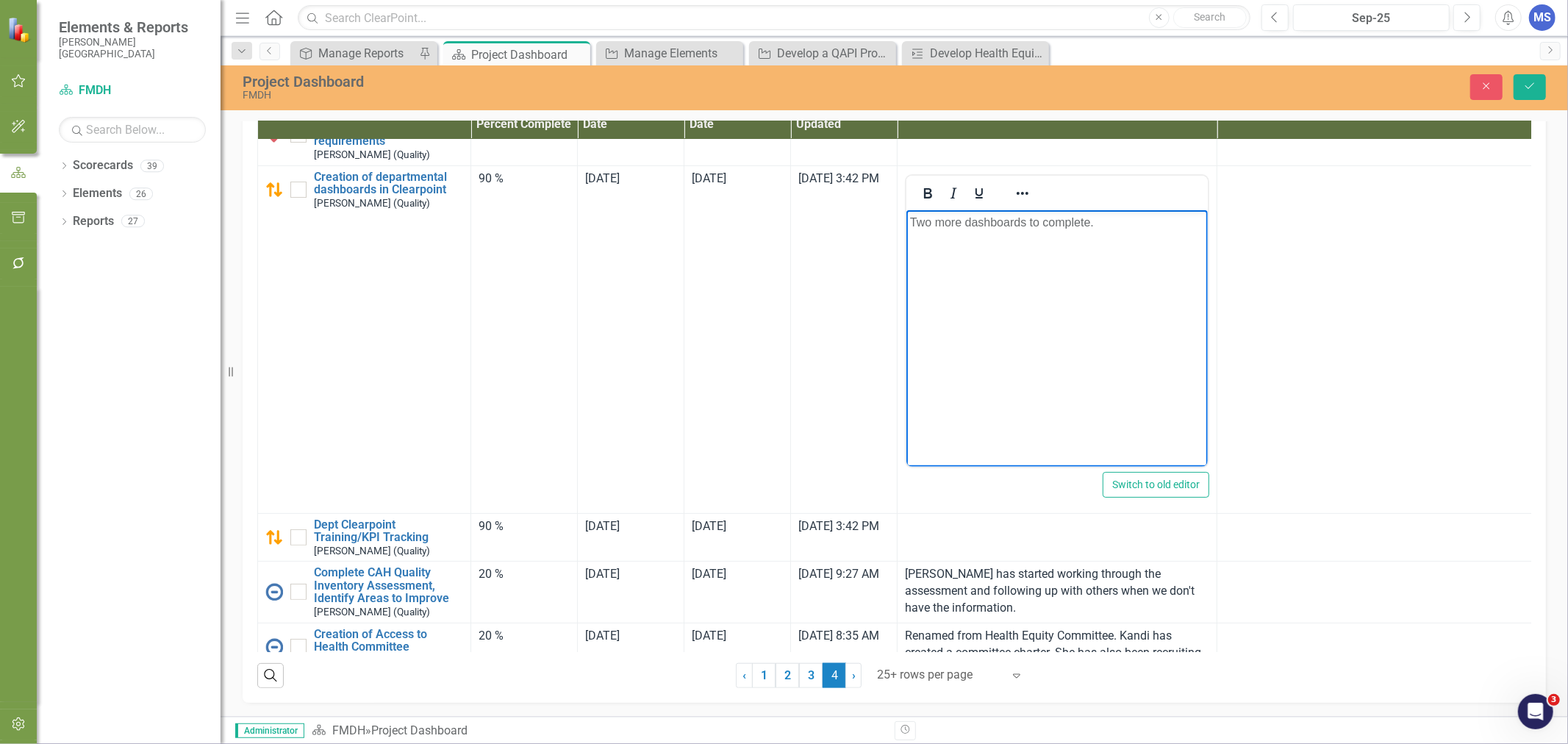
scroll to position [380, 0]
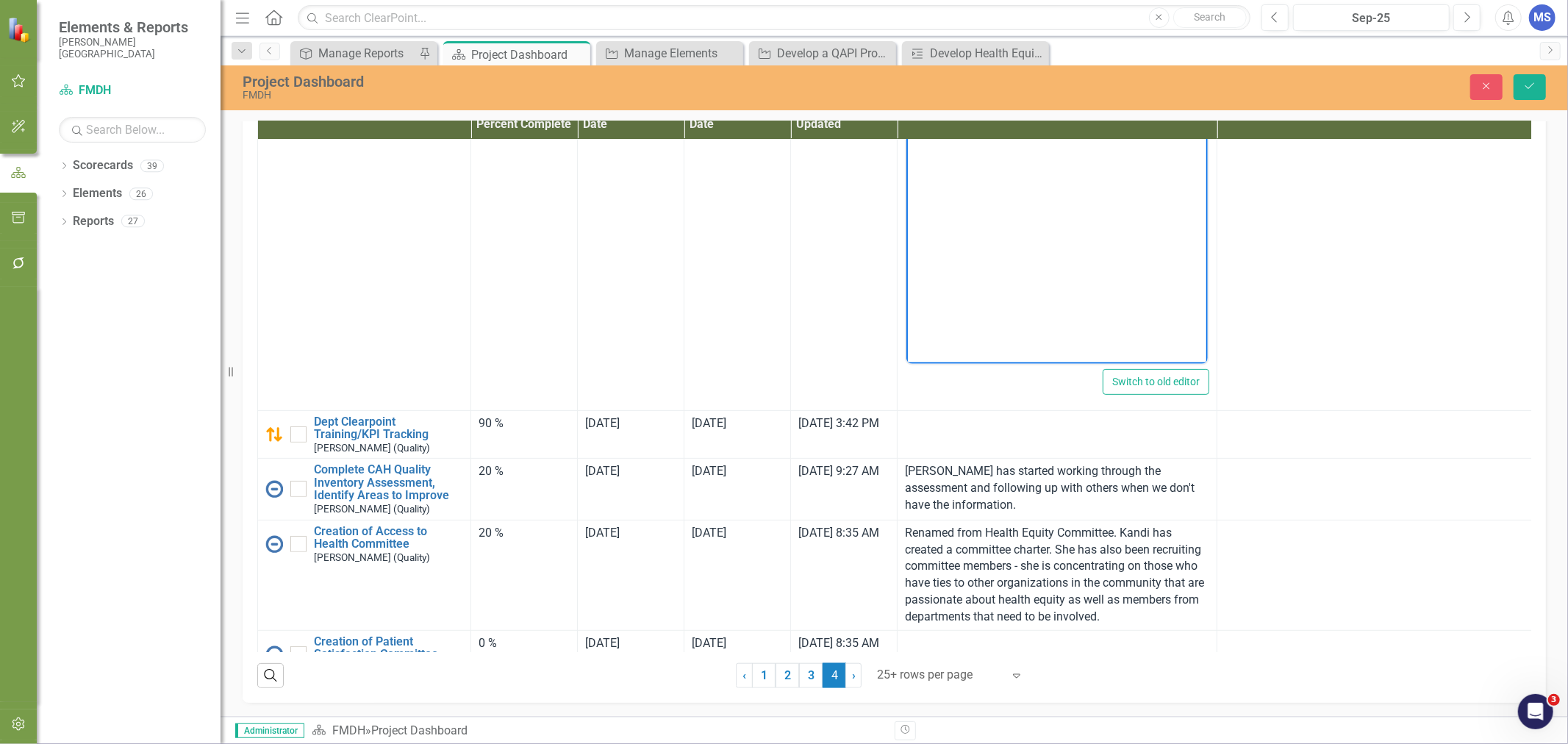
click at [1033, 458] on td at bounding box center [1057, 435] width 320 height 49
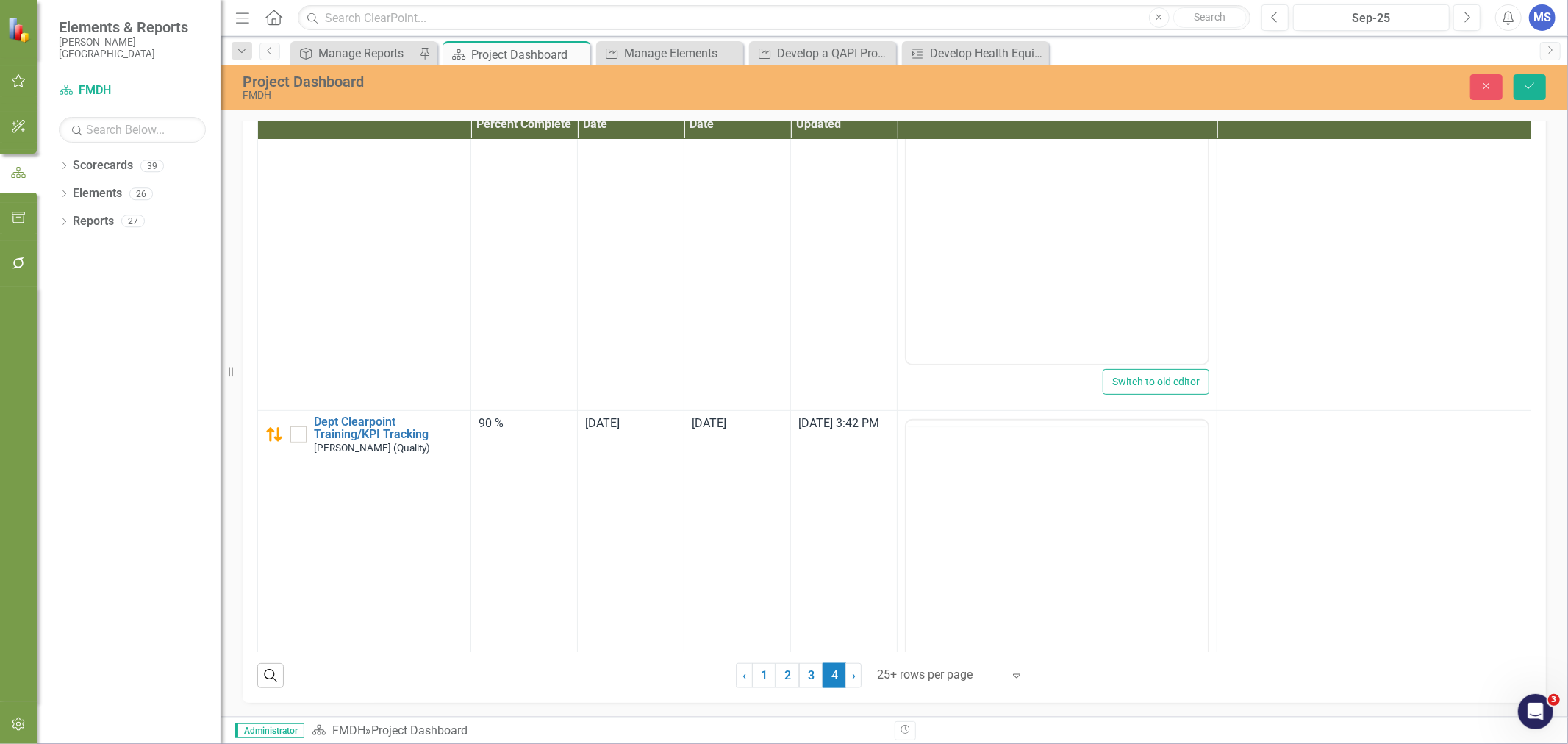
scroll to position [0, 0]
click at [1042, 515] on body "Rich Text Area. Press ALT-0 for help." at bounding box center [1056, 564] width 301 height 221
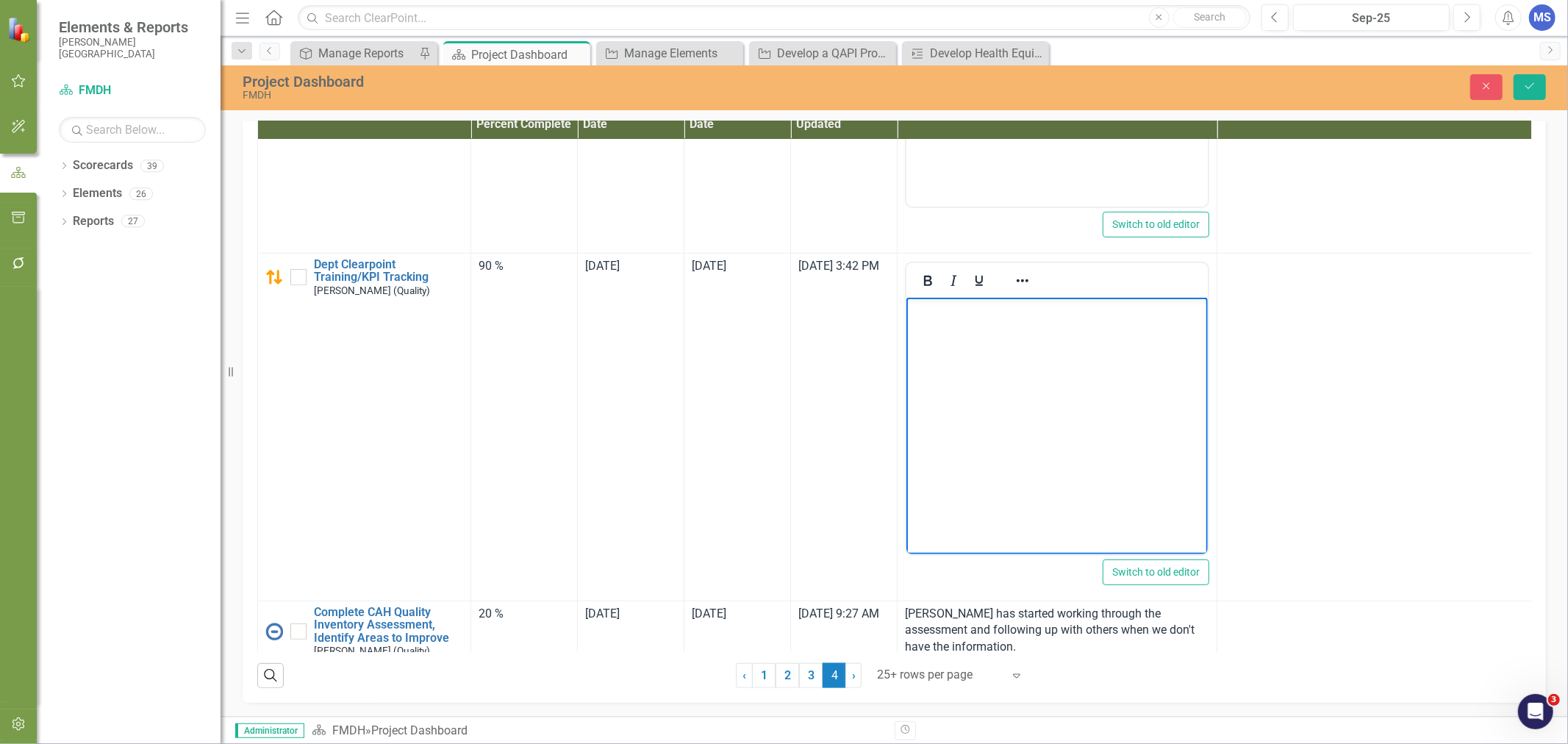
scroll to position [544, 0]
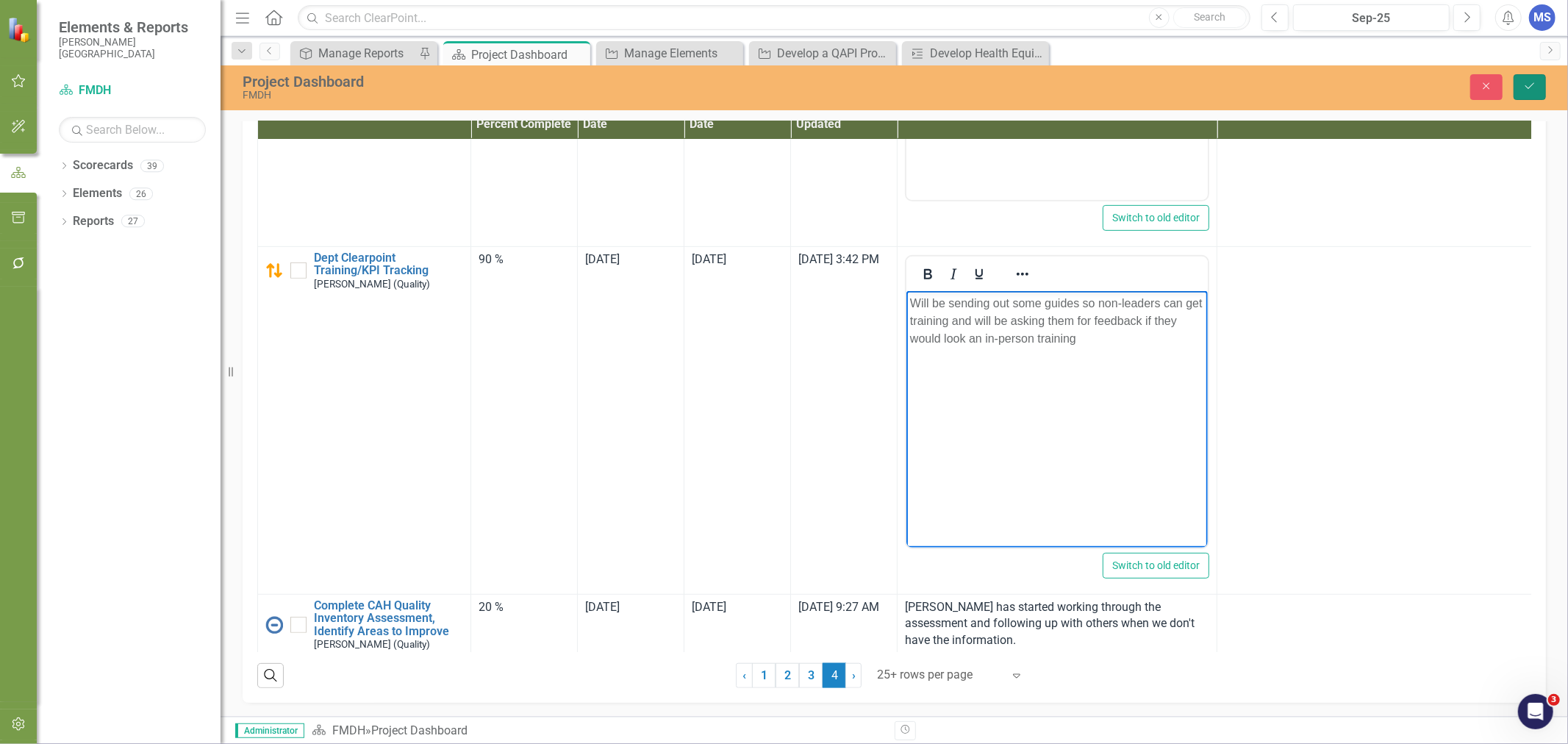
click at [1526, 86] on icon "Save" at bounding box center [1529, 86] width 13 height 10
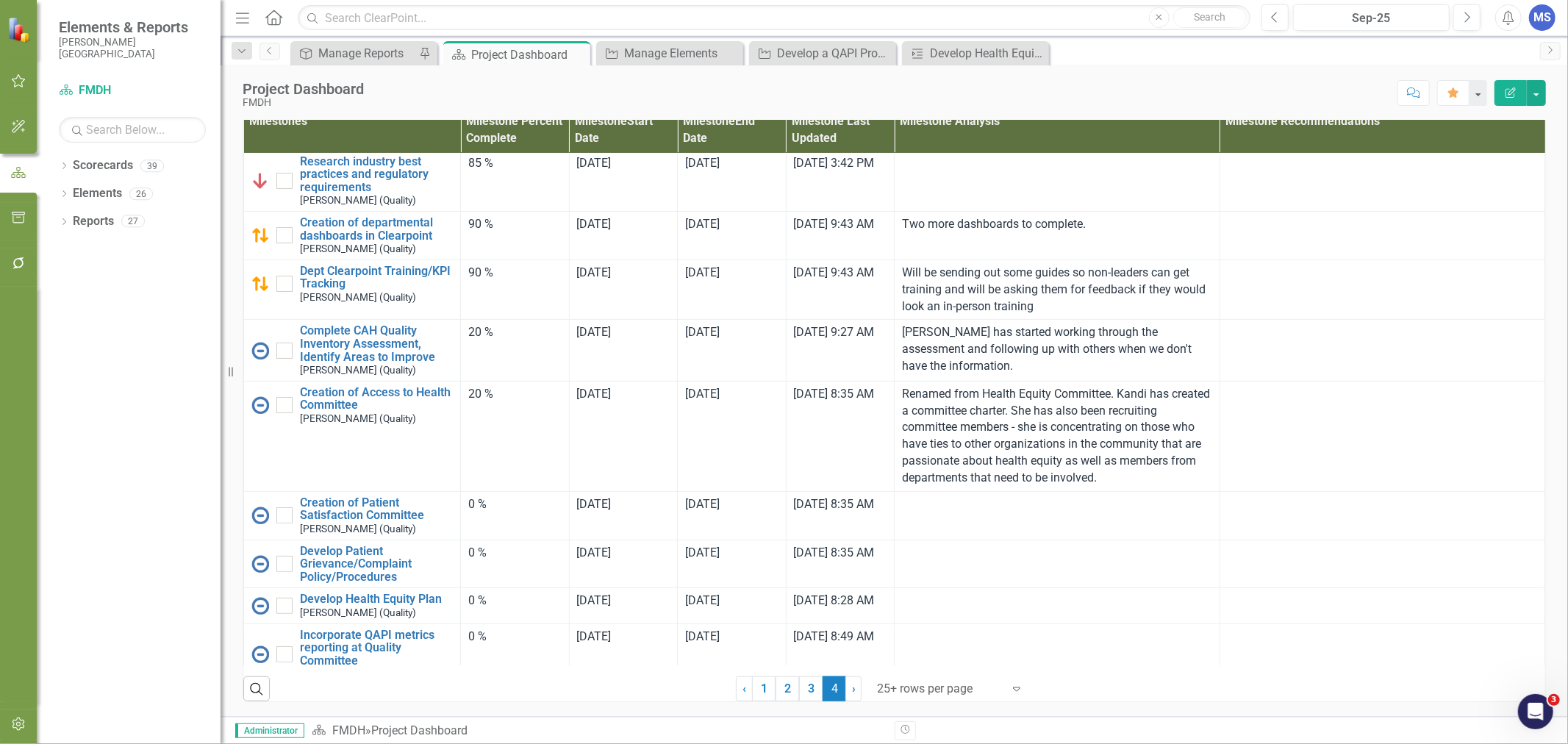
scroll to position [327, 0]
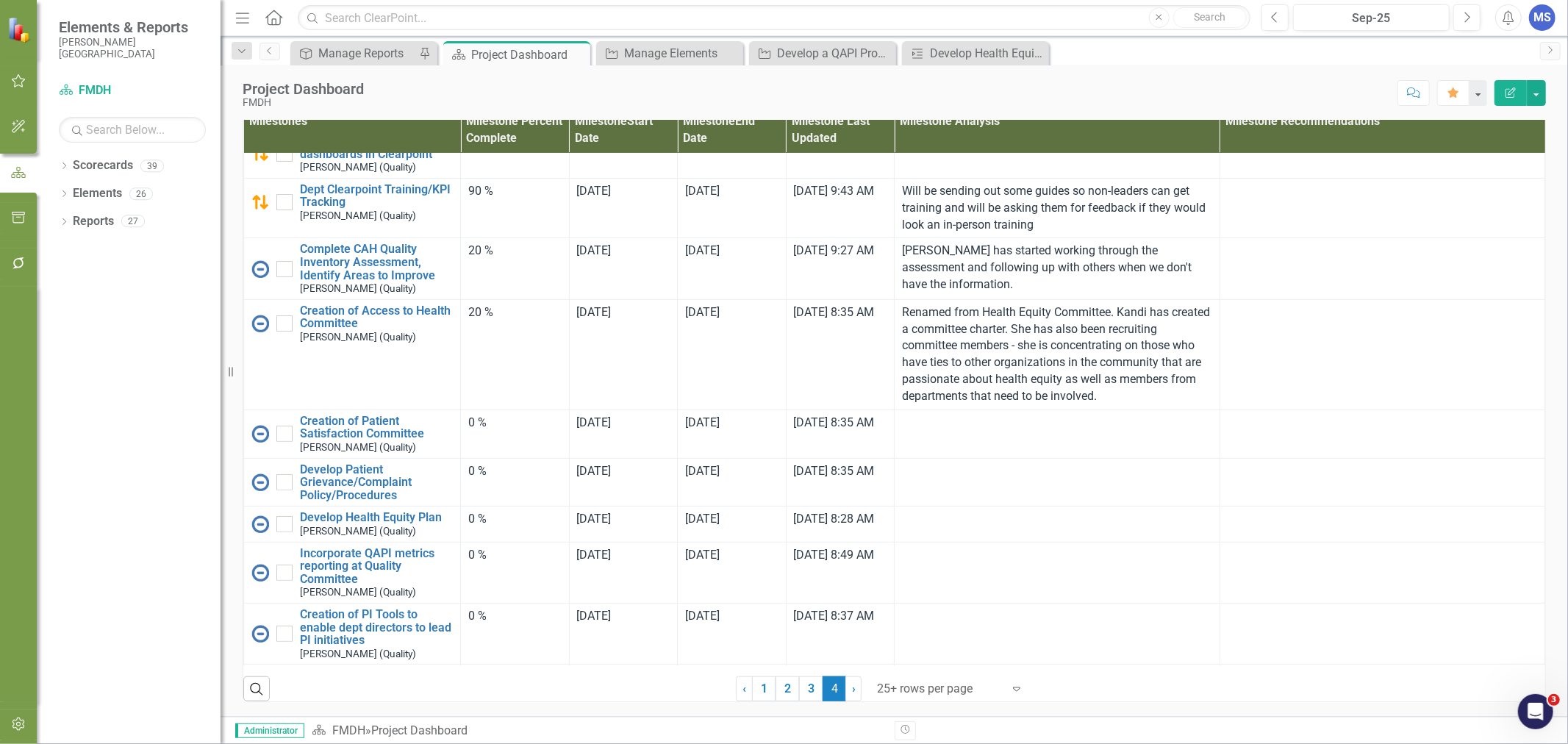
click at [495, 431] on div "0 %" at bounding box center [514, 423] width 93 height 17
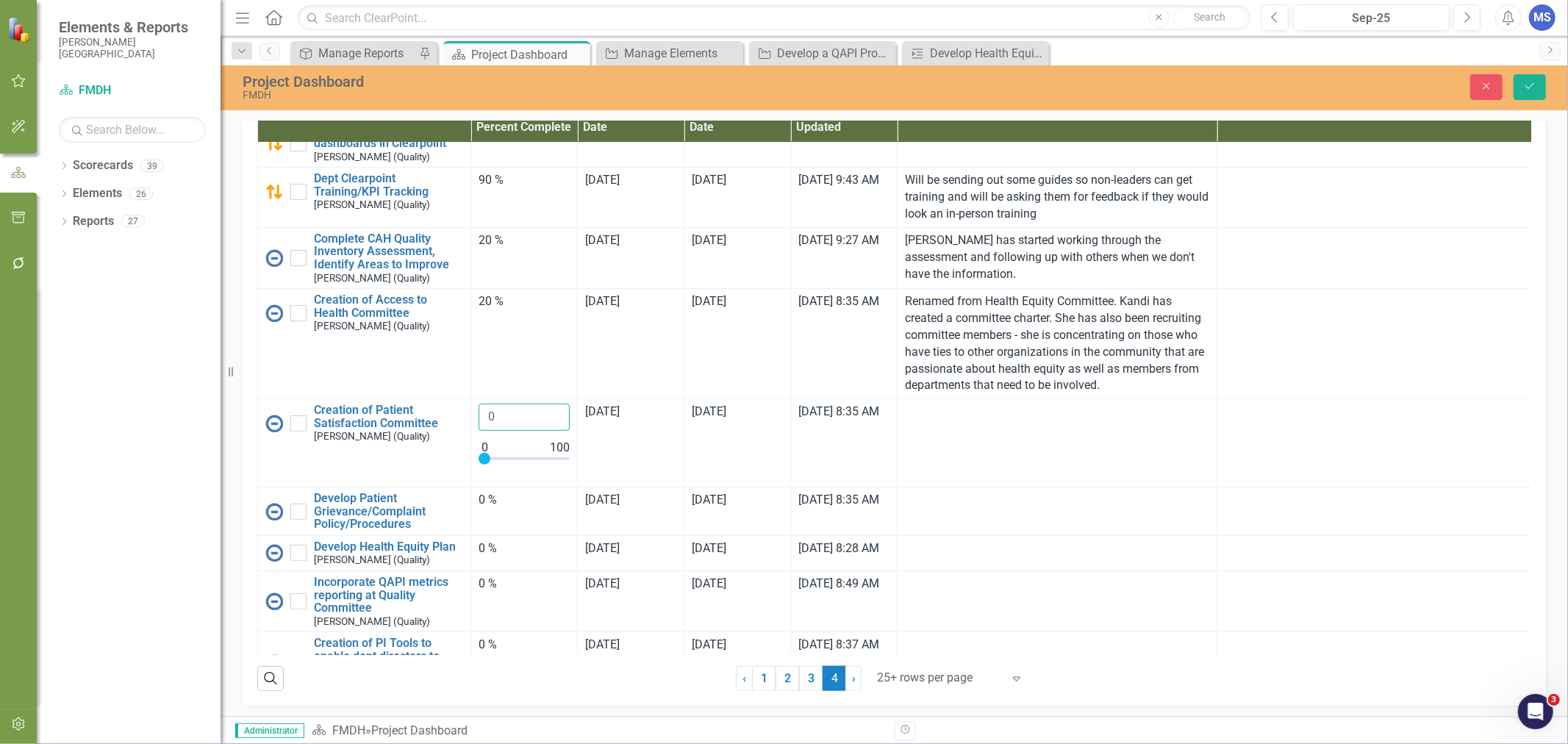
click at [487, 431] on input "0" at bounding box center [524, 417] width 91 height 27
type input "10"
click at [1042, 487] on td at bounding box center [1057, 443] width 320 height 88
click at [1023, 487] on td at bounding box center [1057, 443] width 320 height 88
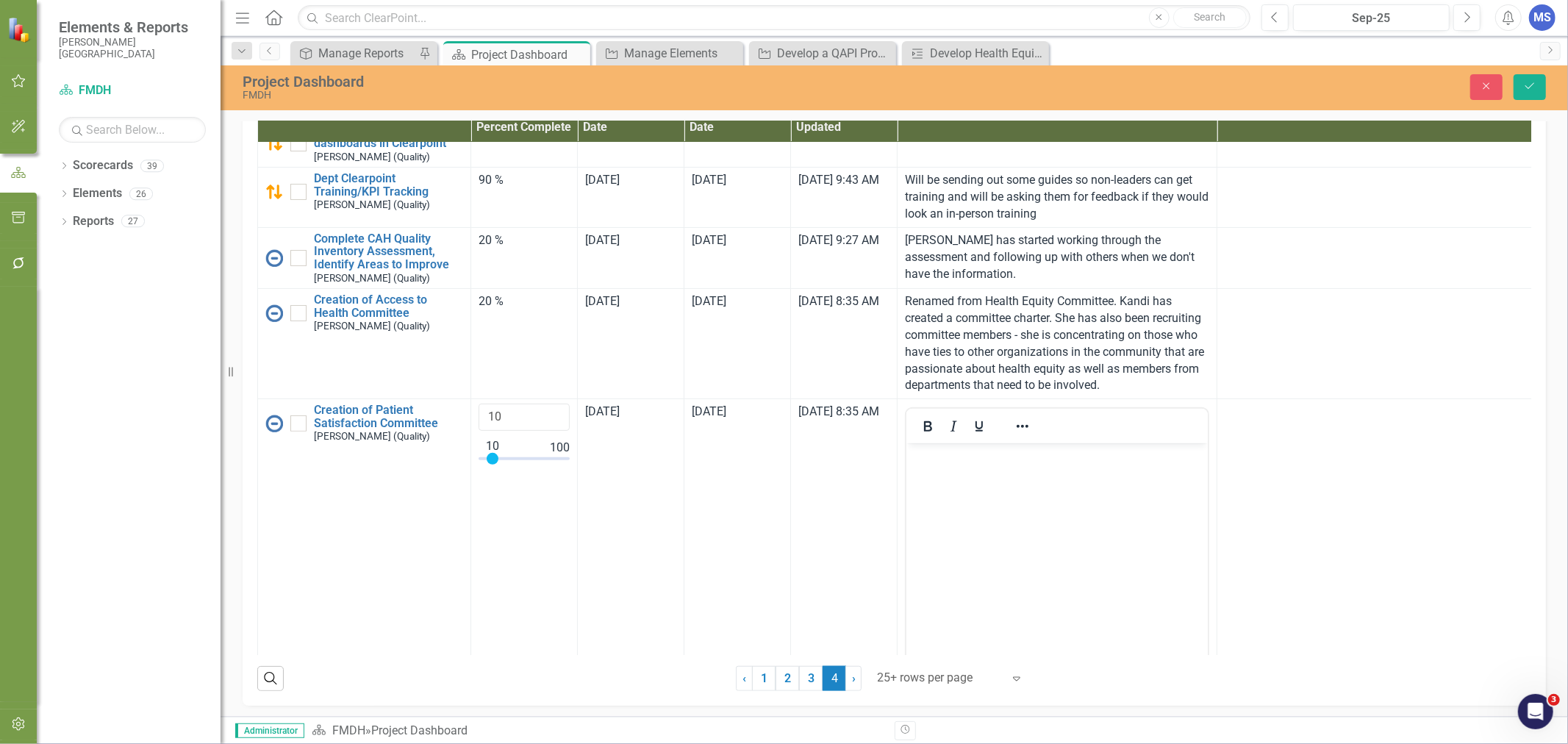
scroll to position [0, 0]
click at [989, 484] on body "Rich Text Area. Press ALT-0 for help." at bounding box center [1056, 554] width 301 height 221
click at [1532, 92] on button "Save" at bounding box center [1530, 86] width 32 height 25
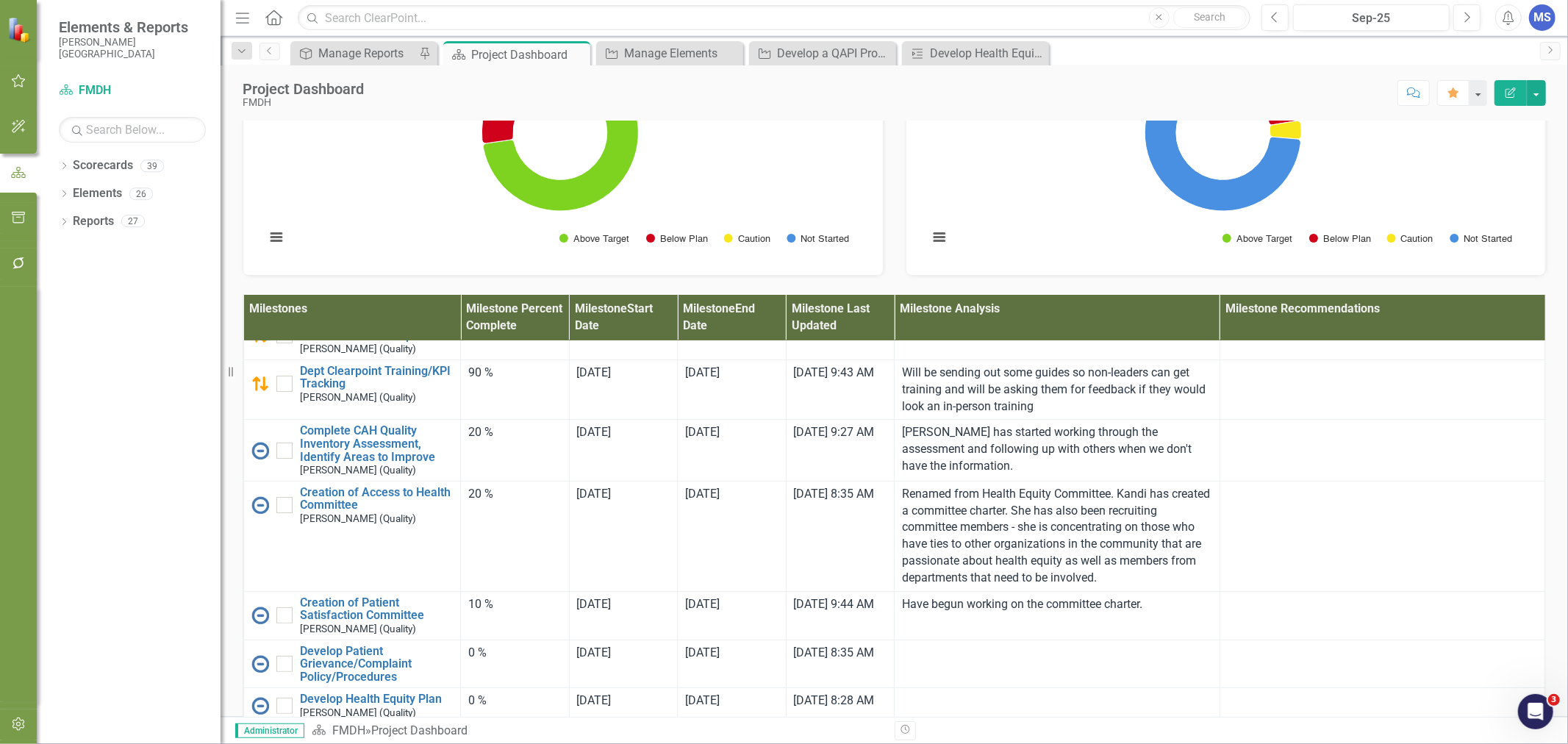
scroll to position [327, 0]
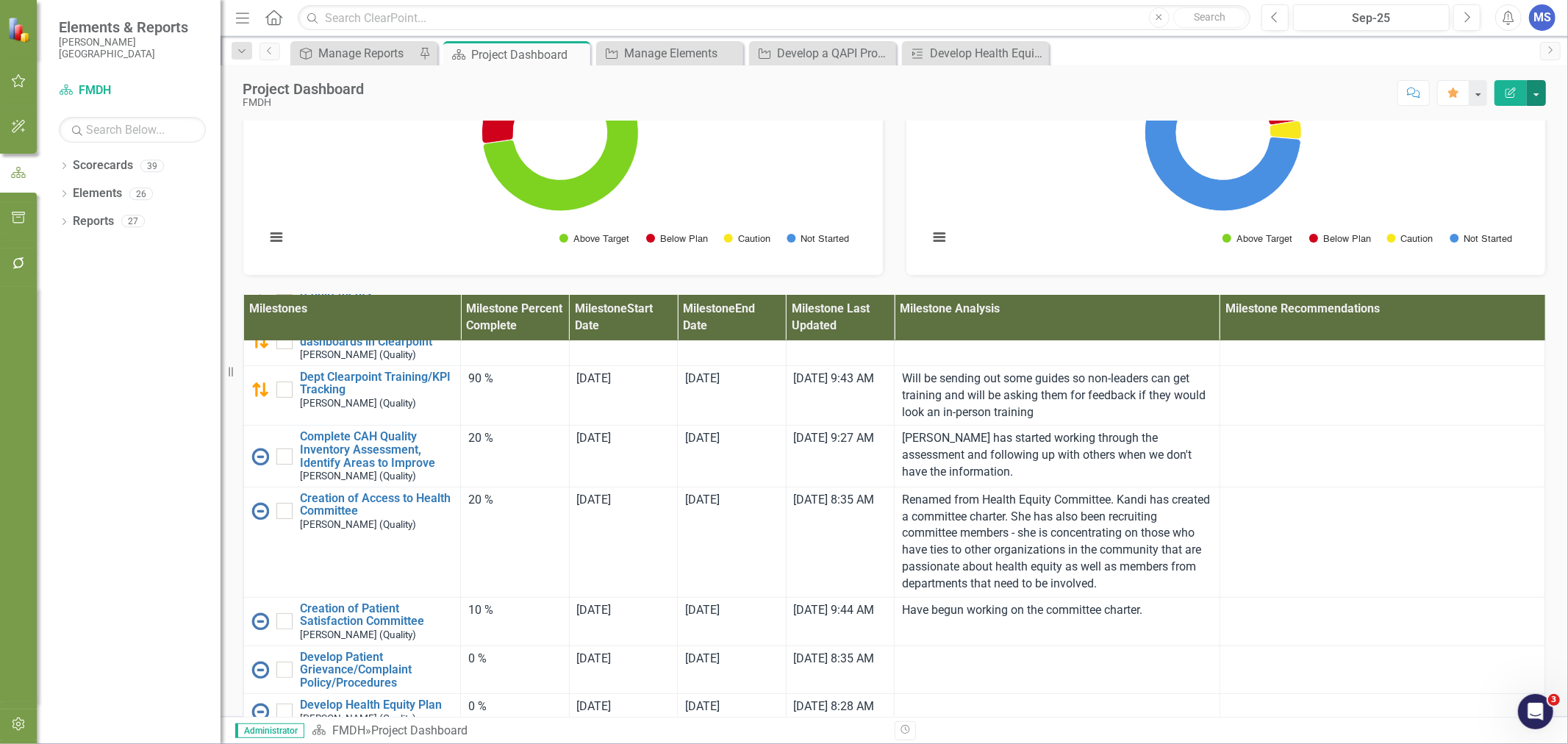
click at [1544, 95] on button "button" at bounding box center [1537, 93] width 19 height 25
drag, startPoint x: 61, startPoint y: 193, endPoint x: 61, endPoint y: 207, distance: 14.0
click at [61, 193] on icon "Dropdown" at bounding box center [64, 195] width 10 height 8
click at [119, 250] on link "Measure Measures" at bounding box center [116, 249] width 72 height 17
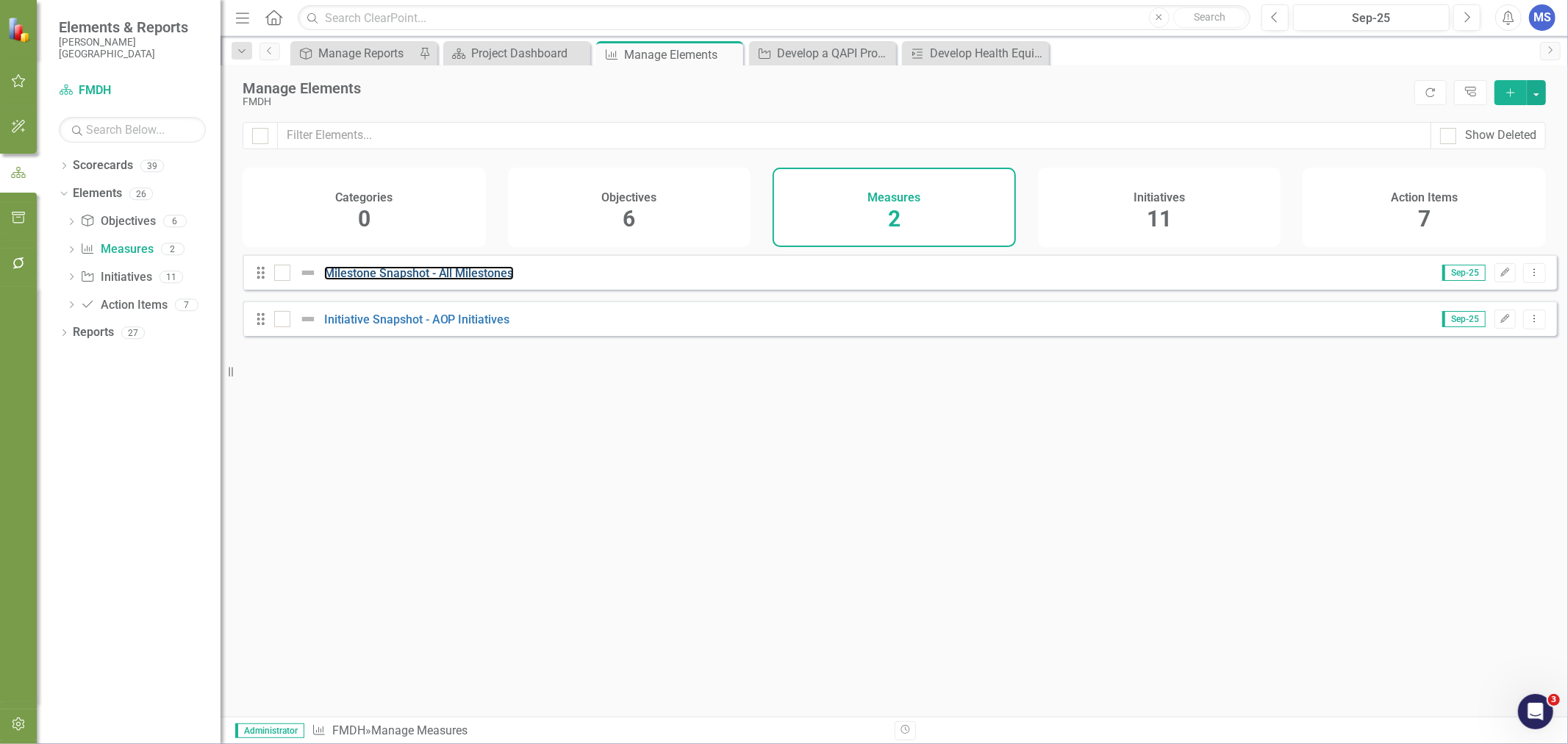
click at [458, 280] on link "Milestone Snapshot - All Milestones" at bounding box center [418, 273] width 189 height 14
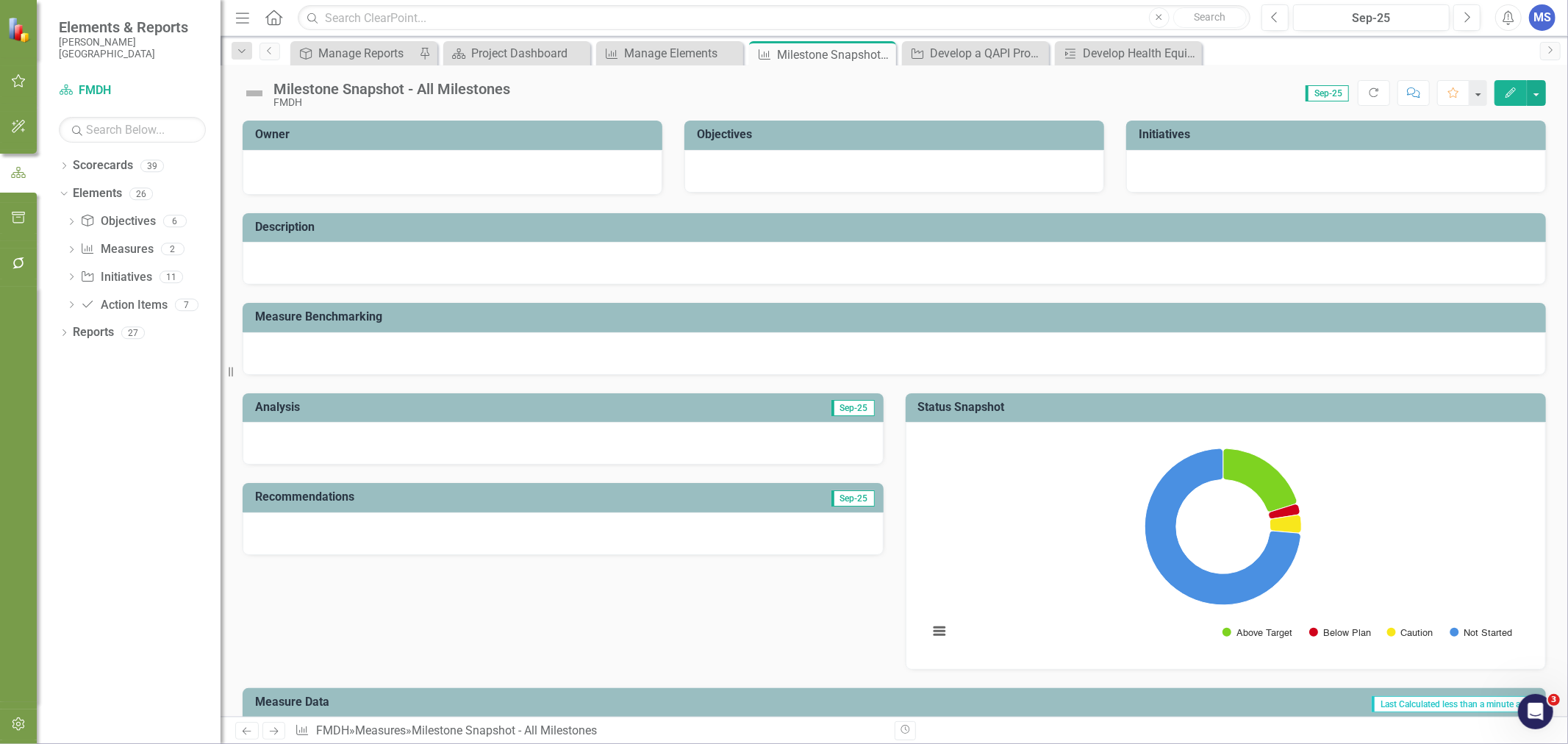
click at [0, 0] on icon "Close" at bounding box center [0, 0] width 0 height 0
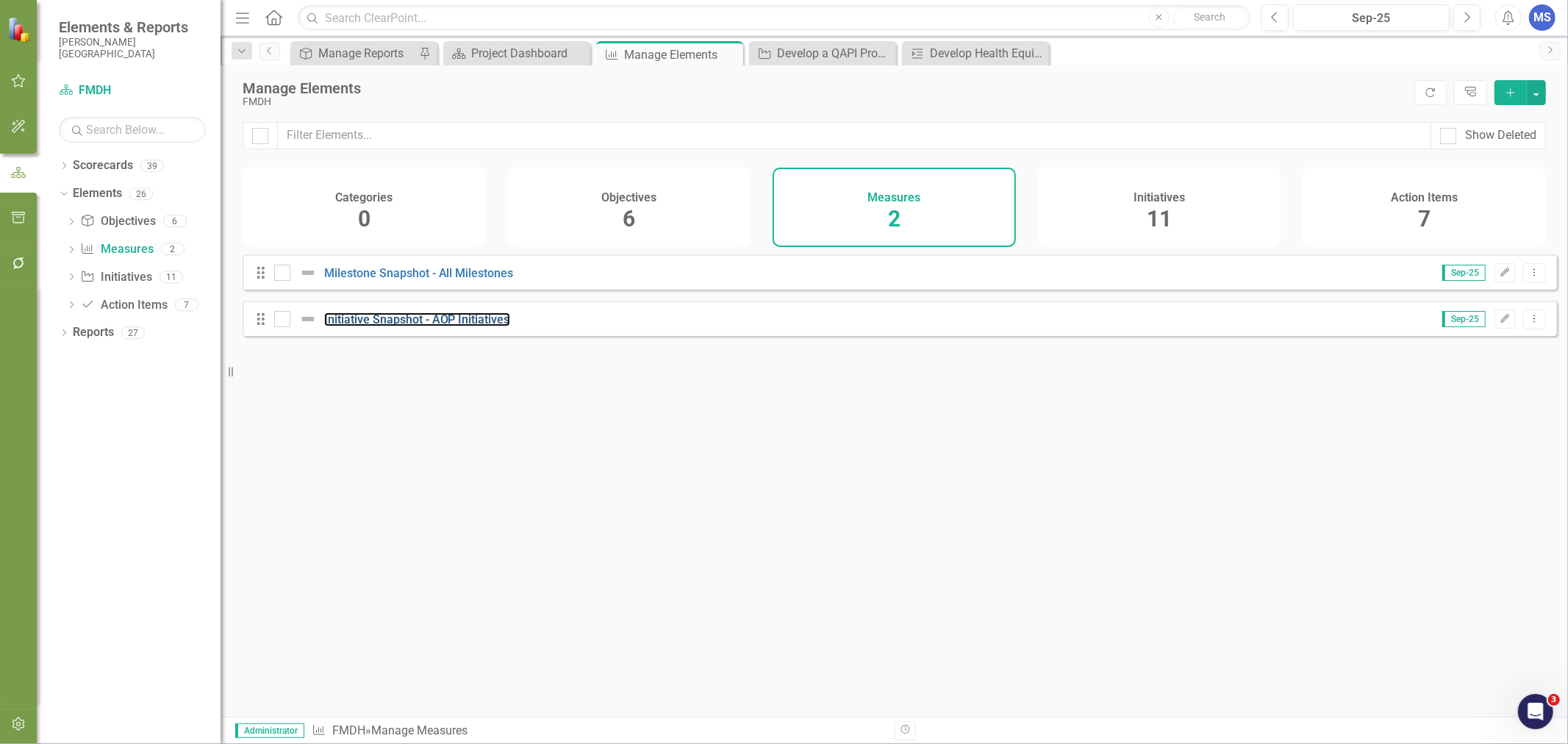
click at [444, 327] on link "Initiative Snapshot - AOP Initiatives" at bounding box center [416, 320] width 186 height 14
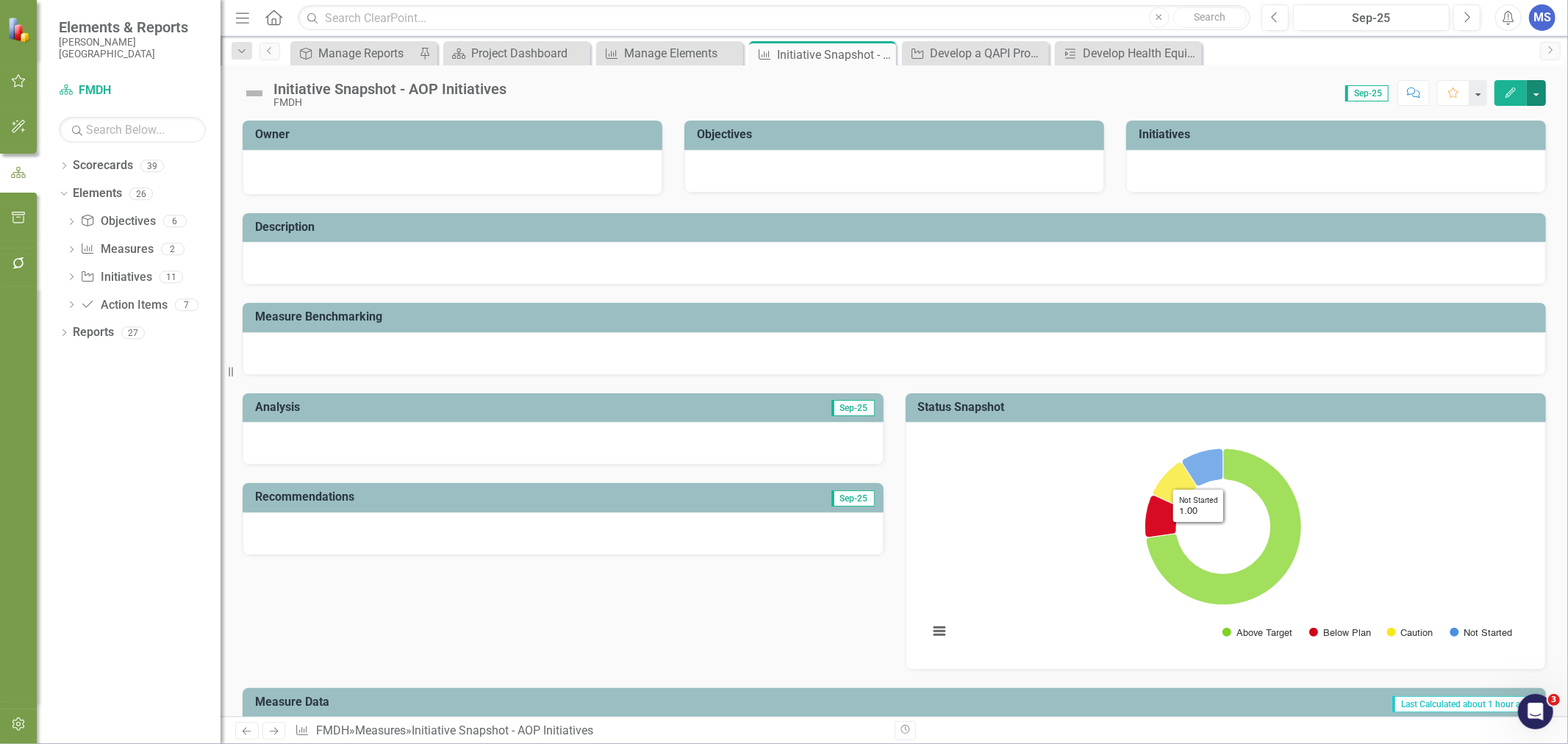
click at [1539, 95] on button "button" at bounding box center [1537, 93] width 19 height 25
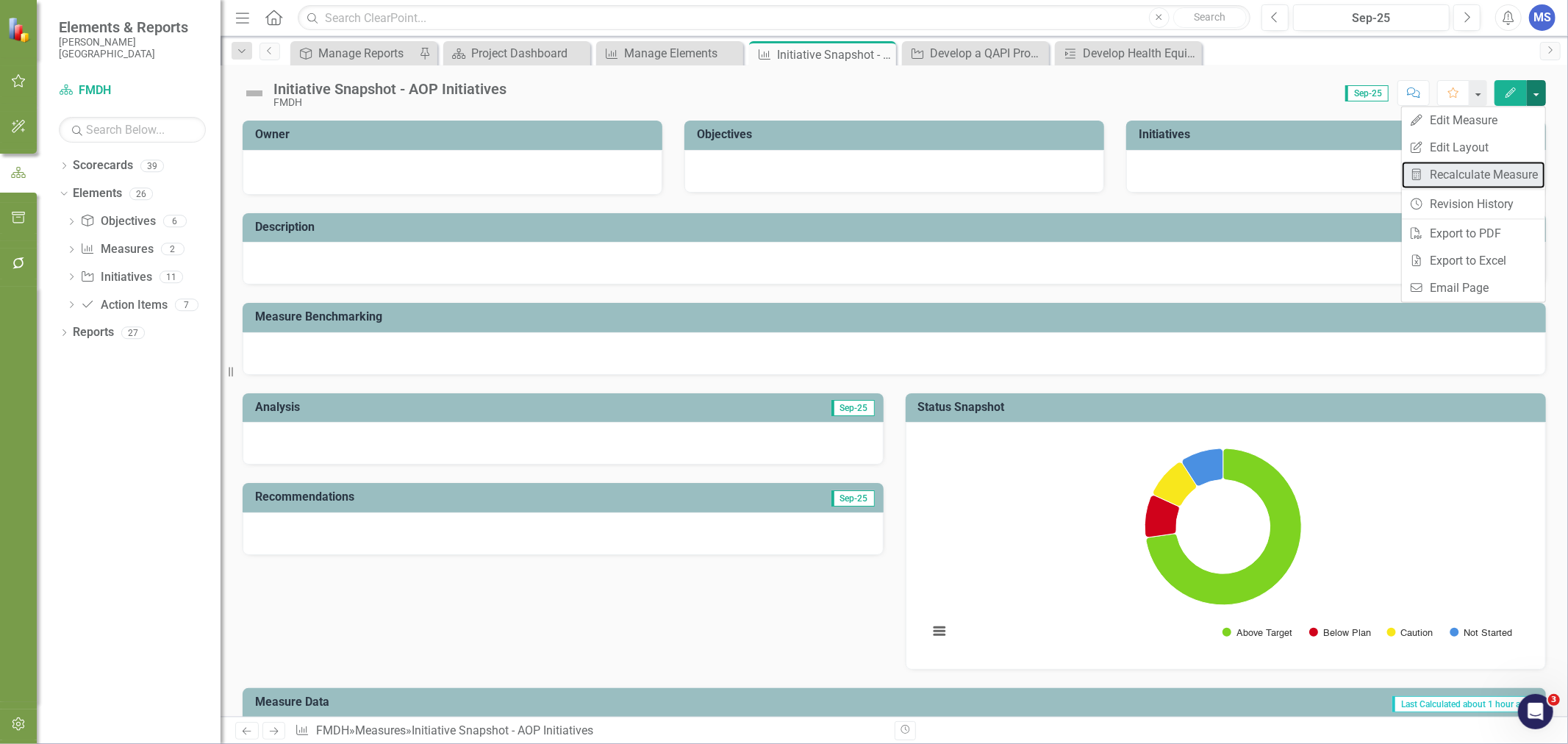
click at [1486, 174] on link "Recalculate Measure Recalculate Measure" at bounding box center [1474, 174] width 143 height 27
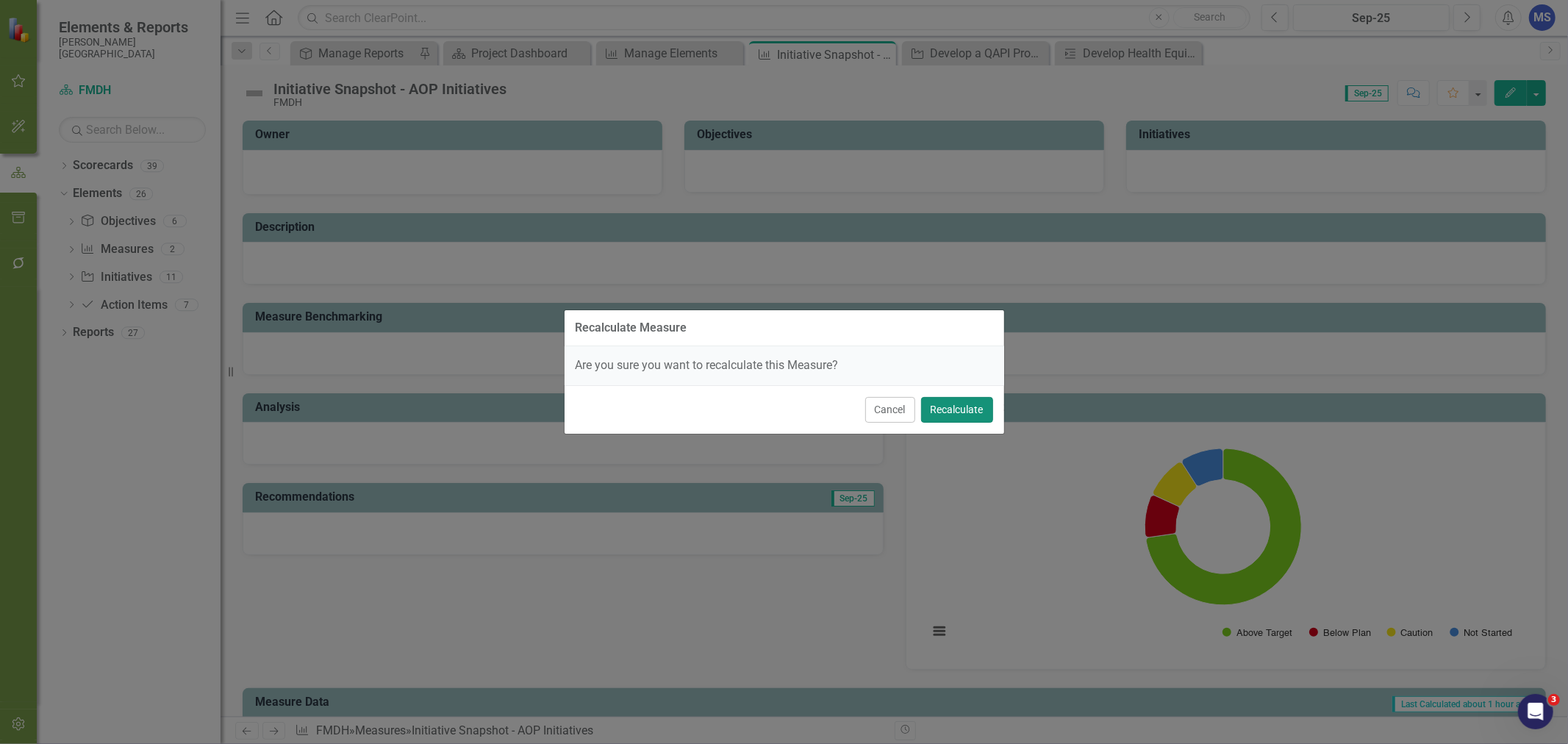
click at [956, 409] on button "Recalculate" at bounding box center [957, 410] width 72 height 25
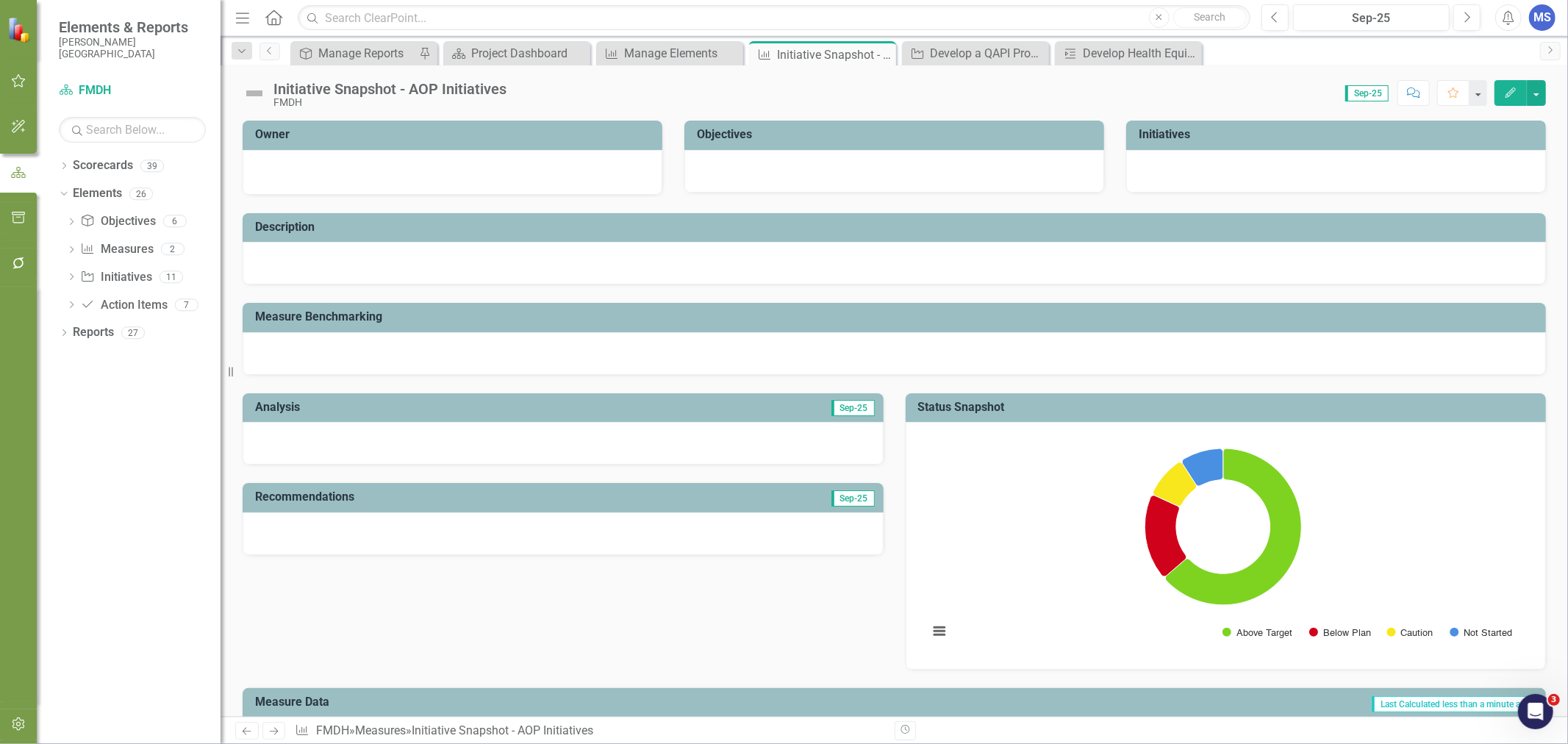
click at [0, 0] on icon "Close" at bounding box center [0, 0] width 0 height 0
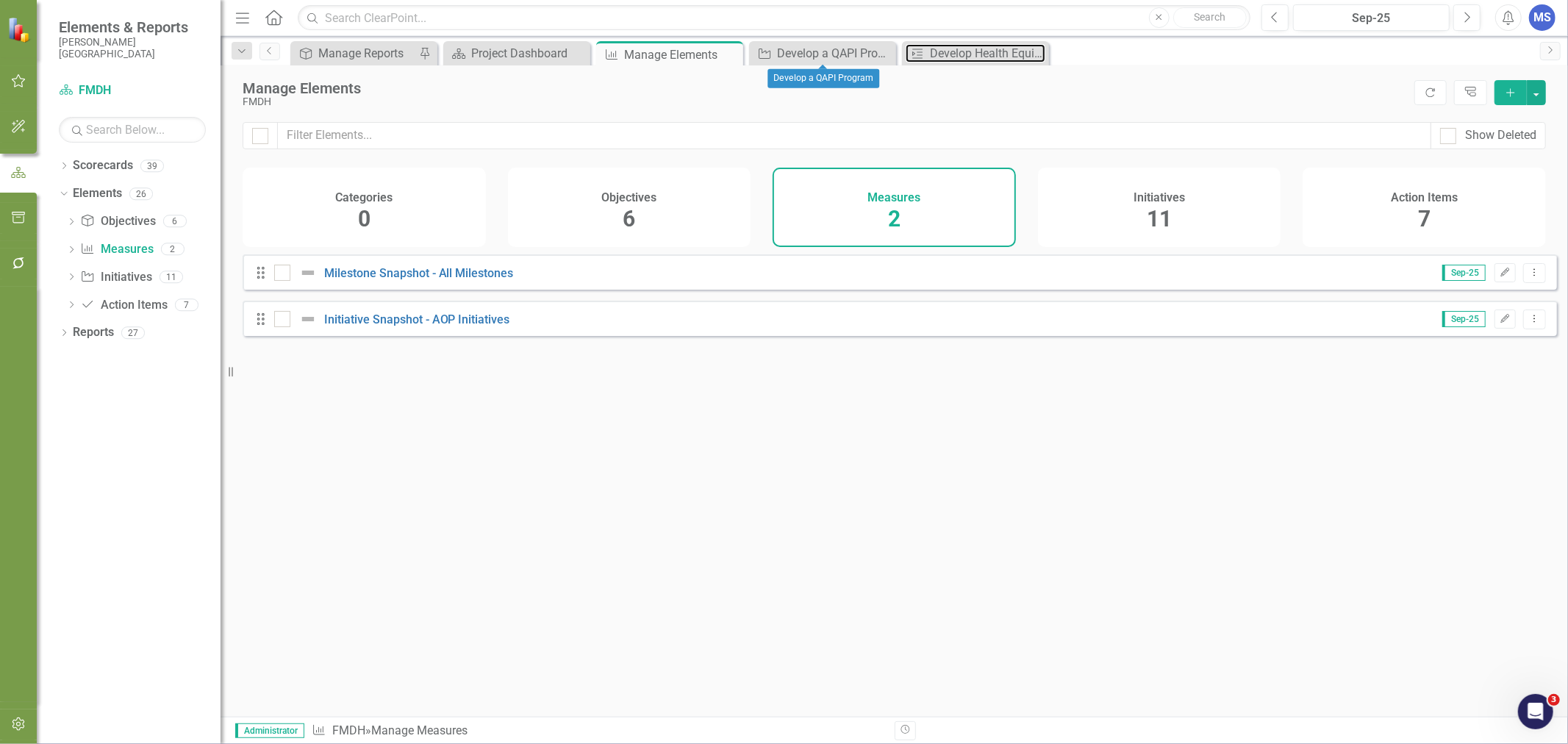
click at [993, 56] on div "Develop Health Equity Plan" at bounding box center [987, 53] width 115 height 18
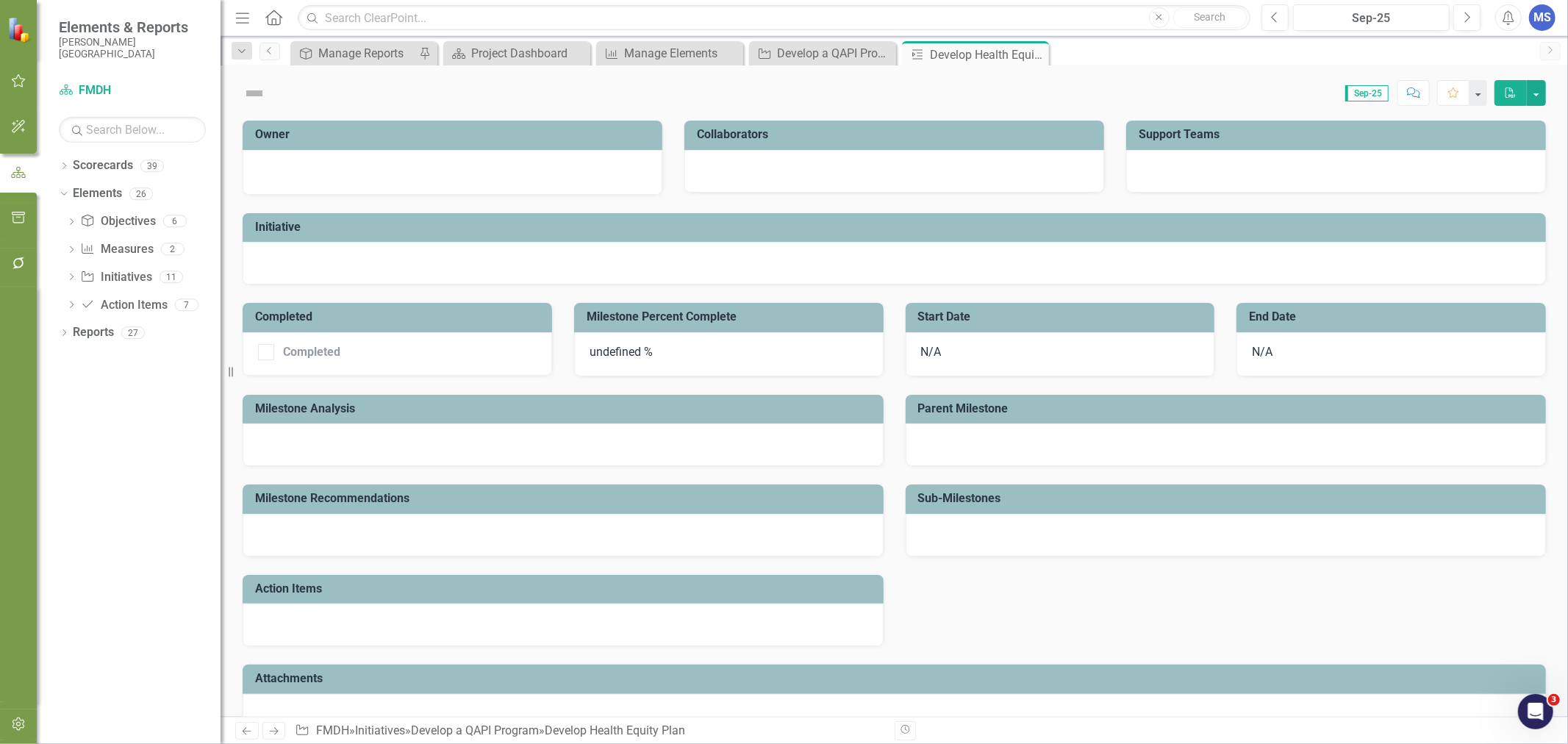
click at [0, 0] on icon "Close" at bounding box center [0, 0] width 0 height 0
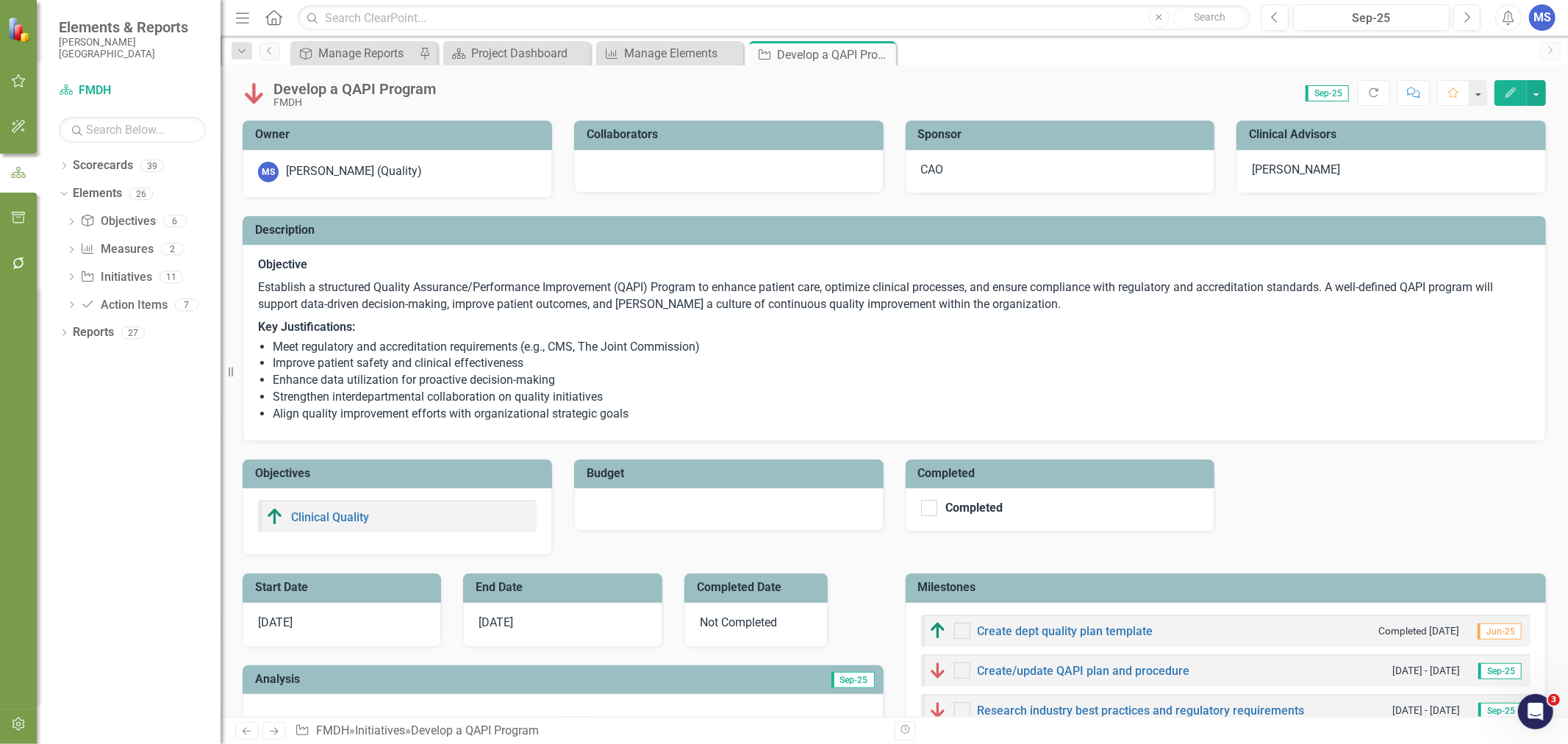
checkbox input "true"
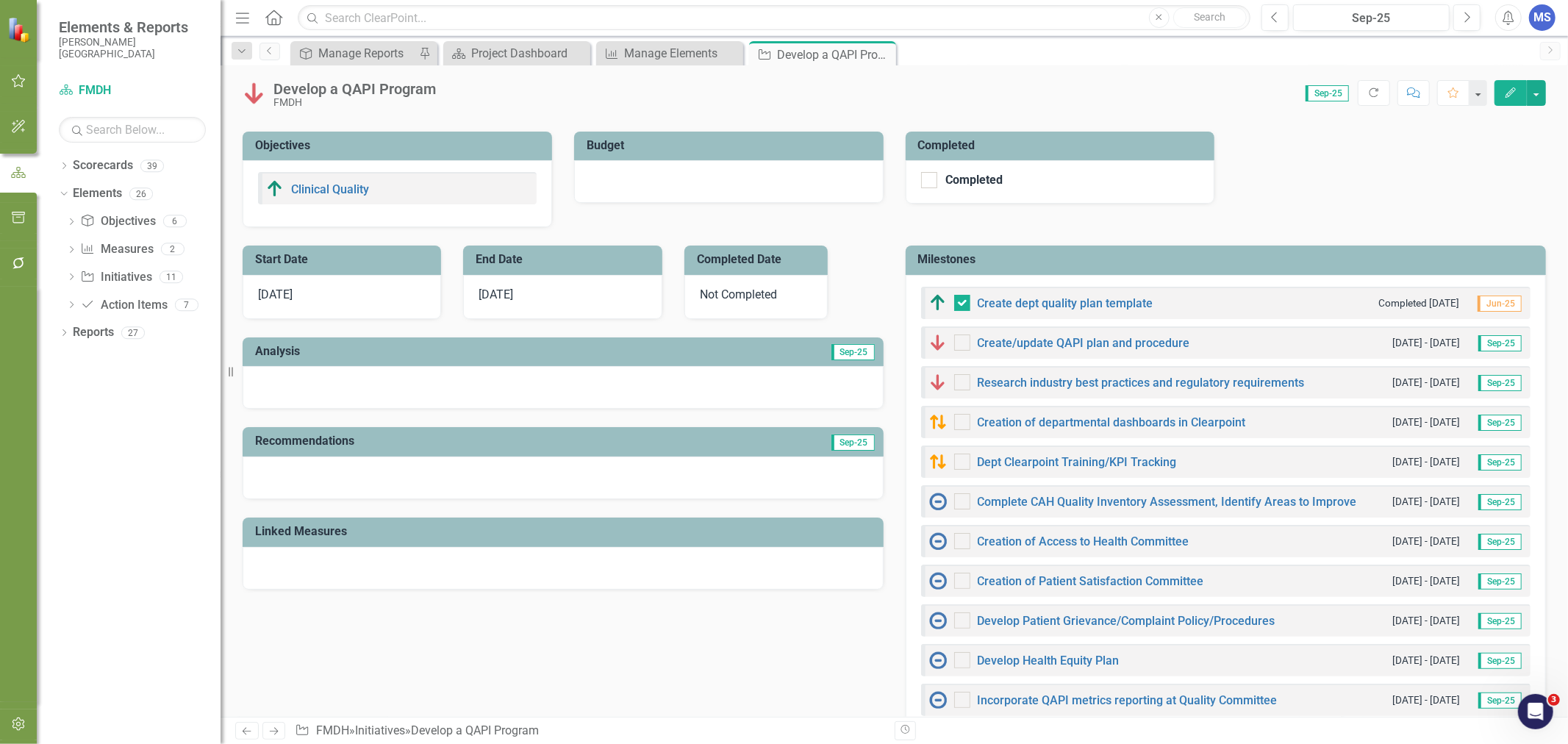
scroll to position [327, 0]
click at [1210, 263] on h3 "Milestones" at bounding box center [1228, 260] width 621 height 13
click at [1209, 263] on h3 "Milestones" at bounding box center [1228, 260] width 621 height 13
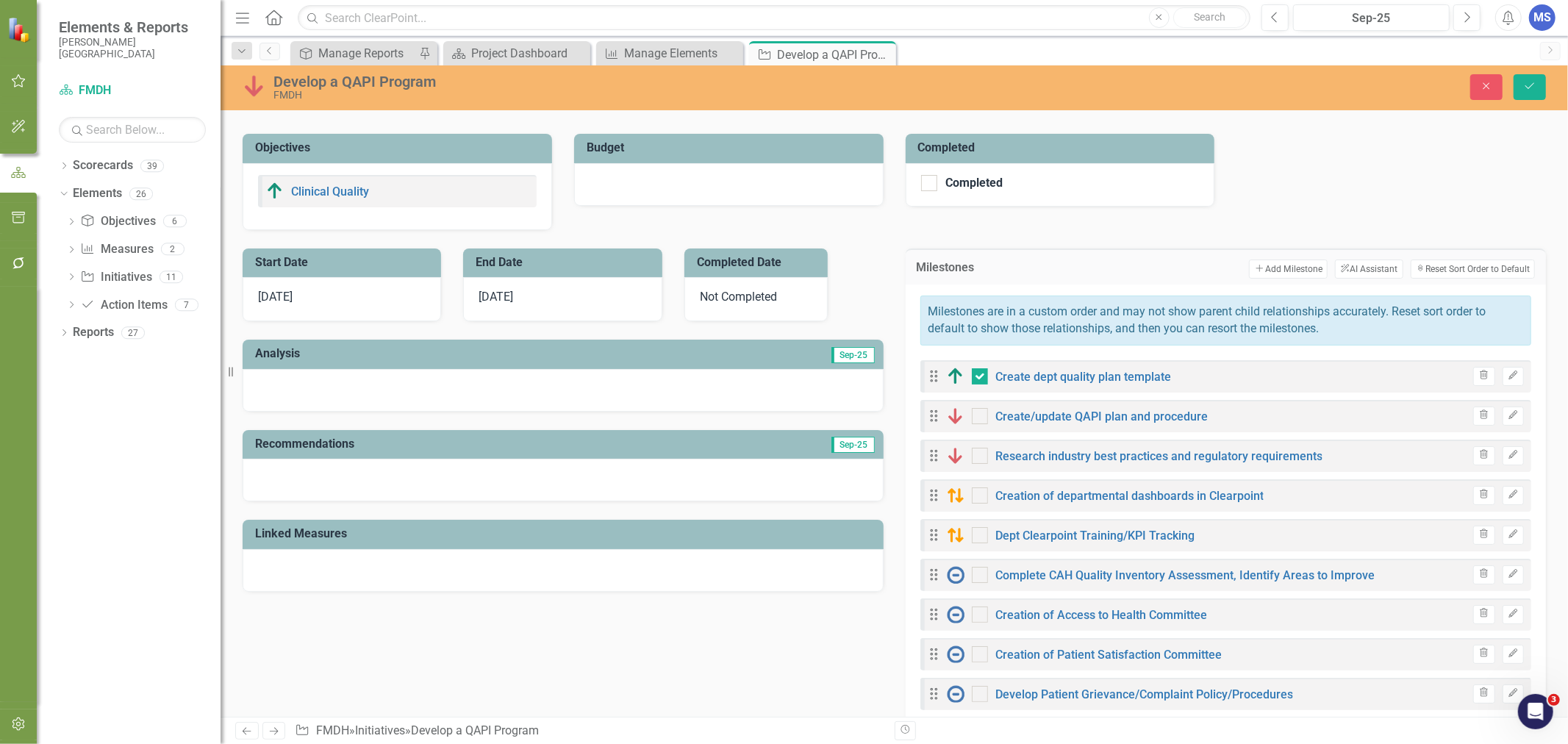
click at [1255, 267] on button "Add Add Milestone" at bounding box center [1288, 269] width 79 height 19
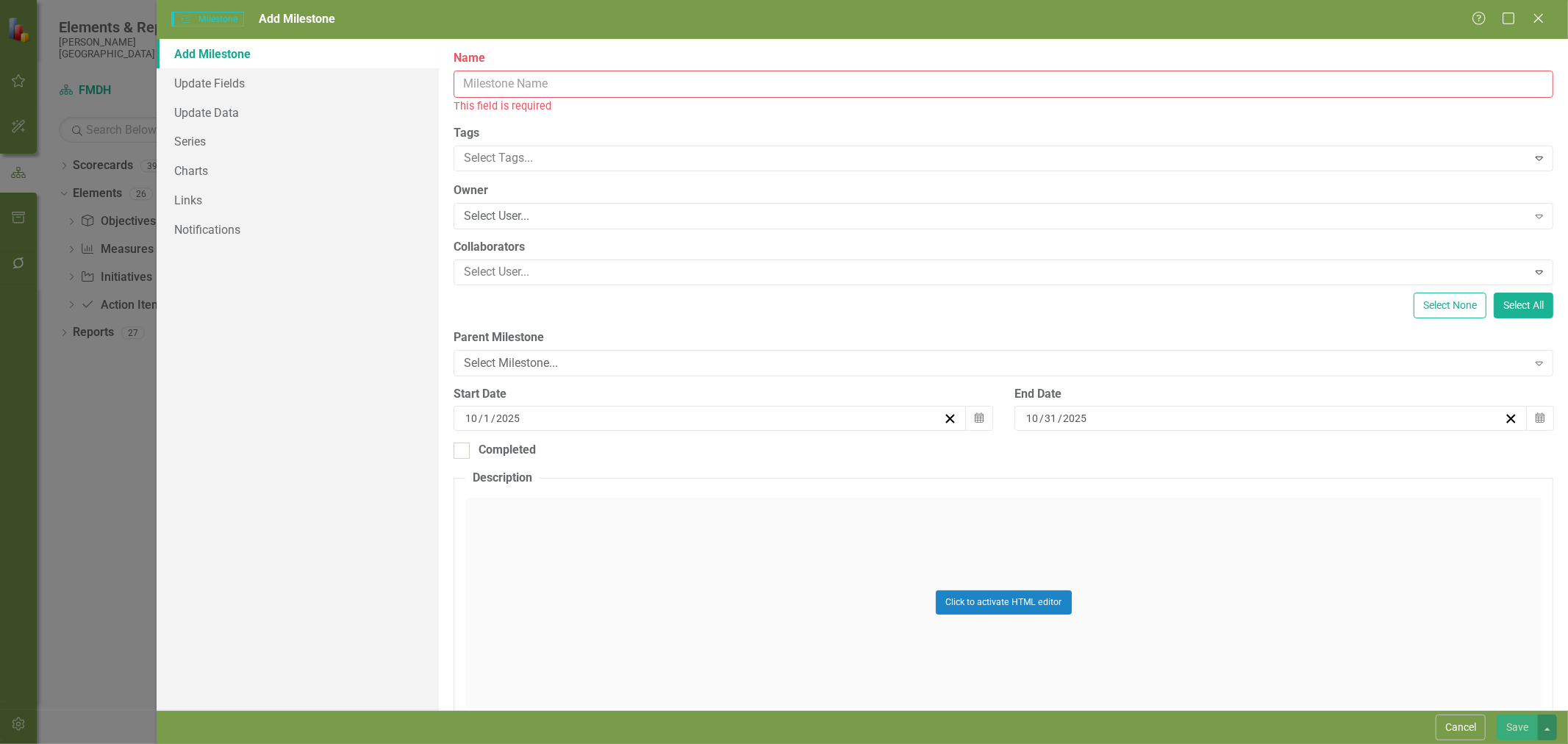
click at [572, 85] on input "Name" at bounding box center [1003, 84] width 1100 height 27
drag, startPoint x: 572, startPoint y: 85, endPoint x: 519, endPoint y: 85, distance: 53.0
click at [519, 85] on input "Name" at bounding box center [1003, 84] width 1100 height 27
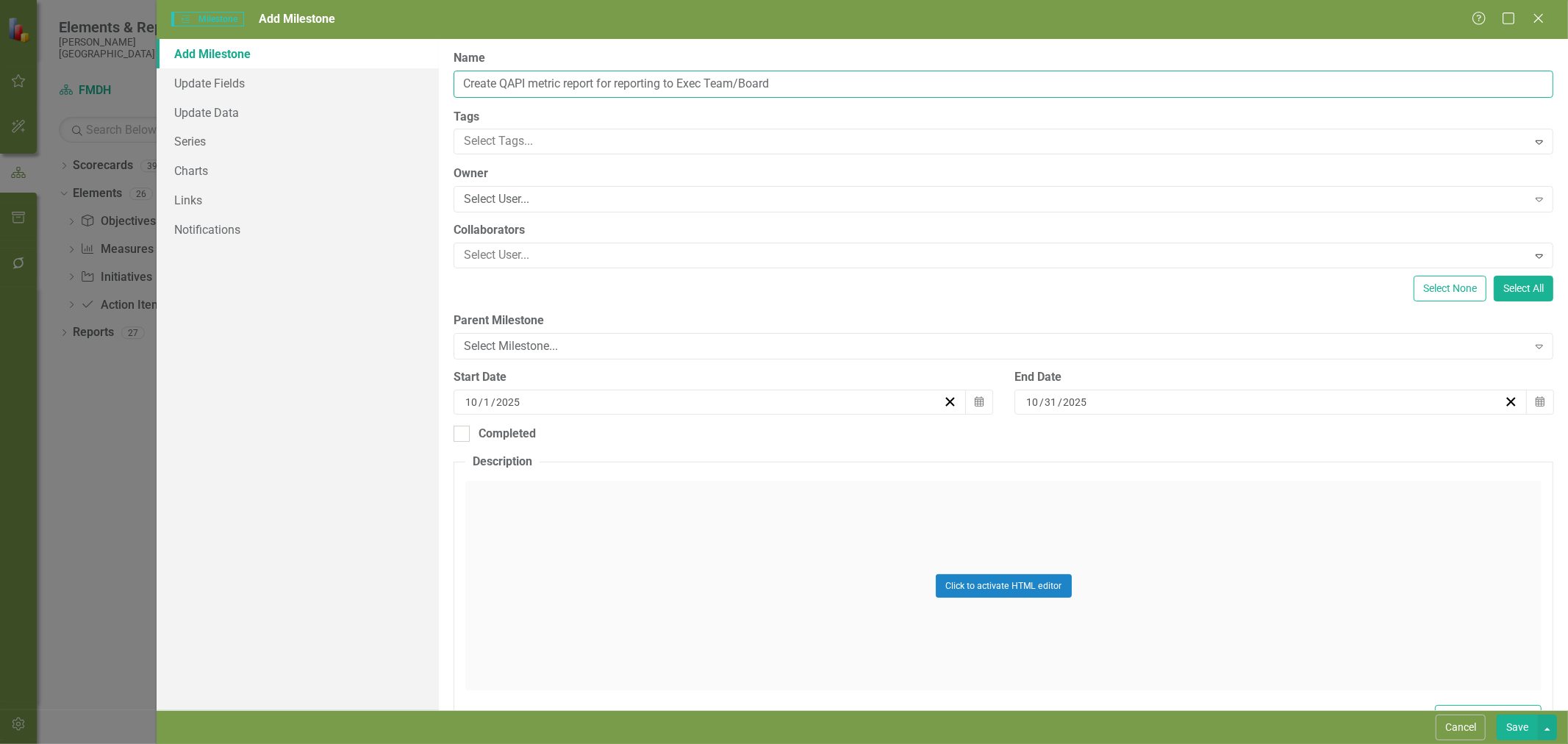
type input "Create QAPI metric report for reporting to Exec Team/Board"
click at [537, 203] on div "Select User..." at bounding box center [994, 199] width 1063 height 17
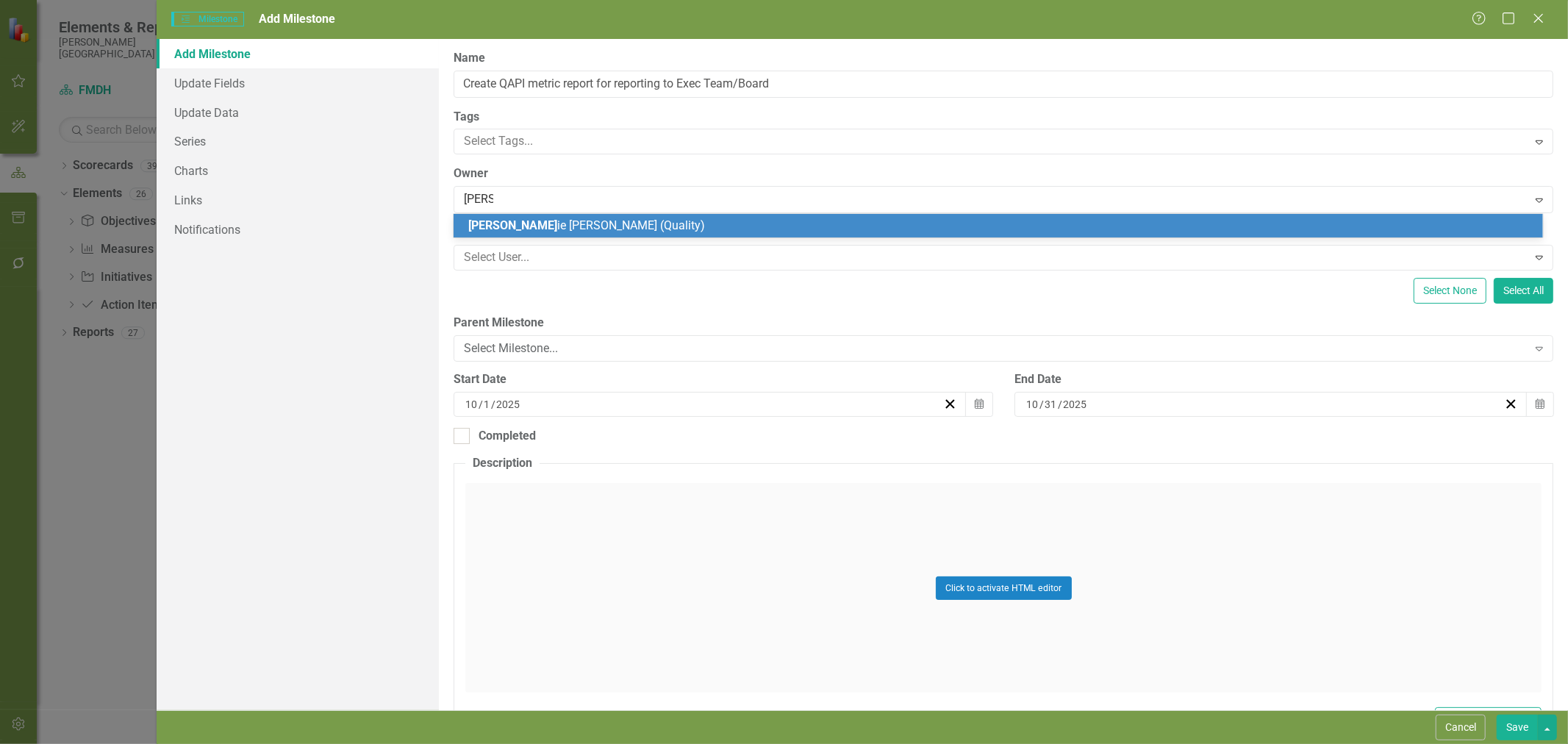
type input "[PERSON_NAME]"
click at [523, 224] on span "[PERSON_NAME] (Quality)" at bounding box center [581, 225] width 225 height 14
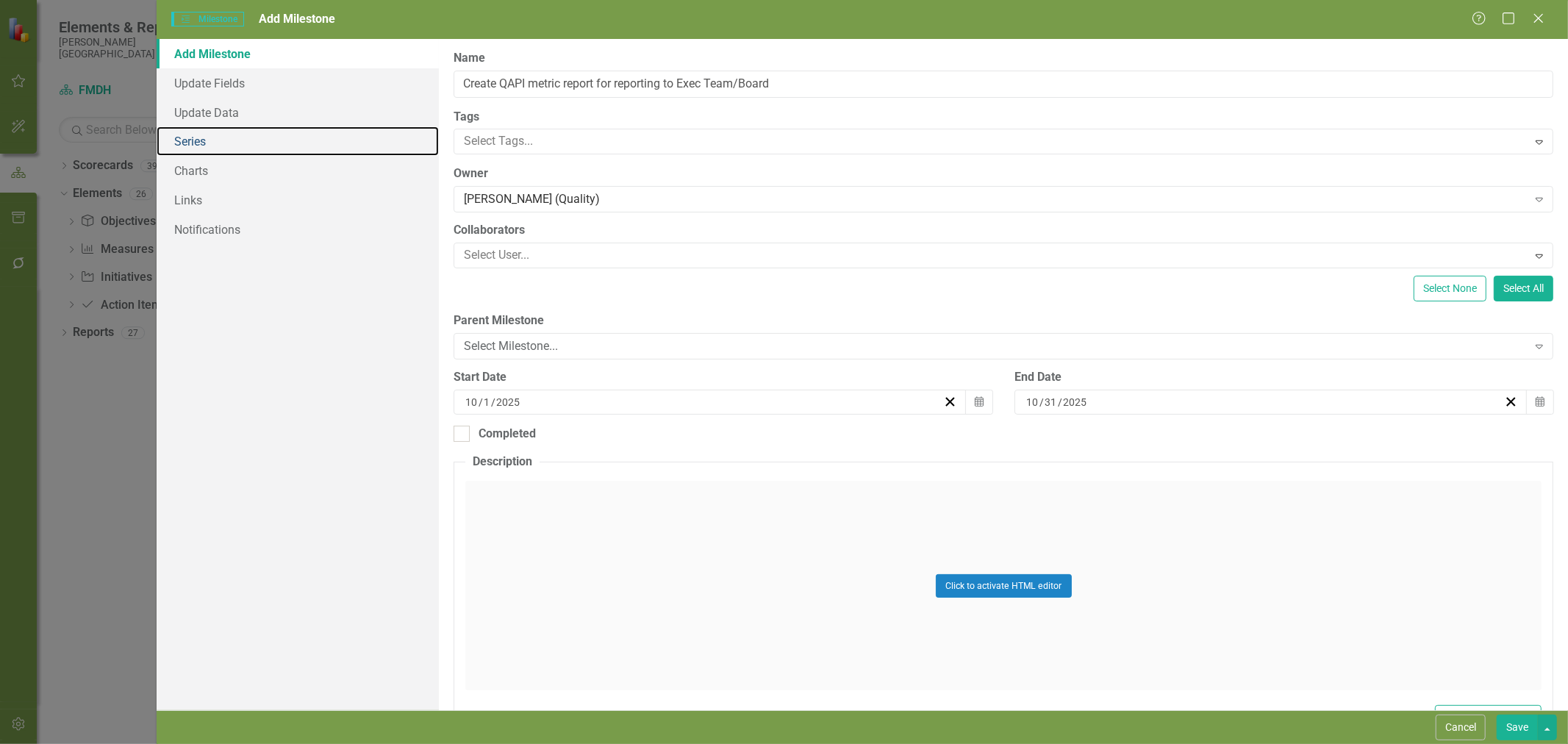
click at [214, 133] on link "Series" at bounding box center [297, 141] width 282 height 30
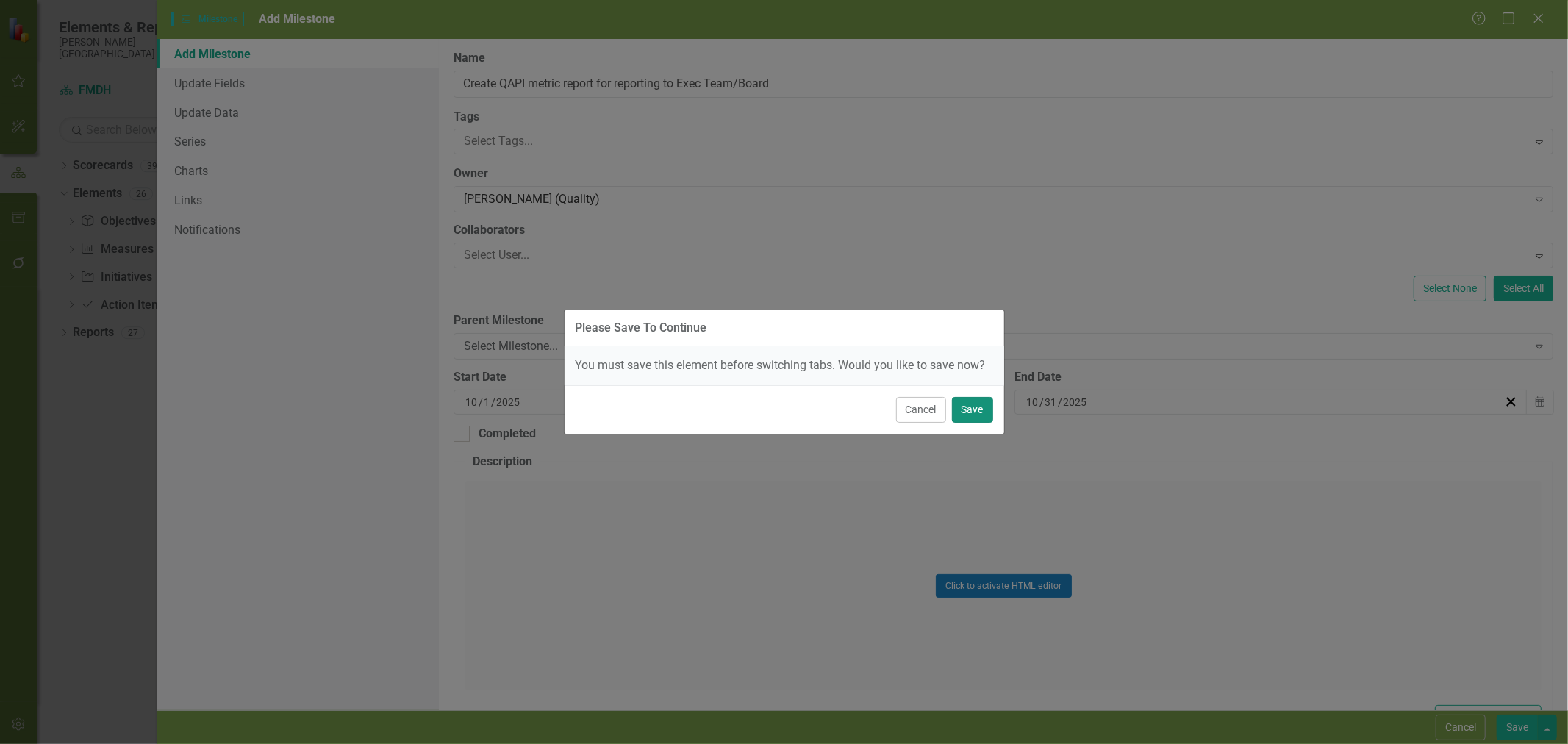
click at [987, 415] on button "Save" at bounding box center [972, 410] width 41 height 25
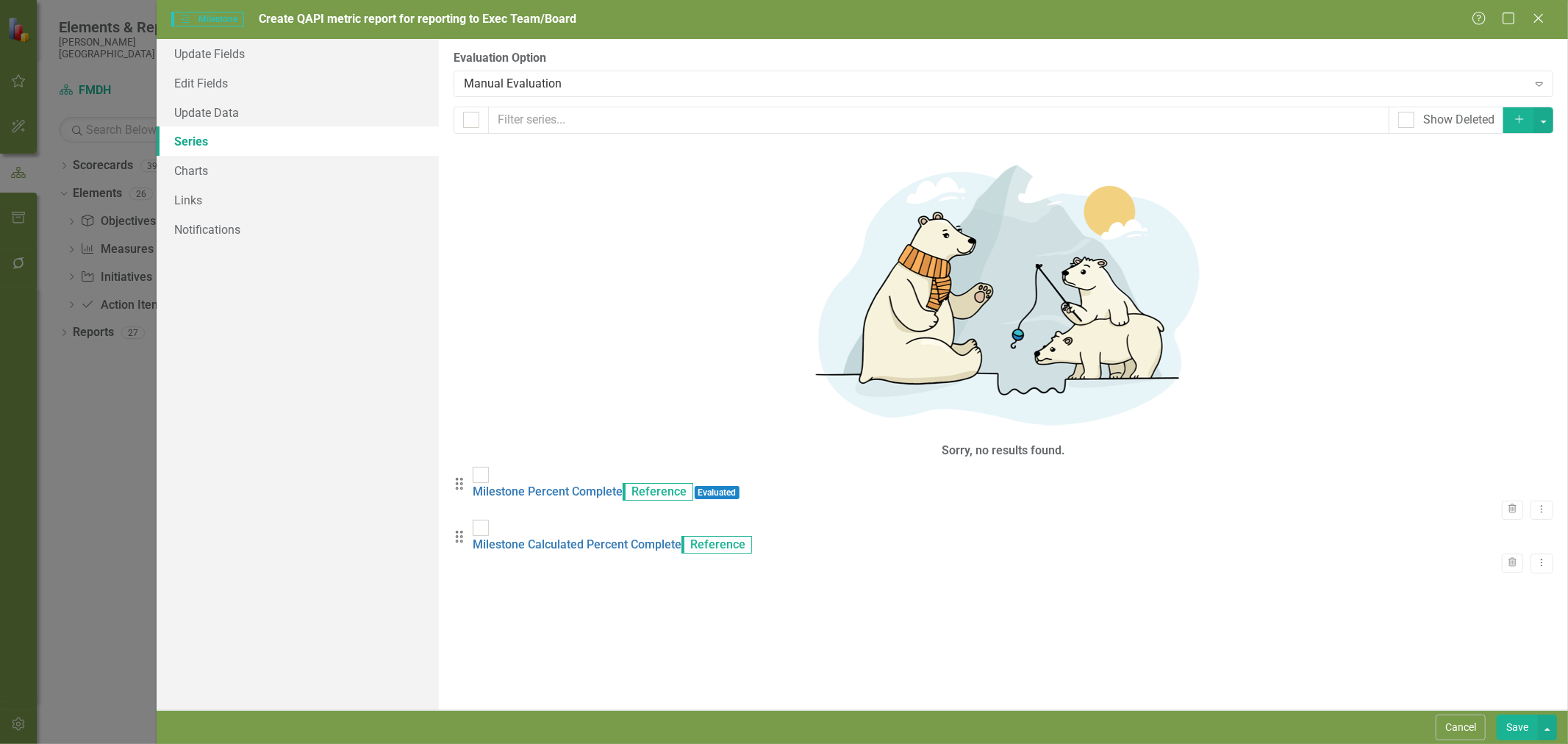
click at [532, 85] on div "Manual Evaluation" at bounding box center [994, 83] width 1063 height 17
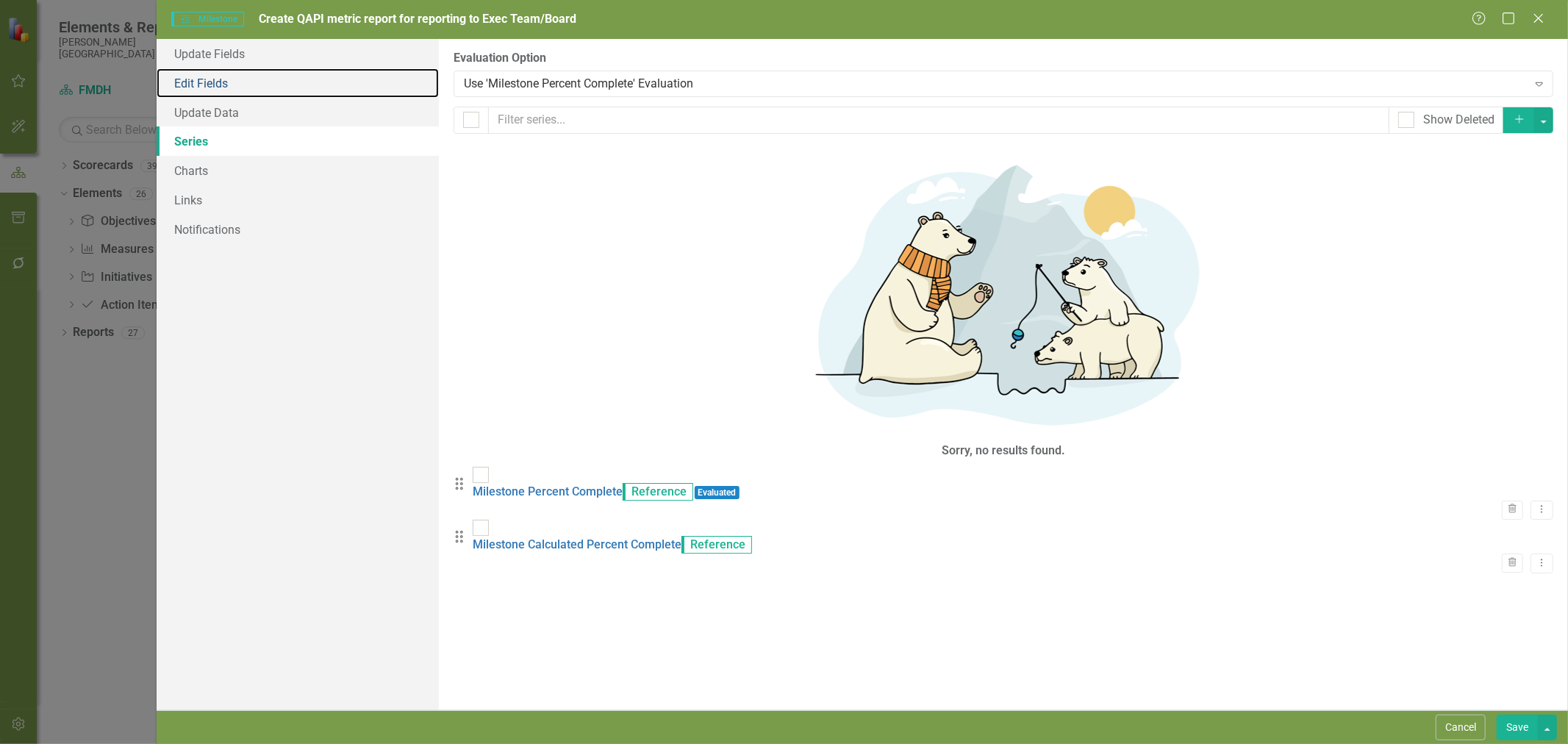
click at [210, 78] on link "Edit Fields" at bounding box center [297, 83] width 282 height 30
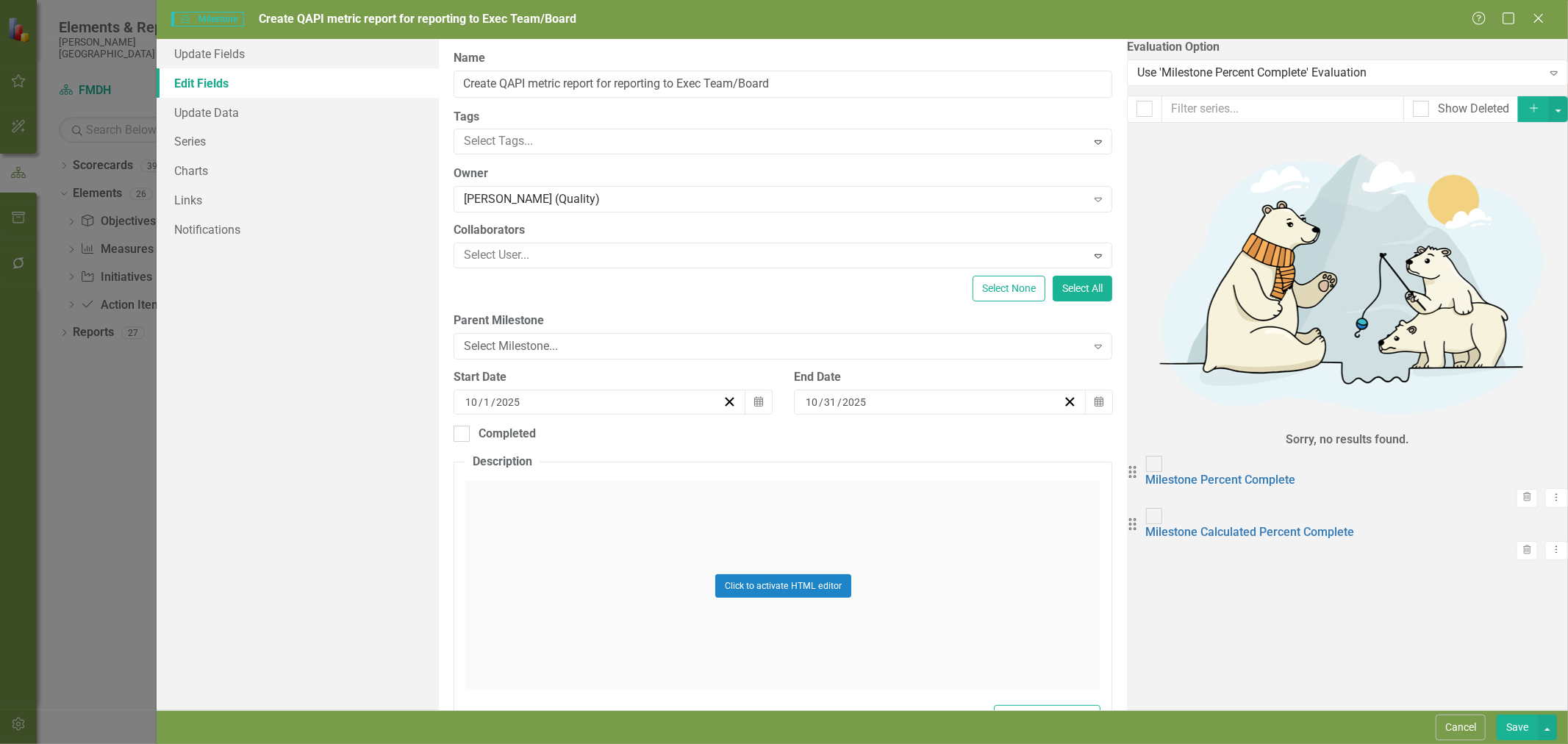
click at [1113, 410] on button "Calendar" at bounding box center [1099, 402] width 28 height 25
click at [1002, 565] on abbr "24" at bounding box center [995, 558] width 11 height 11
click at [1515, 731] on button "Save" at bounding box center [1516, 727] width 41 height 25
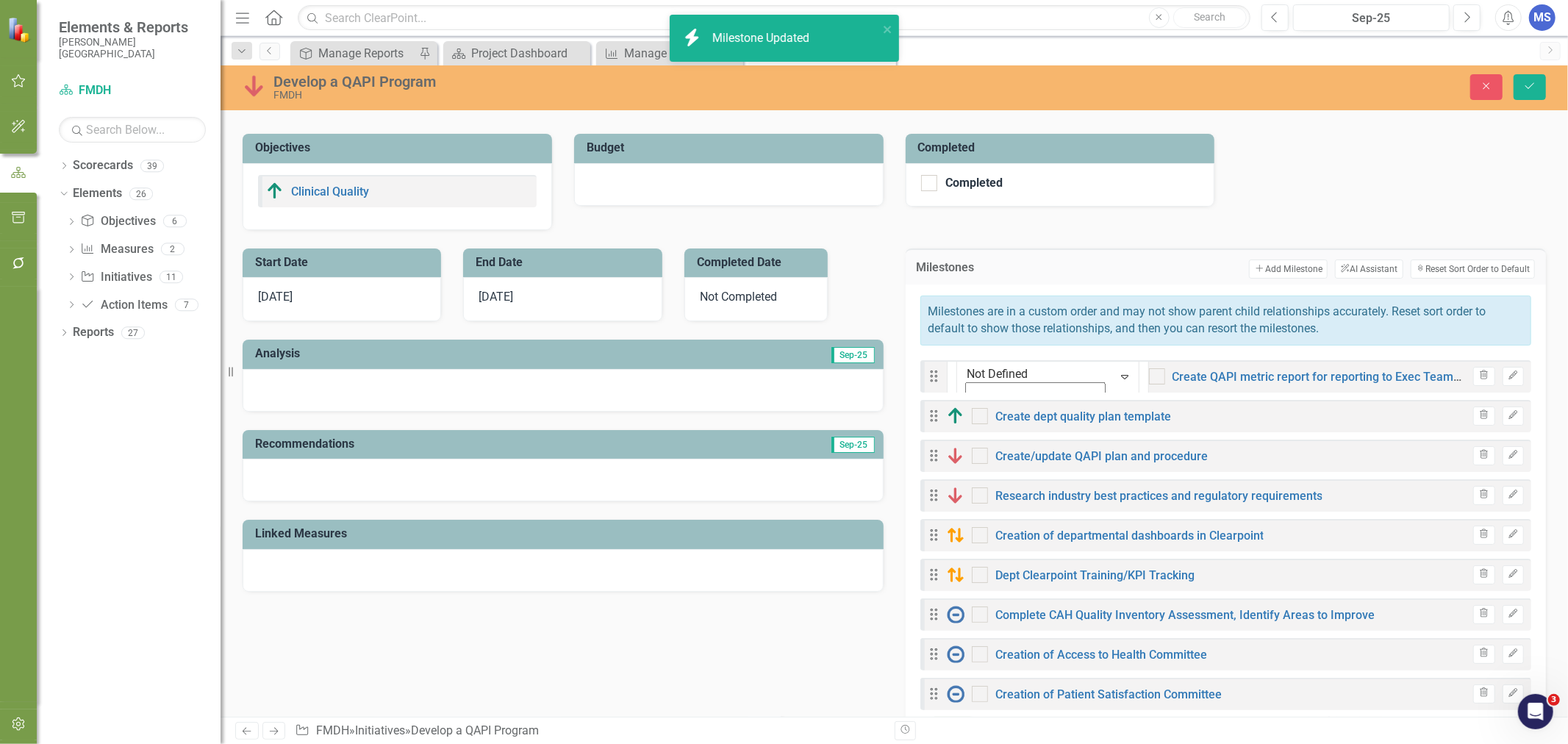
checkbox input "true"
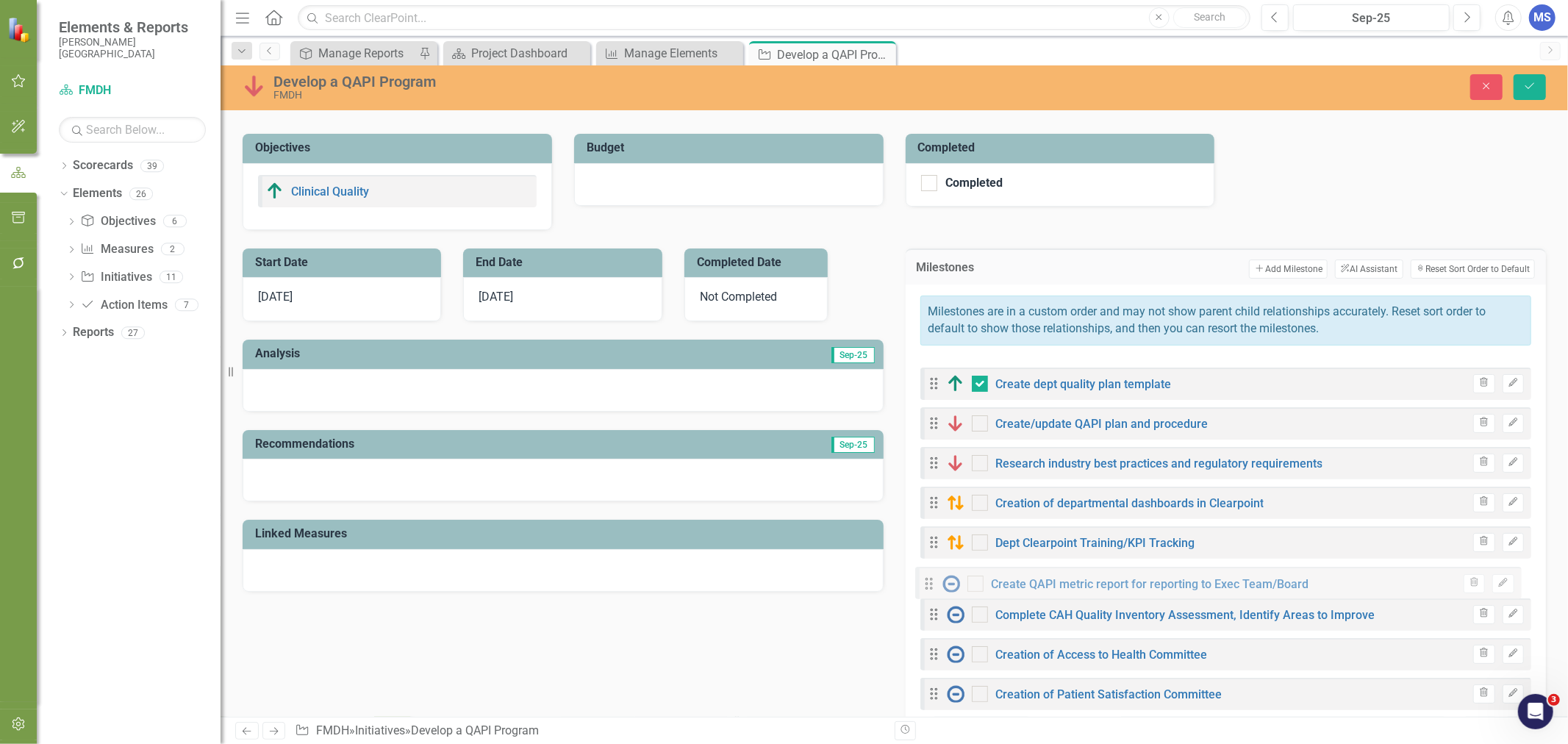
drag, startPoint x: 933, startPoint y: 376, endPoint x: 934, endPoint y: 583, distance: 207.0
click at [934, 583] on div "Drag Create QAPI metric report for reporting to Exec Team/Board Trash Edit Drag…" at bounding box center [1226, 734] width 611 height 747
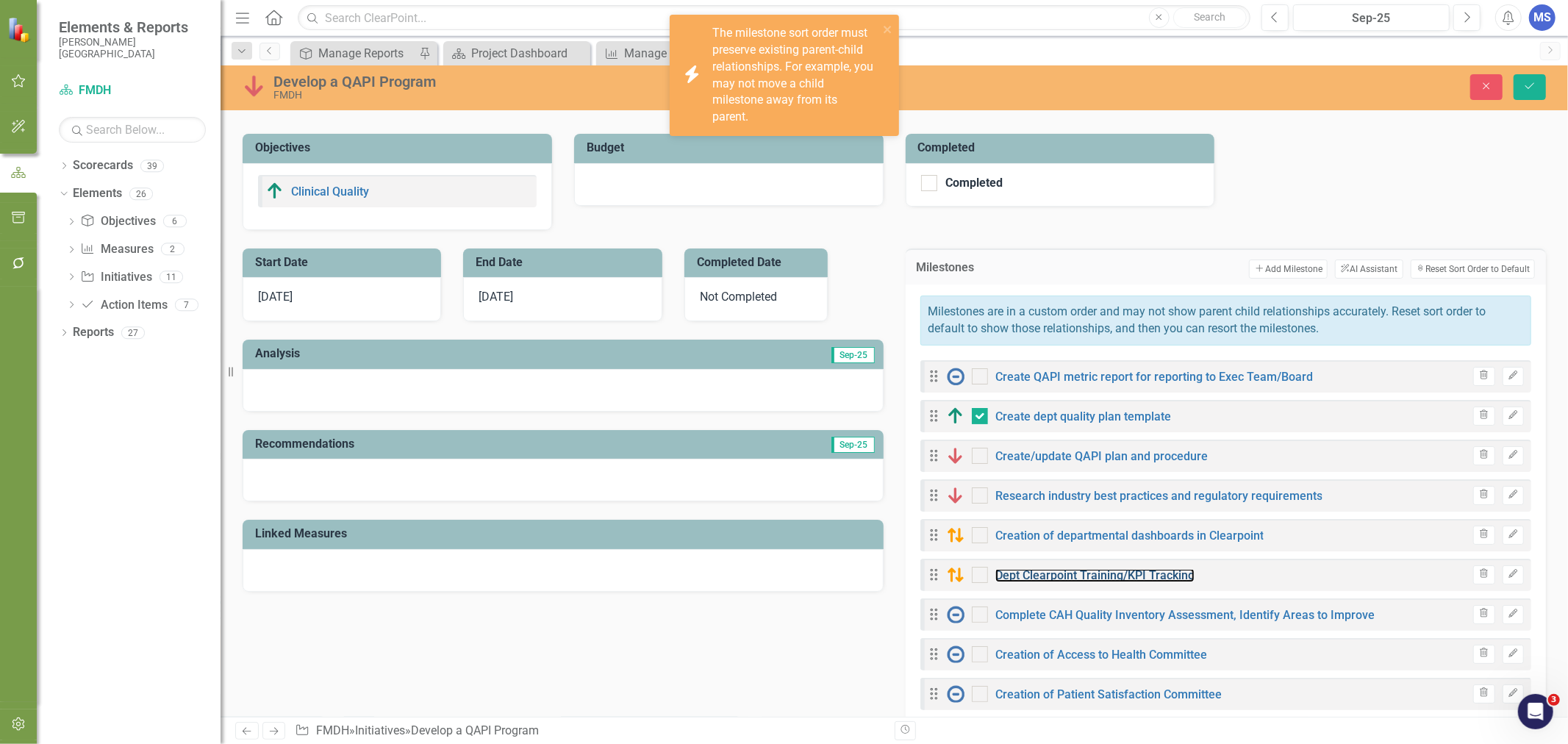
click at [1032, 577] on link "Dept Clearpoint Training/KPI Tracking" at bounding box center [1095, 575] width 199 height 14
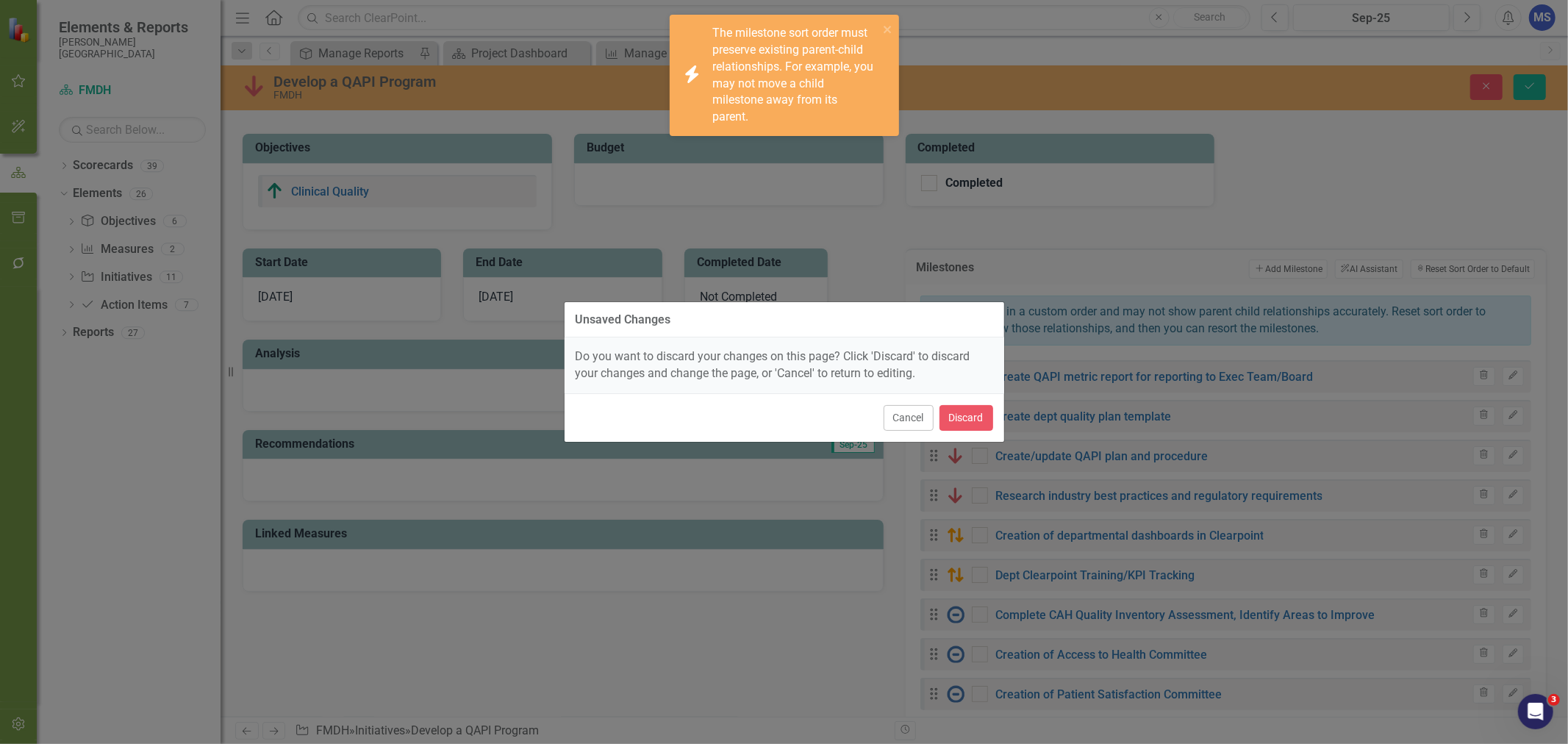
click at [918, 420] on button "Cancel" at bounding box center [908, 417] width 50 height 25
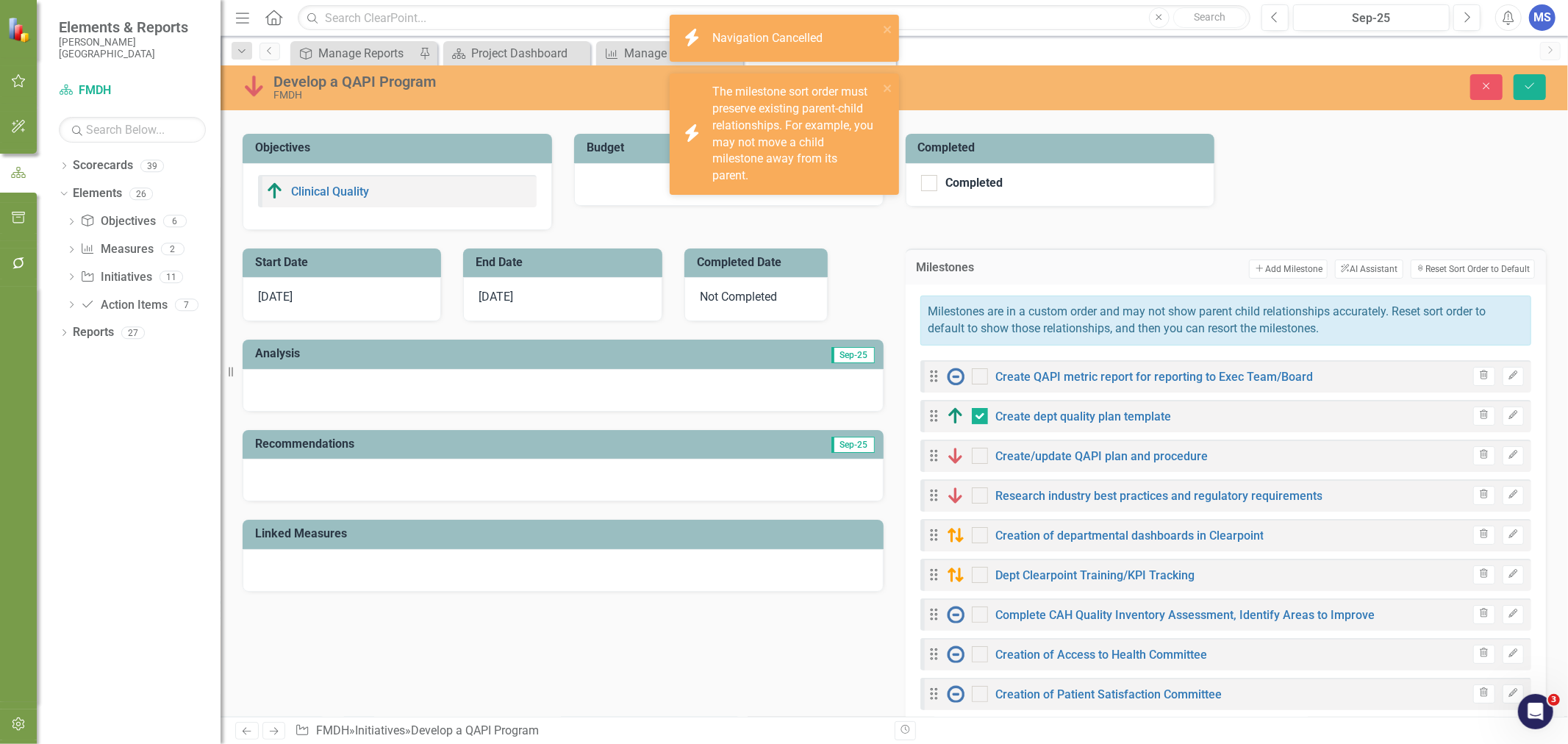
click at [1503, 578] on button "Edit" at bounding box center [1513, 575] width 21 height 19
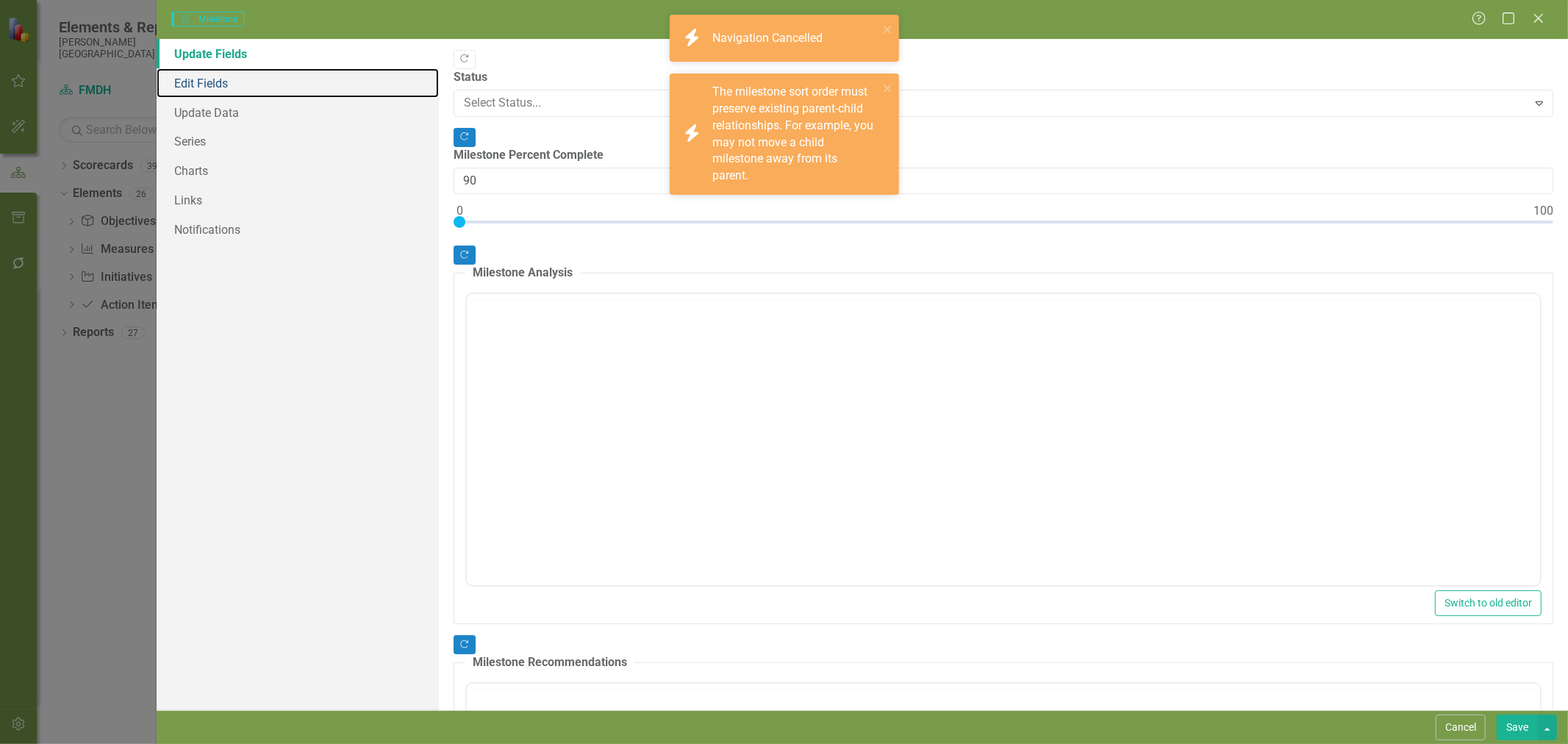
click at [200, 75] on link "Edit Fields" at bounding box center [297, 83] width 282 height 30
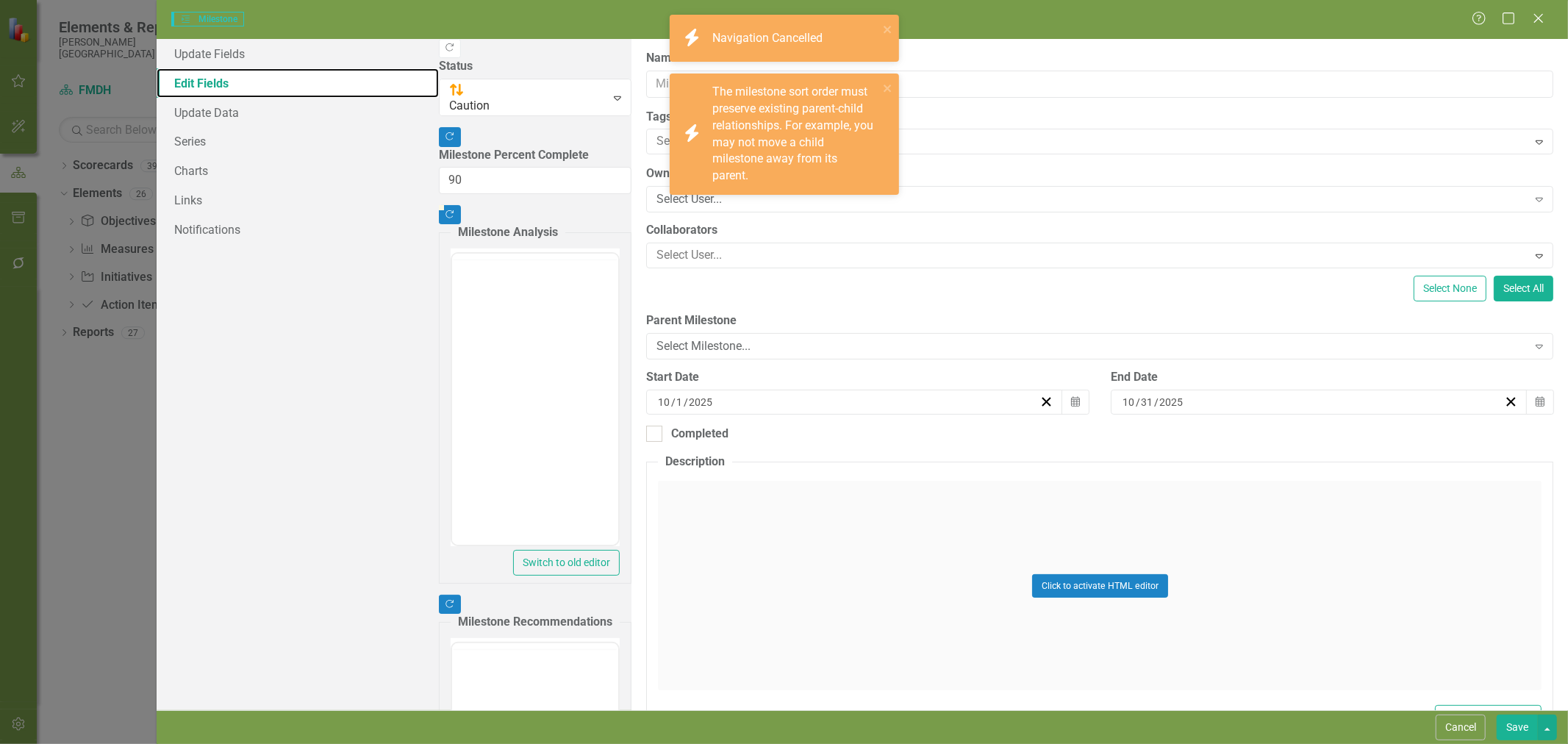
type input "Dept Clearpoint Training/KPI Tracking"
type input "8"
type input "15"
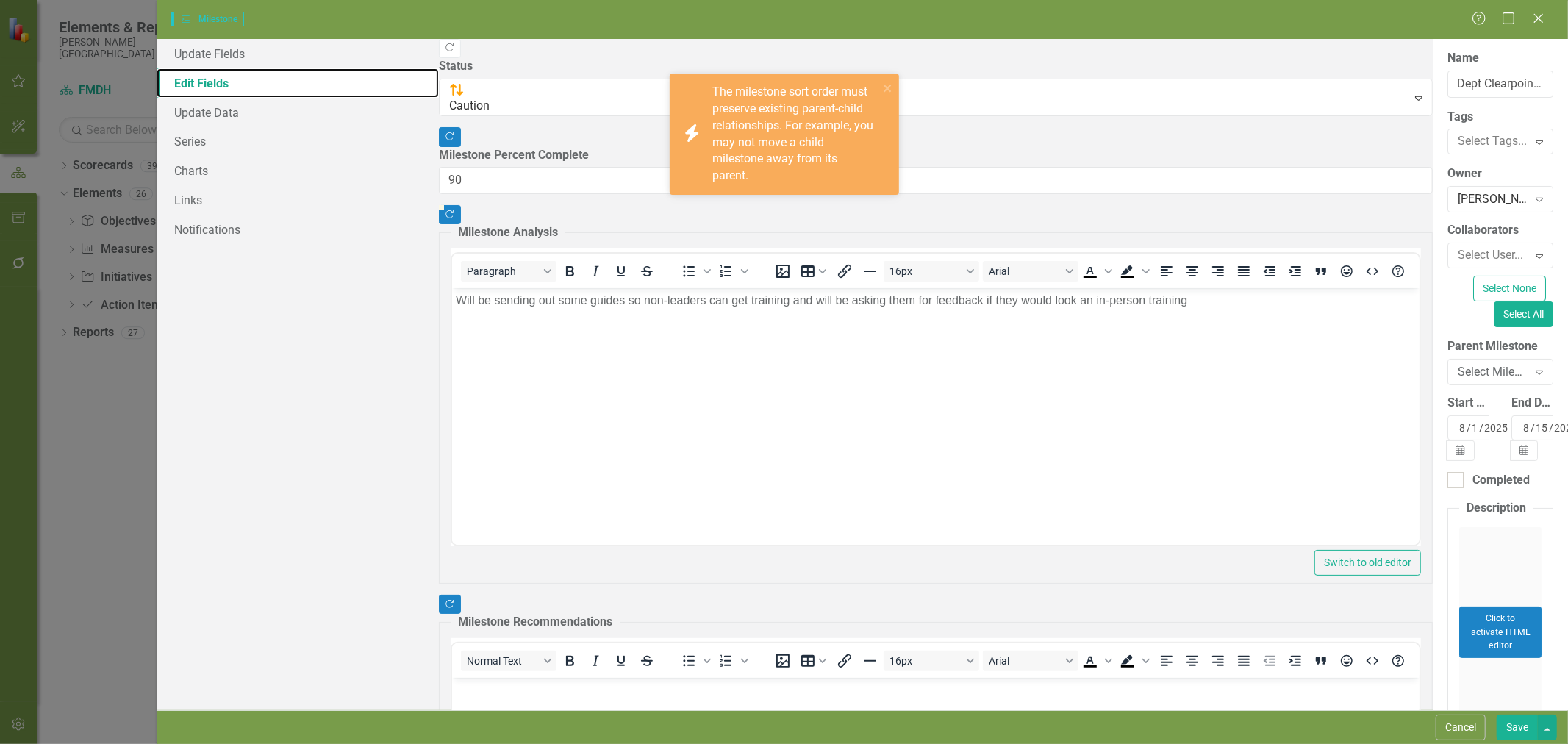
click at [201, 83] on link "Edit Fields" at bounding box center [297, 83] width 282 height 30
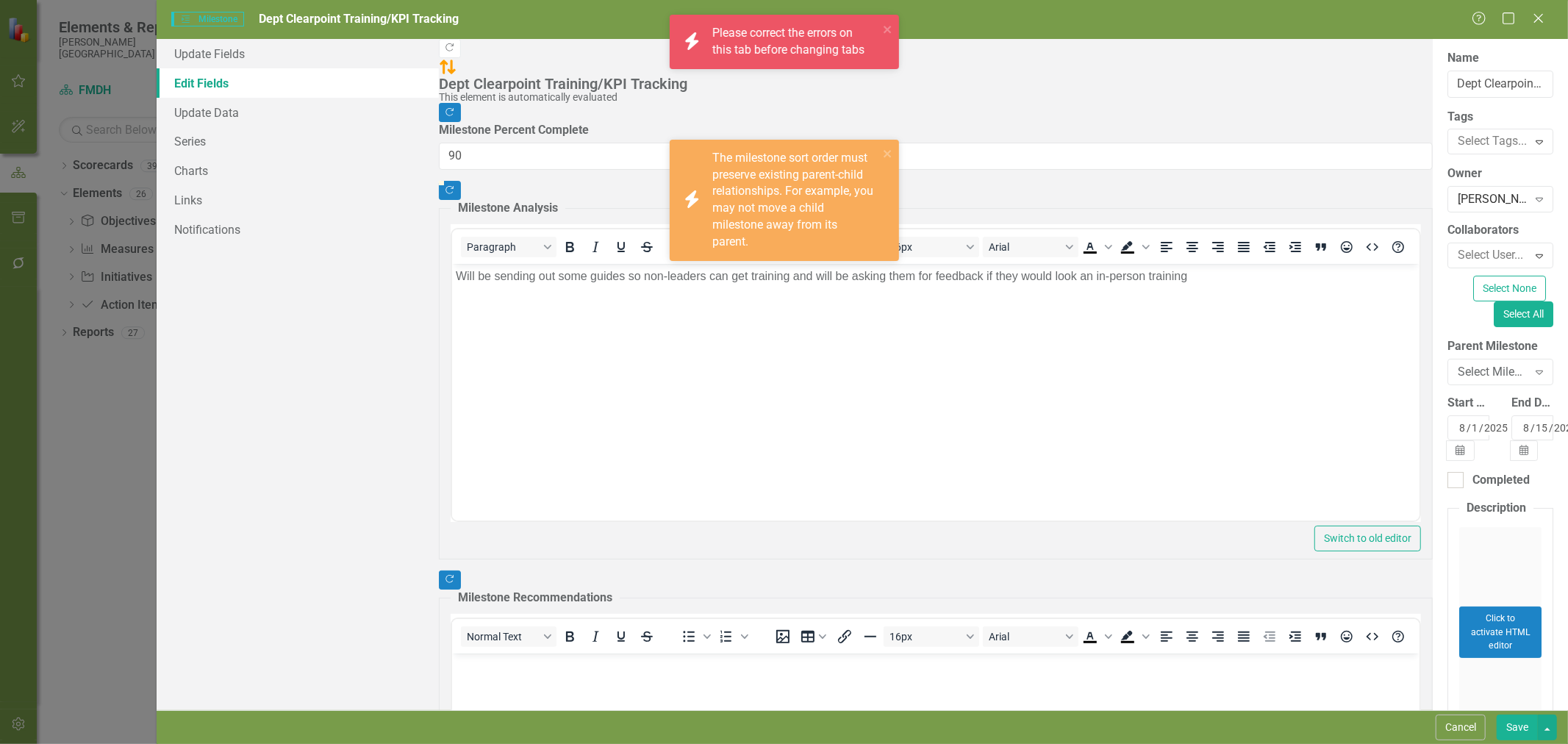
click at [1458, 364] on div "Select Milestone..." at bounding box center [1492, 372] width 69 height 17
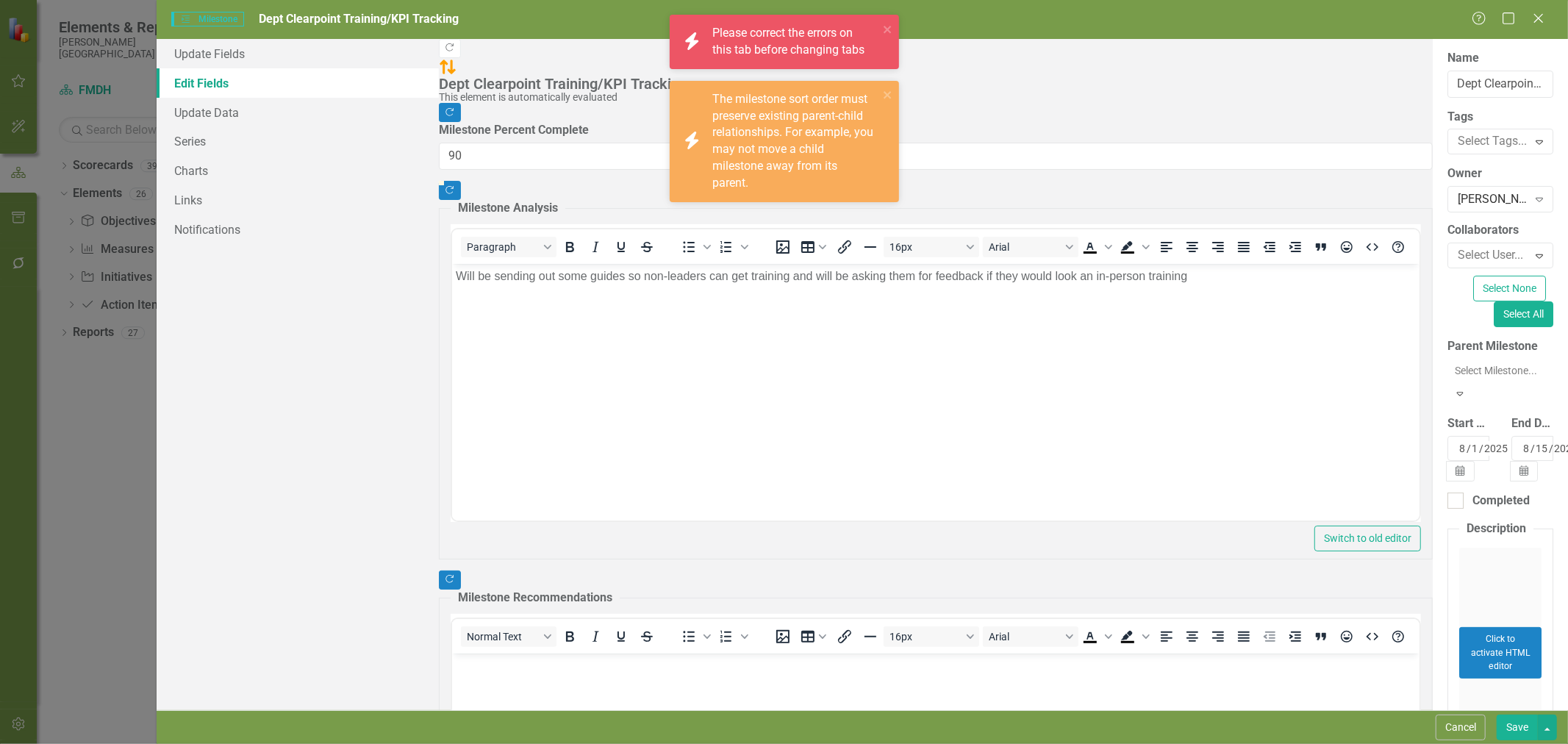
click at [547, 743] on div "Not Defined" at bounding box center [787, 755] width 1544 height 17
click at [1519, 734] on button "Save" at bounding box center [1516, 727] width 41 height 25
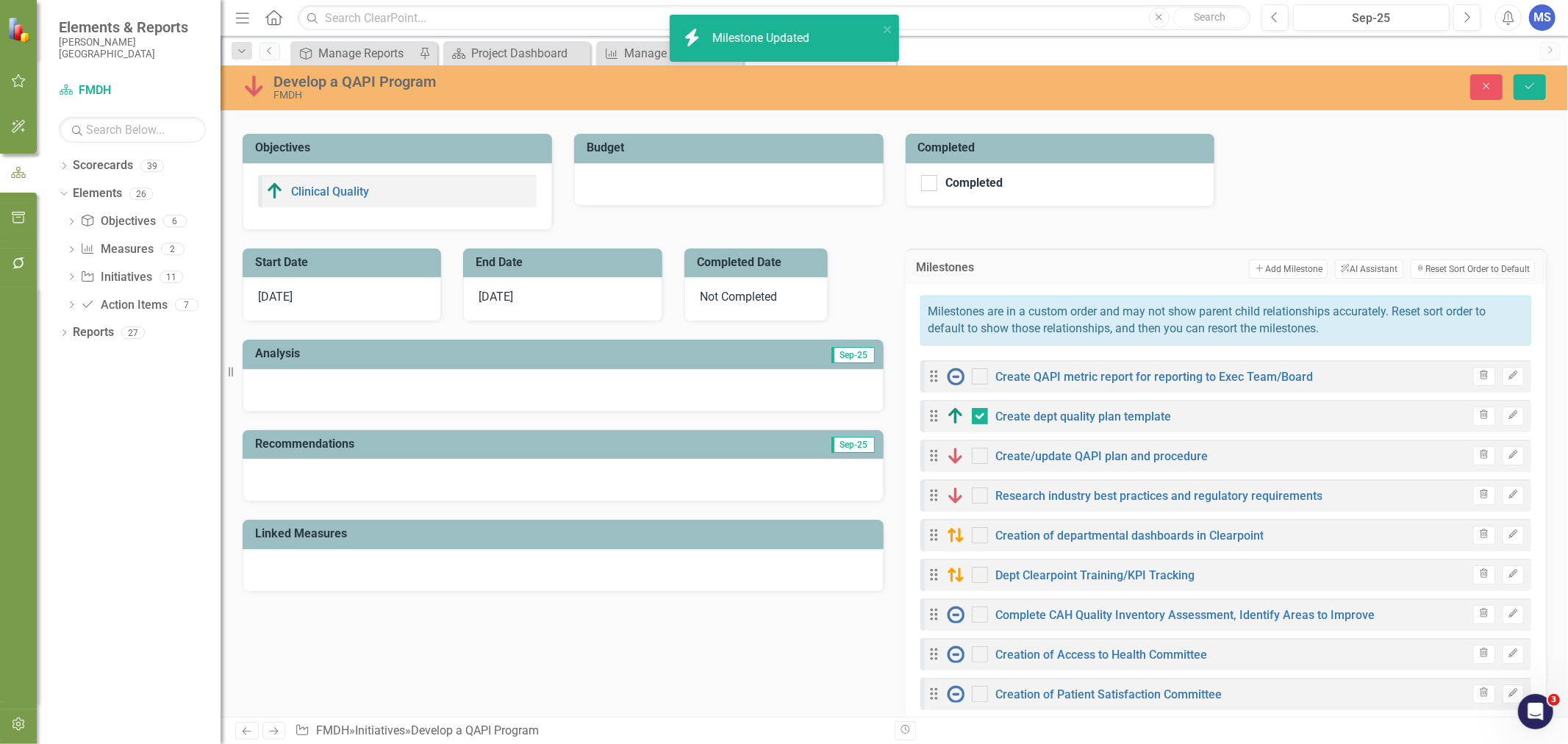
checkbox input "true"
drag, startPoint x: 923, startPoint y: 375, endPoint x: 934, endPoint y: 474, distance: 99.6
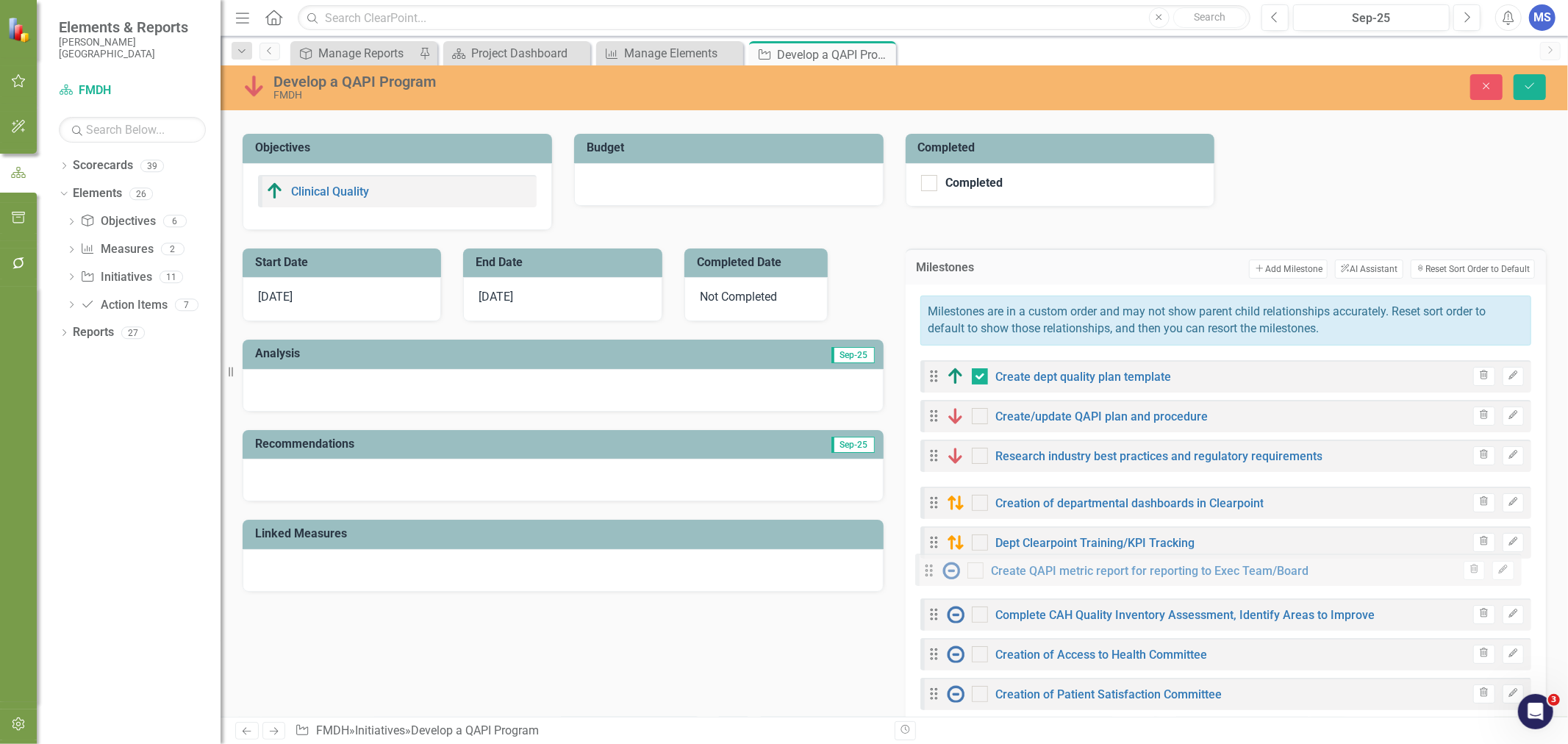
drag, startPoint x: 929, startPoint y: 499, endPoint x: 930, endPoint y: 574, distance: 75.0
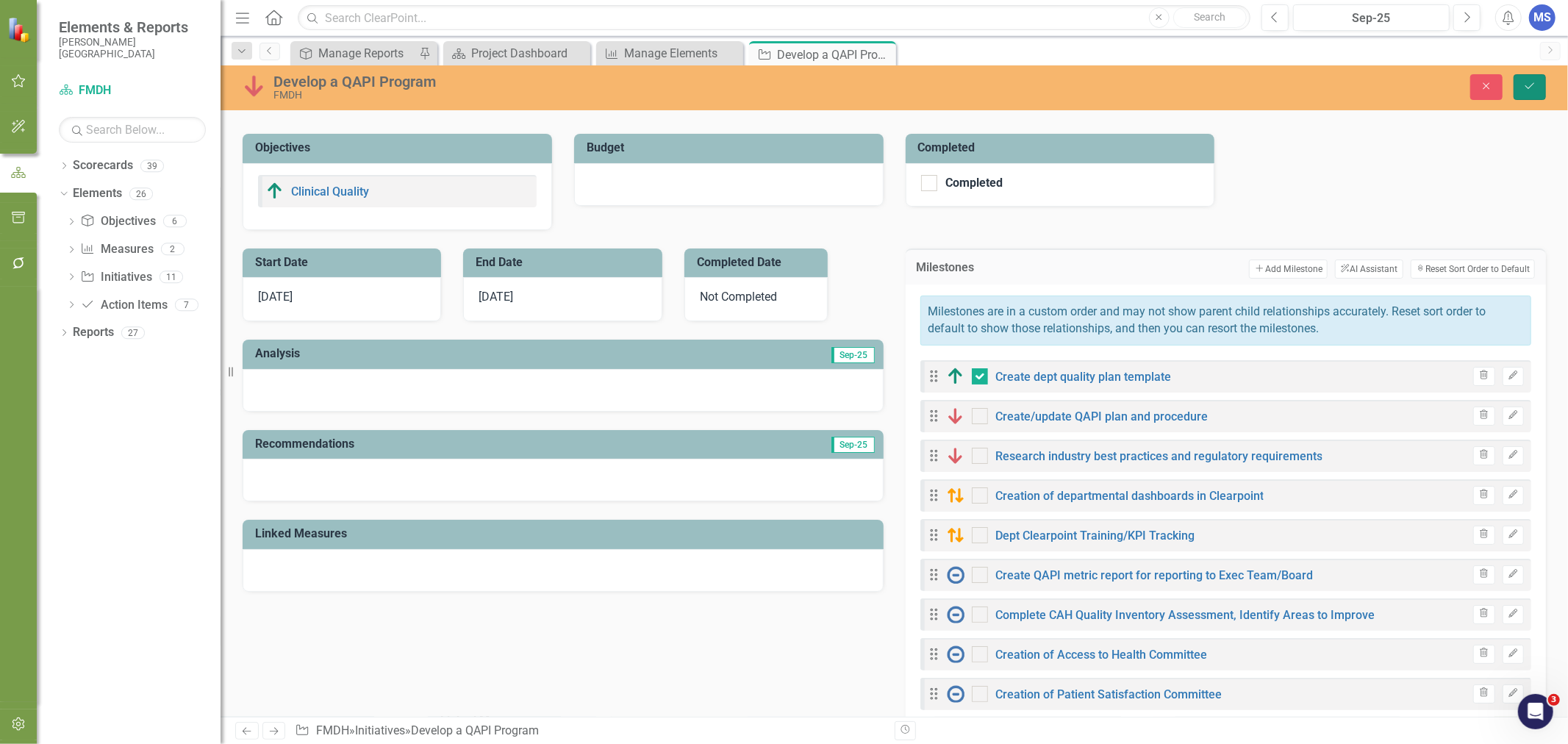
click at [1527, 86] on icon "Save" at bounding box center [1529, 86] width 13 height 10
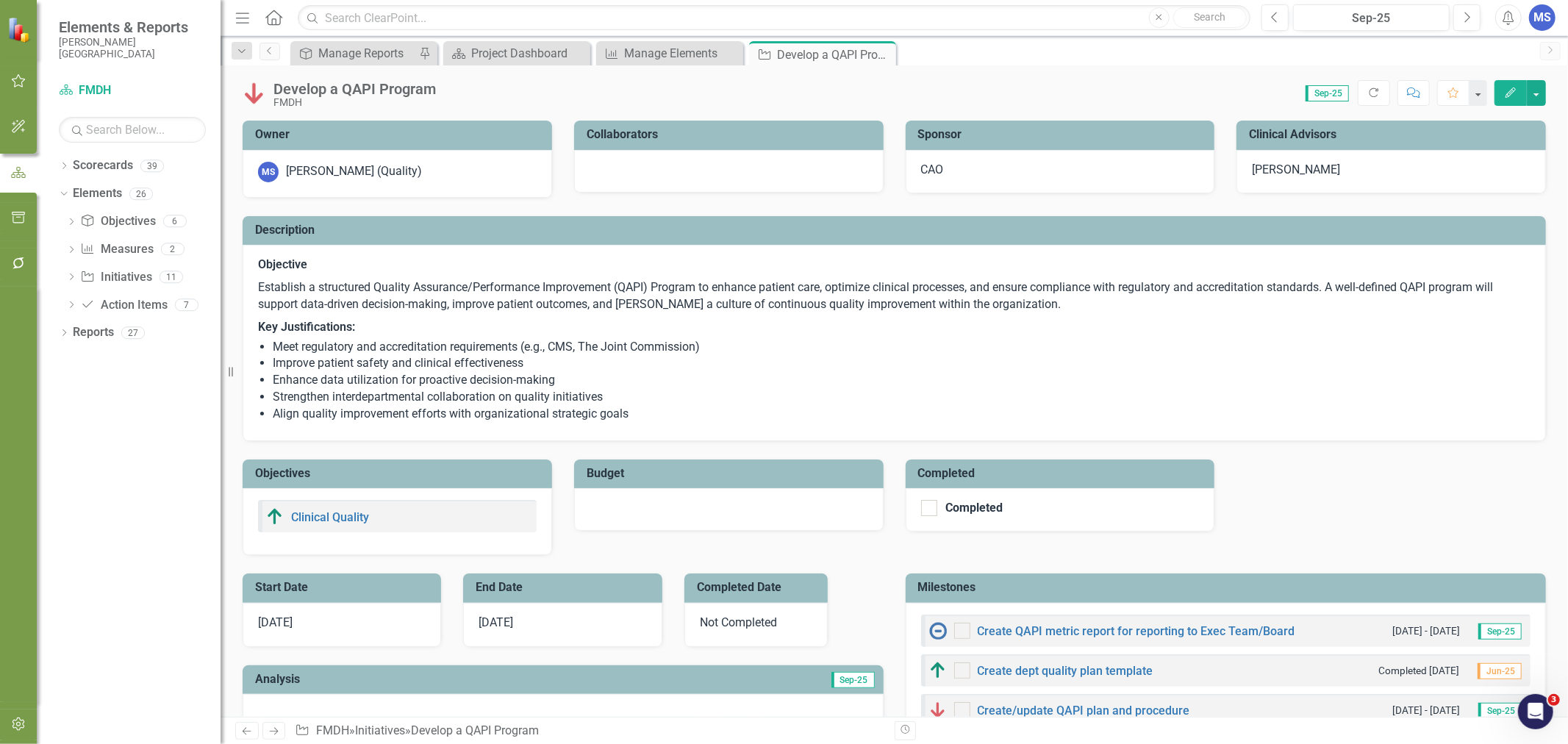
checkbox input "true"
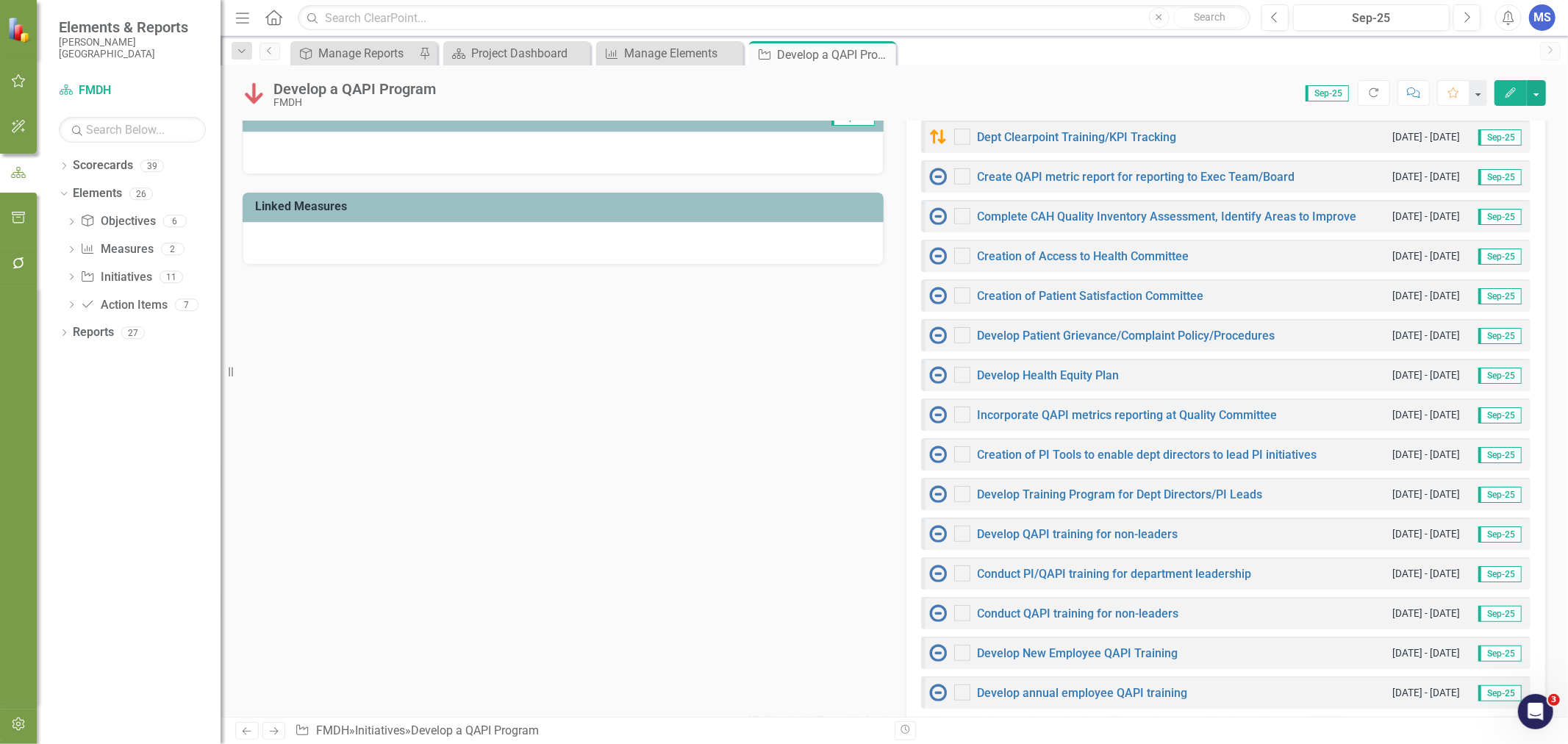
scroll to position [735, 0]
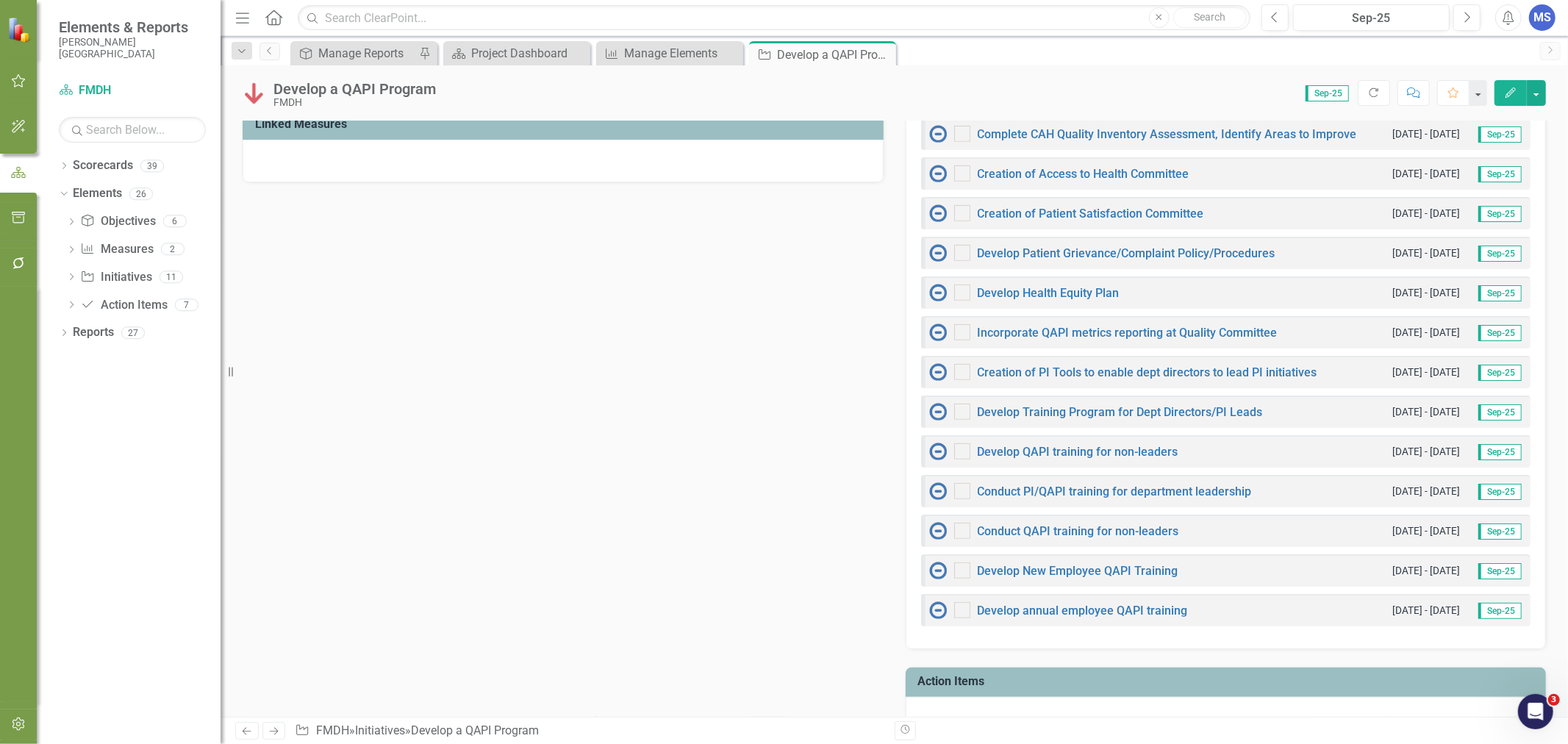
click at [1513, 99] on button "Edit" at bounding box center [1510, 93] width 32 height 25
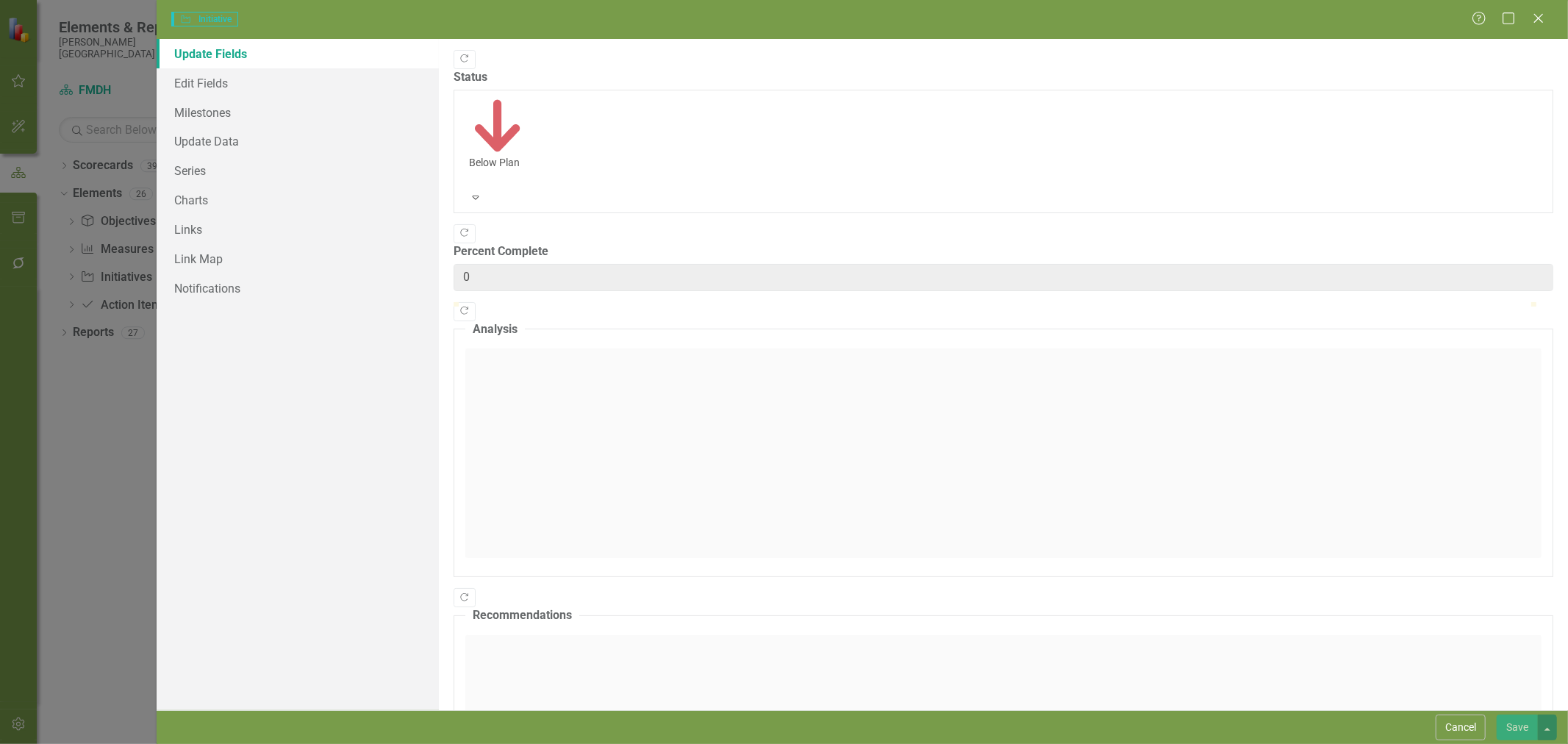
type input "0"
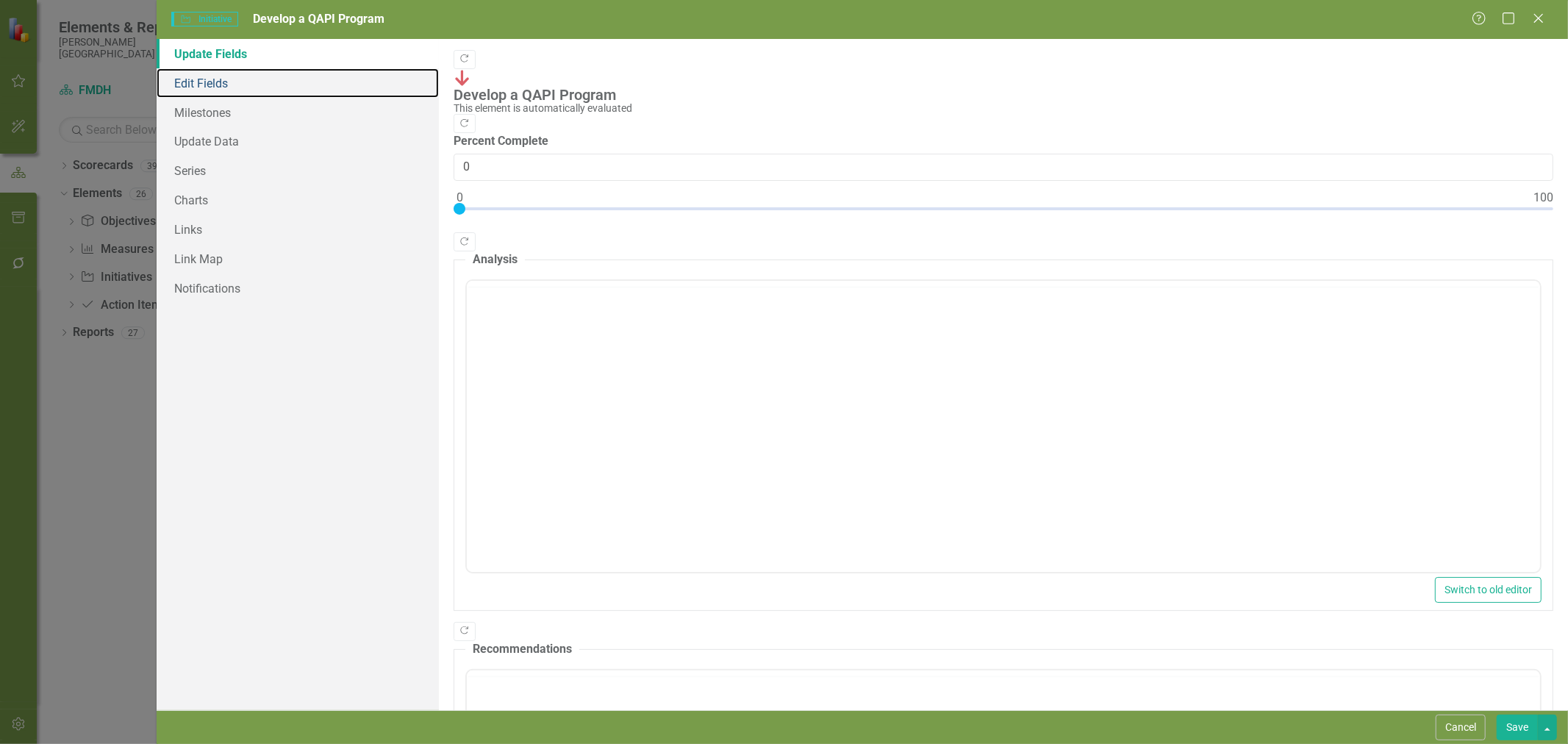
click at [234, 89] on link "Edit Fields" at bounding box center [297, 83] width 282 height 30
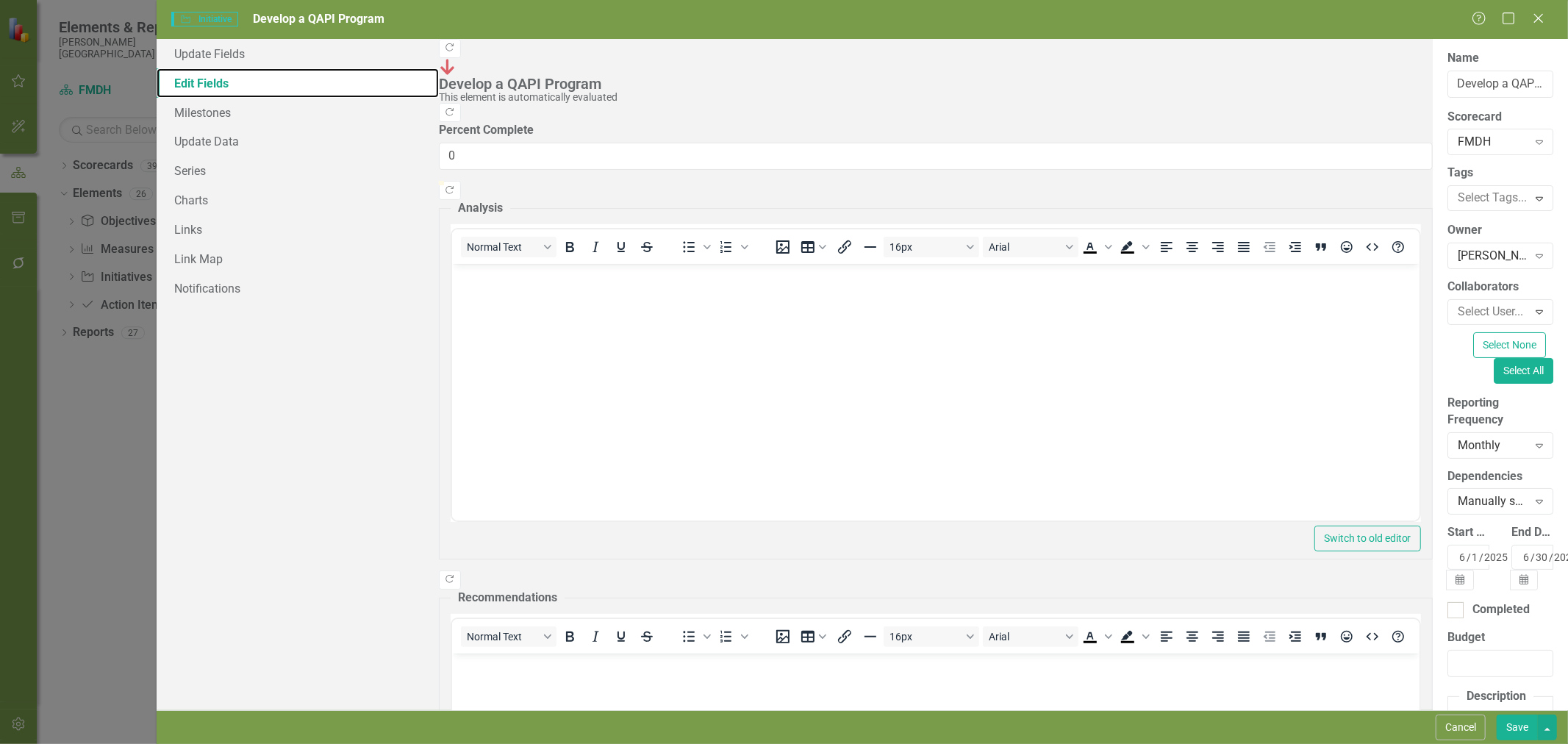
scroll to position [0, 0]
click at [1458, 738] on button "Cancel" at bounding box center [1460, 727] width 50 height 25
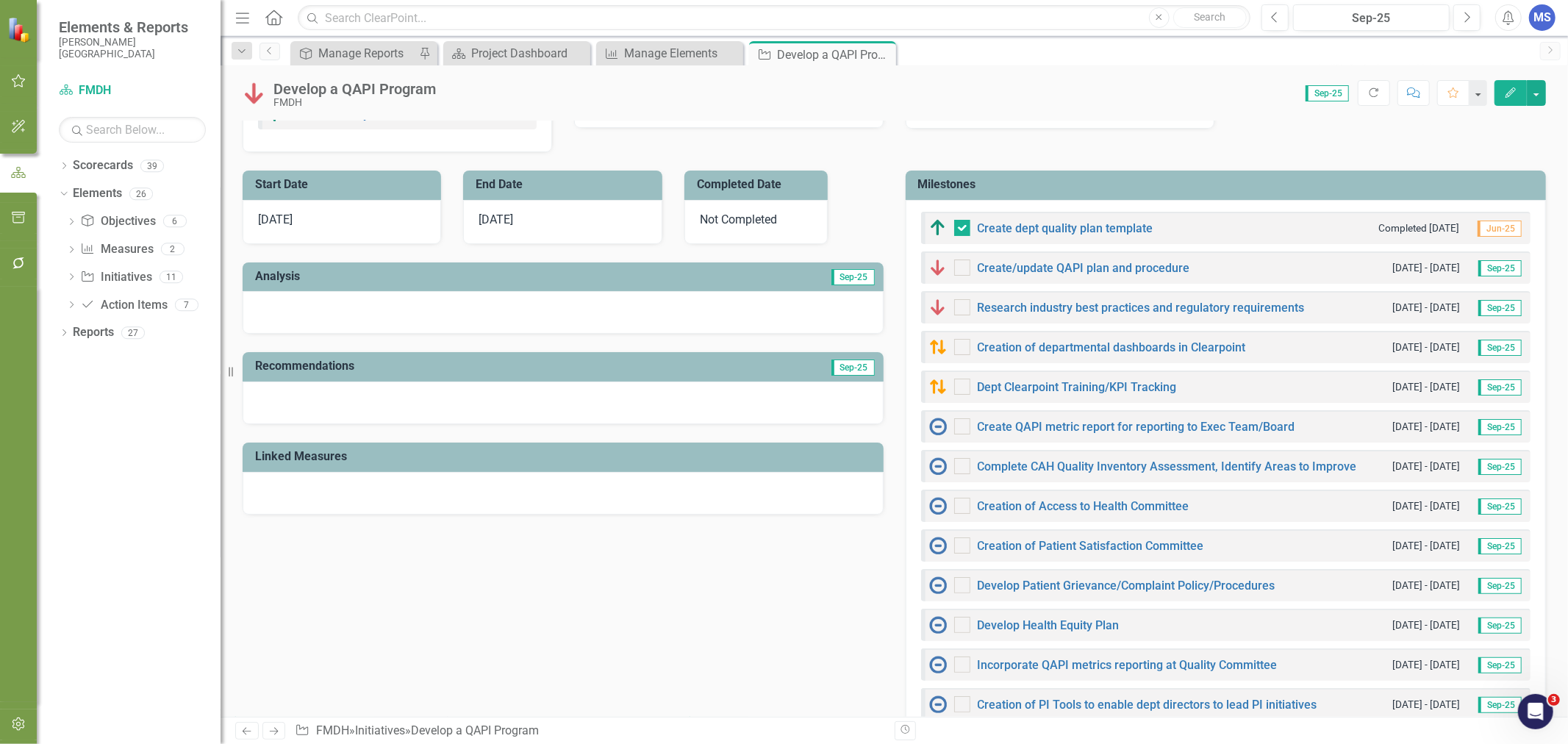
scroll to position [163, 0]
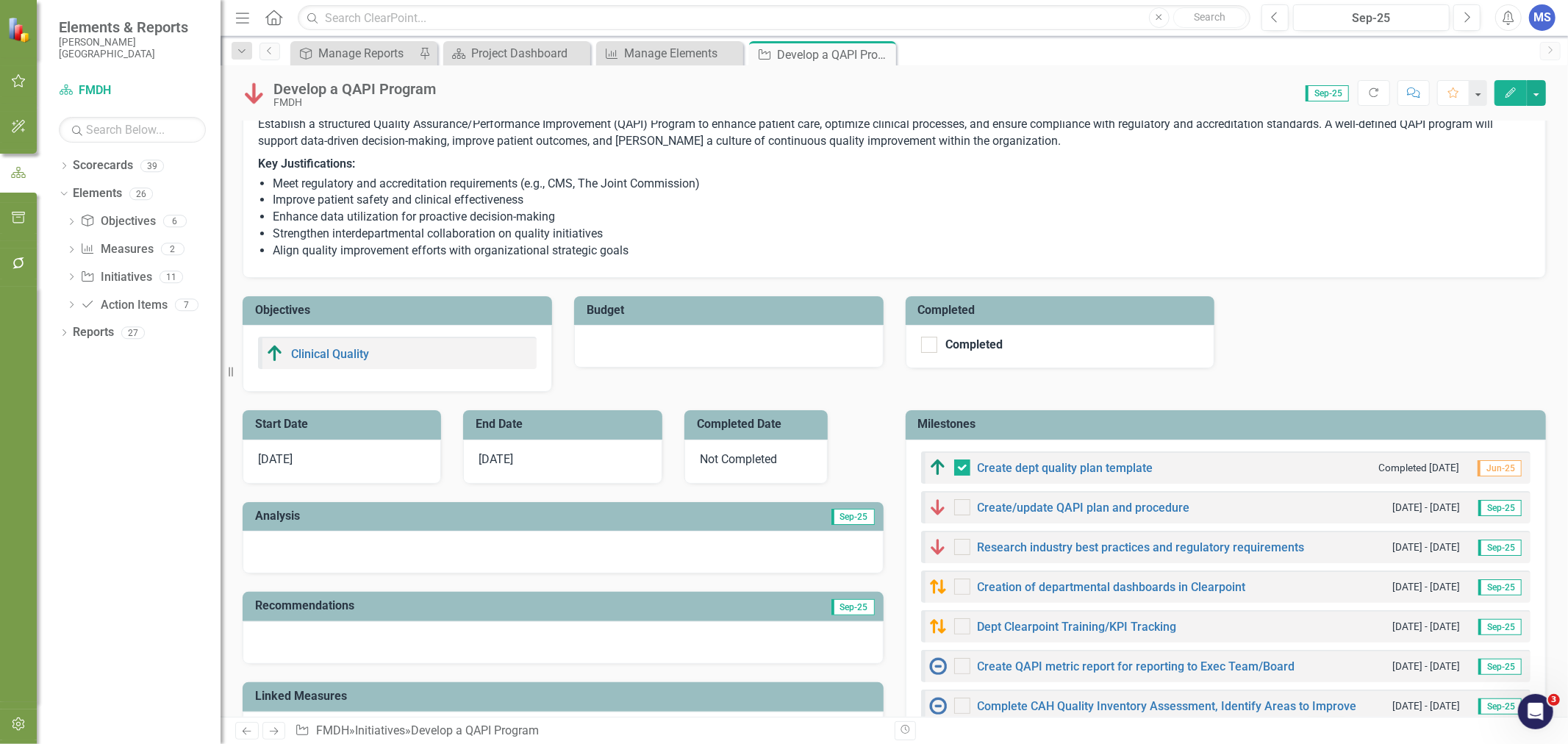
click at [1209, 424] on h3 "Milestones" at bounding box center [1228, 424] width 621 height 13
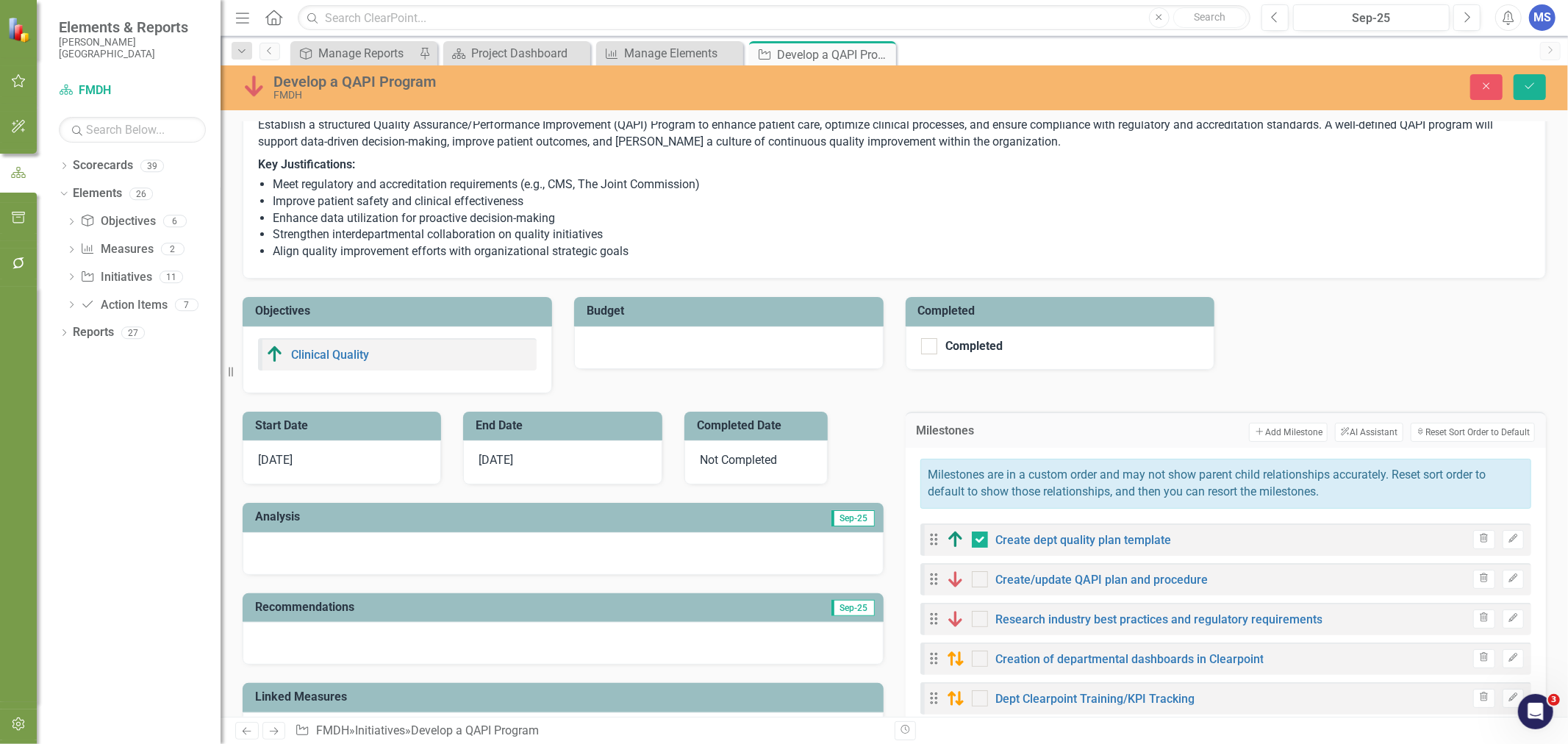
click at [1290, 435] on button "Add Add Milestone" at bounding box center [1288, 432] width 79 height 19
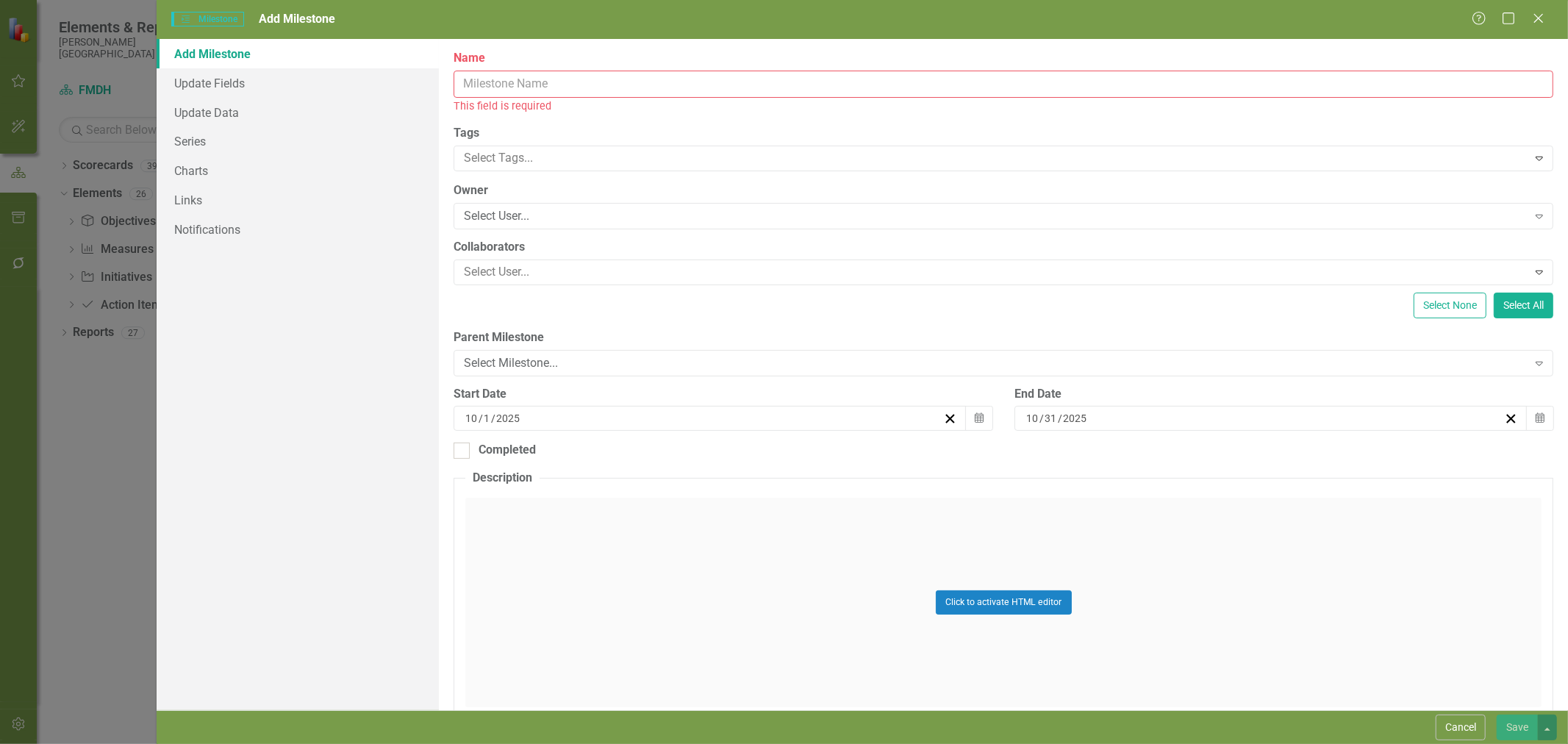
click at [525, 86] on input "Name" at bounding box center [1003, 84] width 1100 height 27
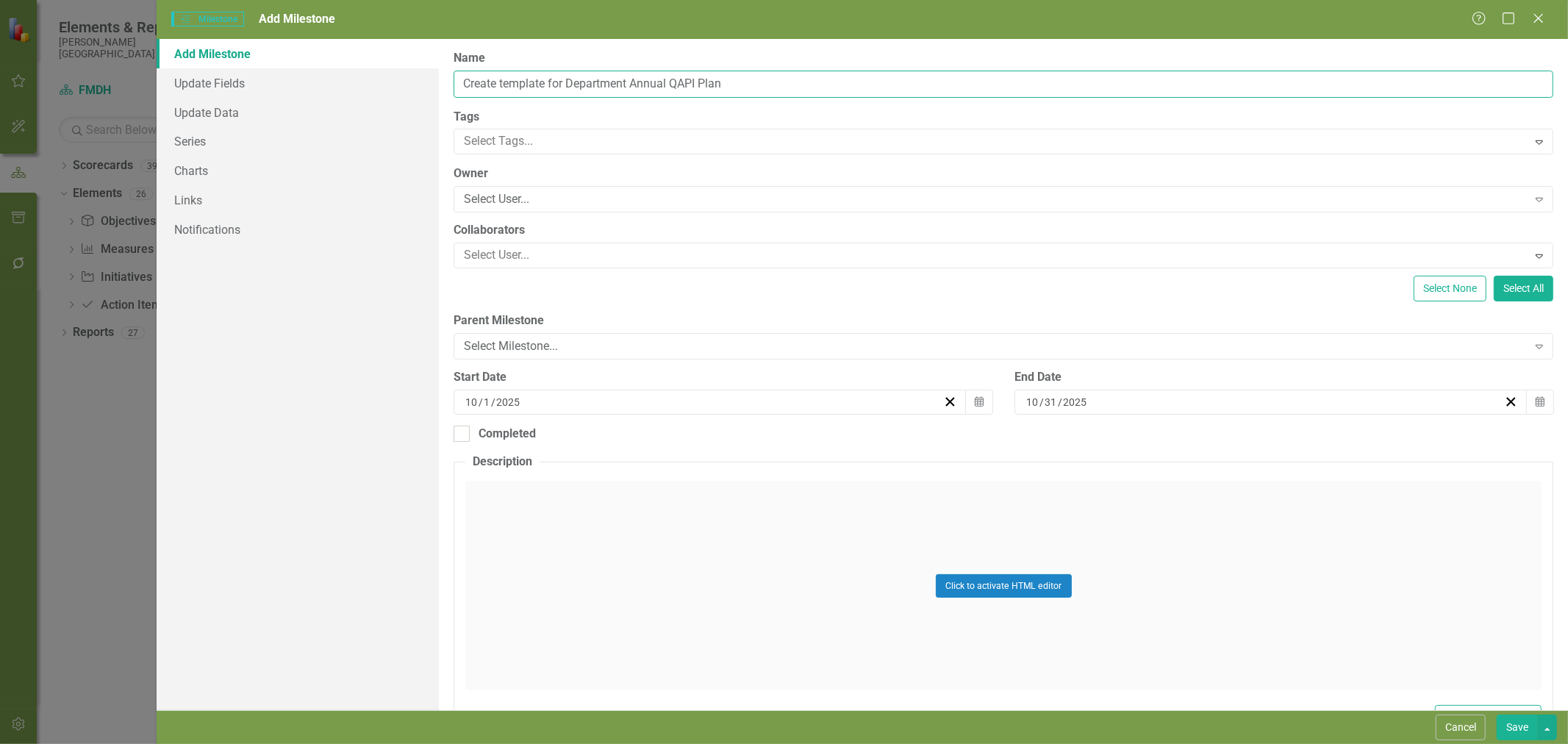
drag, startPoint x: 780, startPoint y: 84, endPoint x: 520, endPoint y: 147, distance: 267.5
click at [374, 91] on div "Add Milestone Update Fields Update Data Series Charts Links Notifications Clear…" at bounding box center [862, 375] width 1411 height 672
click at [722, 77] on input "Create template for Department Annual QAPI Plan" at bounding box center [1003, 84] width 1100 height 27
click at [700, 81] on input "Create template for Department Annual QAPI Plan" at bounding box center [1003, 84] width 1100 height 27
type input "Create template for Department Annual QAPI Report and Plan"
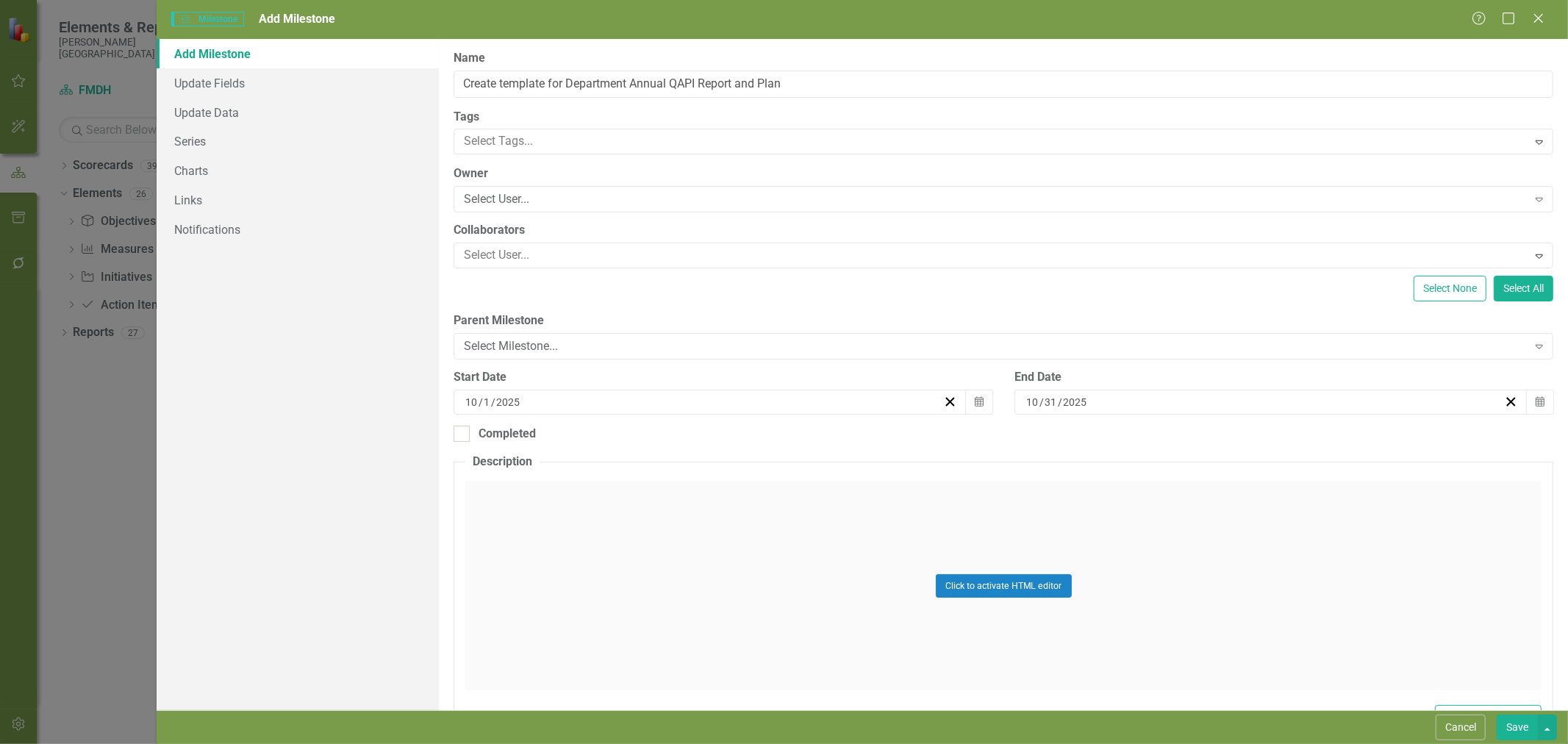
click at [715, 194] on div "Select User..." at bounding box center [994, 199] width 1063 height 17
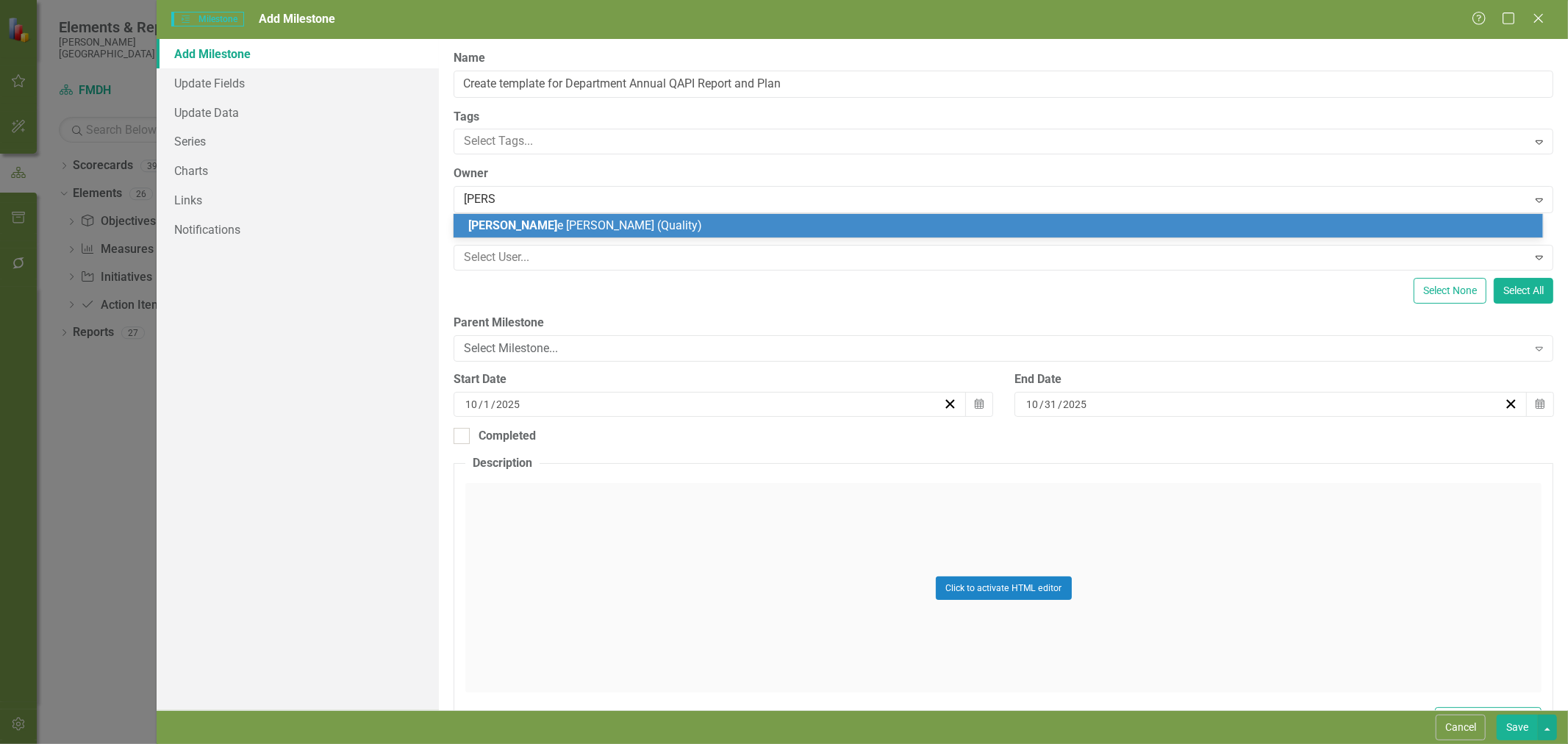
type input "[PERSON_NAME]"
click at [674, 225] on div "[PERSON_NAME] (Quality)" at bounding box center [1001, 225] width 1066 height 17
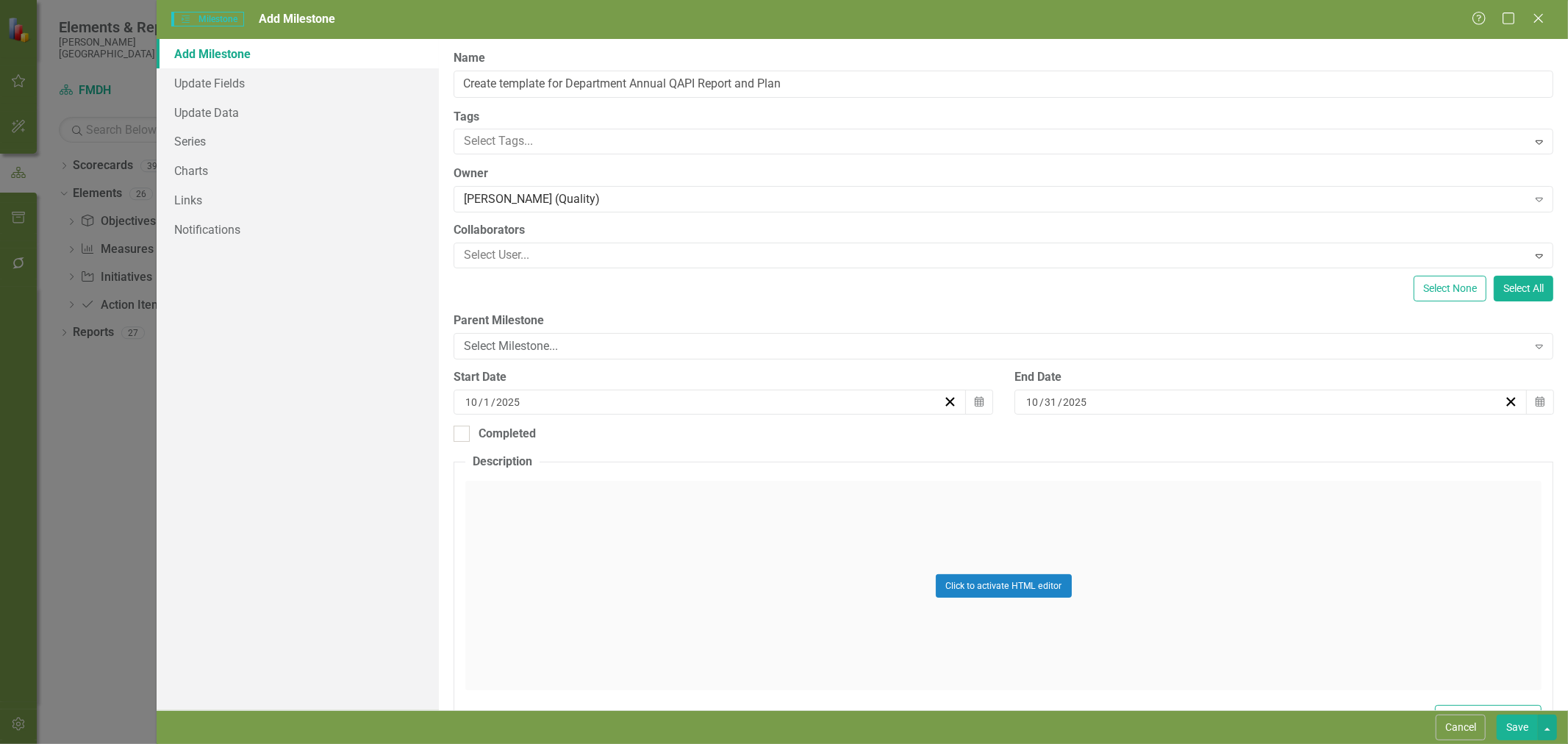
click at [979, 400] on button "Calendar" at bounding box center [979, 402] width 28 height 25
click at [678, 443] on button "›" at bounding box center [662, 431] width 32 height 32
click at [678, 444] on button "›" at bounding box center [662, 431] width 32 height 32
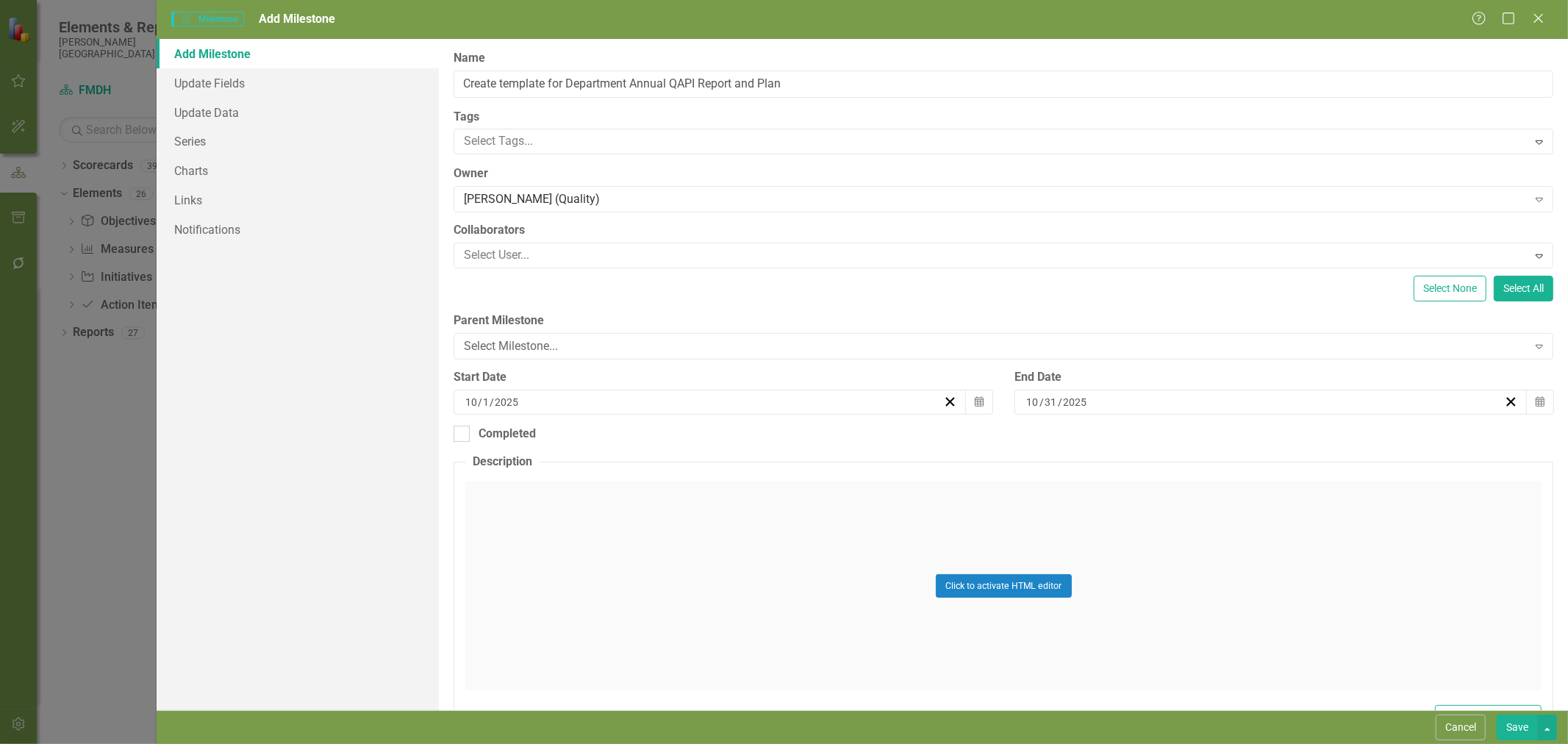
click at [678, 444] on button "›" at bounding box center [662, 431] width 32 height 32
click at [602, 489] on button "1" at bounding box center [583, 479] width 37 height 26
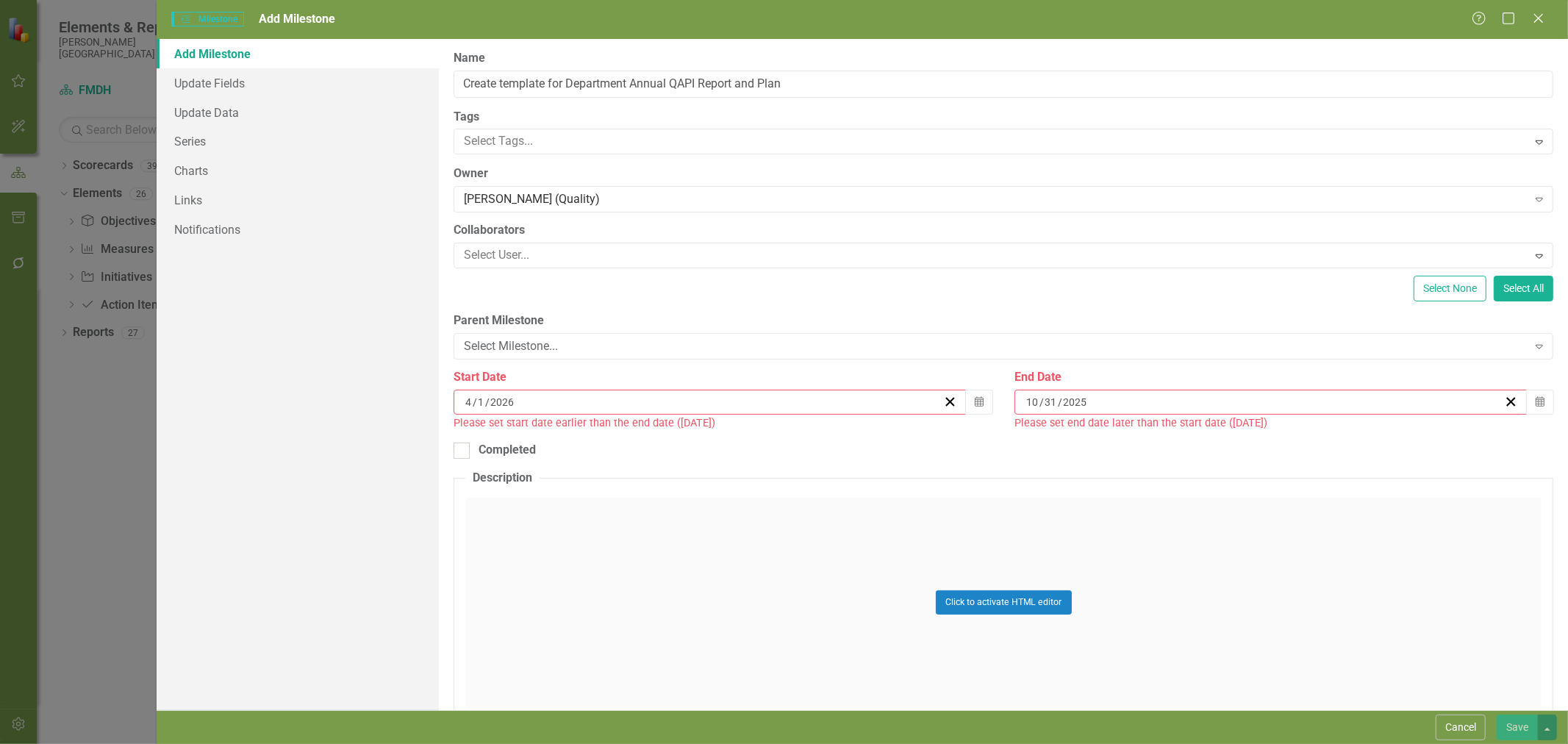
click at [1536, 403] on icon "Calendar" at bounding box center [1540, 403] width 9 height 10
click at [1239, 447] on button "›" at bounding box center [1222, 431] width 32 height 32
click at [1239, 444] on button "›" at bounding box center [1222, 431] width 32 height 32
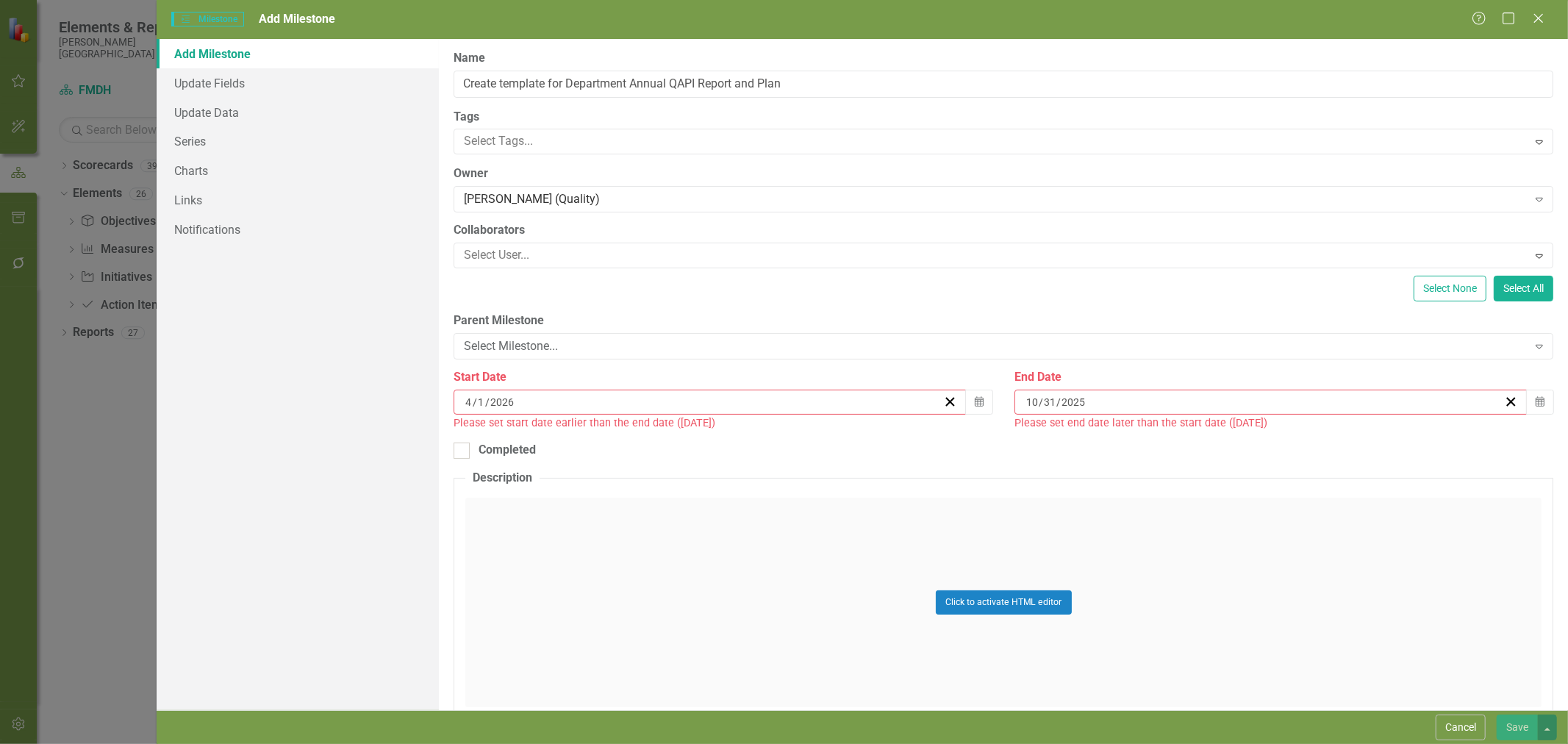
click at [1239, 444] on button "›" at bounding box center [1222, 431] width 32 height 32
click at [1186, 591] on abbr "30" at bounding box center [1179, 584] width 11 height 11
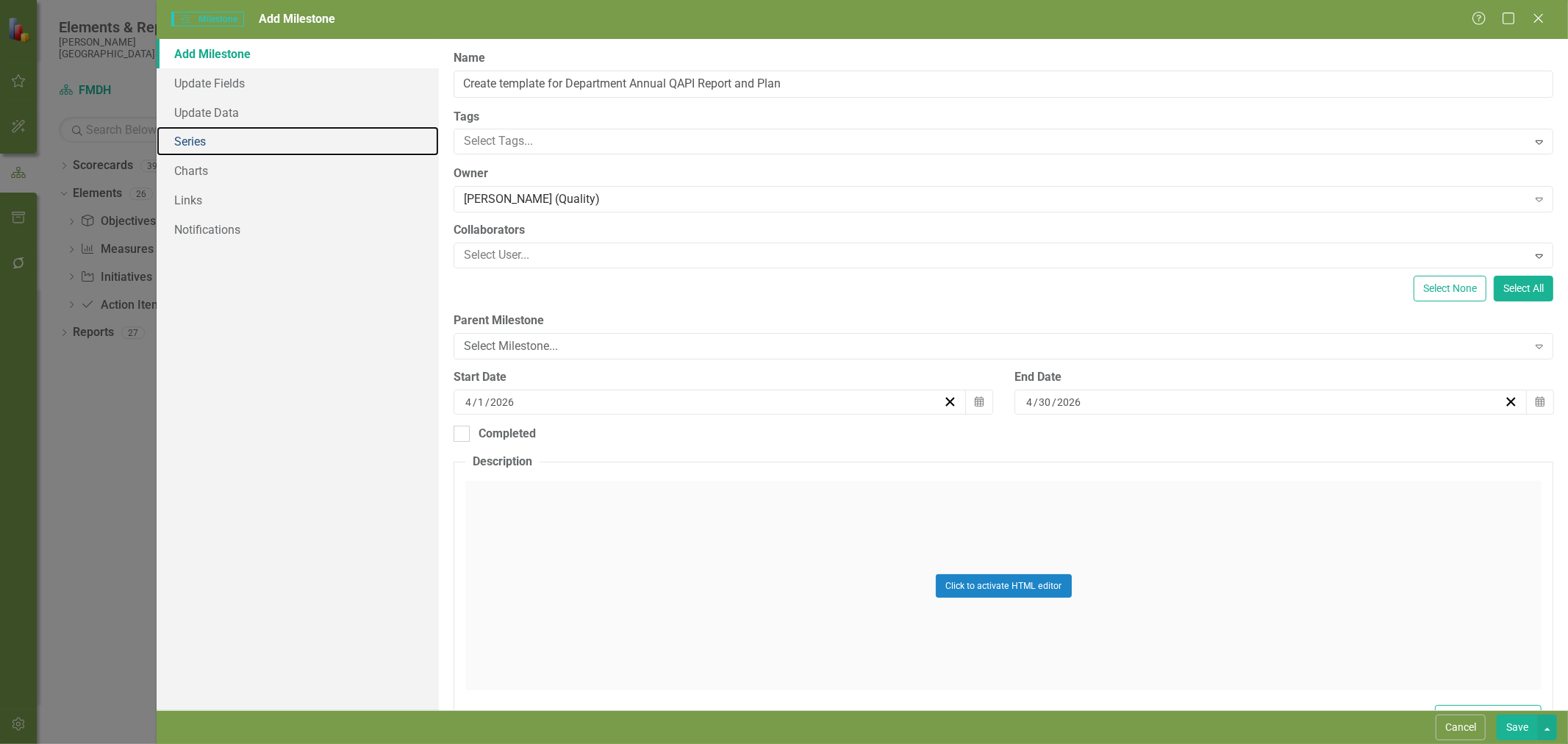
click at [215, 141] on link "Series" at bounding box center [297, 141] width 282 height 30
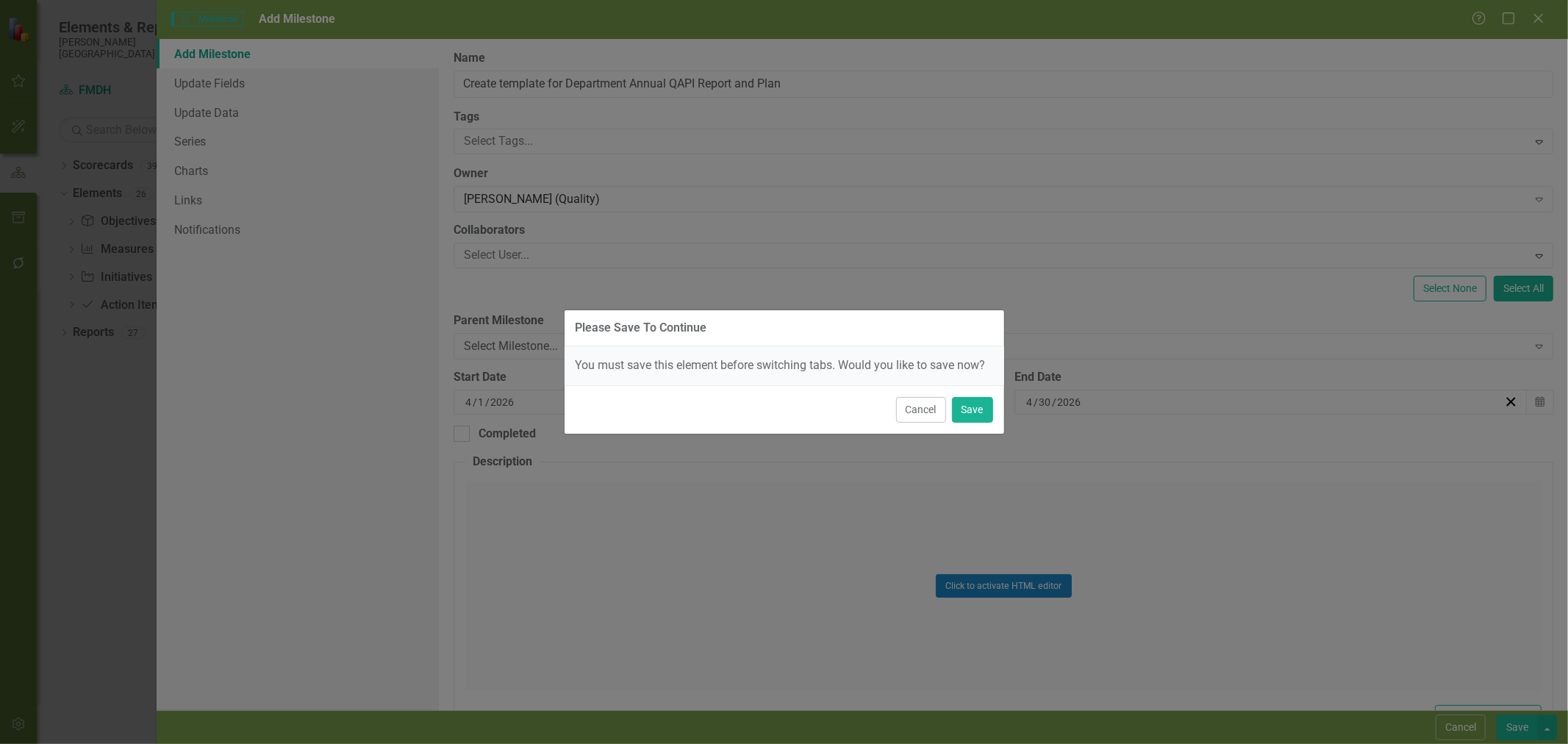
click at [994, 410] on div "Cancel Save" at bounding box center [784, 410] width 439 height 49
click at [978, 407] on button "Save" at bounding box center [972, 410] width 41 height 25
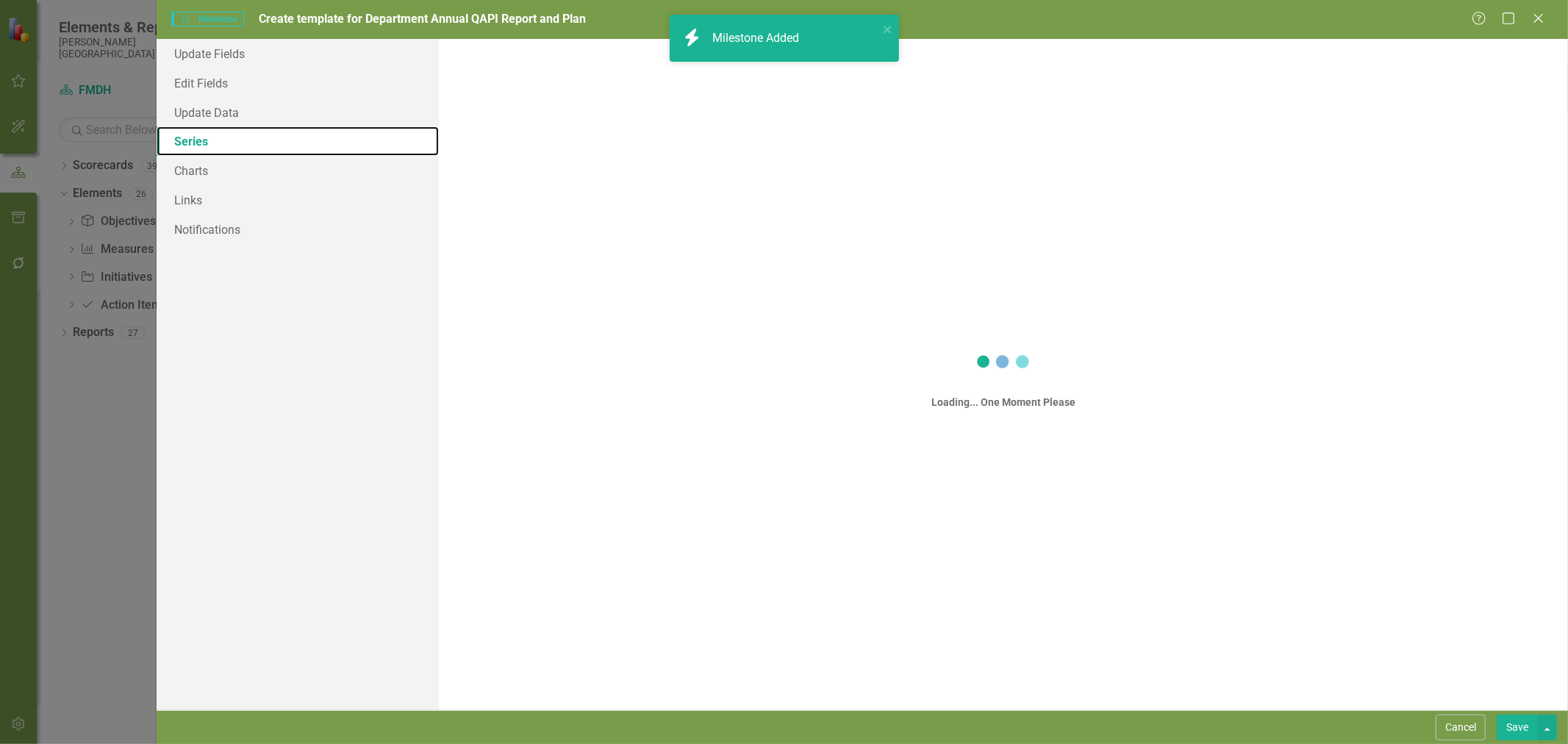
checkbox input "true"
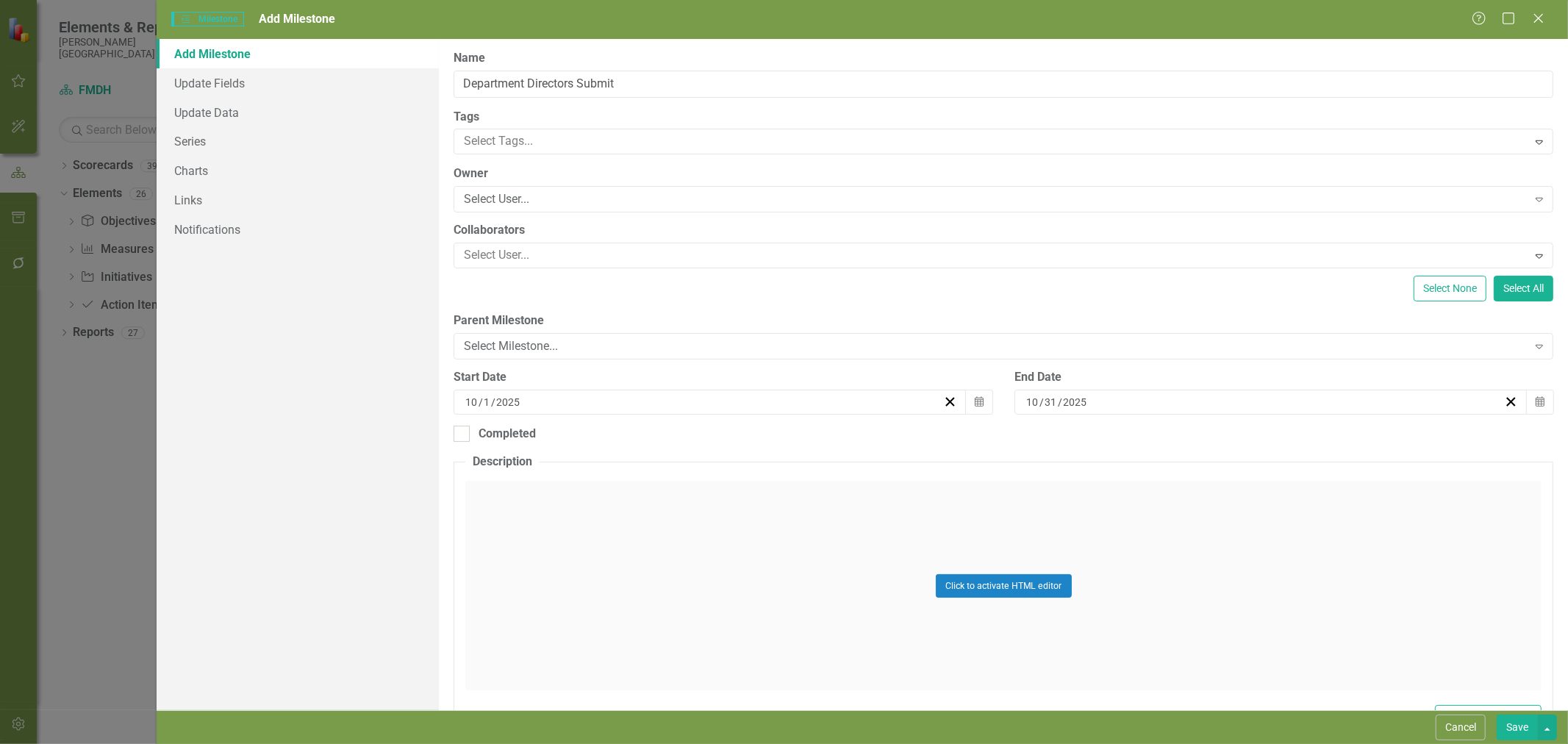
scroll to position [327, 0]
click at [979, 407] on button "Calendar" at bounding box center [979, 402] width 28 height 25
click at [790, 447] on button "›" at bounding box center [787, 438] width 32 height 32
click at [790, 444] on button "›" at bounding box center [787, 438] width 32 height 32
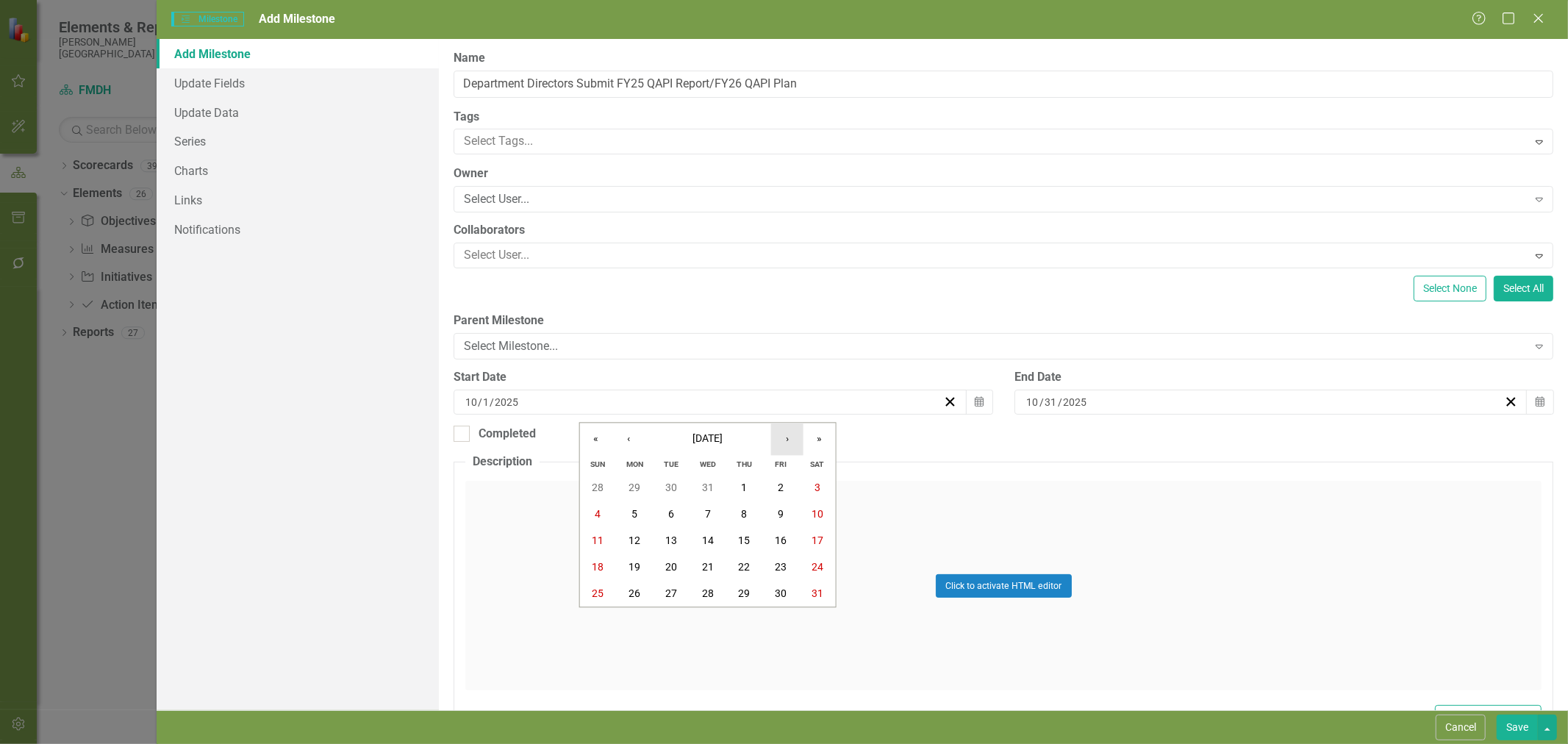
click at [784, 441] on button "›" at bounding box center [787, 438] width 32 height 32
click at [778, 493] on abbr "1" at bounding box center [781, 487] width 6 height 11
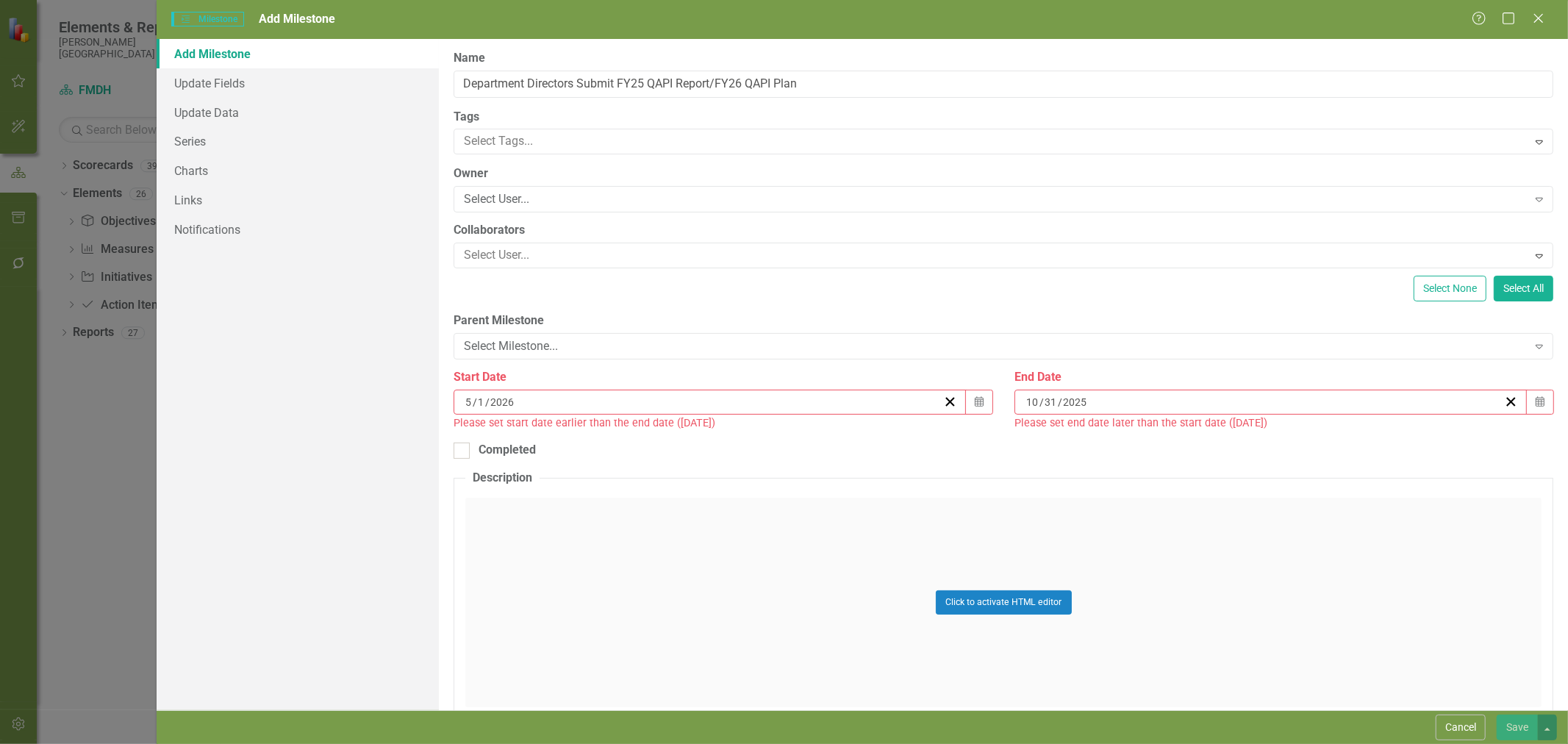
click at [1536, 402] on icon "Calendar" at bounding box center [1540, 403] width 9 height 10
click at [1345, 449] on button "›" at bounding box center [1342, 438] width 32 height 32
click at [1346, 442] on button "›" at bounding box center [1342, 438] width 32 height 32
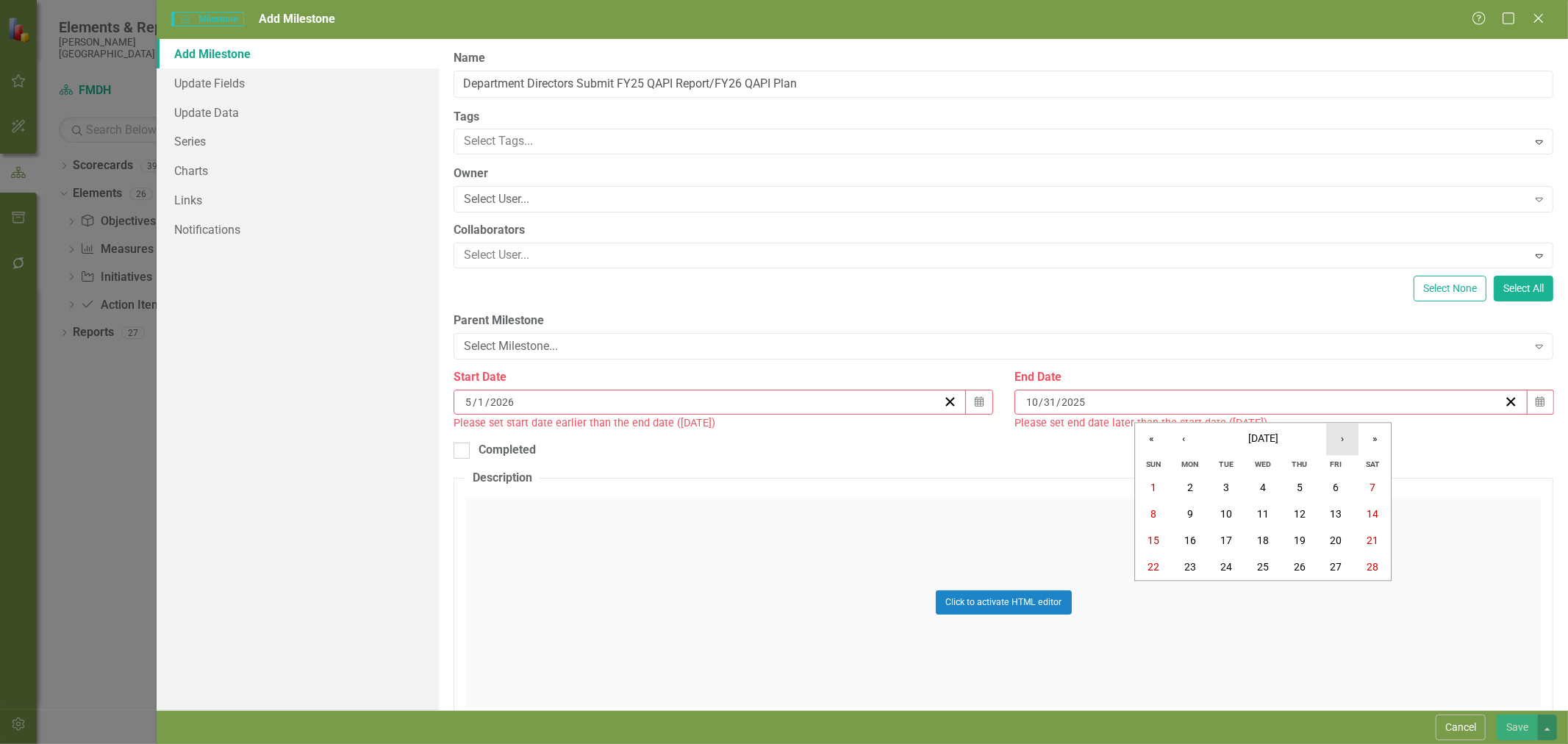
click at [1346, 442] on button "›" at bounding box center [1342, 438] width 32 height 32
click at [1342, 591] on button "29" at bounding box center [1337, 594] width 37 height 26
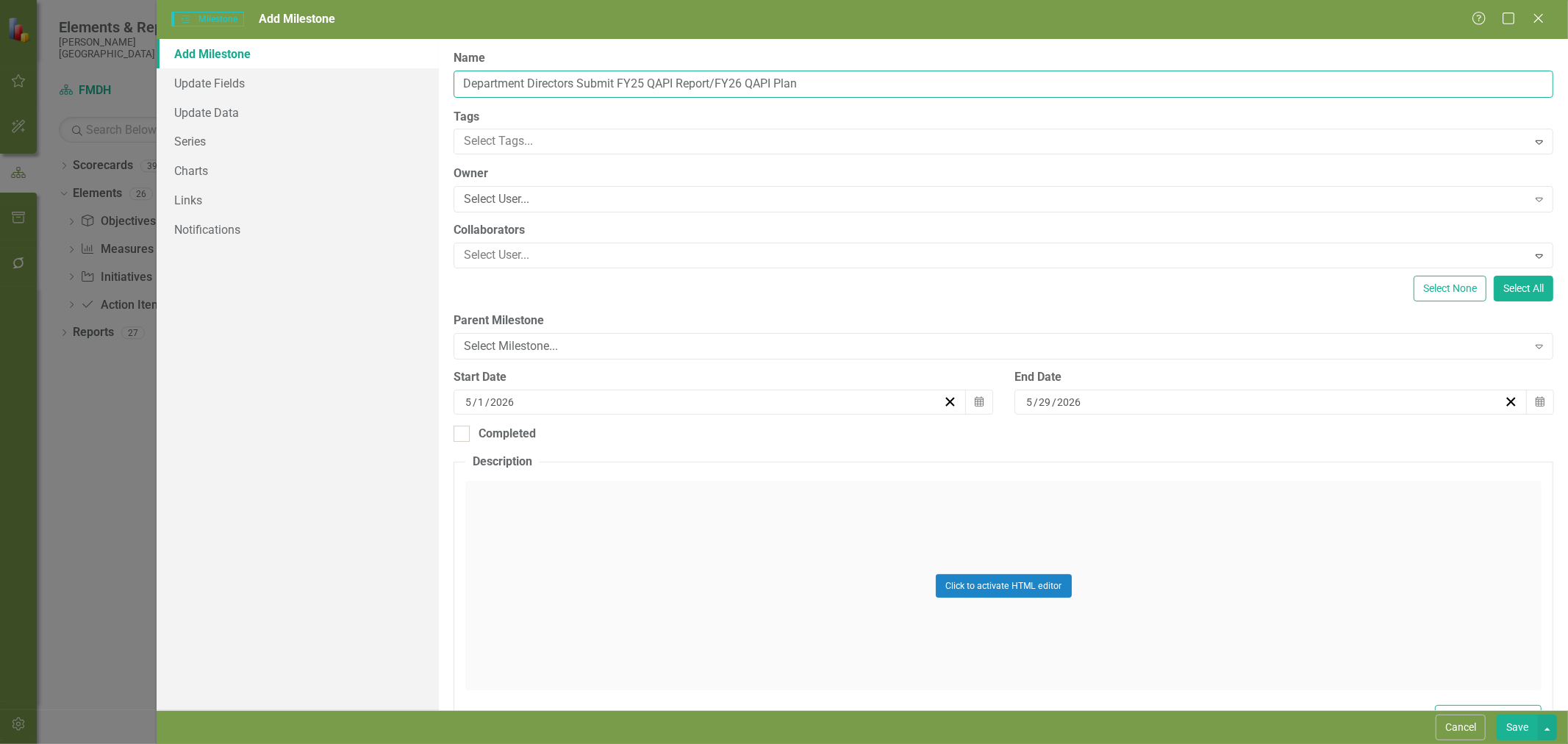
click at [587, 83] on input "Department Directors Submit FY25 QAPI Report/FY26 QAPI Plan" at bounding box center [1003, 84] width 1100 height 27
click at [578, 81] on input "Department Directors Submit FY25 QAPI Report/FY26 QAPI Plan" at bounding box center [1003, 84] width 1100 height 27
type input "Department Directors complete & submit FY25 QAPI Report/FY26 QAPI Plan"
click at [687, 202] on div "Select User..." at bounding box center [994, 199] width 1063 height 17
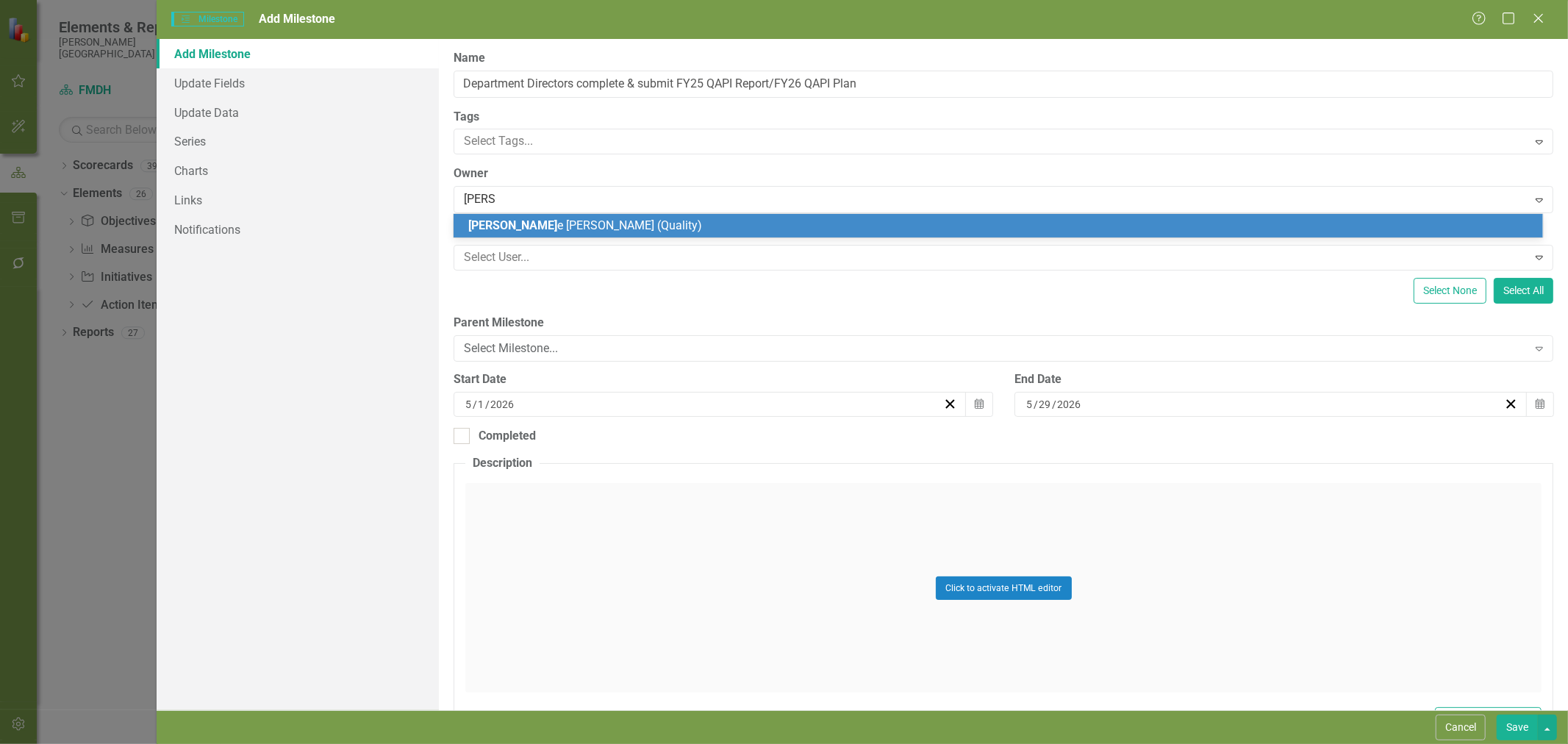
type input "[PERSON_NAME]"
click at [687, 225] on div "[PERSON_NAME] (Quality)" at bounding box center [1001, 225] width 1066 height 17
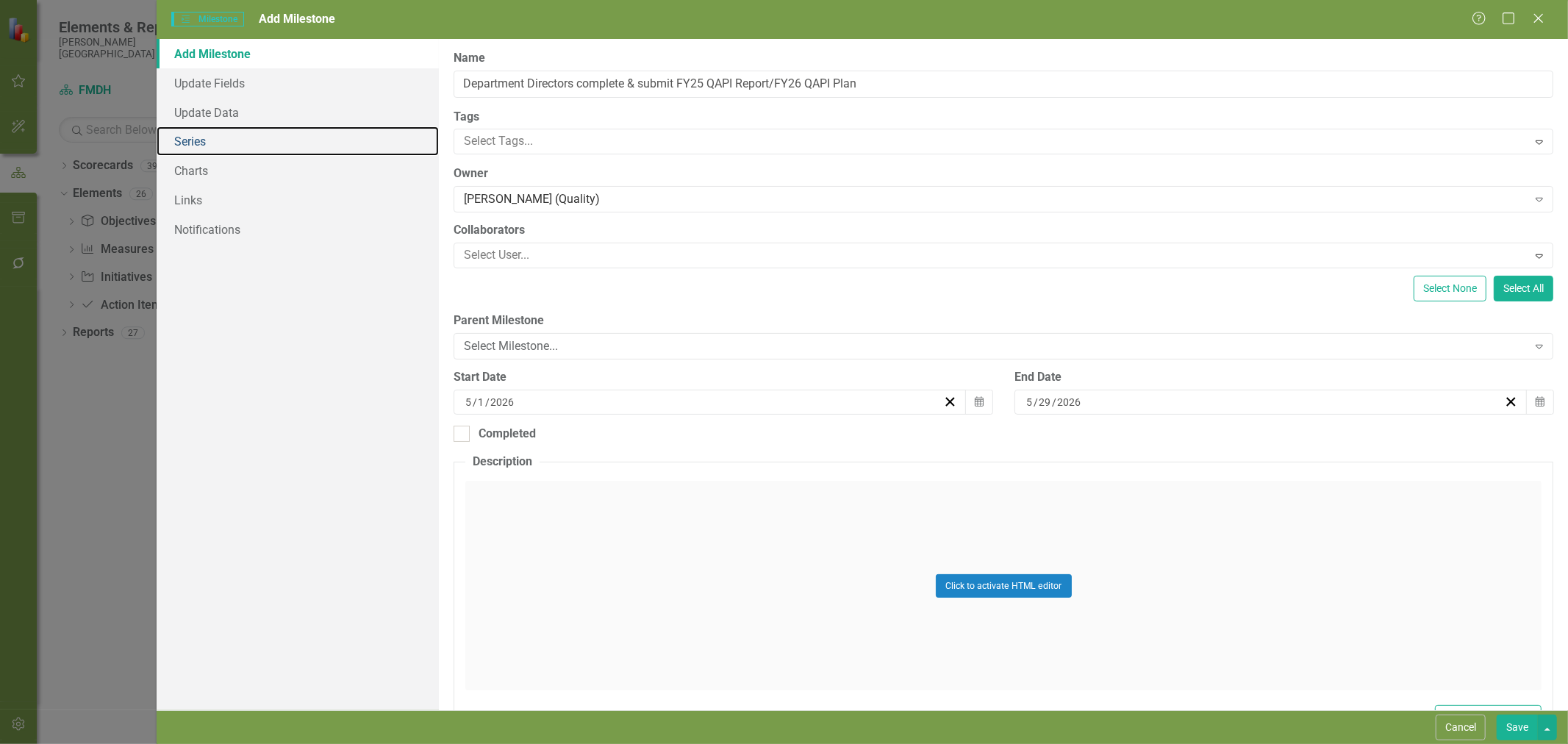
click at [211, 142] on link "Series" at bounding box center [297, 141] width 282 height 30
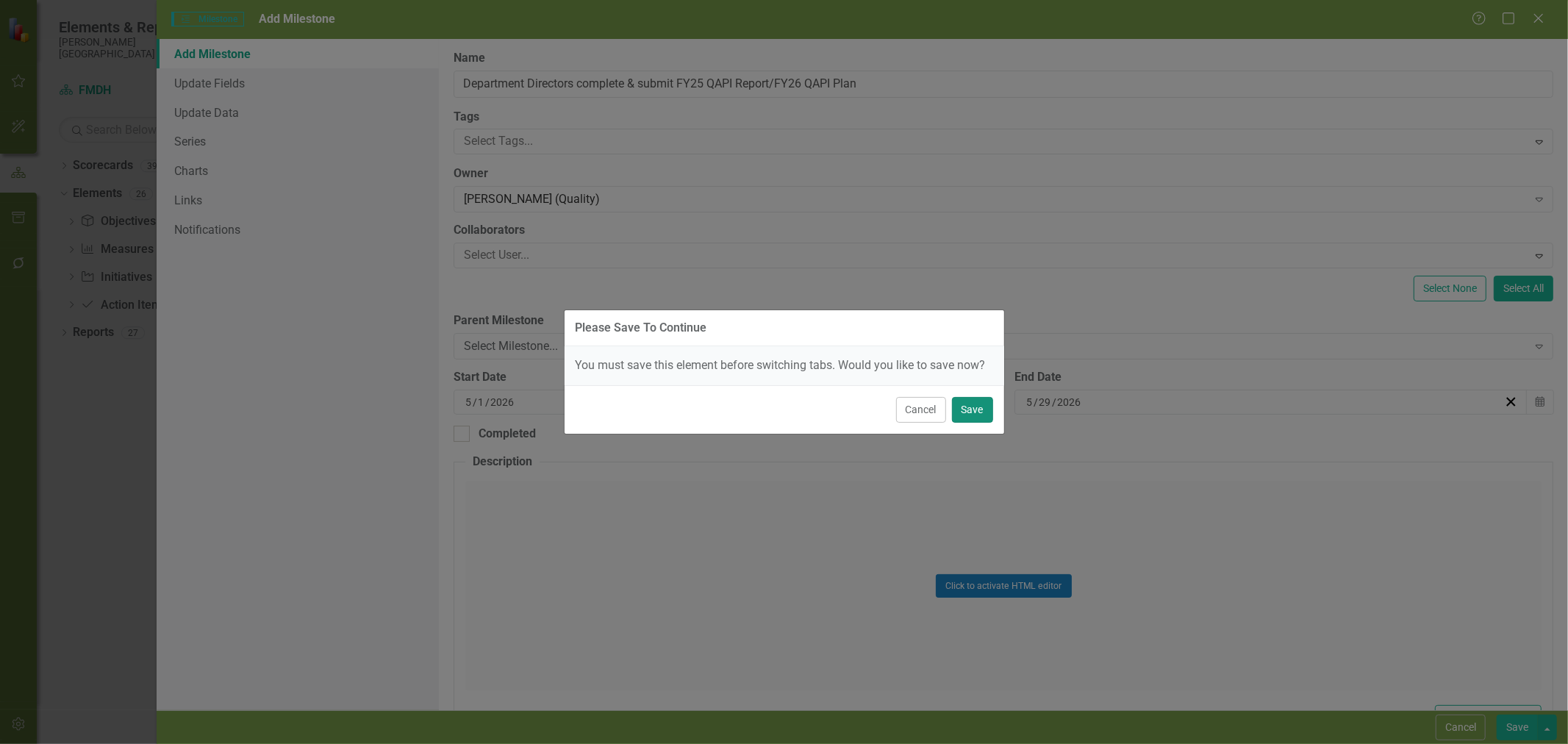
click at [971, 404] on button "Save" at bounding box center [972, 410] width 41 height 25
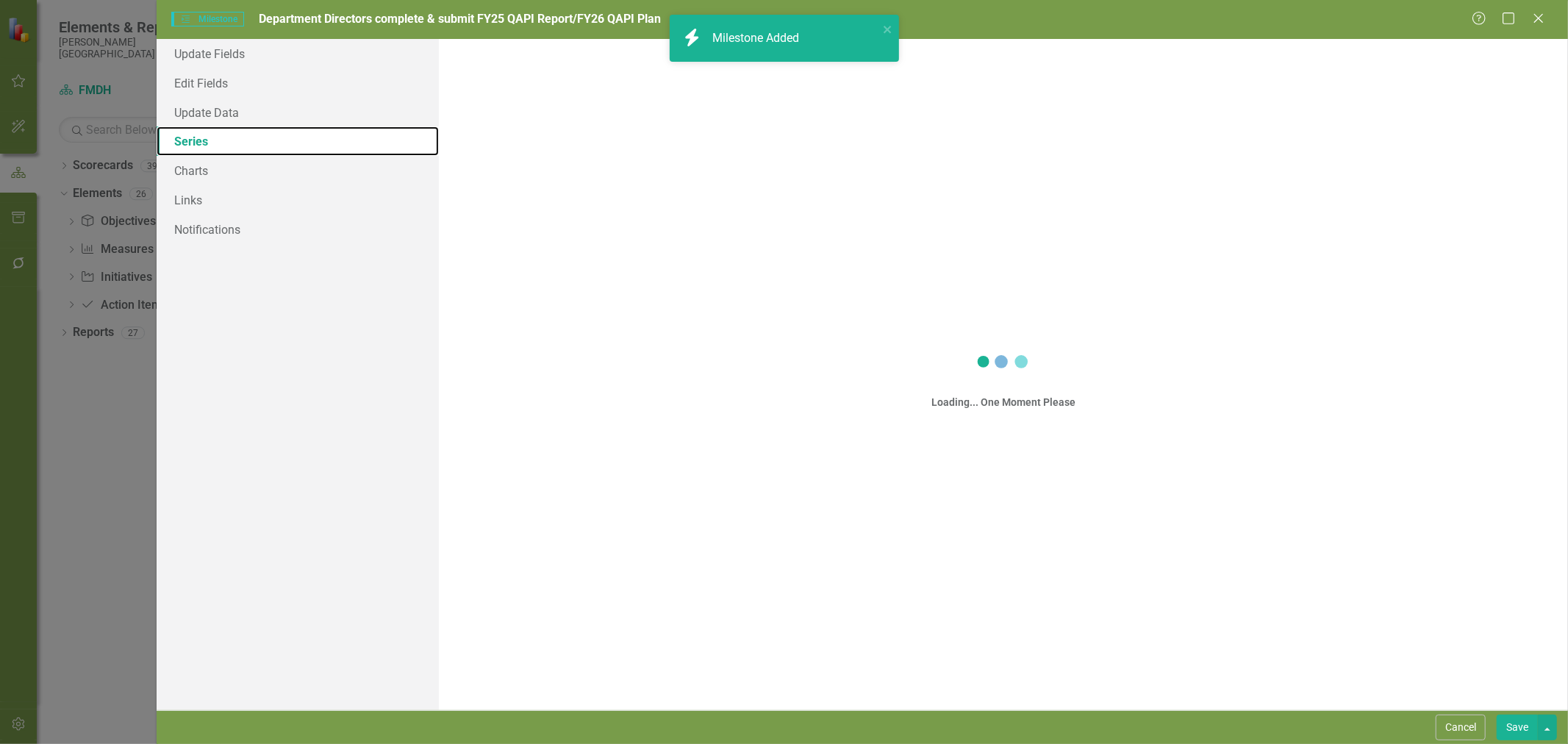
checkbox input "true"
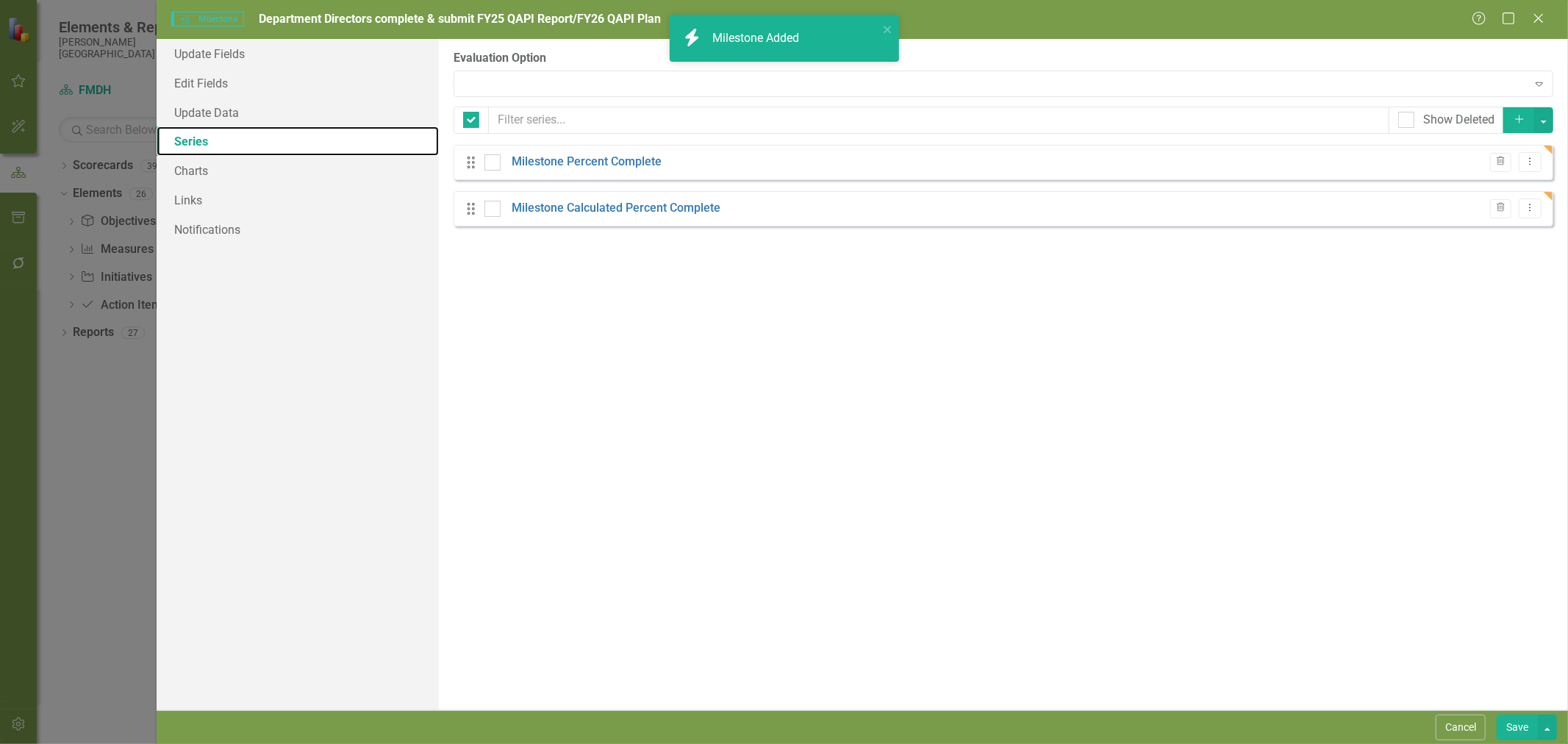
checkbox input "false"
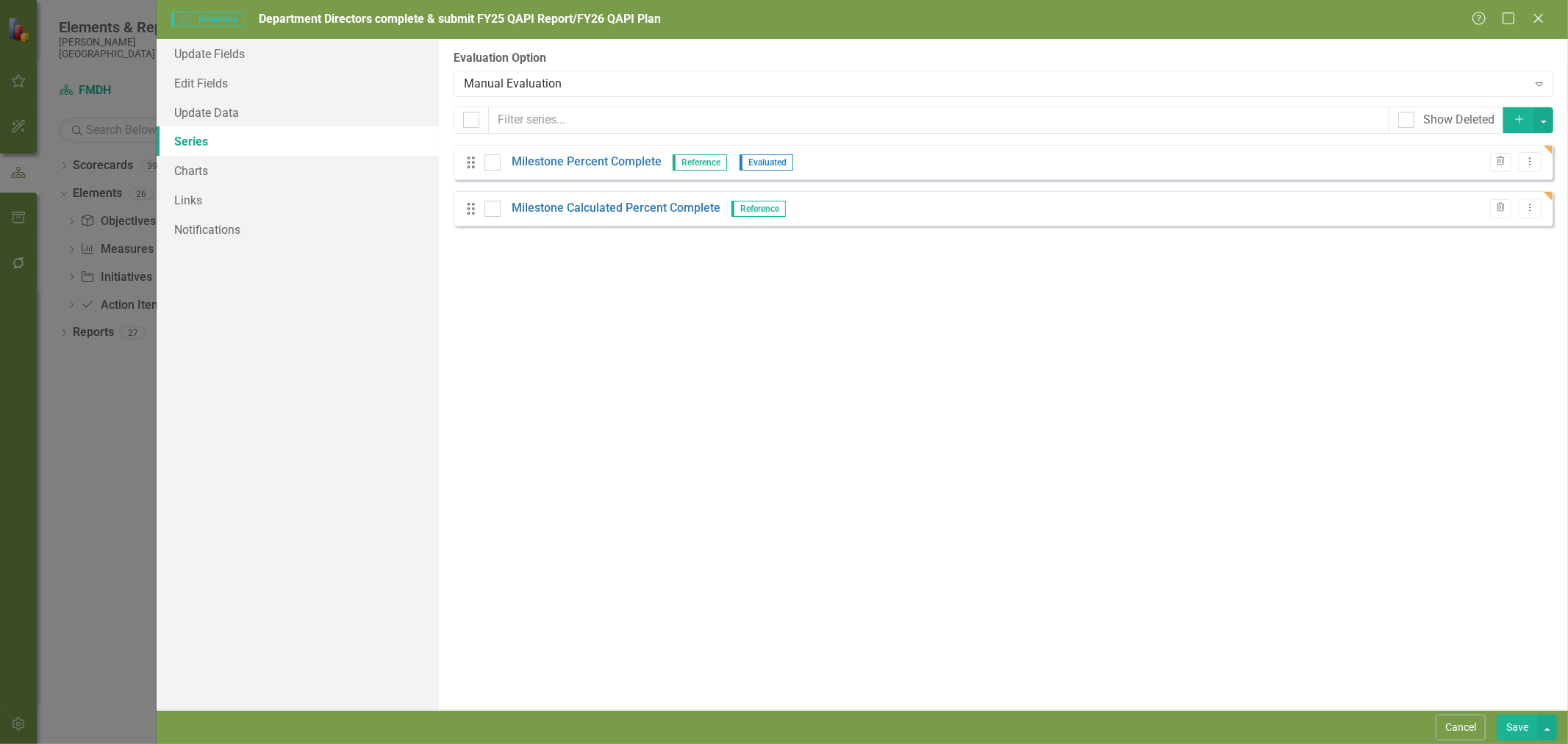
click at [548, 79] on div "Manual Evaluation" at bounding box center [994, 83] width 1063 height 17
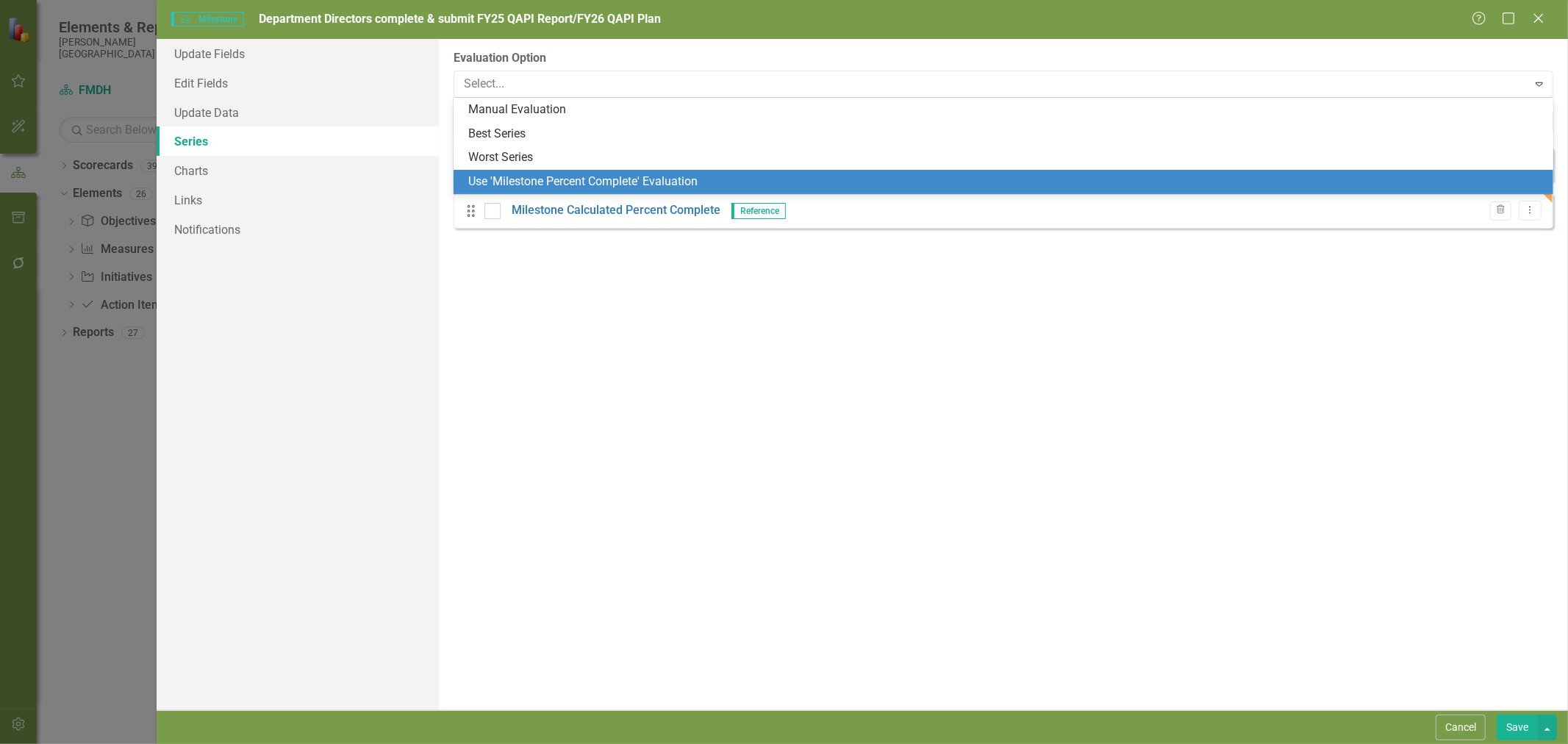
click at [547, 177] on div "Use 'Milestone Percent Complete' Evaluation" at bounding box center [1006, 182] width 1076 height 17
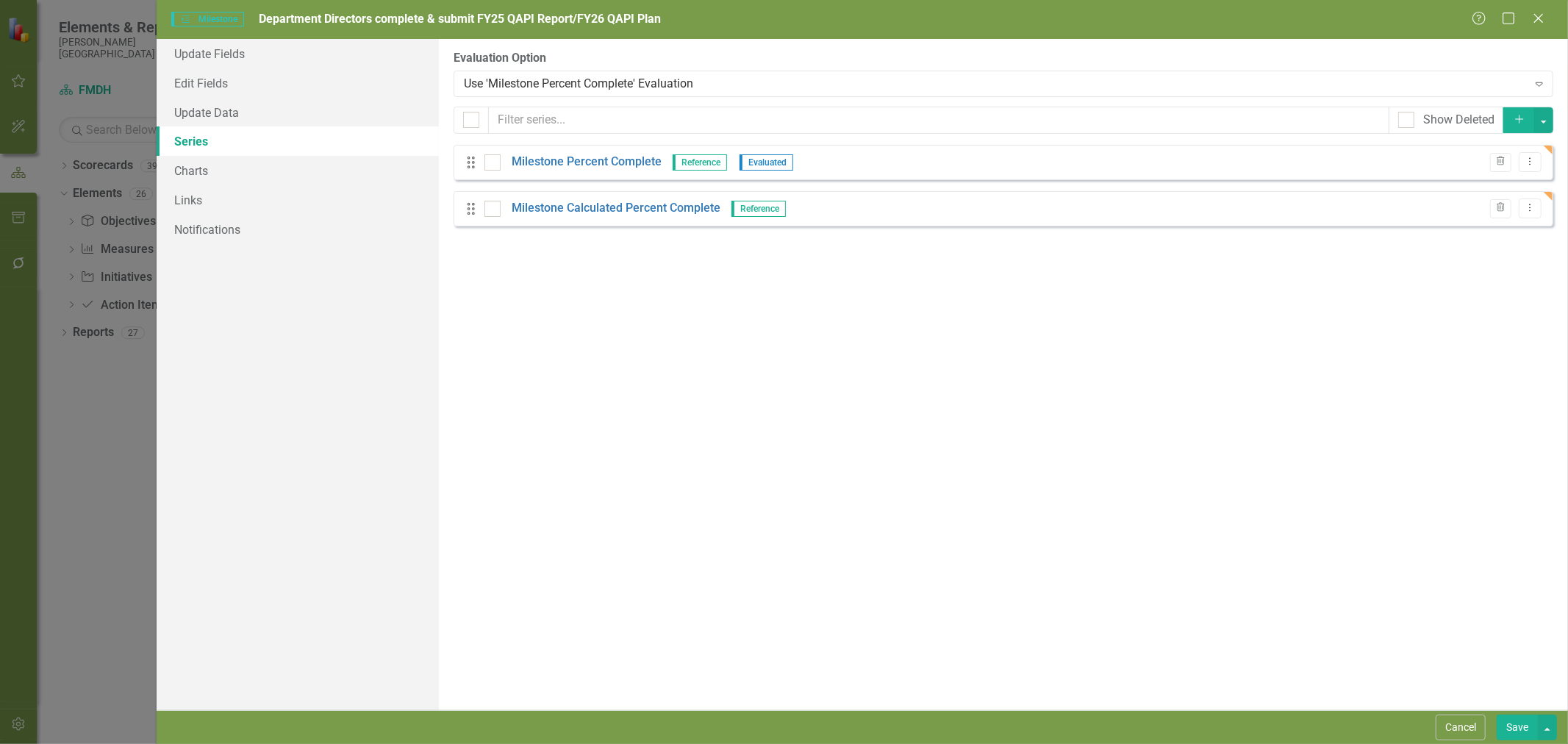
click at [1513, 724] on button "Save" at bounding box center [1516, 727] width 41 height 25
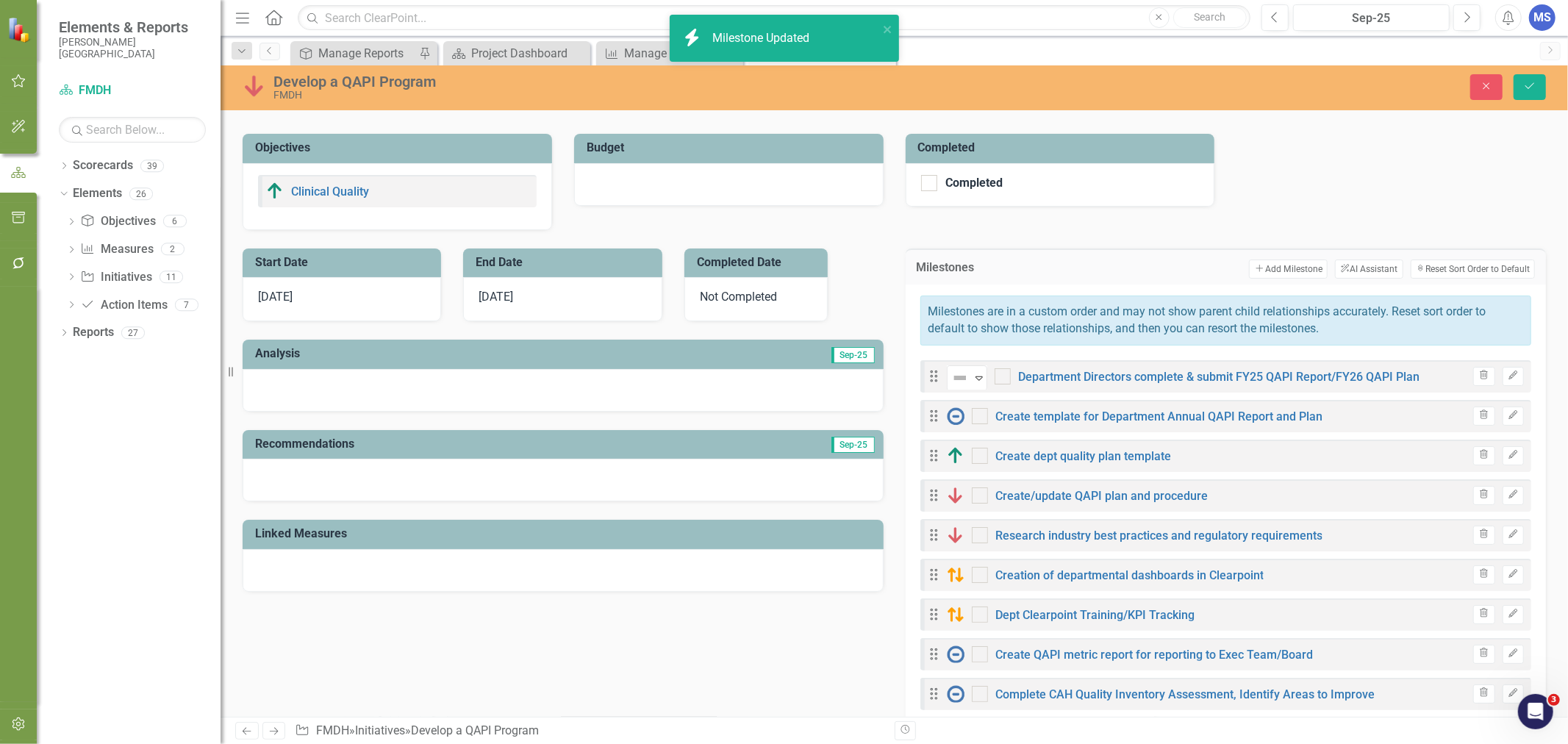
checkbox input "true"
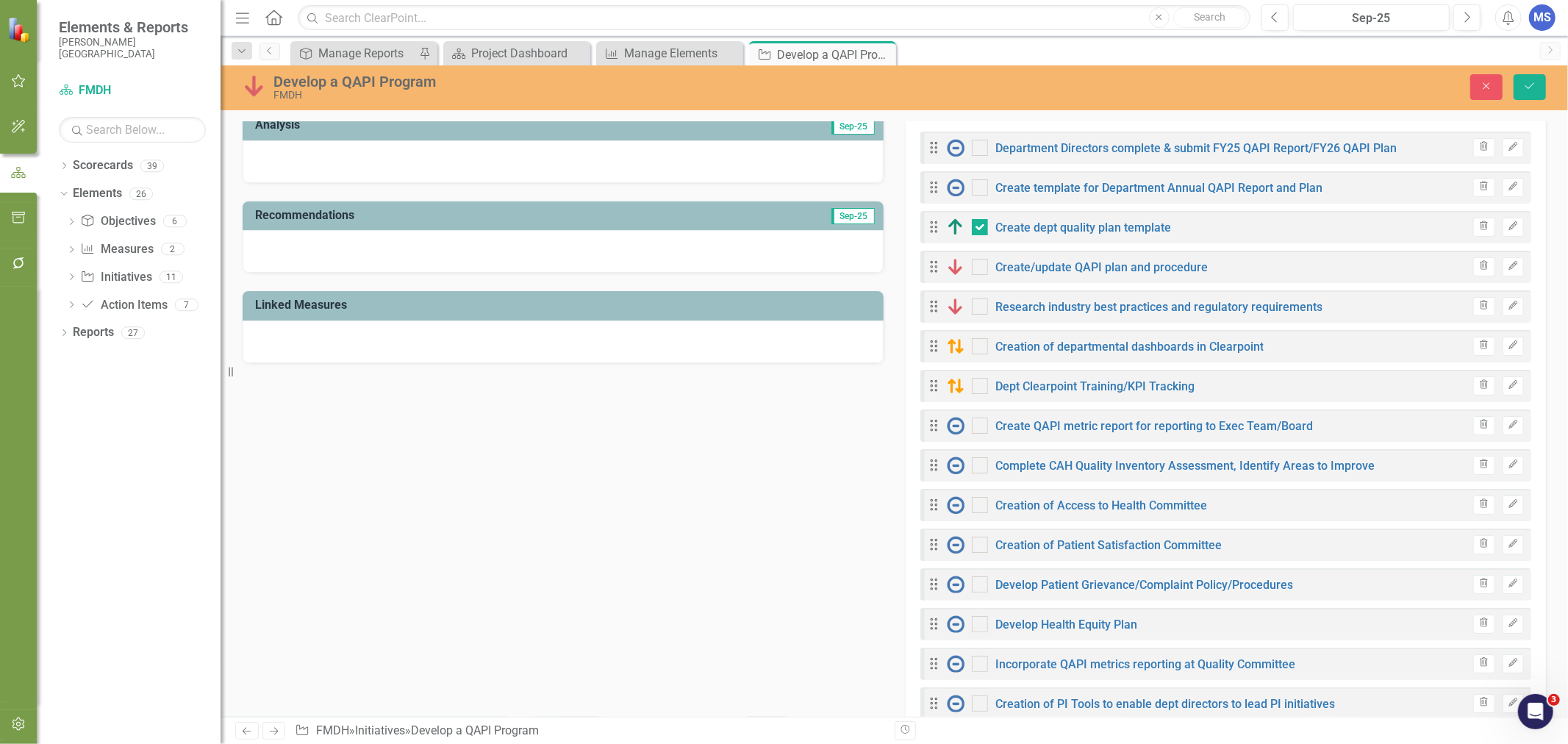
scroll to position [571, 0]
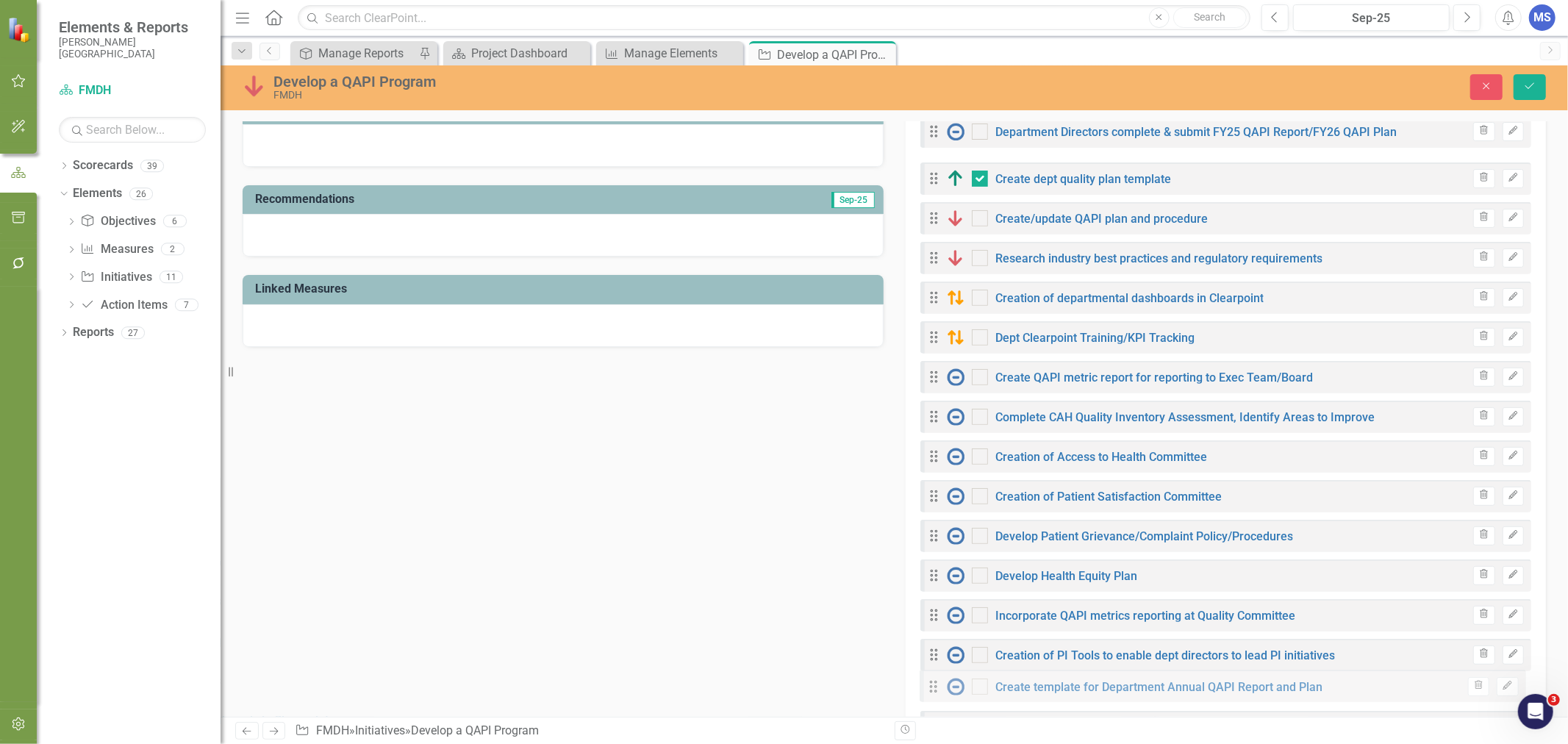
drag, startPoint x: 928, startPoint y: 169, endPoint x: 933, endPoint y: 685, distance: 516.0
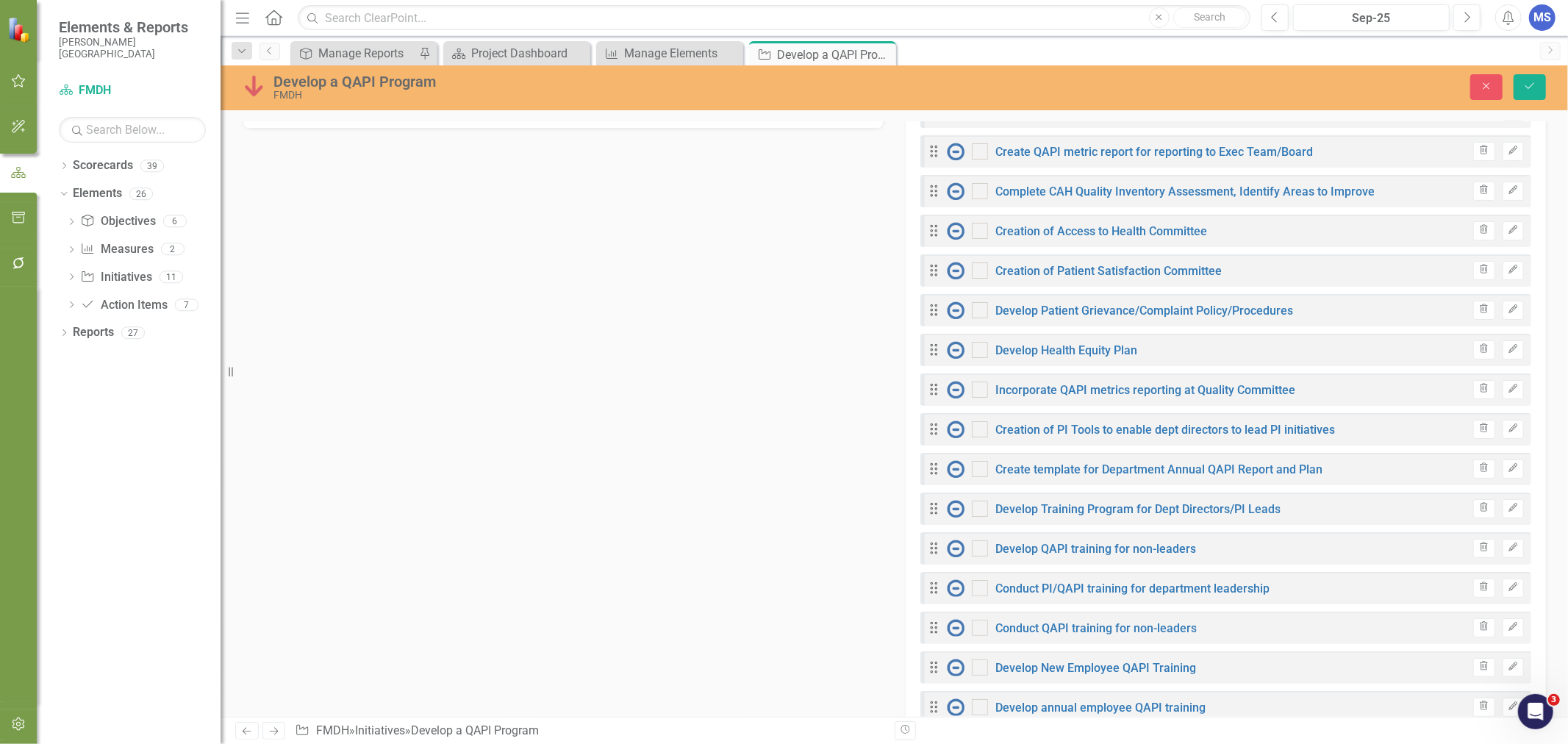
scroll to position [816, 0]
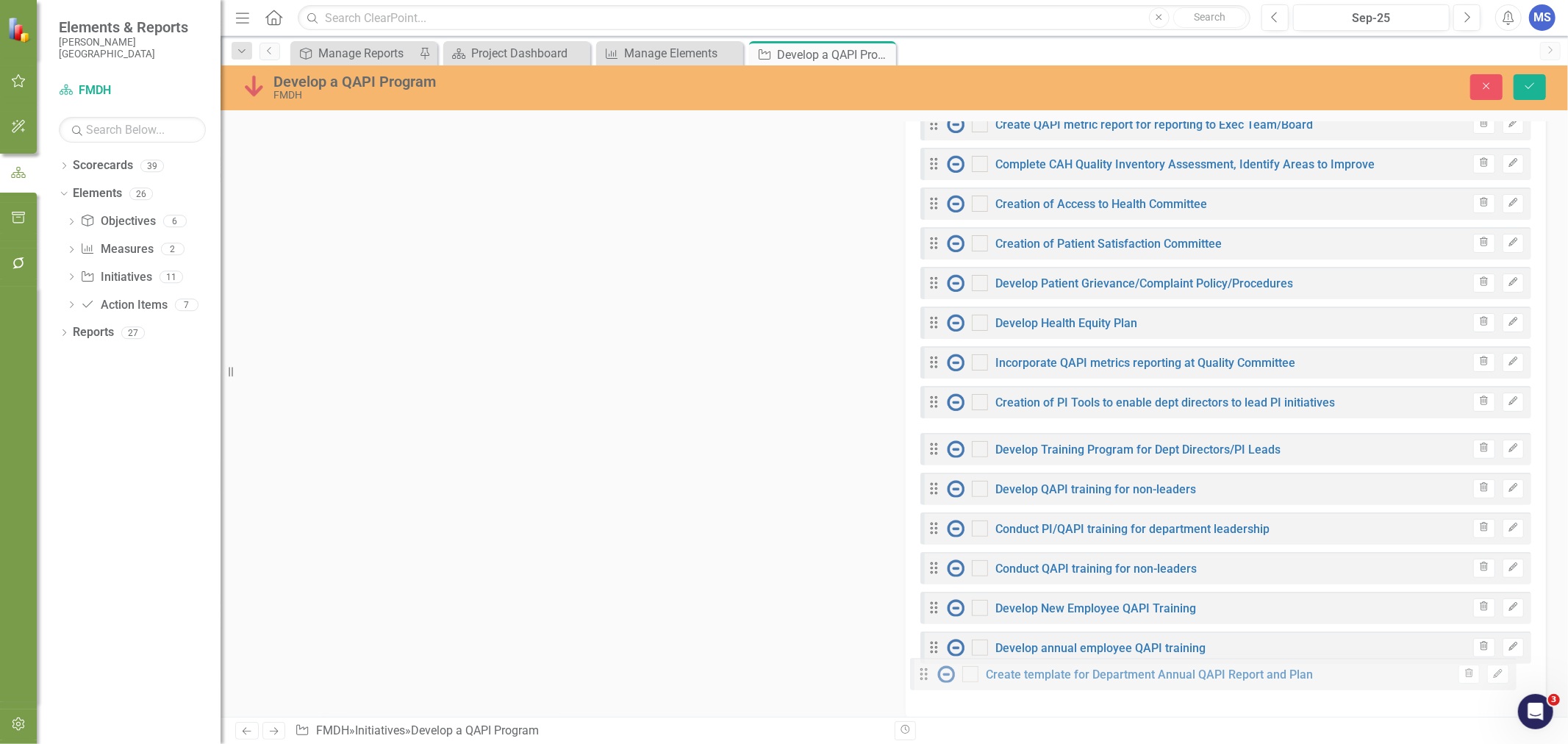
drag, startPoint x: 928, startPoint y: 443, endPoint x: 924, endPoint y: 675, distance: 232.0
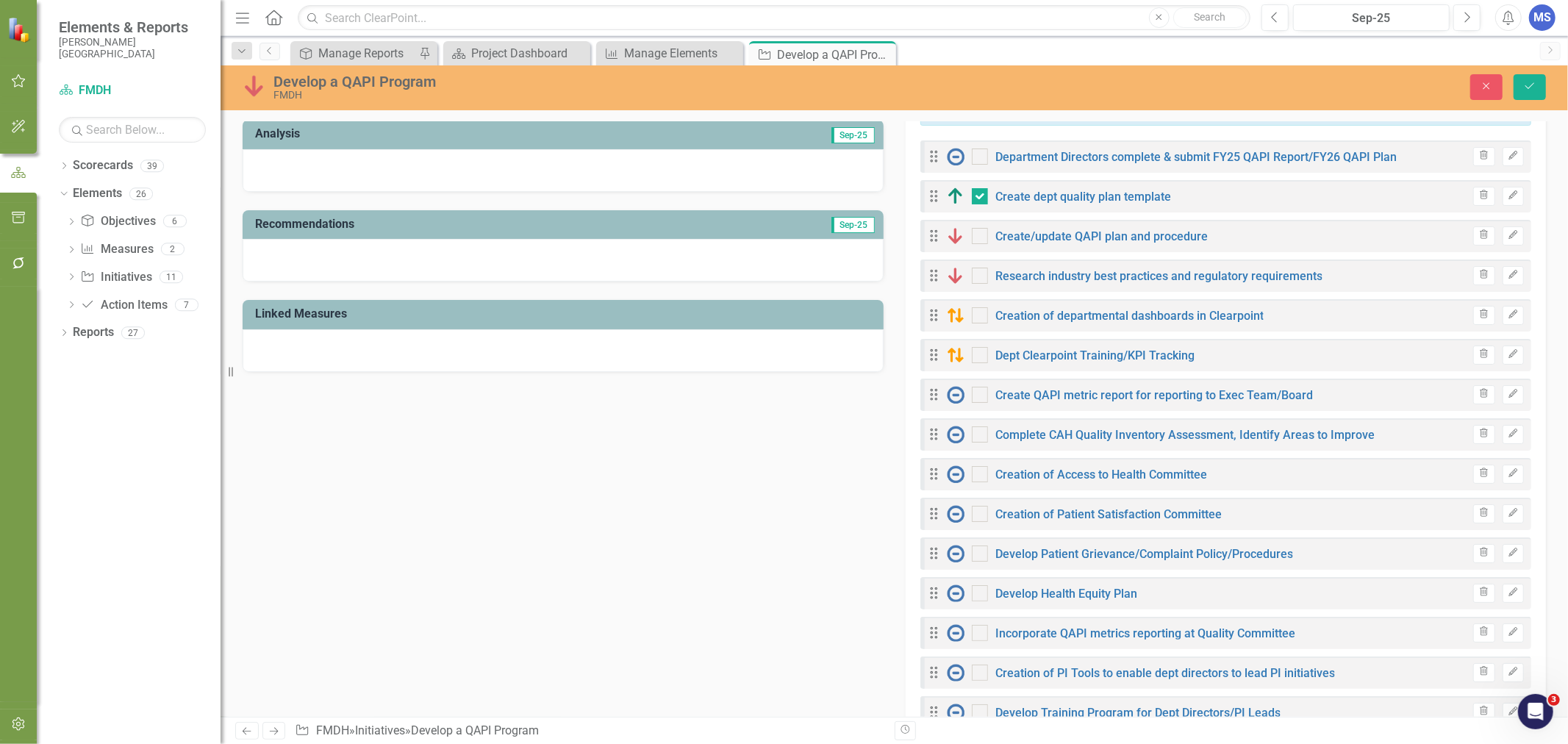
scroll to position [327, 0]
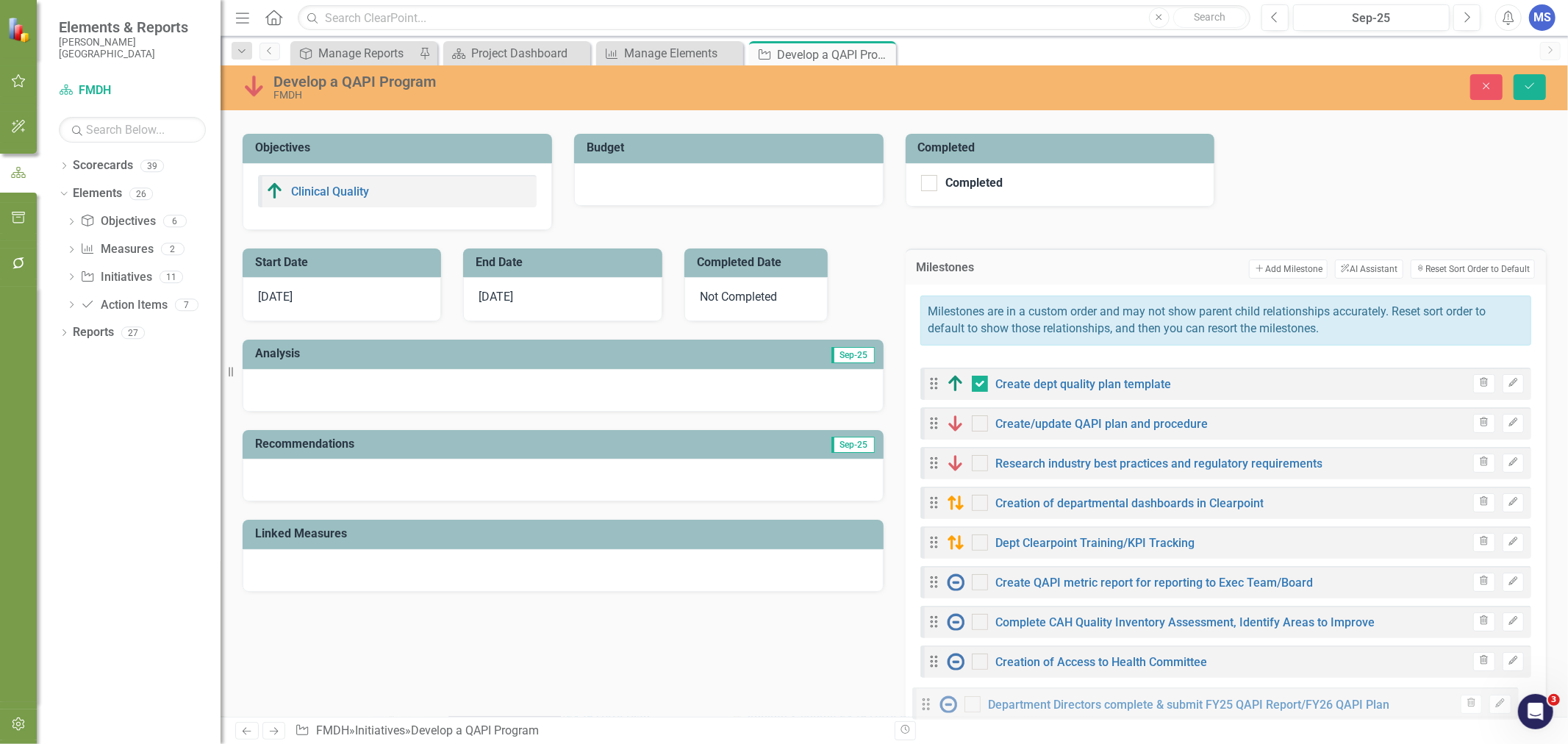
drag, startPoint x: 930, startPoint y: 379, endPoint x: 928, endPoint y: 706, distance: 327.0
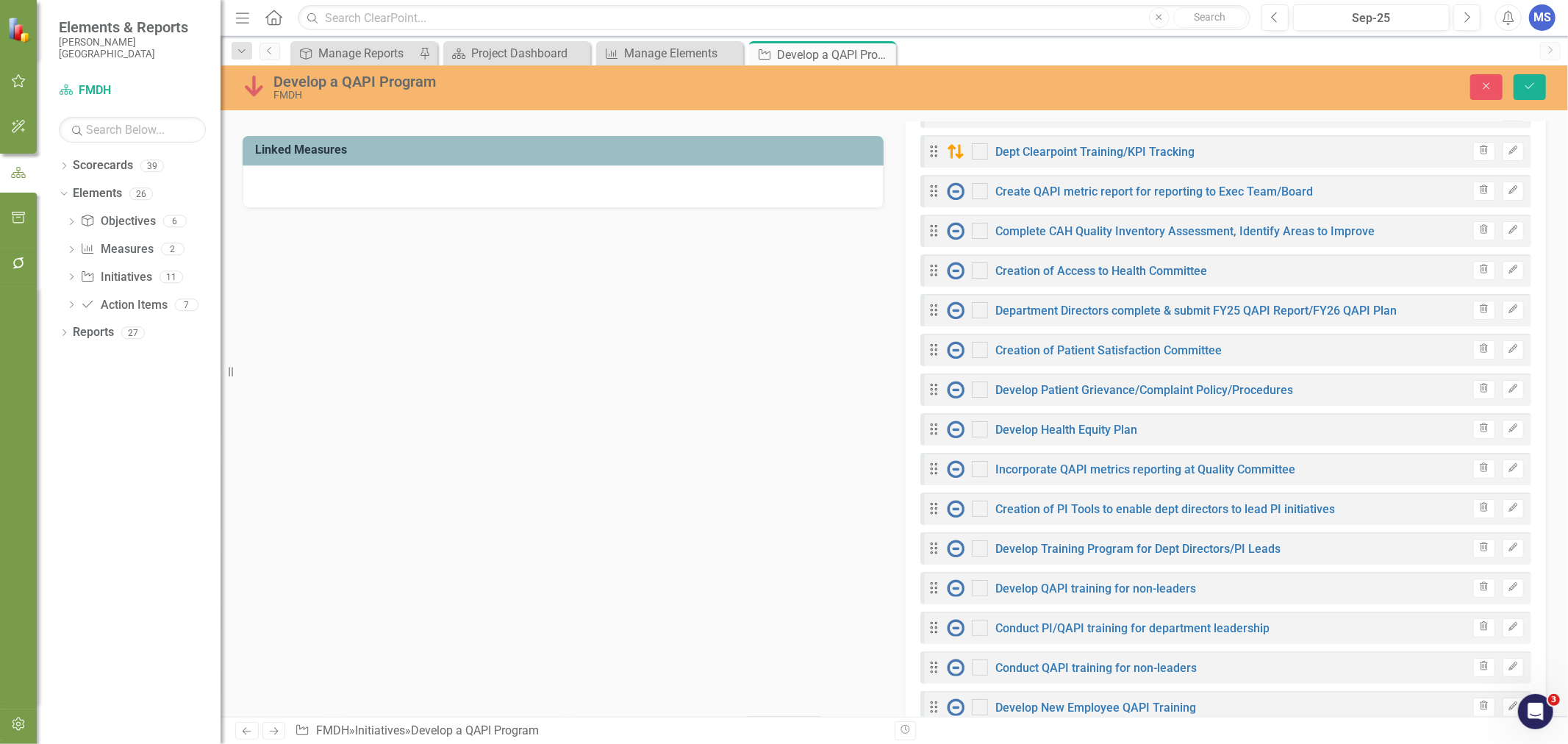
scroll to position [735, 0]
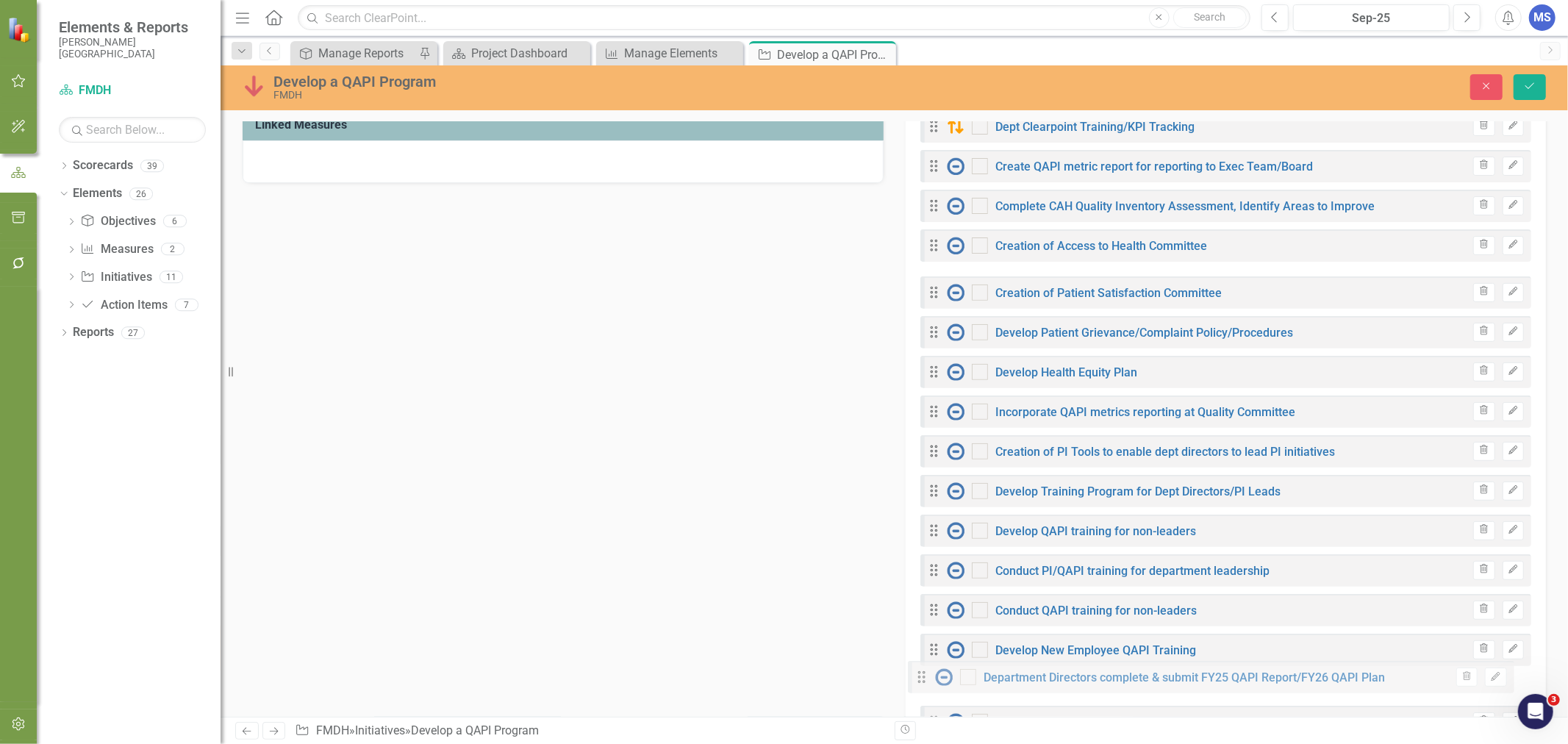
drag, startPoint x: 927, startPoint y: 285, endPoint x: 920, endPoint y: 678, distance: 393.1
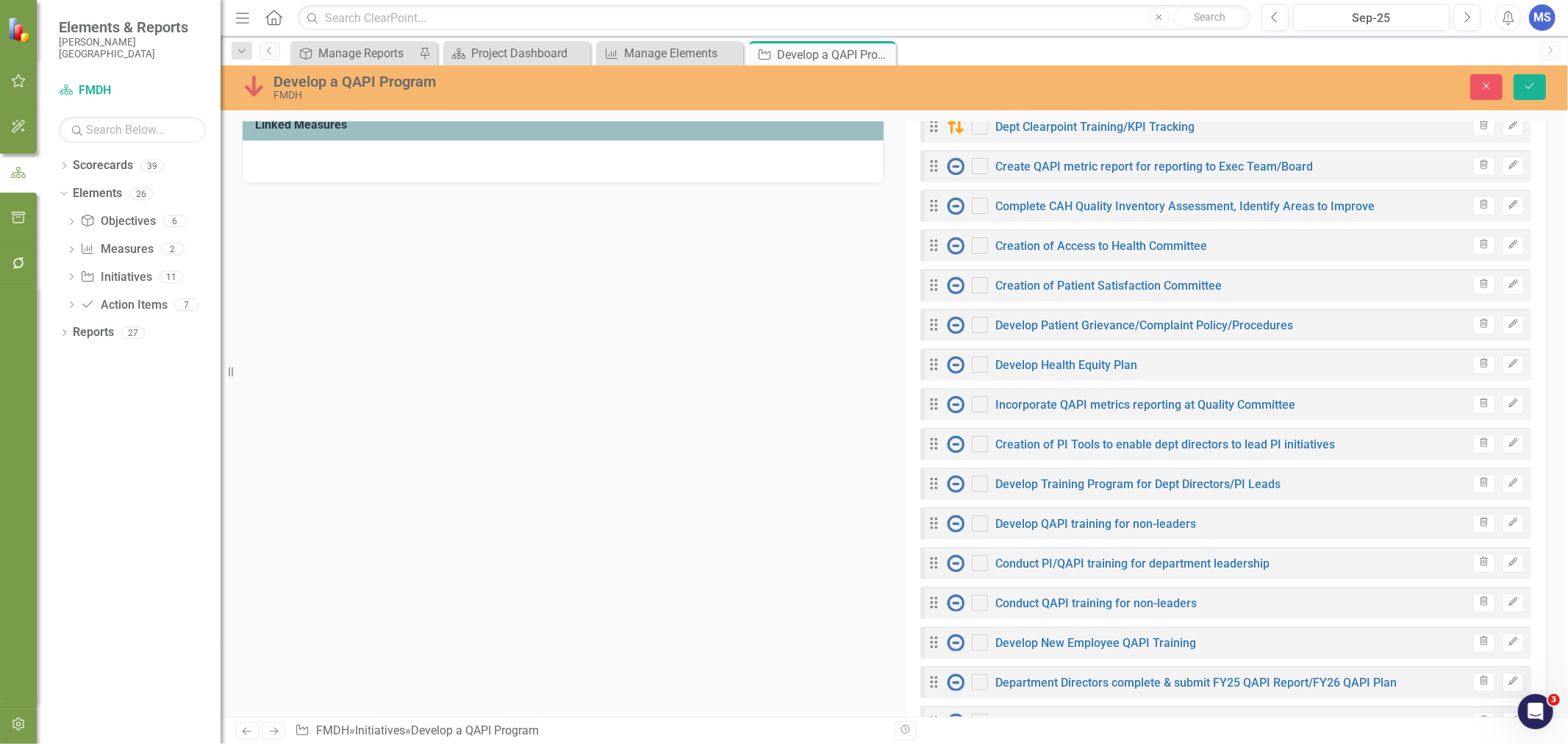
scroll to position [980, 0]
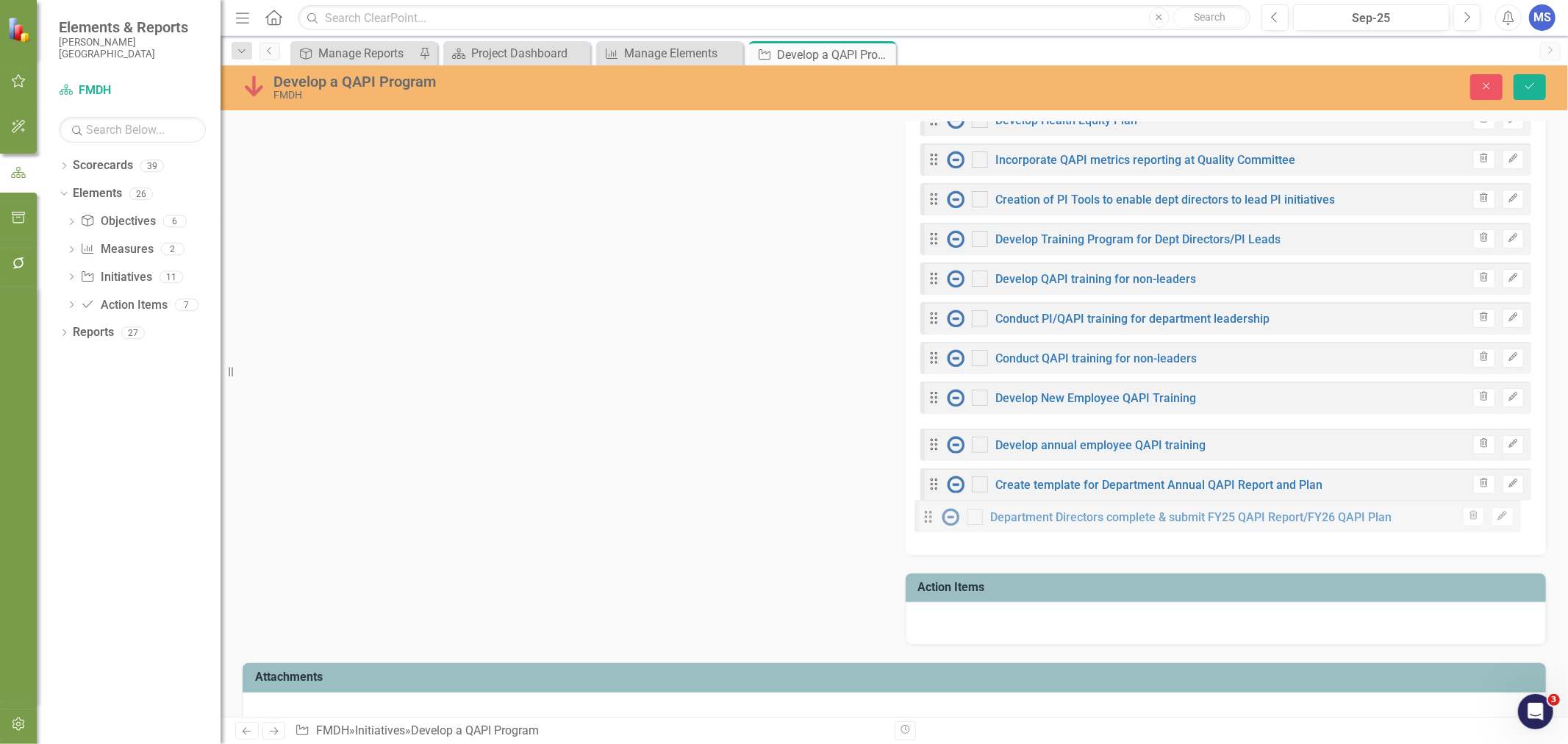
drag, startPoint x: 933, startPoint y: 437, endPoint x: 933, endPoint y: 516, distance: 79.0
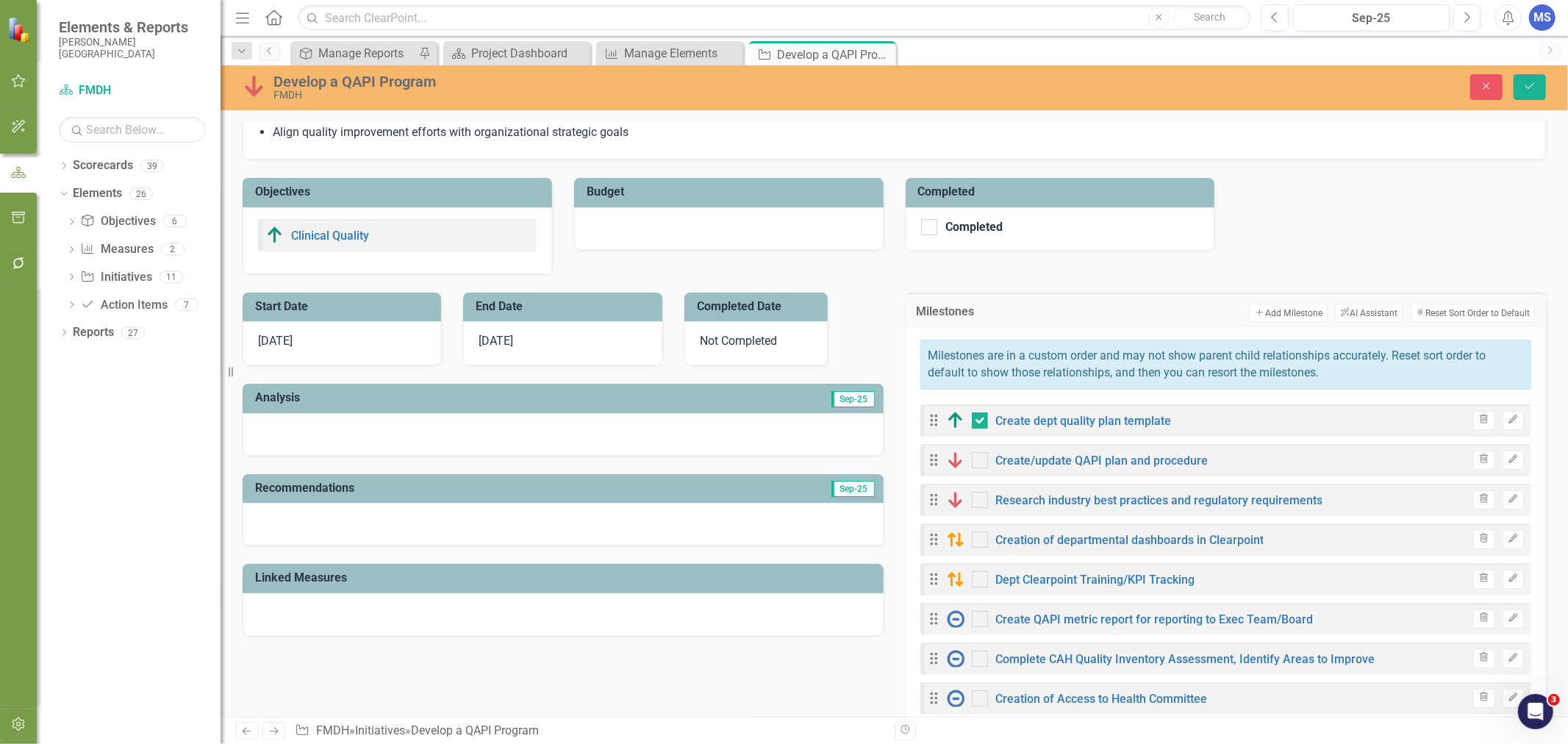
scroll to position [245, 0]
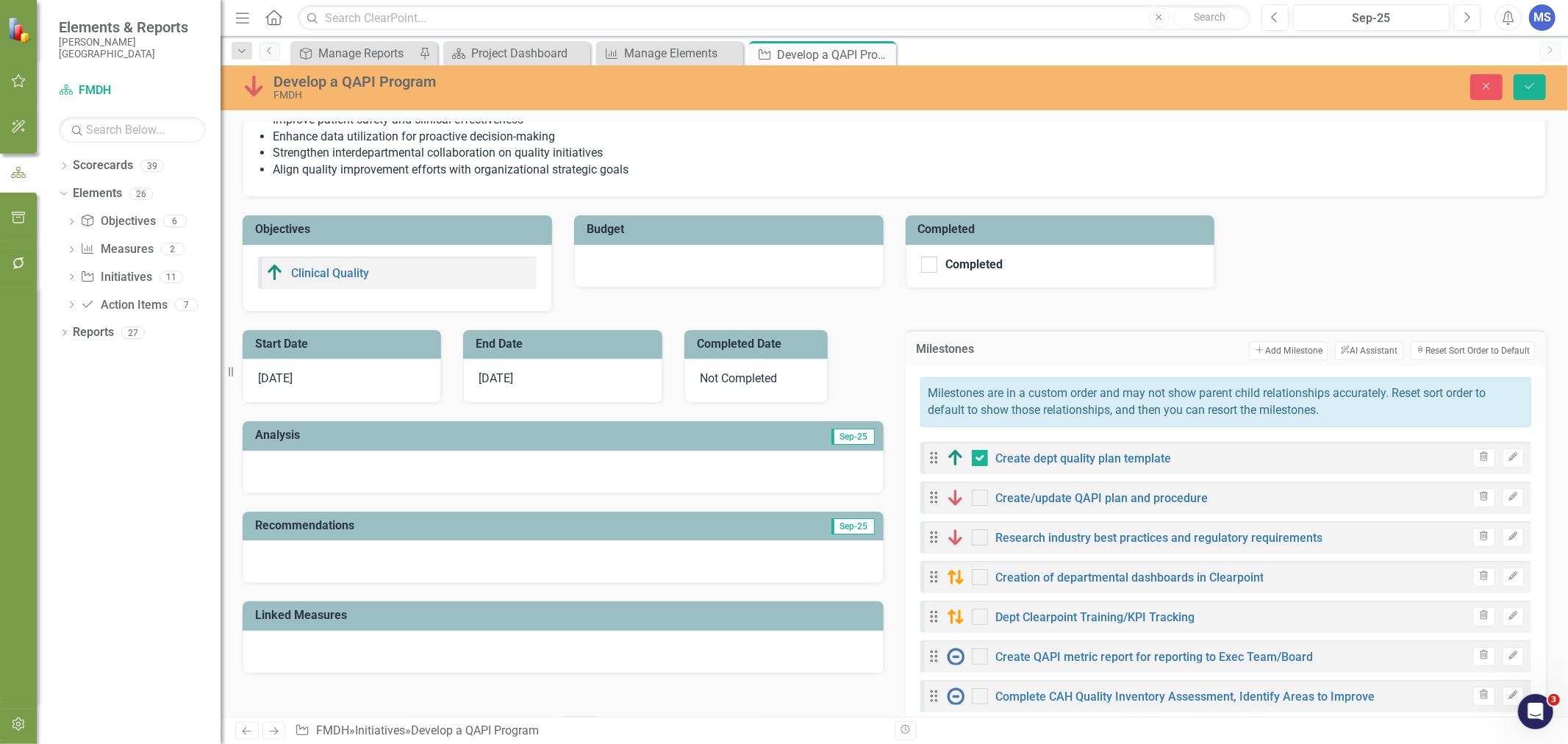
click at [1250, 349] on button "Add Add Milestone" at bounding box center [1288, 351] width 79 height 19
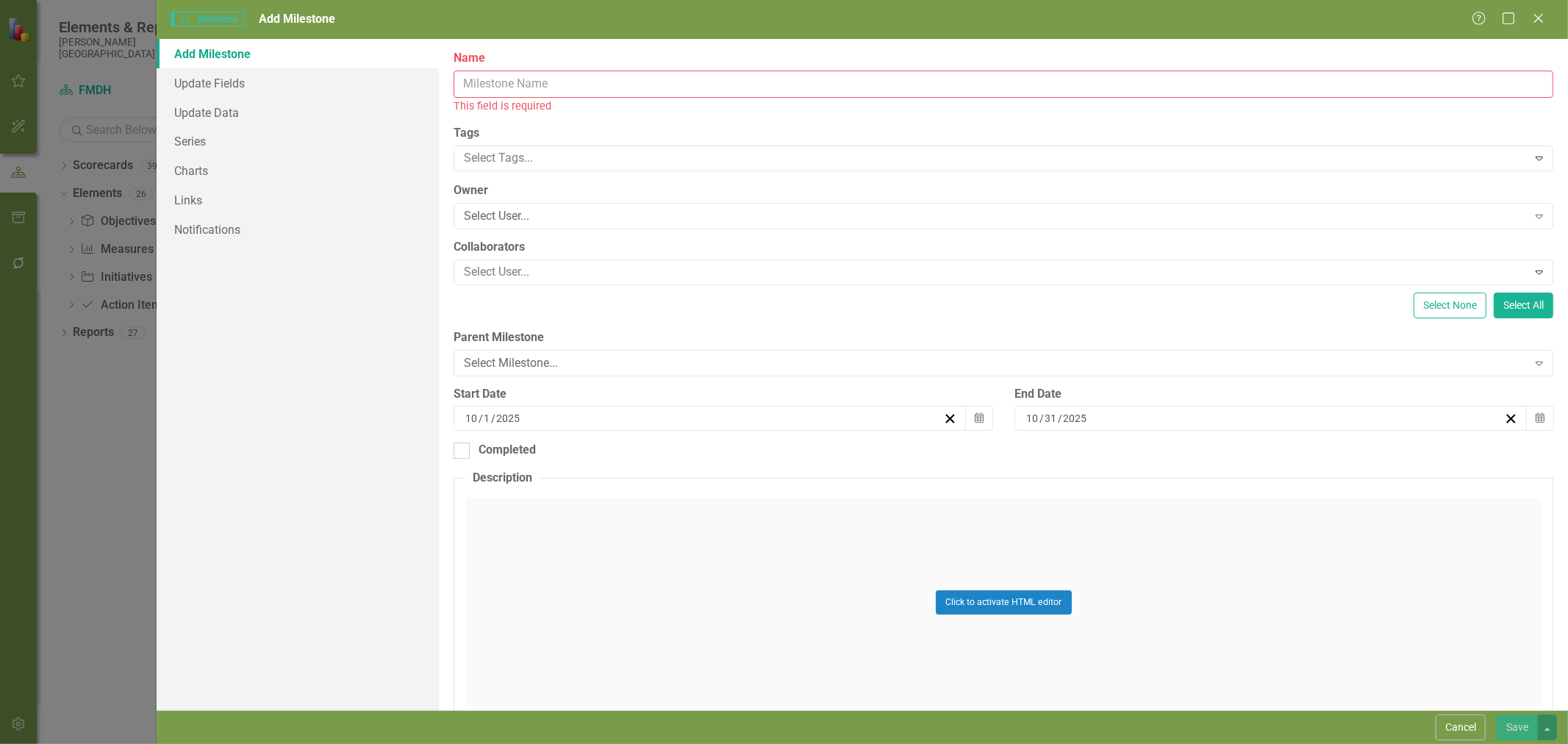
click at [512, 91] on input "Name" at bounding box center [1003, 84] width 1100 height 27
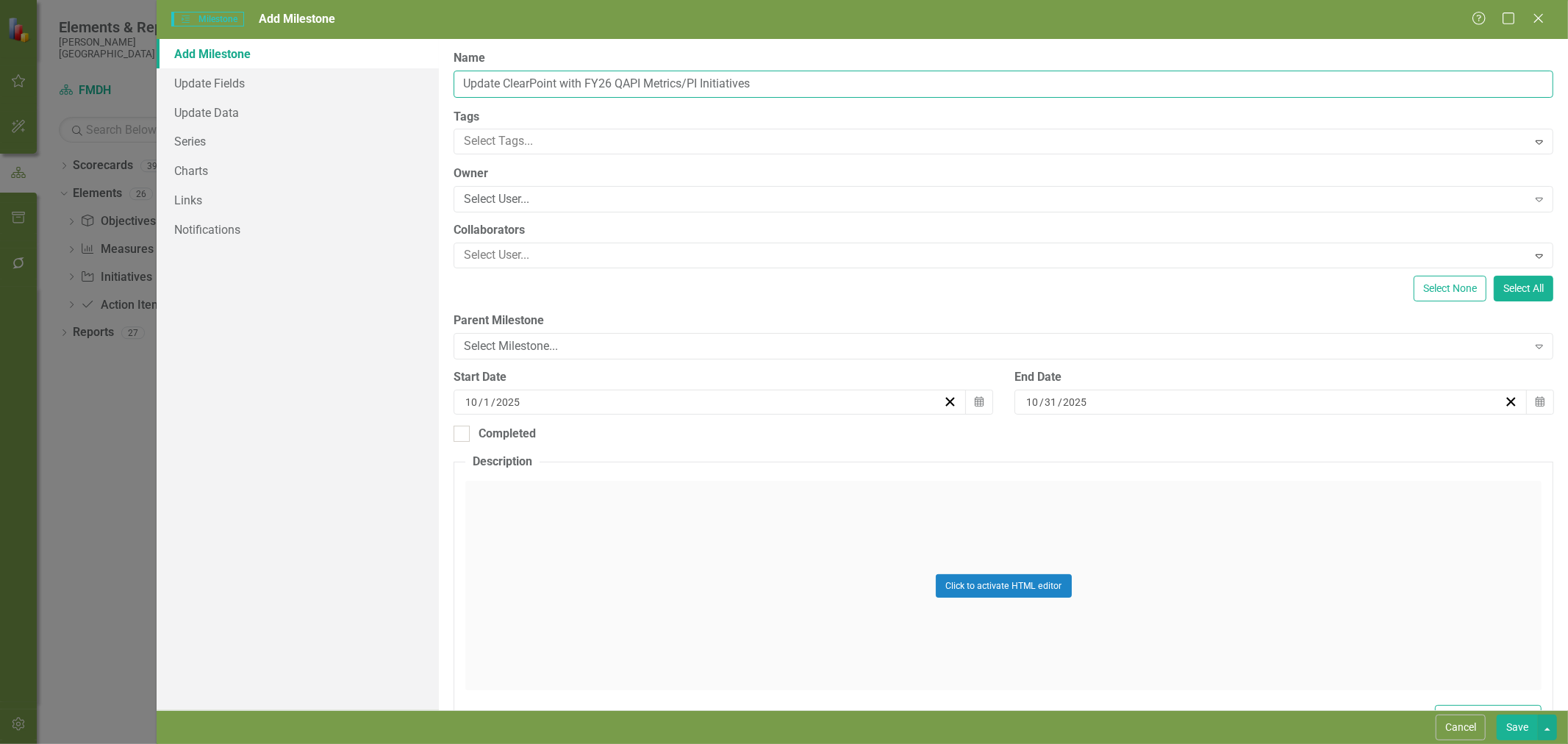
type input "Update ClearPoint with FY26 QAPI Metrics/PI Initiatives"
click at [528, 198] on div "Select User..." at bounding box center [994, 199] width 1063 height 17
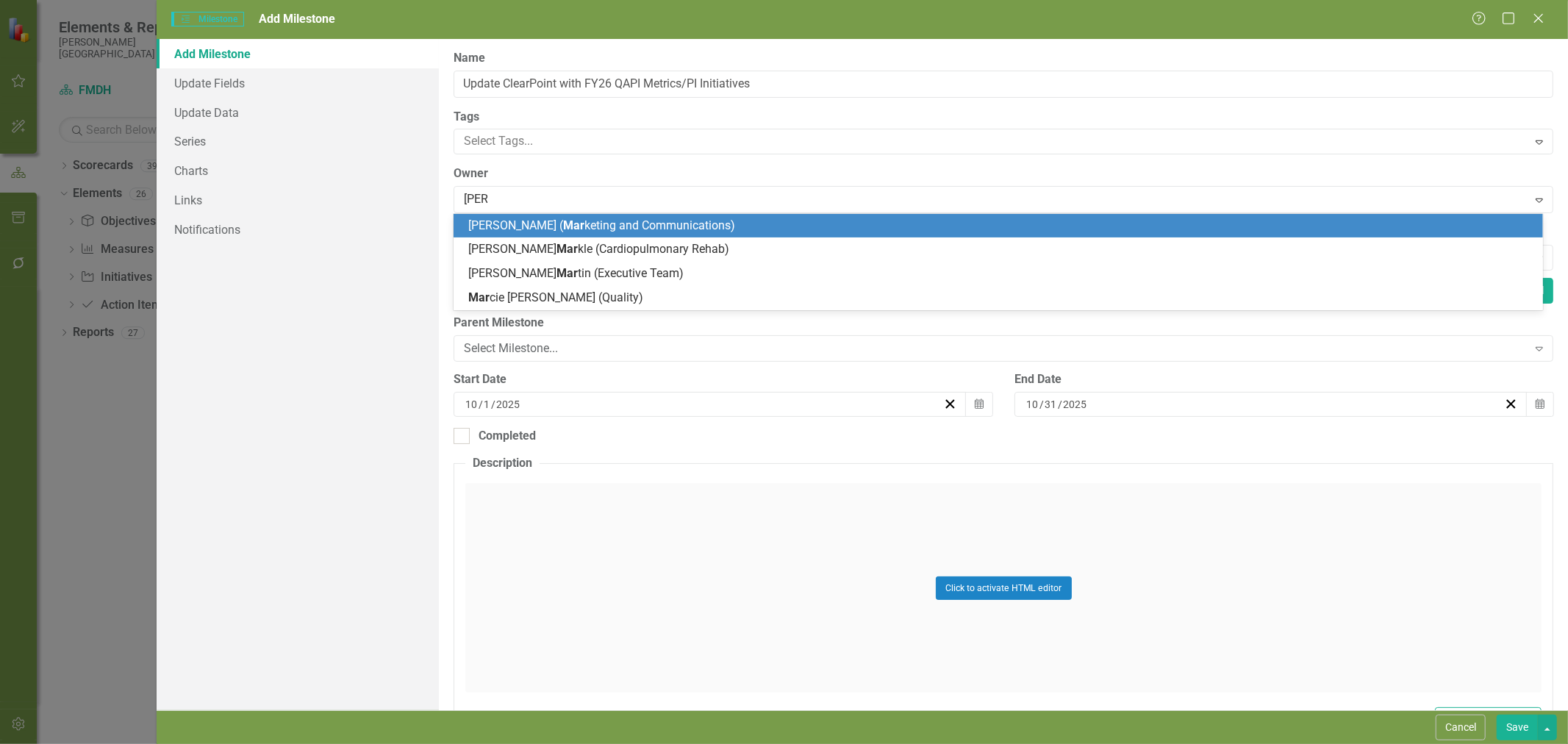
type input "[PERSON_NAME]"
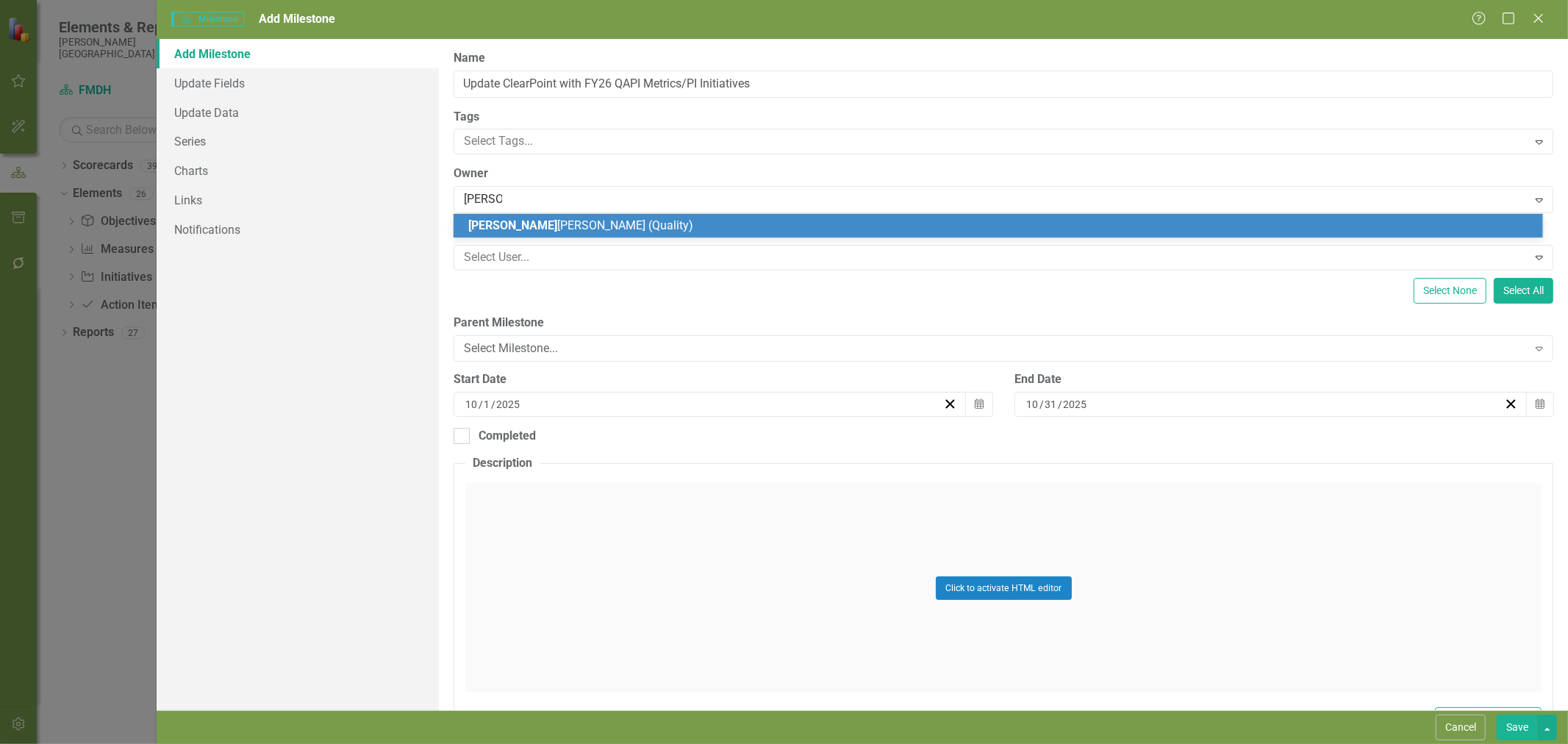
click at [520, 223] on span "[PERSON_NAME] (Quality)" at bounding box center [581, 225] width 225 height 14
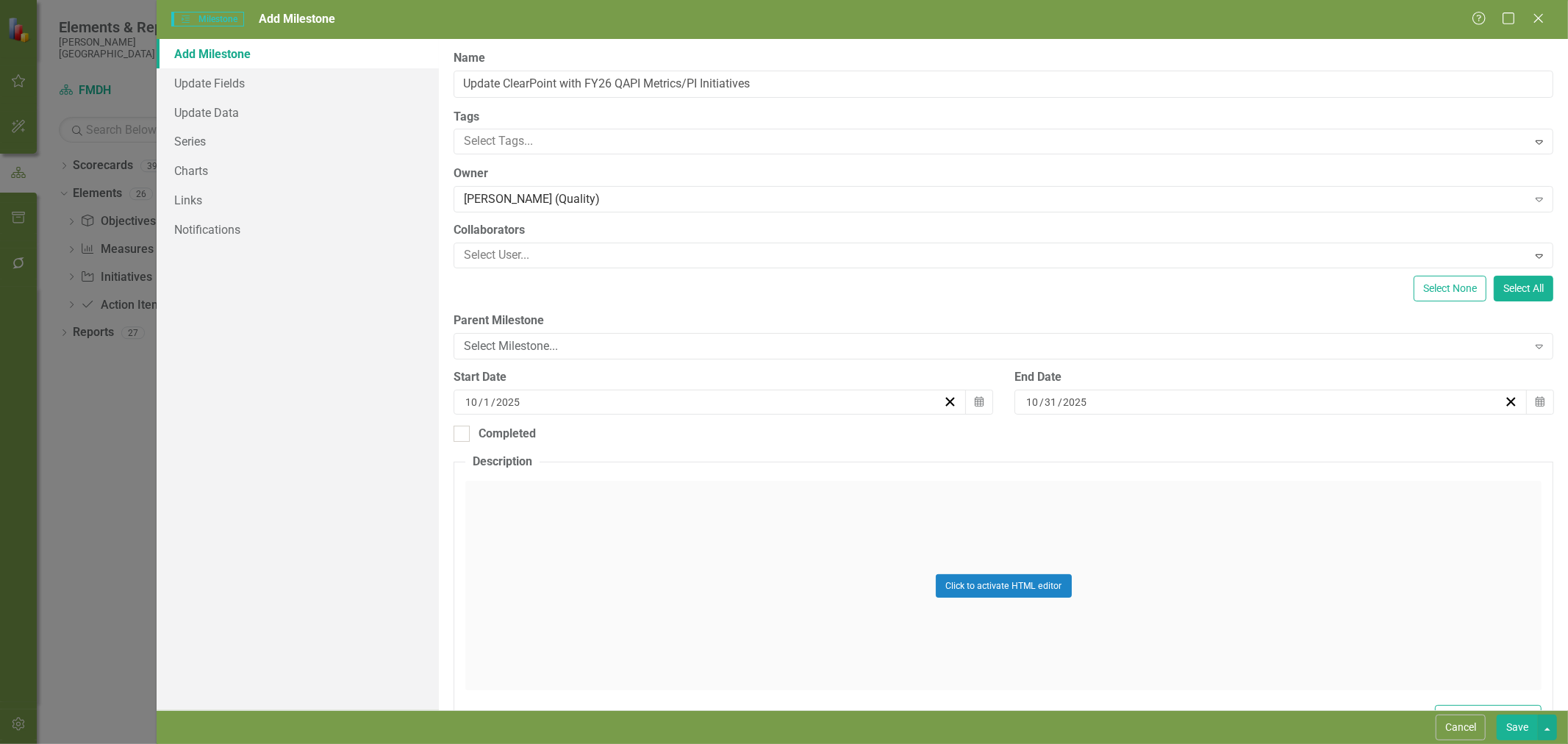
click at [980, 401] on button "Calendar" at bounding box center [979, 402] width 28 height 25
click at [787, 444] on button "›" at bounding box center [787, 438] width 32 height 32
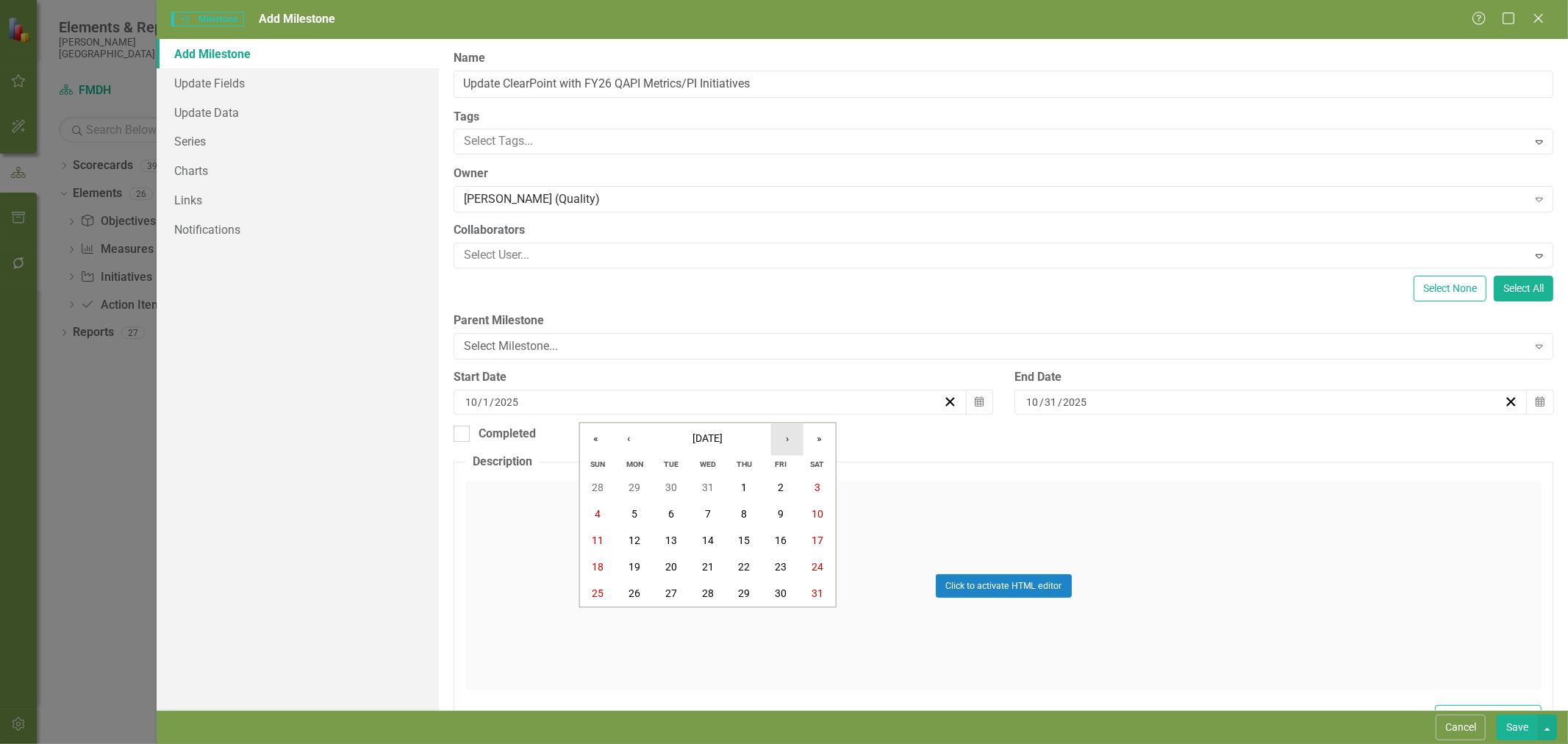
click at [787, 444] on button "›" at bounding box center [787, 438] width 32 height 32
click at [625, 493] on button "1" at bounding box center [635, 488] width 37 height 26
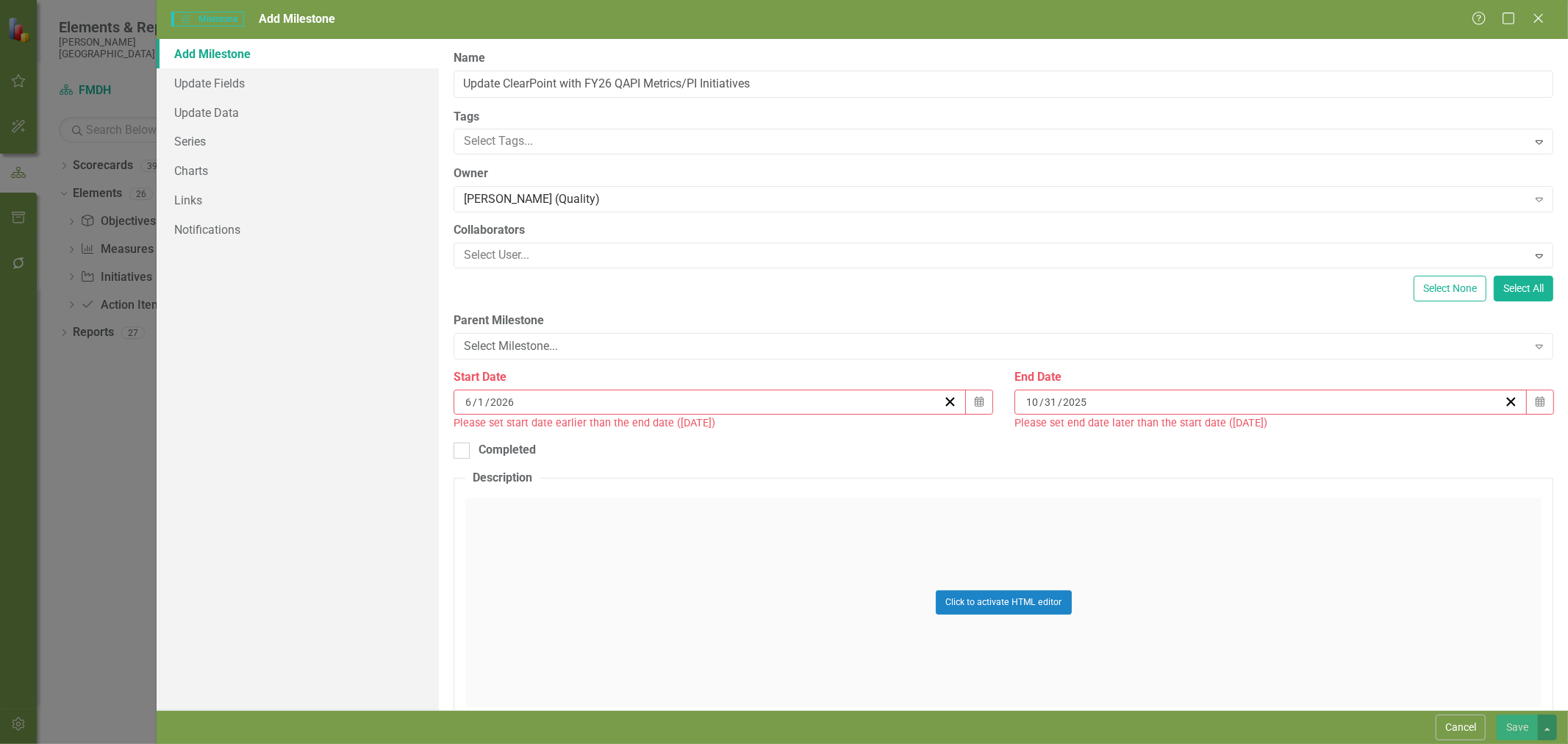
click at [1534, 405] on button "Calendar" at bounding box center [1540, 402] width 28 height 25
click at [1337, 444] on button "›" at bounding box center [1342, 438] width 32 height 32
click at [1338, 444] on button "›" at bounding box center [1342, 438] width 32 height 32
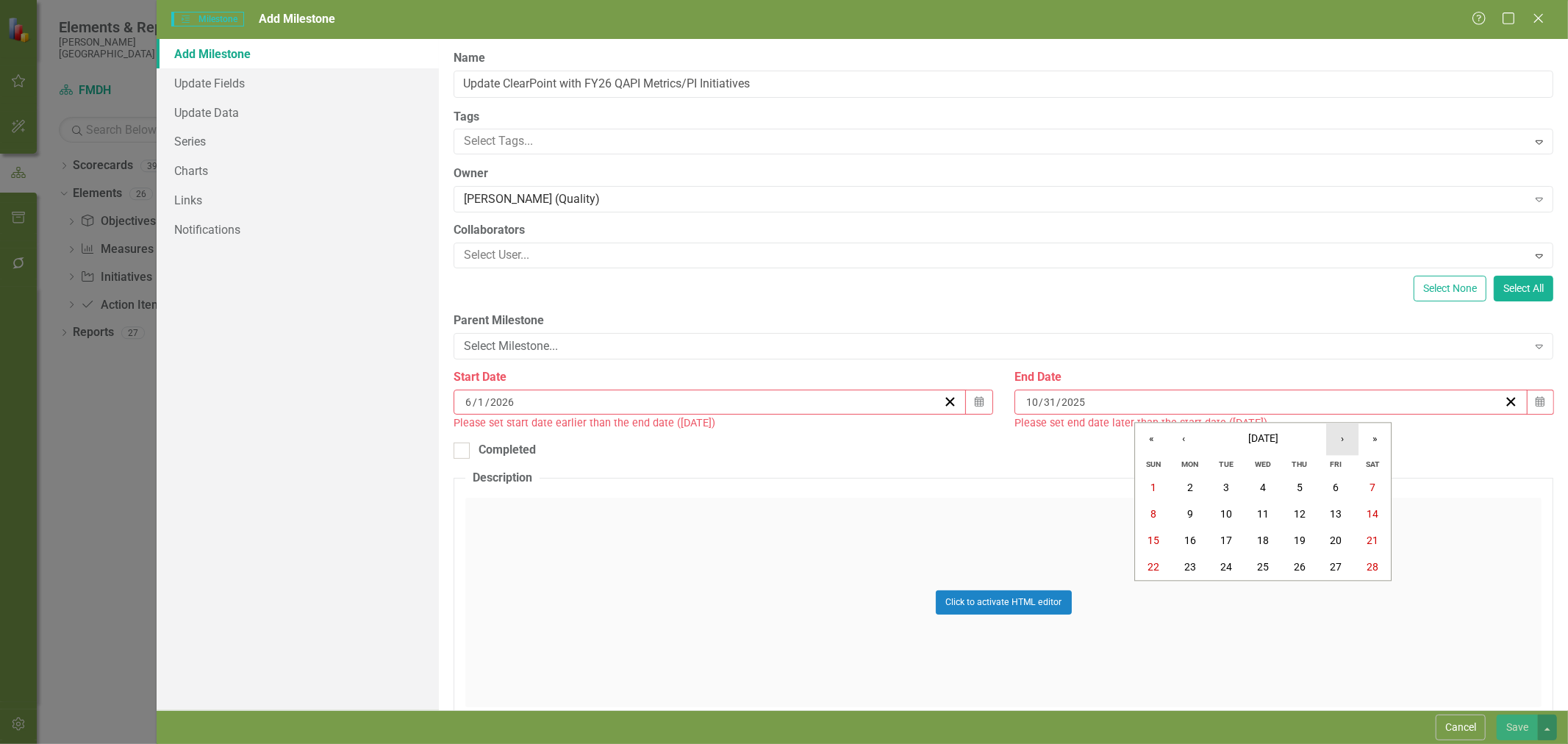
click at [1338, 444] on button "›" at bounding box center [1342, 438] width 32 height 32
click at [1338, 444] on button "›" at bounding box center [1342, 438] width 32 height 32
click at [1228, 593] on abbr "30" at bounding box center [1226, 594] width 11 height 11
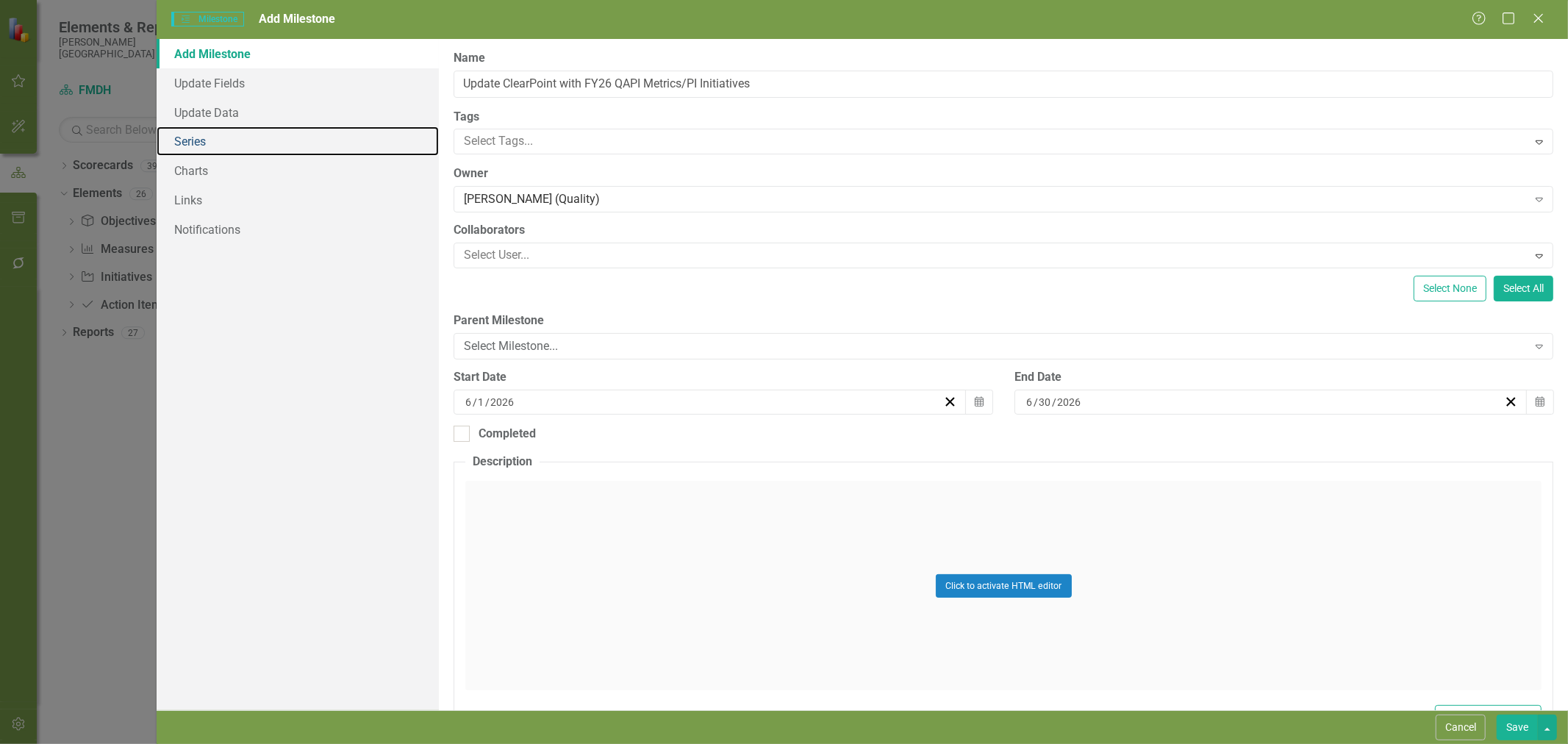
click at [210, 140] on link "Series" at bounding box center [297, 141] width 282 height 30
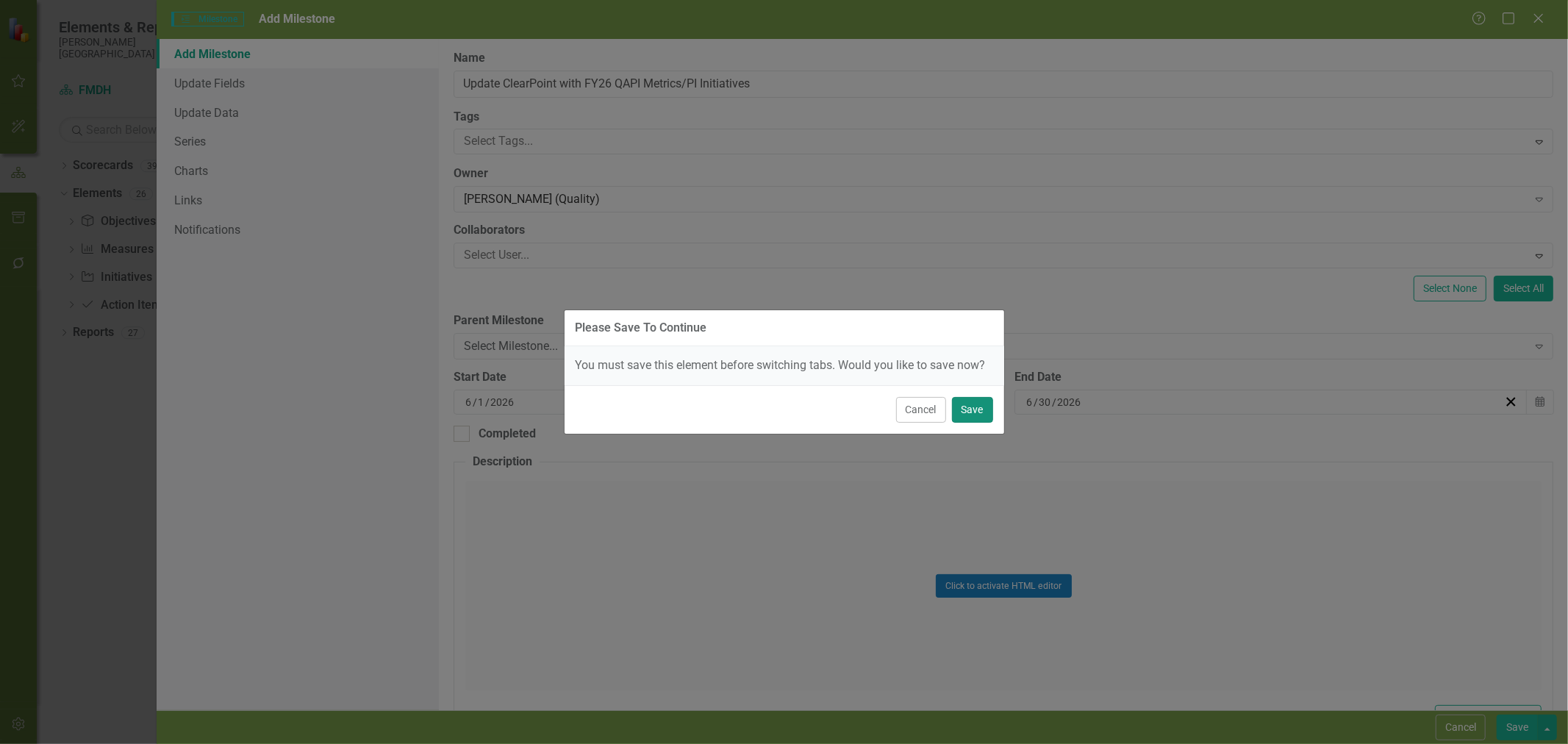
click at [975, 419] on button "Save" at bounding box center [972, 410] width 41 height 25
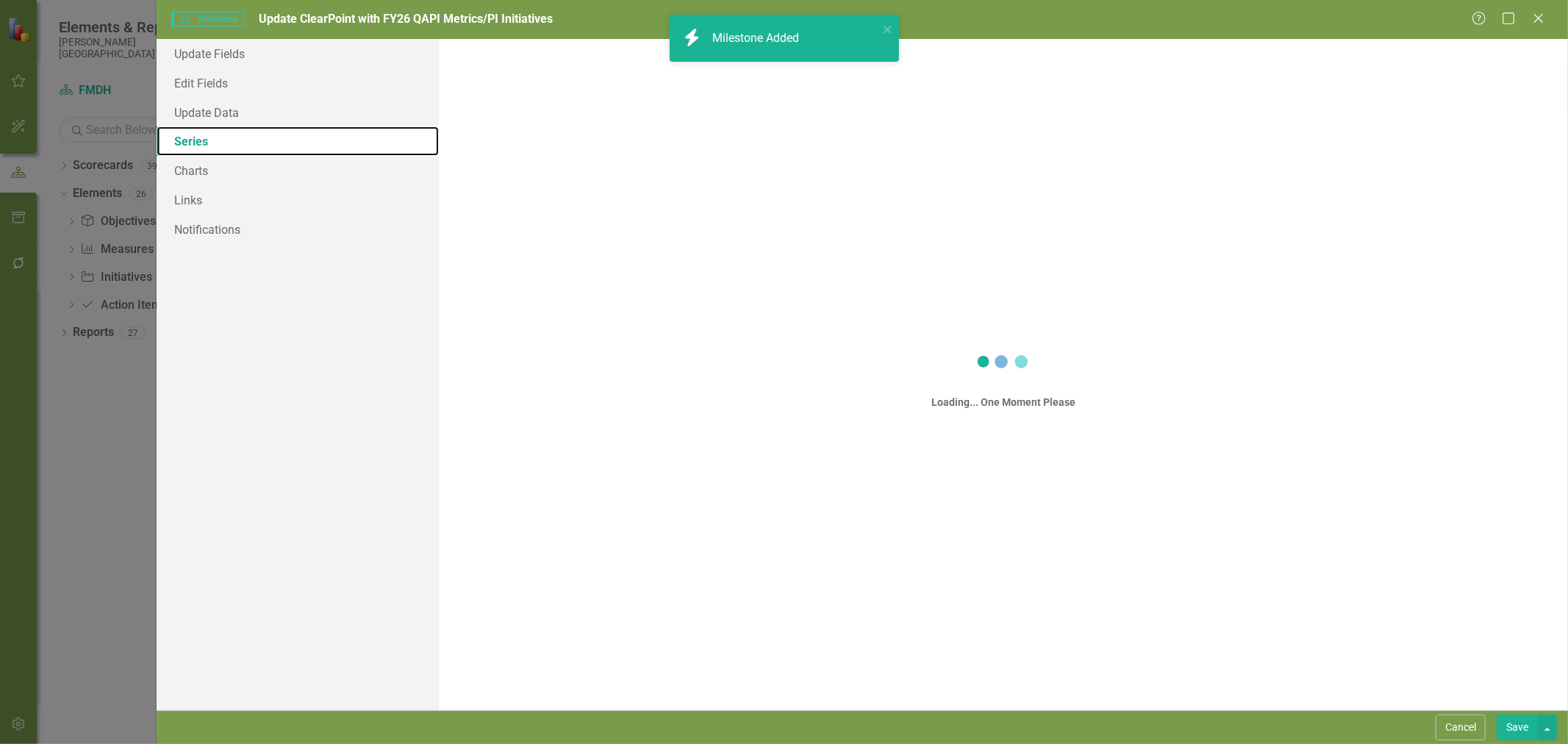
checkbox input "false"
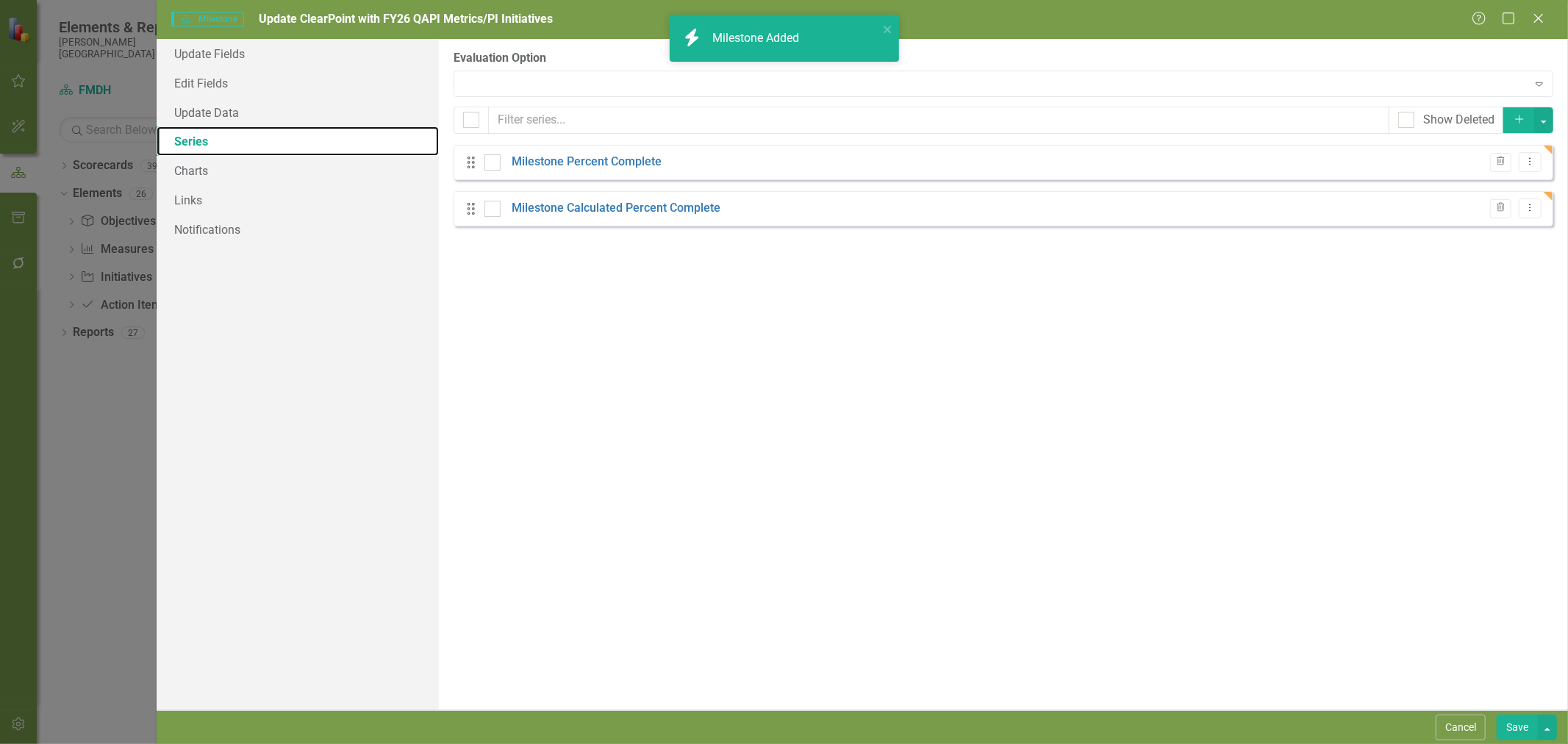
checkbox input "false"
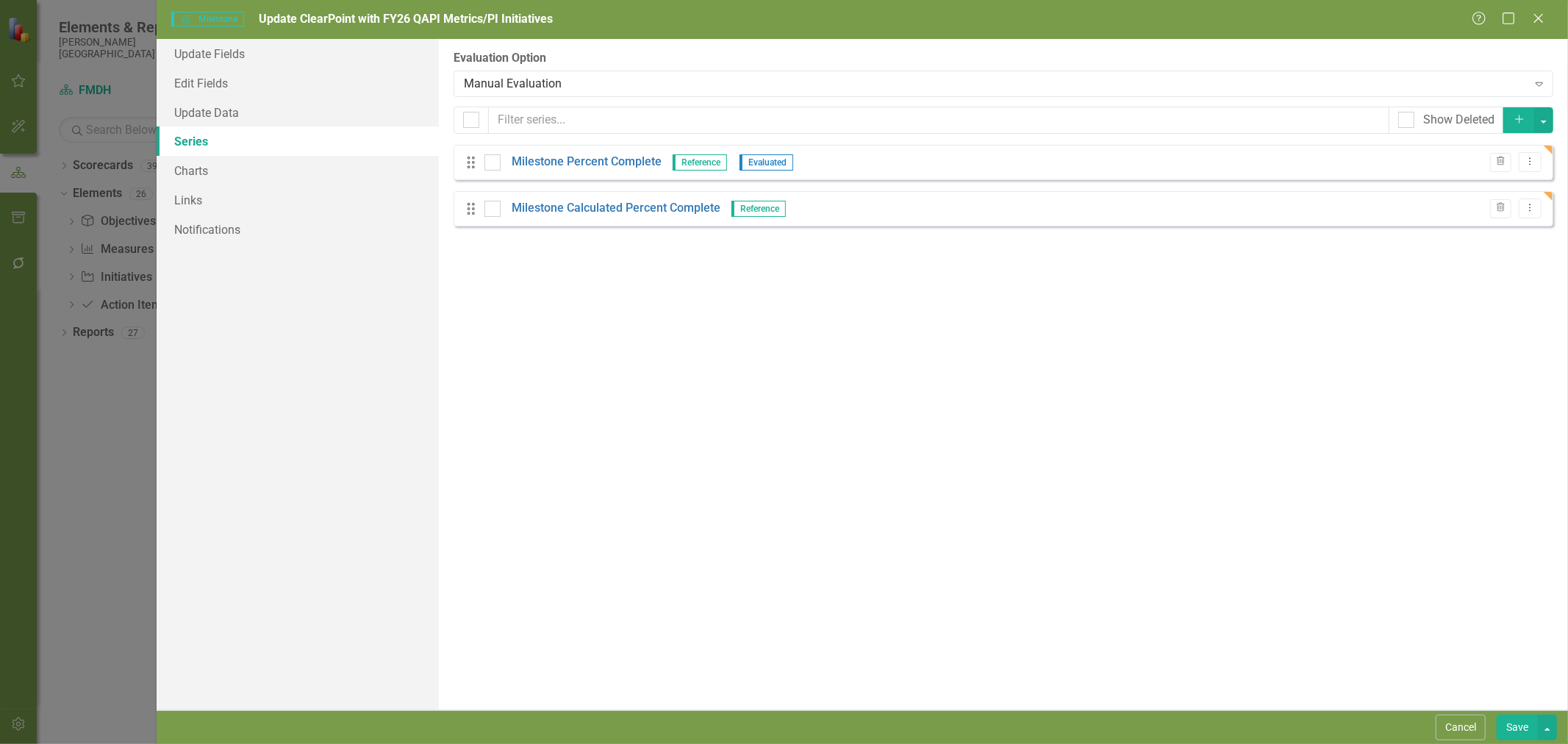
click at [519, 86] on div "Manual Evaluation" at bounding box center [994, 83] width 1063 height 17
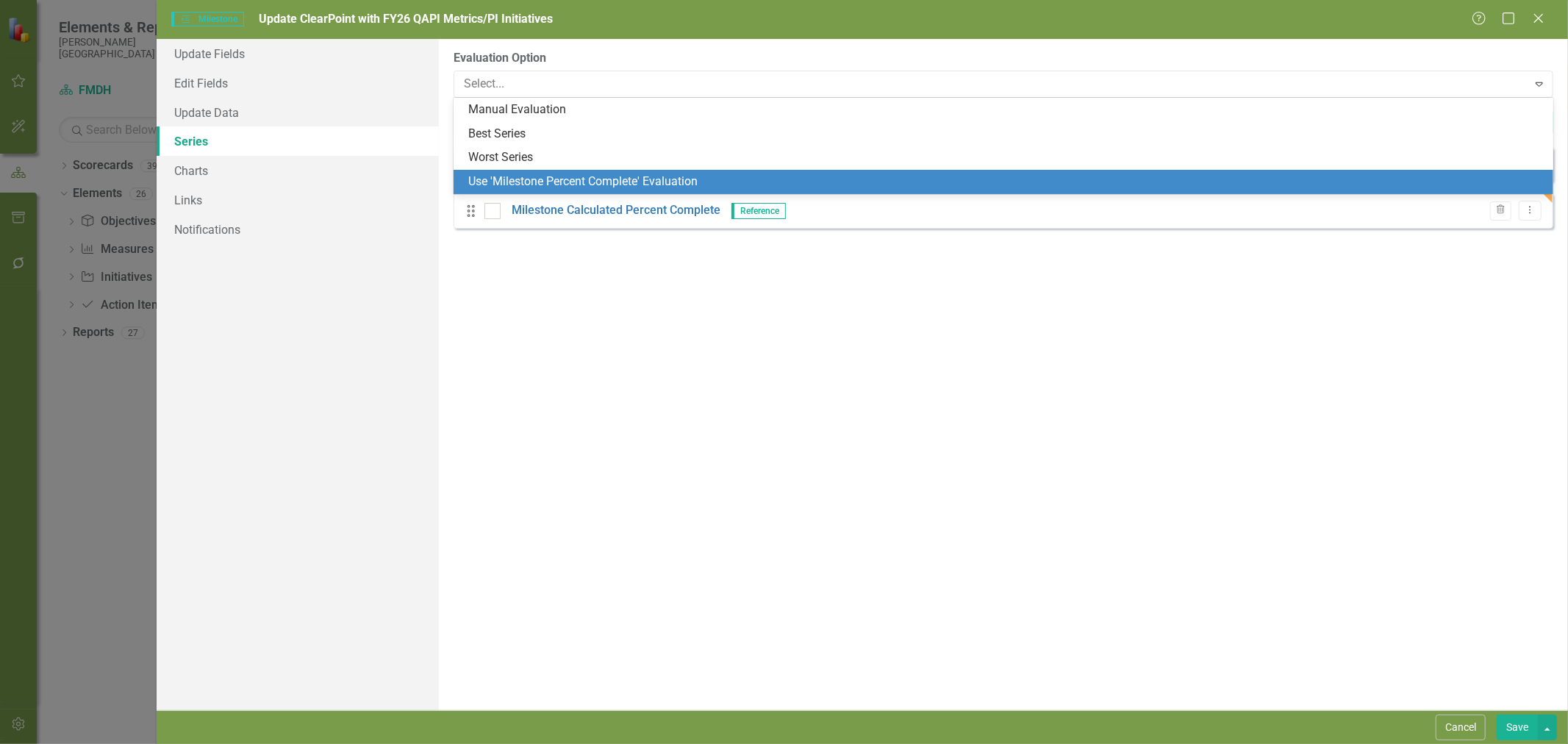
click at [527, 177] on div "Use 'Milestone Percent Complete' Evaluation" at bounding box center [1006, 182] width 1076 height 17
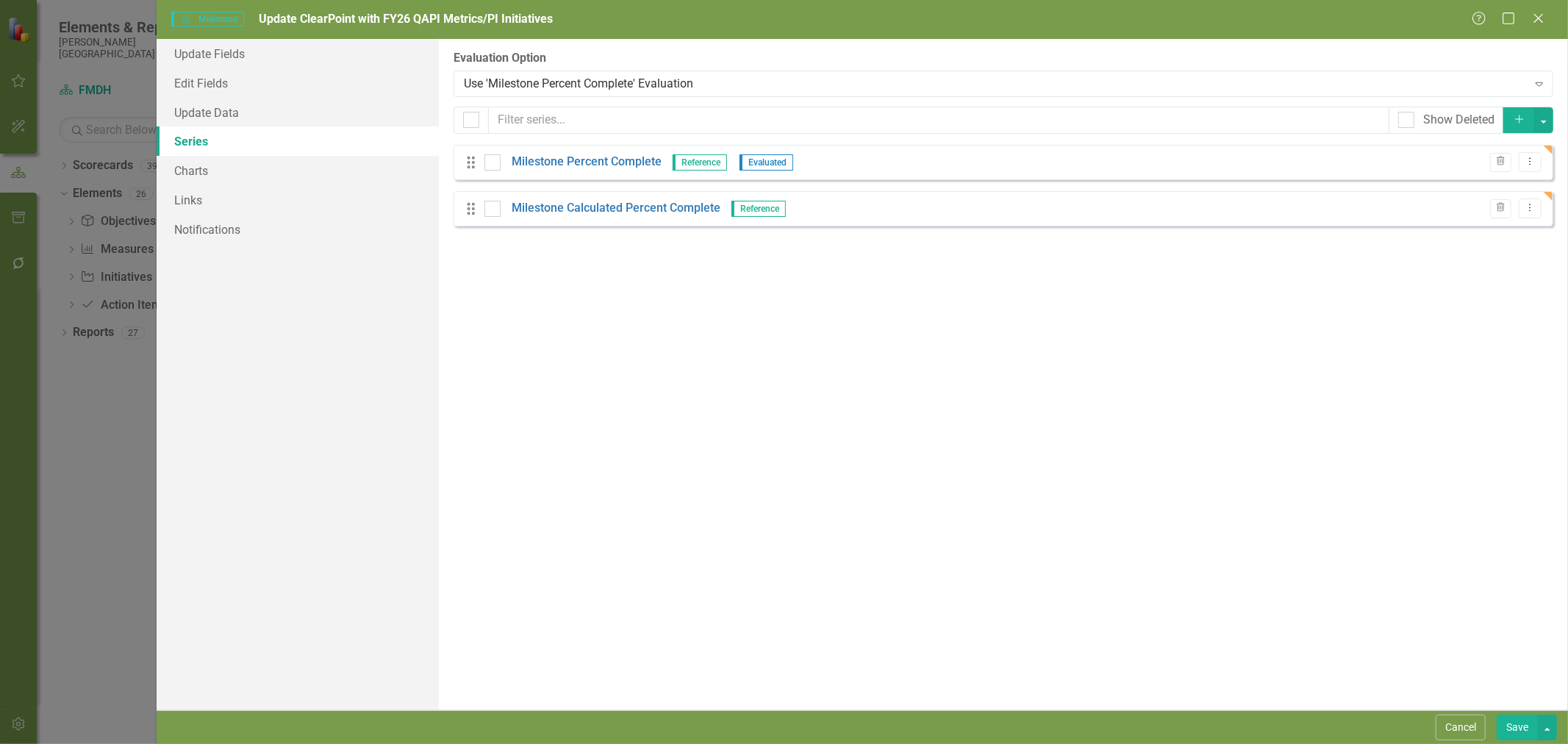
click at [1511, 730] on button "Save" at bounding box center [1516, 727] width 41 height 25
checkbox input "true"
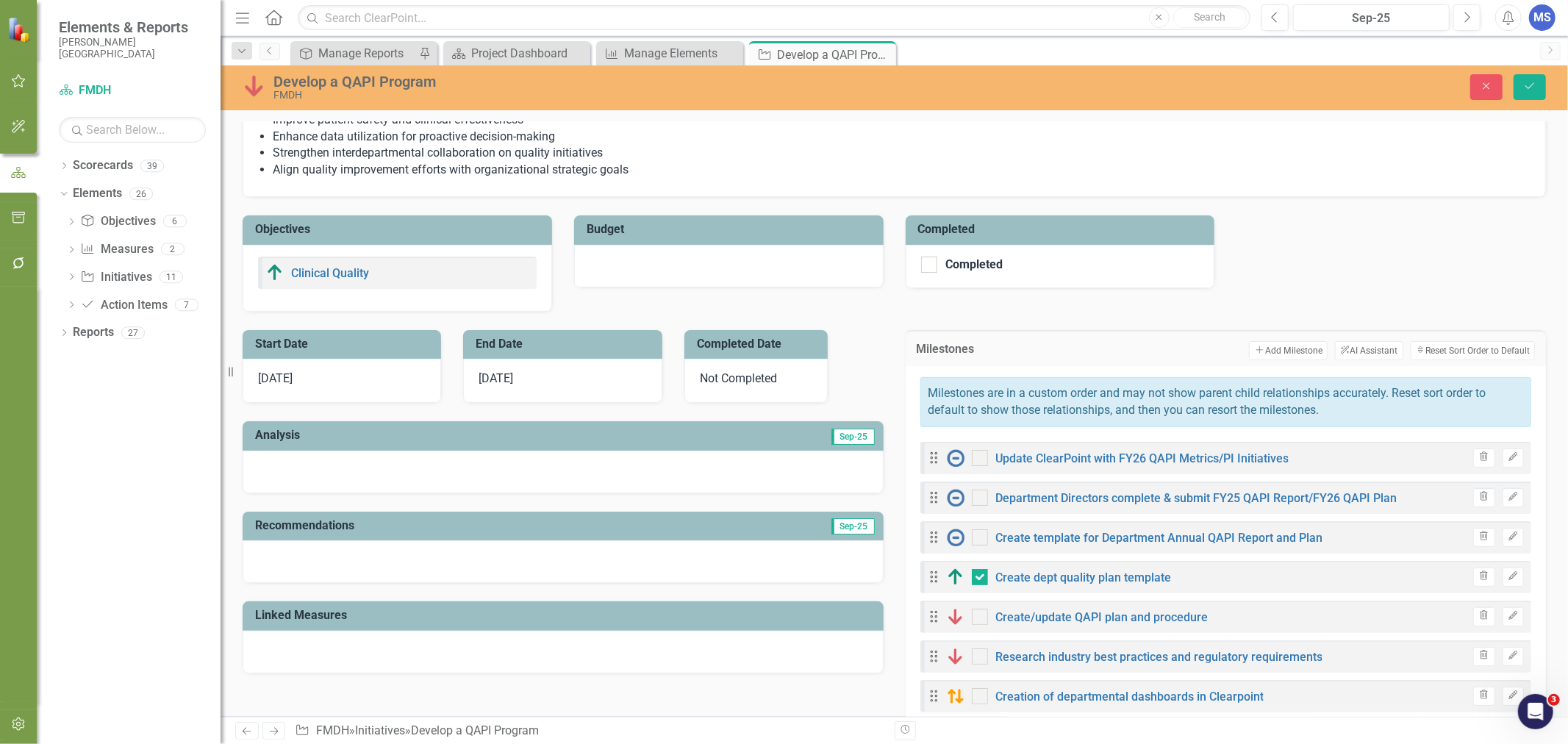
scroll to position [327, 0]
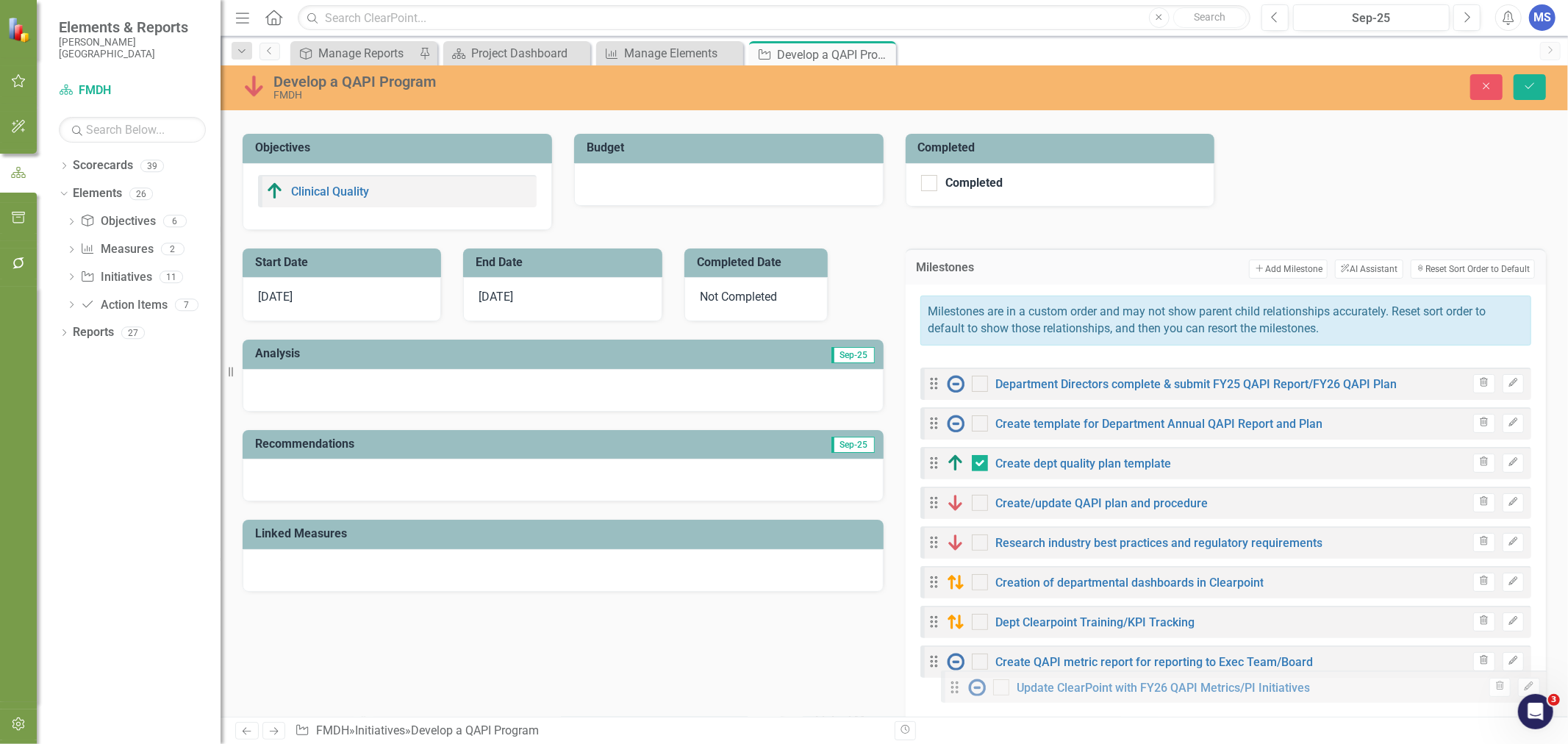
drag, startPoint x: 932, startPoint y: 379, endPoint x: 946, endPoint y: 692, distance: 313.3
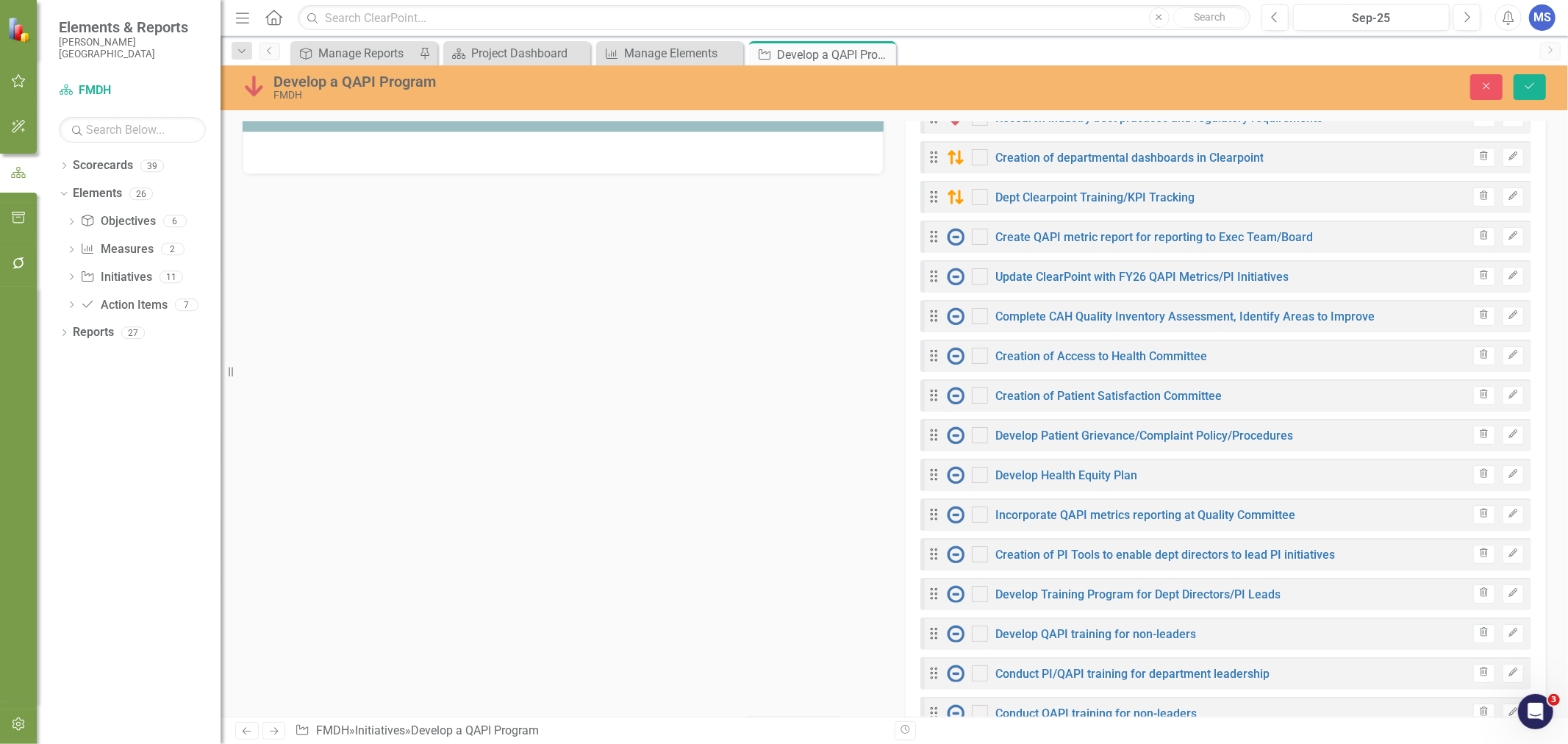
scroll to position [816, 0]
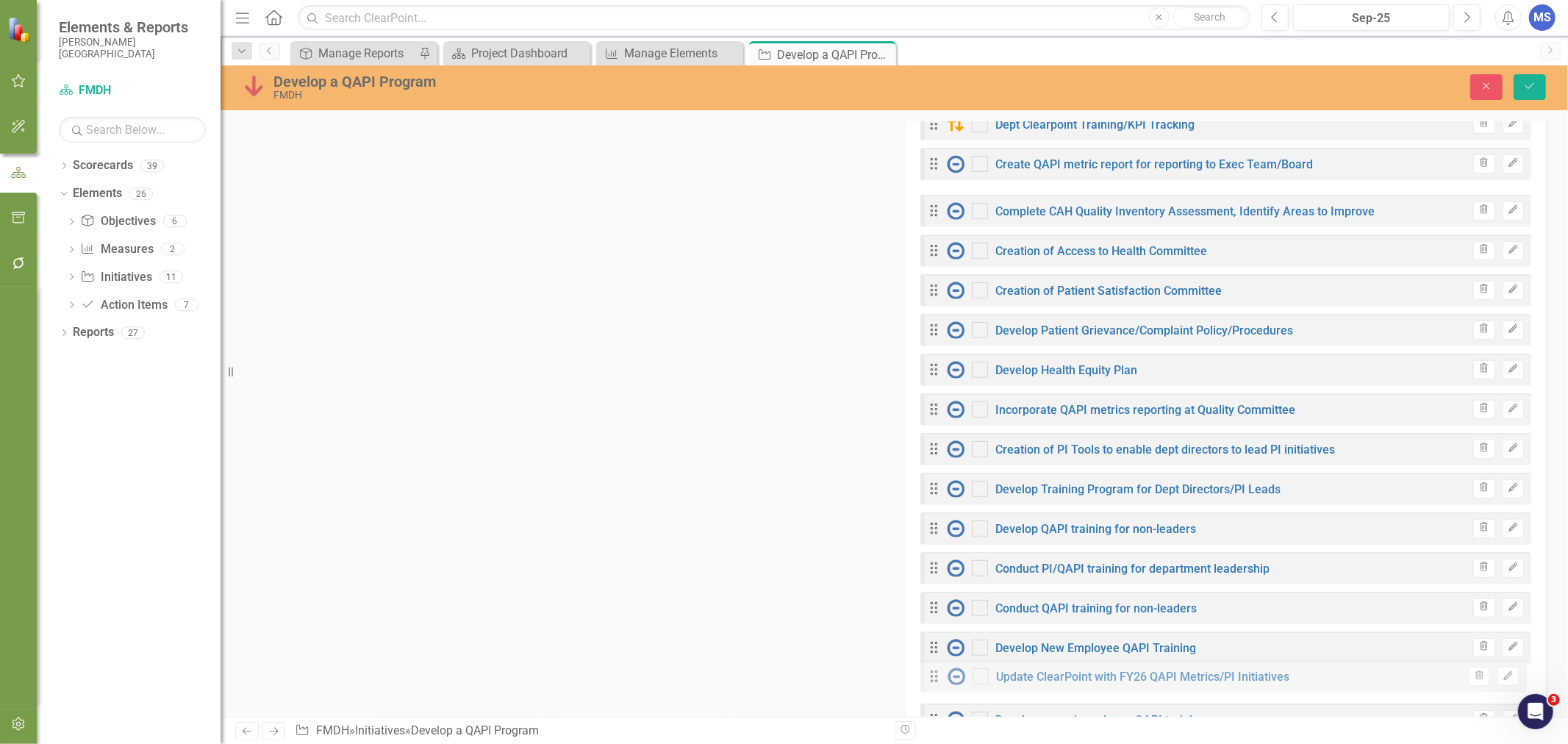
drag, startPoint x: 937, startPoint y: 235, endPoint x: 936, endPoint y: 684, distance: 449.0
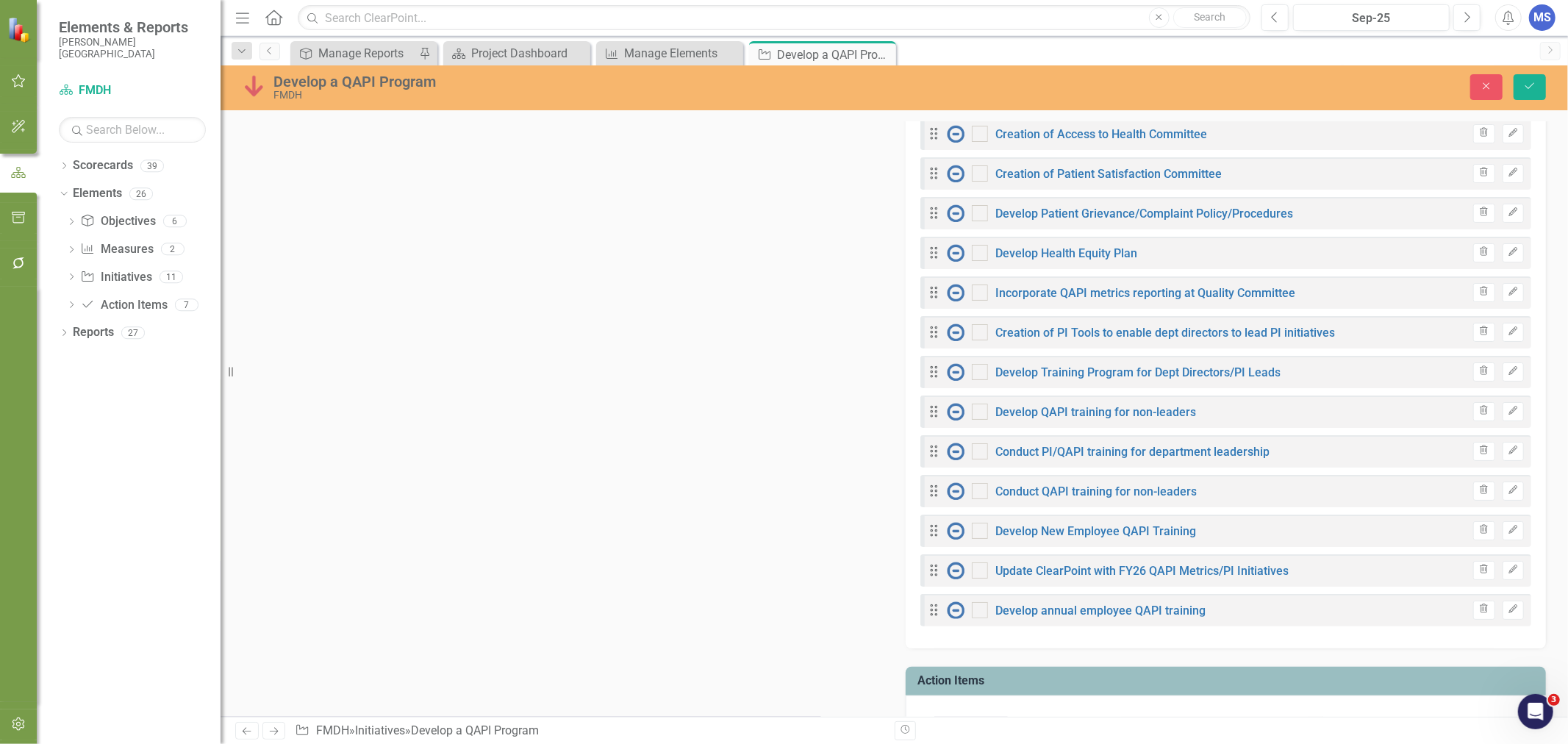
scroll to position [899, 0]
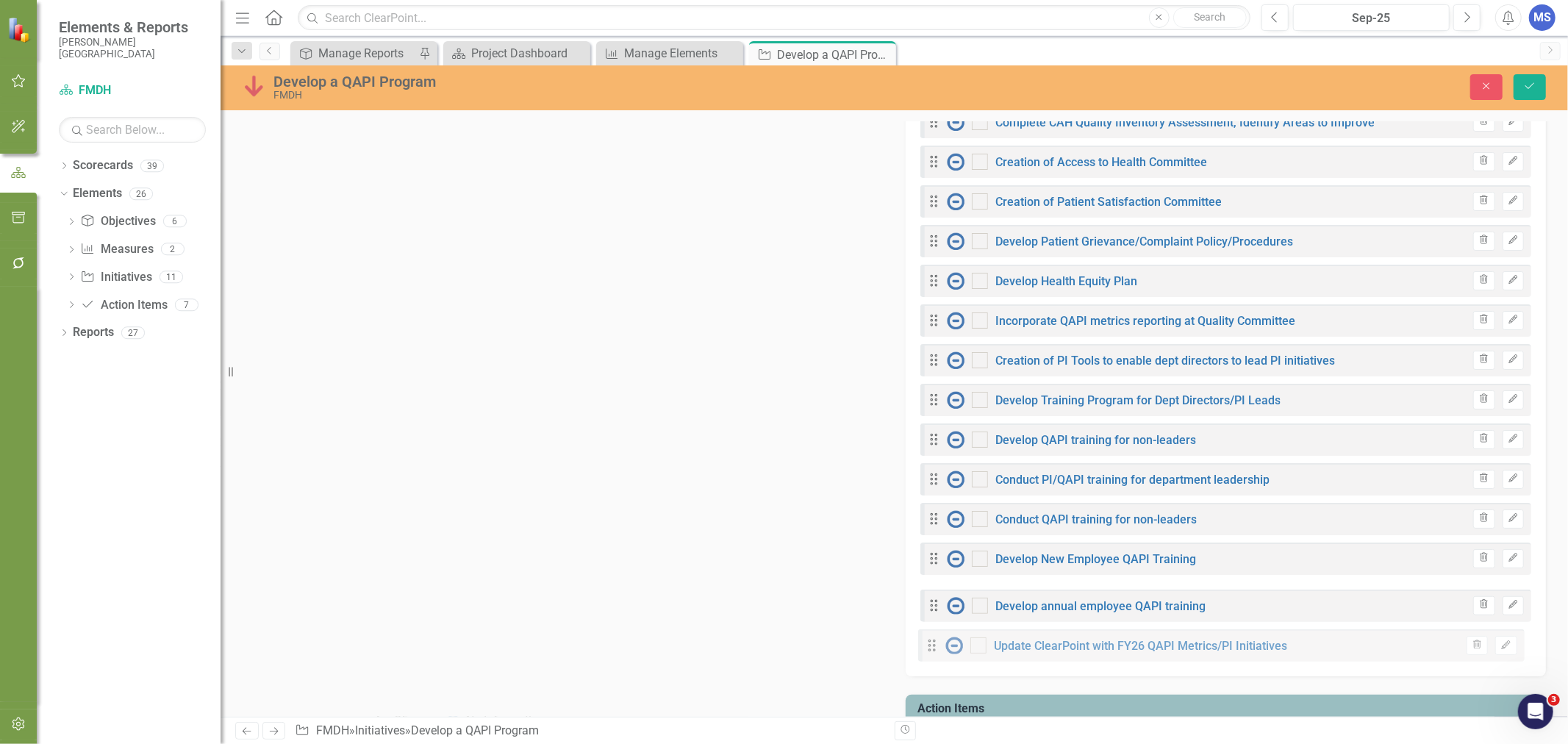
drag, startPoint x: 932, startPoint y: 614, endPoint x: 932, endPoint y: 649, distance: 35.0
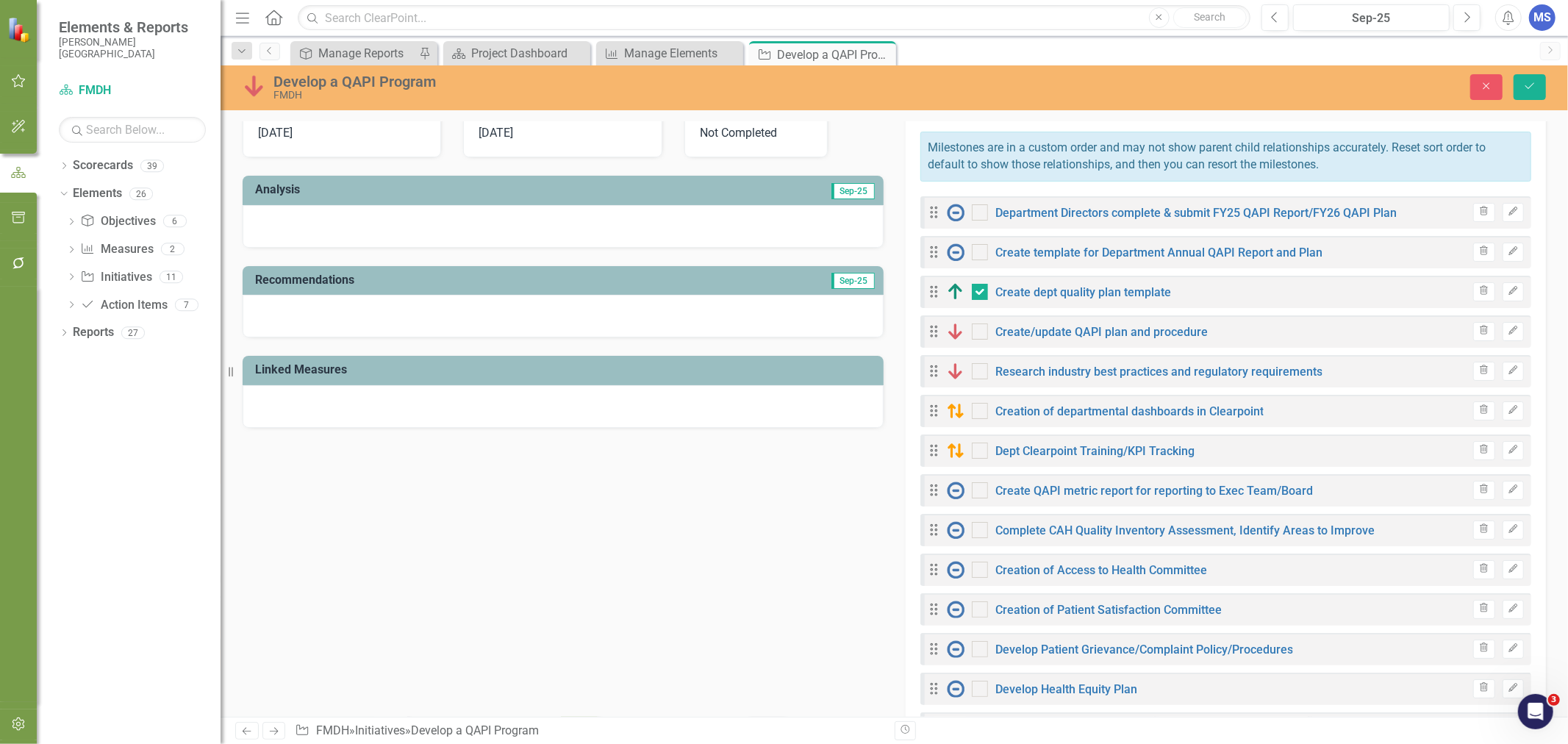
scroll to position [408, 0]
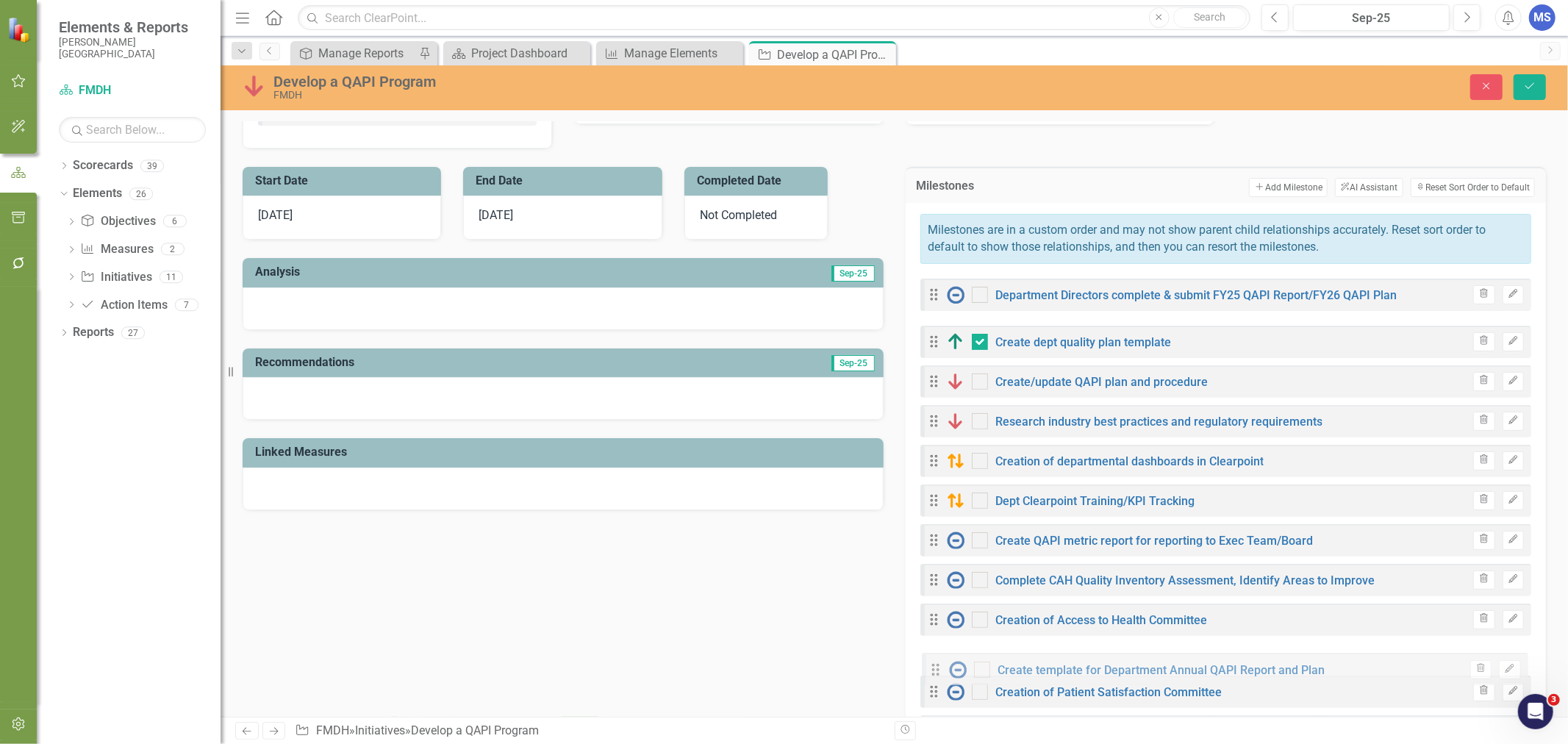
drag, startPoint x: 930, startPoint y: 393, endPoint x: 930, endPoint y: 673, distance: 280.0
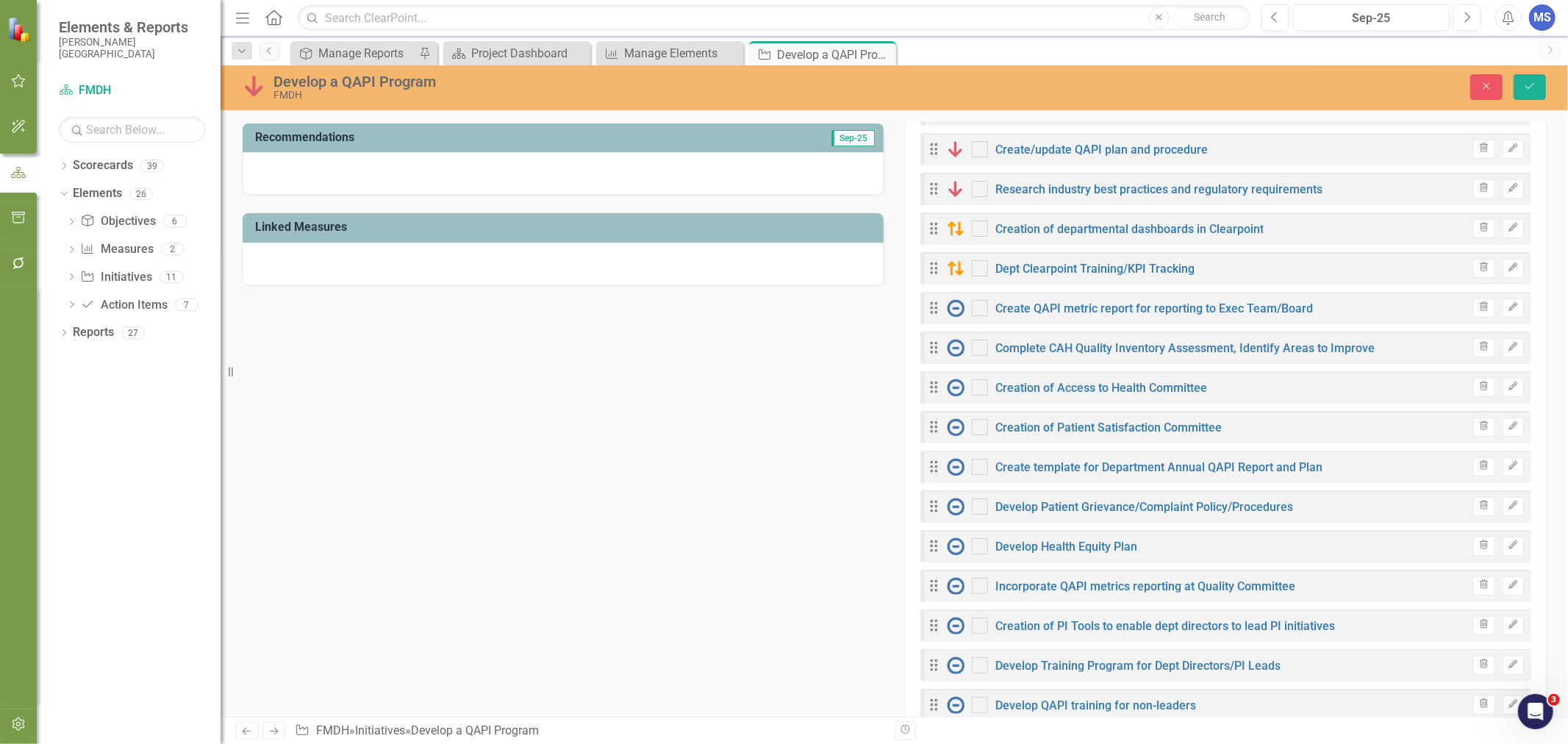
scroll to position [653, 0]
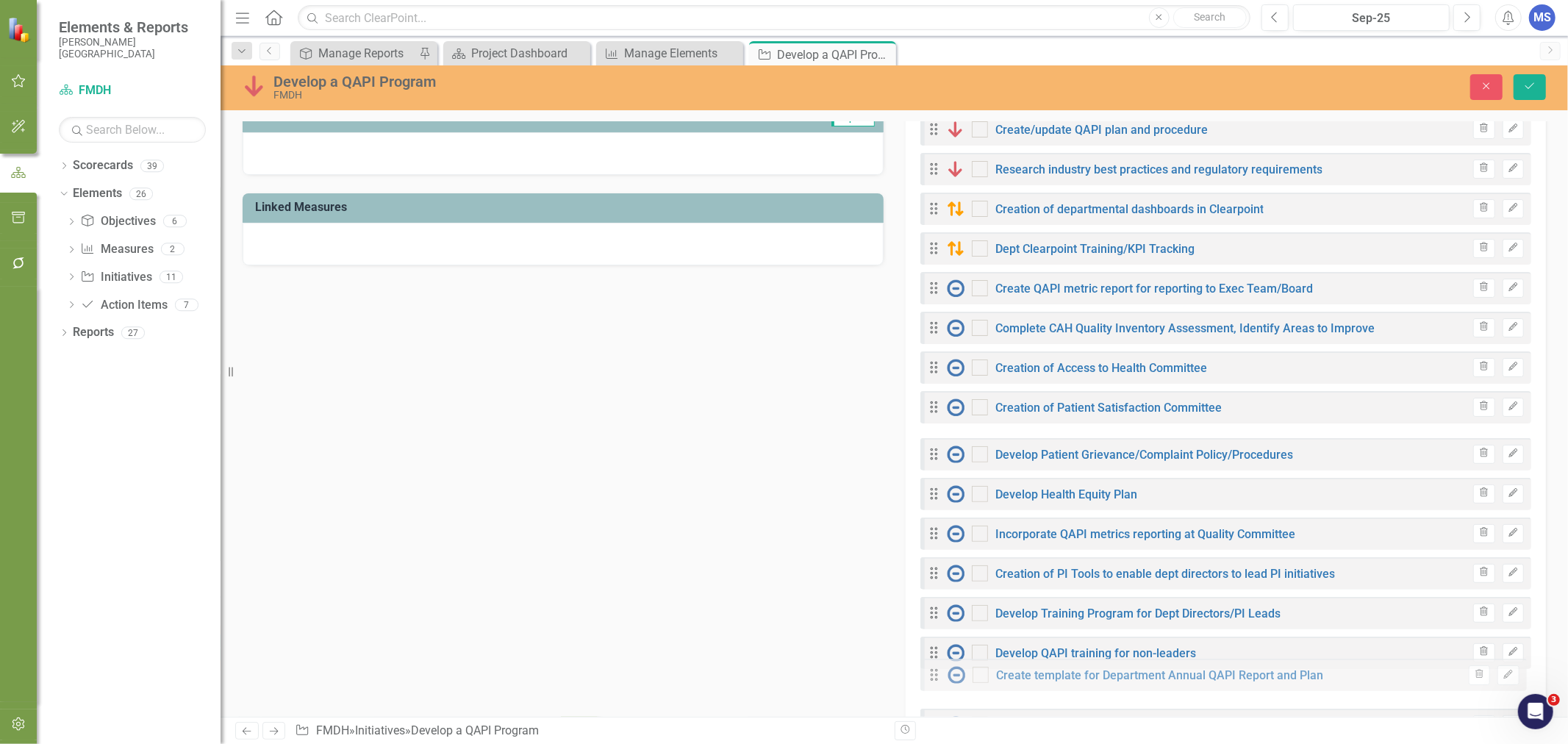
drag, startPoint x: 932, startPoint y: 445, endPoint x: 938, endPoint y: 674, distance: 229.1
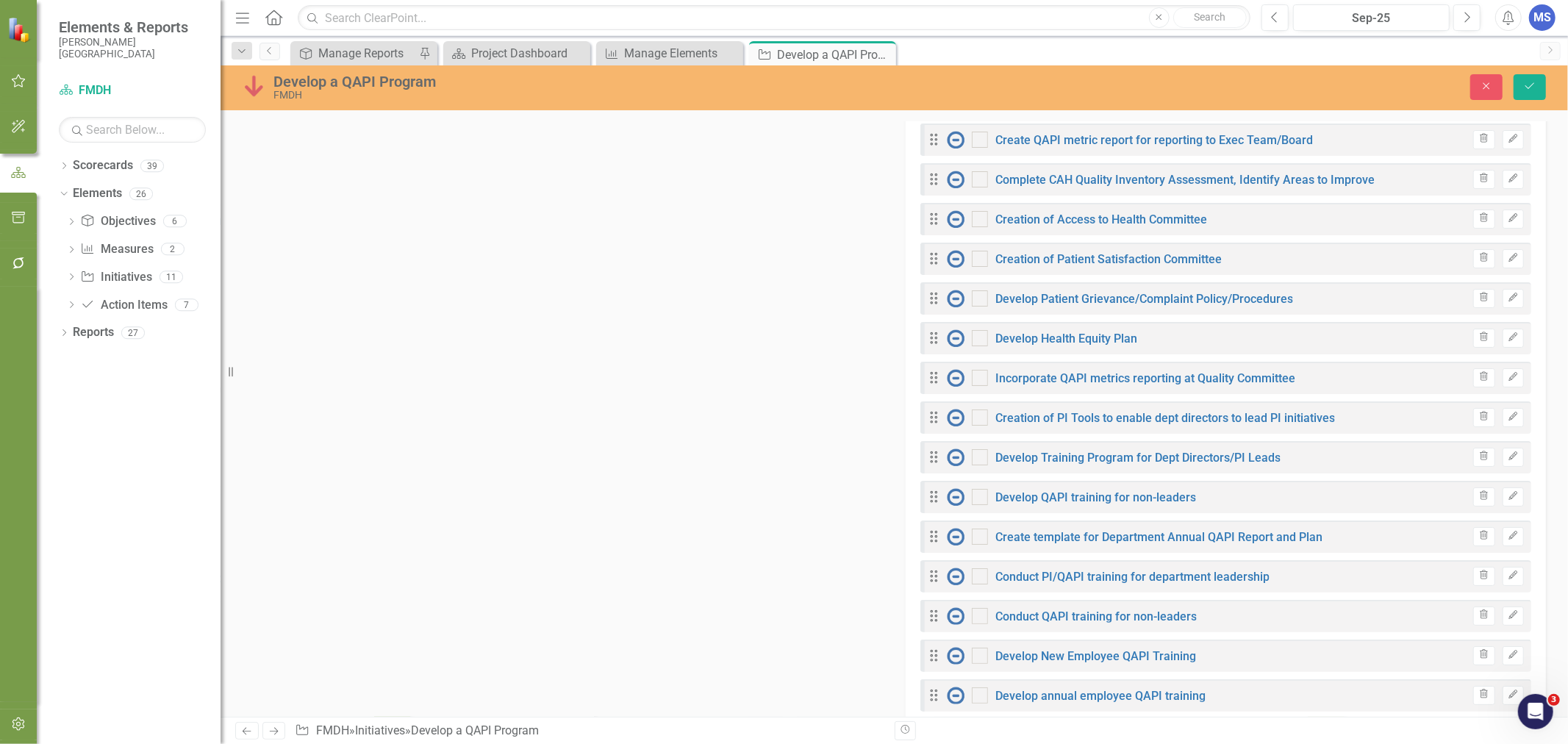
scroll to position [816, 0]
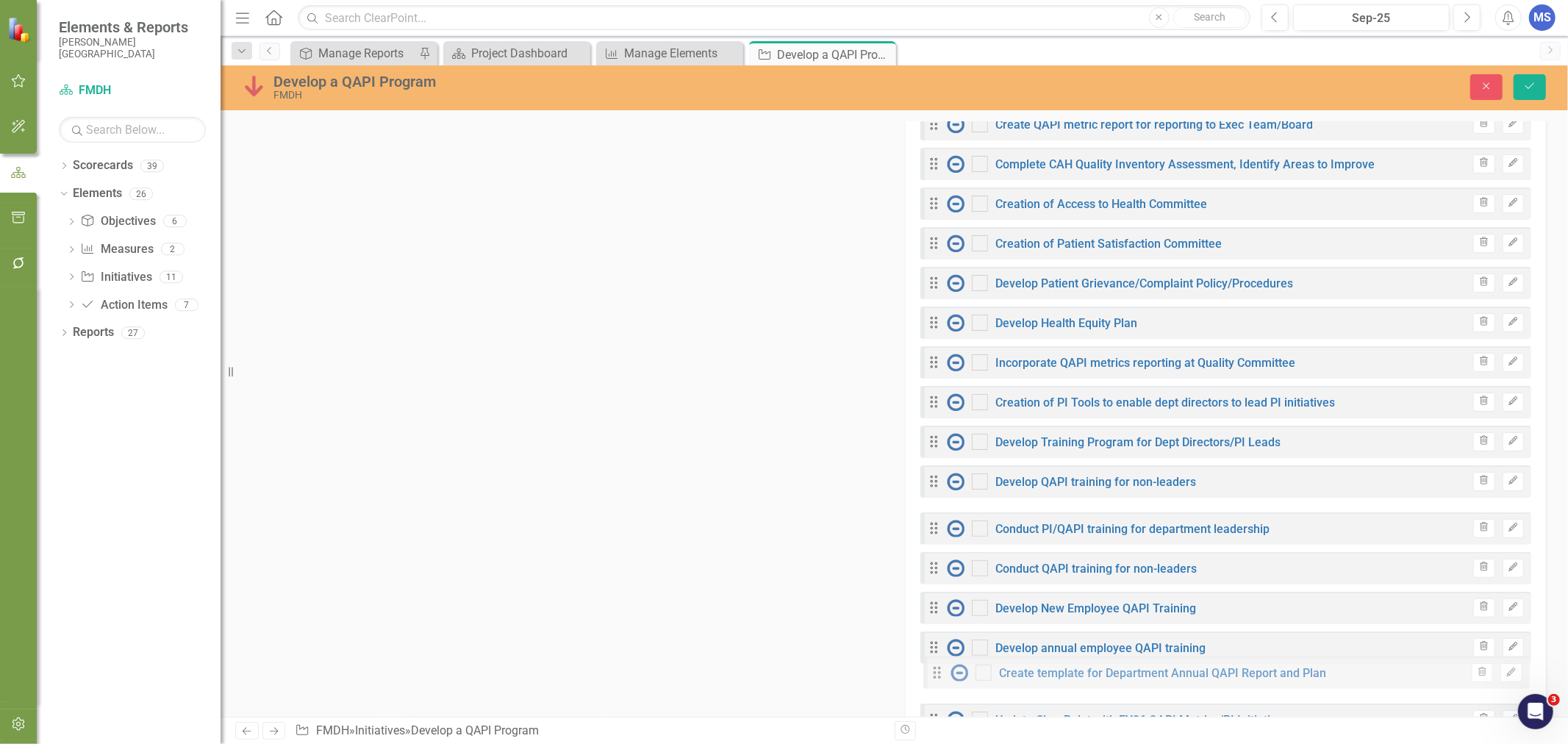
drag, startPoint x: 925, startPoint y: 526, endPoint x: 933, endPoint y: 667, distance: 141.2
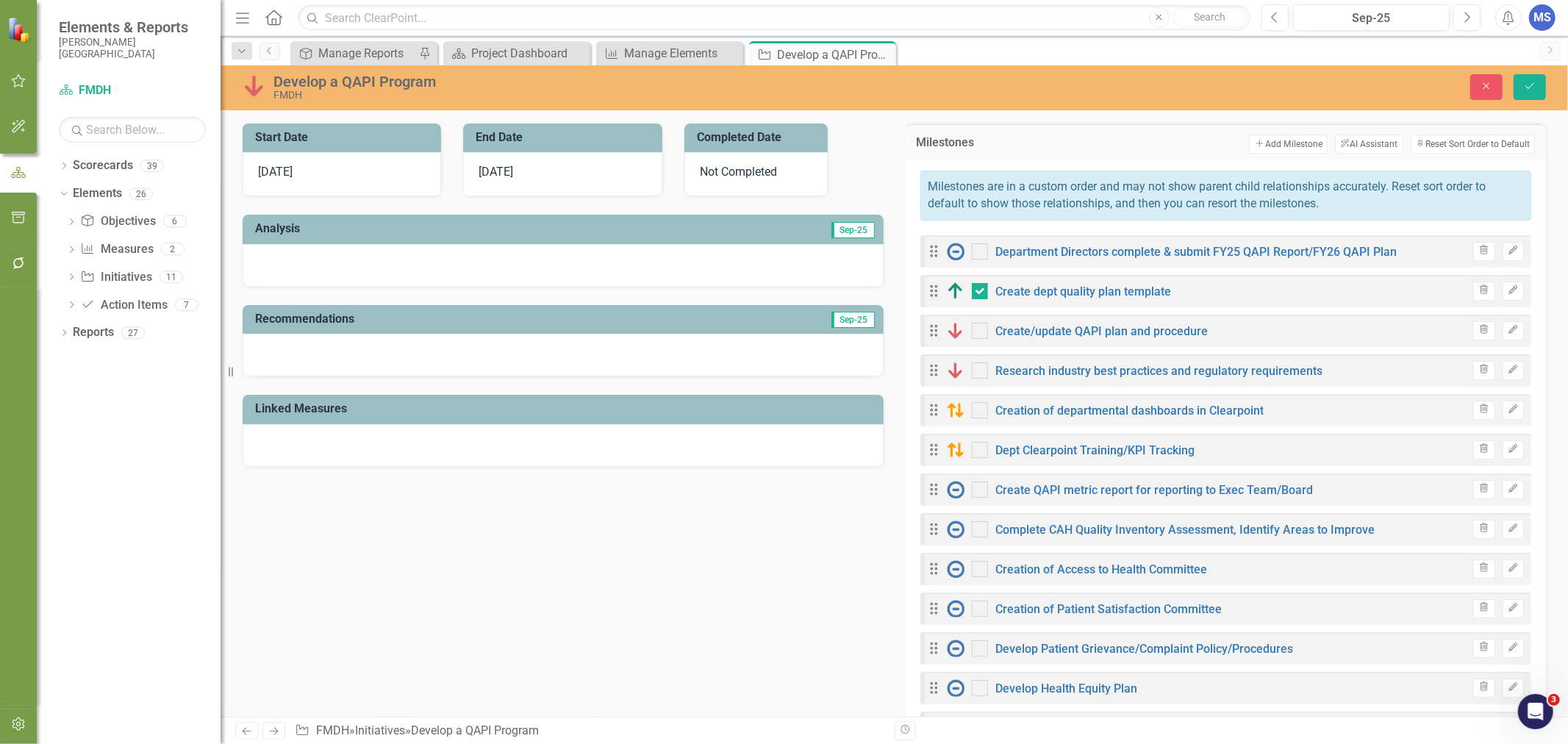
scroll to position [490, 0]
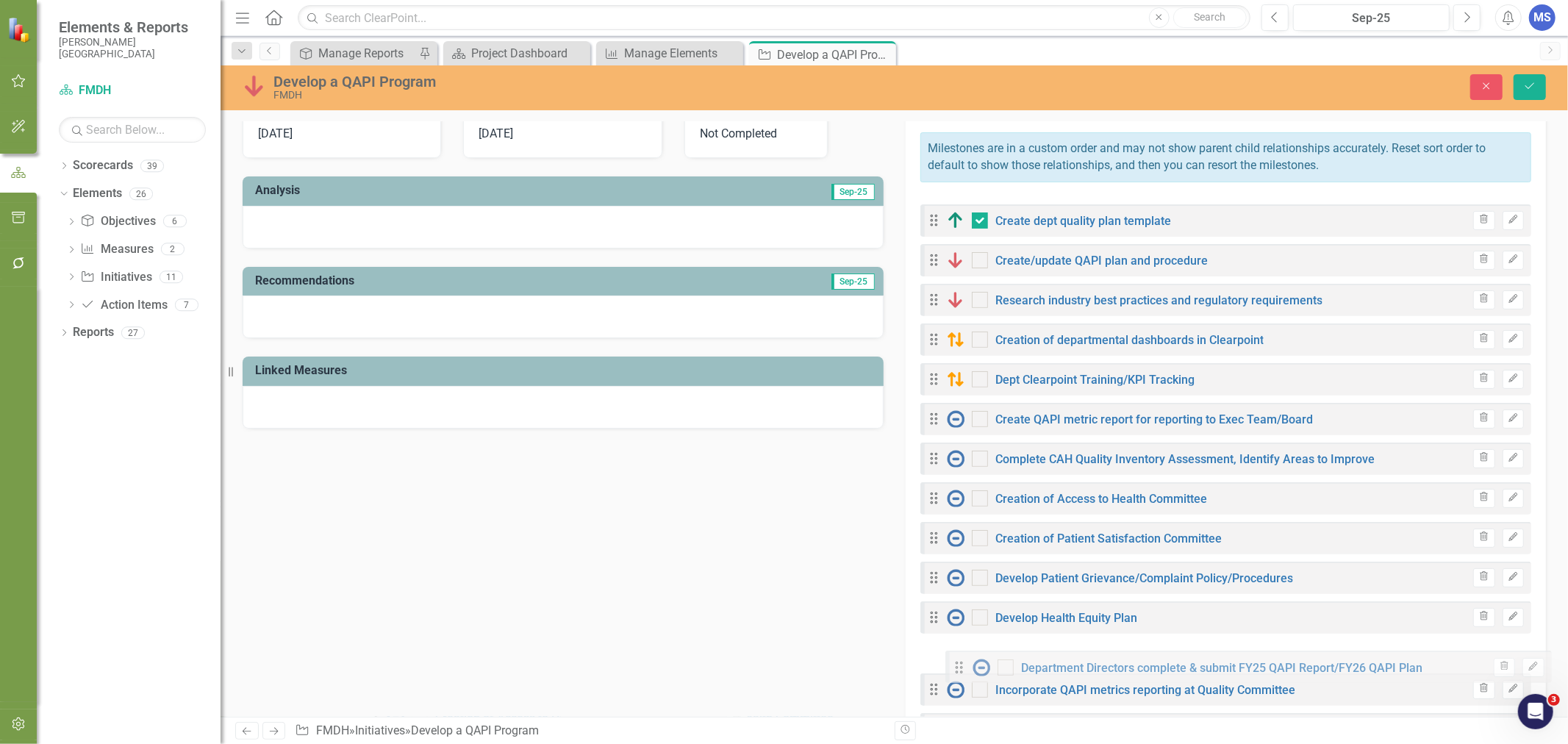
drag, startPoint x: 930, startPoint y: 215, endPoint x: 957, endPoint y: 689, distance: 474.8
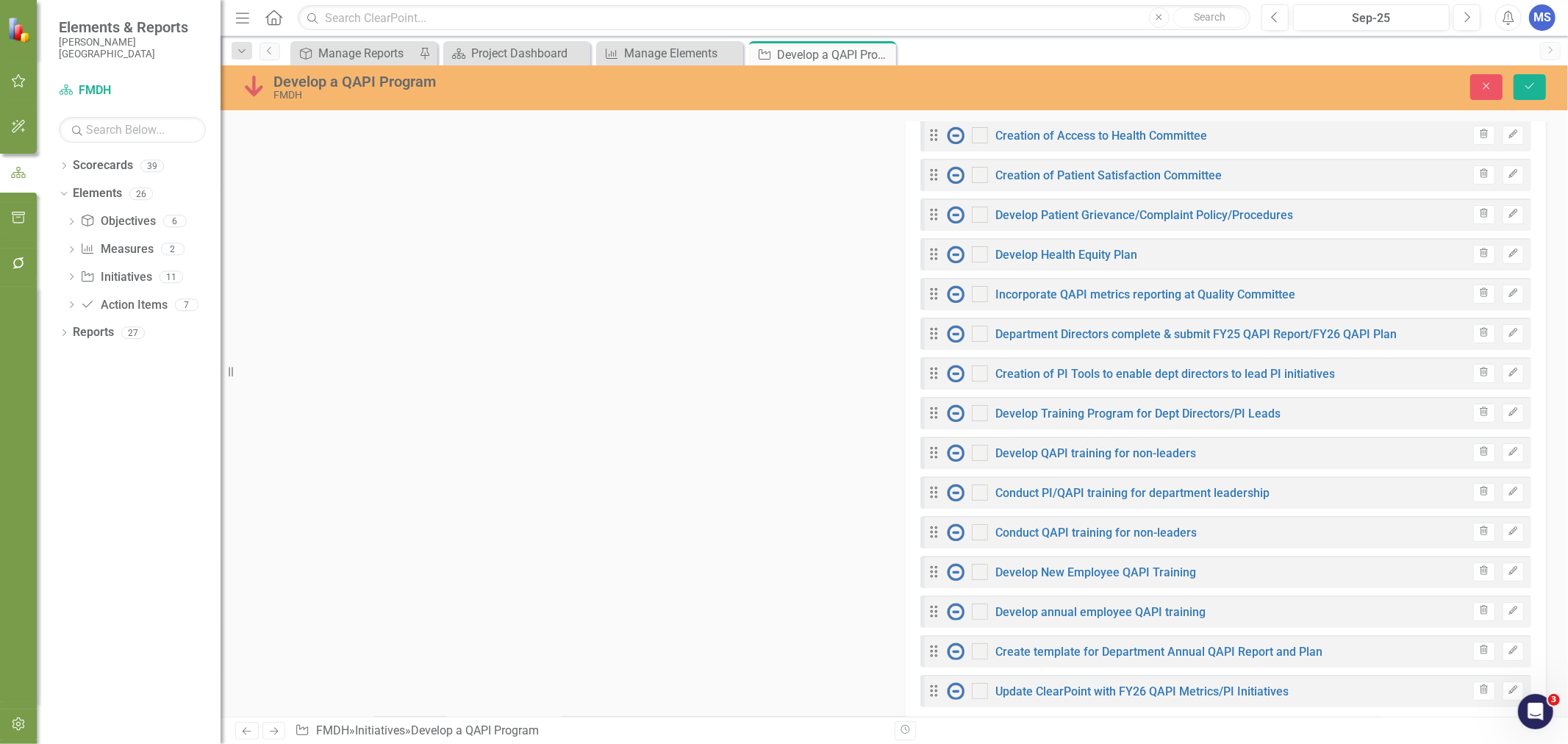
scroll to position [816, 0]
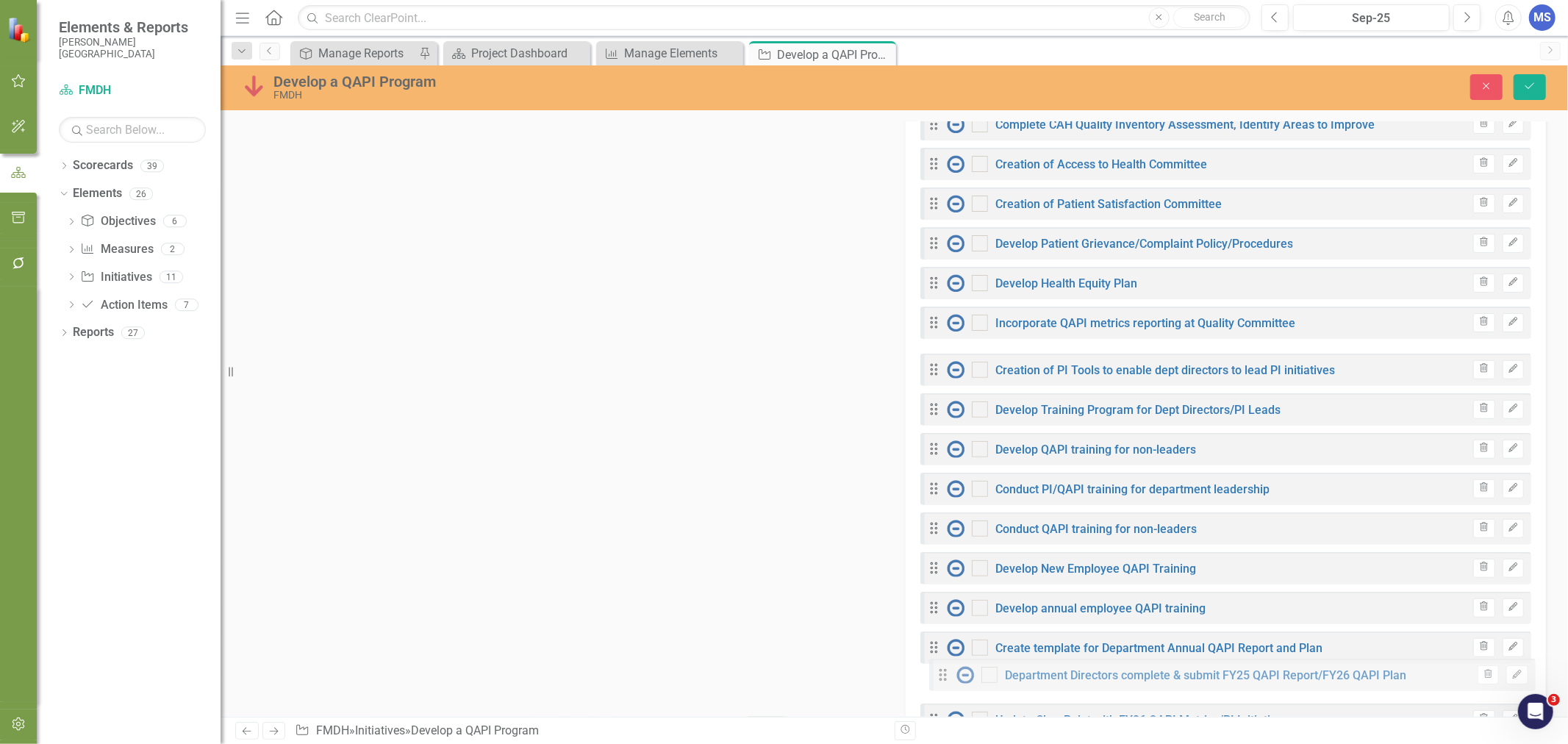
drag, startPoint x: 931, startPoint y: 365, endPoint x: 946, endPoint y: 678, distance: 313.4
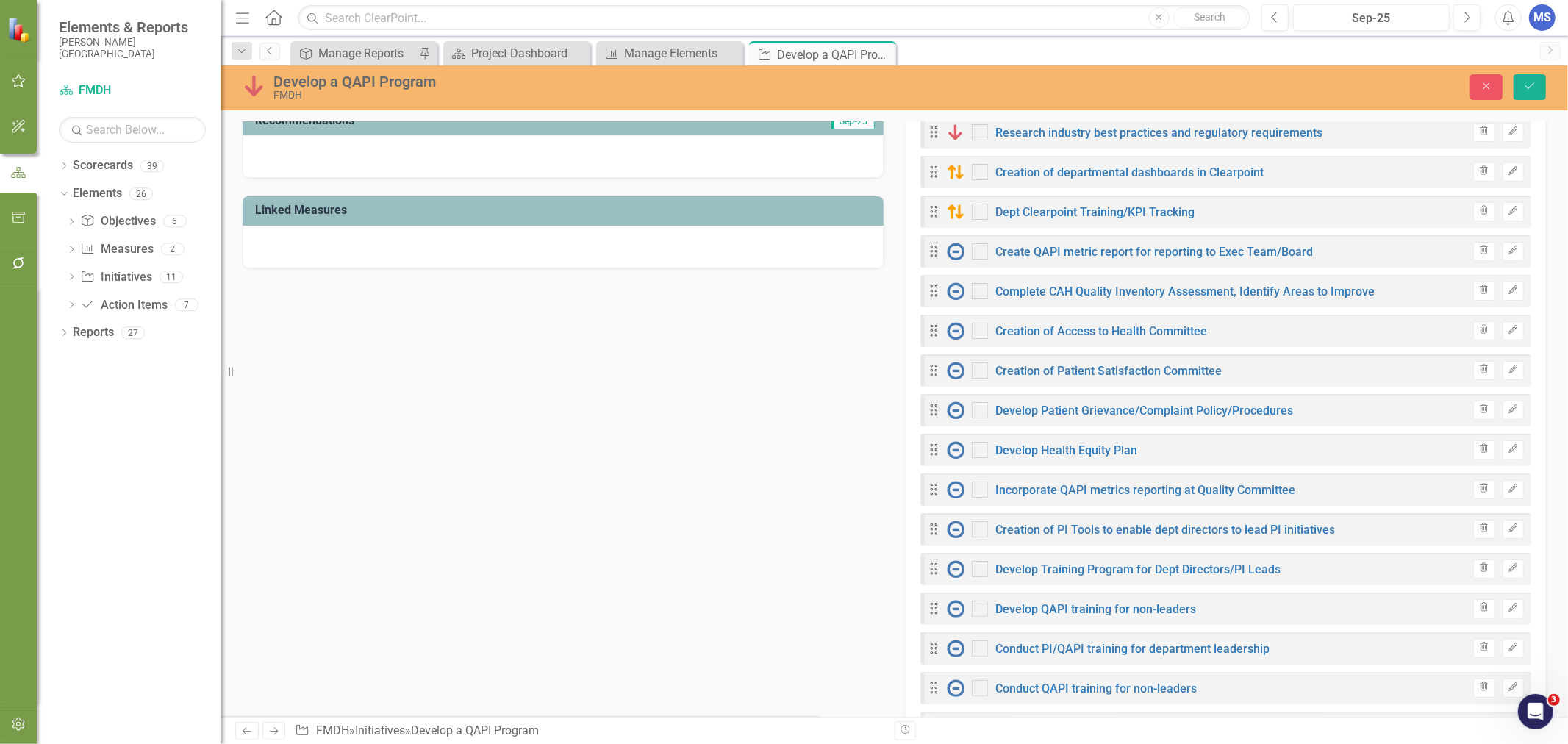
scroll to position [490, 0]
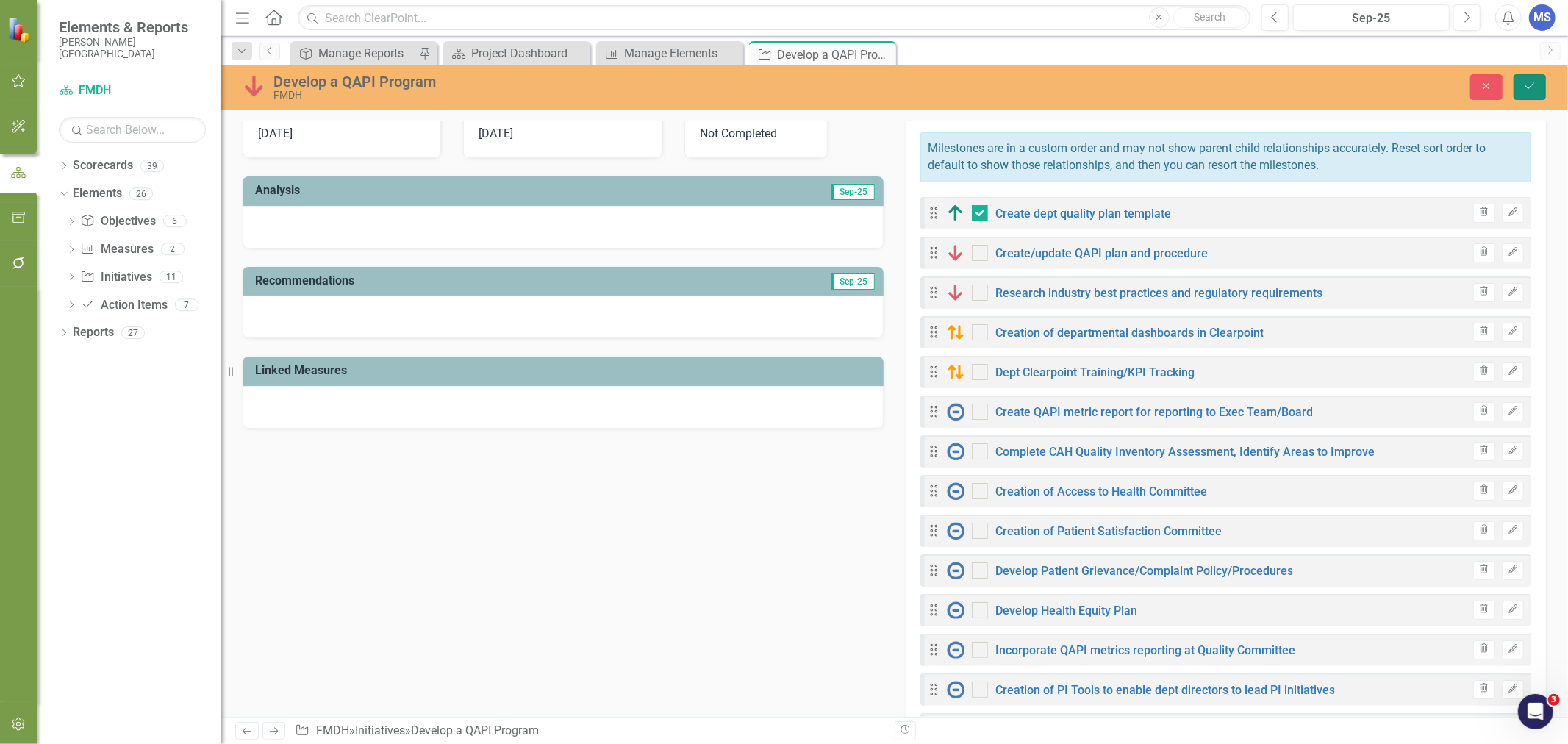
drag, startPoint x: 1544, startPoint y: 83, endPoint x: 1407, endPoint y: 193, distance: 175.7
click at [1544, 82] on button "Save" at bounding box center [1530, 86] width 32 height 25
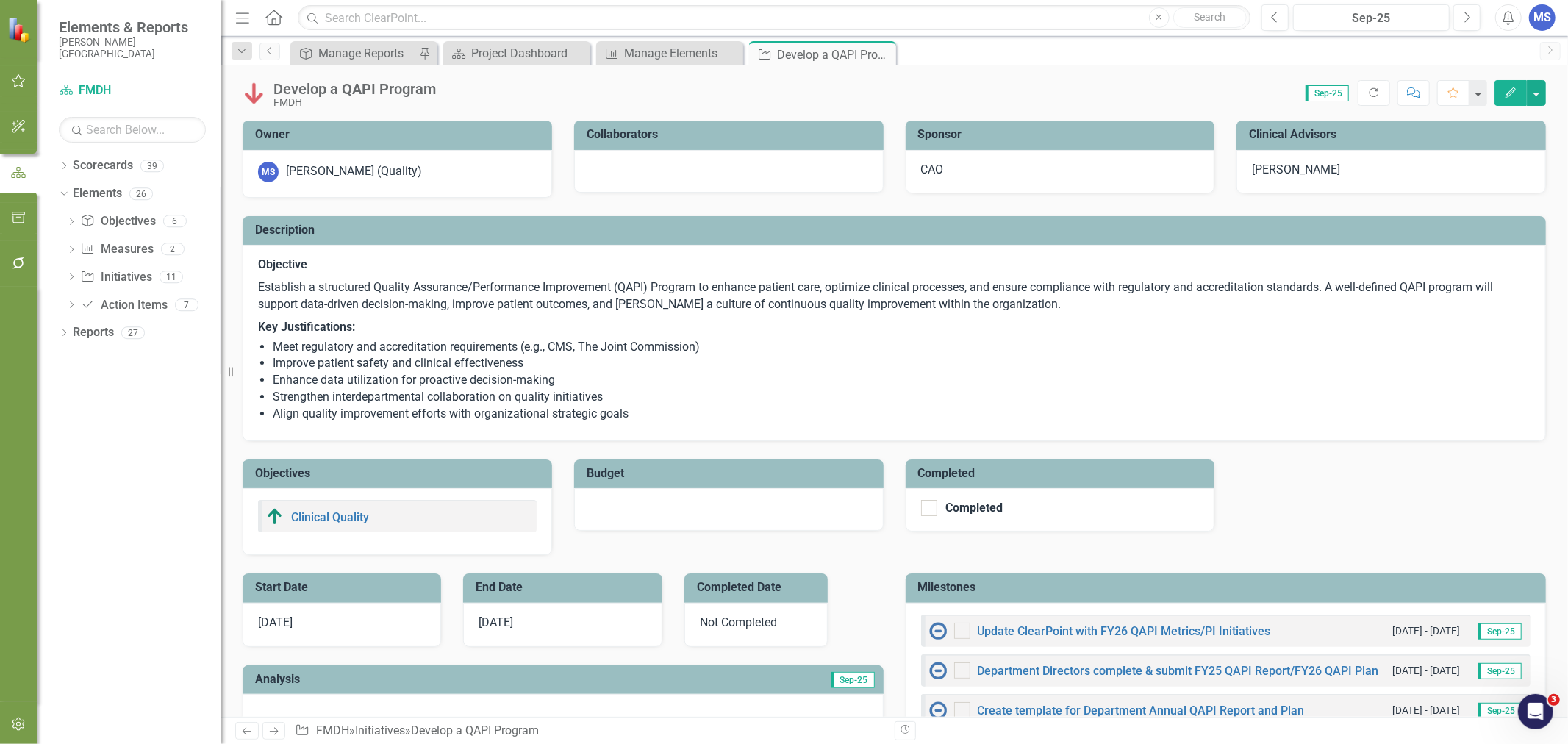
checkbox input "true"
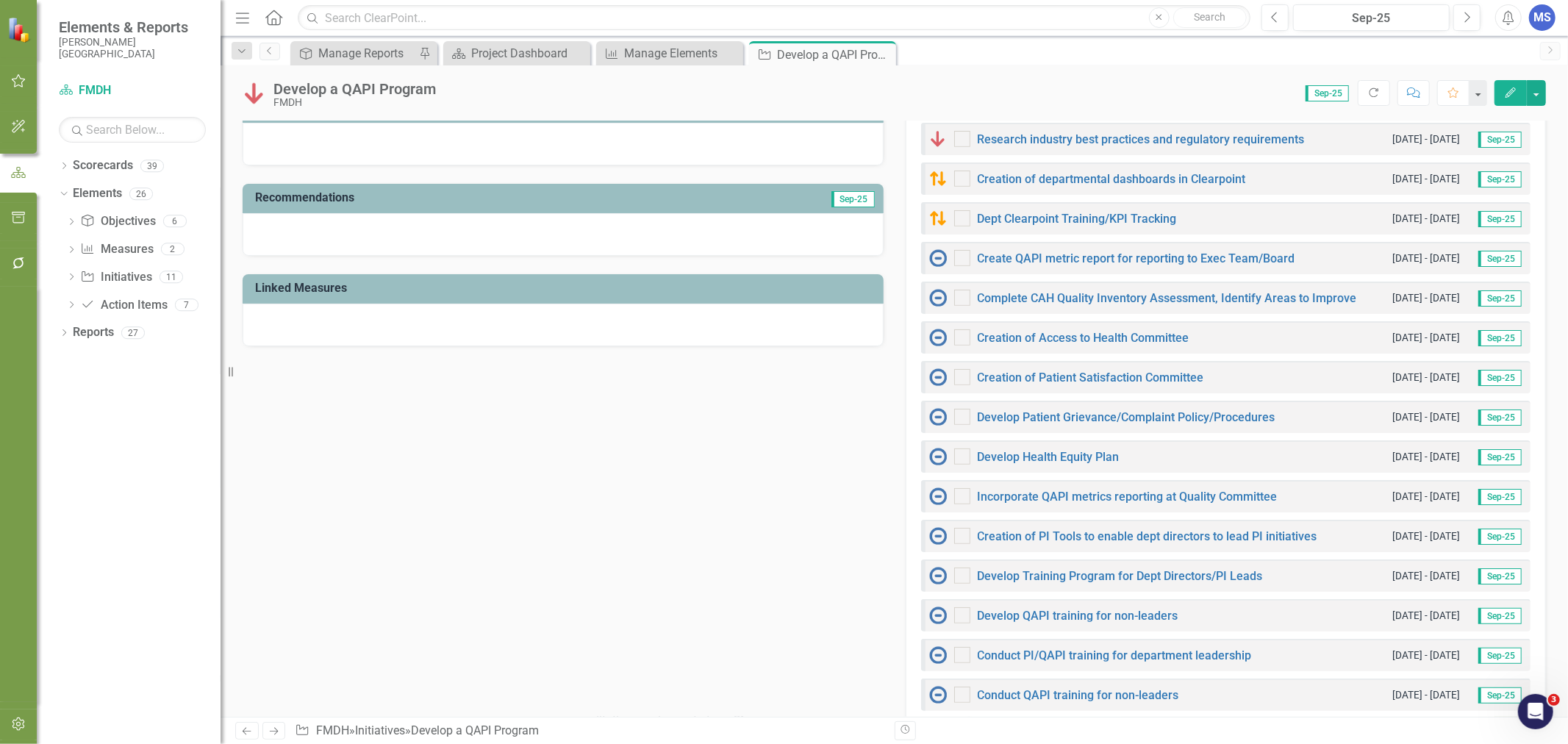
drag, startPoint x: 1252, startPoint y: 537, endPoint x: 827, endPoint y: 555, distance: 425.4
click at [790, 553] on div "Start Date [DATE] End Date [DATE] Completed Date Not Completed Analysis Sep-25 …" at bounding box center [894, 502] width 1325 height 1038
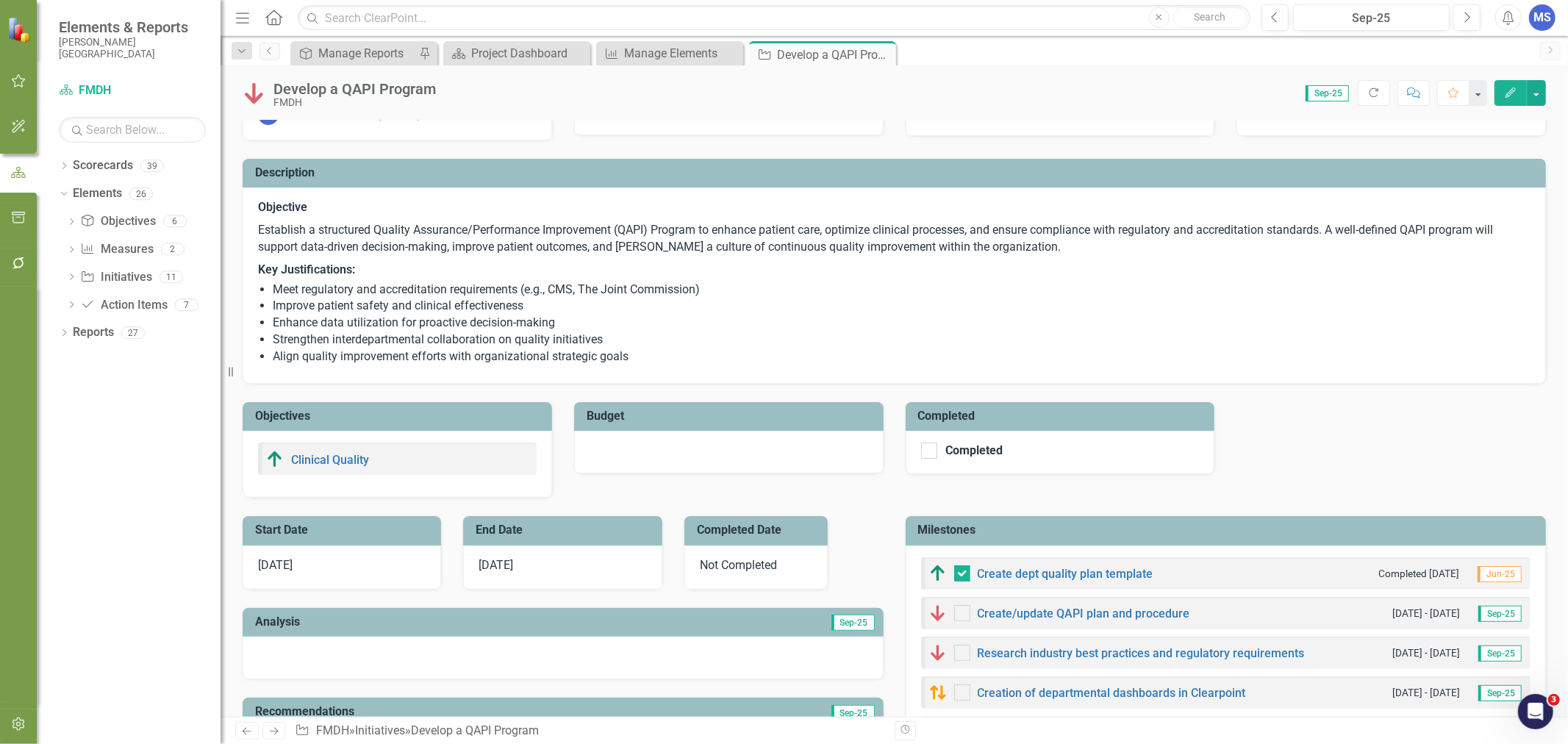
scroll to position [0, 0]
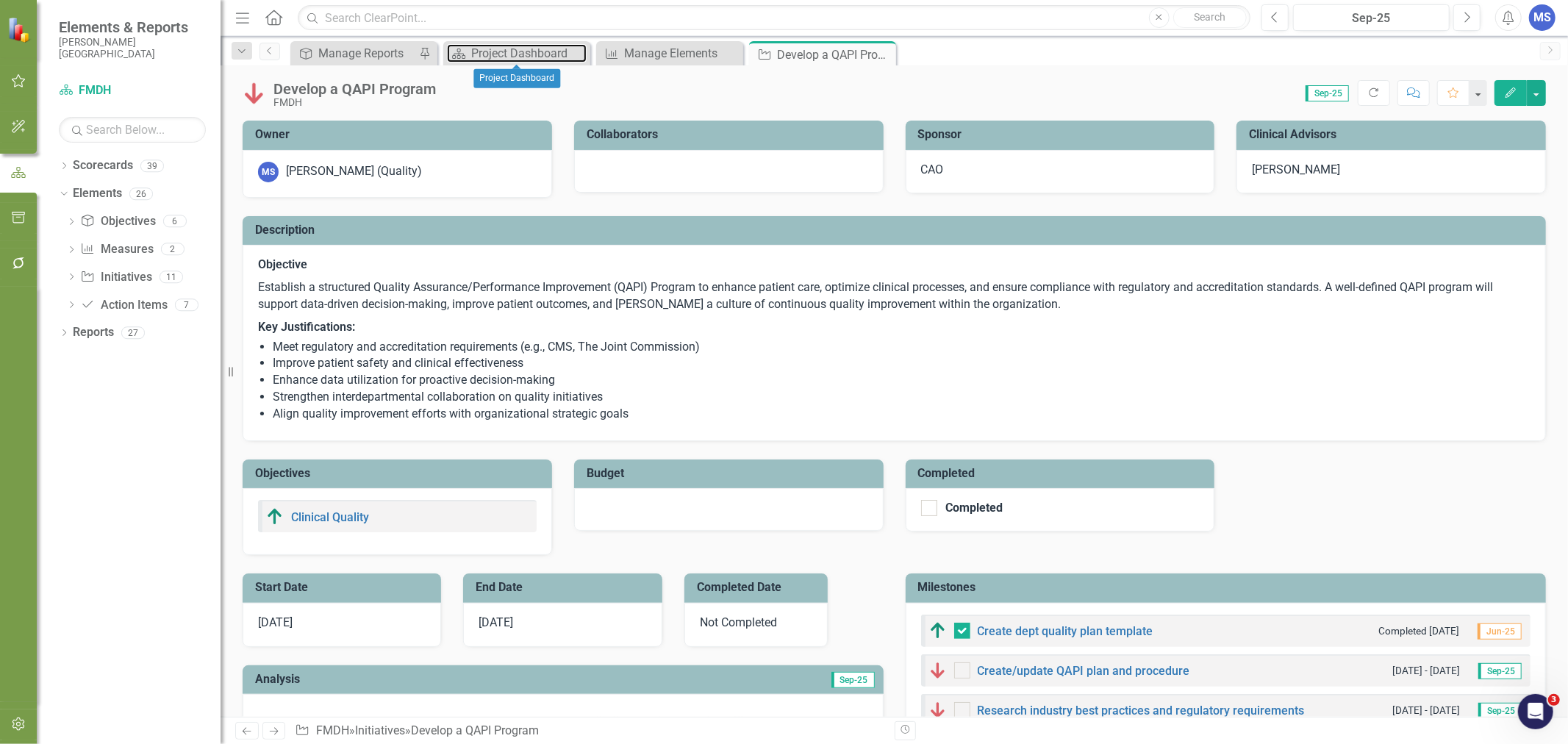
click at [485, 54] on div "Project Dashboard" at bounding box center [529, 53] width 115 height 18
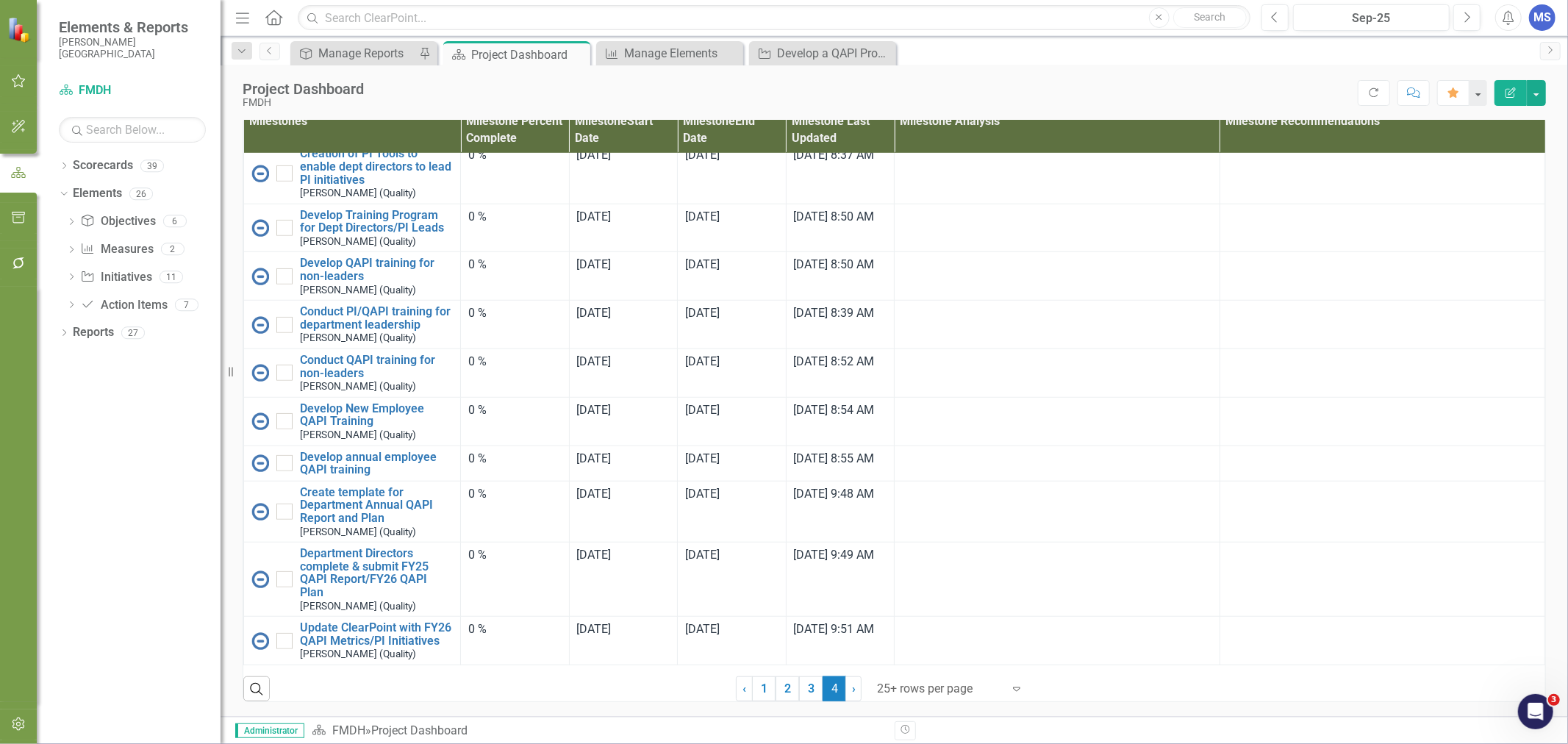
scroll to position [963, 0]
click at [760, 685] on link "1" at bounding box center [763, 689] width 24 height 25
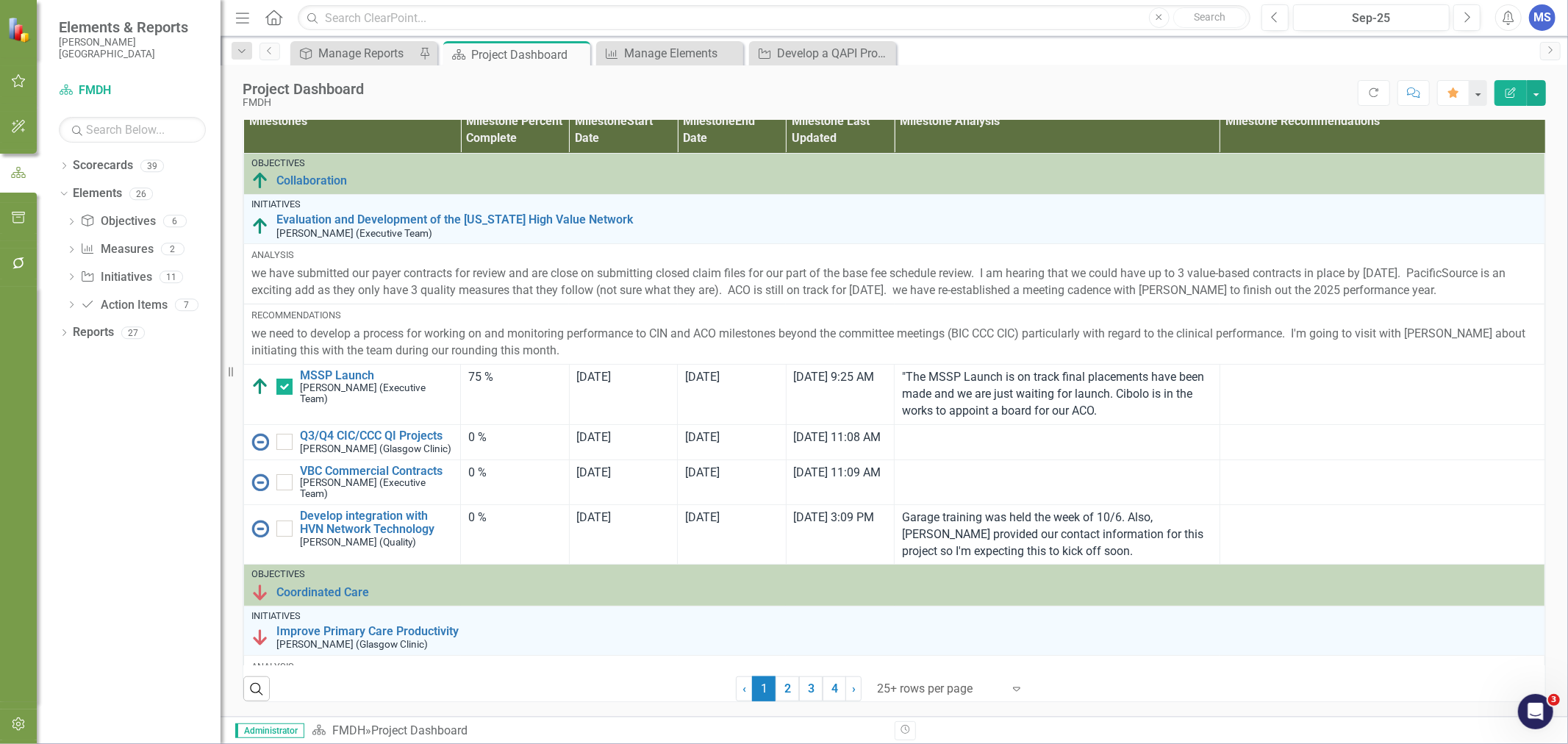
checkbox input "false"
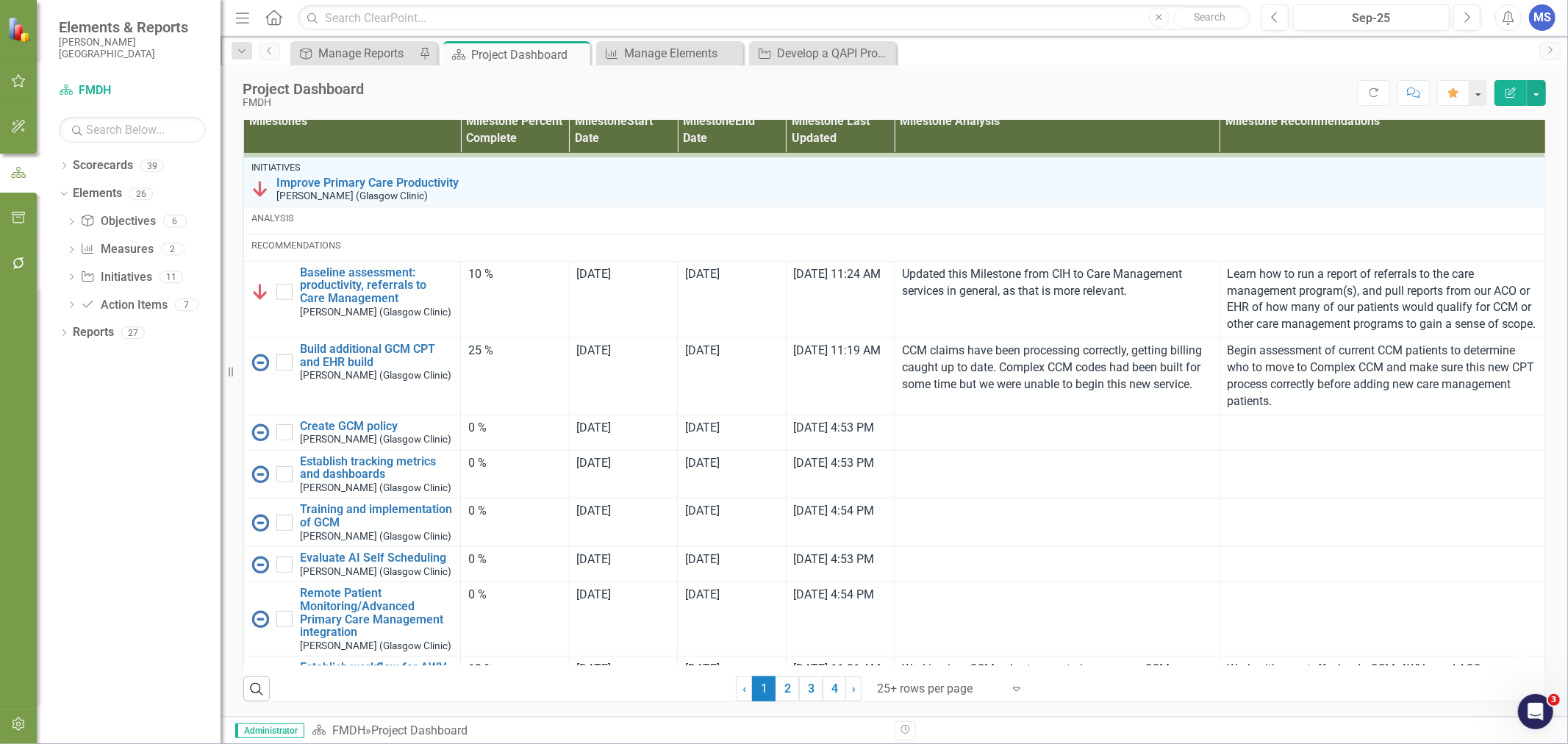
scroll to position [408, 0]
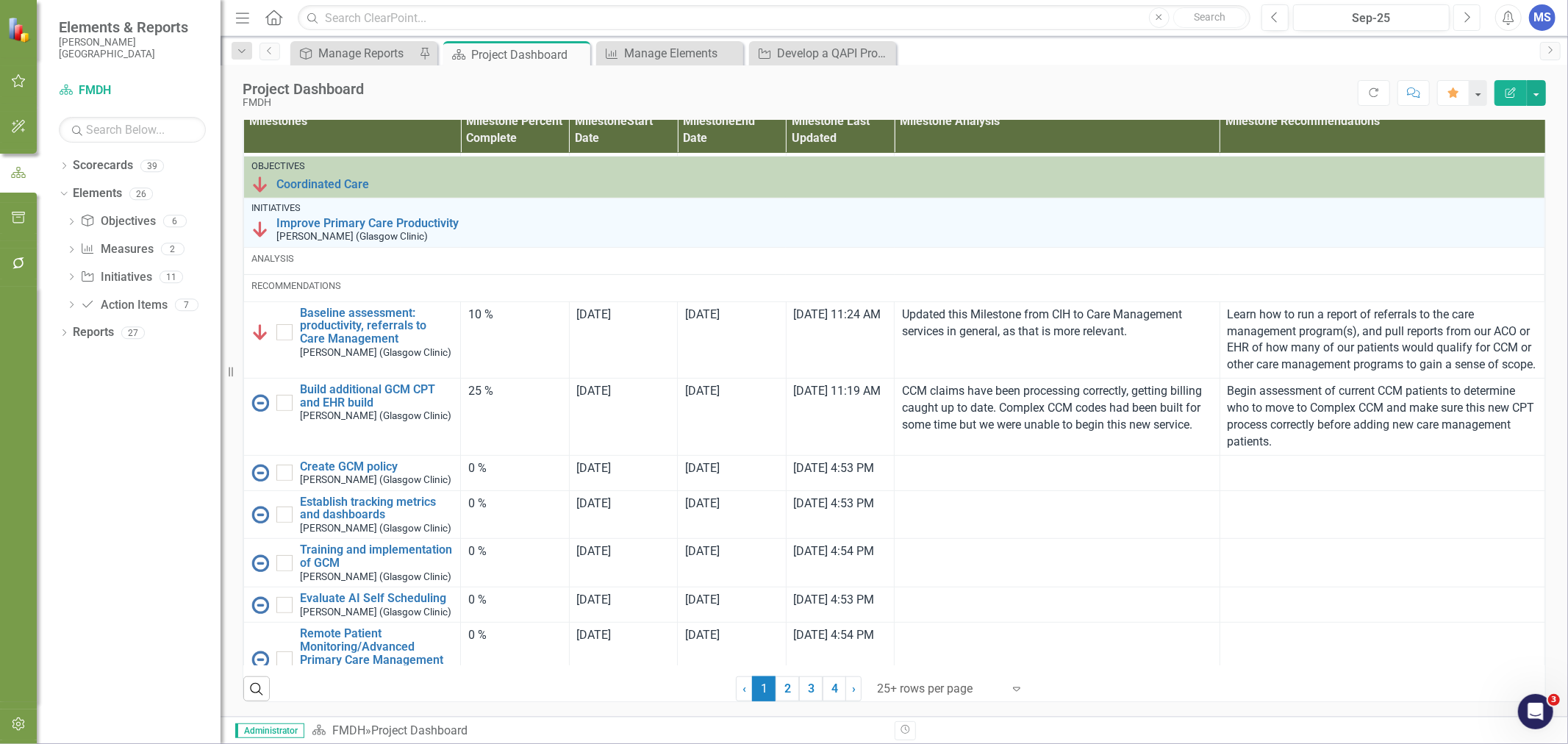
click at [1476, 24] on button "Next" at bounding box center [1466, 17] width 27 height 26
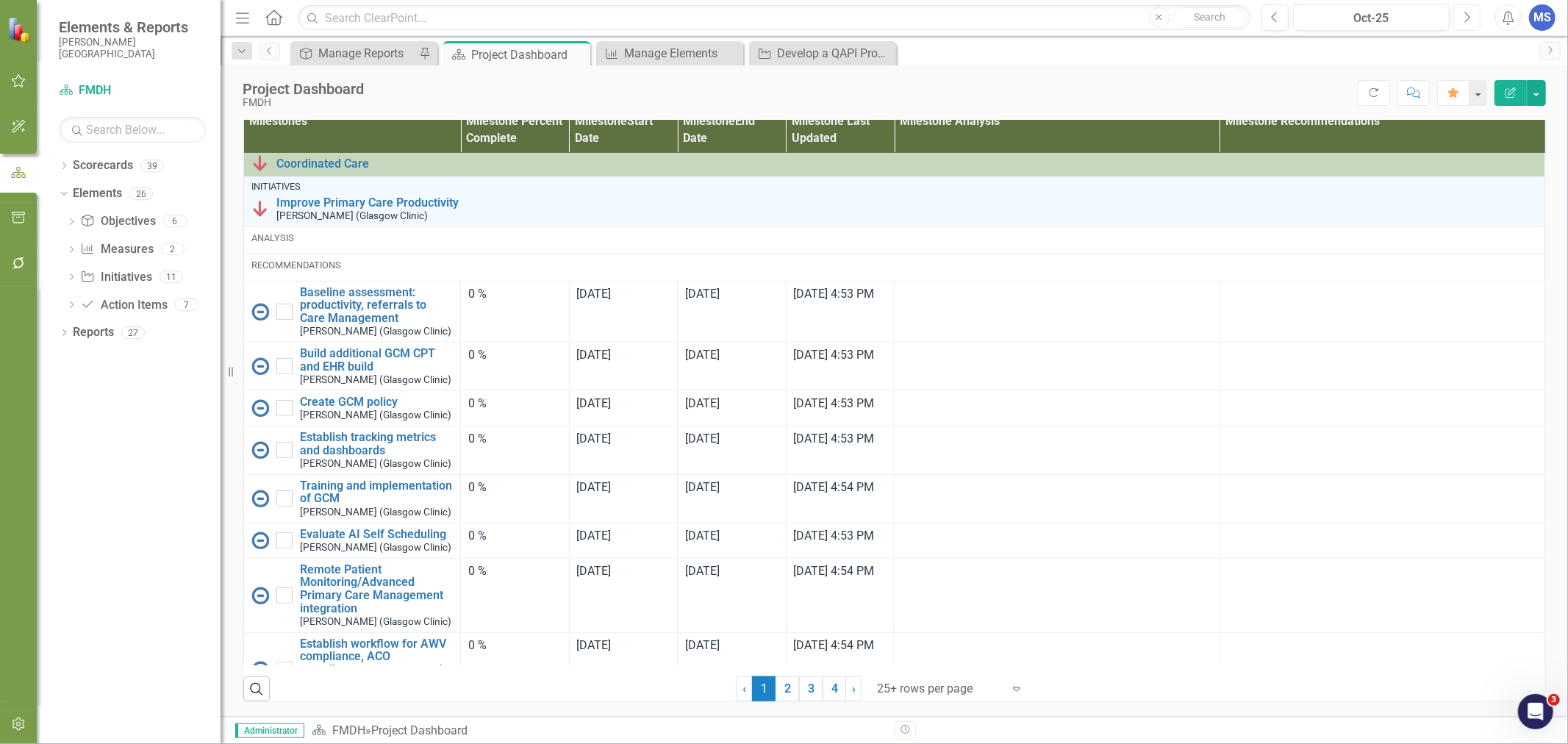
scroll to position [327, 0]
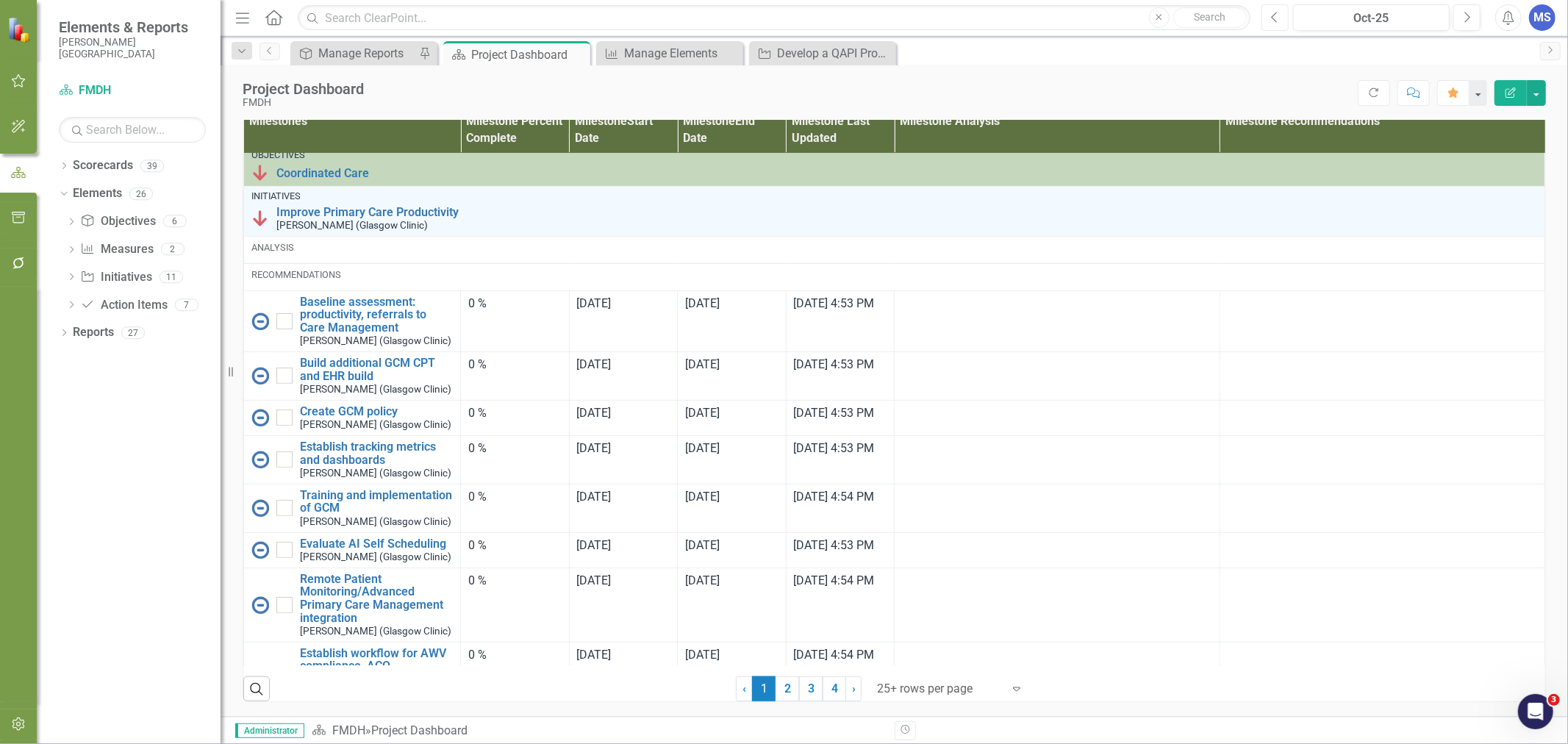
click at [1276, 17] on icon "Previous" at bounding box center [1275, 17] width 8 height 13
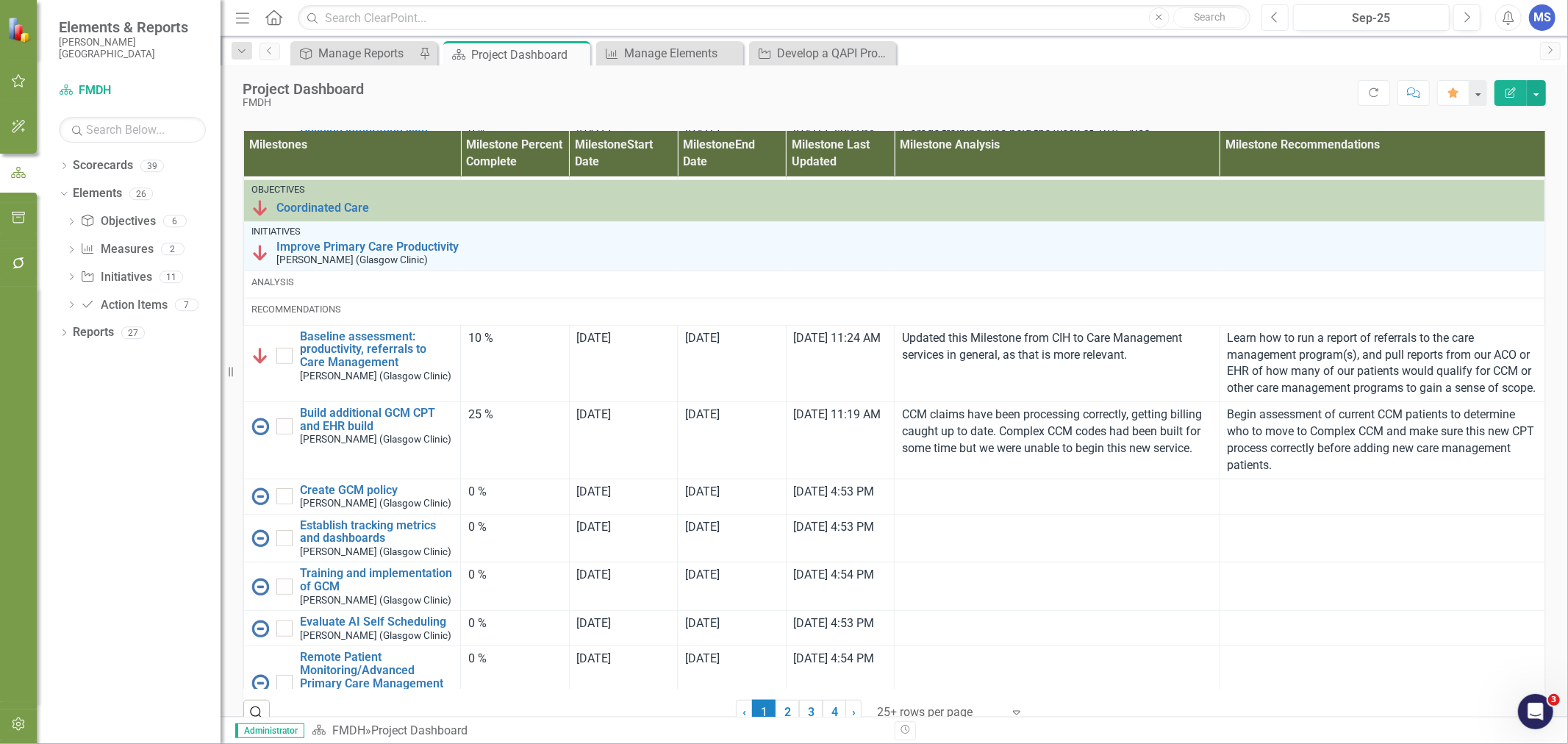
scroll to position [899, 0]
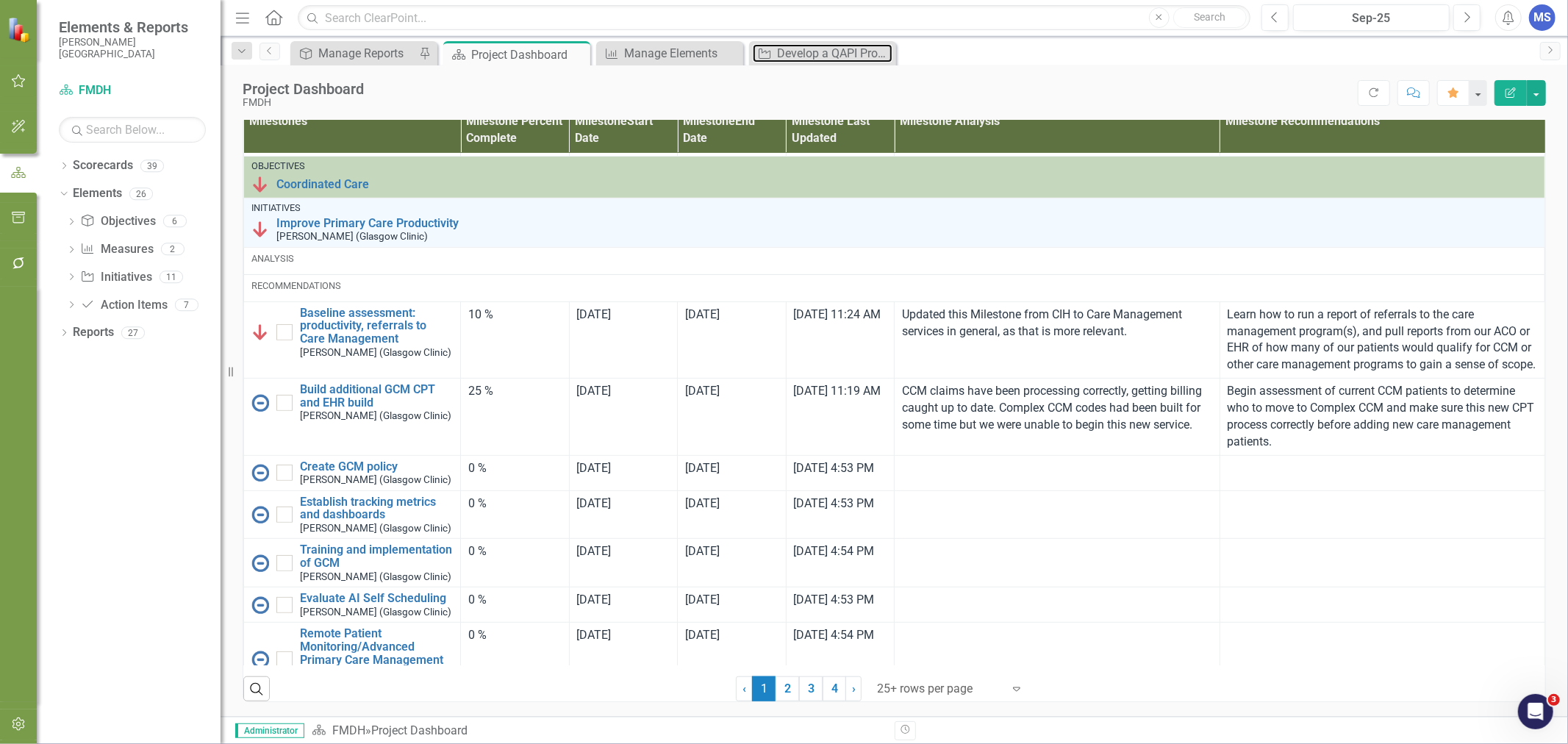
click at [823, 56] on div "Develop a QAPI Program" at bounding box center [835, 53] width 115 height 18
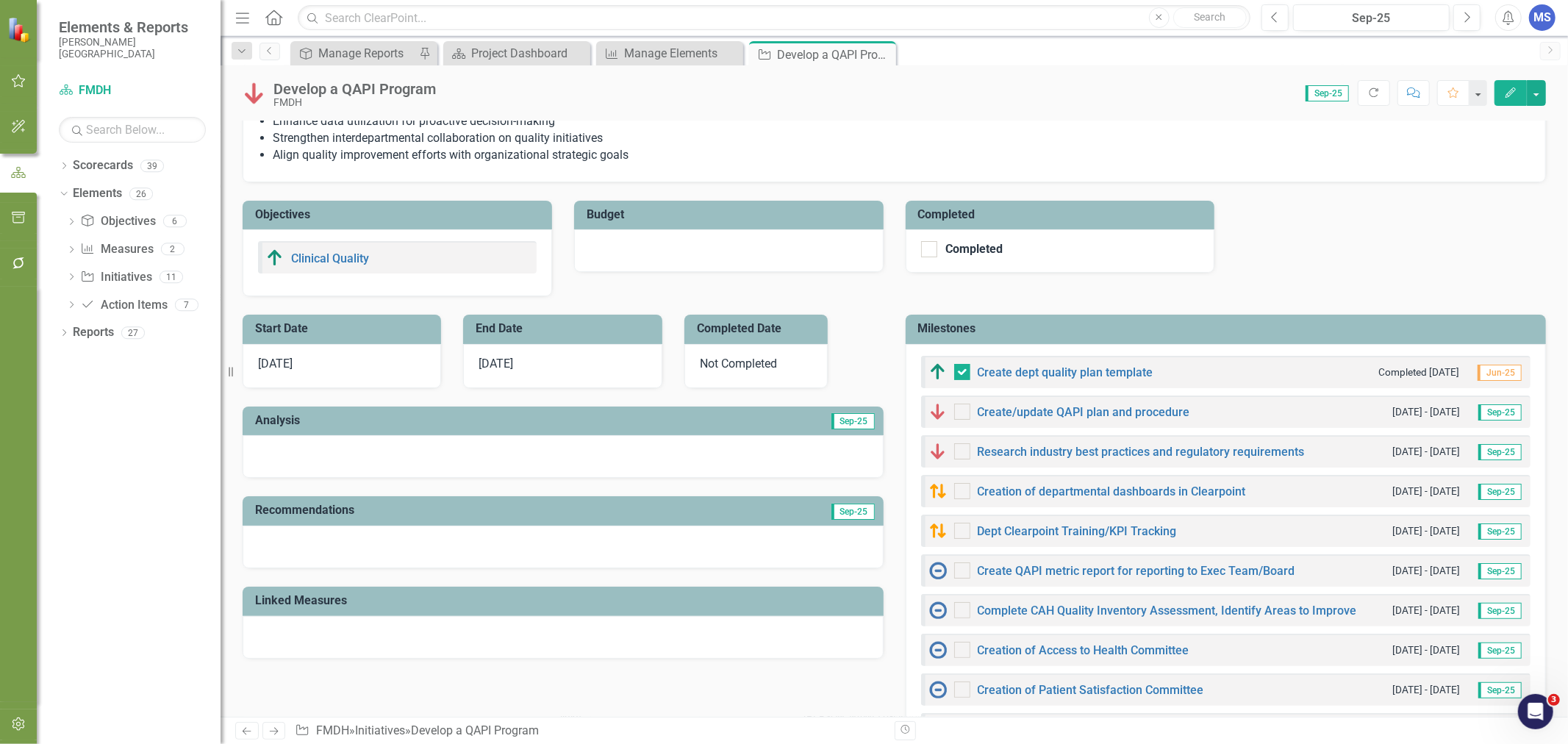
scroll to position [327, 0]
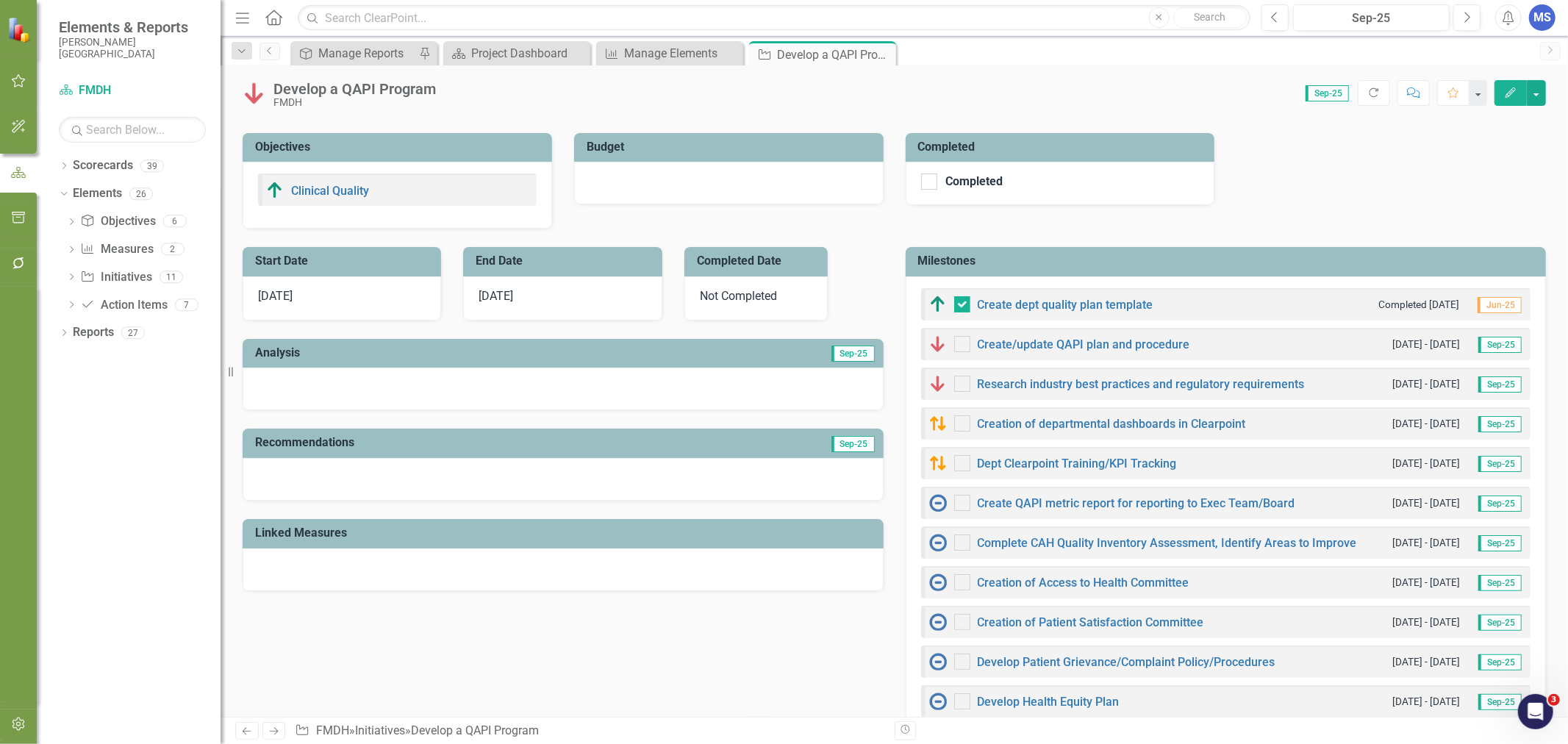
click at [1044, 267] on h3 "Milestones" at bounding box center [1228, 260] width 621 height 13
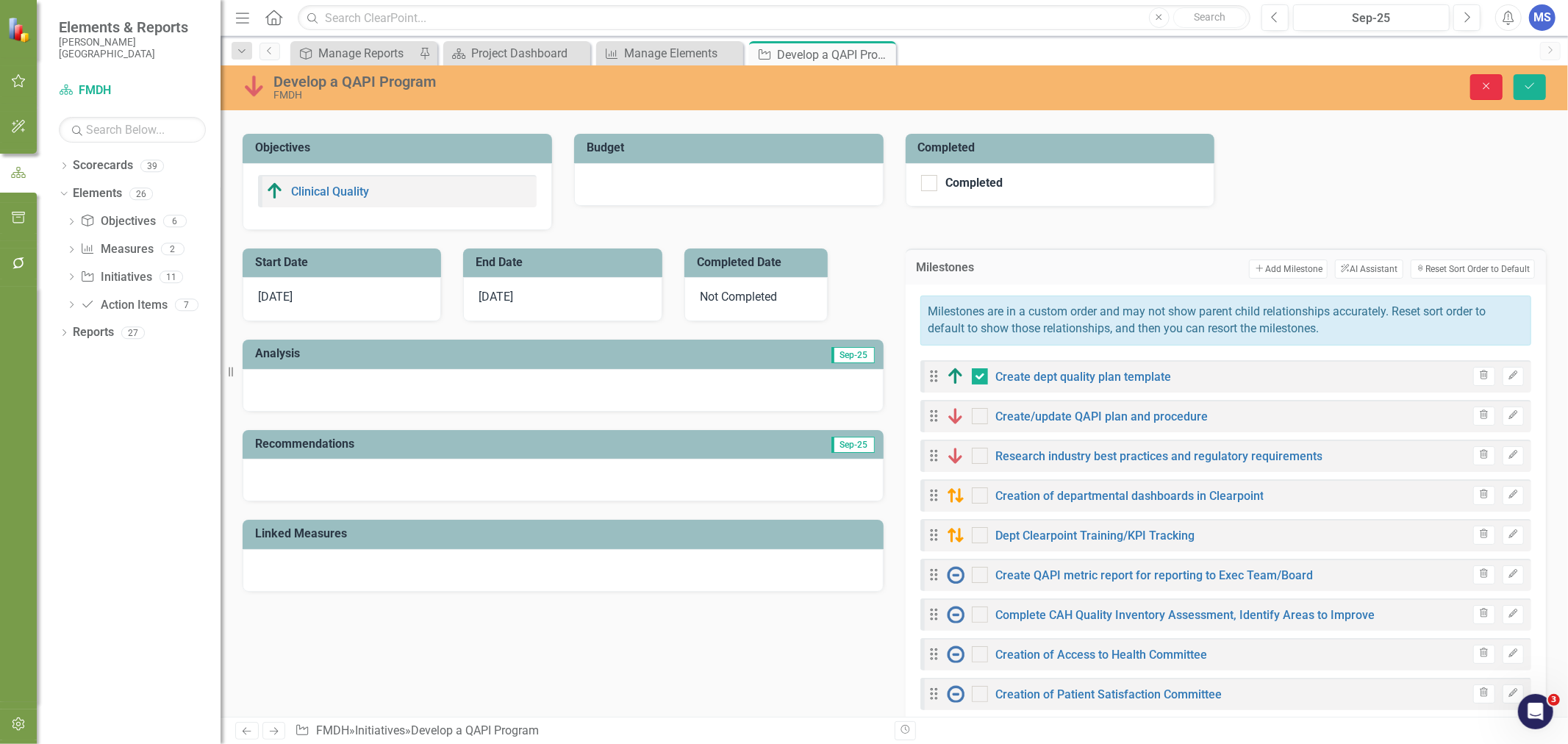
click at [1489, 86] on icon "Close" at bounding box center [1486, 86] width 13 height 10
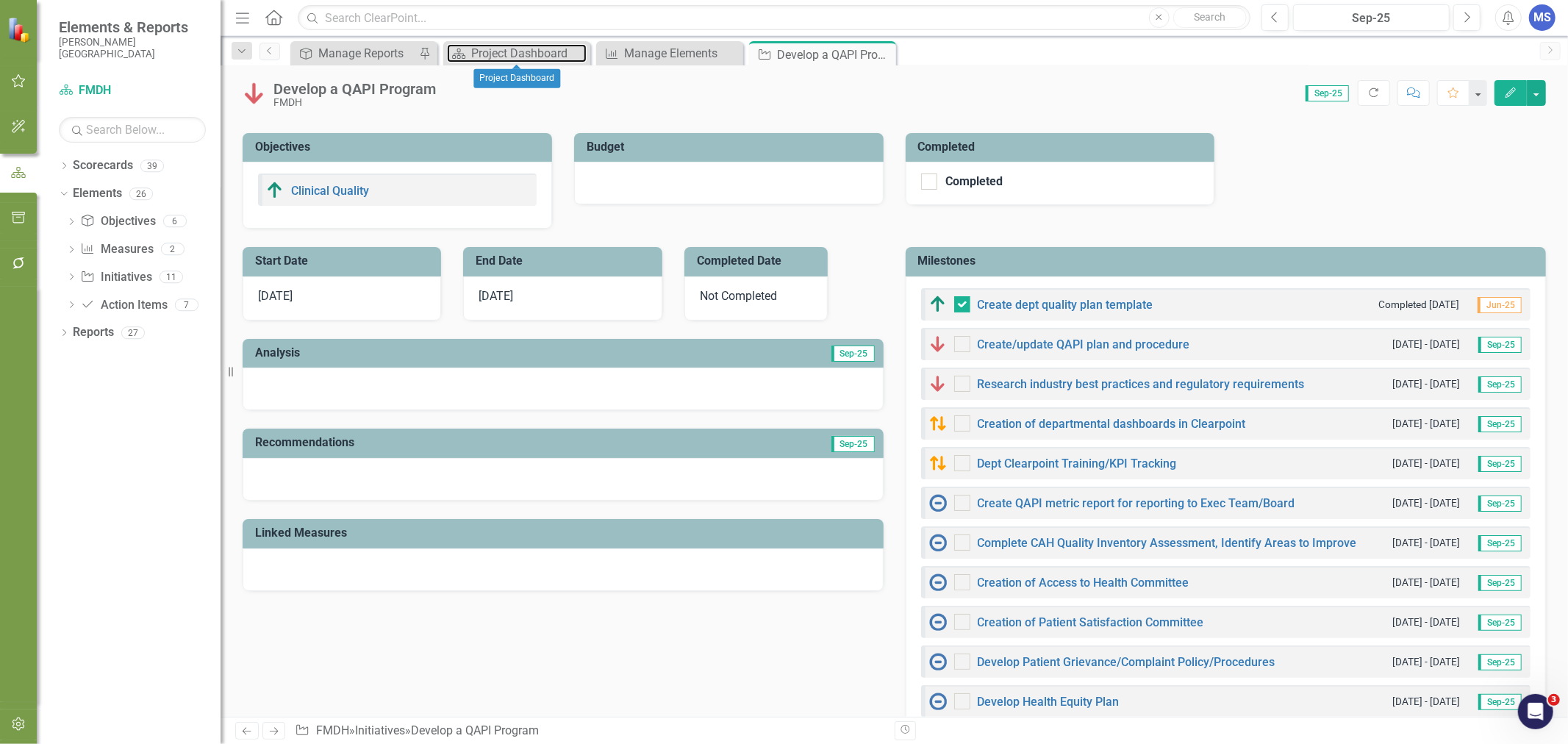
click at [491, 49] on div "Project Dashboard" at bounding box center [529, 53] width 115 height 18
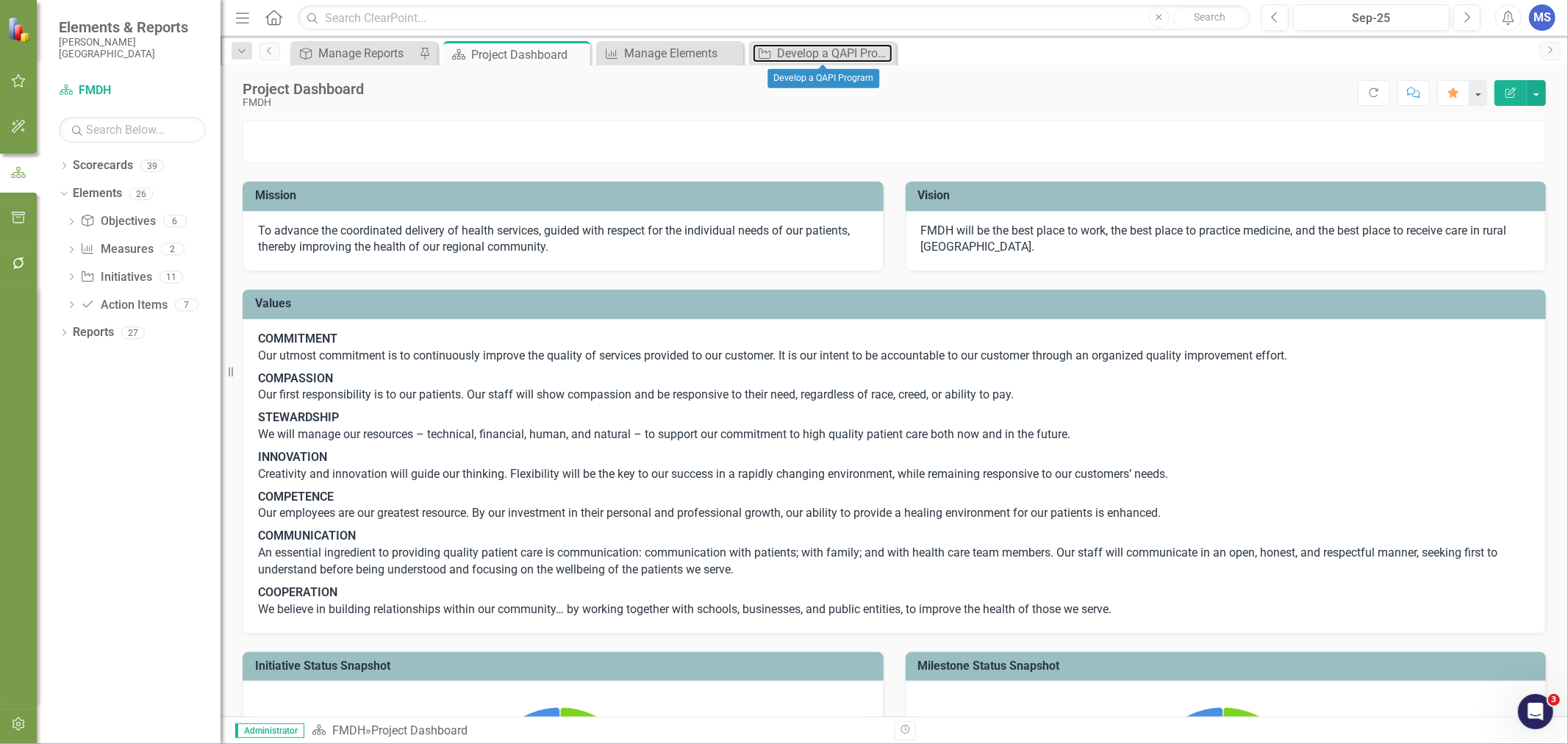
click at [809, 53] on div "Develop a QAPI Program" at bounding box center [835, 53] width 115 height 18
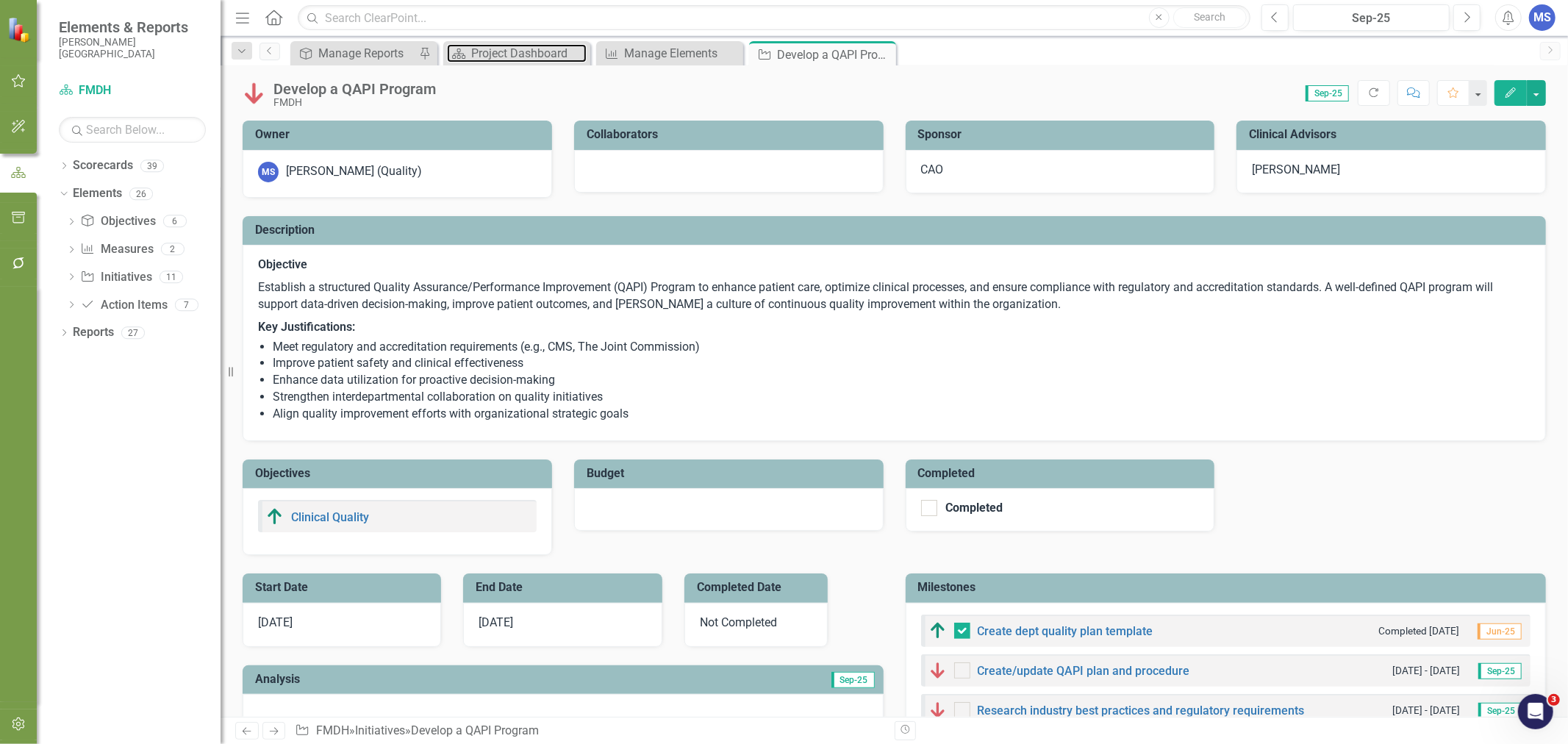
click at [491, 45] on div "Project Dashboard" at bounding box center [529, 53] width 115 height 18
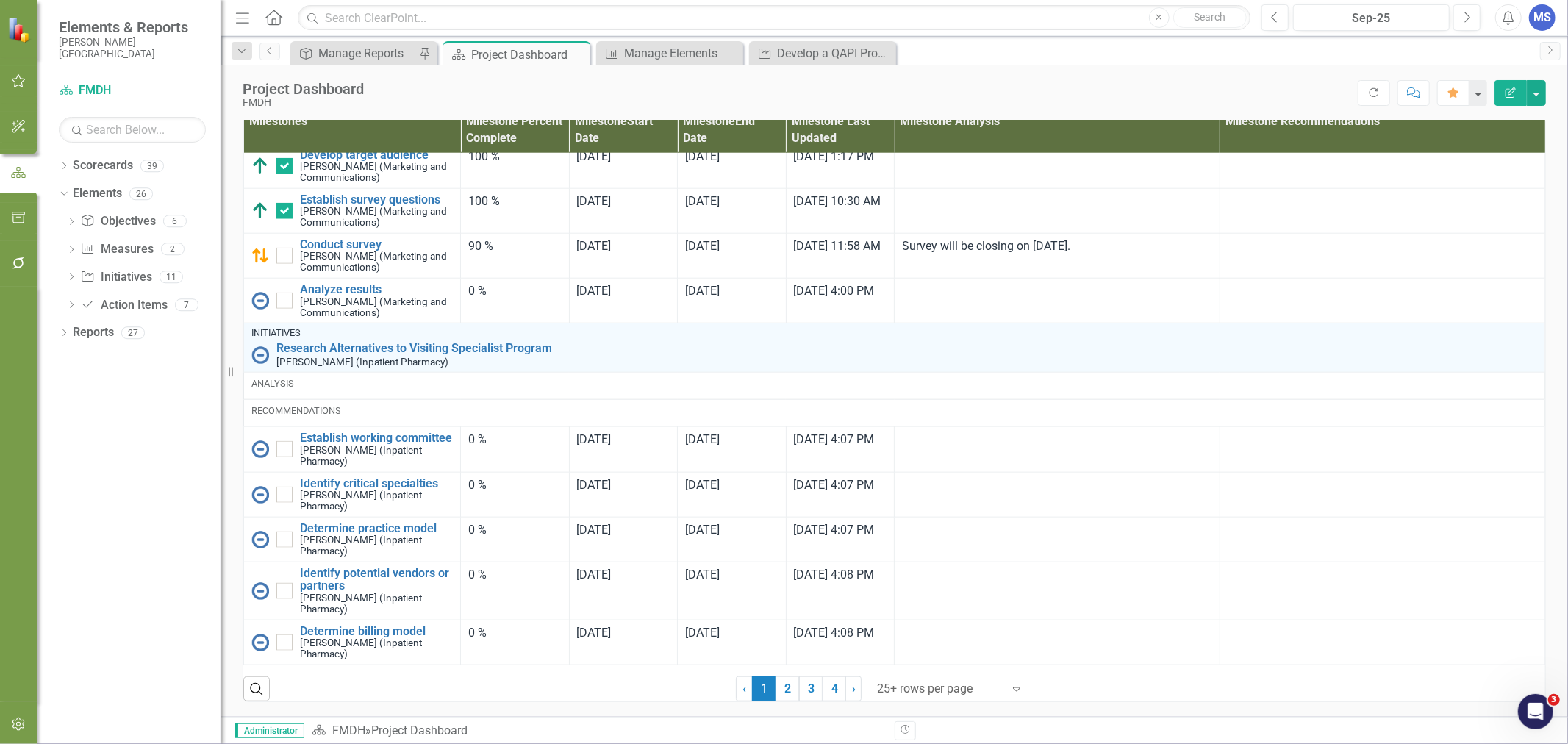
scroll to position [963, 0]
